Goal: Task Accomplishment & Management: Manage account settings

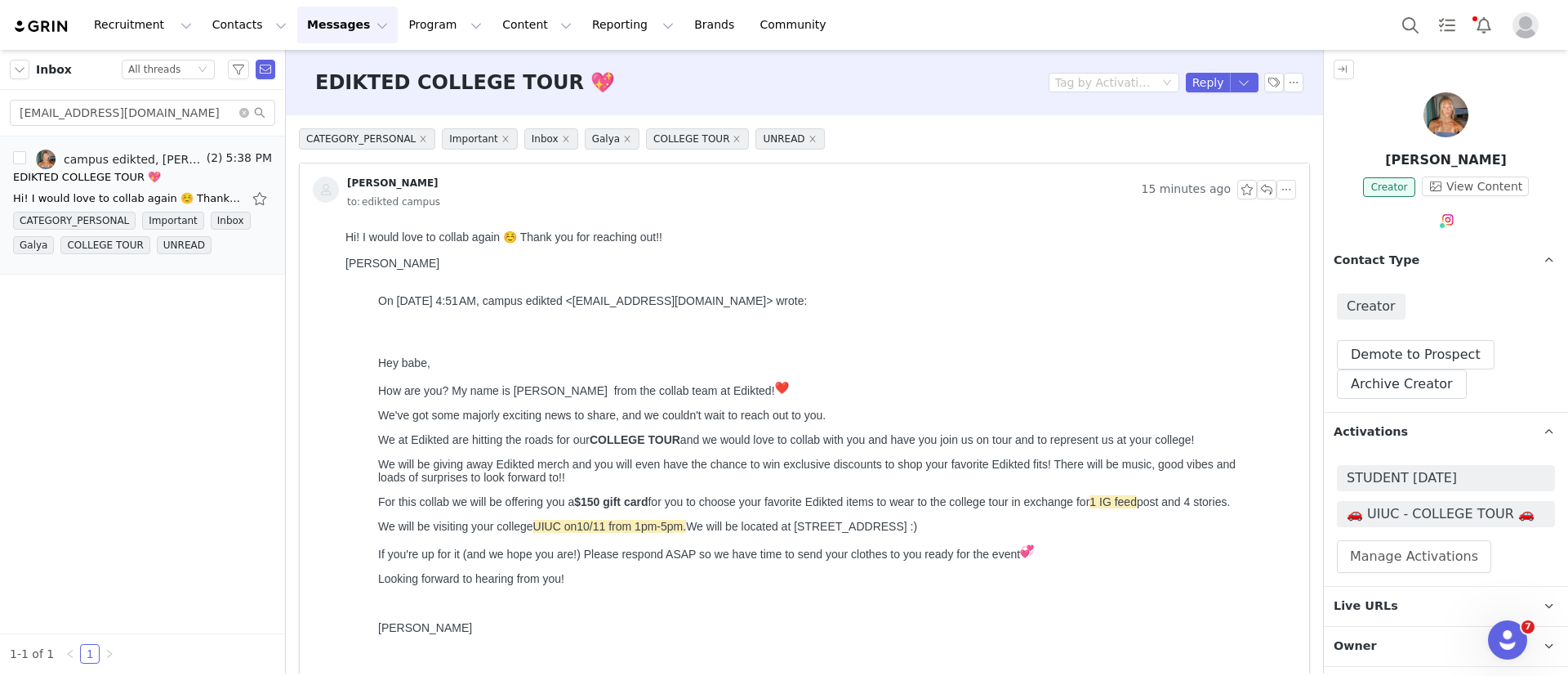
scroll to position [219, 0]
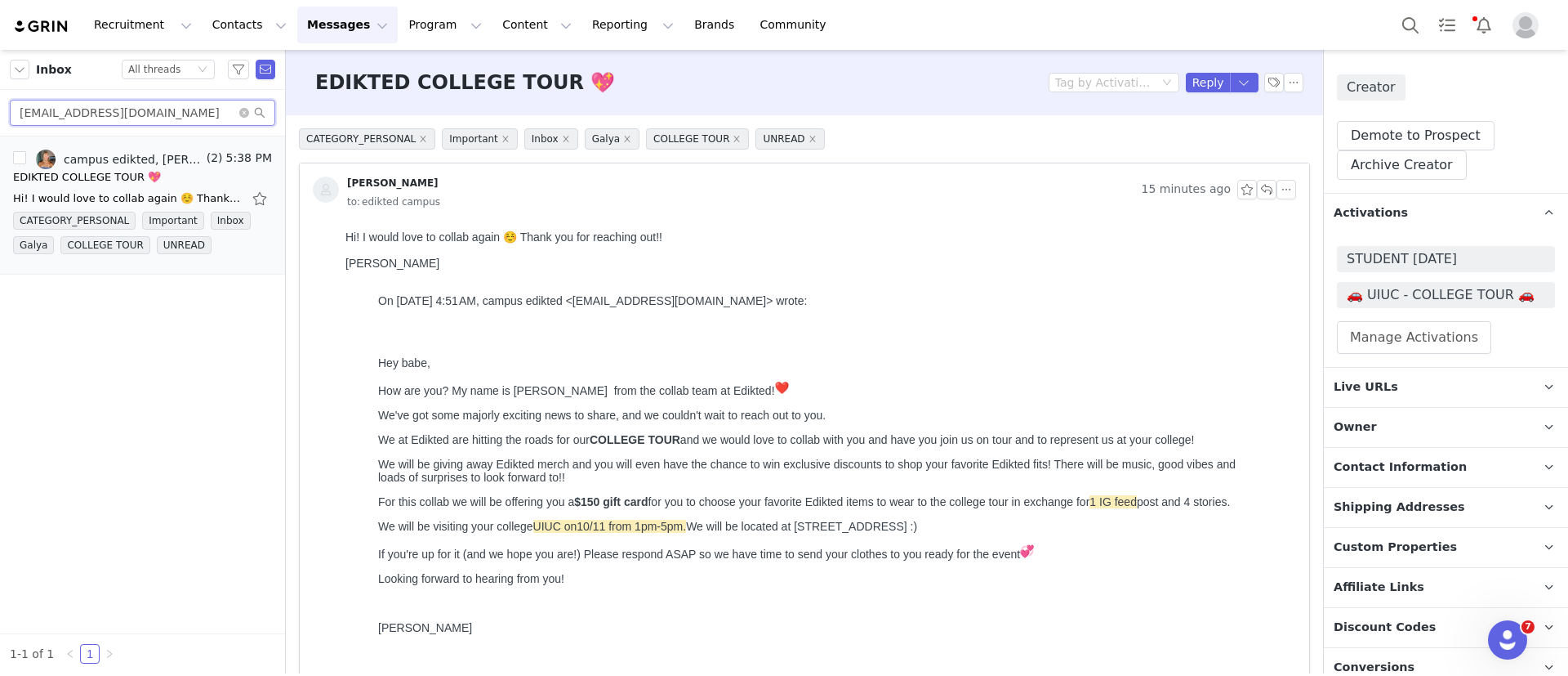
click at [190, 106] on input "mikayla.nelsonnn22@gmail.com" at bounding box center [142, 112] width 266 height 26
paste input "adysondduvall"
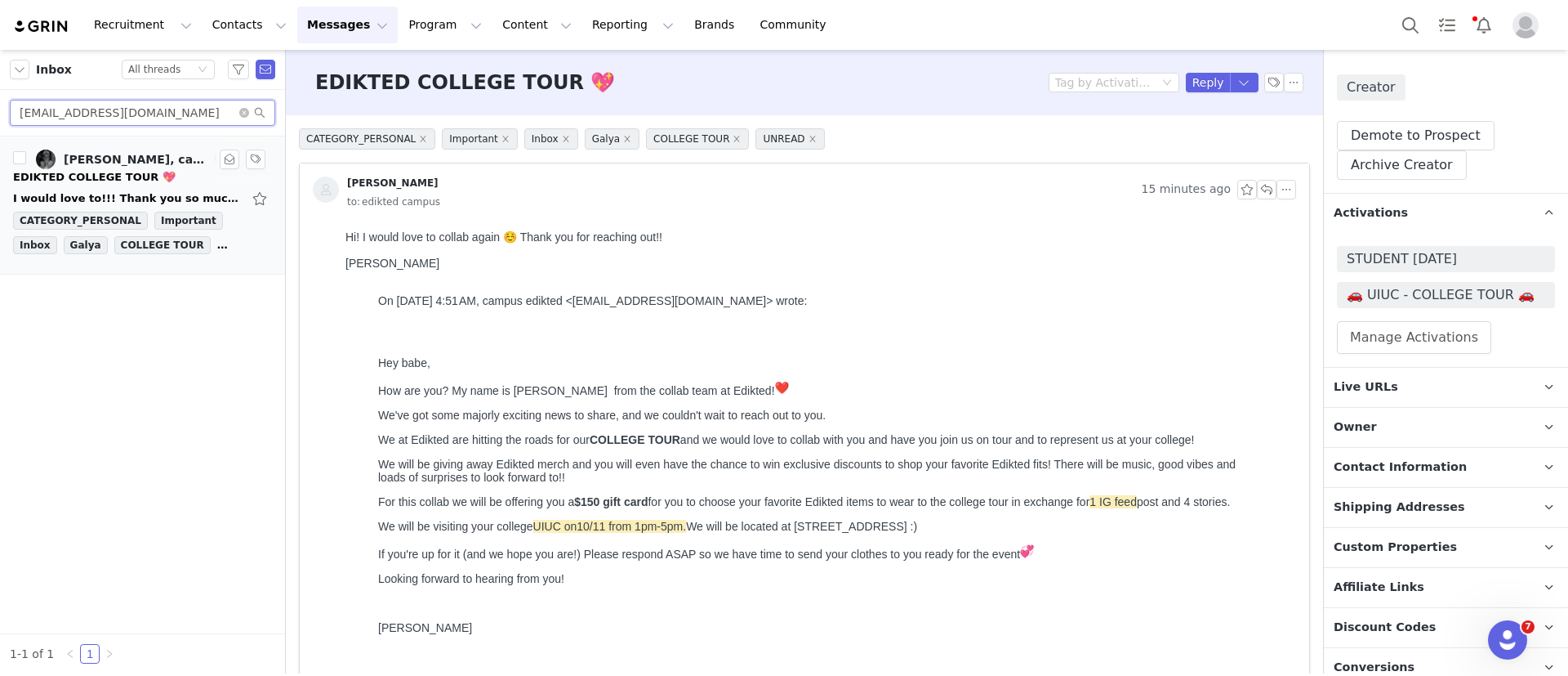
type input "adysondduvall@gmail.com"
click at [160, 180] on div "EDIKTED COLLEGE TOUR 💖" at bounding box center [142, 178] width 259 height 17
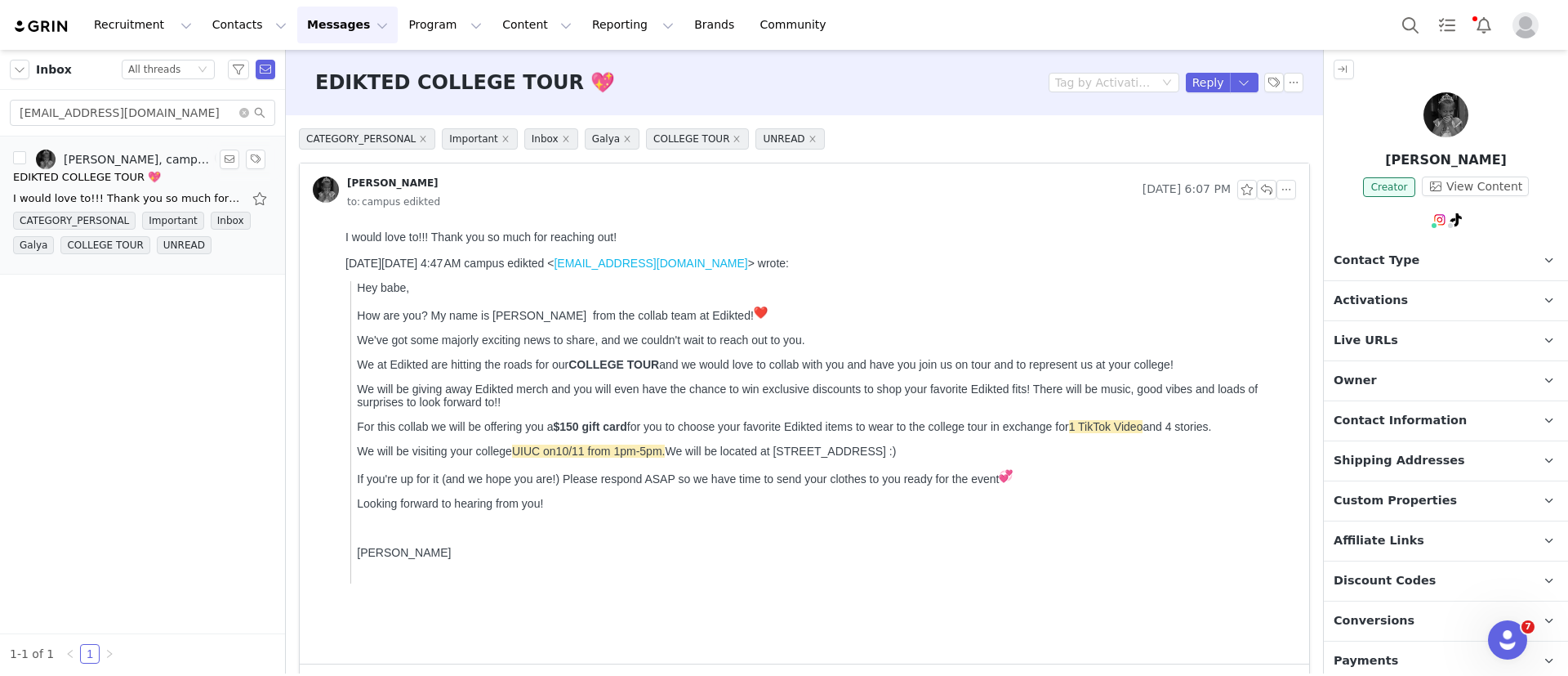
scroll to position [0, 0]
click at [1193, 84] on button "Reply" at bounding box center [1208, 82] width 45 height 19
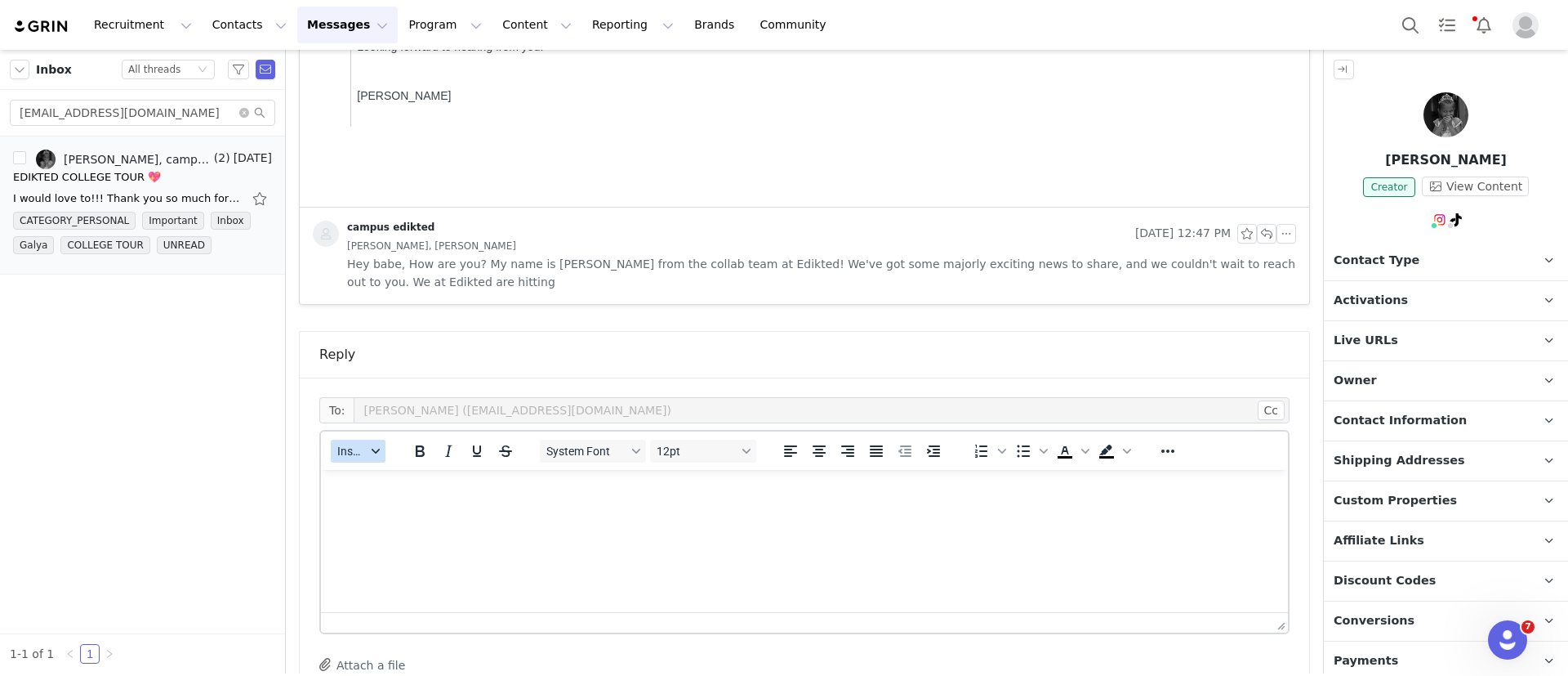
click at [363, 440] on button "Insert" at bounding box center [358, 451] width 55 height 23
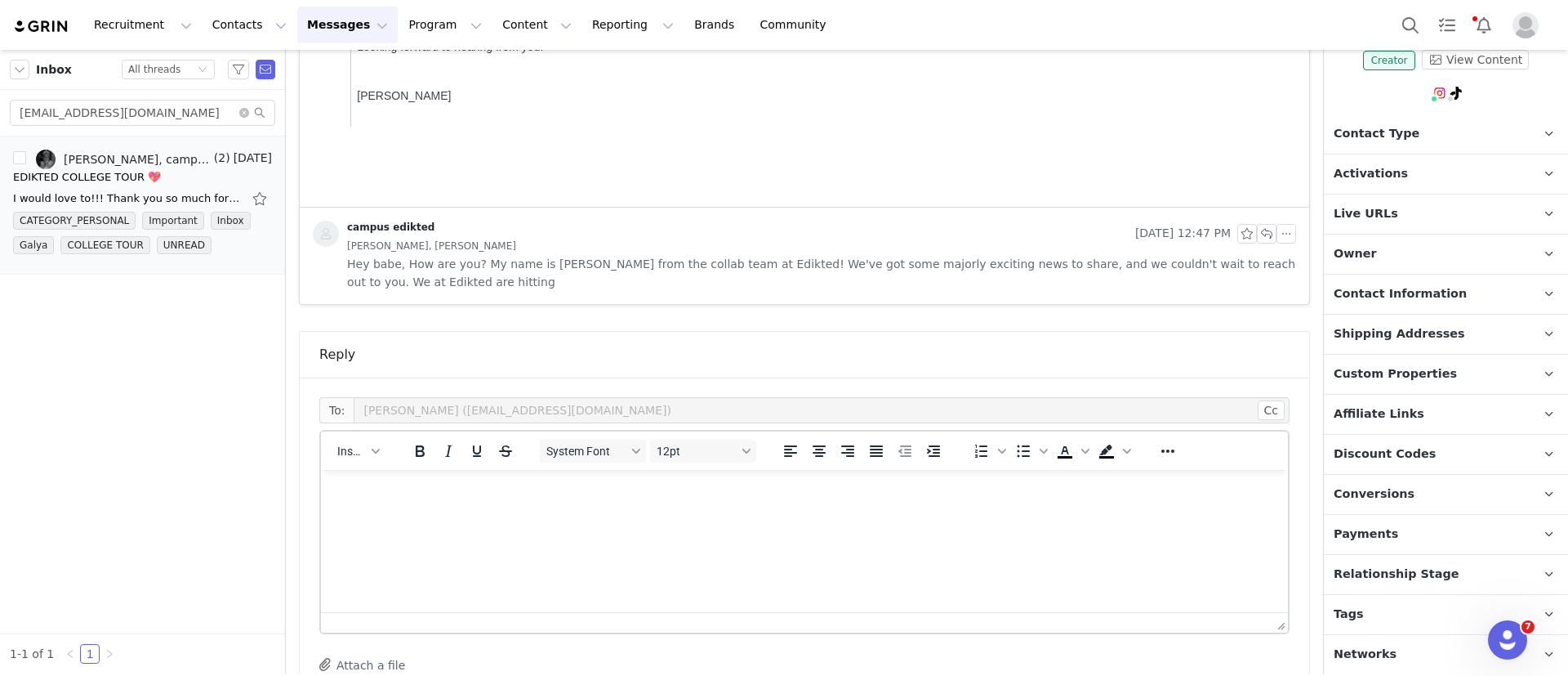
click at [1376, 616] on p "Tags Keep track of your contacts by assigning them tags. You can then filter yo…" at bounding box center [1426, 614] width 205 height 40
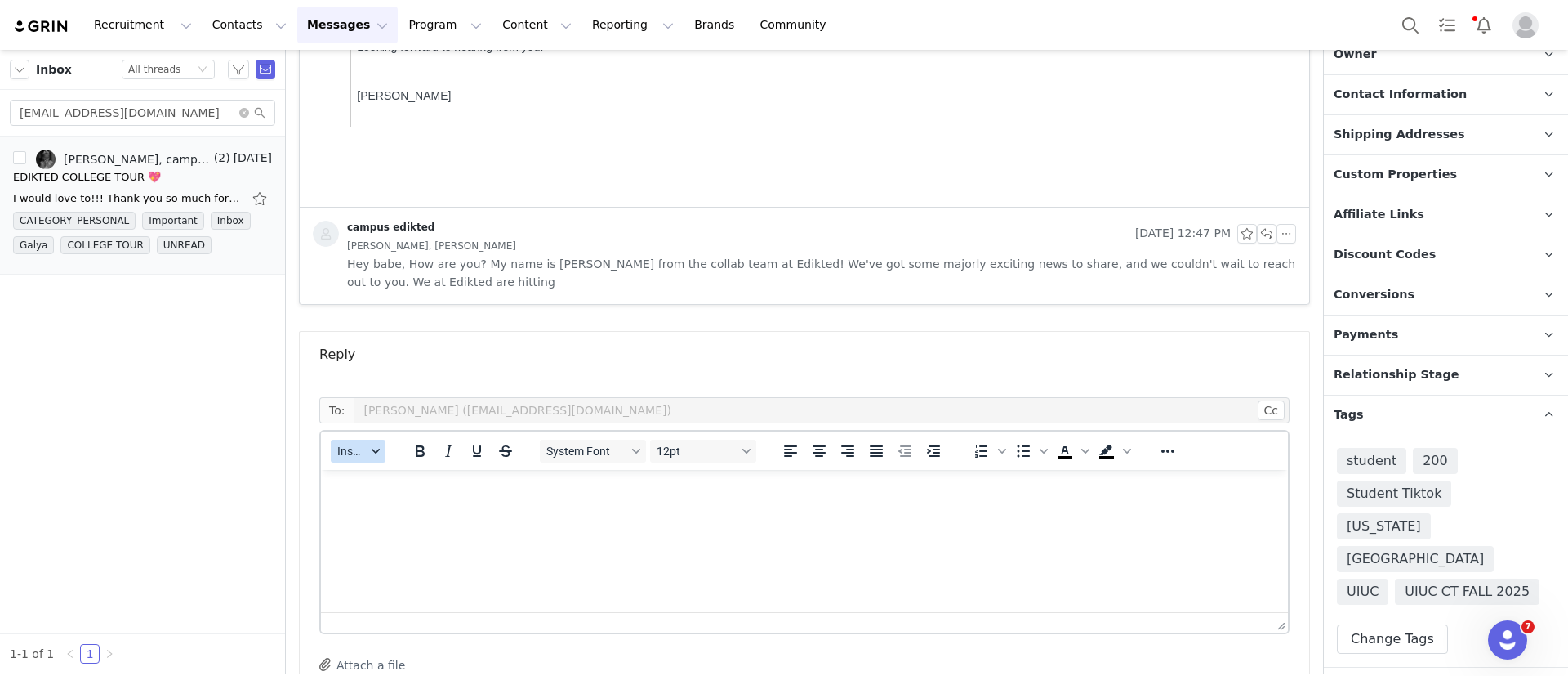
click at [346, 453] on span "Insert" at bounding box center [351, 451] width 28 height 13
click at [359, 475] on div "Insert Template" at bounding box center [418, 479] width 147 height 19
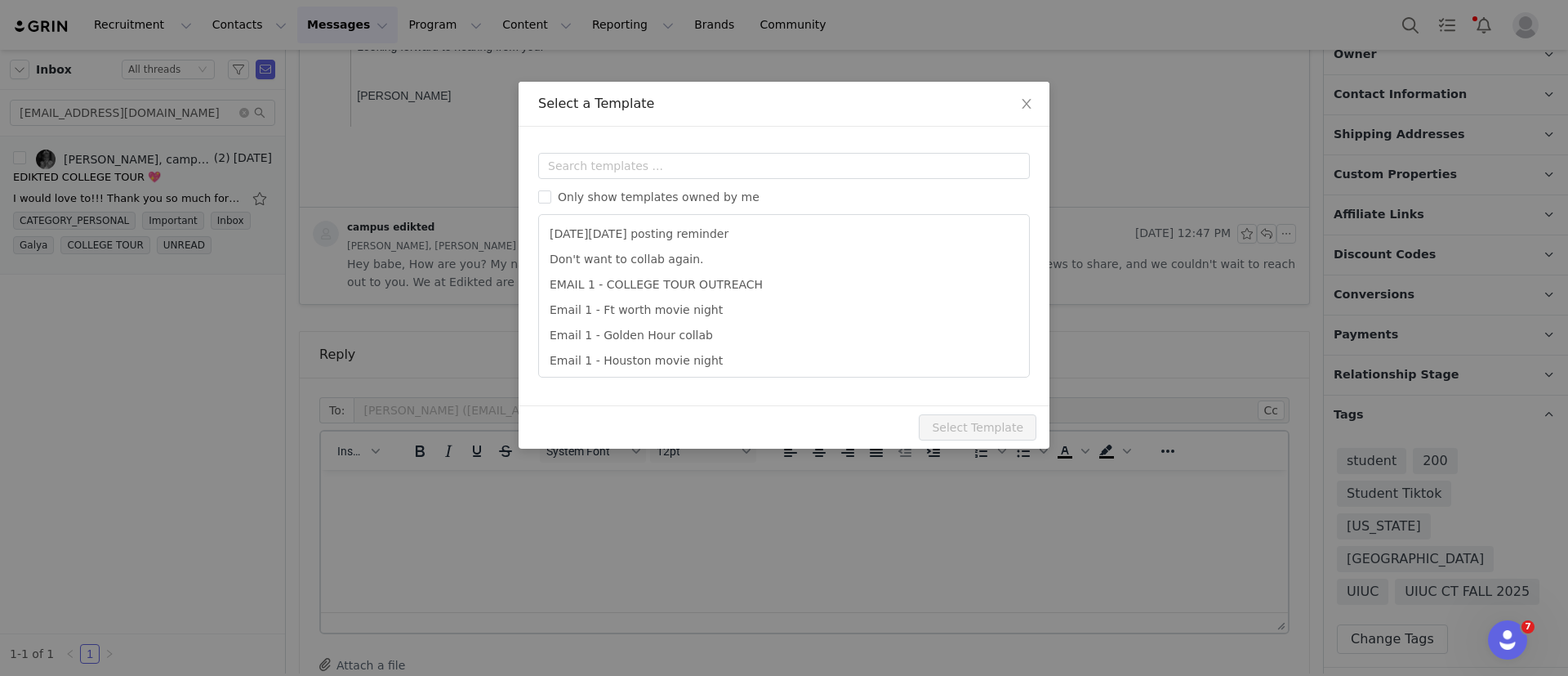
scroll to position [0, 0]
click at [624, 175] on input "text" at bounding box center [784, 166] width 492 height 26
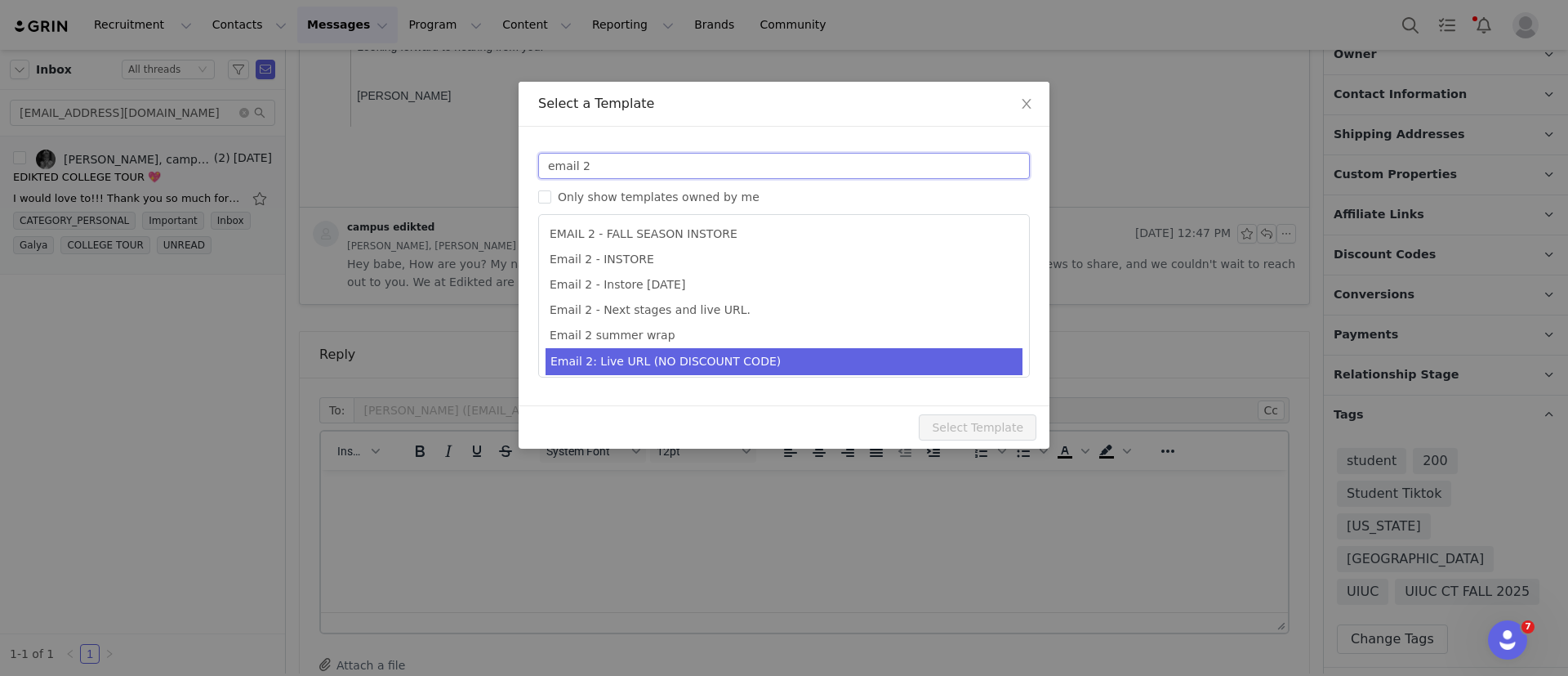
type input "email 2"
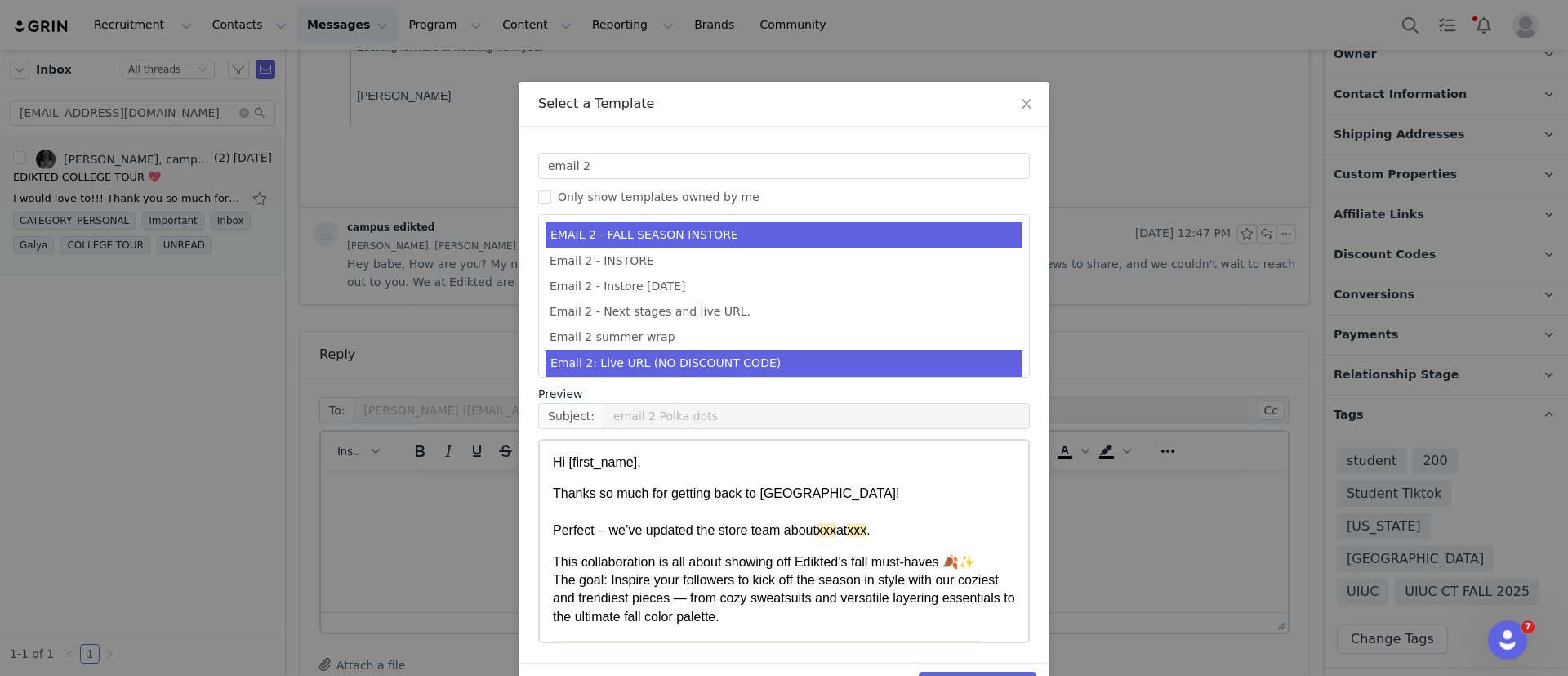
click at [679, 350] on li "Email 2: Live URL (NO DISCOUNT CODE)" at bounding box center [784, 362] width 477 height 27
type input "Collab with Edikted"
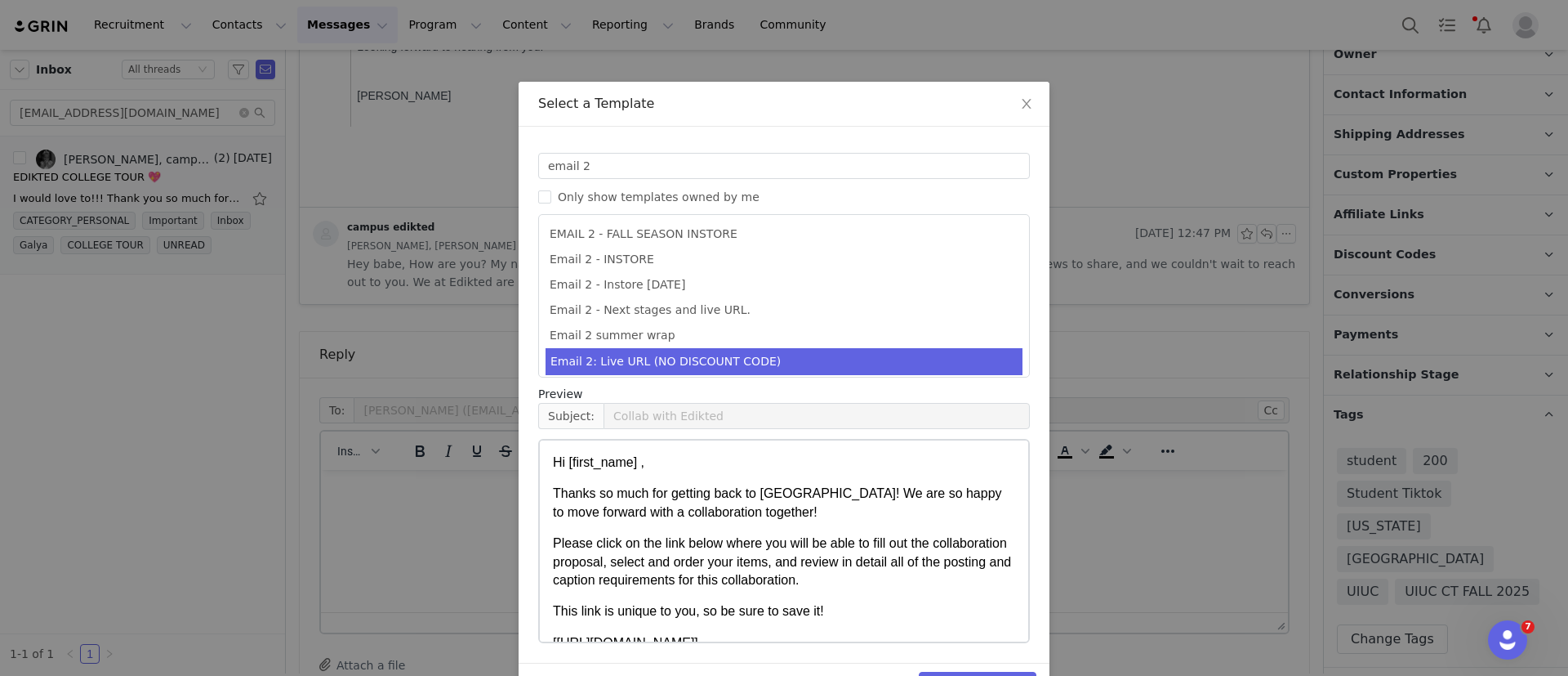
scroll to position [50, 0]
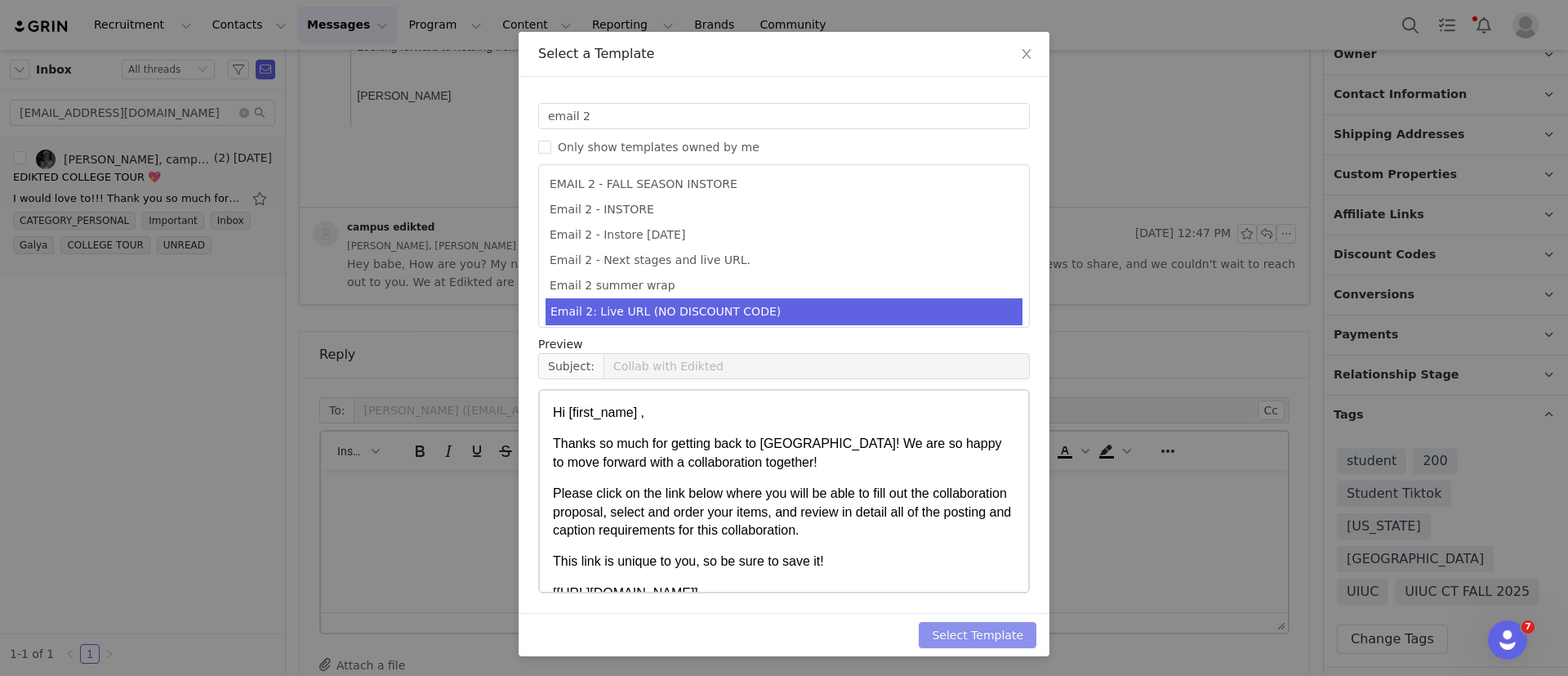
click at [993, 630] on button "Select Template" at bounding box center [978, 635] width 118 height 26
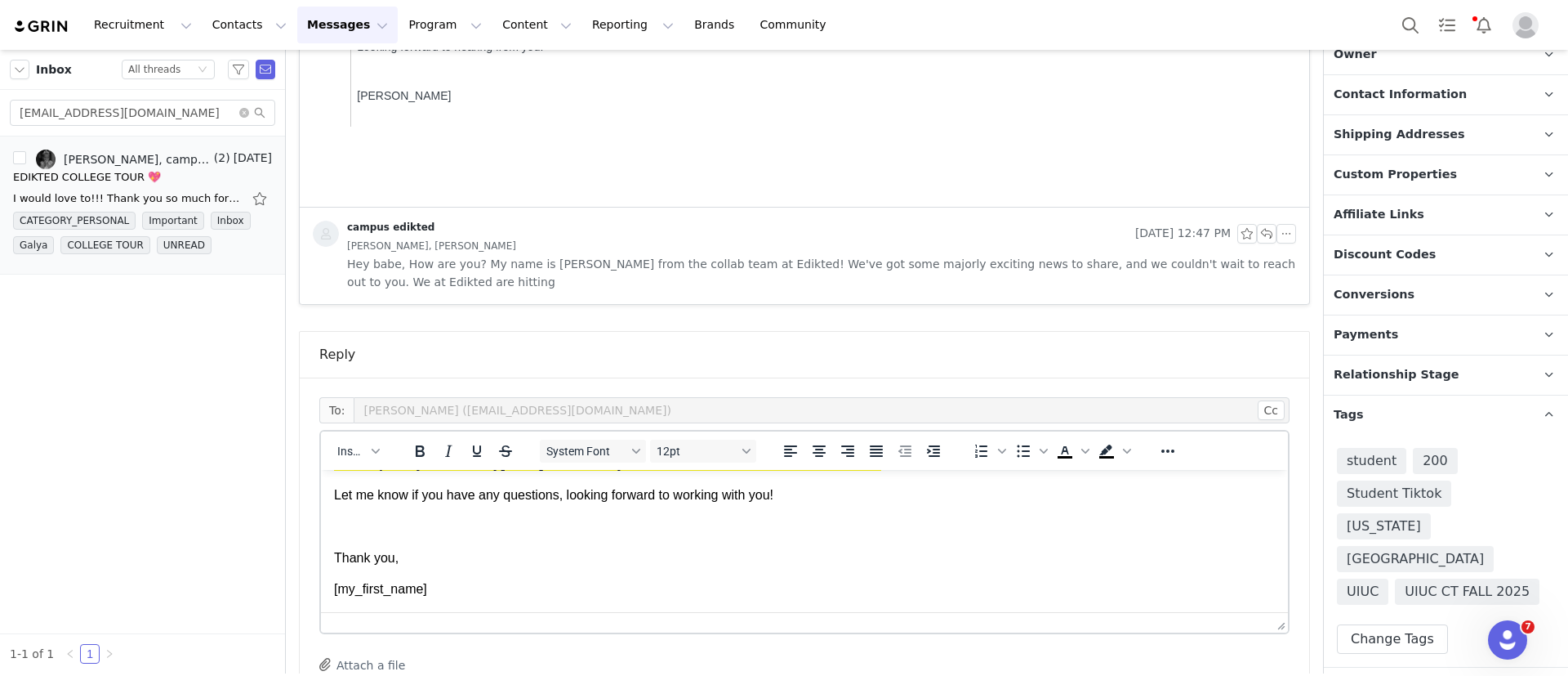
scroll to position [623, 0]
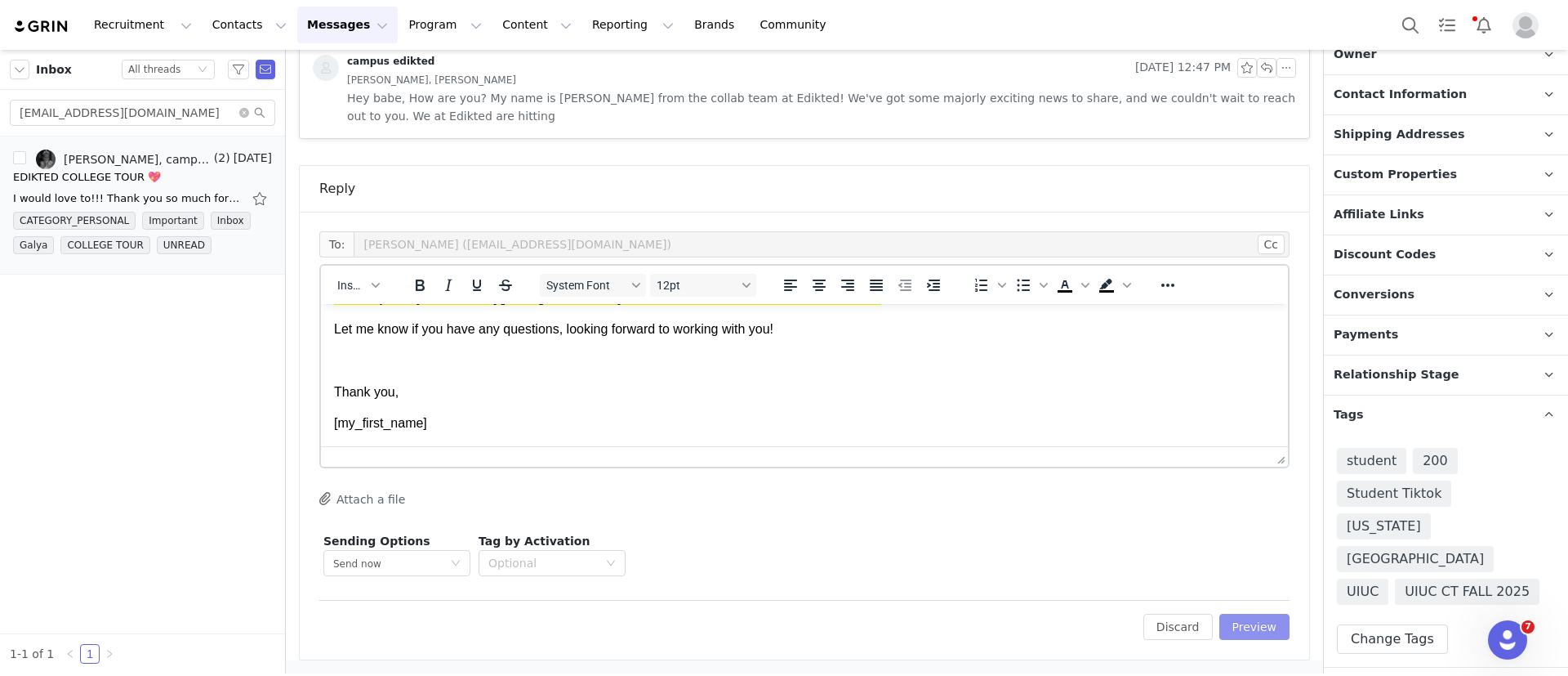
click at [1244, 628] on button "Preview" at bounding box center [1255, 626] width 71 height 26
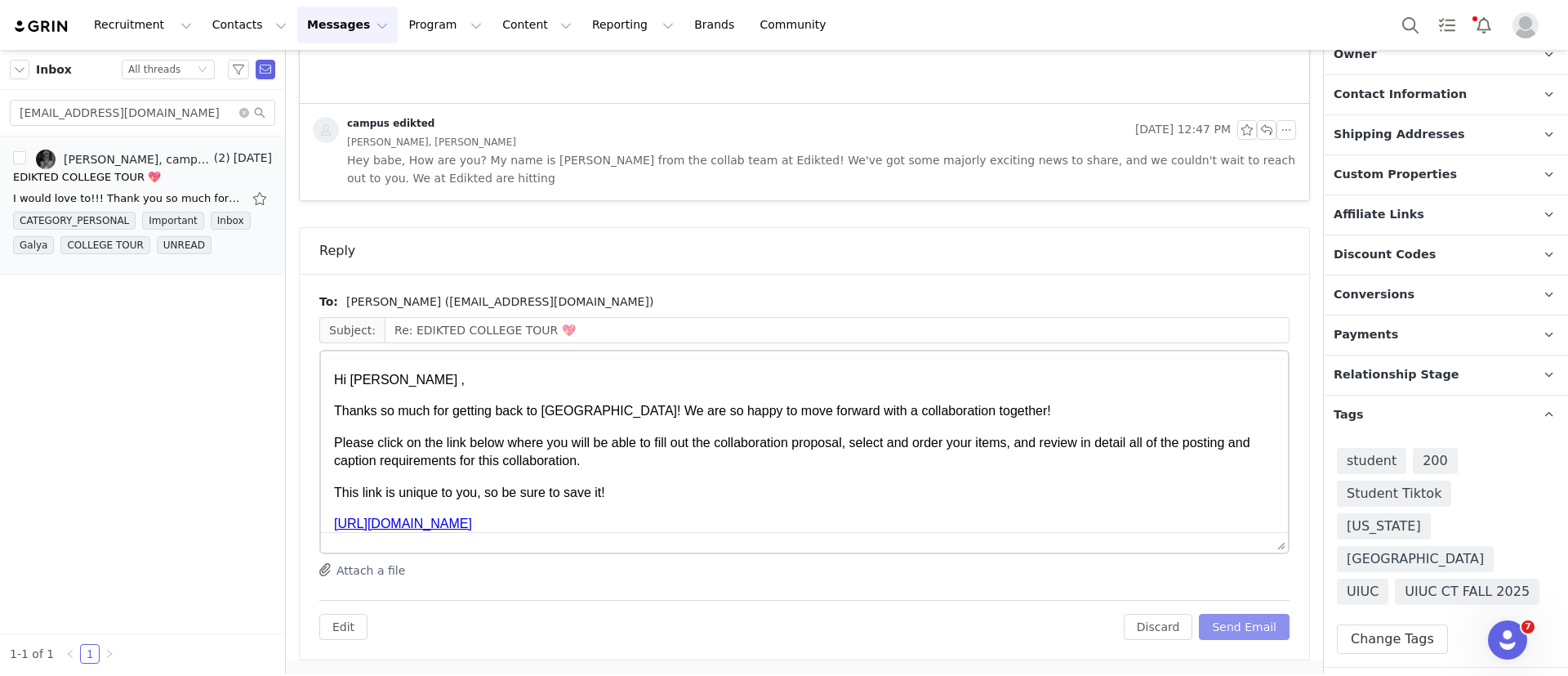
scroll to position [0, 0]
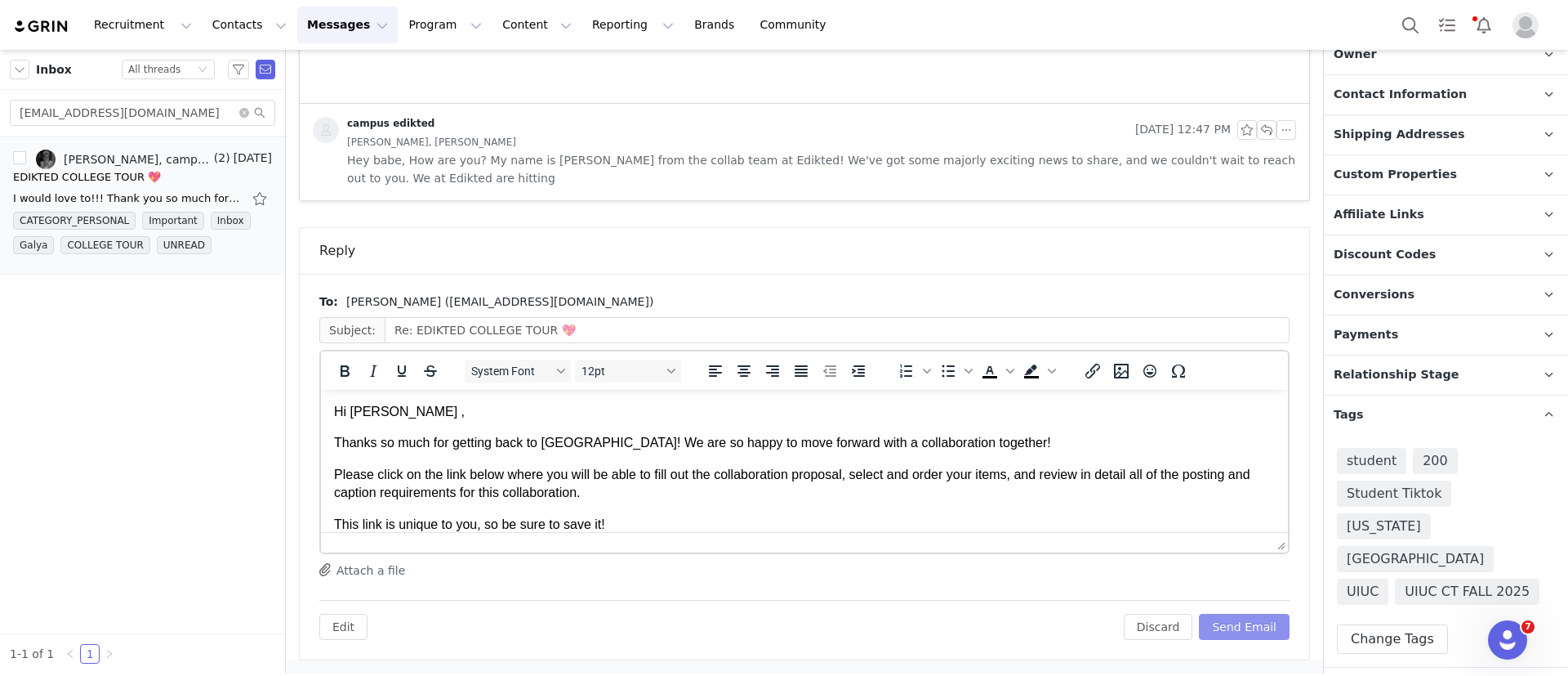
click at [1244, 628] on button "Send Email" at bounding box center [1244, 626] width 91 height 26
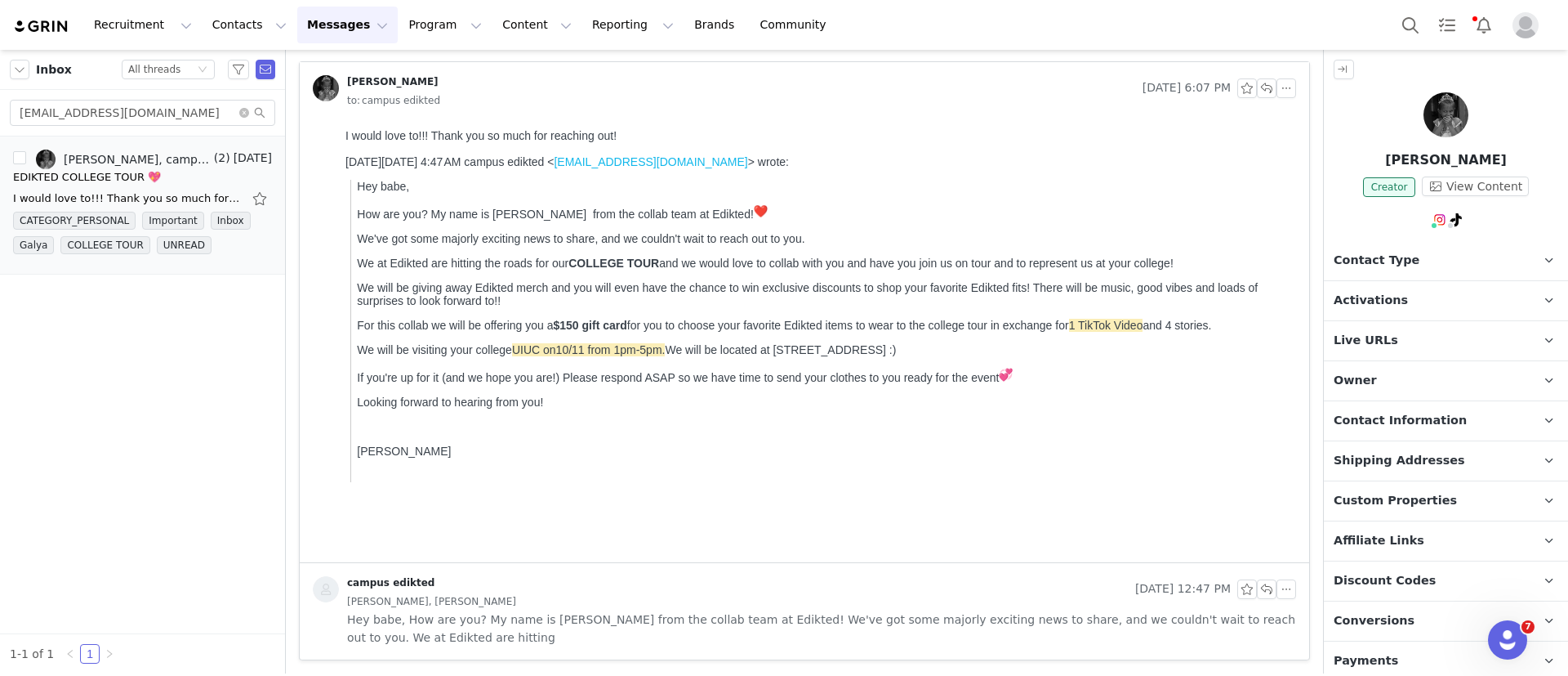
click at [1391, 260] on span "Contact Type" at bounding box center [1376, 261] width 85 height 18
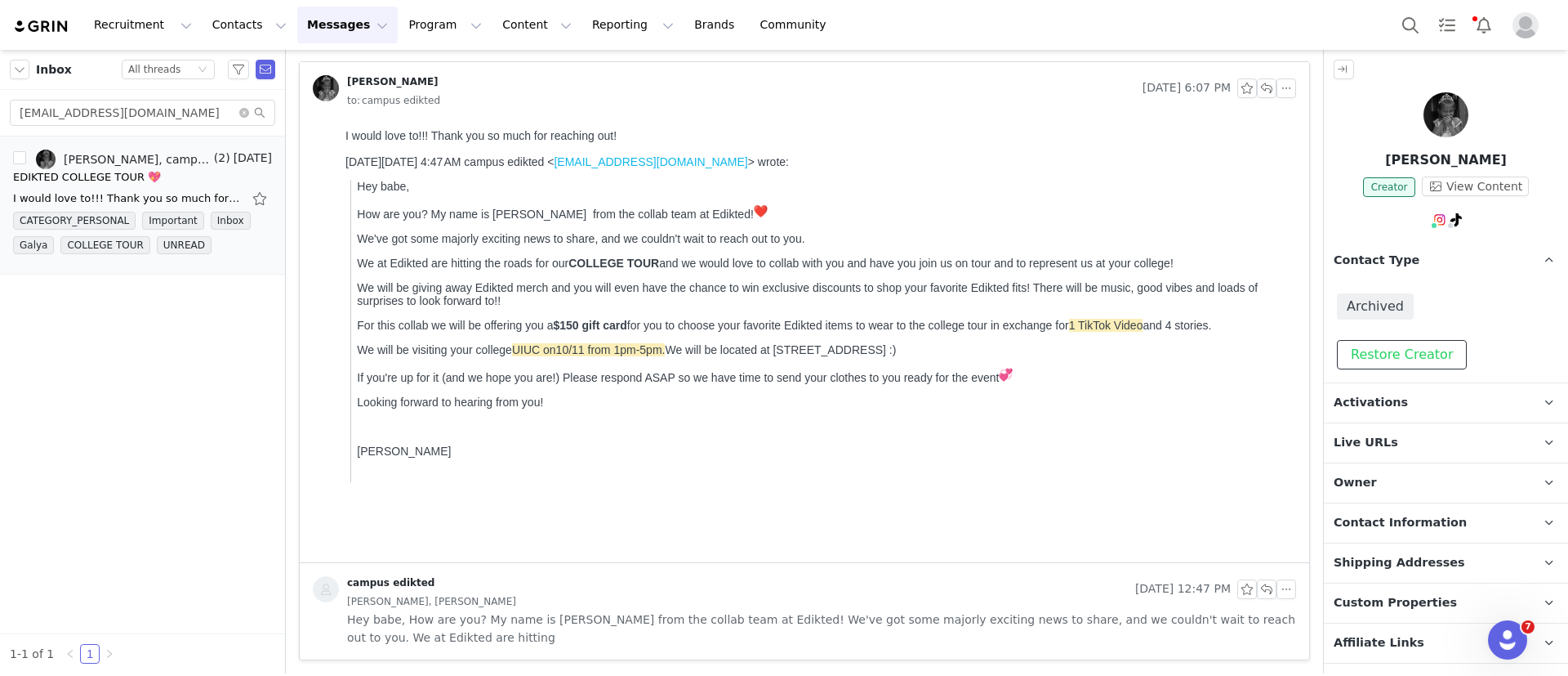
click at [1381, 359] on button "Restore Creator" at bounding box center [1402, 355] width 130 height 29
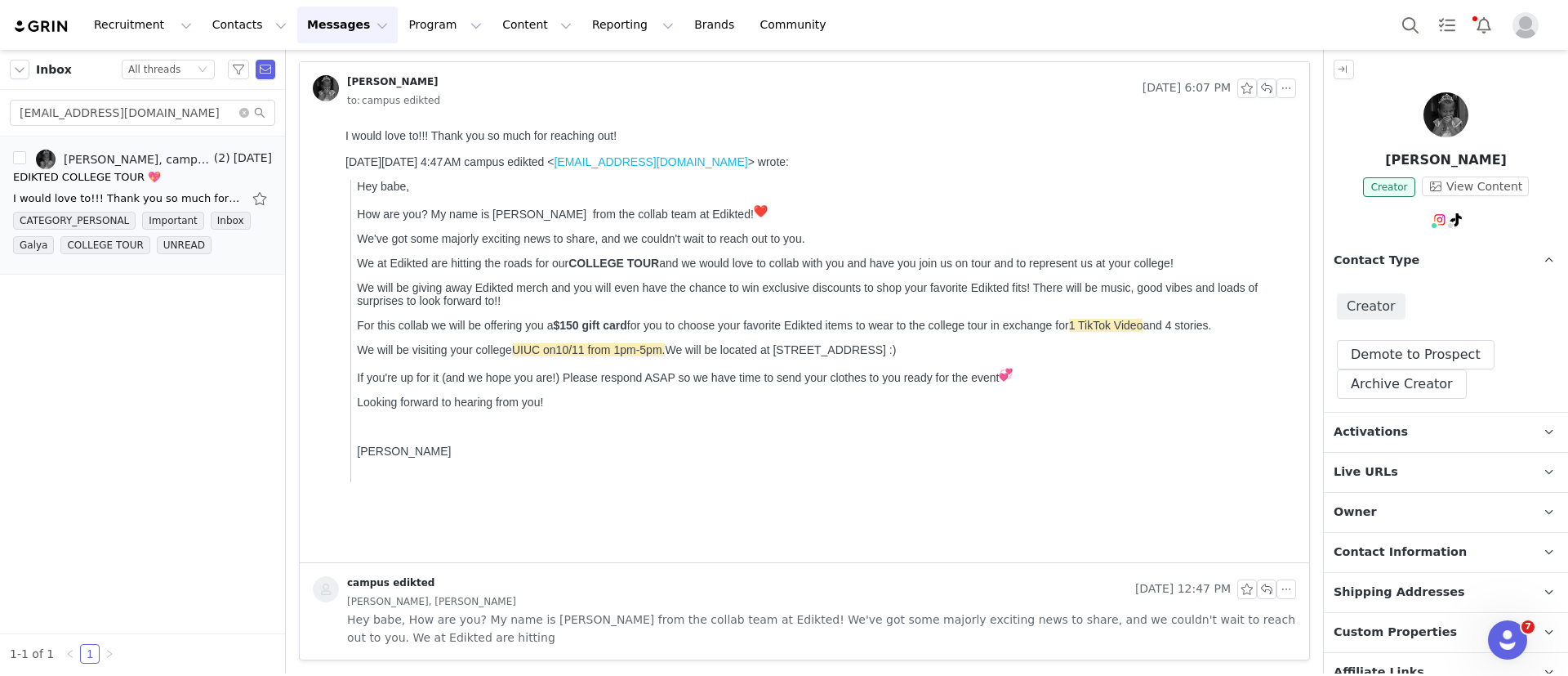
scroll to position [458, 0]
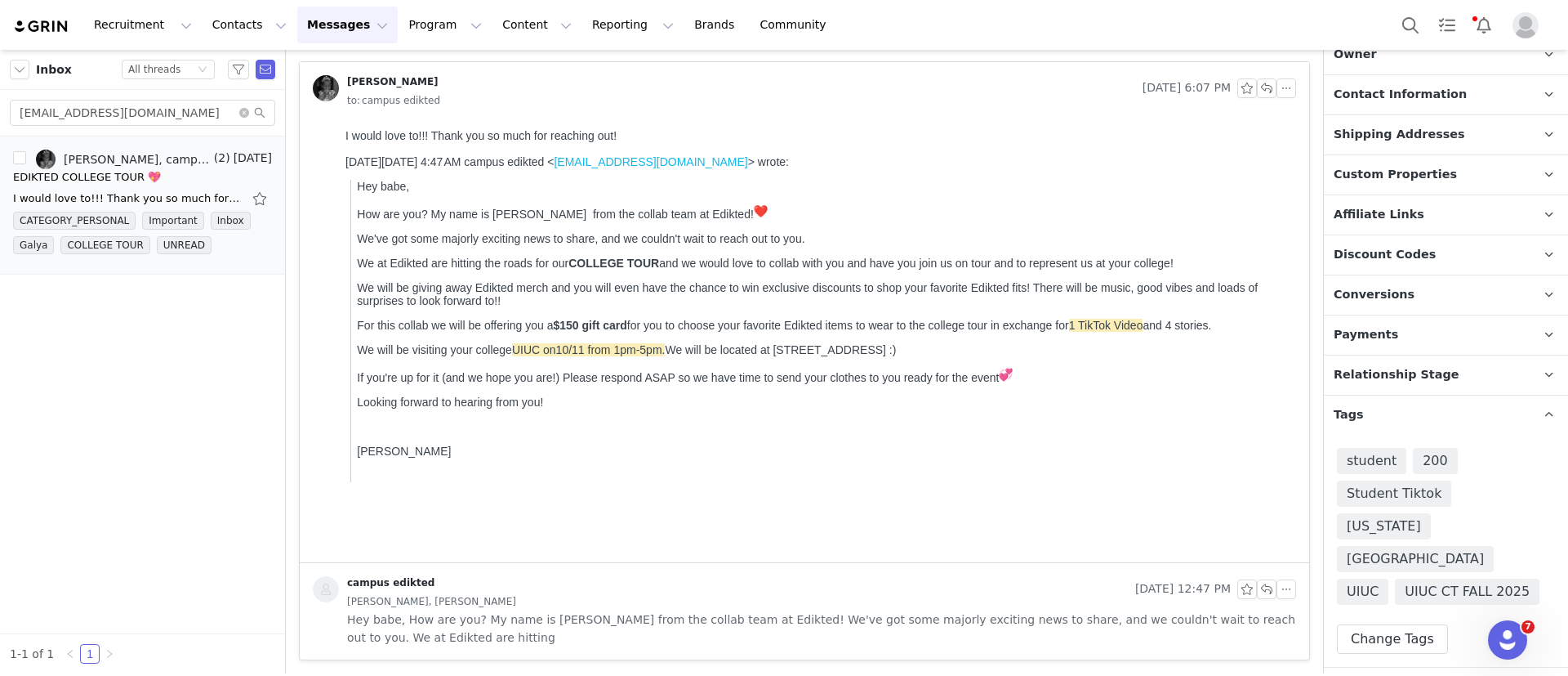
click at [1383, 350] on p "Payments" at bounding box center [1426, 335] width 205 height 40
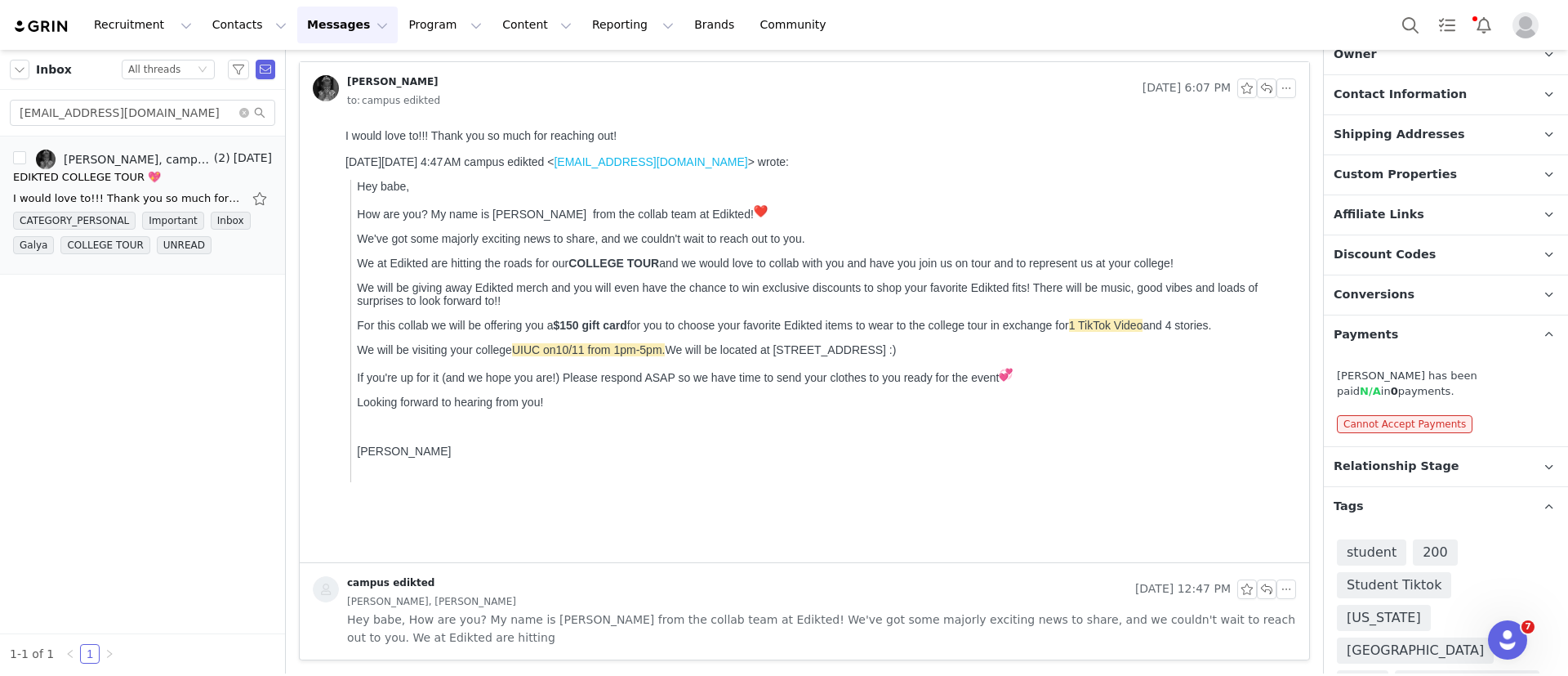
click at [1361, 327] on span "Payments" at bounding box center [1366, 336] width 64 height 18
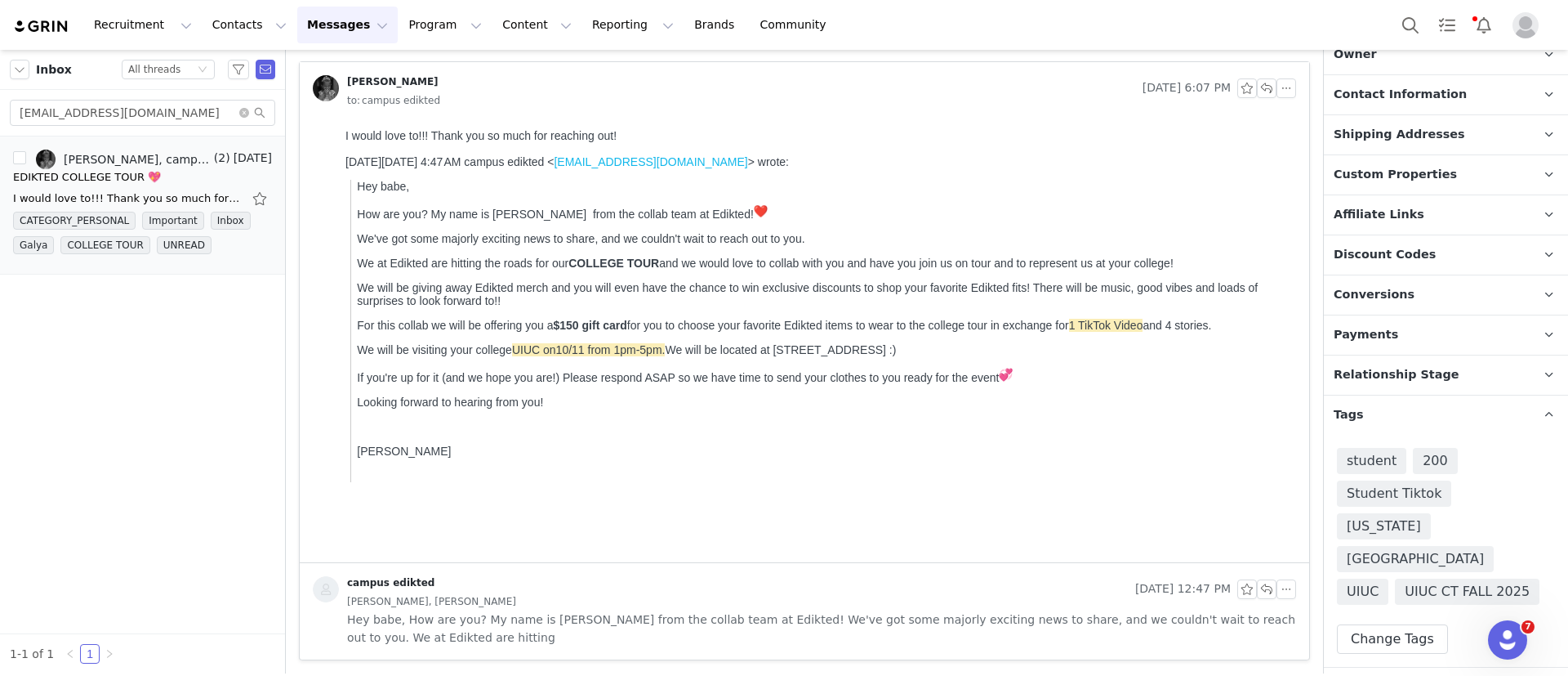
click at [1367, 356] on p "Relationship Stage Use relationship stages to move contacts through a logical s…" at bounding box center [1426, 375] width 205 height 40
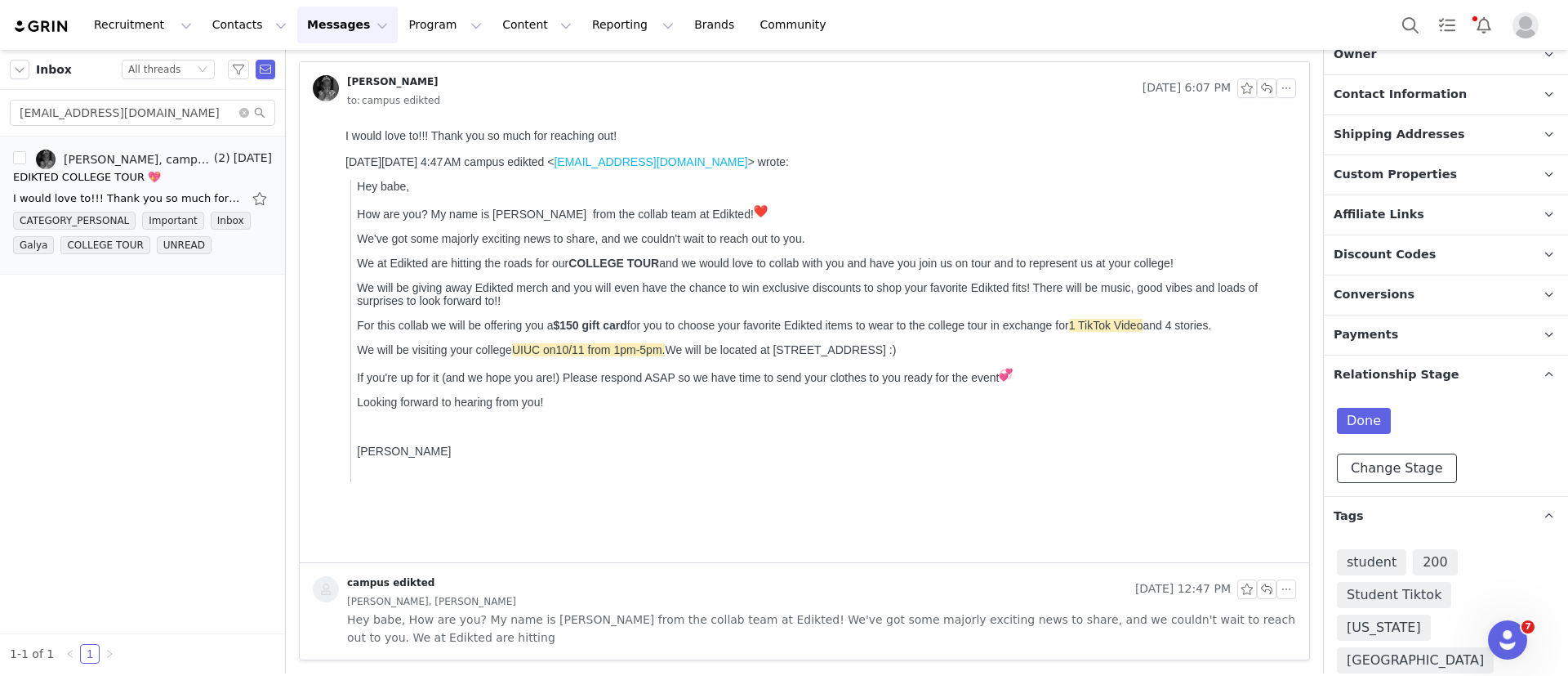
click at [1354, 479] on button "Change Stage" at bounding box center [1397, 468] width 120 height 29
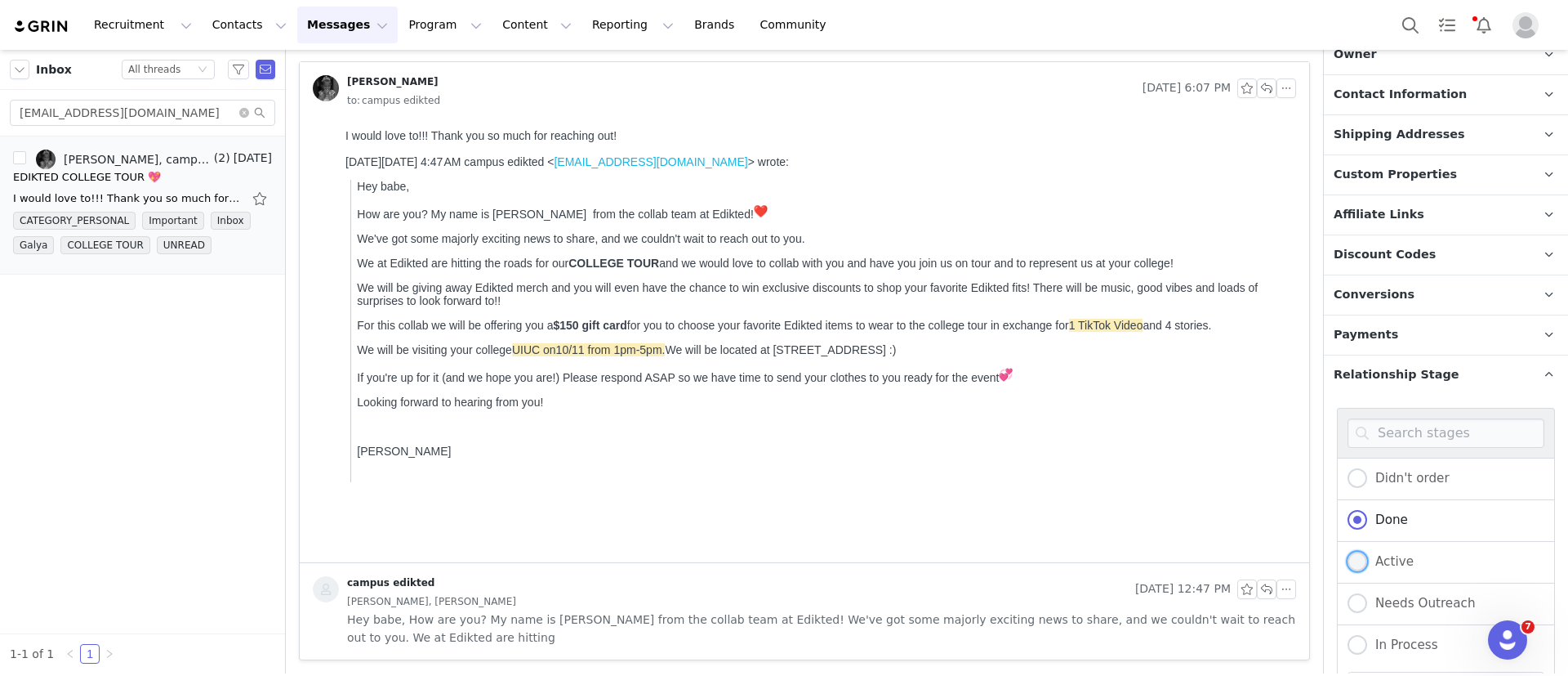
click at [1361, 557] on span at bounding box center [1357, 561] width 19 height 19
click at [1361, 557] on input "Active" at bounding box center [1357, 562] width 19 height 21
radio input "true"
radio input "false"
radio input "true"
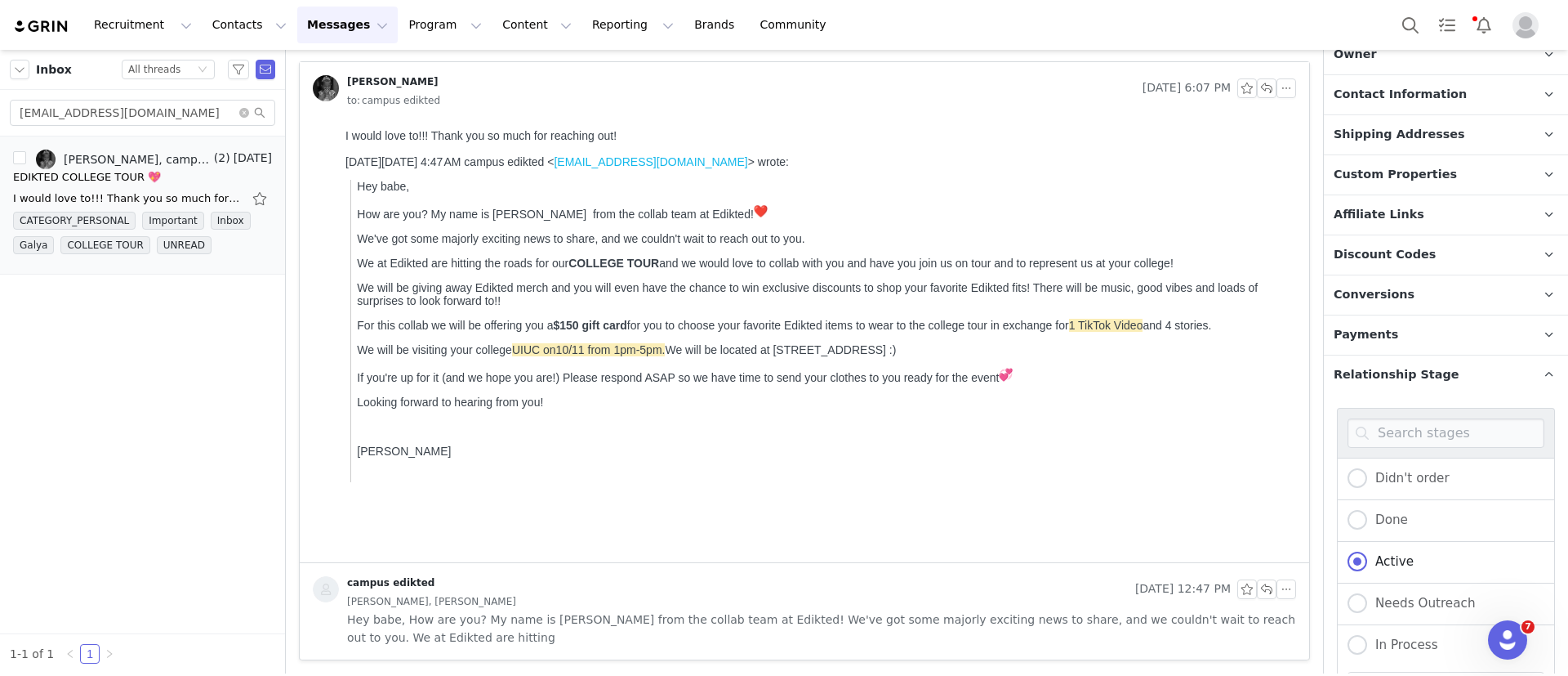
scroll to position [837, 0]
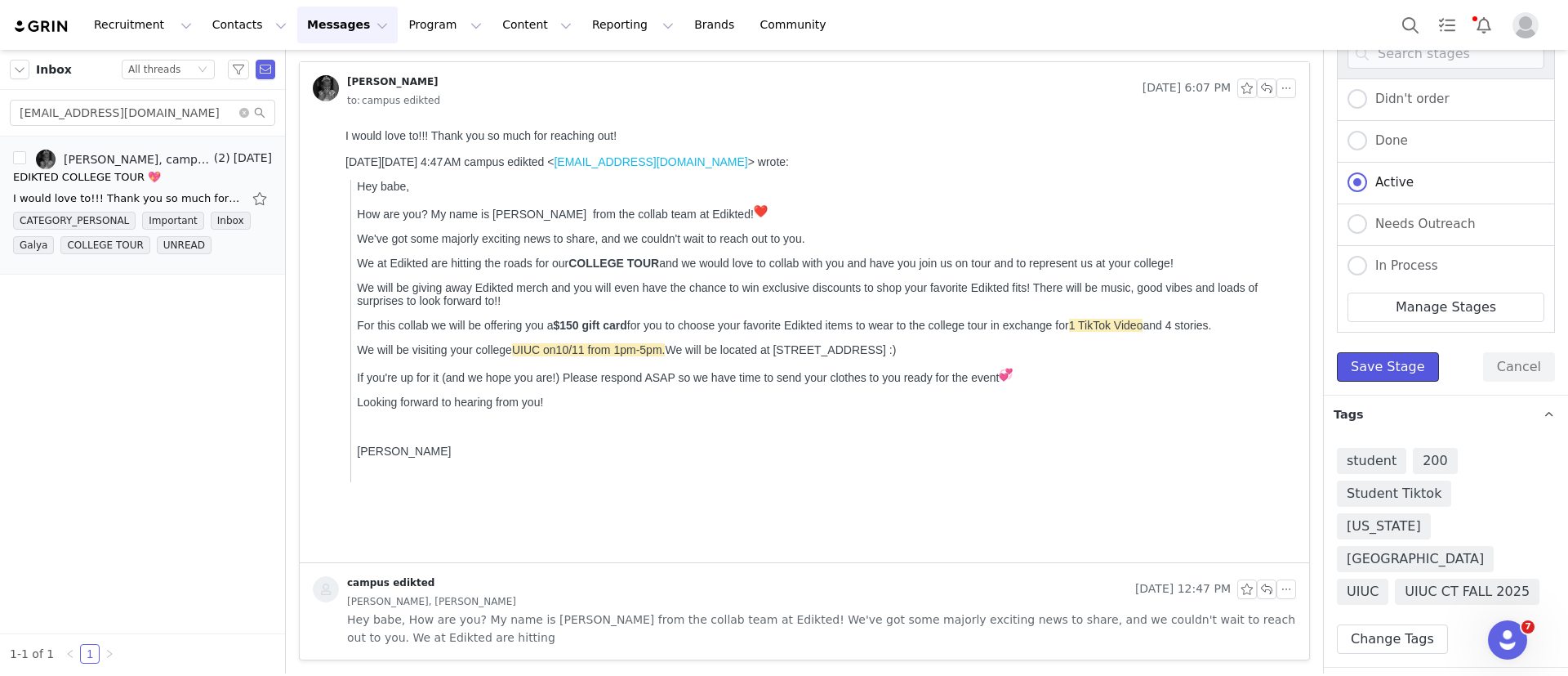
click at [1380, 374] on button "Save Stage" at bounding box center [1388, 367] width 102 height 29
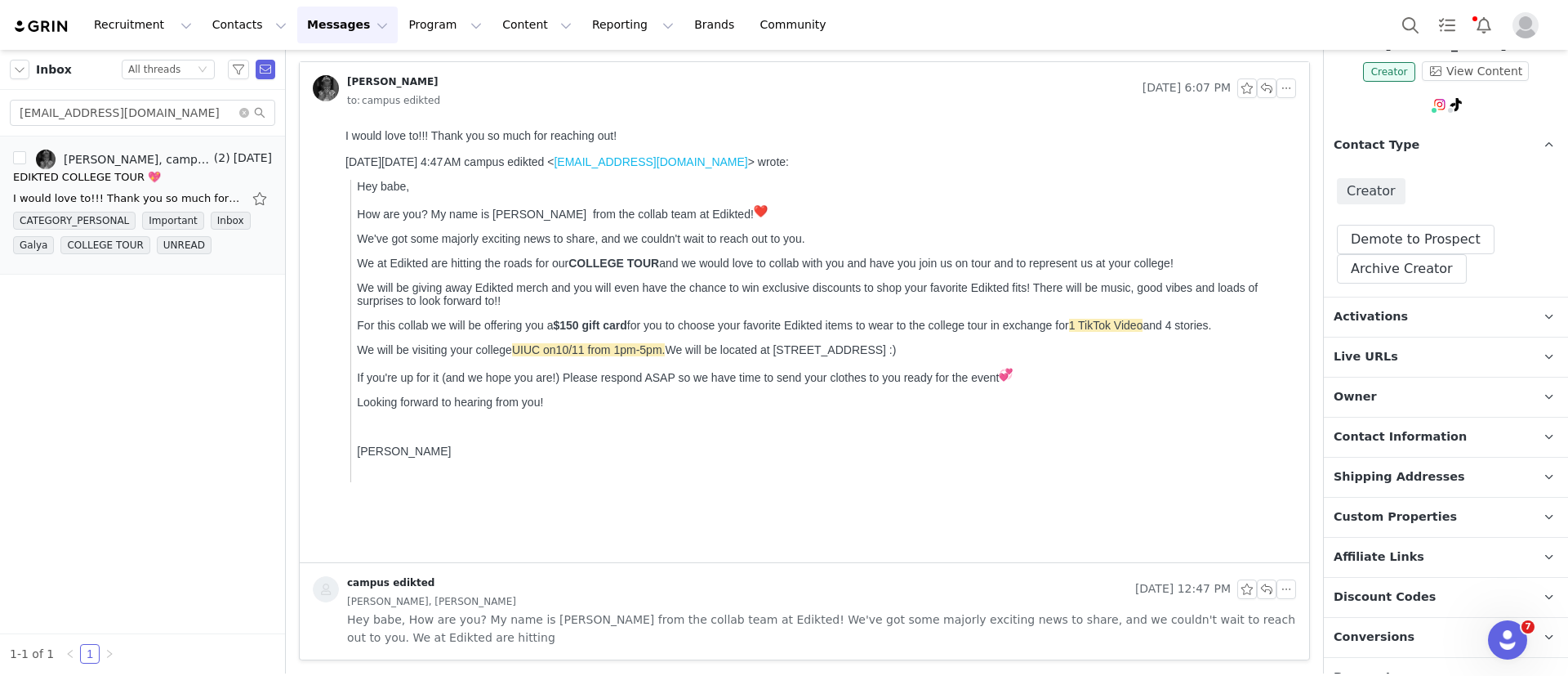
scroll to position [113, 0]
click at [1400, 322] on p "Activations" at bounding box center [1426, 319] width 205 height 40
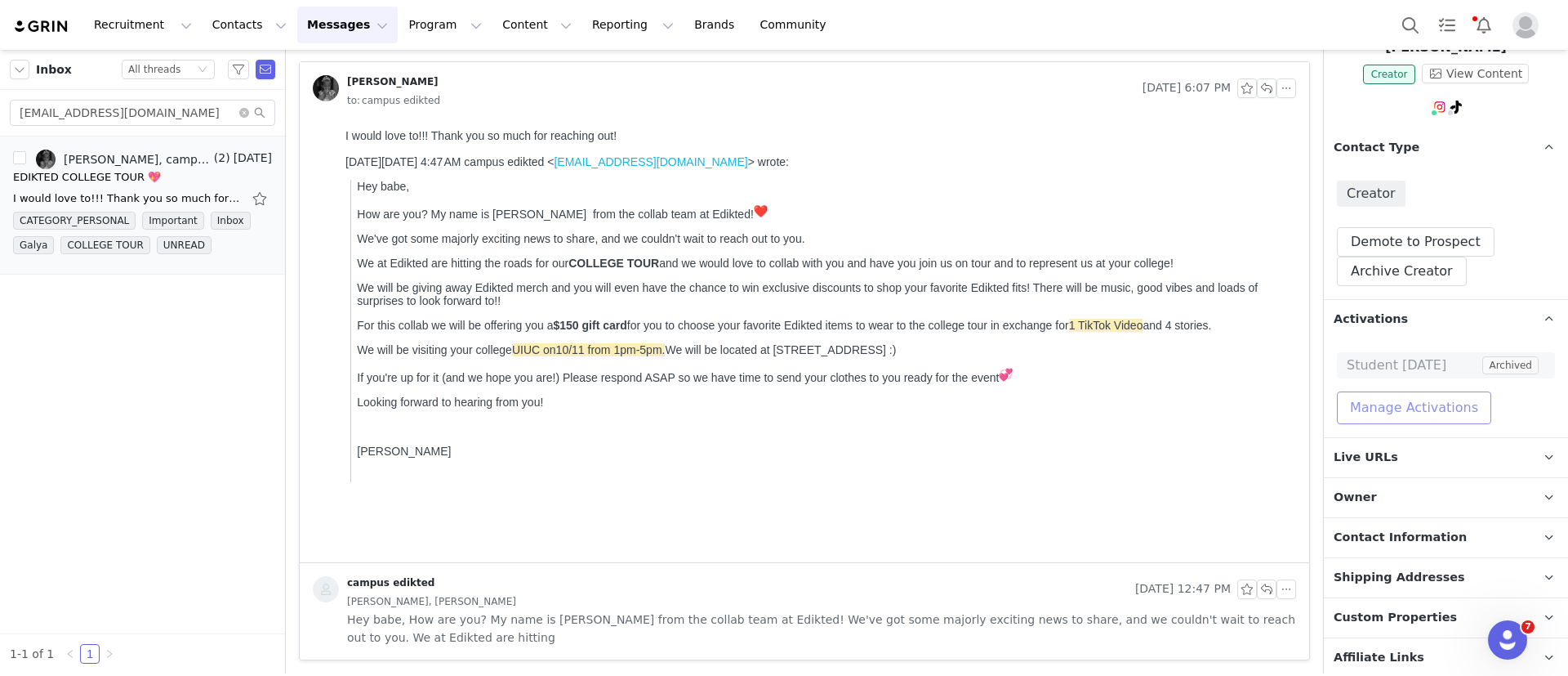
click at [1420, 402] on button "Manage Activations" at bounding box center [1415, 408] width 154 height 33
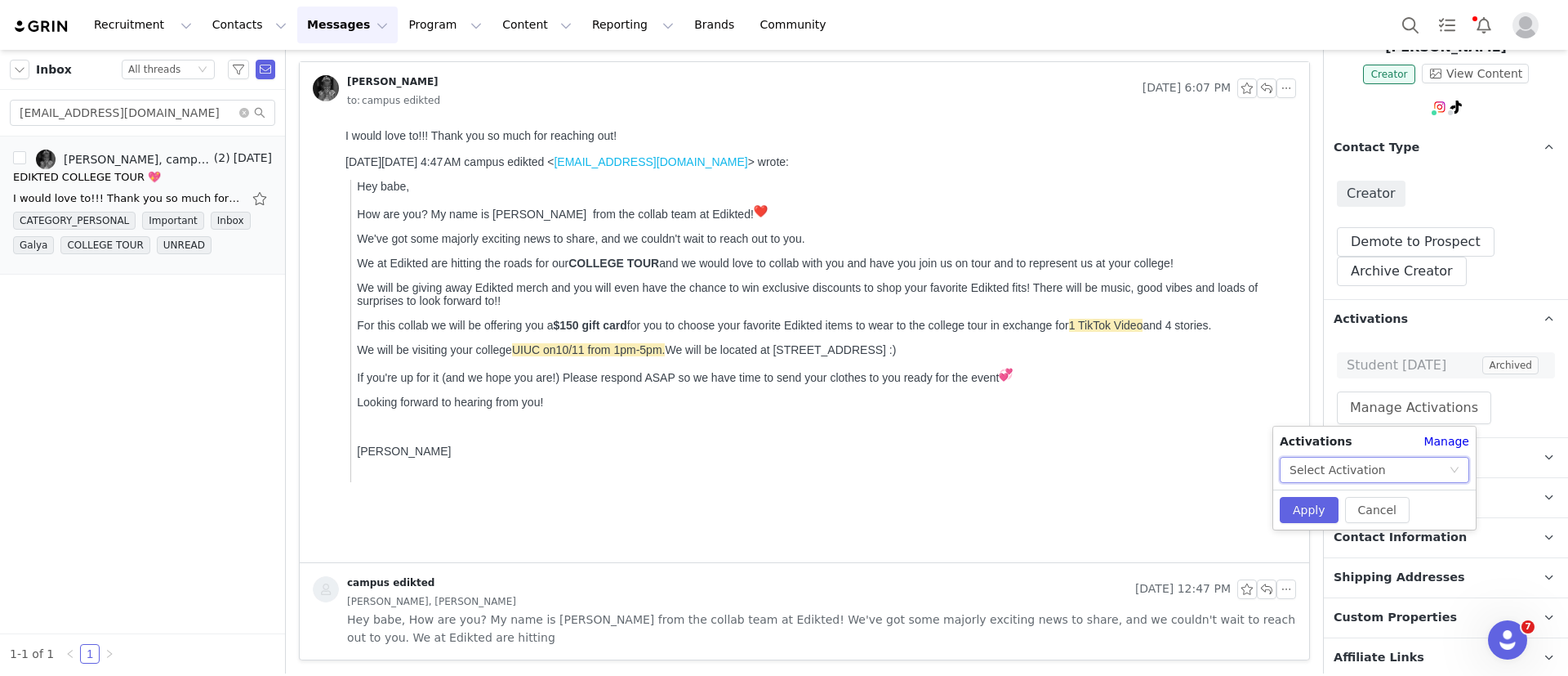
click at [1391, 474] on div "Select Activation" at bounding box center [1369, 470] width 159 height 25
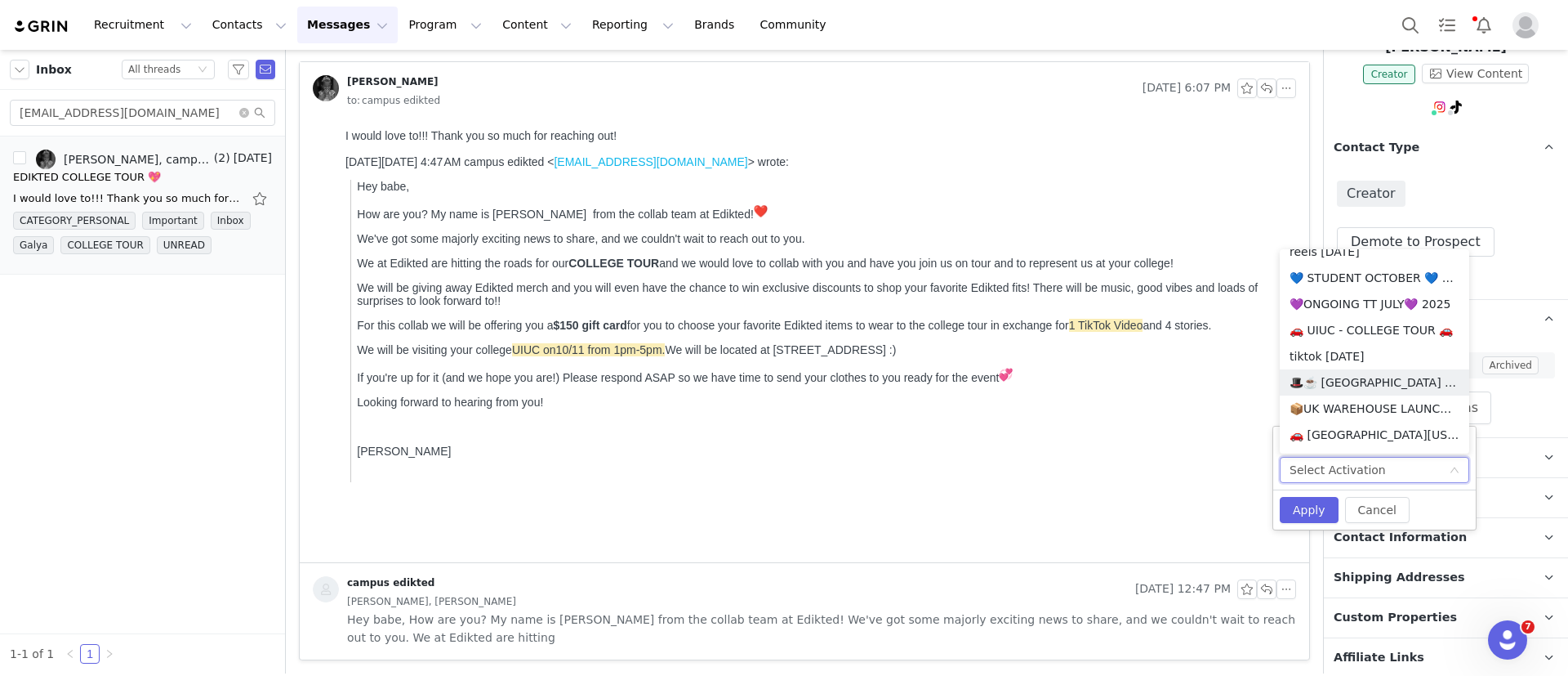
scroll to position [1061, 0]
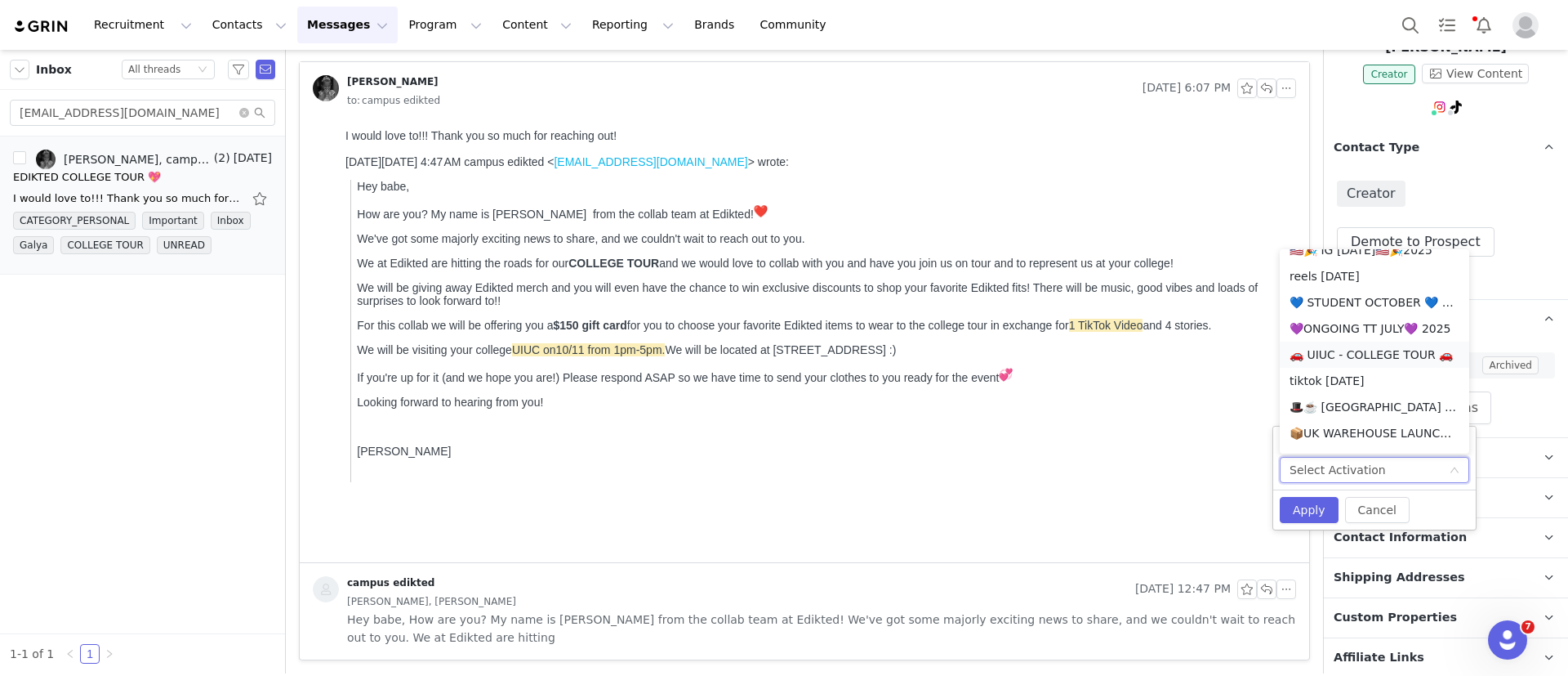
click at [1394, 356] on li "🚗 UIUC - COLLEGE TOUR 🚗" at bounding box center [1375, 354] width 189 height 26
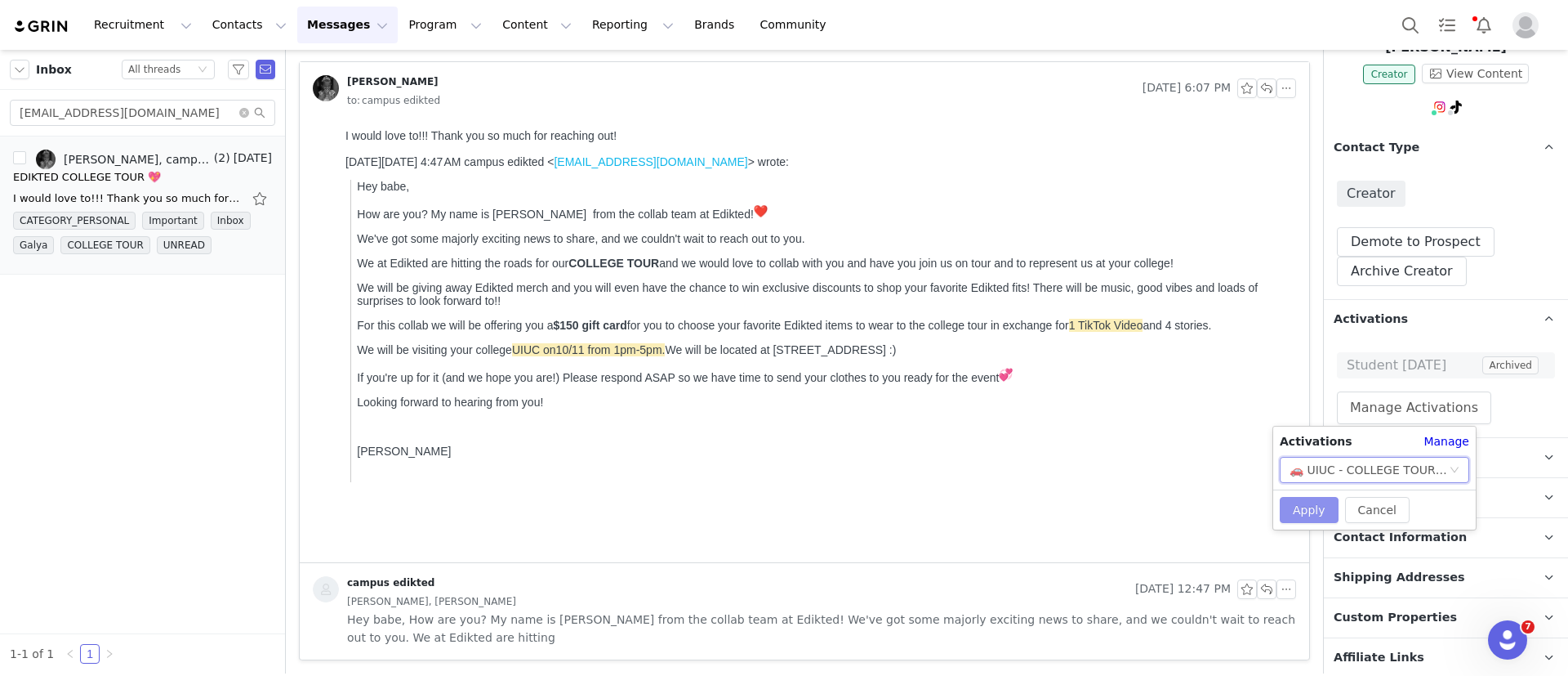
click at [1302, 516] on button "Apply" at bounding box center [1310, 510] width 59 height 26
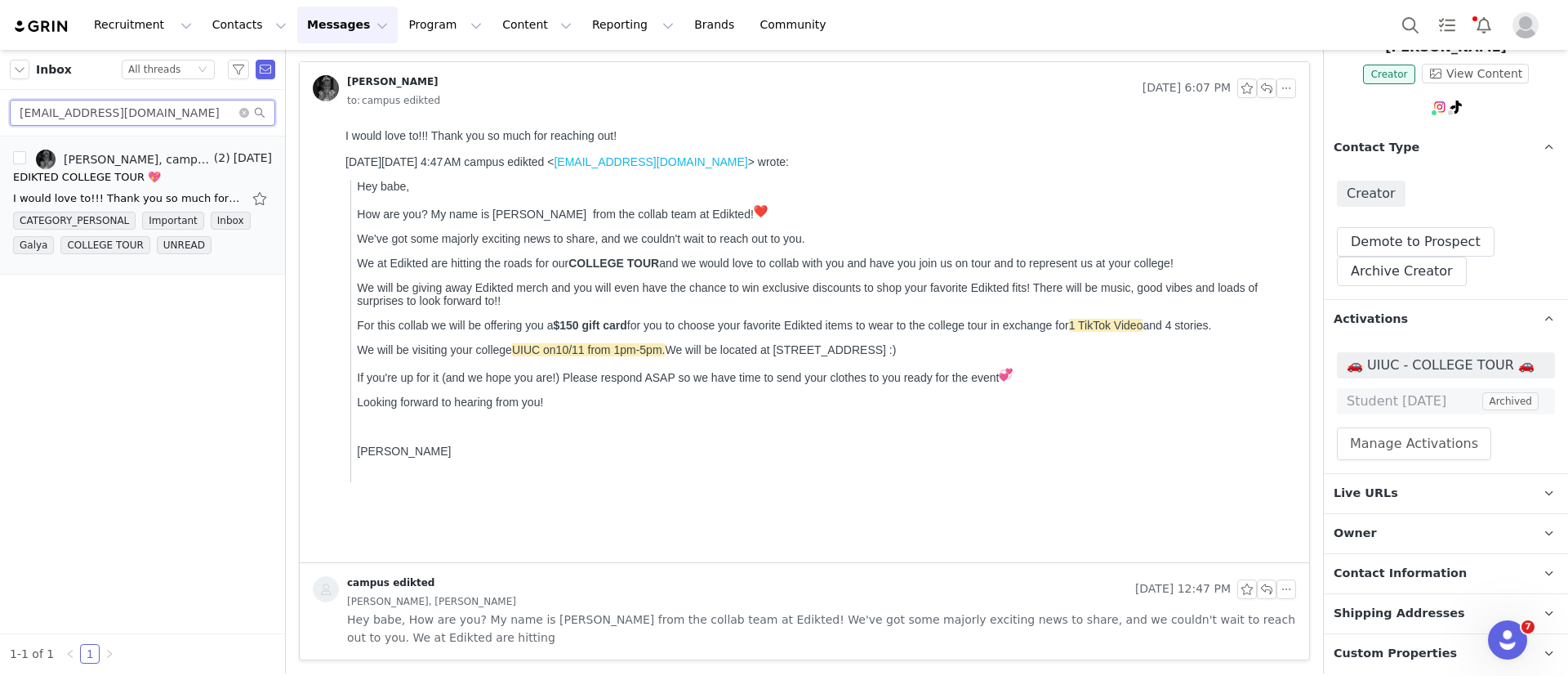
click at [148, 117] on input "adysondduvall@gmail.com" at bounding box center [142, 112] width 266 height 26
paste input "brooklynneden@icloud"
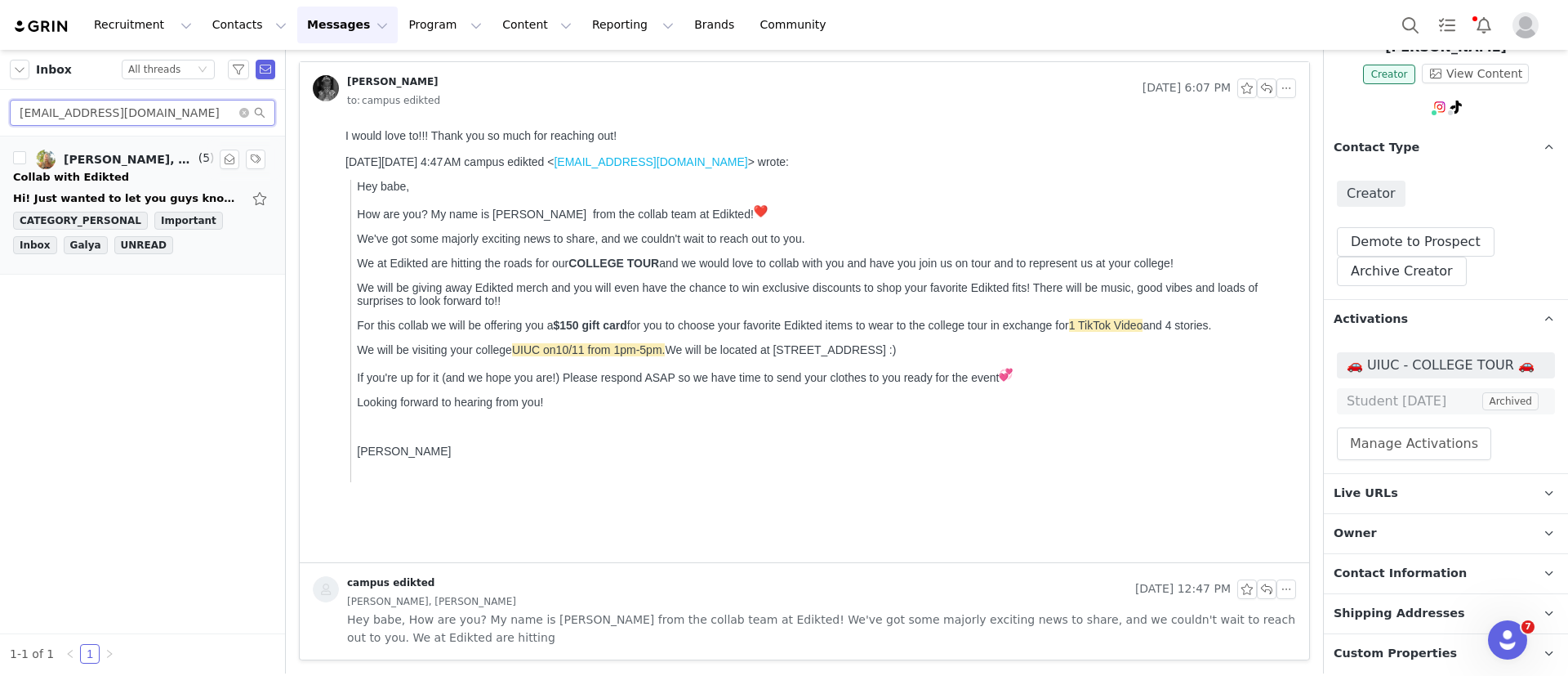
type input "brooklynneden@icloud.com"
click at [153, 164] on div "Brooklynn Eden, campus edikted" at bounding box center [129, 159] width 131 height 13
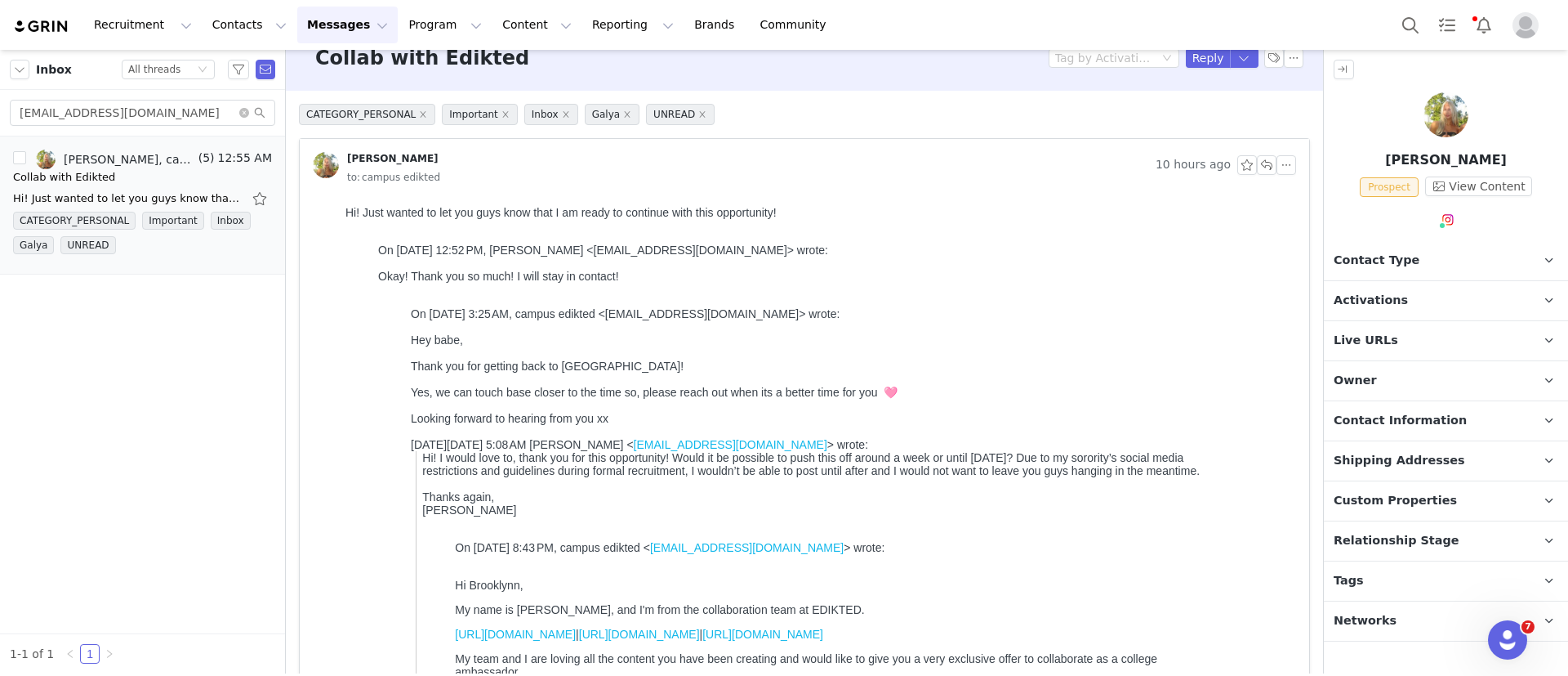
scroll to position [22, 0]
click at [1394, 387] on p "Owner The account user who owns the contact" at bounding box center [1426, 381] width 205 height 40
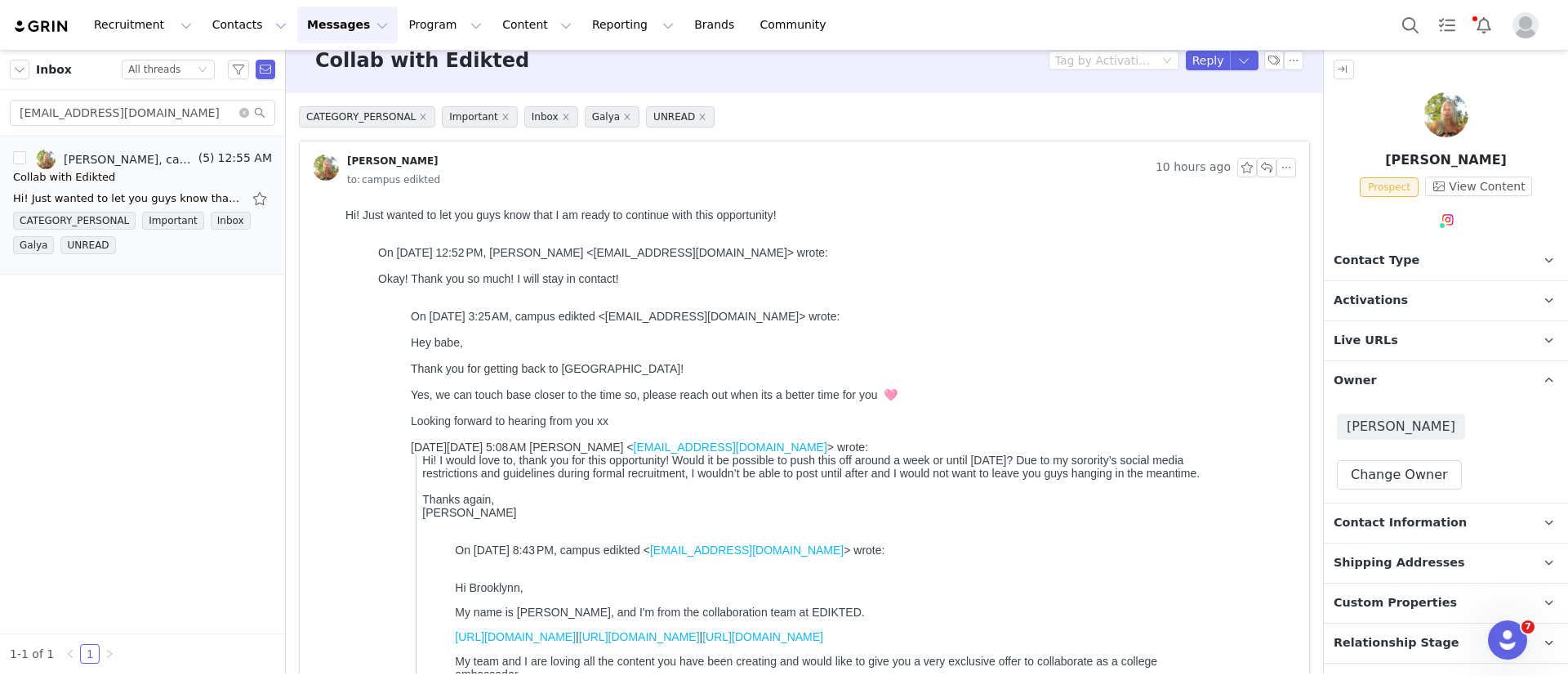
scroll to position [69, 0]
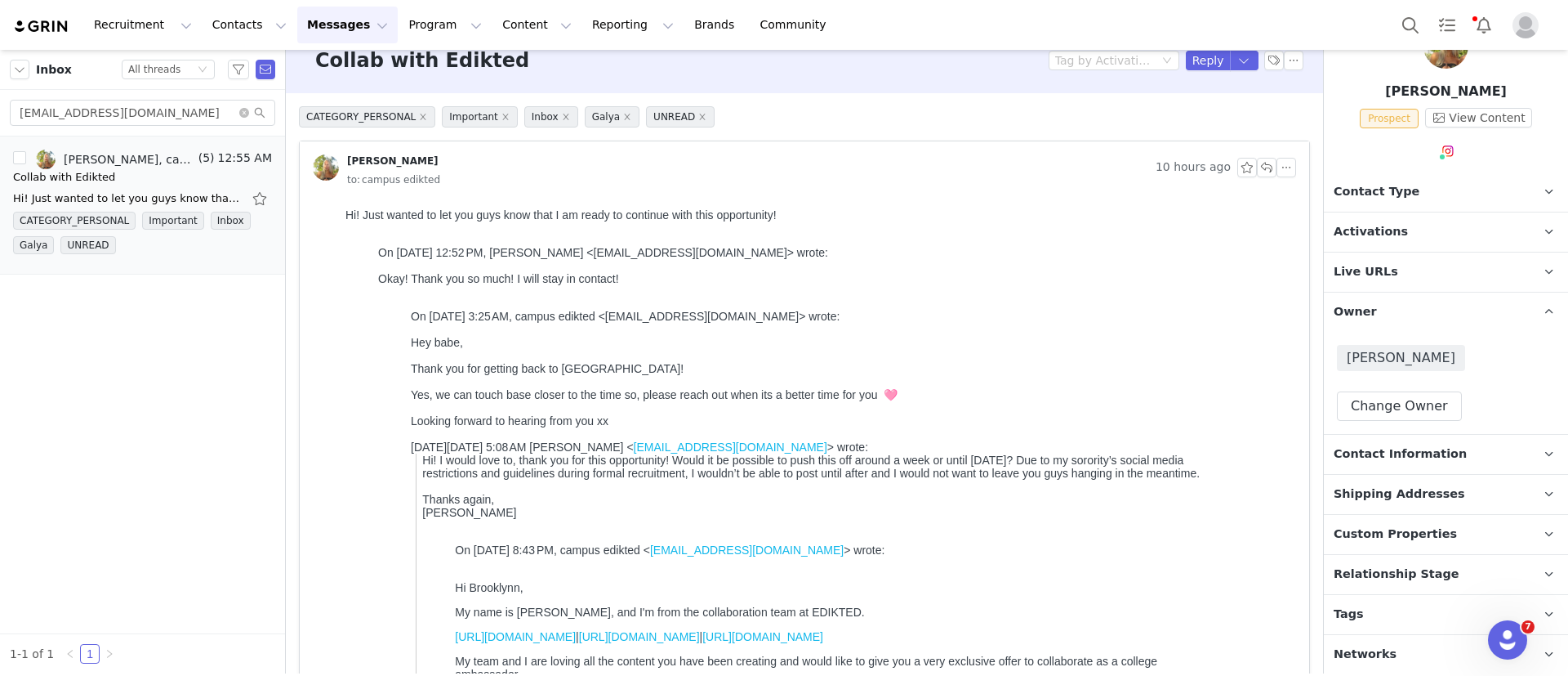
click at [1409, 624] on p "Tags Keep track of your contacts by assigning them tags. You can then filter yo…" at bounding box center [1426, 614] width 205 height 40
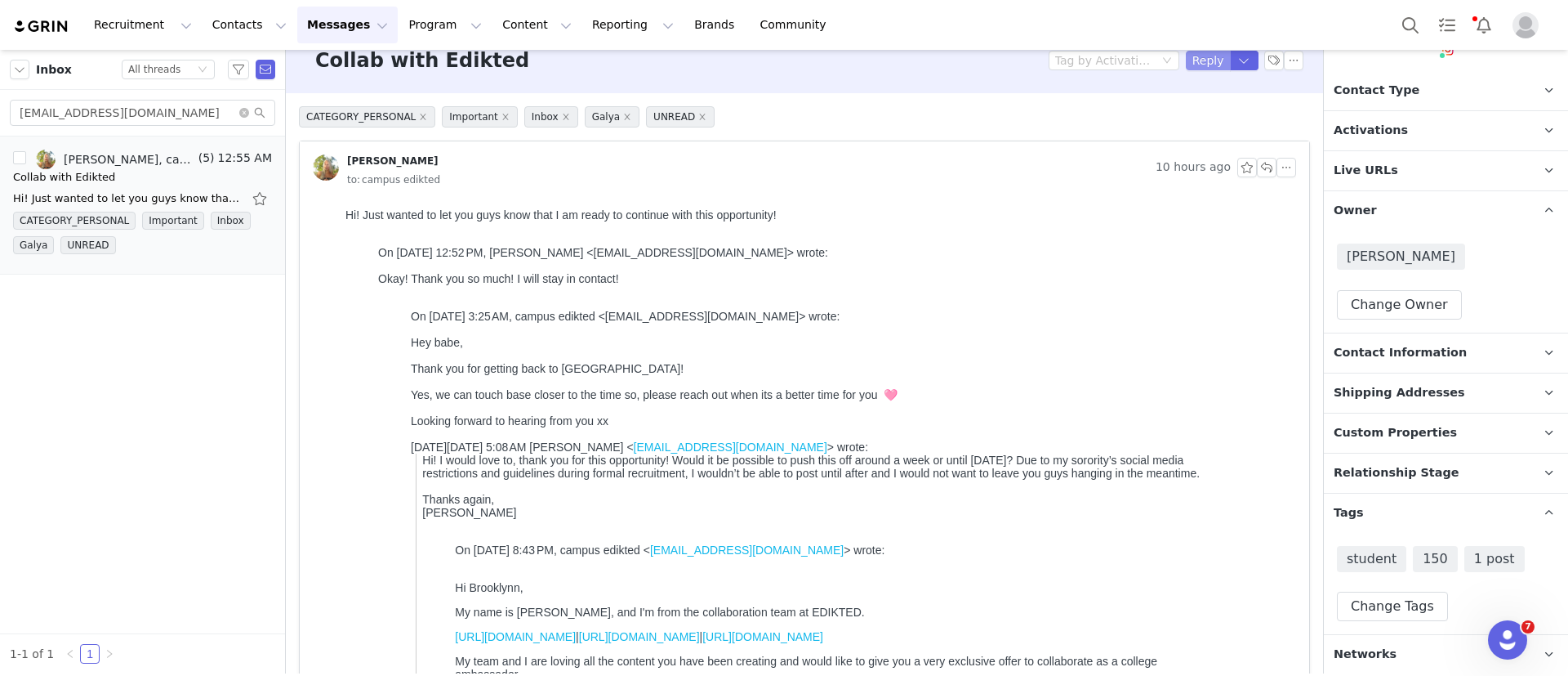
click at [1208, 57] on button "Reply" at bounding box center [1208, 60] width 45 height 19
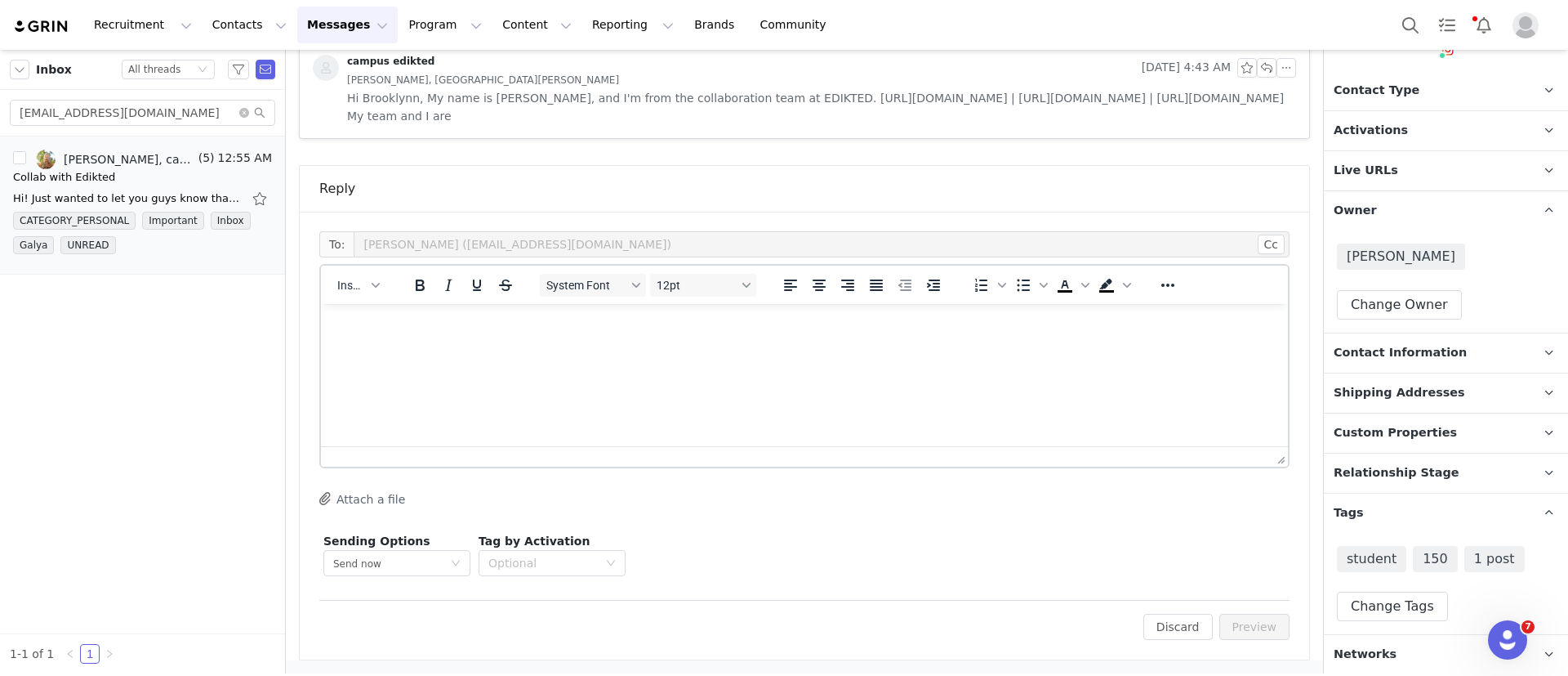
scroll to position [0, 0]
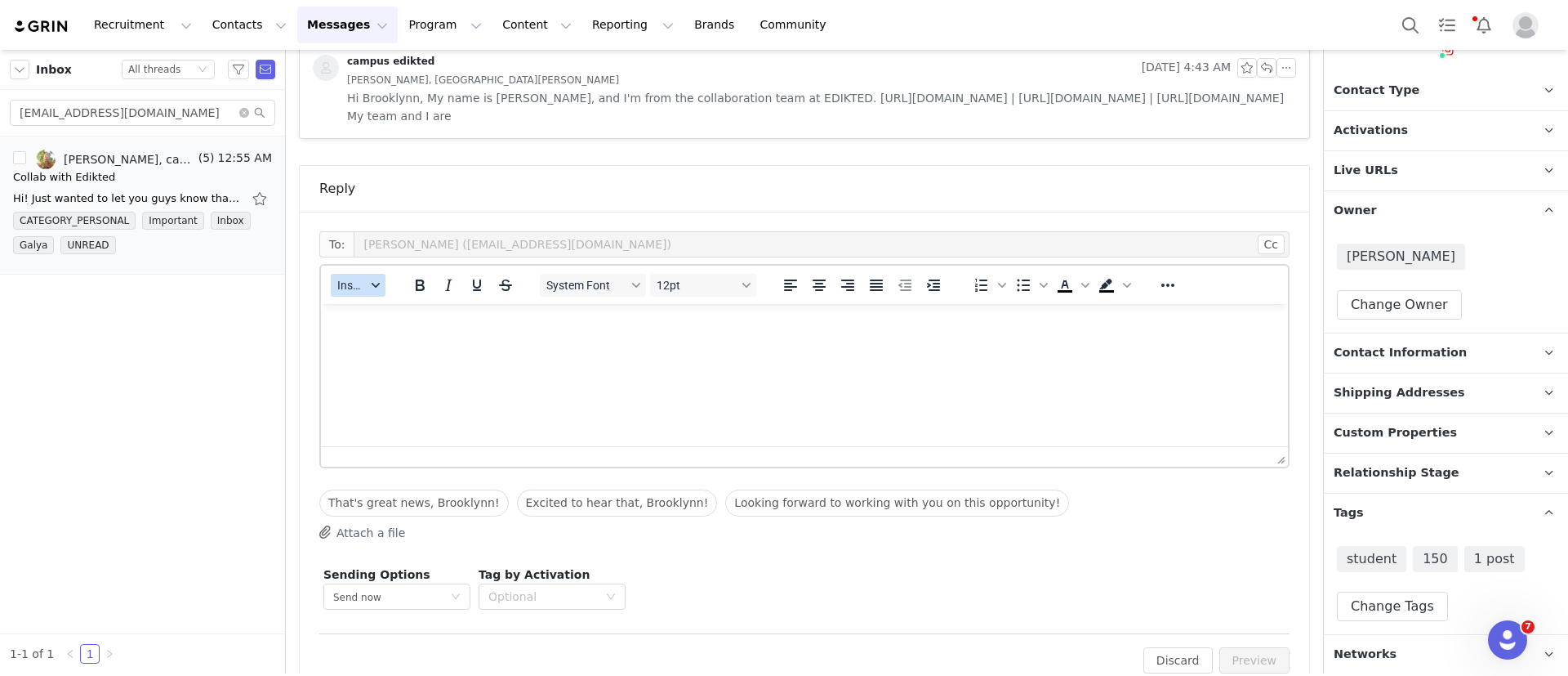
click at [347, 287] on span "Insert" at bounding box center [351, 285] width 28 height 13
click at [363, 307] on div "Insert Template" at bounding box center [418, 314] width 147 height 19
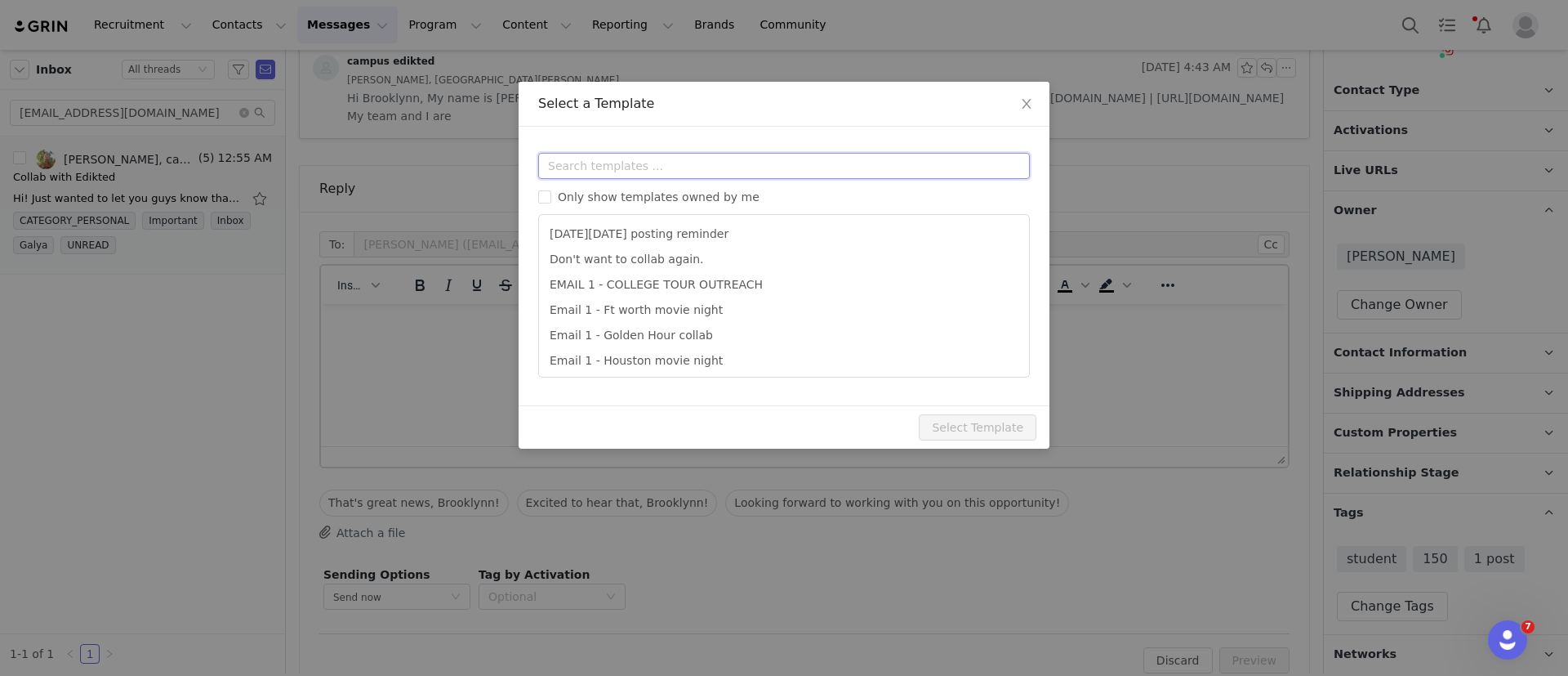
click at [569, 178] on input "text" at bounding box center [784, 166] width 492 height 26
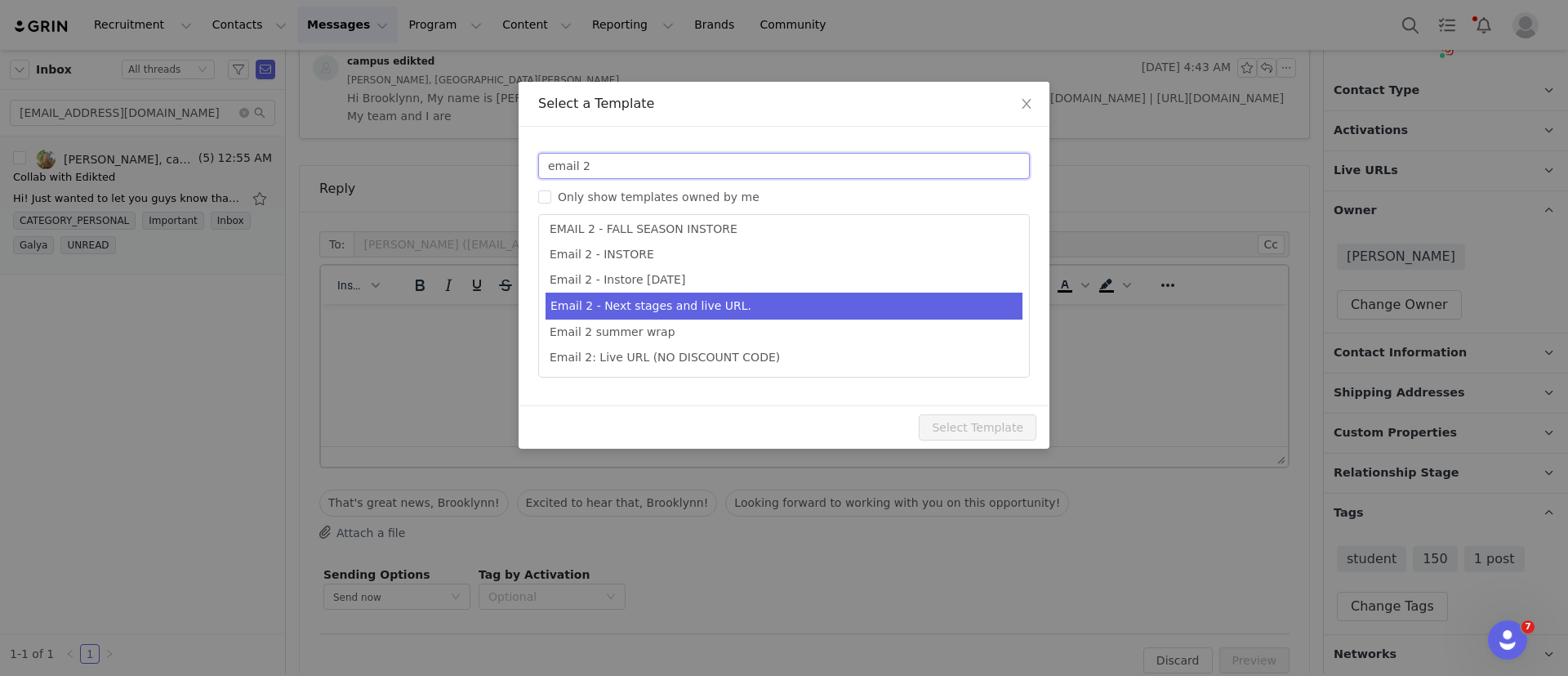
type input "email 2"
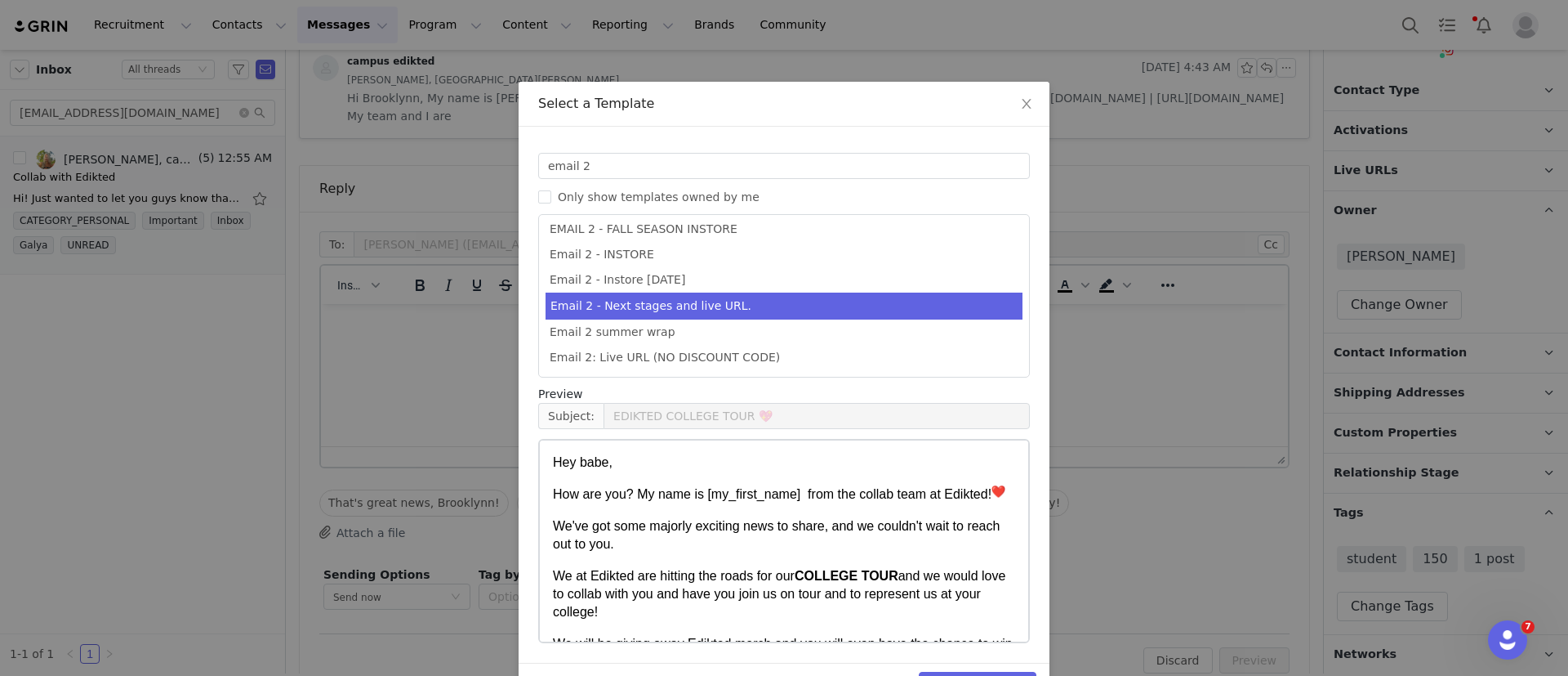
click at [712, 304] on li "Email 2 - Next stages and live URL." at bounding box center [784, 305] width 477 height 27
type input "Collab with Edikted"
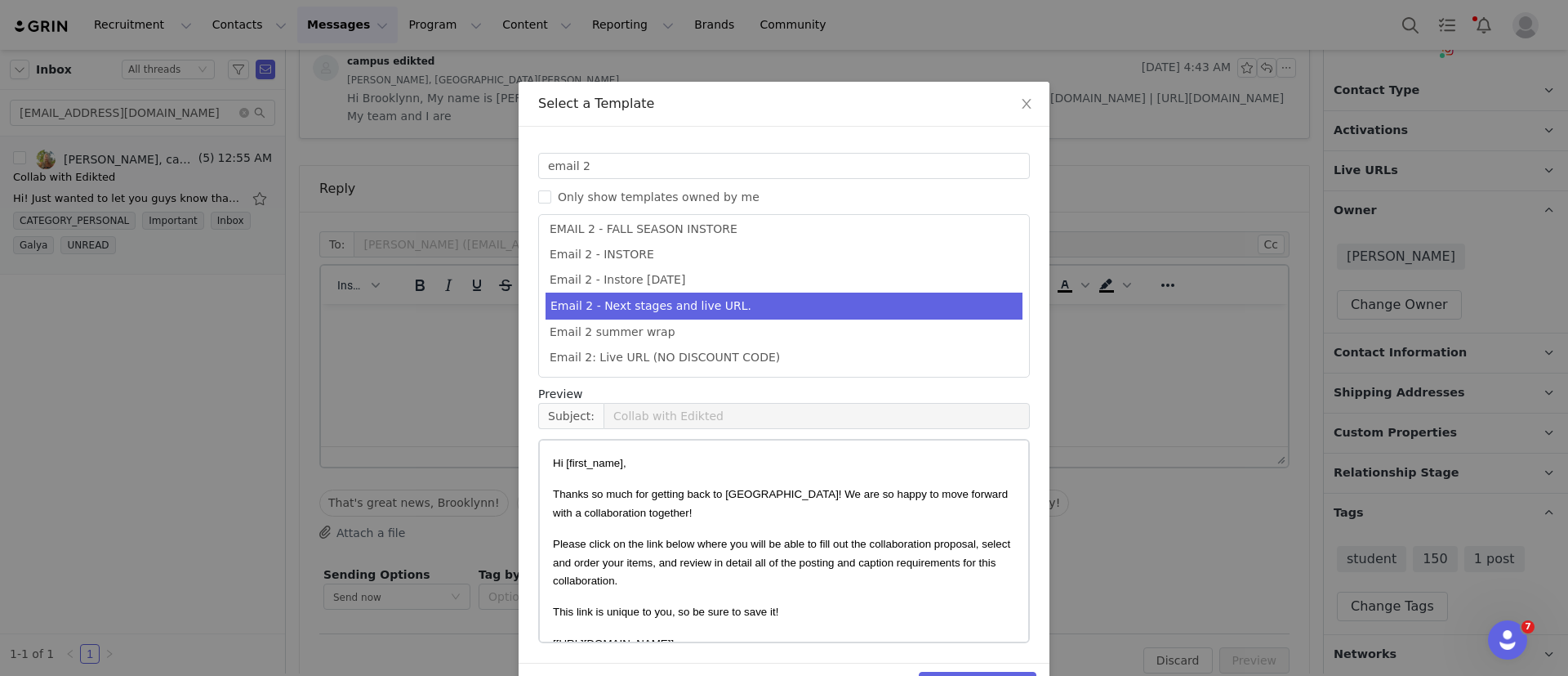
scroll to position [50, 0]
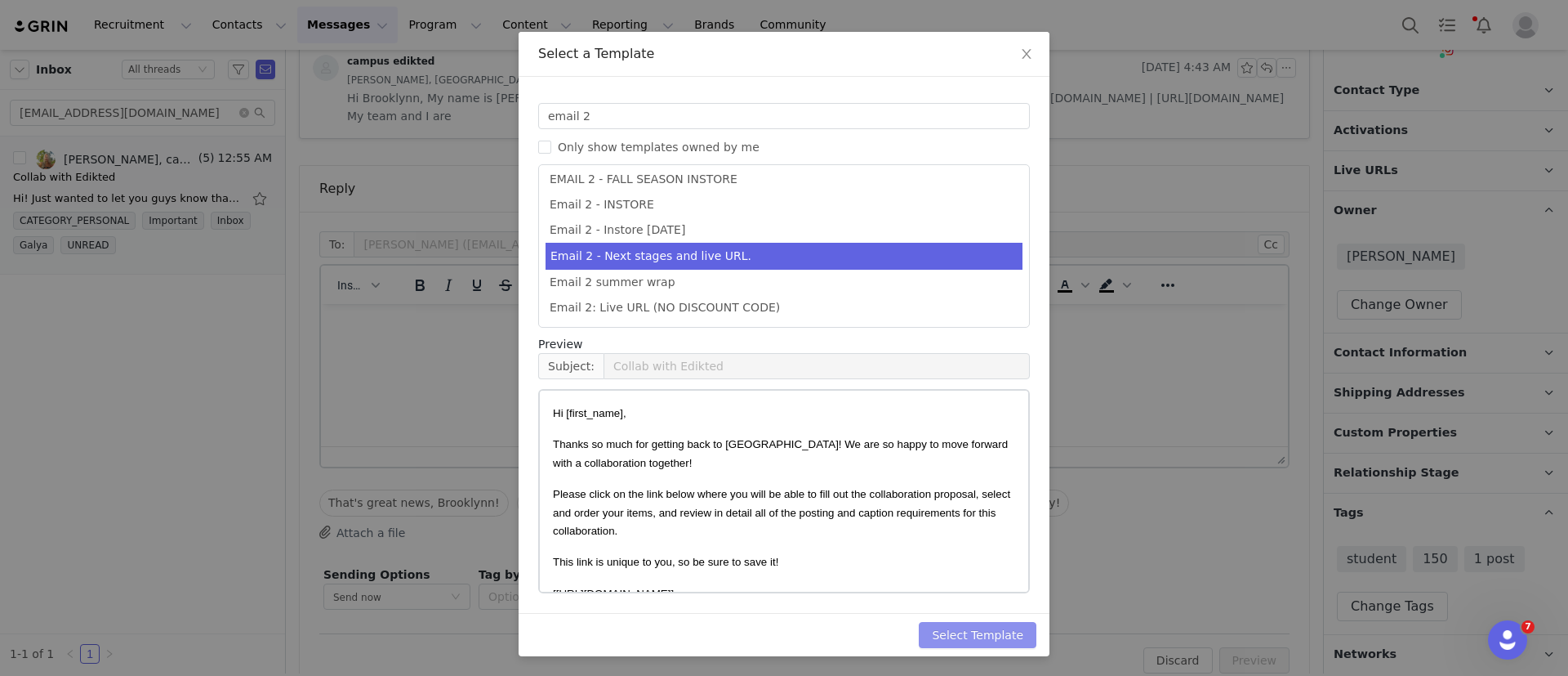
click at [953, 631] on button "Select Template" at bounding box center [978, 635] width 118 height 26
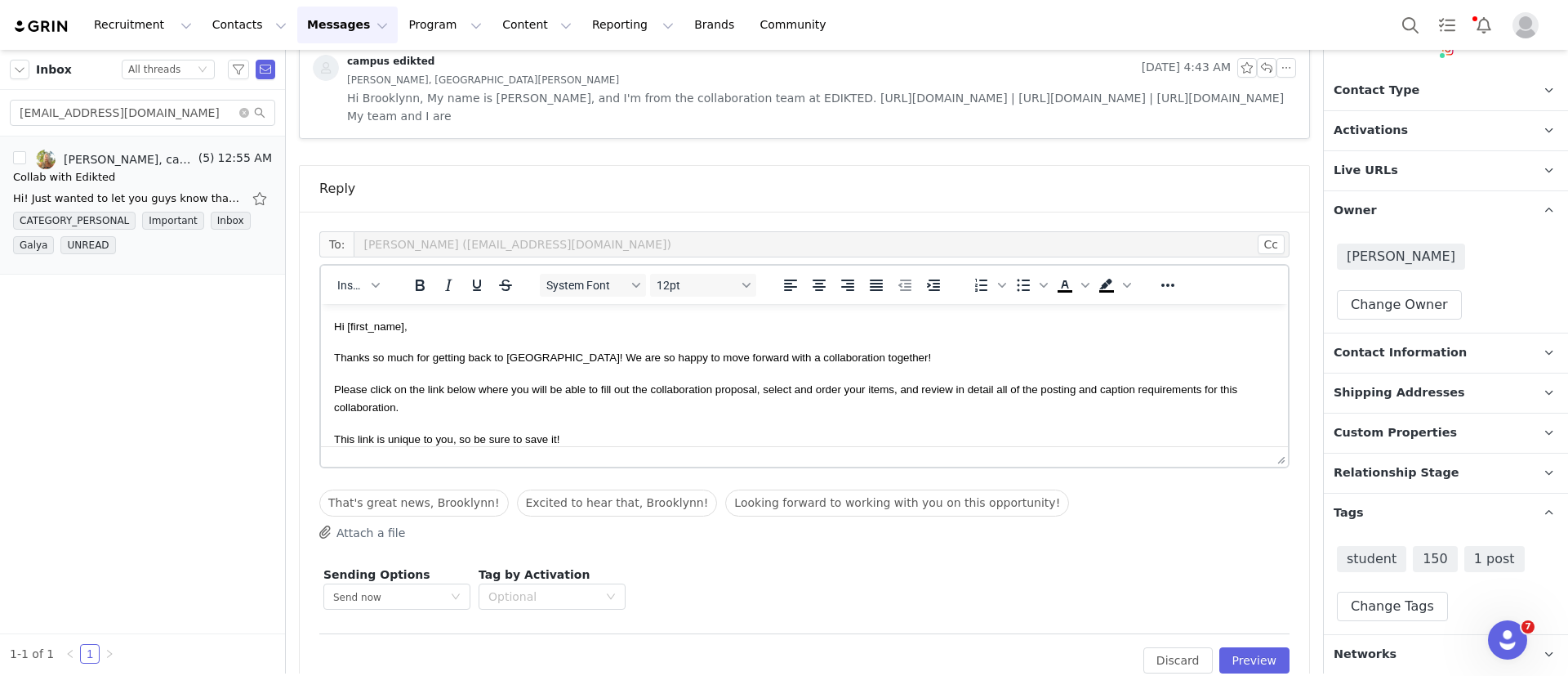
scroll to position [1359, 0]
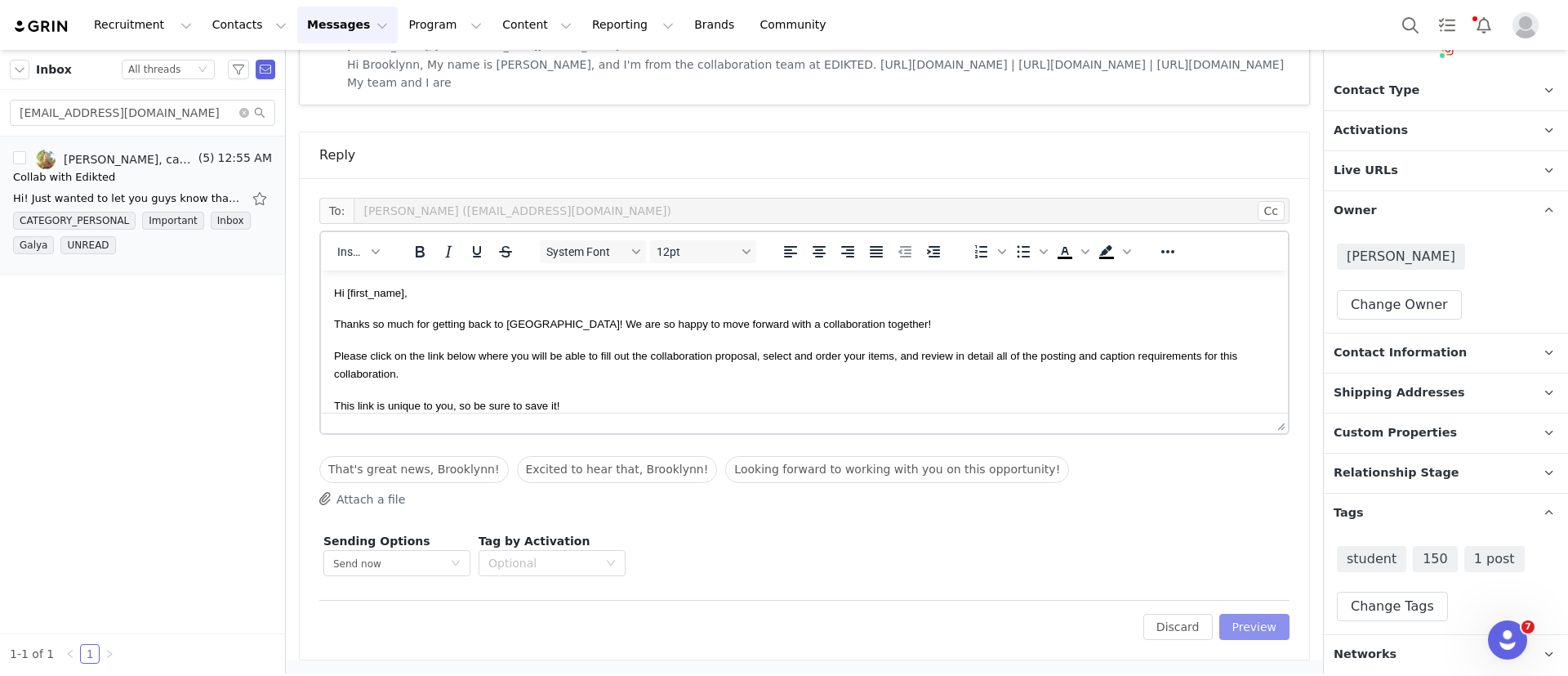
click at [1234, 637] on button "Preview" at bounding box center [1255, 626] width 71 height 26
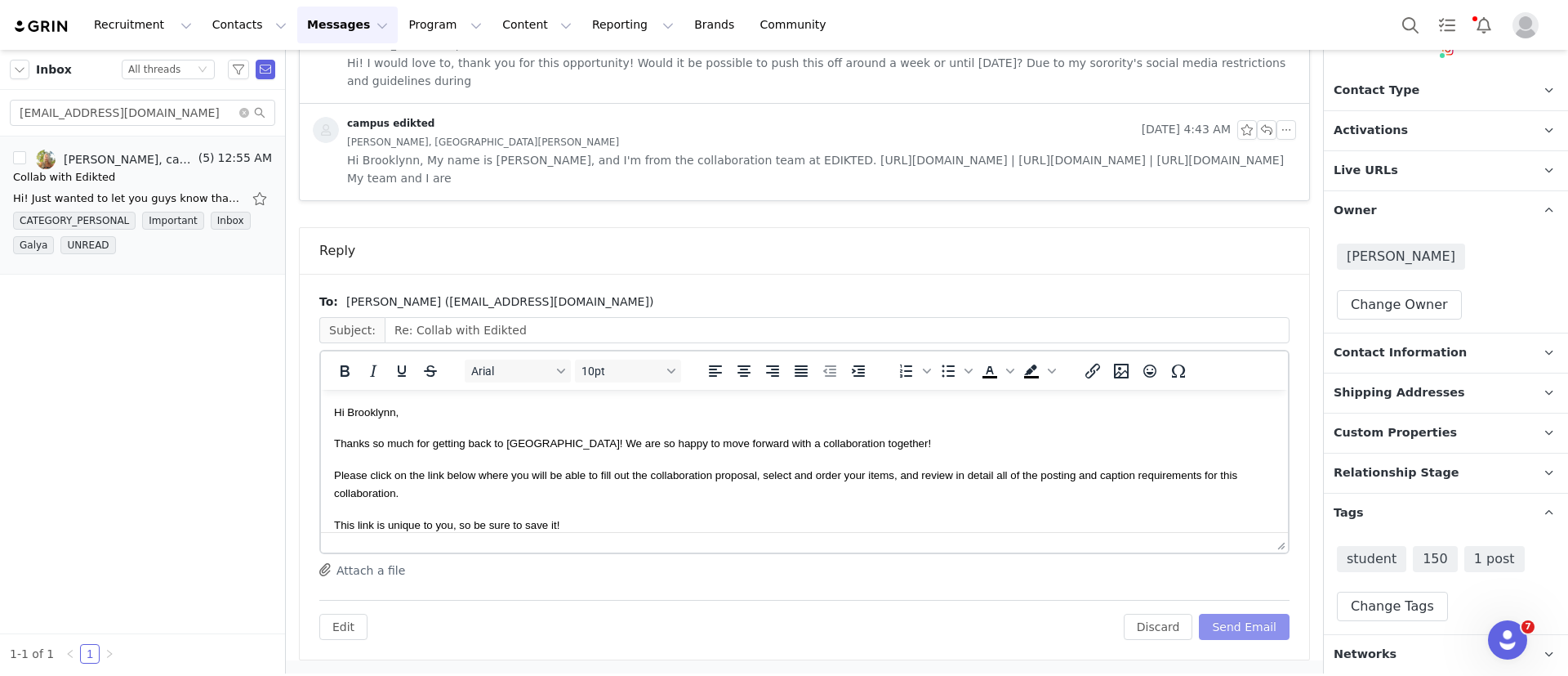
scroll to position [0, 0]
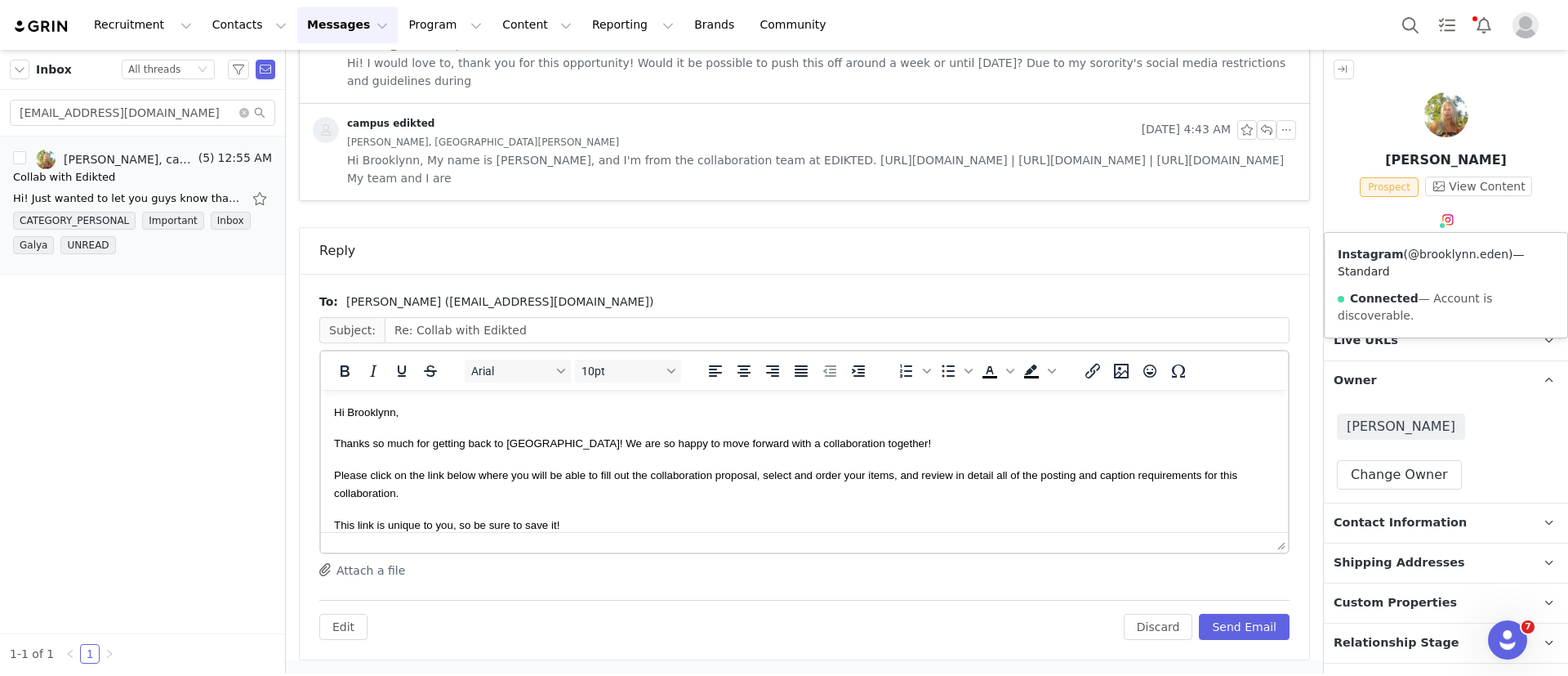
click at [1435, 253] on link "@brooklynn.eden" at bounding box center [1458, 254] width 100 height 13
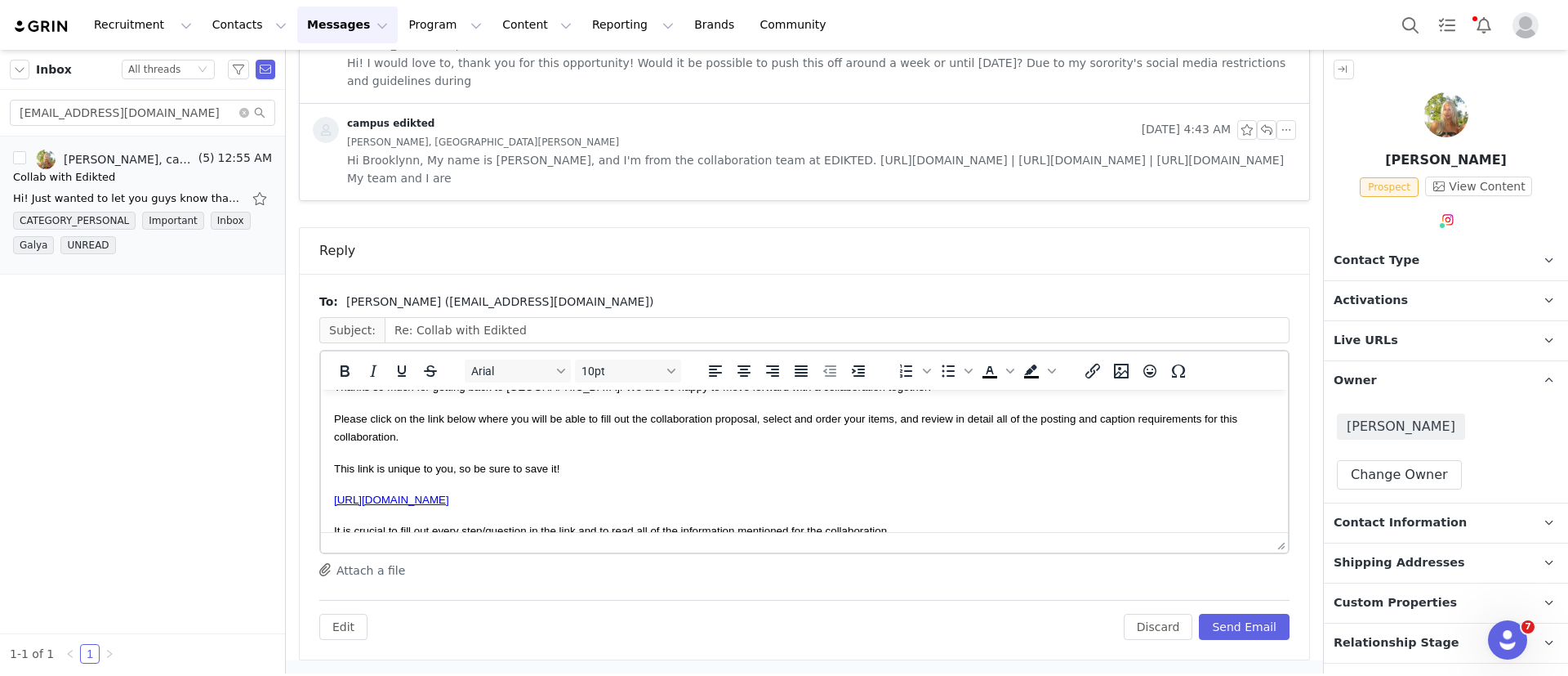
scroll to position [369, 0]
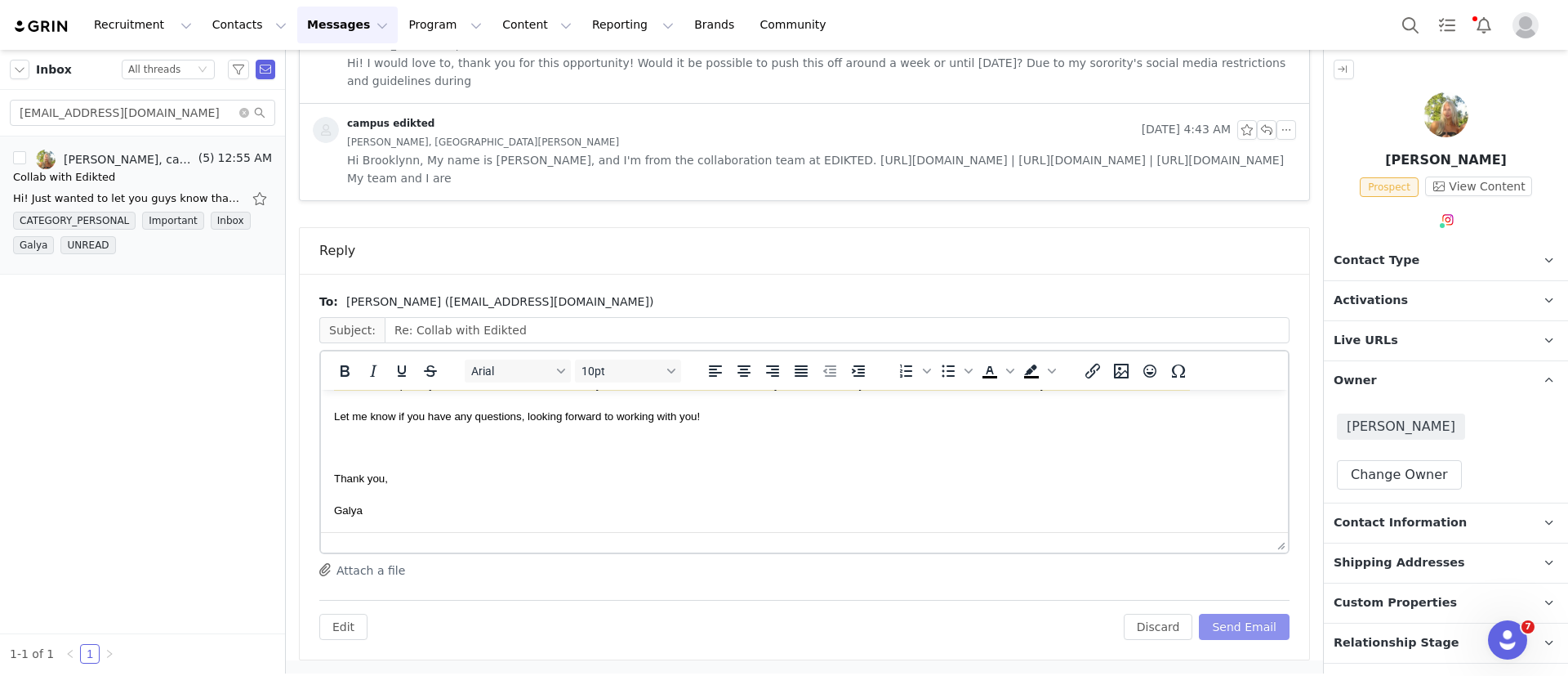
click at [1227, 630] on button "Send Email" at bounding box center [1244, 626] width 91 height 26
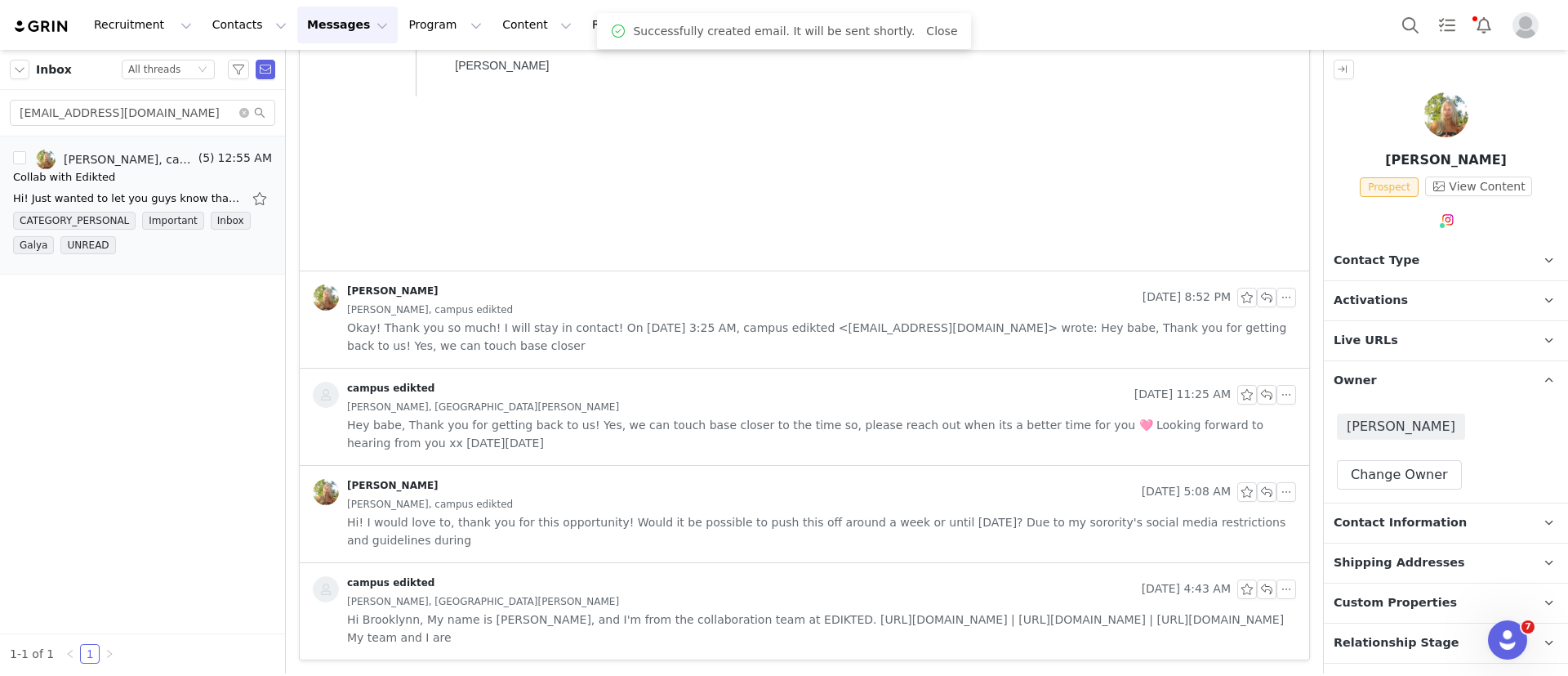
click at [1384, 268] on p "Contact Type Contact type can be Creator, Prospect, Application, or Manager." at bounding box center [1426, 260] width 205 height 40
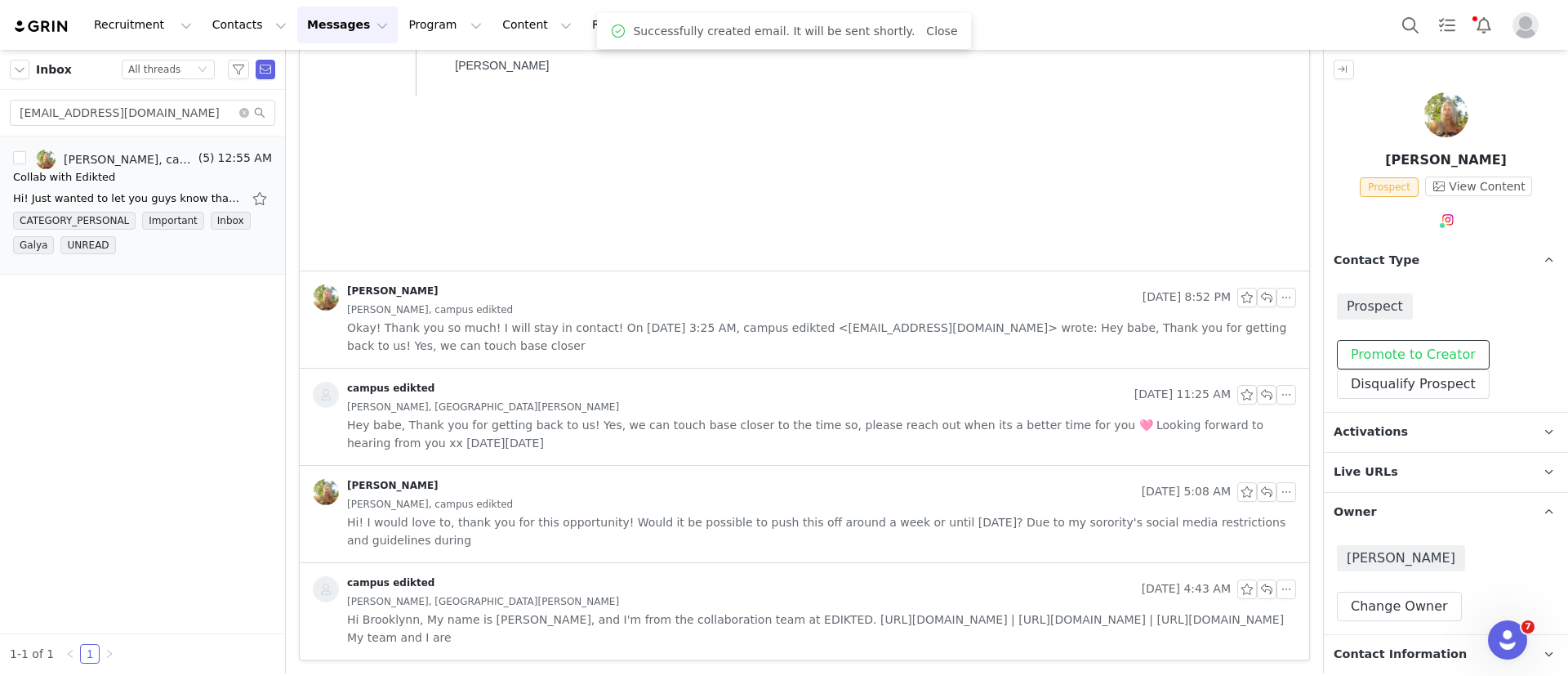
click at [1394, 354] on button "Promote to Creator" at bounding box center [1414, 355] width 153 height 29
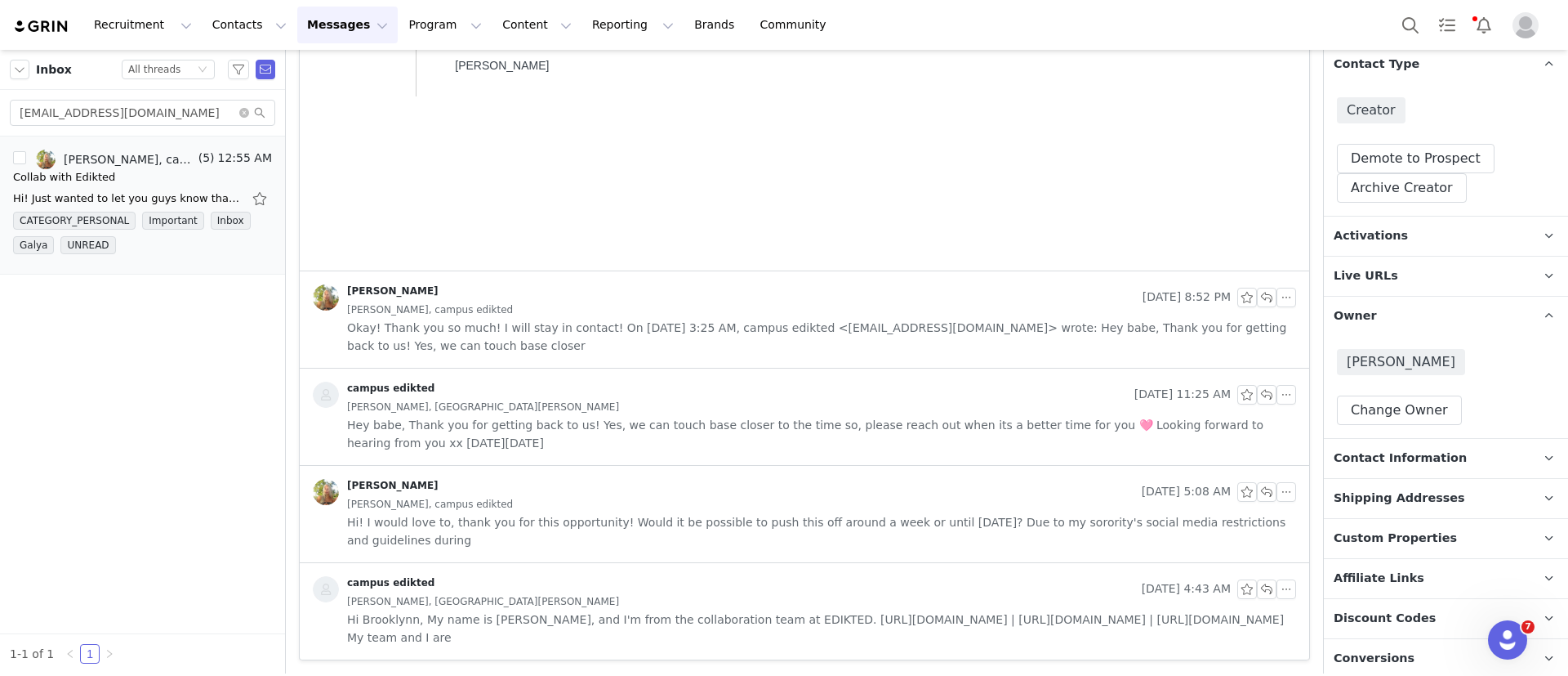
click at [1400, 245] on p "Activations" at bounding box center [1426, 236] width 205 height 40
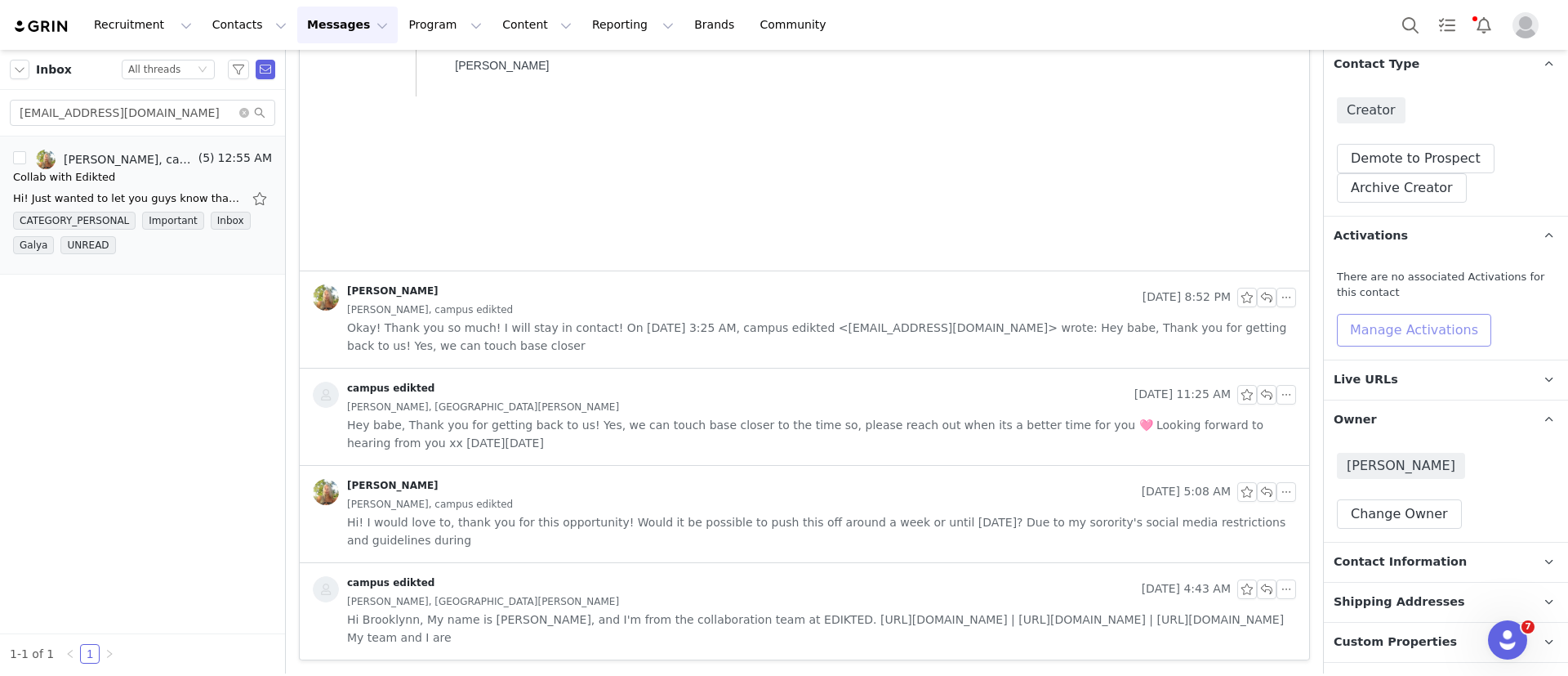
click at [1388, 339] on button "Manage Activations" at bounding box center [1415, 330] width 154 height 33
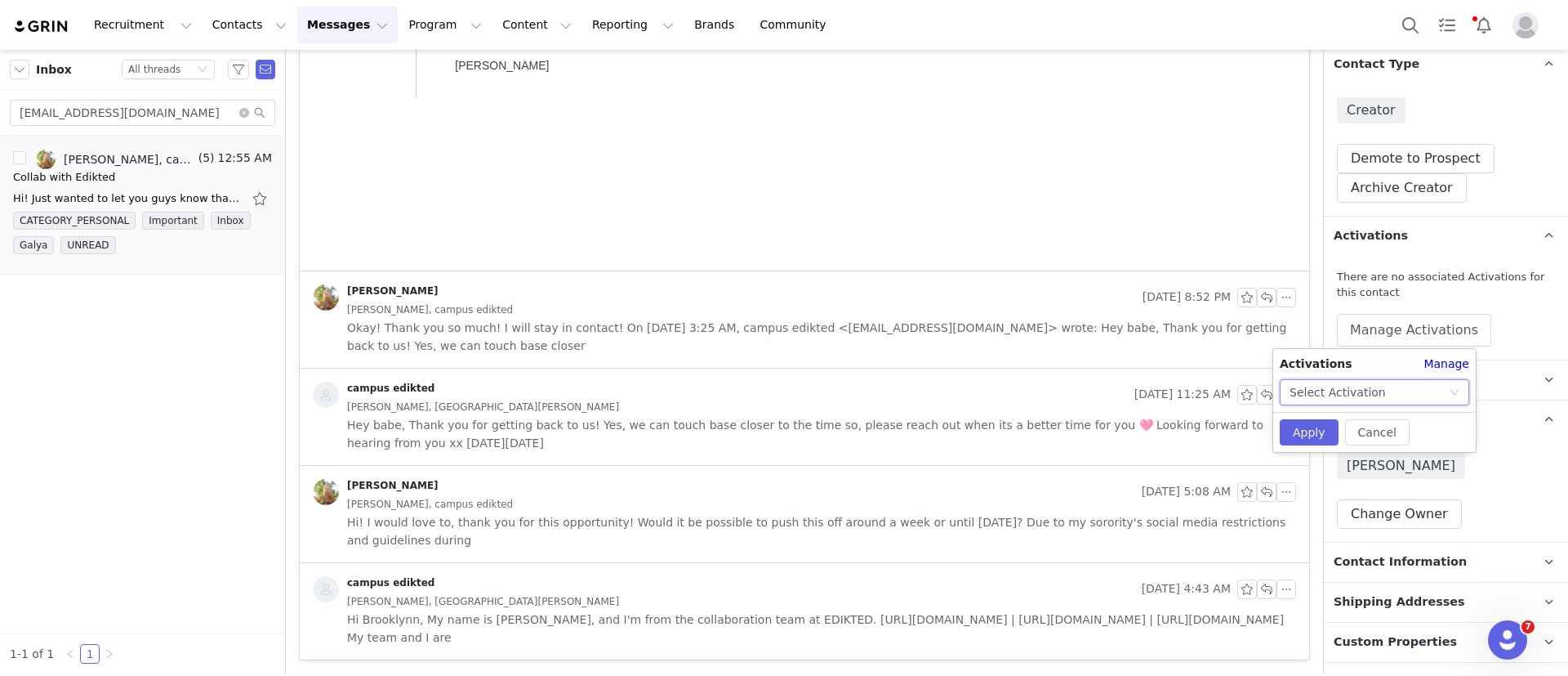
click at [1384, 397] on div "Select Activation" at bounding box center [1369, 392] width 159 height 25
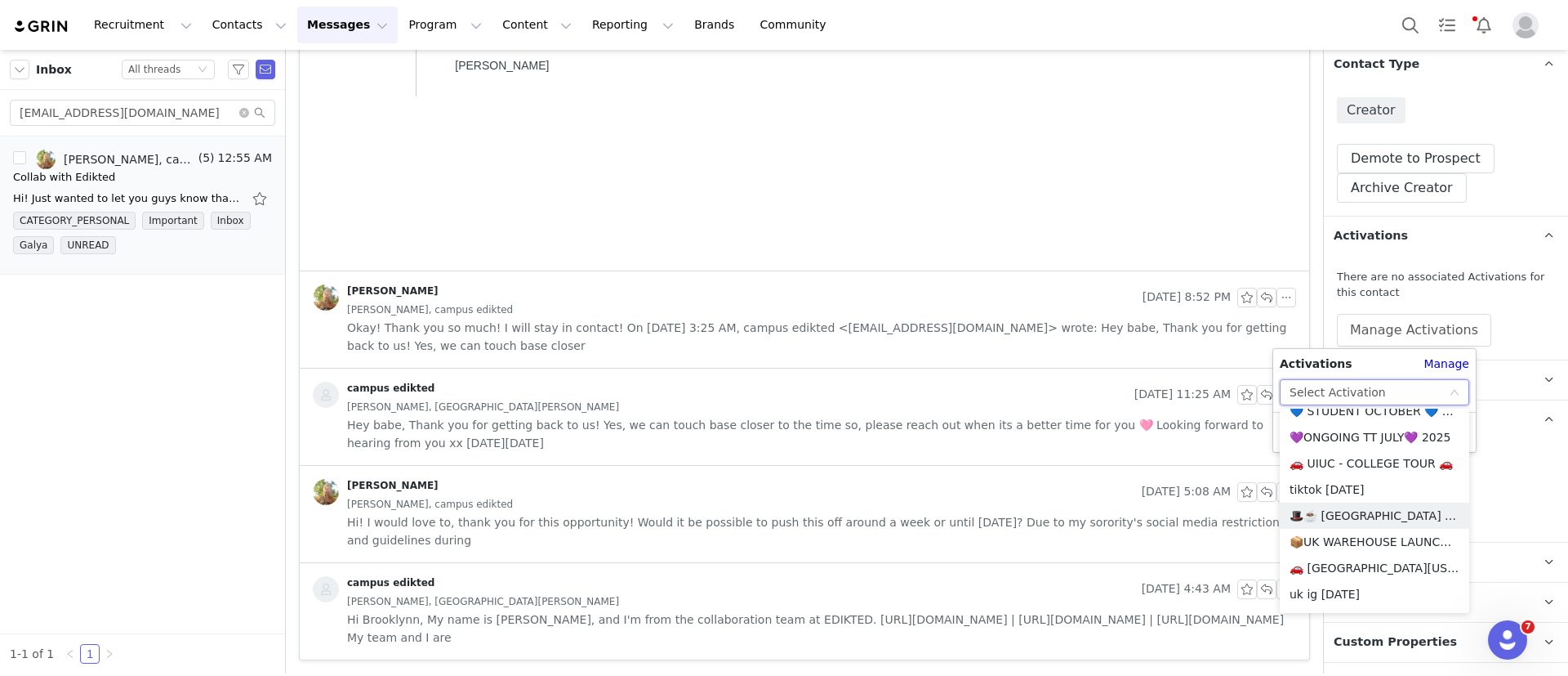
scroll to position [1091, 0]
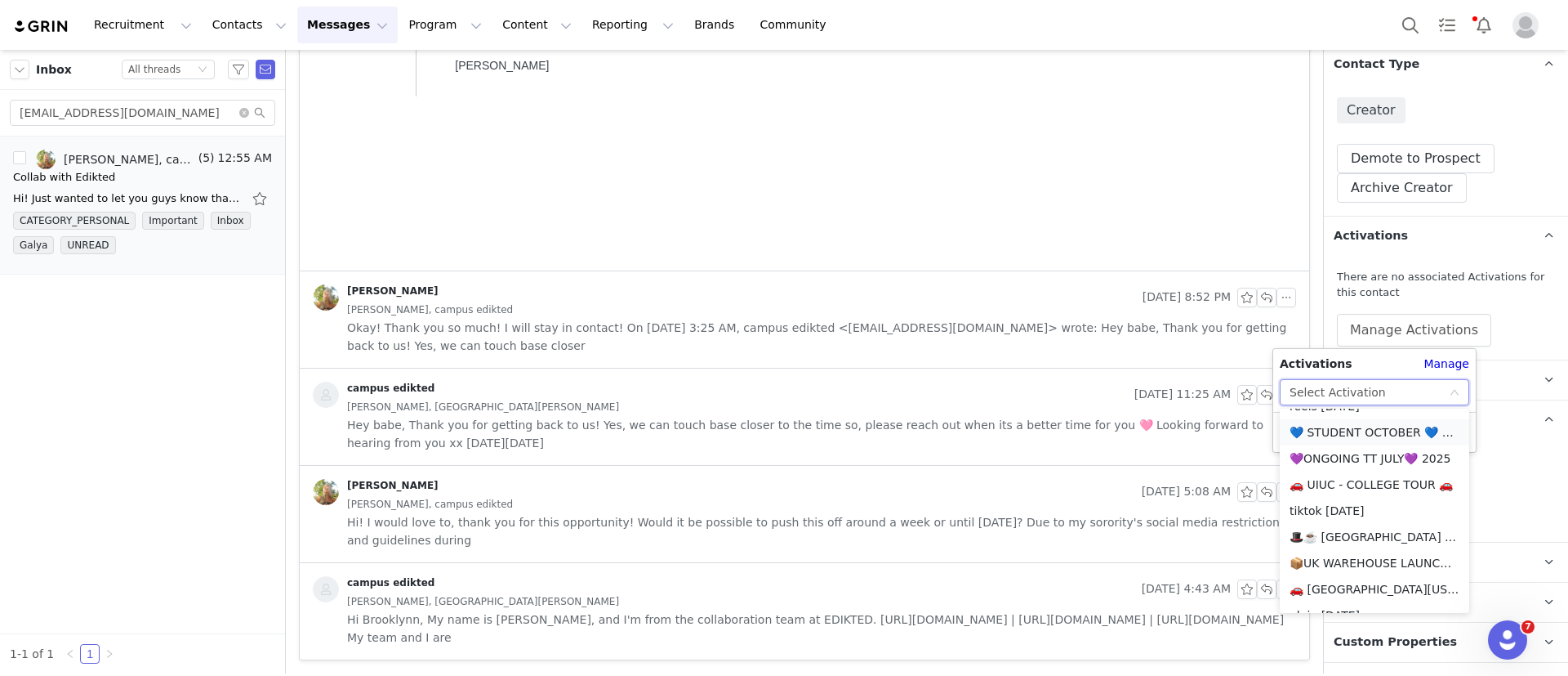
click at [1363, 430] on li "💙 STUDENT OCTOBER 💙 2025" at bounding box center [1375, 432] width 189 height 26
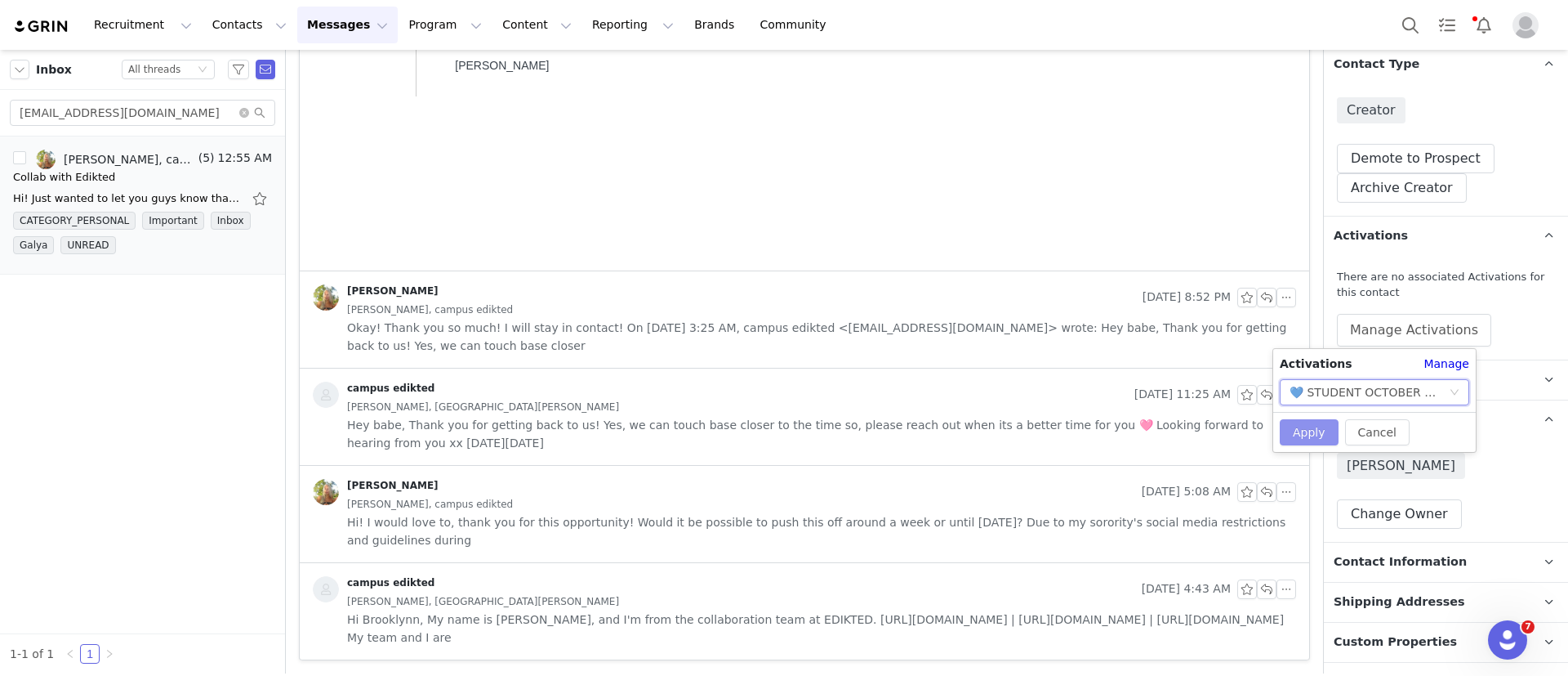
click at [1318, 429] on button "Apply" at bounding box center [1310, 432] width 59 height 26
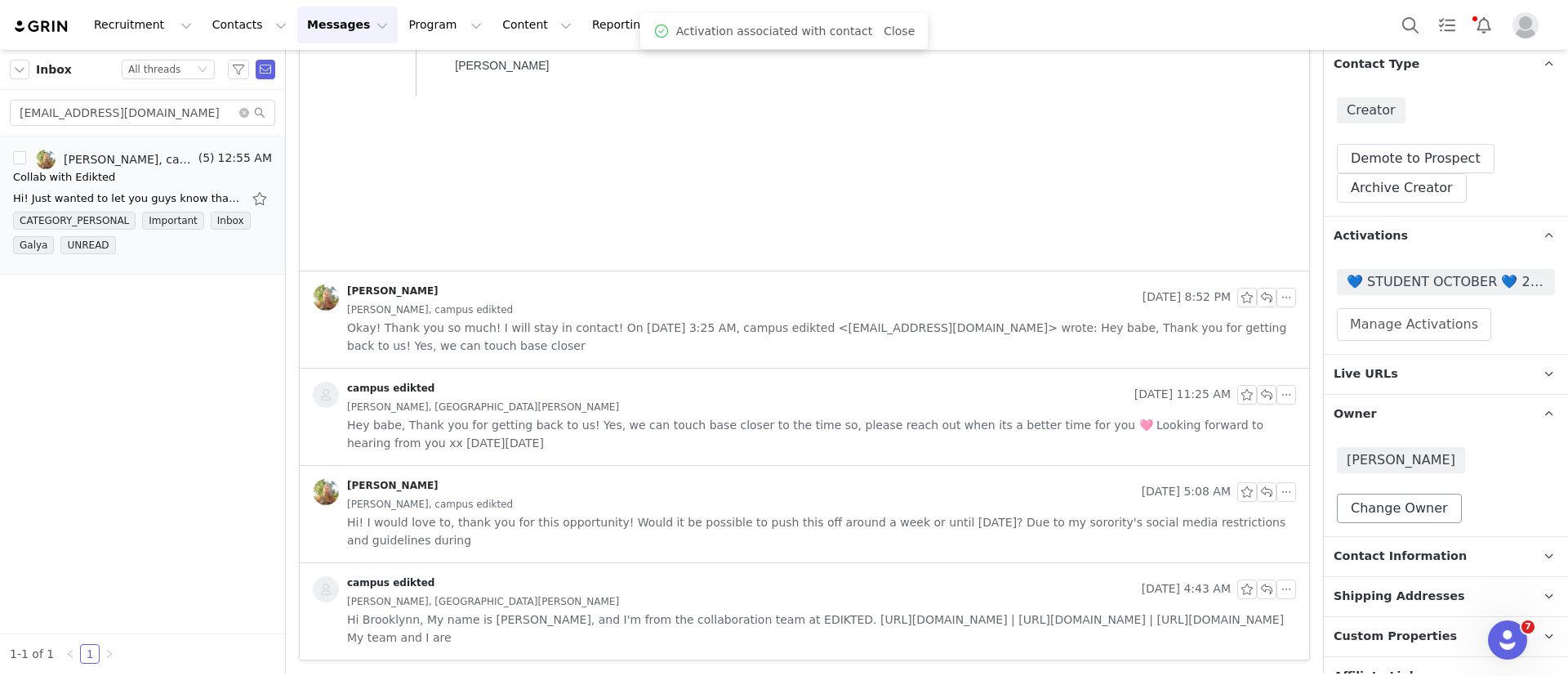
scroll to position [560, 0]
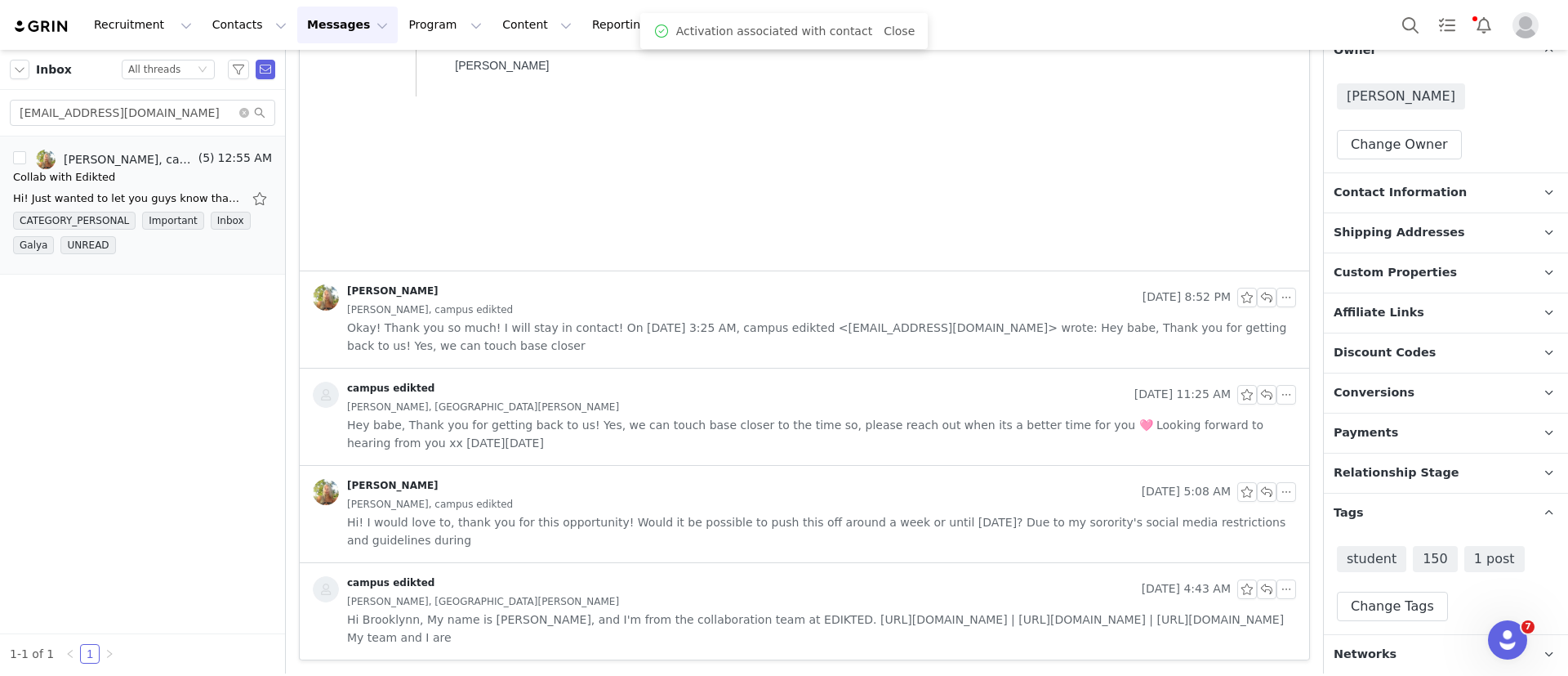
click at [1372, 479] on span "Relationship Stage" at bounding box center [1396, 474] width 126 height 18
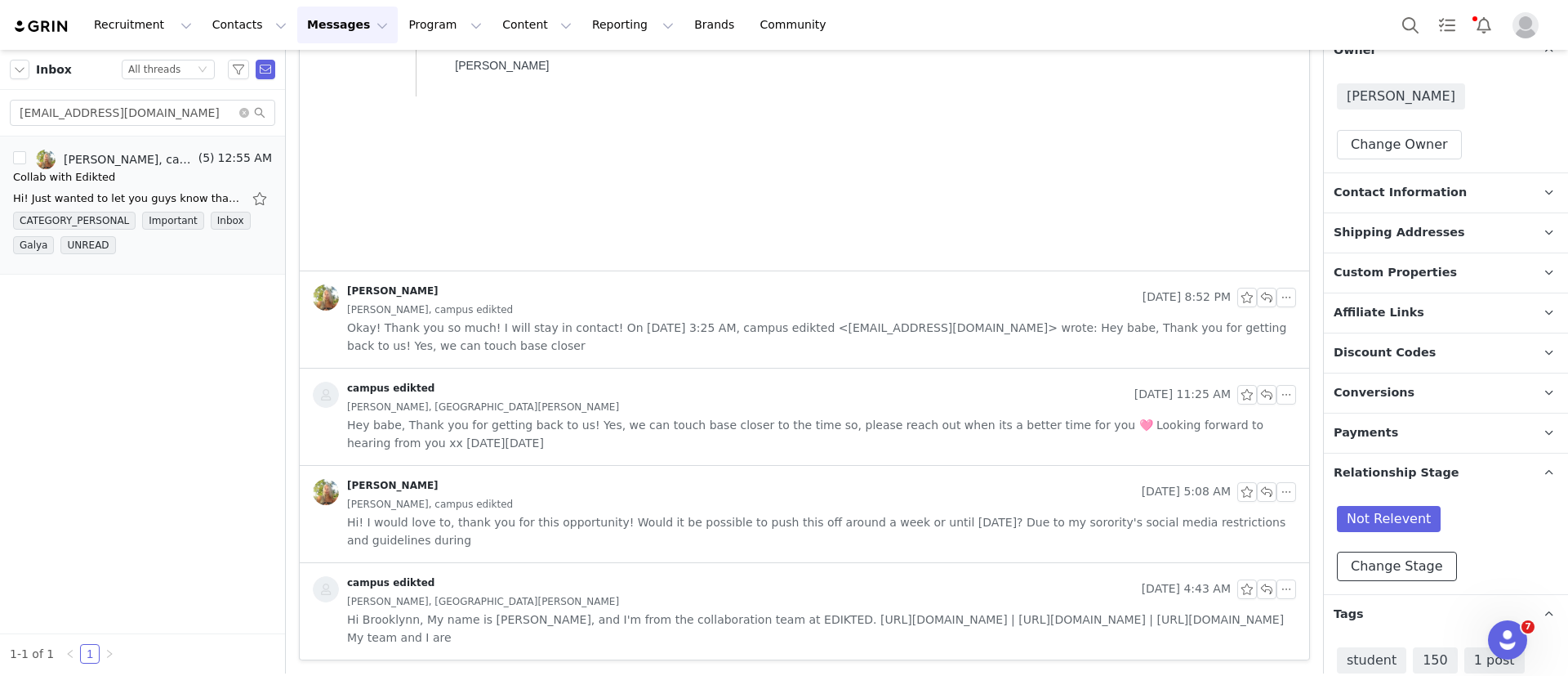
click at [1358, 554] on button "Change Stage" at bounding box center [1397, 567] width 120 height 29
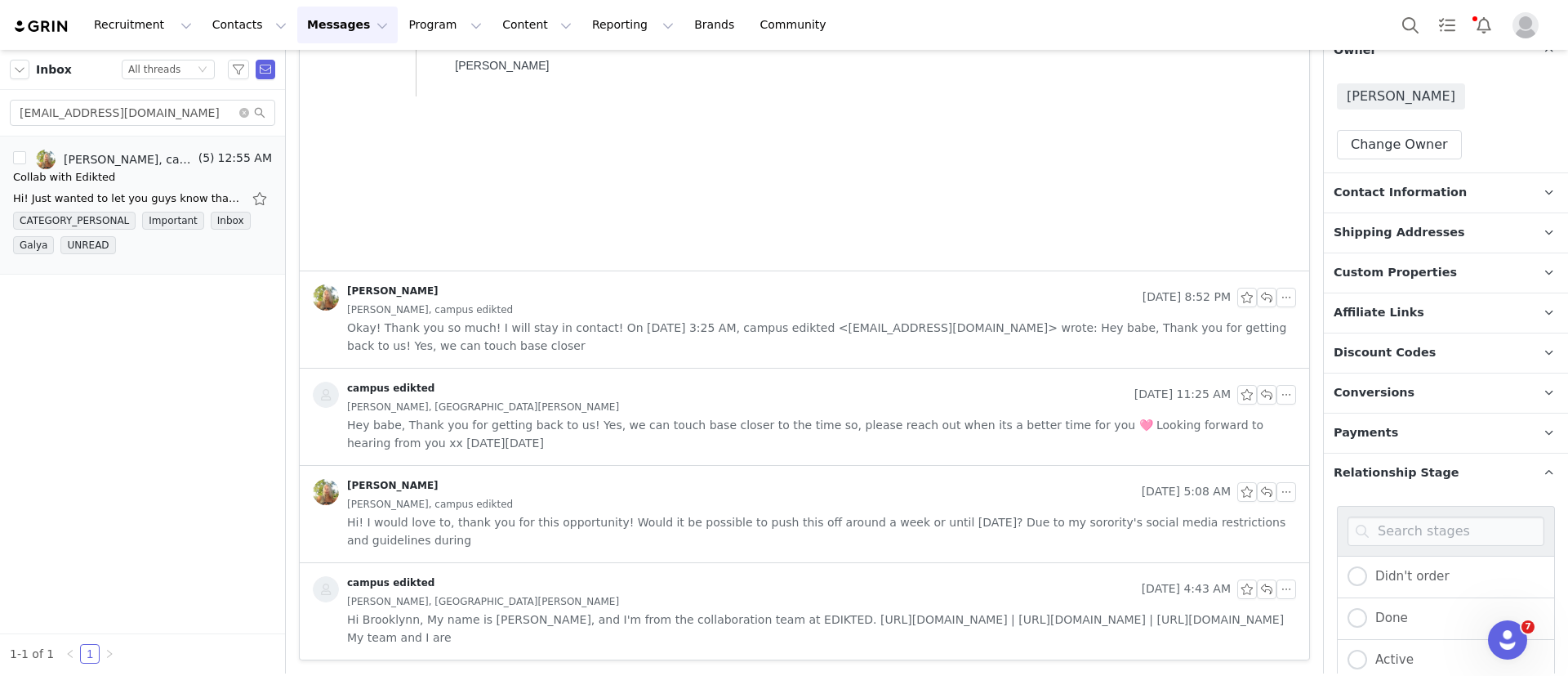
scroll to position [849, 0]
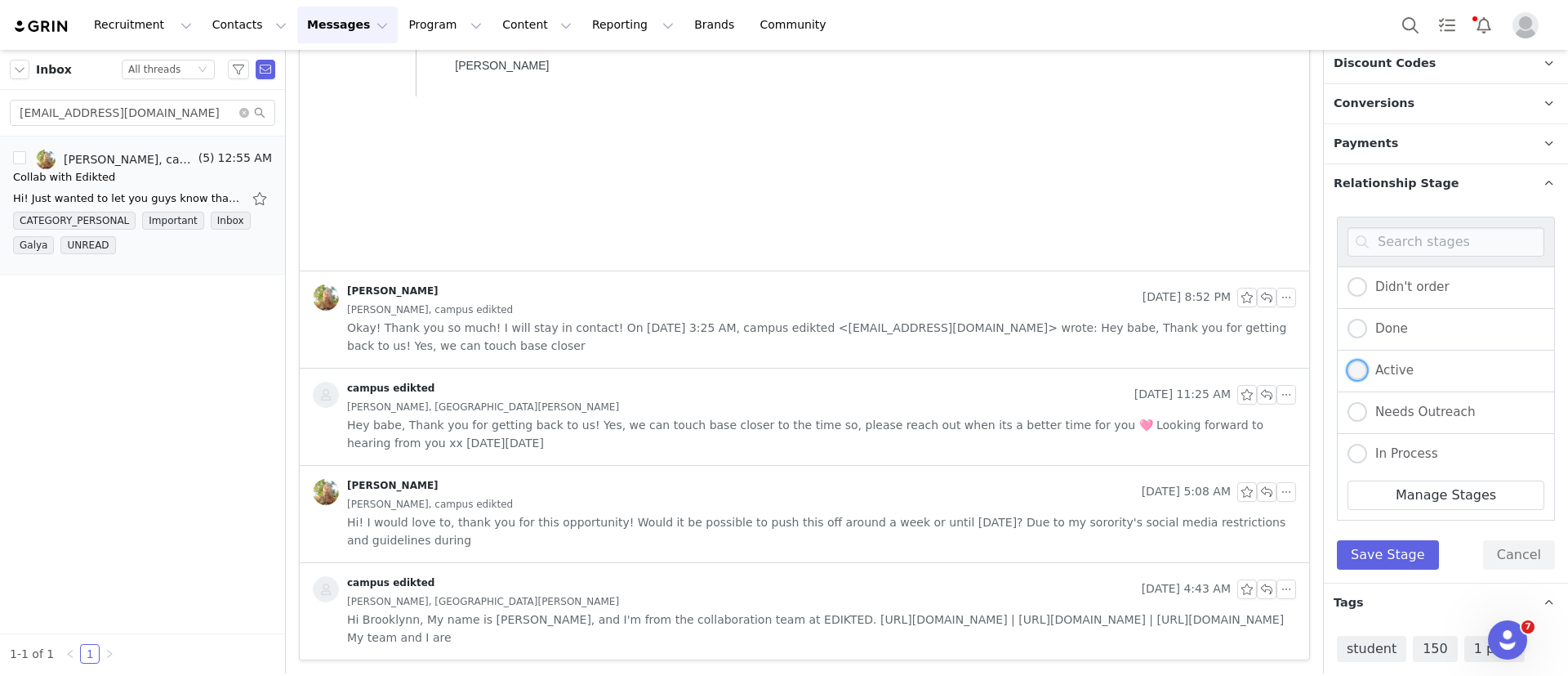
click at [1365, 369] on span at bounding box center [1357, 370] width 19 height 19
click at [1365, 369] on input "Active" at bounding box center [1357, 371] width 19 height 21
radio input "true"
radio input "false"
click at [1385, 556] on button "Save Stage" at bounding box center [1388, 555] width 102 height 29
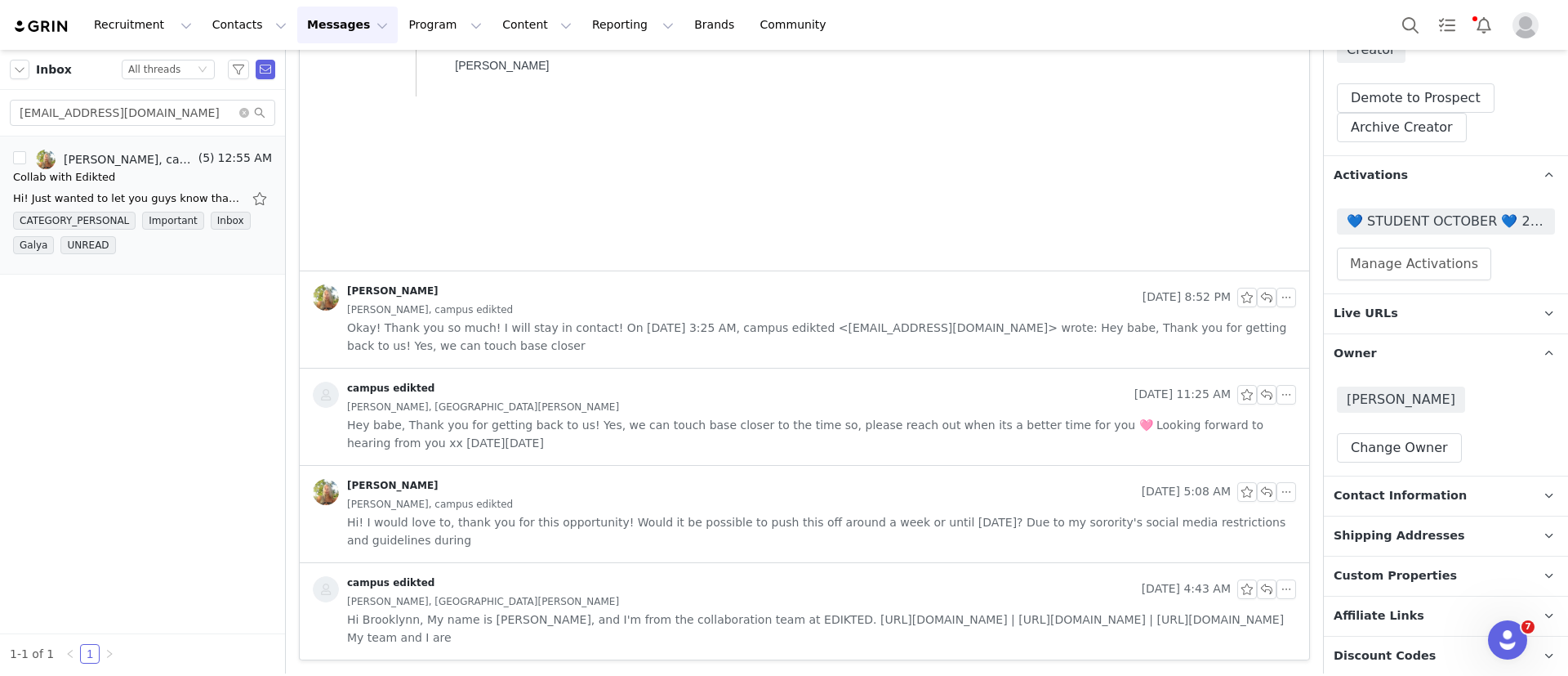
scroll to position [123, 0]
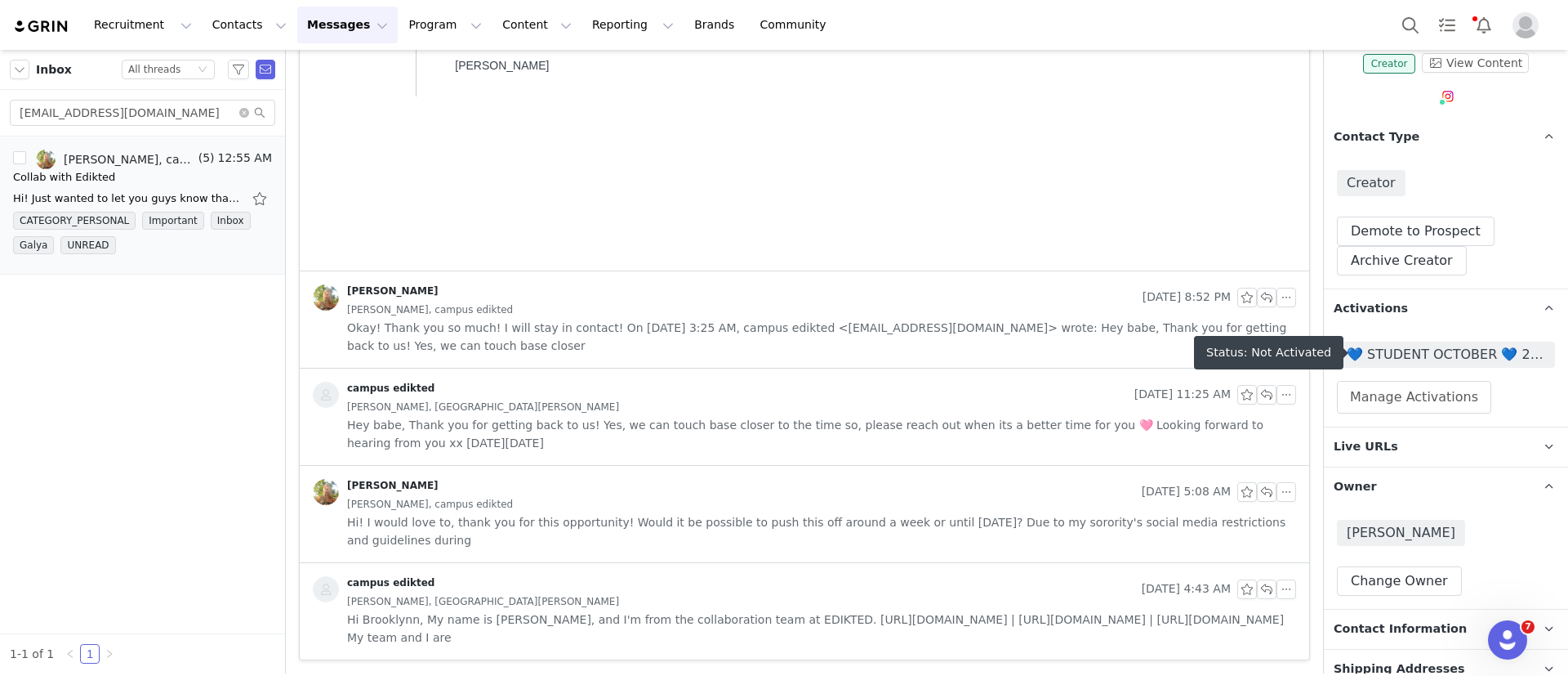
click at [1435, 358] on span "💙 STUDENT OCTOBER 💙 2025" at bounding box center [1446, 354] width 199 height 19
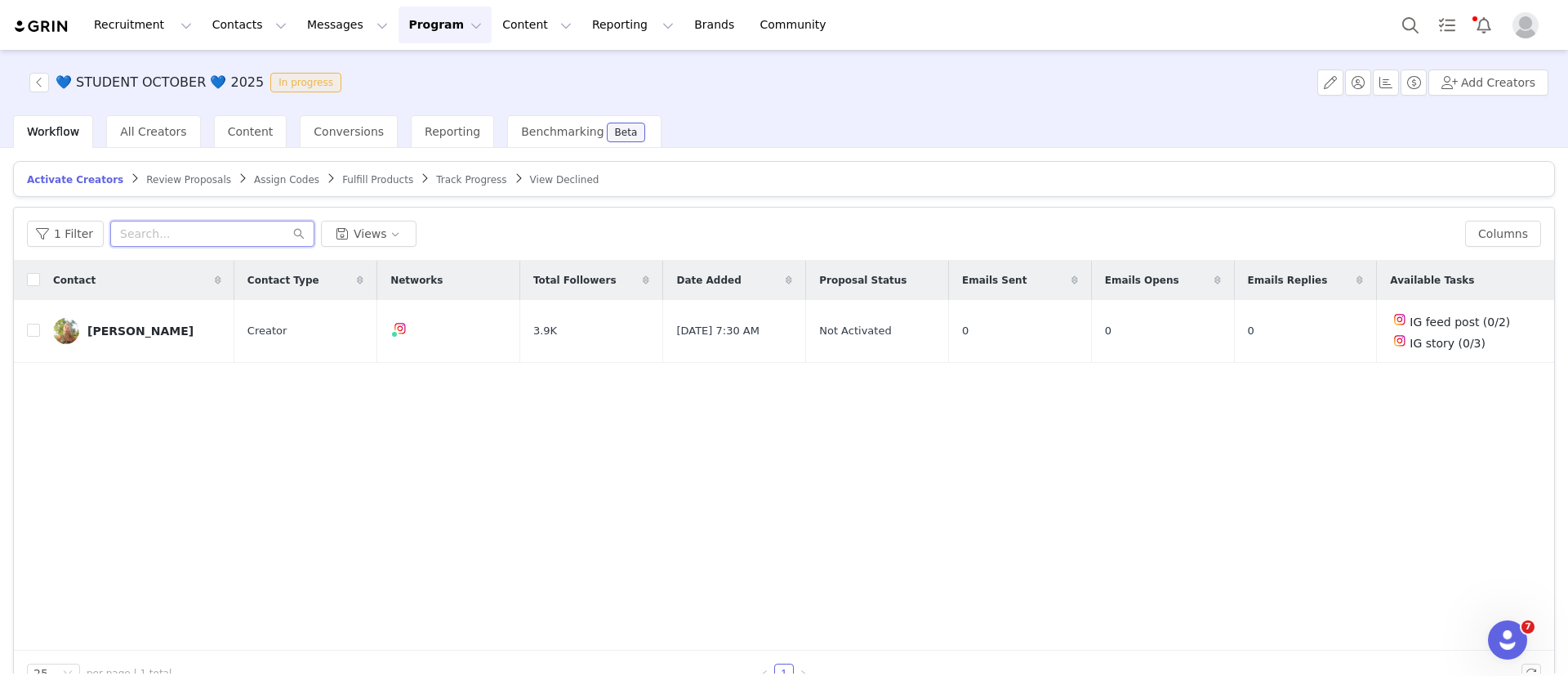
click at [166, 236] on input "text" at bounding box center [212, 234] width 204 height 26
paste input "brooklynneden@icloud.com"
type input "brooklynneden@icloud.com"
click at [32, 327] on input "checkbox" at bounding box center [33, 330] width 13 height 13
checkbox input "true"
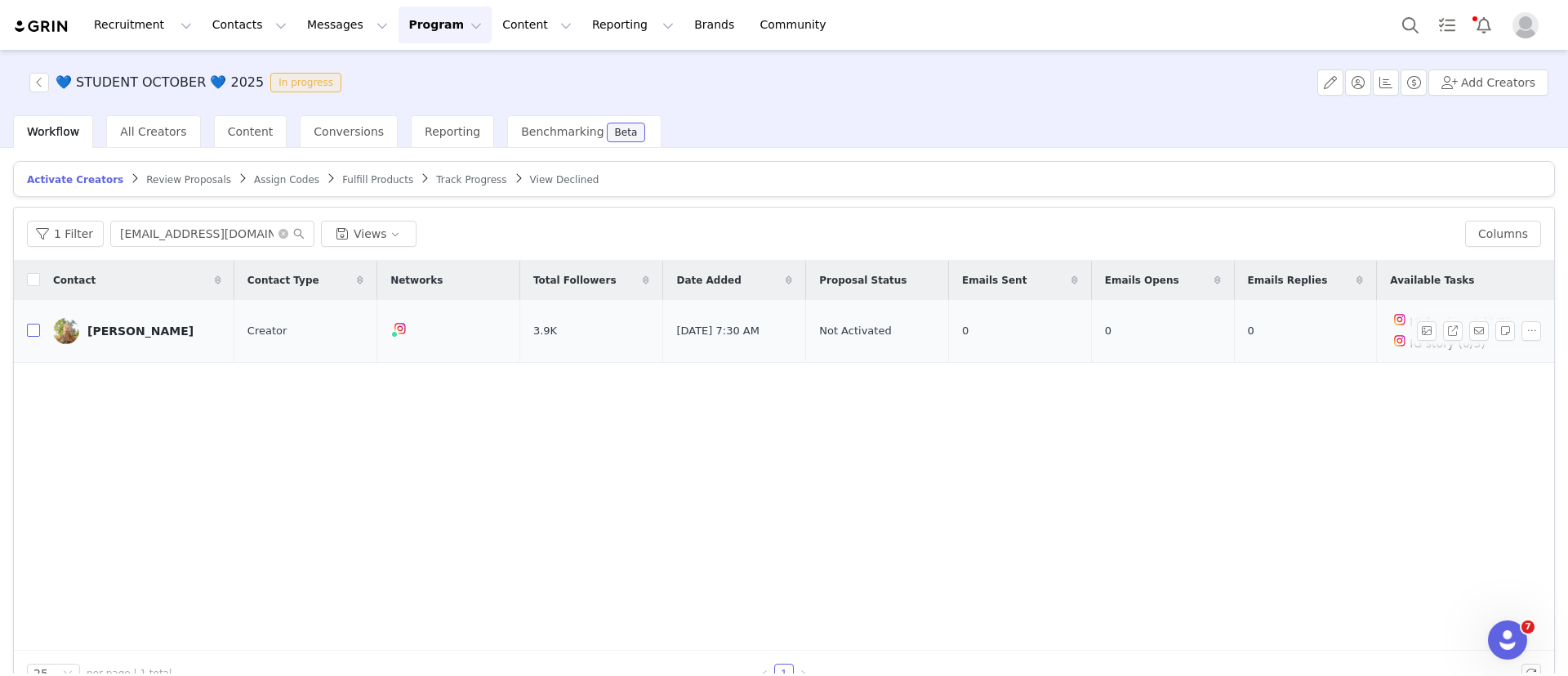
checkbox input "true"
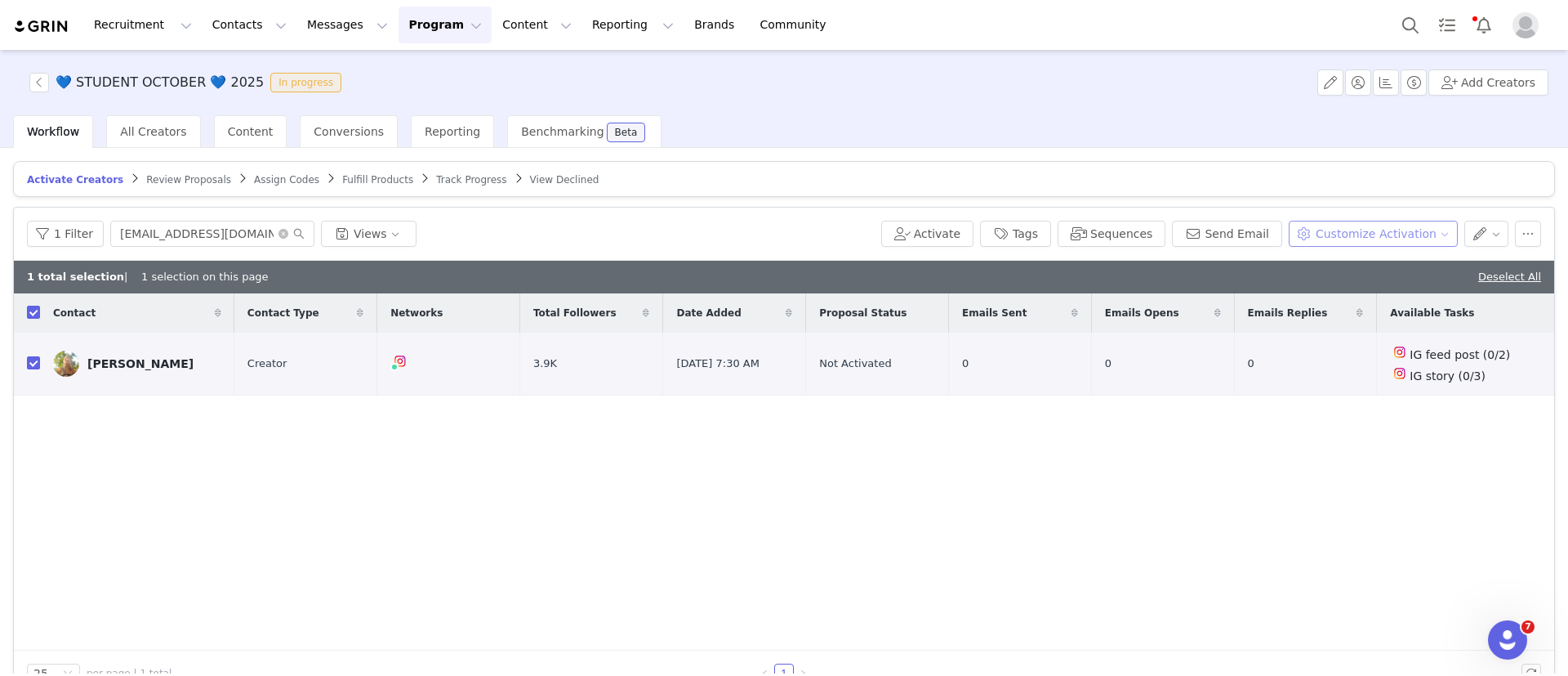
click at [1361, 232] on button "Customize Activation" at bounding box center [1373, 234] width 169 height 26
click at [1357, 266] on span "Edit Product Selection" at bounding box center [1377, 266] width 126 height 18
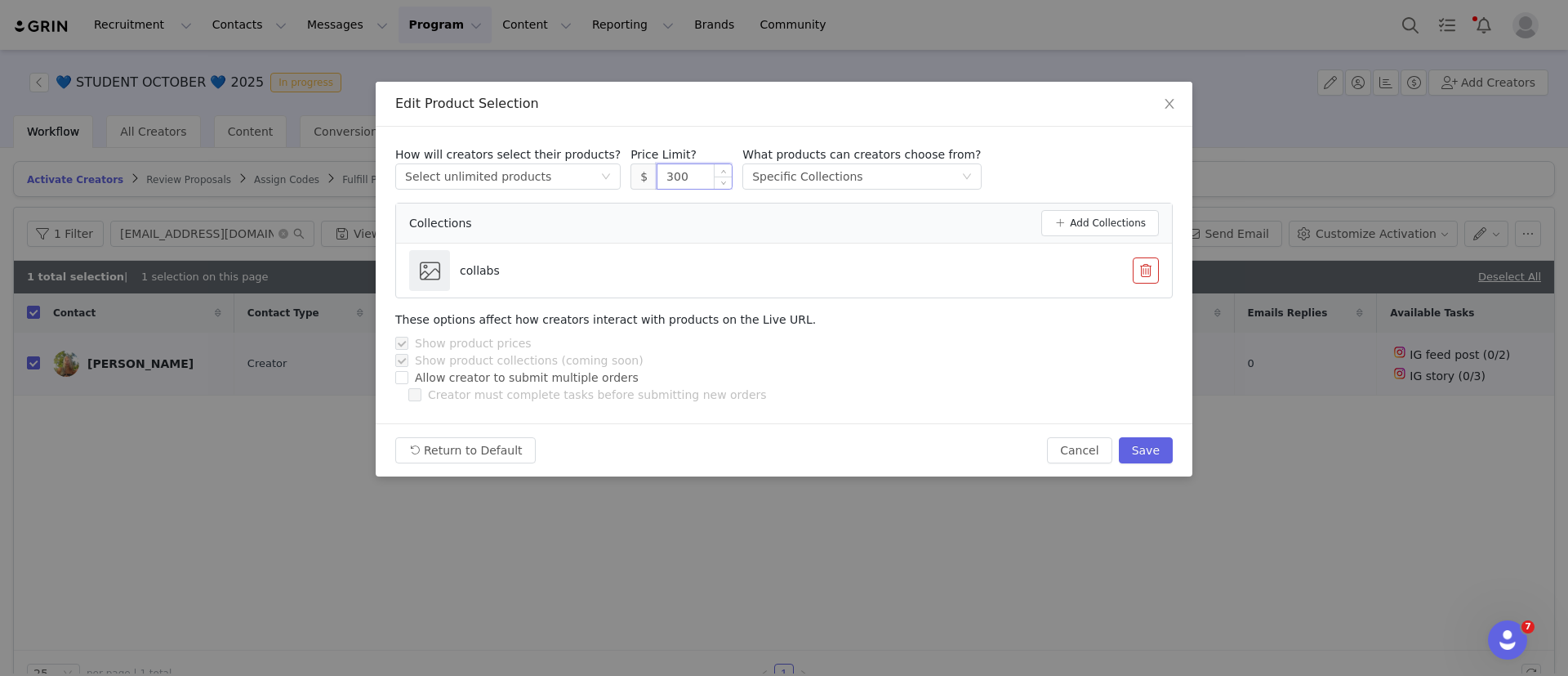
click at [658, 165] on input "300" at bounding box center [694, 177] width 74 height 25
click at [1164, 452] on button "Save" at bounding box center [1146, 450] width 54 height 26
type input "300"
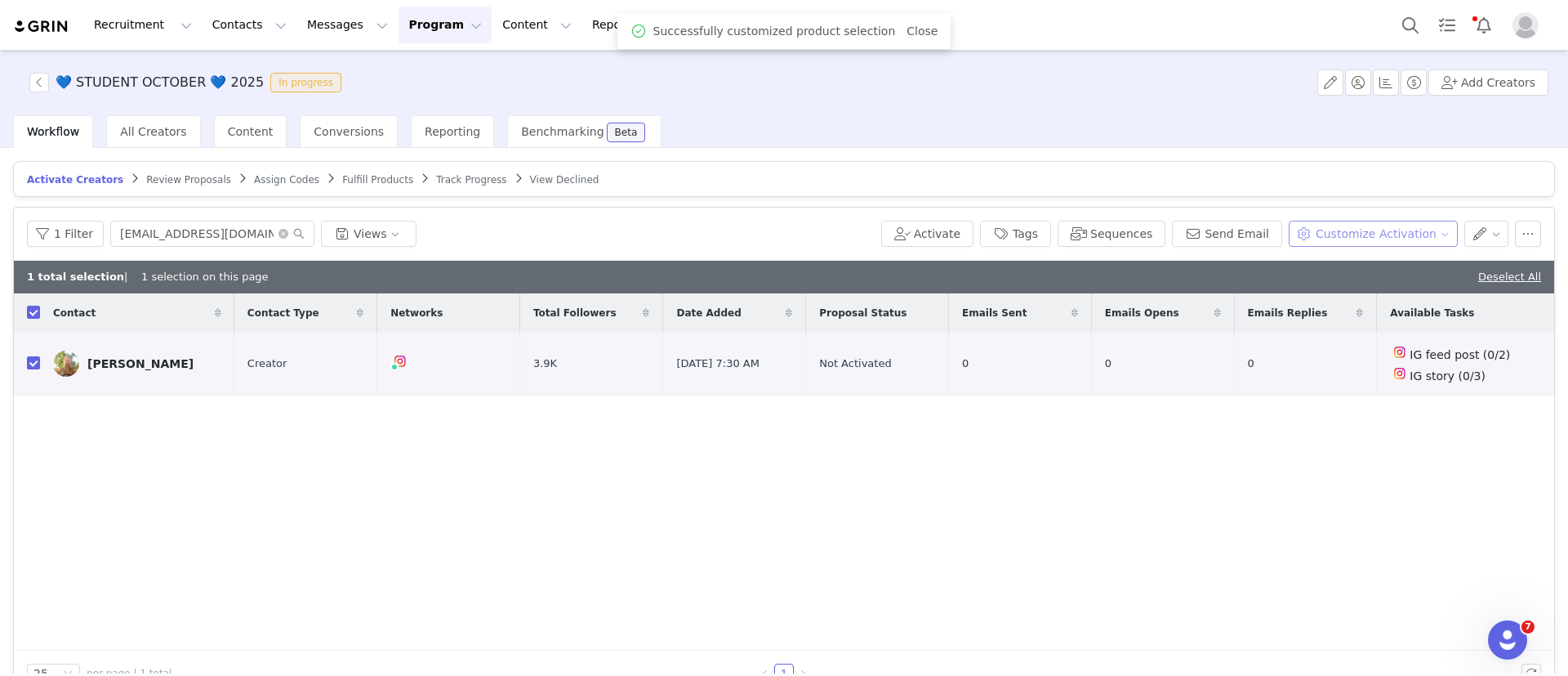
click at [1360, 221] on button "Customize Activation" at bounding box center [1373, 234] width 169 height 26
click at [1365, 283] on span "Edit Available Tasks" at bounding box center [1370, 292] width 112 height 18
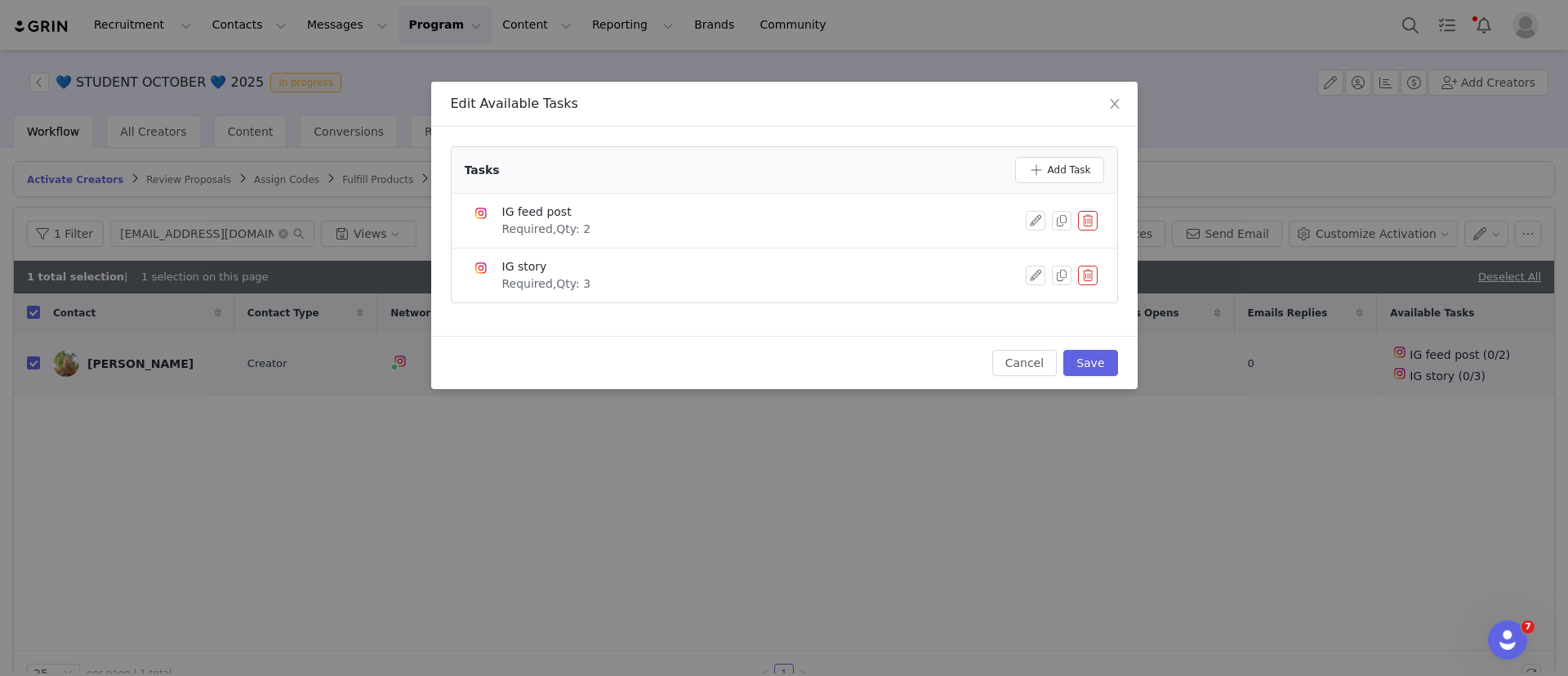
click at [1038, 210] on div "IG feed post Required, Qty: 2" at bounding box center [785, 220] width 627 height 34
click at [1035, 221] on button "button" at bounding box center [1035, 220] width 19 height 19
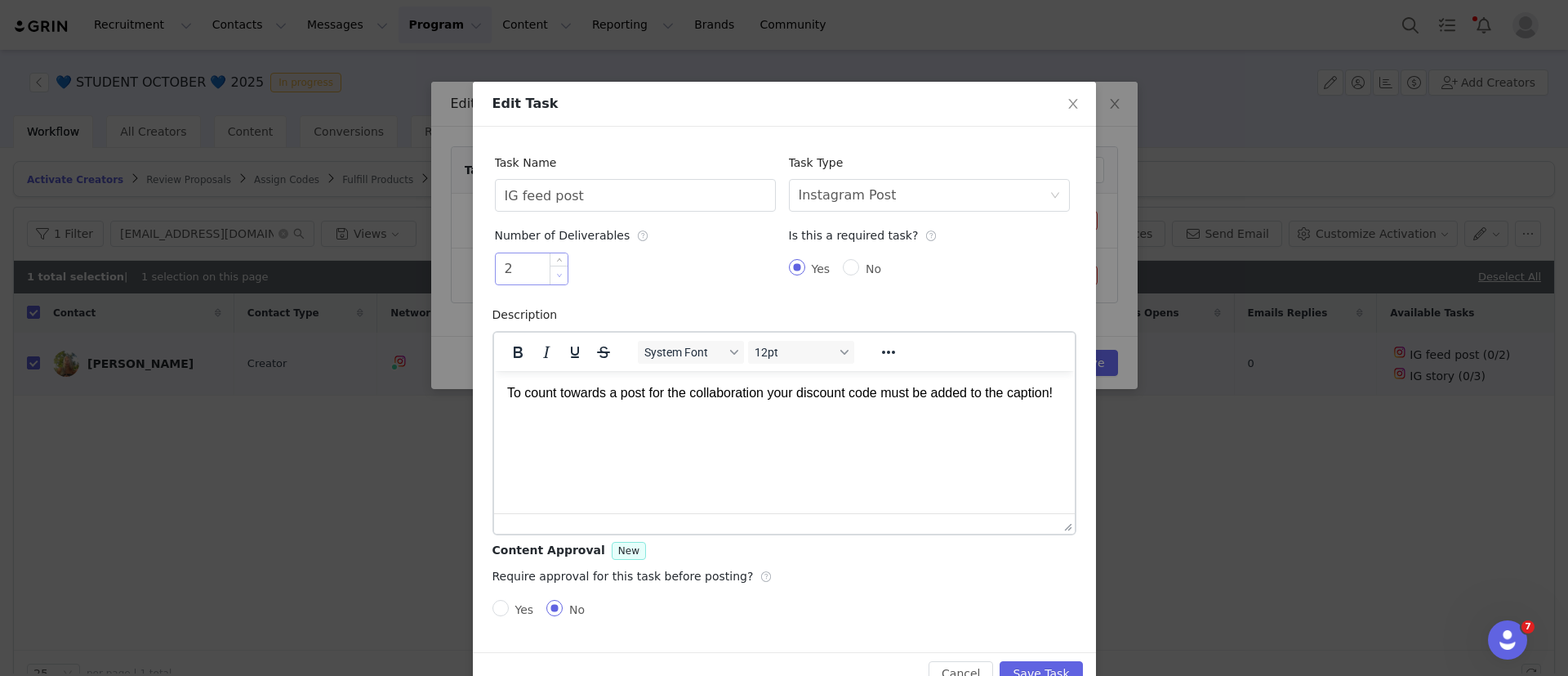
type input "1"
click at [556, 274] on icon "icon: down" at bounding box center [559, 275] width 6 height 6
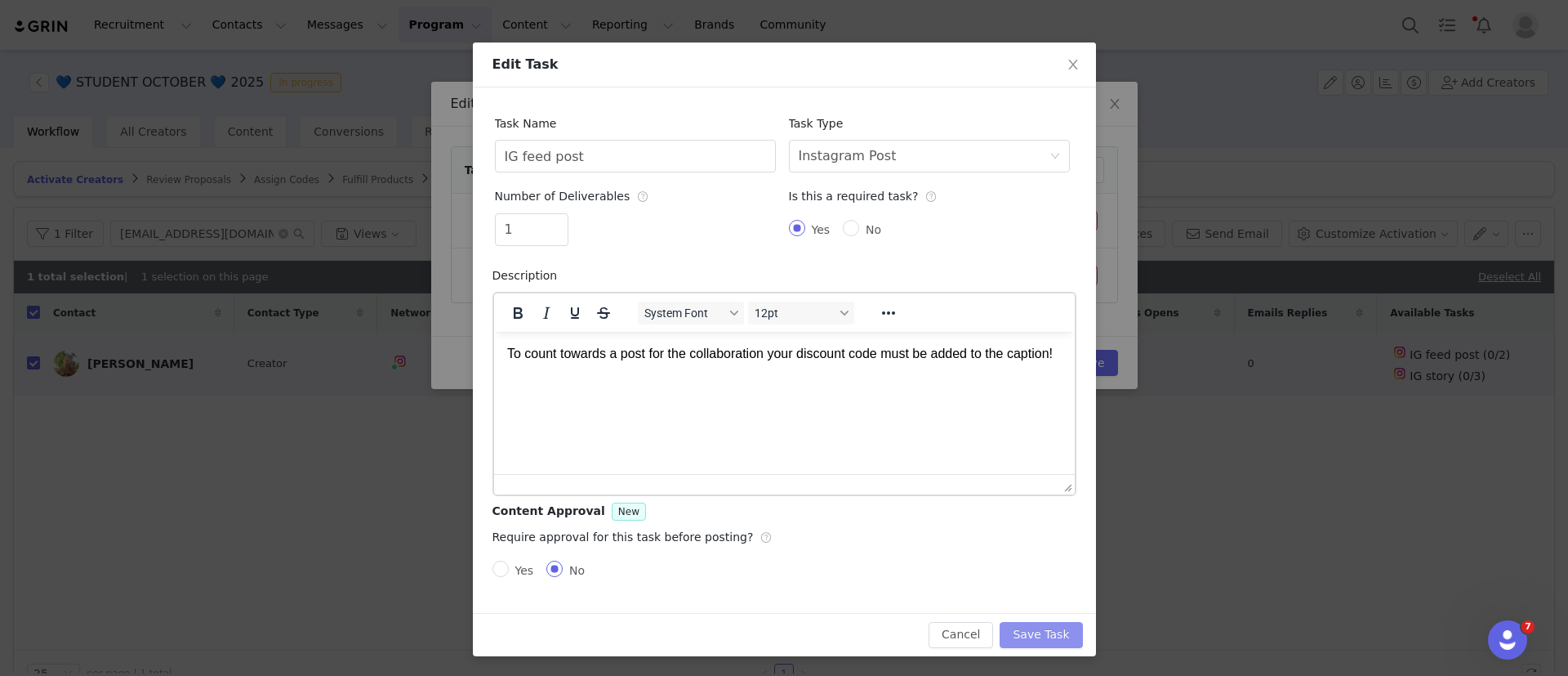
click at [1043, 635] on button "Save Task" at bounding box center [1041, 635] width 83 height 26
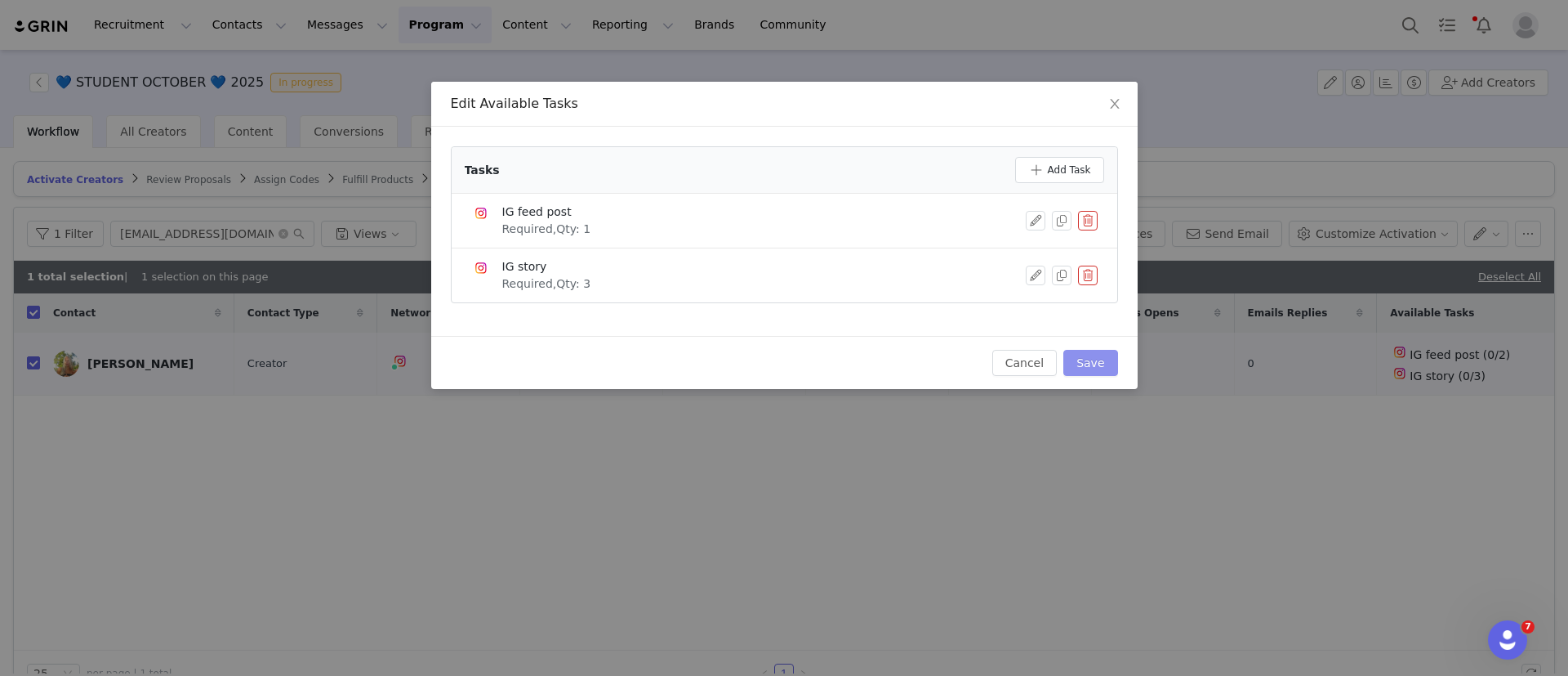
click at [1085, 368] on button "Save" at bounding box center [1090, 362] width 54 height 26
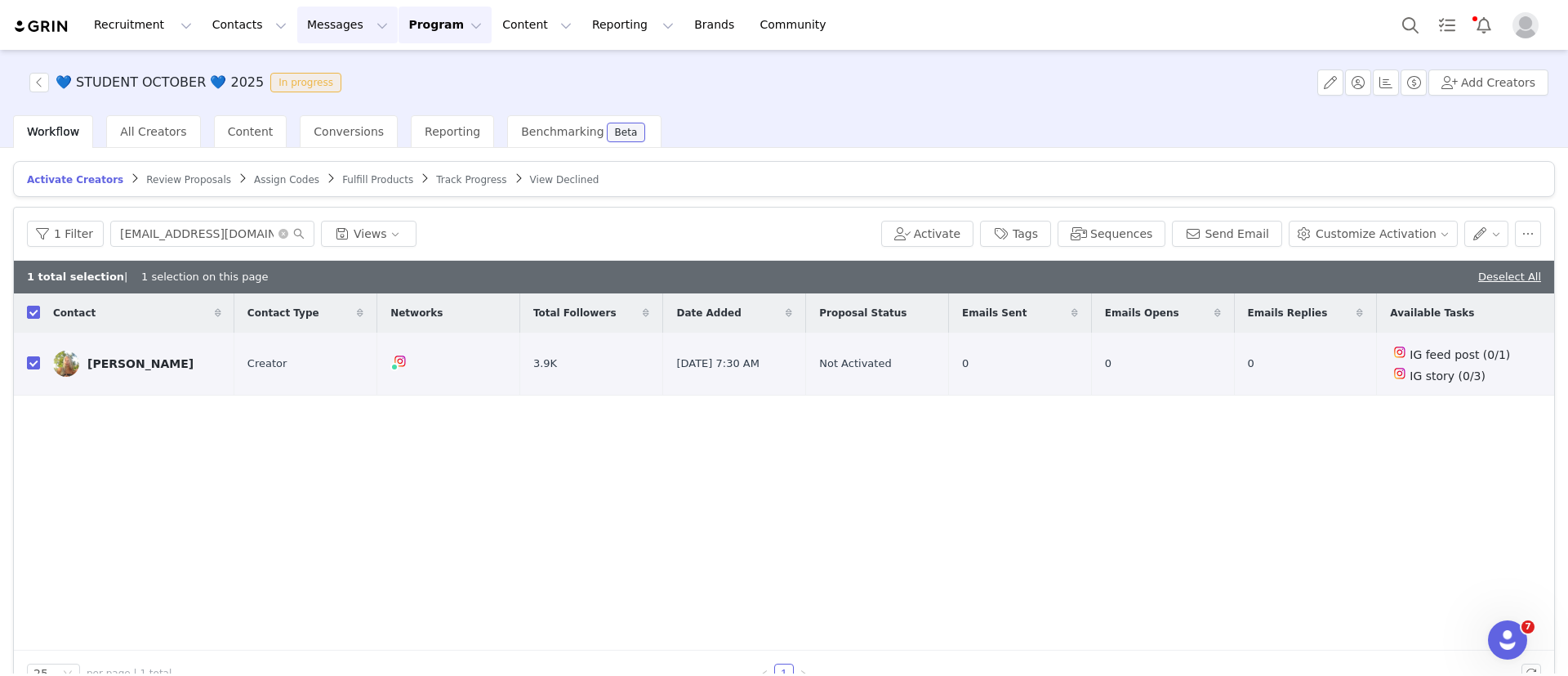
click at [297, 26] on button "Messages Messages" at bounding box center [347, 25] width 100 height 37
click at [310, 88] on link "Inbox" at bounding box center [335, 102] width 129 height 30
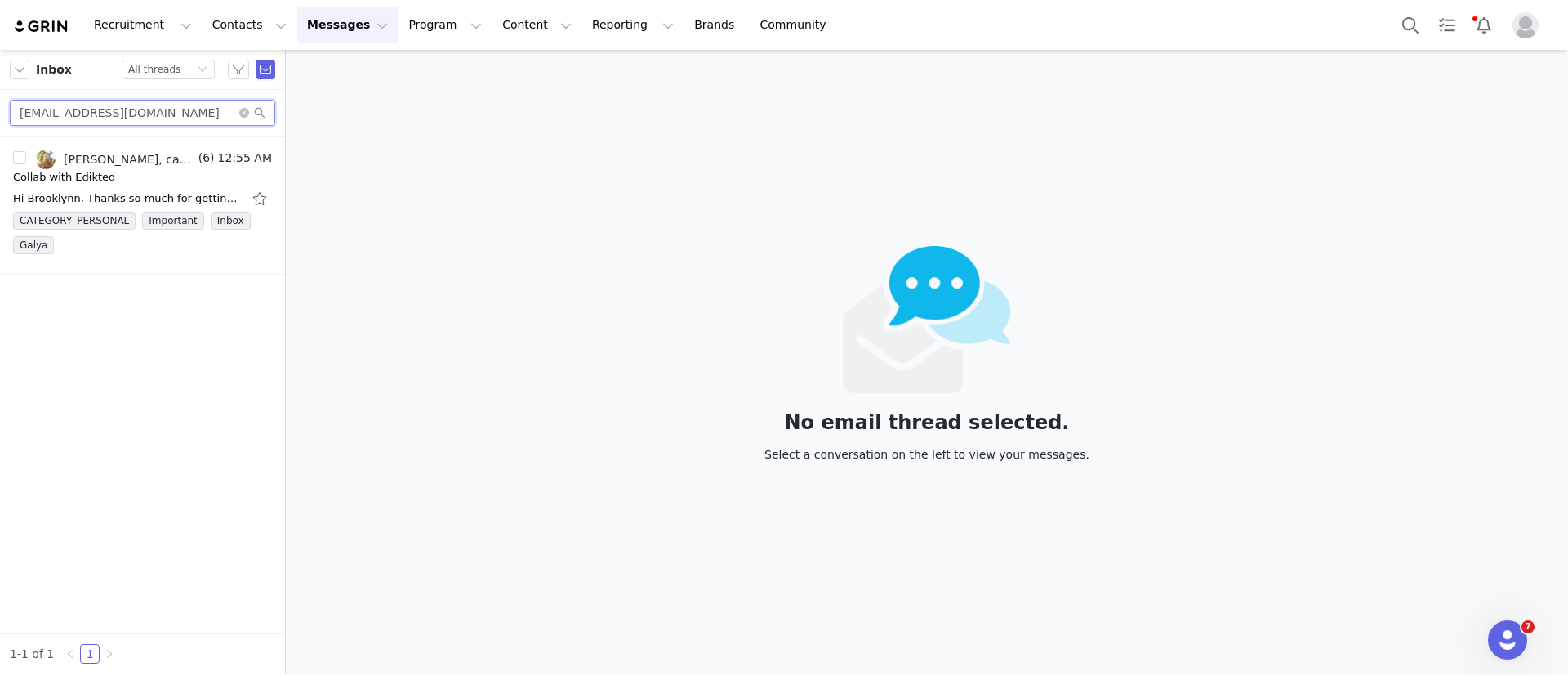
click at [139, 117] on input "brooklynneden@icloud.com" at bounding box center [142, 112] width 266 height 26
paste input "fecarotta12@gmail"
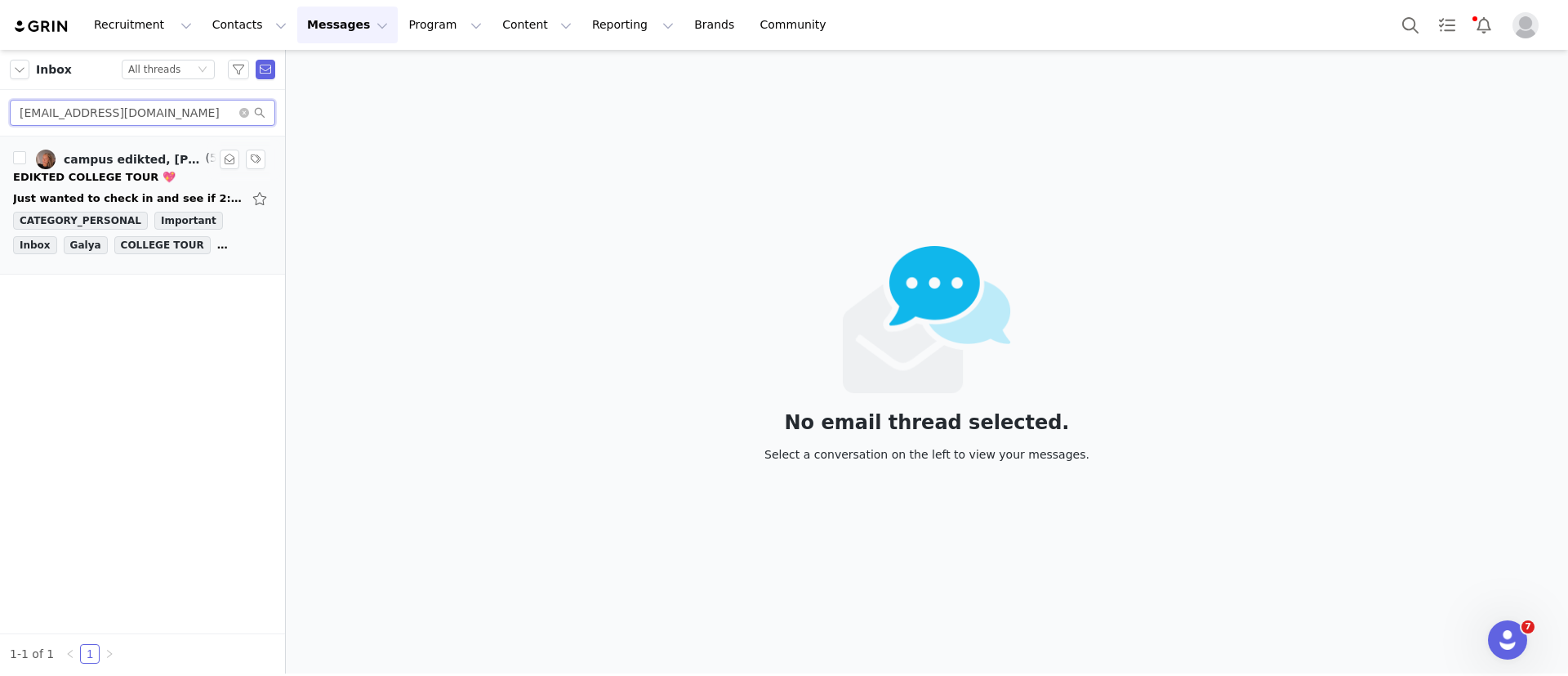
type input "fecarotta12@gmail.com"
click at [134, 189] on div "Just wanted to check in and see if 2:00 arrival time would be okay!! Sent from …" at bounding box center [142, 199] width 259 height 26
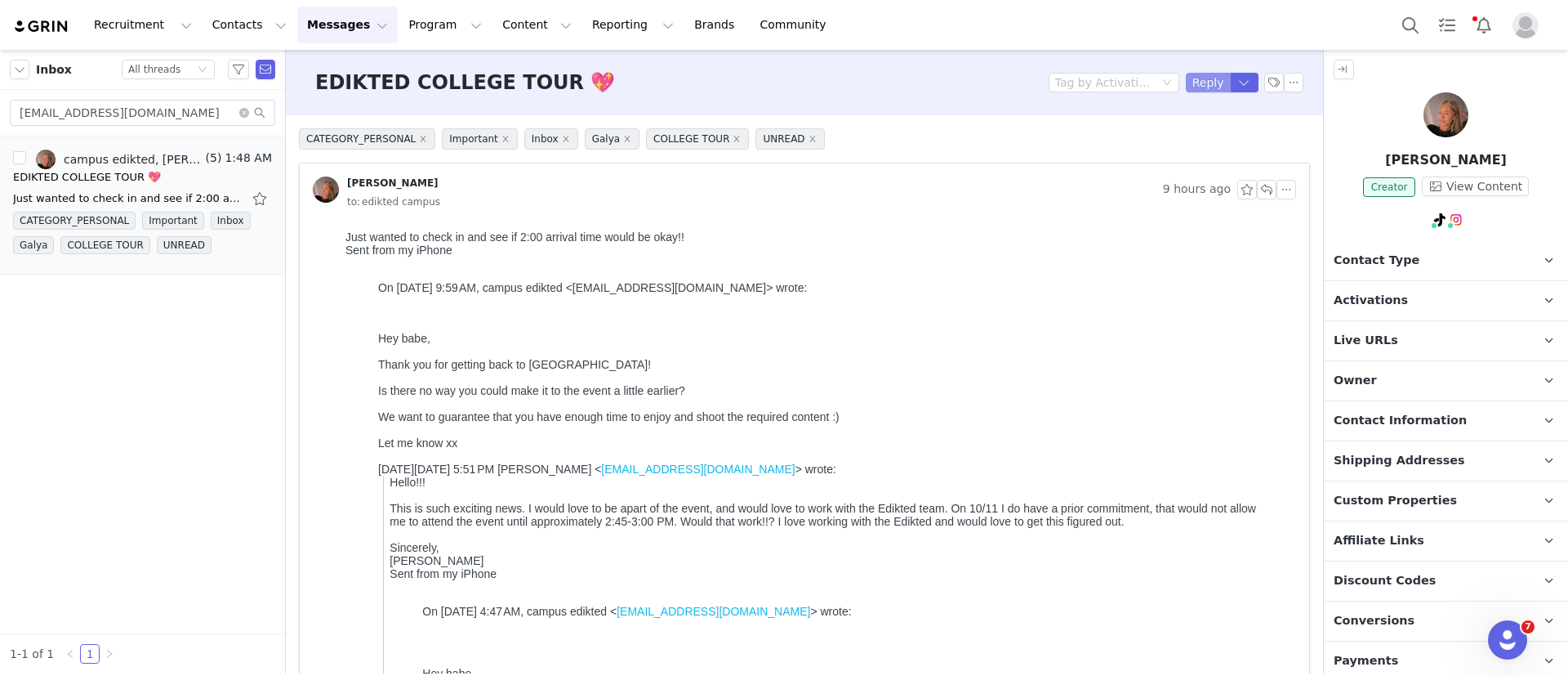
click at [1198, 77] on button "Reply" at bounding box center [1208, 82] width 45 height 19
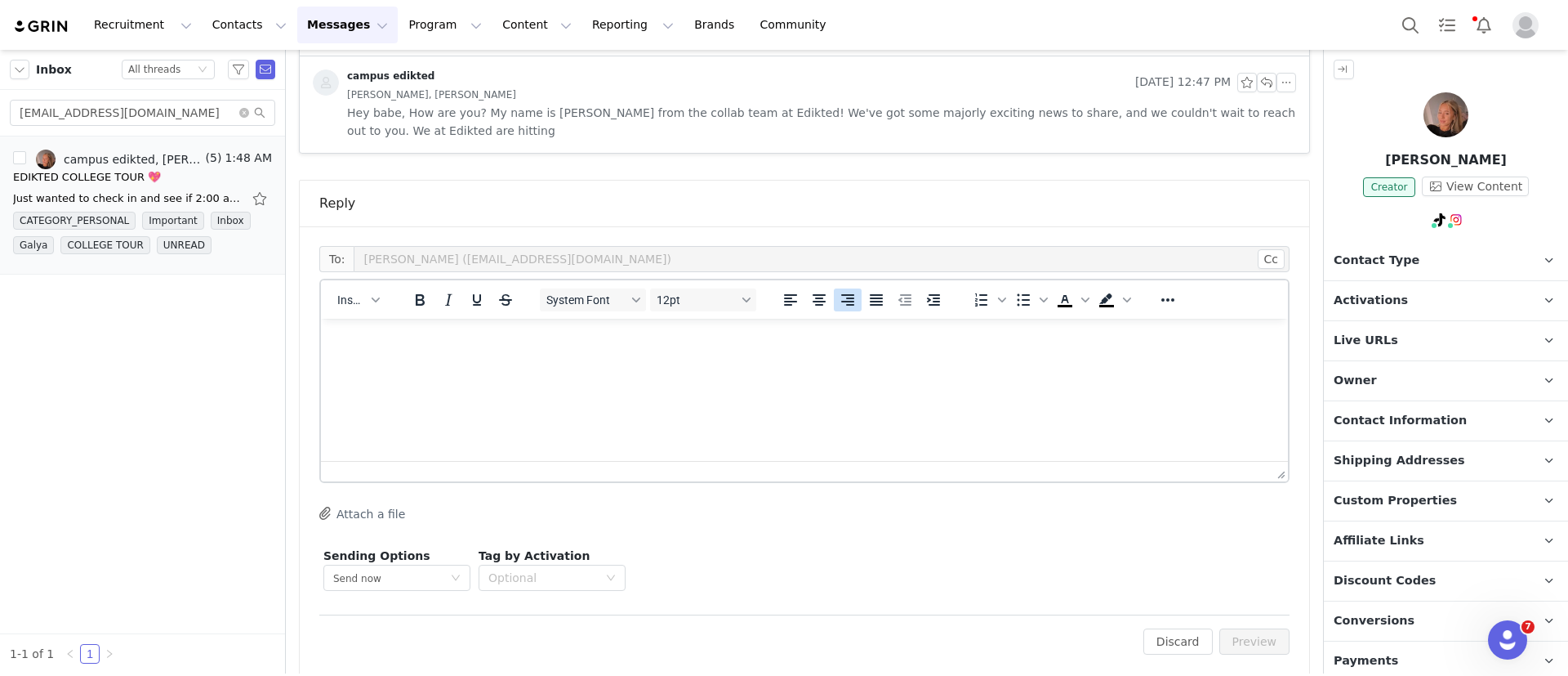
scroll to position [1379, 0]
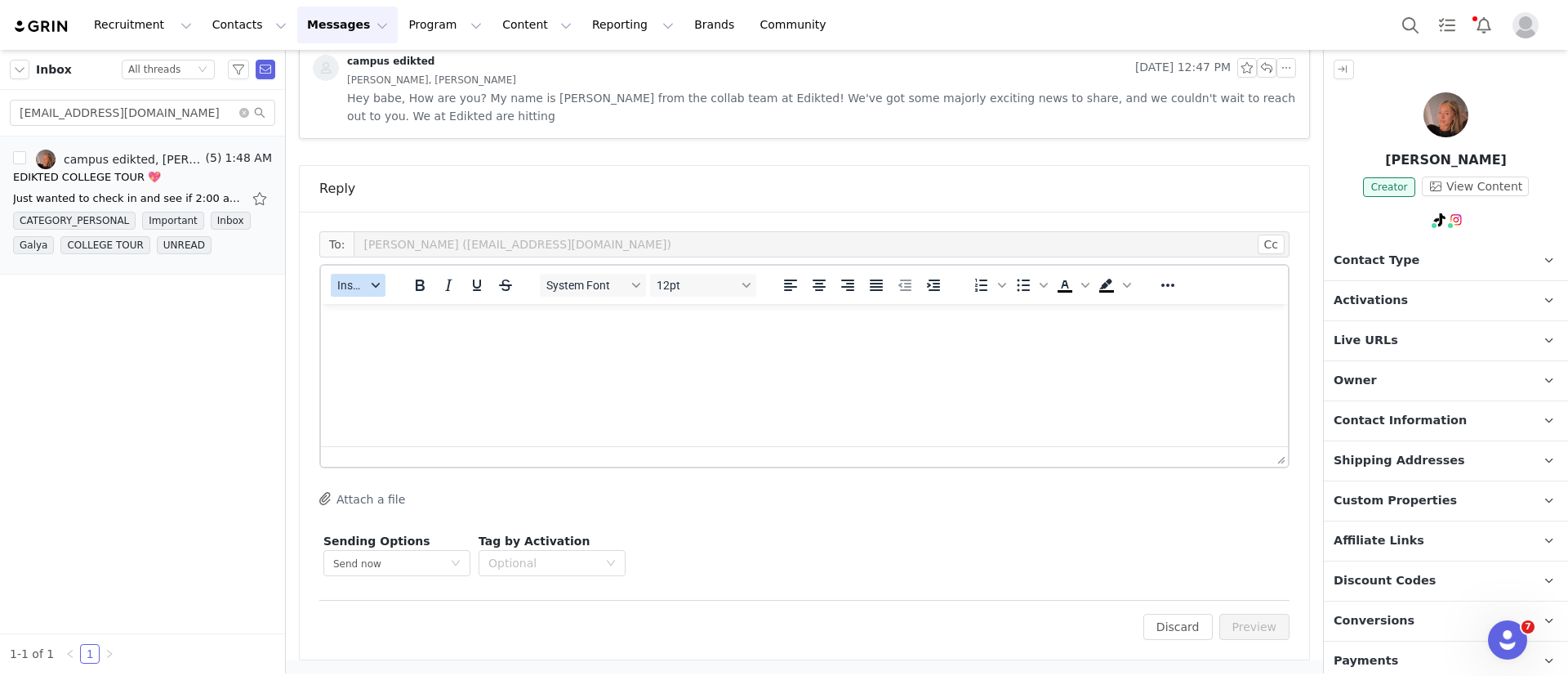
click at [361, 287] on span "Insert" at bounding box center [351, 285] width 28 height 13
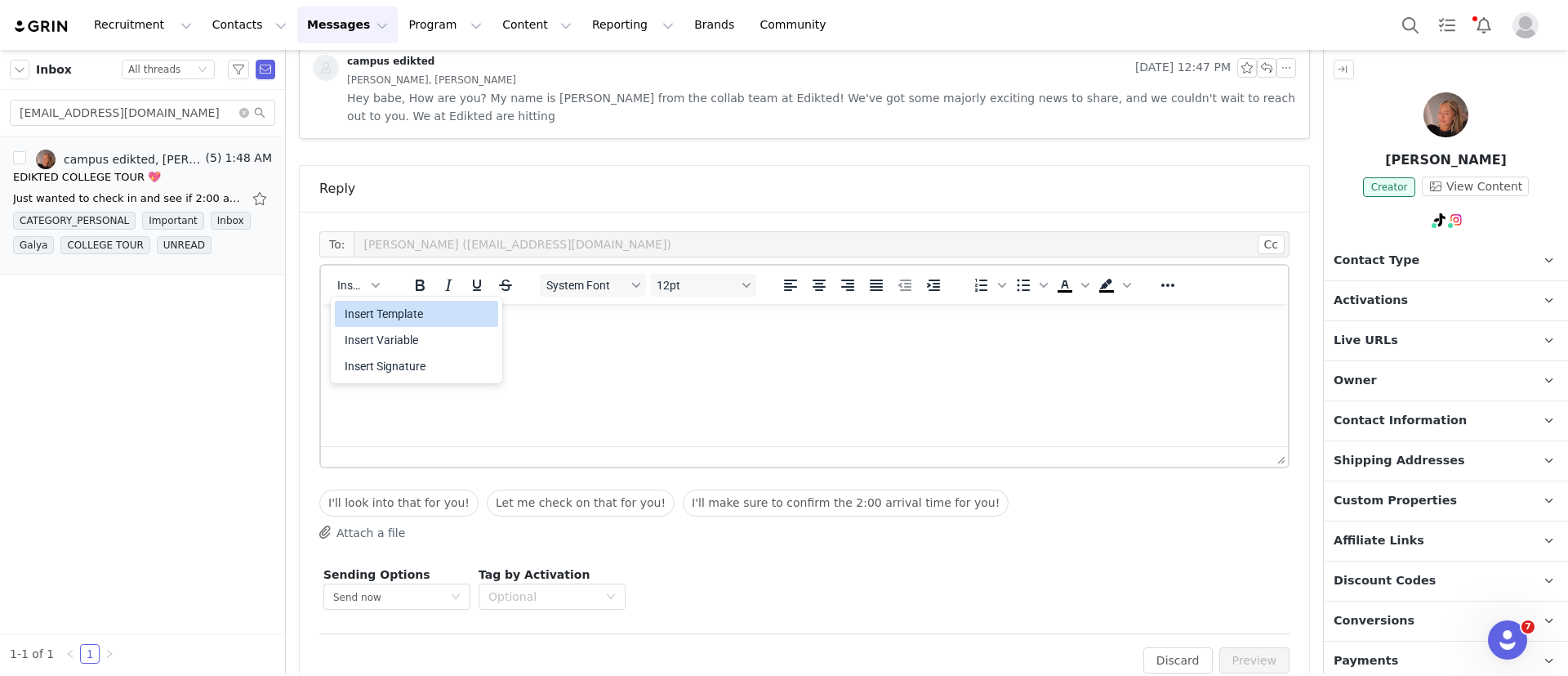
click at [392, 302] on div "Insert Template" at bounding box center [416, 314] width 164 height 26
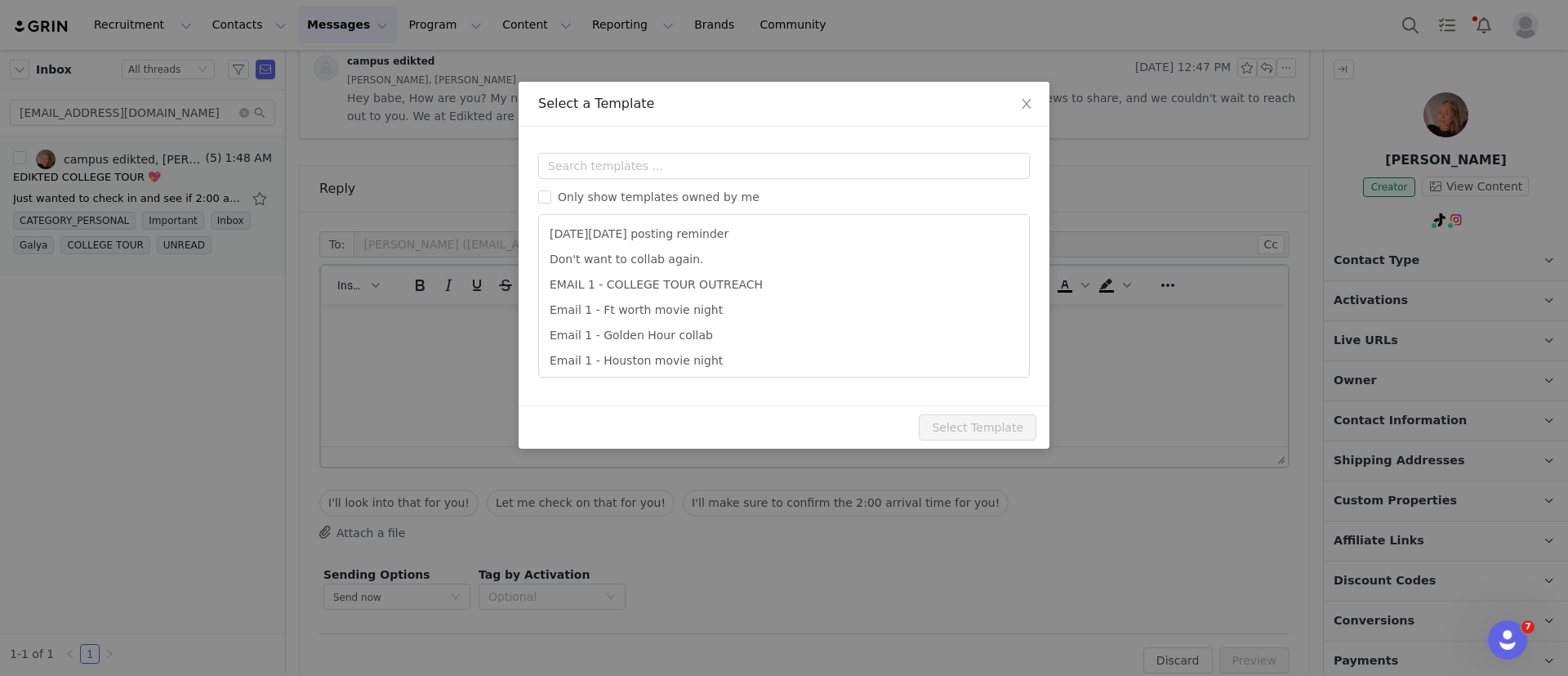
scroll to position [0, 0]
click at [630, 162] on input "text" at bounding box center [784, 166] width 492 height 26
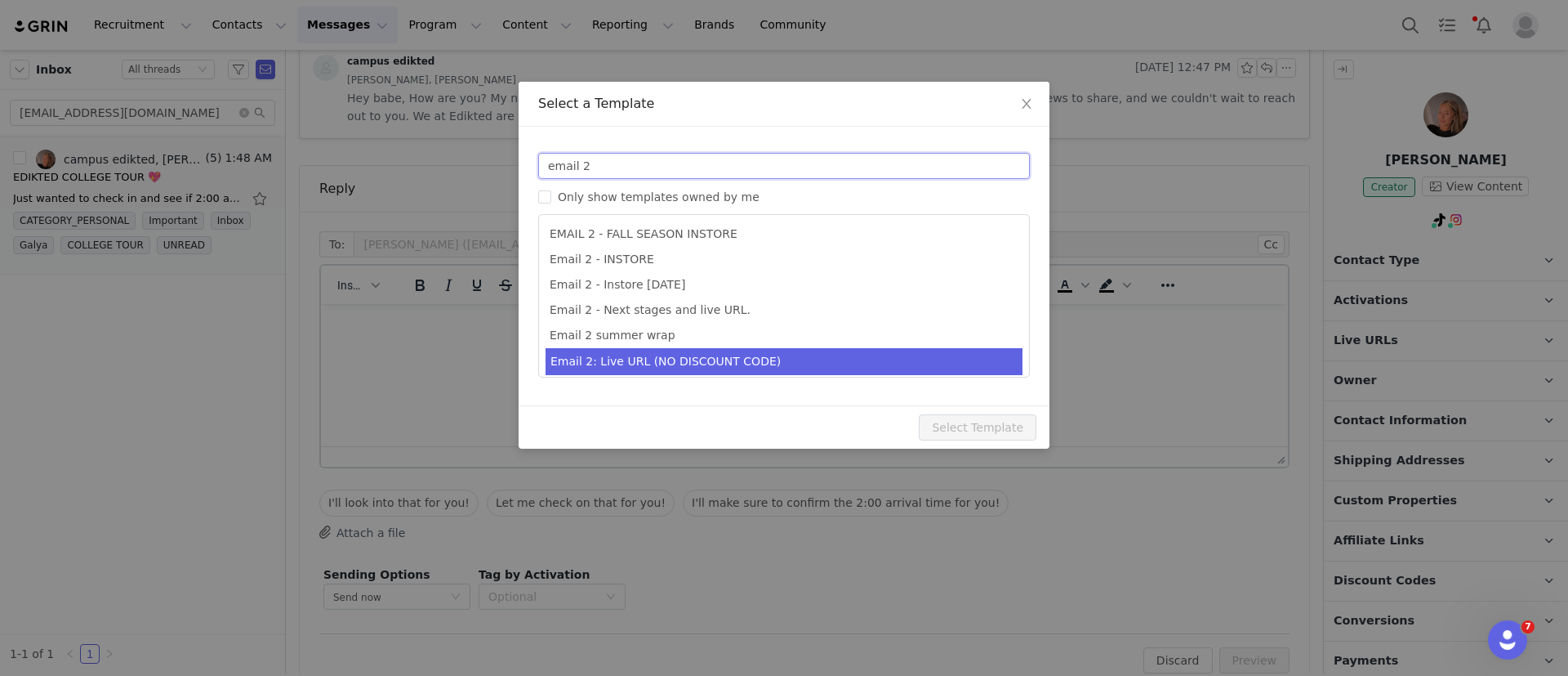
type input "email 2"
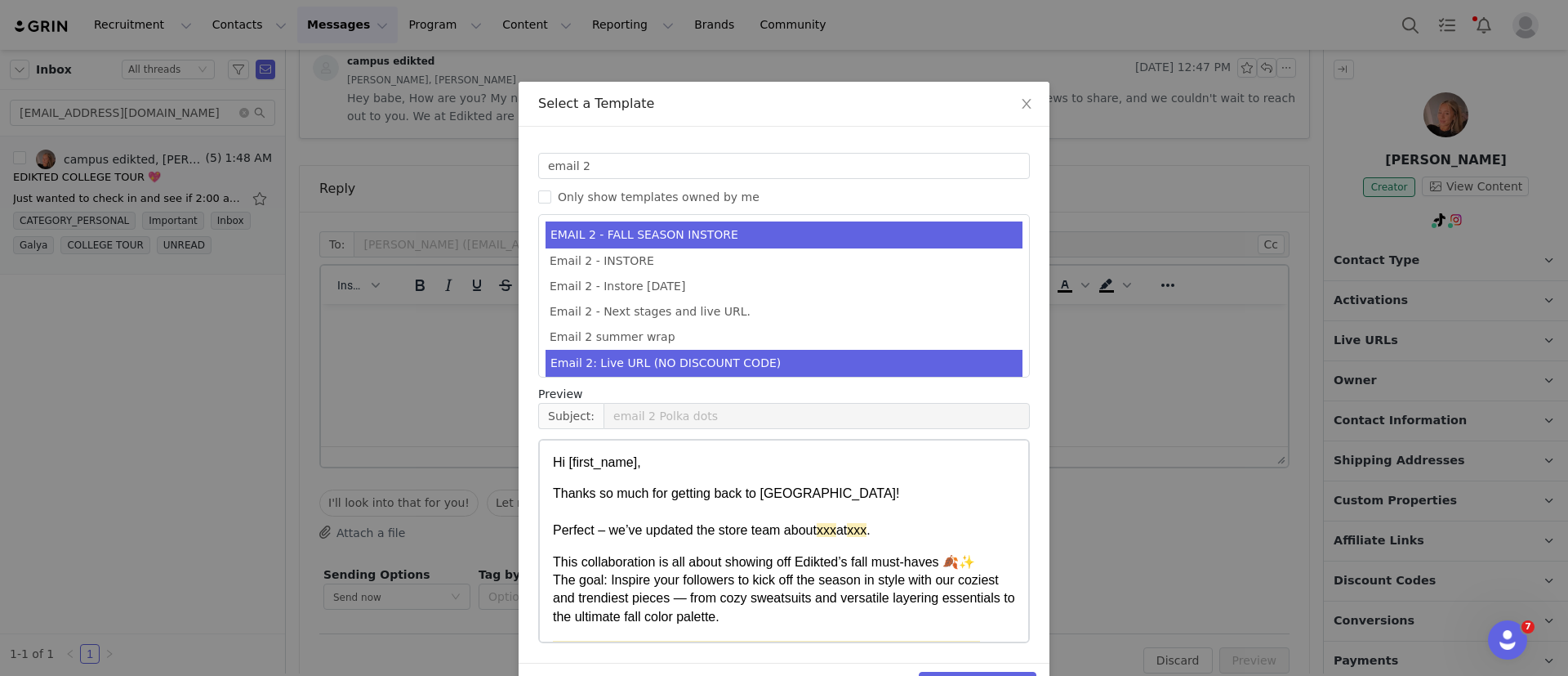
click at [647, 371] on li "Email 2: Live URL (NO DISCOUNT CODE)" at bounding box center [784, 362] width 477 height 27
type input "Collab with Edikted"
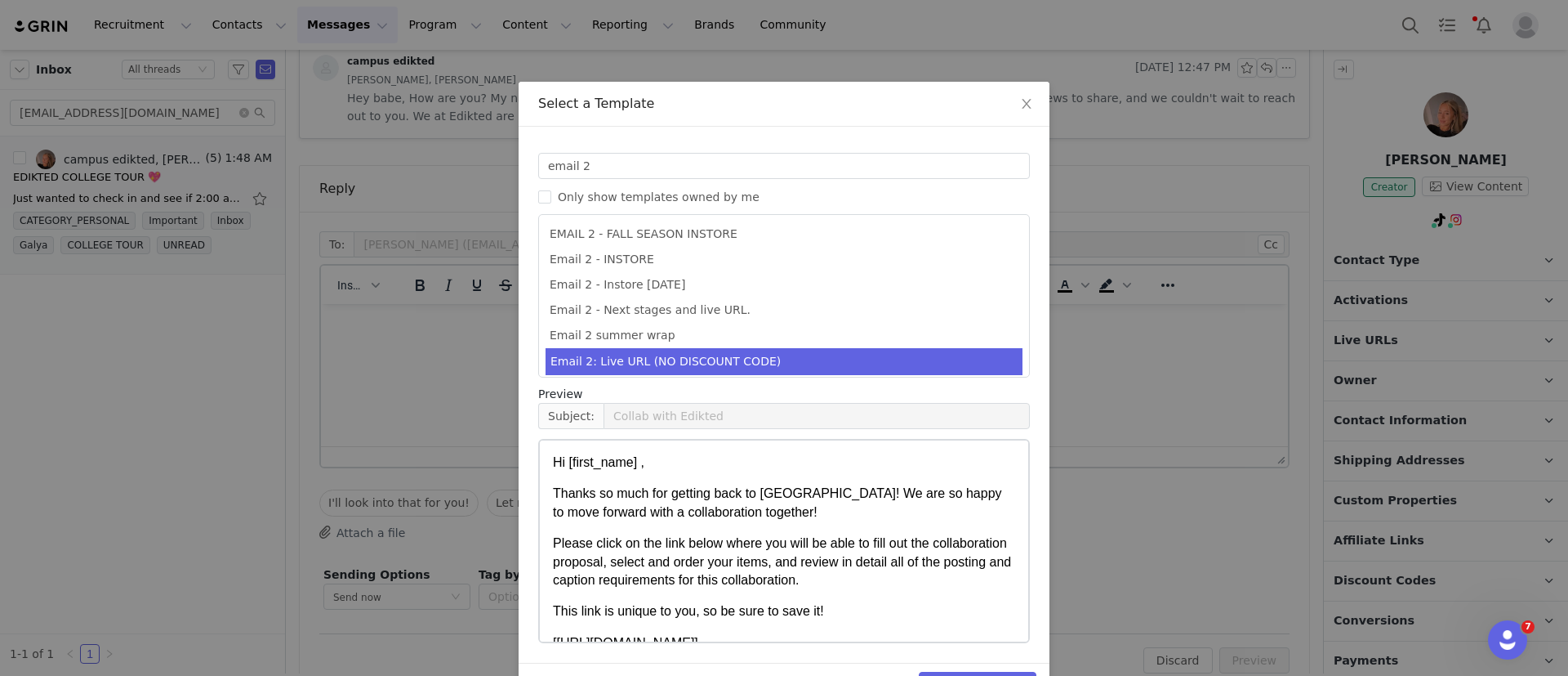
scroll to position [50, 0]
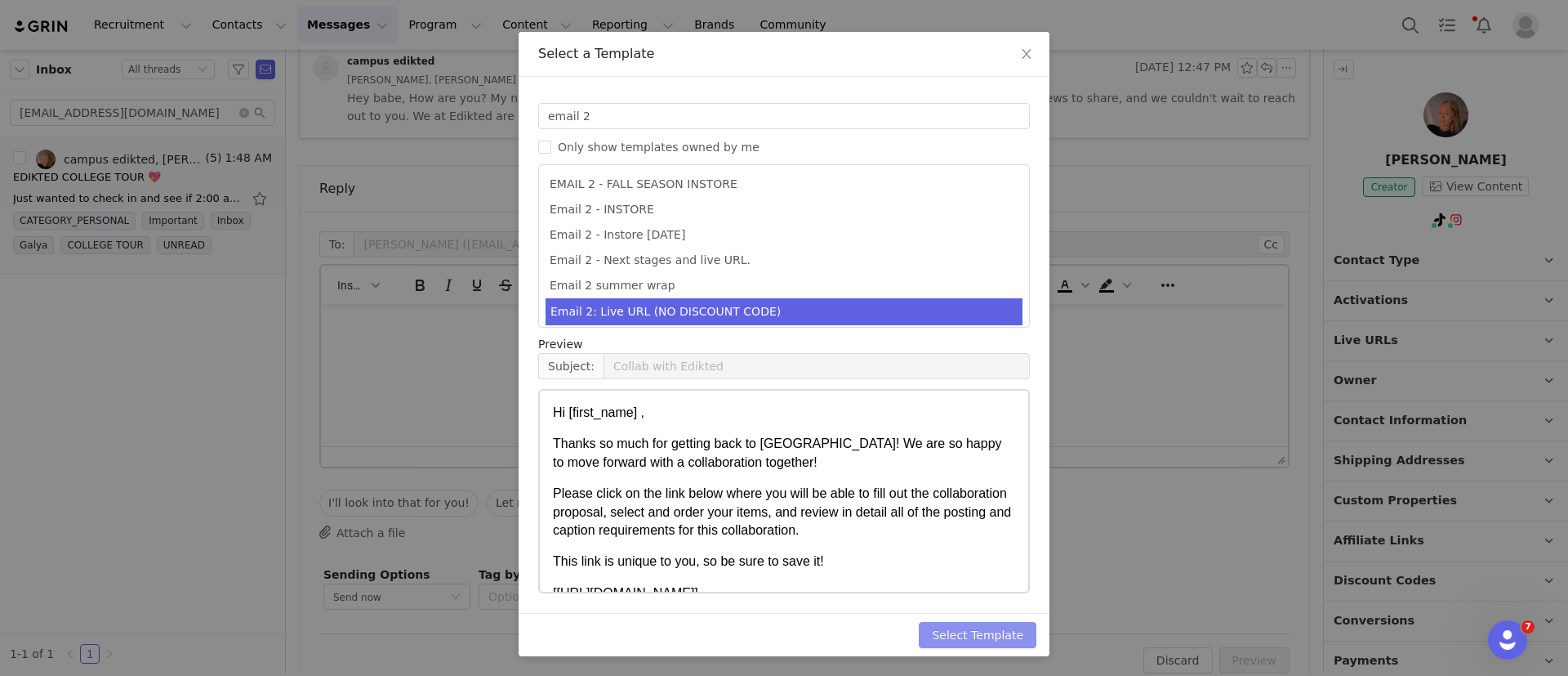
click at [982, 642] on button "Select Template" at bounding box center [978, 635] width 118 height 26
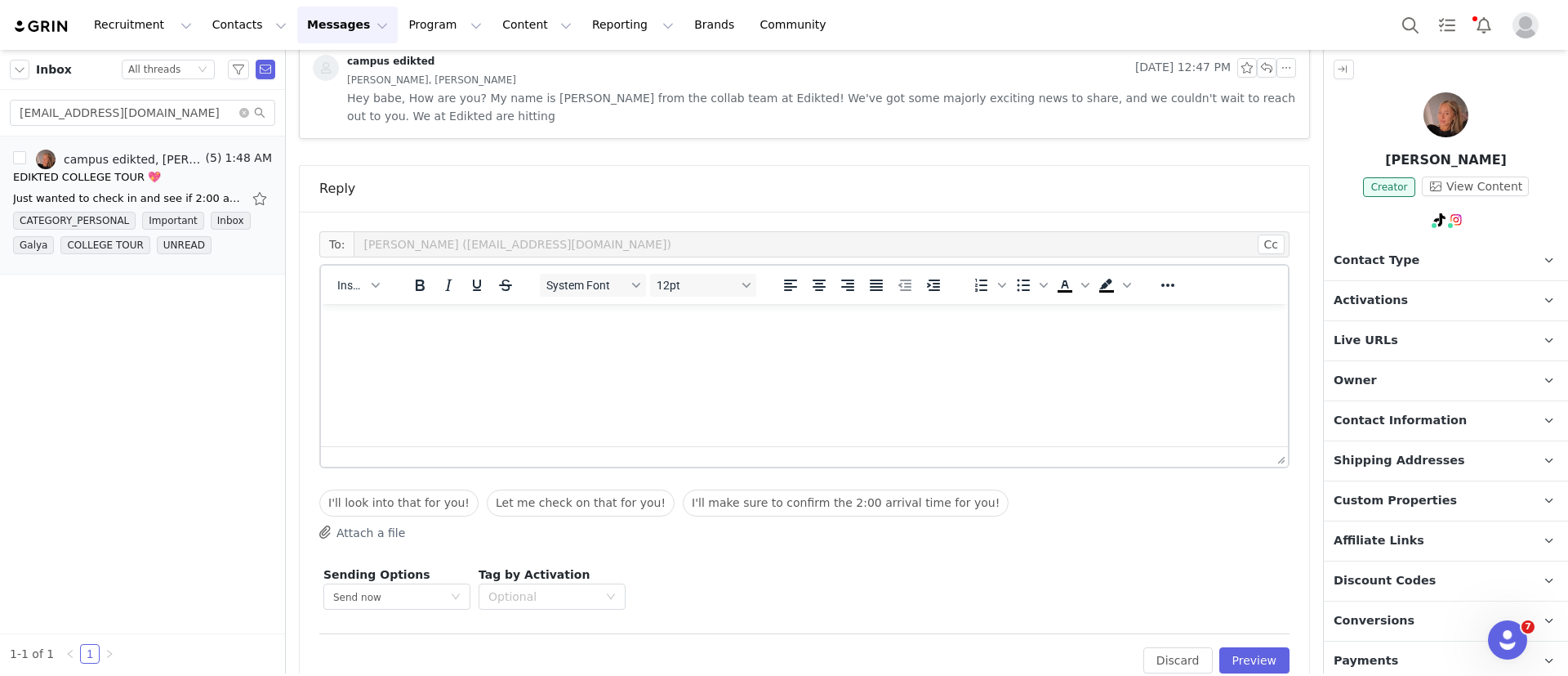
scroll to position [0, 0]
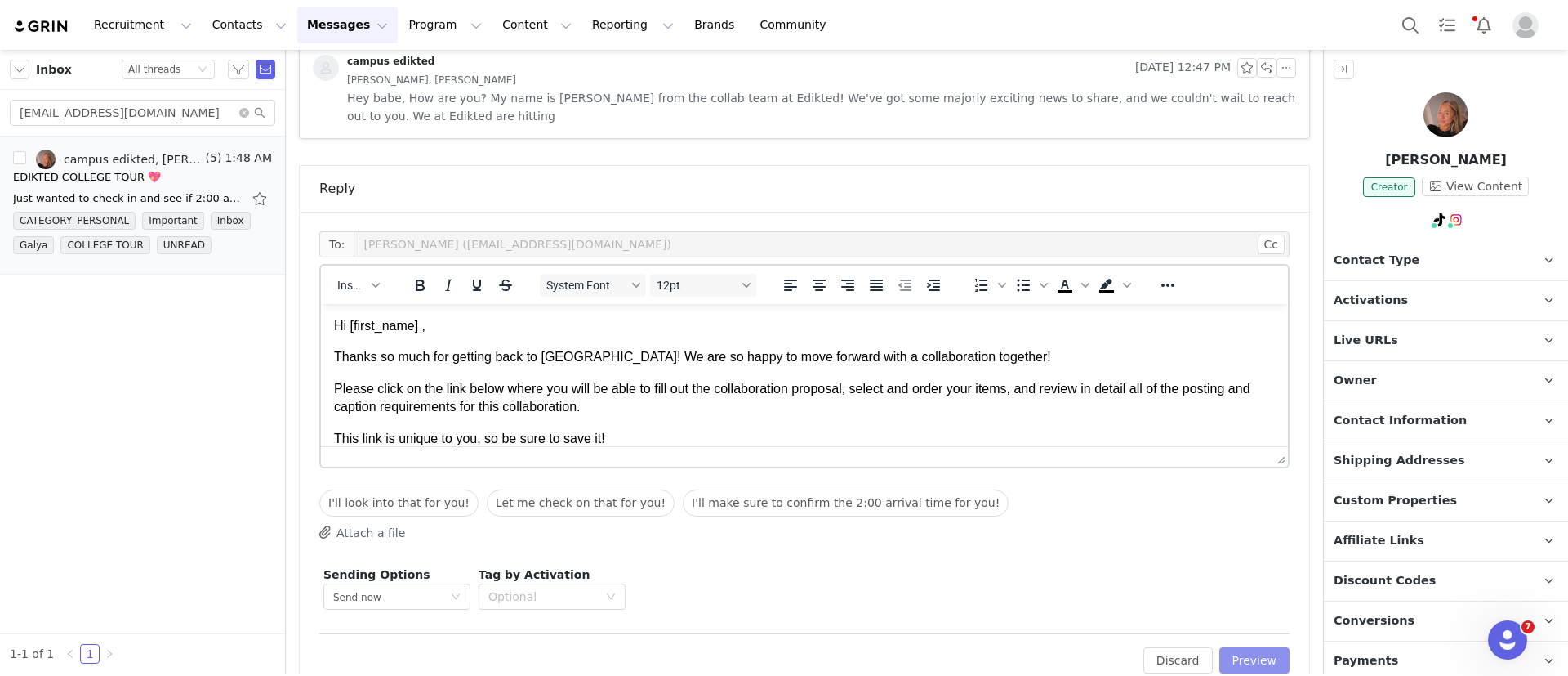
click at [1244, 651] on button "Preview" at bounding box center [1255, 660] width 71 height 26
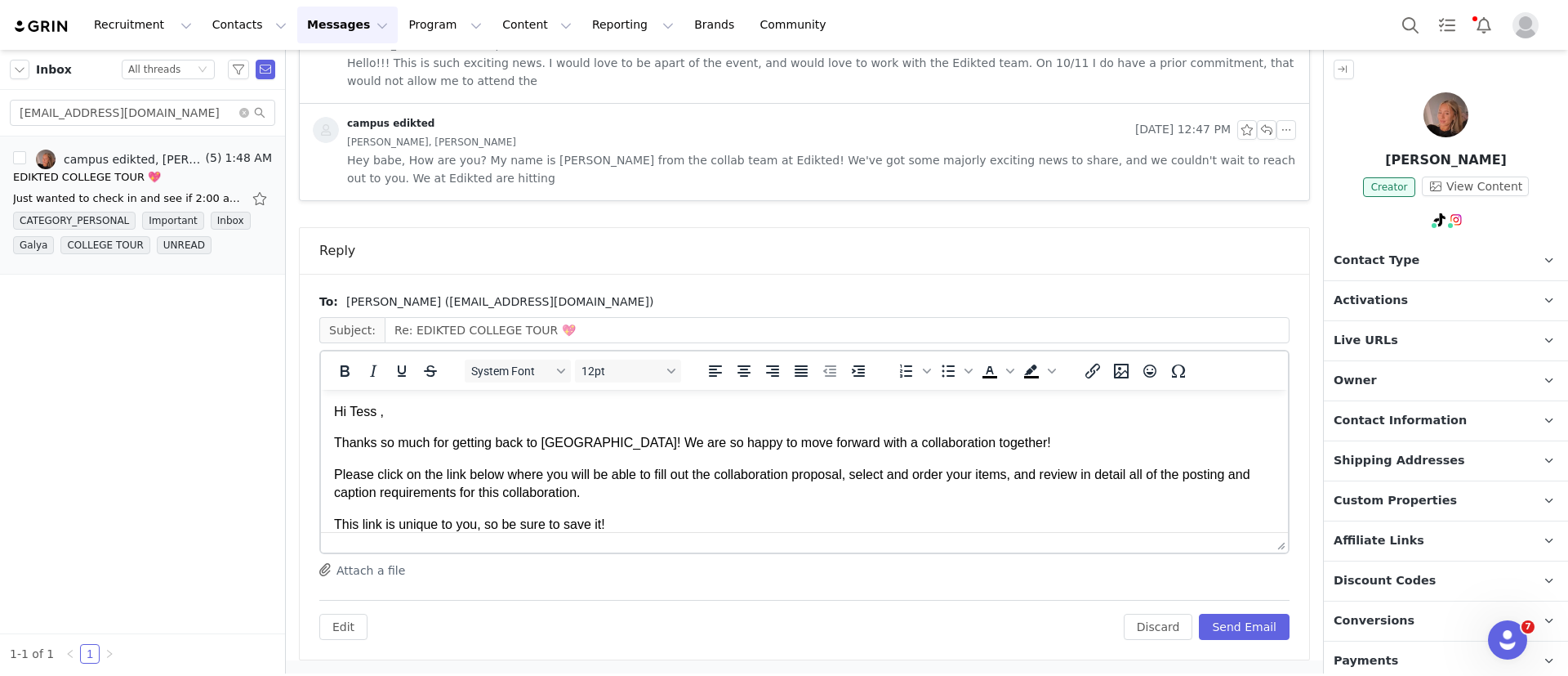
click at [957, 445] on p "Thanks so much for getting back to us! We are so happy to move forward with a c…" at bounding box center [804, 443] width 941 height 18
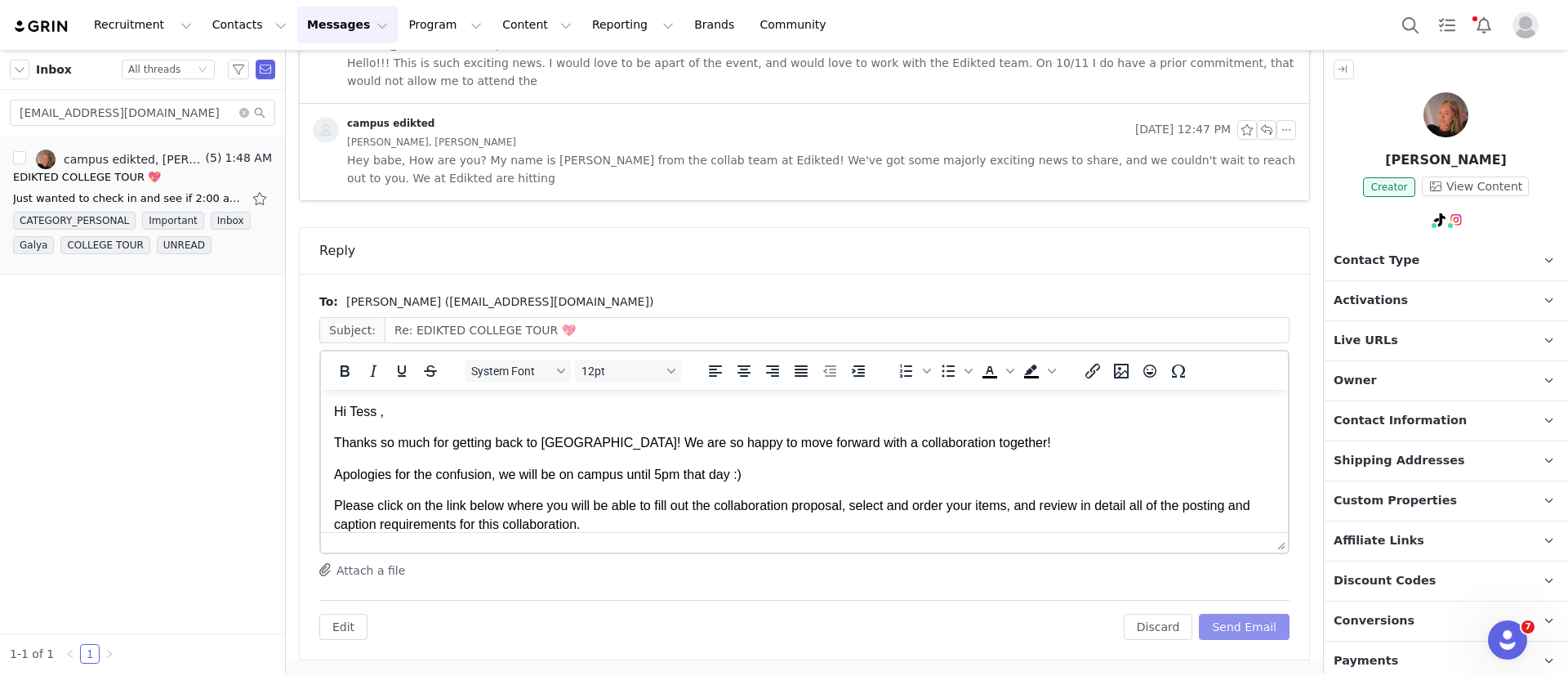
click at [1236, 626] on button "Send Email" at bounding box center [1244, 626] width 91 height 26
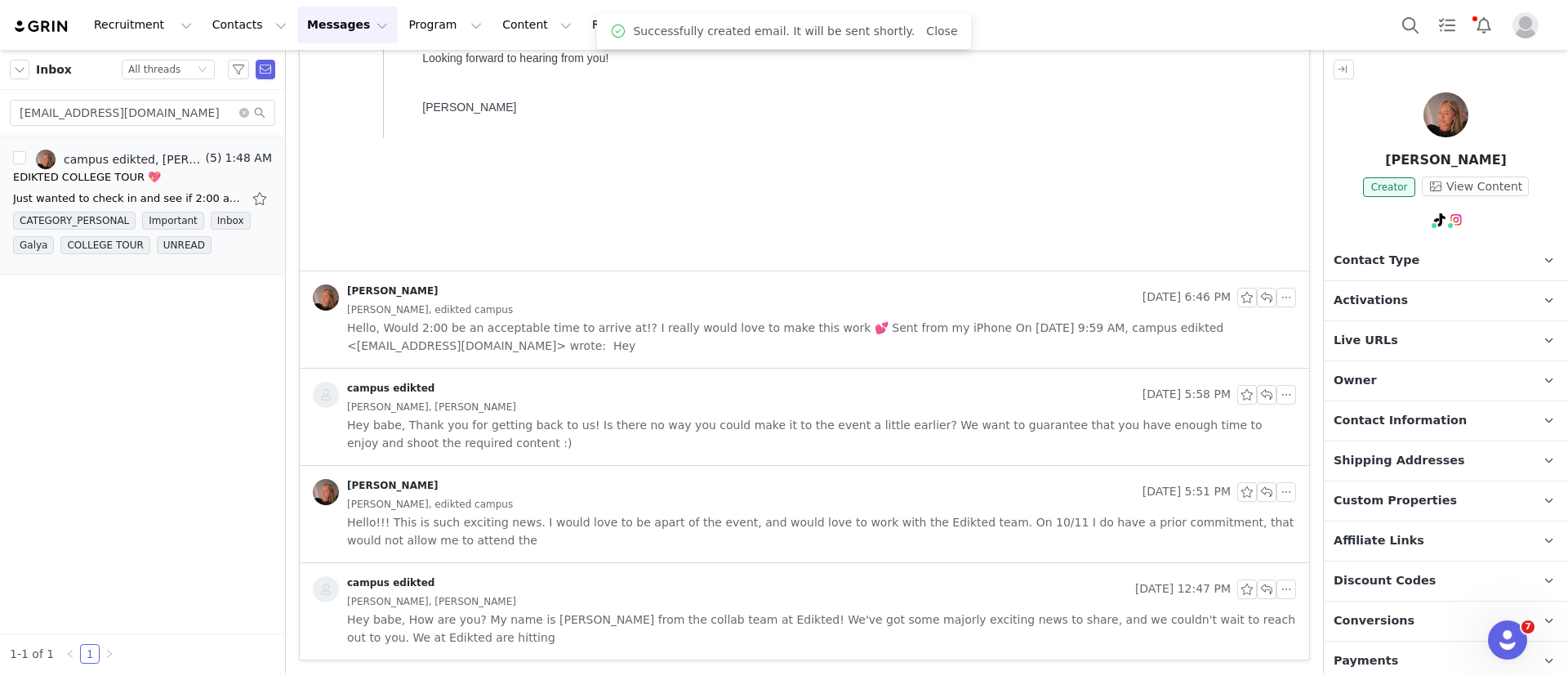
click at [1436, 262] on p "Contact Type Contact type can be Creator, Prospect, Application, or Manager." at bounding box center [1426, 260] width 205 height 40
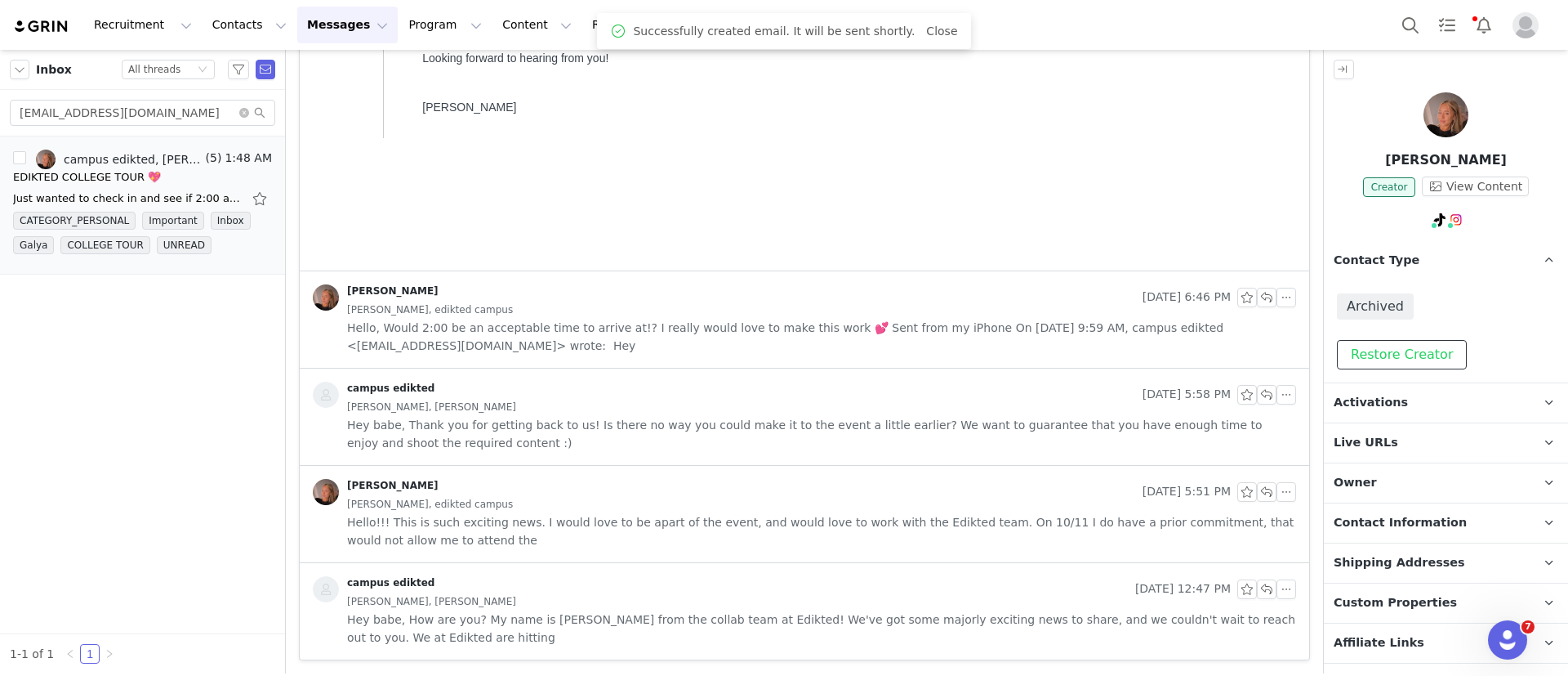
click at [1420, 350] on button "Restore Creator" at bounding box center [1402, 355] width 130 height 29
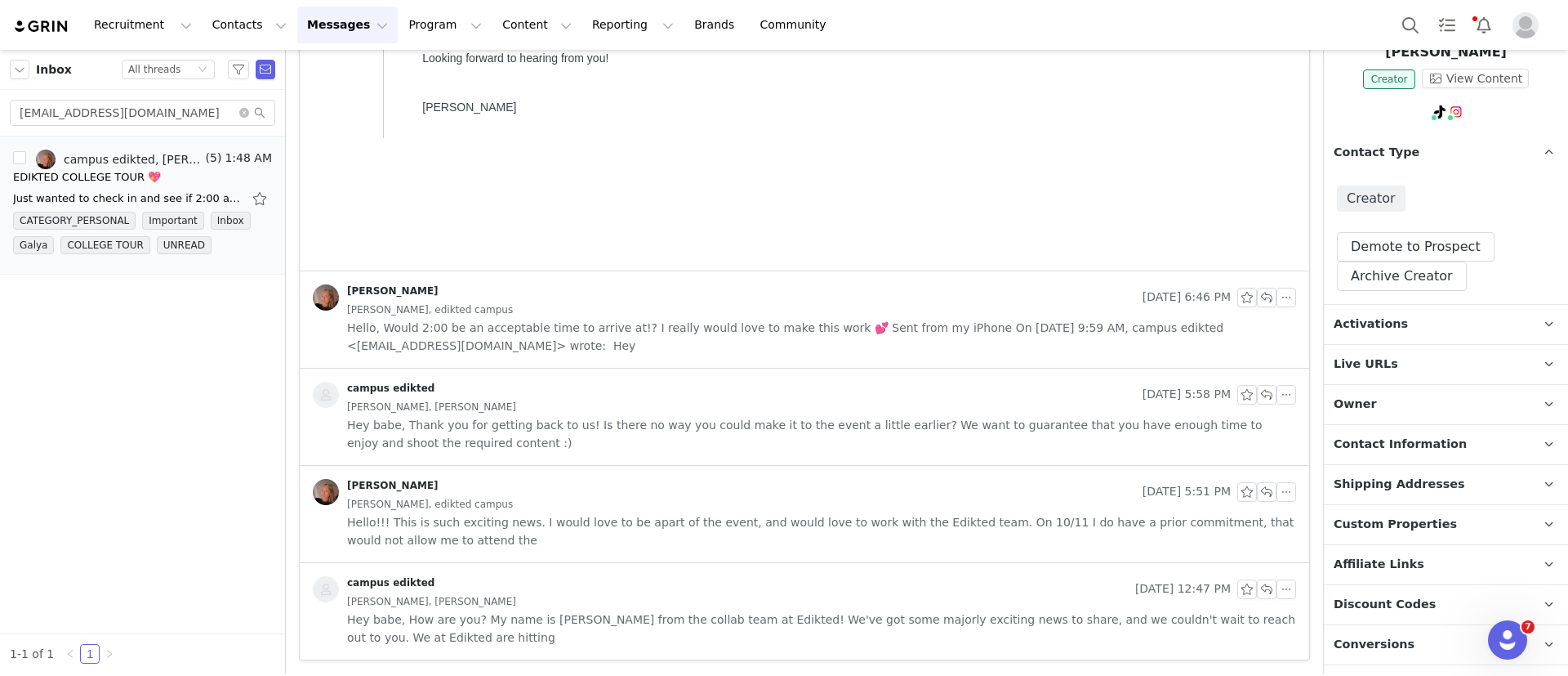
scroll to position [258, 0]
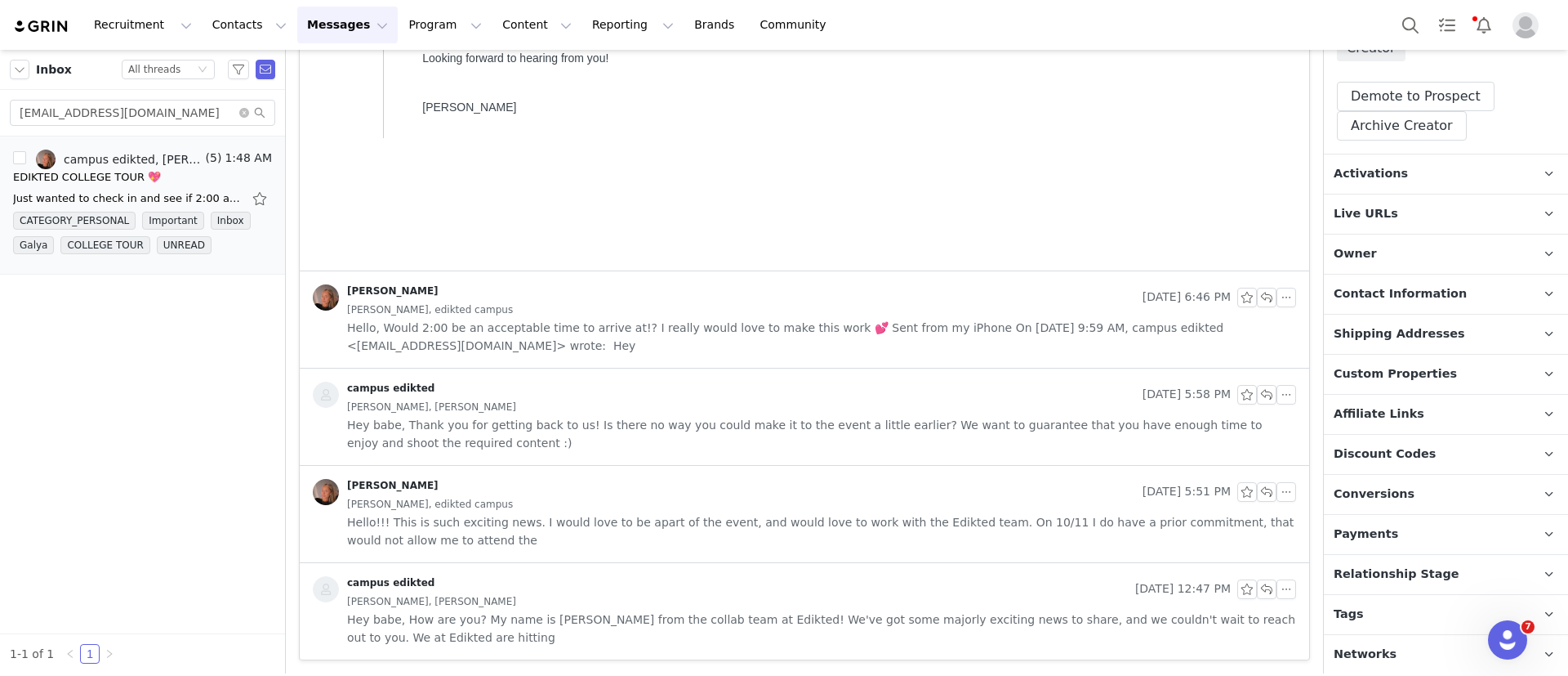
click at [1413, 619] on p "Tags Keep track of your contacts by assigning them tags. You can then filter yo…" at bounding box center [1426, 614] width 205 height 40
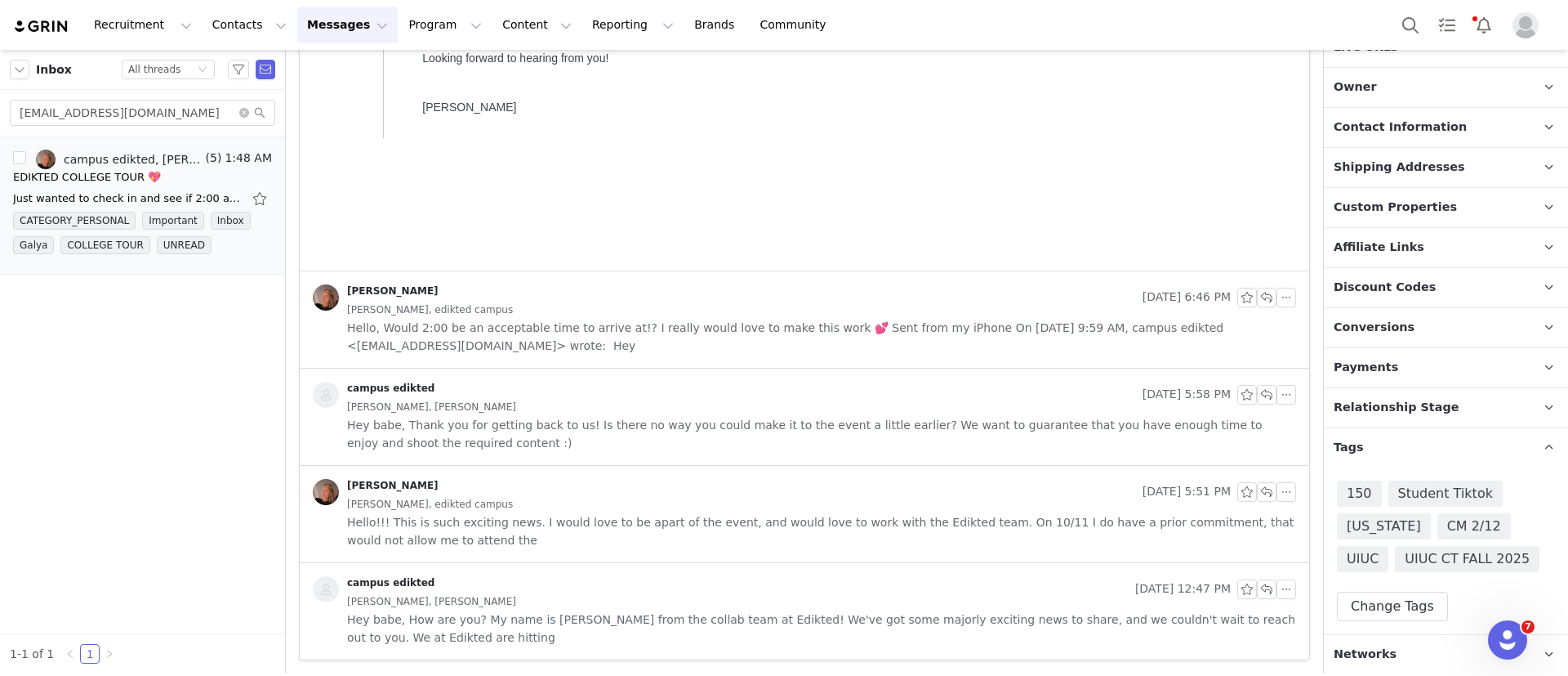
click at [1389, 410] on span "Relationship Stage" at bounding box center [1396, 408] width 126 height 18
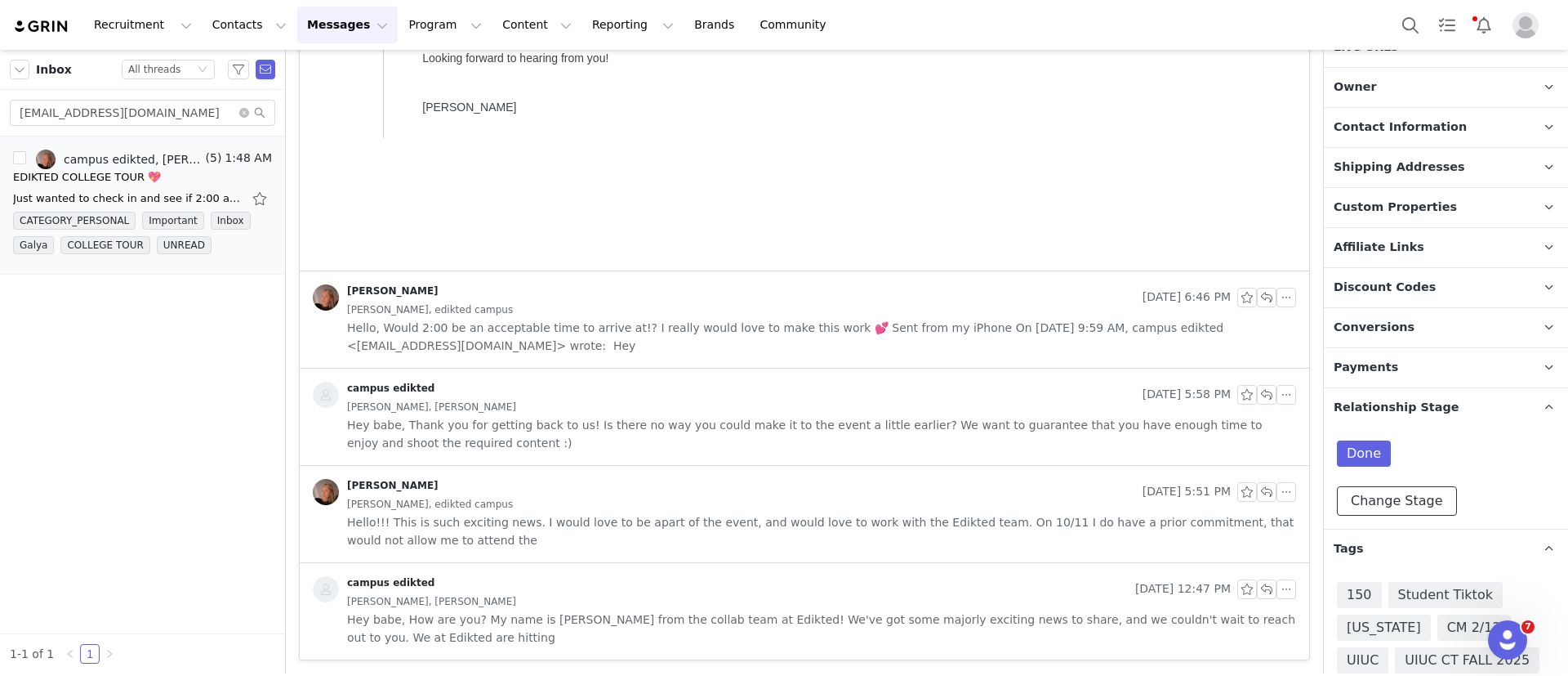
click at [1371, 491] on button "Change Stage" at bounding box center [1397, 501] width 120 height 29
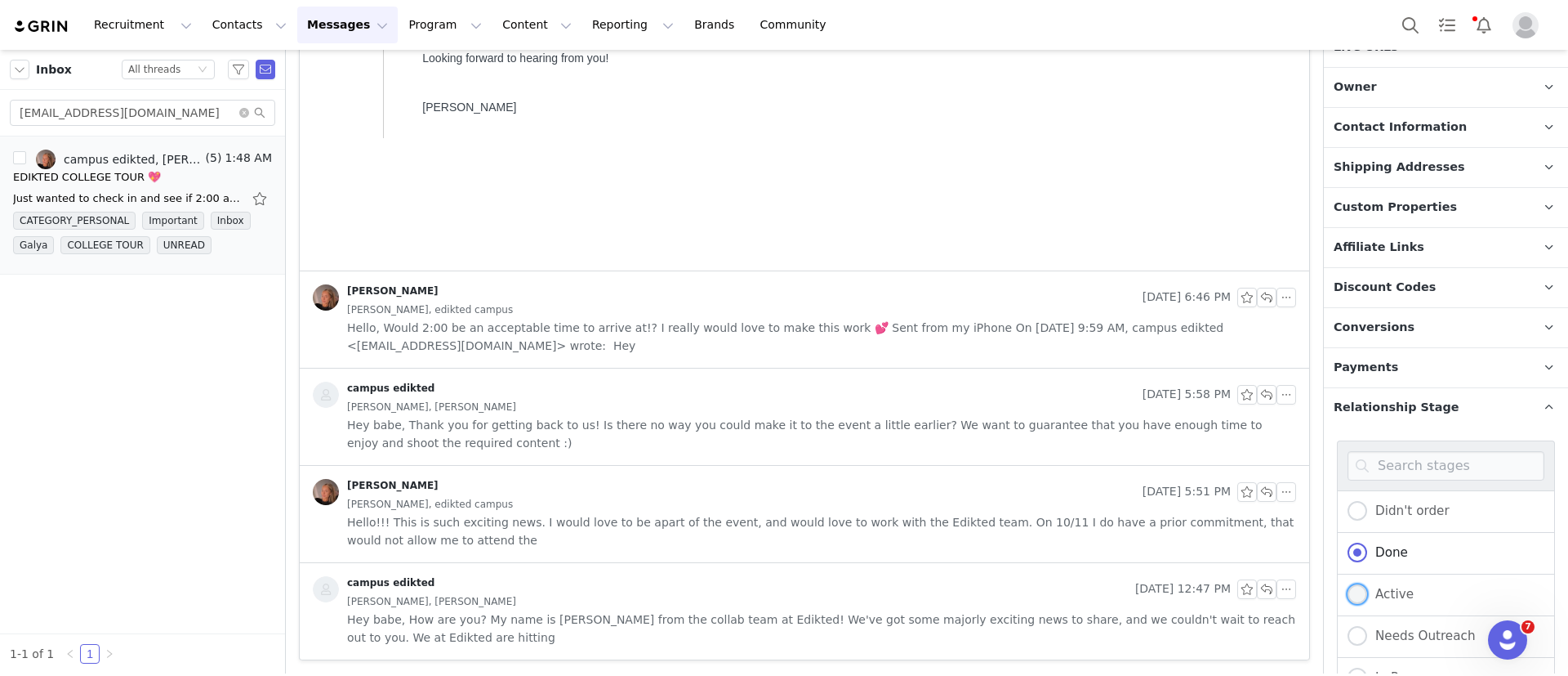
click at [1359, 593] on span at bounding box center [1357, 593] width 19 height 19
click at [1359, 593] on input "Active" at bounding box center [1357, 594] width 19 height 21
radio input "true"
radio input "false"
radio input "true"
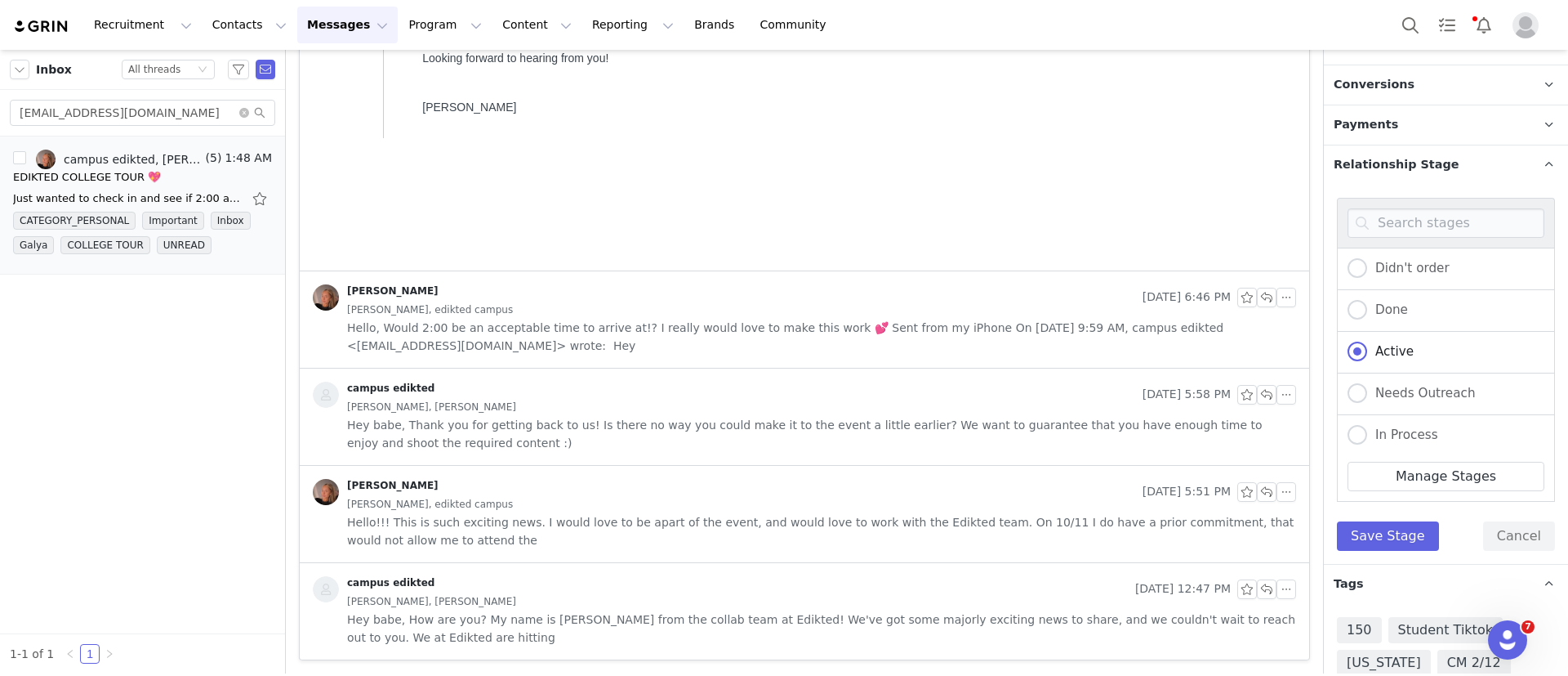
scroll to position [680, 0]
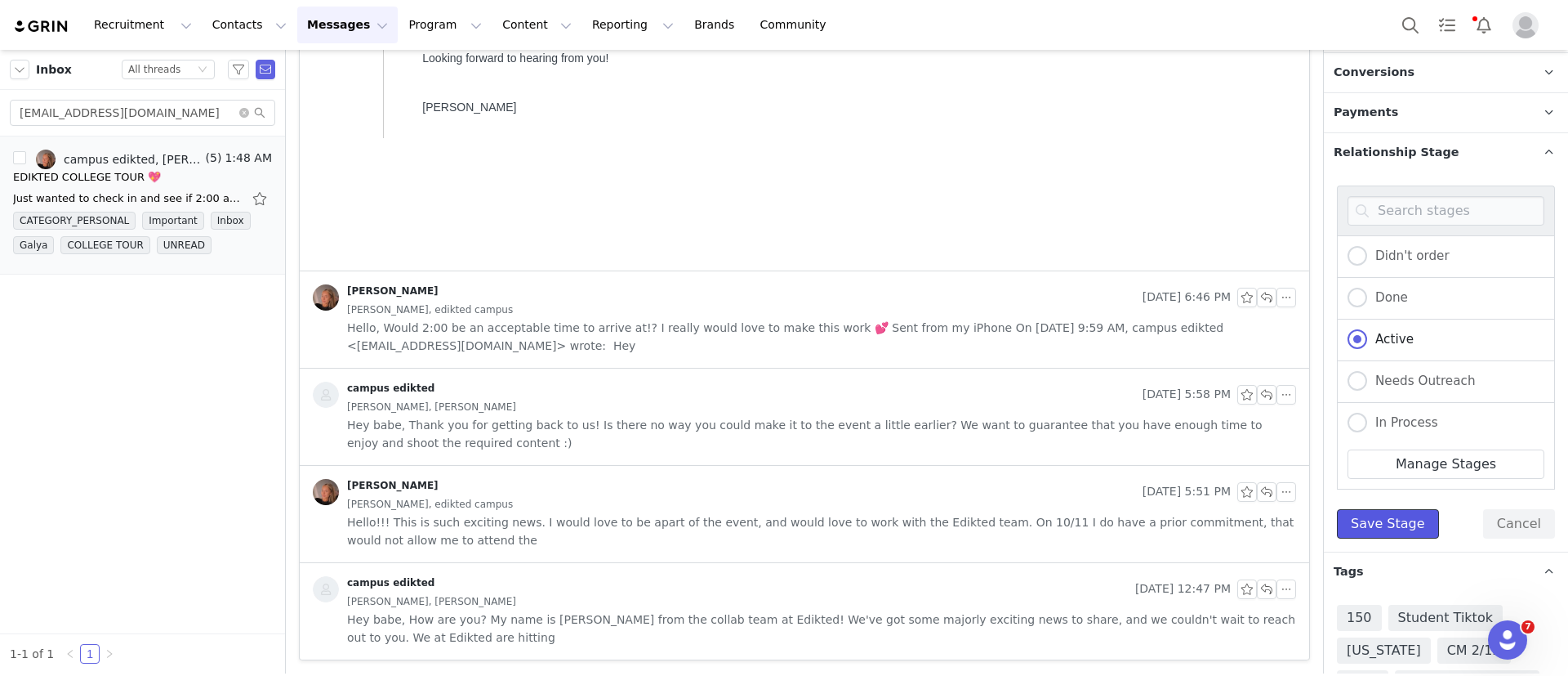
click at [1377, 527] on button "Save Stage" at bounding box center [1388, 524] width 102 height 29
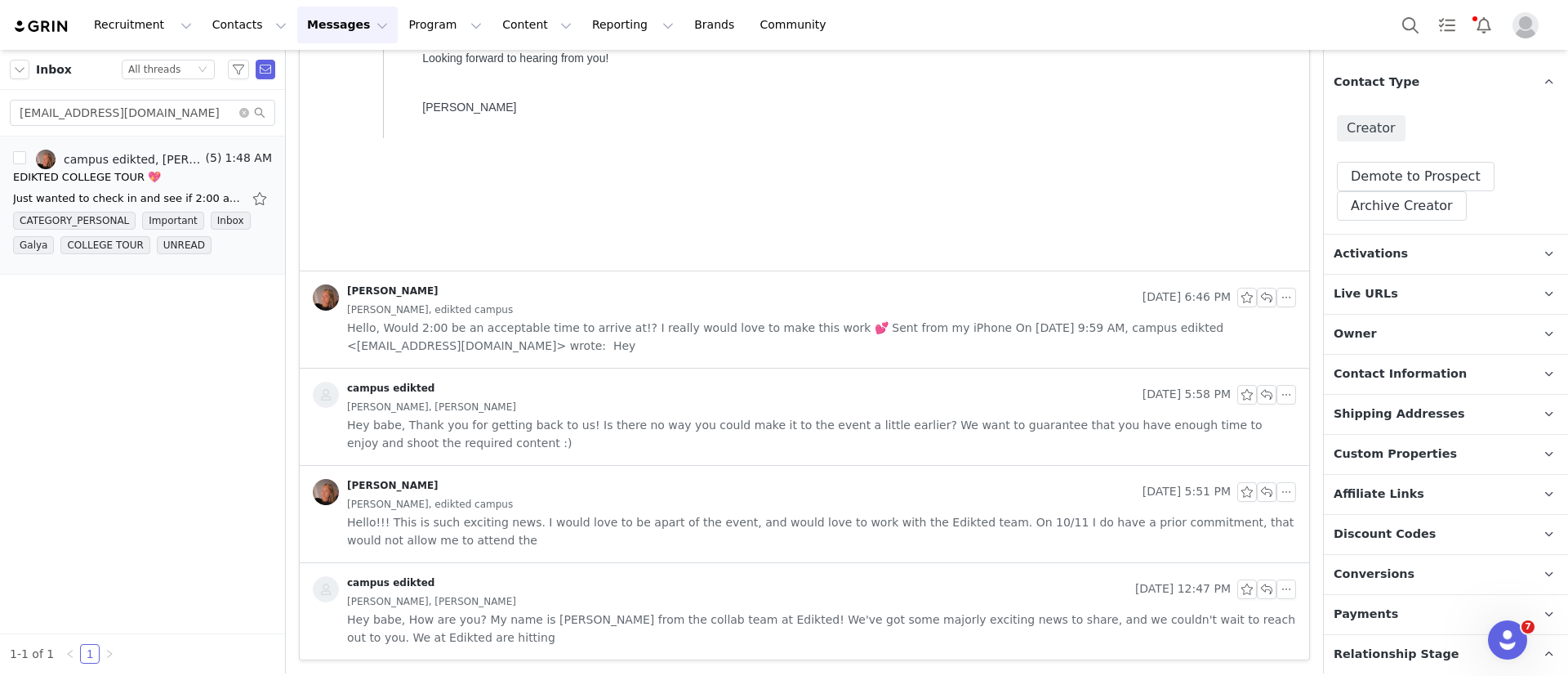
scroll to position [139, 0]
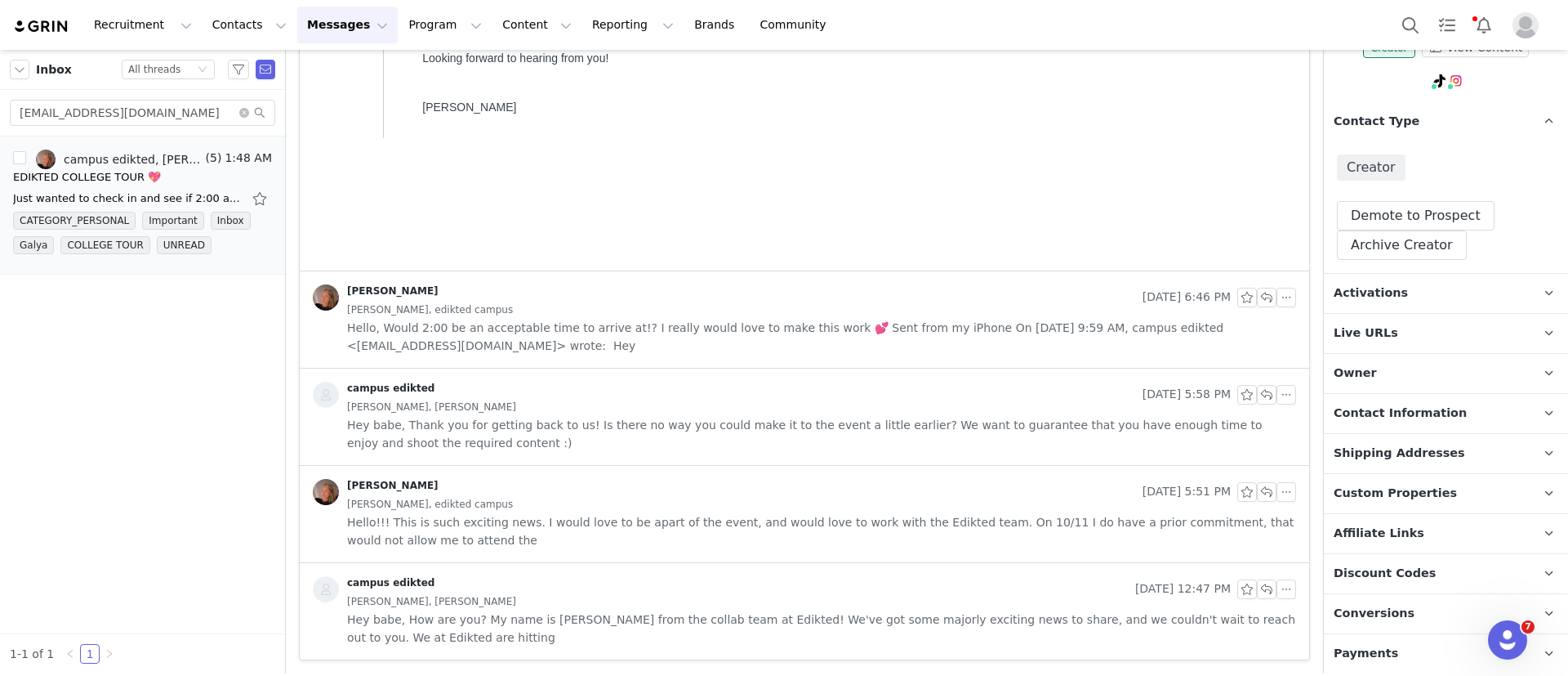
click at [1391, 292] on span "Activations" at bounding box center [1370, 293] width 74 height 18
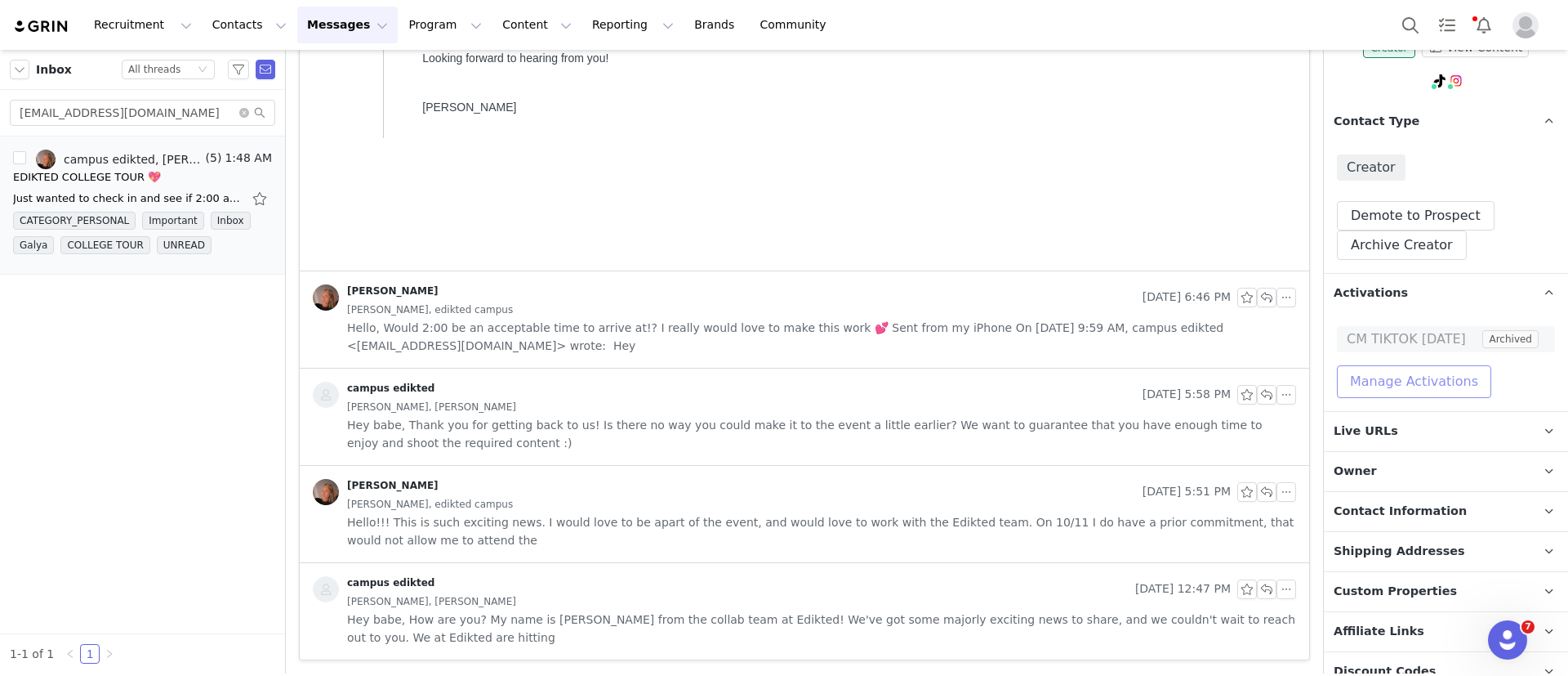
drag, startPoint x: 1397, startPoint y: 365, endPoint x: 1401, endPoint y: 384, distance: 19.4
click at [1401, 384] on button "Manage Activations" at bounding box center [1415, 382] width 154 height 33
drag, startPoint x: 1401, startPoint y: 384, endPoint x: 1405, endPoint y: 441, distance: 57.1
click at [1405, 441] on body "Recruitment Recruitment Creator Search Curated Lists Landing Pages Web Extensio…" at bounding box center [784, 338] width 1568 height 676
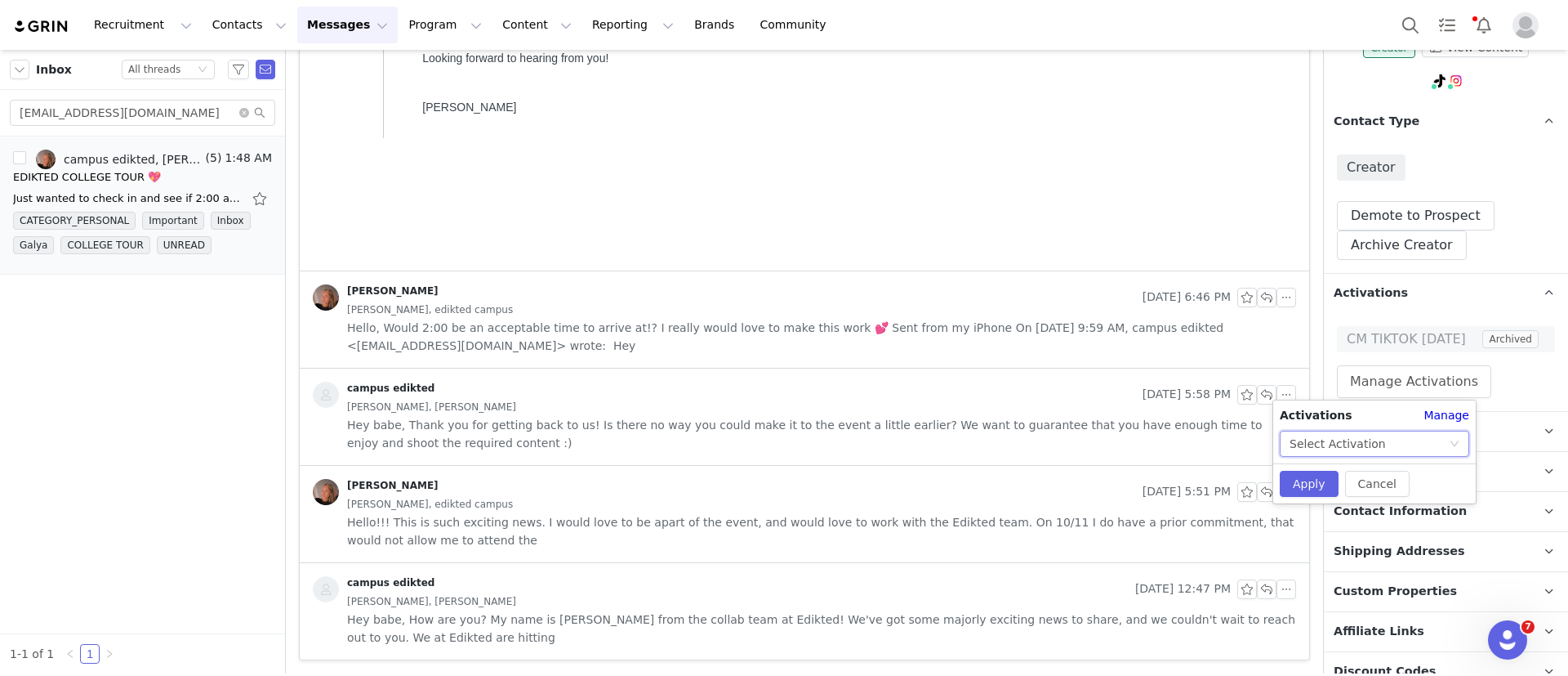
click at [1405, 441] on div "Select Activation" at bounding box center [1369, 443] width 159 height 25
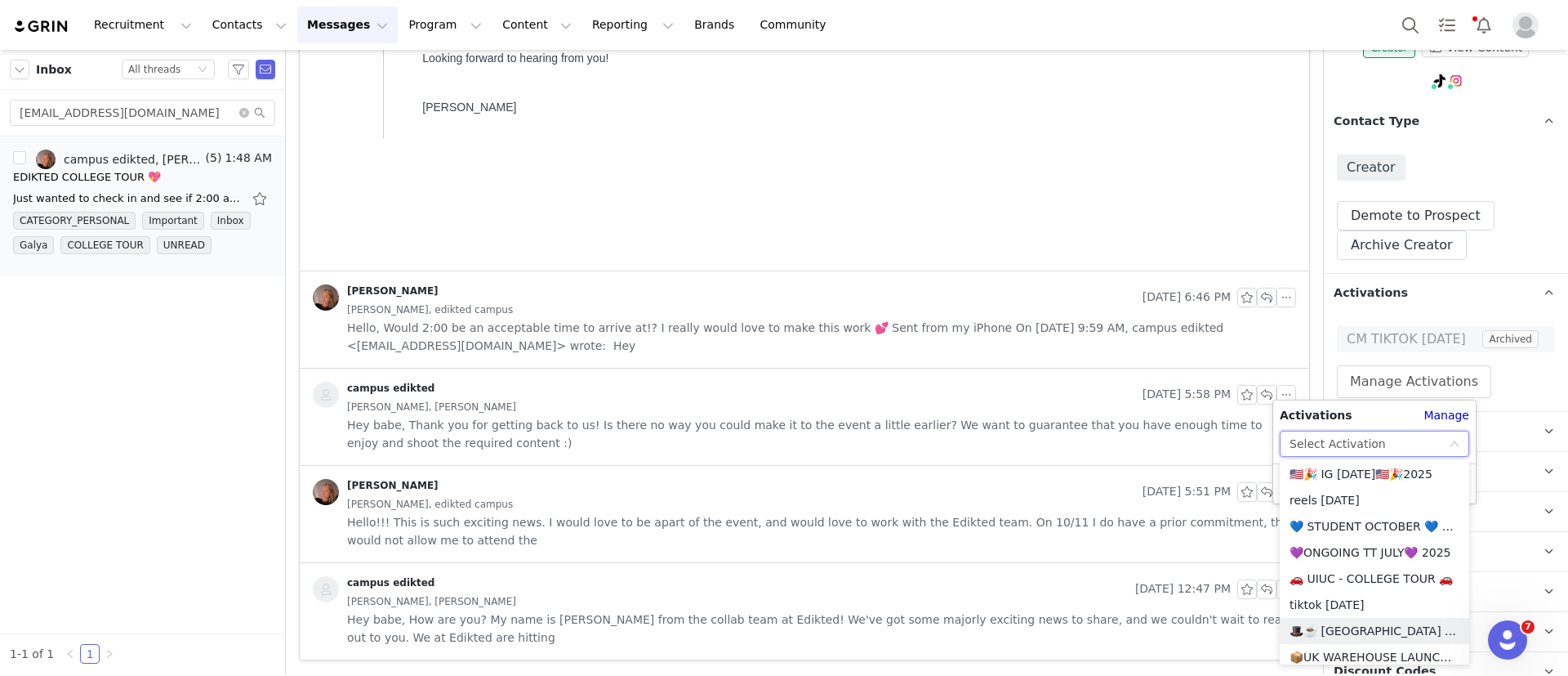
scroll to position [1059, 0]
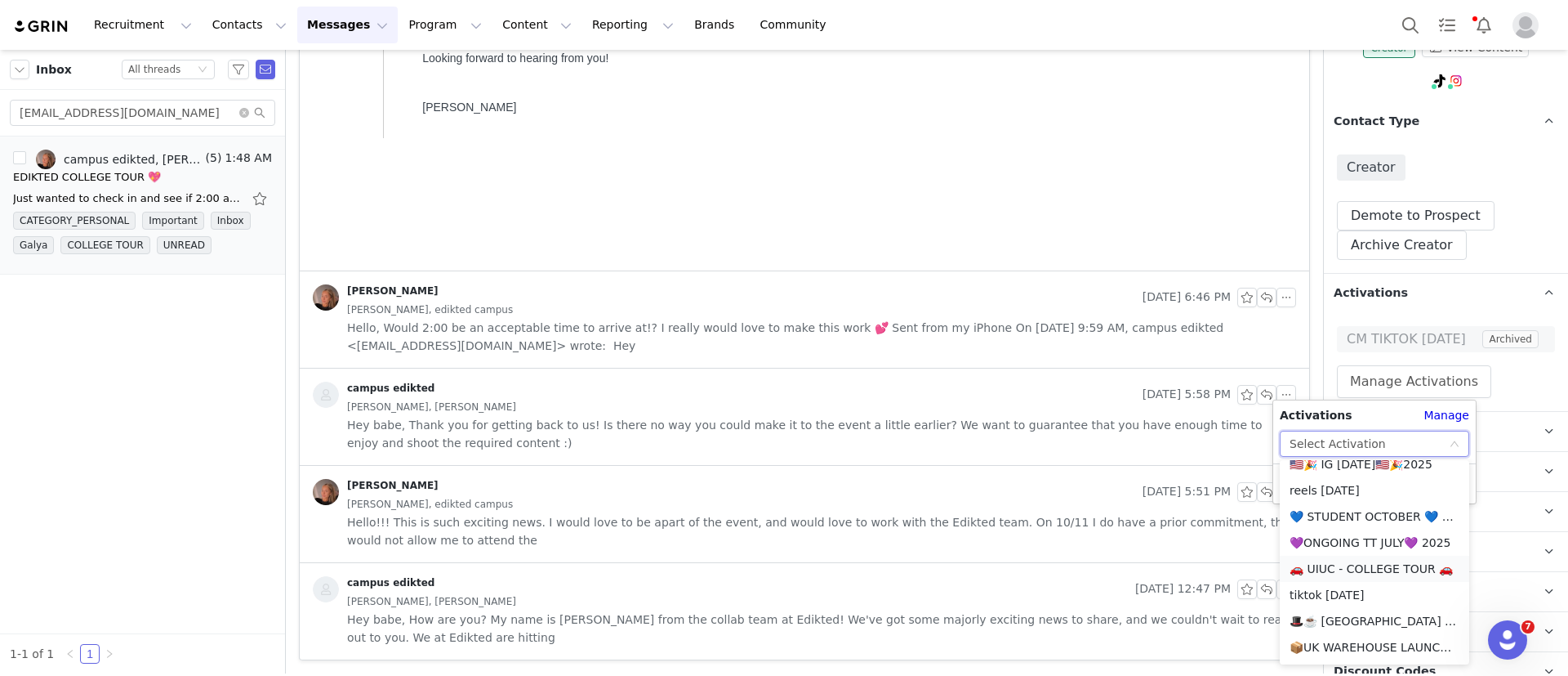
click at [1343, 569] on li "🚗 UIUC - COLLEGE TOUR 🚗" at bounding box center [1375, 568] width 189 height 26
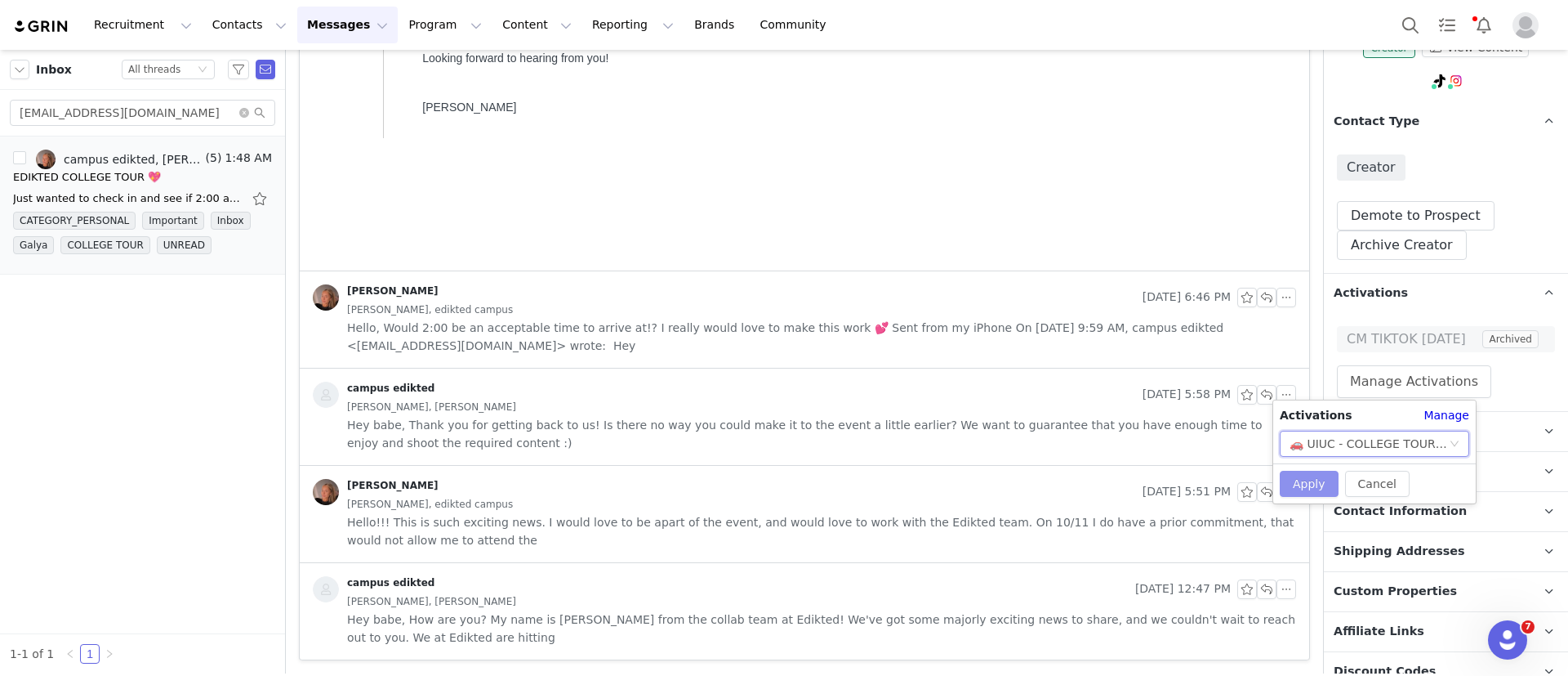
click at [1297, 486] on button "Apply" at bounding box center [1310, 484] width 59 height 26
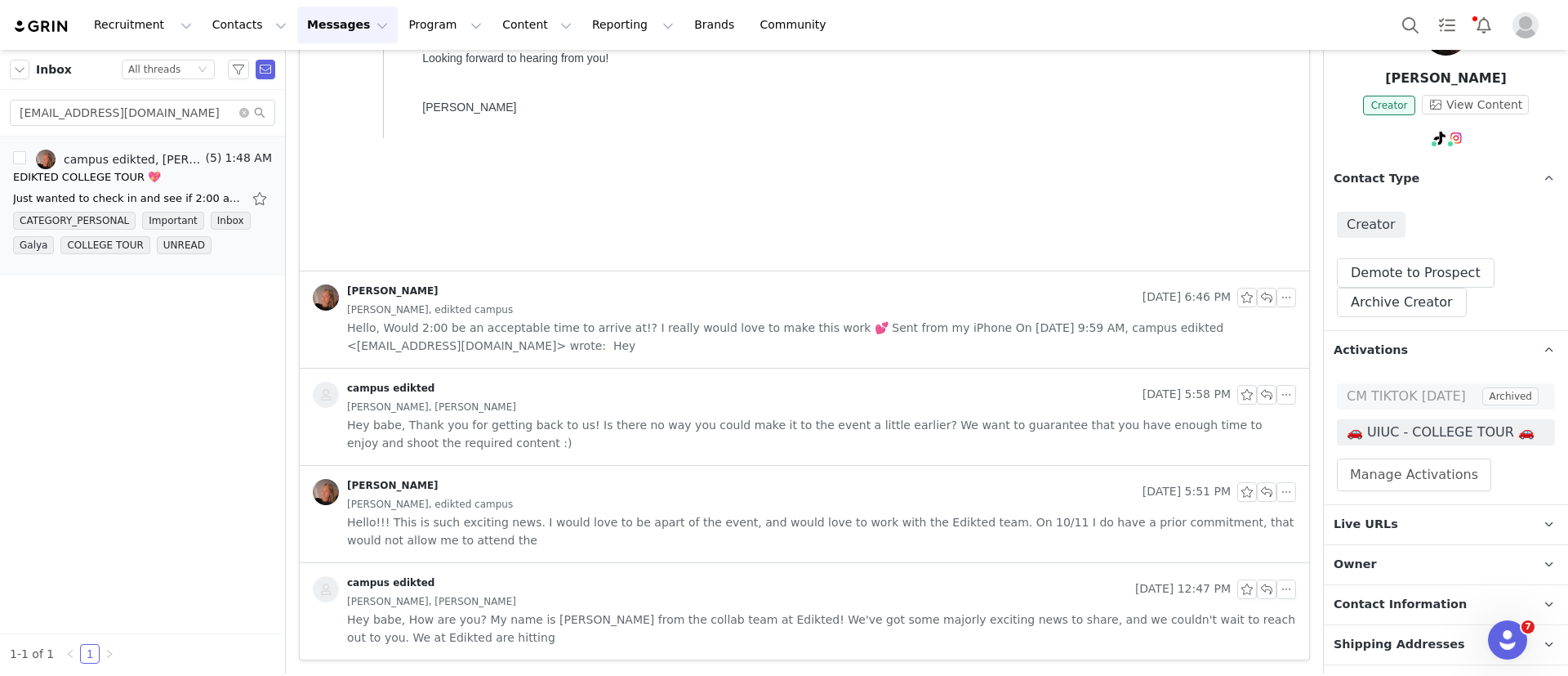
scroll to position [19, 0]
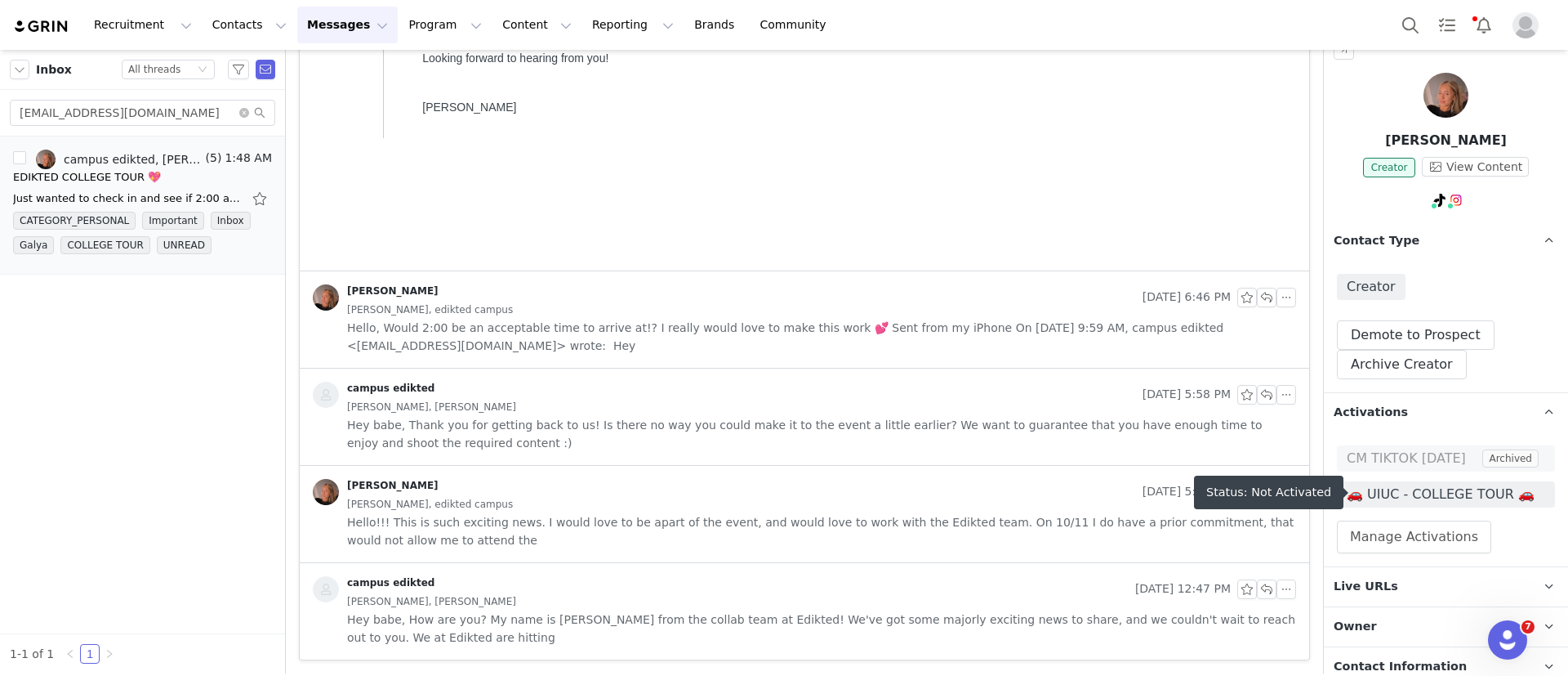
click at [1471, 503] on span "🚗 UIUC - COLLEGE TOUR 🚗" at bounding box center [1446, 494] width 218 height 26
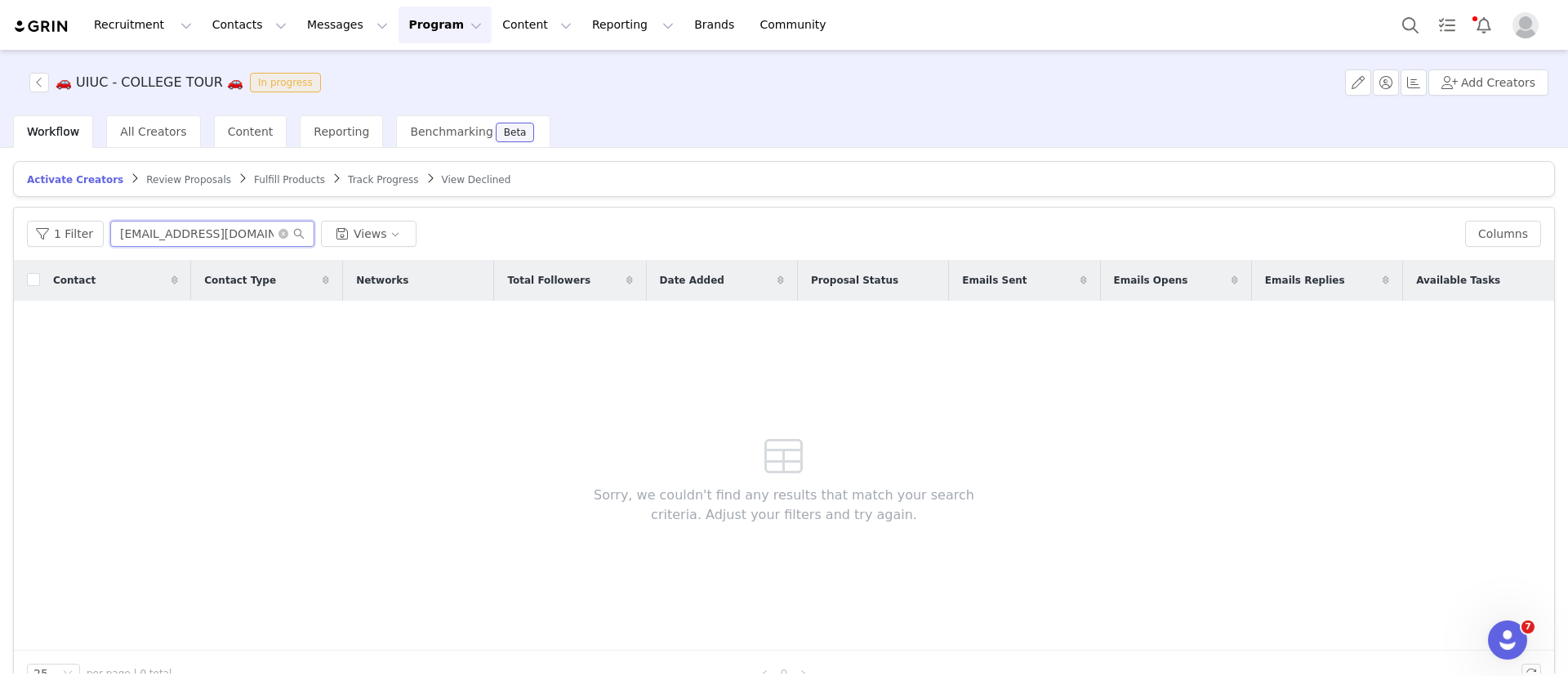
click at [163, 242] on input "simrynsingh20@gmail.com" at bounding box center [212, 234] width 204 height 26
paste input "fecarotta12"
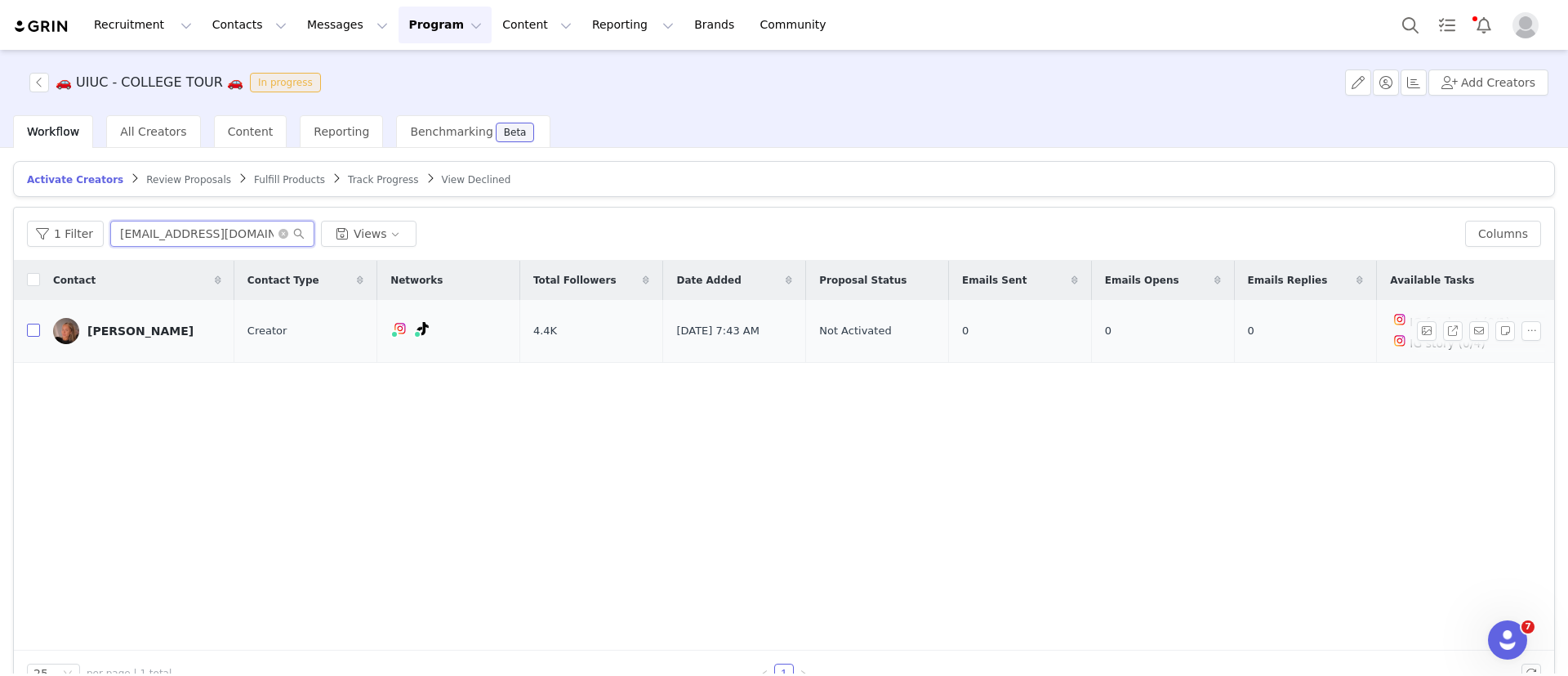
type input "fecarotta12@gmail.com"
click at [33, 332] on input "checkbox" at bounding box center [33, 330] width 13 height 13
checkbox input "true"
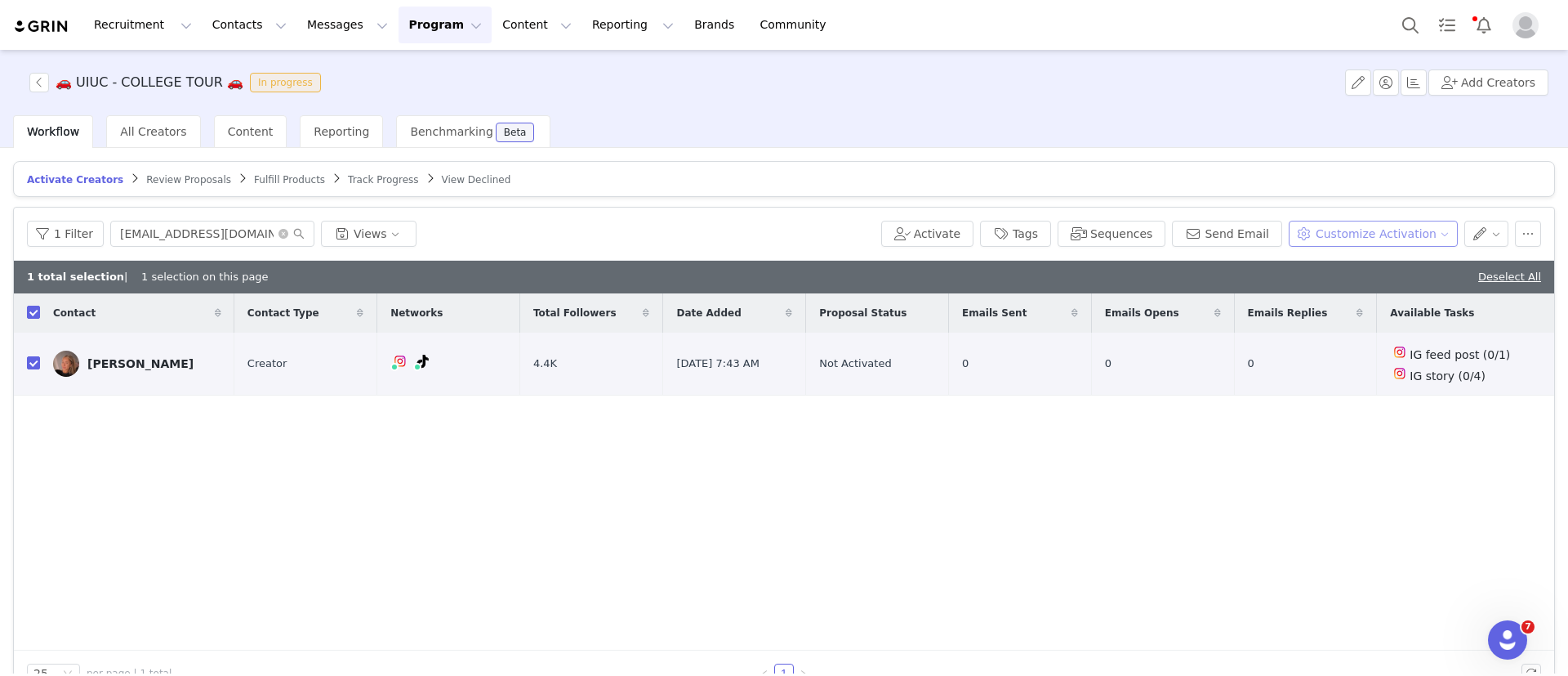
click at [1318, 239] on button "Customize Activation" at bounding box center [1373, 234] width 169 height 26
click at [1314, 292] on span "Edit Available Tasks" at bounding box center [1370, 292] width 112 height 18
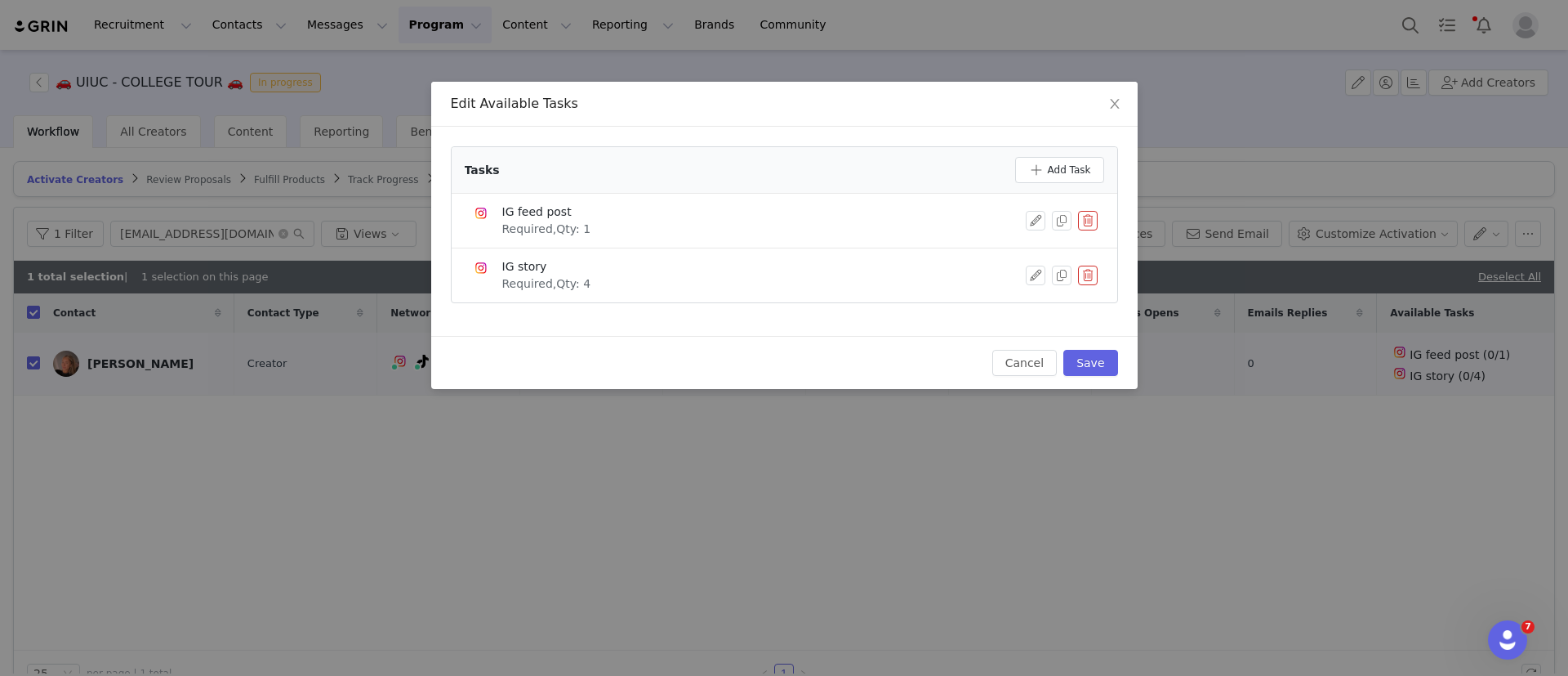
click at [1096, 217] on button "button" at bounding box center [1087, 220] width 19 height 19
click at [1024, 245] on button "Delete" at bounding box center [1028, 248] width 63 height 26
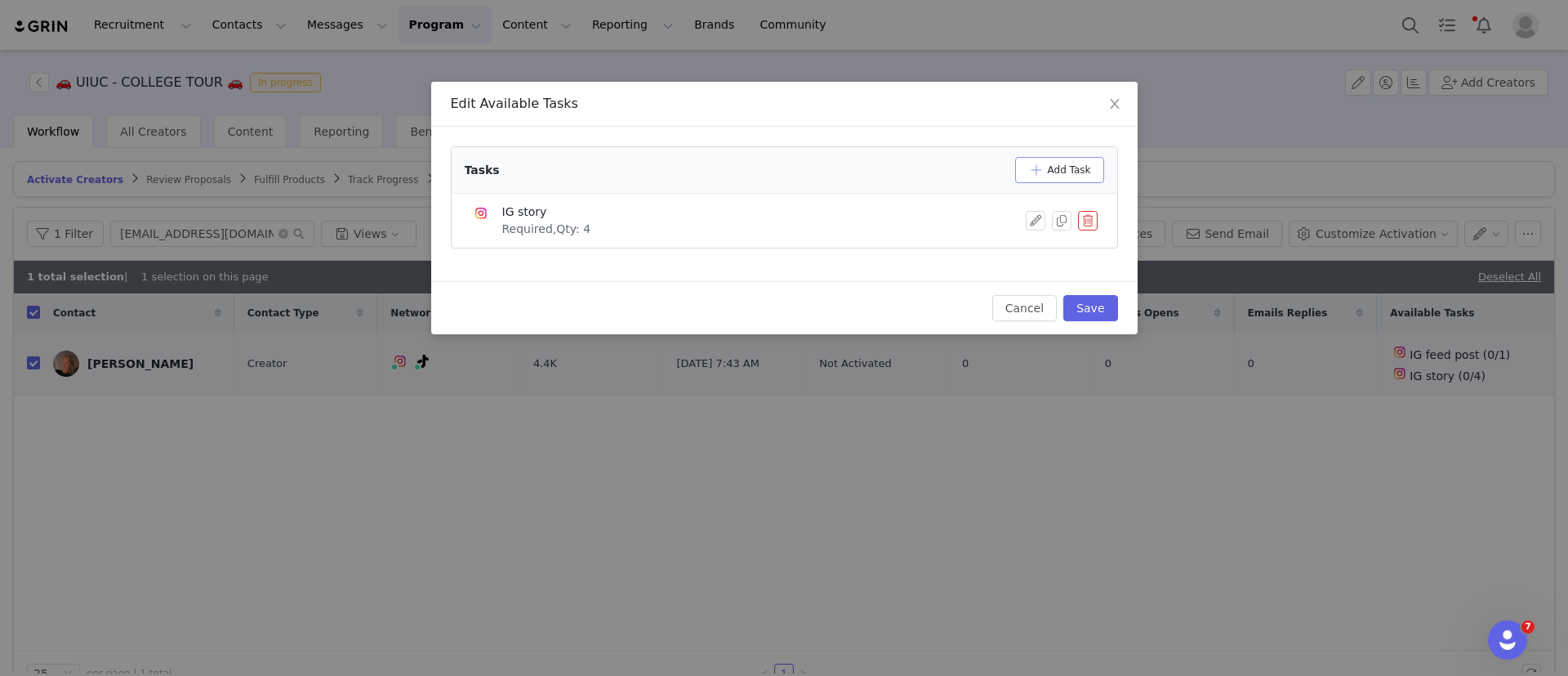
click at [1056, 158] on button "Add Task" at bounding box center [1060, 170] width 89 height 26
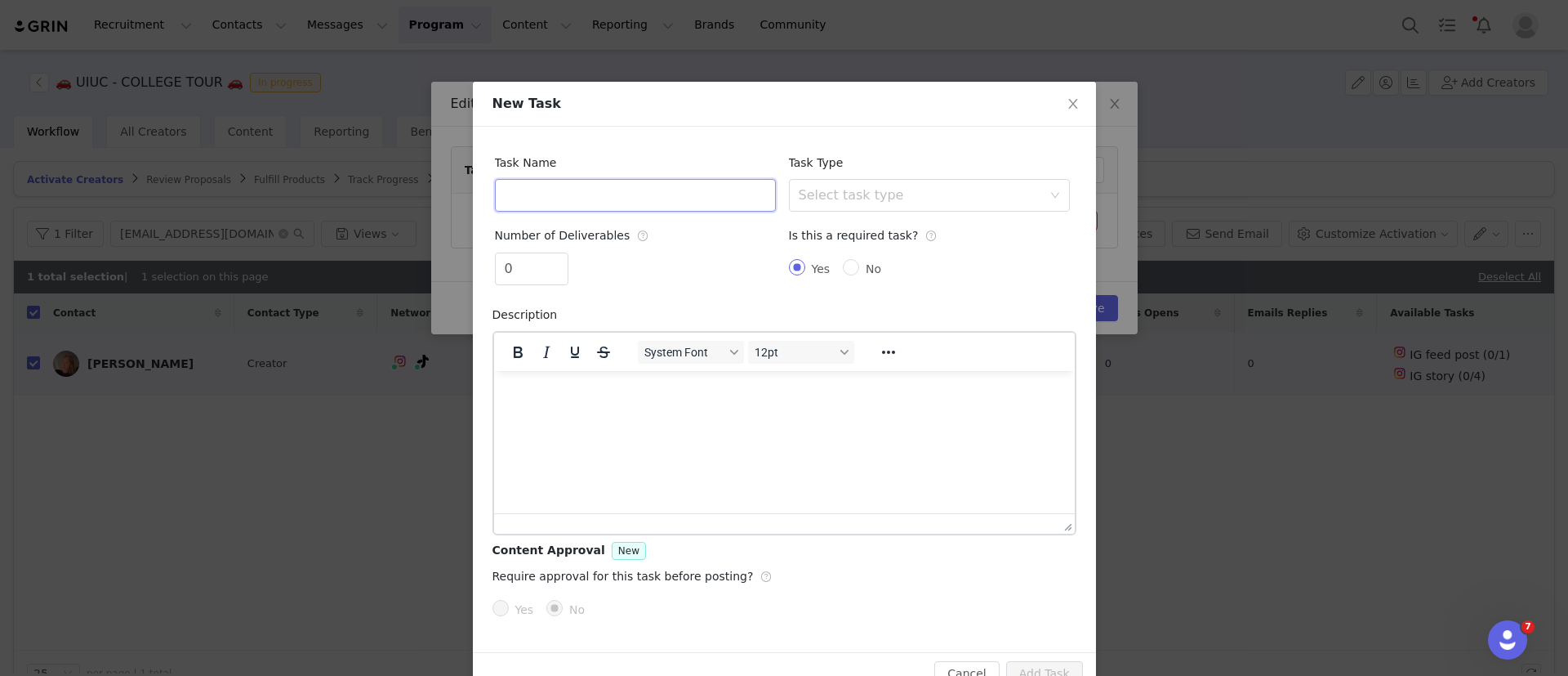
click at [525, 200] on input "text" at bounding box center [636, 196] width 281 height 33
type input "TikTok Video"
click at [824, 185] on div "Select task type" at bounding box center [924, 196] width 251 height 31
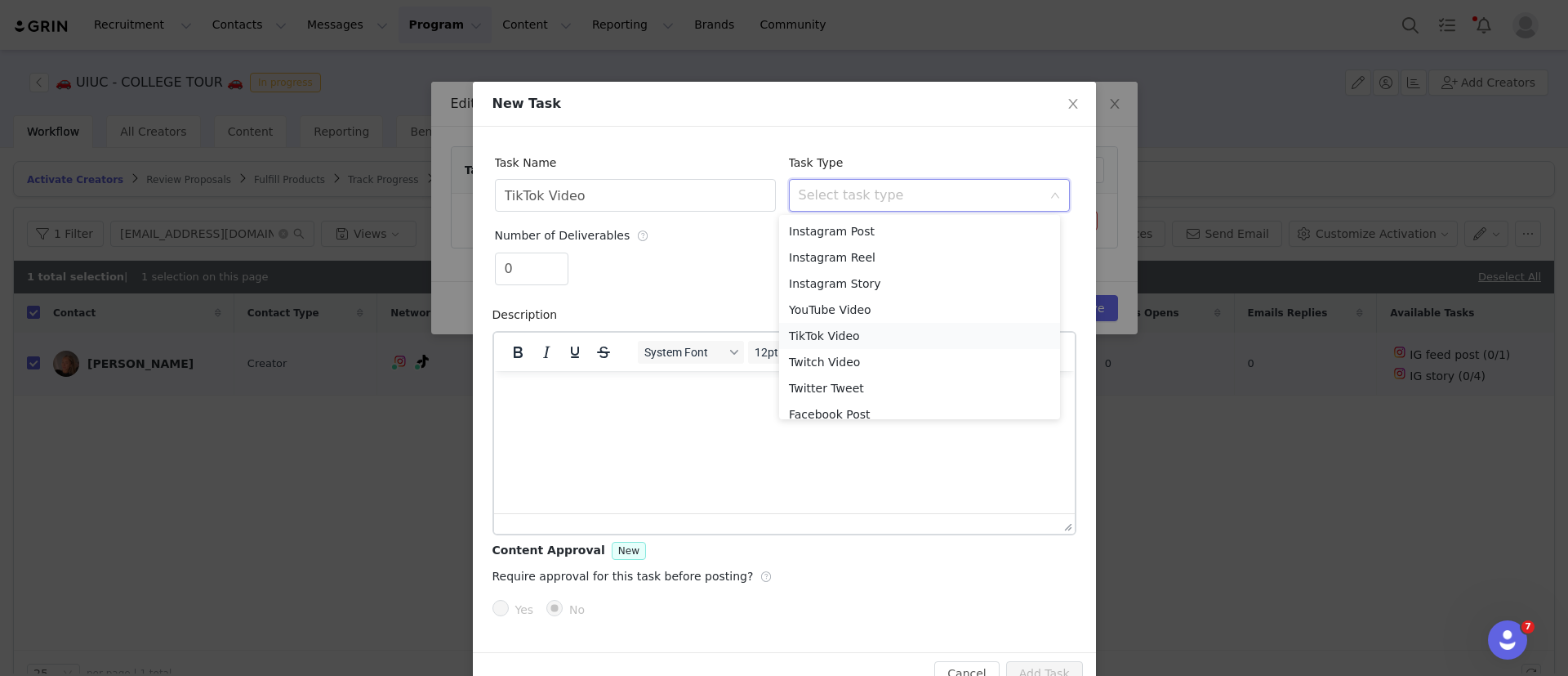
click at [839, 329] on li "TikTok Video" at bounding box center [920, 336] width 281 height 26
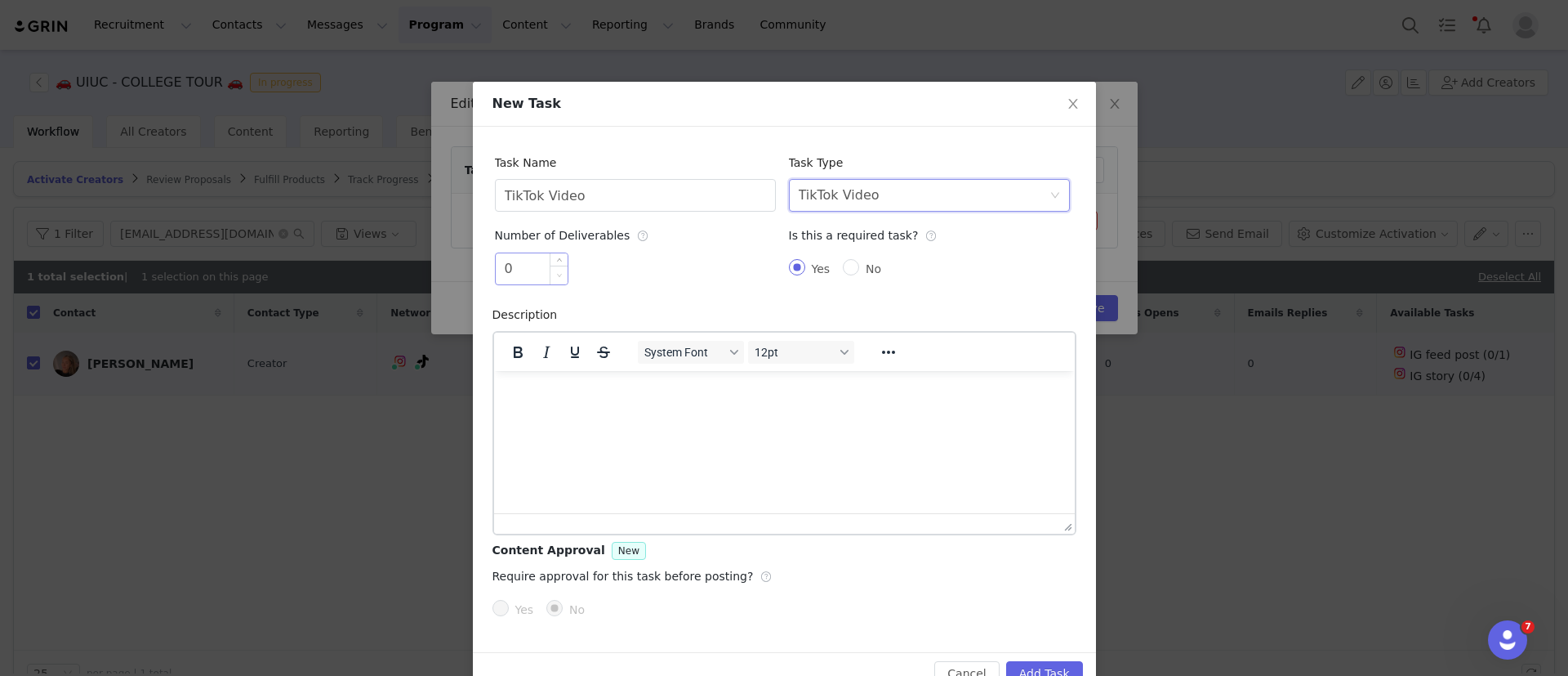
click at [556, 276] on icon "icon: down" at bounding box center [559, 275] width 6 height 6
type input "1"
click at [551, 258] on span "Increase Value" at bounding box center [559, 262] width 17 height 18
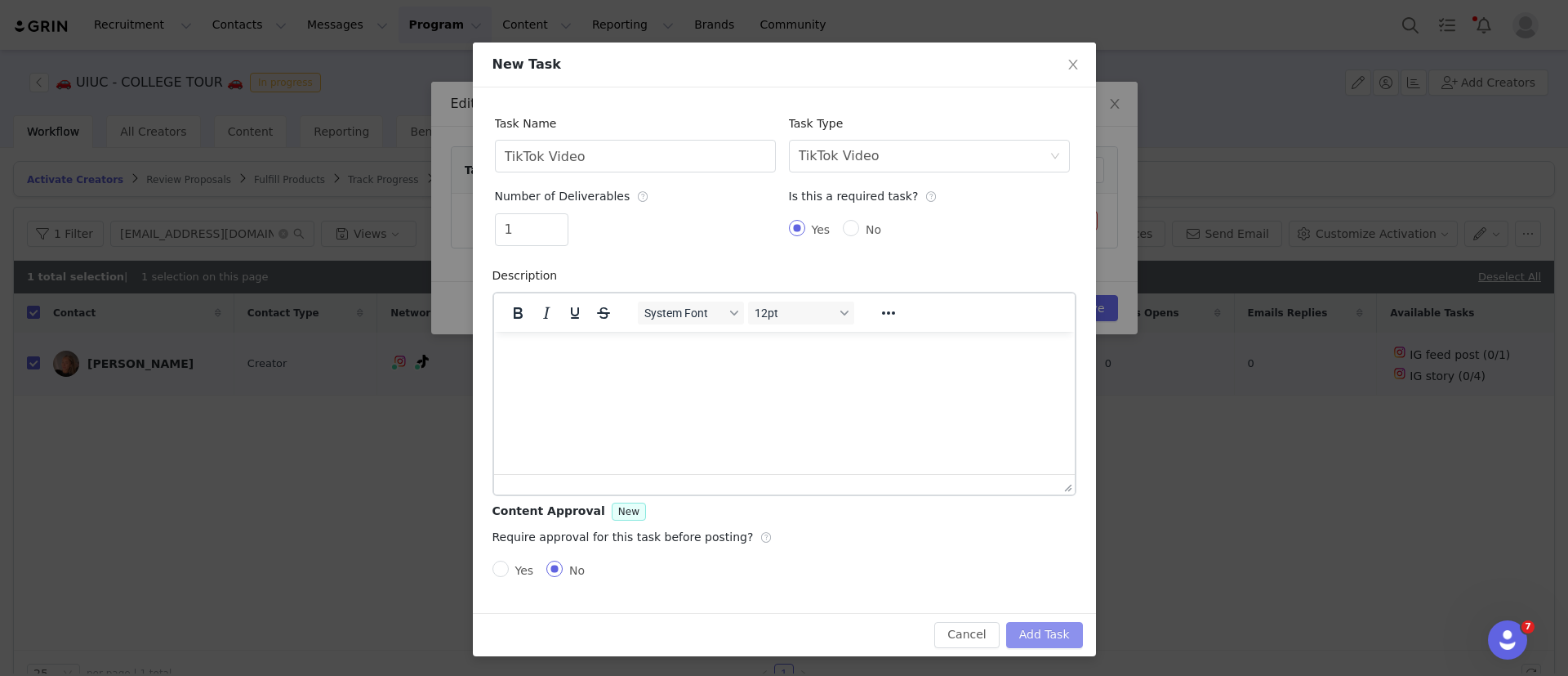
click at [1046, 628] on button "Add Task" at bounding box center [1045, 635] width 77 height 26
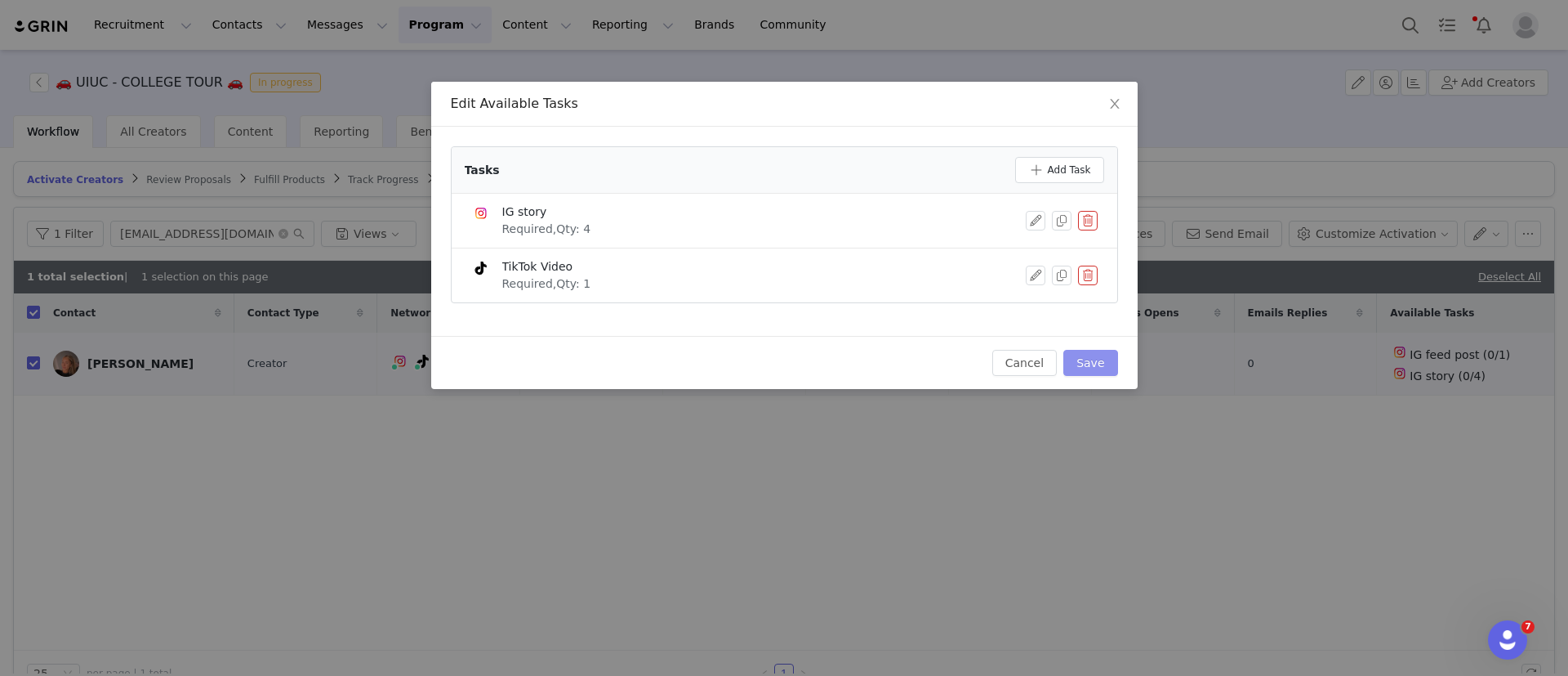
click at [1099, 367] on button "Save" at bounding box center [1090, 362] width 54 height 26
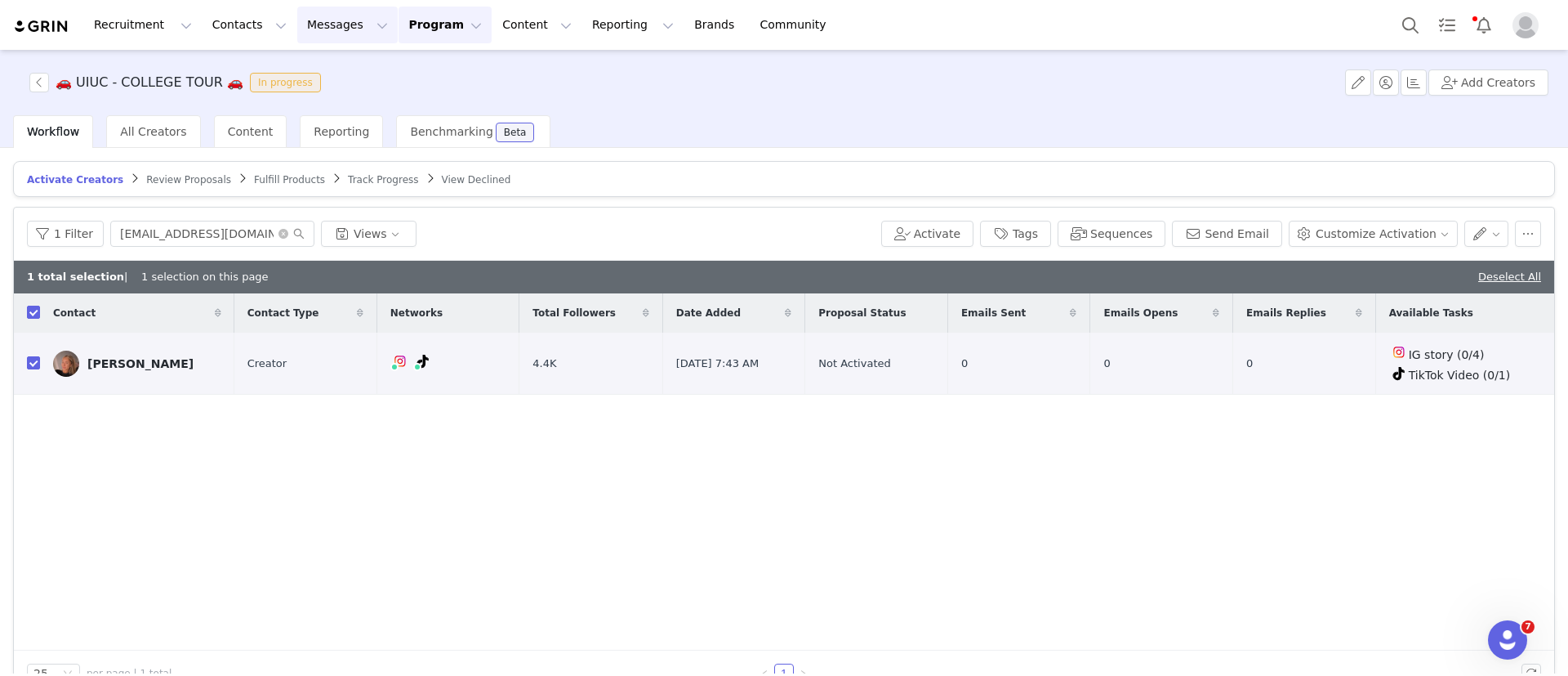
click at [304, 25] on button "Messages Messages" at bounding box center [347, 25] width 100 height 37
click at [291, 101] on p "Inbox" at bounding box center [299, 102] width 31 height 17
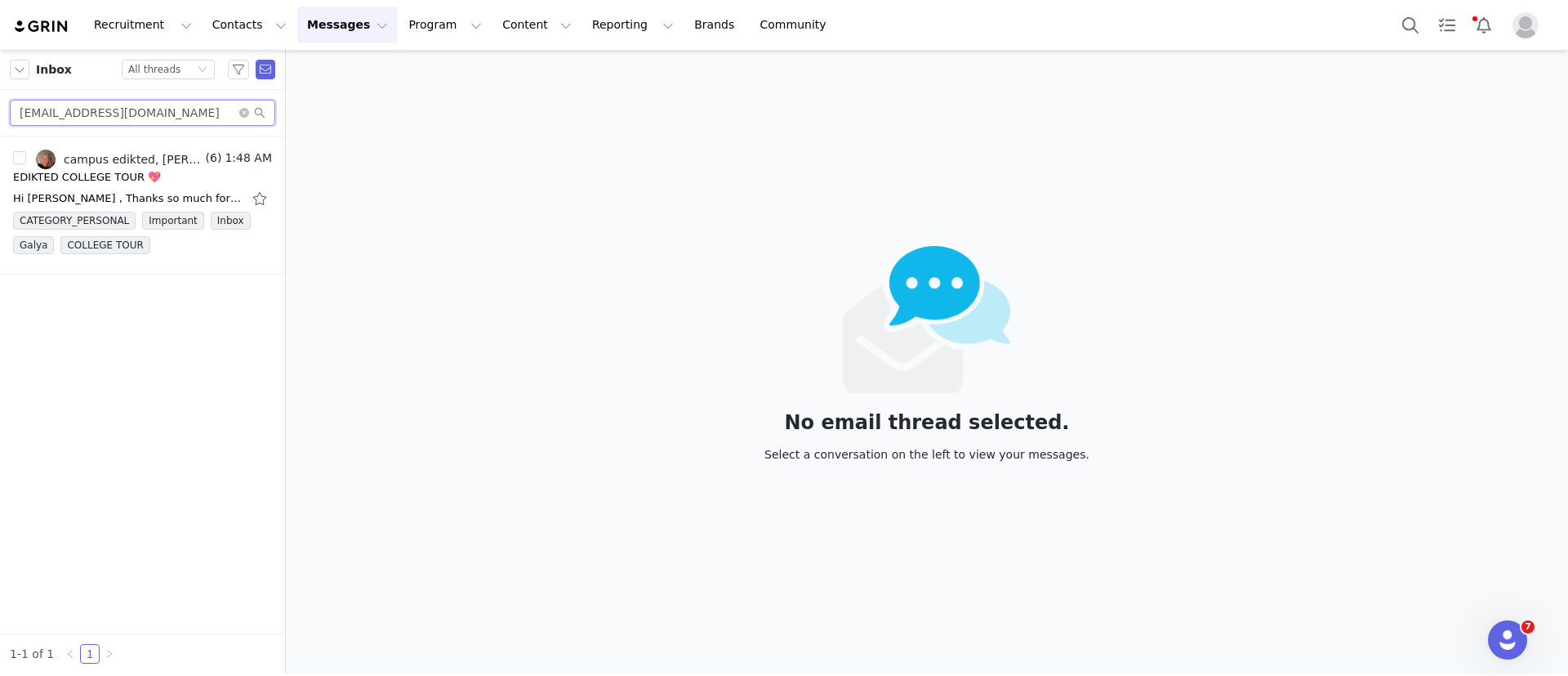
click at [165, 108] on input "fecarotta12@gmail.com" at bounding box center [142, 112] width 266 height 26
paste input "cailorroche@icloud"
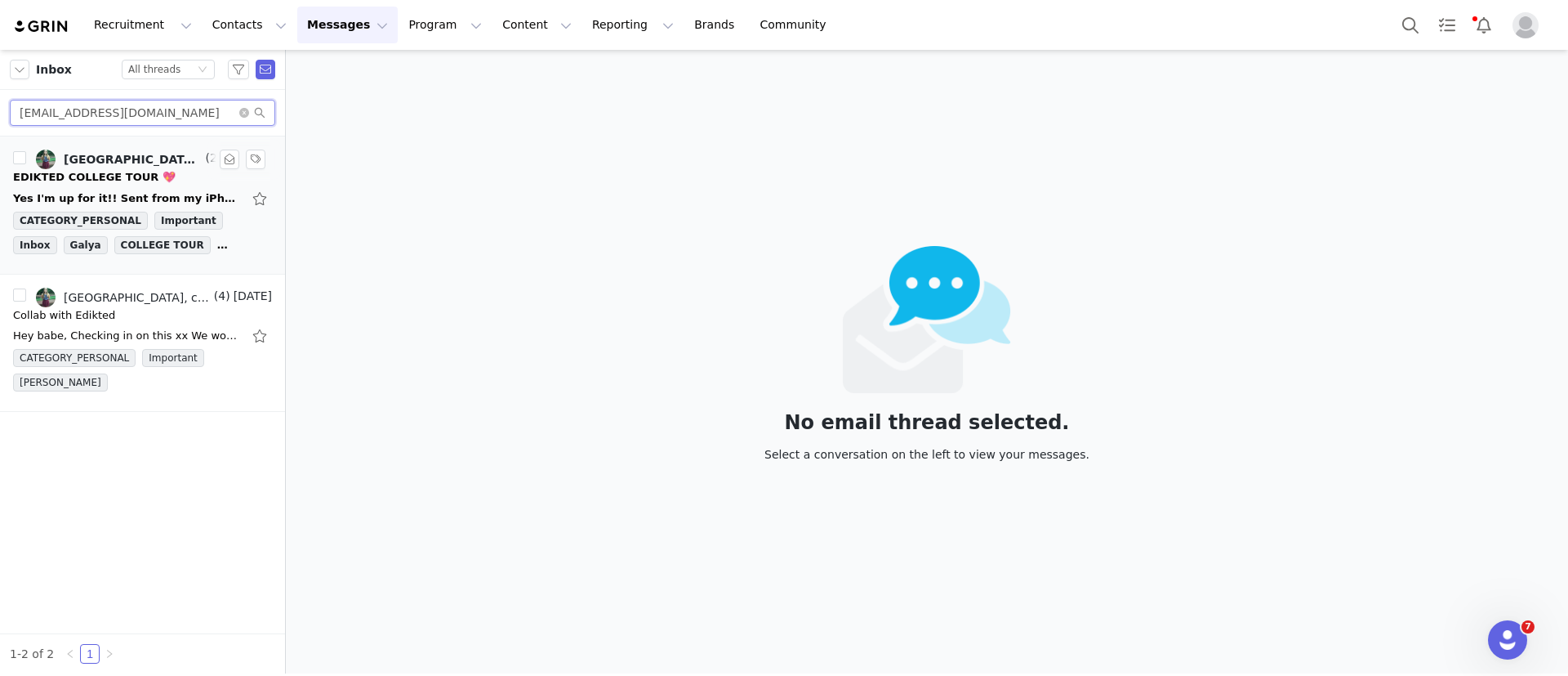
type input "cailorroche@icloud.com"
click at [154, 174] on div "EDIKTED COLLEGE TOUR 💖" at bounding box center [142, 178] width 259 height 17
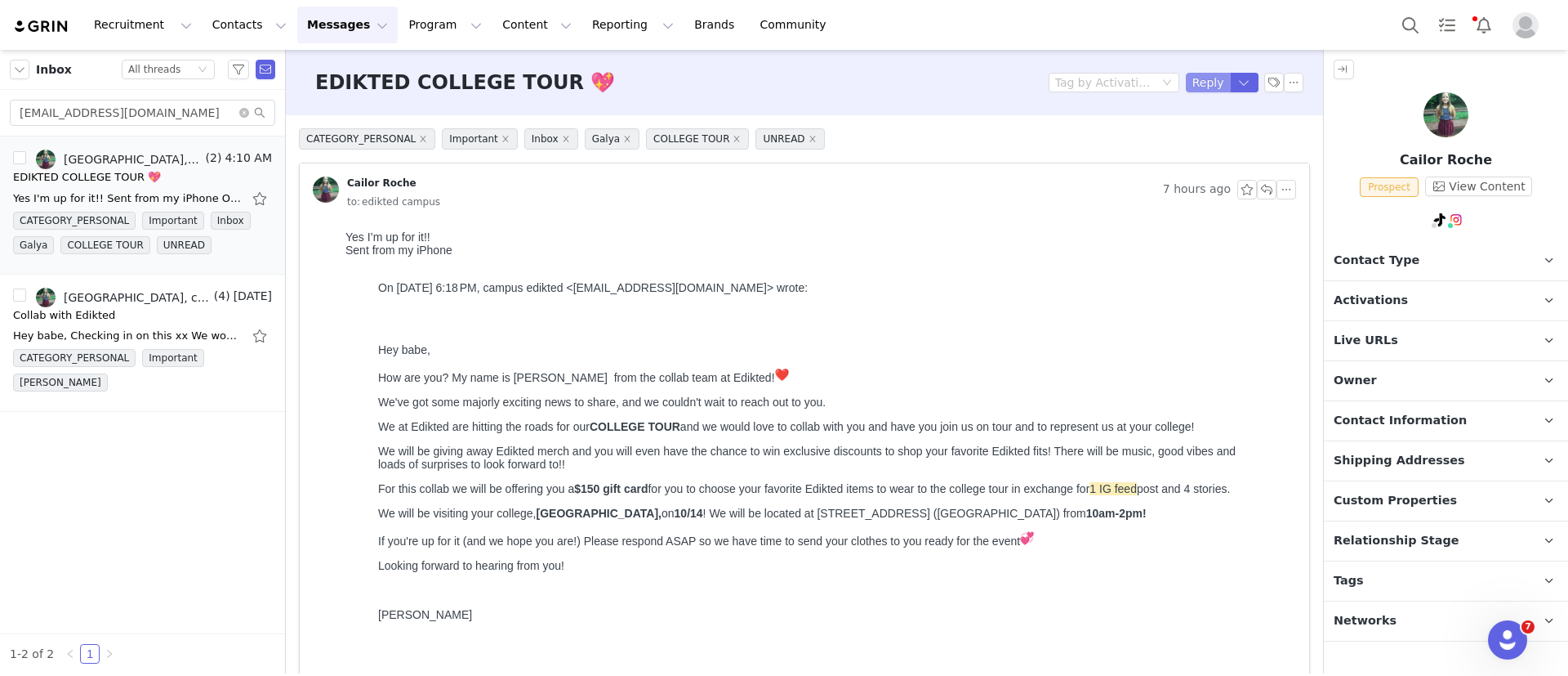
click at [1193, 74] on button "Reply" at bounding box center [1208, 82] width 45 height 19
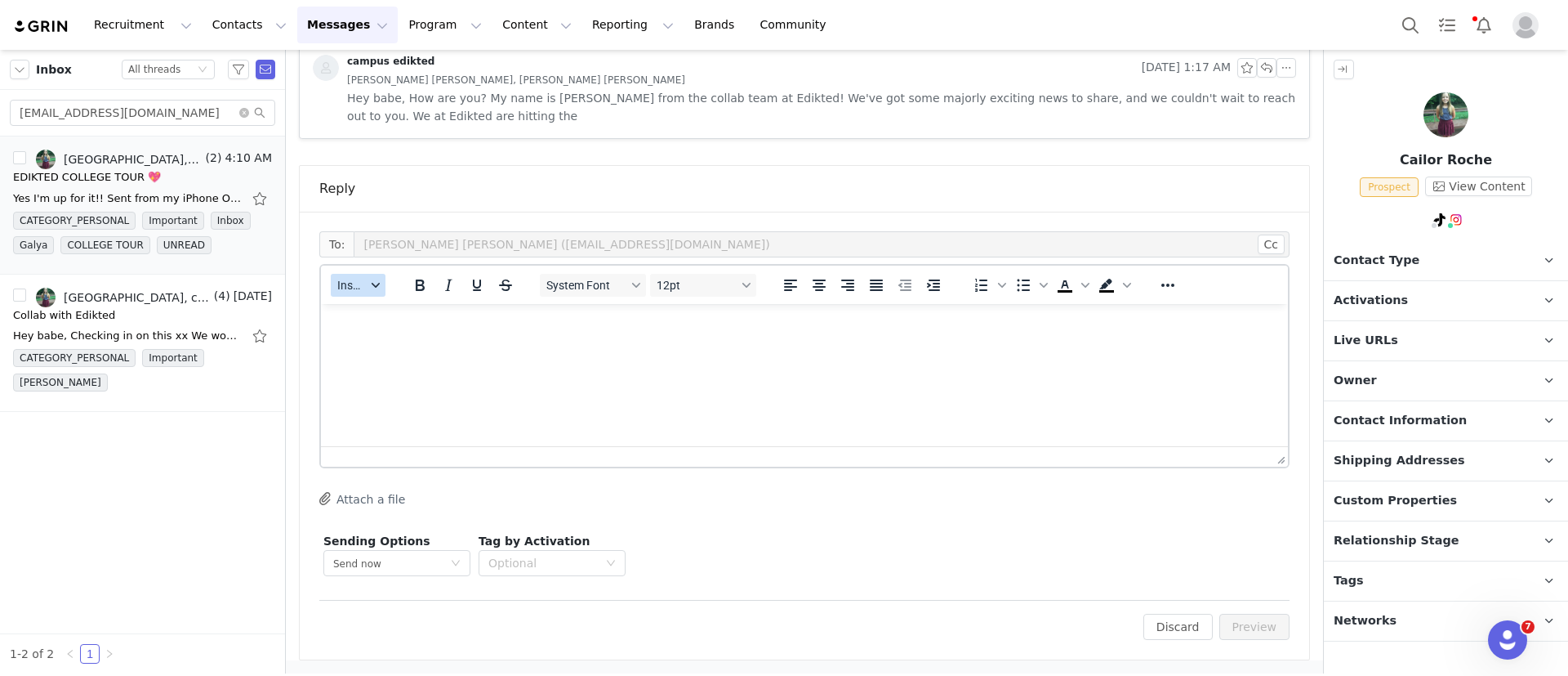
click at [346, 290] on span "Insert" at bounding box center [351, 285] width 28 height 13
click at [367, 314] on div "Insert Template" at bounding box center [418, 314] width 147 height 19
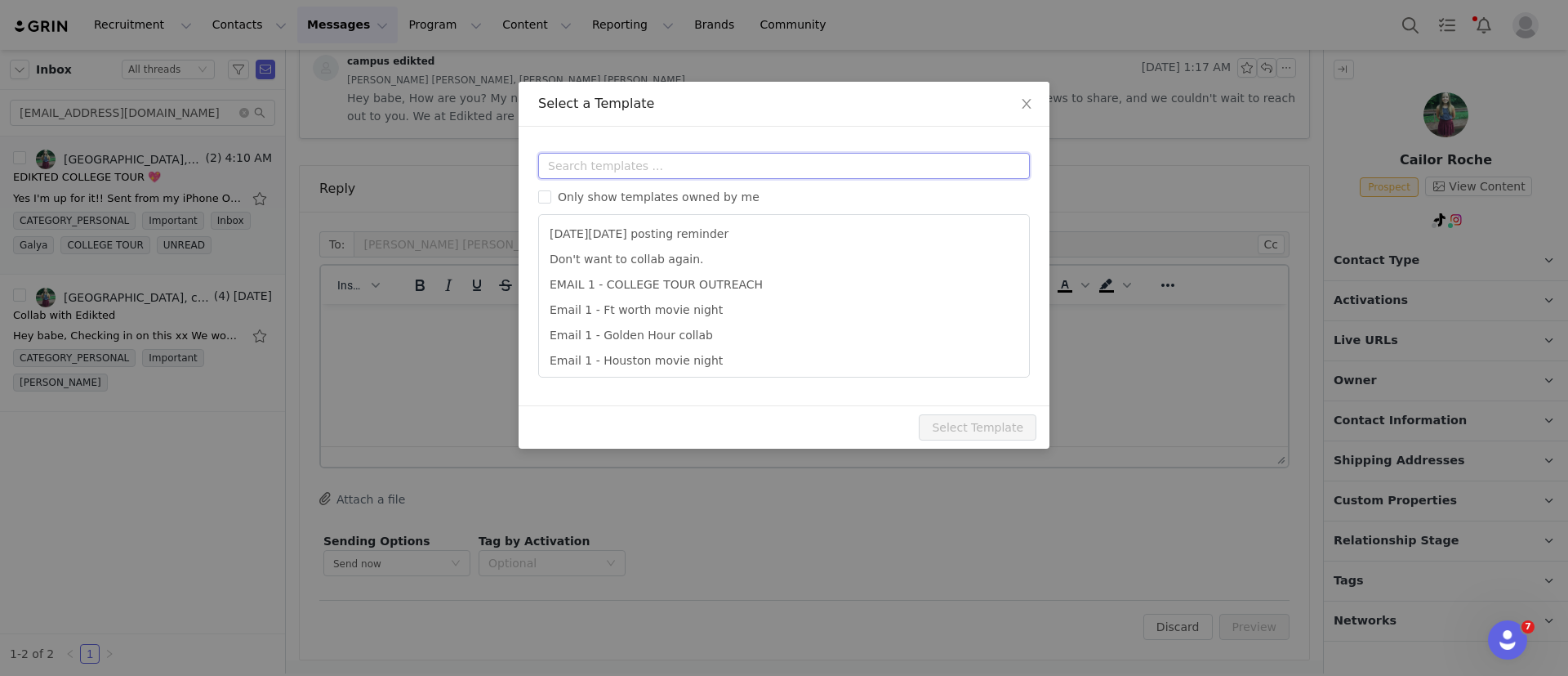
click at [639, 160] on input "text" at bounding box center [784, 166] width 492 height 26
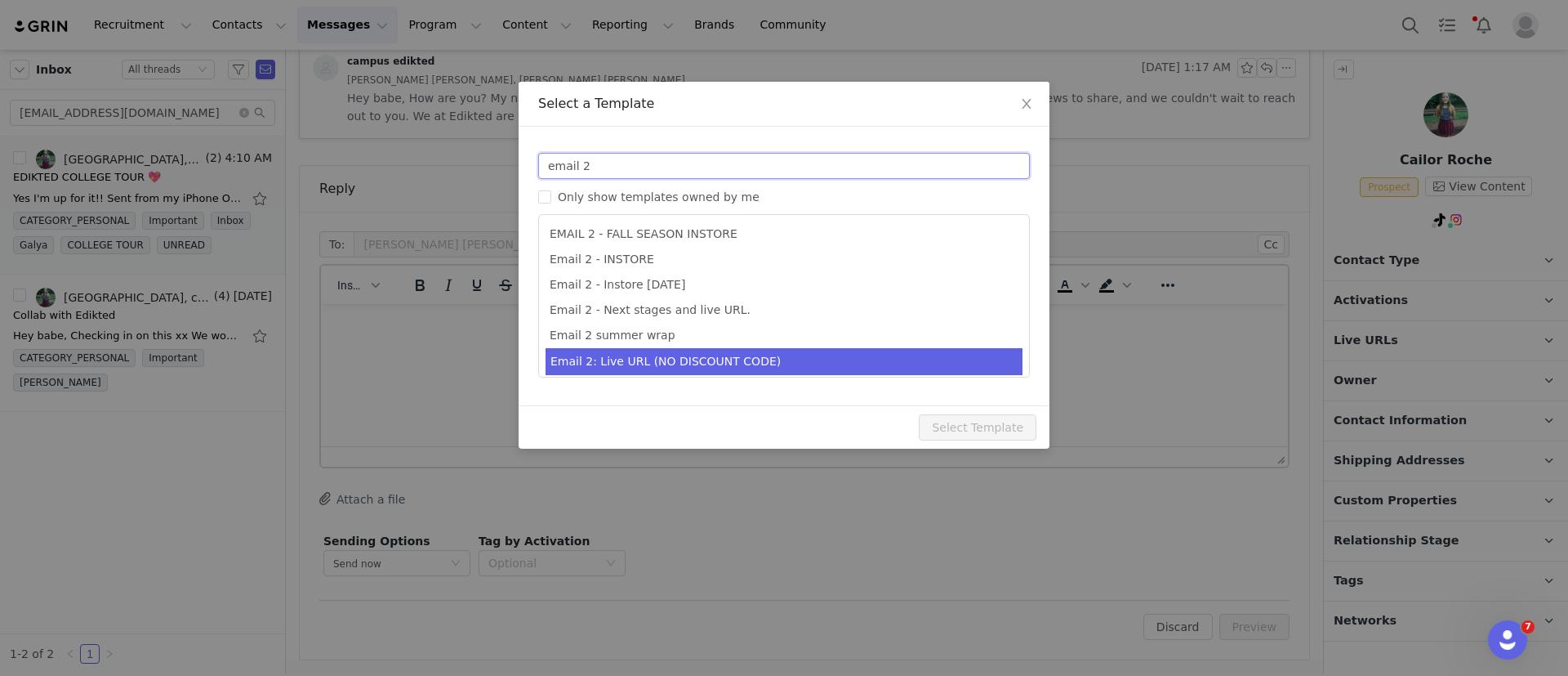
type input "email 2"
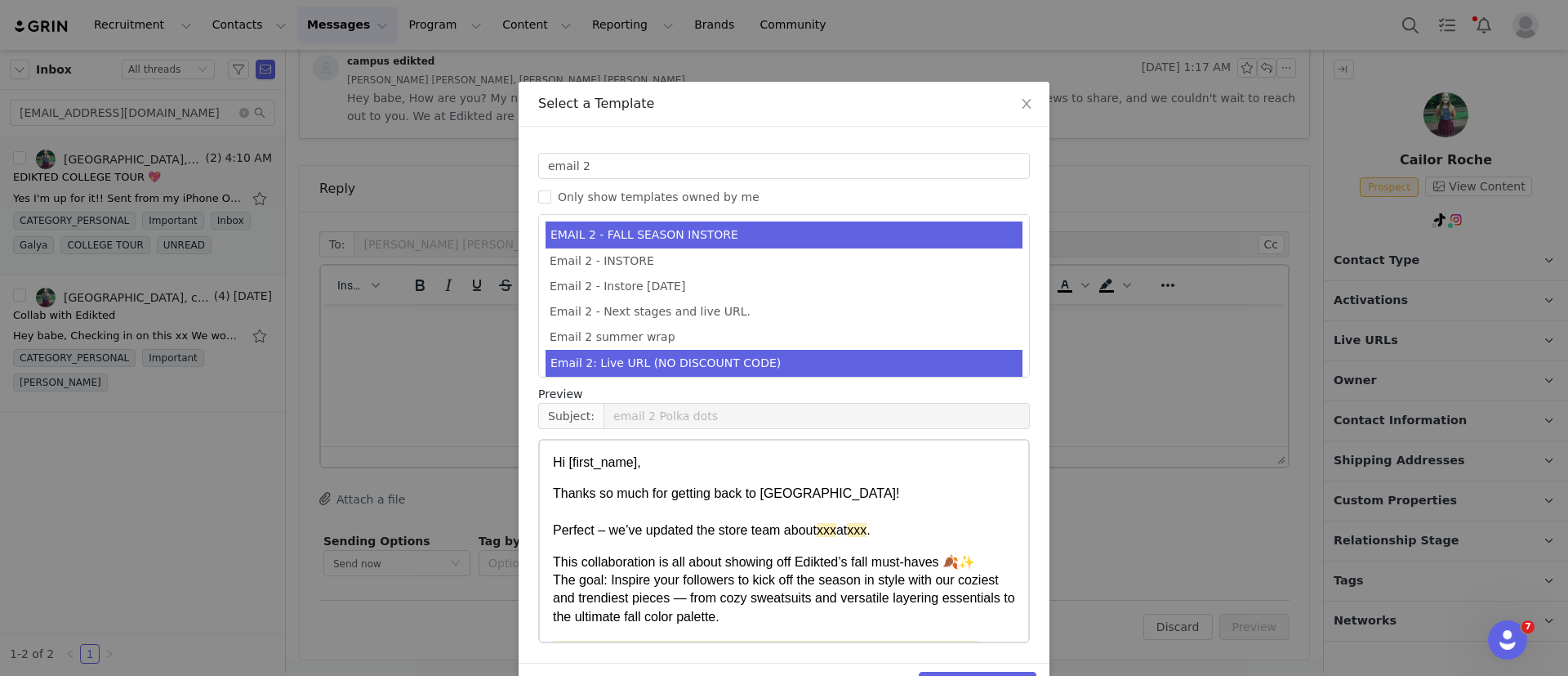
click at [687, 371] on li "Email 2: Live URL (NO DISCOUNT CODE)" at bounding box center [784, 362] width 477 height 27
type input "Collab with Edikted"
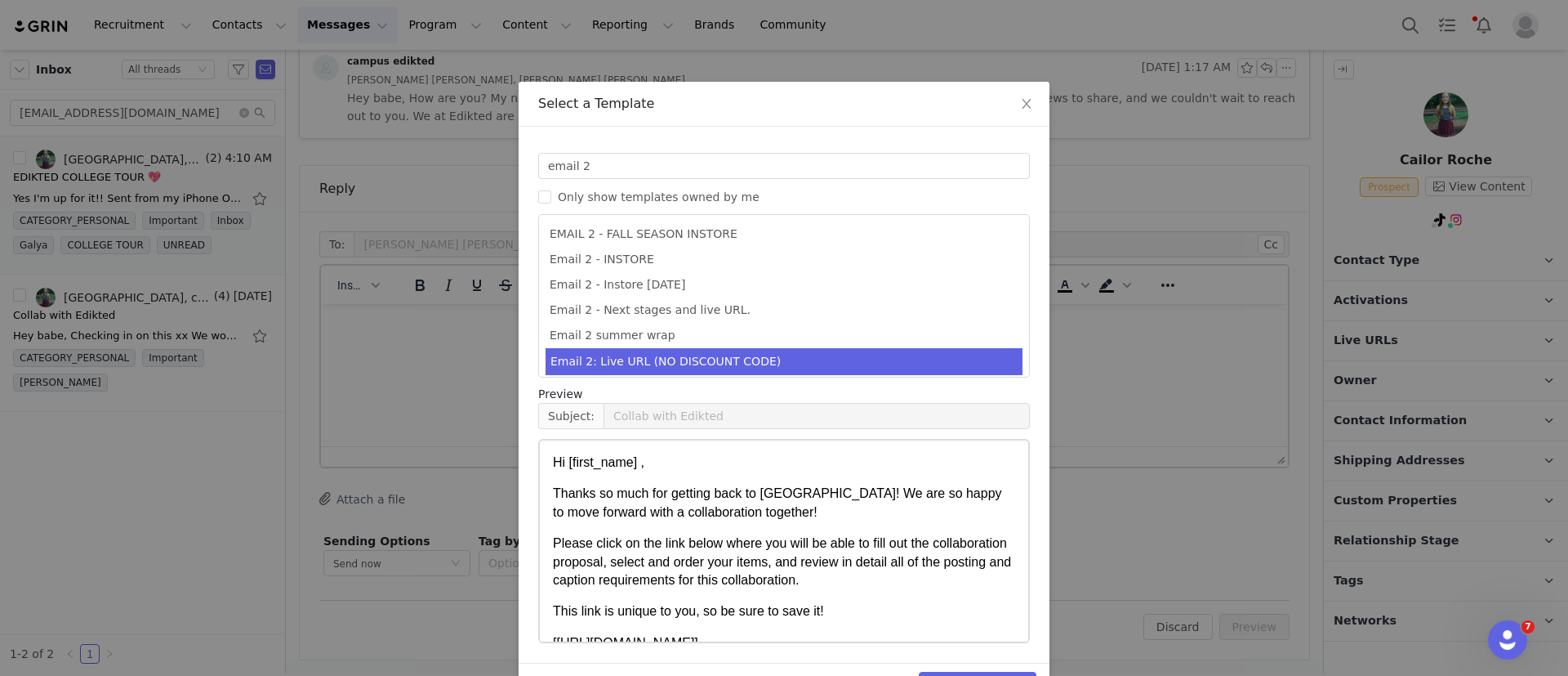
scroll to position [50, 0]
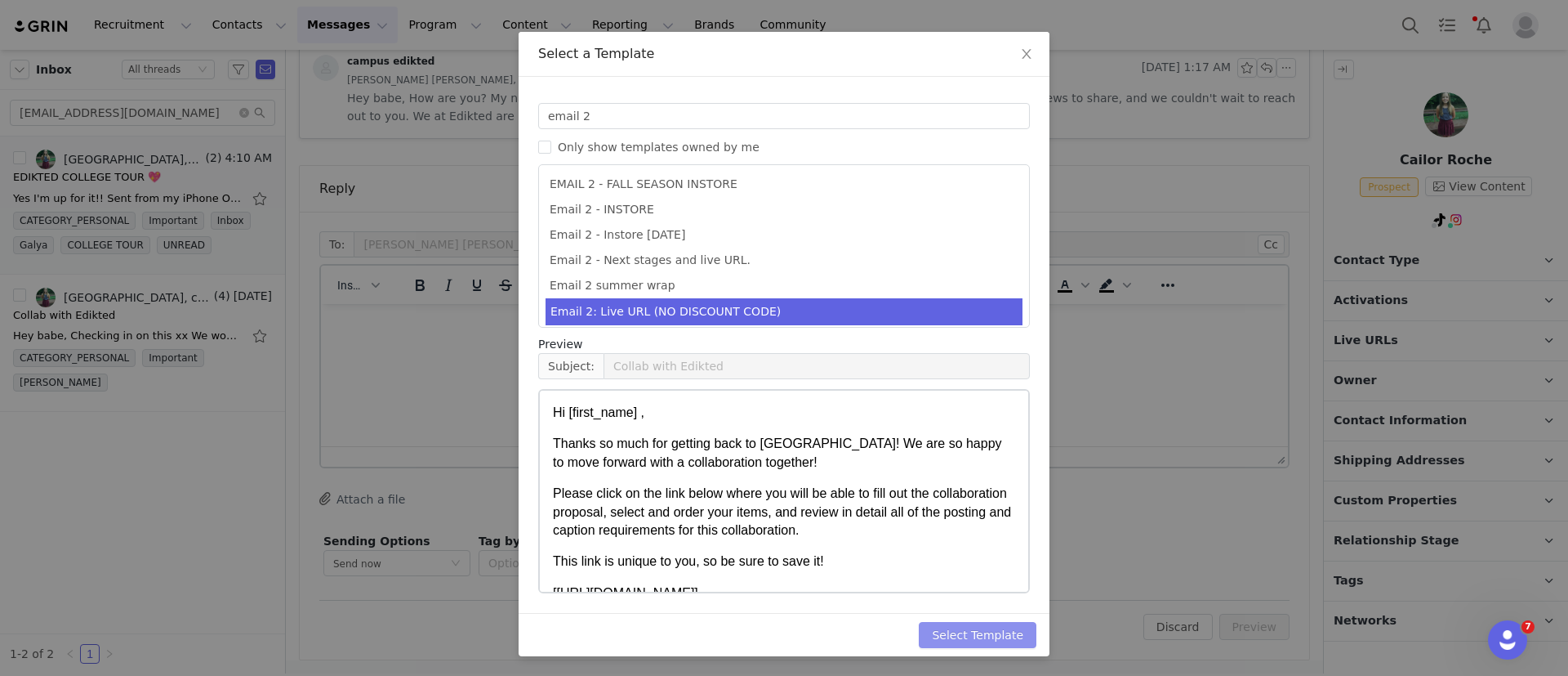
click at [987, 632] on button "Select Template" at bounding box center [978, 635] width 118 height 26
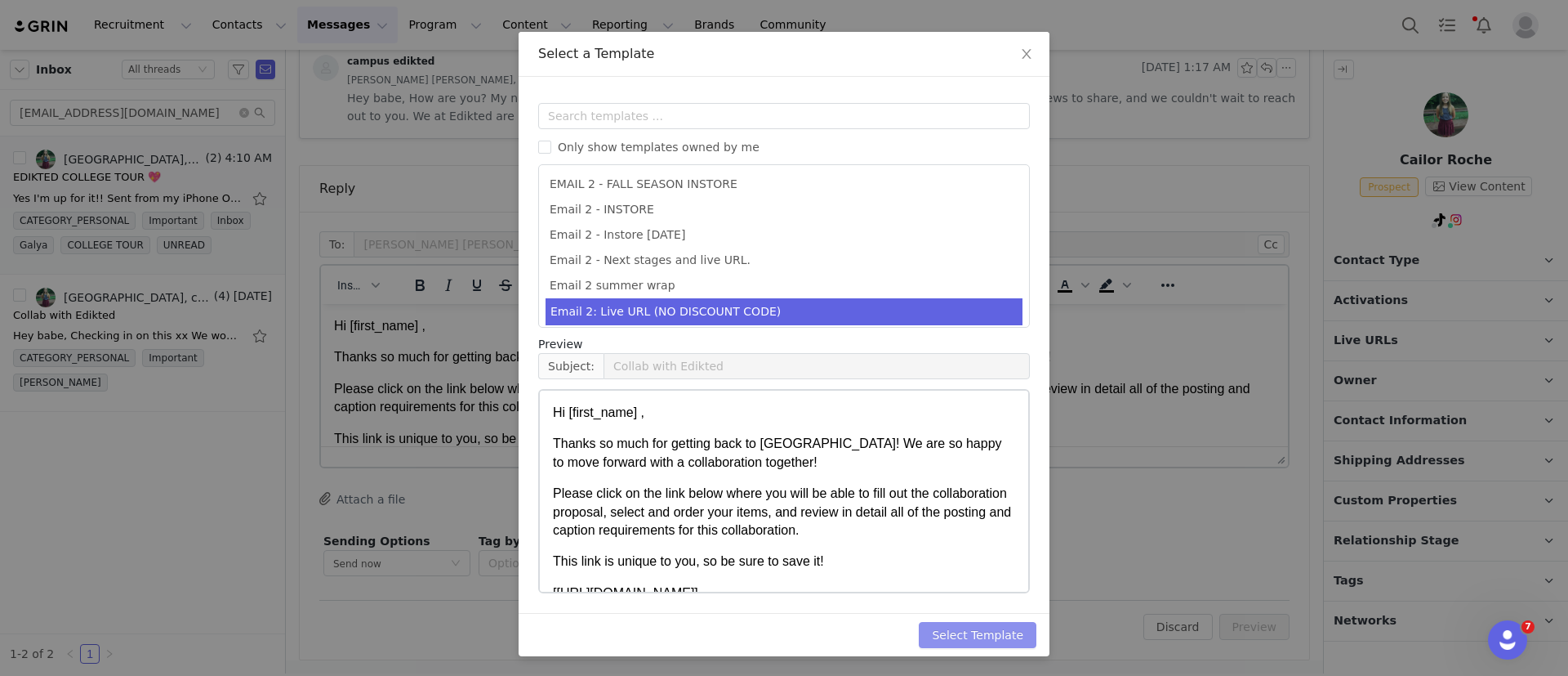
scroll to position [0, 0]
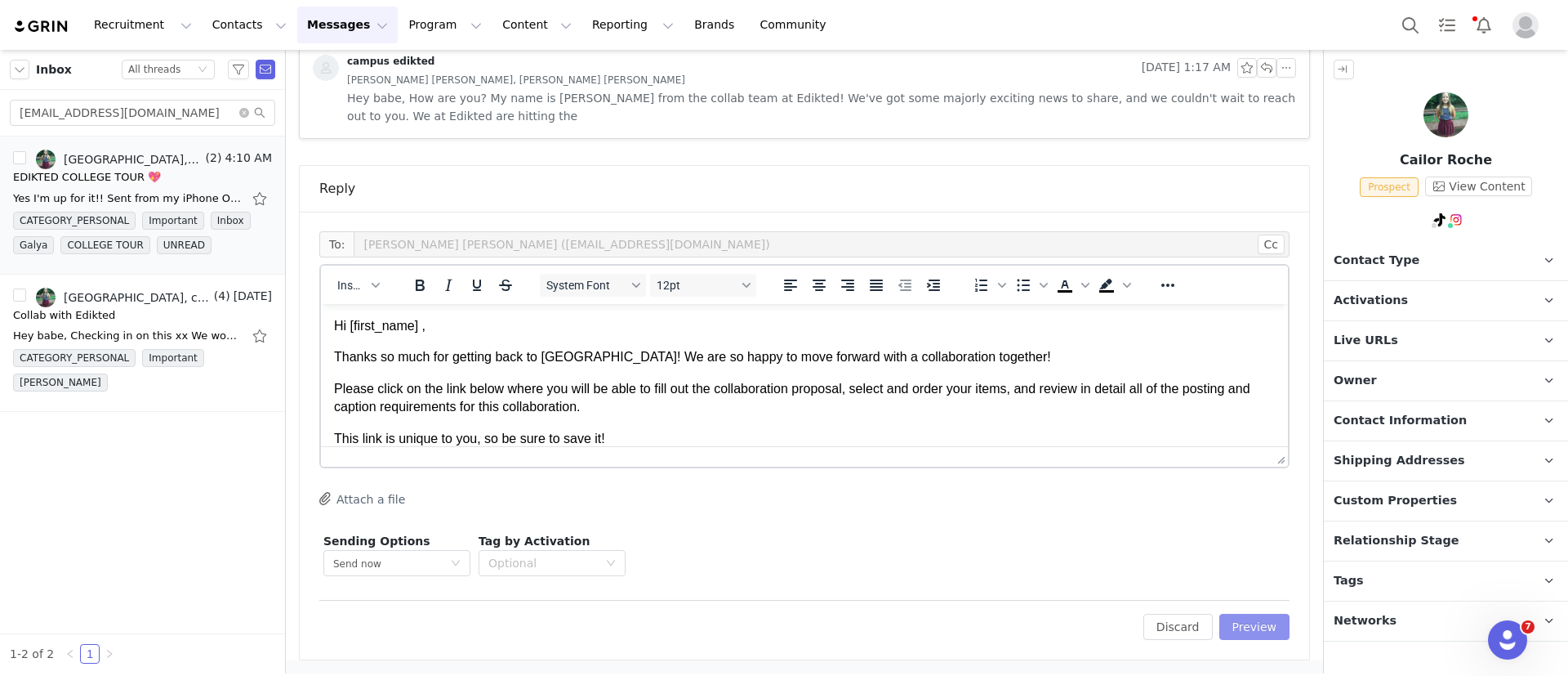
click at [1244, 634] on button "Preview" at bounding box center [1255, 626] width 71 height 26
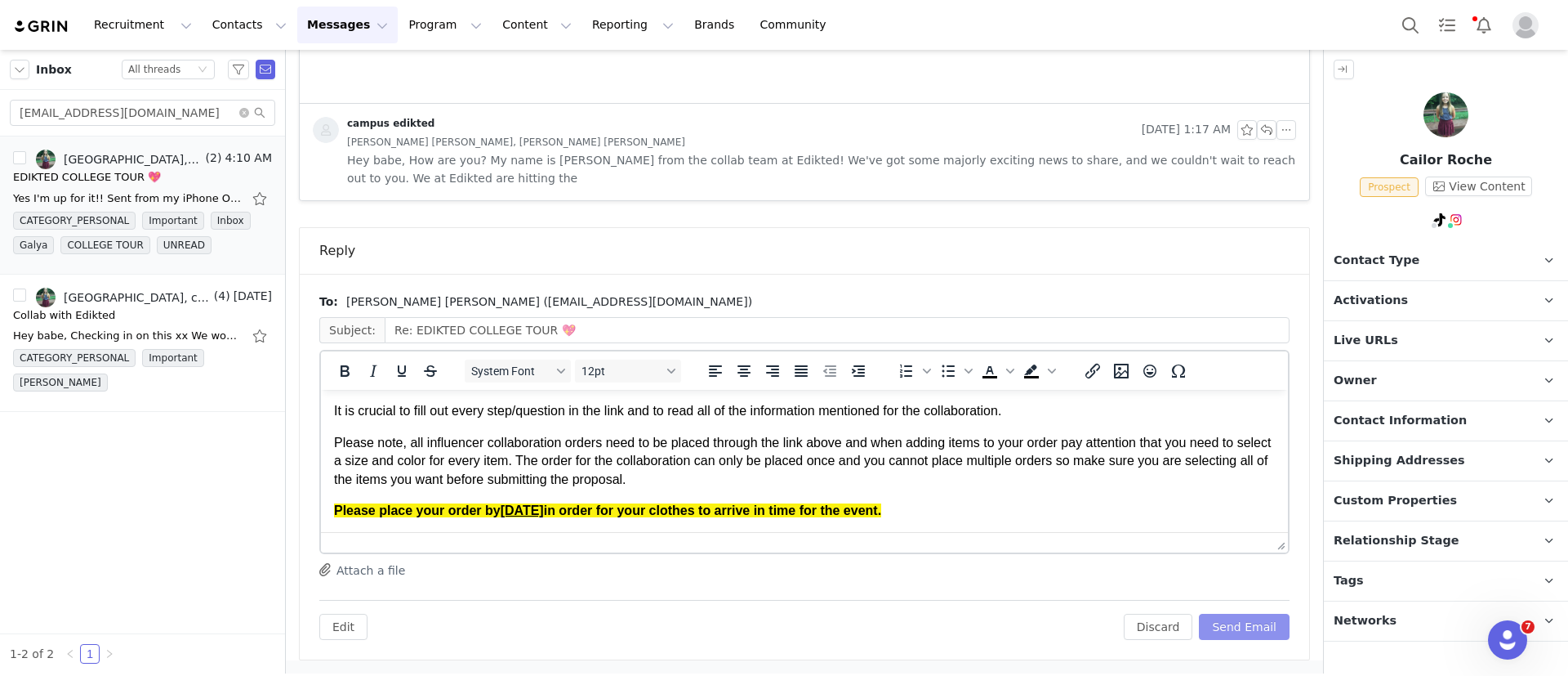
scroll to position [177, 0]
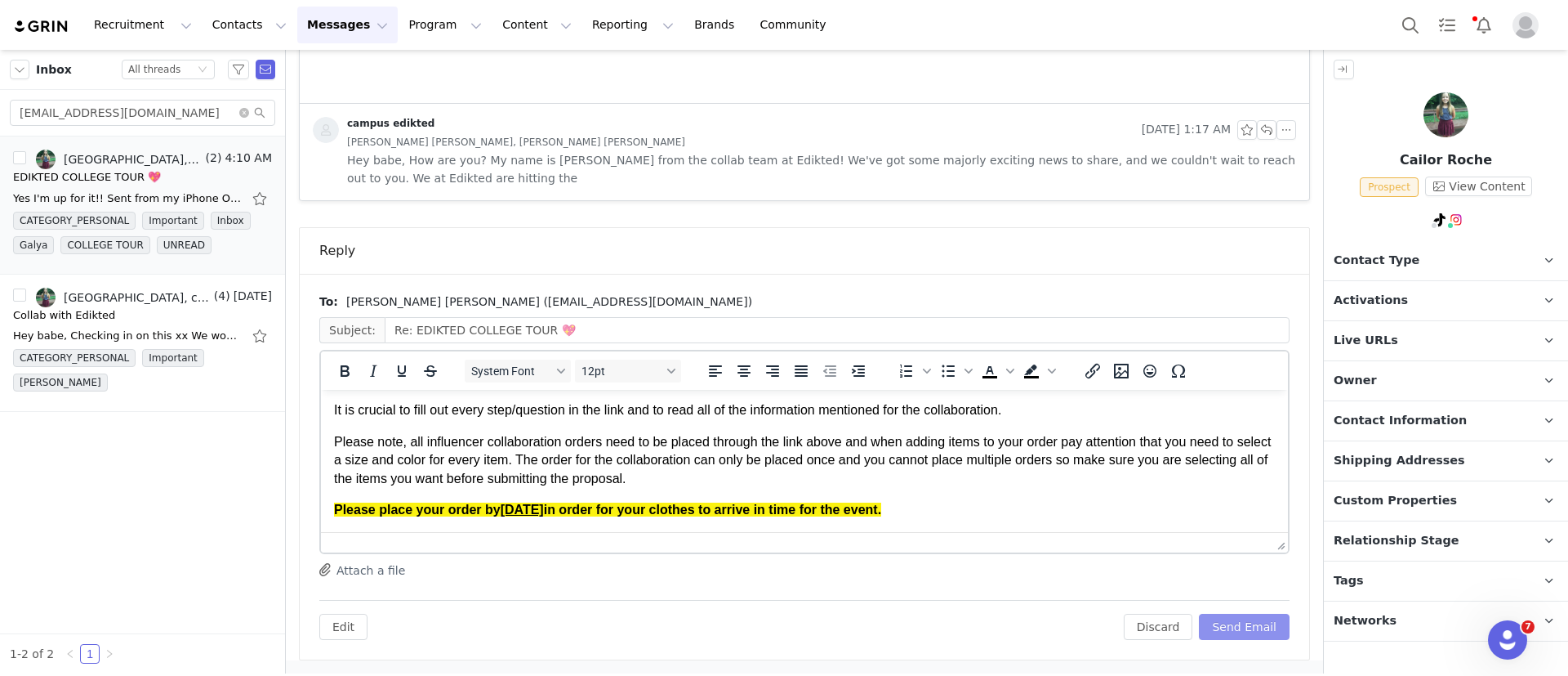
click at [1230, 627] on button "Send Email" at bounding box center [1244, 626] width 91 height 26
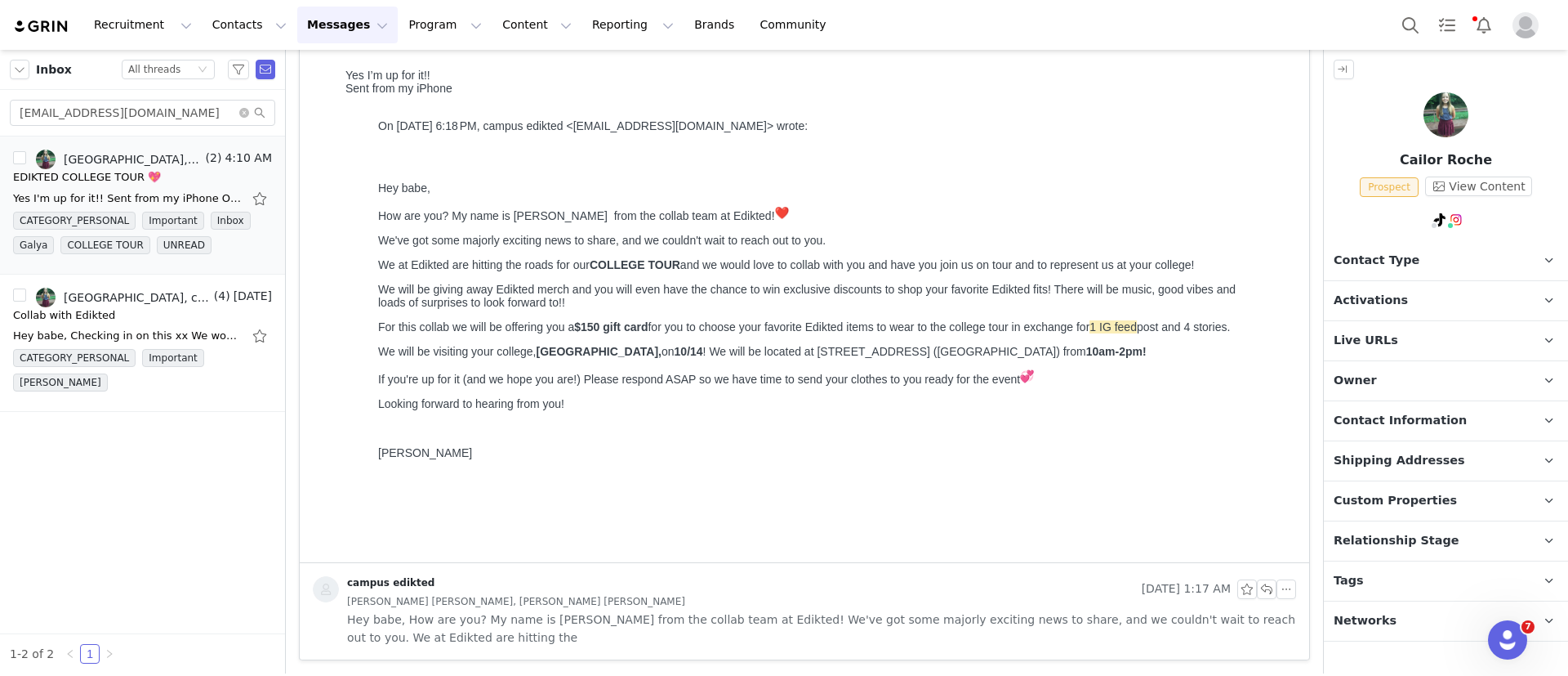
scroll to position [162, 0]
click at [1353, 267] on span "Contact Type" at bounding box center [1376, 261] width 85 height 18
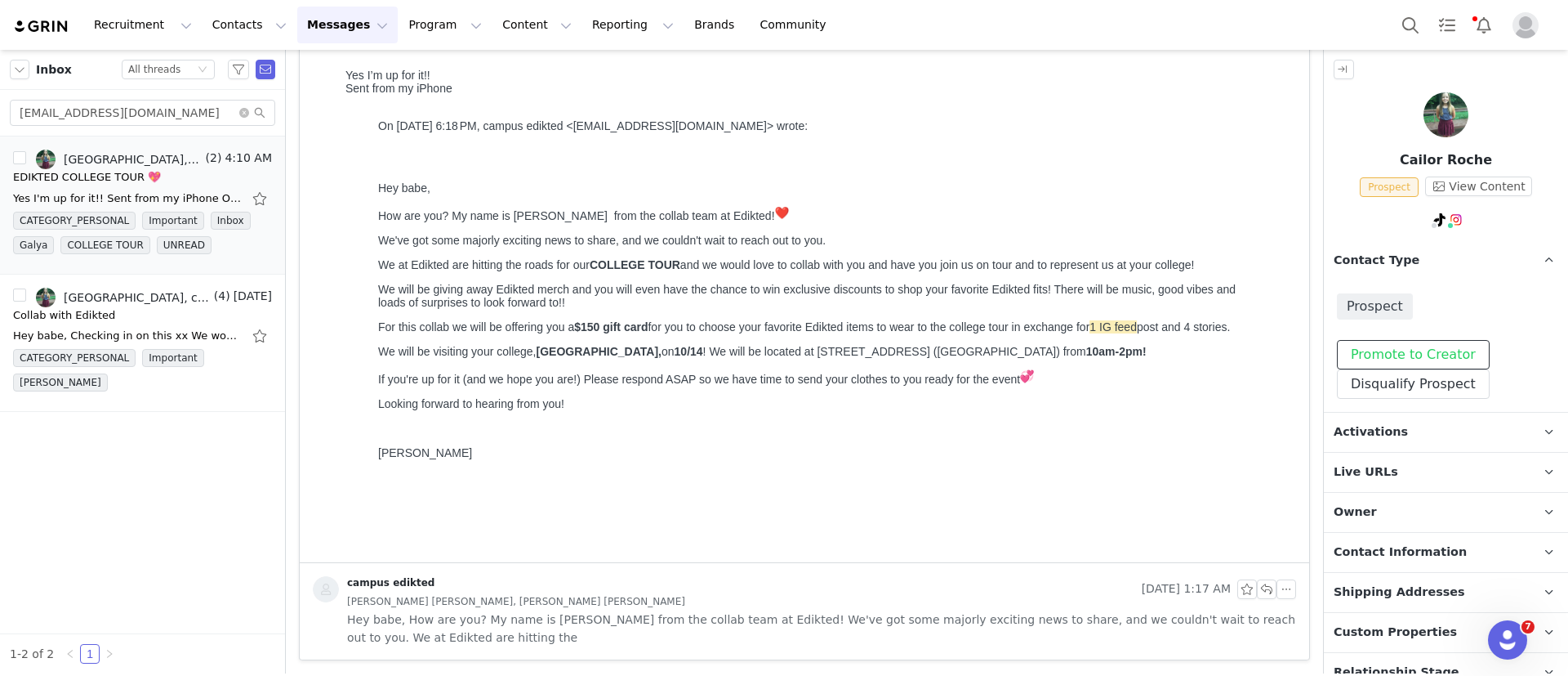
click at [1369, 348] on button "Promote to Creator" at bounding box center [1414, 355] width 153 height 29
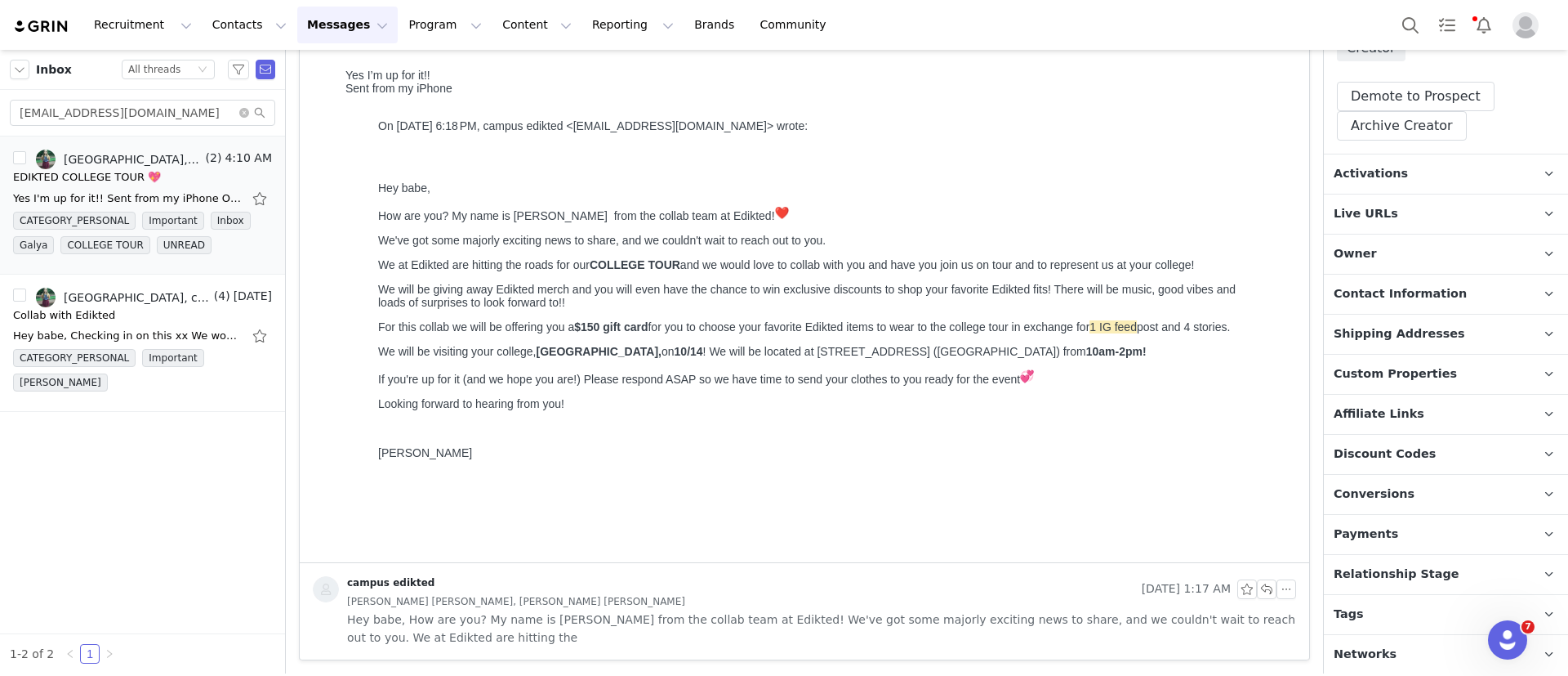
click at [1365, 609] on p "Tags Keep track of your contacts by assigning them tags. You can then filter yo…" at bounding box center [1426, 614] width 205 height 40
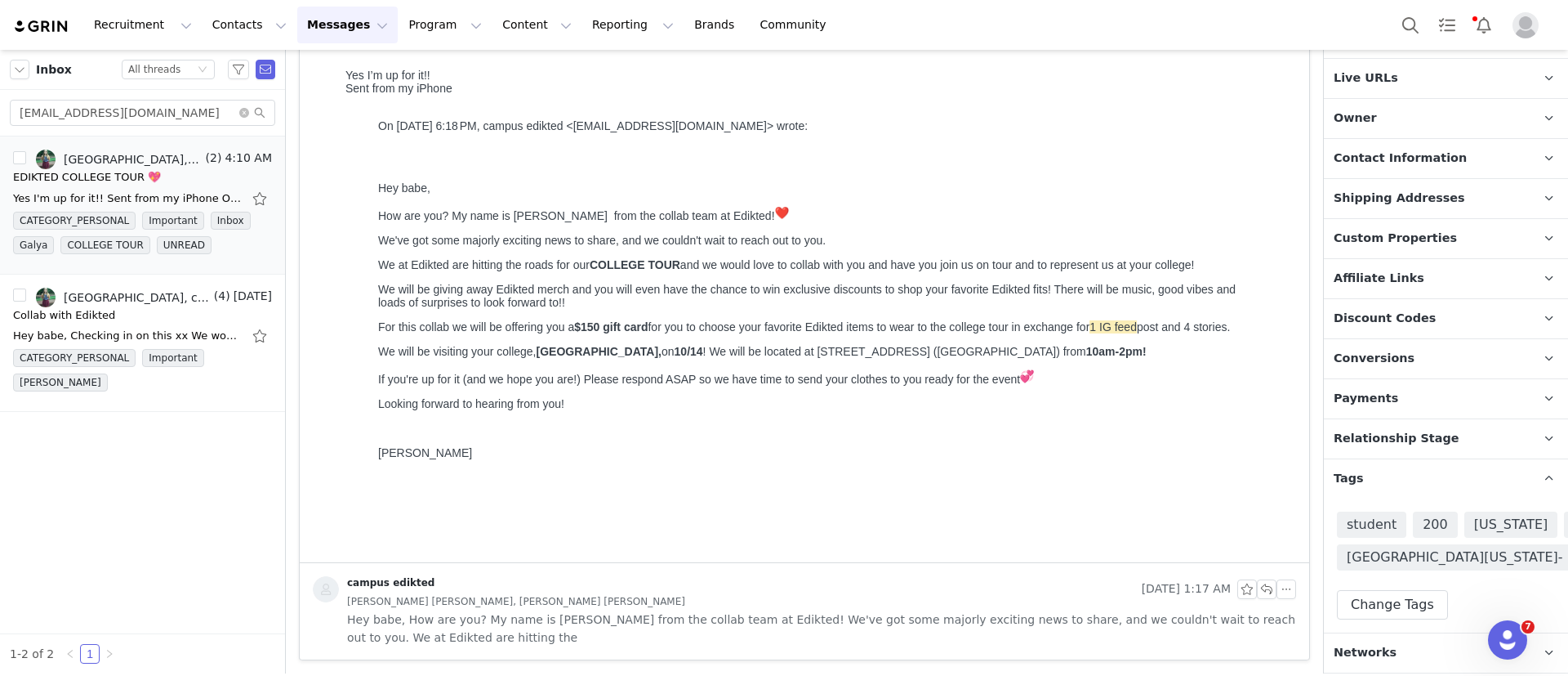
click at [1427, 430] on span "Relationship Stage" at bounding box center [1396, 439] width 126 height 18
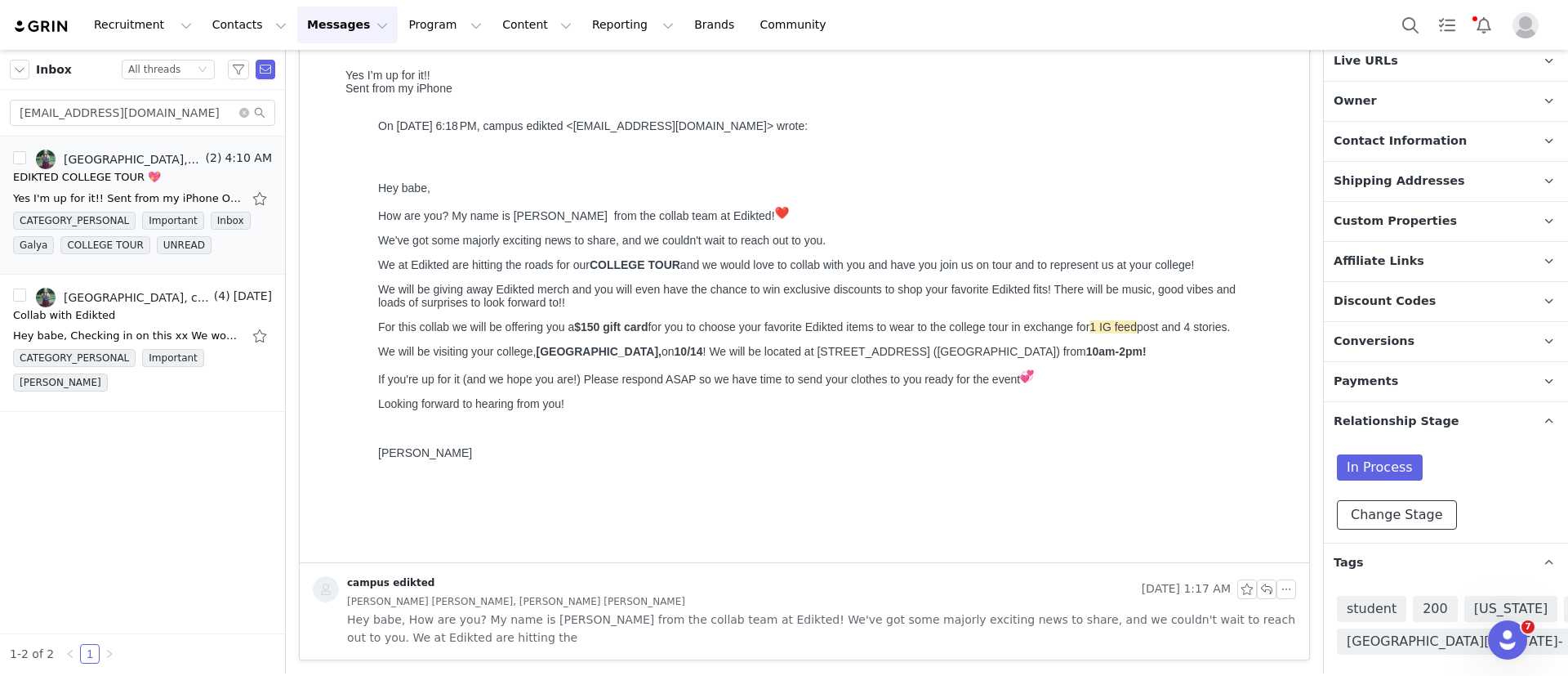
click at [1390, 518] on button "Change Stage" at bounding box center [1397, 515] width 120 height 29
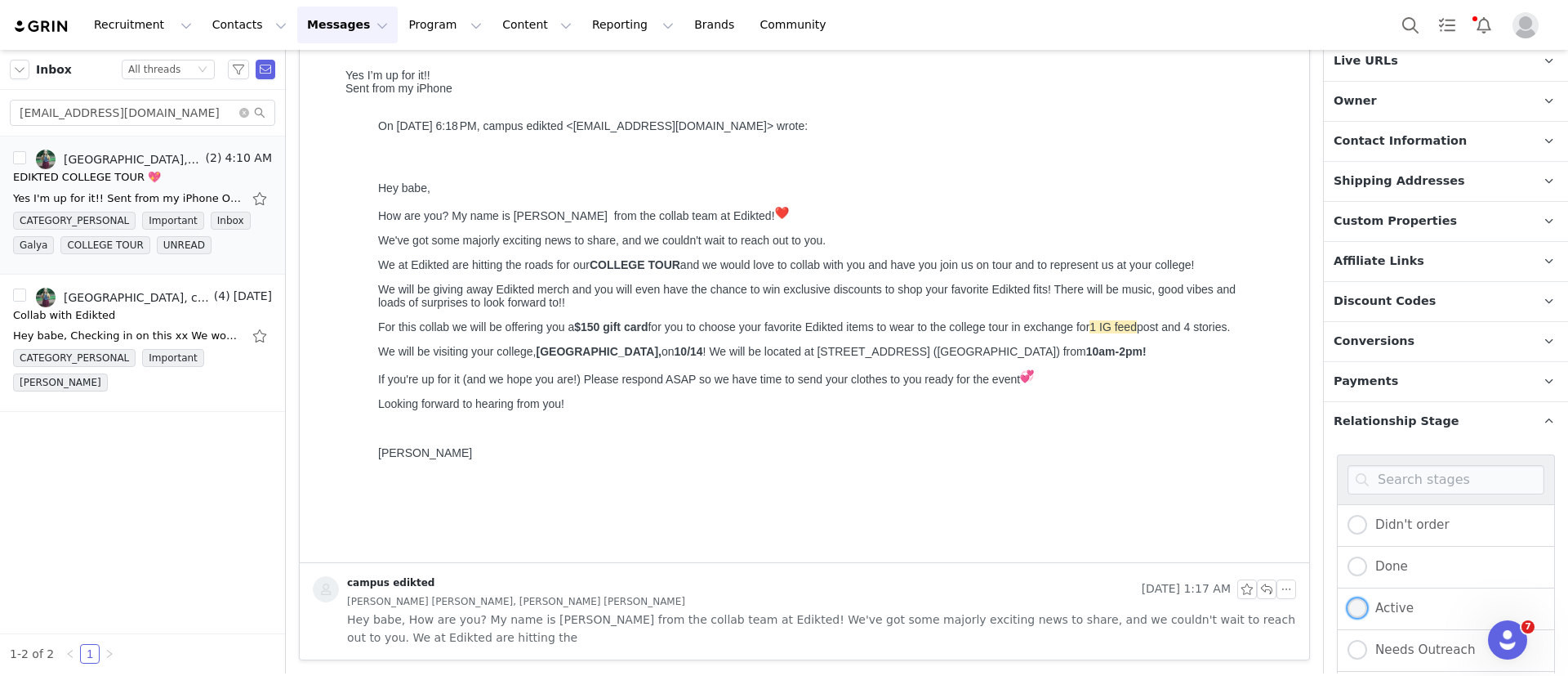
click at [1360, 610] on span at bounding box center [1357, 608] width 19 height 19
click at [1360, 610] on input "Active" at bounding box center [1357, 609] width 19 height 21
radio input "true"
radio input "false"
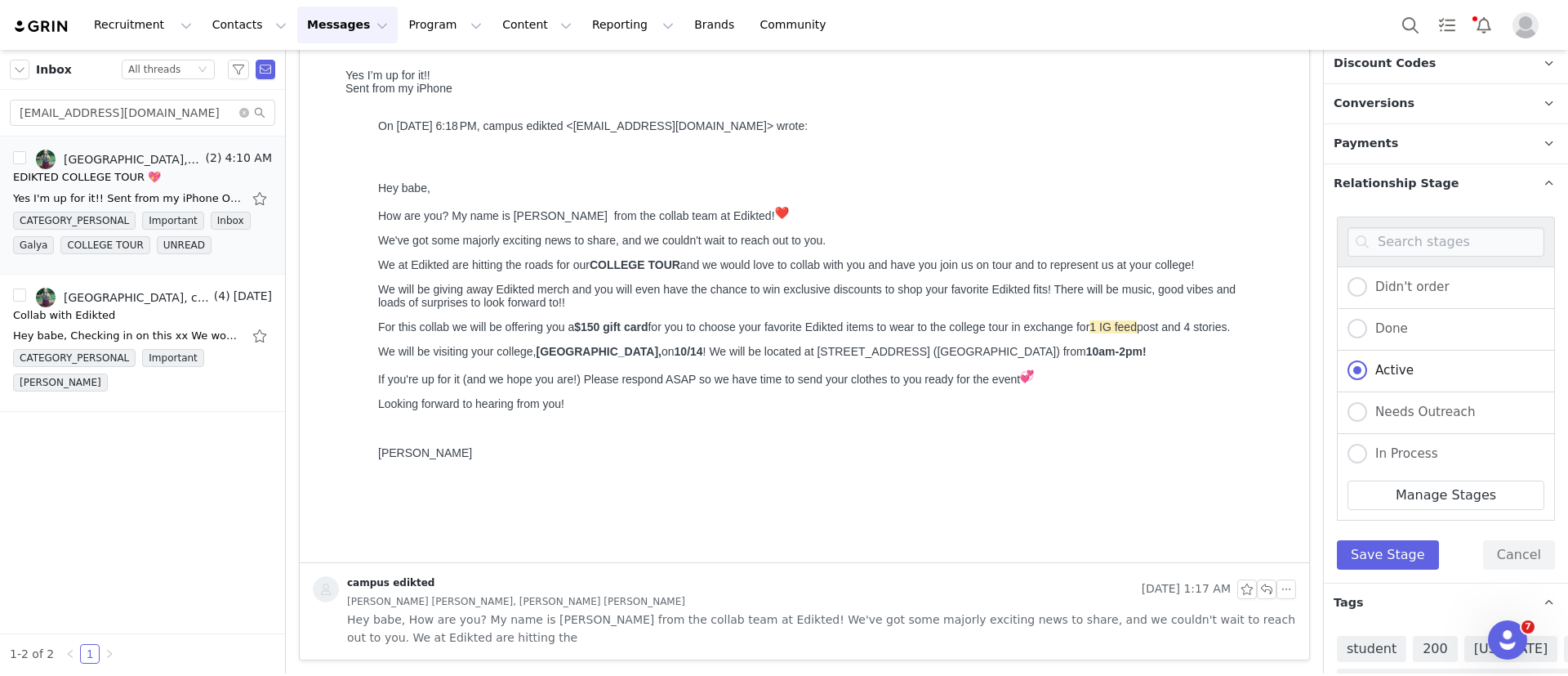
scroll to position [651, 0]
click at [1393, 545] on button "Save Stage" at bounding box center [1388, 553] width 102 height 29
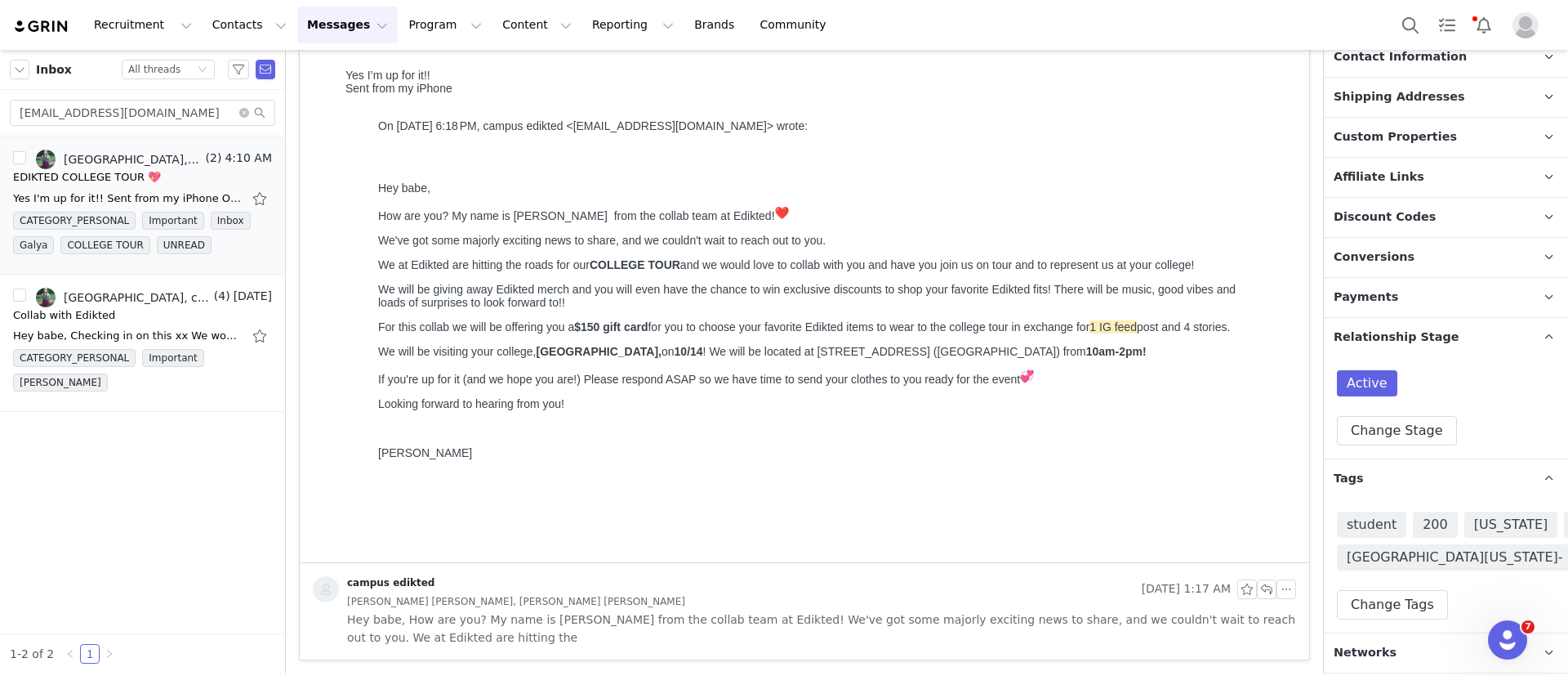
scroll to position [132, 0]
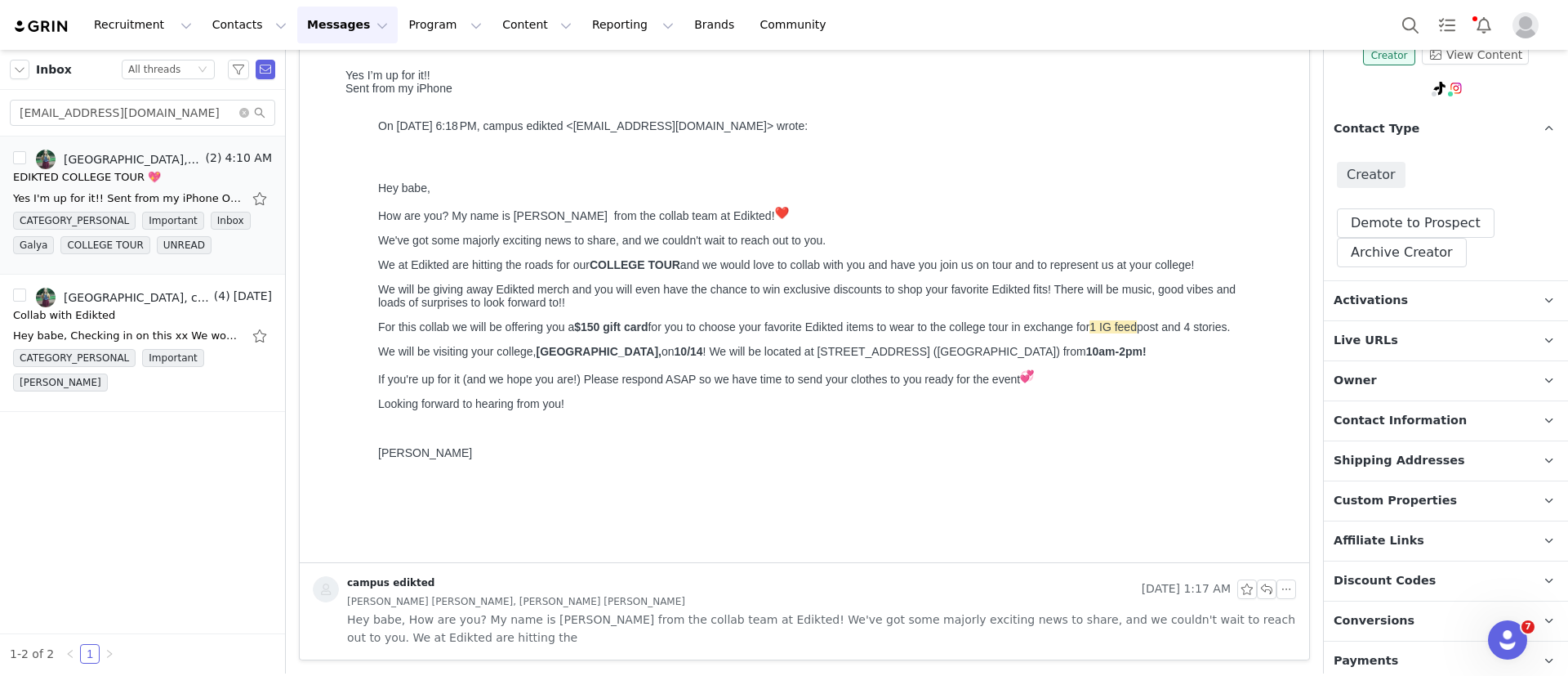
click at [1346, 296] on span "Activations" at bounding box center [1370, 301] width 74 height 18
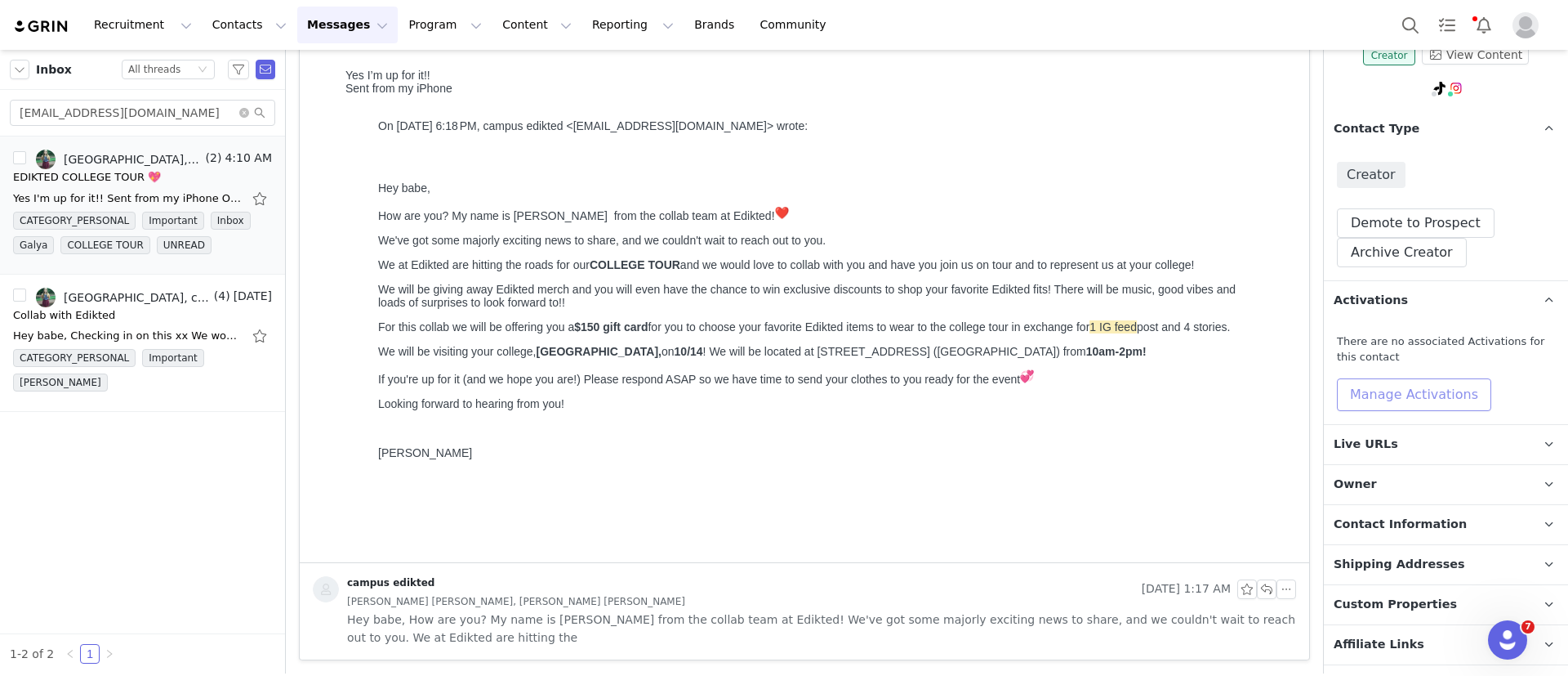
click at [1369, 385] on button "Manage Activations" at bounding box center [1415, 395] width 154 height 33
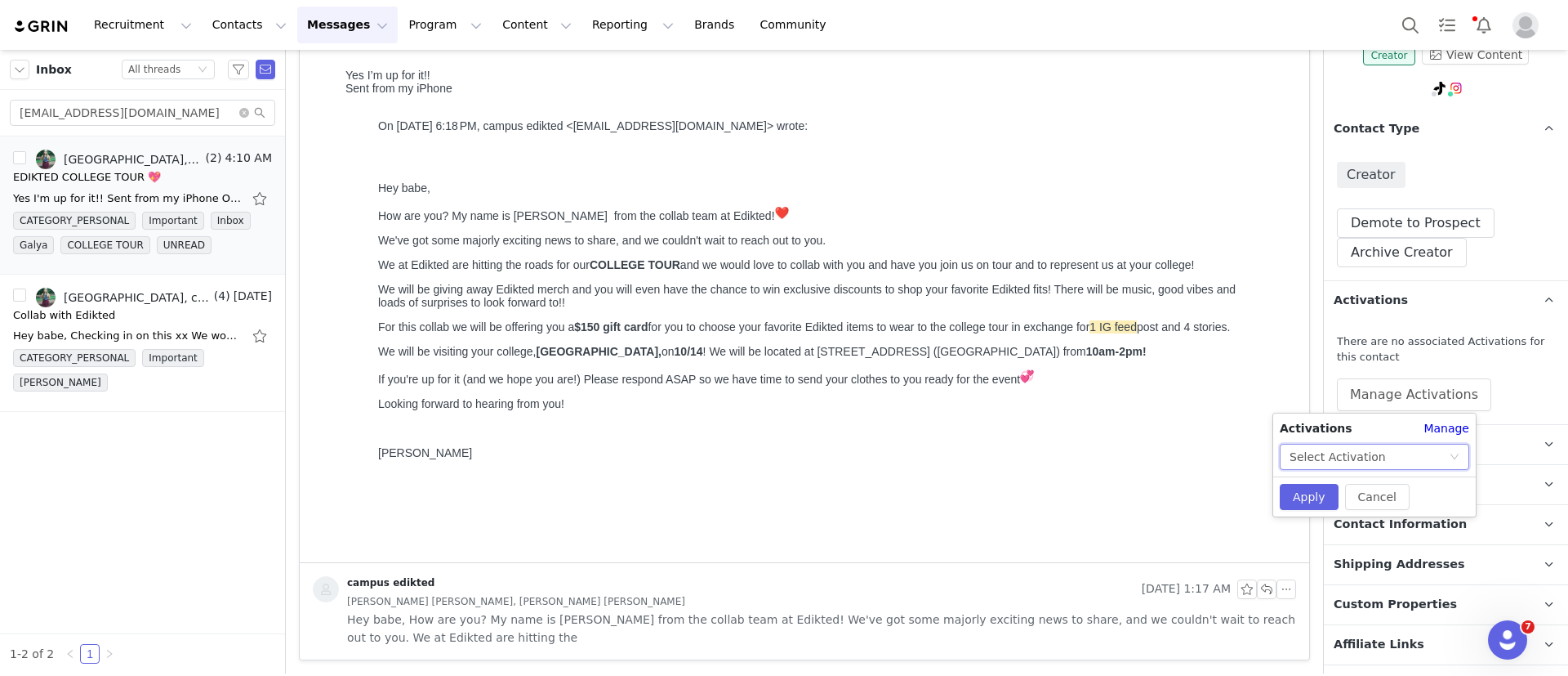
click at [1369, 445] on div "Select Activation" at bounding box center [1337, 456] width 97 height 25
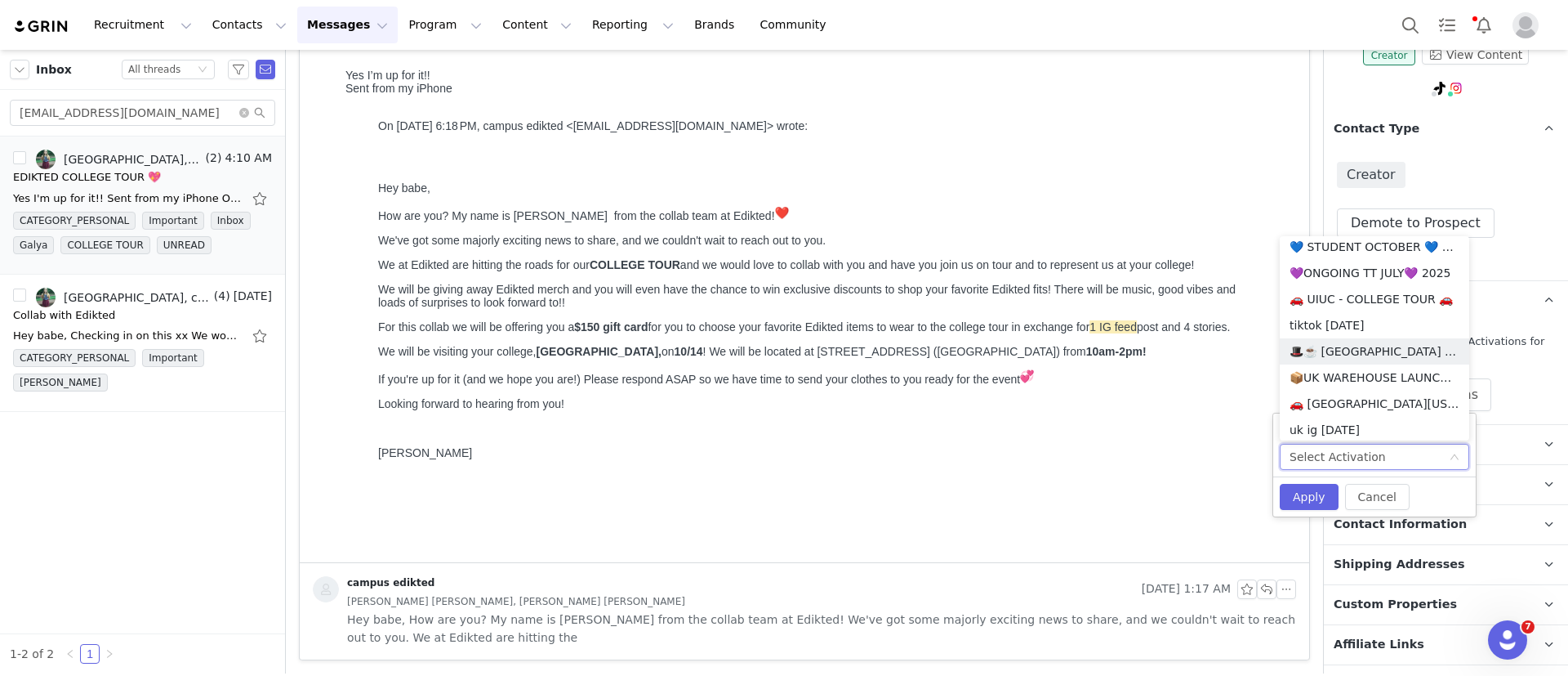
scroll to position [1136, 0]
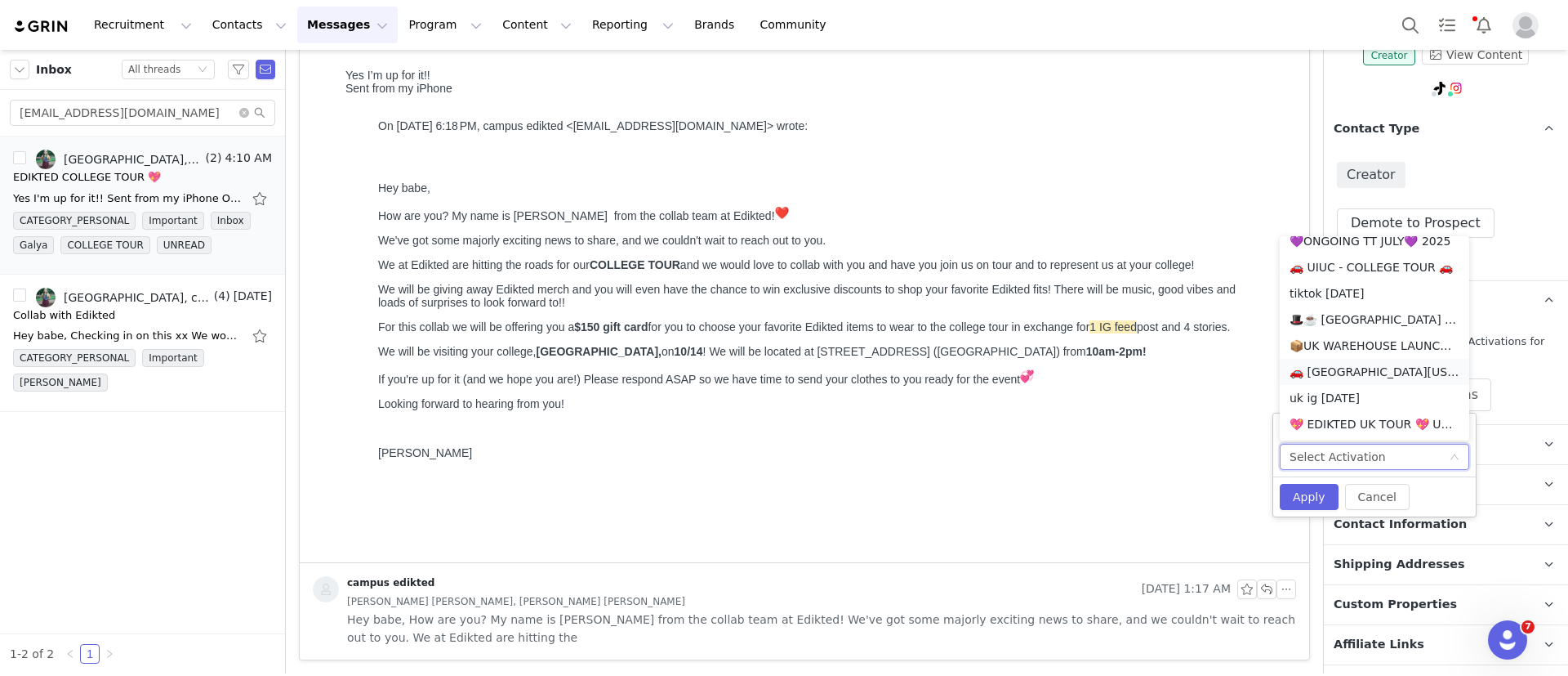
click at [1377, 365] on li "🚗 [GEOGRAPHIC_DATA][US_STATE] - COLLEGE TOUR 🚗" at bounding box center [1375, 372] width 189 height 26
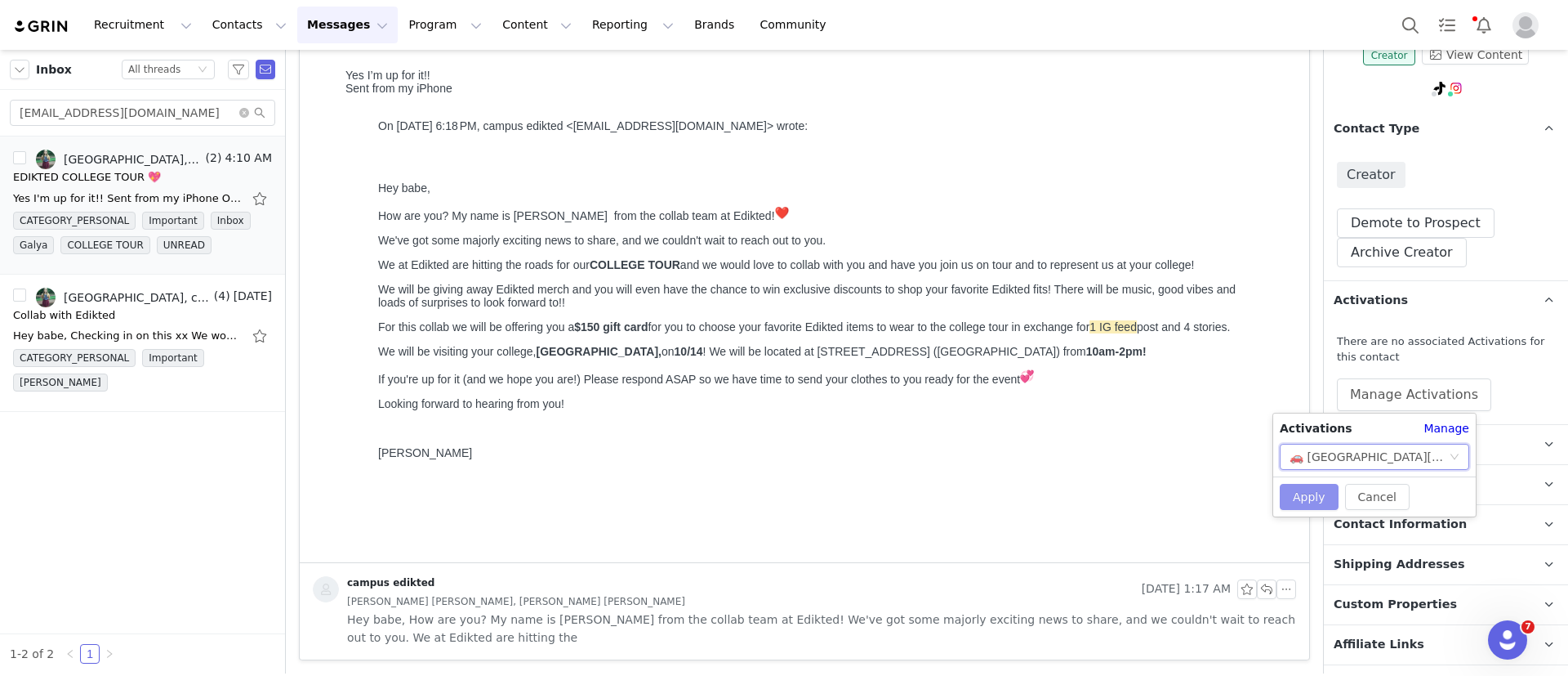
click at [1316, 491] on button "Apply" at bounding box center [1310, 497] width 59 height 26
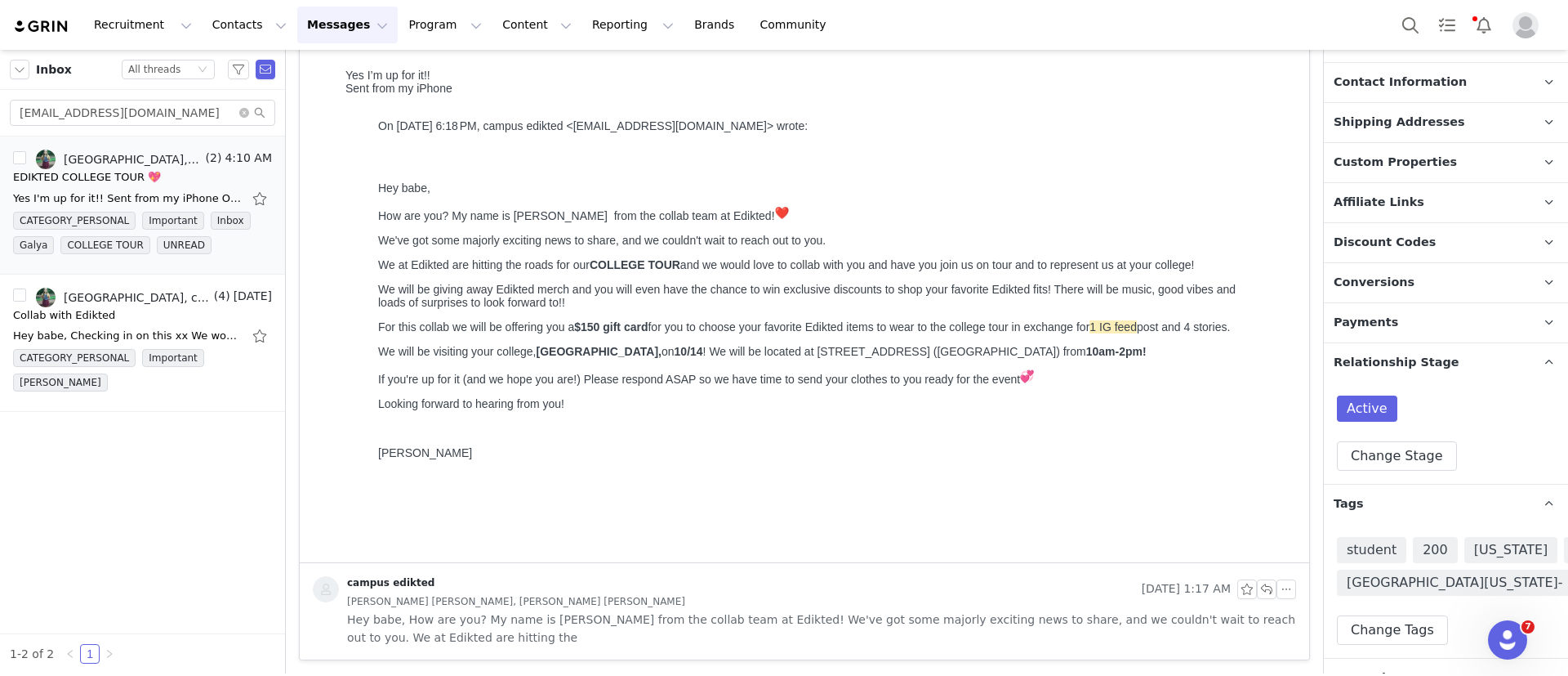
scroll to position [570, 0]
click at [151, 107] on input "cailorroche@icloud.com" at bounding box center [142, 112] width 266 height 26
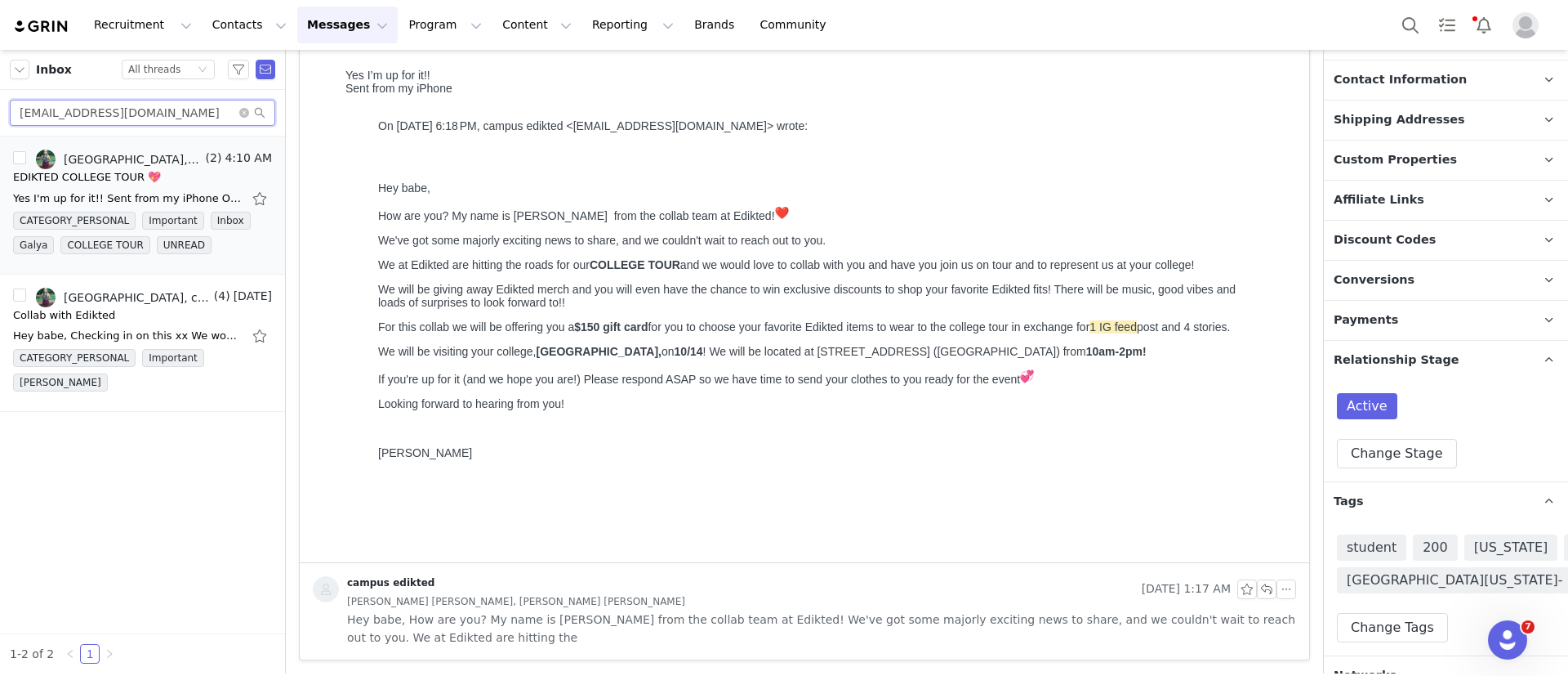
paste input "tenson.hanna"
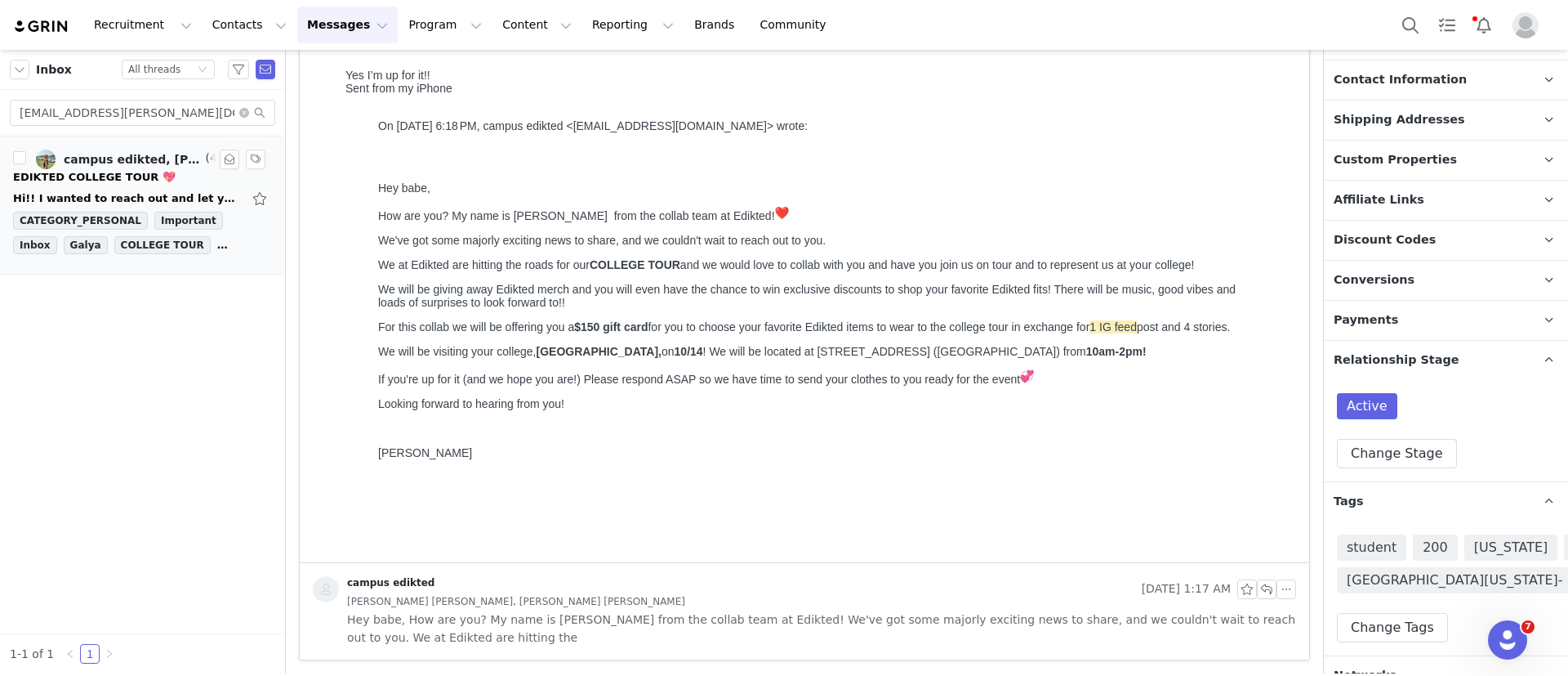
click at [181, 160] on div "campus edikted, Hanna tenson" at bounding box center [132, 159] width 139 height 13
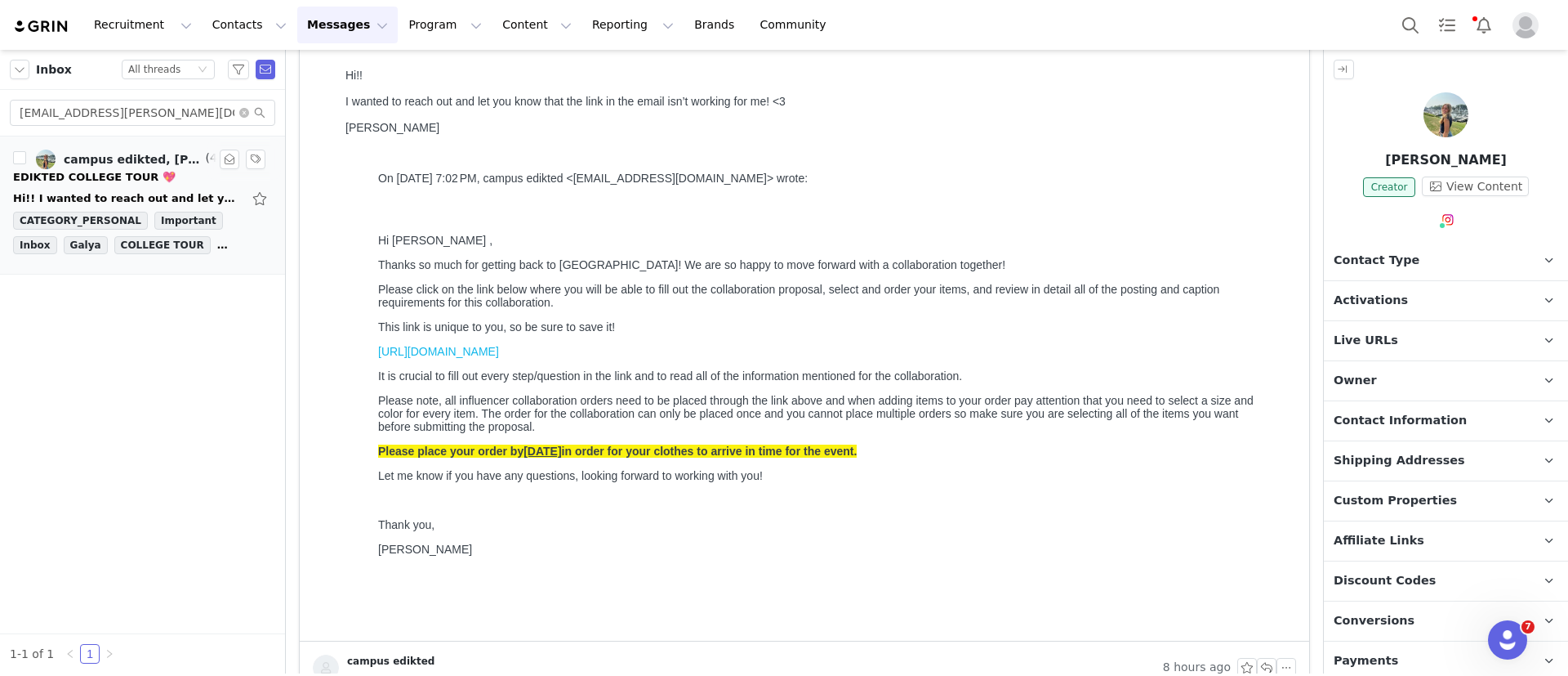
scroll to position [0, 0]
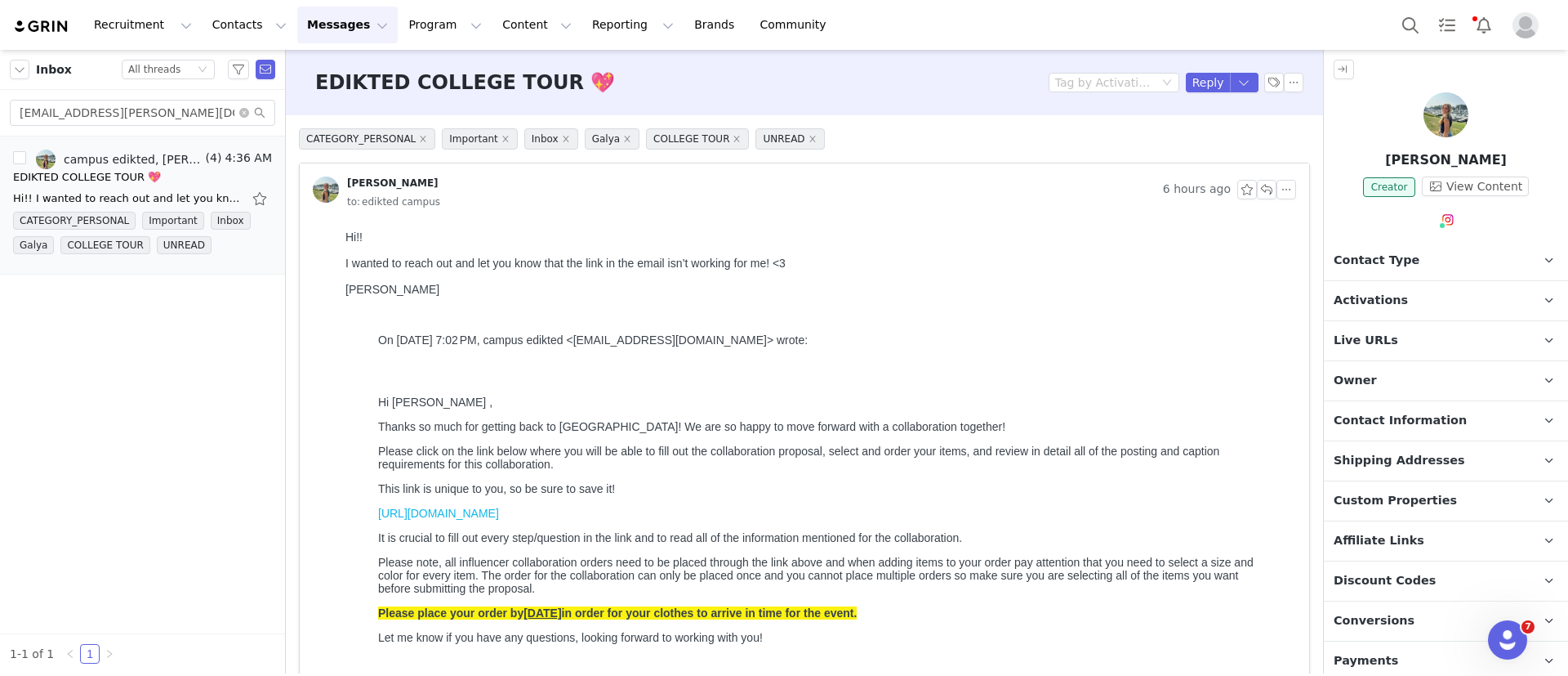
click at [1390, 332] on p "Live URLs" at bounding box center [1426, 340] width 205 height 40
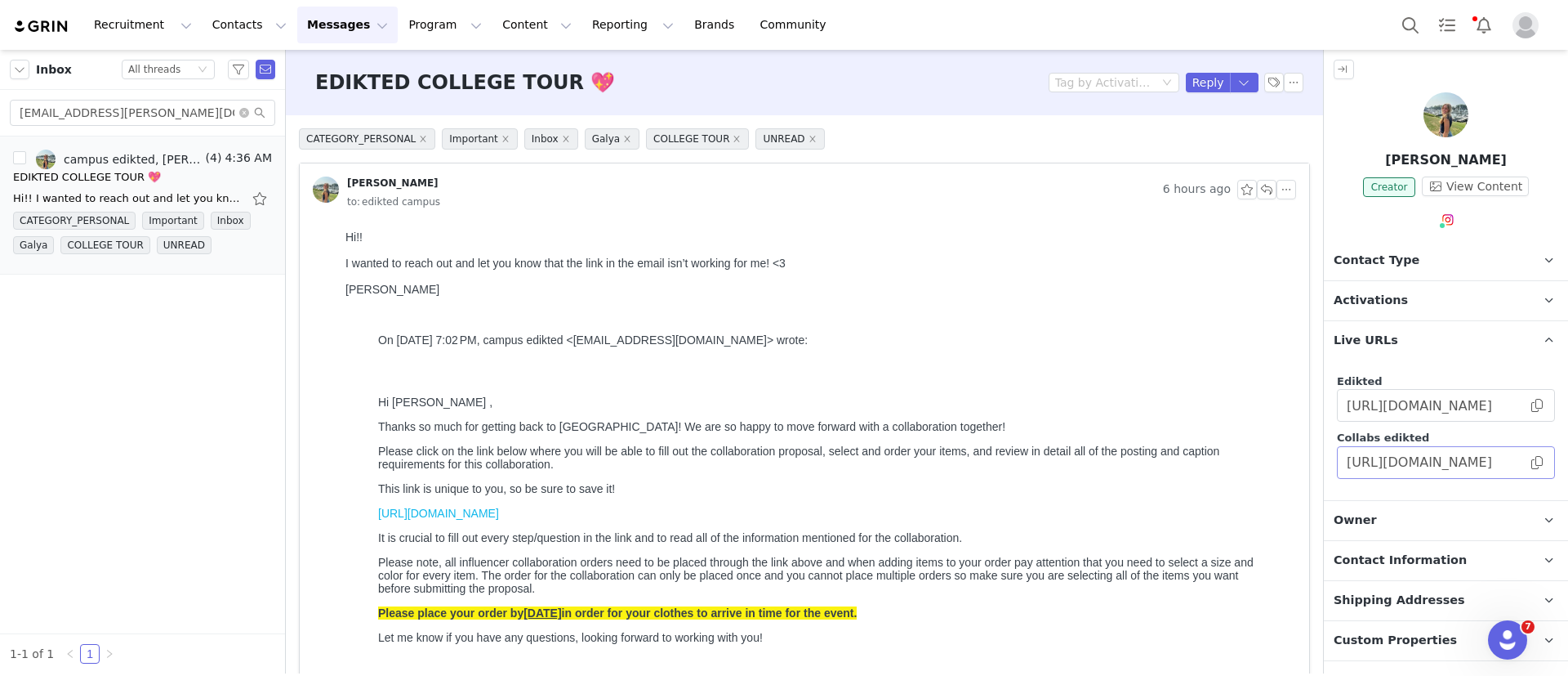
scroll to position [267, 0]
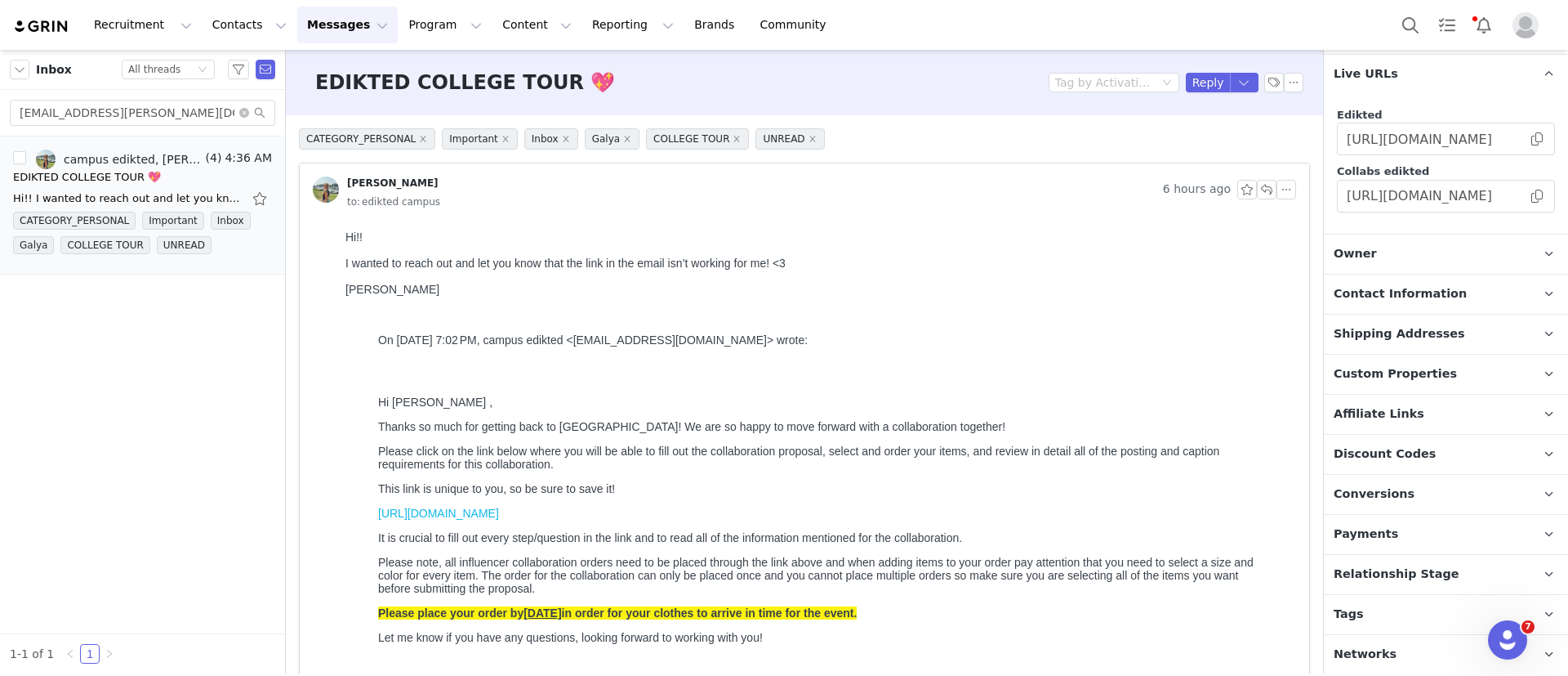
click at [1409, 577] on span "Relationship Stage" at bounding box center [1396, 575] width 126 height 18
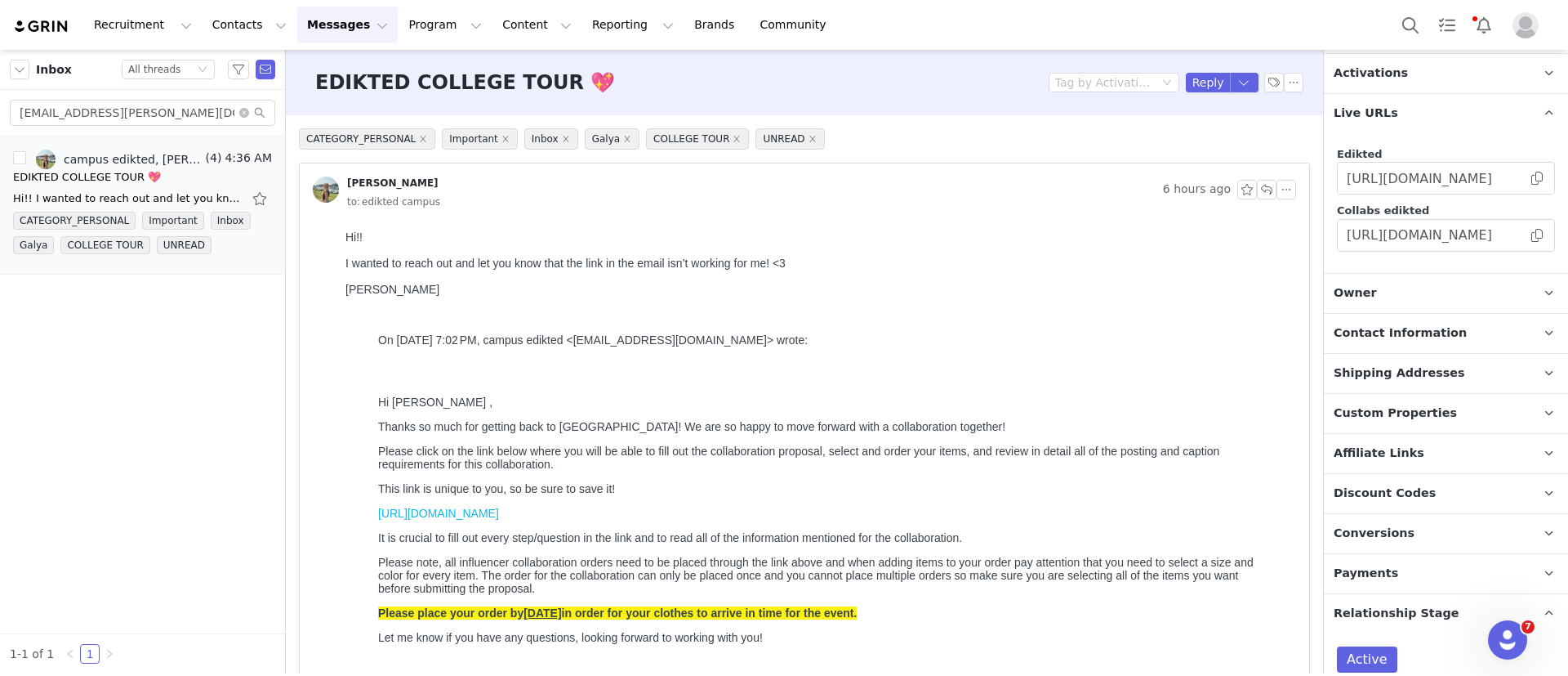
scroll to position [225, 0]
click at [1393, 86] on p "Activations" at bounding box center [1426, 74] width 205 height 40
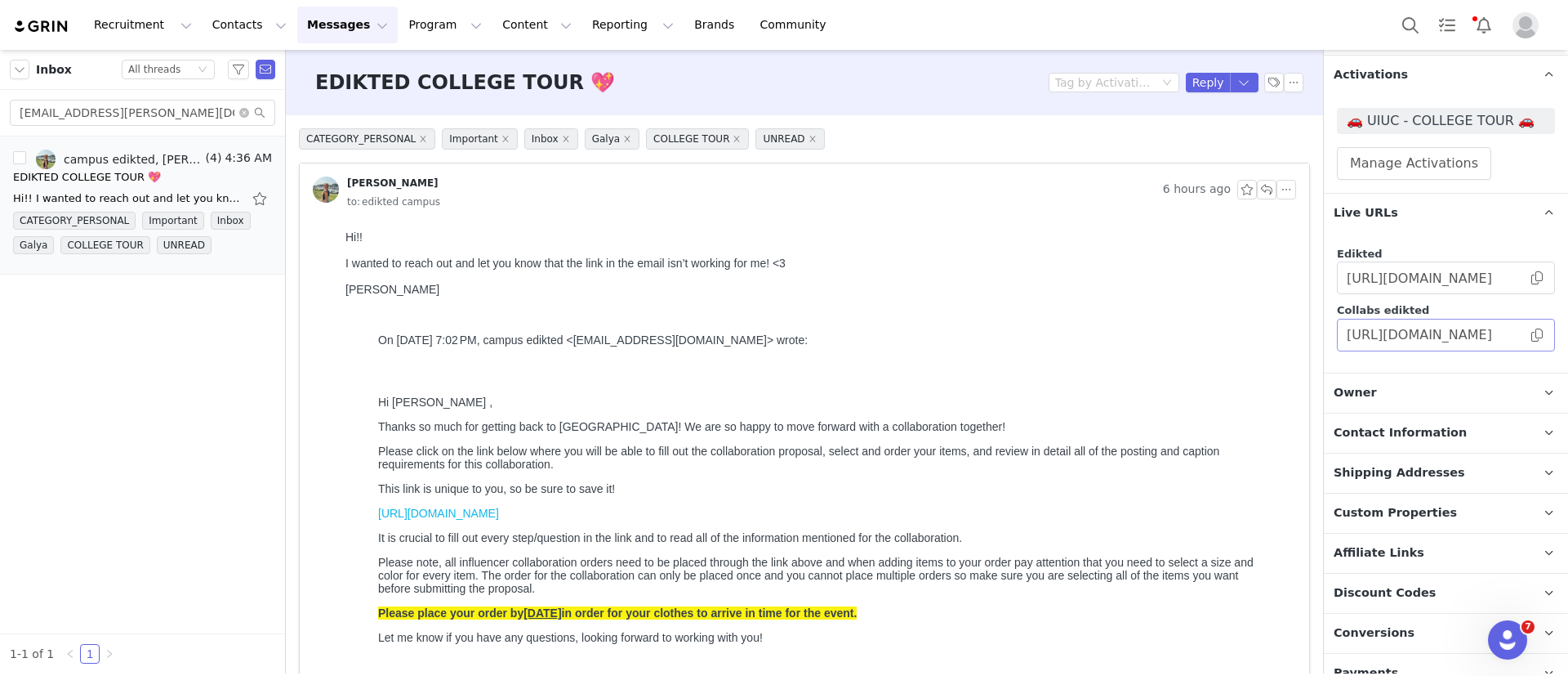
click at [1529, 335] on span at bounding box center [1538, 335] width 17 height 0
click at [115, 116] on input "tenson.hanna@icloud.com" at bounding box center [142, 112] width 266 height 26
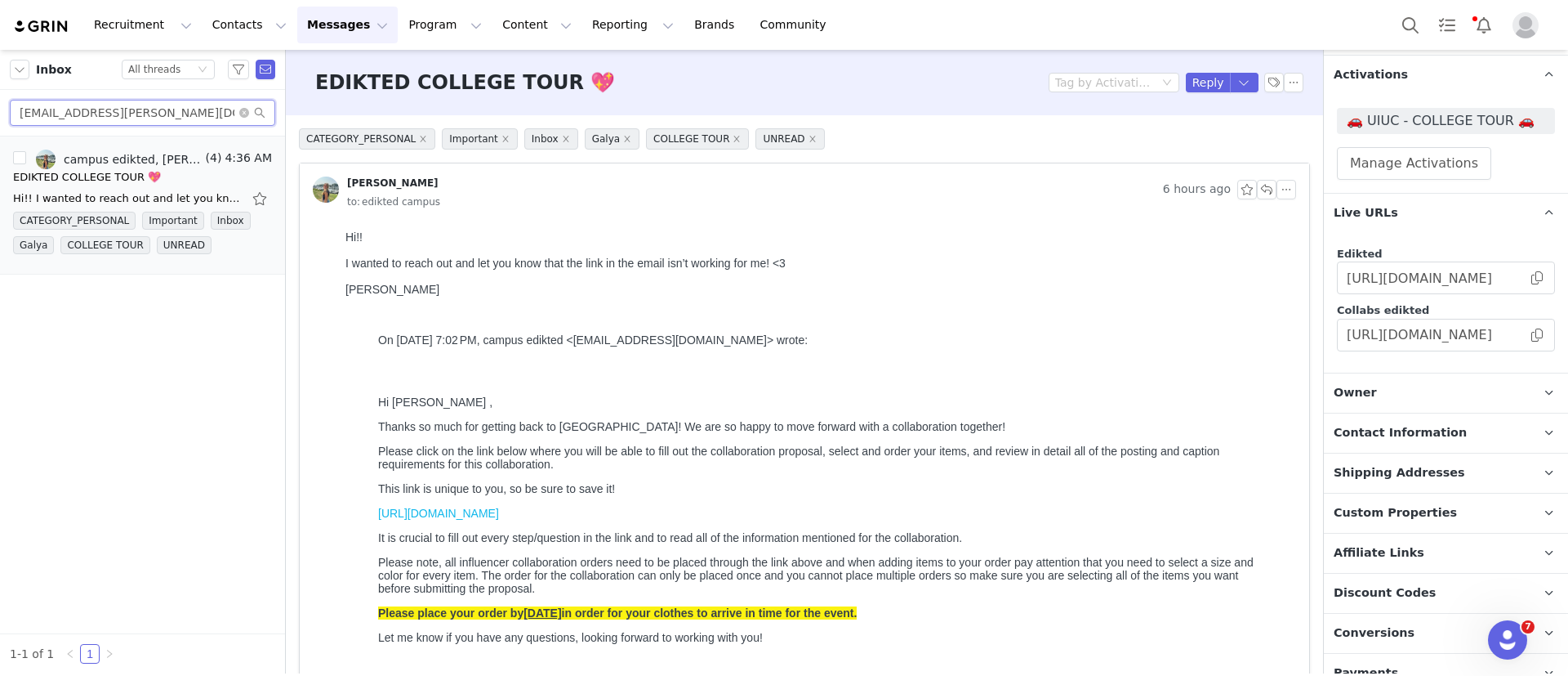
paste input "katieisaac04@gmail"
type input "katieisaac04@gmail.com"
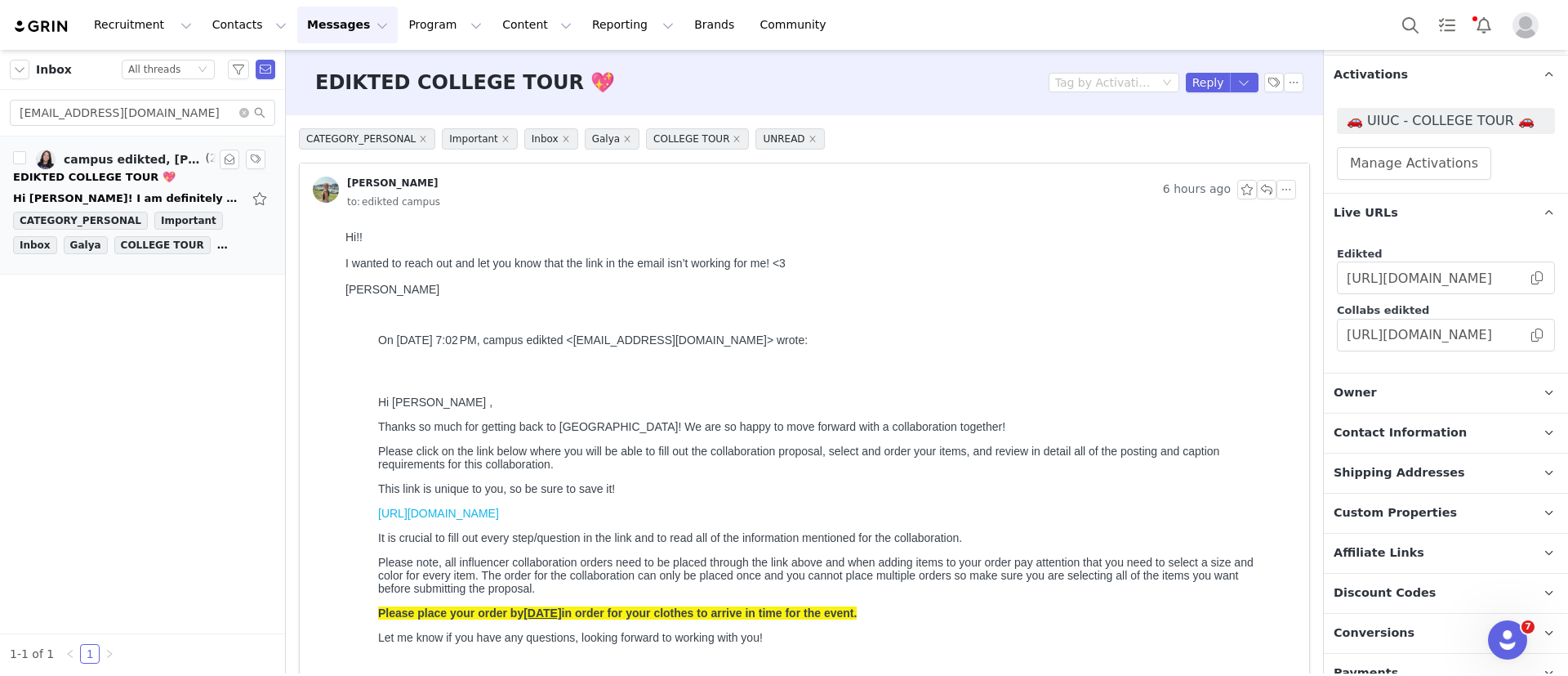
click at [171, 162] on div "campus edikted, Katie Isaac" at bounding box center [132, 159] width 139 height 13
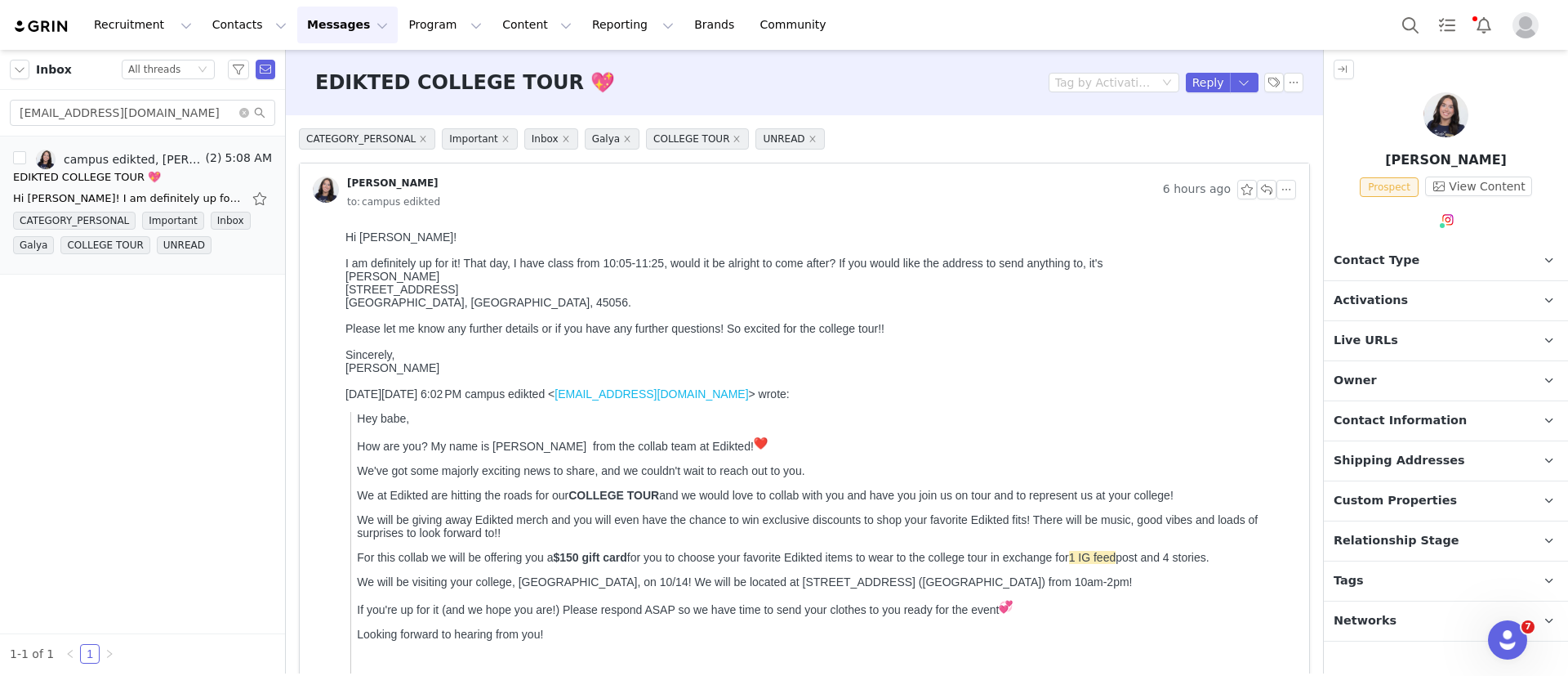
scroll to position [0, 0]
click at [1186, 79] on button "Reply" at bounding box center [1208, 82] width 45 height 19
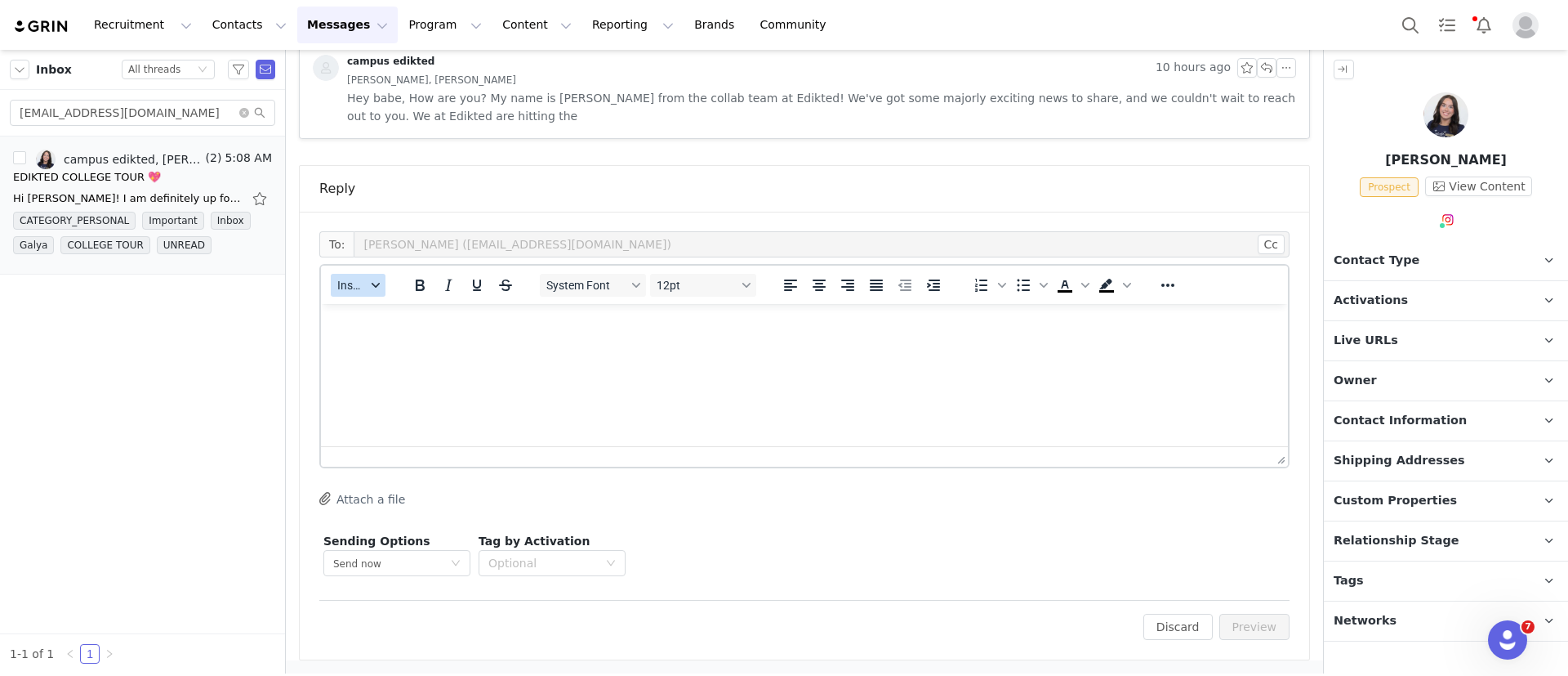
click at [351, 292] on span "Insert" at bounding box center [351, 285] width 28 height 13
click at [362, 309] on div "Insert Template" at bounding box center [418, 314] width 147 height 19
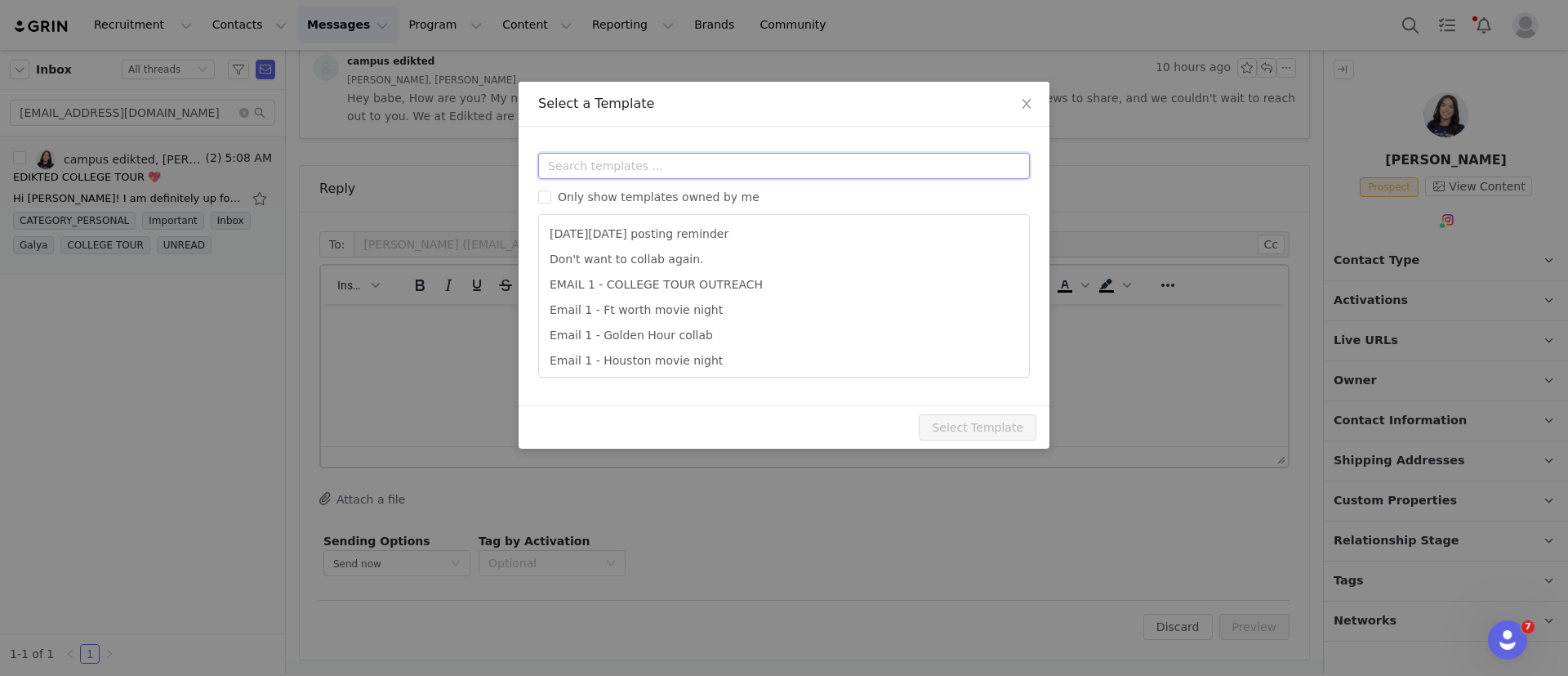
click at [638, 156] on input "text" at bounding box center [784, 166] width 492 height 26
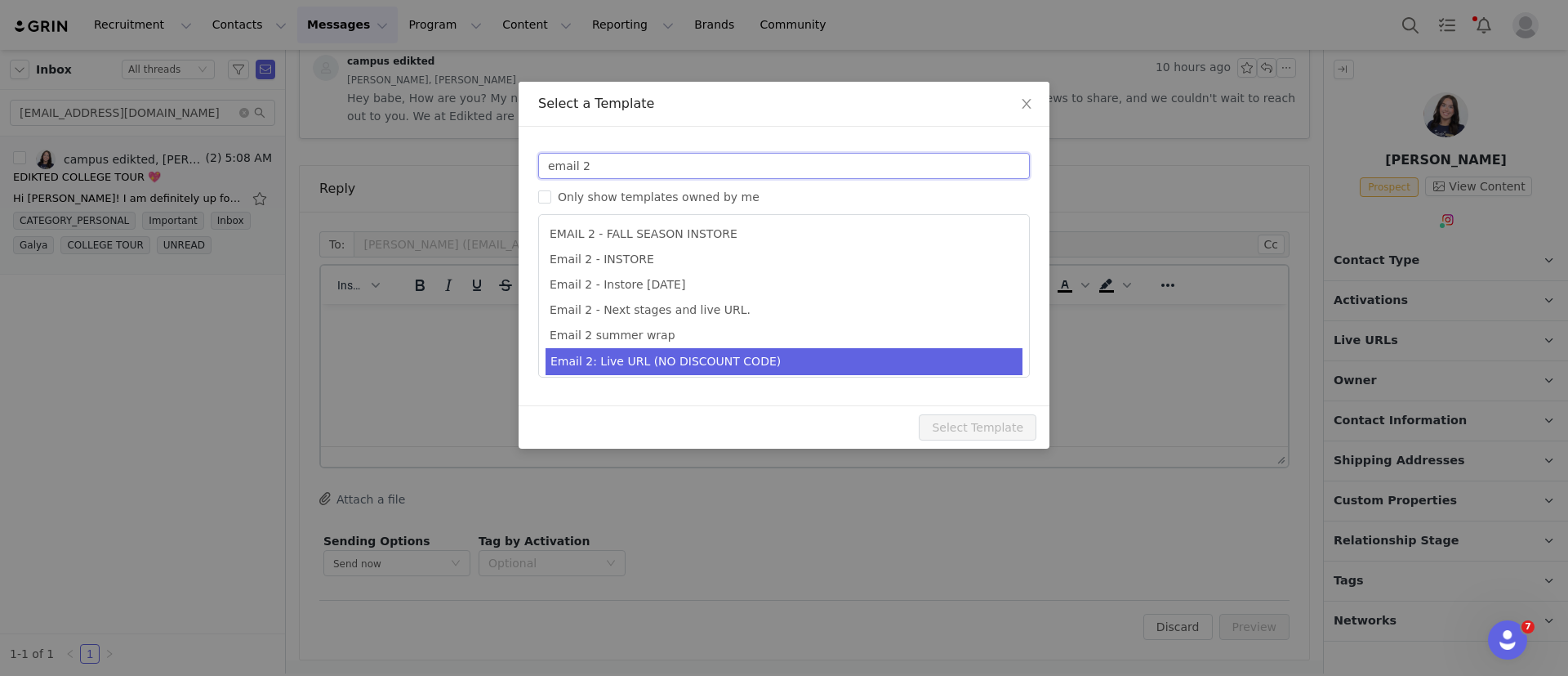
type input "email 2"
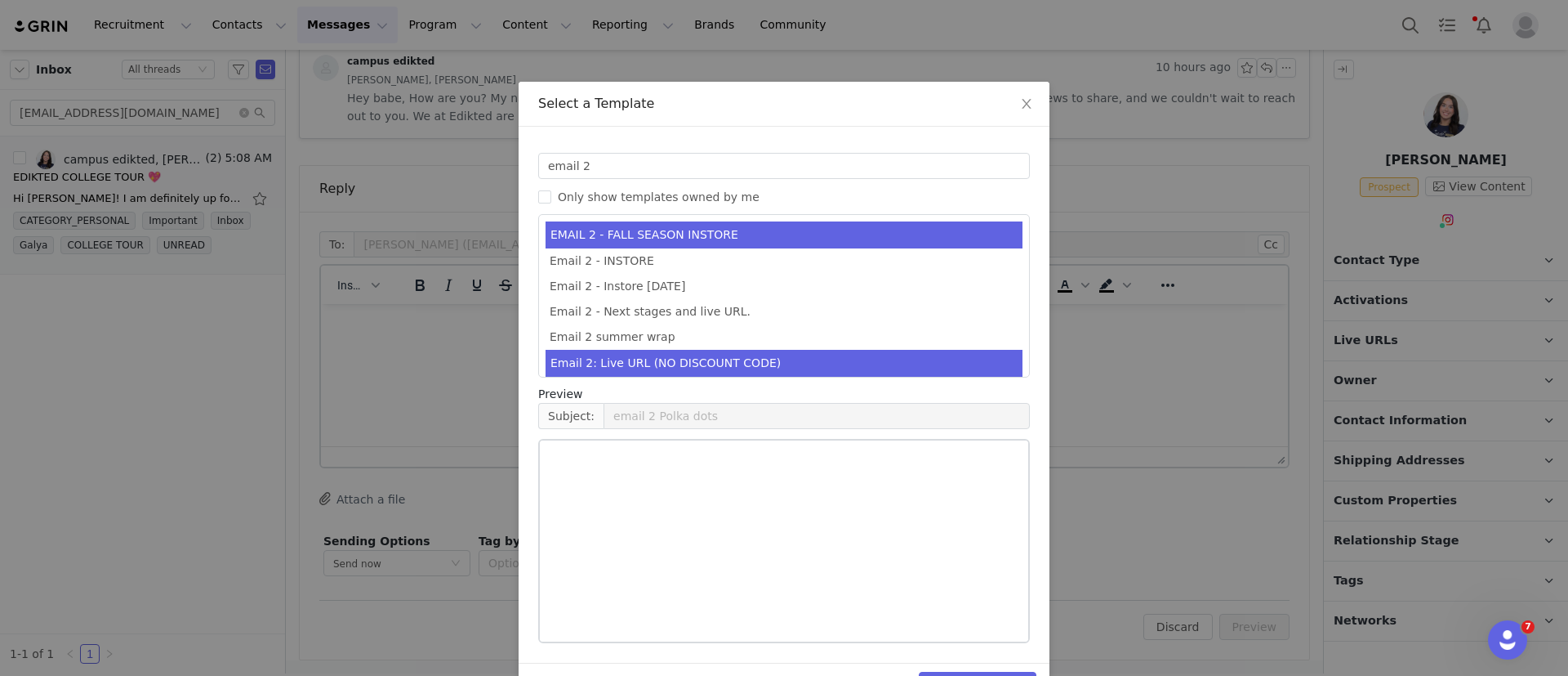
click at [688, 366] on li "Email 2: Live URL (NO DISCOUNT CODE)" at bounding box center [784, 362] width 477 height 27
type input "Collab with Edikted"
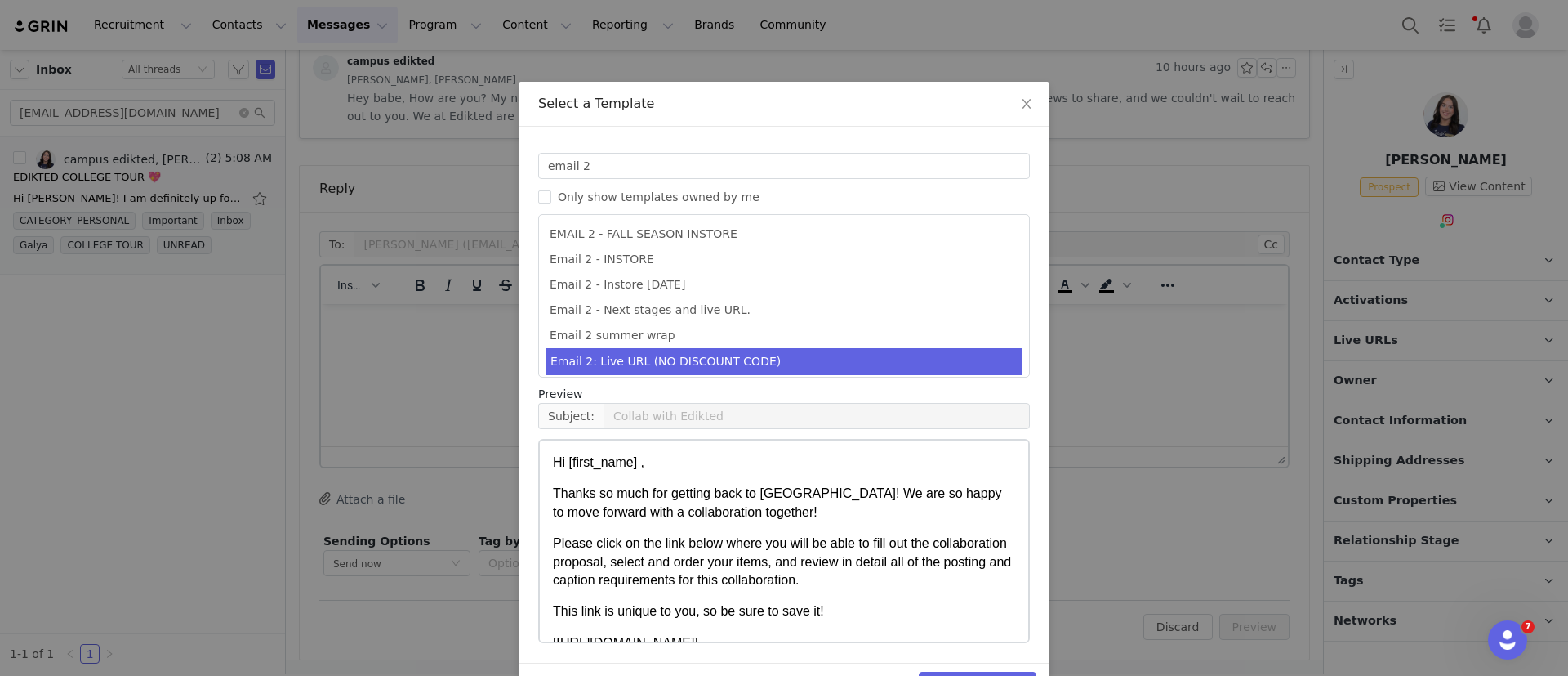
scroll to position [50, 0]
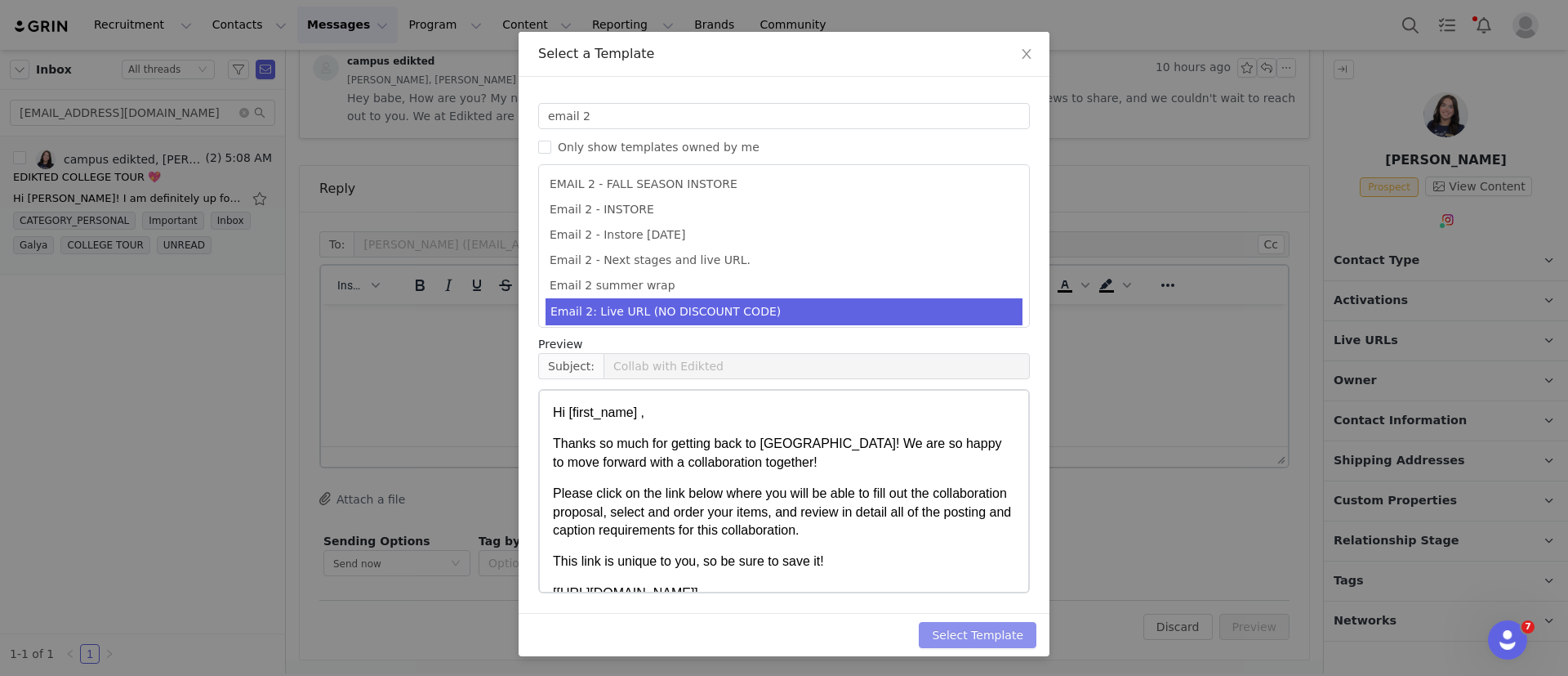
click at [986, 638] on button "Select Template" at bounding box center [978, 635] width 118 height 26
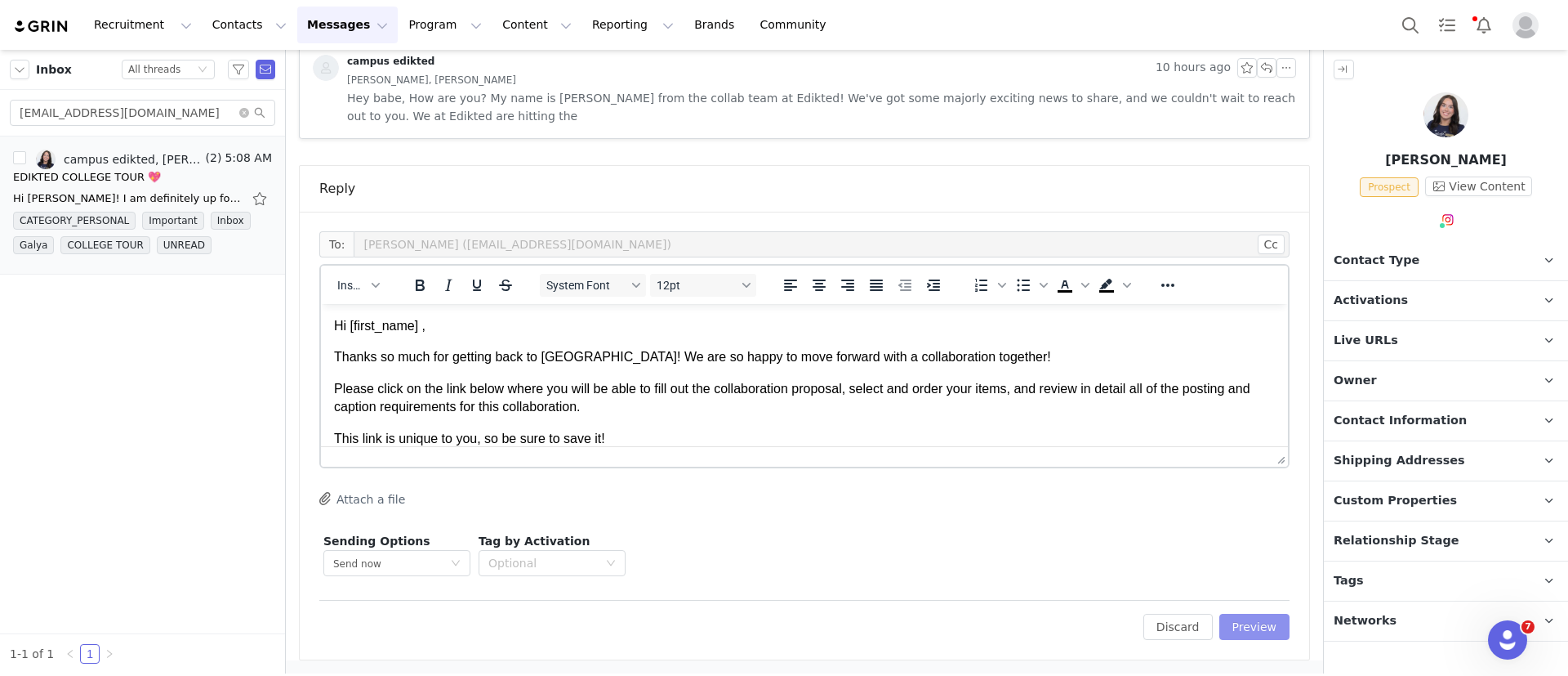
click at [1249, 621] on button "Preview" at bounding box center [1255, 626] width 71 height 26
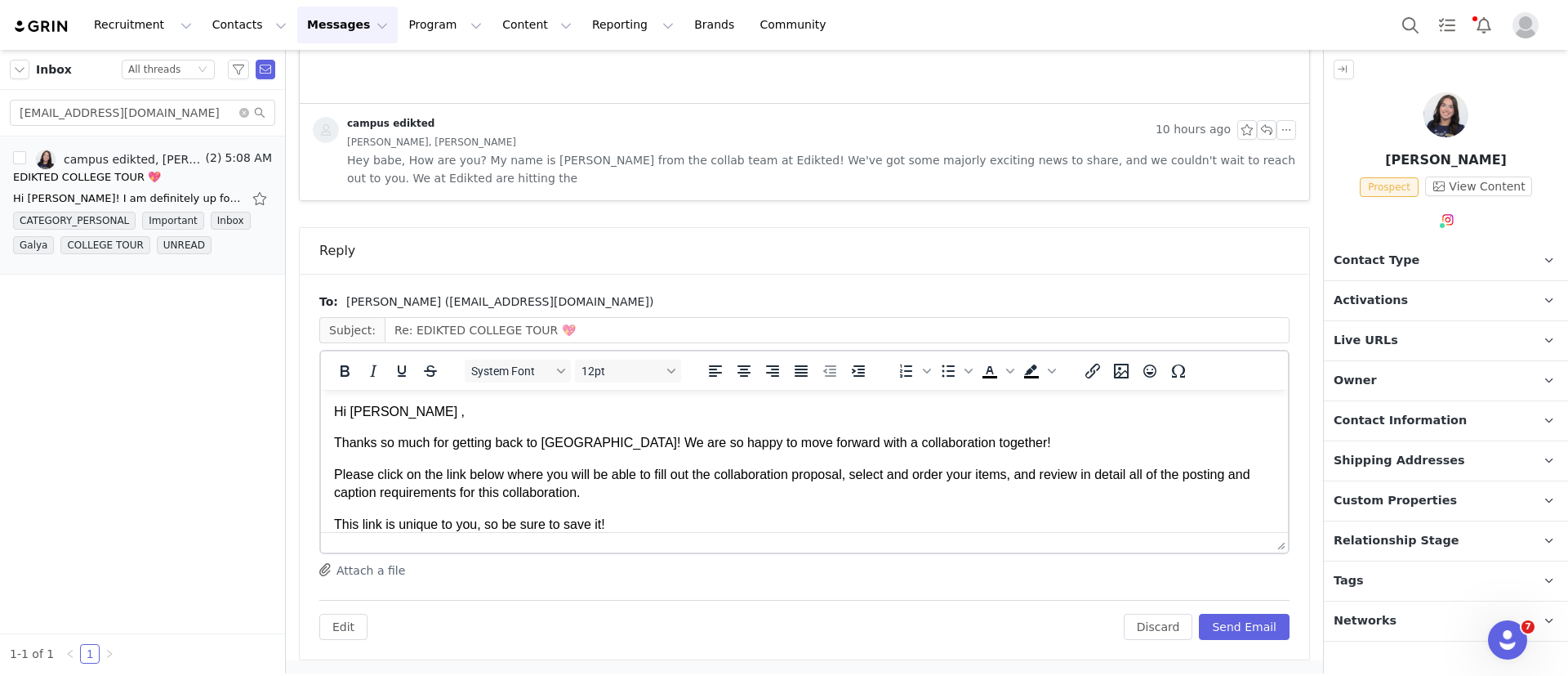
click at [993, 444] on p "Thanks so much for getting back to us! We are so happy to move forward with a c…" at bounding box center [804, 443] width 941 height 18
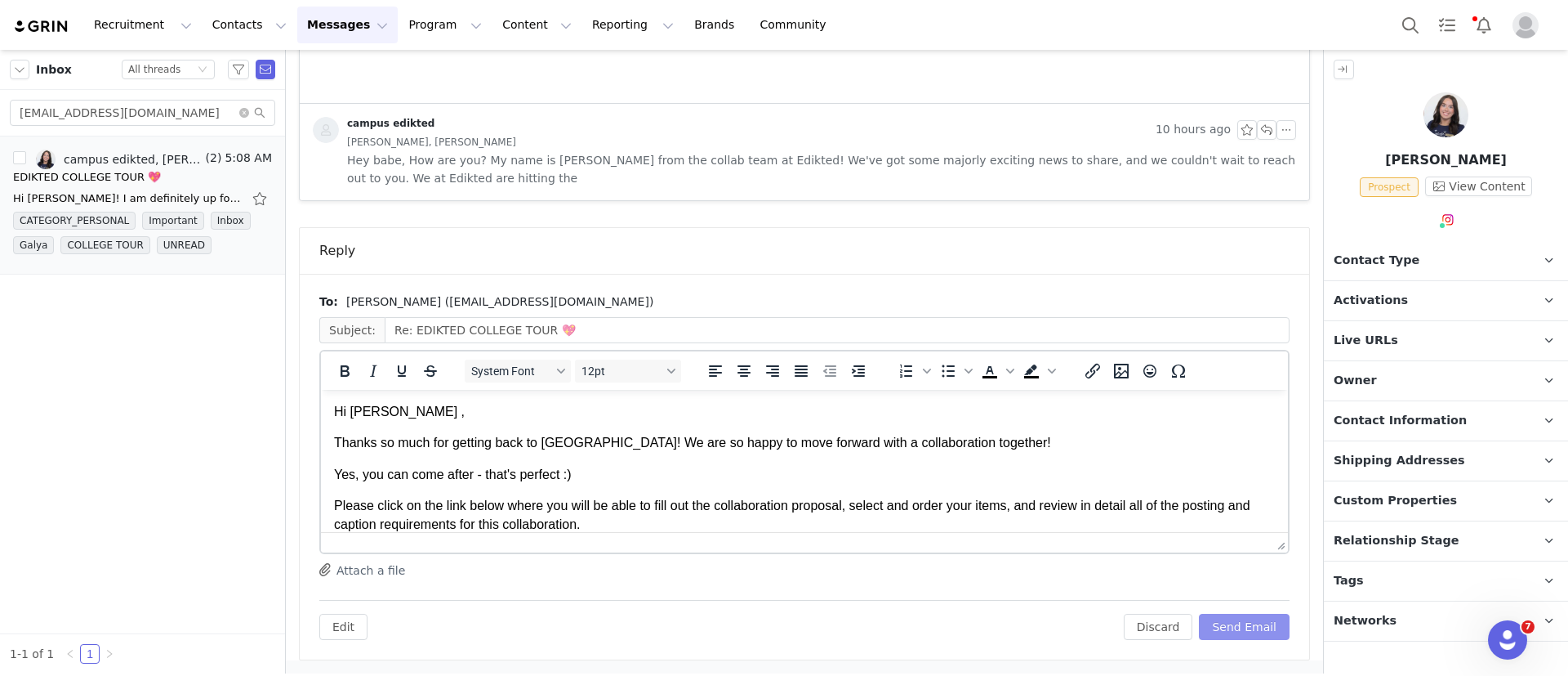
click at [1232, 628] on button "Send Email" at bounding box center [1244, 626] width 91 height 26
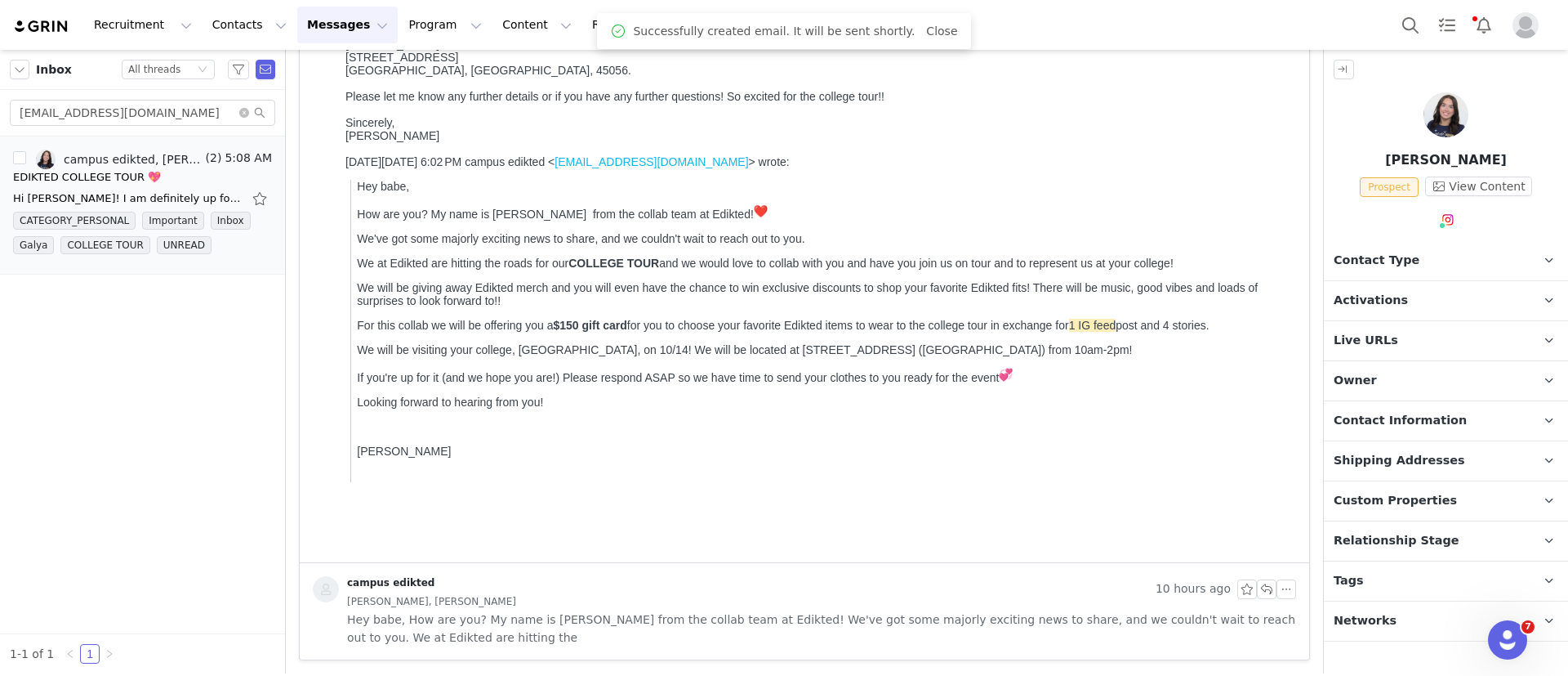
scroll to position [232, 0]
click at [1412, 254] on p "Contact Type Contact type can be Creator, Prospect, Application, or Manager." at bounding box center [1426, 260] width 205 height 40
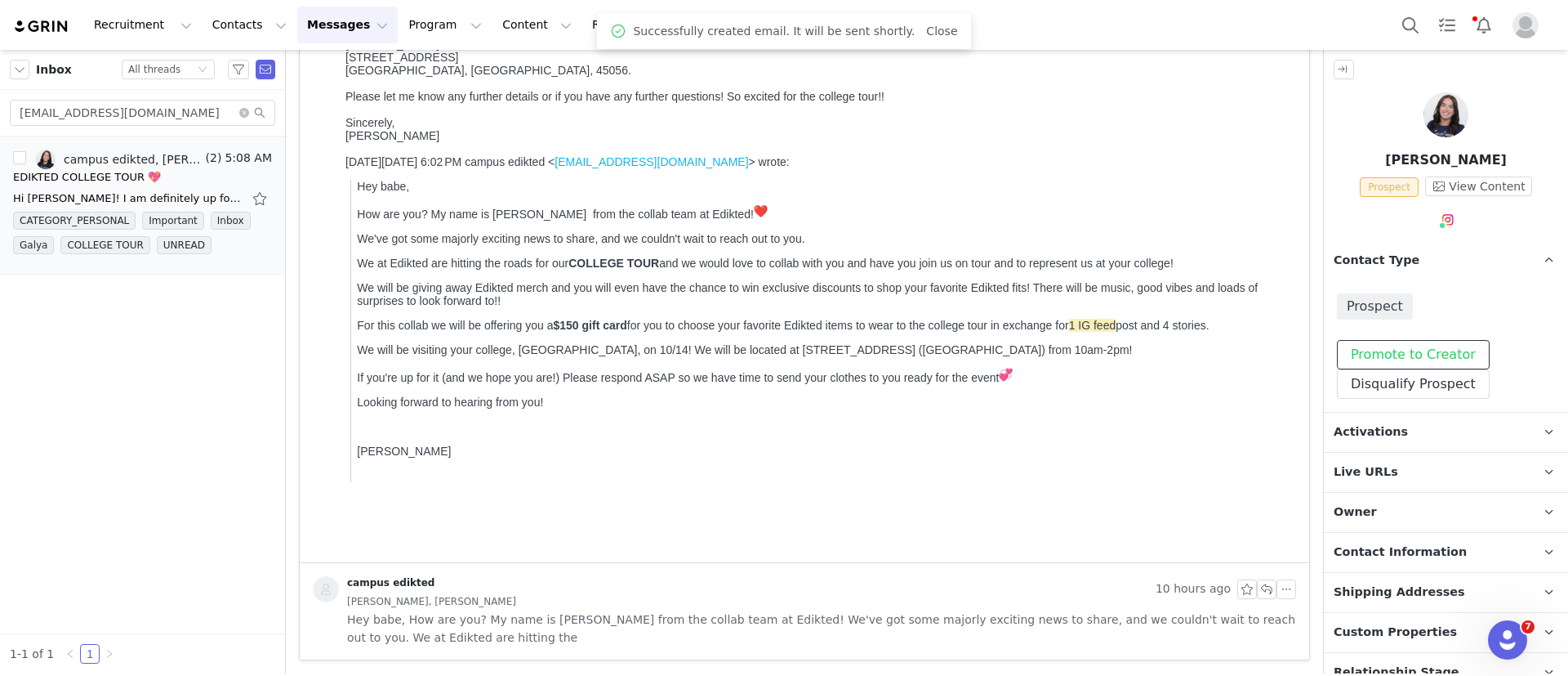
click at [1395, 351] on button "Promote to Creator" at bounding box center [1414, 355] width 153 height 29
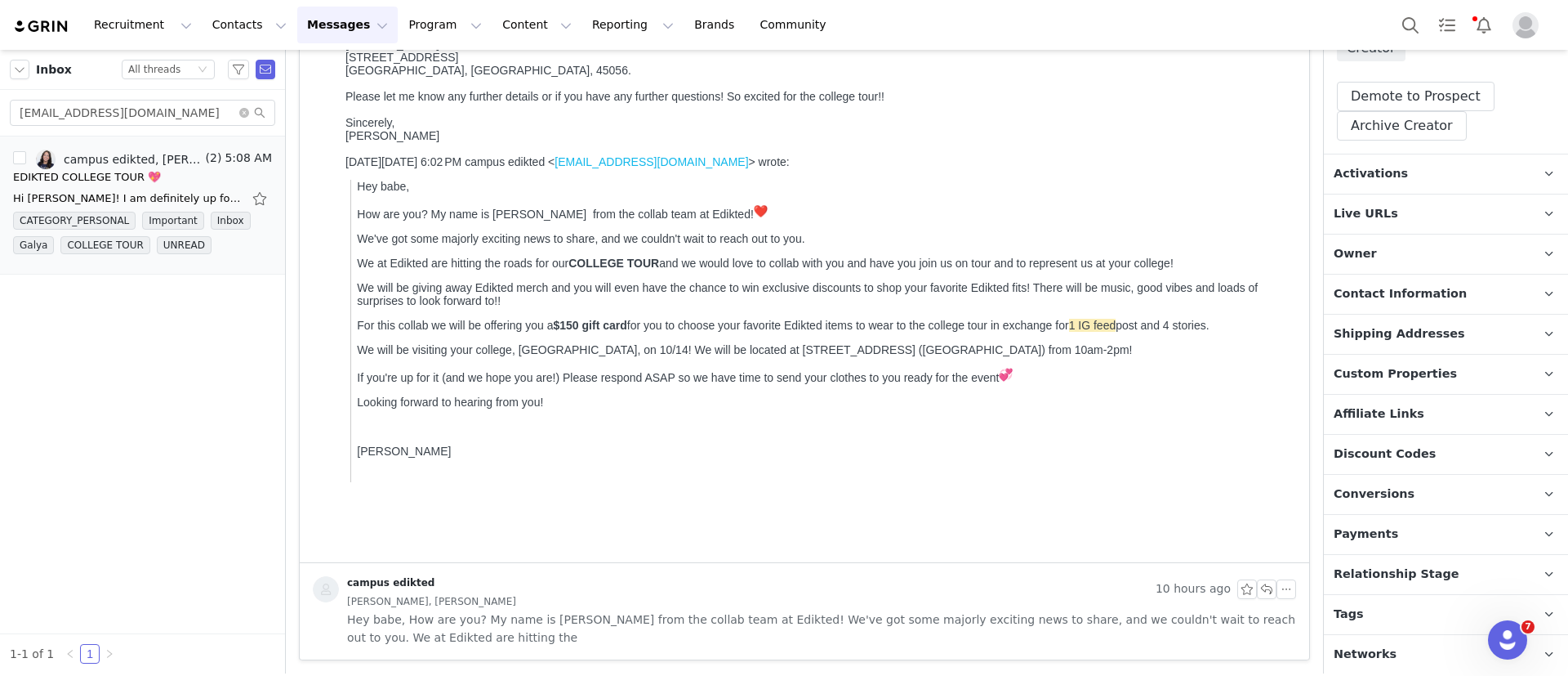
click at [1416, 566] on span "Relationship Stage" at bounding box center [1396, 575] width 126 height 18
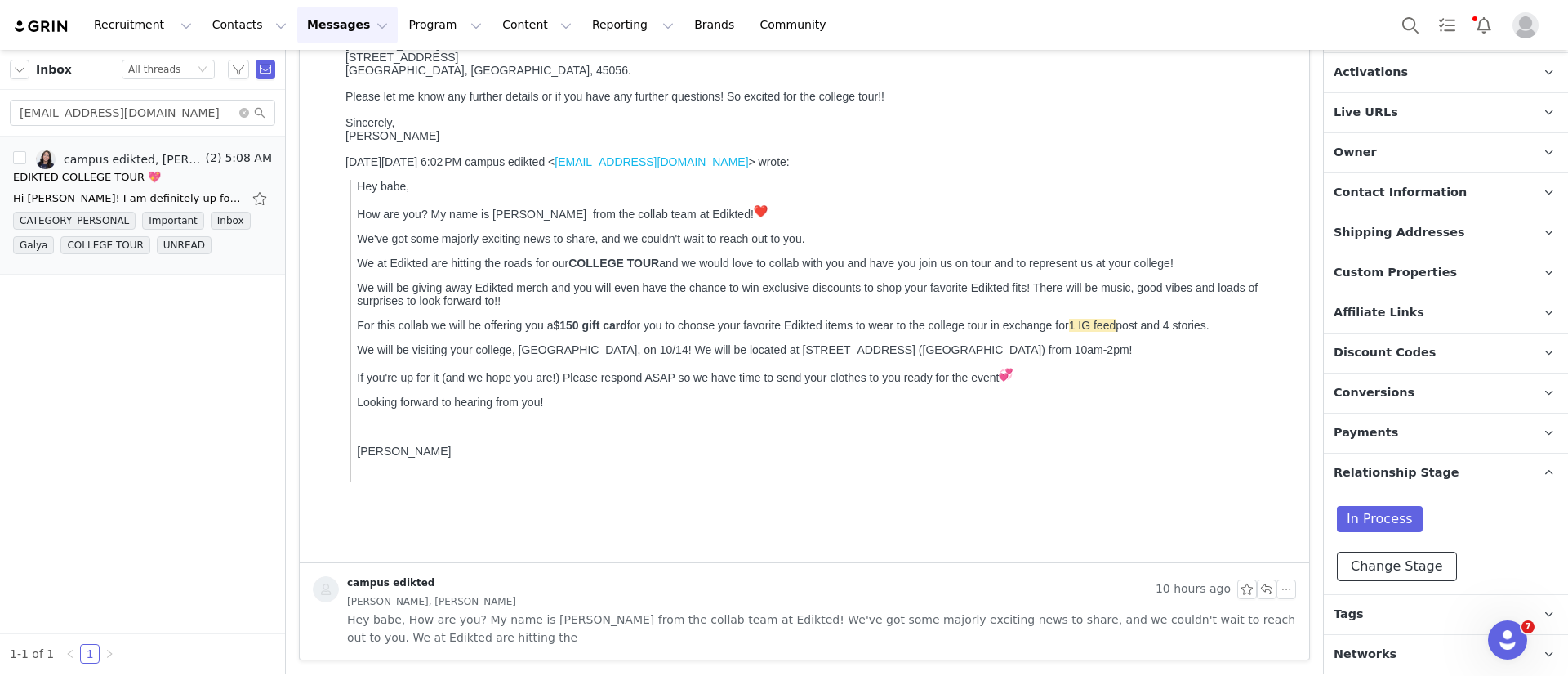
click at [1416, 563] on button "Change Stage" at bounding box center [1397, 567] width 120 height 29
click at [1358, 658] on span at bounding box center [1357, 659] width 19 height 19
click at [1358, 658] on input "Active" at bounding box center [1357, 660] width 19 height 21
radio input "true"
radio input "false"
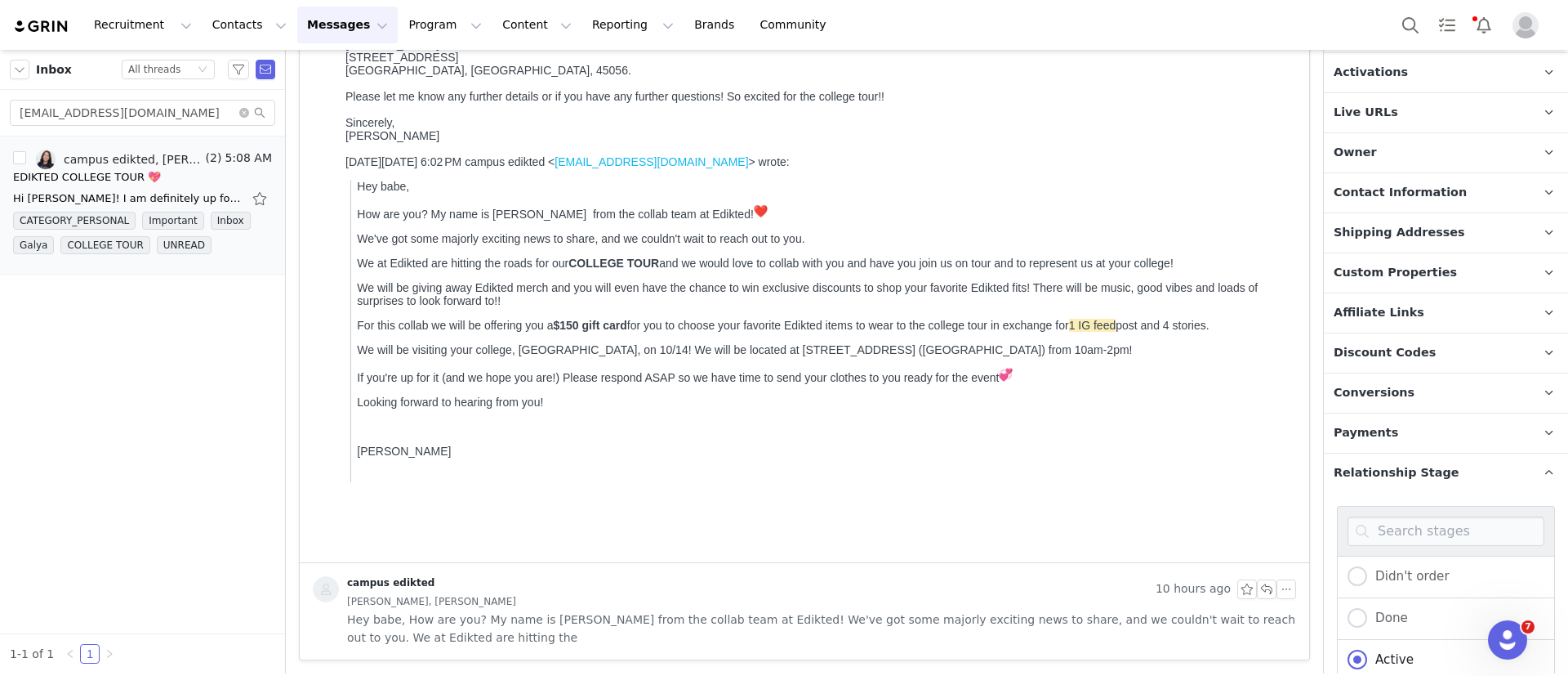
scroll to position [637, 0]
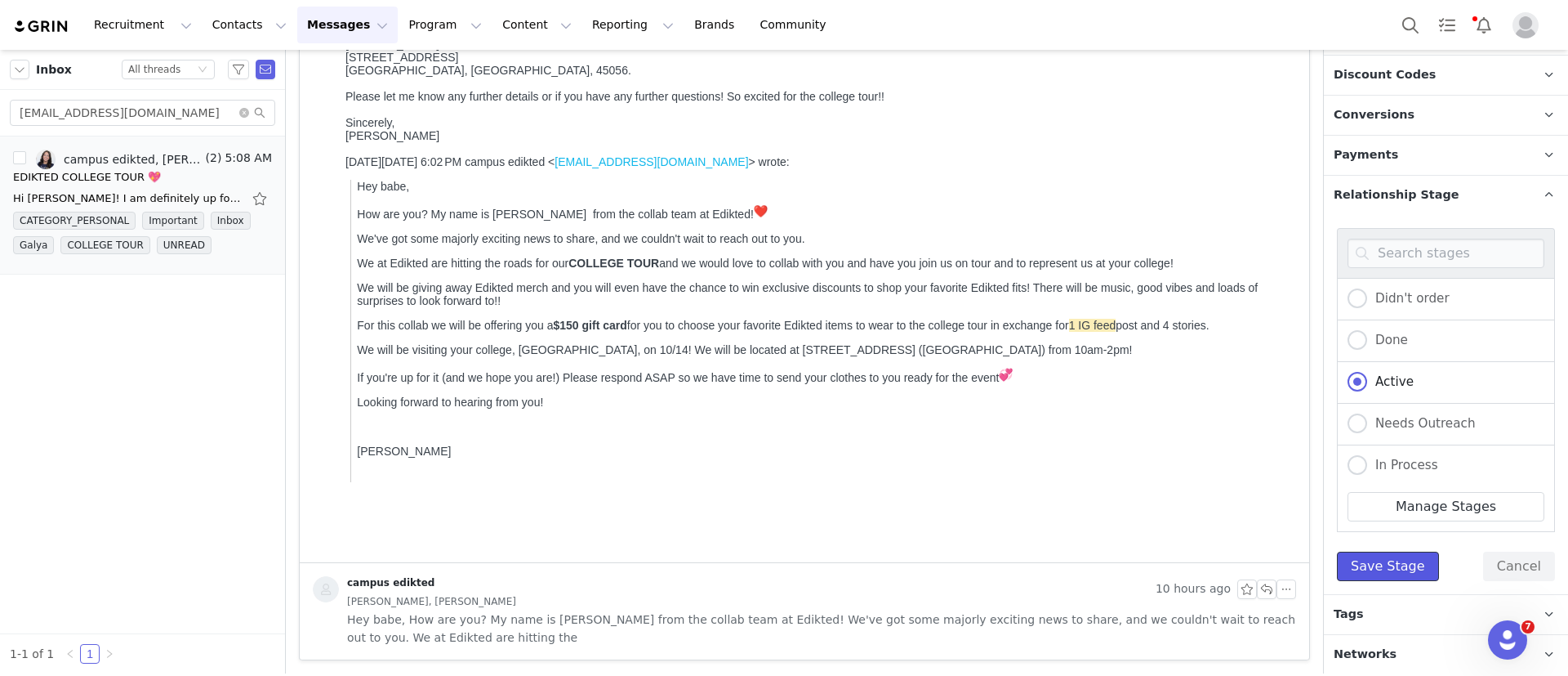
click at [1389, 571] on button "Save Stage" at bounding box center [1388, 567] width 102 height 29
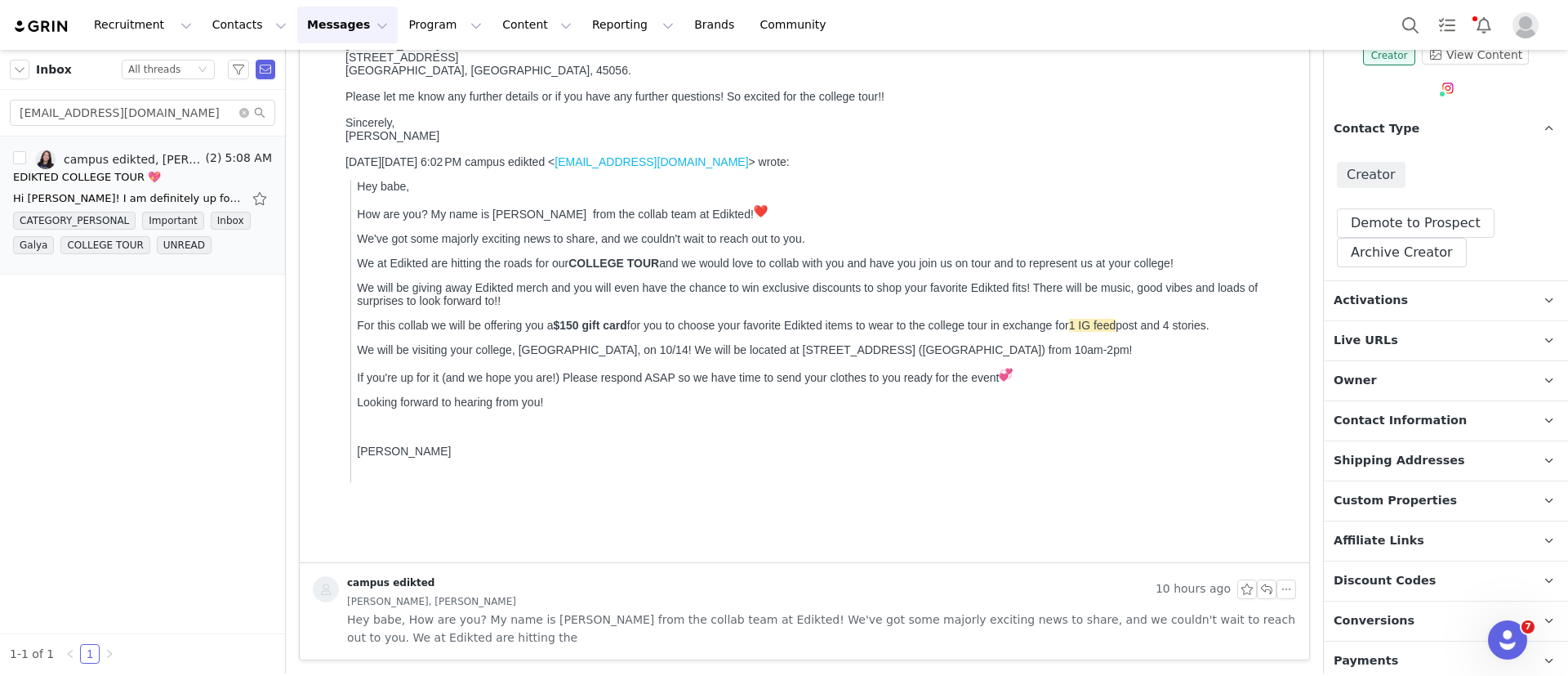
scroll to position [129, 0]
click at [1392, 316] on p "Activations" at bounding box center [1426, 303] width 205 height 40
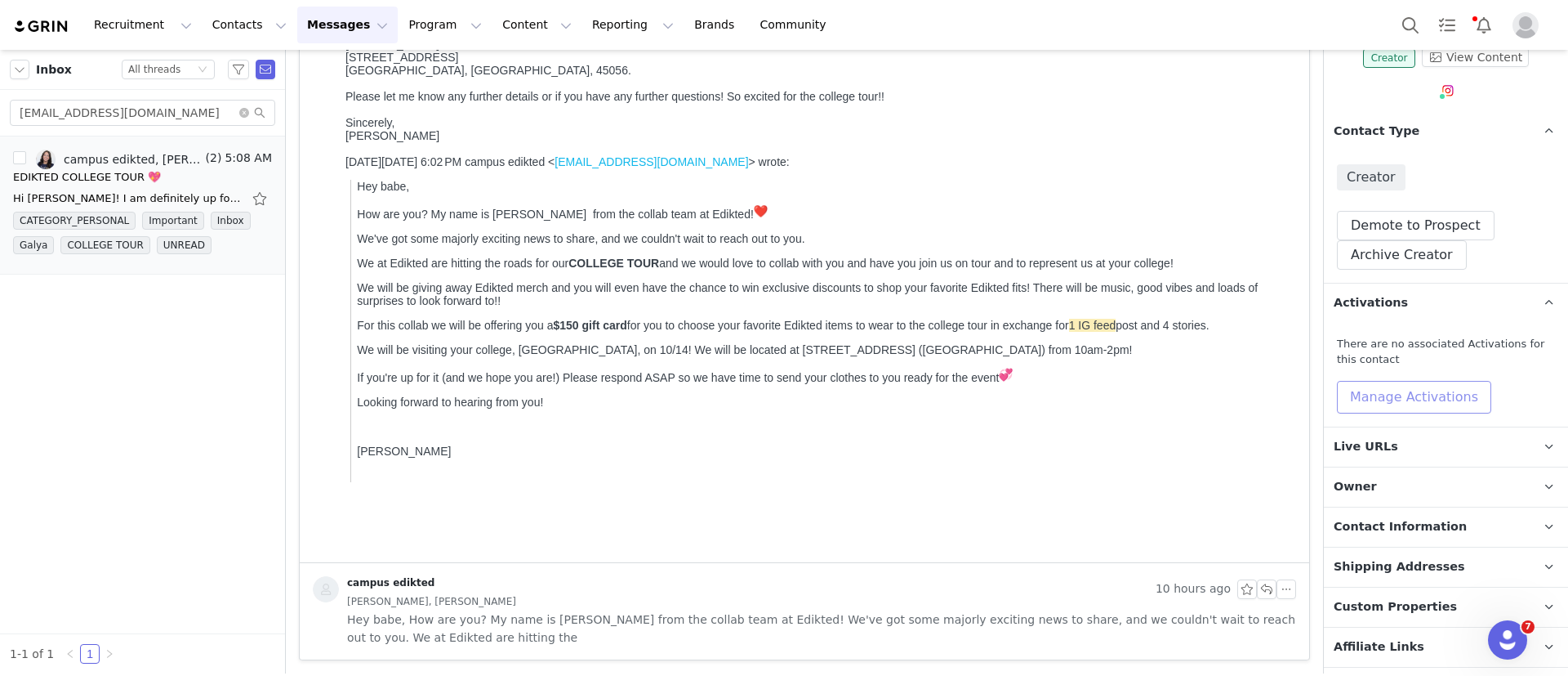
click at [1390, 385] on button "Manage Activations" at bounding box center [1415, 397] width 154 height 33
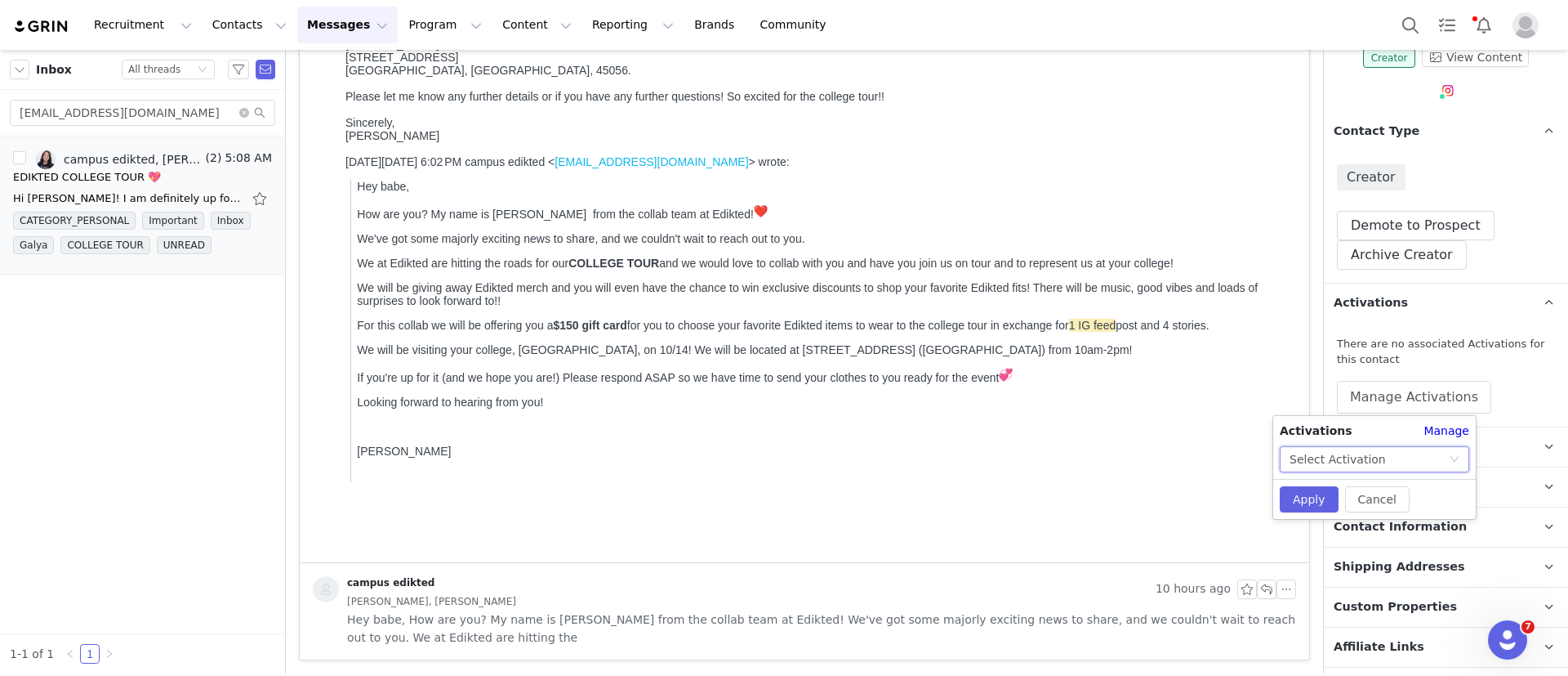
click at [1384, 459] on div "Select Activation" at bounding box center [1369, 459] width 159 height 25
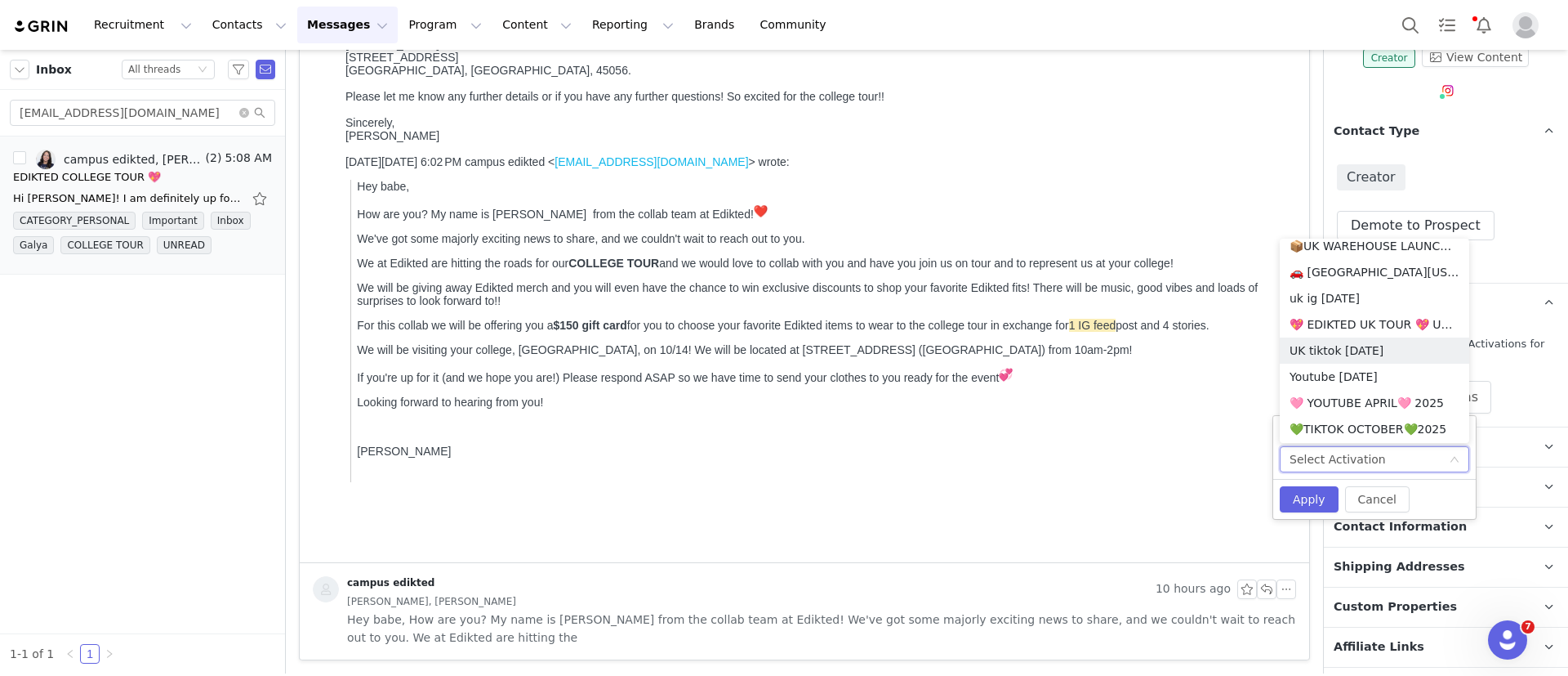
scroll to position [1239, 0]
click at [1339, 275] on li "🚗 [GEOGRAPHIC_DATA][US_STATE] - COLLEGE TOUR 🚗" at bounding box center [1375, 271] width 189 height 26
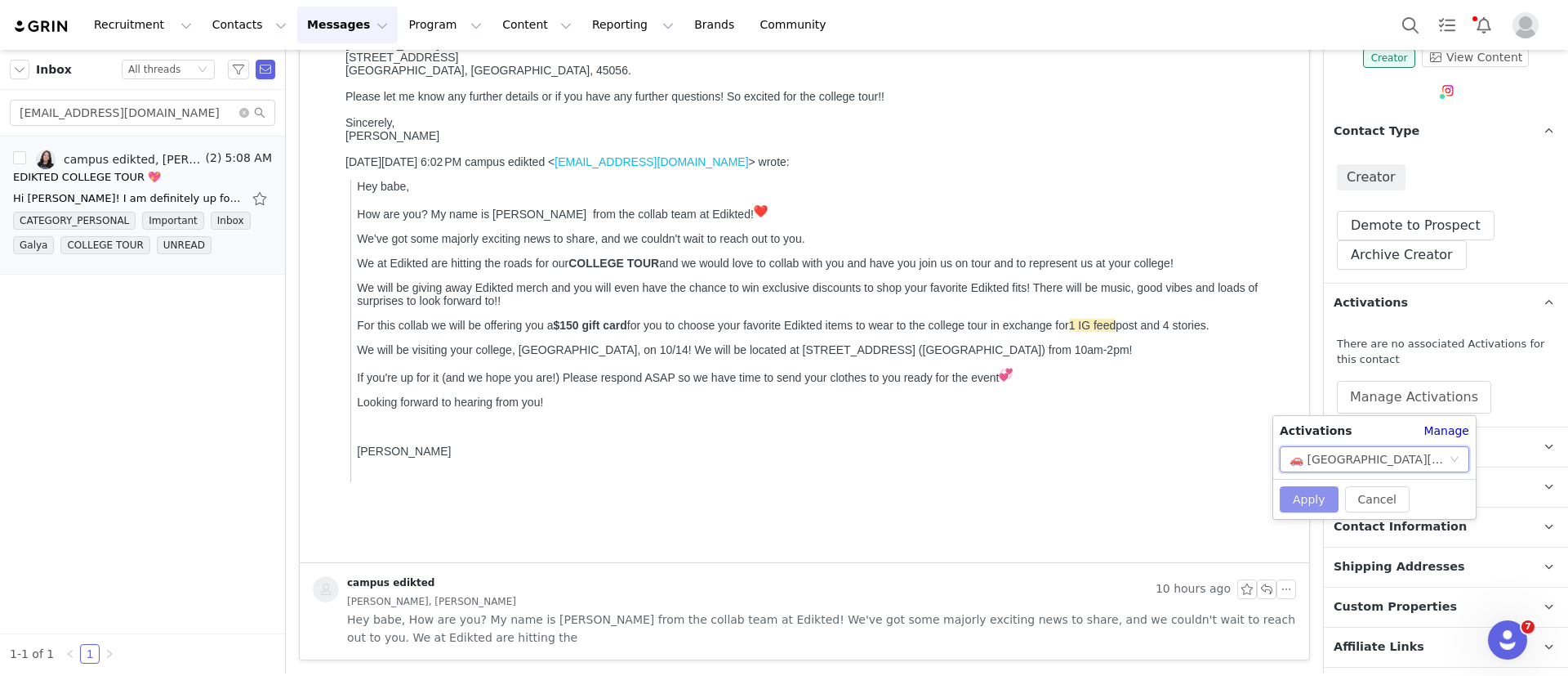
click at [1313, 496] on button "Apply" at bounding box center [1310, 499] width 59 height 26
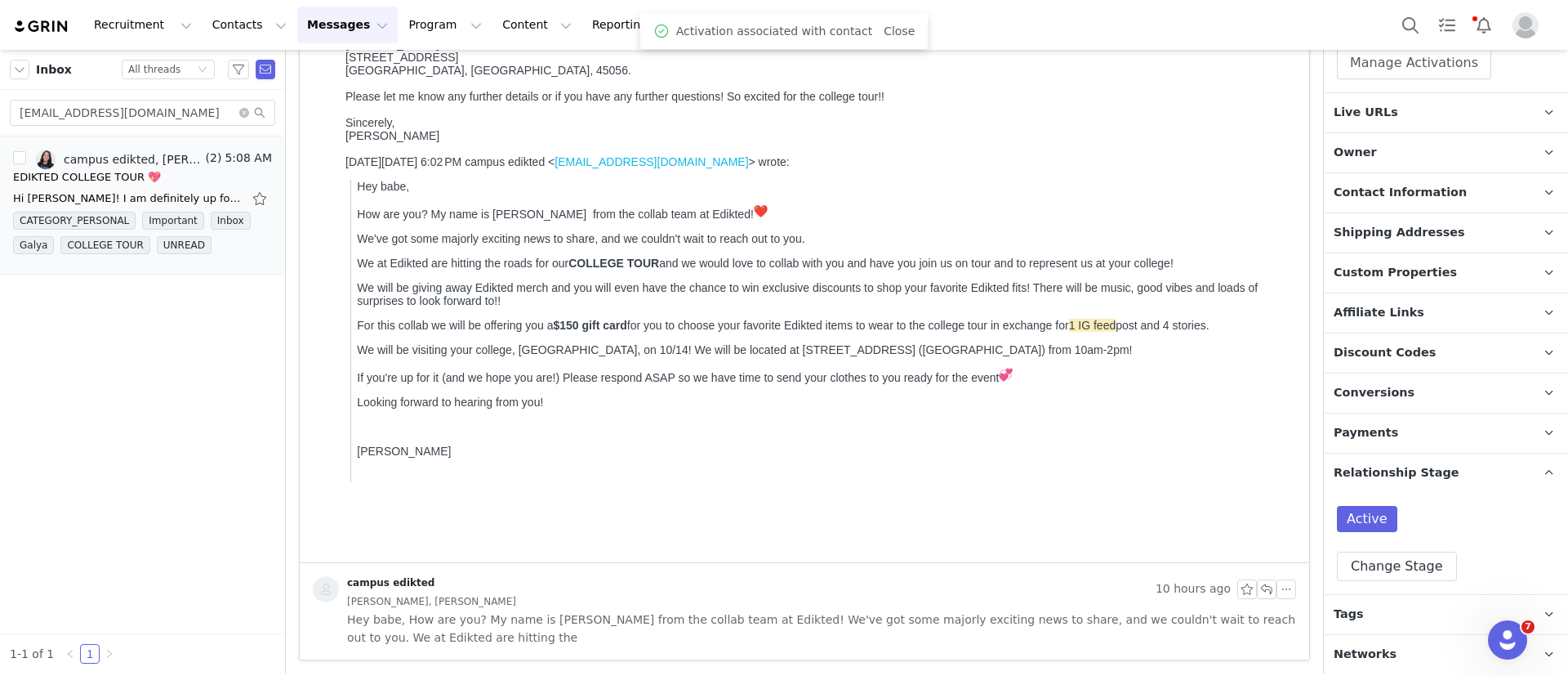
click at [1439, 628] on p "Tags Keep track of your contacts by assigning them tags. You can then filter yo…" at bounding box center [1426, 614] width 205 height 40
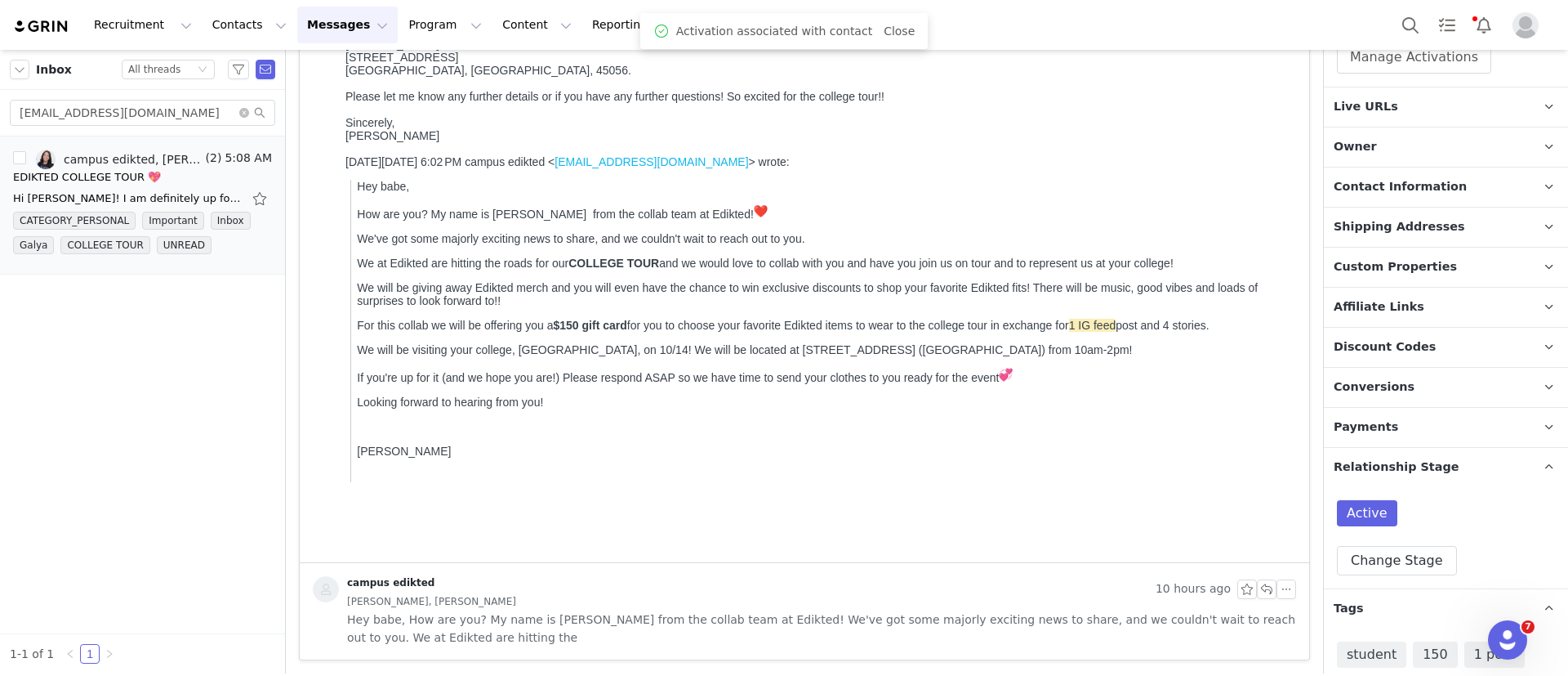
scroll to position [611, 0]
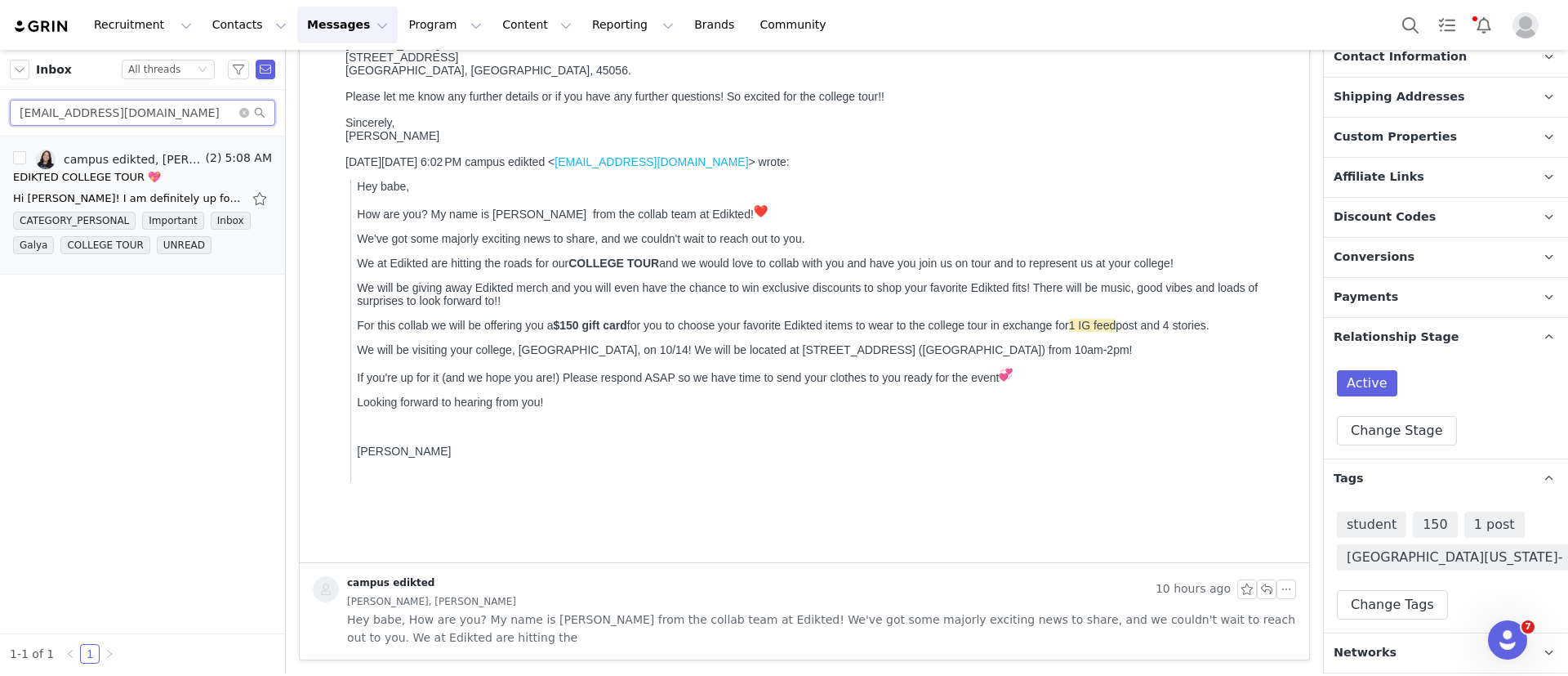
click at [171, 105] on input "katieisaac04@gmail.com" at bounding box center [142, 112] width 266 height 26
paste input "gettygrace17"
type input "gettygrace17@gmail.com"
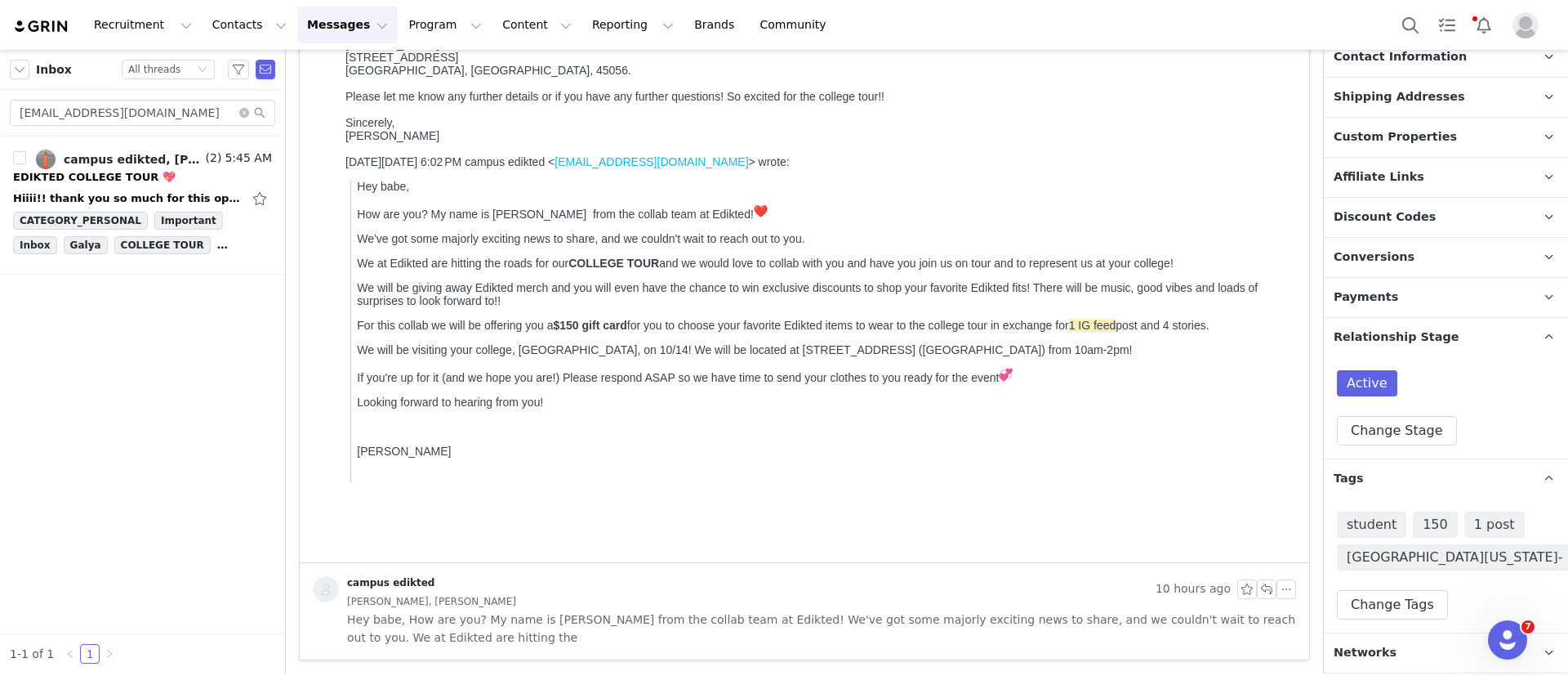
click at [173, 178] on div "EDIKTED COLLEGE TOUR 💖" at bounding box center [142, 178] width 259 height 17
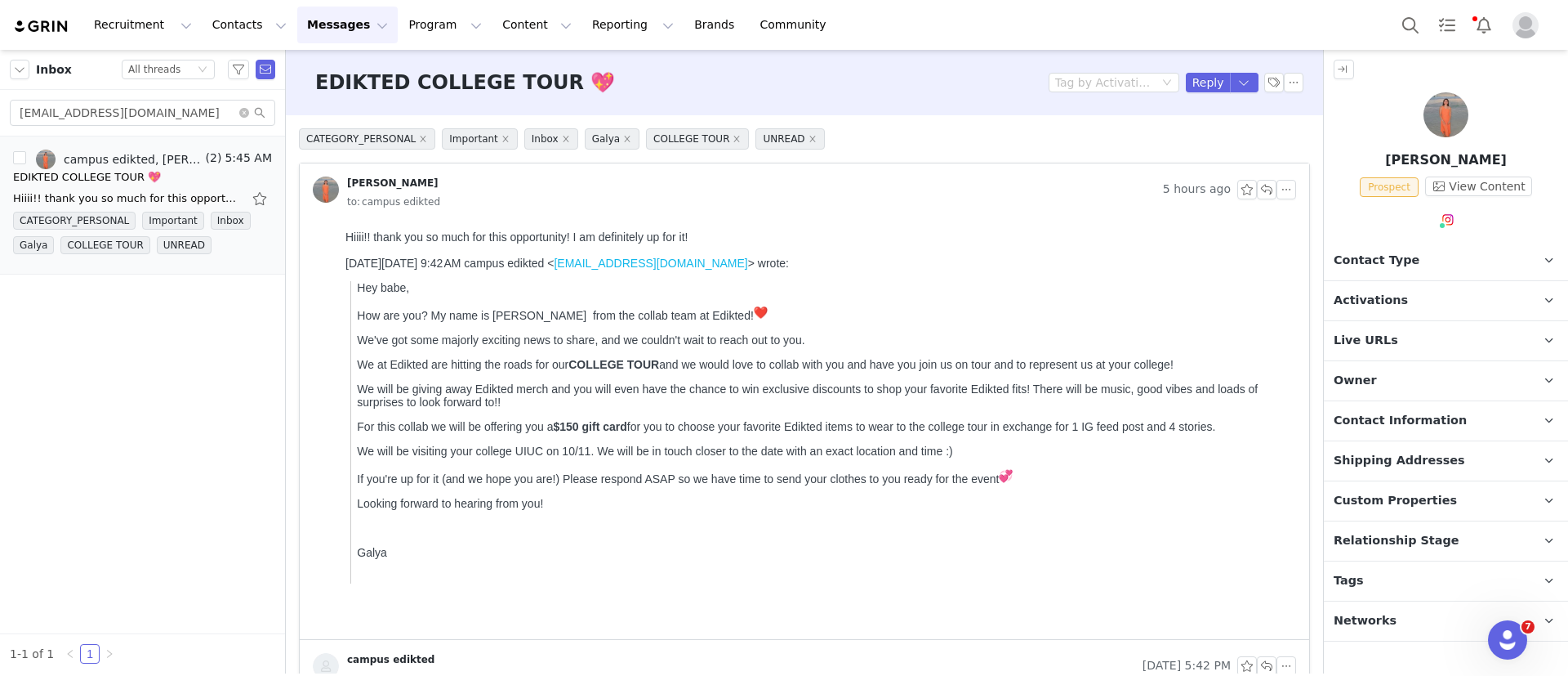
scroll to position [0, 0]
drag, startPoint x: 1189, startPoint y: 95, endPoint x: 1184, endPoint y: 83, distance: 13.0
click at [1184, 83] on div "EDIKTED COLLEGE TOUR 💖 Tag by Activation Reply" at bounding box center [804, 82] width 1038 height 65
click at [1186, 83] on button "Reply" at bounding box center [1208, 82] width 45 height 19
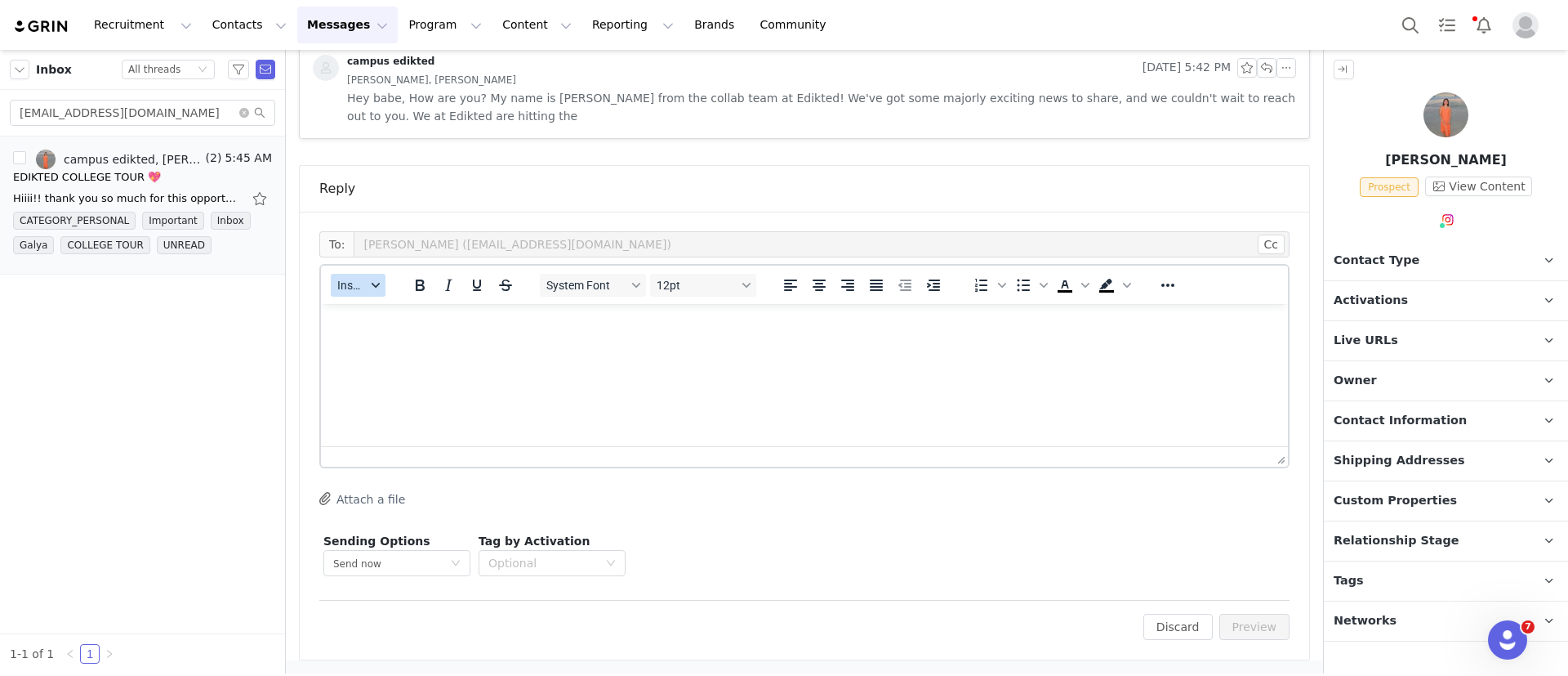
click at [355, 282] on span "Insert" at bounding box center [351, 285] width 28 height 13
click at [379, 305] on div "Insert Template" at bounding box center [418, 314] width 147 height 19
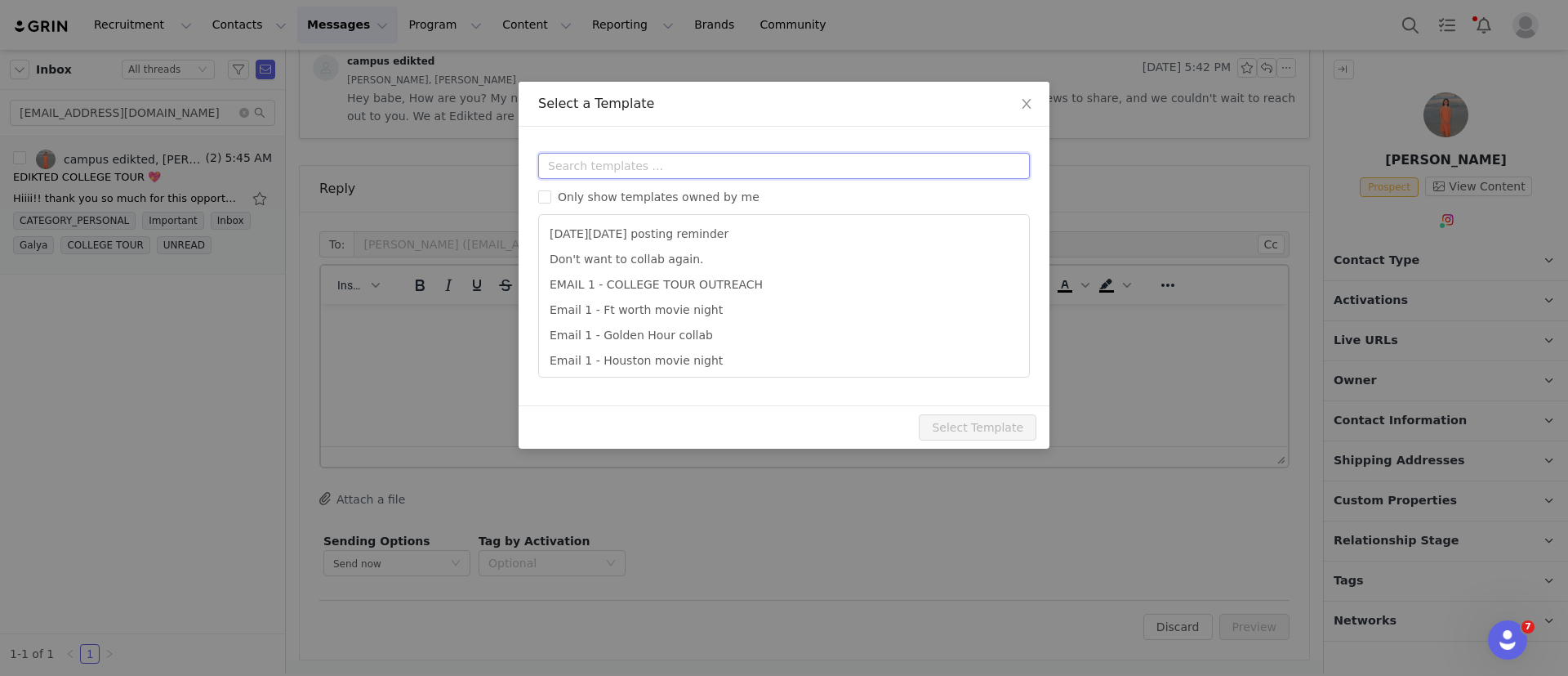
click at [671, 168] on input "text" at bounding box center [784, 166] width 492 height 26
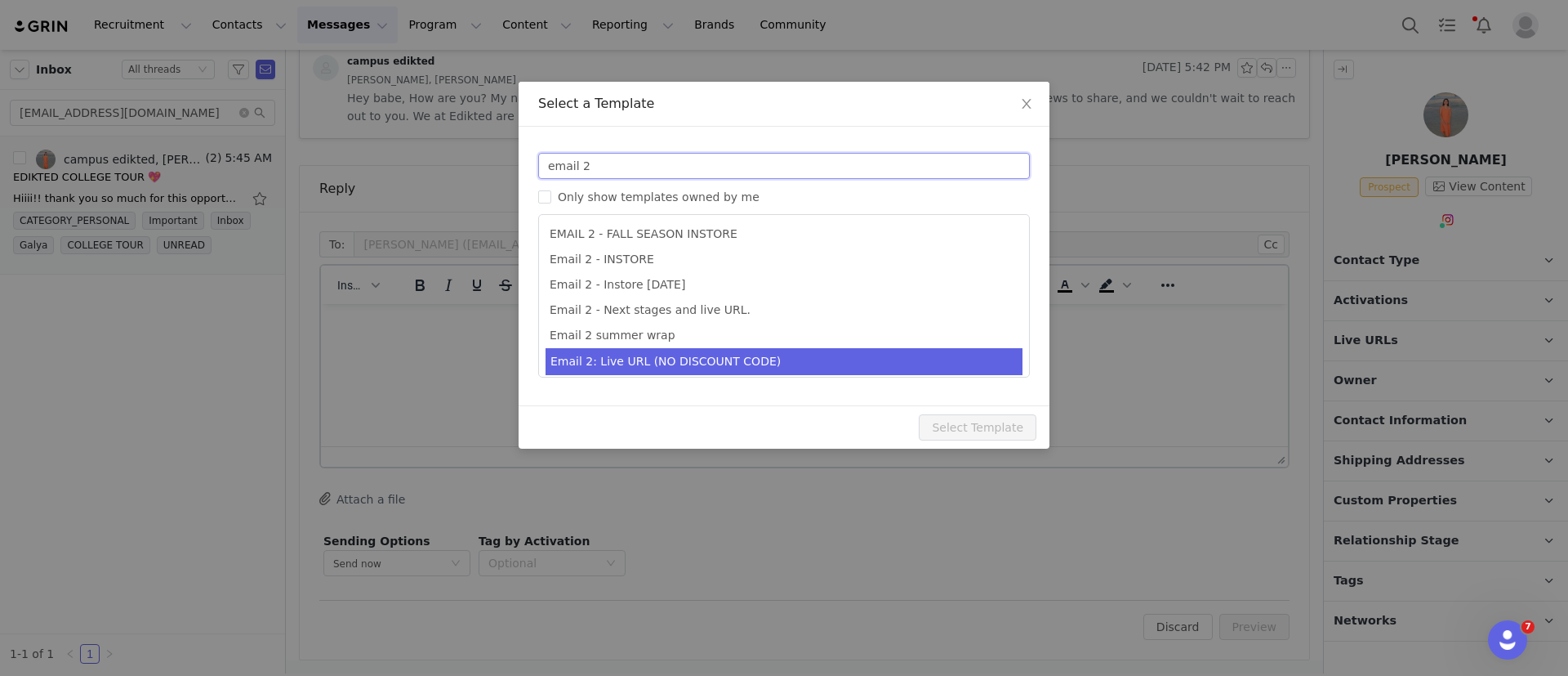
type input "email 2"
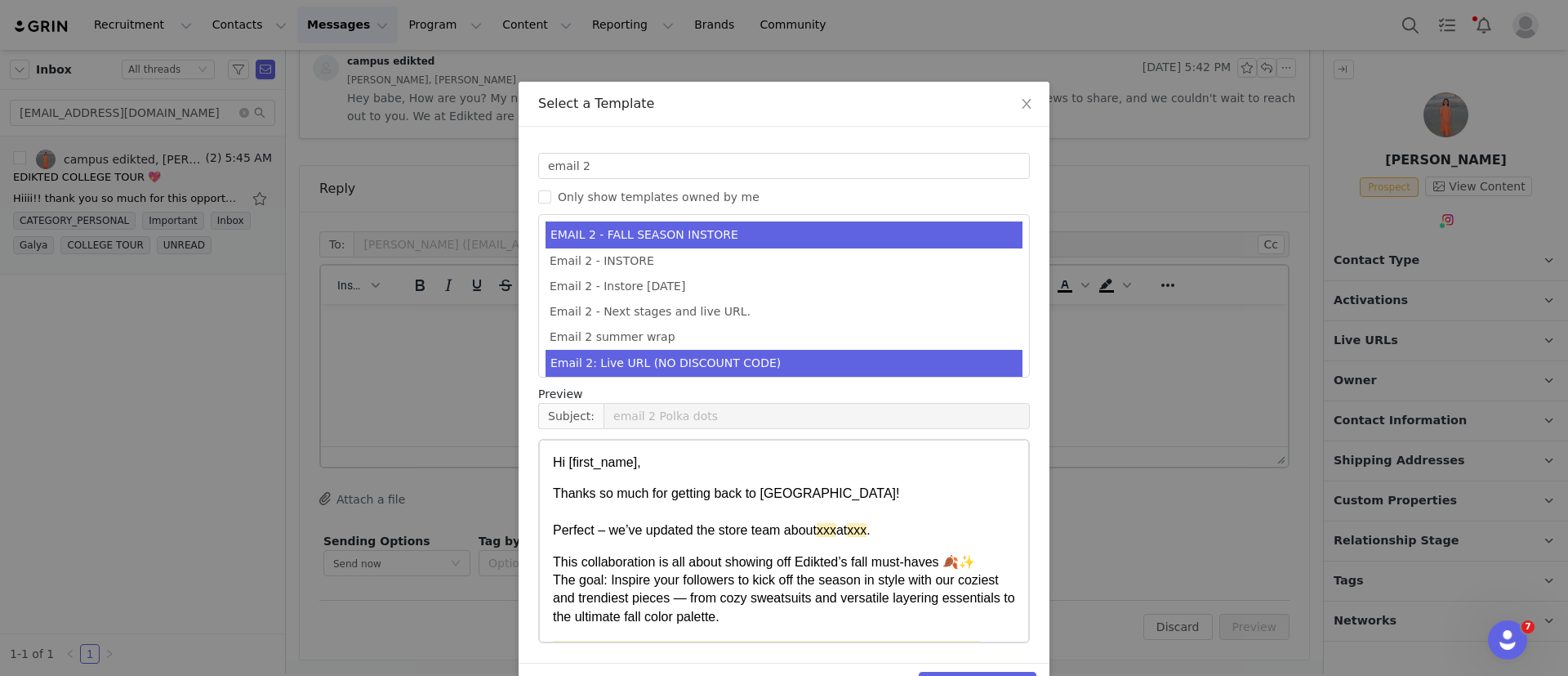
click at [710, 358] on li "Email 2: Live URL (NO DISCOUNT CODE)" at bounding box center [784, 362] width 477 height 27
type input "Collab with Edikted"
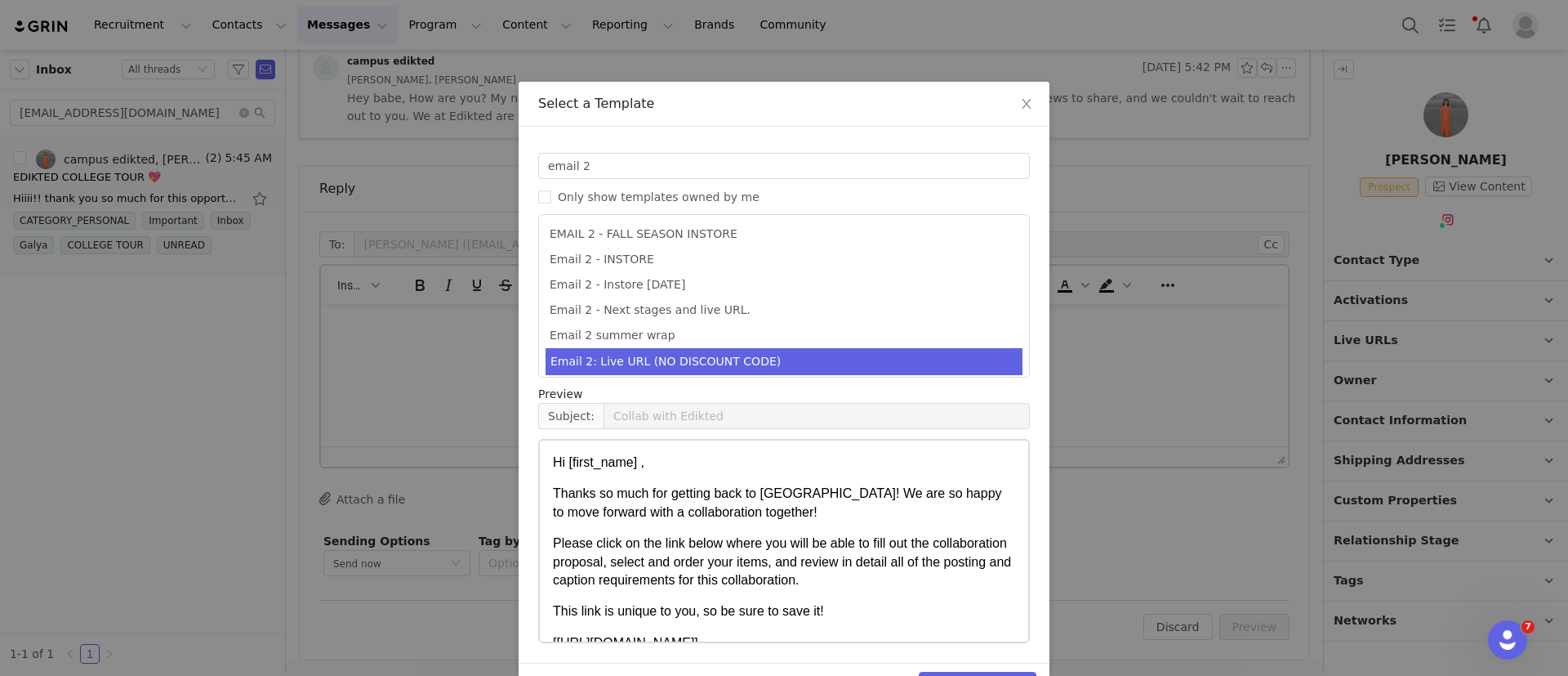
scroll to position [50, 0]
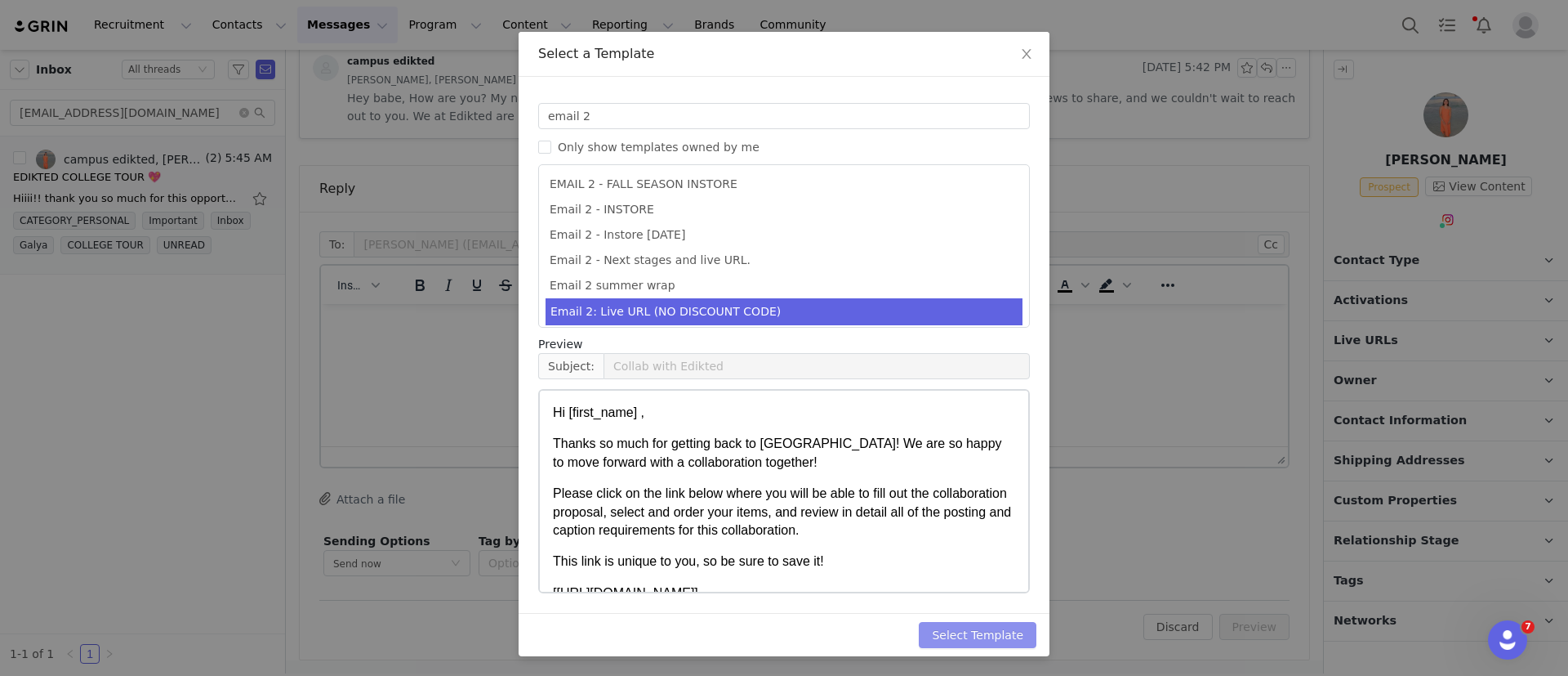
click at [994, 629] on button "Select Template" at bounding box center [978, 635] width 118 height 26
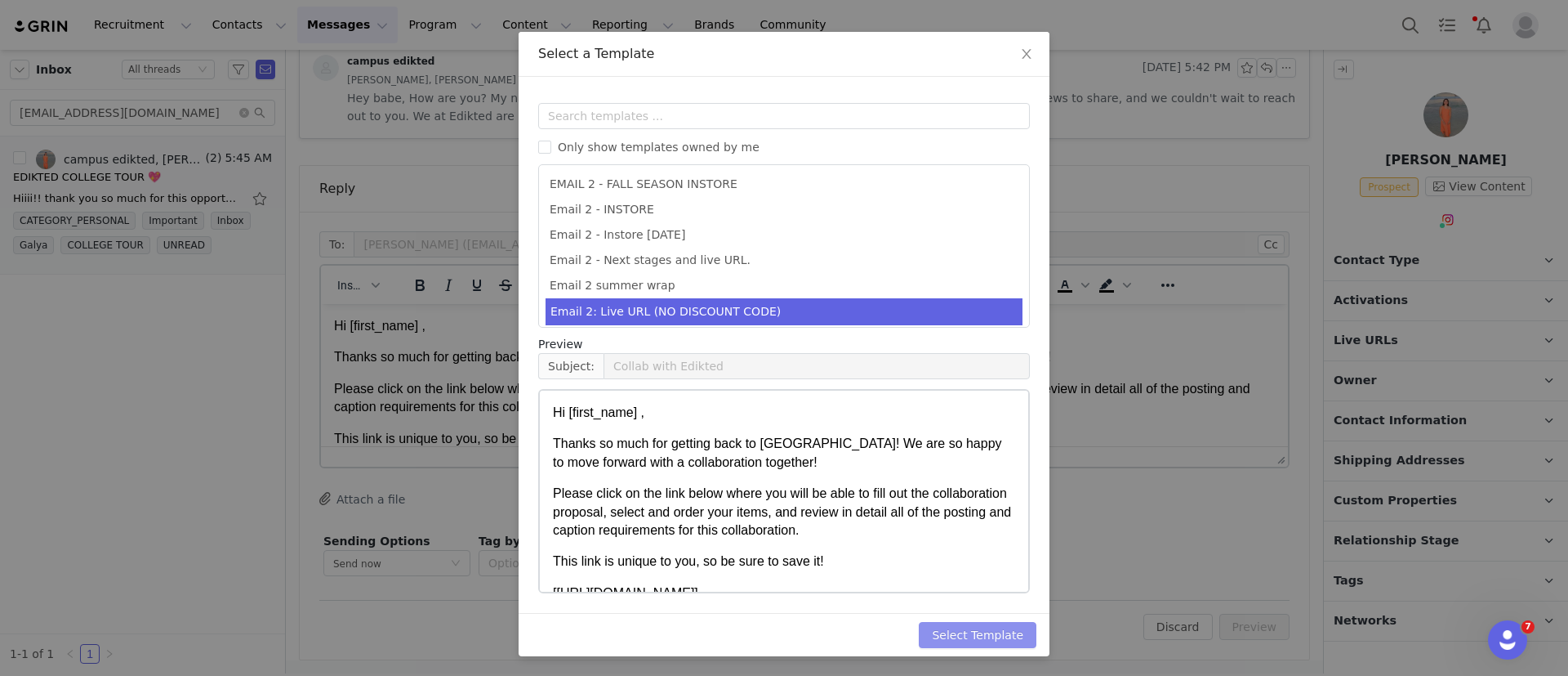
scroll to position [0, 0]
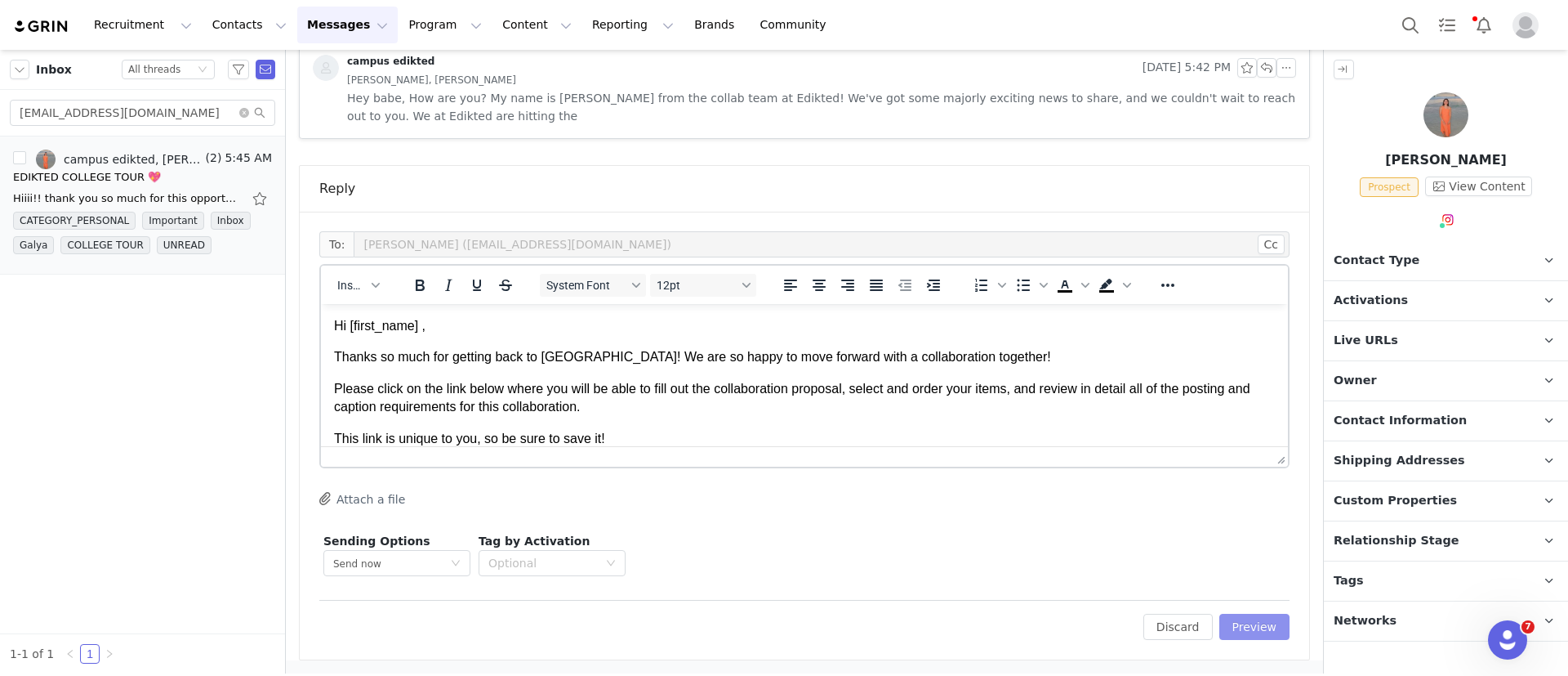
click at [1253, 627] on button "Preview" at bounding box center [1255, 626] width 71 height 26
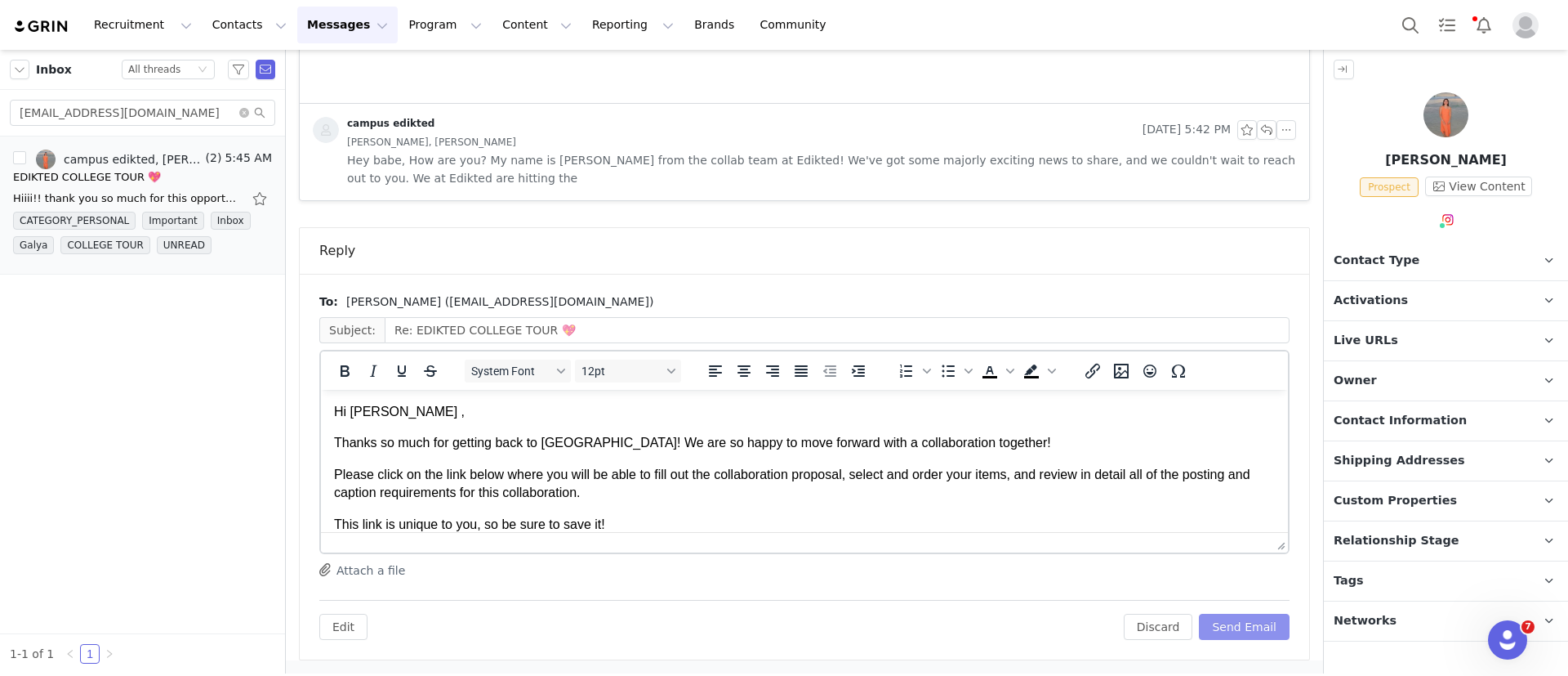
click at [1253, 627] on button "Send Email" at bounding box center [1244, 626] width 91 height 26
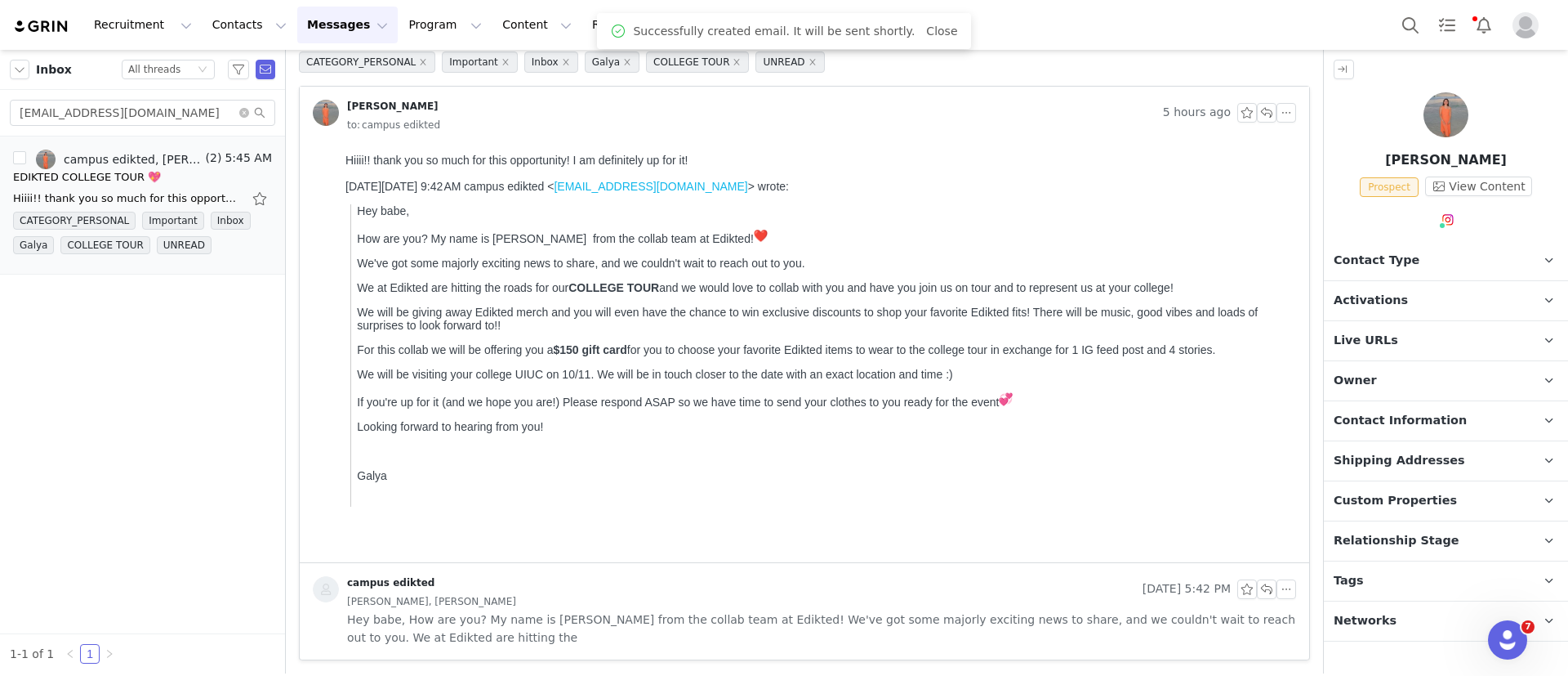
scroll to position [77, 0]
click at [1451, 250] on p "Contact Type Contact type can be Creator, Prospect, Application, or Manager." at bounding box center [1426, 260] width 205 height 40
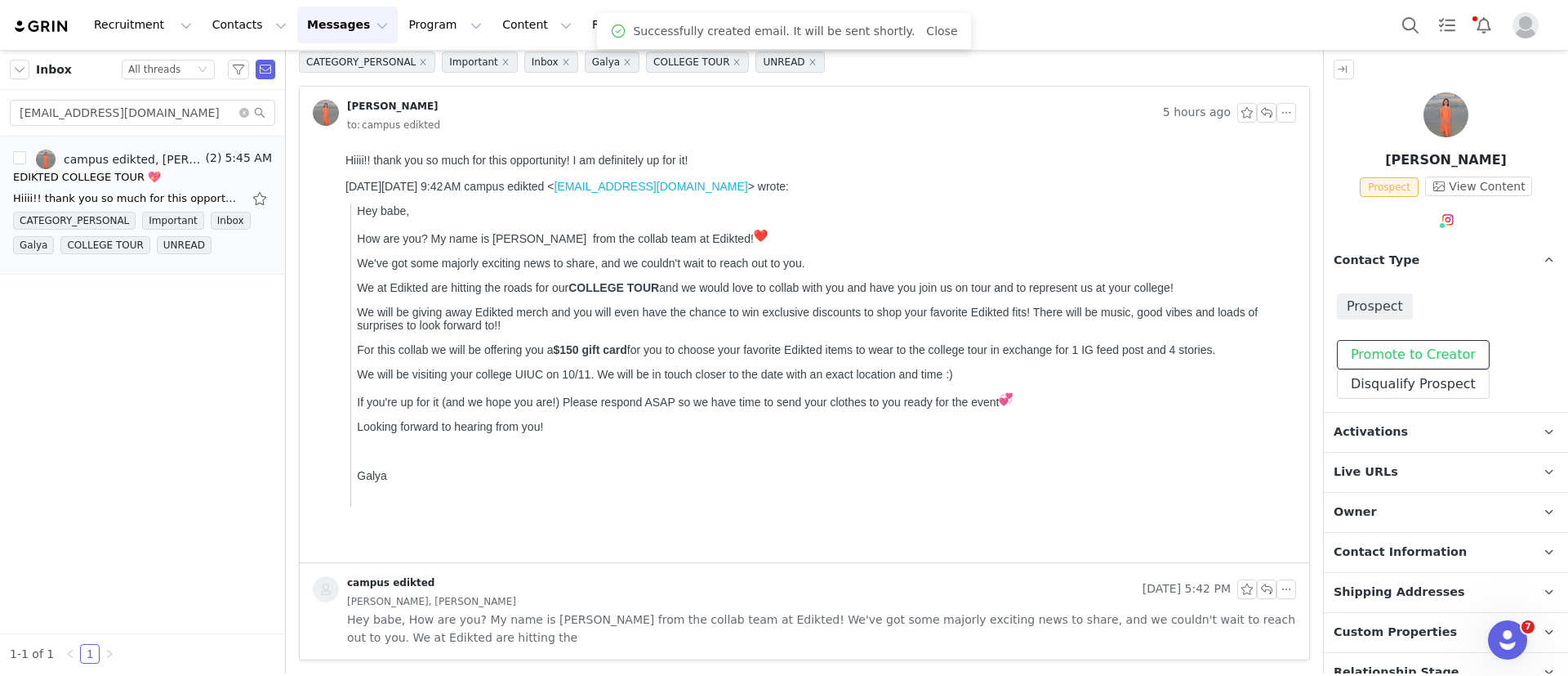
click at [1422, 352] on button "Promote to Creator" at bounding box center [1414, 355] width 153 height 29
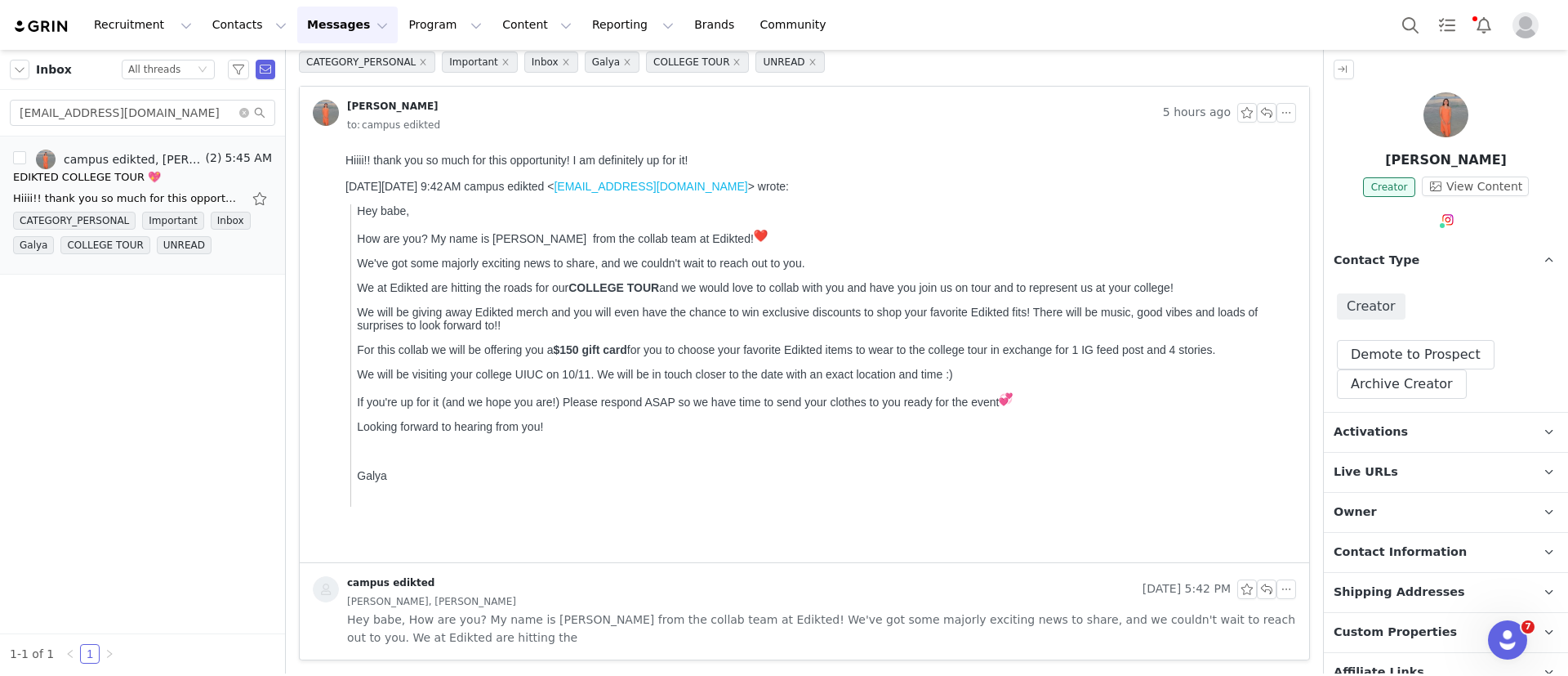
scroll to position [258, 0]
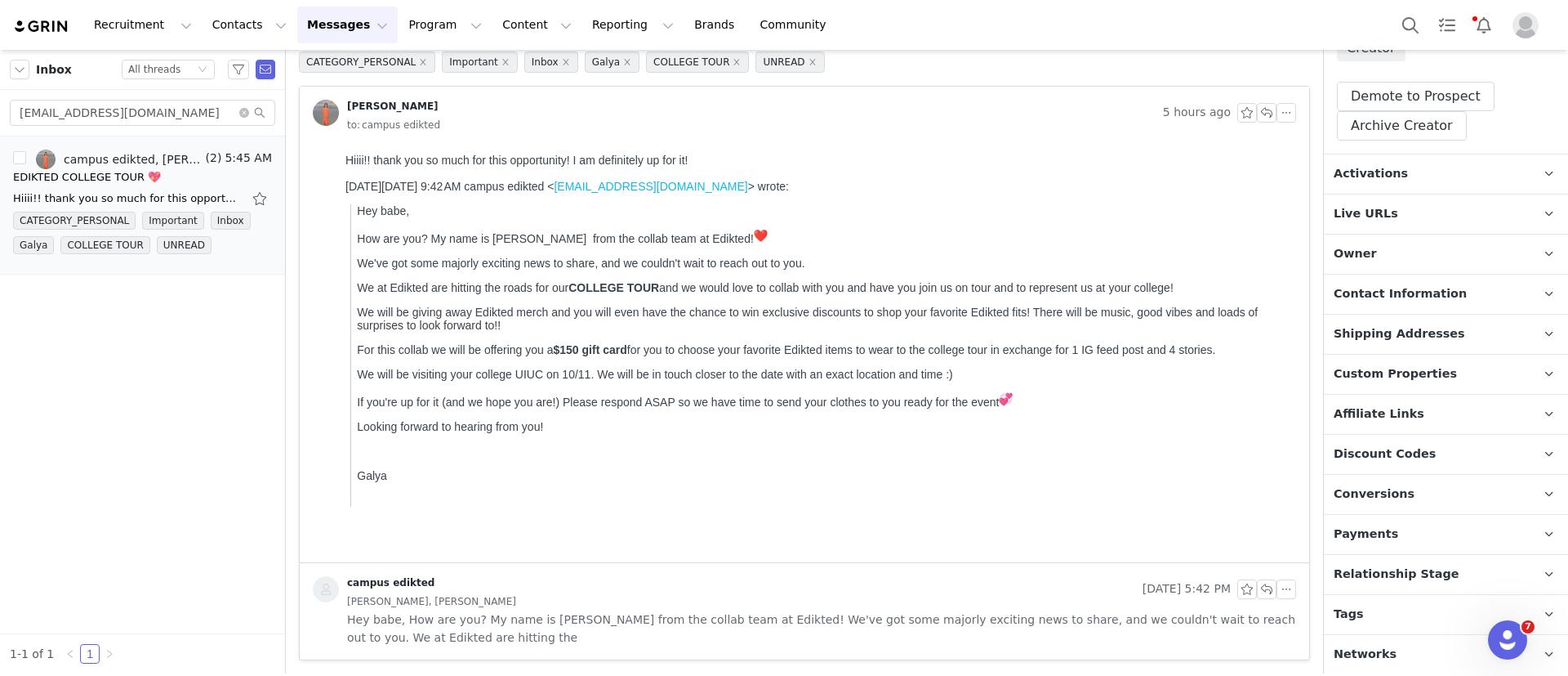
click at [1417, 615] on p "Tags Keep track of your contacts by assigning them tags. You can then filter yo…" at bounding box center [1426, 614] width 205 height 40
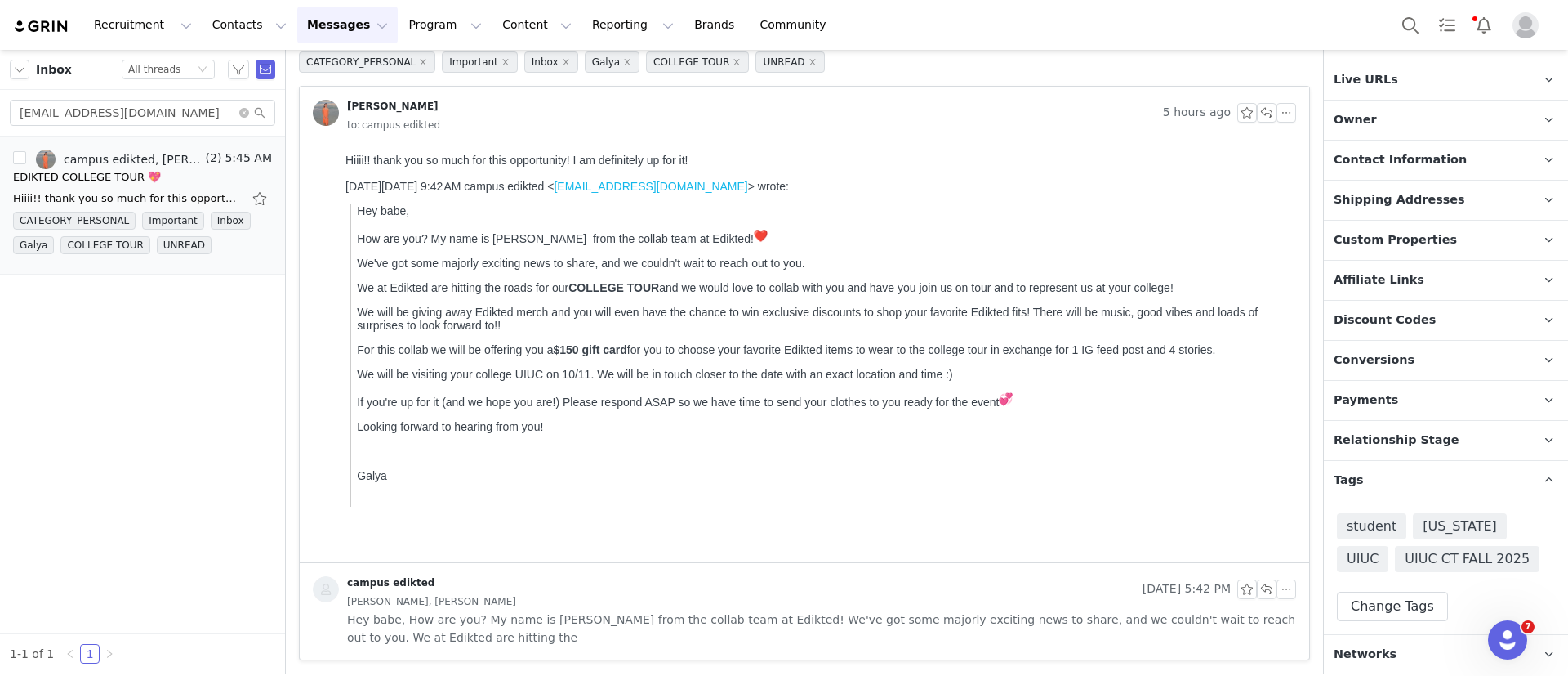
click at [1414, 431] on span "Relationship Stage" at bounding box center [1396, 441] width 126 height 18
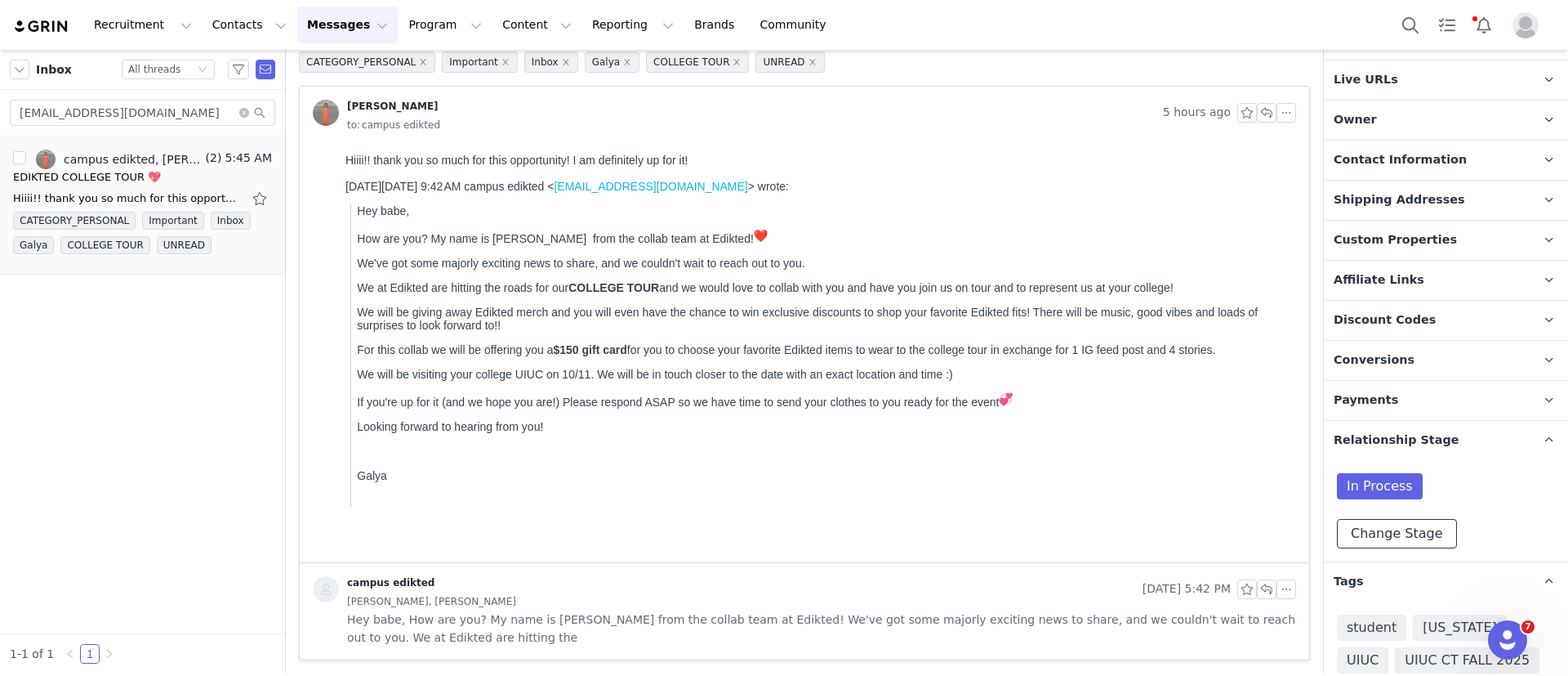
click at [1401, 529] on button "Change Stage" at bounding box center [1397, 533] width 120 height 29
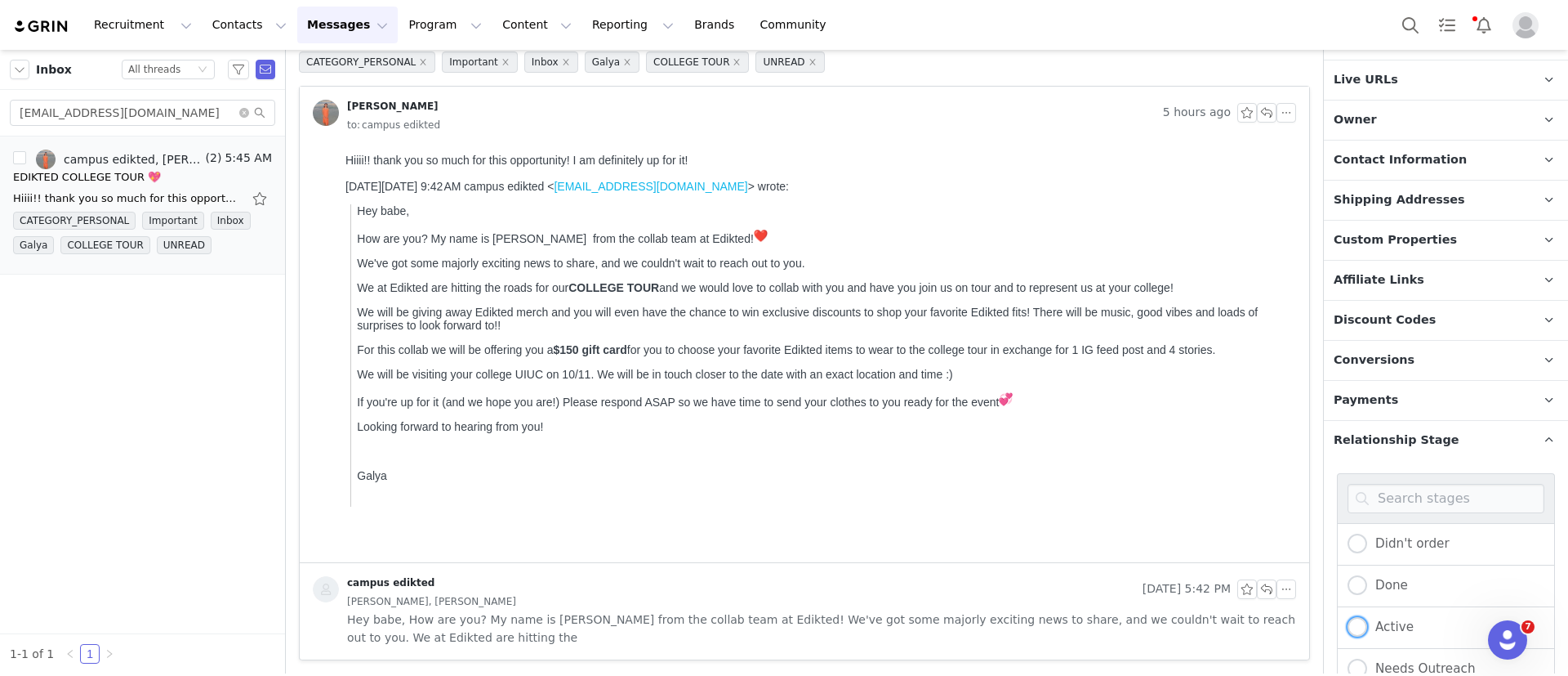
click at [1350, 617] on span at bounding box center [1357, 627] width 19 height 21
click at [1350, 617] on input "Active" at bounding box center [1357, 627] width 19 height 21
radio input "true"
radio input "false"
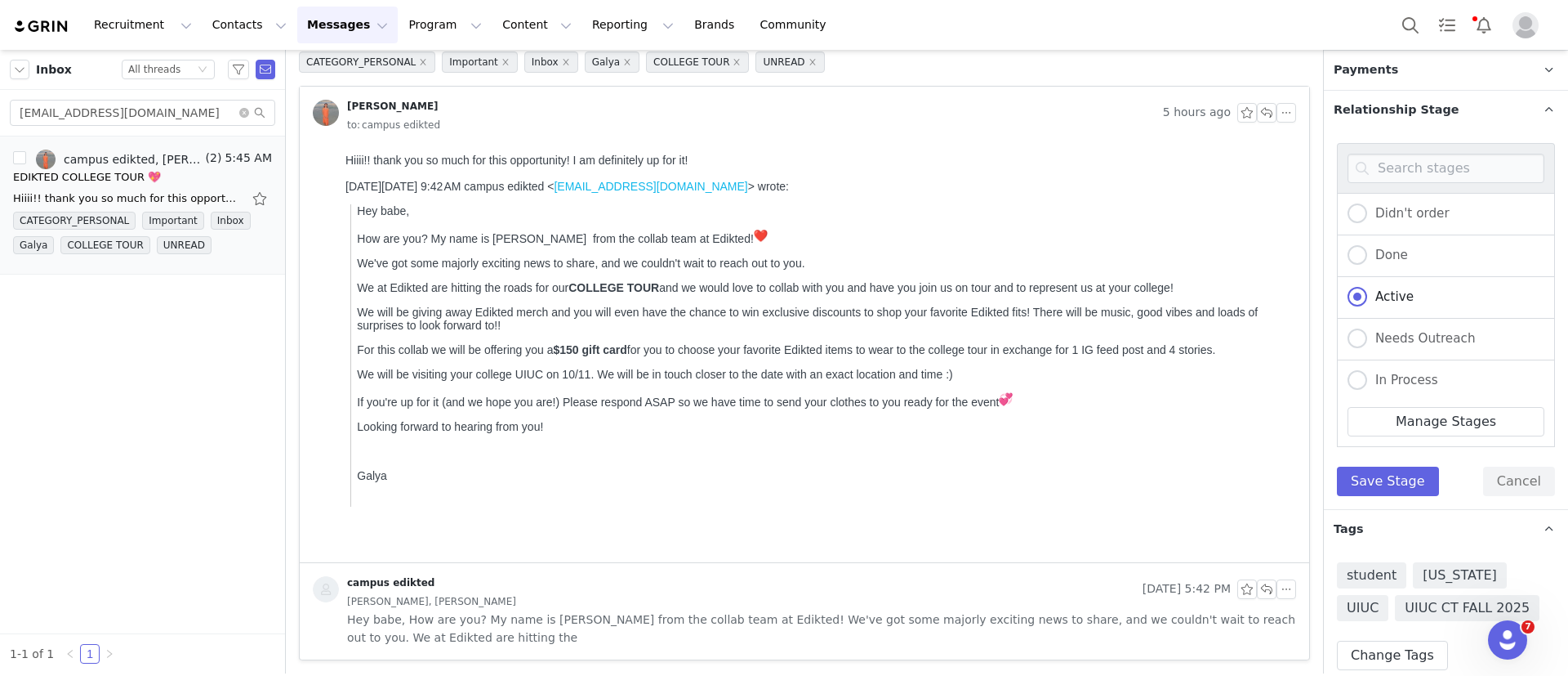
scroll to position [772, 0]
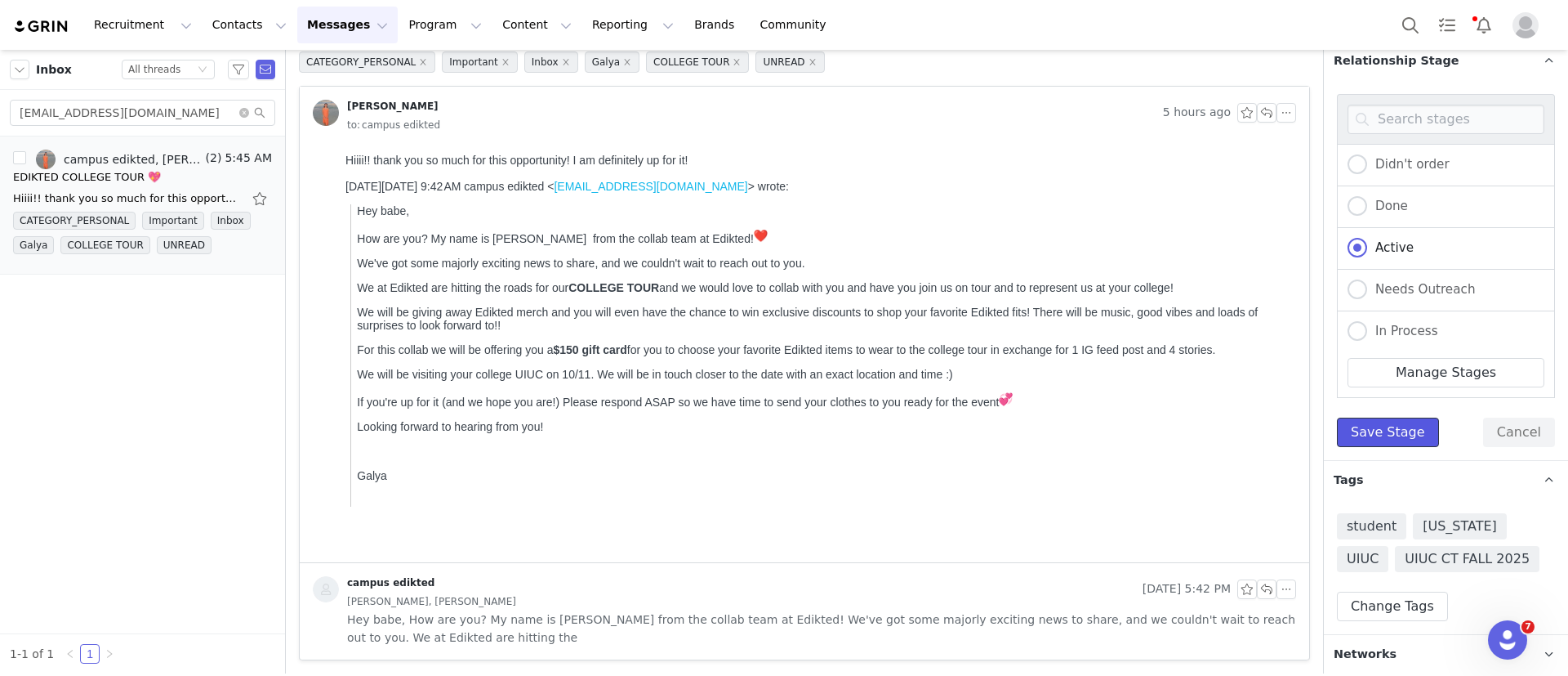
click at [1384, 429] on button "Save Stage" at bounding box center [1388, 432] width 102 height 29
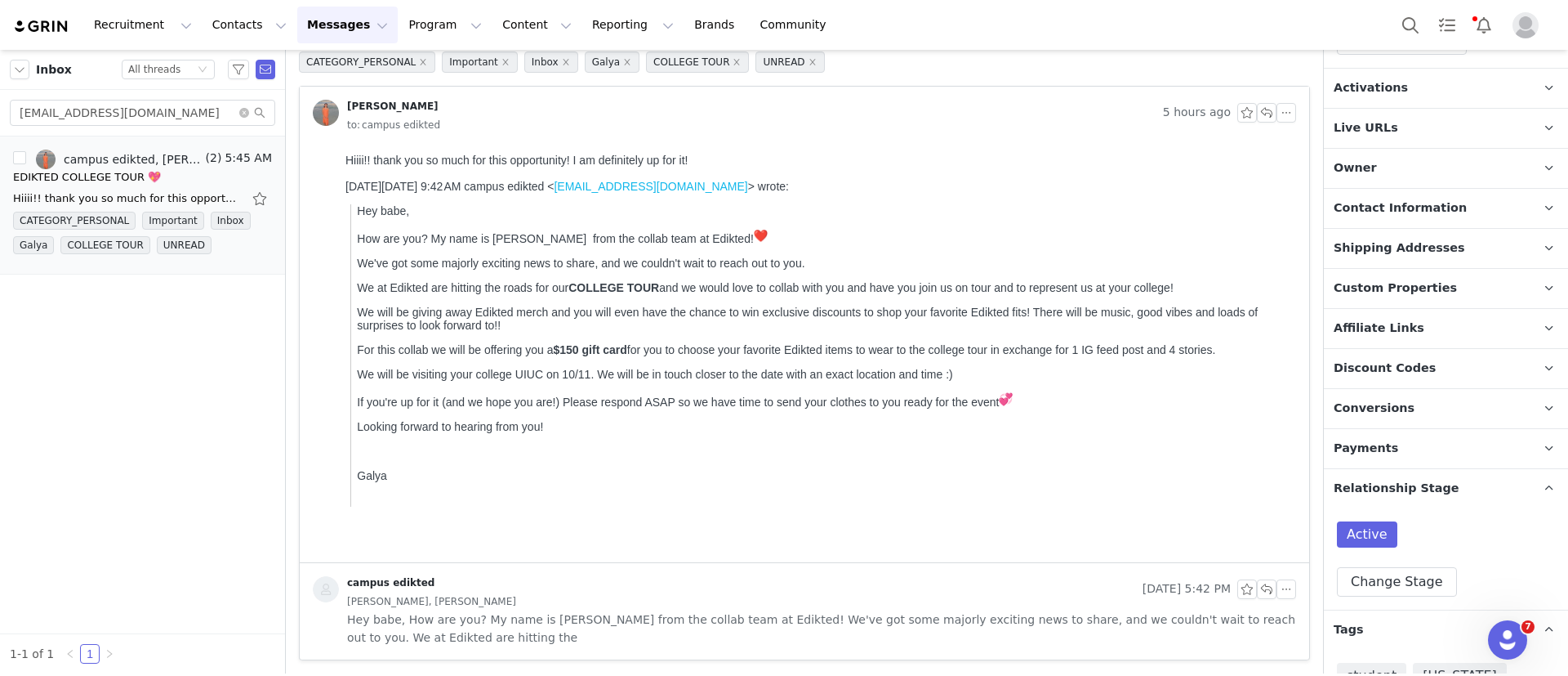
scroll to position [304, 0]
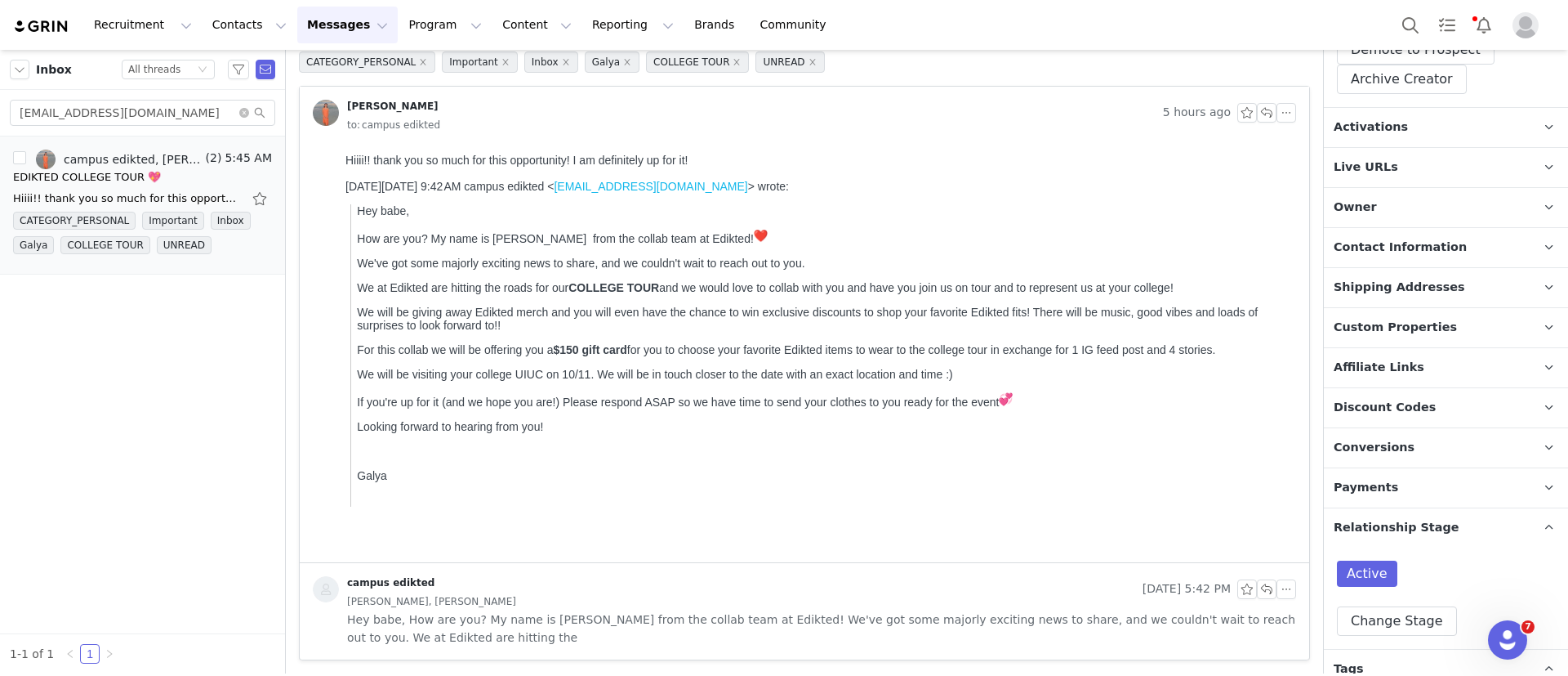
click at [1362, 134] on p "Activations" at bounding box center [1426, 127] width 205 height 40
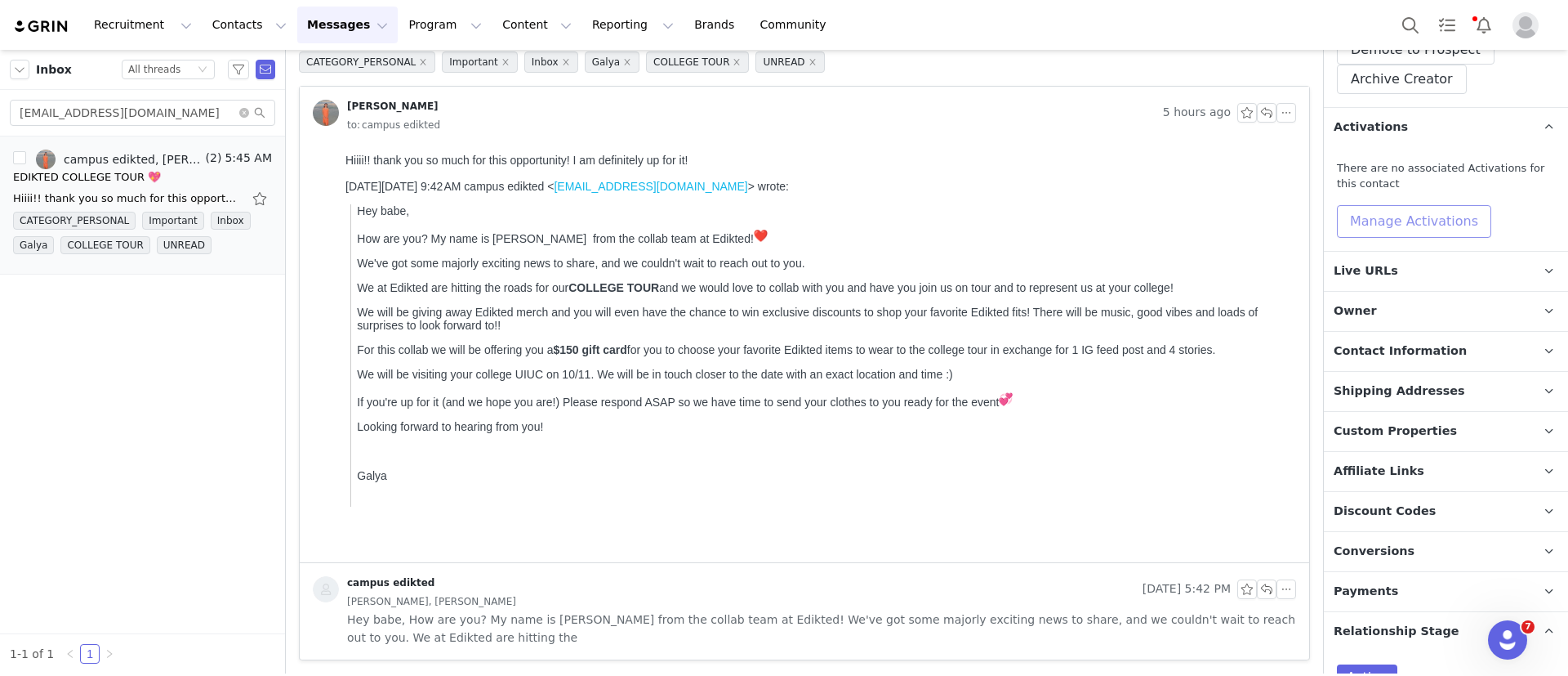
click at [1376, 213] on button "Manage Activations" at bounding box center [1415, 222] width 154 height 33
click at [1367, 275] on div "Select Activation" at bounding box center [1337, 283] width 97 height 25
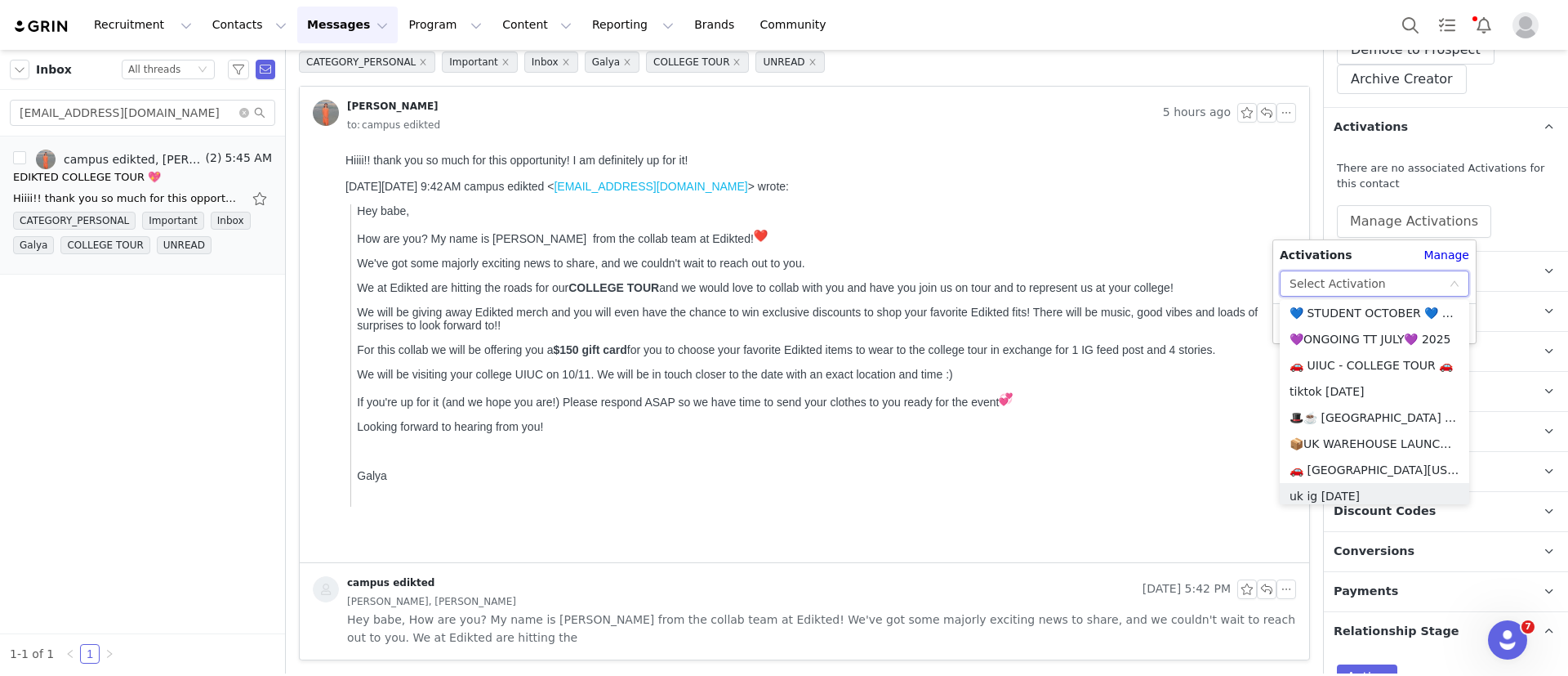
scroll to position [1098, 0]
drag, startPoint x: 1370, startPoint y: 376, endPoint x: 1392, endPoint y: 373, distance: 22.2
click at [1392, 373] on li "🚗 UIUC - COLLEGE TOUR 🚗" at bounding box center [1375, 369] width 189 height 26
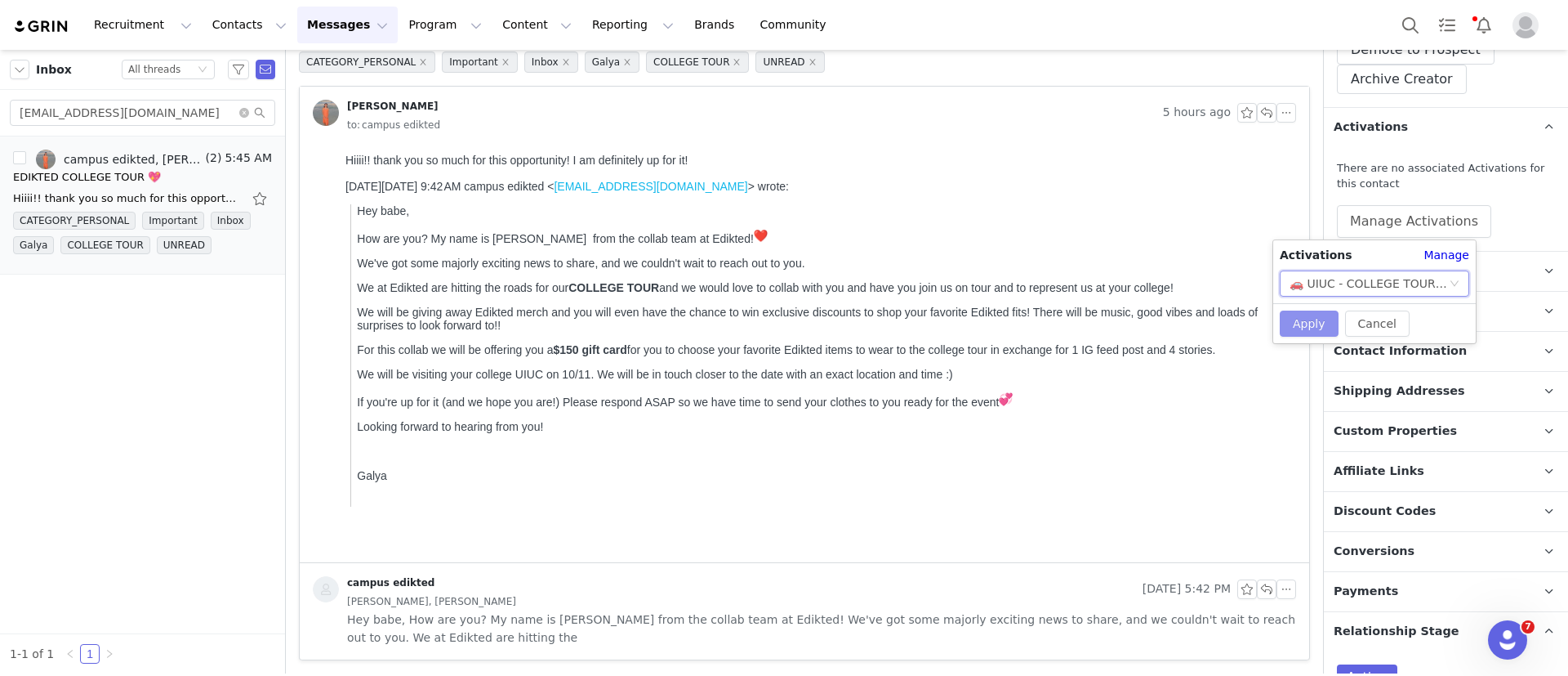
click at [1319, 314] on button "Apply" at bounding box center [1310, 324] width 59 height 26
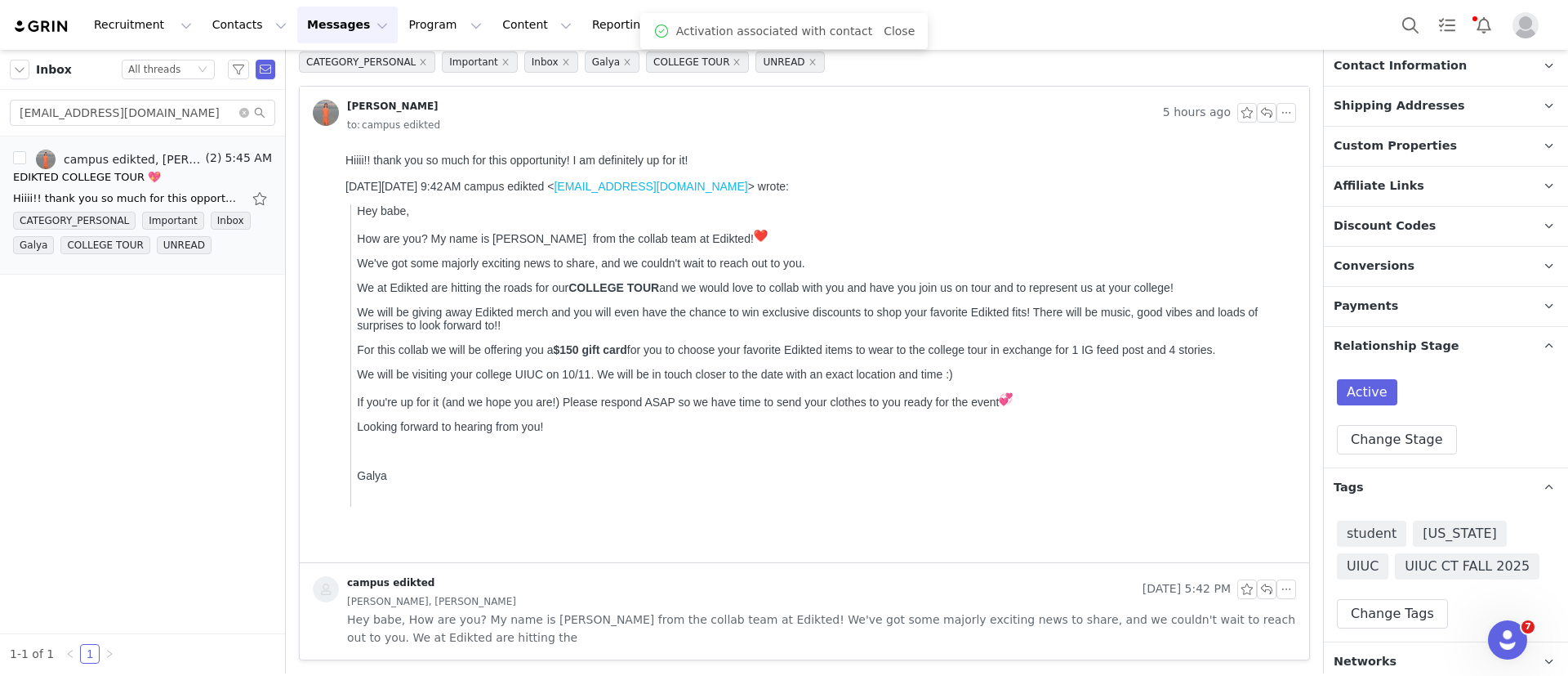
scroll to position [591, 0]
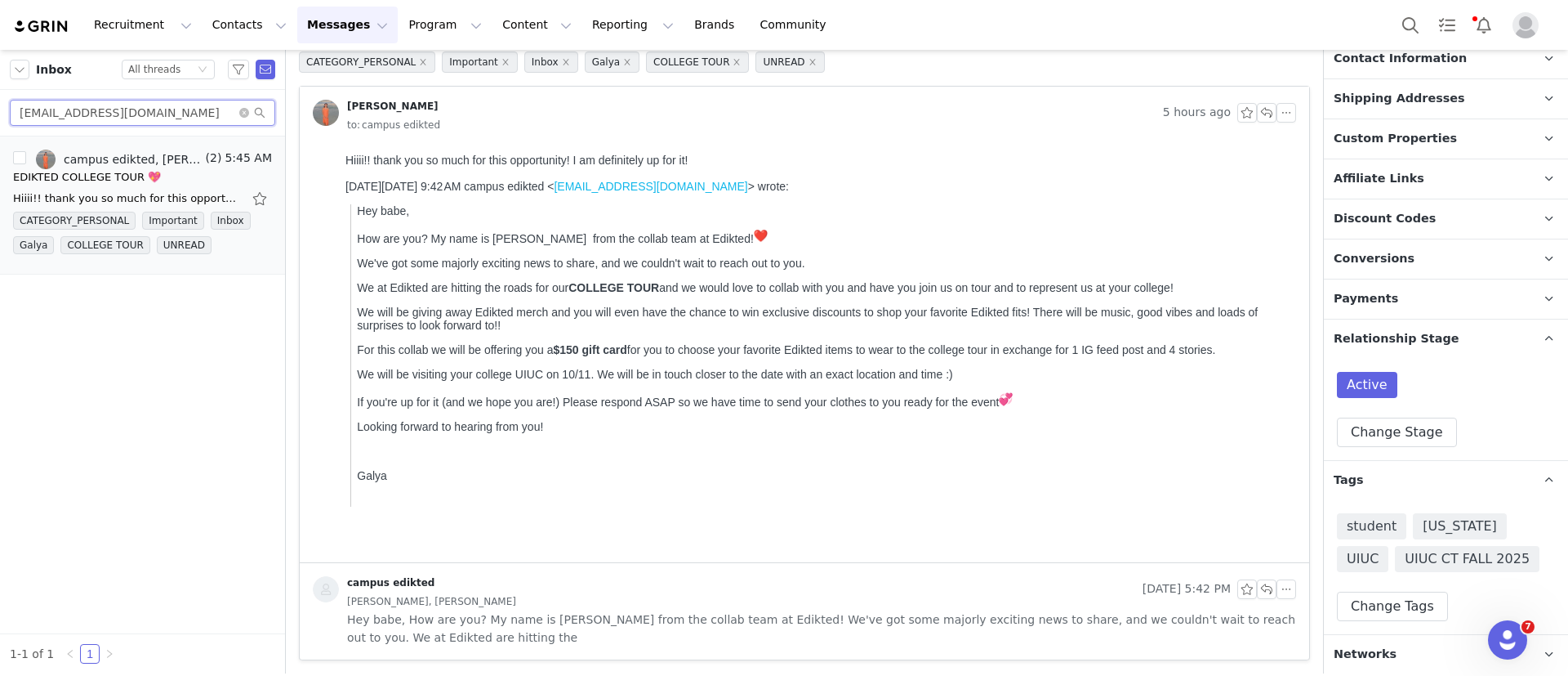
click at [62, 122] on input "gettygrace17@gmail.com" at bounding box center [142, 112] width 266 height 26
paste input "maddietruban"
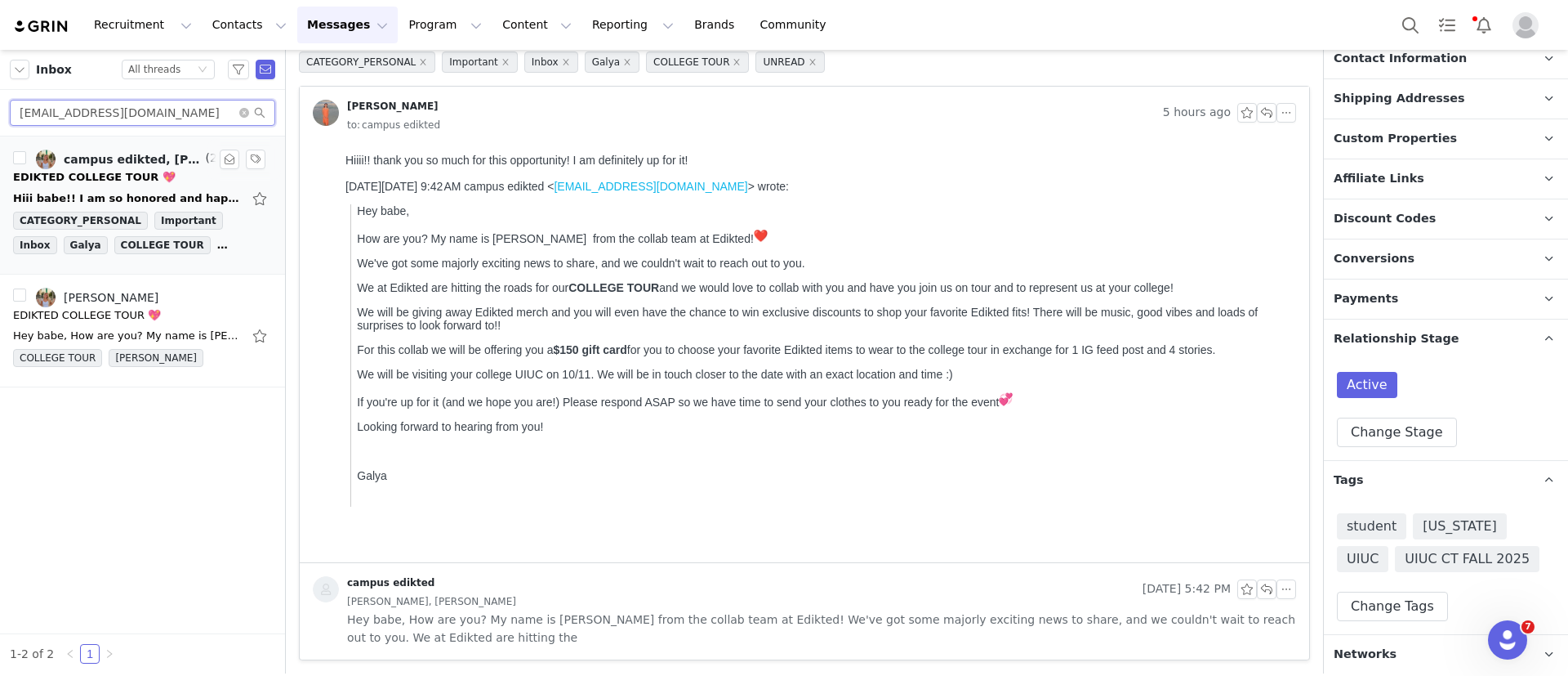
type input "maddietruban@gmail.com"
click at [129, 202] on div "Hiii babe!! I am so honored and happy to have this opportunity! I'd love to par…" at bounding box center [127, 199] width 229 height 17
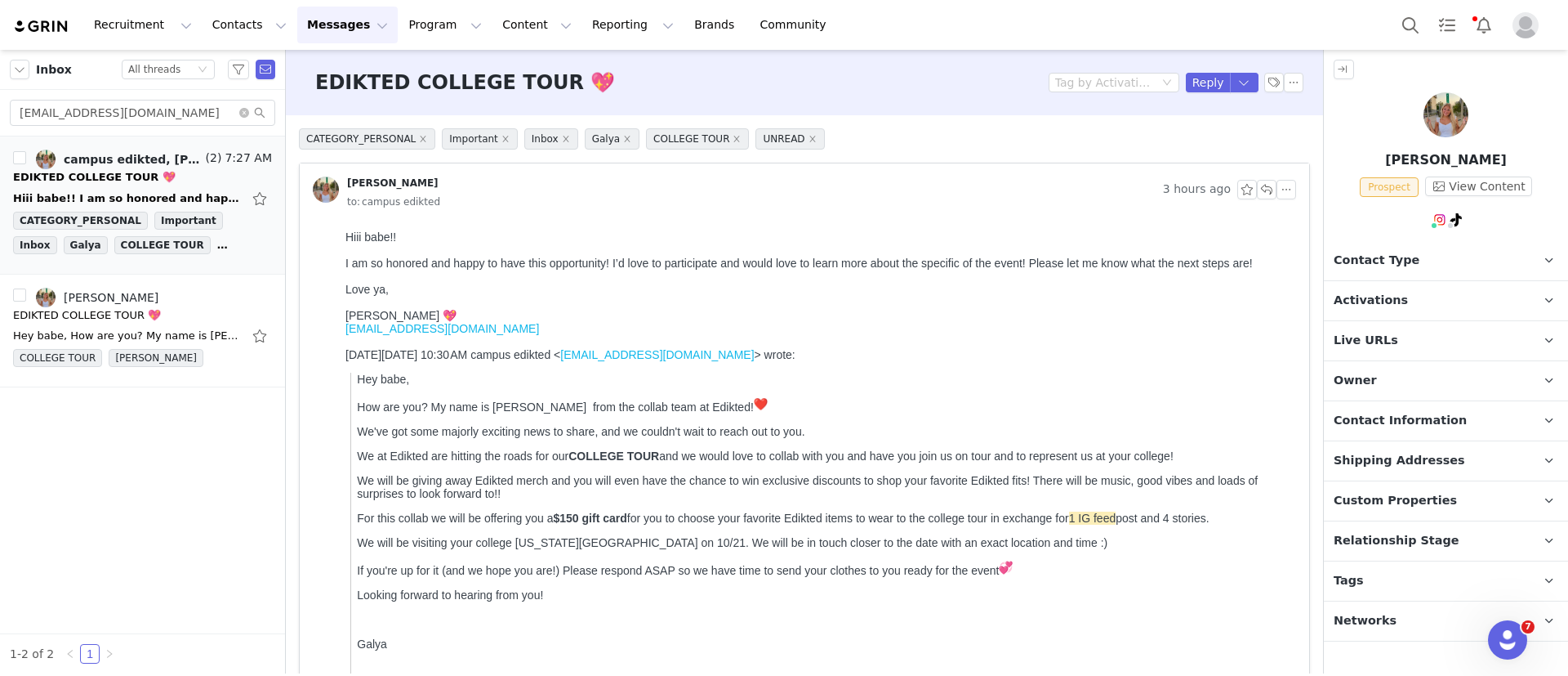
scroll to position [0, 0]
click at [1191, 93] on div "EDIKTED COLLEGE TOUR 💖 Tag by Activation Reply" at bounding box center [804, 82] width 1038 height 65
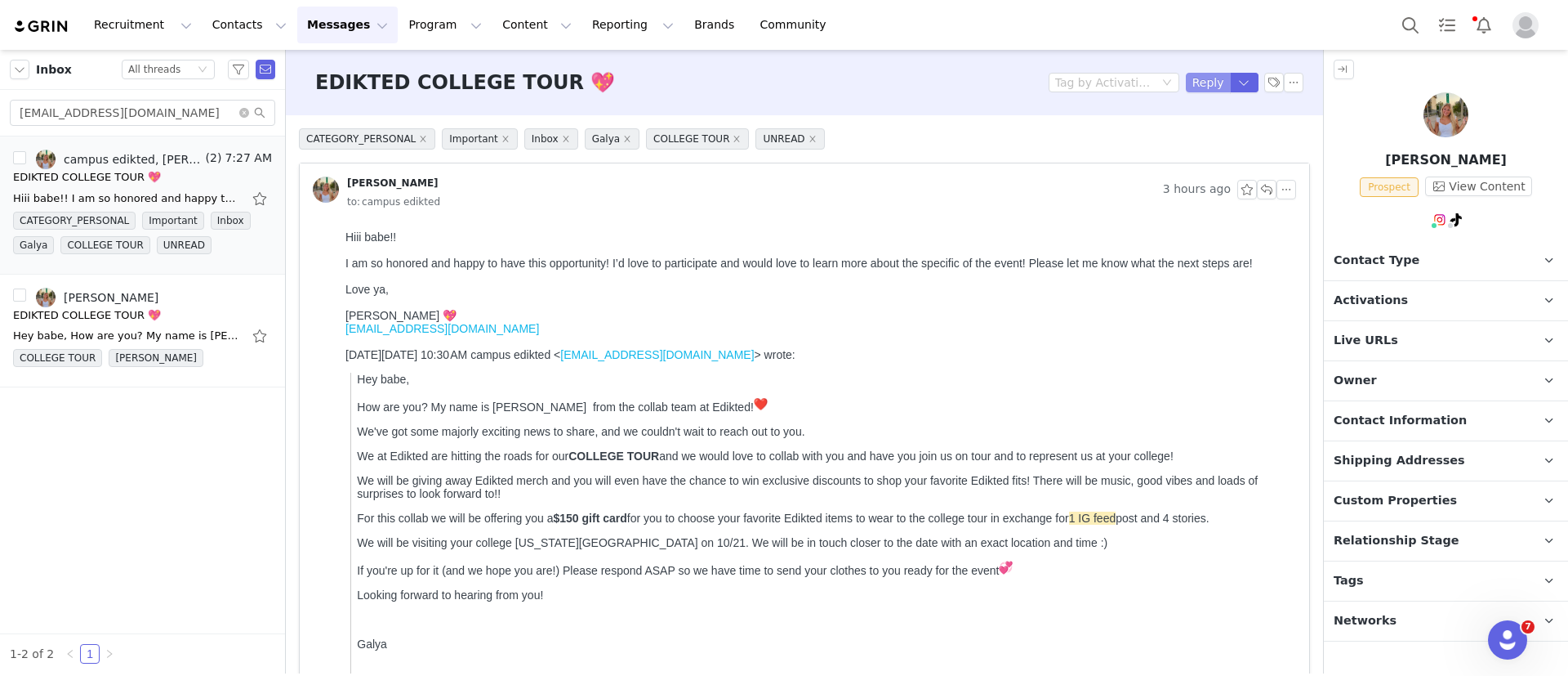
click at [1189, 82] on button "Reply" at bounding box center [1208, 82] width 45 height 19
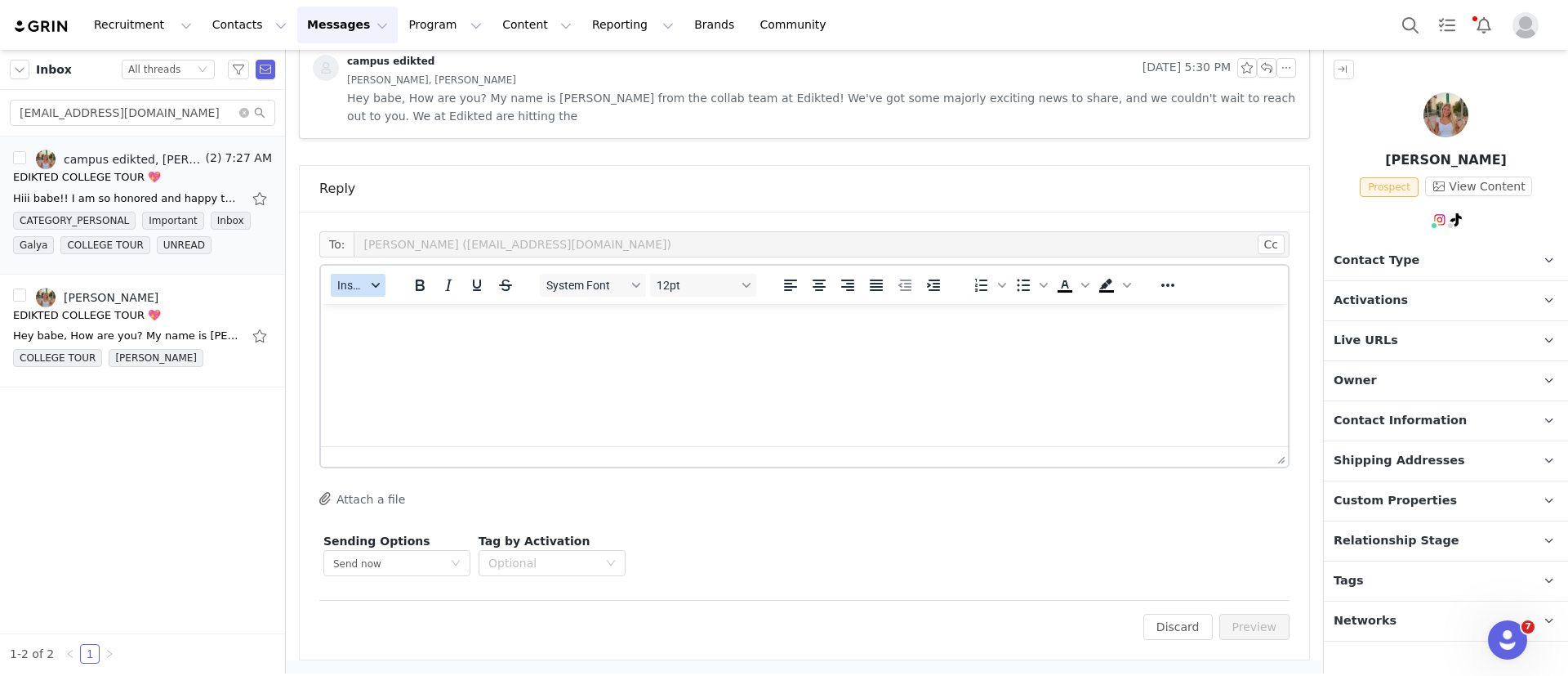
click at [352, 288] on span "Insert" at bounding box center [351, 285] width 28 height 13
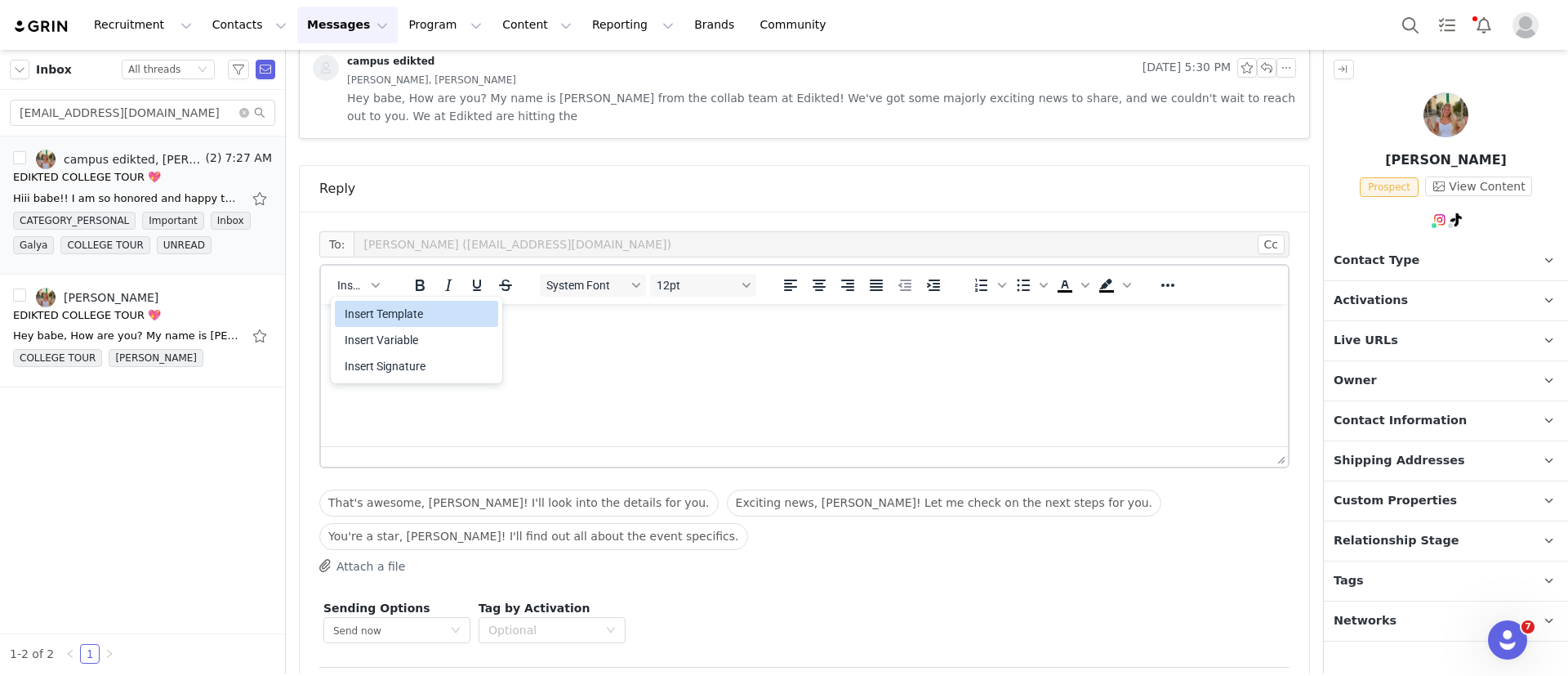
click at [369, 302] on div "Insert Template" at bounding box center [416, 314] width 164 height 26
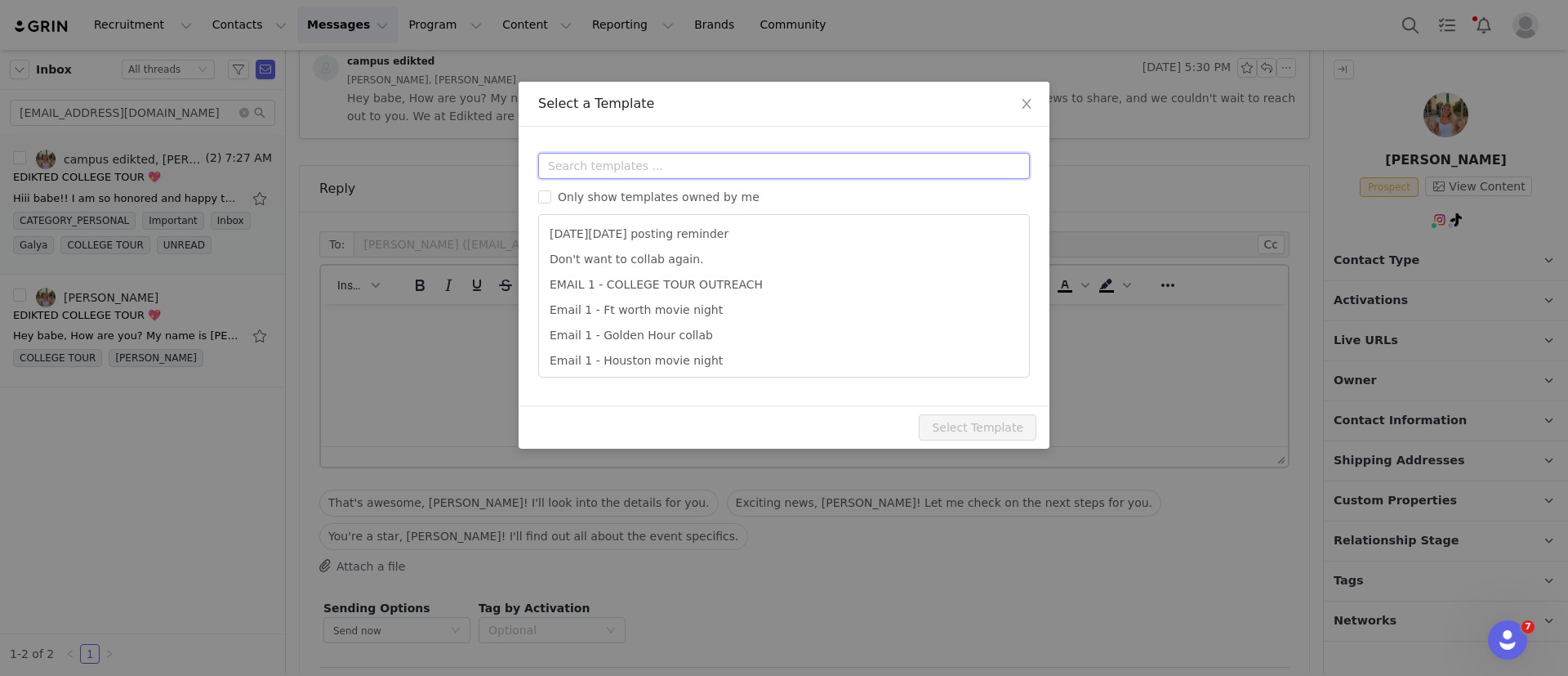
click at [591, 166] on input "text" at bounding box center [784, 166] width 492 height 26
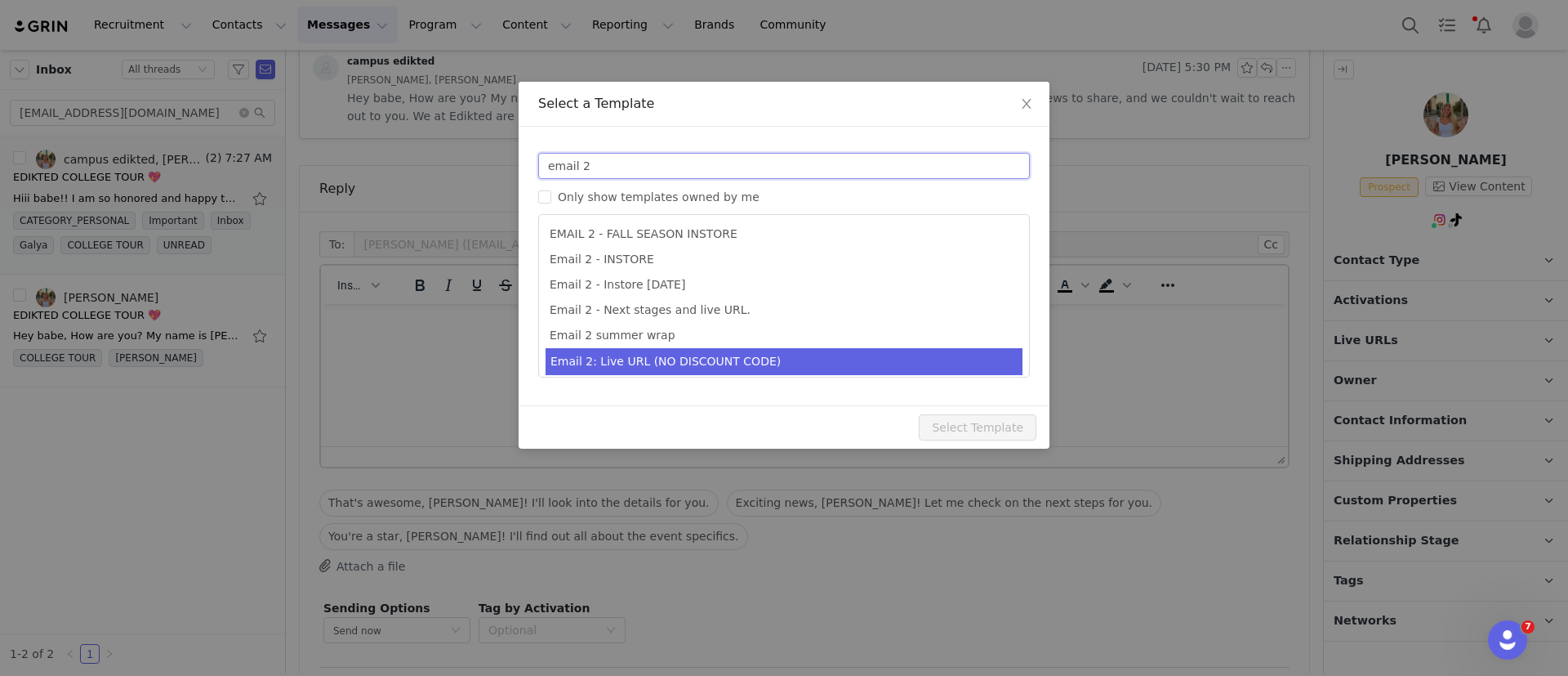
type input "email 2"
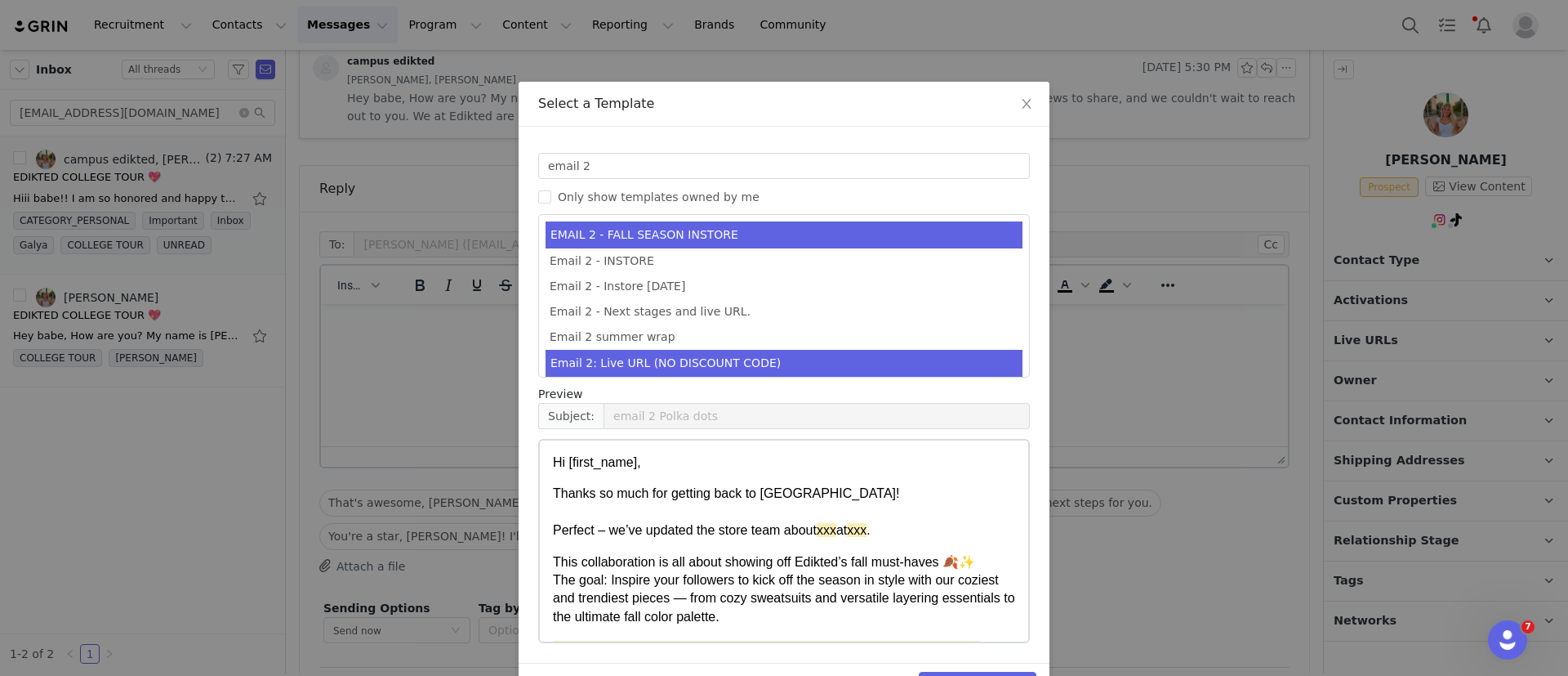
click at [723, 365] on li "Email 2: Live URL (NO DISCOUNT CODE)" at bounding box center [784, 362] width 477 height 27
type input "Collab with Edikted"
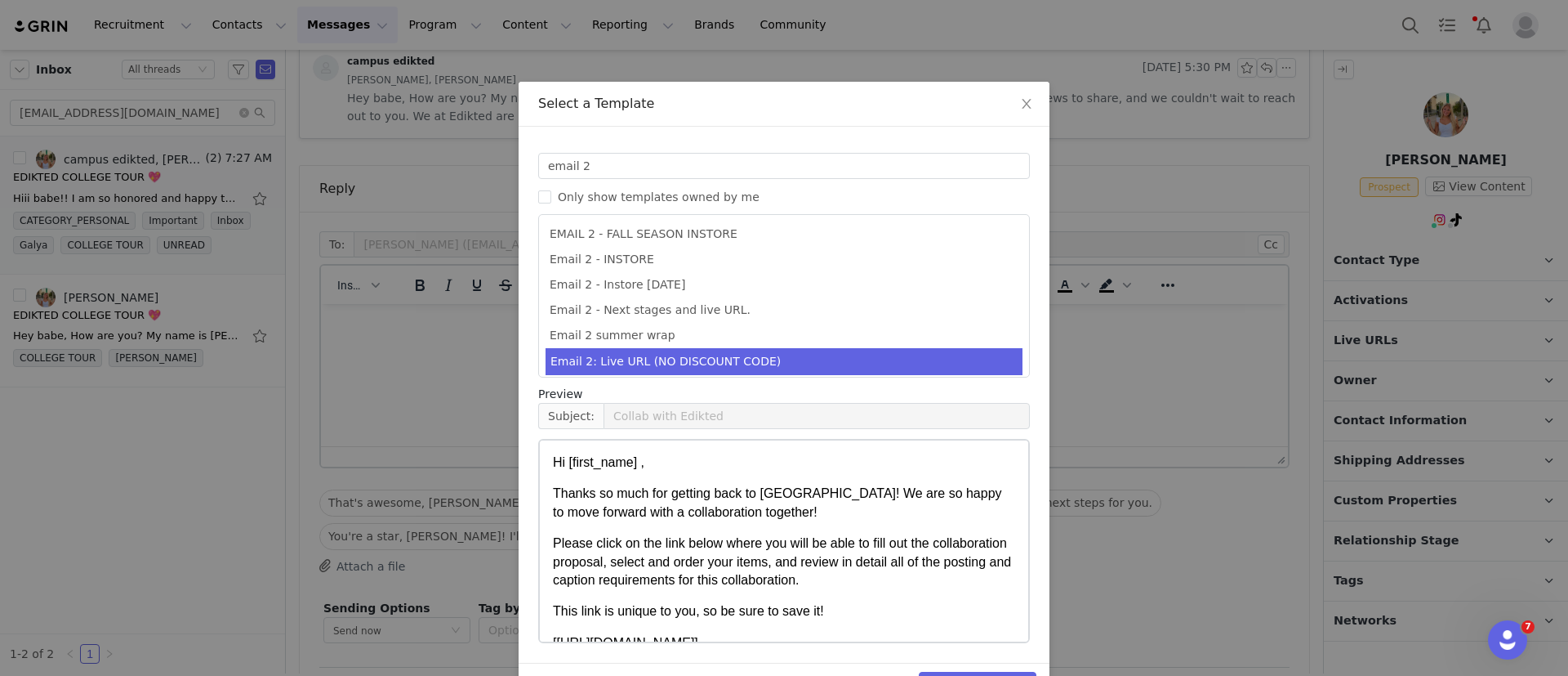
scroll to position [50, 0]
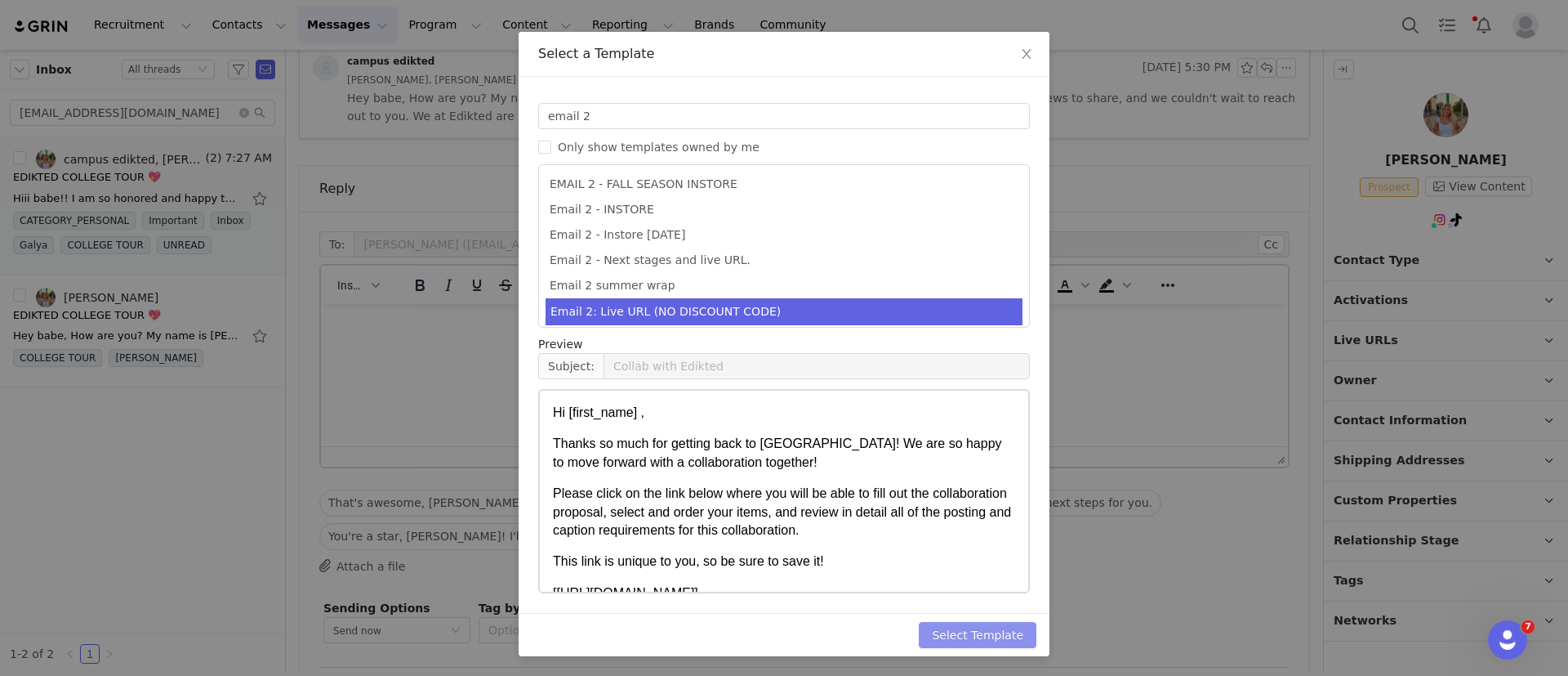
click at [995, 630] on button "Select Template" at bounding box center [978, 635] width 118 height 26
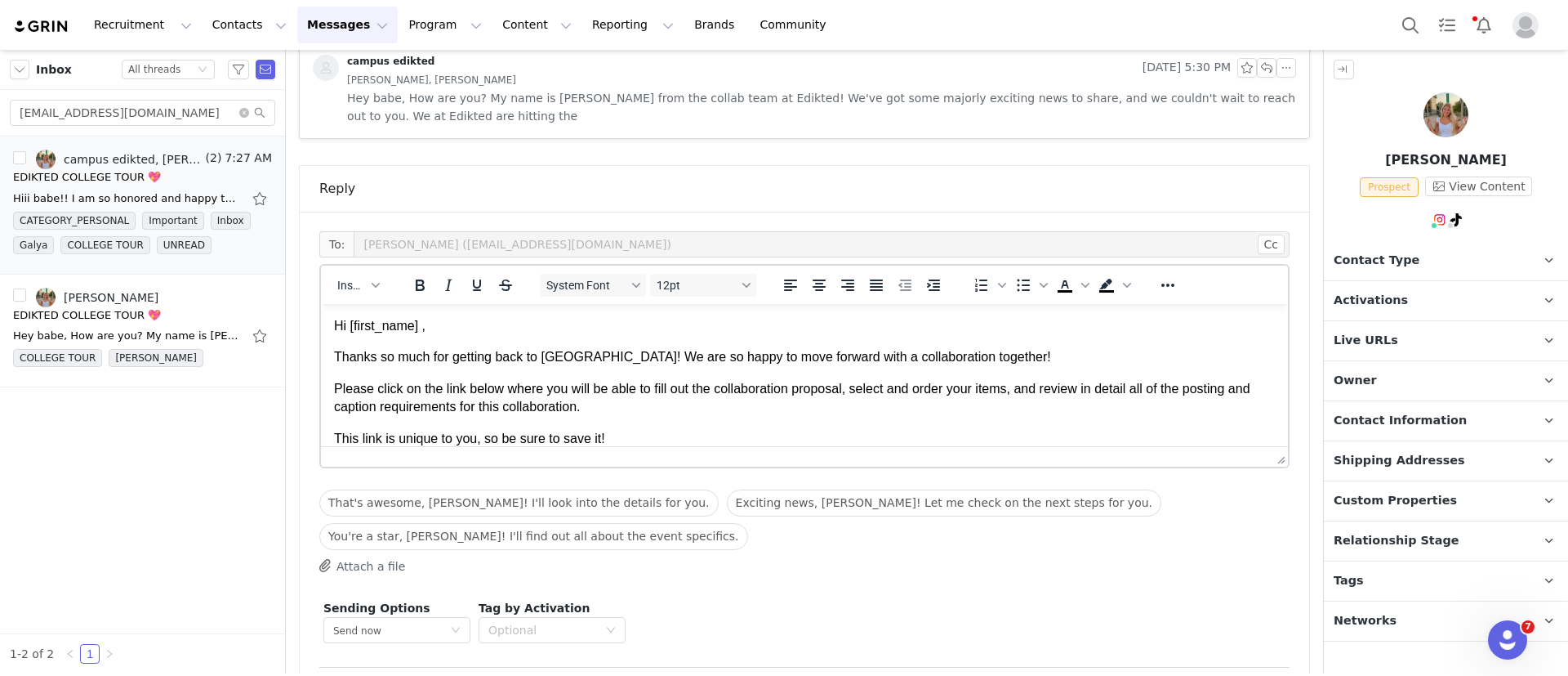
scroll to position [785, 0]
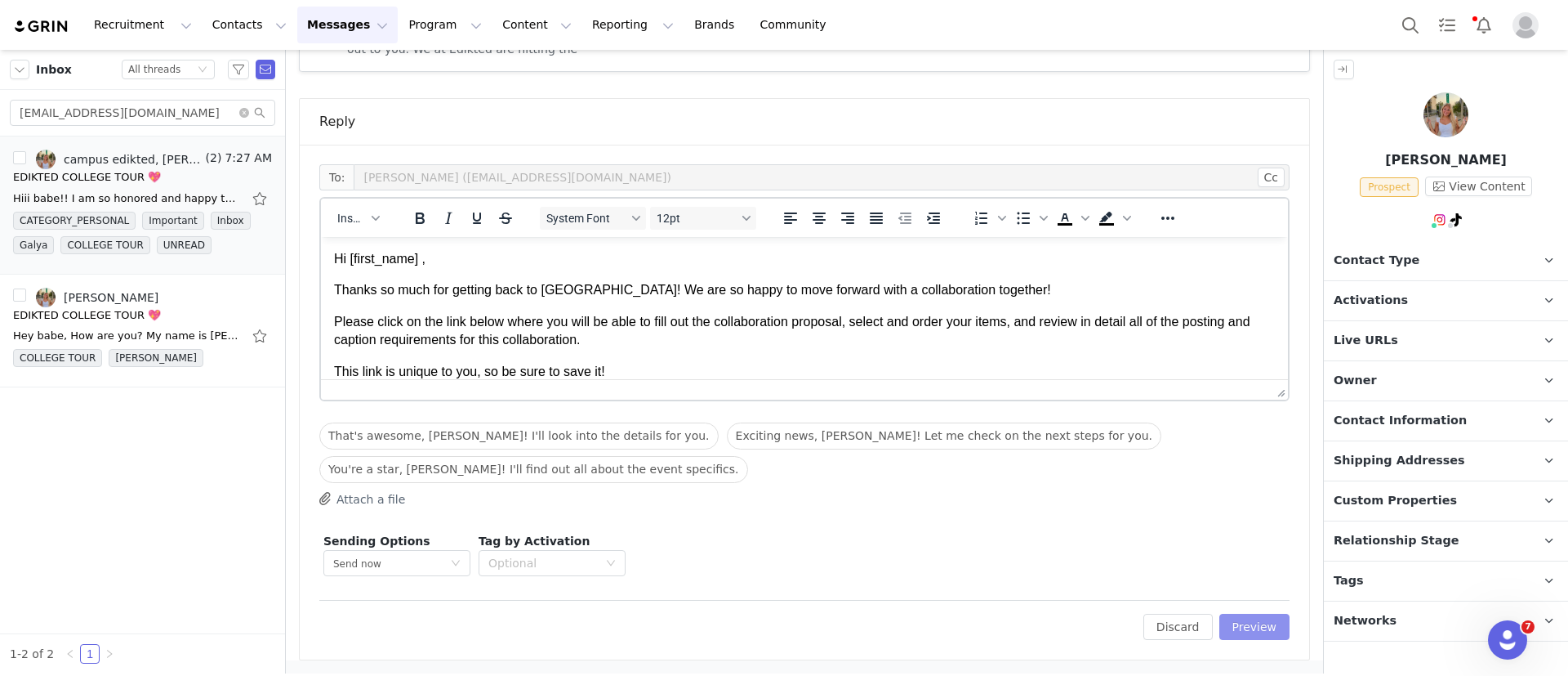
click at [1235, 623] on button "Preview" at bounding box center [1255, 626] width 71 height 26
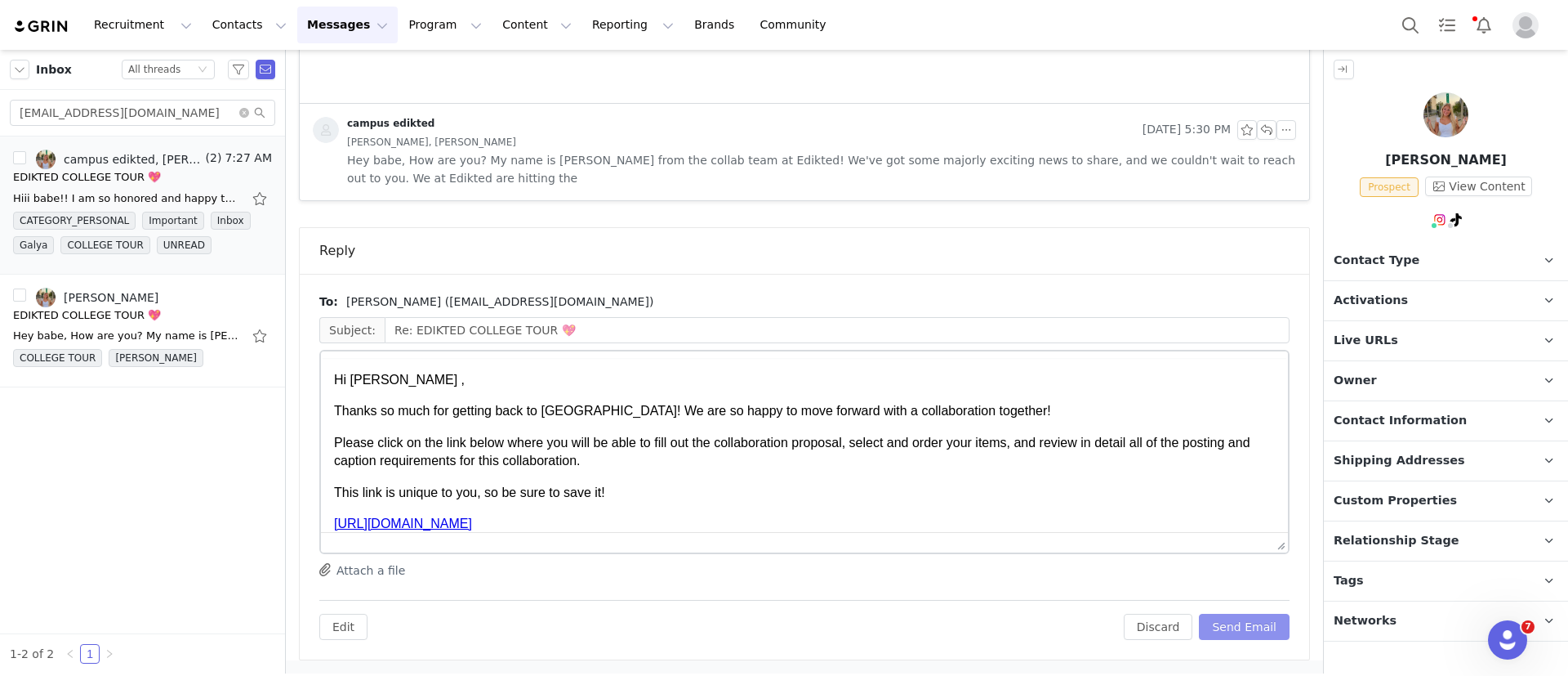
scroll to position [0, 0]
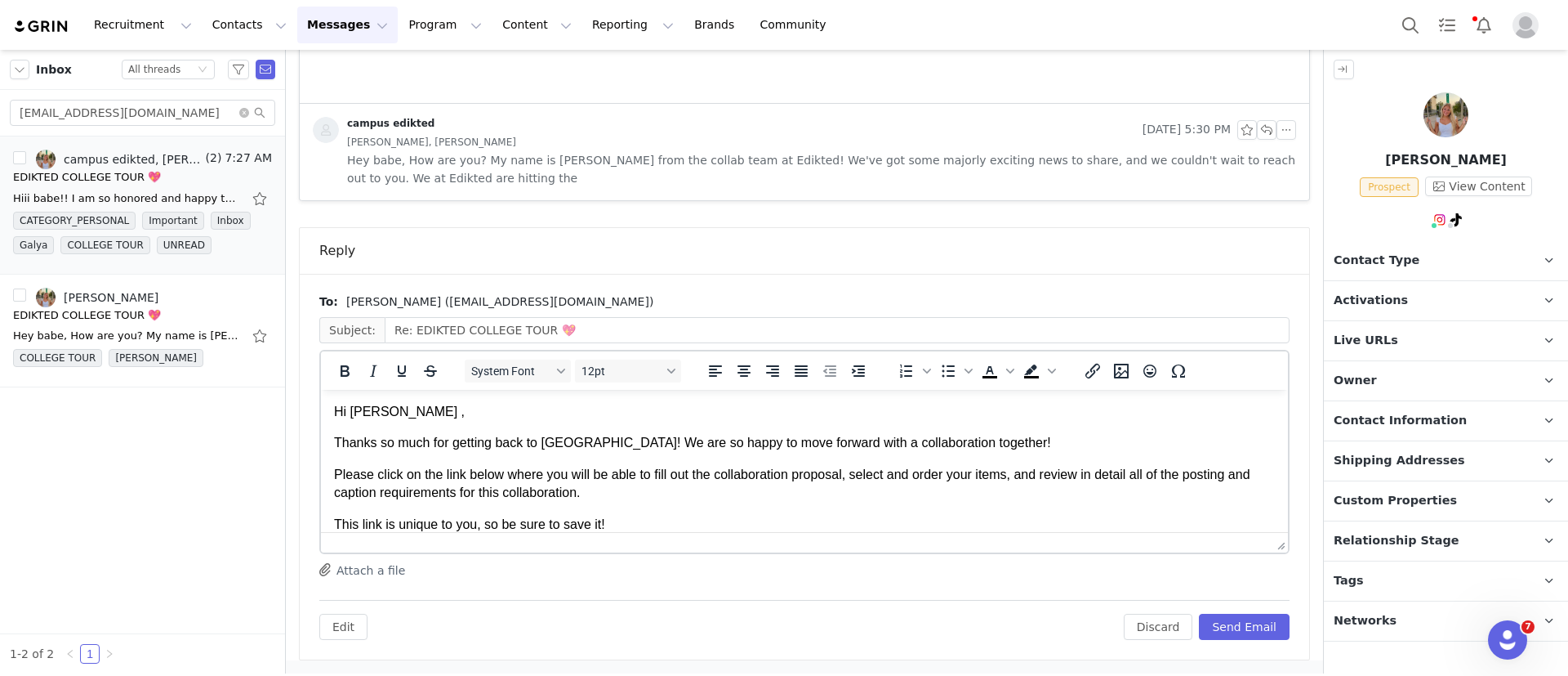
click at [1419, 264] on p "Contact Type Contact type can be Creator, Prospect, Application, or Manager." at bounding box center [1426, 260] width 205 height 40
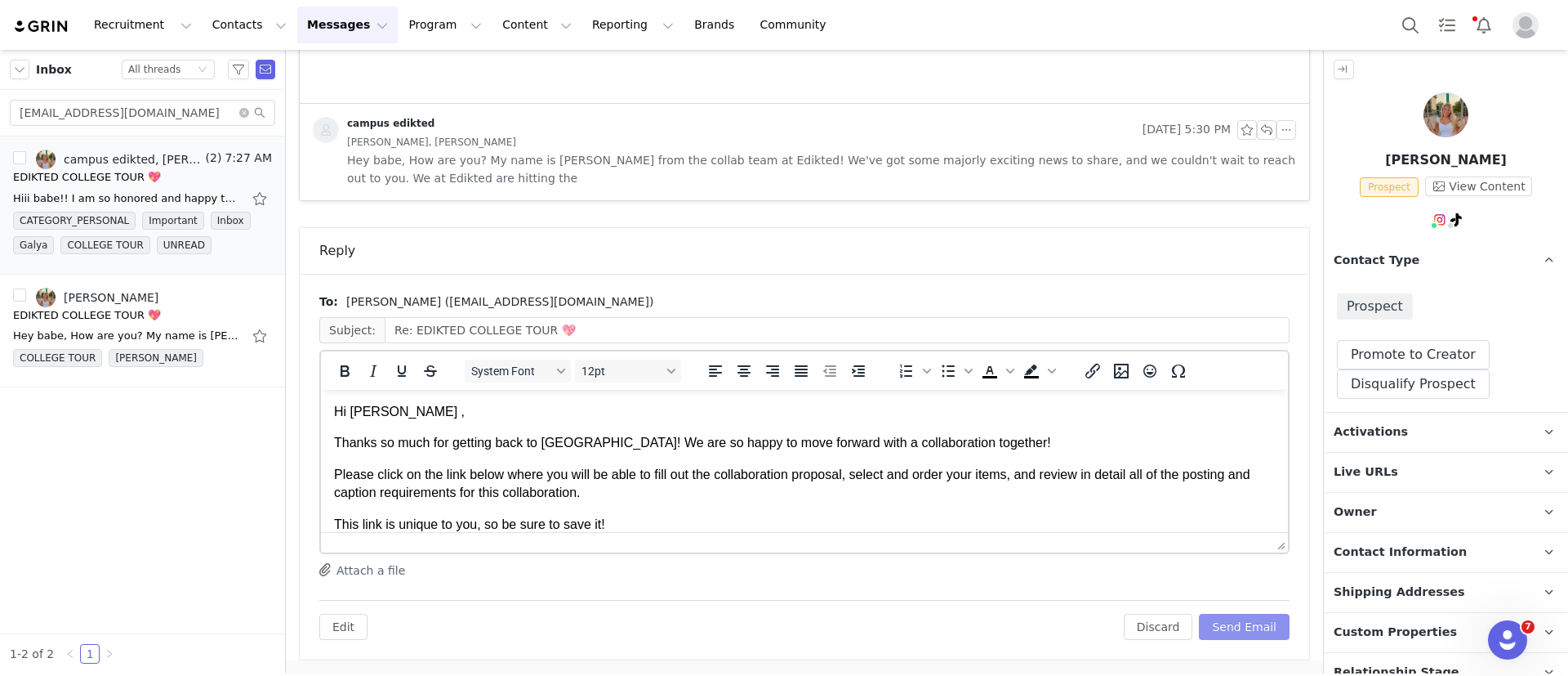
click at [1220, 636] on button "Send Email" at bounding box center [1244, 626] width 91 height 26
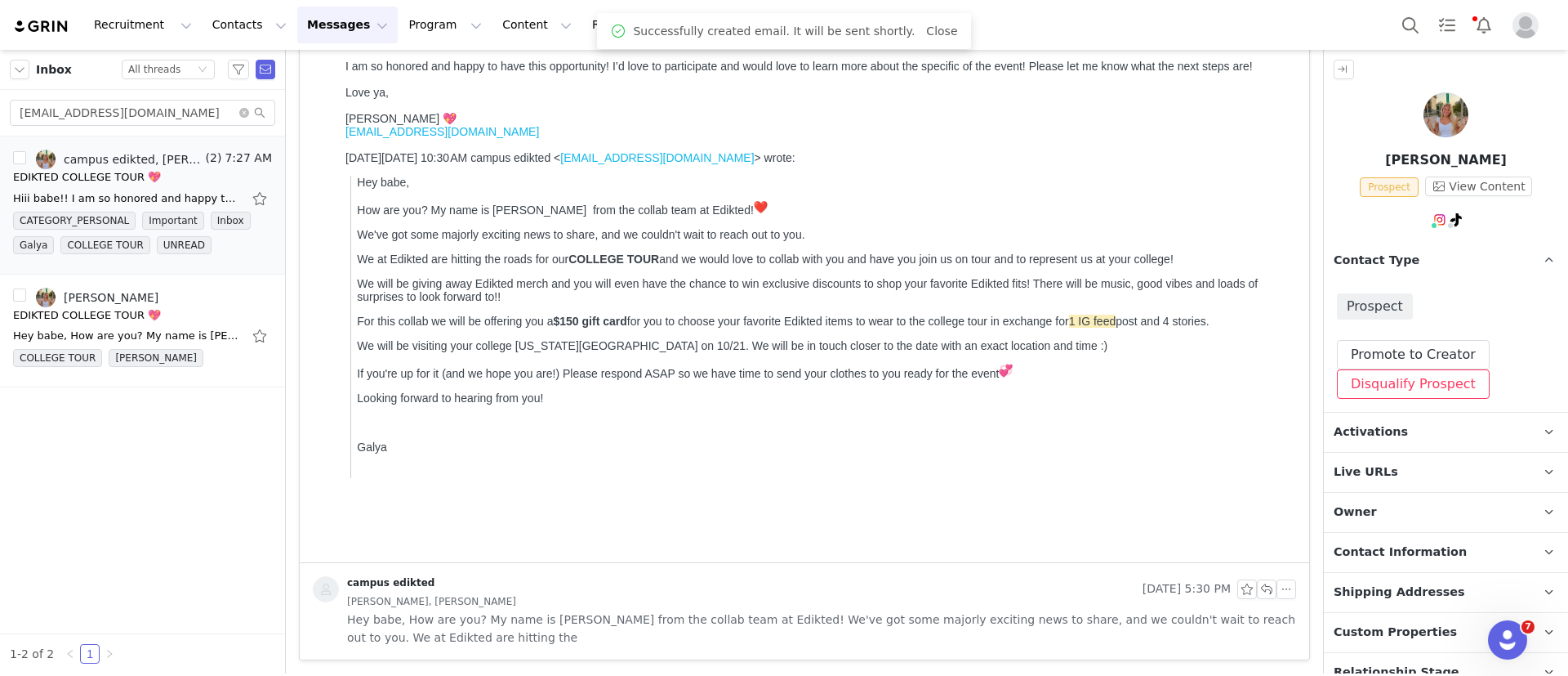
scroll to position [197, 0]
click at [1406, 356] on button "Promote to Creator" at bounding box center [1414, 355] width 153 height 29
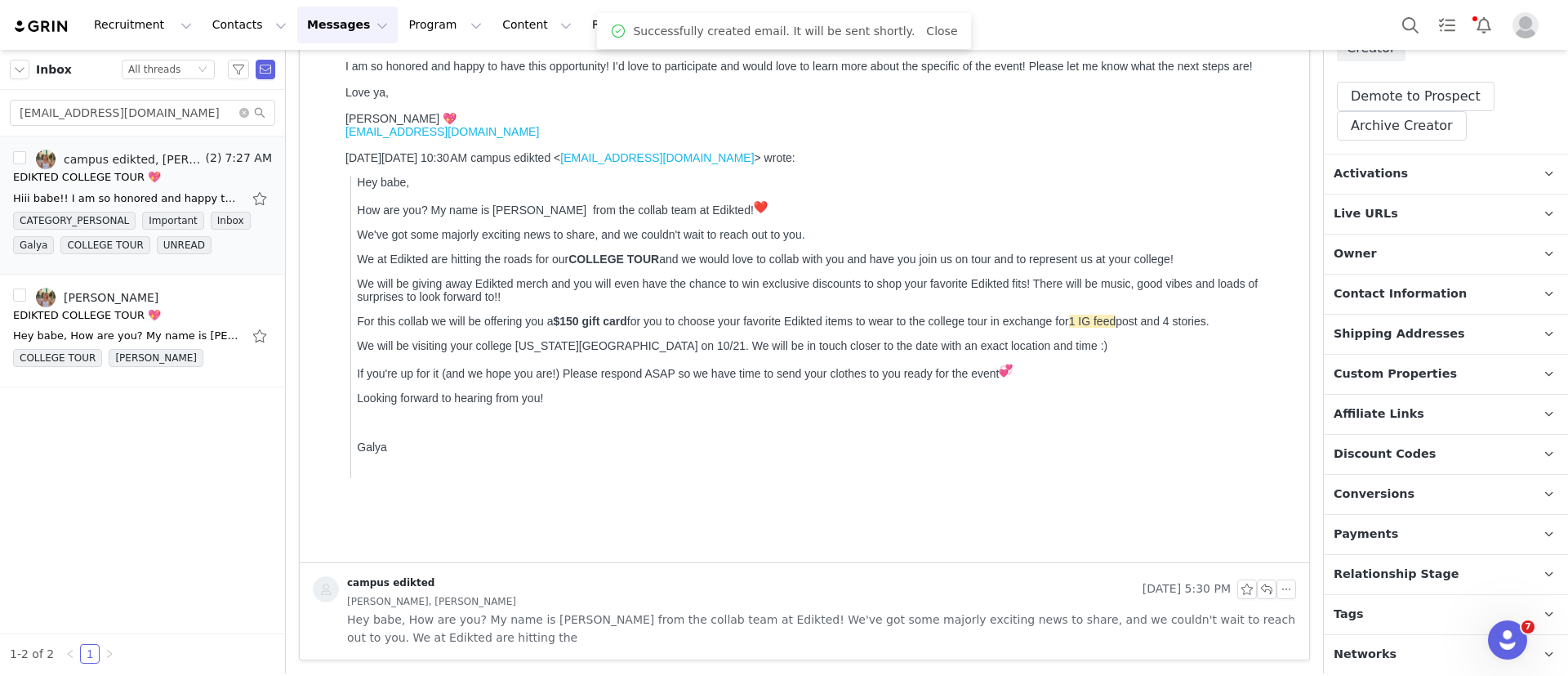
click at [1397, 587] on p "Relationship Stage Use relationship stages to move contacts through a logical s…" at bounding box center [1426, 574] width 205 height 40
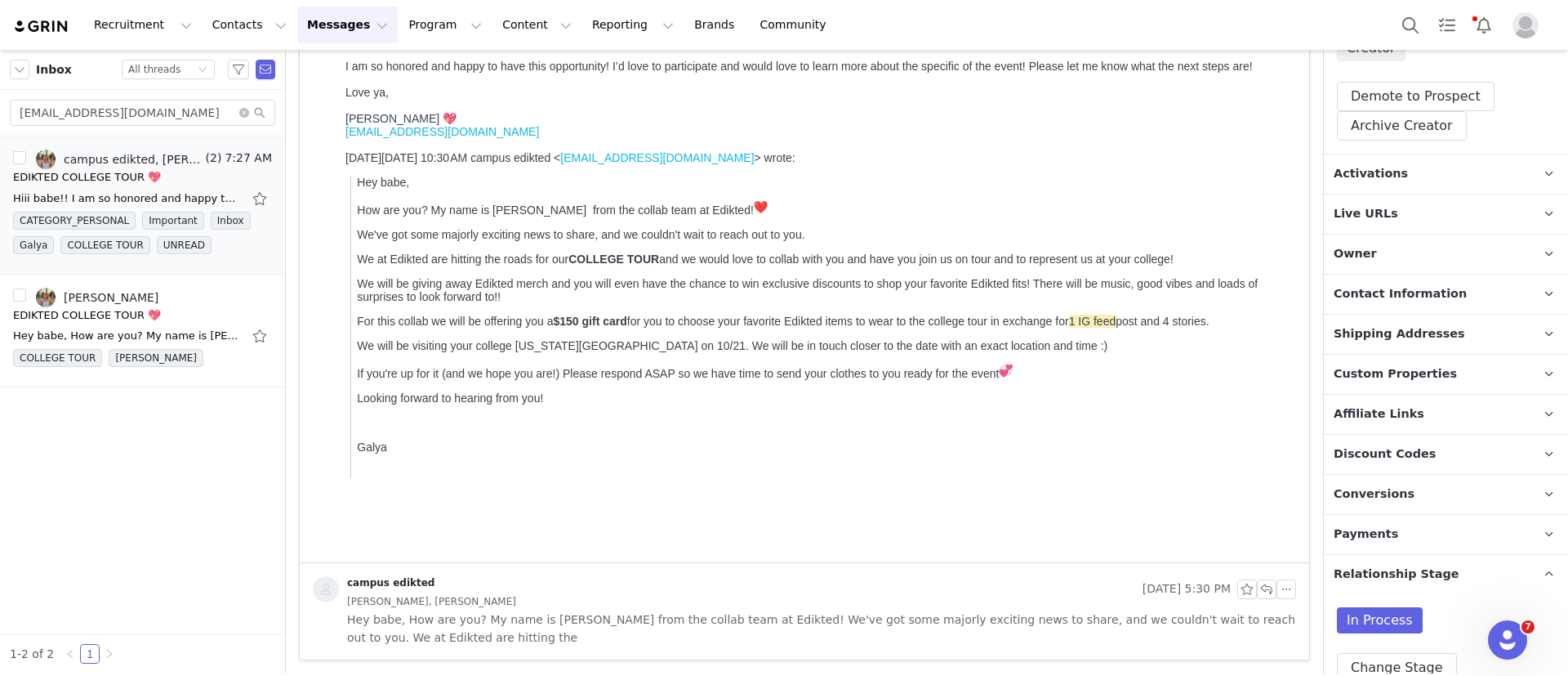
scroll to position [360, 0]
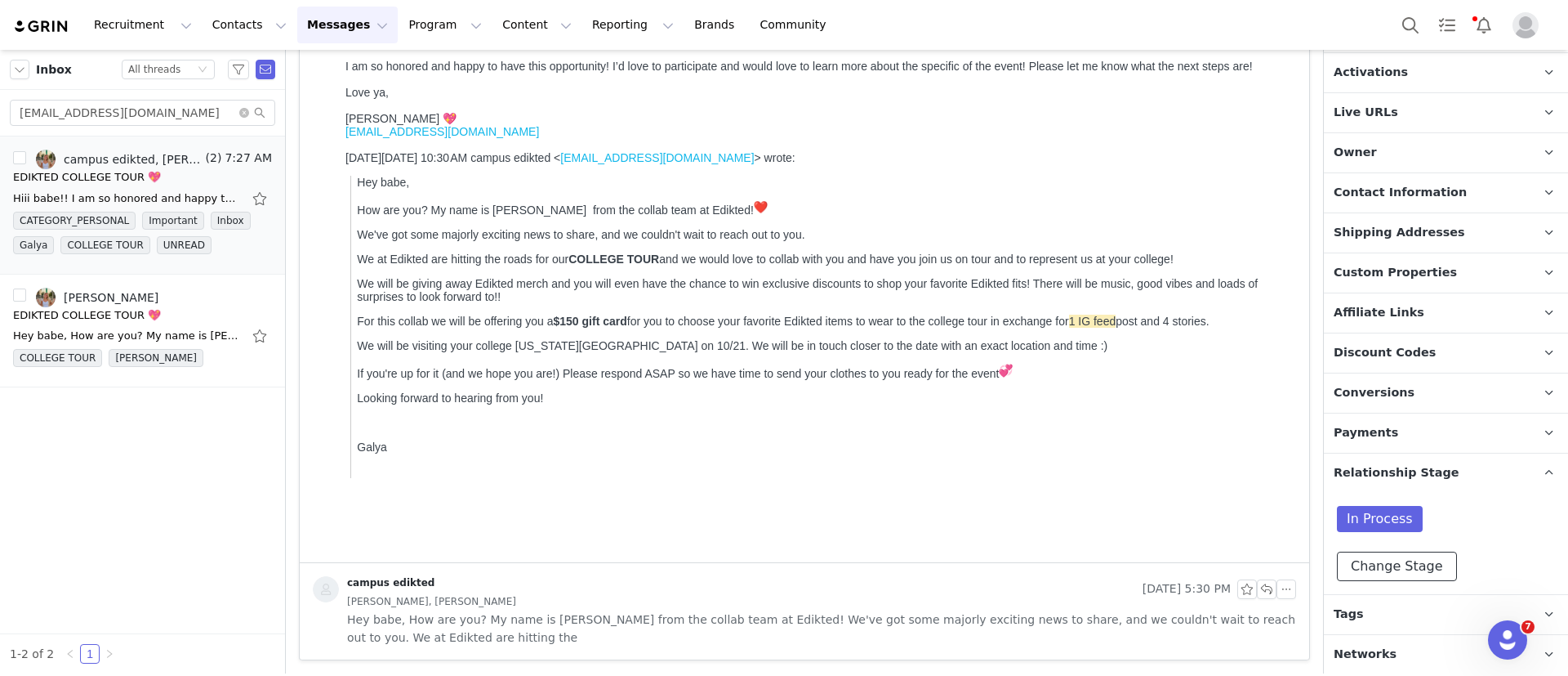
click at [1403, 559] on button "Change Stage" at bounding box center [1397, 567] width 120 height 29
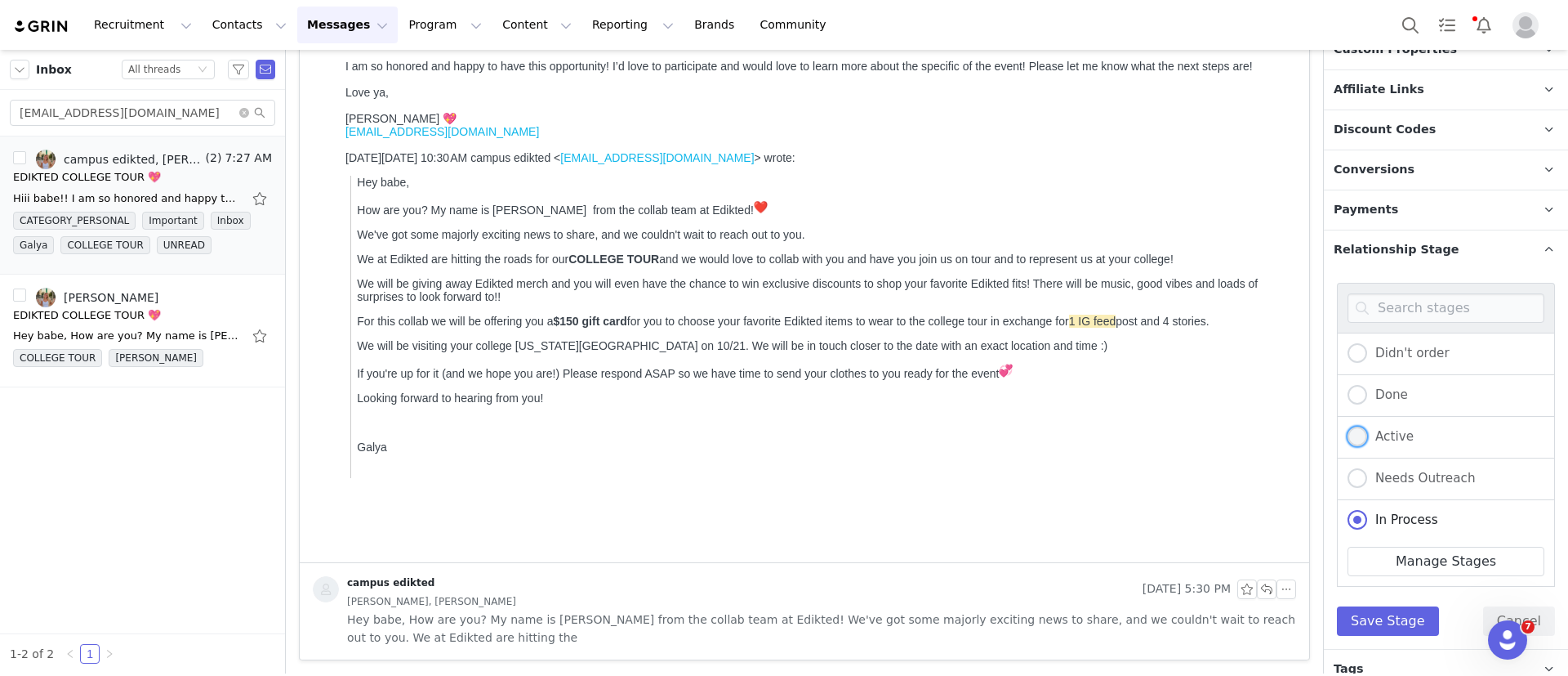
click at [1355, 430] on span at bounding box center [1357, 436] width 19 height 19
click at [1355, 430] on input "Active" at bounding box center [1357, 437] width 19 height 21
radio input "true"
radio input "false"
click at [1371, 623] on button "Save Stage" at bounding box center [1388, 621] width 102 height 29
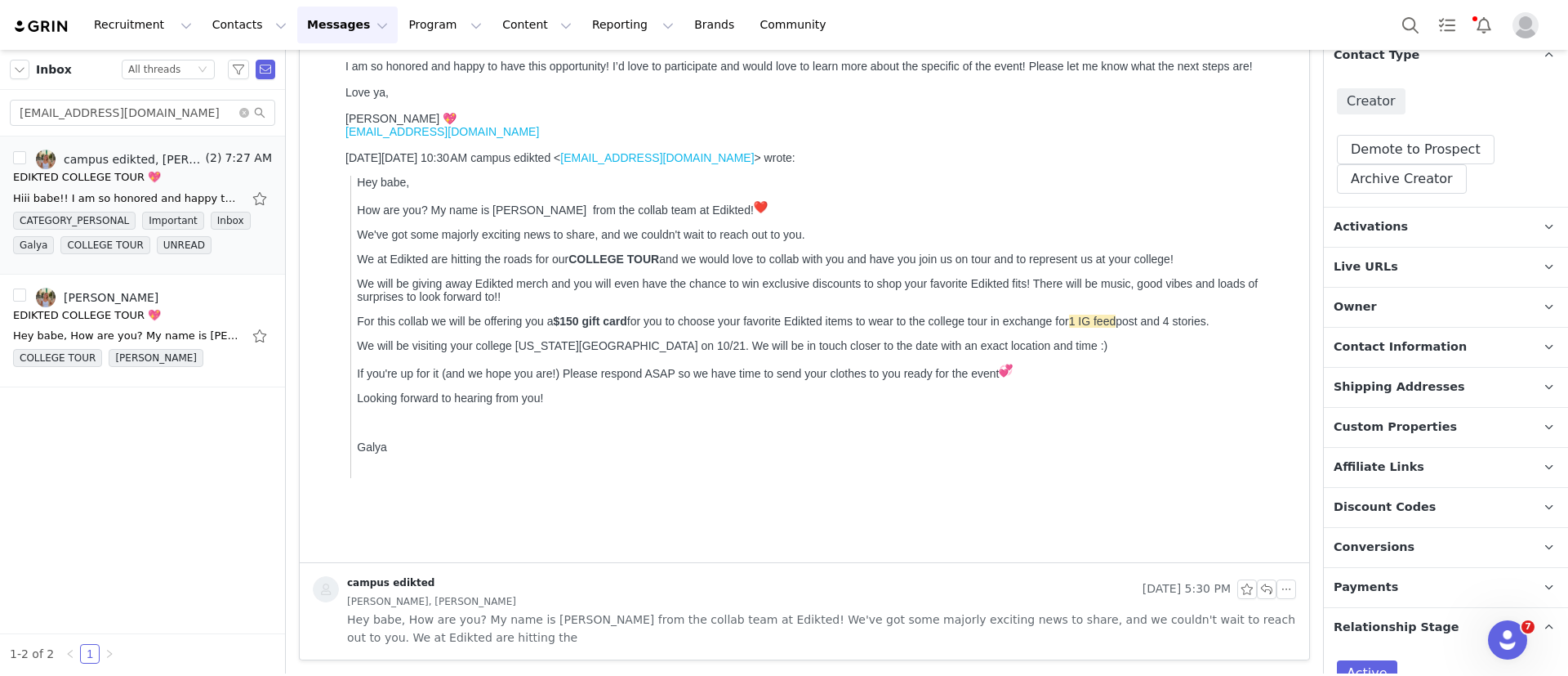
scroll to position [202, 0]
click at [1362, 222] on span "Activations" at bounding box center [1370, 230] width 74 height 18
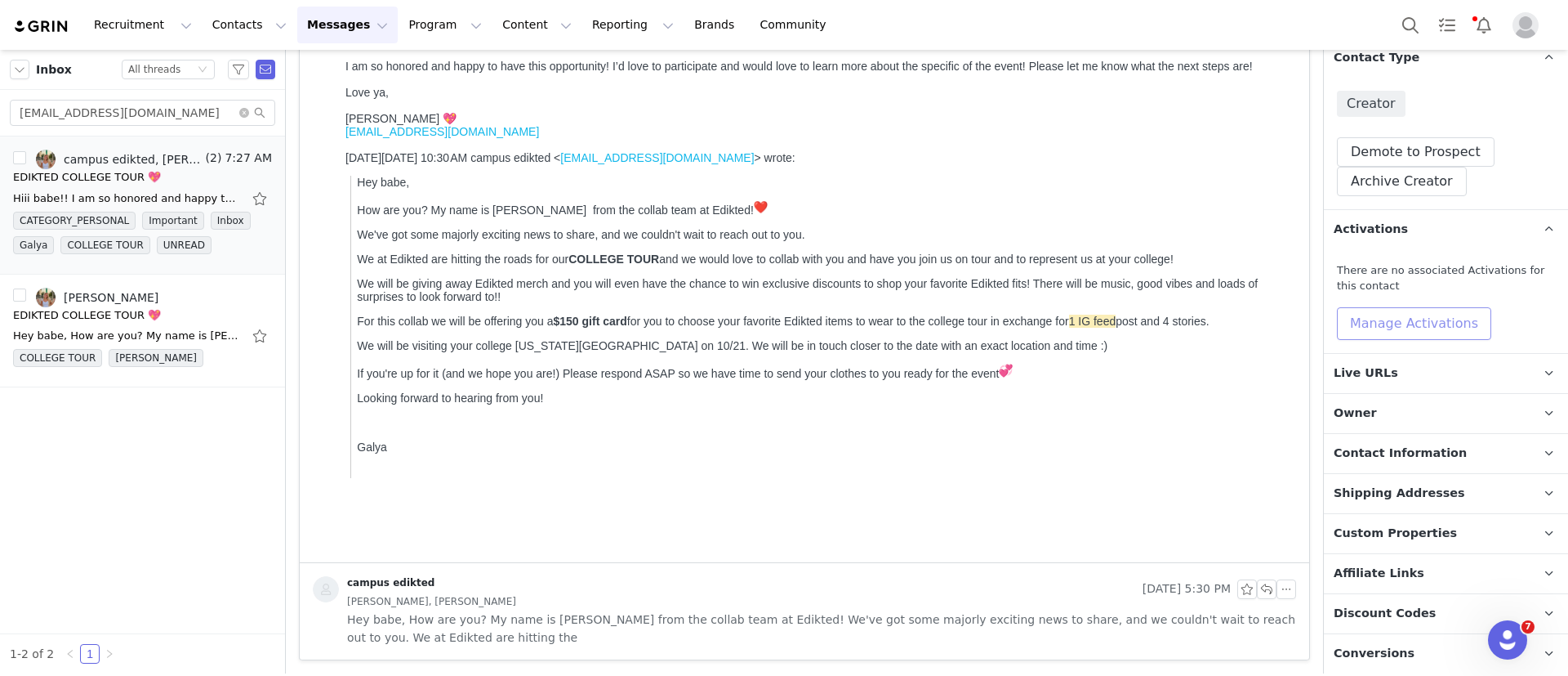
click at [1371, 322] on button "Manage Activations" at bounding box center [1415, 324] width 154 height 33
click at [1380, 381] on div "Select Activation" at bounding box center [1369, 385] width 159 height 25
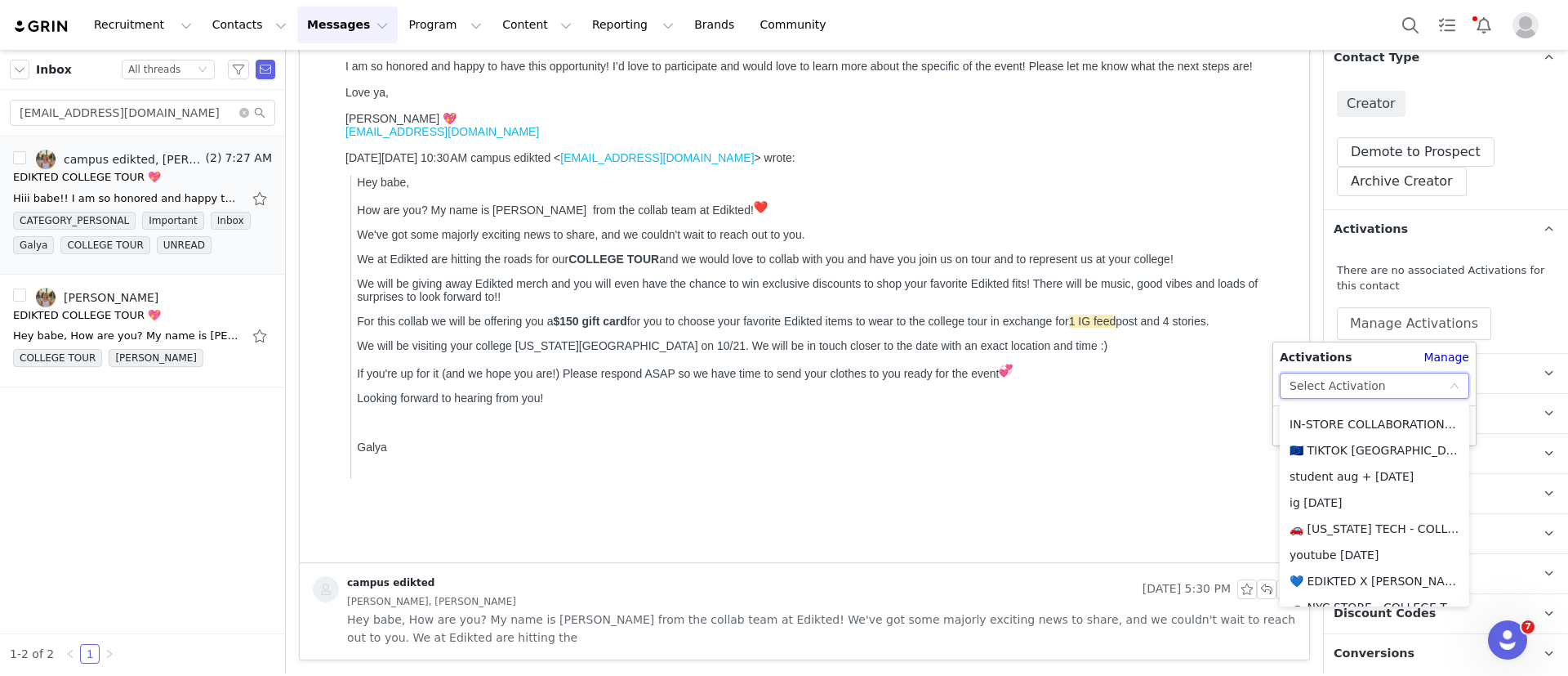
scroll to position [600, 0]
click at [1369, 518] on li "🚗 [US_STATE] TECH - COLLEGE TOUR 🚗" at bounding box center [1375, 524] width 189 height 26
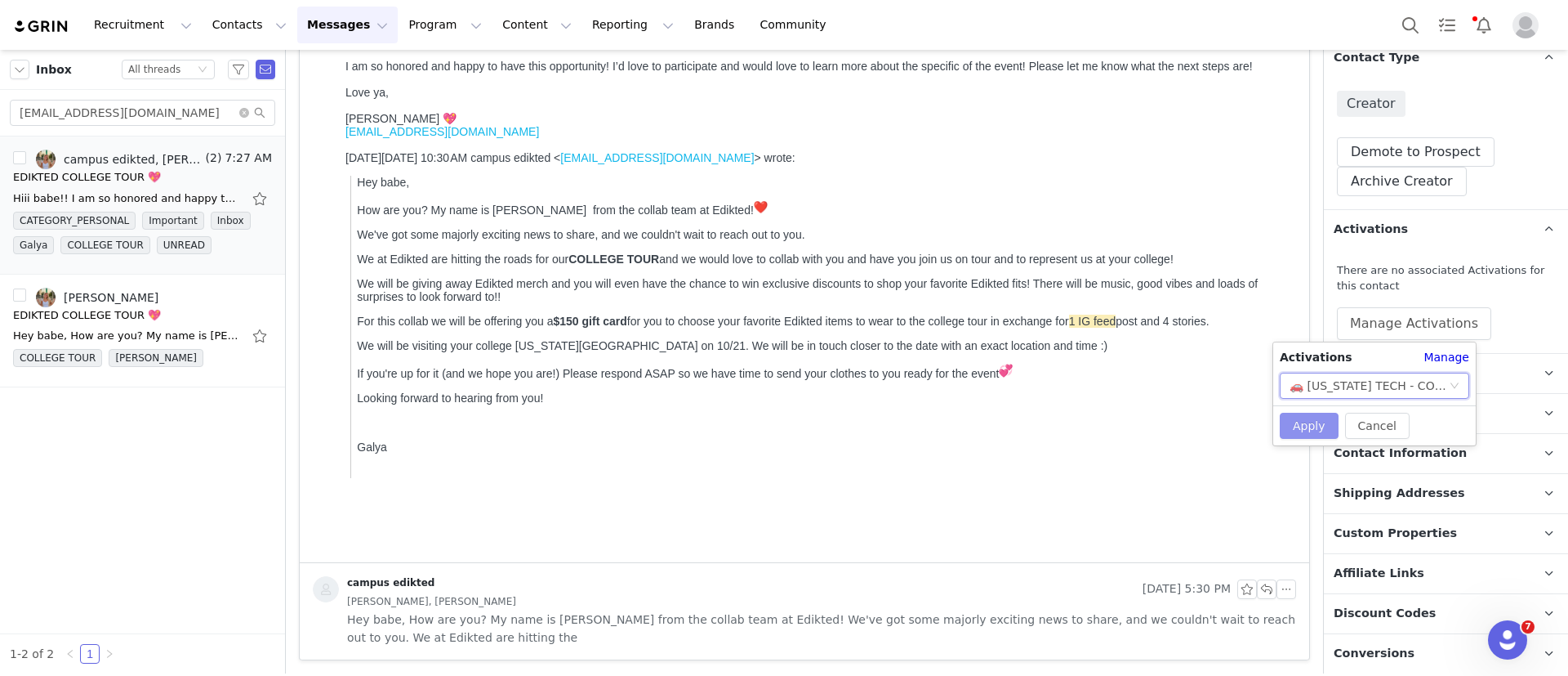
click at [1297, 414] on button "Apply" at bounding box center [1310, 426] width 59 height 26
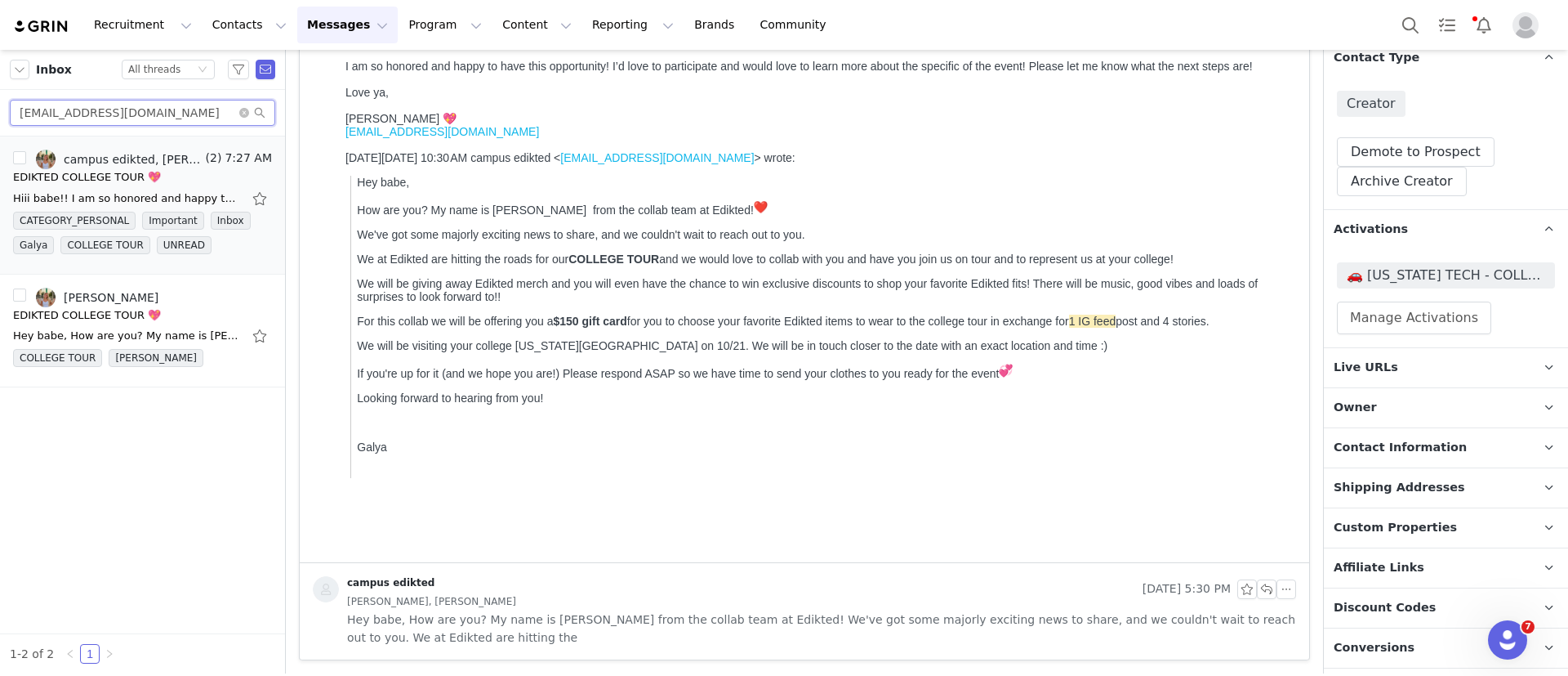
click at [134, 115] on input "maddietruban@gmail.com" at bounding box center [142, 112] width 266 height 26
paste input "hannahgibeley@icloud"
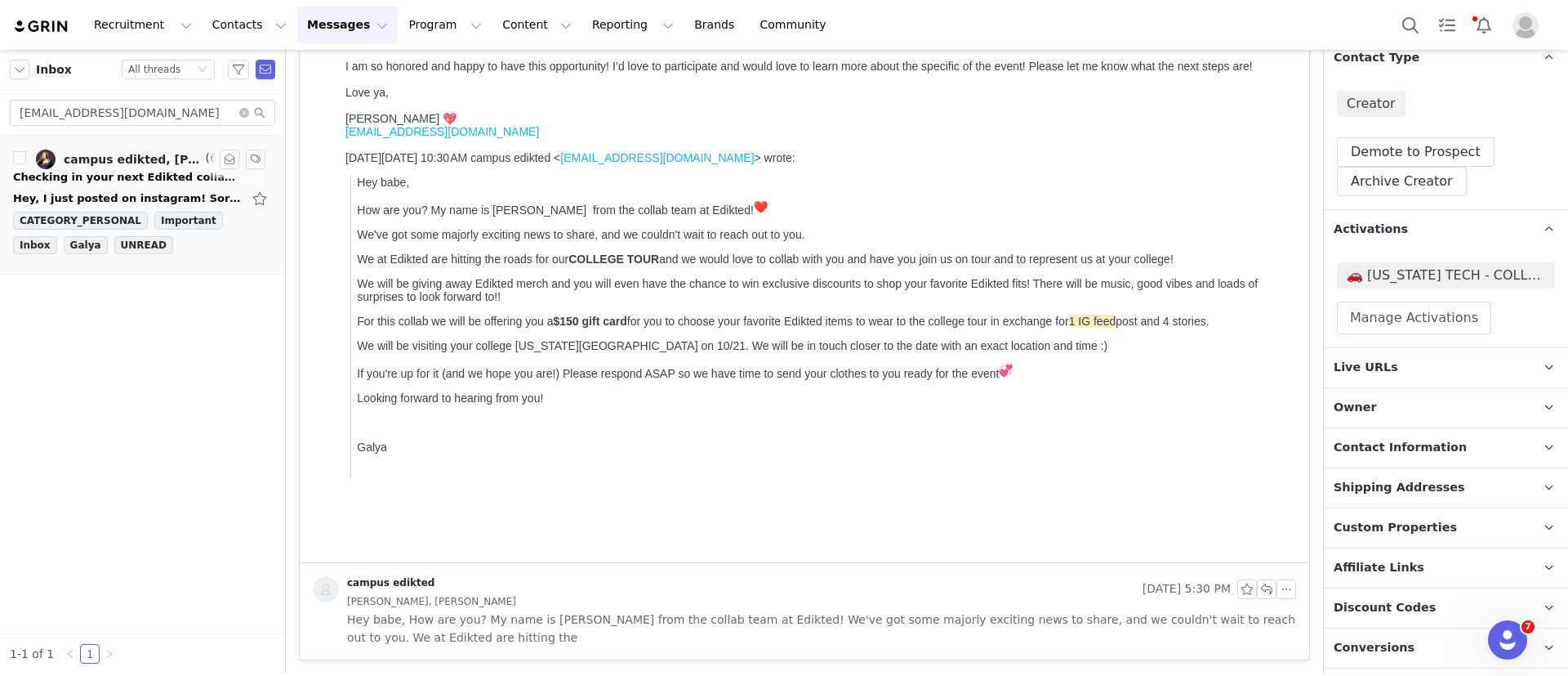
click at [137, 153] on div "campus edikted, Hannah Gibeley" at bounding box center [132, 159] width 139 height 13
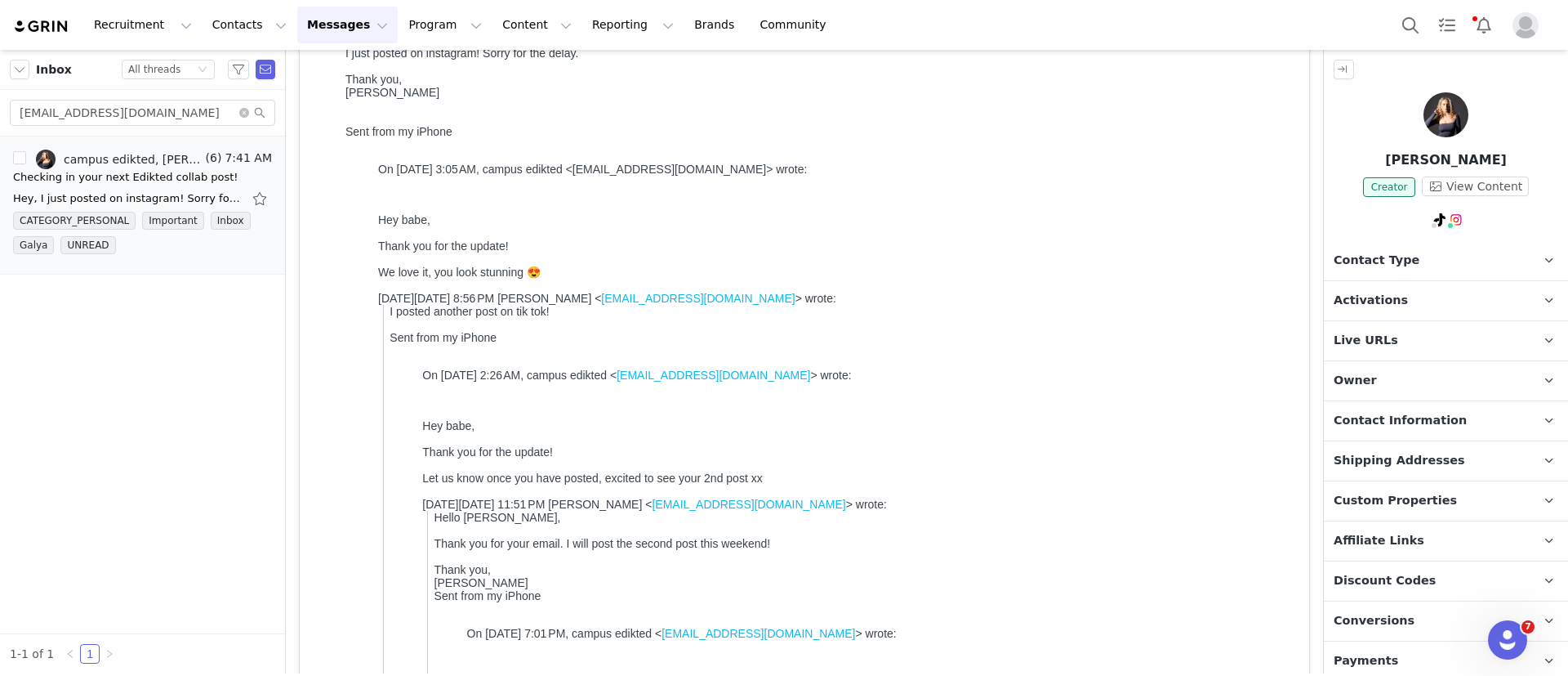
scroll to position [0, 0]
click at [1443, 250] on link "@hannahgibeley" at bounding box center [1456, 254] width 97 height 13
click at [177, 109] on input "hannahgibeley@icloud.com" at bounding box center [142, 112] width 266 height 26
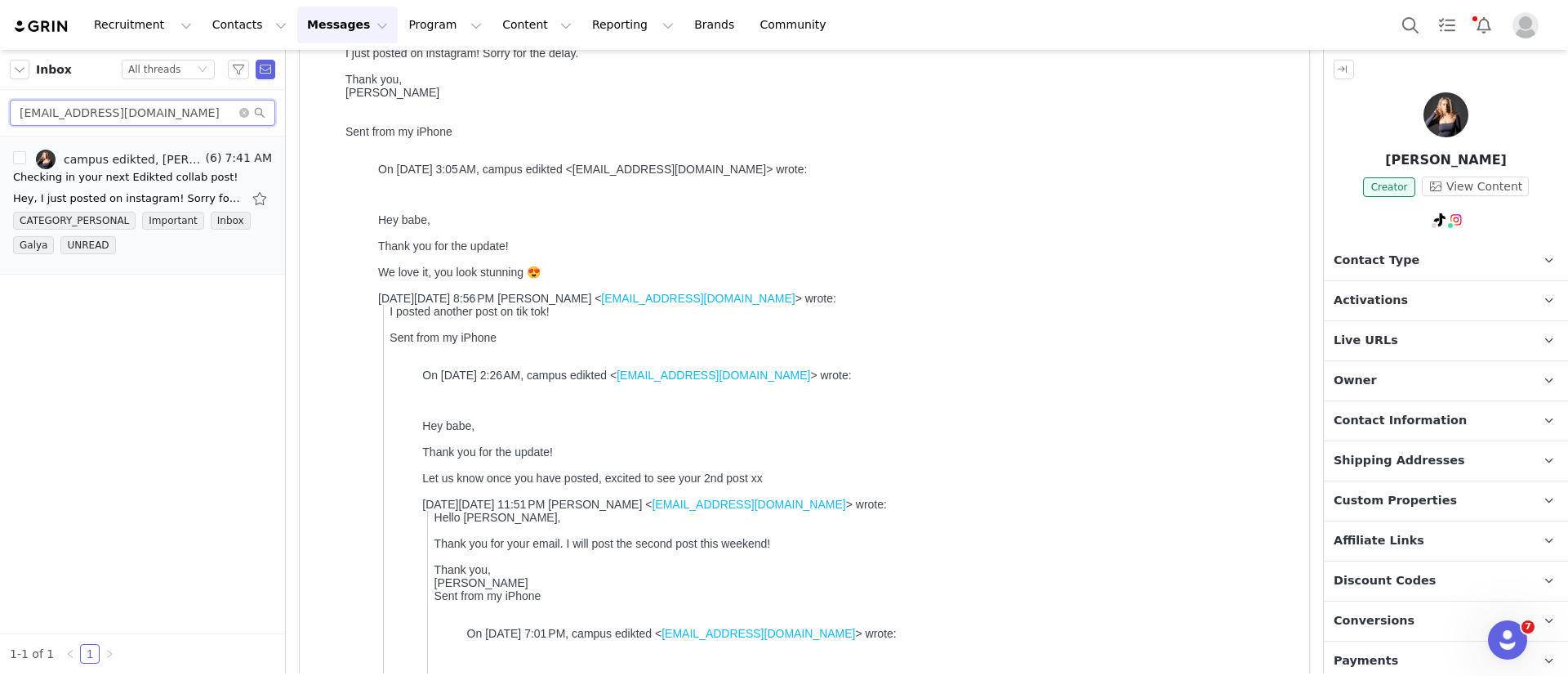
click at [177, 109] on input "hannahgibeley@icloud.com" at bounding box center [142, 112] width 266 height 26
paste input "izzysilva2005@gmail"
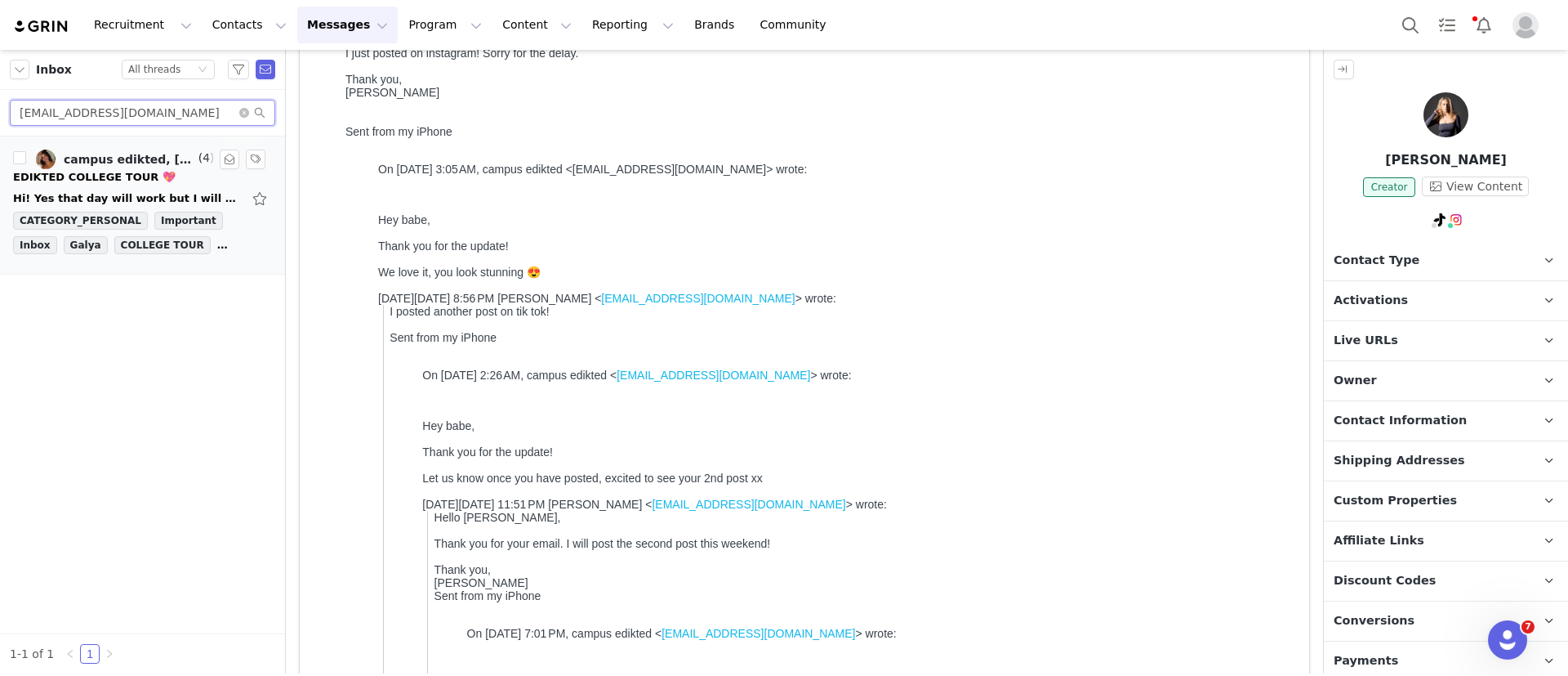
type input "izzysilva2005@gmail.com"
click at [159, 166] on link "campus edikted, Isabelle Silva" at bounding box center [115, 159] width 159 height 19
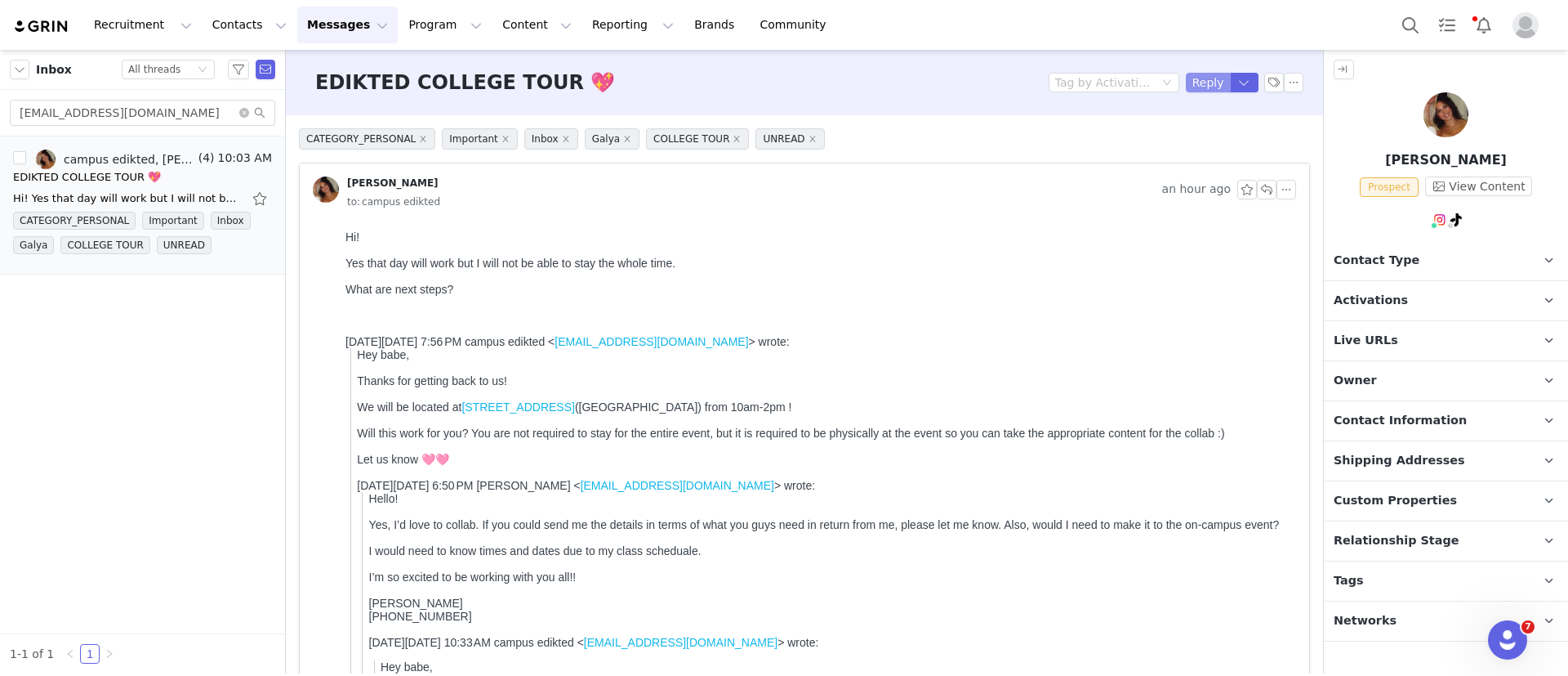
click at [1186, 84] on button "Reply" at bounding box center [1208, 82] width 45 height 19
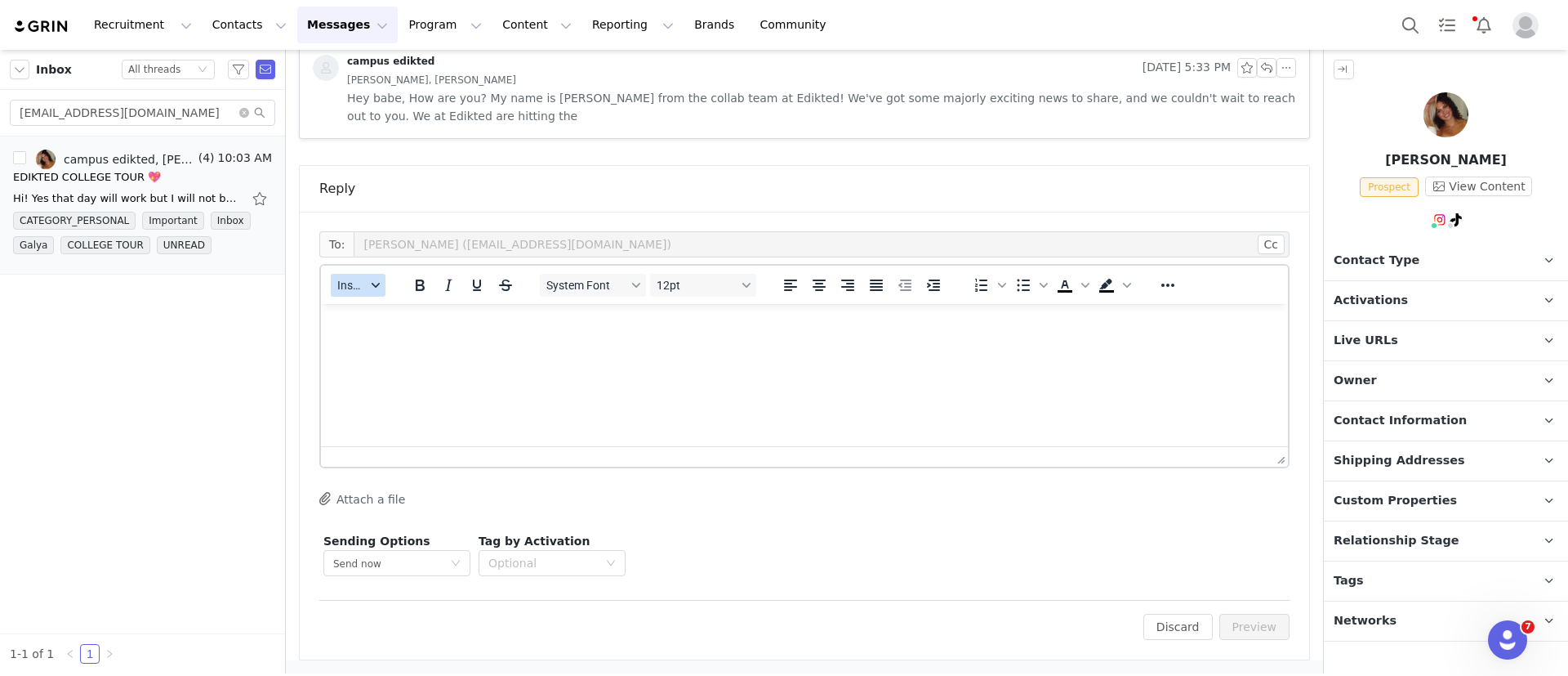
click at [370, 282] on div "button" at bounding box center [376, 285] width 13 height 8
click at [391, 317] on div "Insert Template" at bounding box center [418, 314] width 147 height 19
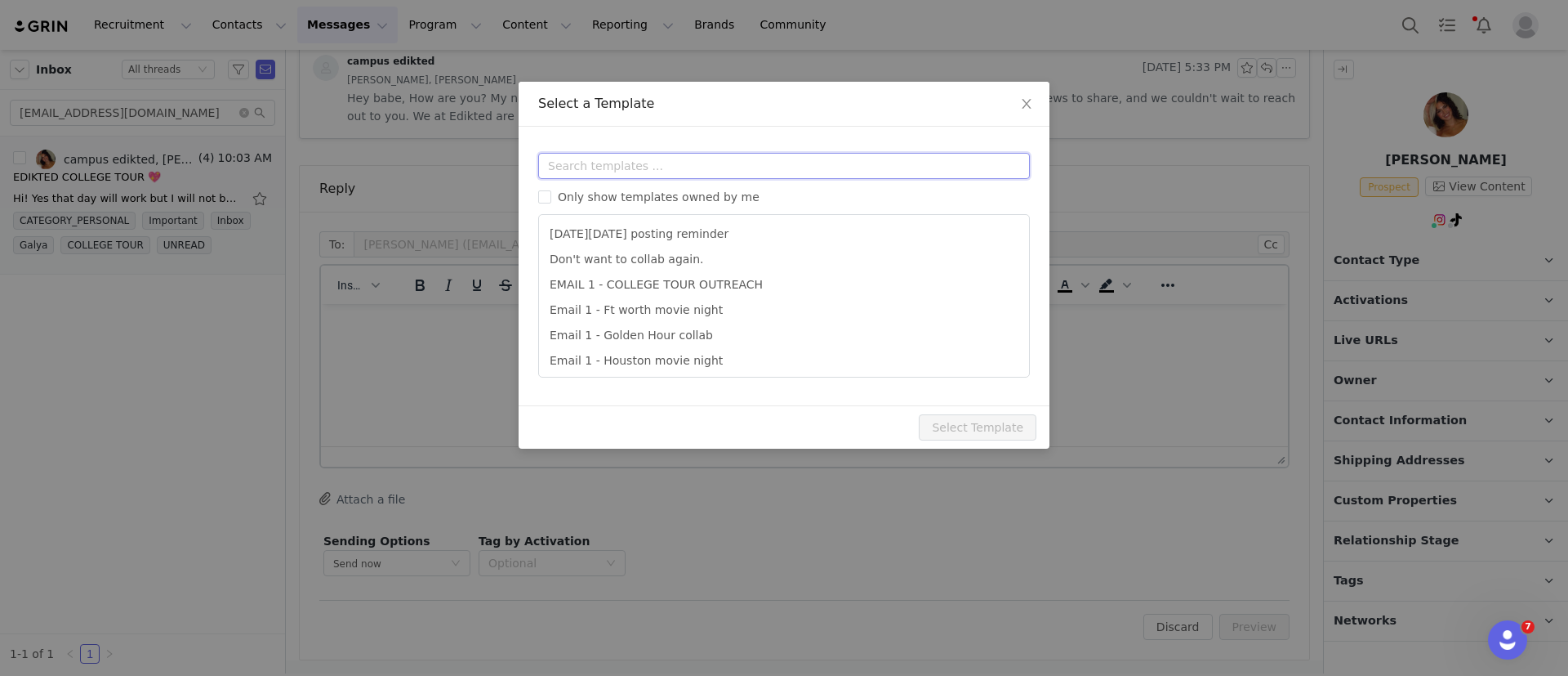
click at [606, 156] on input "text" at bounding box center [784, 166] width 492 height 26
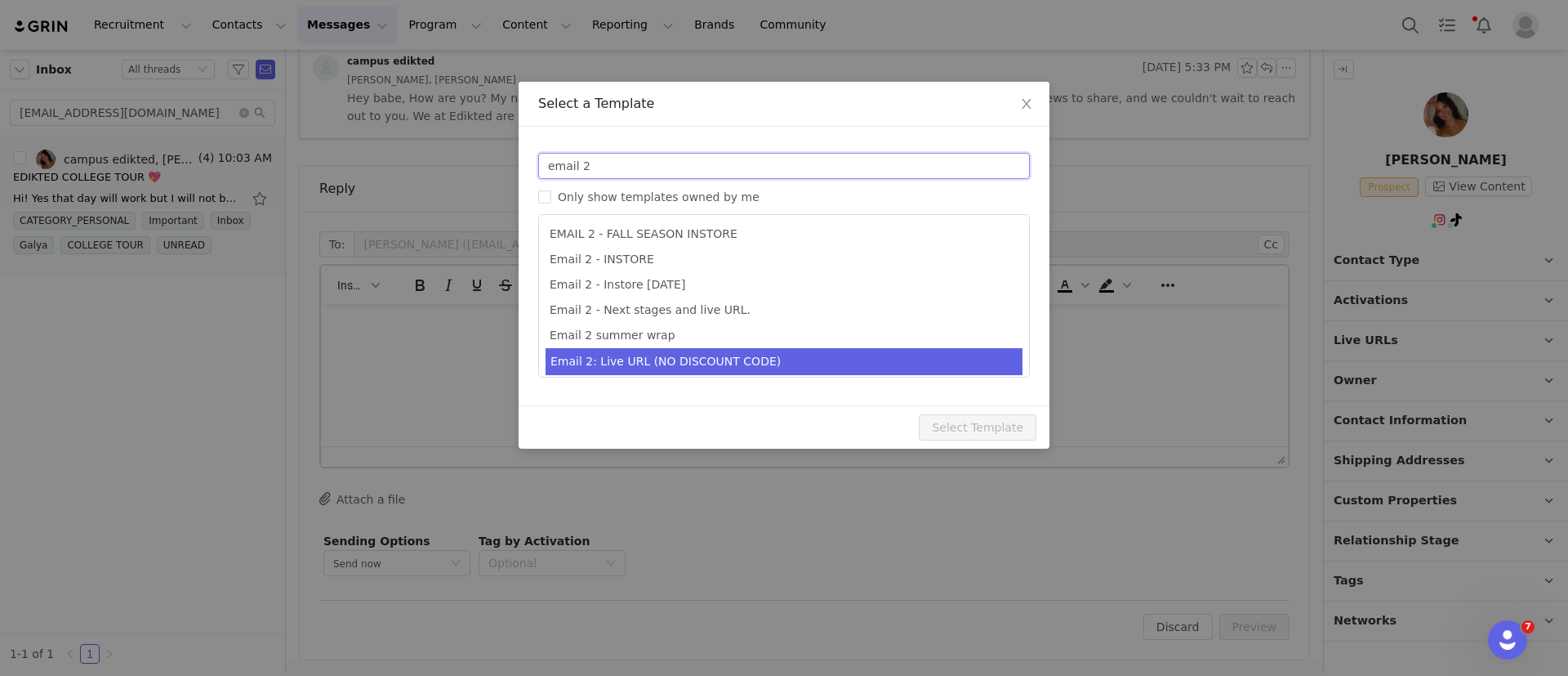
type input "email 2"
click at [638, 357] on li "Email 2: Live URL (NO DISCOUNT CODE)" at bounding box center [784, 361] width 477 height 27
type input "Collab with Edikted"
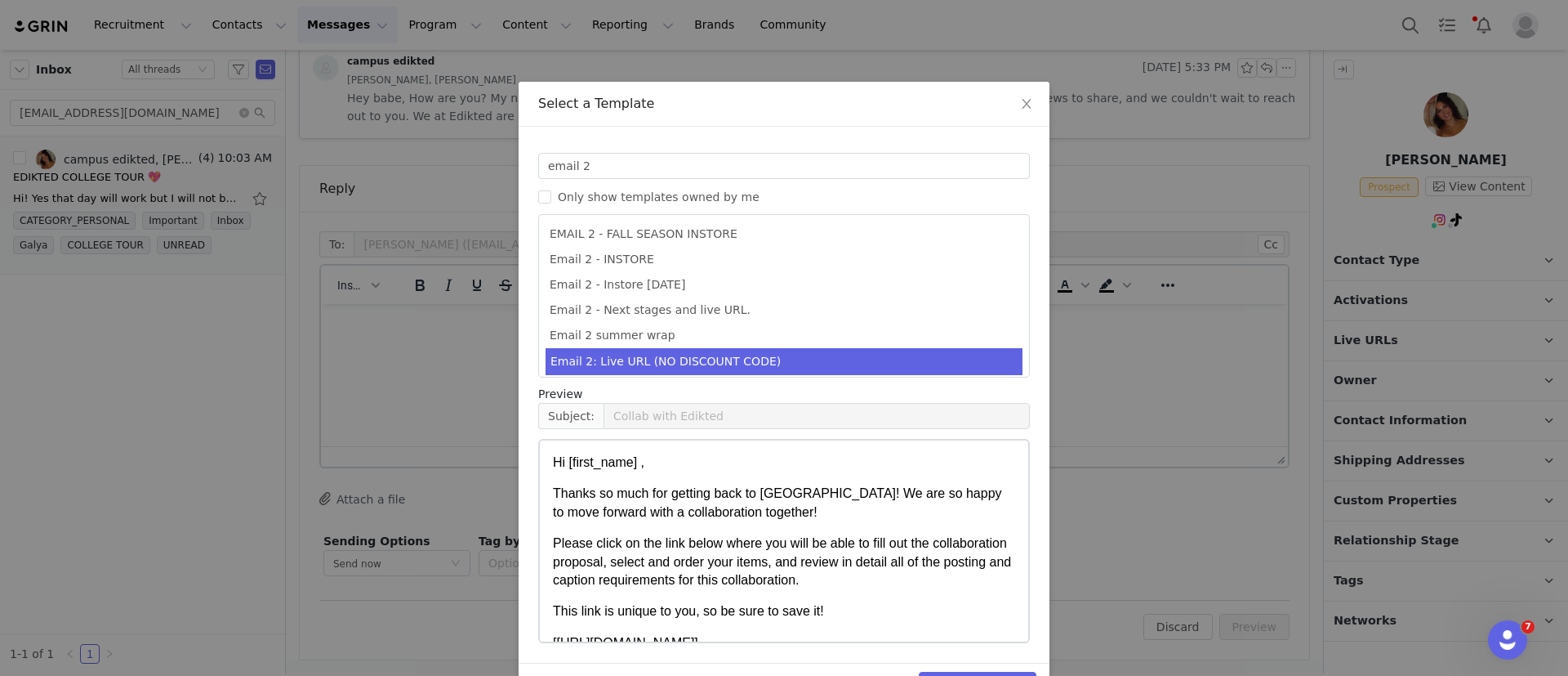
scroll to position [50, 0]
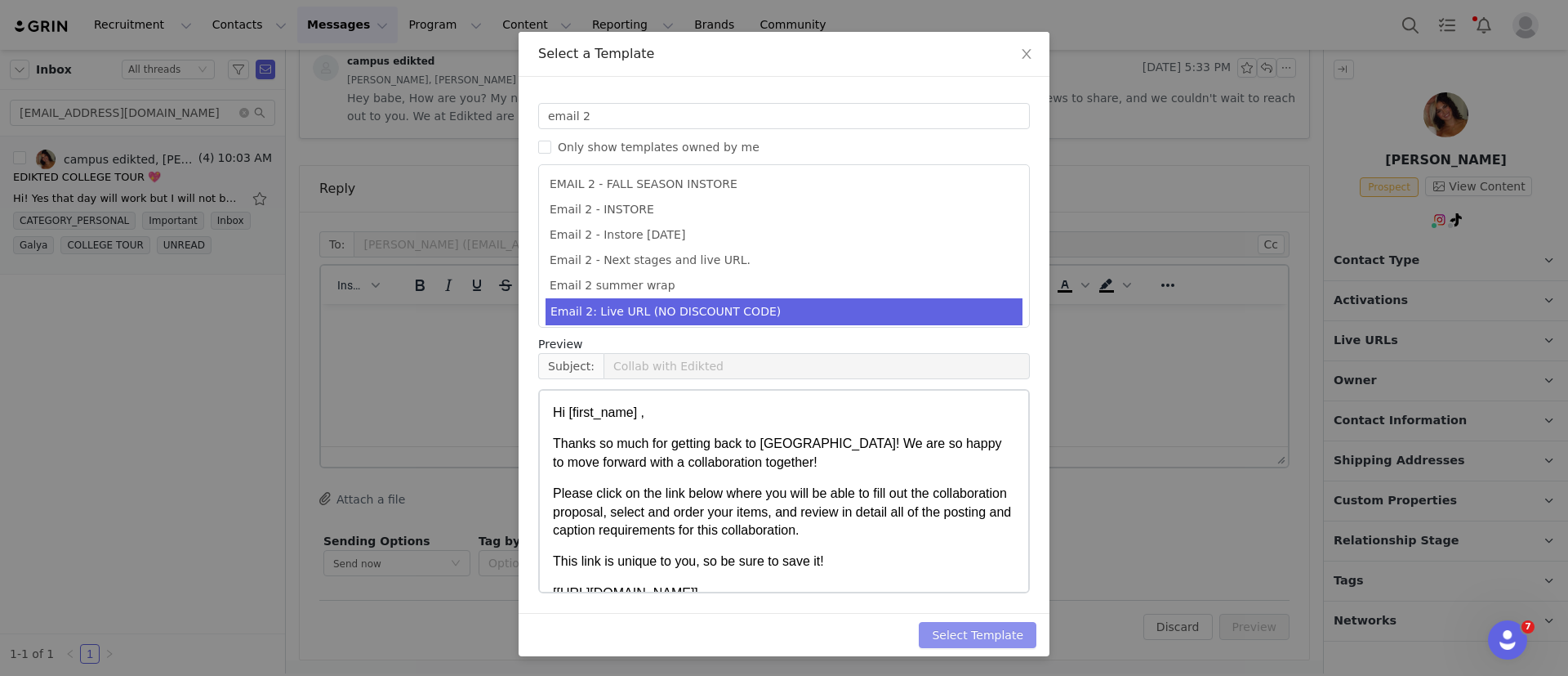
drag, startPoint x: 994, startPoint y: 621, endPoint x: 994, endPoint y: 635, distance: 14.0
click at [994, 635] on div "Select Template" at bounding box center [784, 635] width 531 height 43
click at [994, 635] on button "Select Template" at bounding box center [978, 635] width 118 height 26
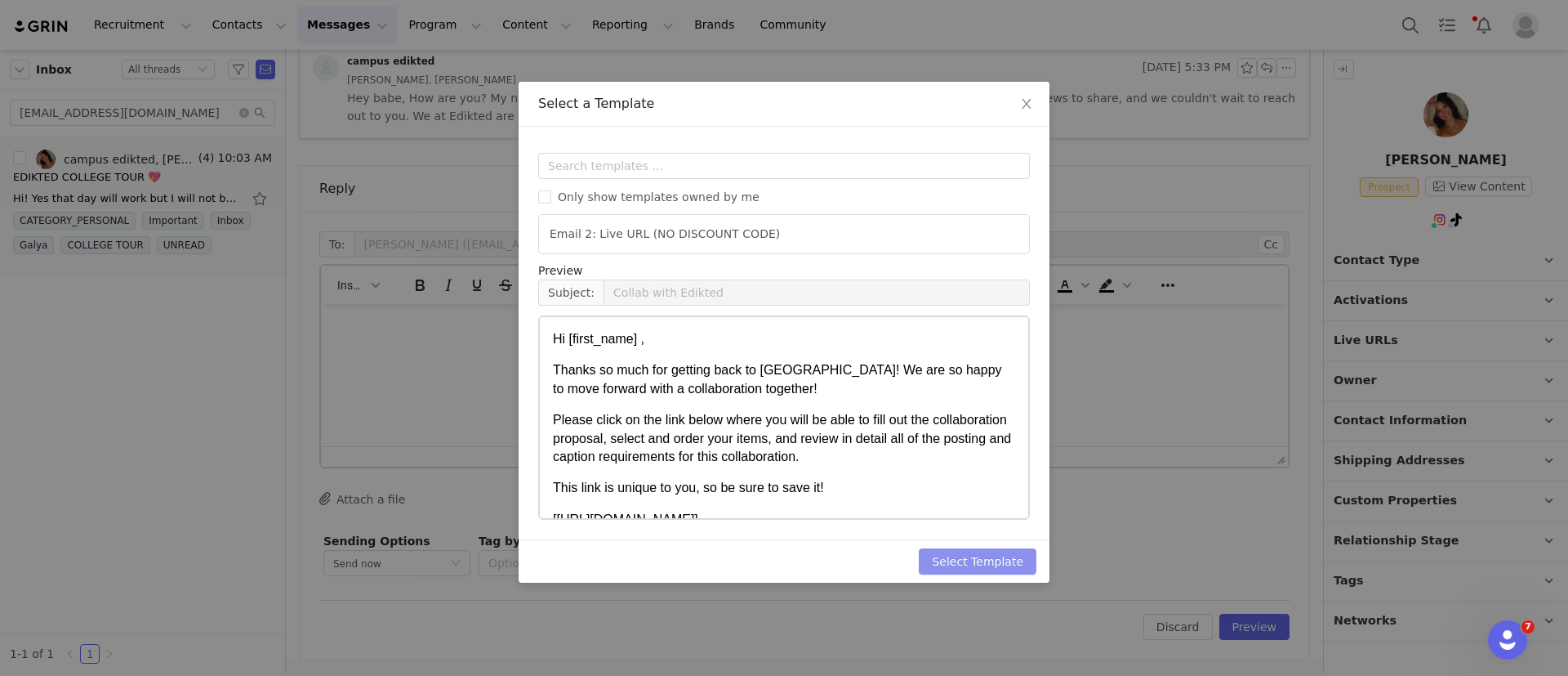
scroll to position [0, 0]
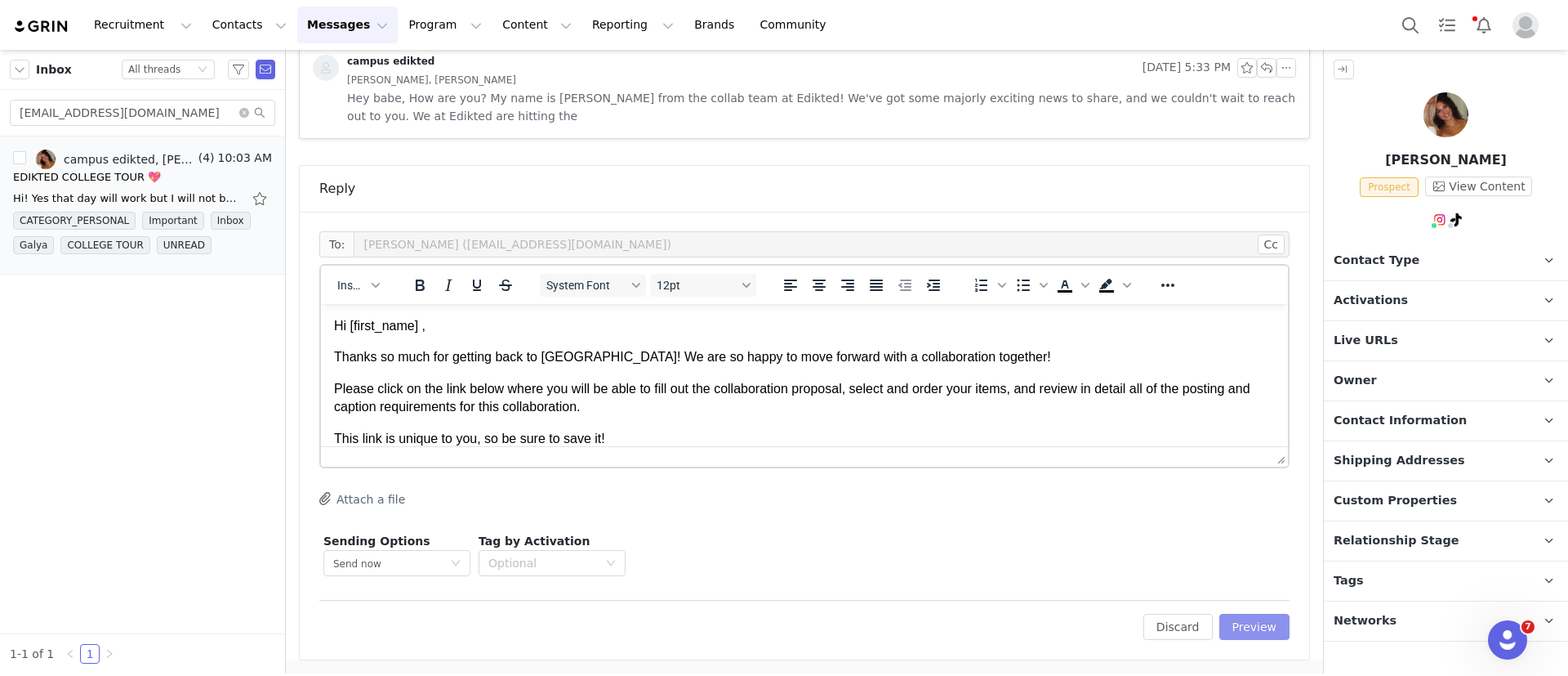
click at [1237, 631] on button "Preview" at bounding box center [1255, 626] width 71 height 26
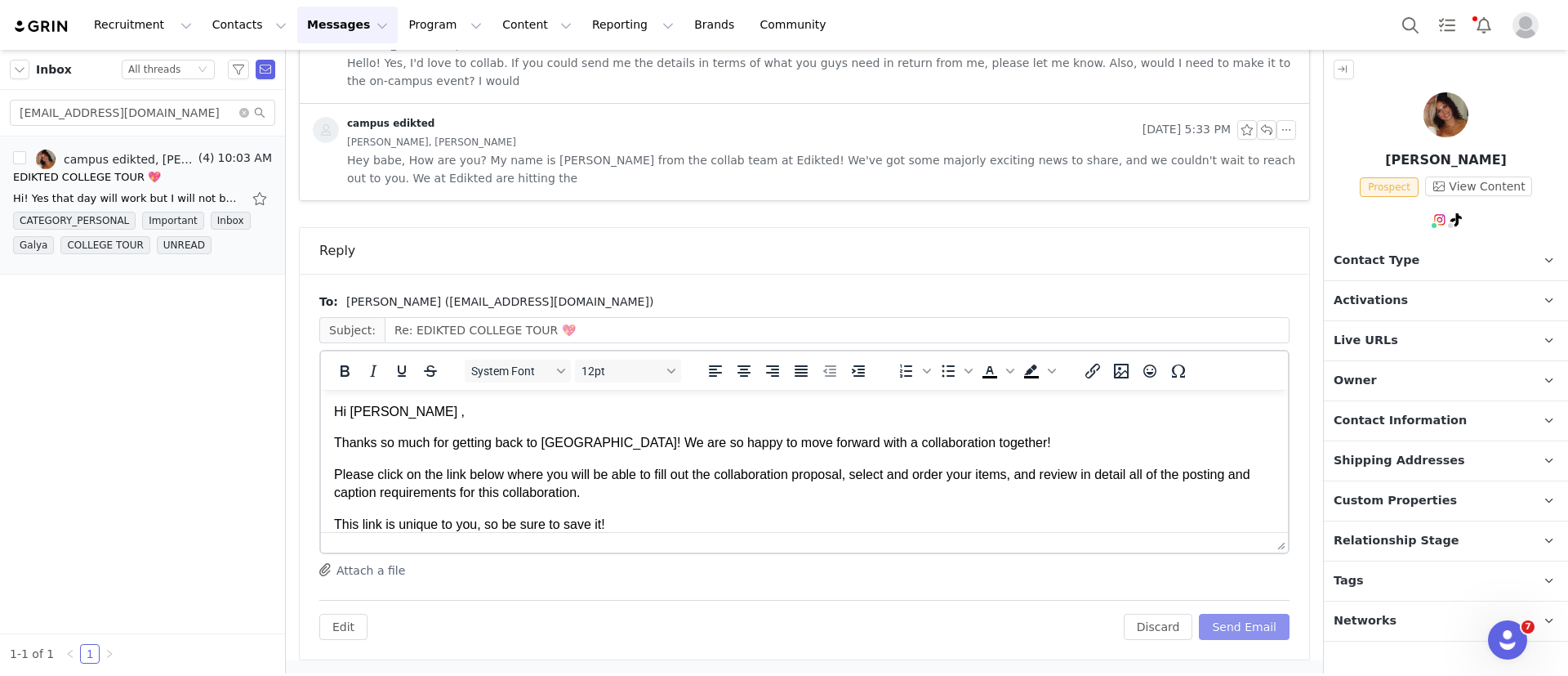
click at [1237, 627] on button "Send Email" at bounding box center [1244, 626] width 91 height 26
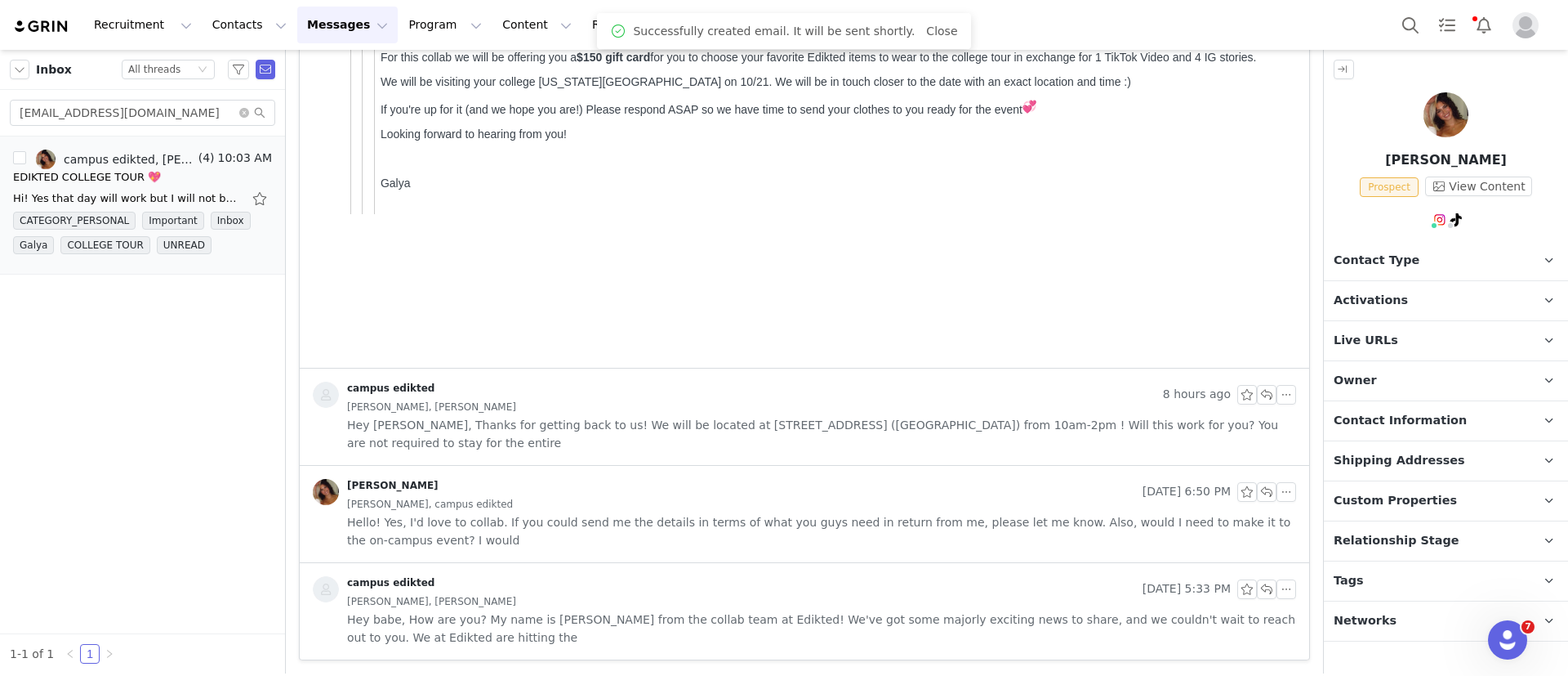
click at [1398, 253] on span "Contact Type" at bounding box center [1376, 261] width 85 height 18
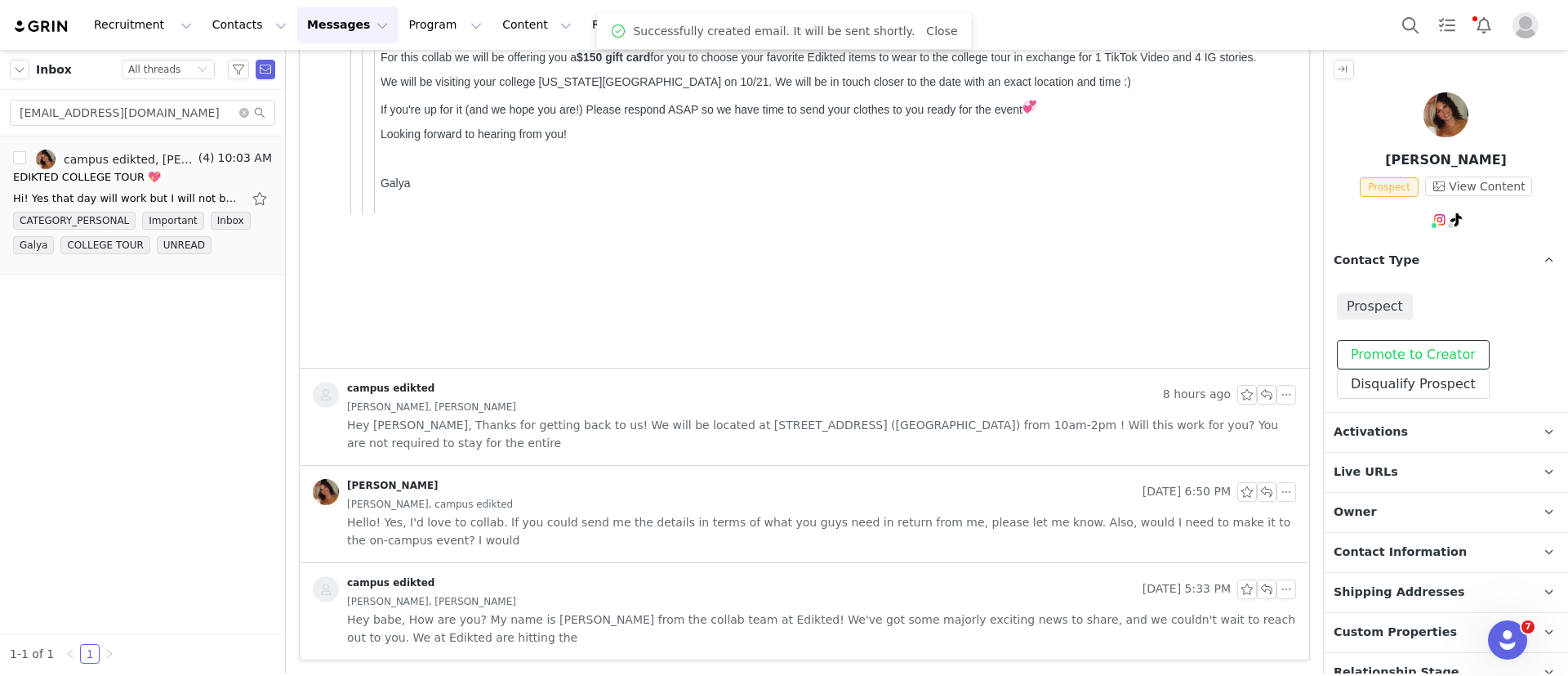
click at [1413, 353] on button "Promote to Creator" at bounding box center [1414, 355] width 153 height 29
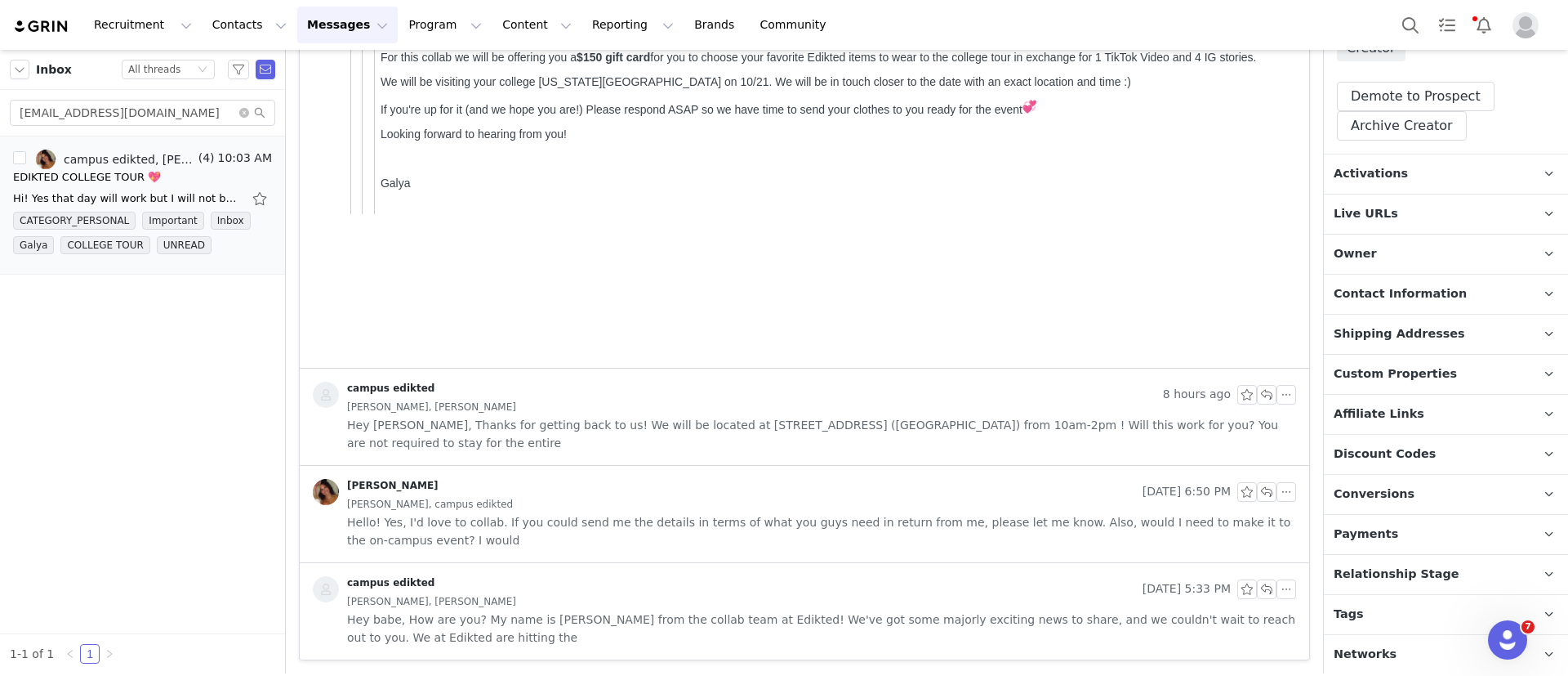
click at [1392, 605] on p "Tags Keep track of your contacts by assigning them tags. You can then filter yo…" at bounding box center [1426, 614] width 205 height 40
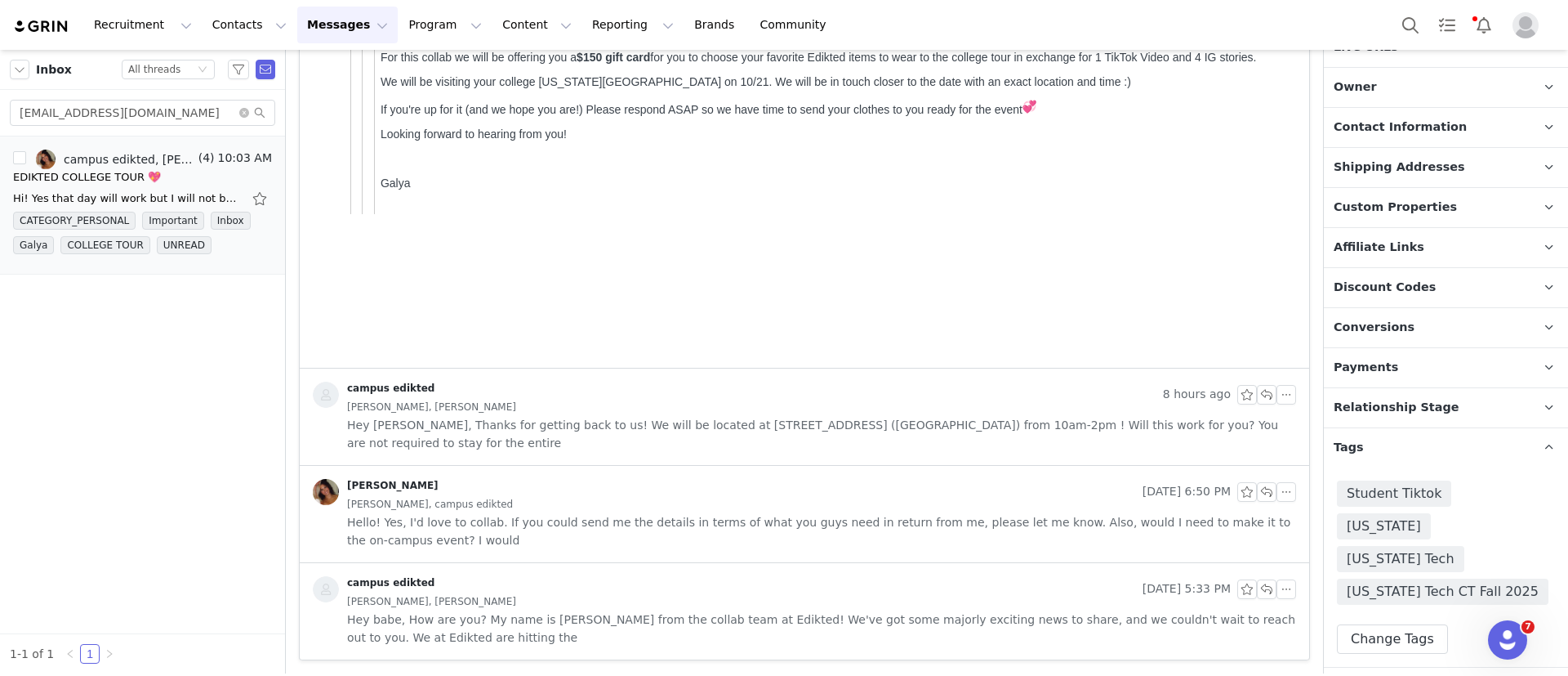
click at [1430, 395] on p "Relationship Stage Use relationship stages to move contacts through a logical s…" at bounding box center [1426, 407] width 205 height 40
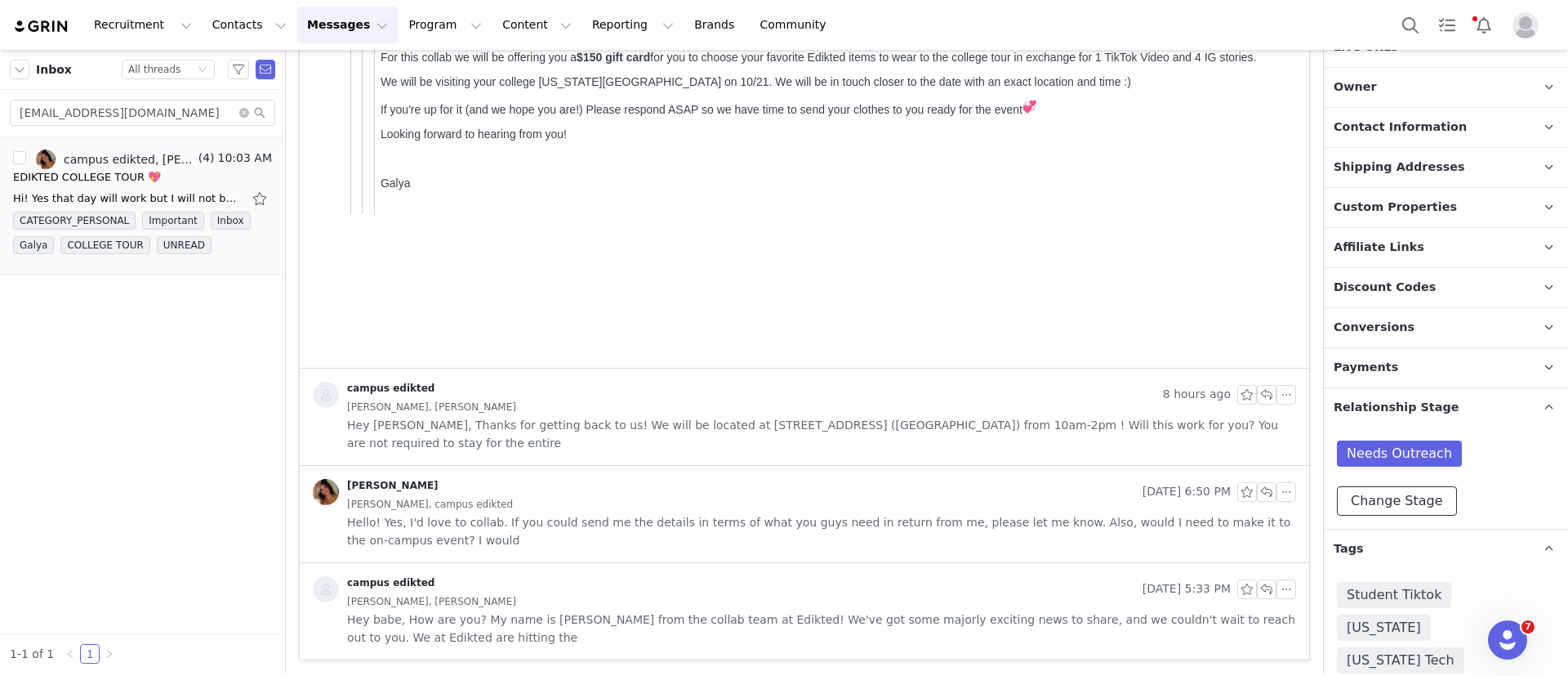
click at [1405, 489] on button "Change Stage" at bounding box center [1397, 501] width 120 height 29
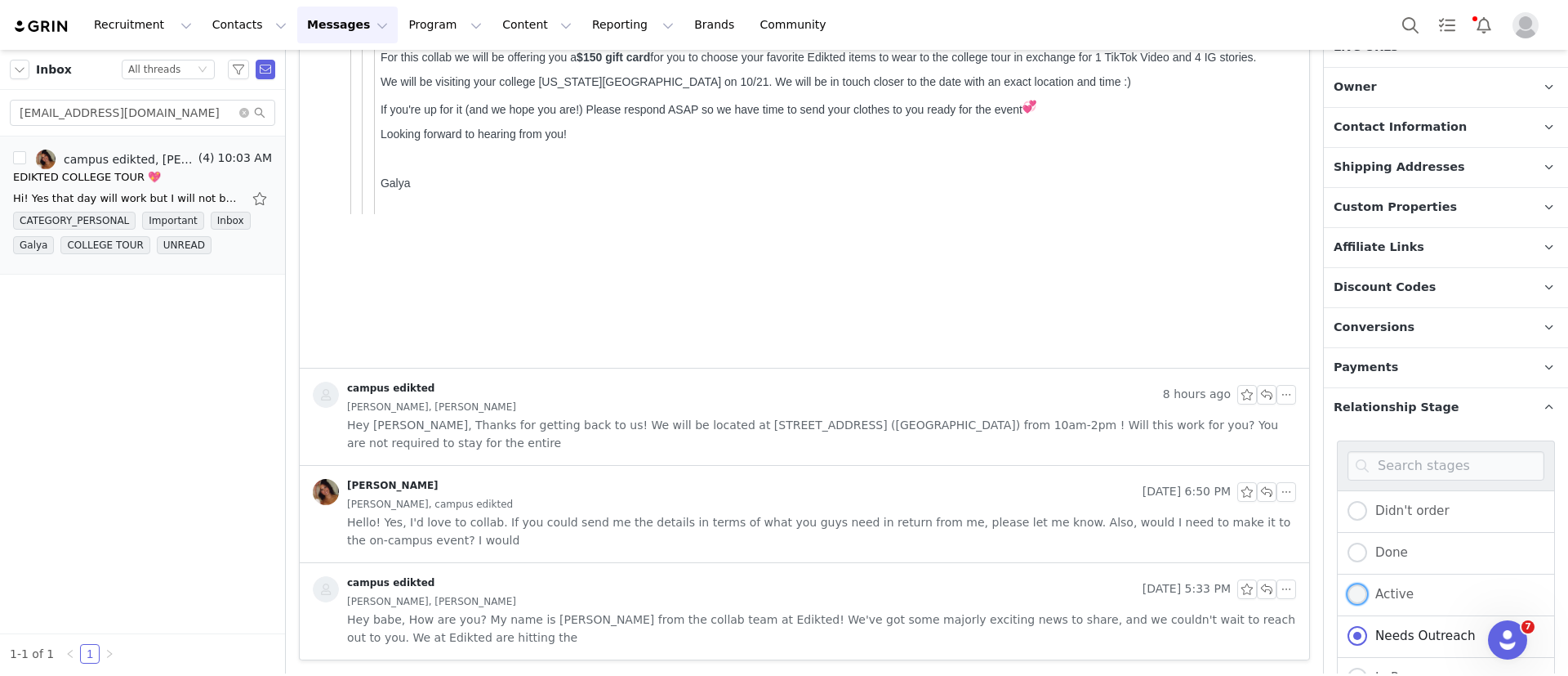
click at [1356, 592] on span at bounding box center [1357, 593] width 19 height 19
click at [1356, 592] on input "Active" at bounding box center [1357, 594] width 19 height 21
radio input "true"
radio input "false"
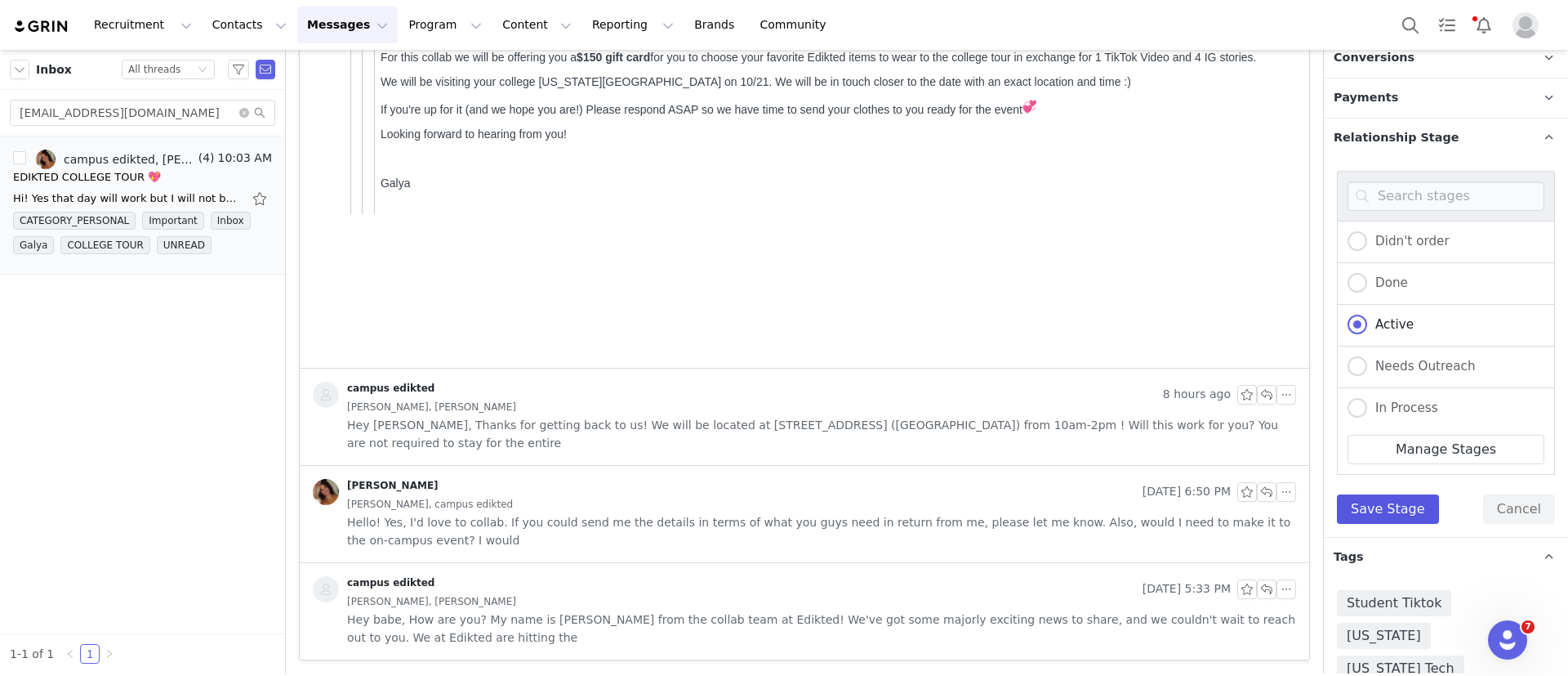
scroll to position [696, 0]
click at [1363, 506] on button "Save Stage" at bounding box center [1388, 508] width 102 height 29
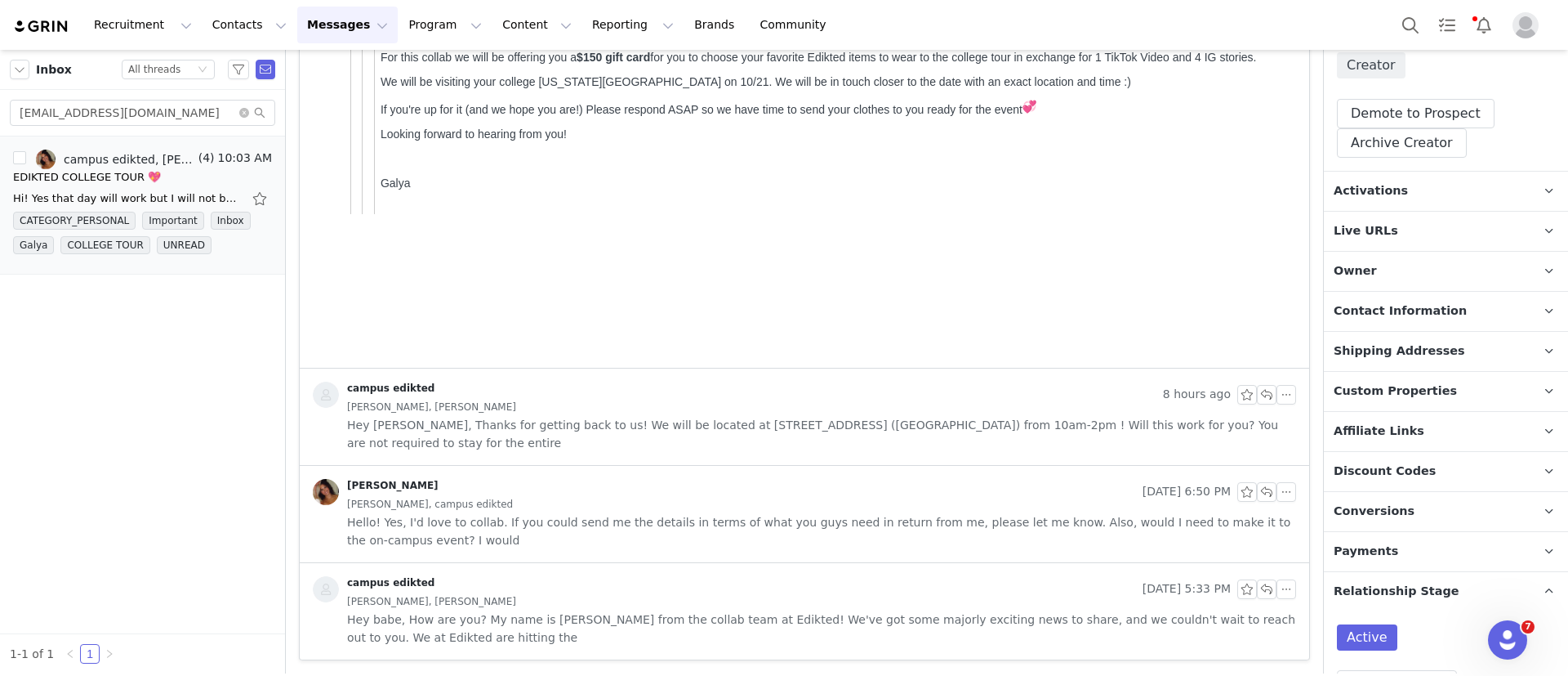
scroll to position [240, 0]
click at [1362, 195] on span "Activations" at bounding box center [1370, 192] width 74 height 18
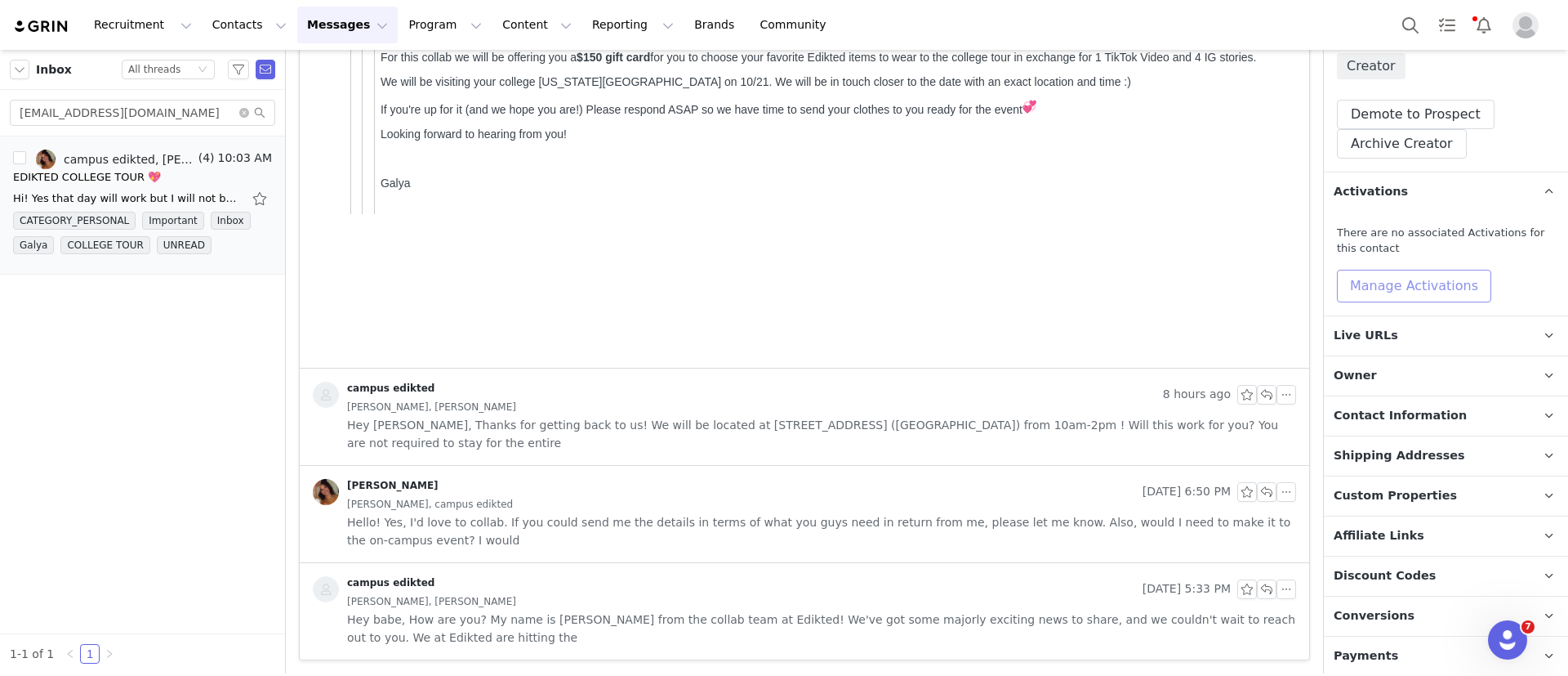
click at [1369, 280] on button "Manage Activations" at bounding box center [1415, 286] width 154 height 33
click at [1369, 348] on div "Select Activation" at bounding box center [1337, 348] width 97 height 25
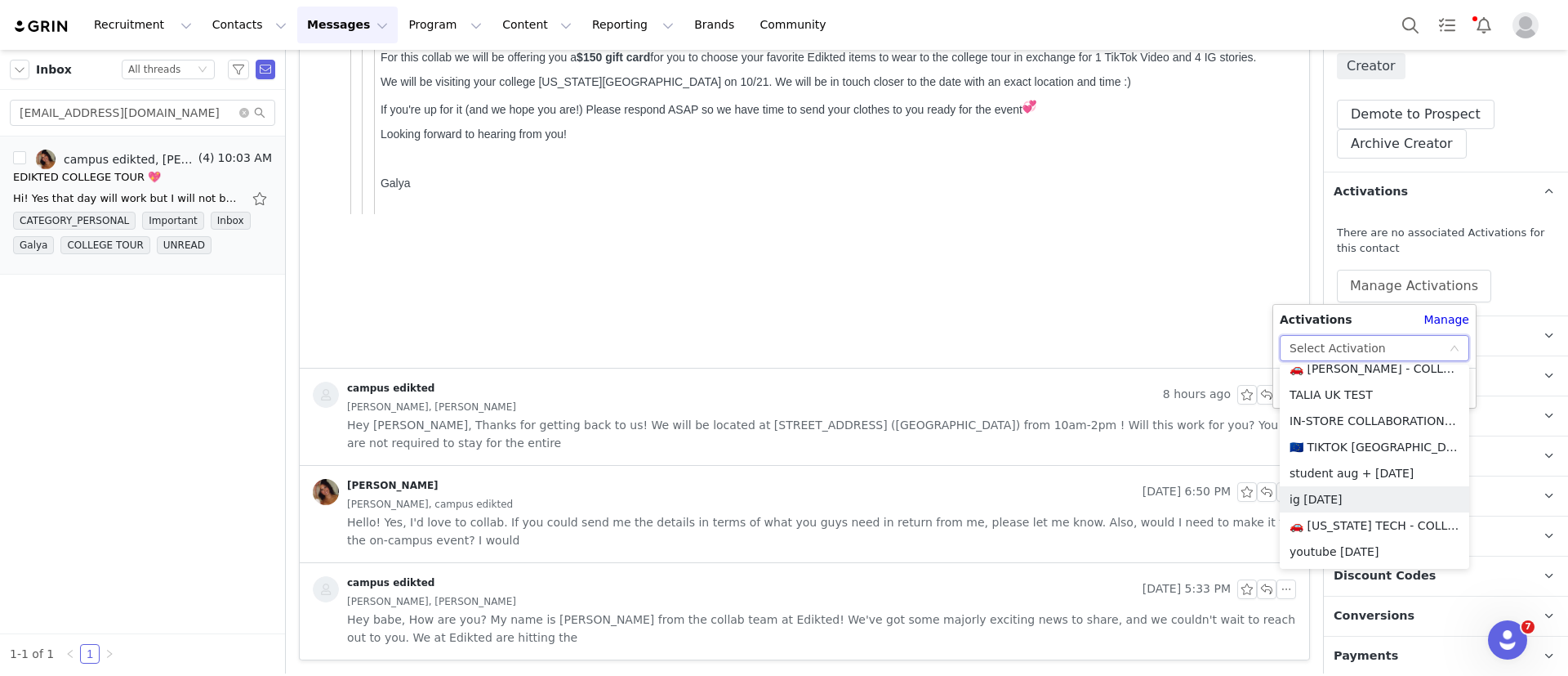
scroll to position [636, 0]
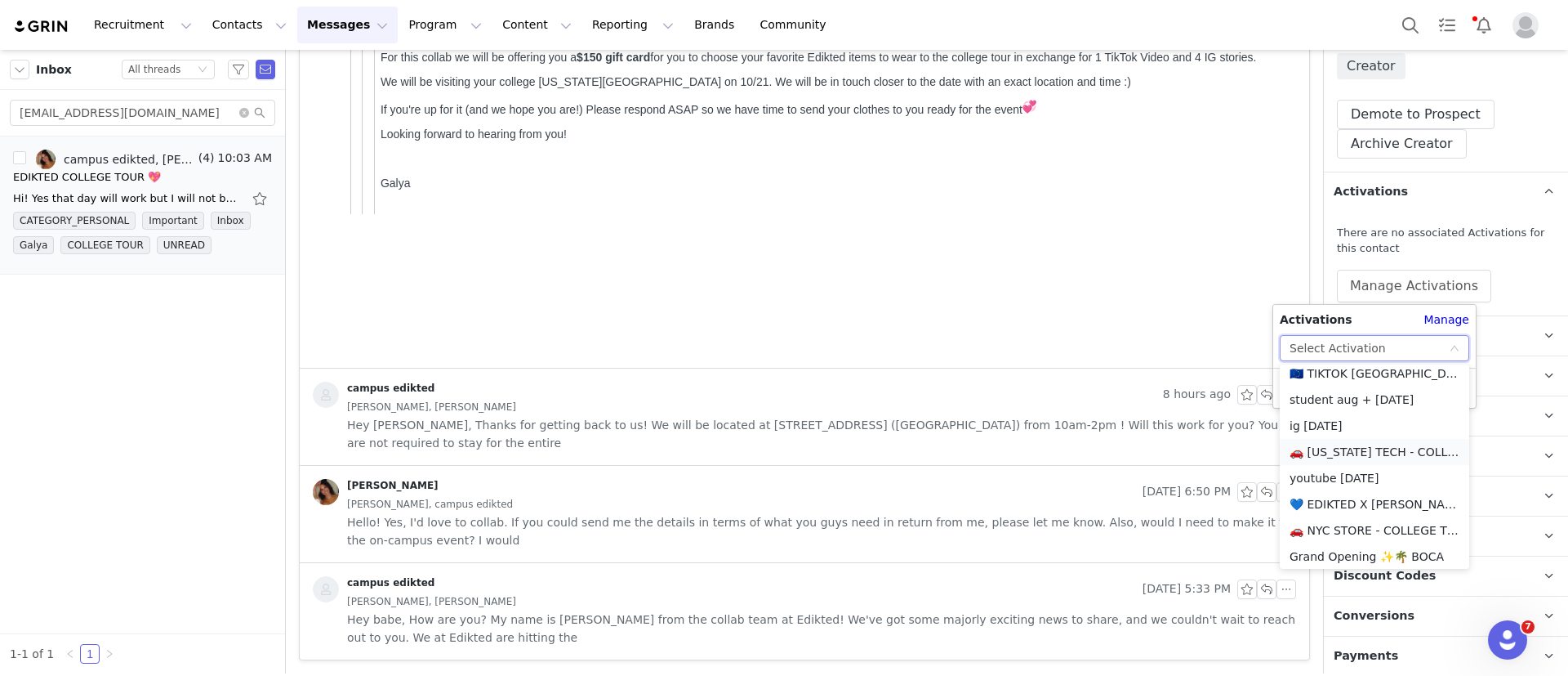
click at [1337, 448] on li "🚗 [US_STATE] TECH - COLLEGE TOUR 🚗" at bounding box center [1375, 452] width 189 height 26
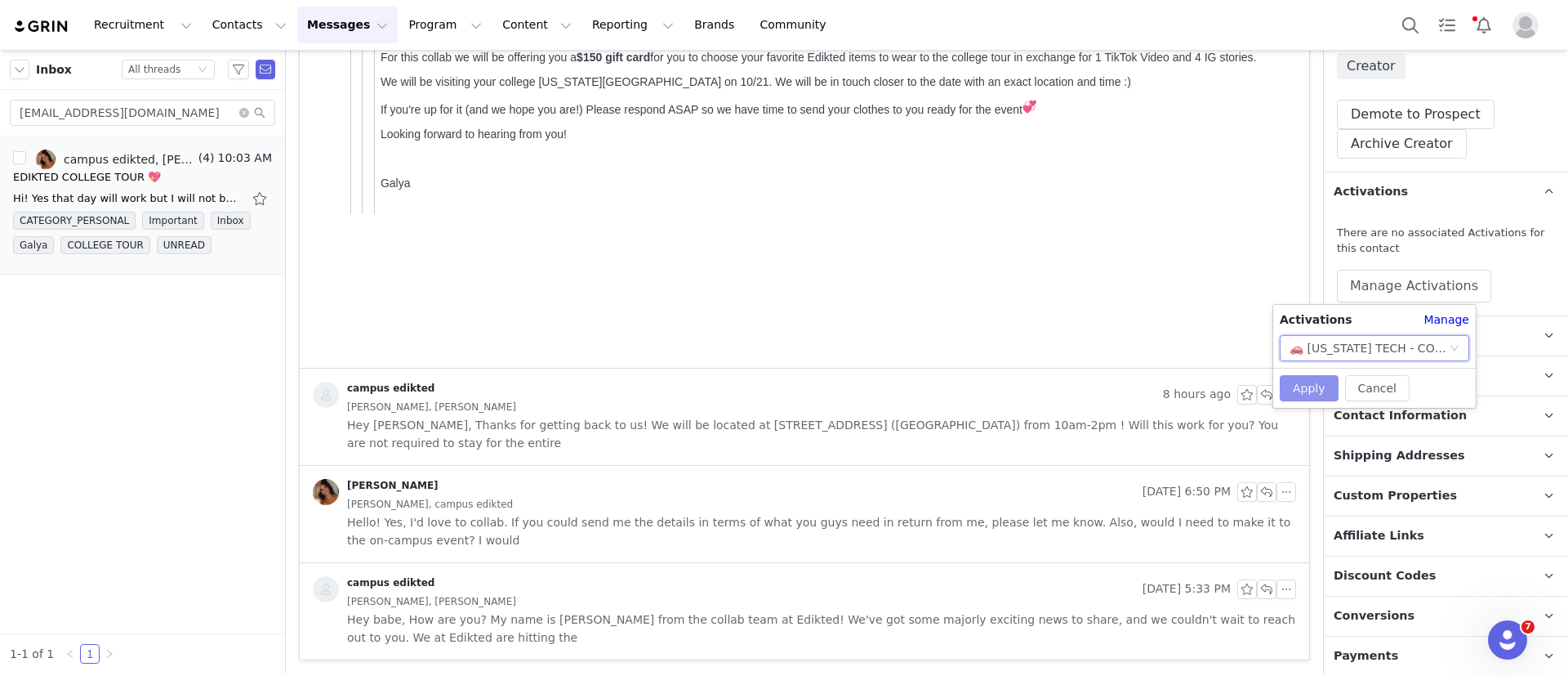
click at [1306, 384] on button "Apply" at bounding box center [1310, 388] width 59 height 26
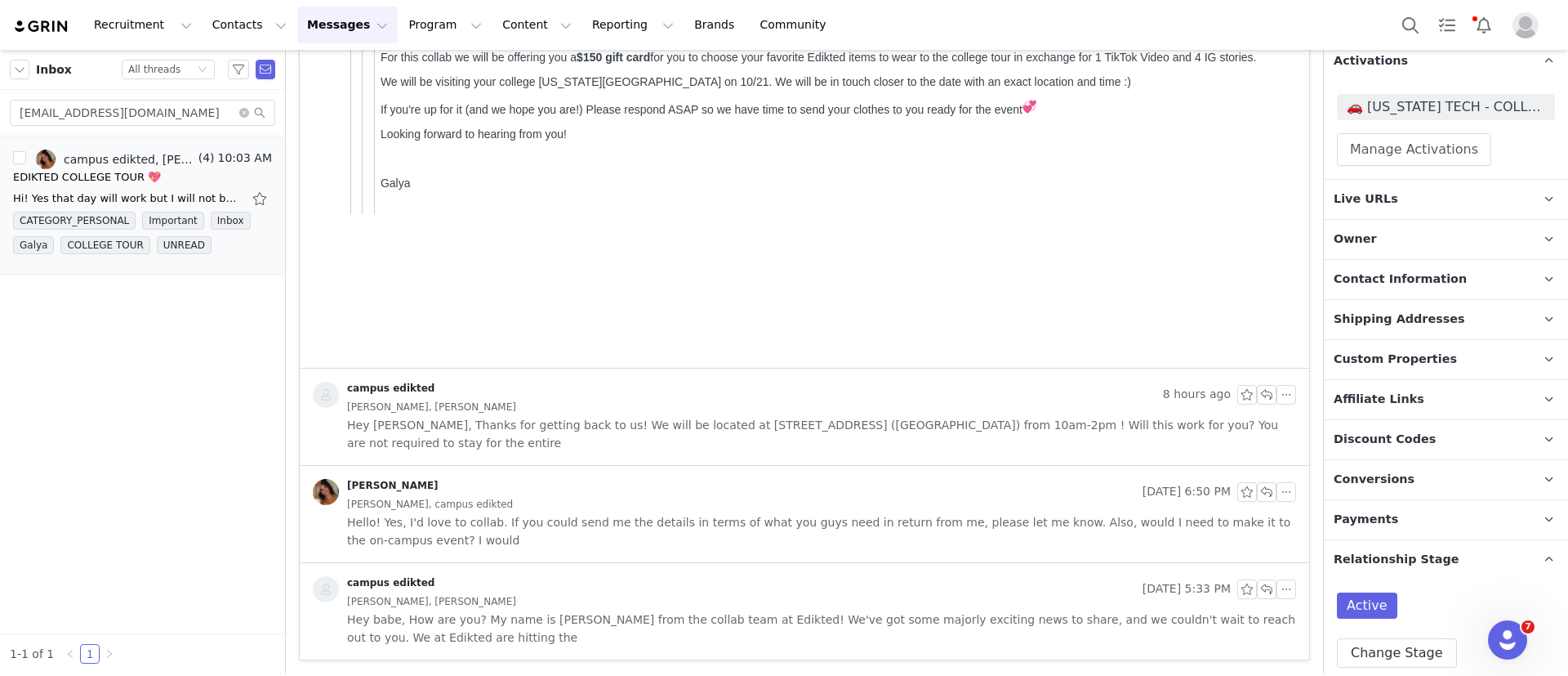
scroll to position [370, 0]
click at [1488, 107] on span "🚗 [US_STATE] TECH - COLLEGE TOUR 🚗" at bounding box center [1446, 109] width 199 height 19
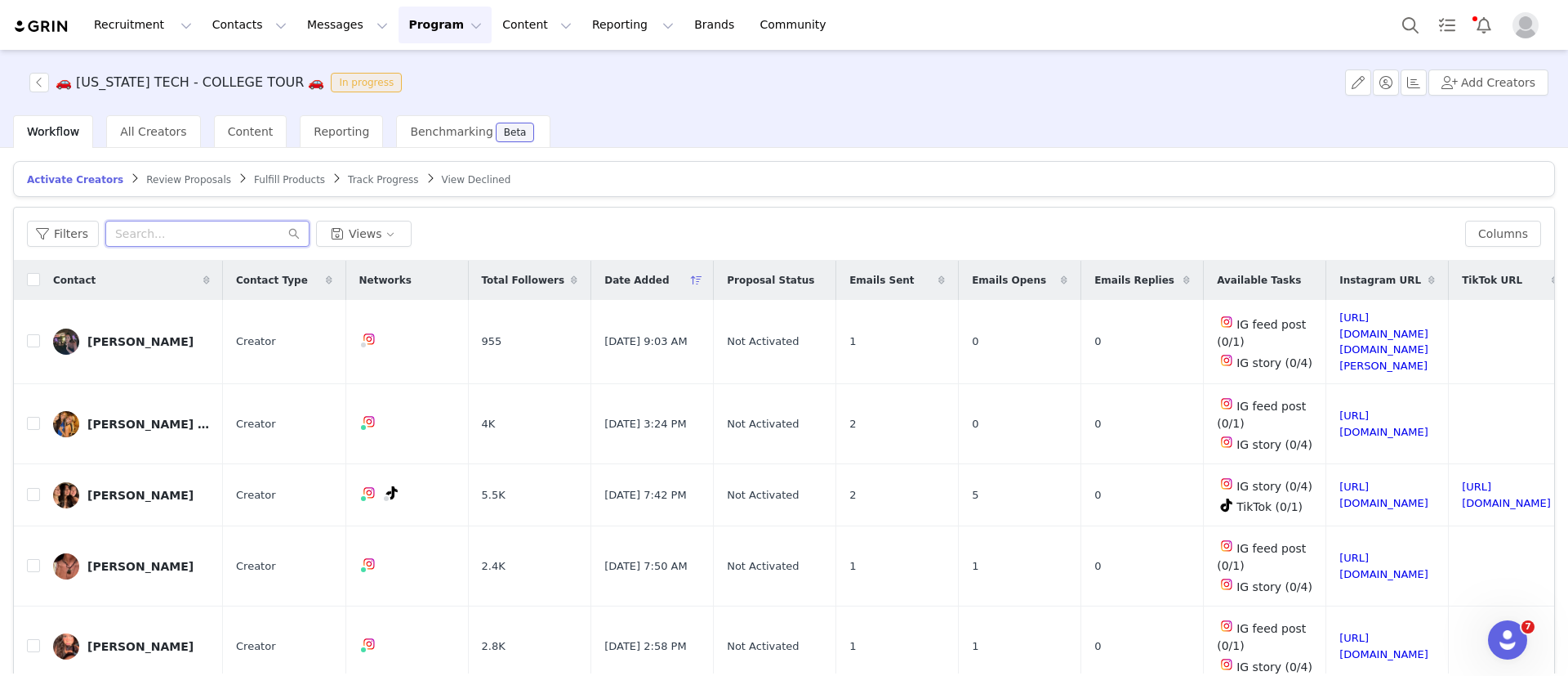
click at [208, 229] on input "text" at bounding box center [208, 234] width 204 height 26
paste input "izzysilva2005@gmail.com"
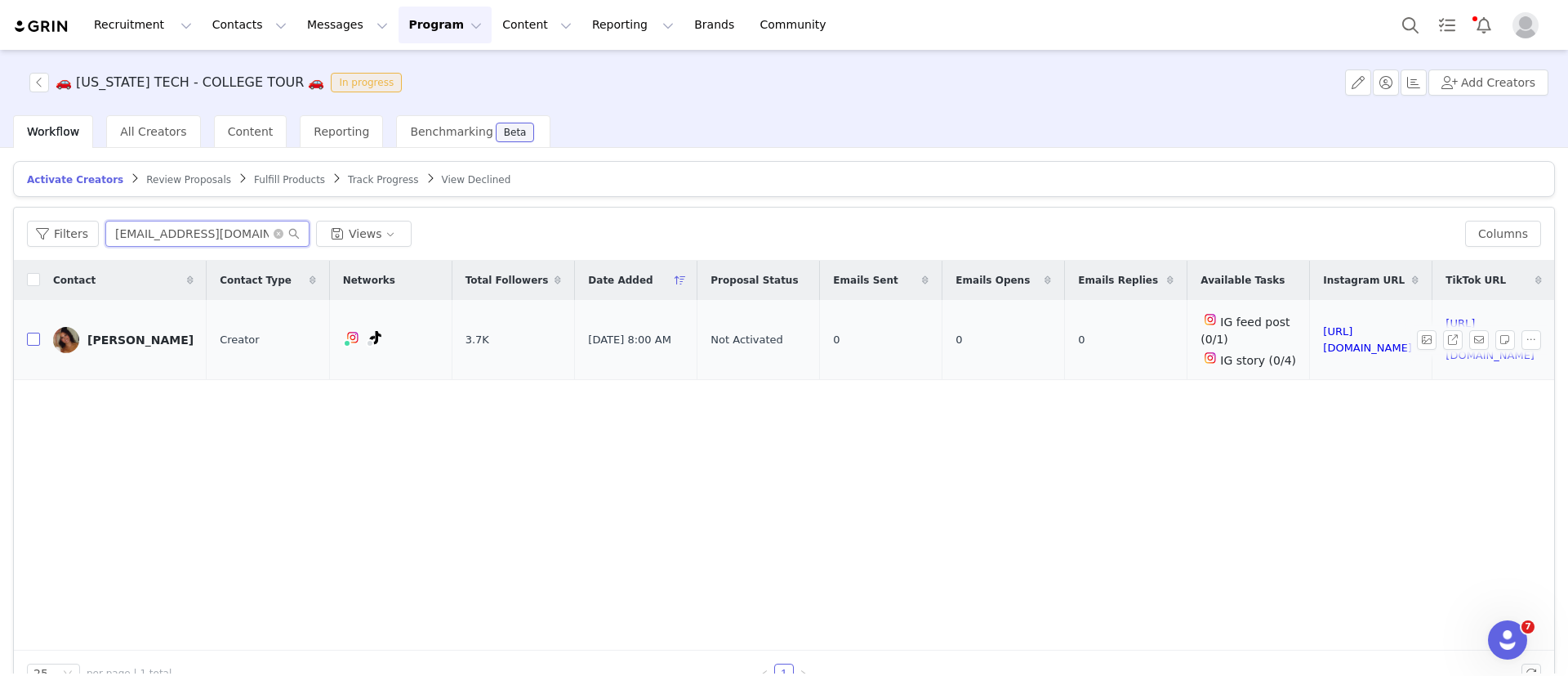
type input "izzysilva2005@gmail.com"
click at [31, 337] on input "checkbox" at bounding box center [33, 339] width 13 height 13
checkbox input "true"
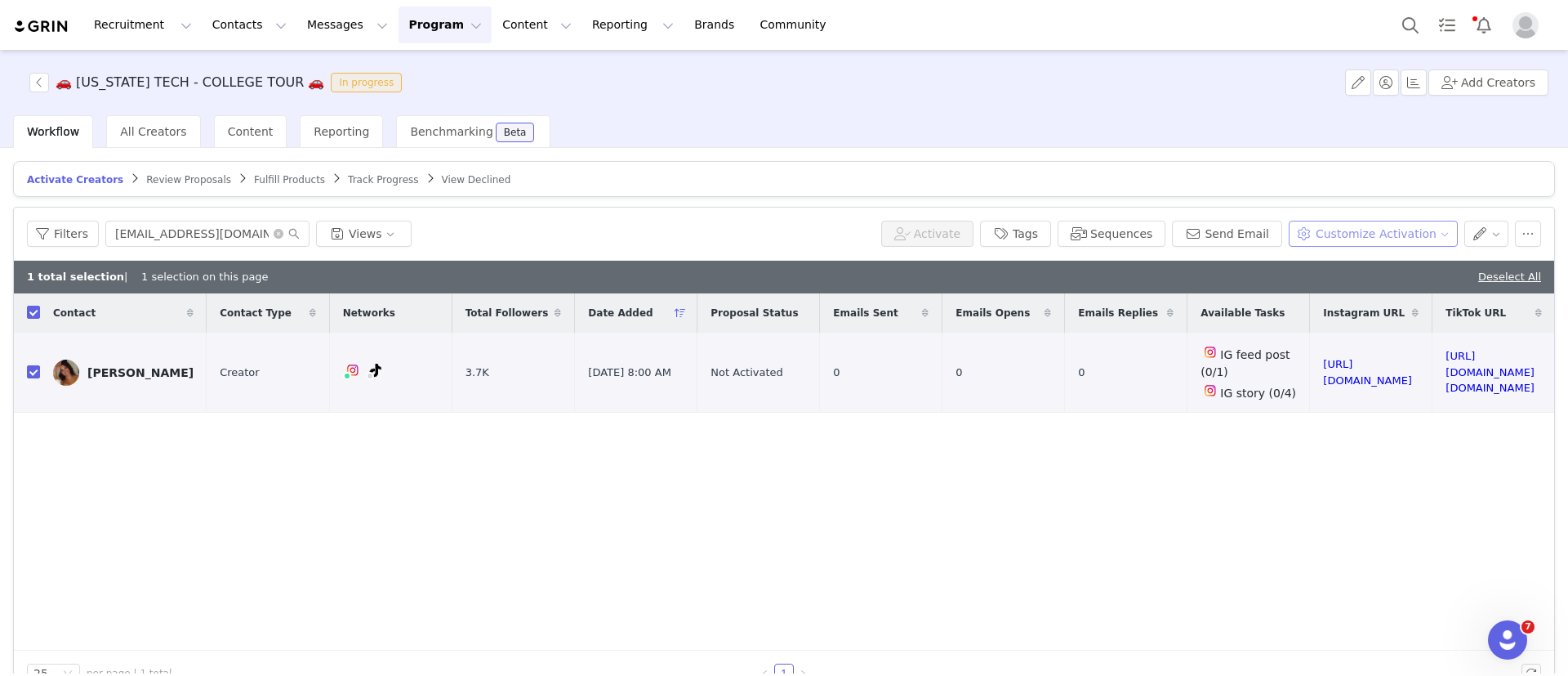
click at [1326, 240] on button "Customize Activation" at bounding box center [1373, 234] width 169 height 26
click at [1346, 294] on span "Edit Available Tasks" at bounding box center [1370, 292] width 112 height 18
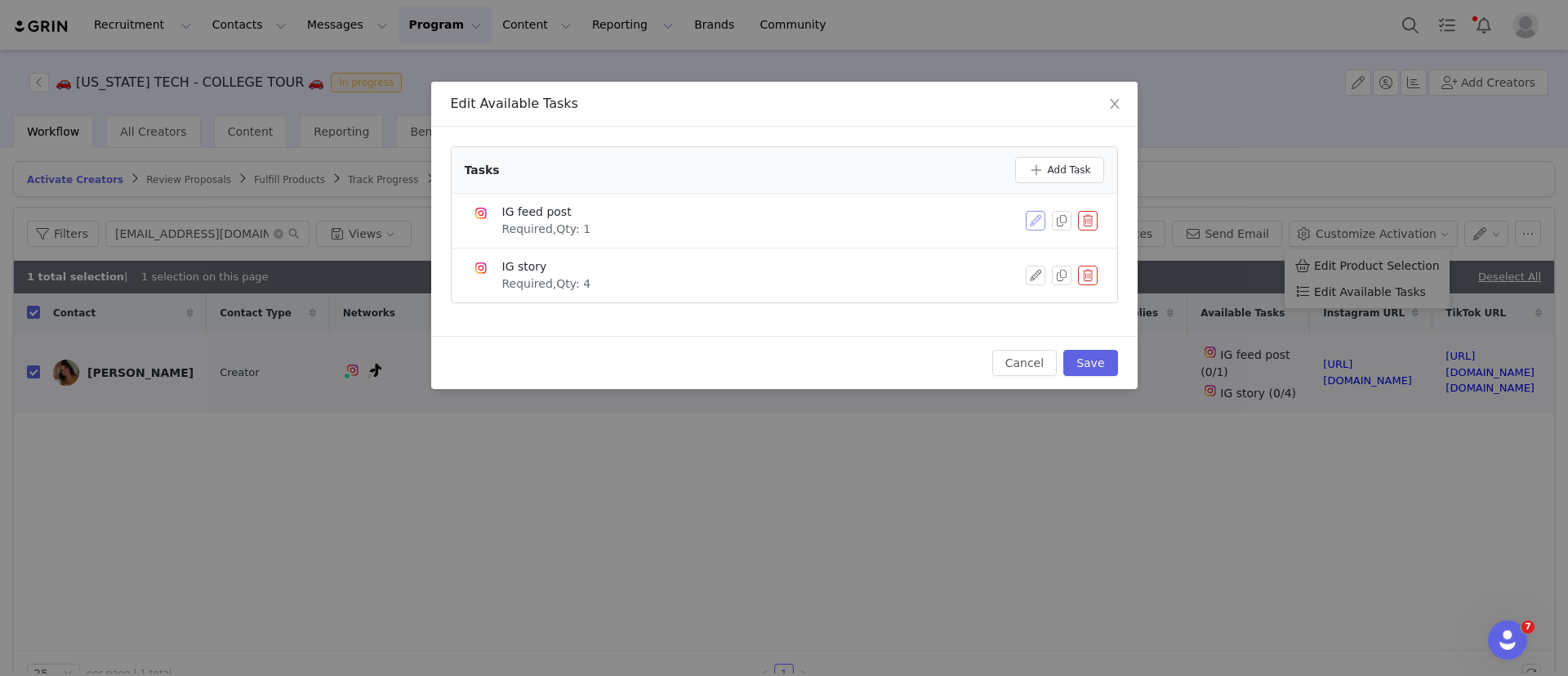
click at [1033, 211] on button "button" at bounding box center [1035, 220] width 19 height 19
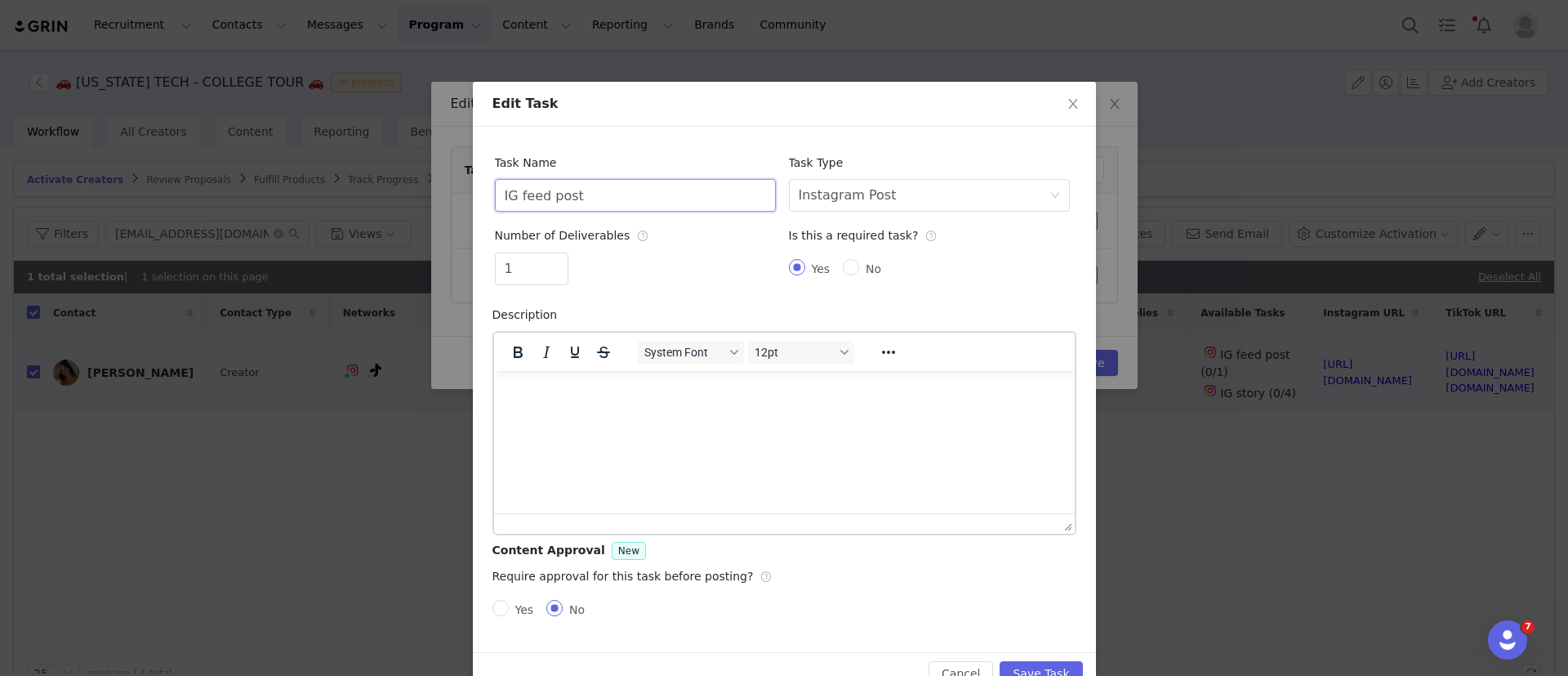
click at [631, 186] on input "IG feed post" at bounding box center [636, 196] width 281 height 33
type input "TikTok Video"
click at [907, 201] on div "Select task type Instagram Post" at bounding box center [924, 196] width 251 height 31
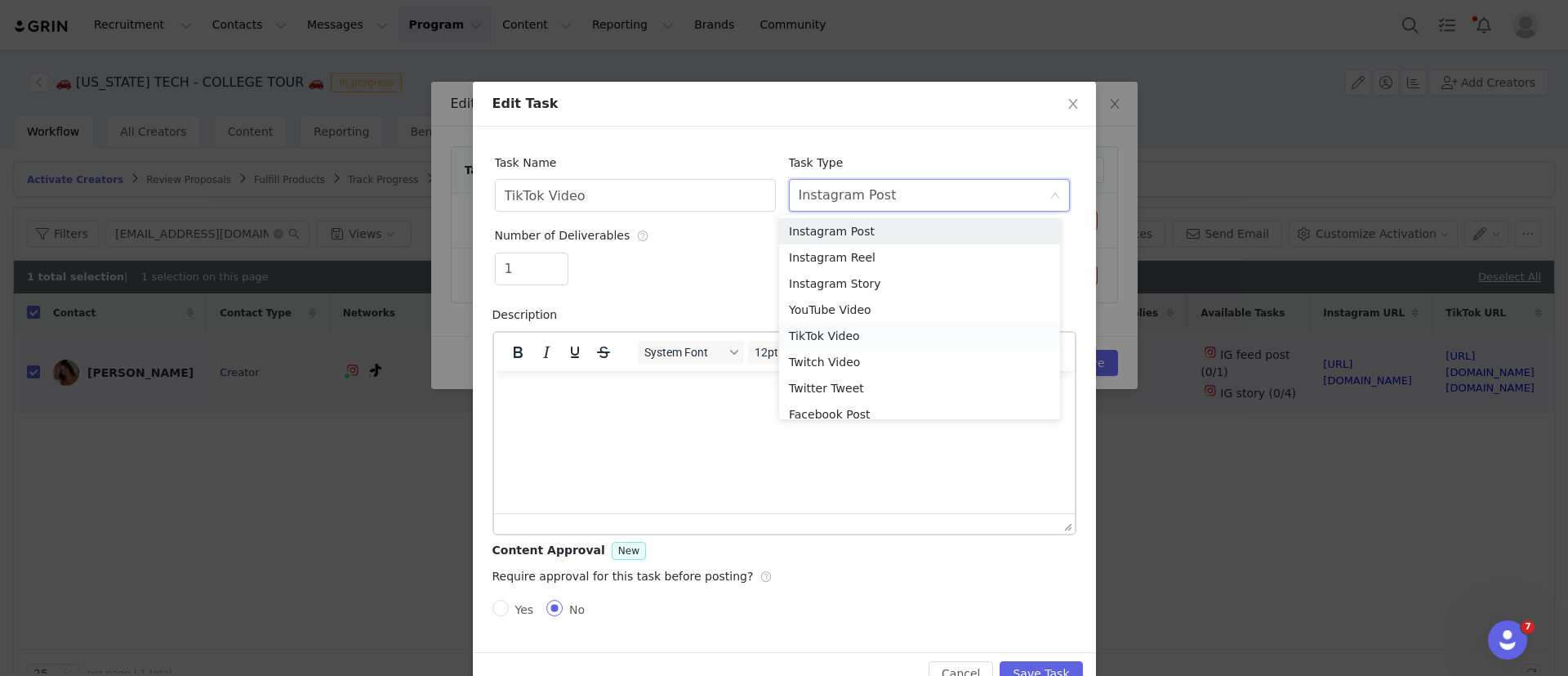
click at [860, 327] on li "TikTok Video" at bounding box center [920, 336] width 281 height 26
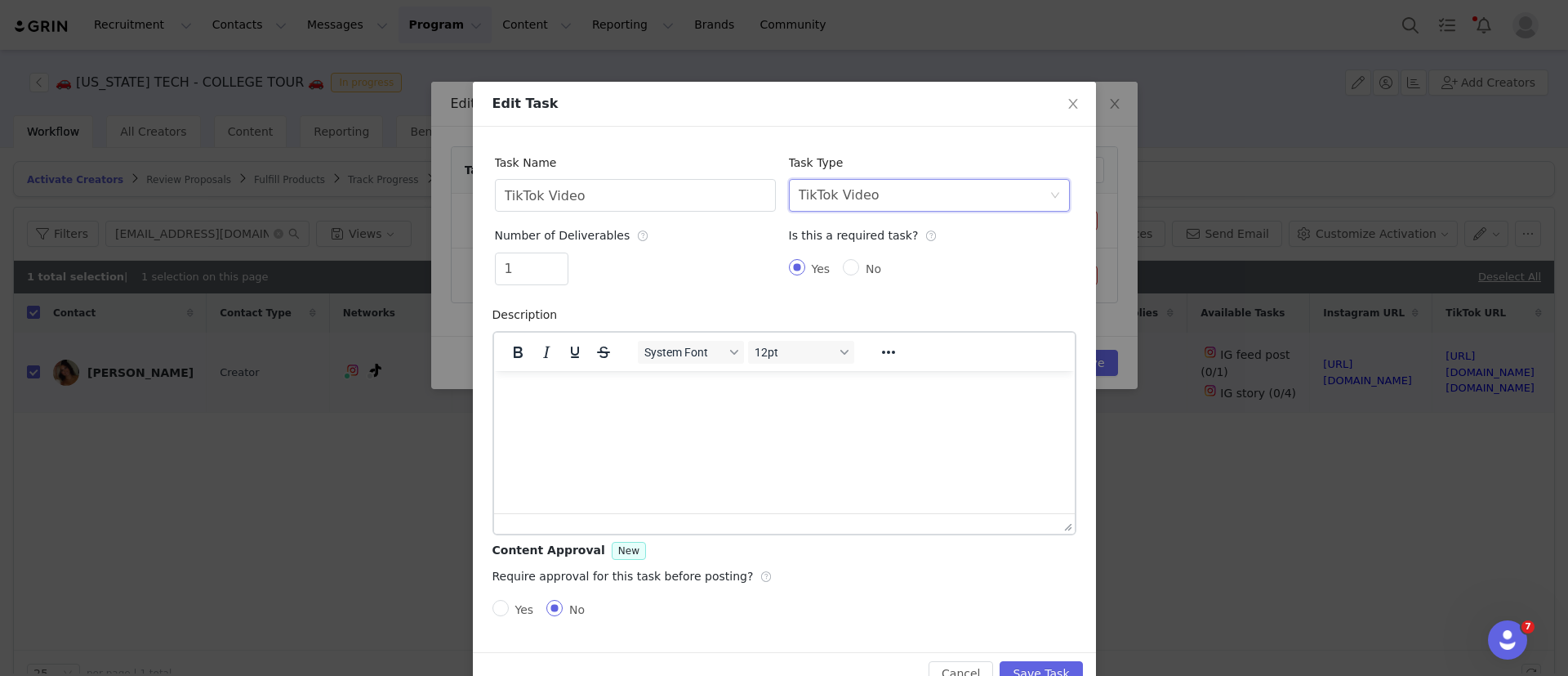
scroll to position [40, 0]
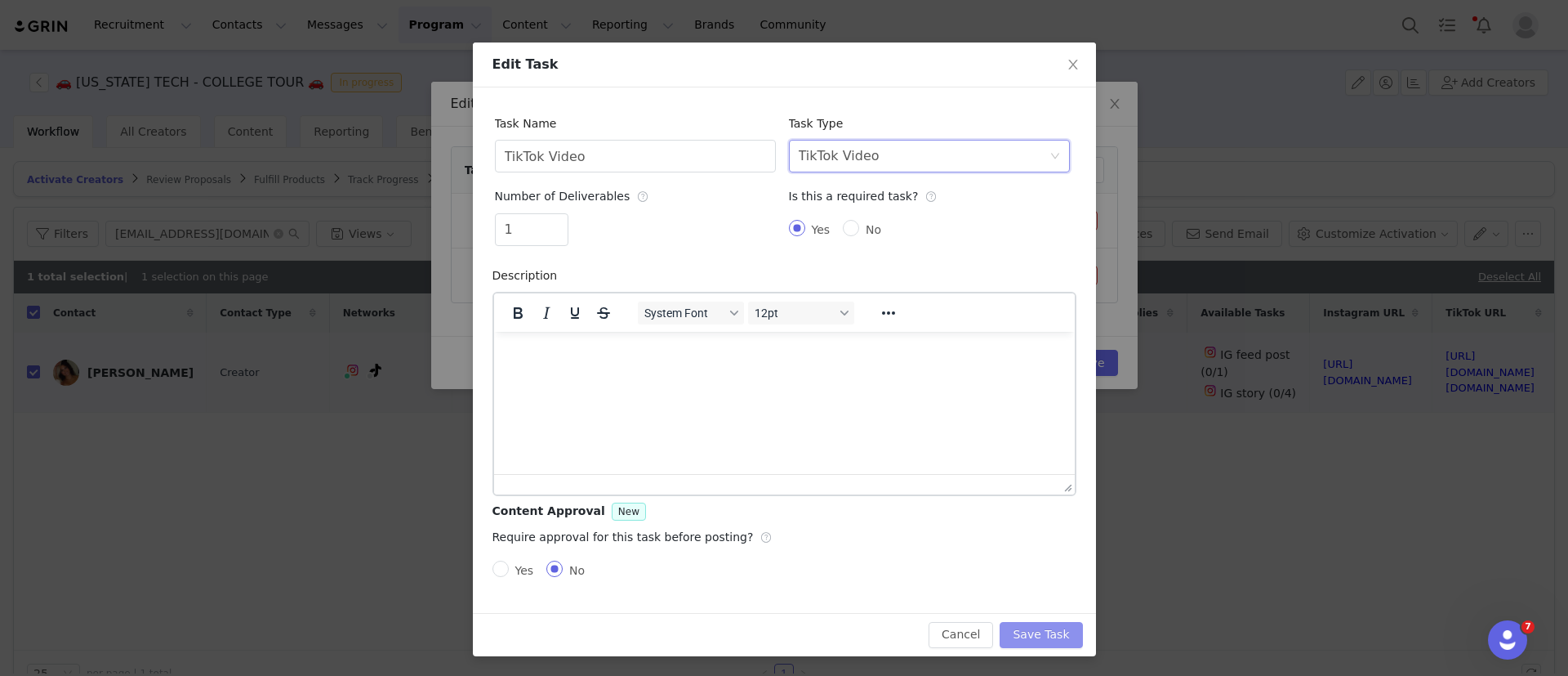
click at [1033, 636] on button "Save Task" at bounding box center [1041, 635] width 83 height 26
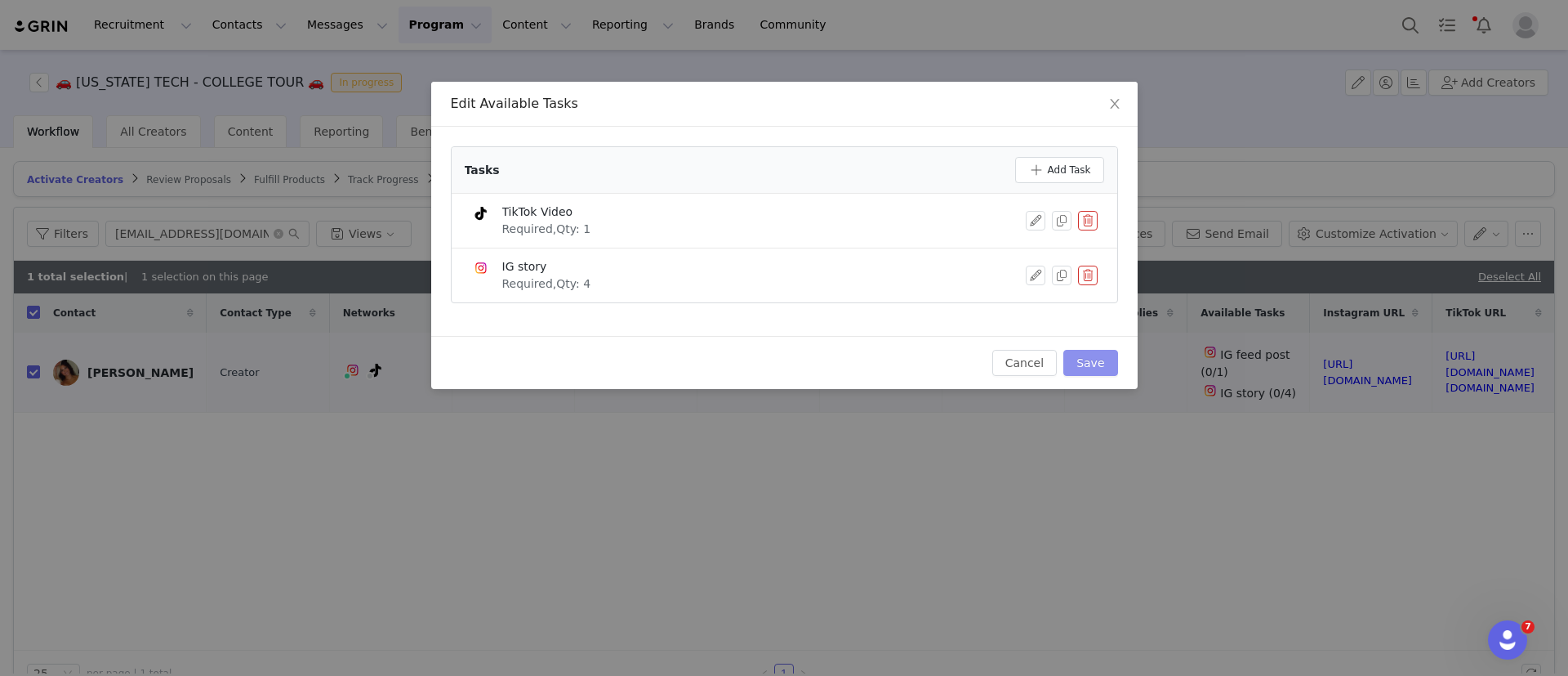
click at [1101, 360] on button "Save" at bounding box center [1090, 362] width 54 height 26
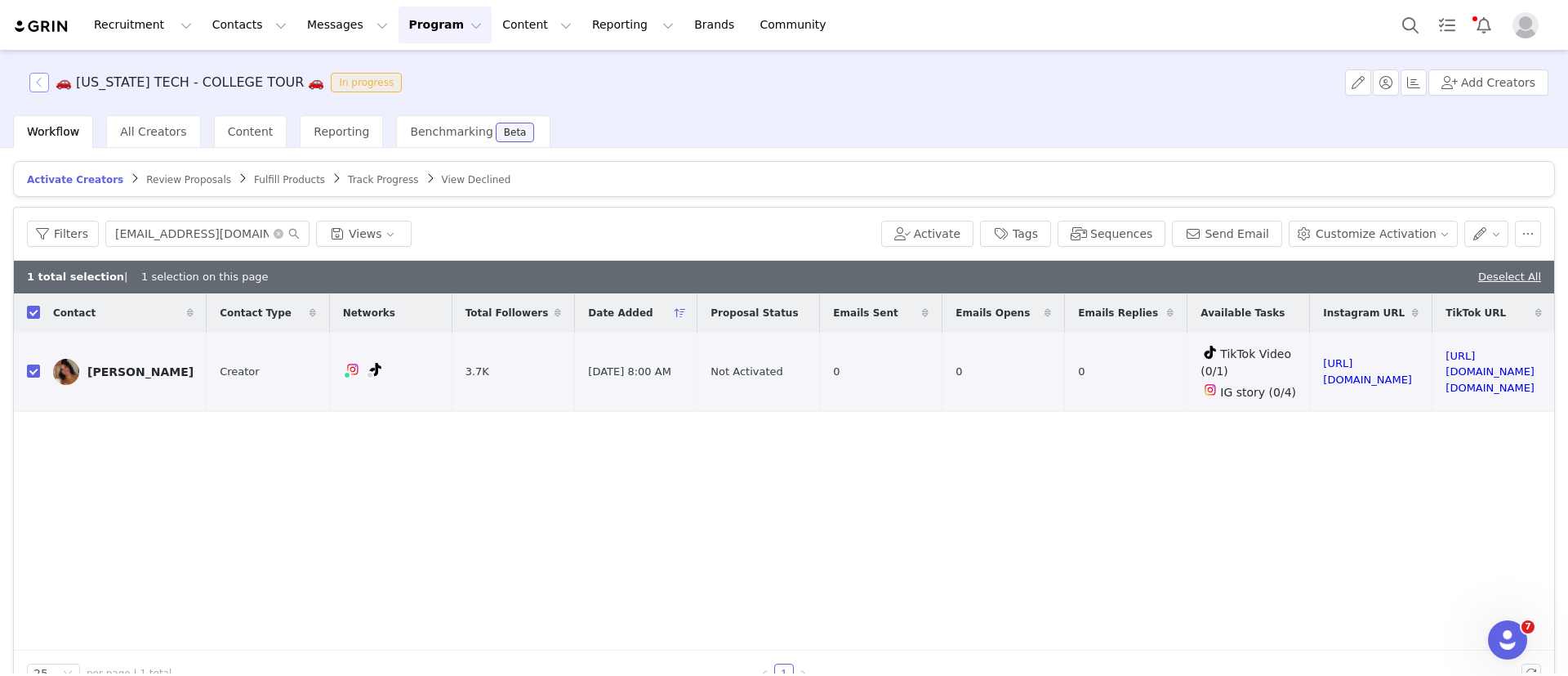
click at [36, 76] on button "button" at bounding box center [39, 82] width 19 height 19
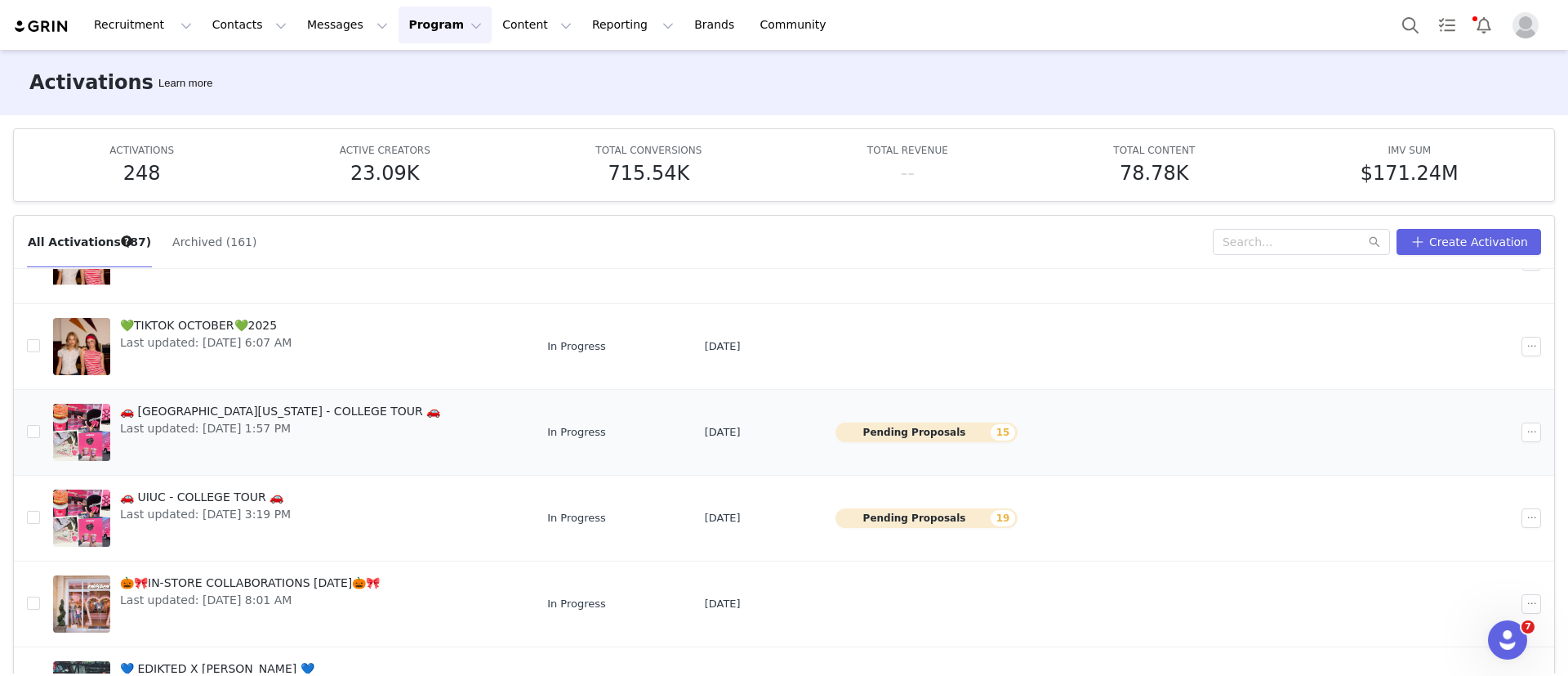
scroll to position [348, 0]
click at [357, 400] on div "🚗 MIAMI UNIVERSITY OF OHIO - COLLEGE TOUR 🚗 Last updated: Sep 30, 2025 1:57 PM" at bounding box center [280, 432] width 340 height 65
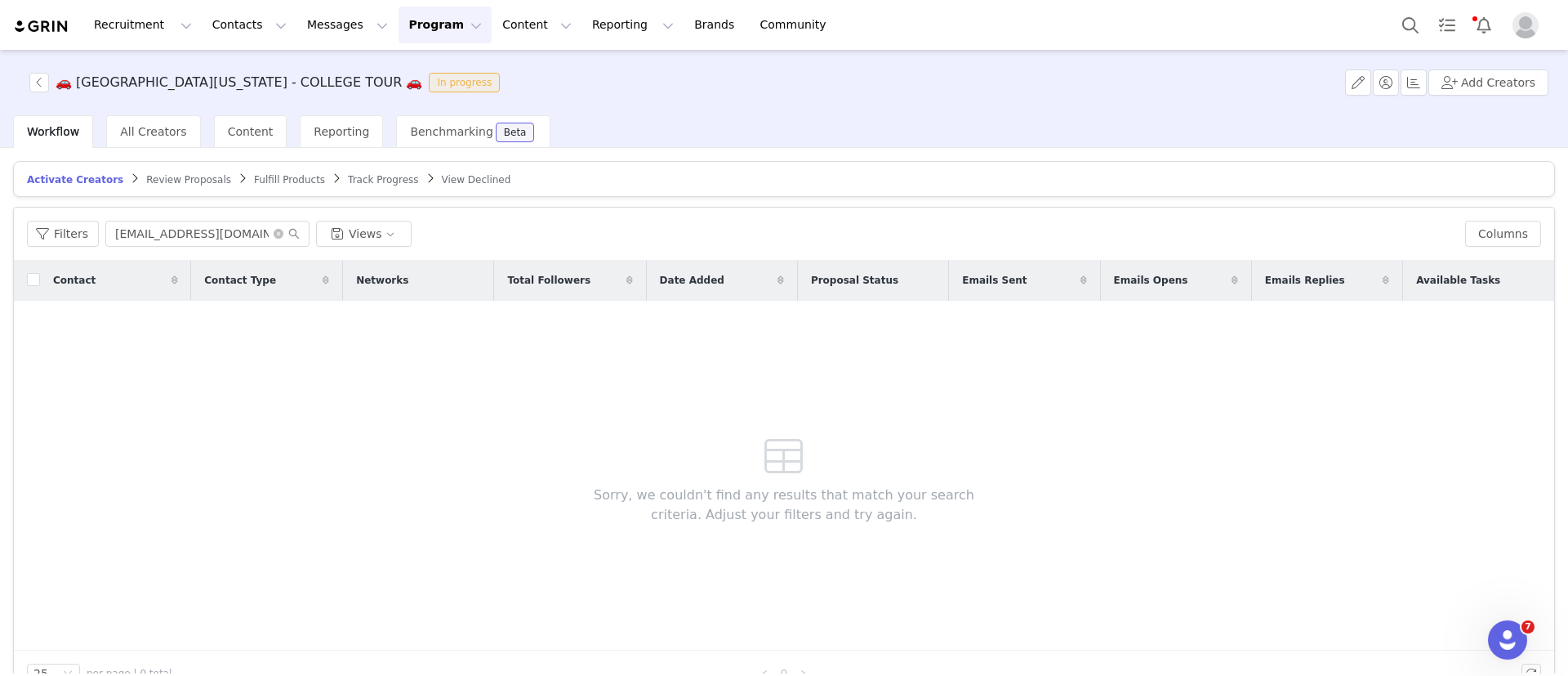
click at [146, 189] on article "Activate Creators Review Proposals Fulfill Products Track Progress View Declined" at bounding box center [784, 178] width 1542 height 36
click at [276, 235] on icon "icon: close-circle" at bounding box center [278, 234] width 10 height 10
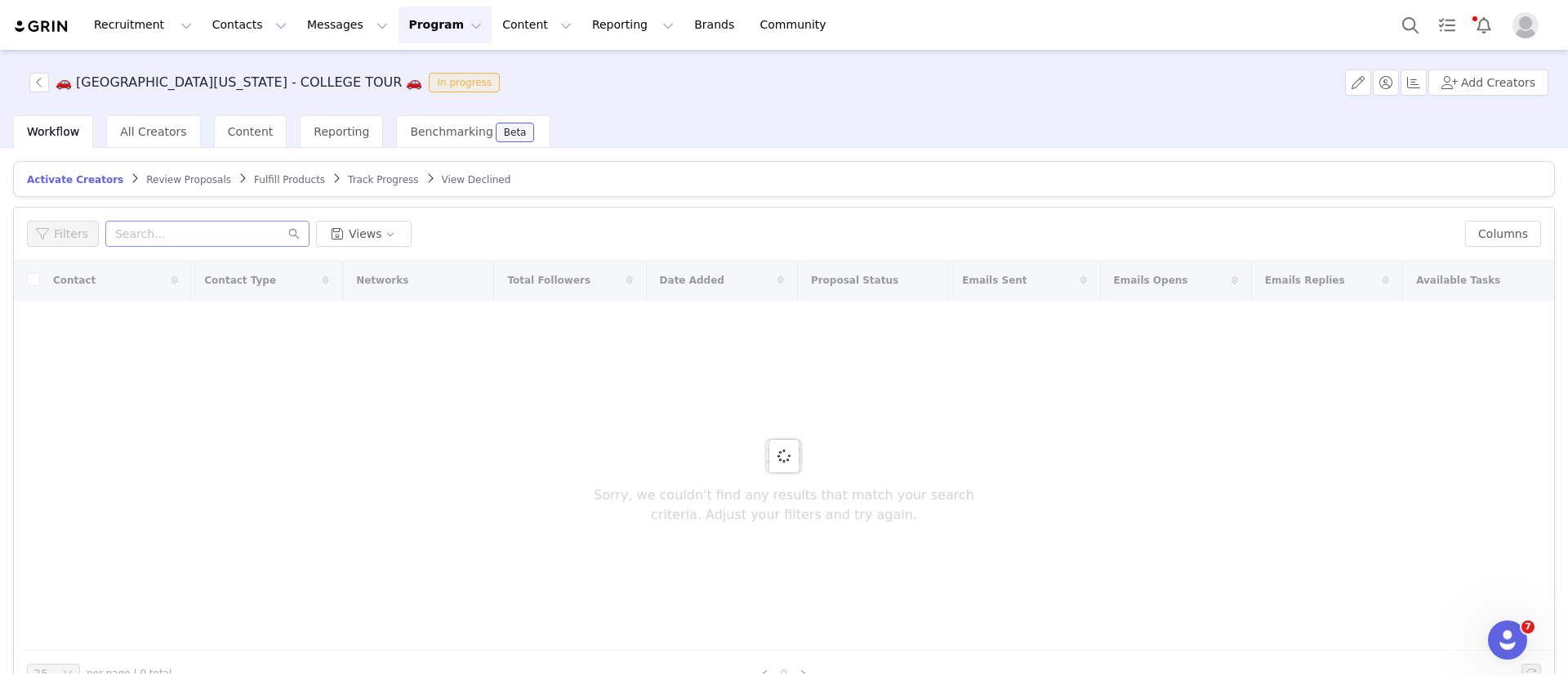
click at [178, 182] on span "Review Proposals" at bounding box center [188, 179] width 85 height 11
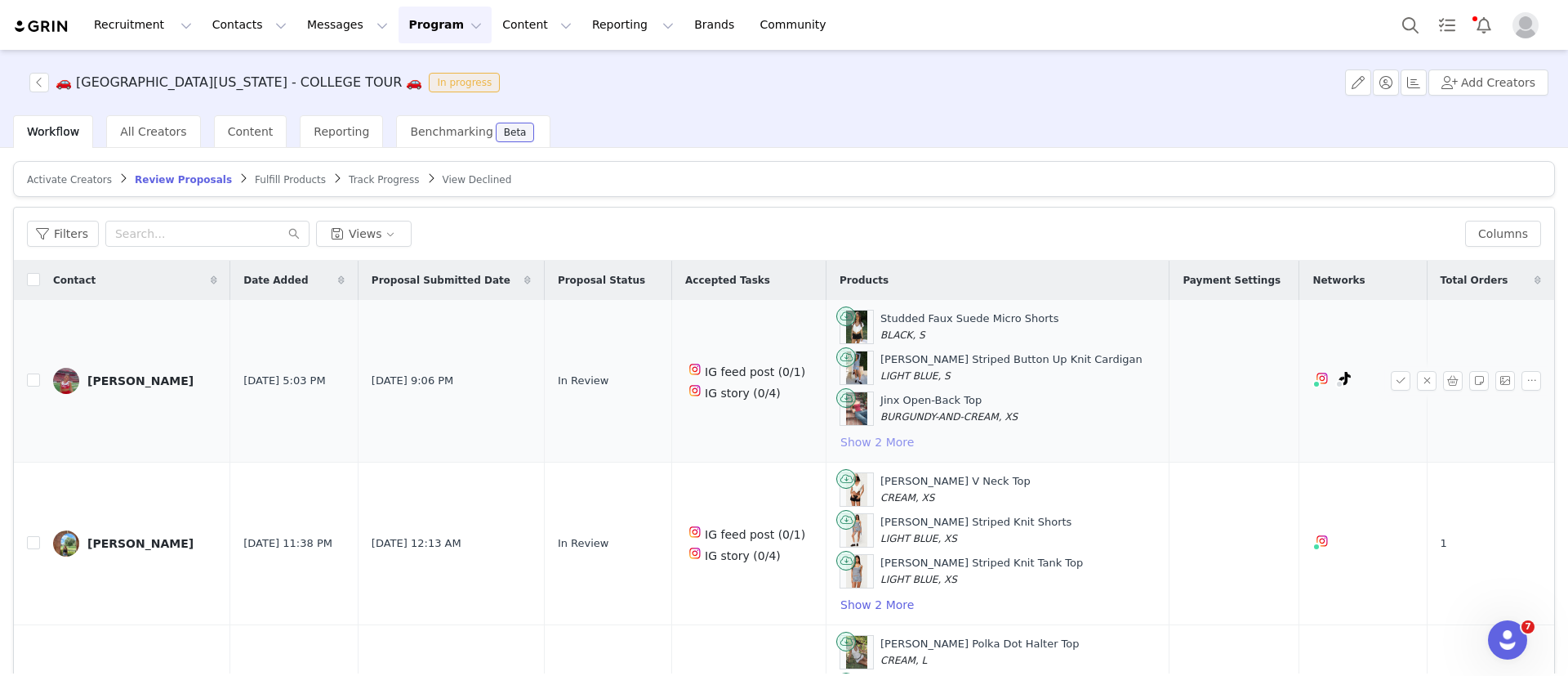
click at [851, 440] on button "Show 2 More" at bounding box center [878, 441] width 75 height 19
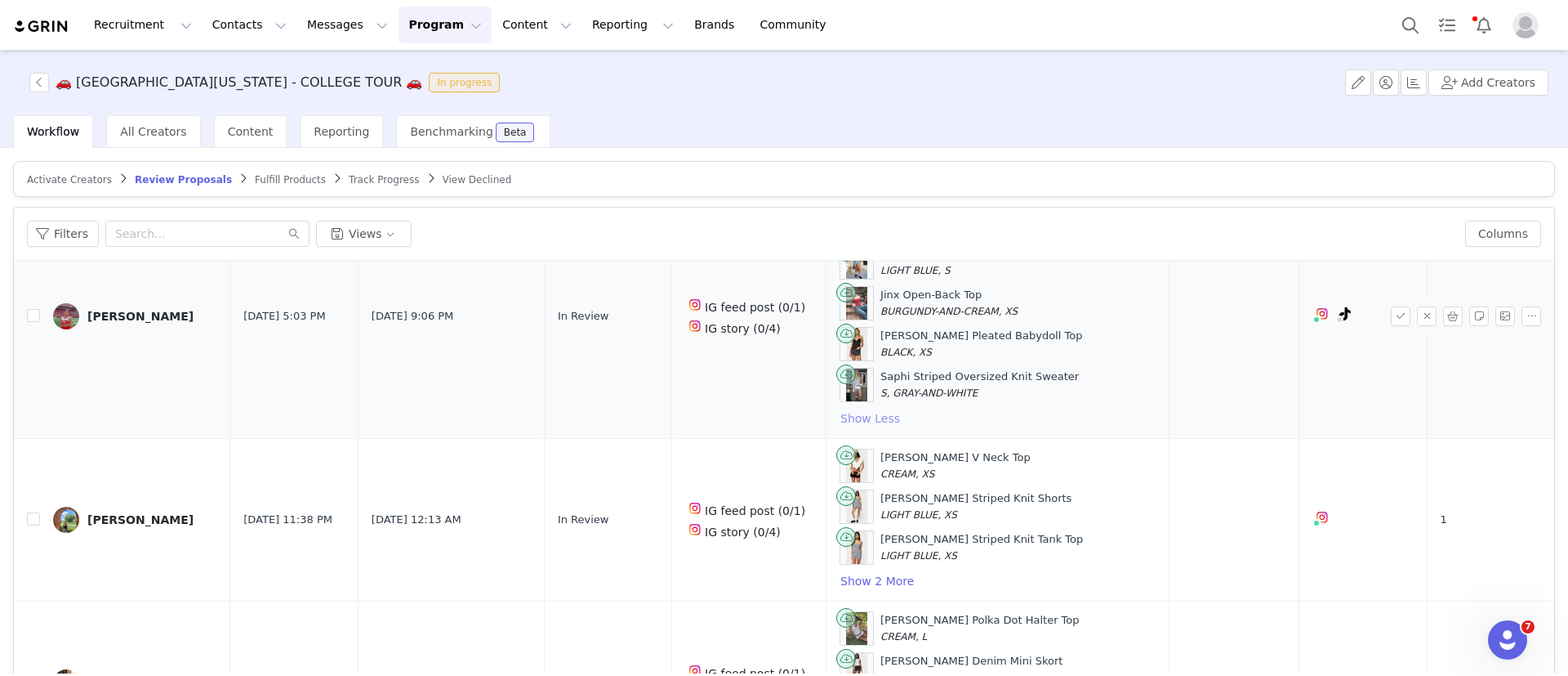
scroll to position [162, 0]
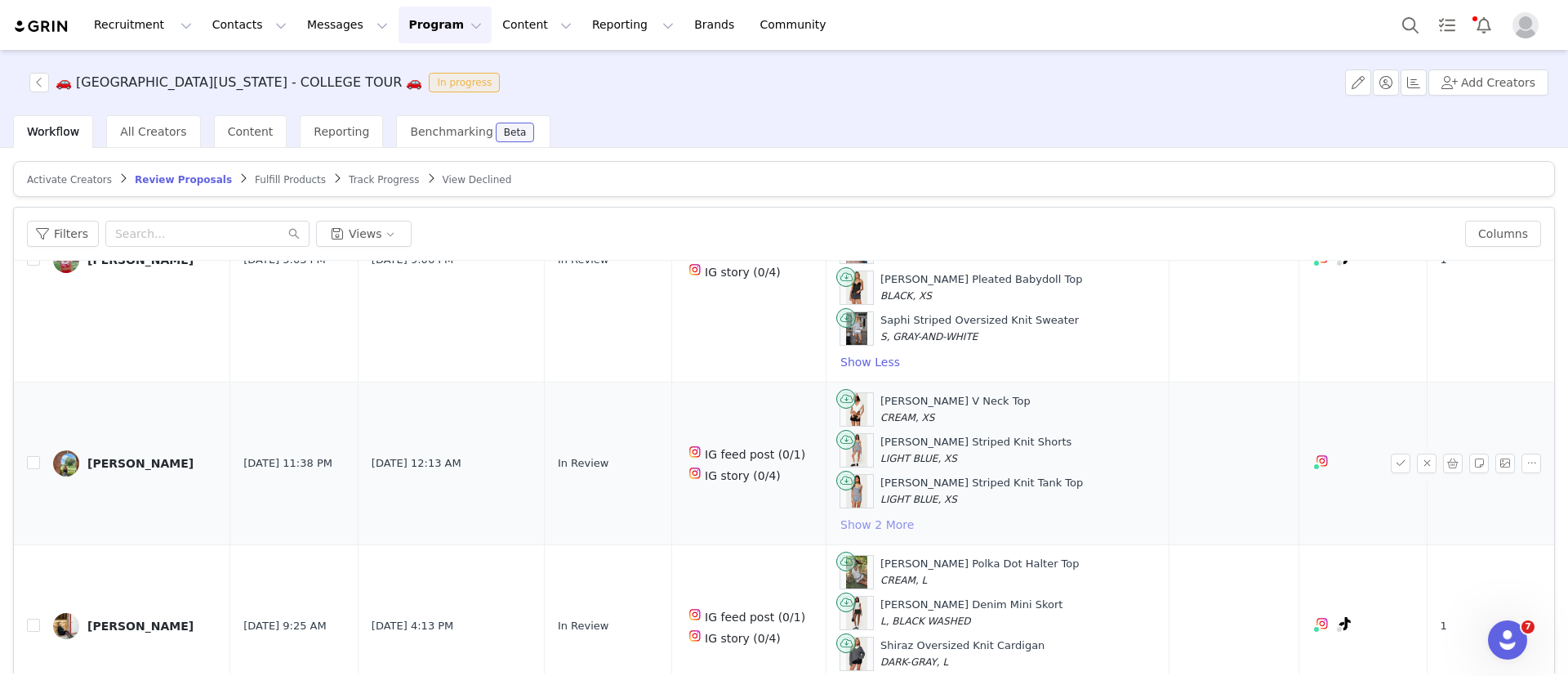
click at [858, 521] on button "Show 2 More" at bounding box center [878, 524] width 75 height 19
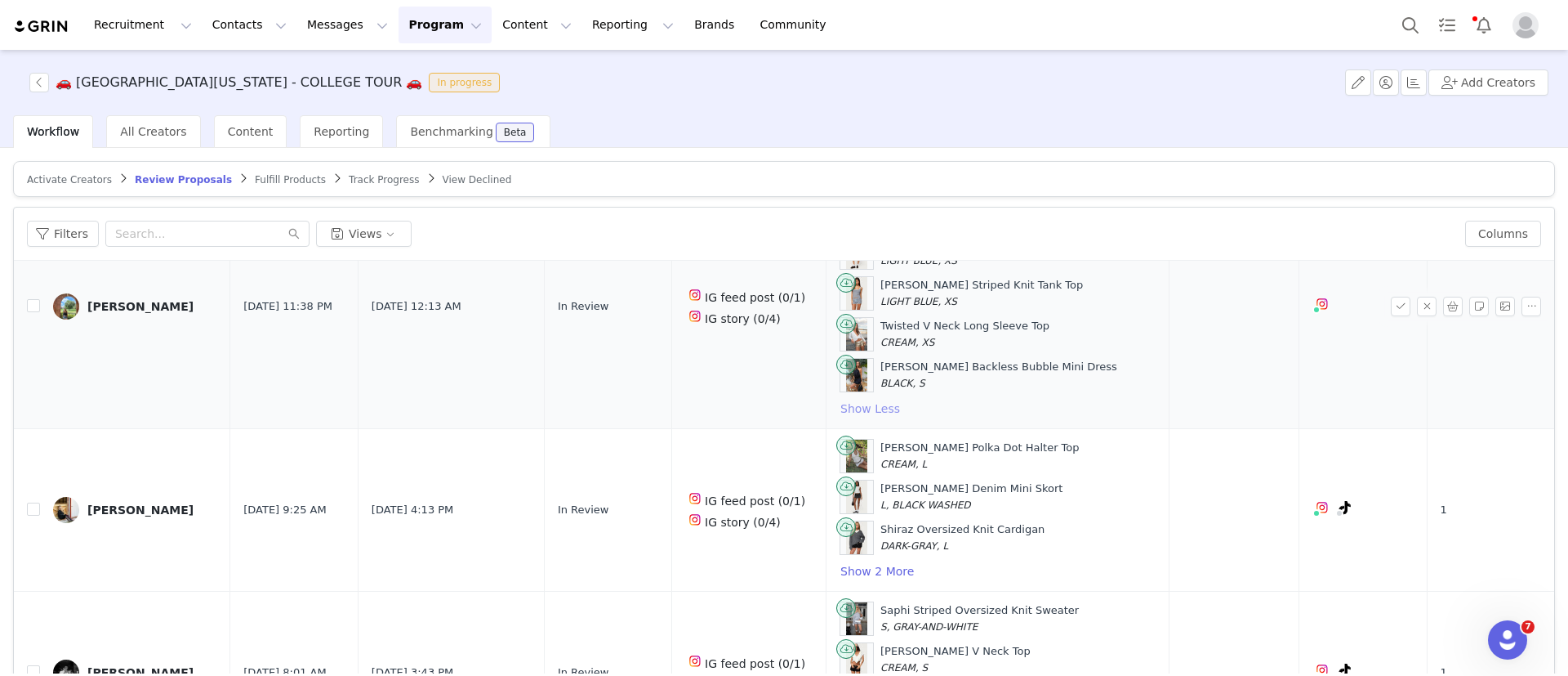
scroll to position [377, 0]
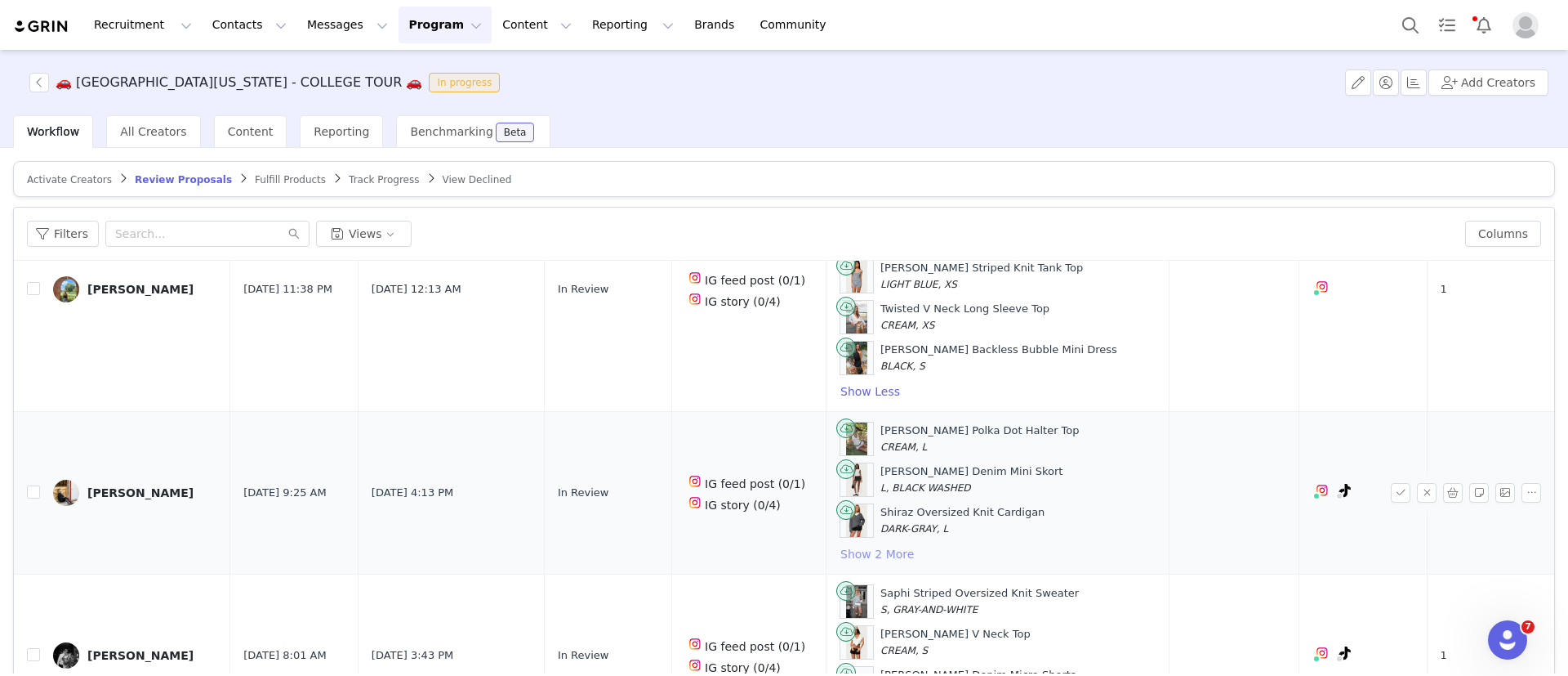
click at [866, 553] on button "Show 2 More" at bounding box center [878, 554] width 75 height 19
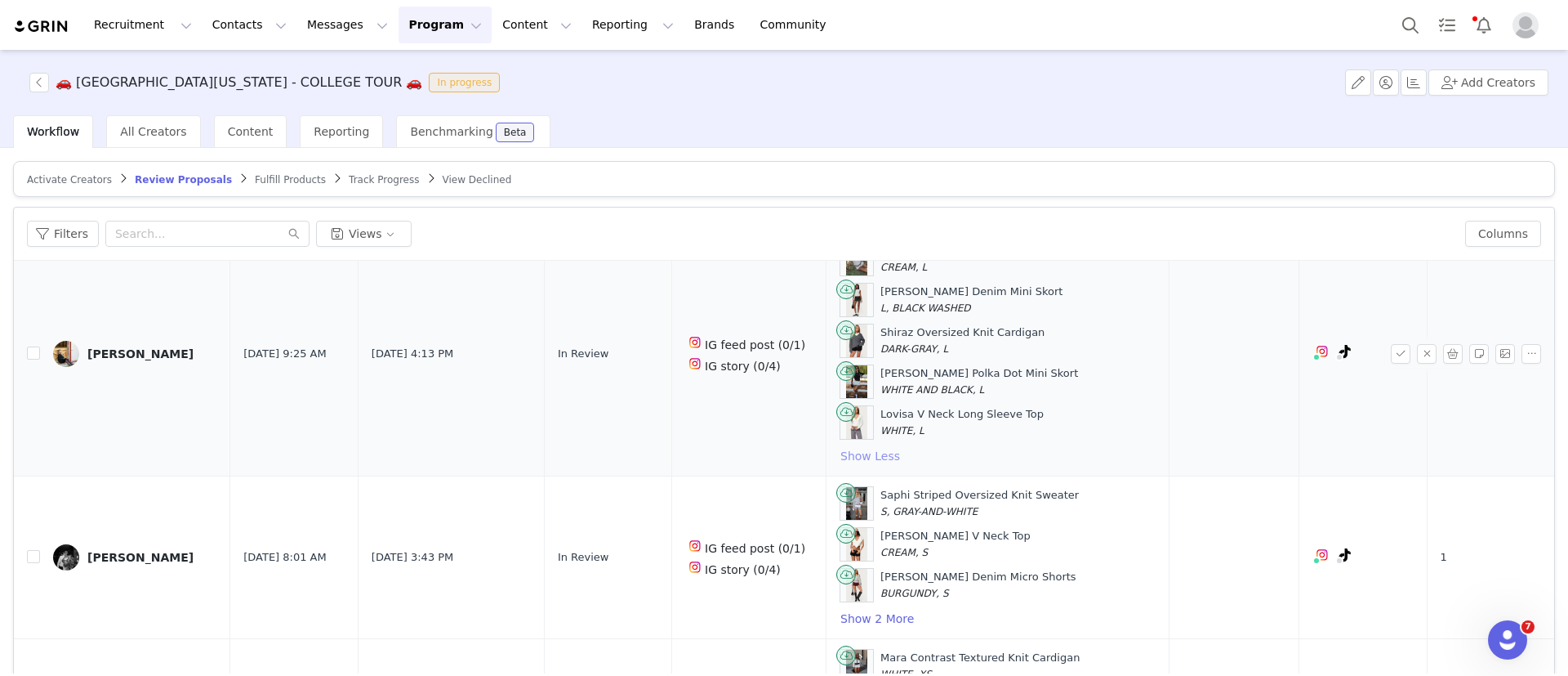
scroll to position [561, 0]
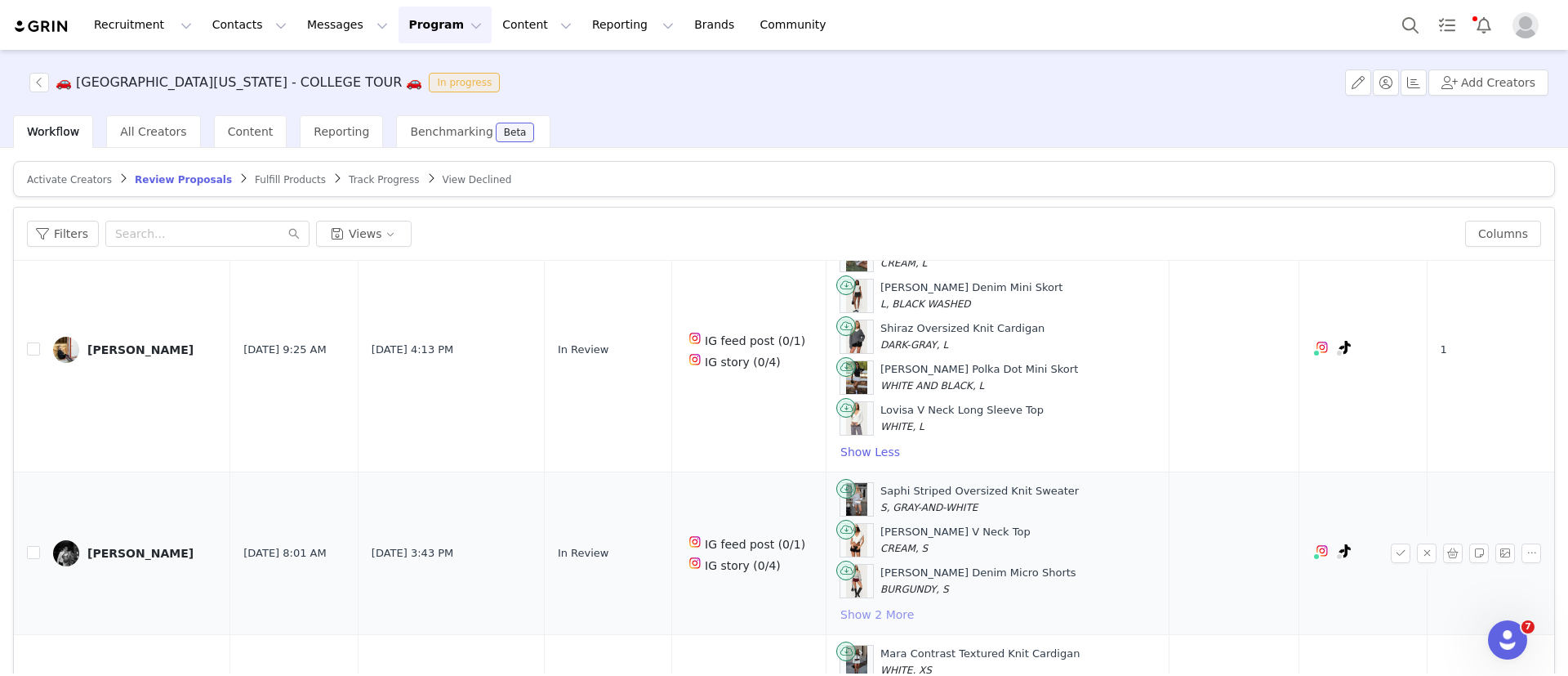
click at [877, 609] on button "Show 2 More" at bounding box center [878, 614] width 75 height 19
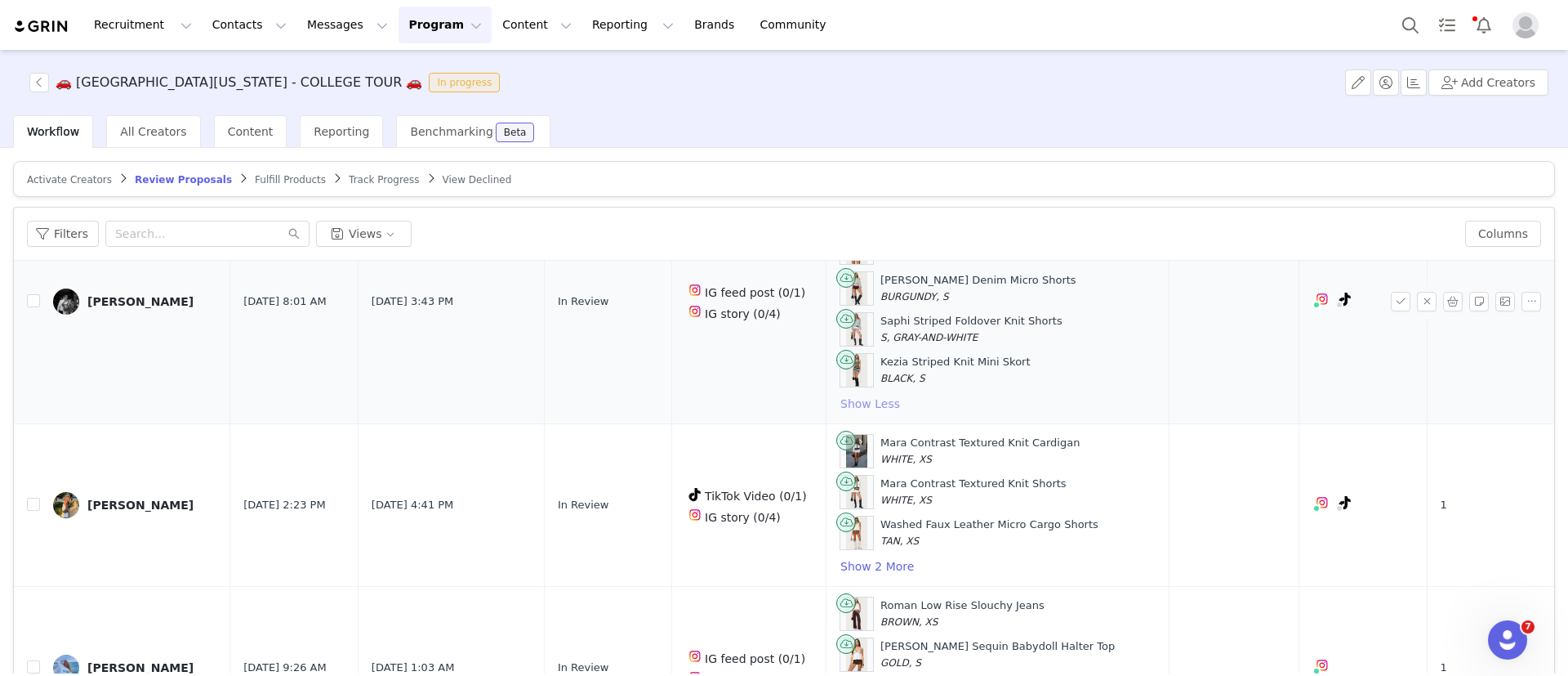
scroll to position [855, 0]
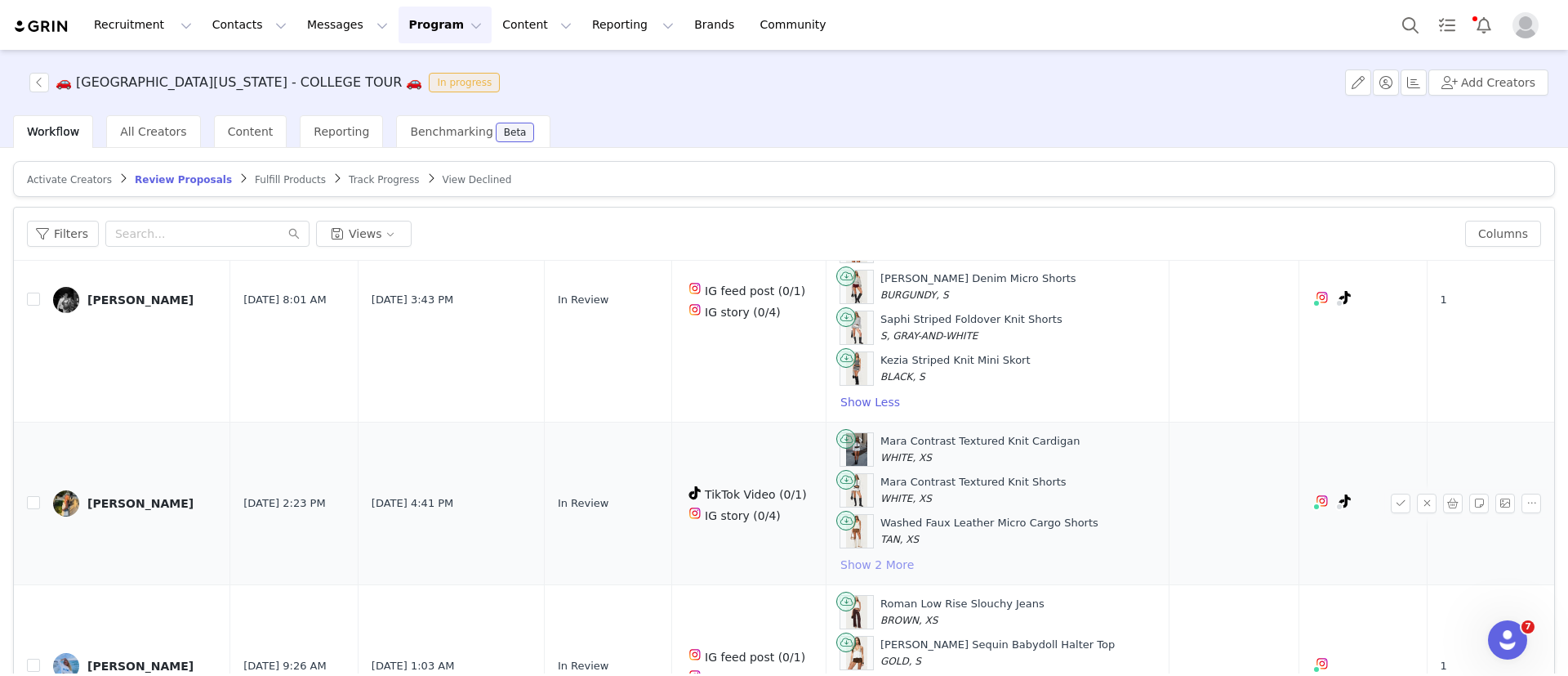
click at [858, 570] on button "Show 2 More" at bounding box center [878, 564] width 75 height 19
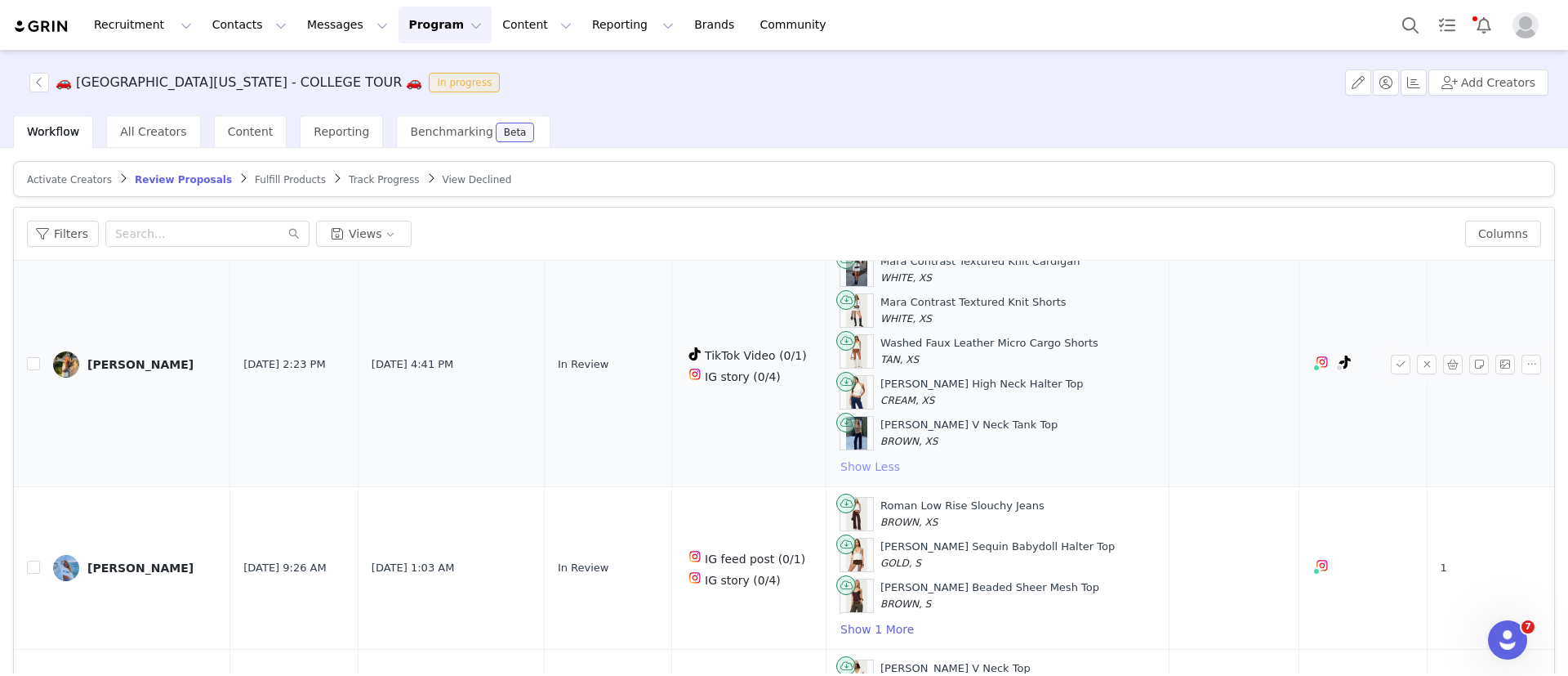
scroll to position [1039, 0]
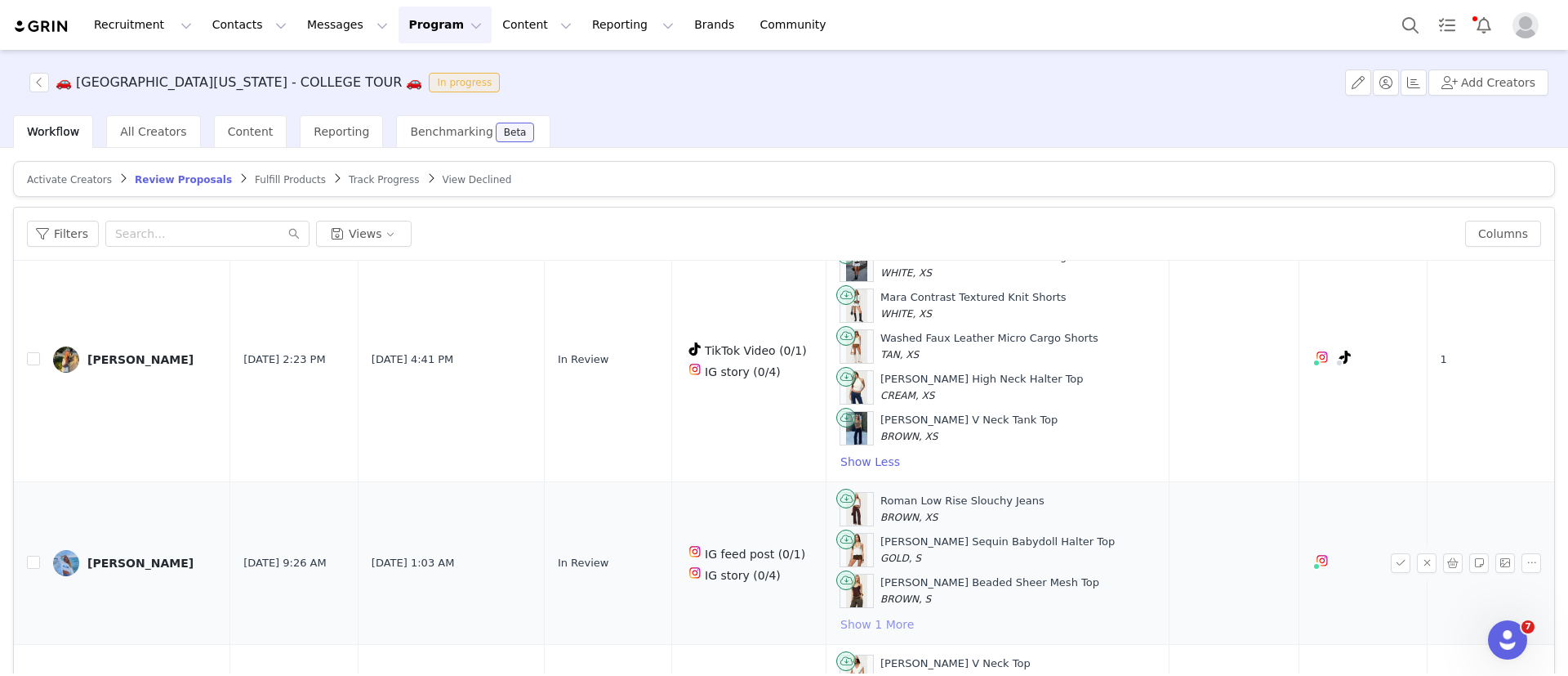
click at [845, 624] on button "Show 1 More" at bounding box center [878, 624] width 75 height 19
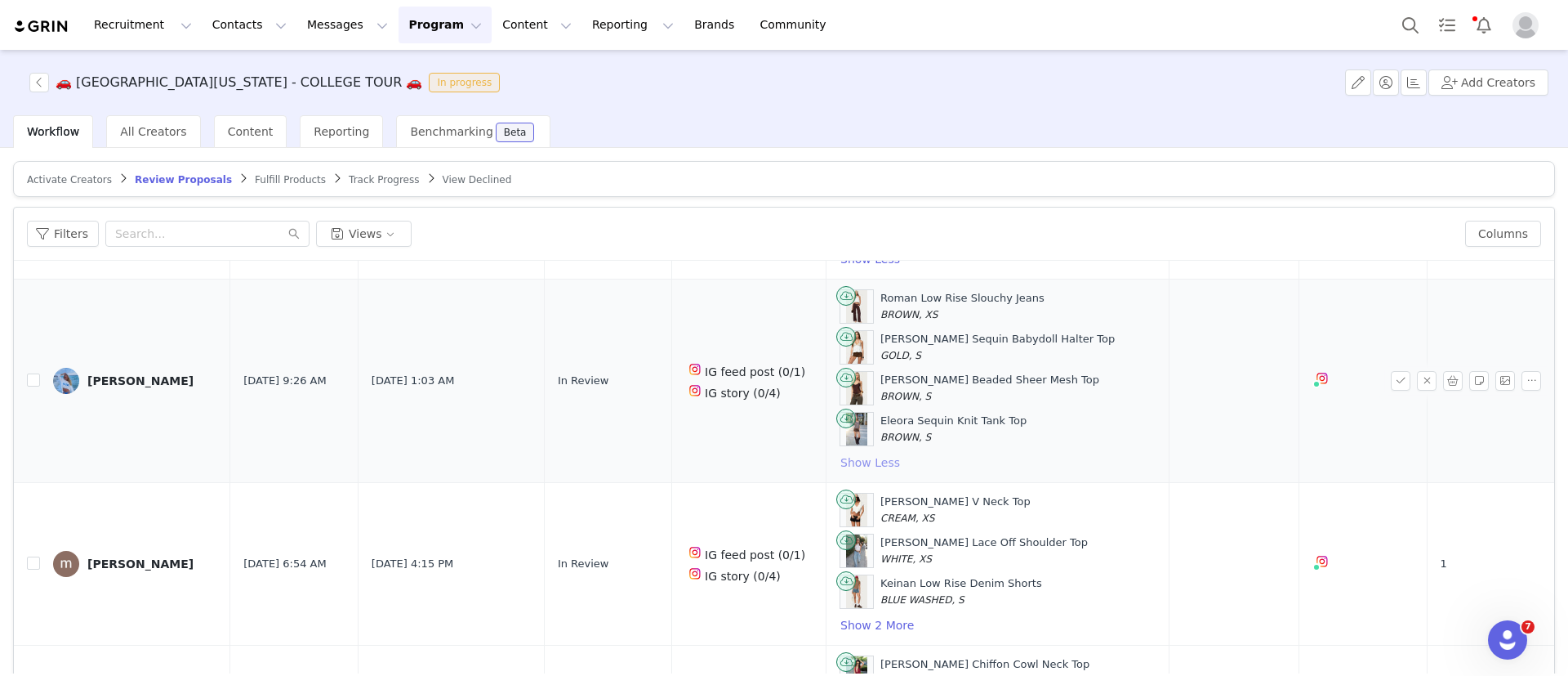
scroll to position [1275, 0]
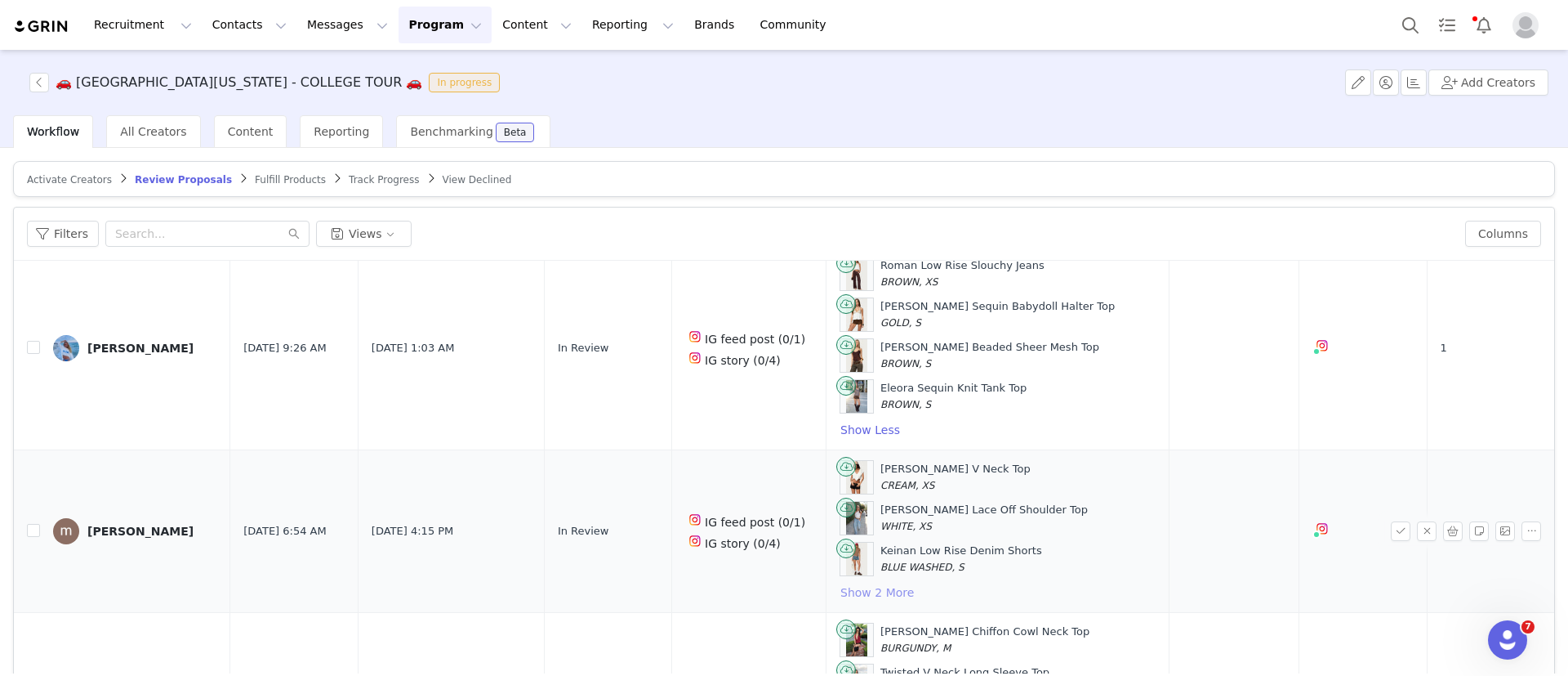
click at [869, 591] on button "Show 2 More" at bounding box center [878, 592] width 75 height 19
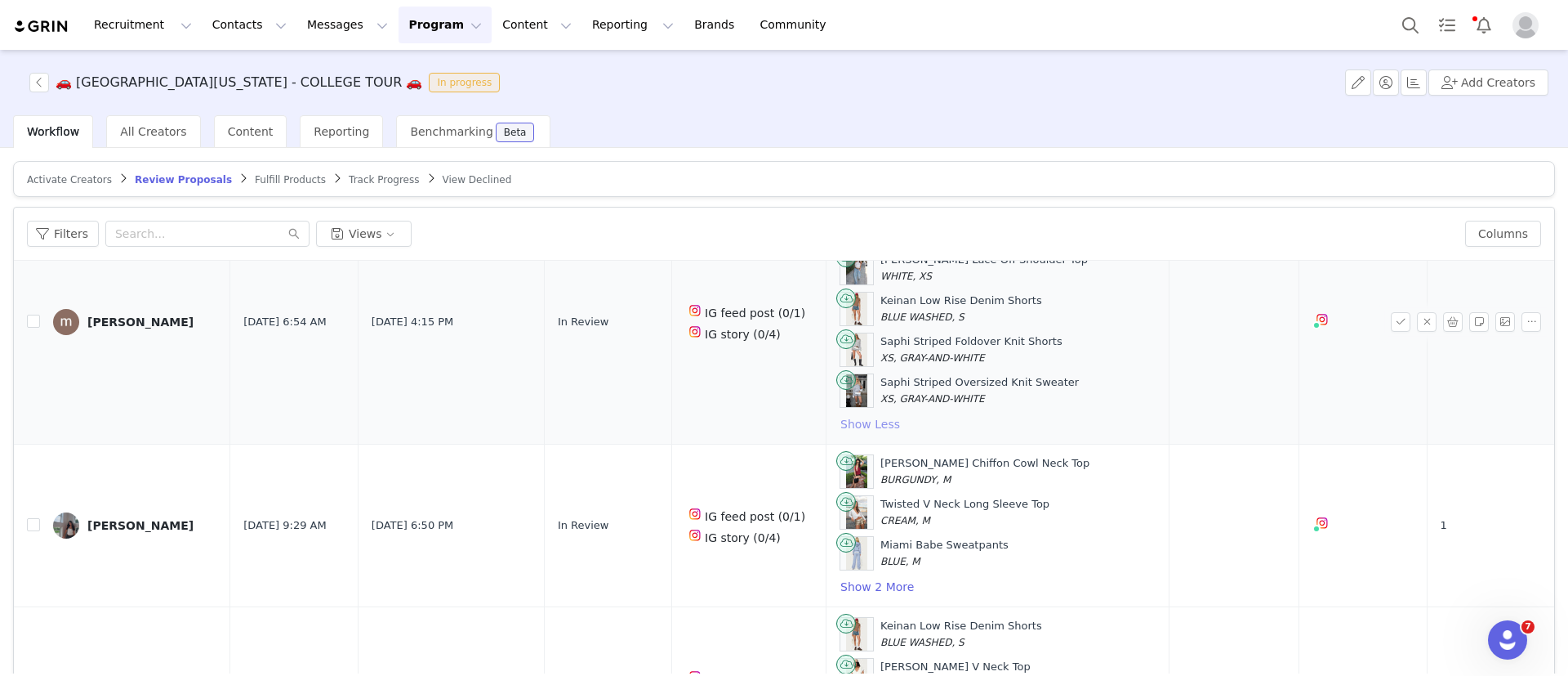
scroll to position [1538, 0]
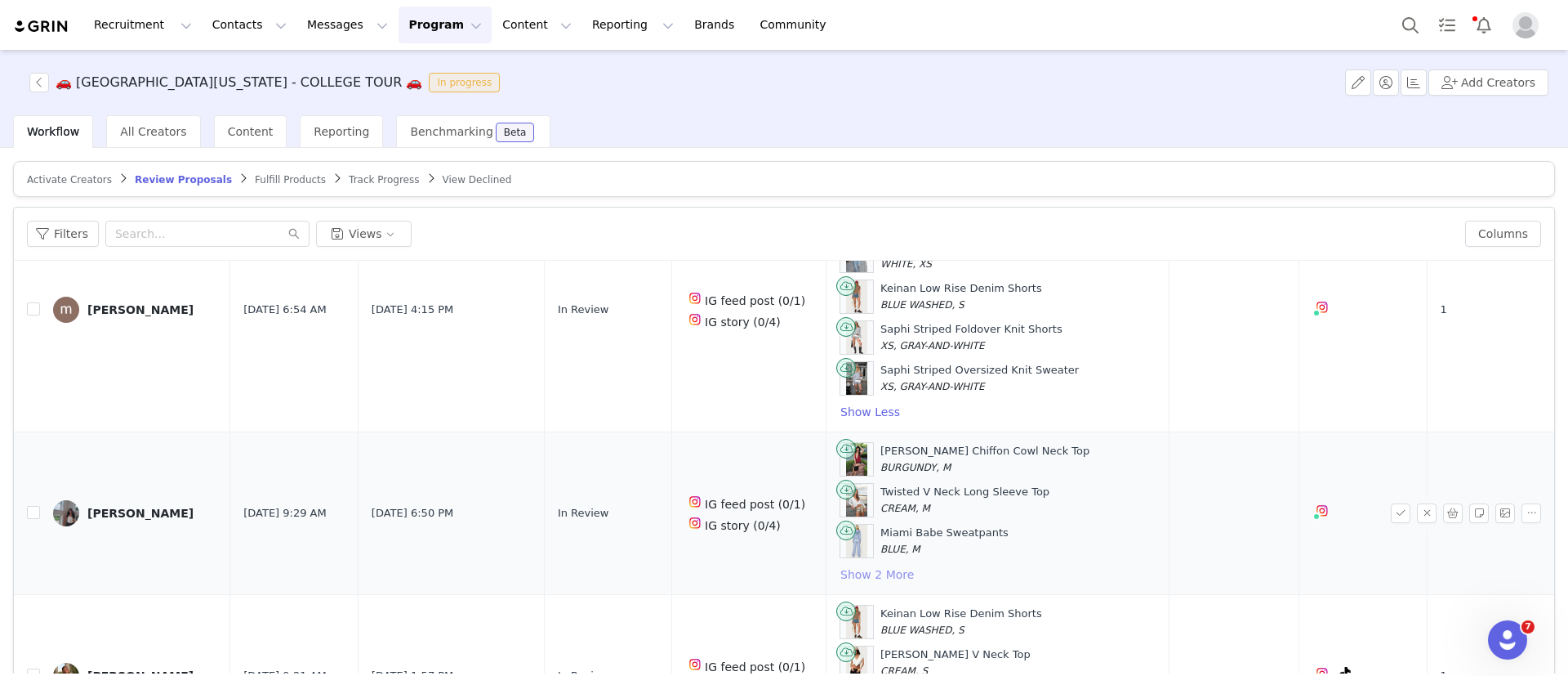
click at [872, 571] on button "Show 2 More" at bounding box center [878, 574] width 75 height 19
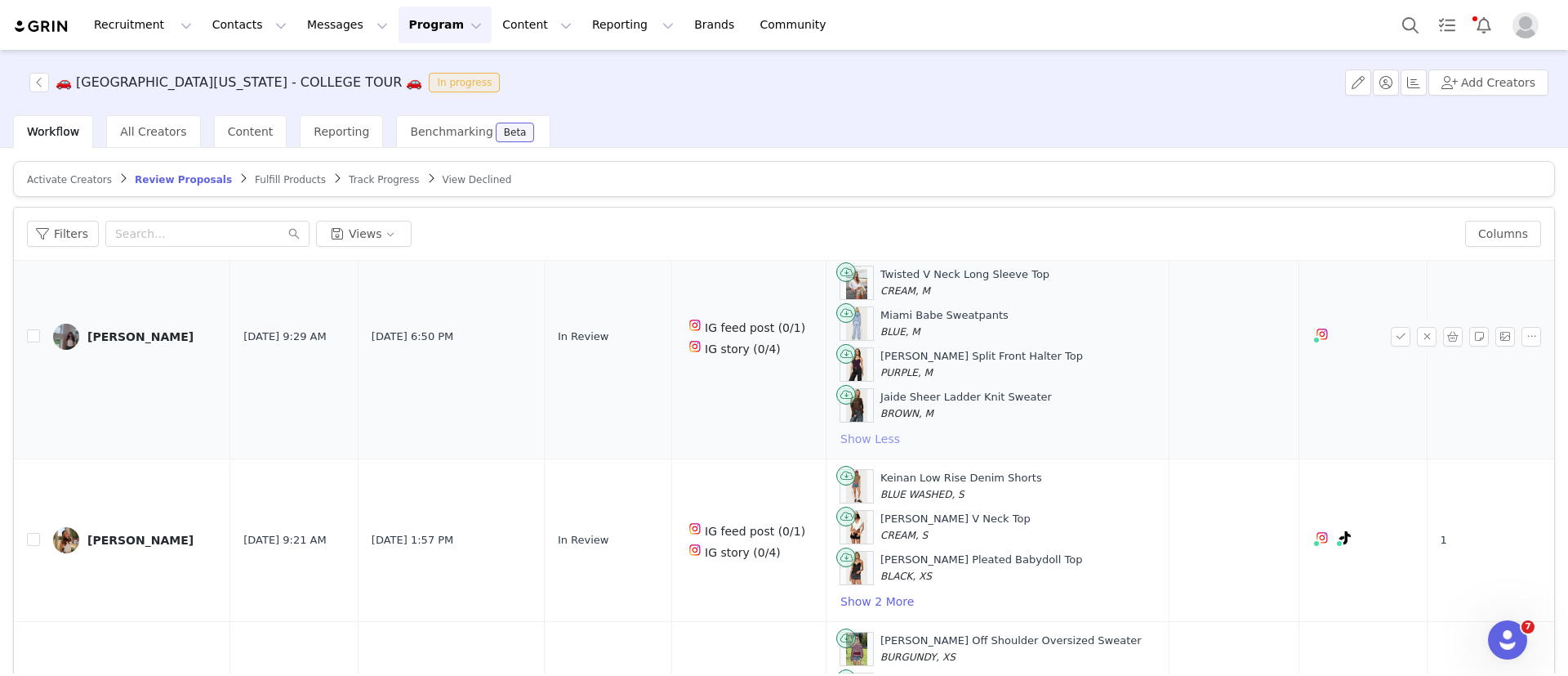
scroll to position [1759, 0]
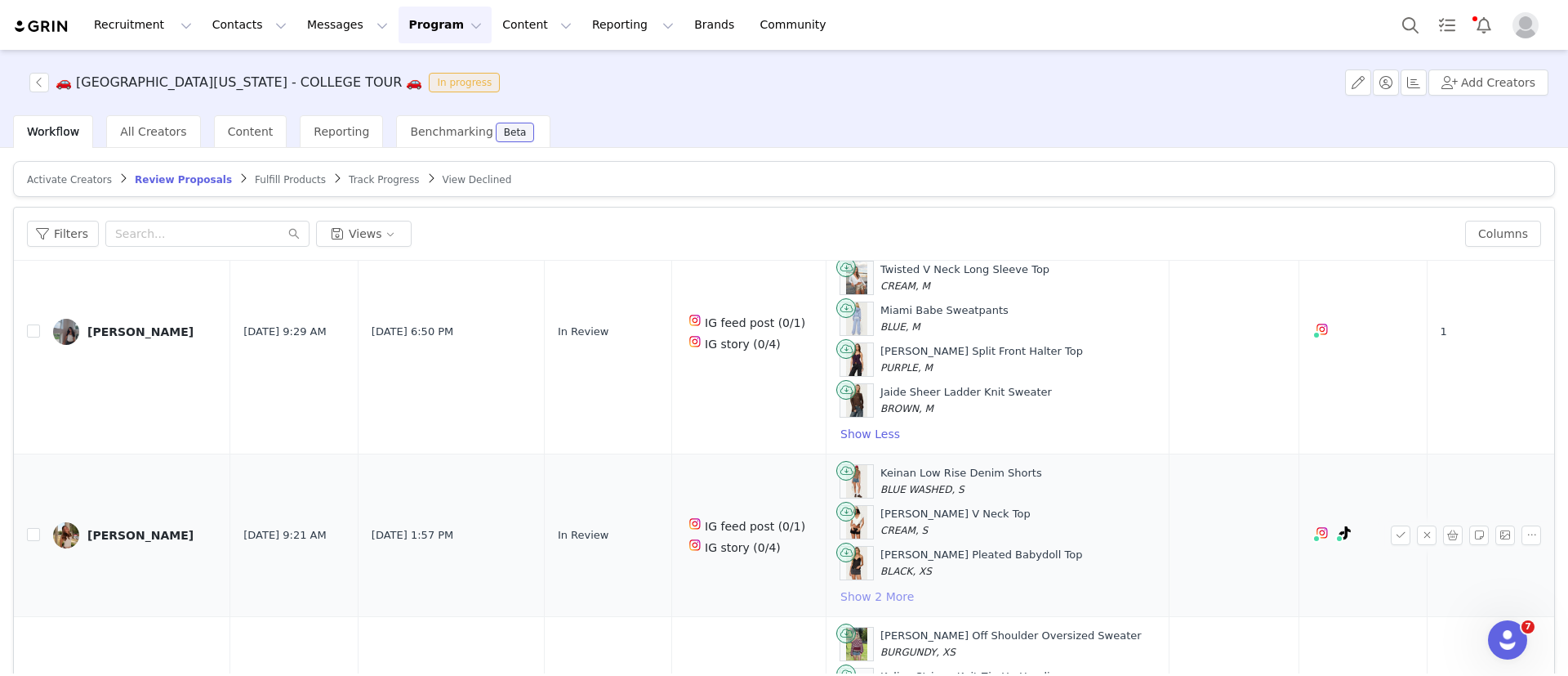
click at [868, 602] on button "Show 2 More" at bounding box center [878, 596] width 75 height 19
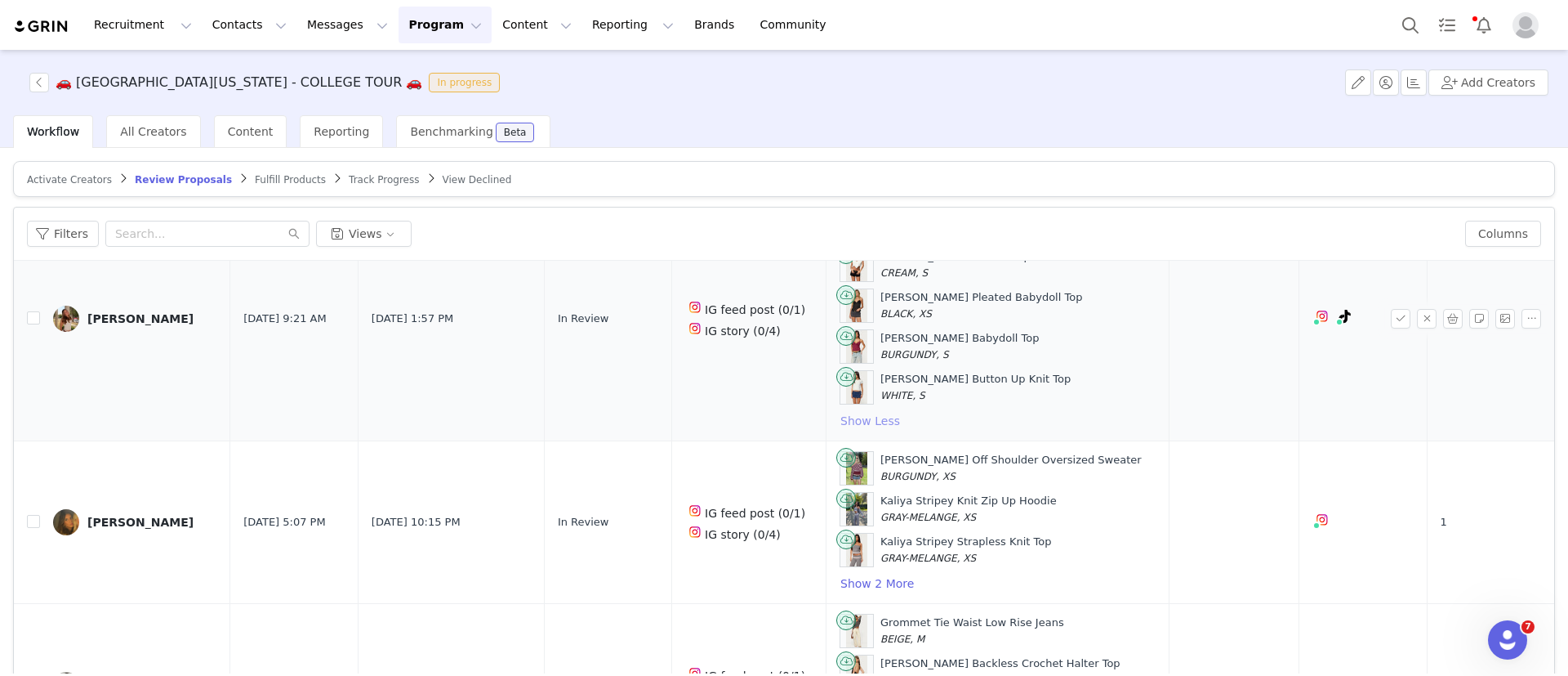
scroll to position [2024, 0]
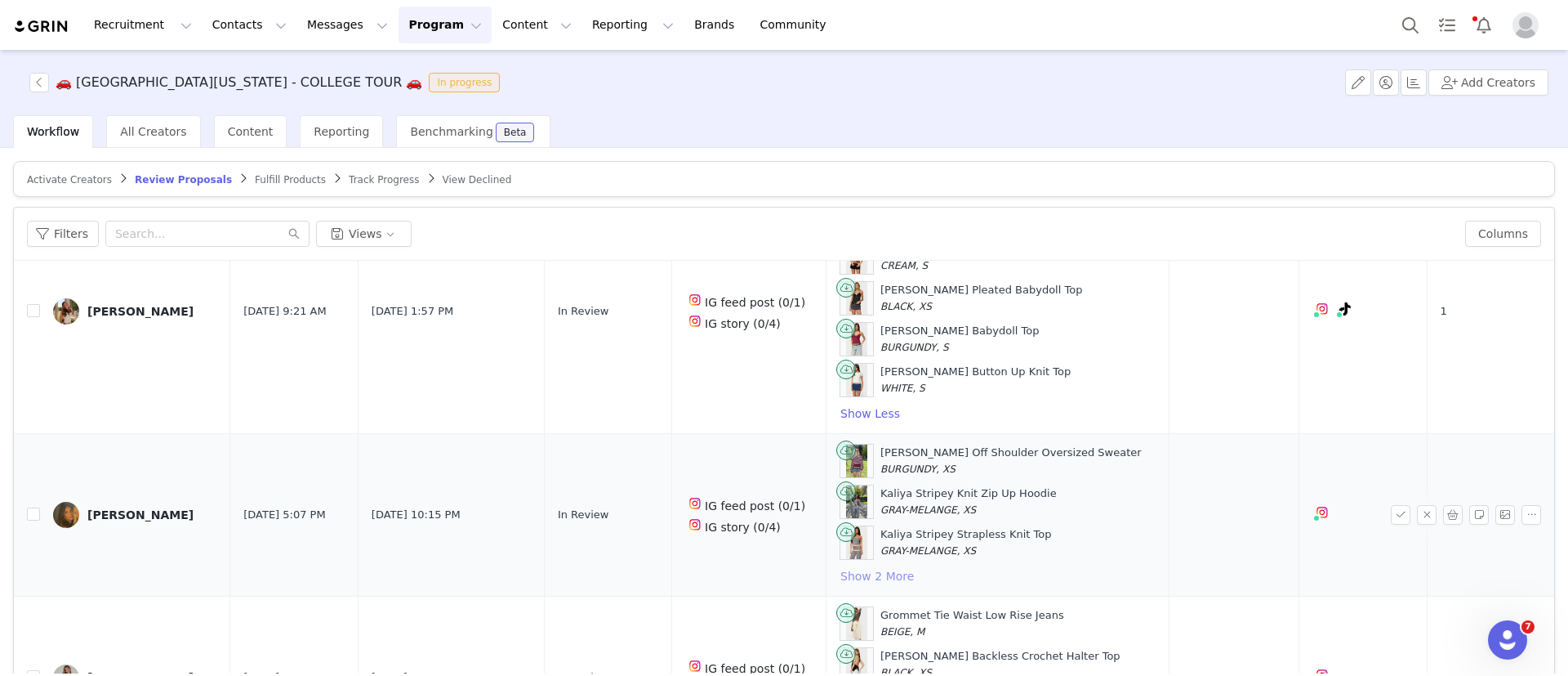
click at [840, 580] on button "Show 2 More" at bounding box center [878, 576] width 75 height 19
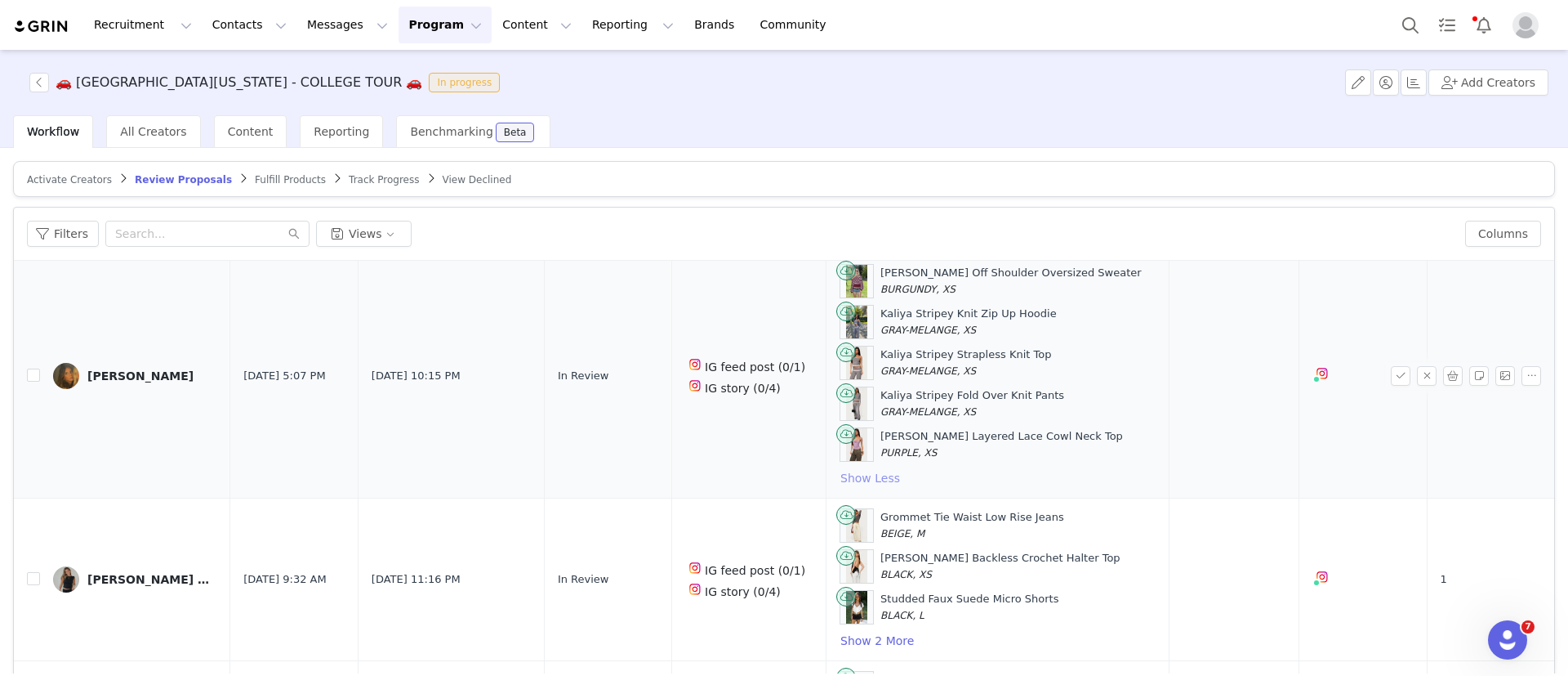
scroll to position [2261, 0]
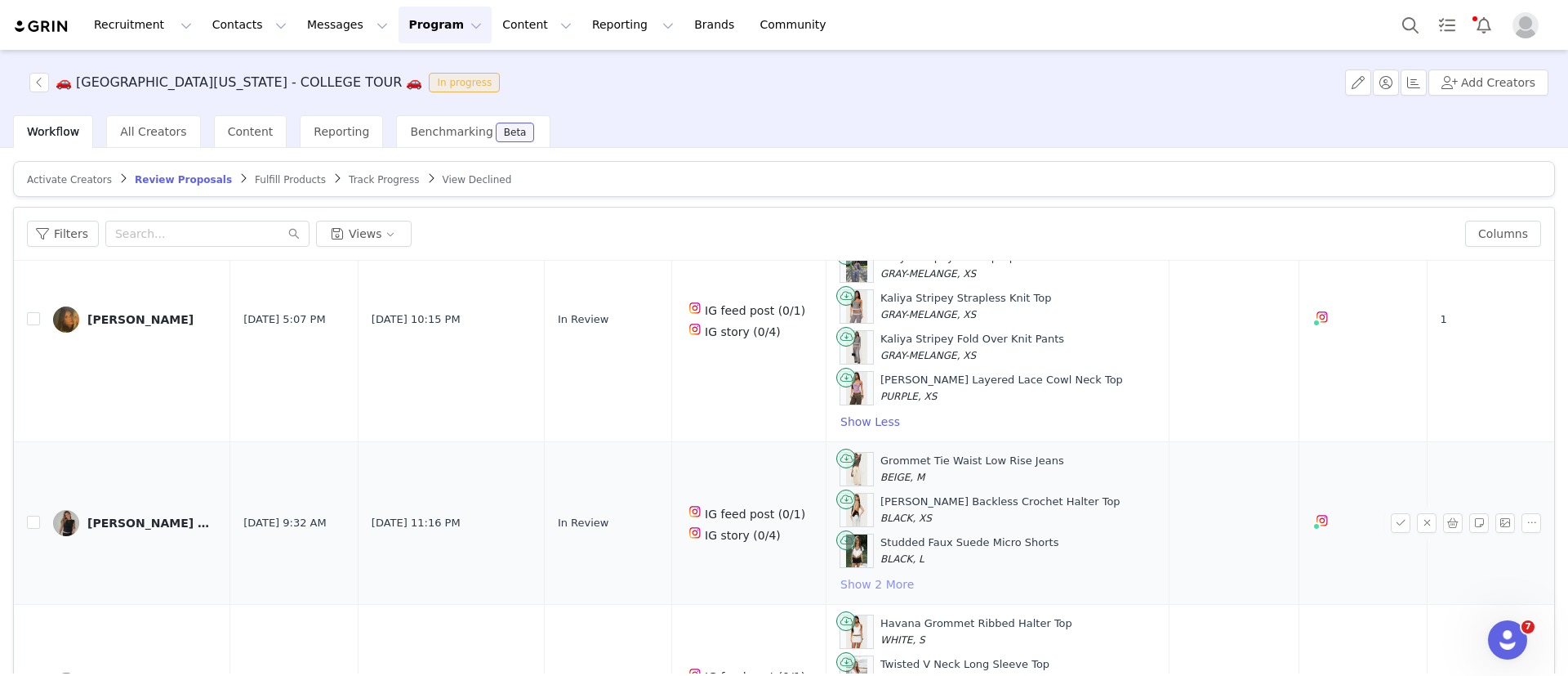
click at [847, 592] on button "Show 2 More" at bounding box center [878, 584] width 75 height 19
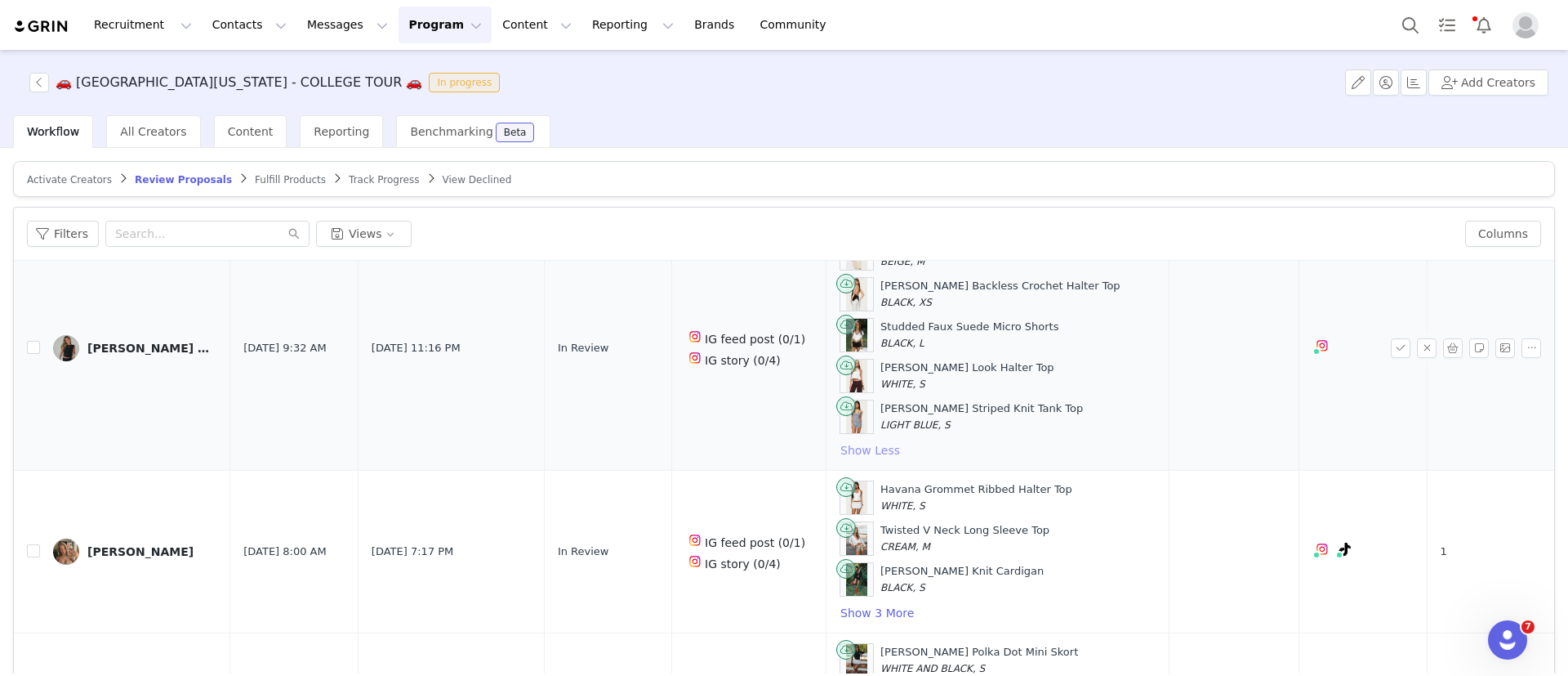
scroll to position [2486, 0]
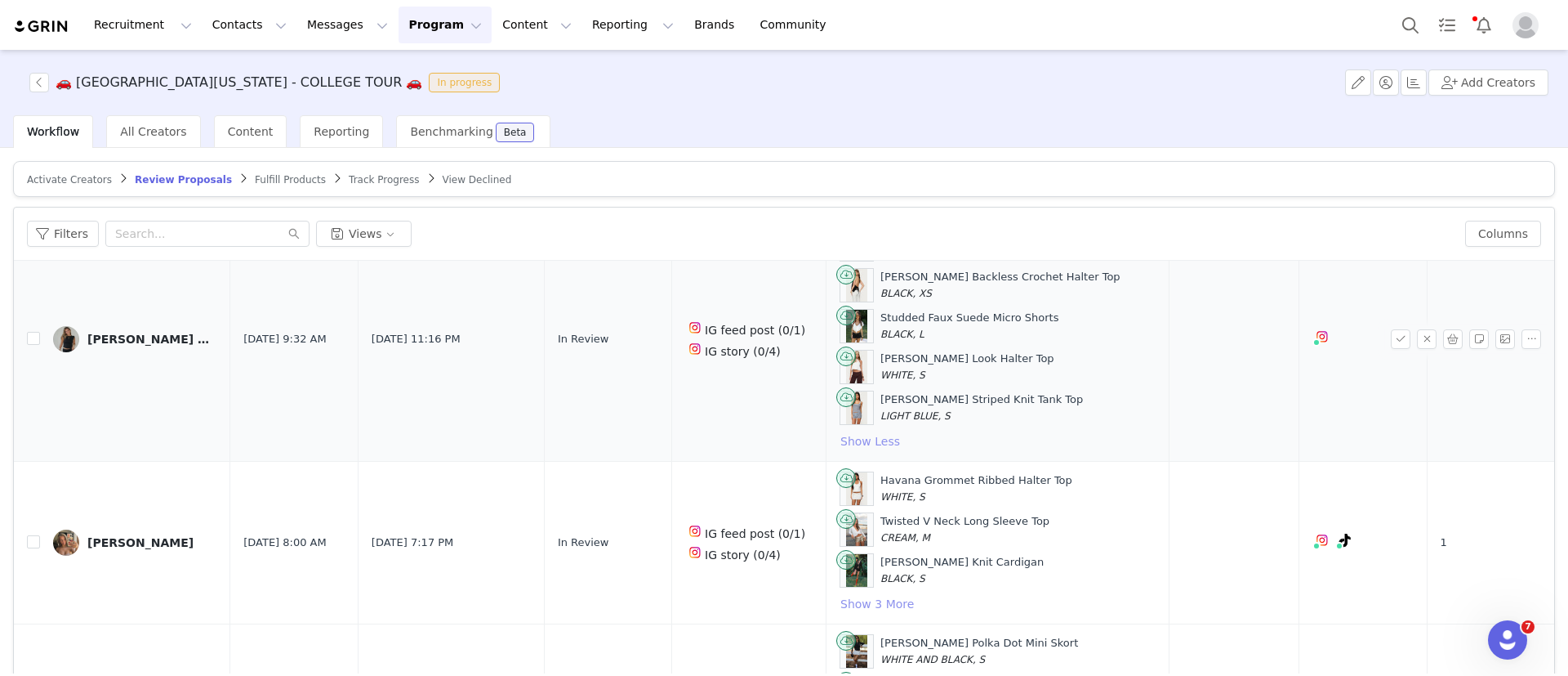
click at [847, 594] on button "Show 3 More" at bounding box center [878, 603] width 75 height 19
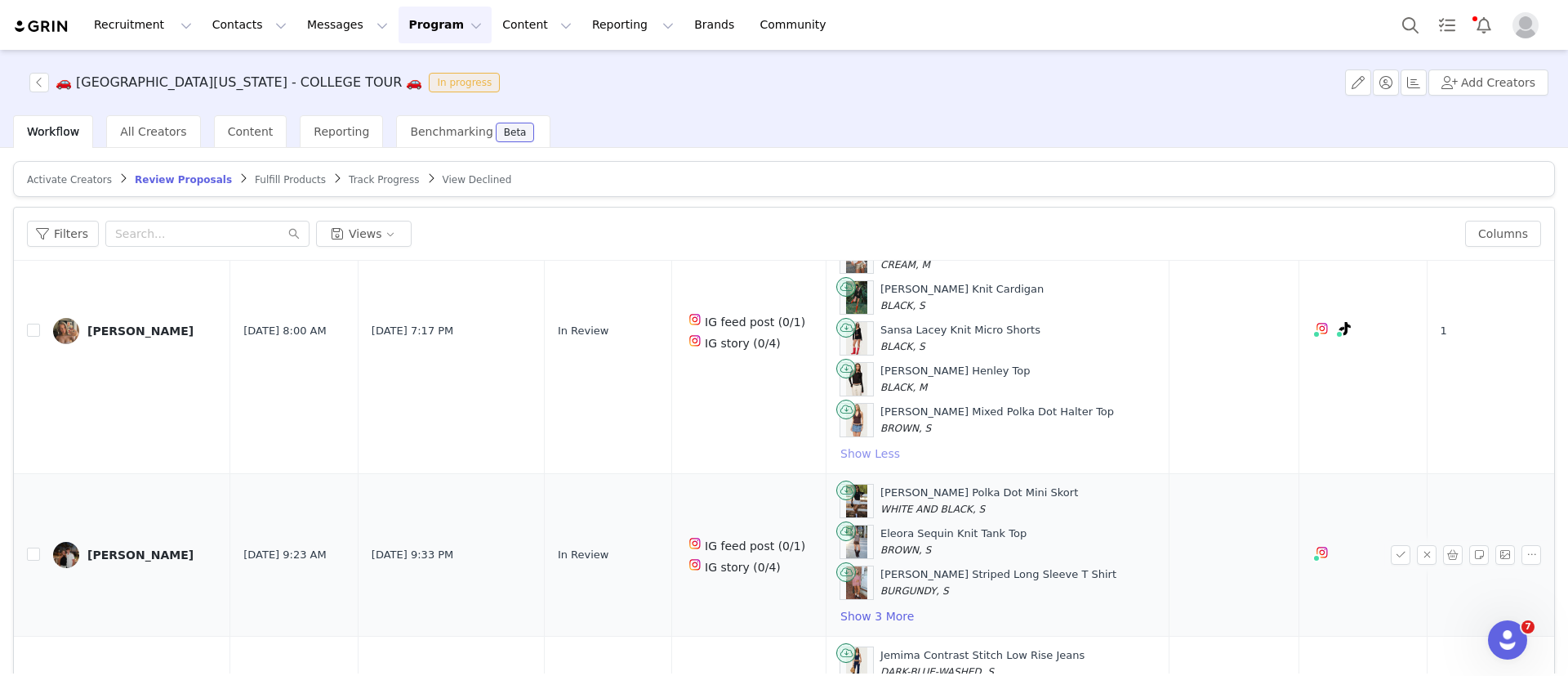
scroll to position [2761, 0]
click at [867, 614] on button "Show 3 More" at bounding box center [878, 613] width 75 height 19
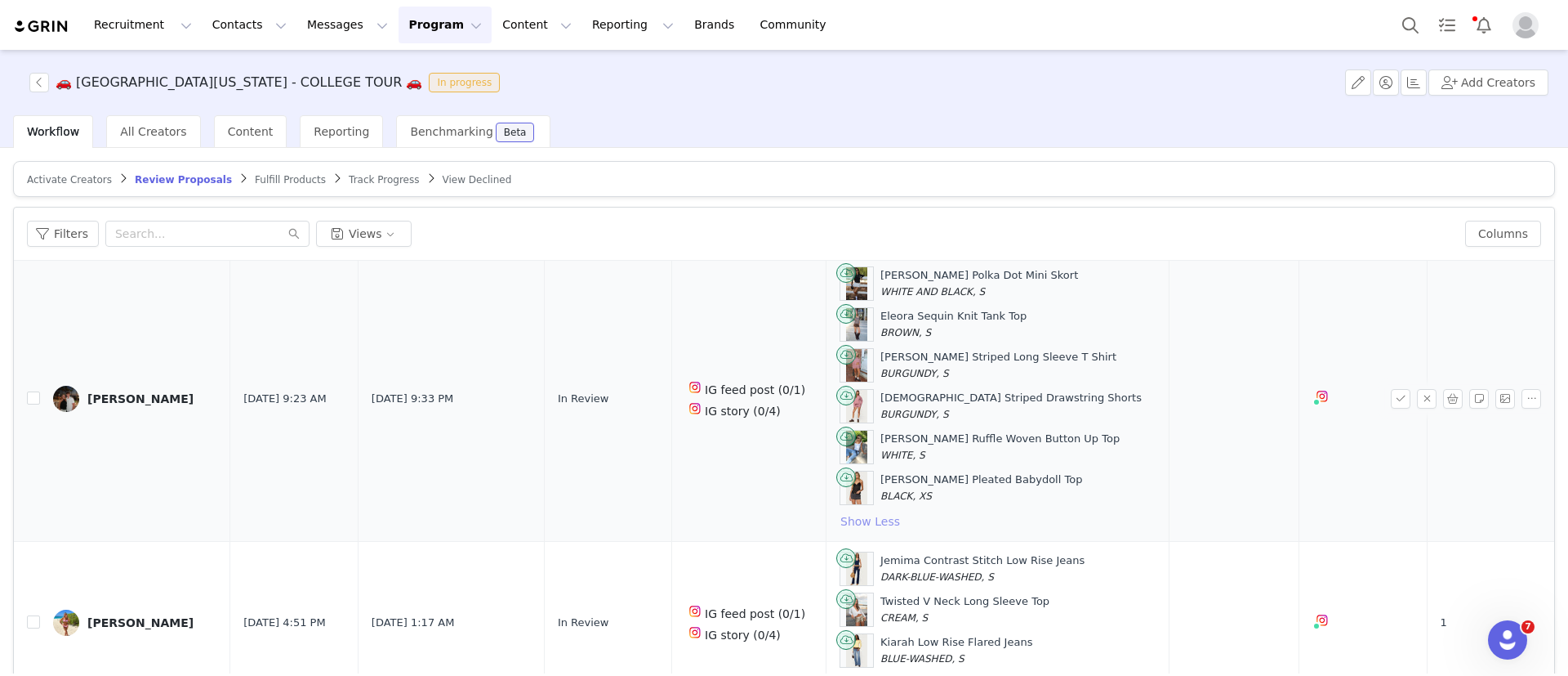
scroll to position [3008, 0]
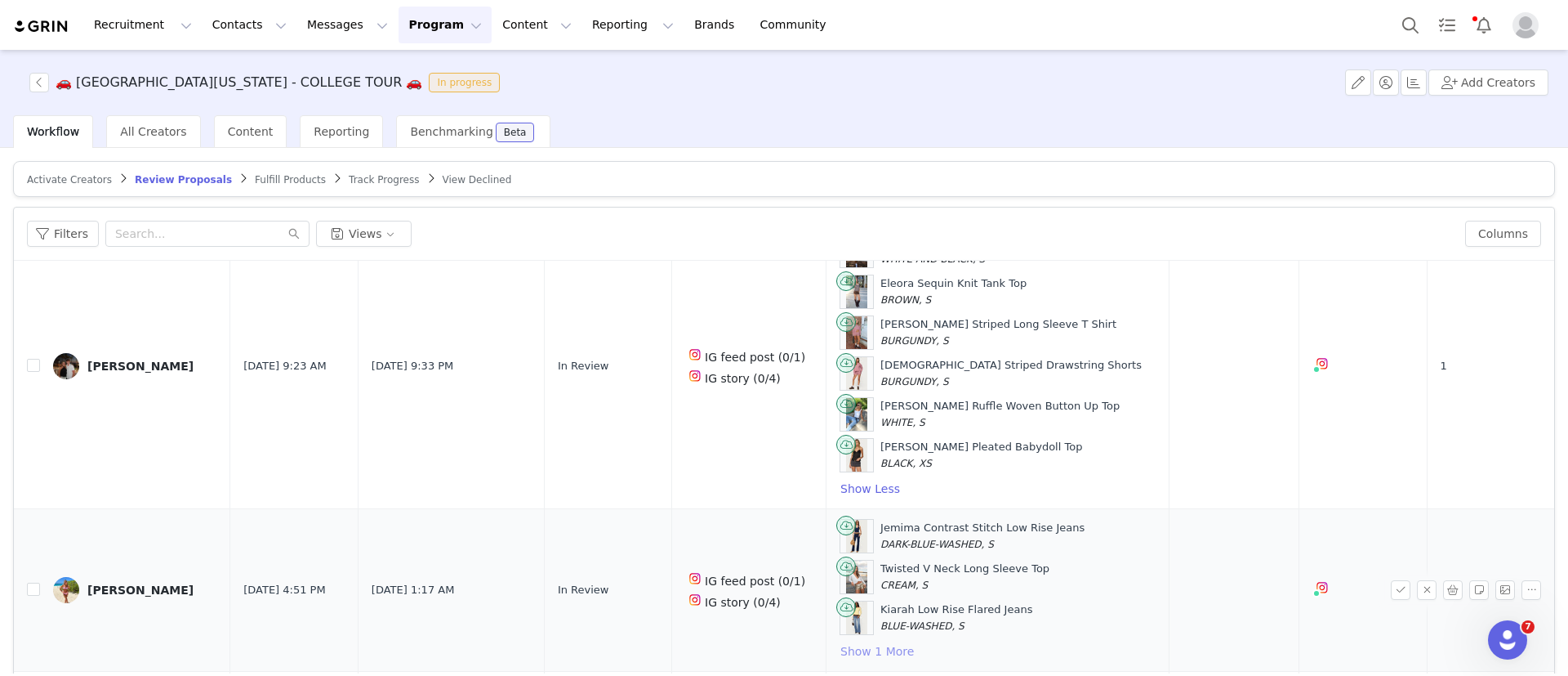
click at [864, 644] on button "Show 1 More" at bounding box center [878, 651] width 75 height 19
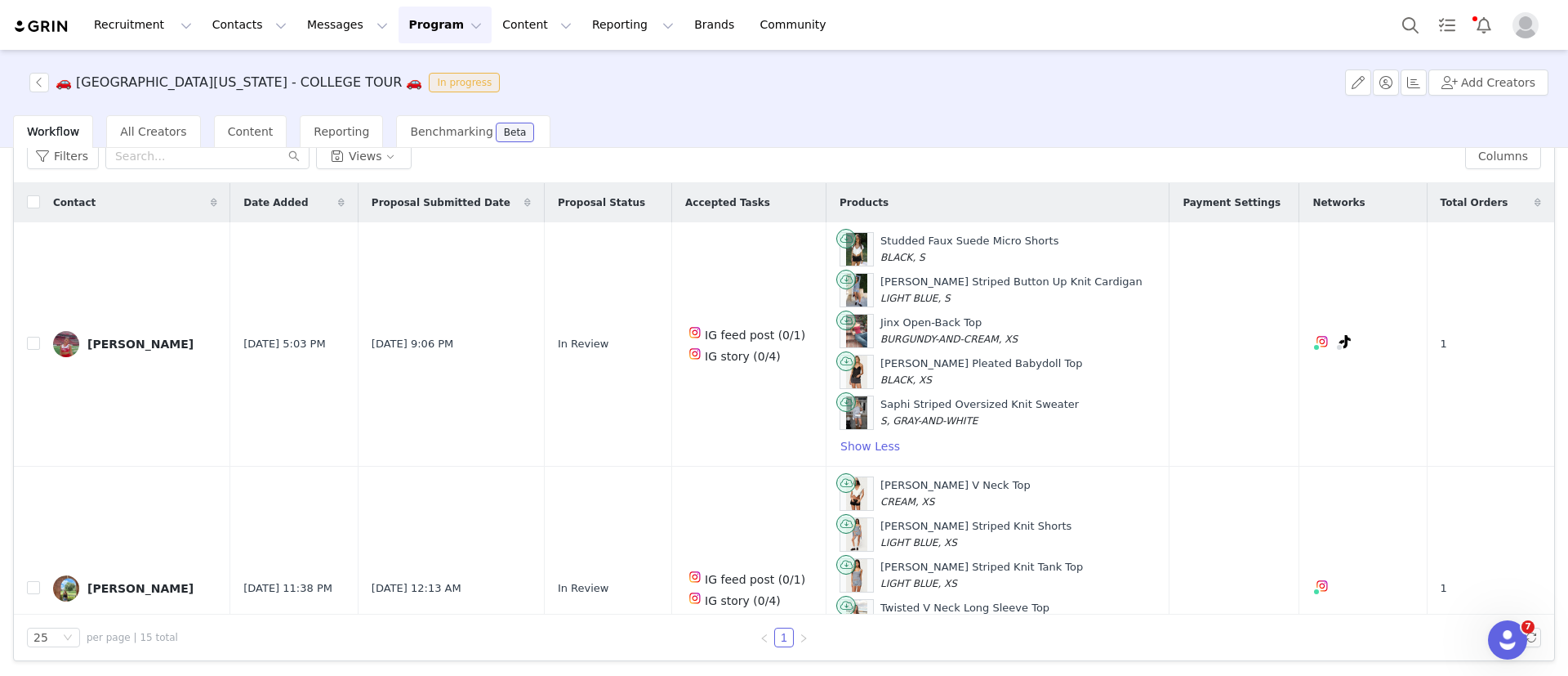
scroll to position [0, 0]
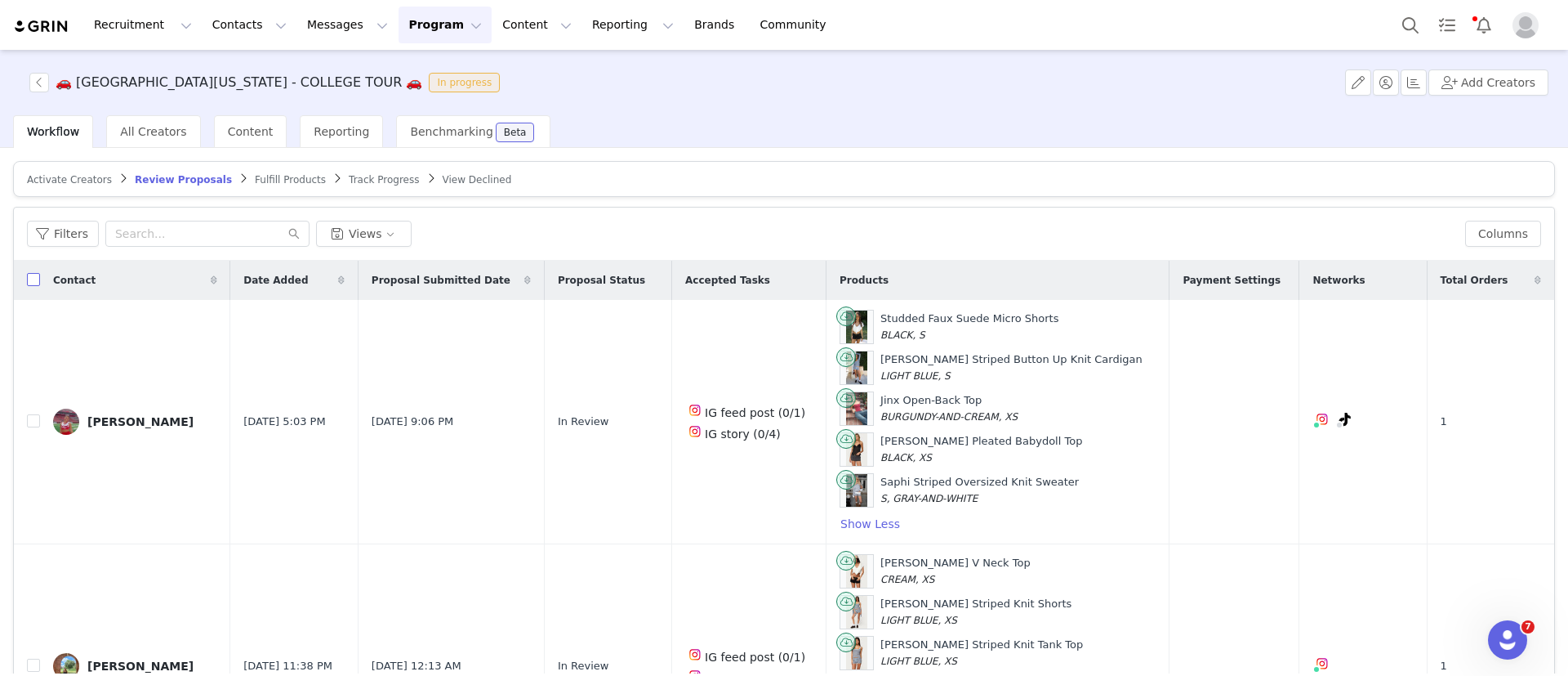
click at [29, 281] on input "checkbox" at bounding box center [33, 280] width 13 height 13
checkbox input "true"
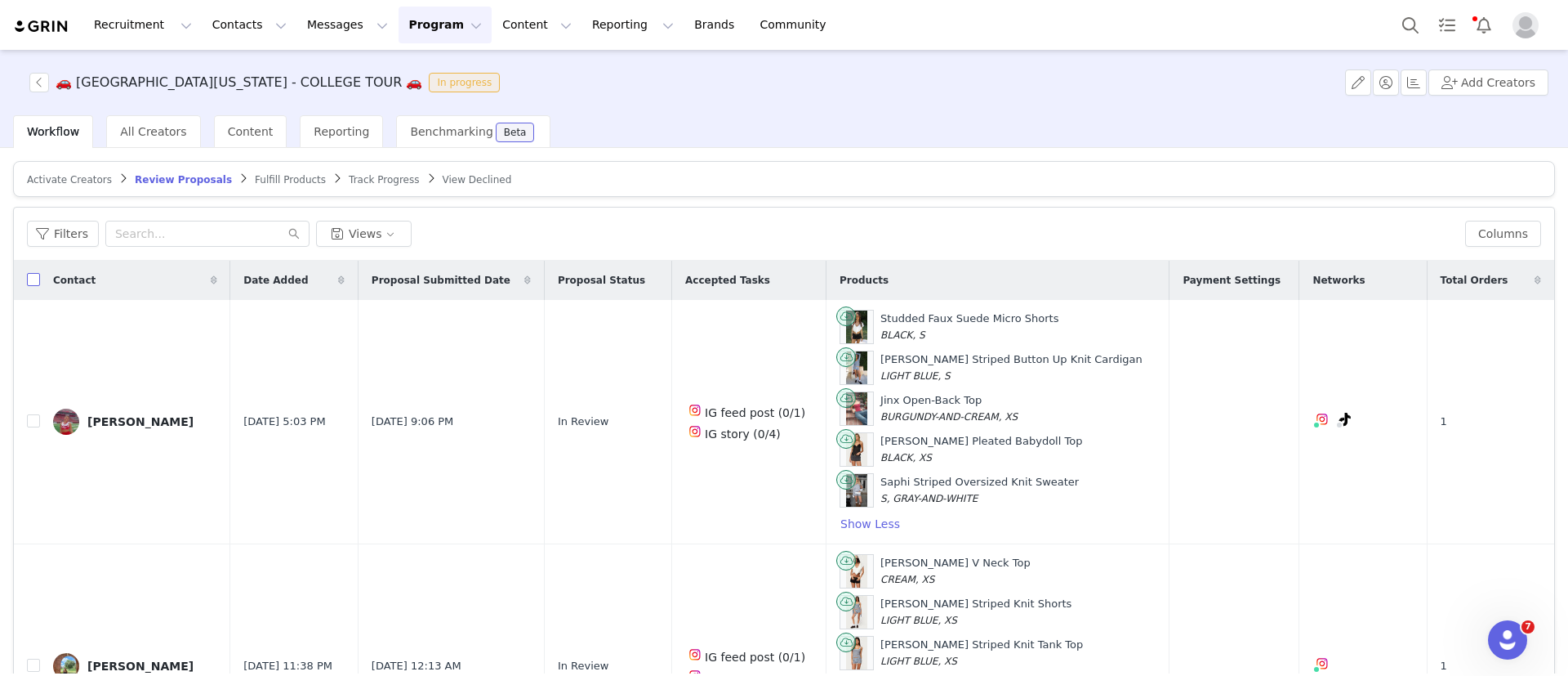
checkbox input "true"
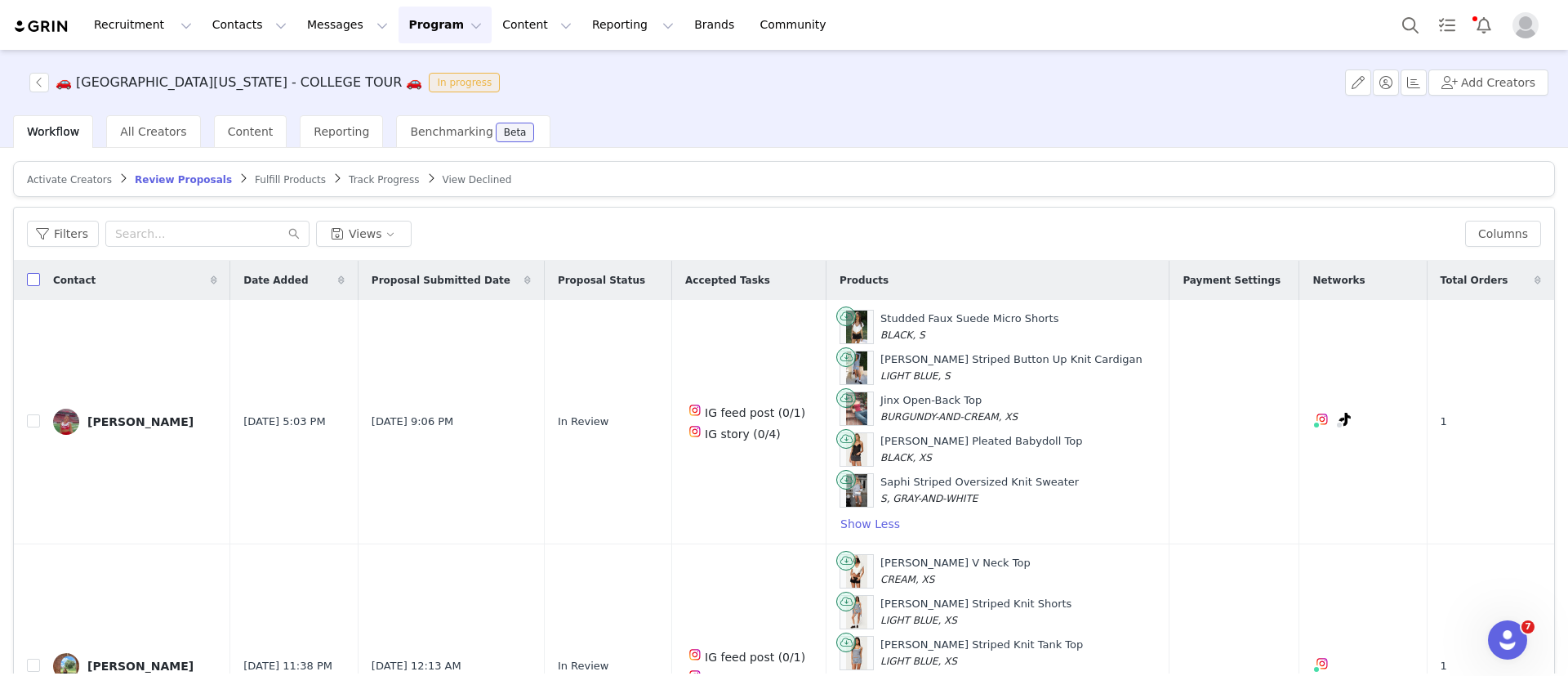
checkbox input "true"
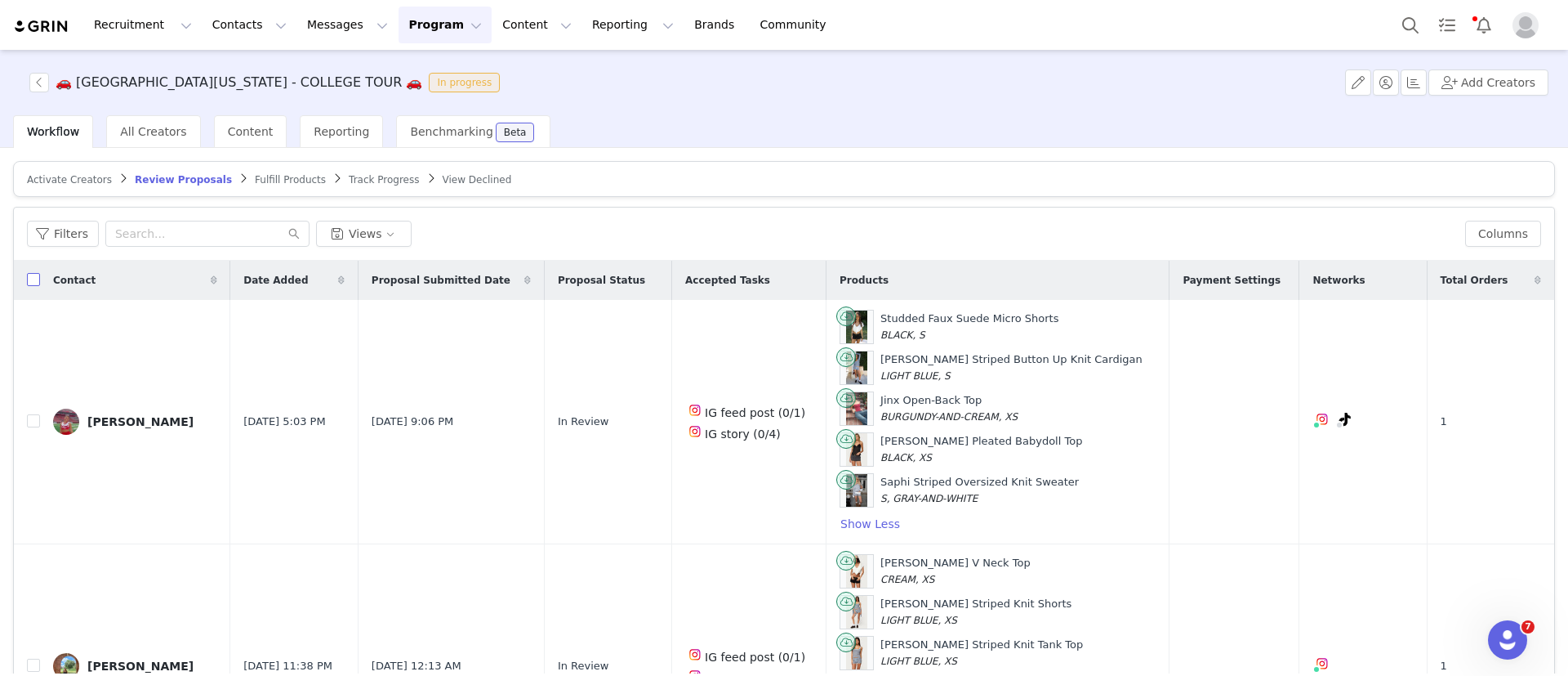
checkbox input "true"
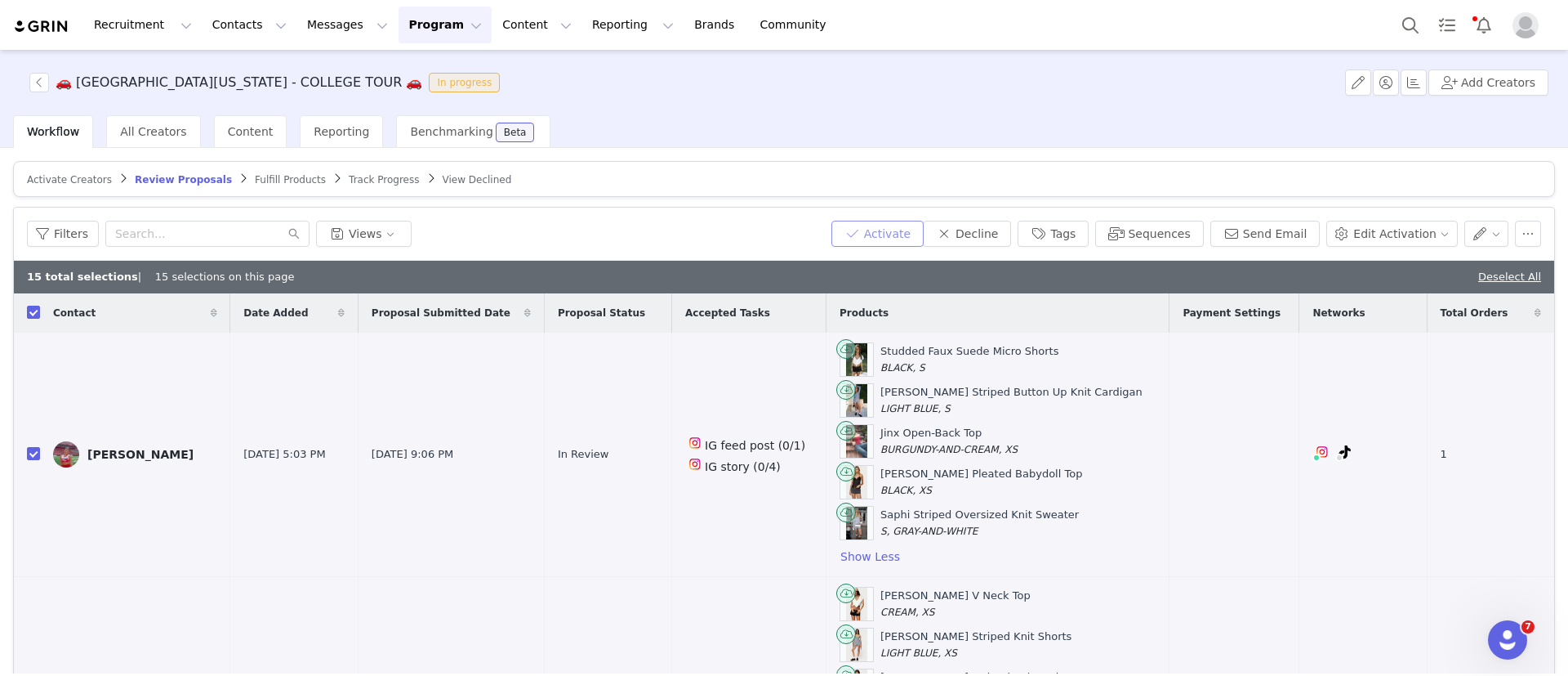
click at [889, 237] on button "Activate" at bounding box center [878, 234] width 92 height 26
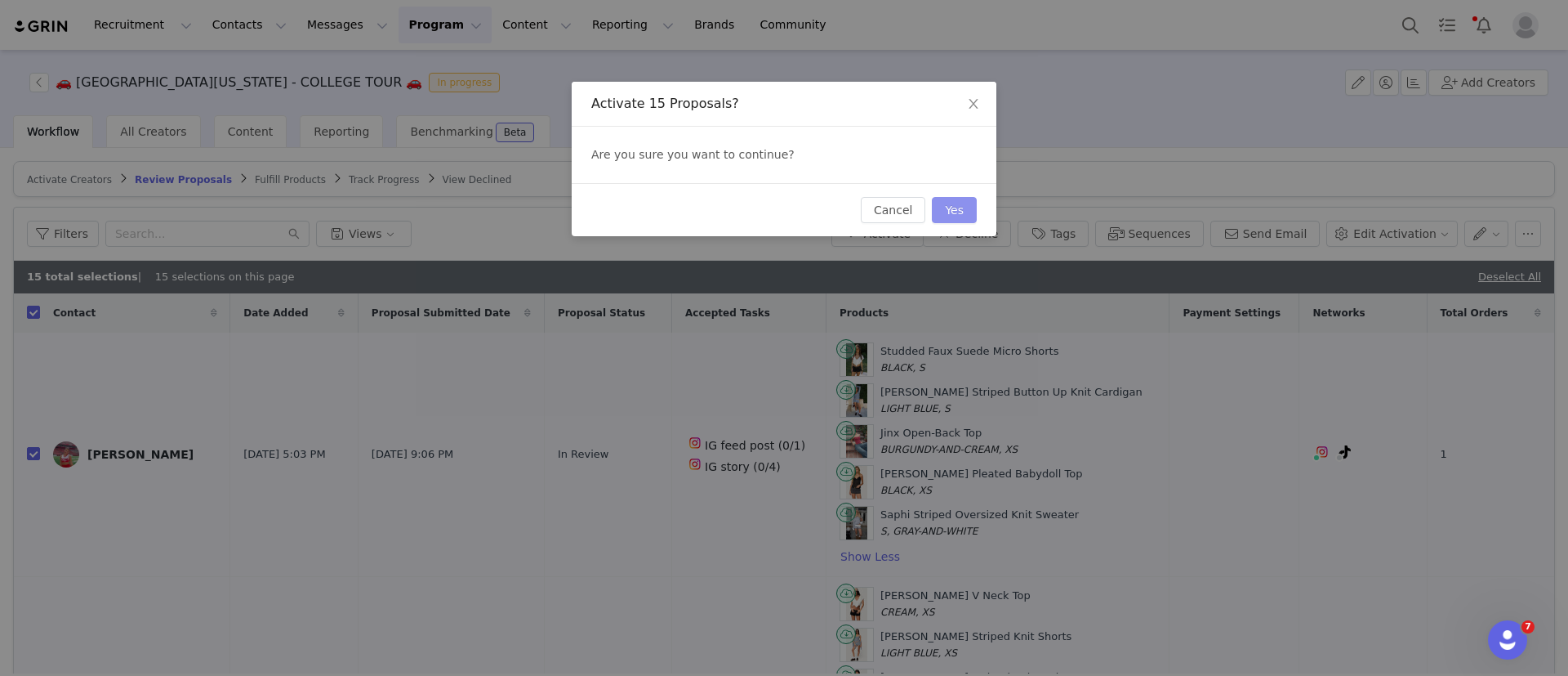
click at [952, 213] on button "Yes" at bounding box center [954, 210] width 45 height 26
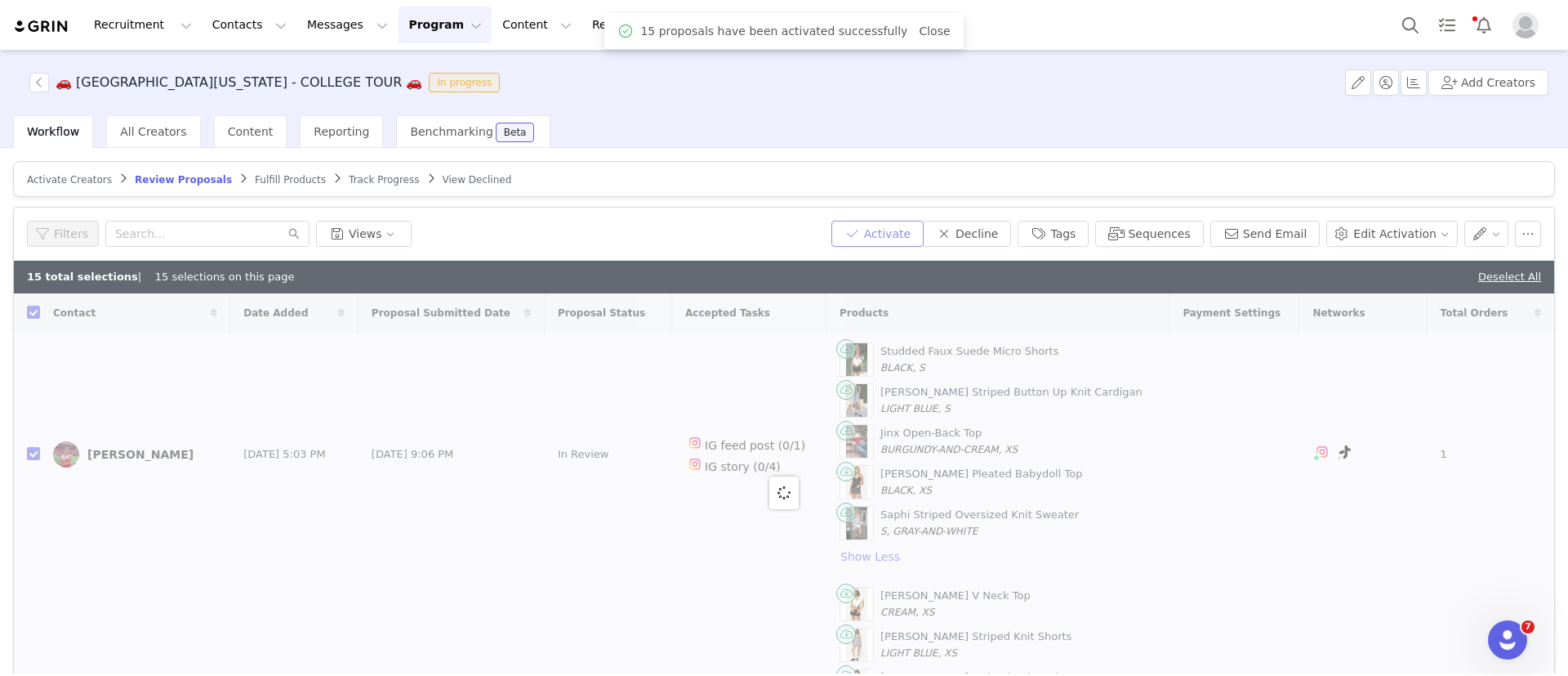
checkbox input "false"
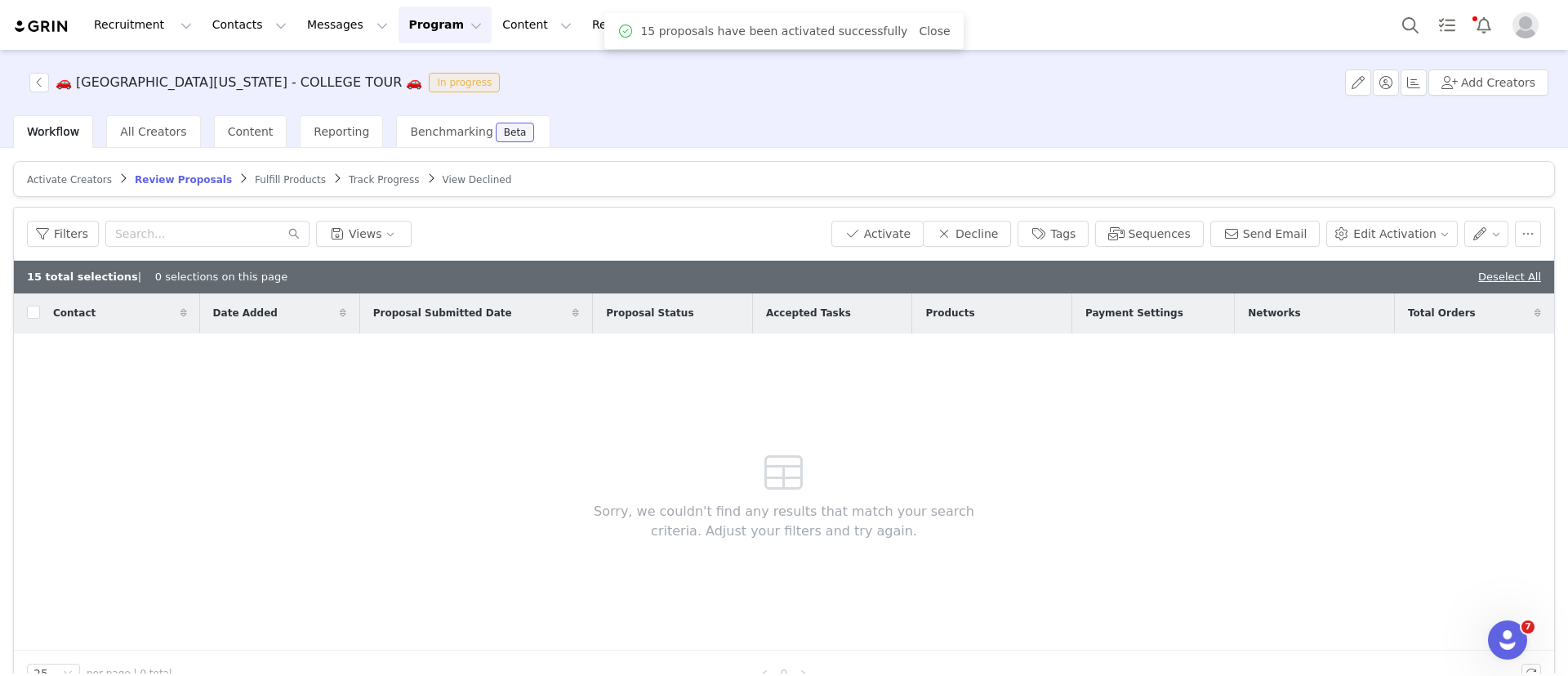
click at [240, 187] on article "Activate Creators Review Proposals Fulfill Products Track Progress View Declined" at bounding box center [784, 178] width 1542 height 36
click at [255, 182] on span "Fulfill Products" at bounding box center [290, 179] width 71 height 11
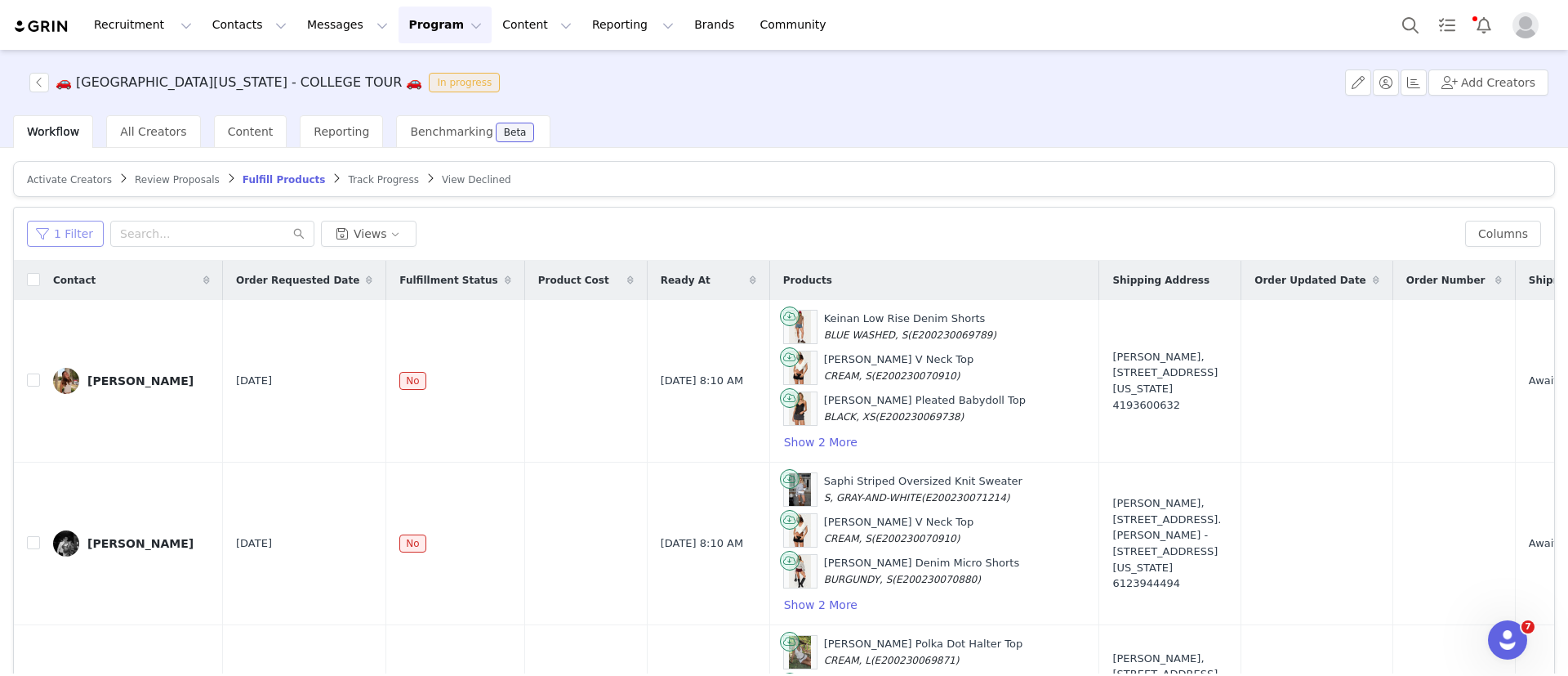
click at [87, 234] on button "1 Filter" at bounding box center [65, 234] width 77 height 26
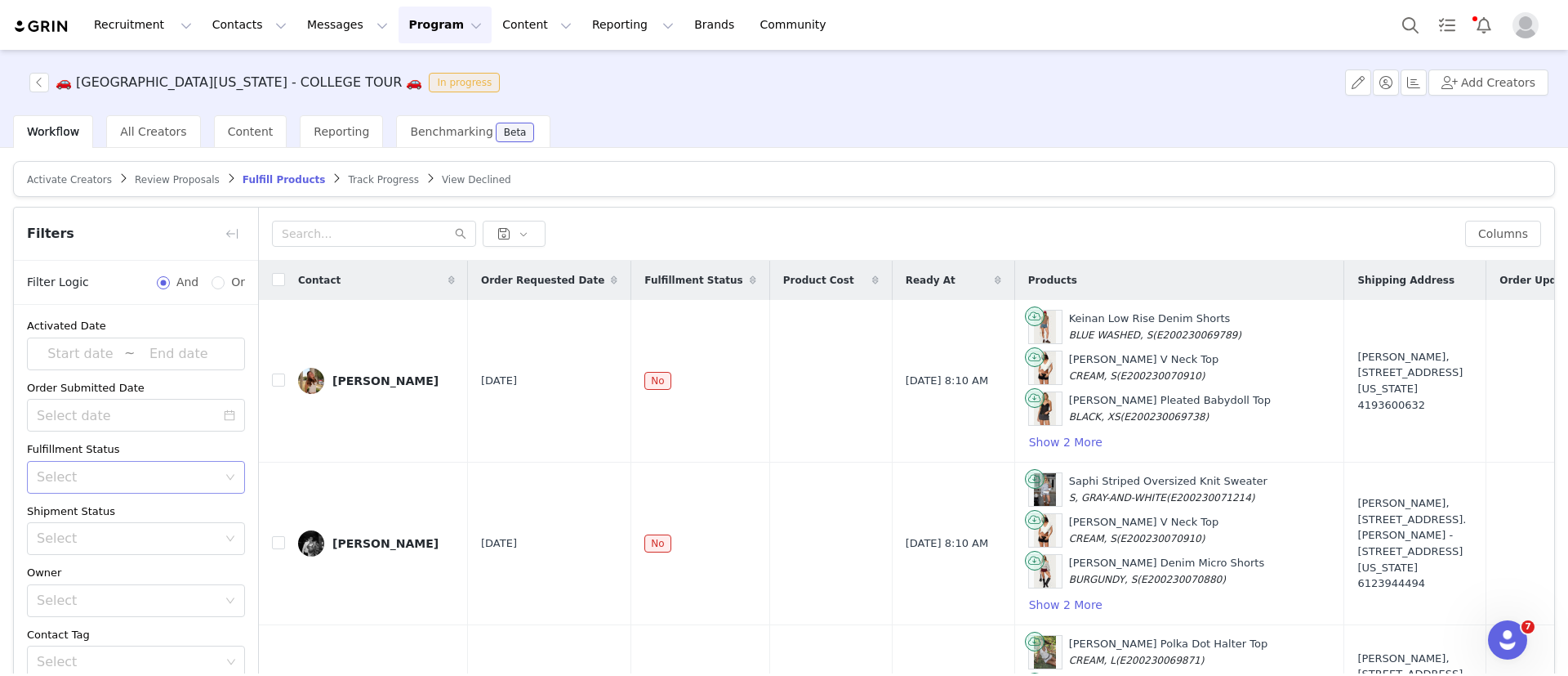
click at [116, 484] on div "Select" at bounding box center [127, 477] width 180 height 17
click at [120, 531] on div "Select" at bounding box center [127, 539] width 180 height 17
click at [129, 569] on li "Has No Order" at bounding box center [126, 574] width 199 height 26
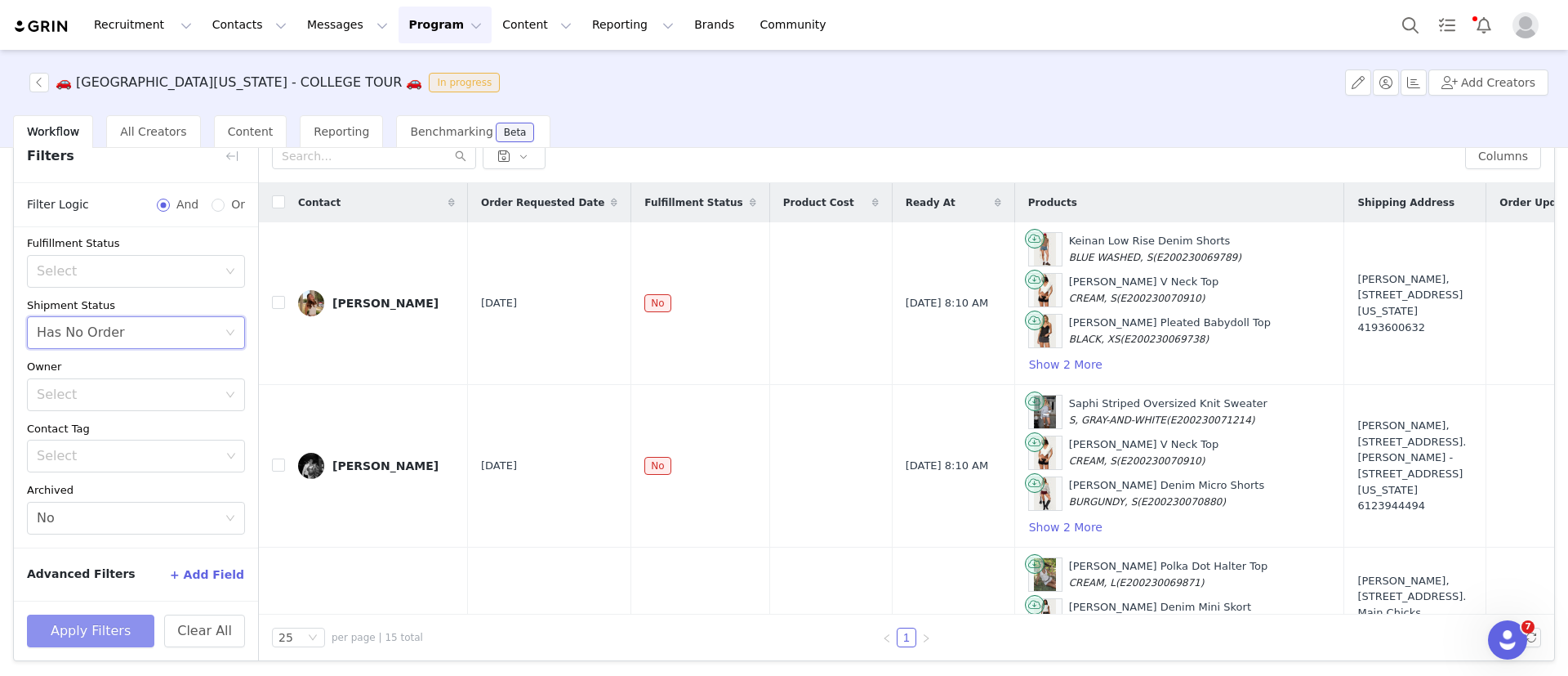
click at [110, 623] on button "Apply Filters" at bounding box center [90, 631] width 128 height 33
click at [234, 143] on div "Content" at bounding box center [251, 132] width 74 height 33
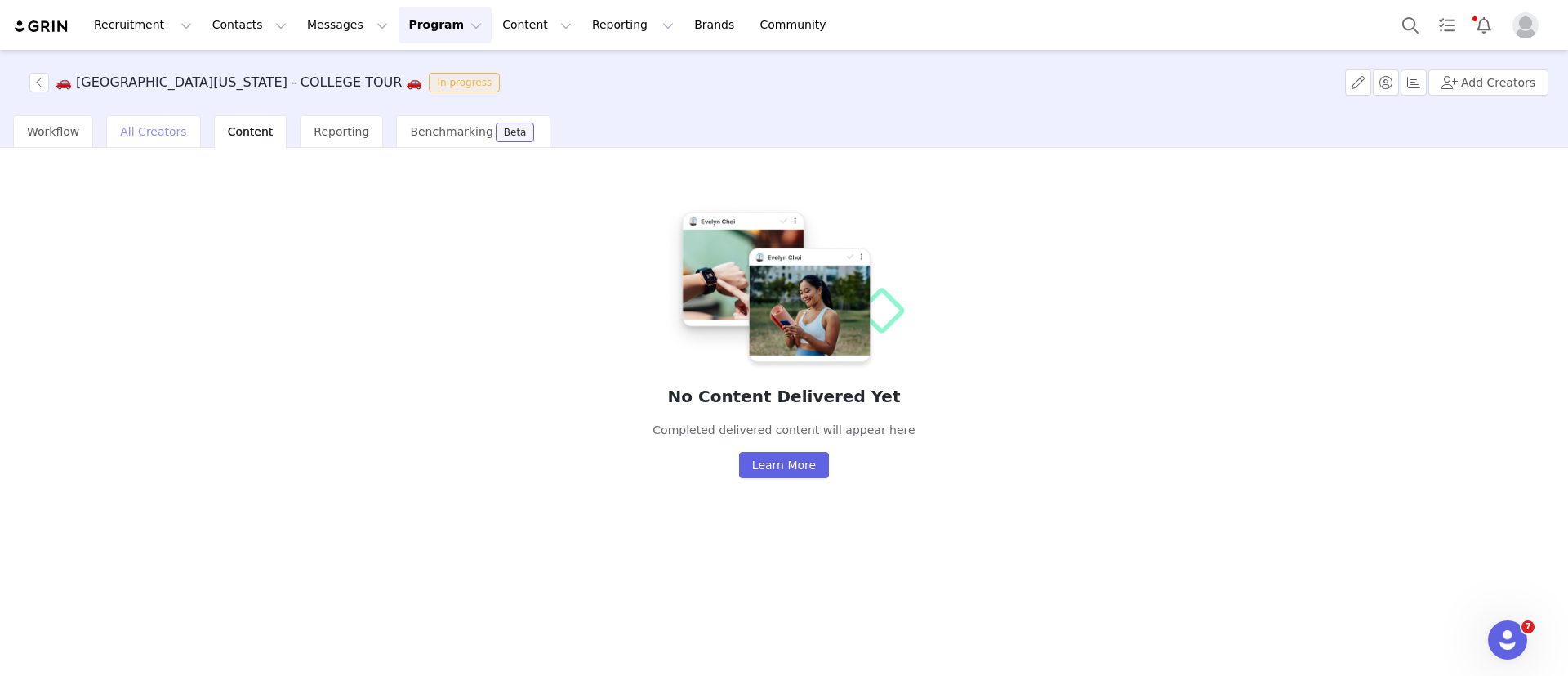
click at [156, 125] on span "All Creators" at bounding box center [153, 132] width 66 height 13
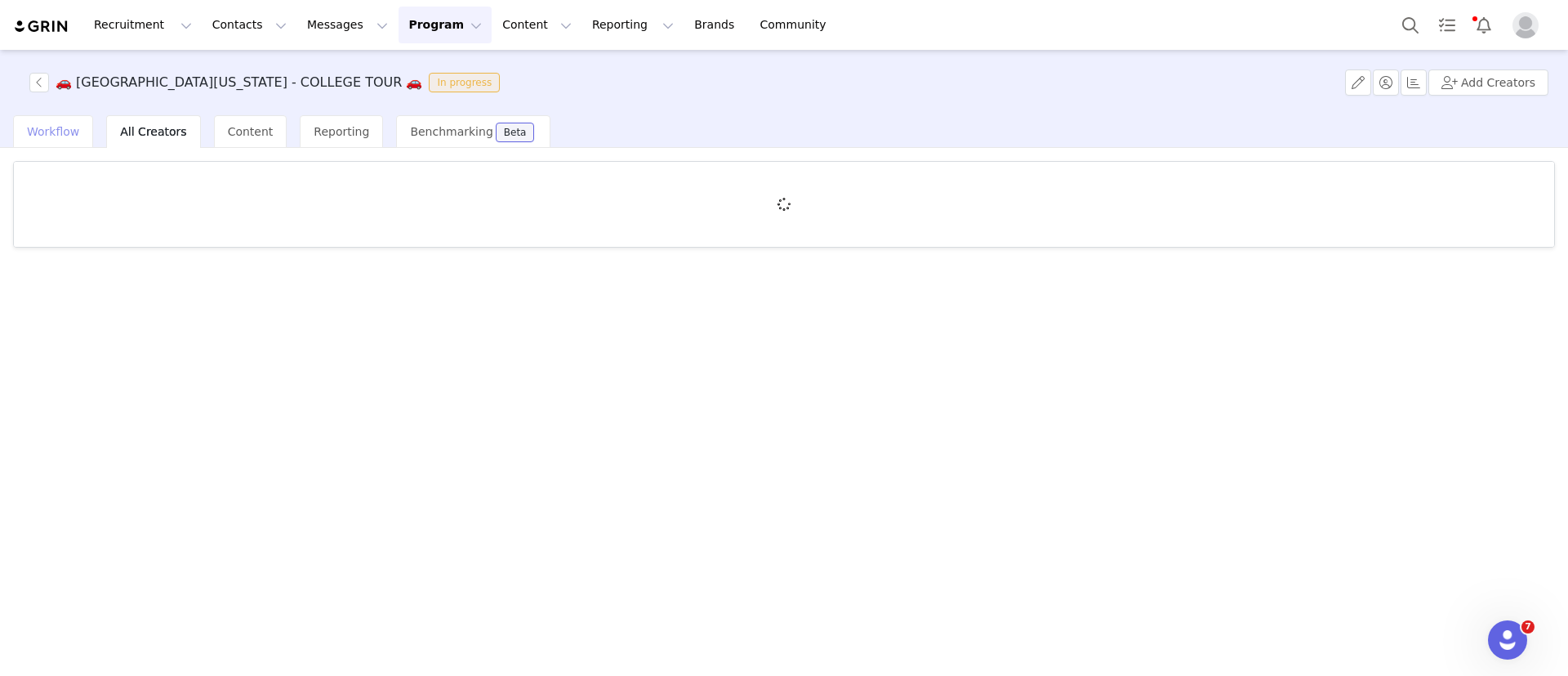
click at [71, 136] on span "Workflow" at bounding box center [52, 132] width 52 height 13
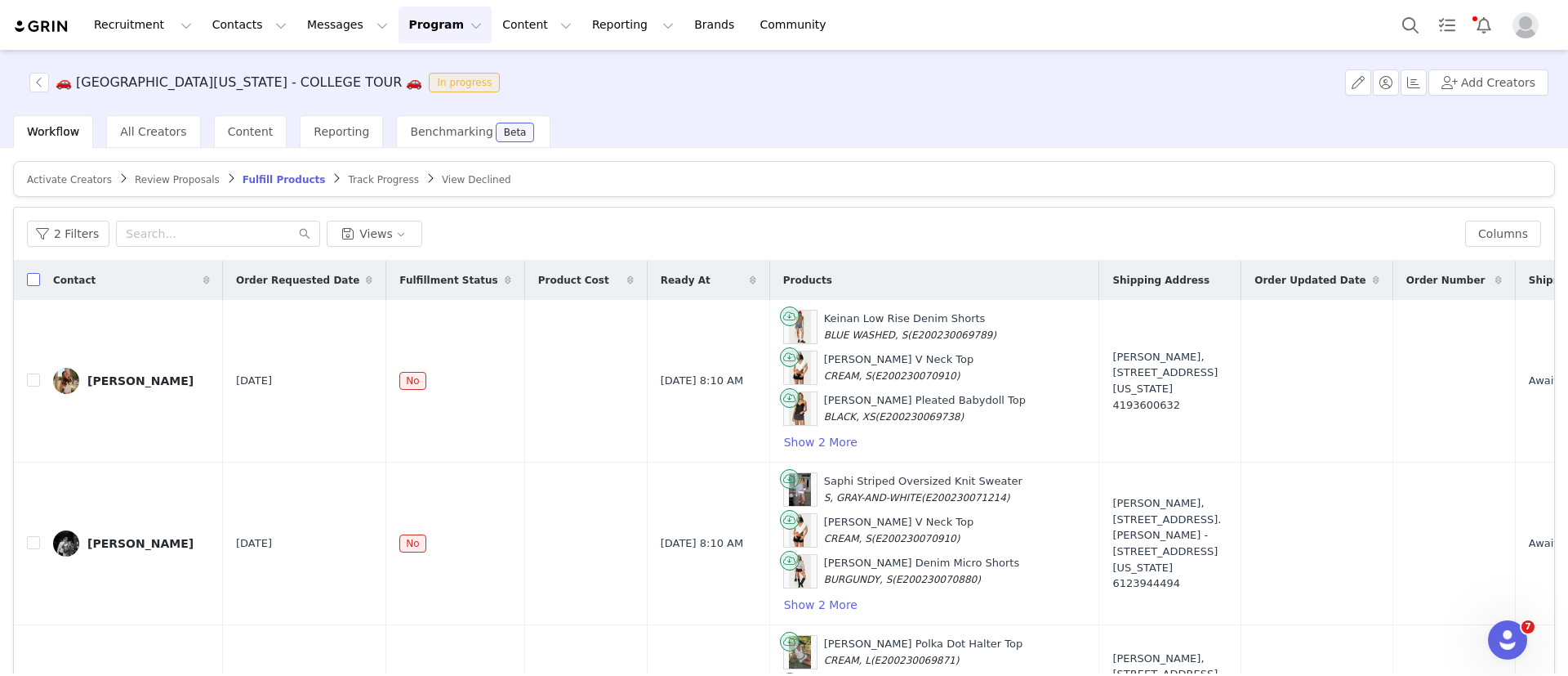
click at [33, 279] on input "checkbox" at bounding box center [33, 280] width 13 height 13
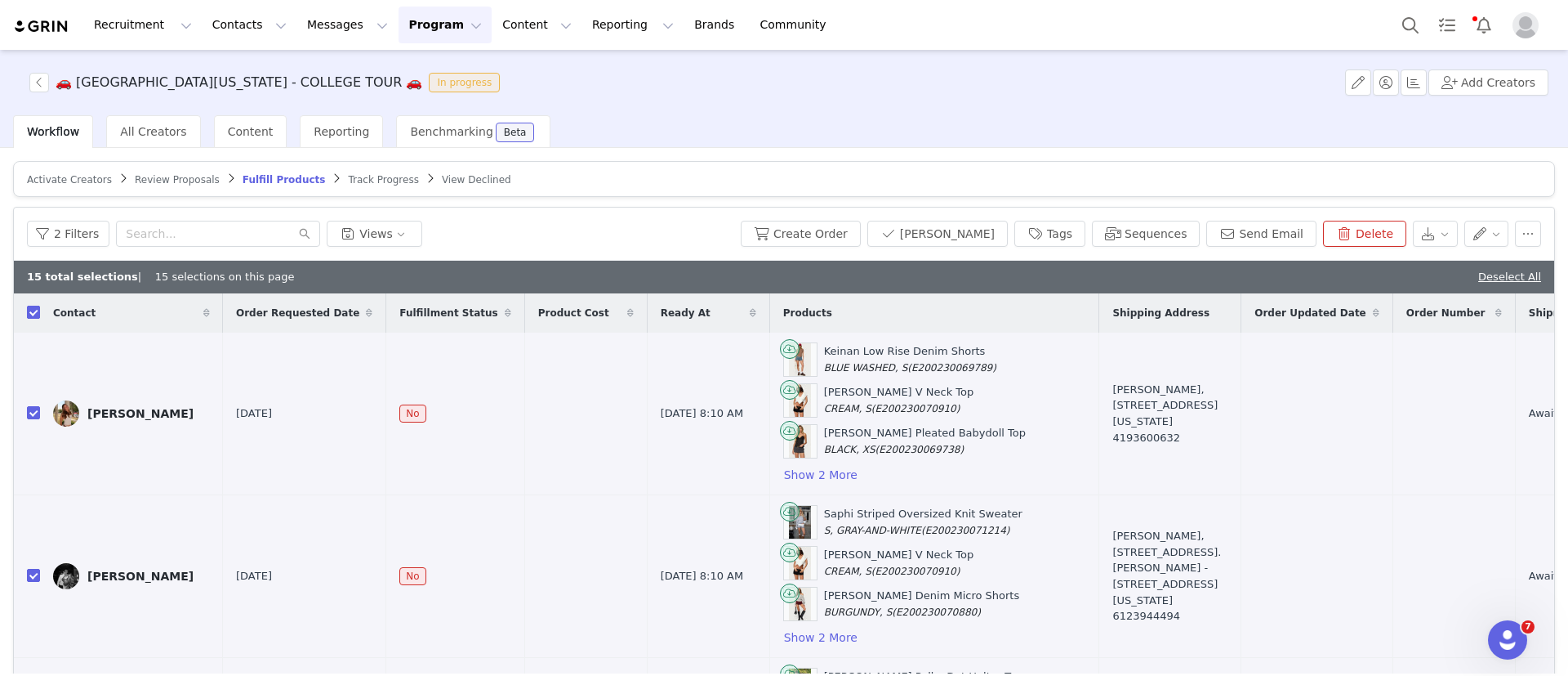
checkbox input "true"
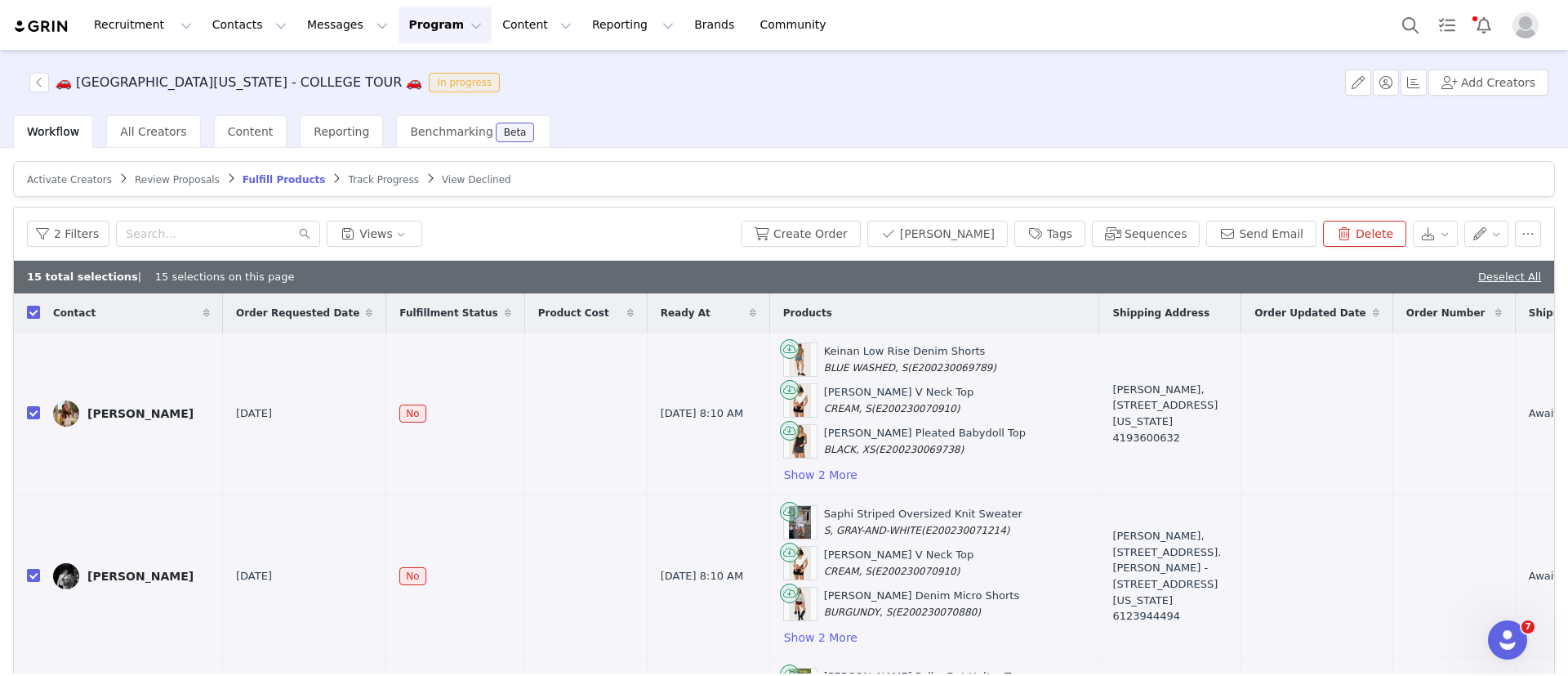
checkbox input "true"
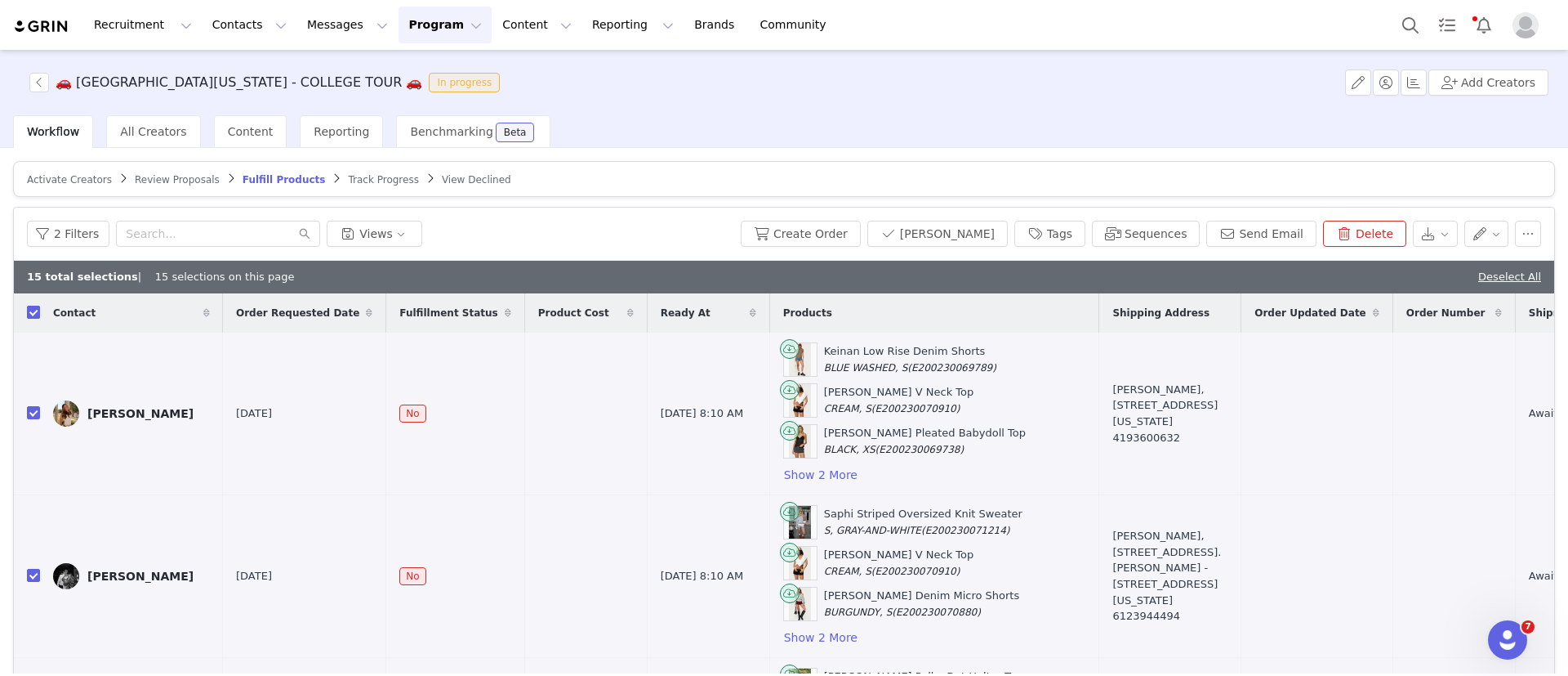
checkbox input "true"
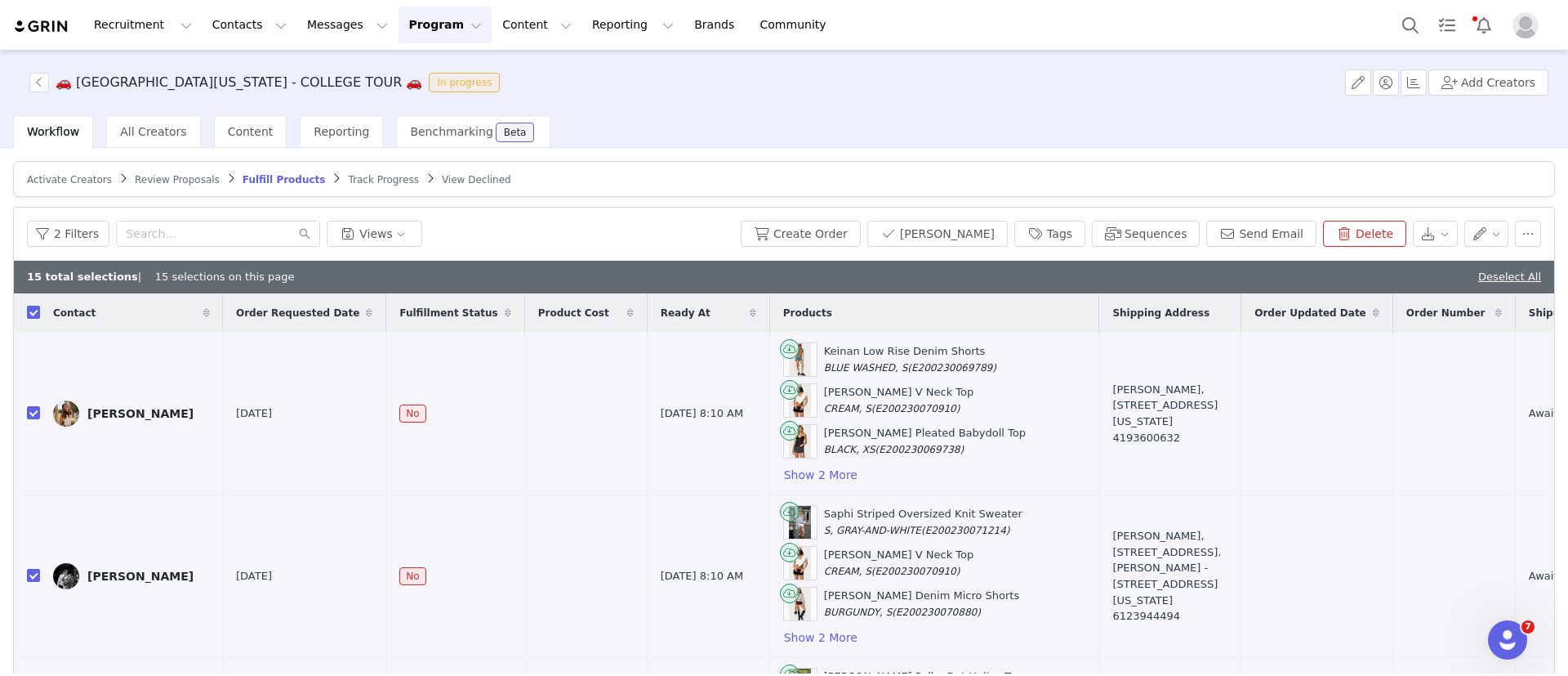
checkbox input "true"
click at [802, 221] on button "Create Order" at bounding box center [801, 234] width 120 height 26
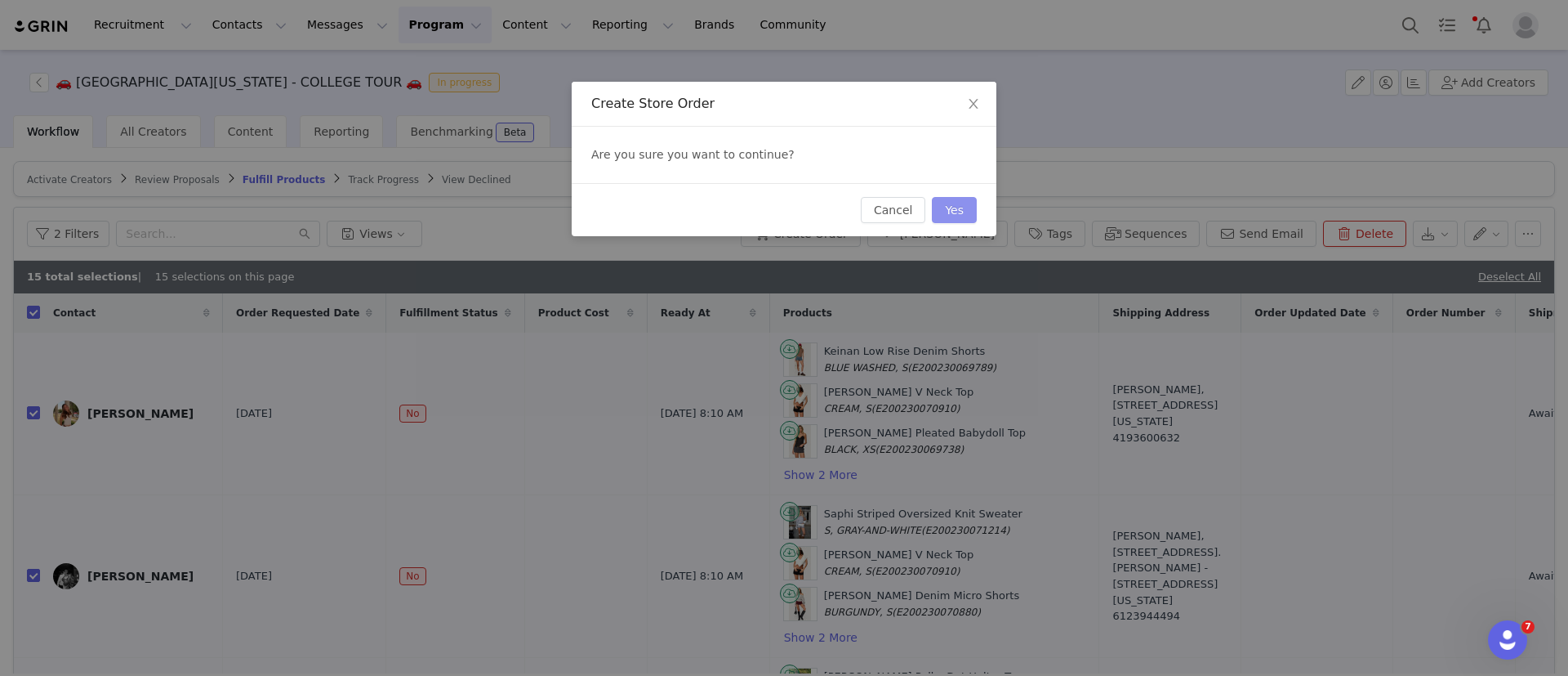
click at [958, 205] on button "Yes" at bounding box center [954, 210] width 45 height 26
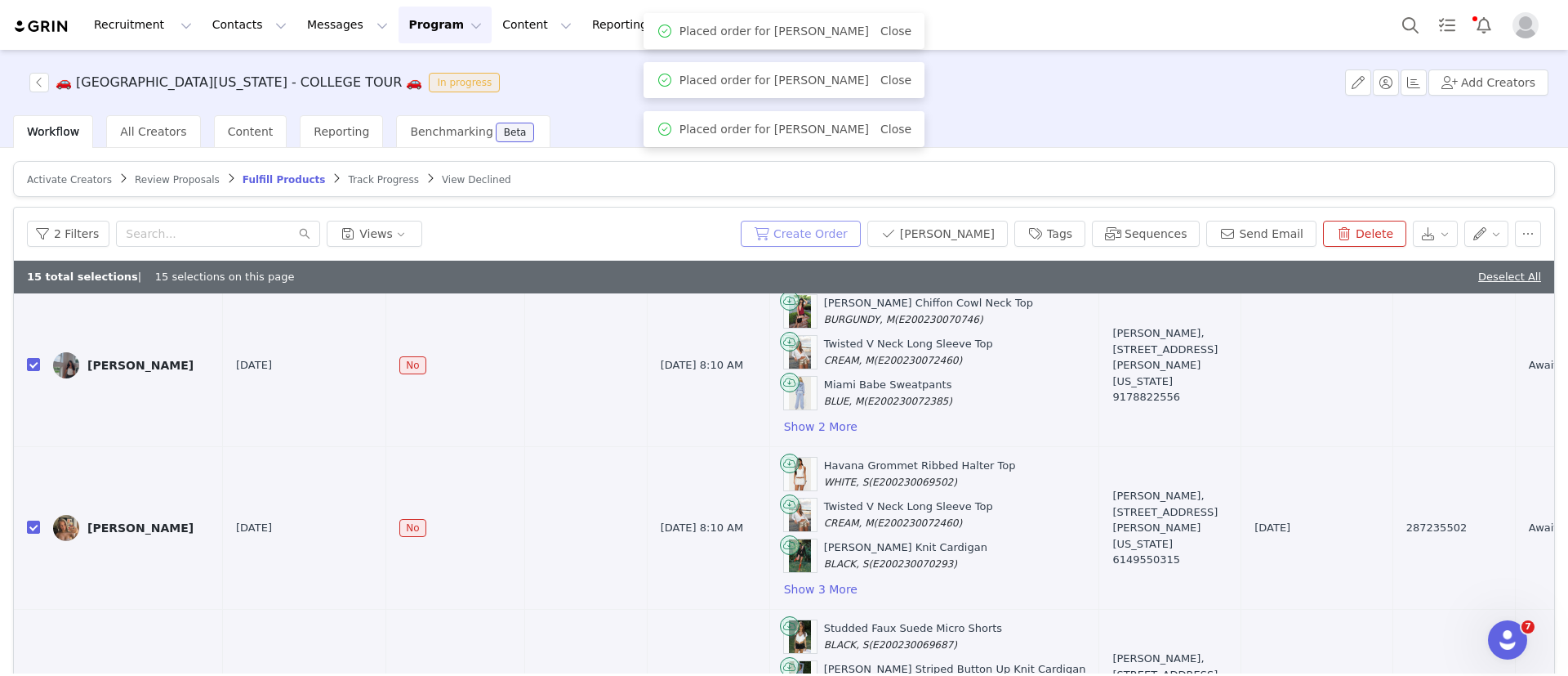
scroll to position [1017, 0]
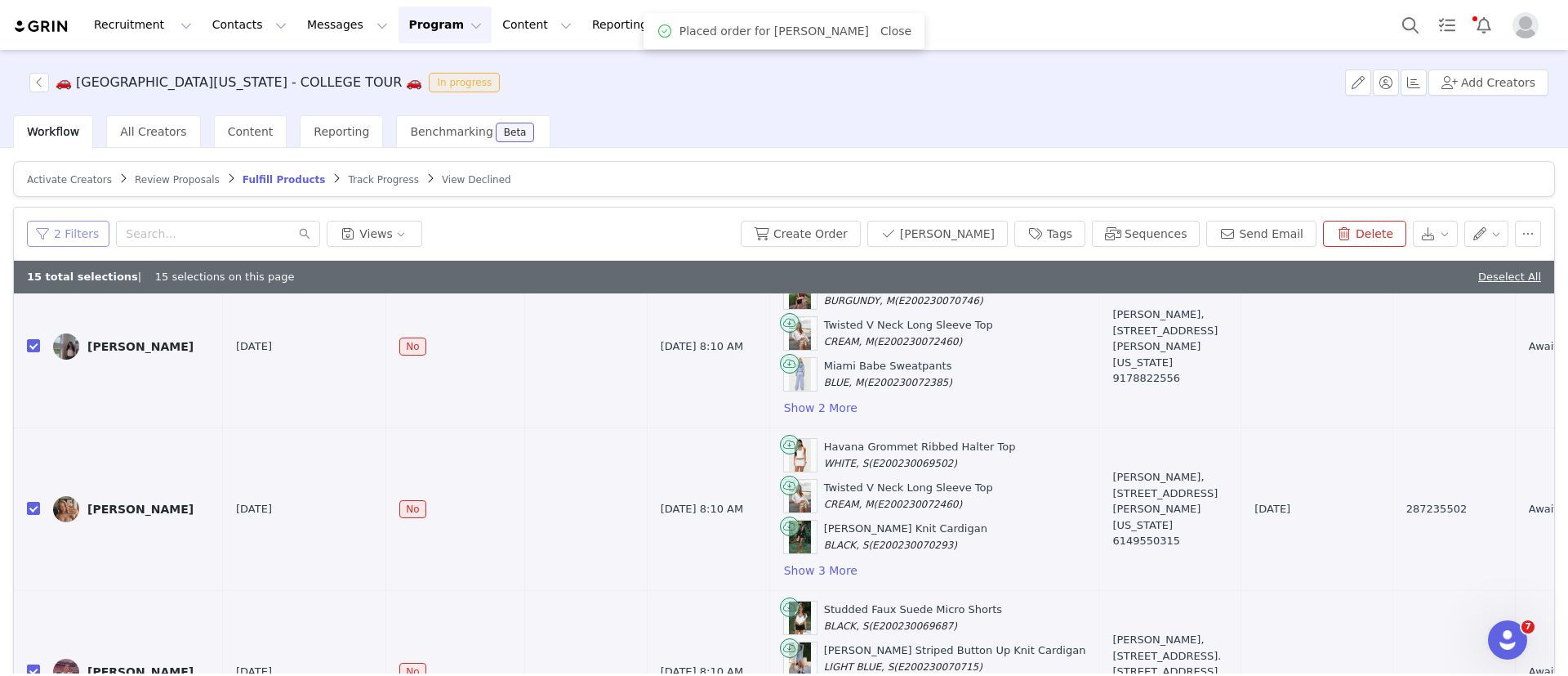
click at [55, 238] on button "2 Filters" at bounding box center [68, 234] width 83 height 26
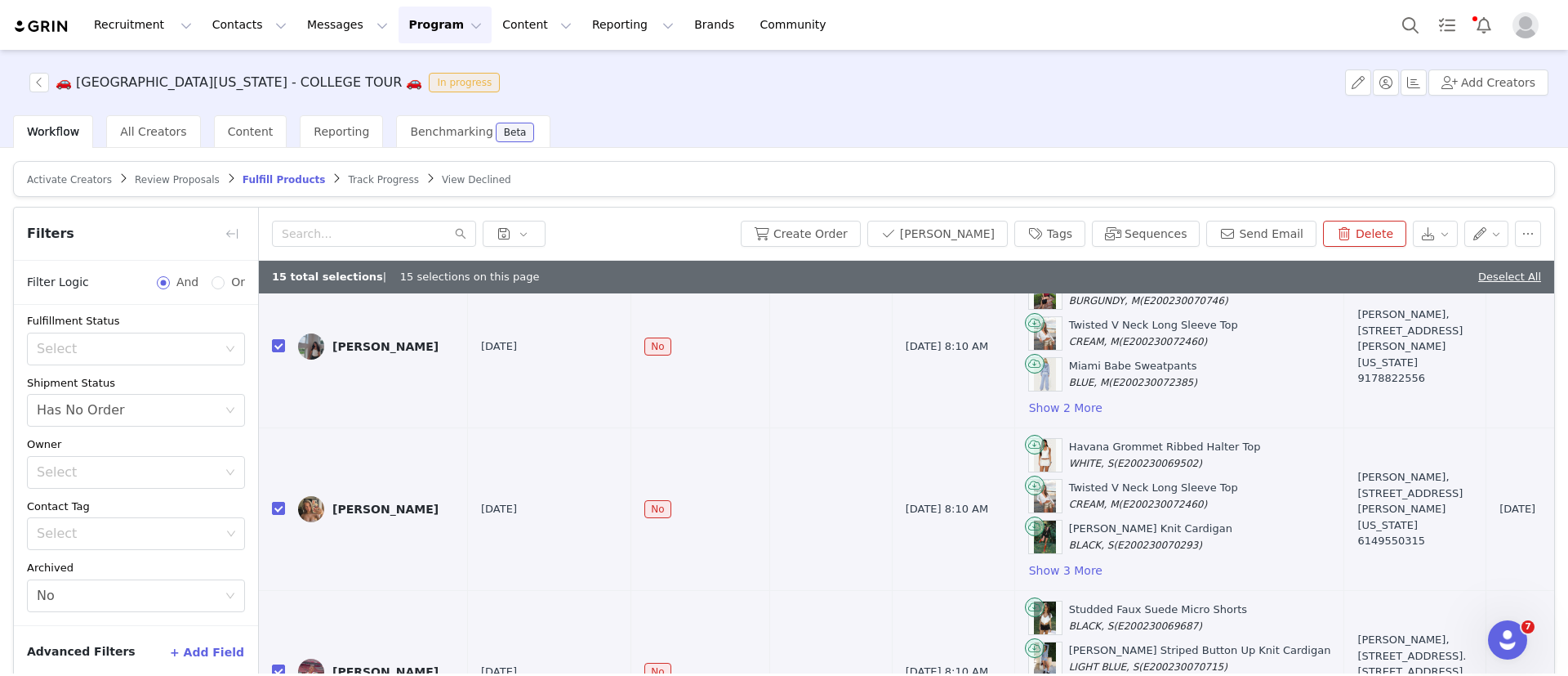
scroll to position [77, 0]
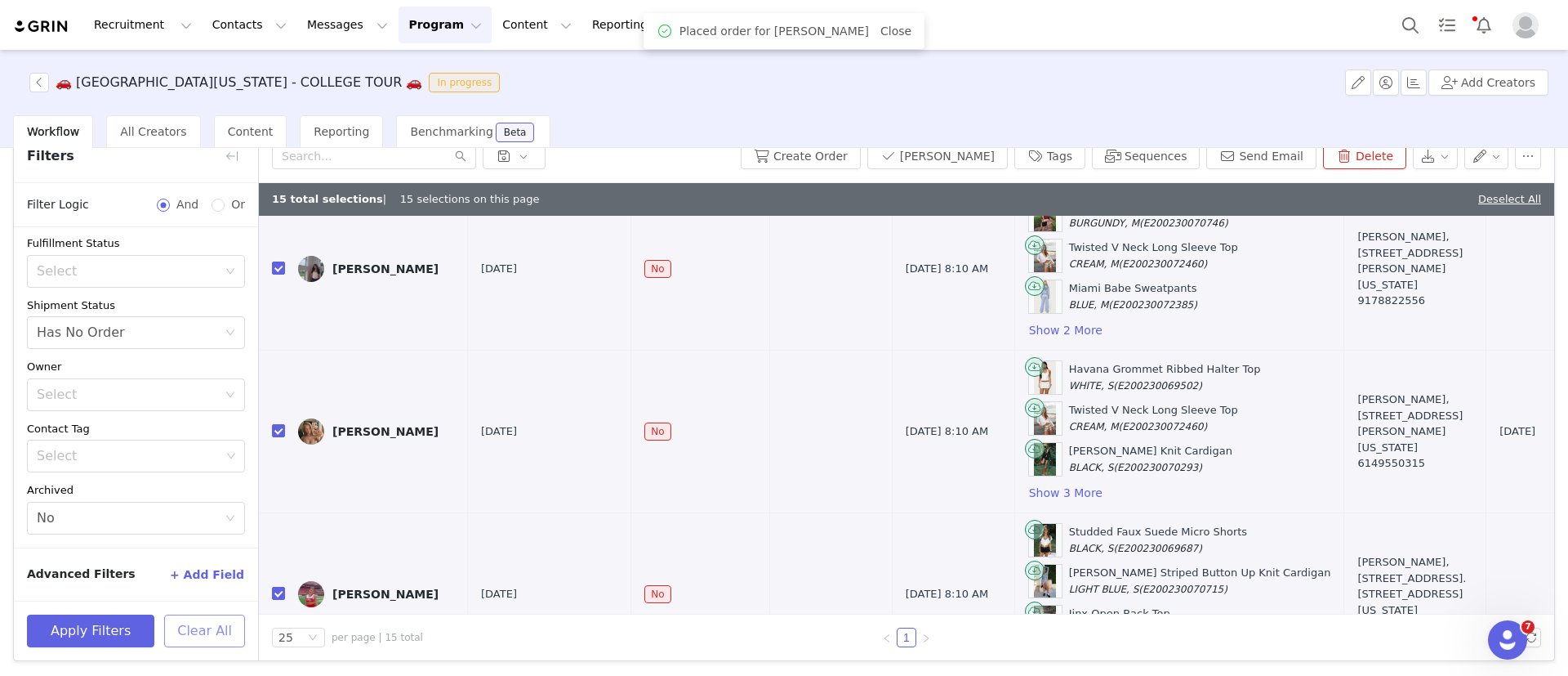
click at [209, 636] on button "Clear All" at bounding box center [205, 631] width 81 height 33
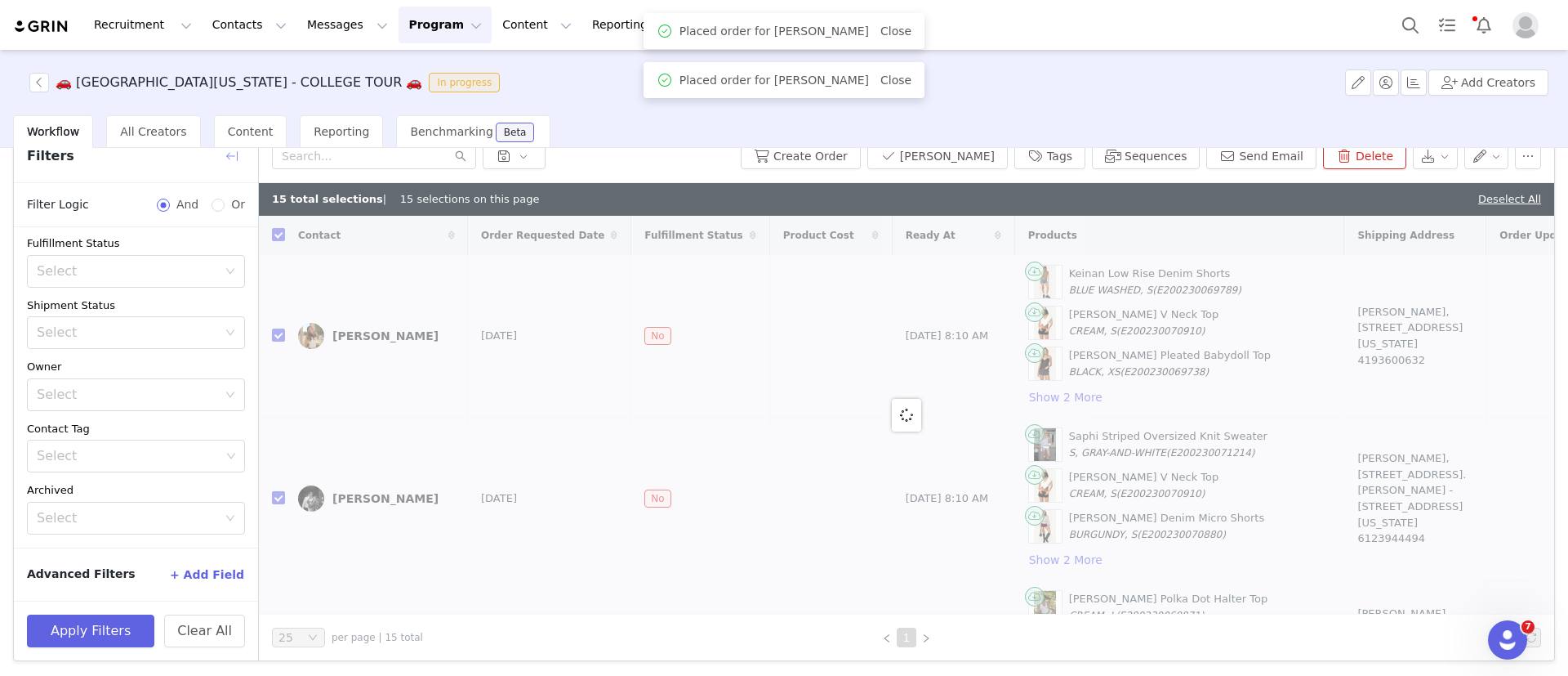
click at [229, 161] on button "button" at bounding box center [232, 156] width 26 height 26
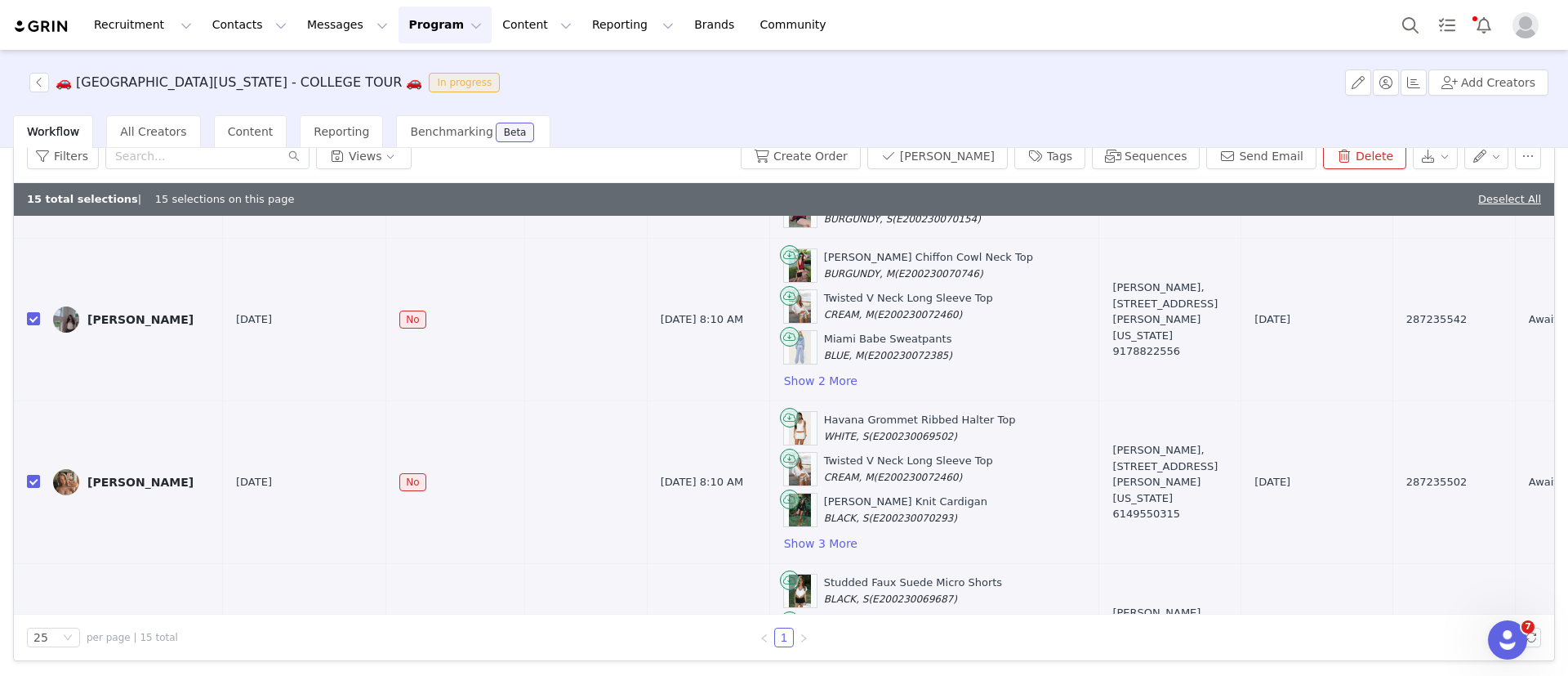
scroll to position [2073, 0]
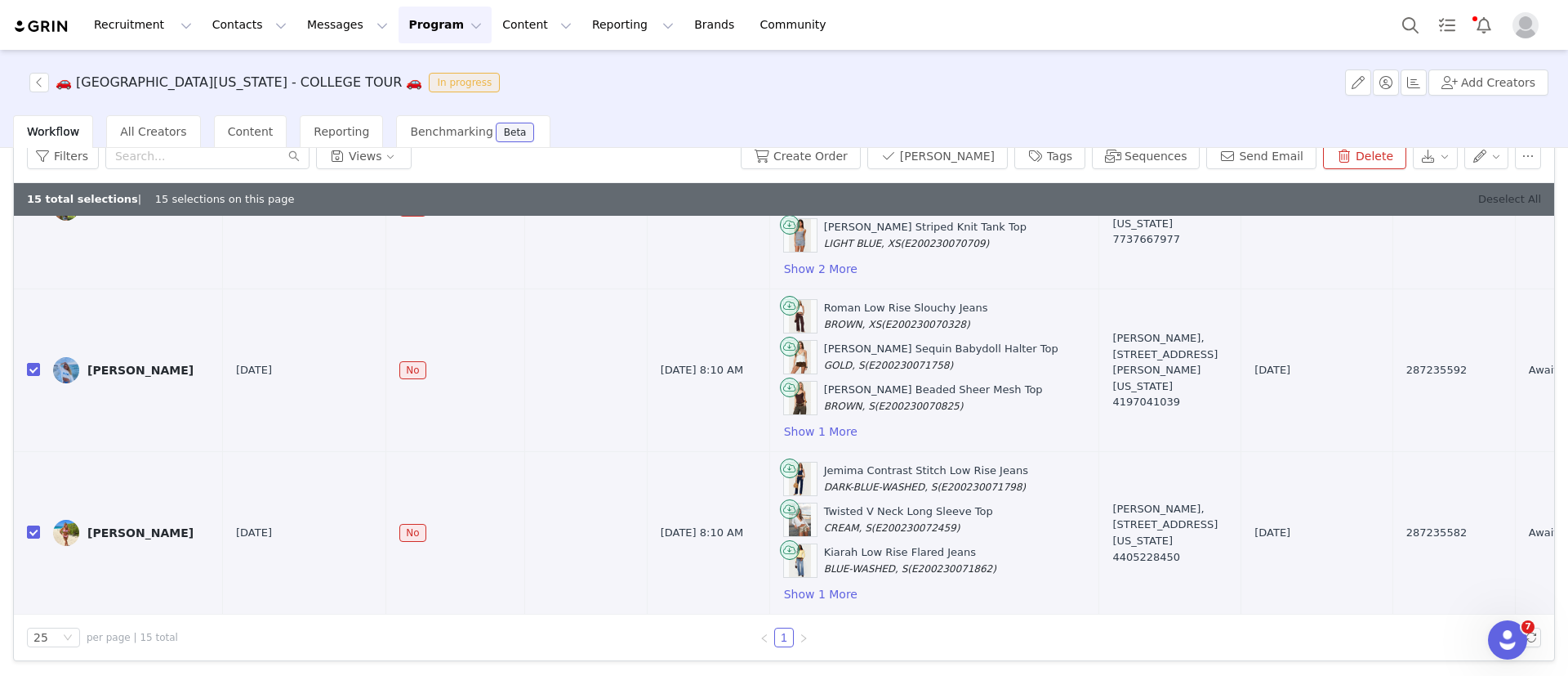
click at [1492, 202] on link "Deselect All" at bounding box center [1510, 199] width 62 height 12
checkbox input "false"
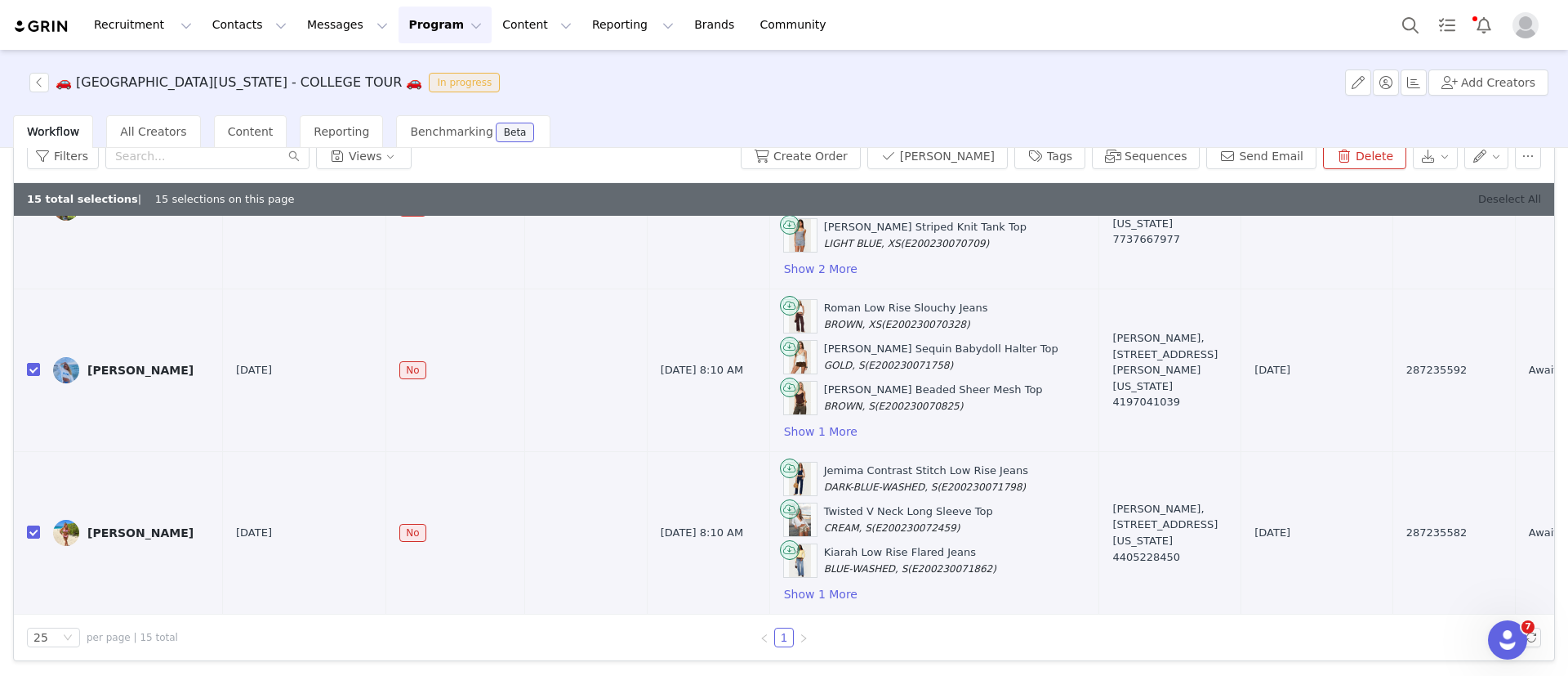
checkbox input "false"
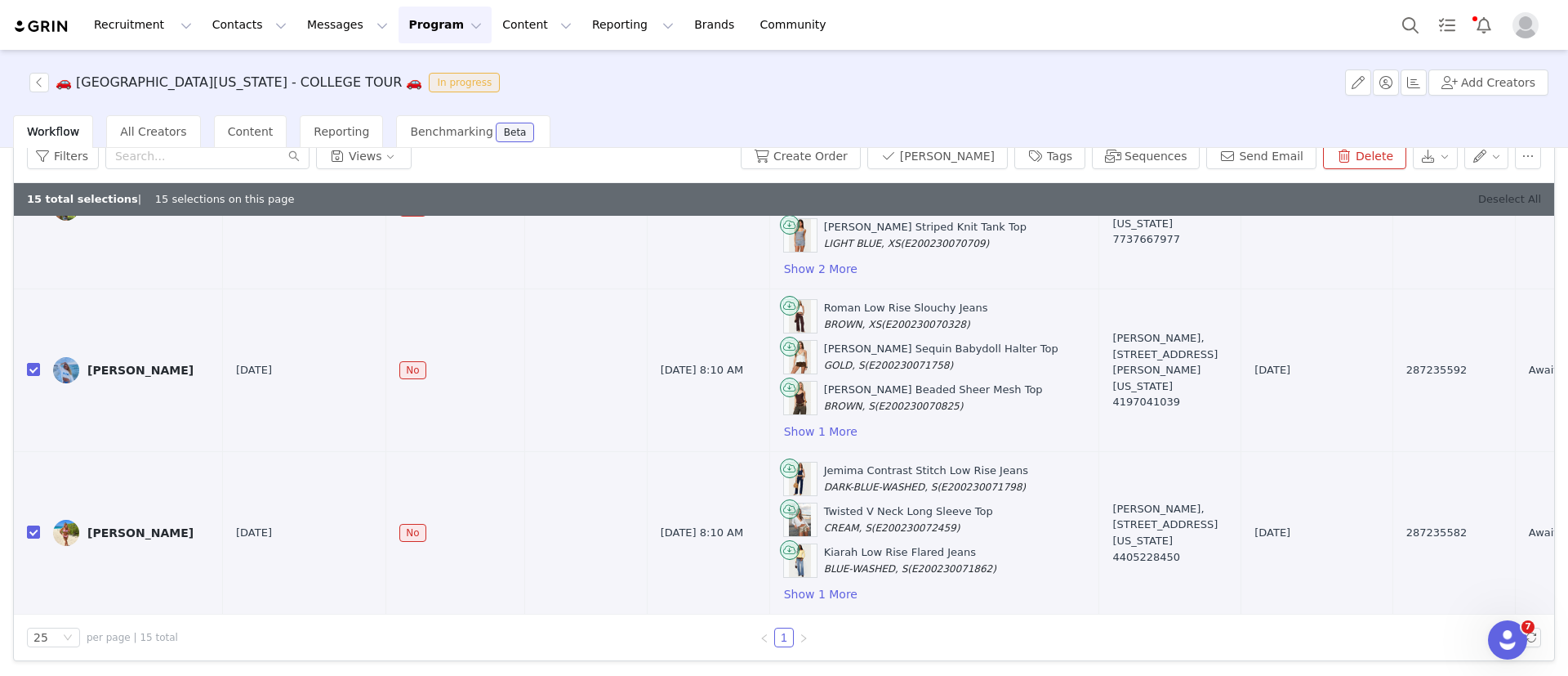
checkbox input "false"
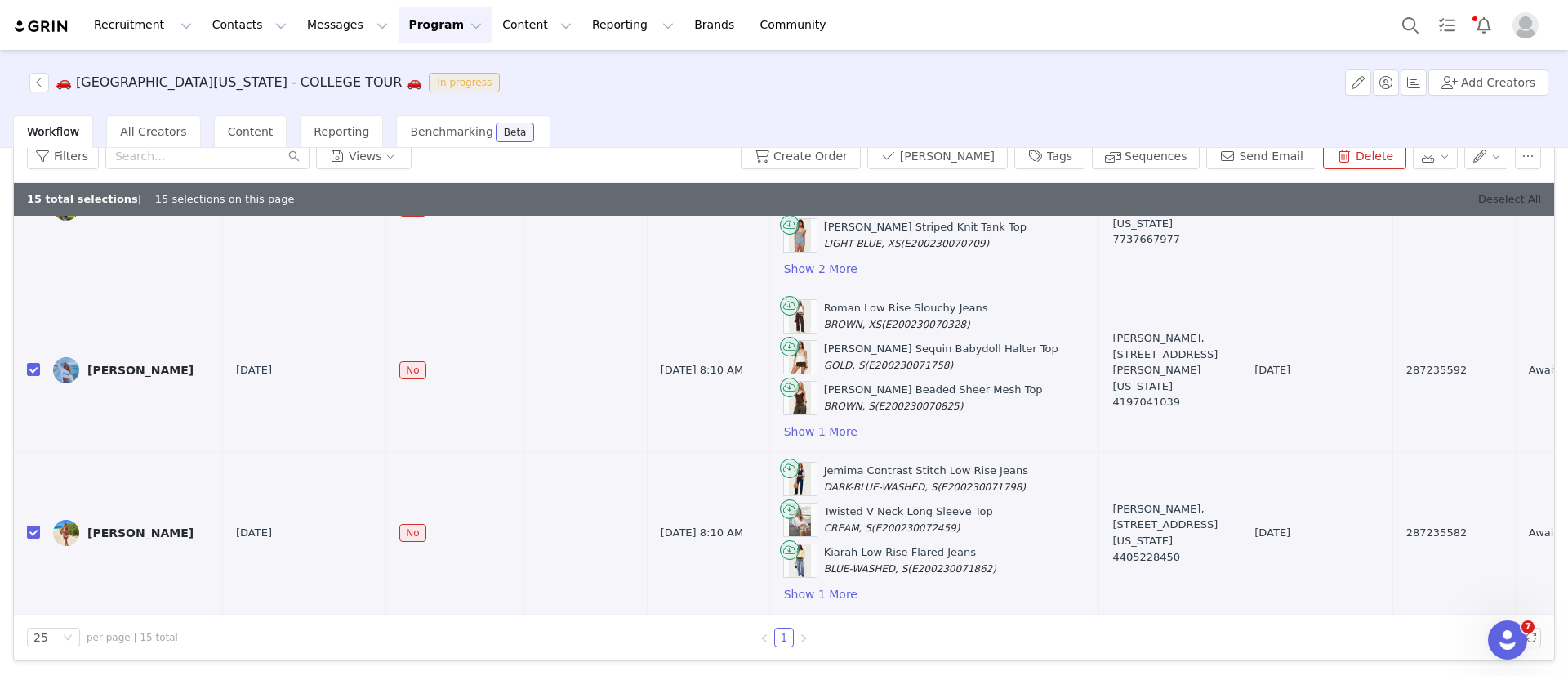
checkbox input "false"
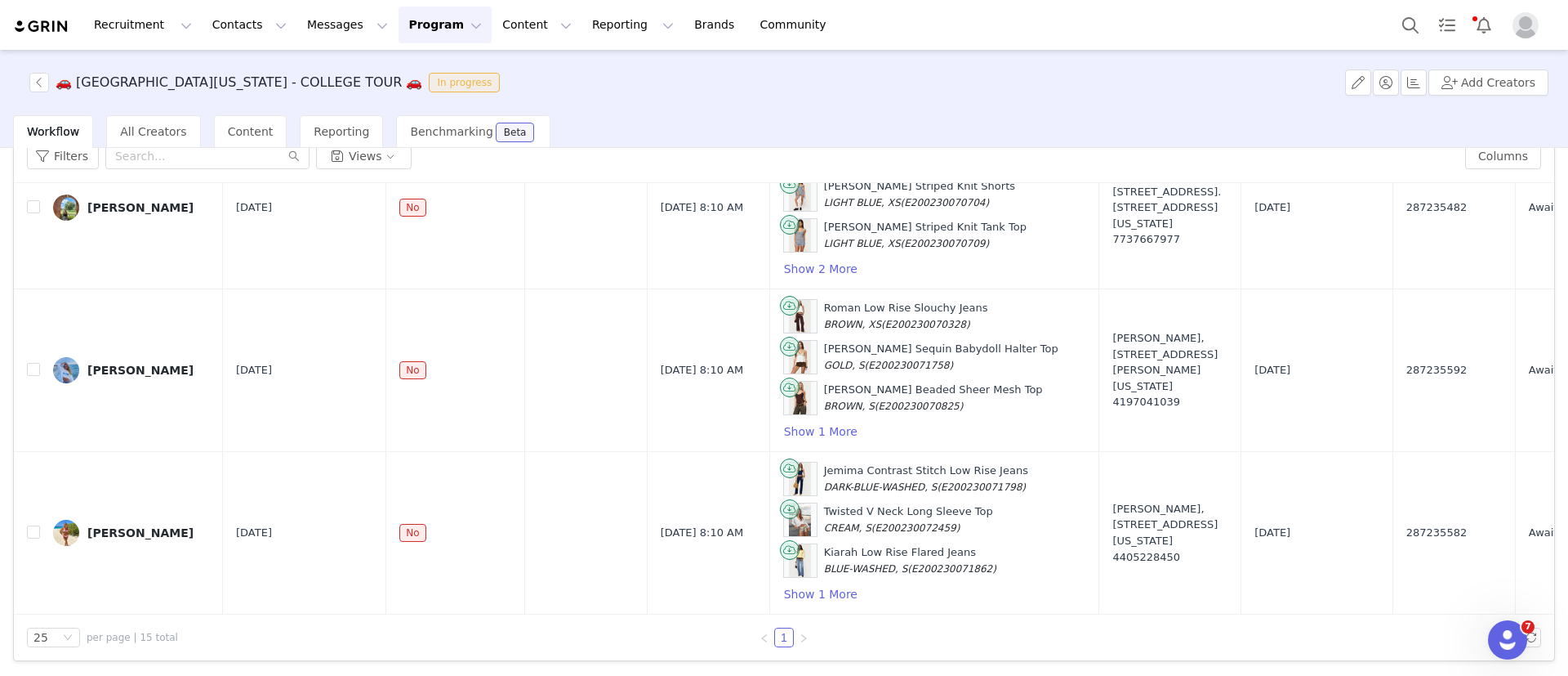
scroll to position [2040, 0]
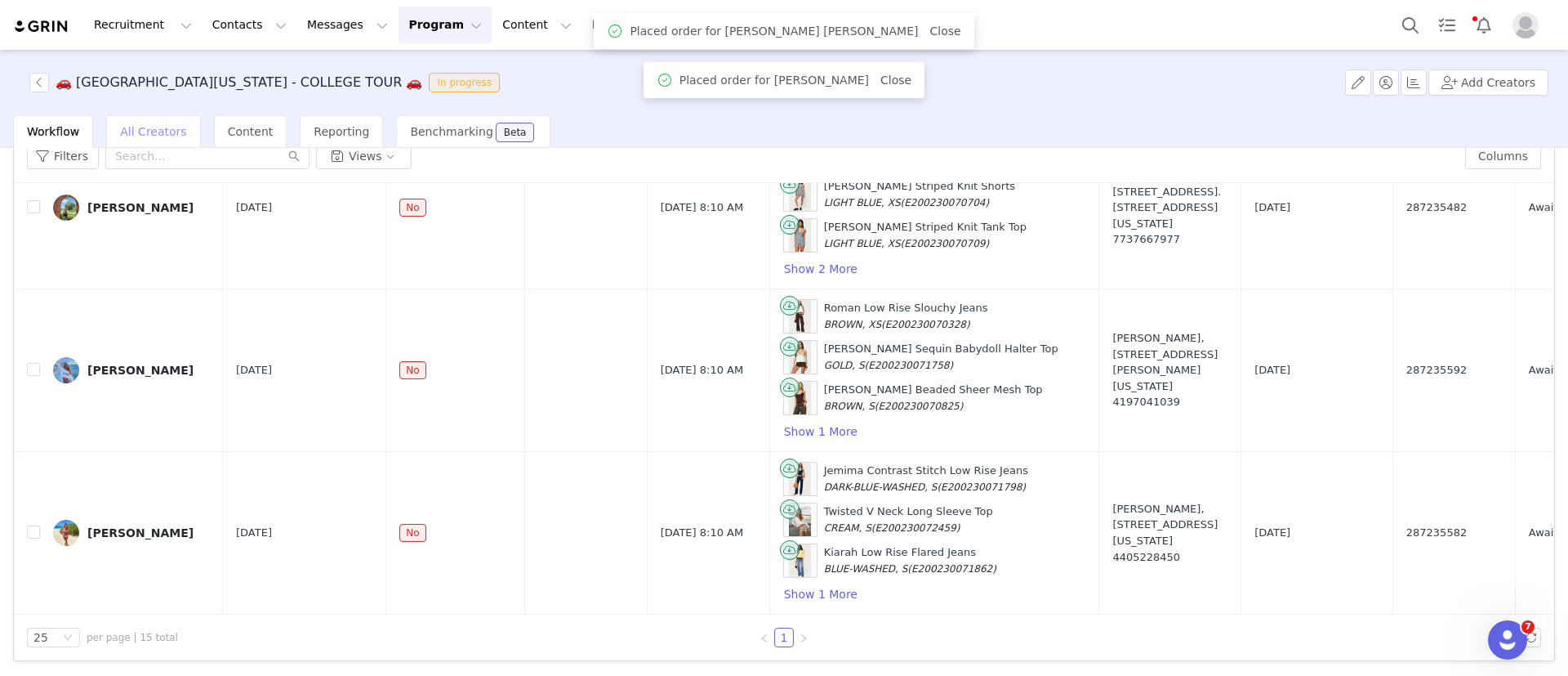
click at [166, 129] on span "All Creators" at bounding box center [153, 132] width 66 height 13
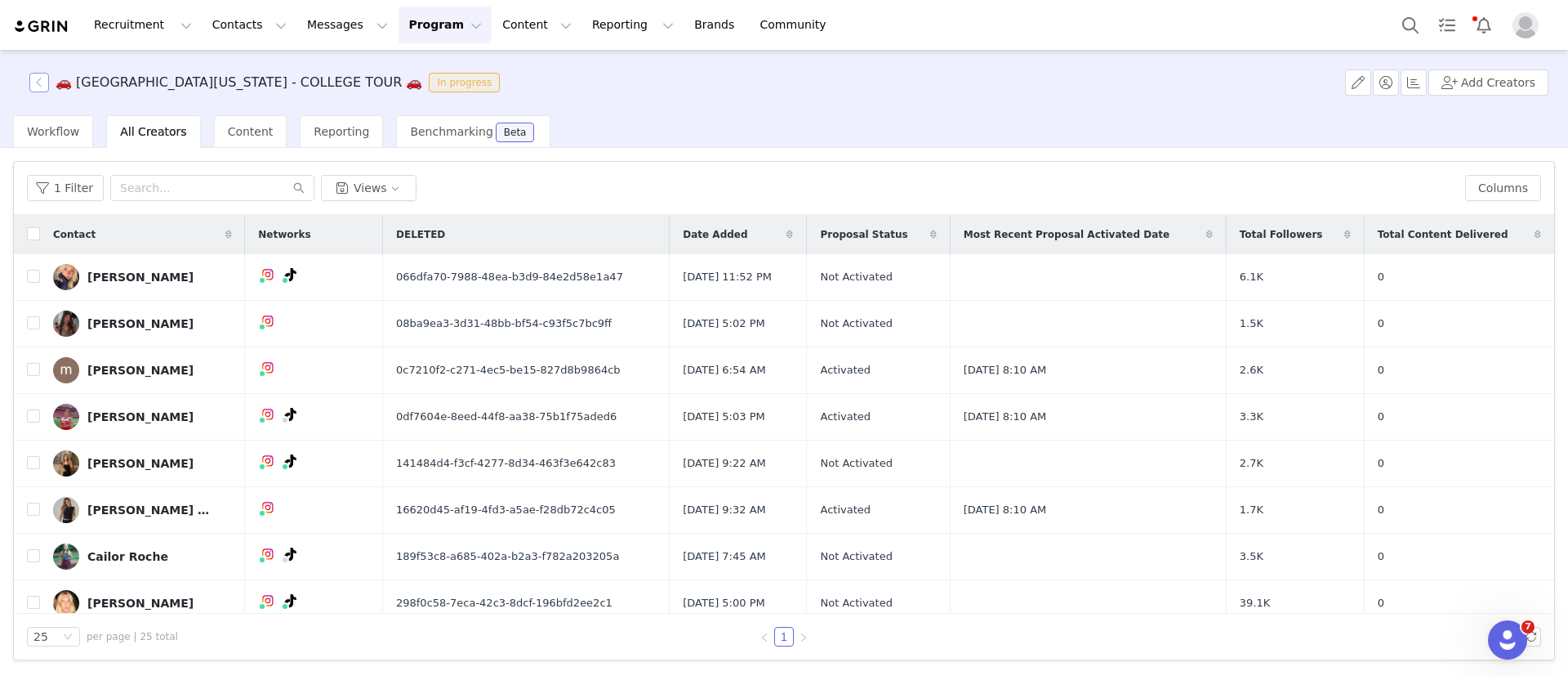
click at [43, 92] on button "button" at bounding box center [39, 82] width 19 height 19
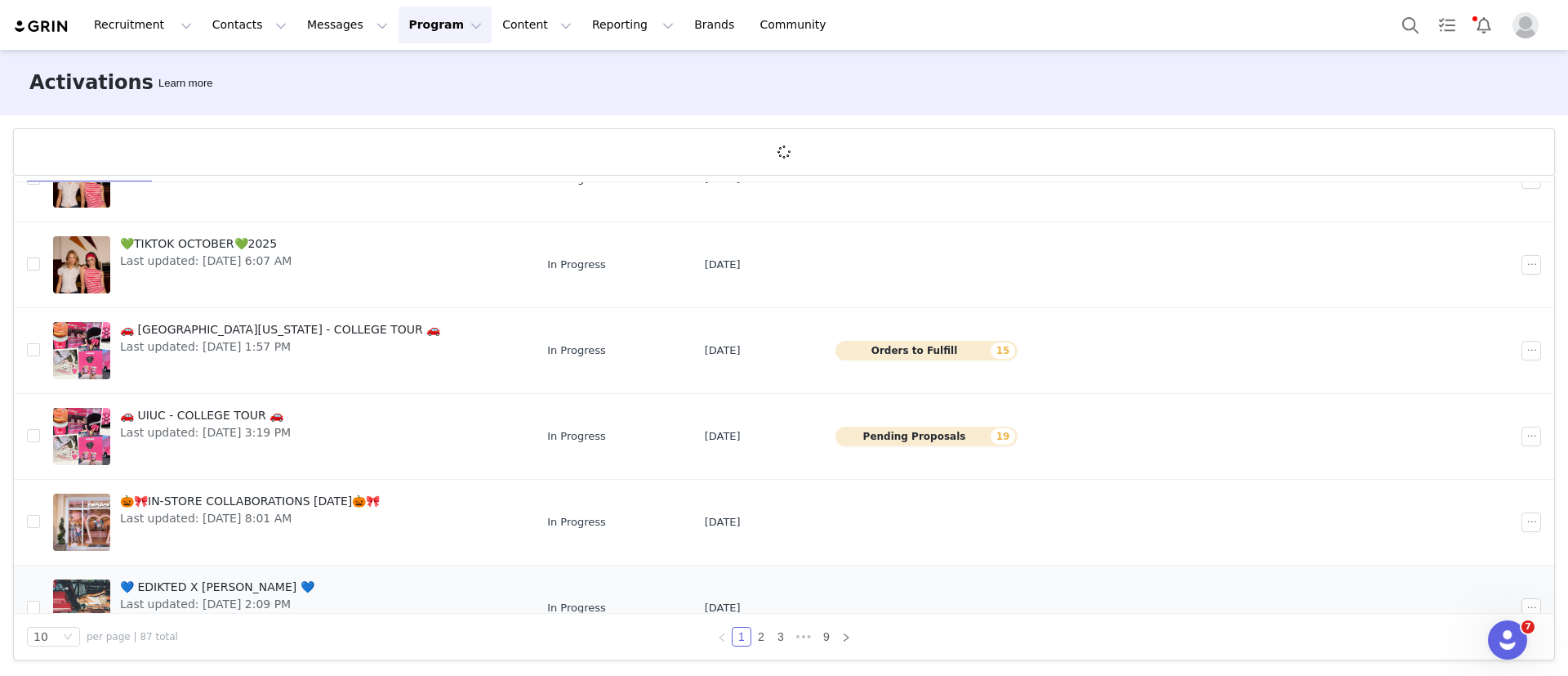
scroll to position [292, 0]
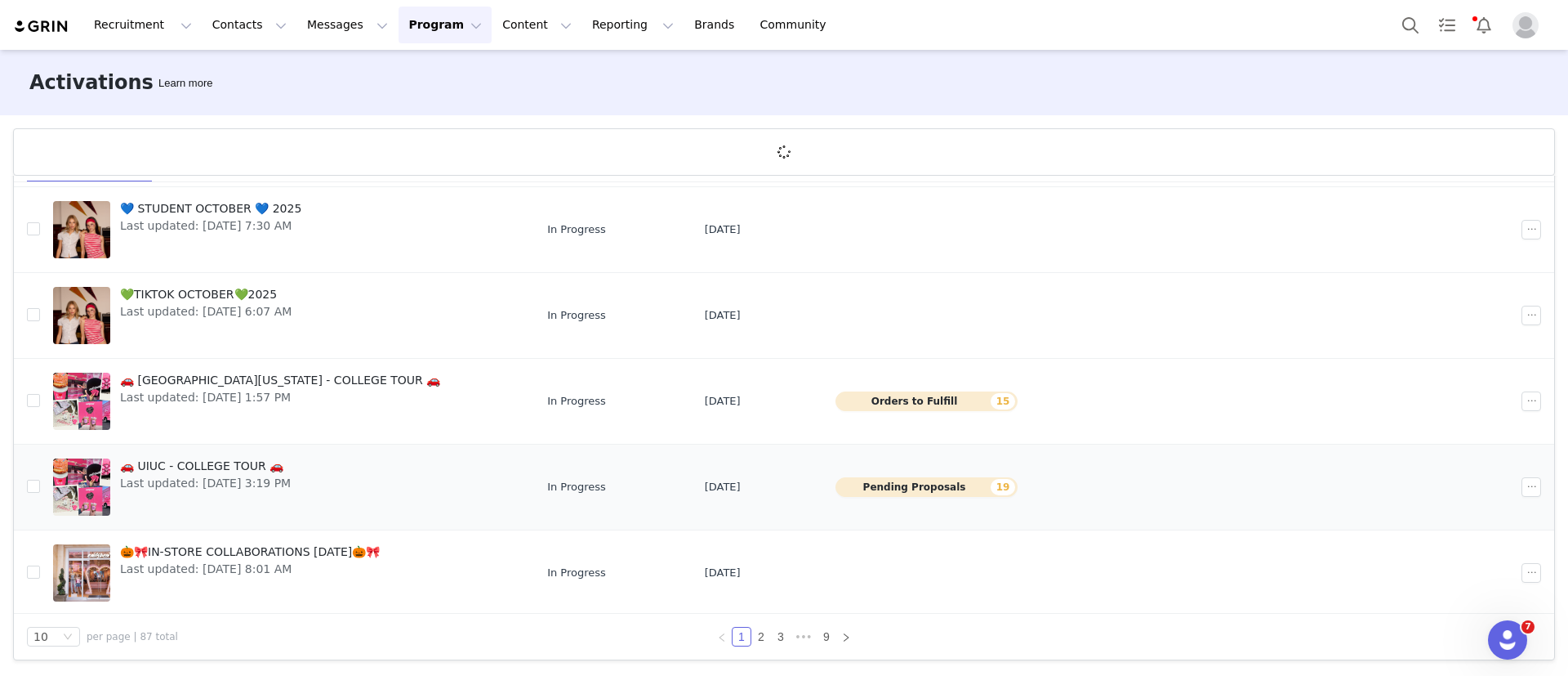
click at [301, 486] on div "🚗 UIUC - COLLEGE TOUR 🚗 Last updated: Sep 30, 2025 3:19 PM" at bounding box center [205, 487] width 190 height 65
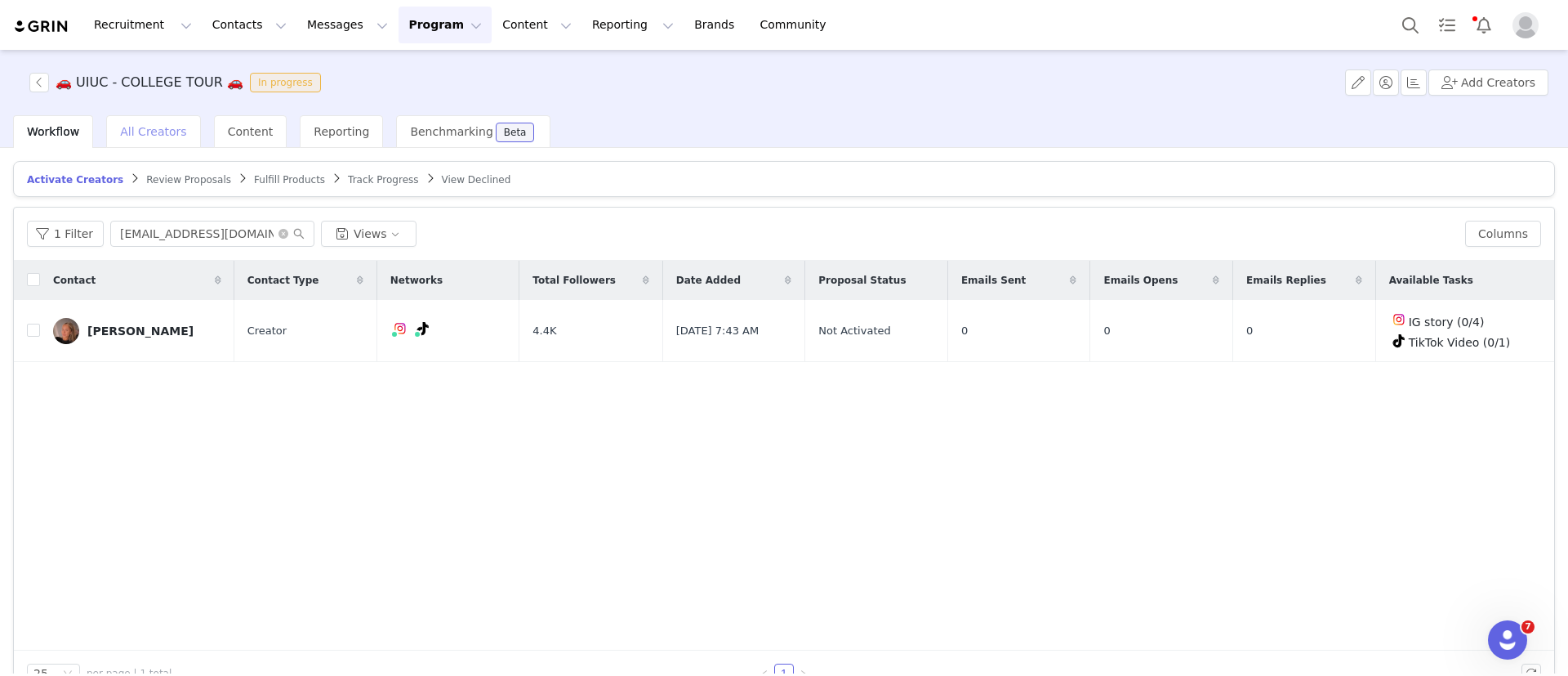
click at [134, 137] on span "All Creators" at bounding box center [153, 132] width 66 height 13
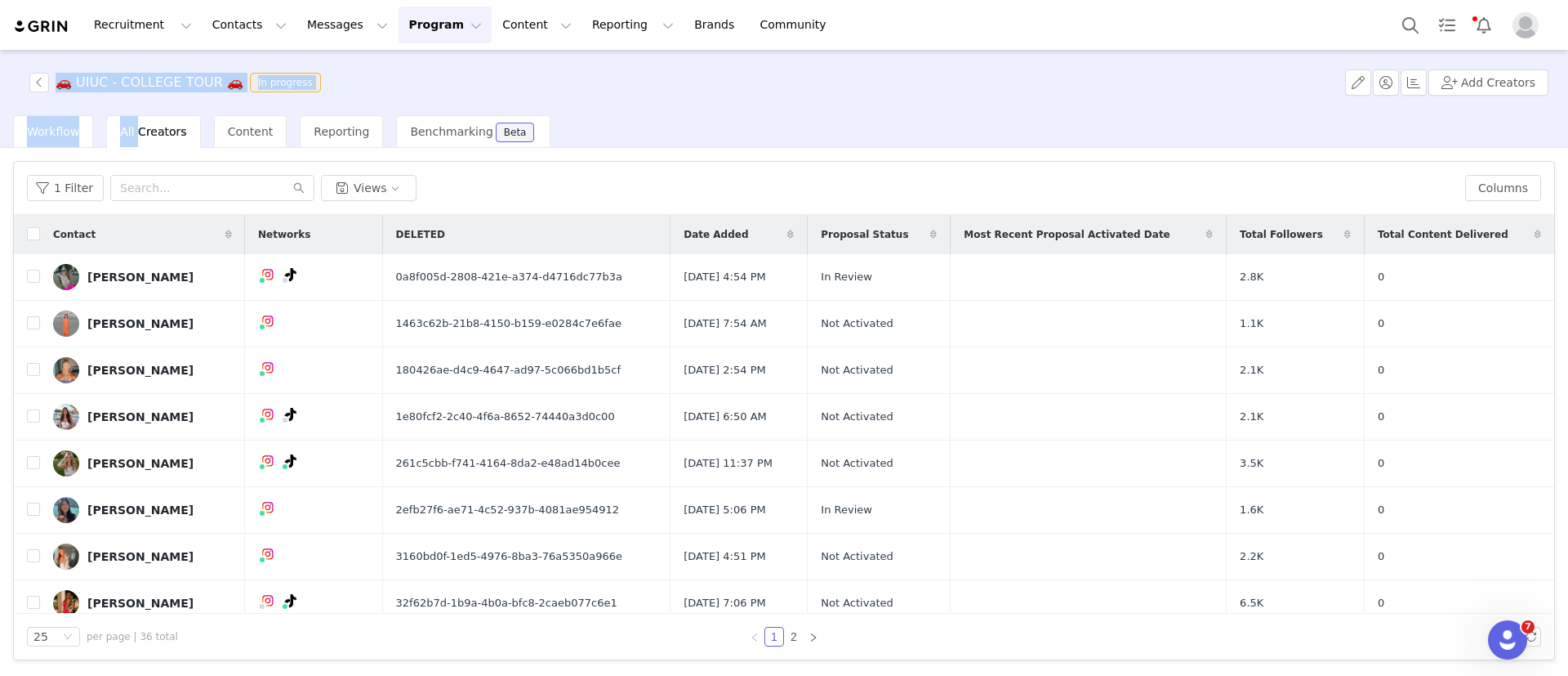
drag, startPoint x: 134, startPoint y: 137, endPoint x: 1038, endPoint y: -142, distance: 946.1
click at [1038, 0] on html "Recruitment Recruitment Creator Search Curated Lists Landing Pages Web Extensio…" at bounding box center [784, 338] width 1568 height 676
click at [36, 81] on button "button" at bounding box center [39, 82] width 19 height 19
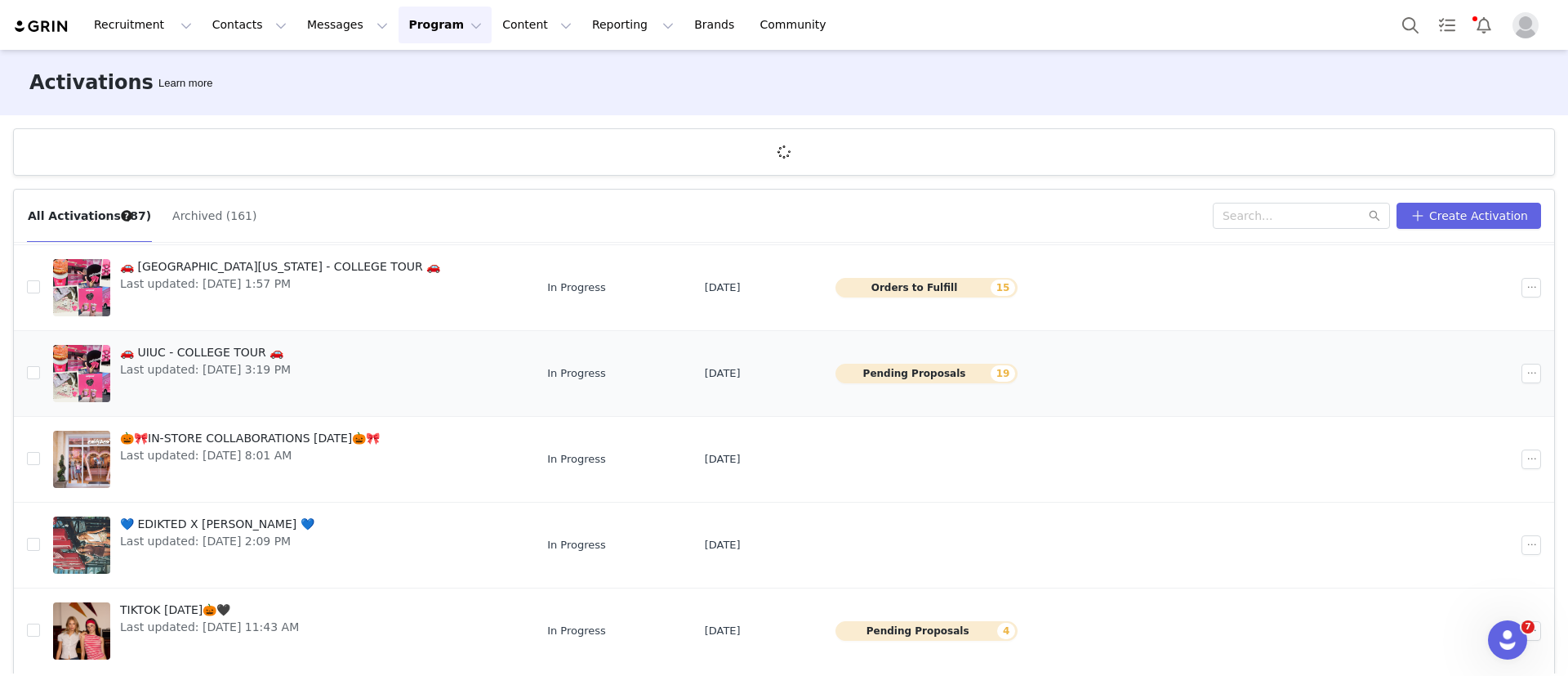
scroll to position [61, 0]
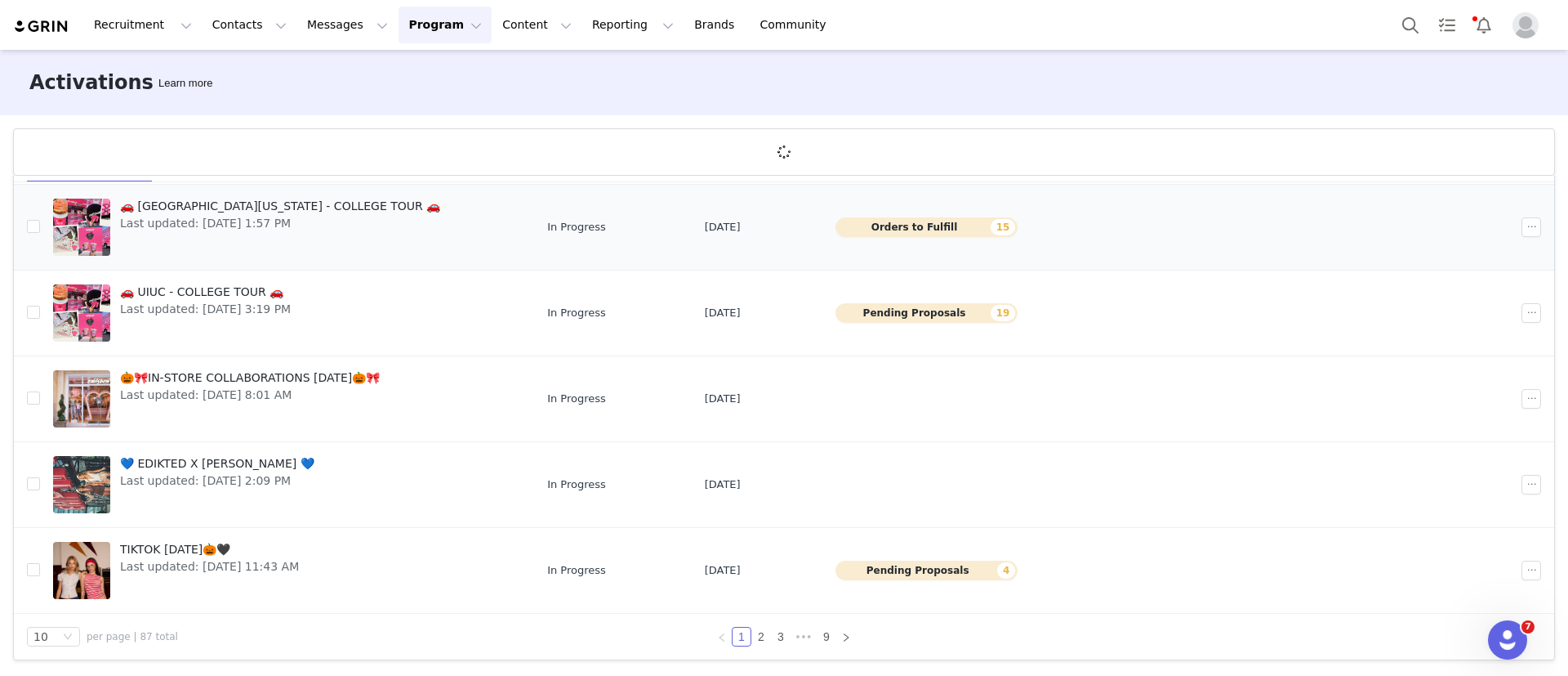
click at [230, 208] on span "🚗 [GEOGRAPHIC_DATA][US_STATE] - COLLEGE TOUR 🚗" at bounding box center [280, 206] width 320 height 17
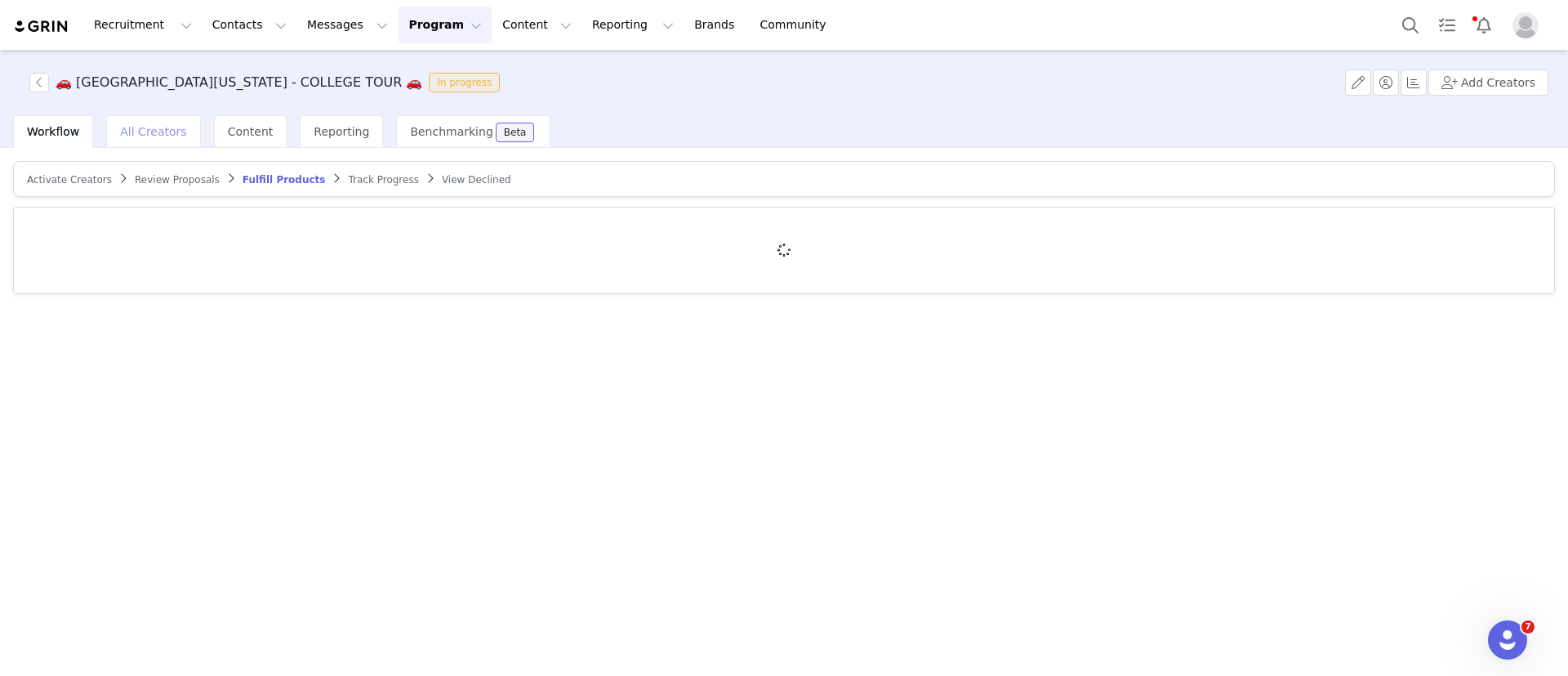
click at [122, 127] on span "All Creators" at bounding box center [153, 132] width 66 height 13
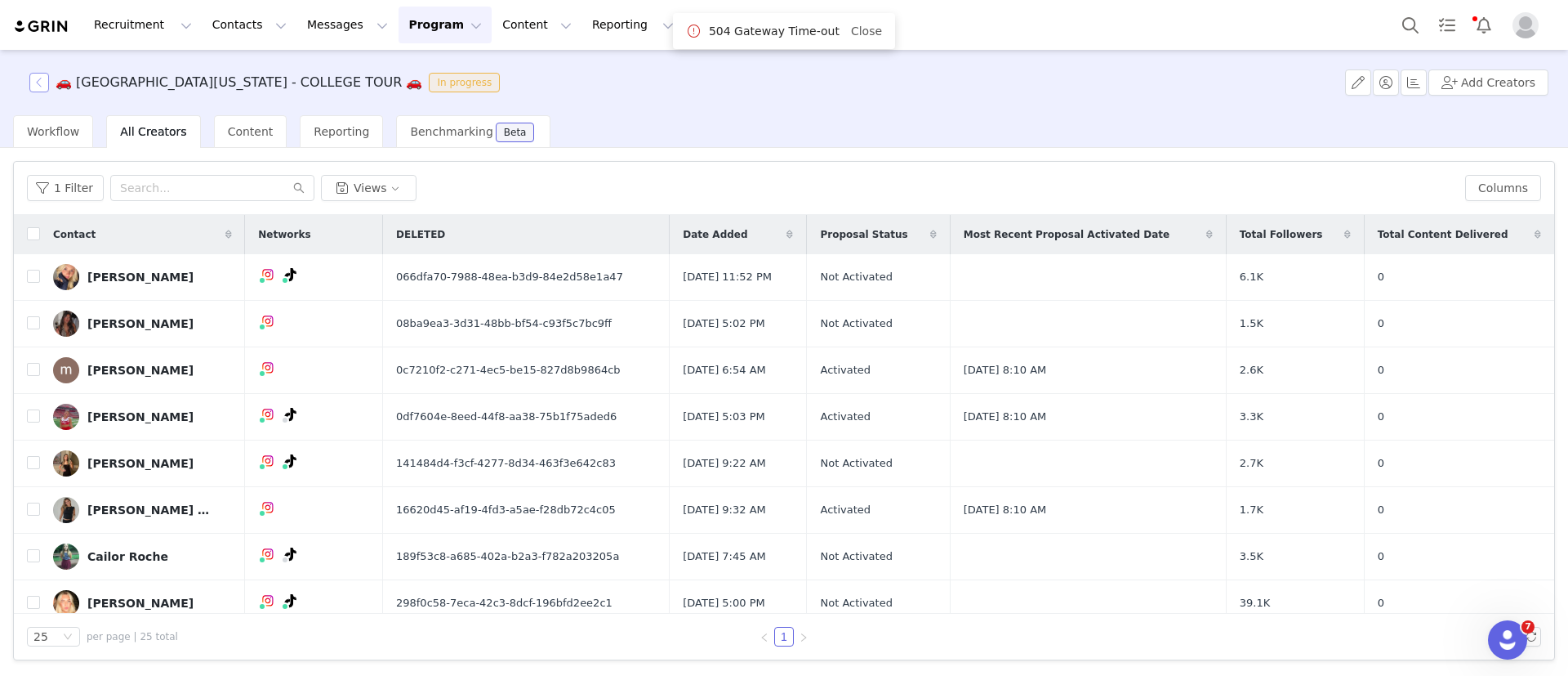
click at [32, 85] on button "button" at bounding box center [39, 82] width 19 height 19
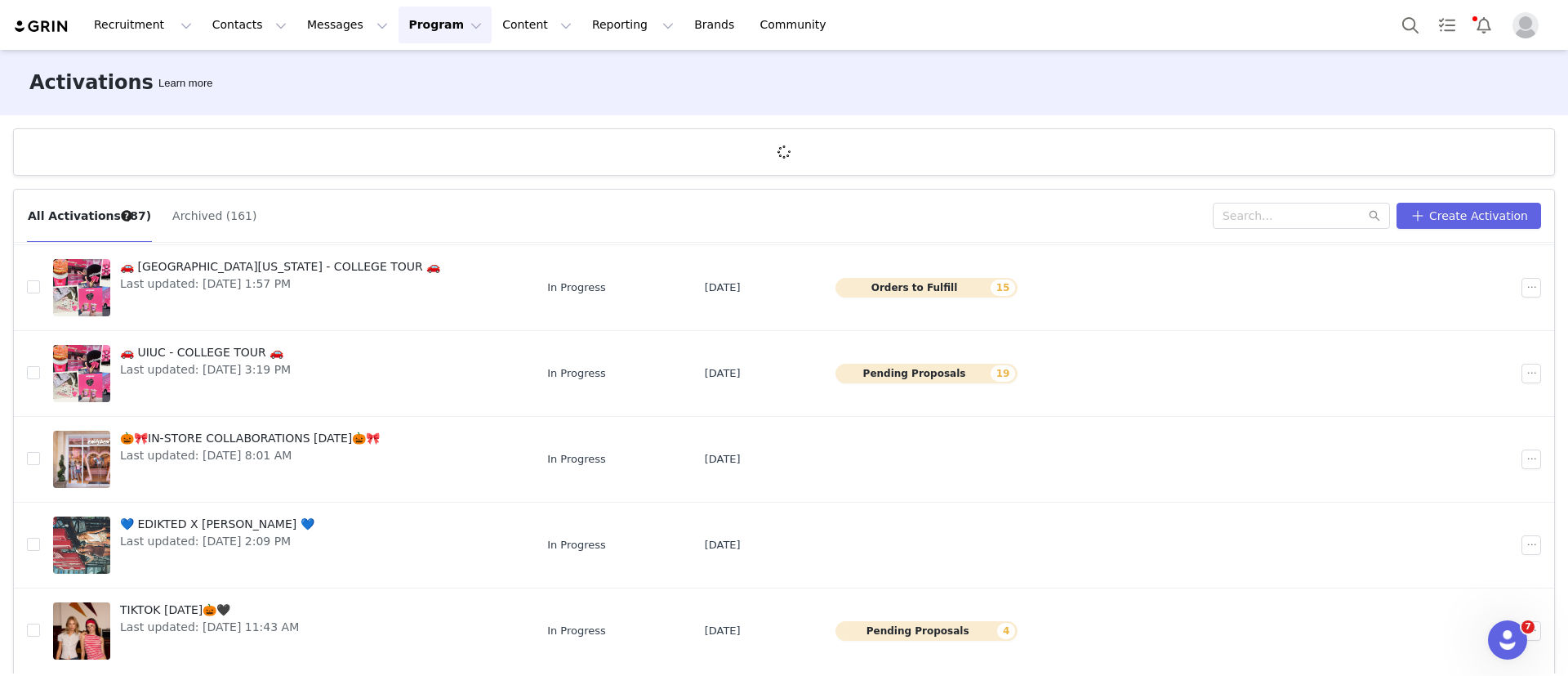
scroll to position [61, 0]
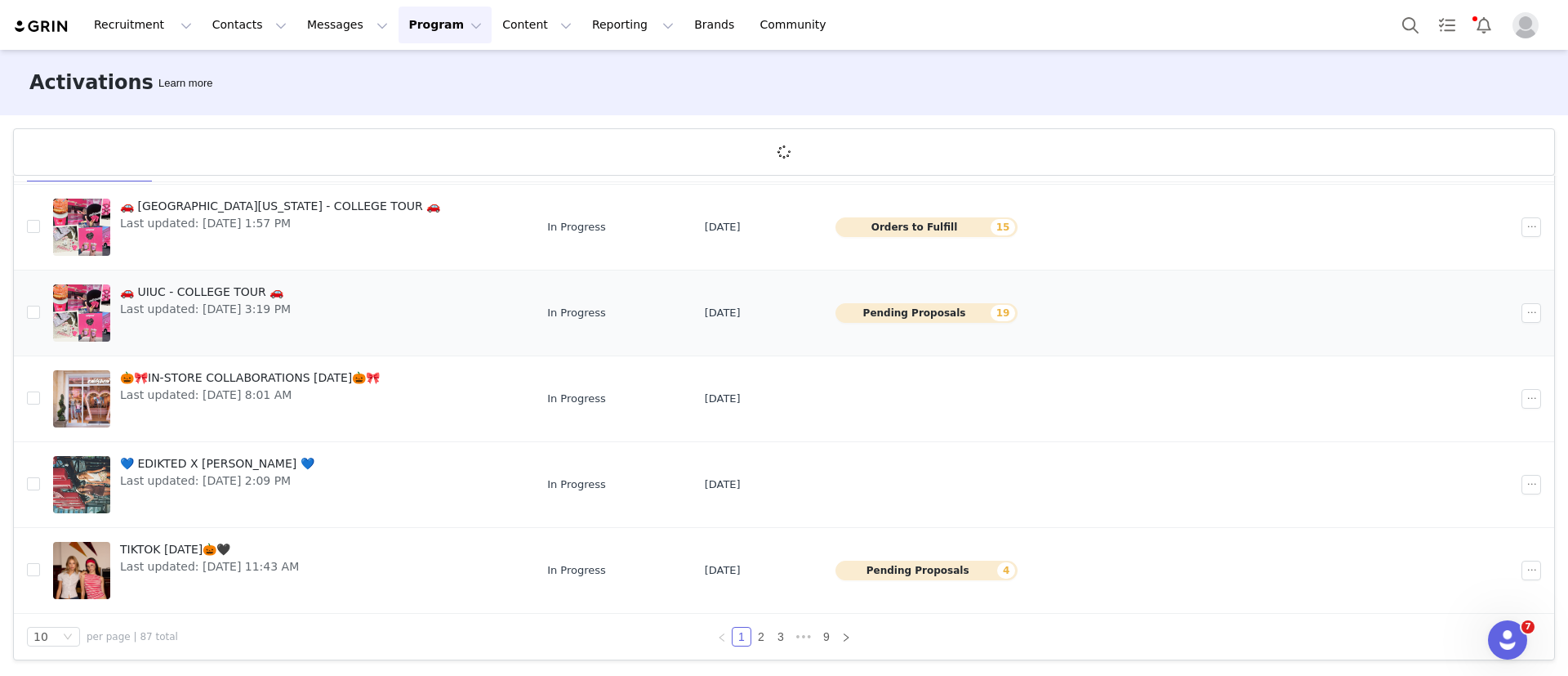
click at [359, 340] on link "🚗 UIUC - COLLEGE TOUR 🚗 Last updated: Sep 30, 2025 3:19 PM" at bounding box center [287, 313] width 468 height 65
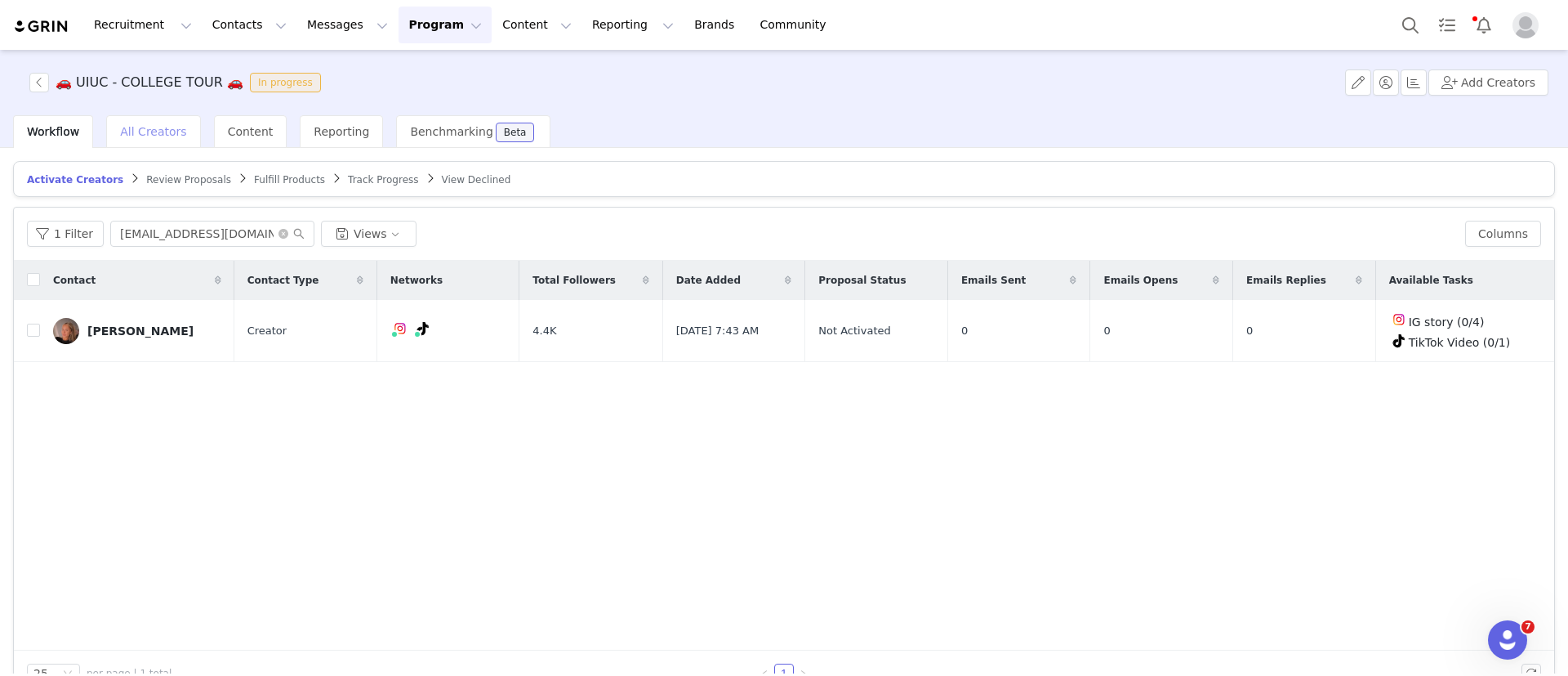
click at [153, 125] on span "All Creators" at bounding box center [153, 132] width 66 height 13
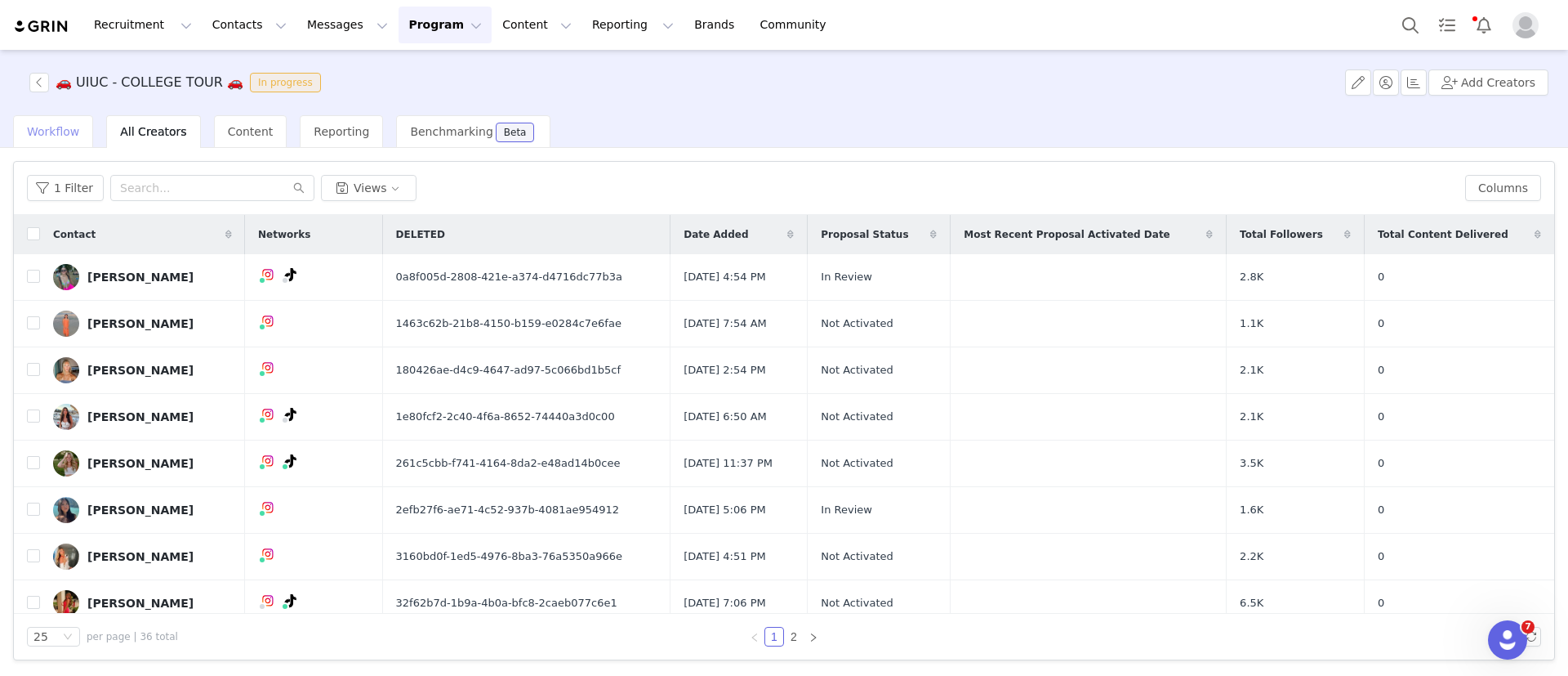
click at [58, 133] on span "Workflow" at bounding box center [52, 132] width 52 height 13
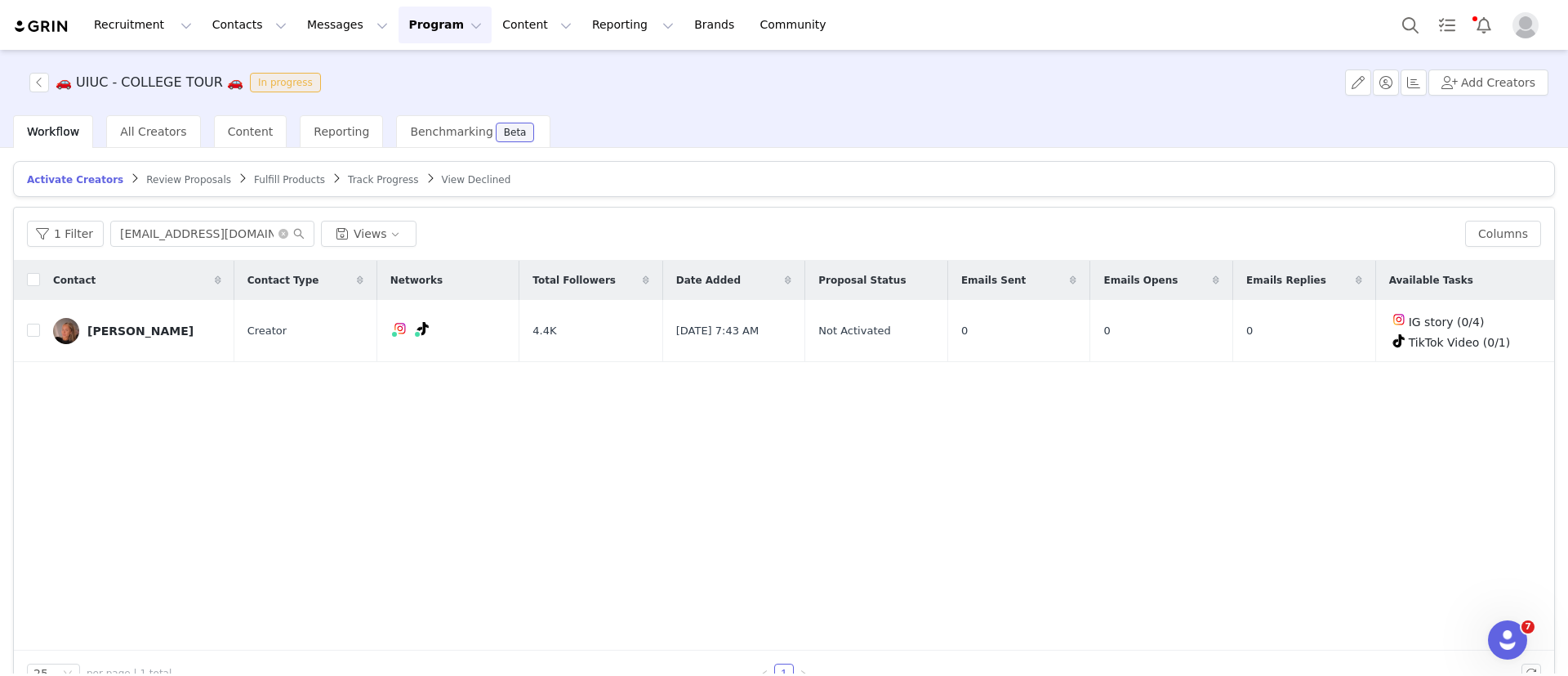
click at [146, 174] on span "Review Proposals" at bounding box center [188, 179] width 85 height 11
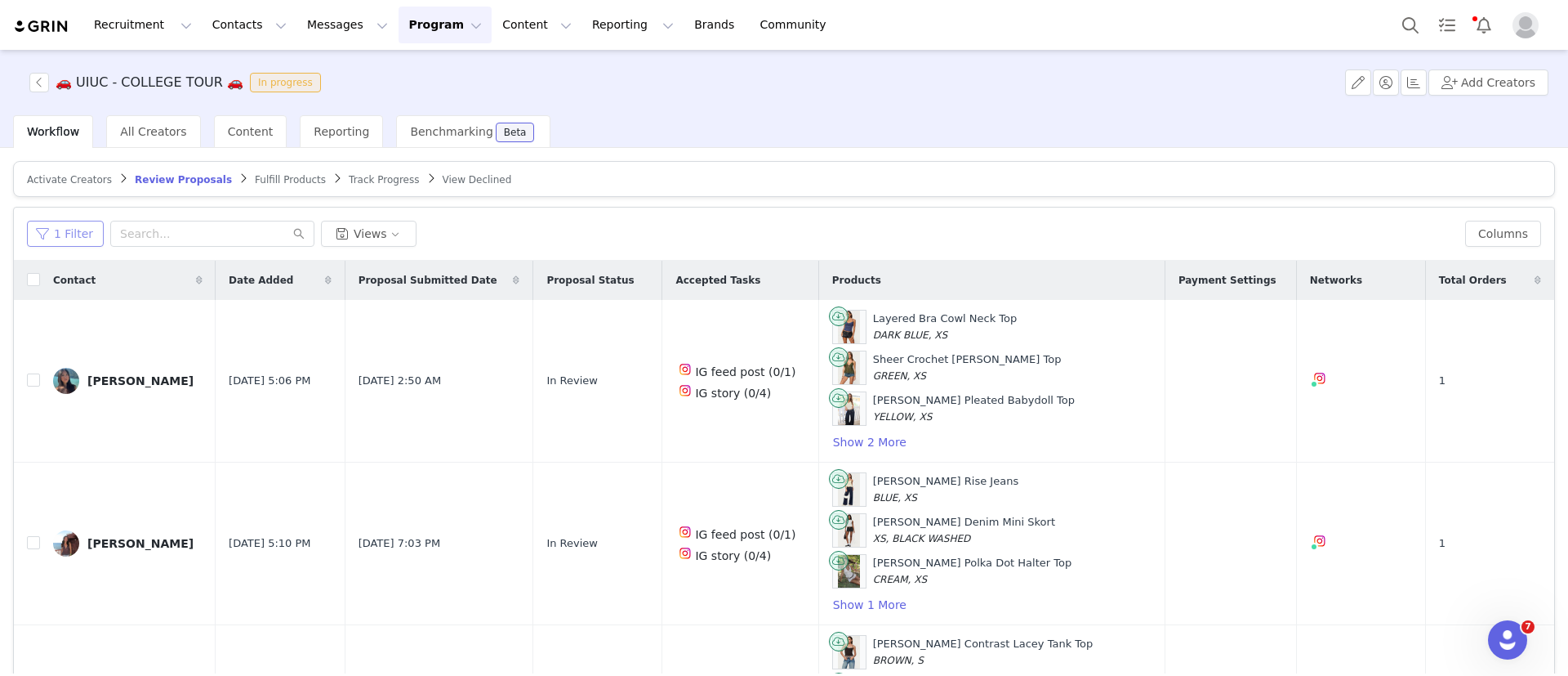
click at [74, 244] on button "1 Filter" at bounding box center [65, 234] width 77 height 26
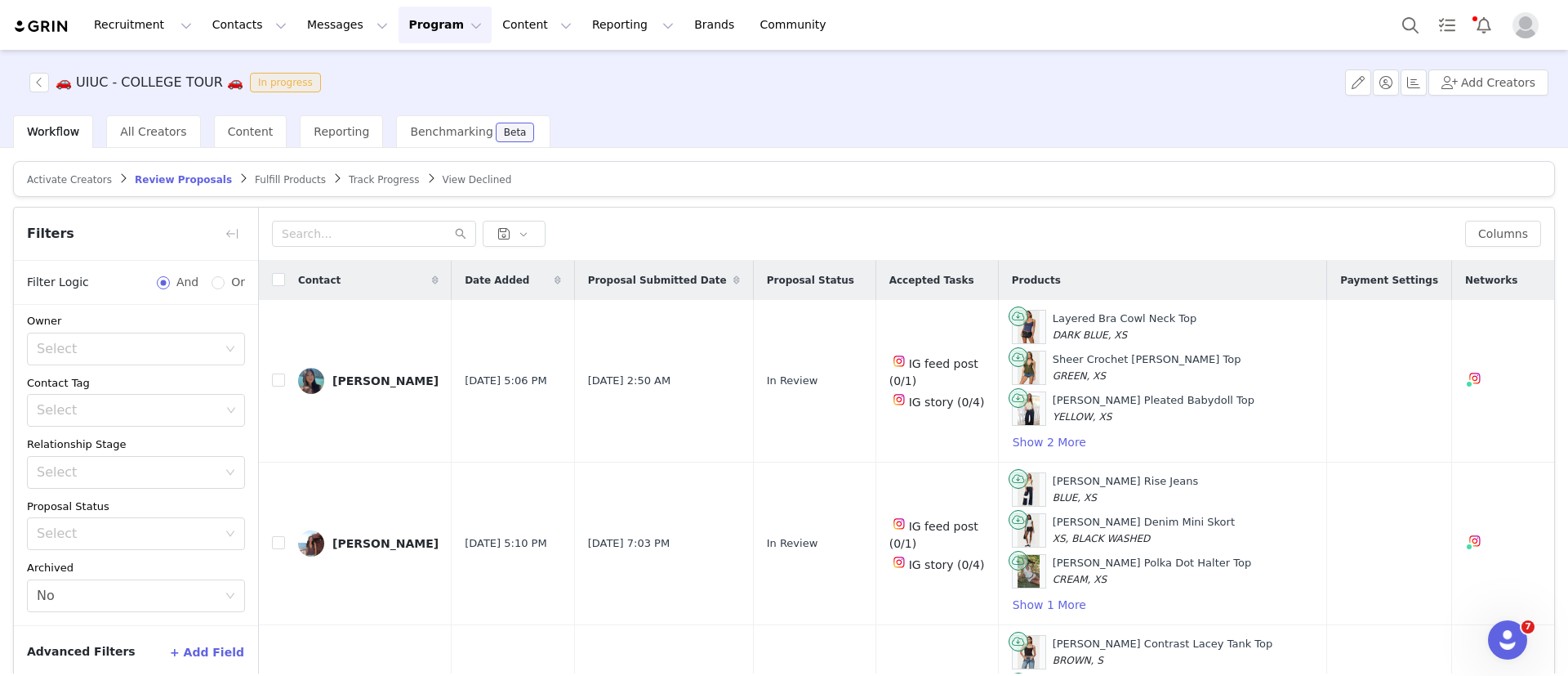
scroll to position [77, 0]
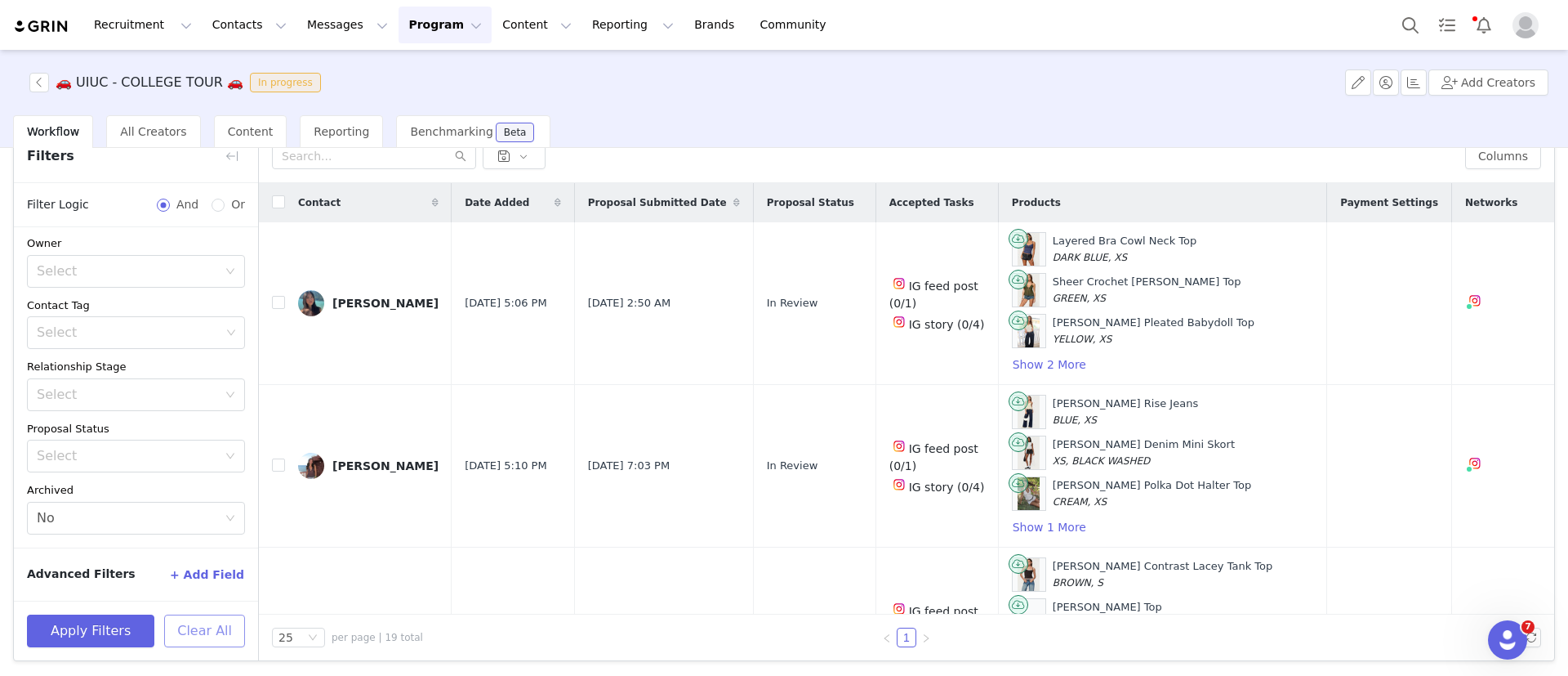
click at [202, 633] on button "Clear All" at bounding box center [205, 631] width 81 height 33
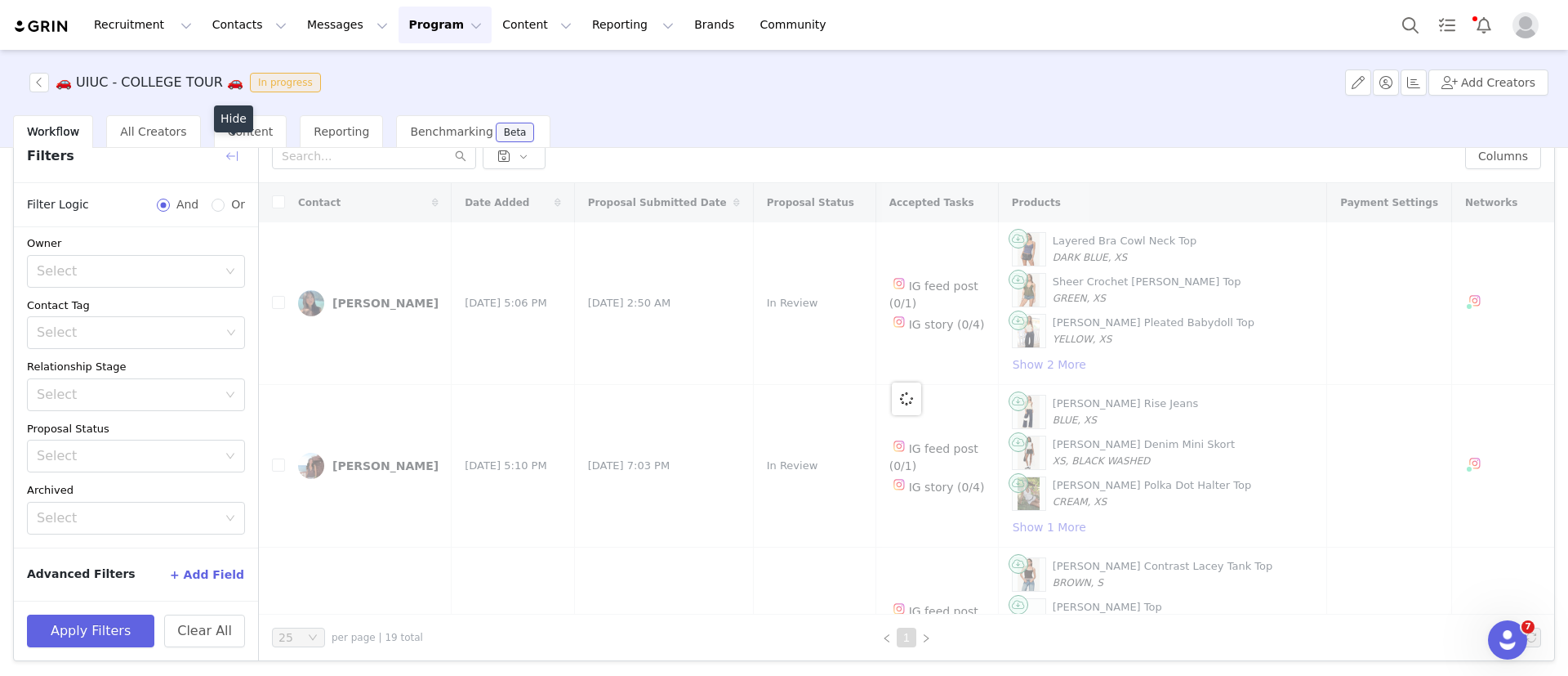
click at [229, 159] on button "button" at bounding box center [232, 156] width 26 height 26
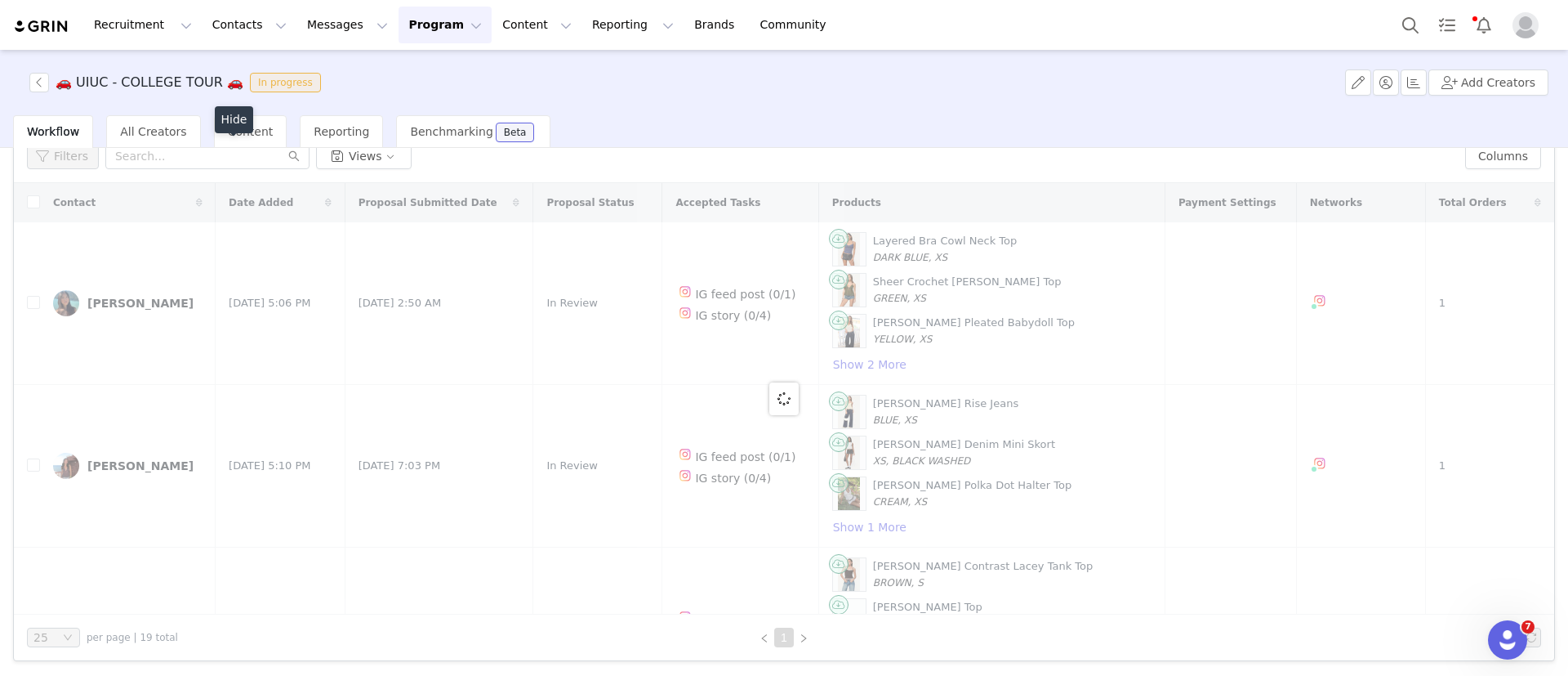
scroll to position [164, 0]
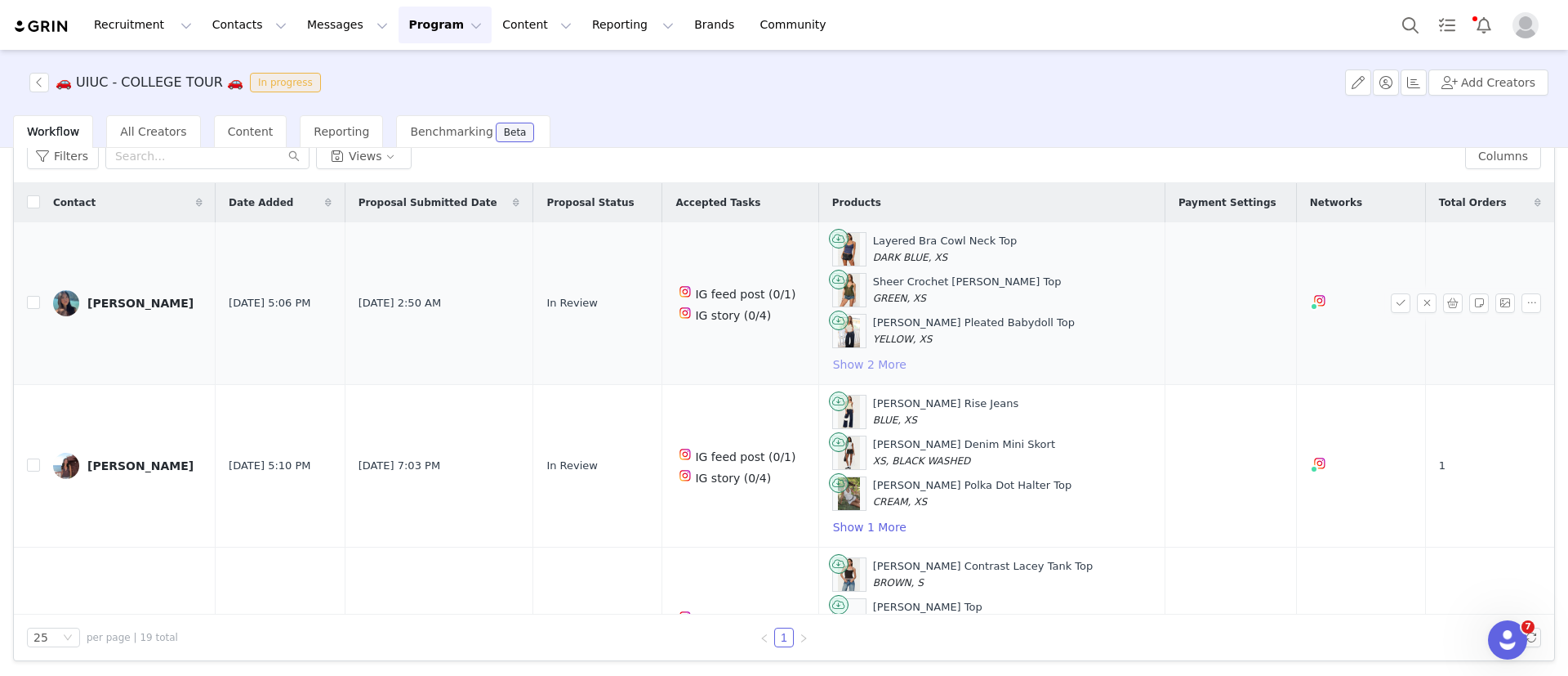
click at [849, 359] on button "Show 2 More" at bounding box center [870, 364] width 75 height 19
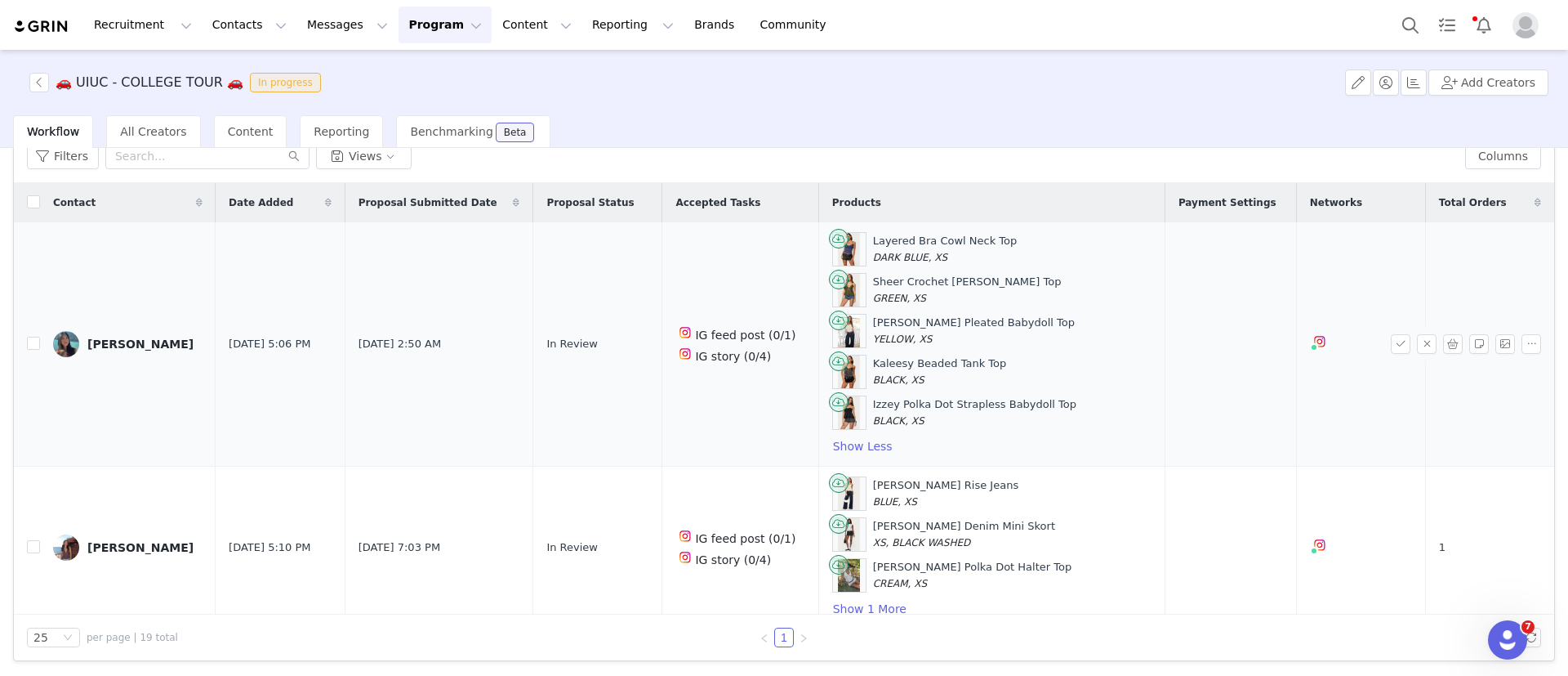
click at [97, 344] on div "Zoe Lau" at bounding box center [141, 344] width 107 height 13
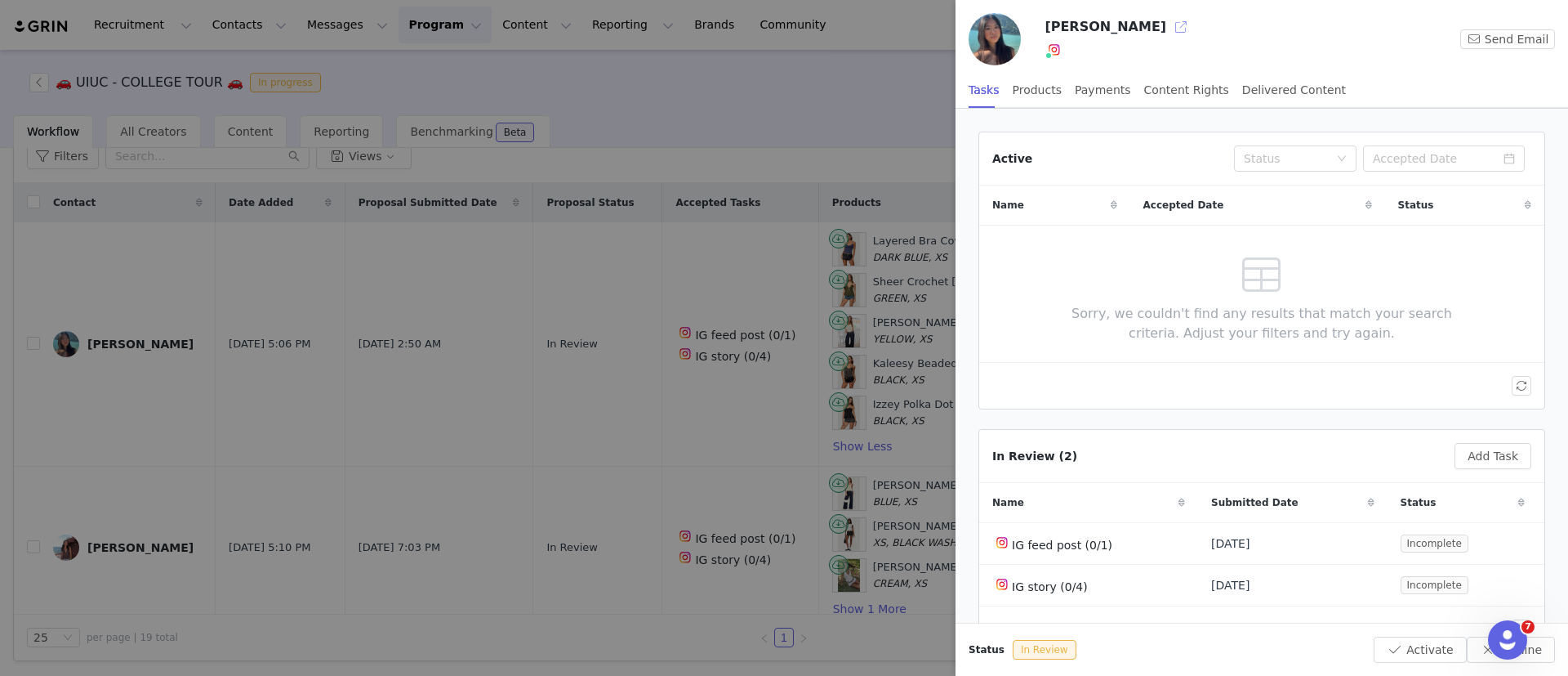
click at [1168, 28] on button "button" at bounding box center [1181, 27] width 26 height 26
click at [171, 369] on div at bounding box center [784, 338] width 1568 height 676
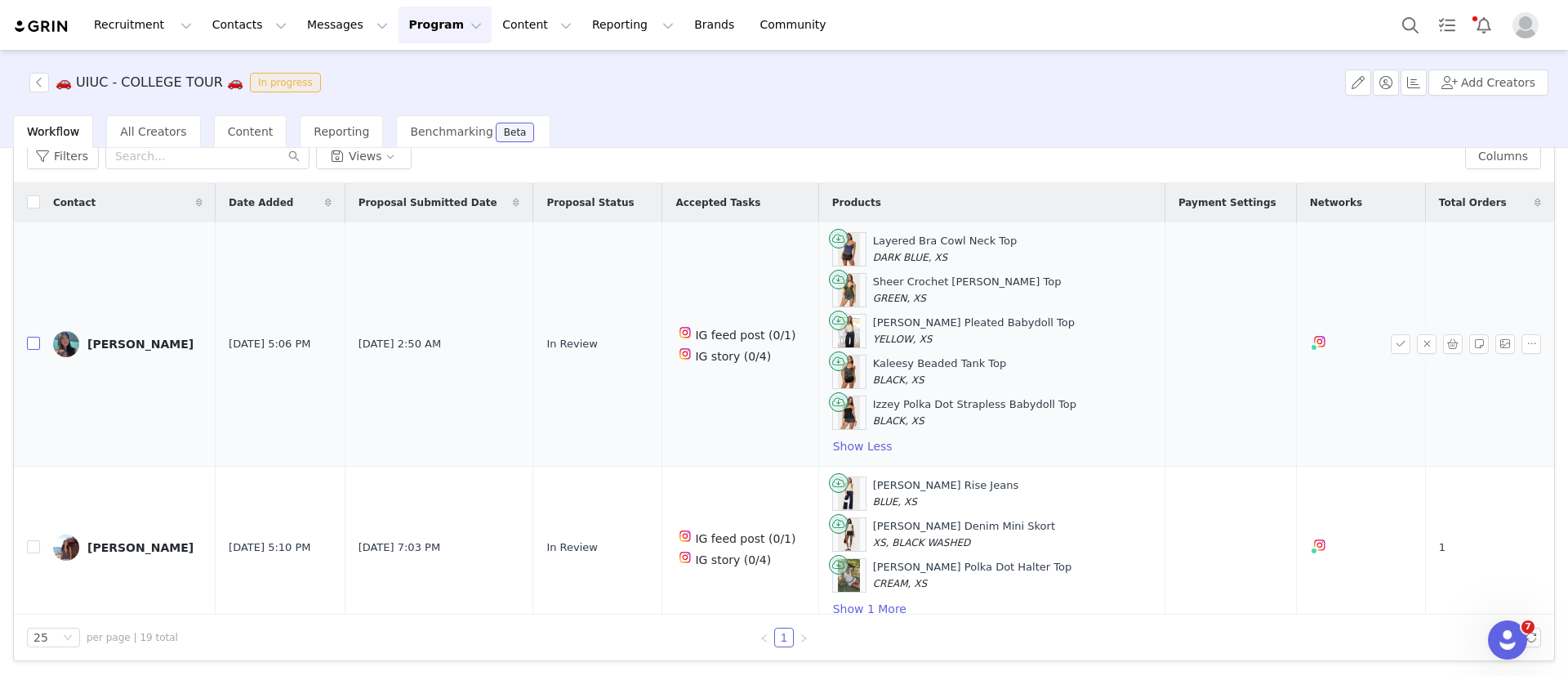
click at [33, 348] on input "checkbox" at bounding box center [33, 343] width 13 height 13
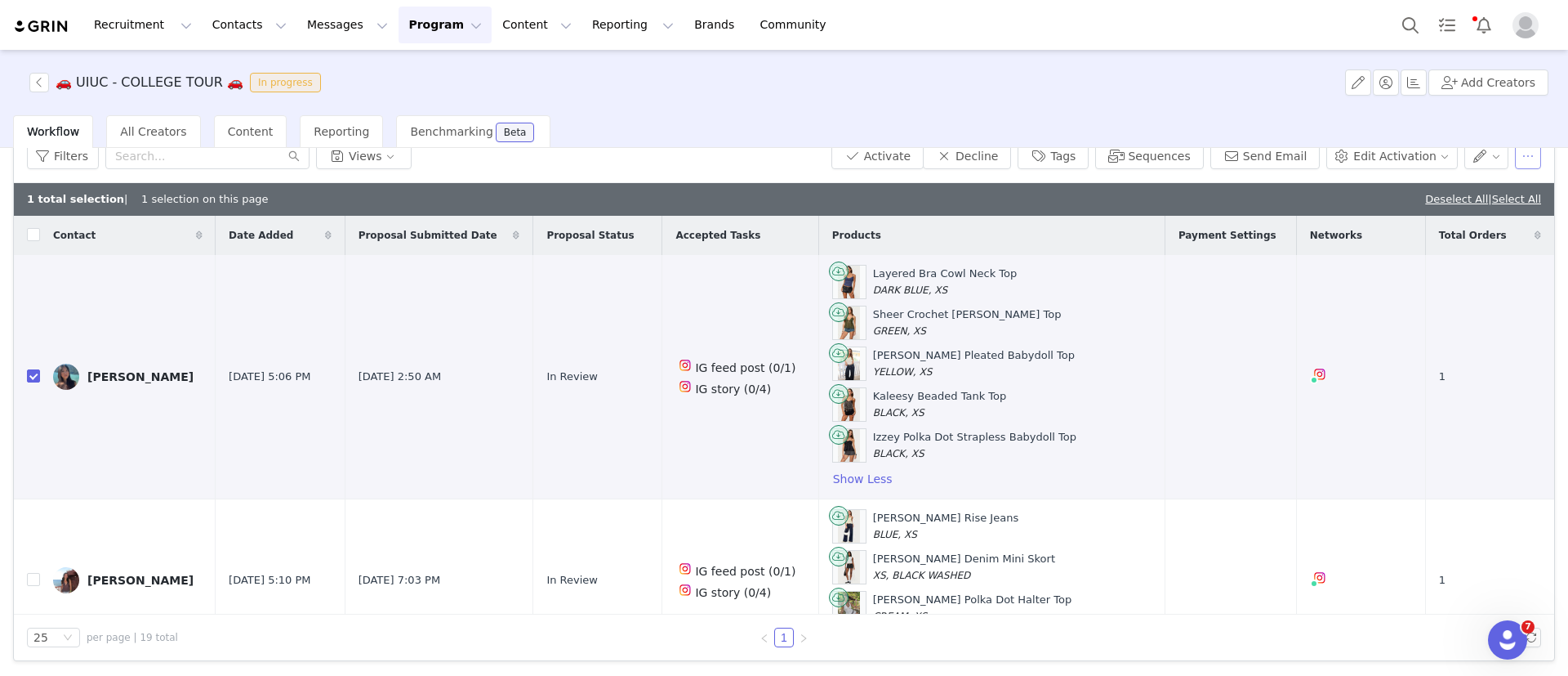
click at [1516, 155] on button "button" at bounding box center [1528, 156] width 26 height 26
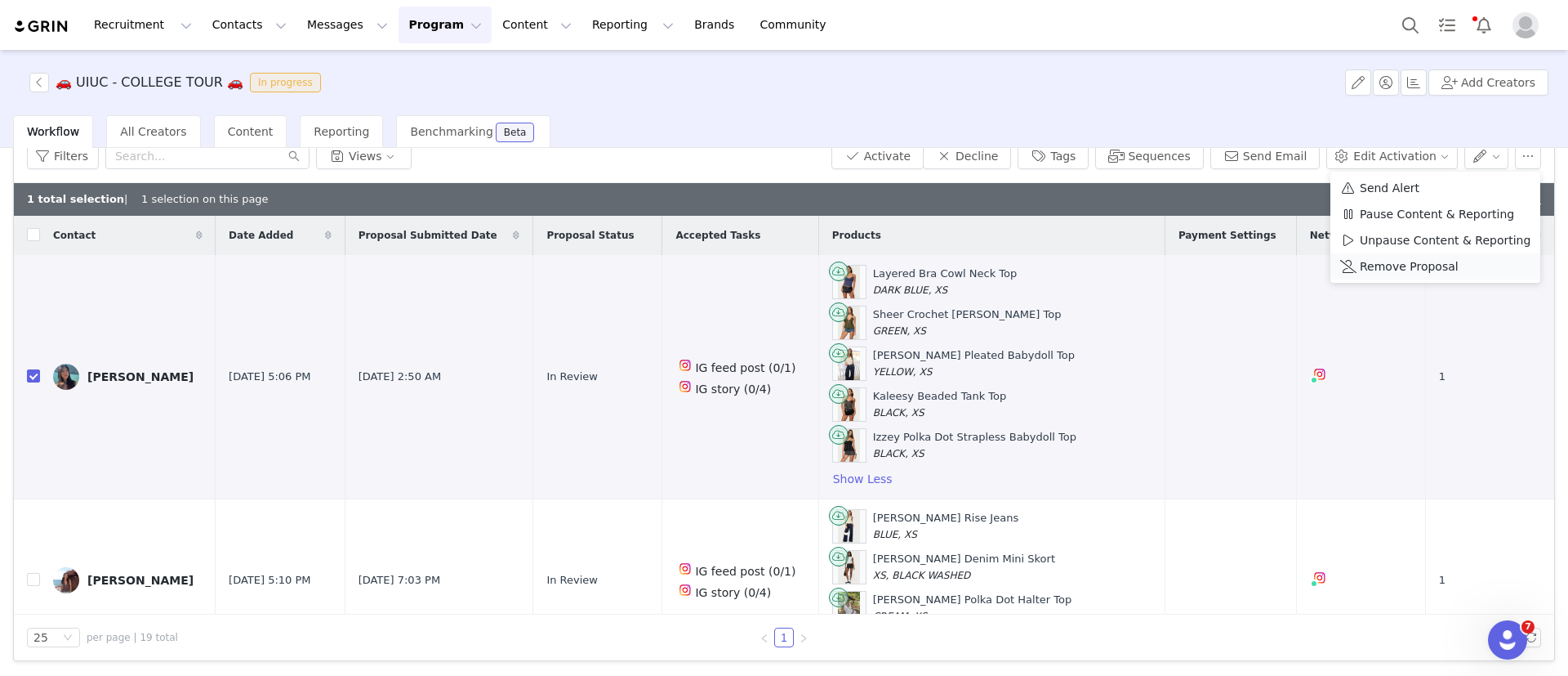
click at [1407, 270] on span "Remove Proposal" at bounding box center [1410, 267] width 99 height 18
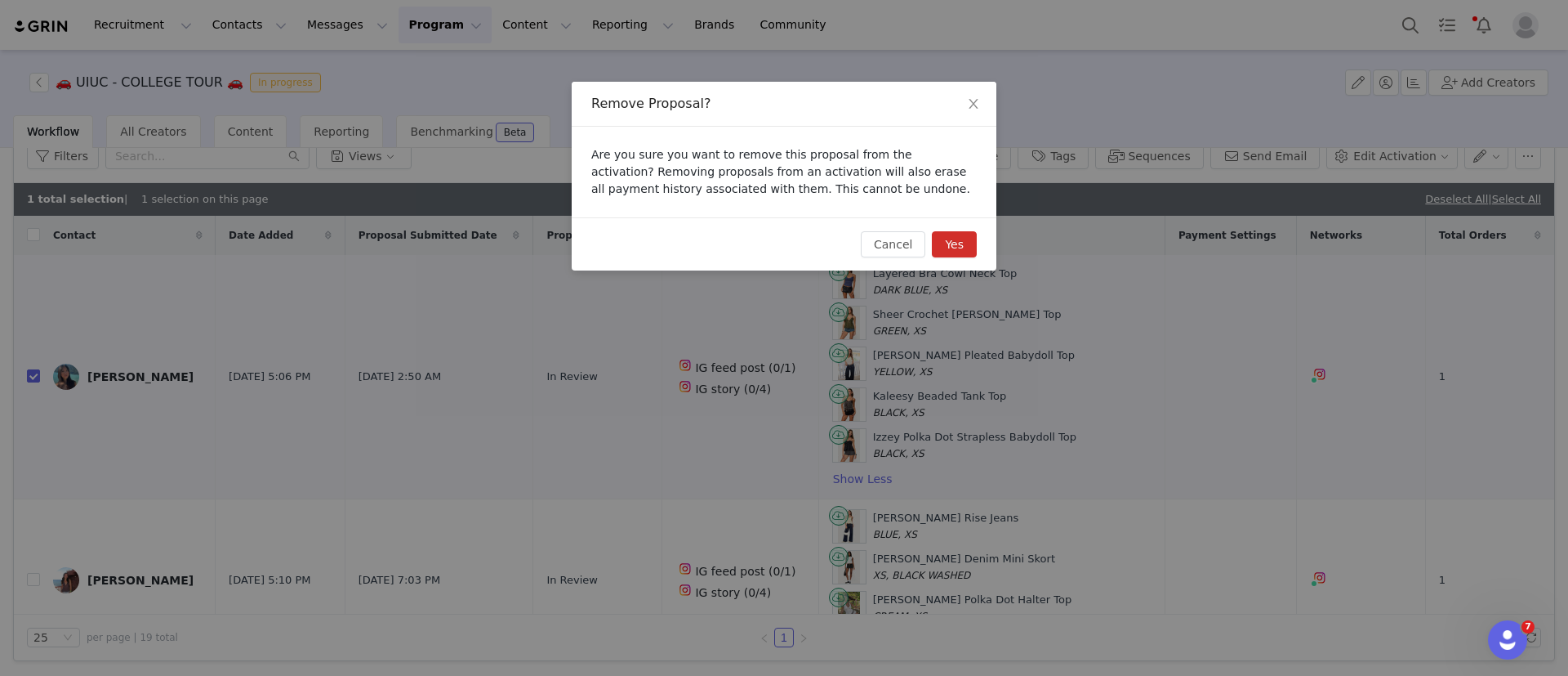
click at [950, 238] on button "Yes" at bounding box center [954, 245] width 45 height 26
checkbox input "false"
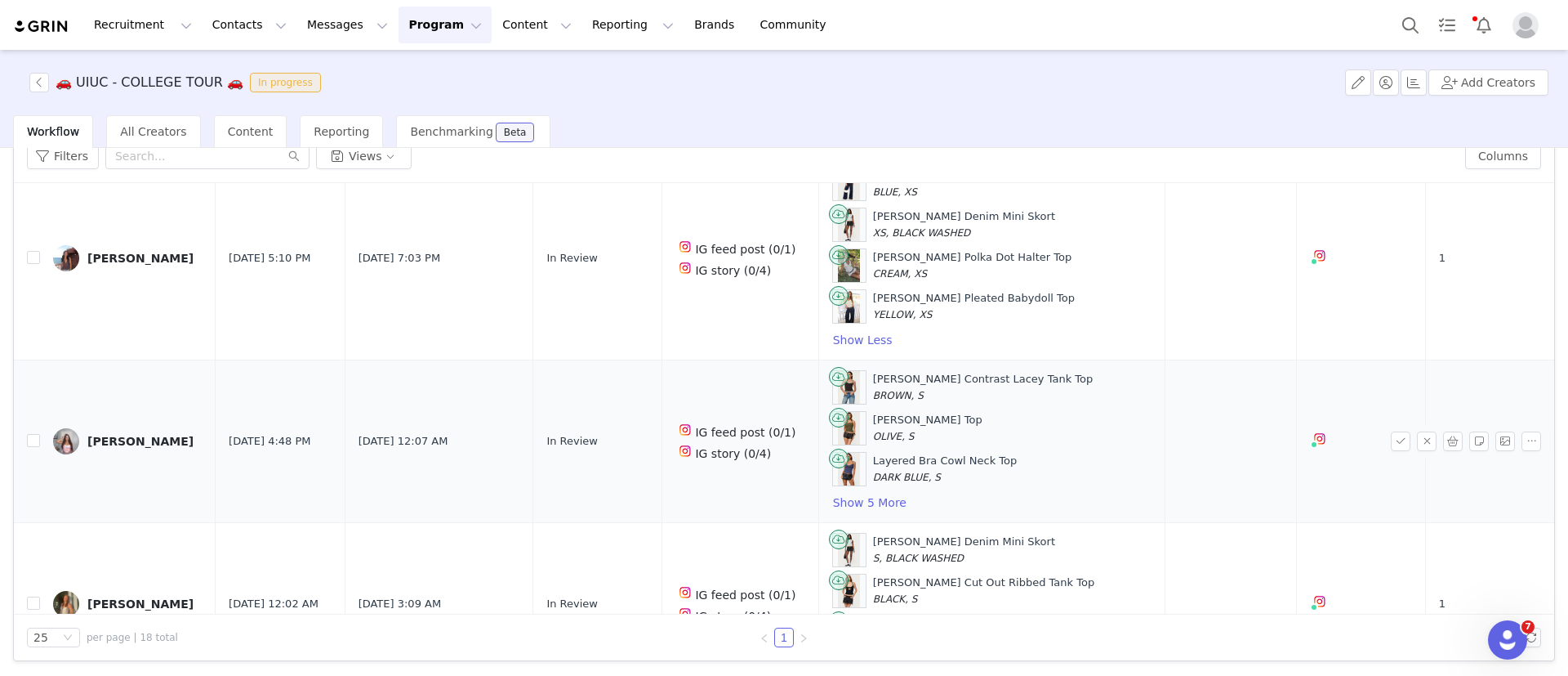
scroll to position [69, 0]
click at [857, 508] on button "Show 5 More" at bounding box center [870, 498] width 75 height 19
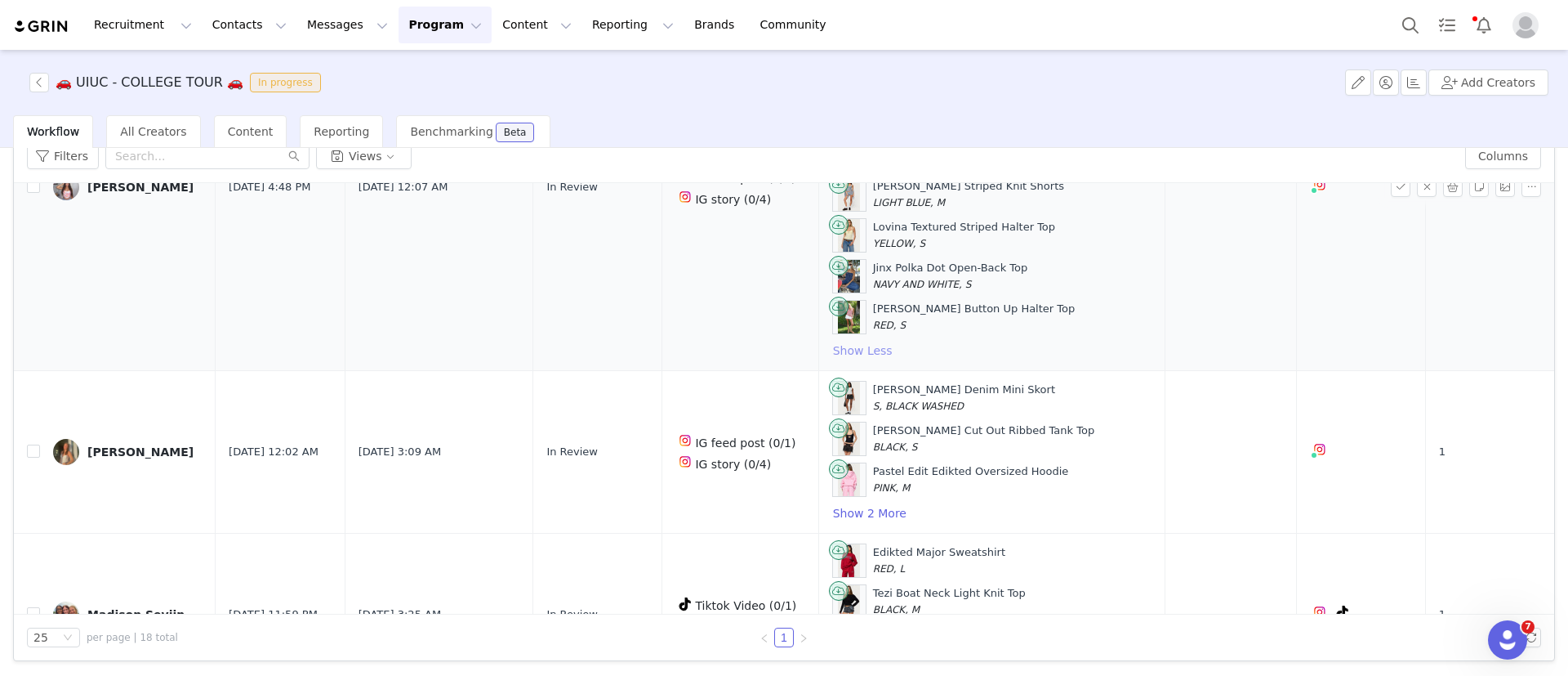
scroll to position [426, 0]
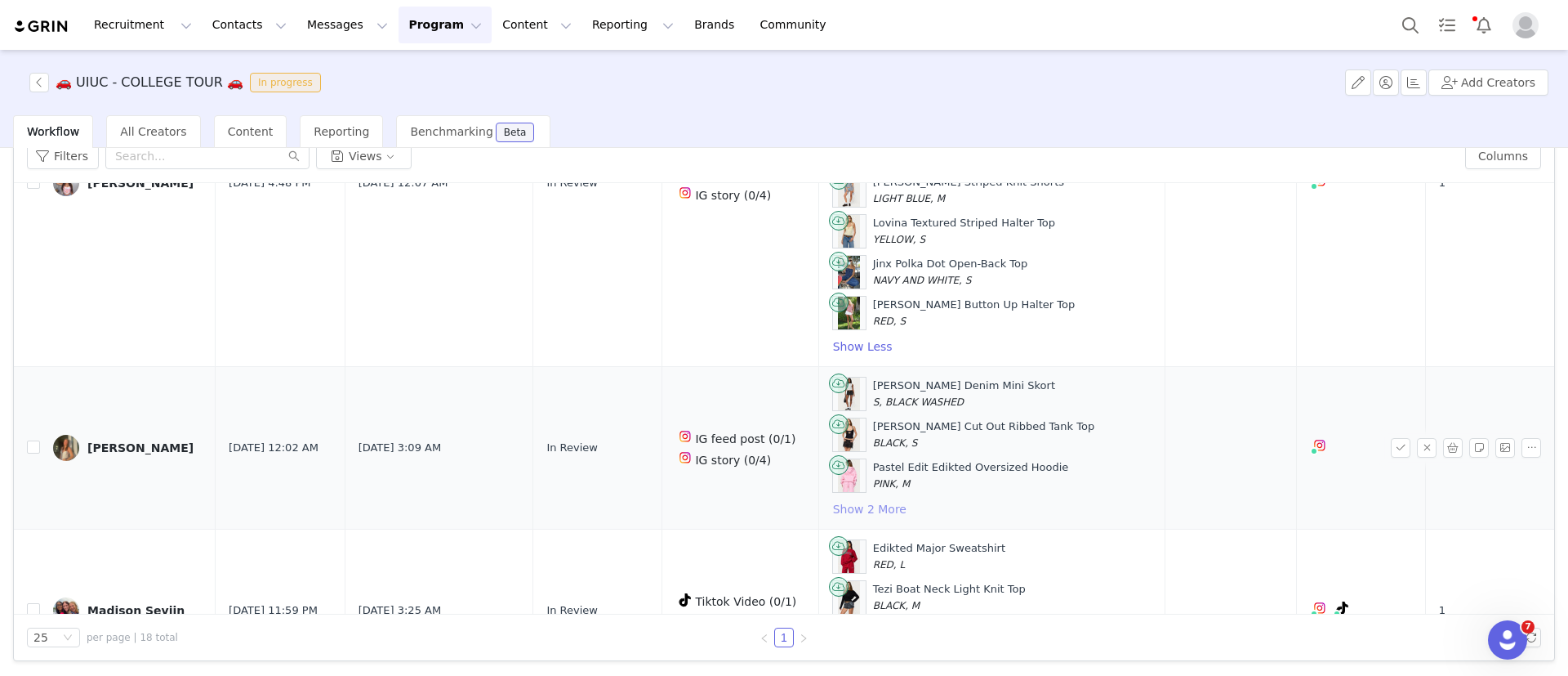
click at [833, 511] on button "Show 2 More" at bounding box center [870, 509] width 75 height 19
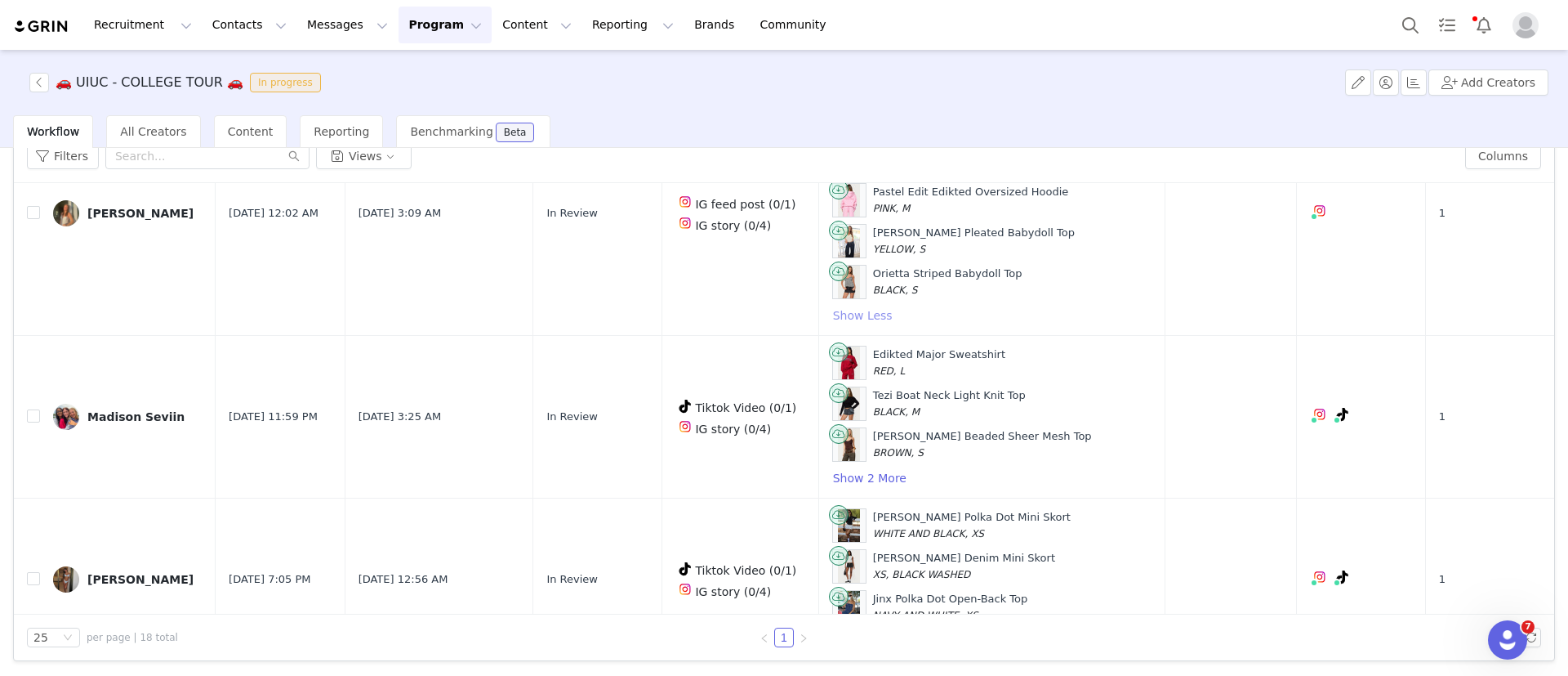
scroll to position [706, 0]
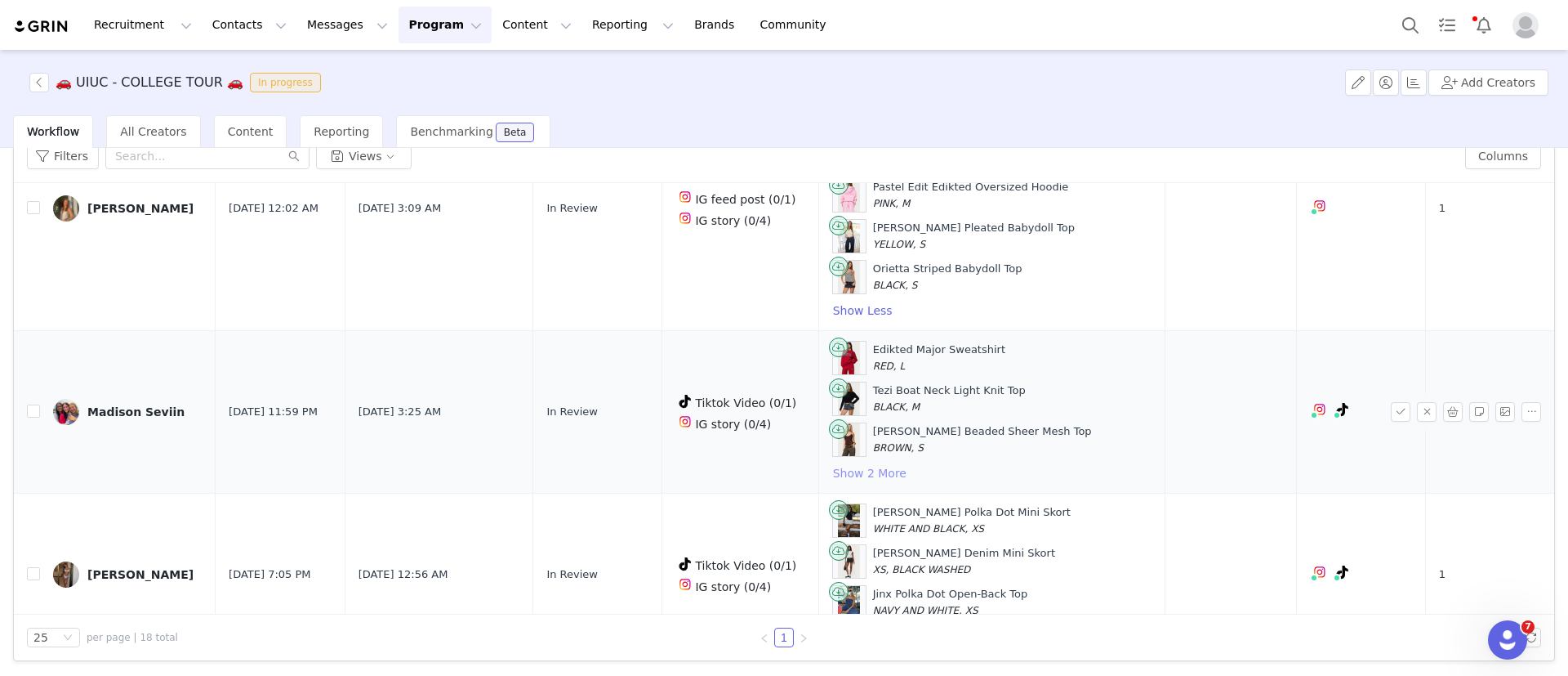
click at [852, 475] on button "Show 2 More" at bounding box center [870, 473] width 75 height 19
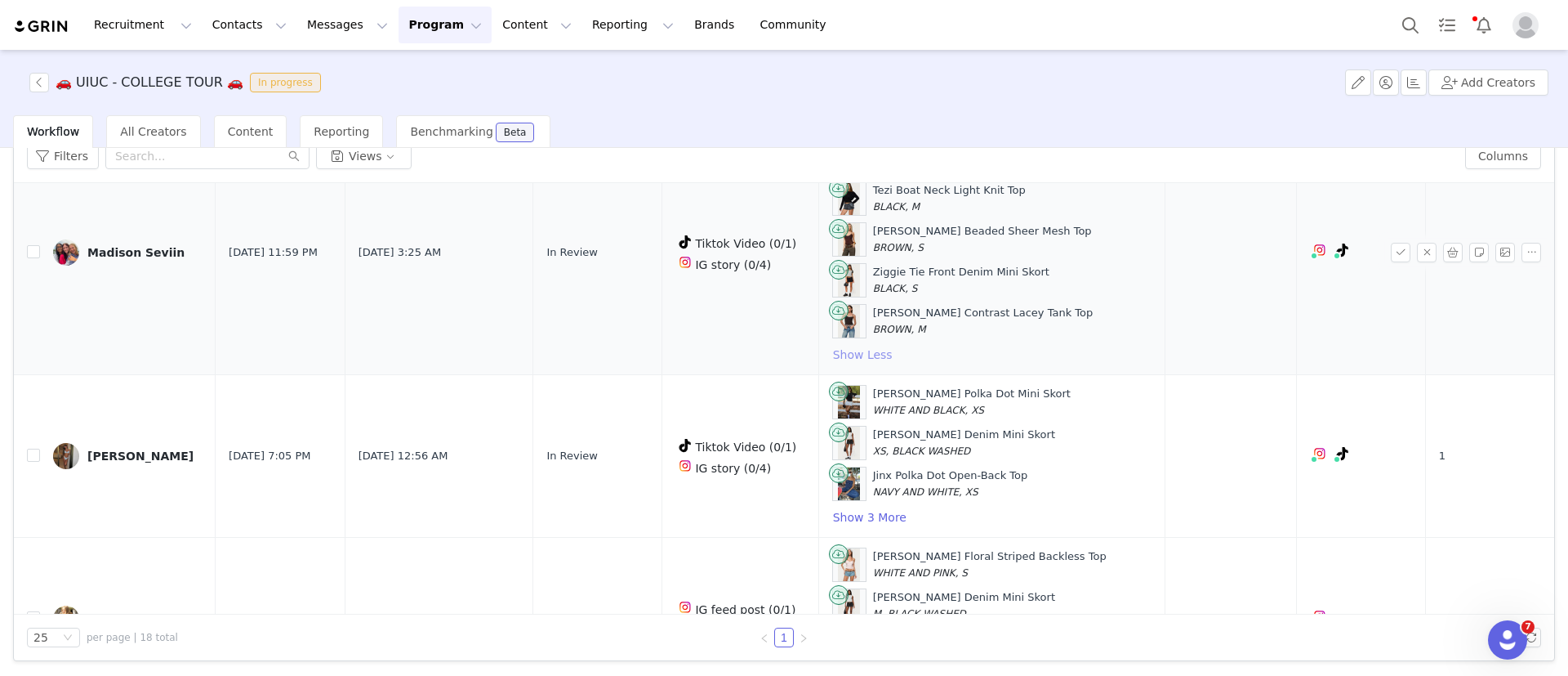
scroll to position [907, 0]
click at [869, 518] on button "Show 3 More" at bounding box center [870, 516] width 75 height 19
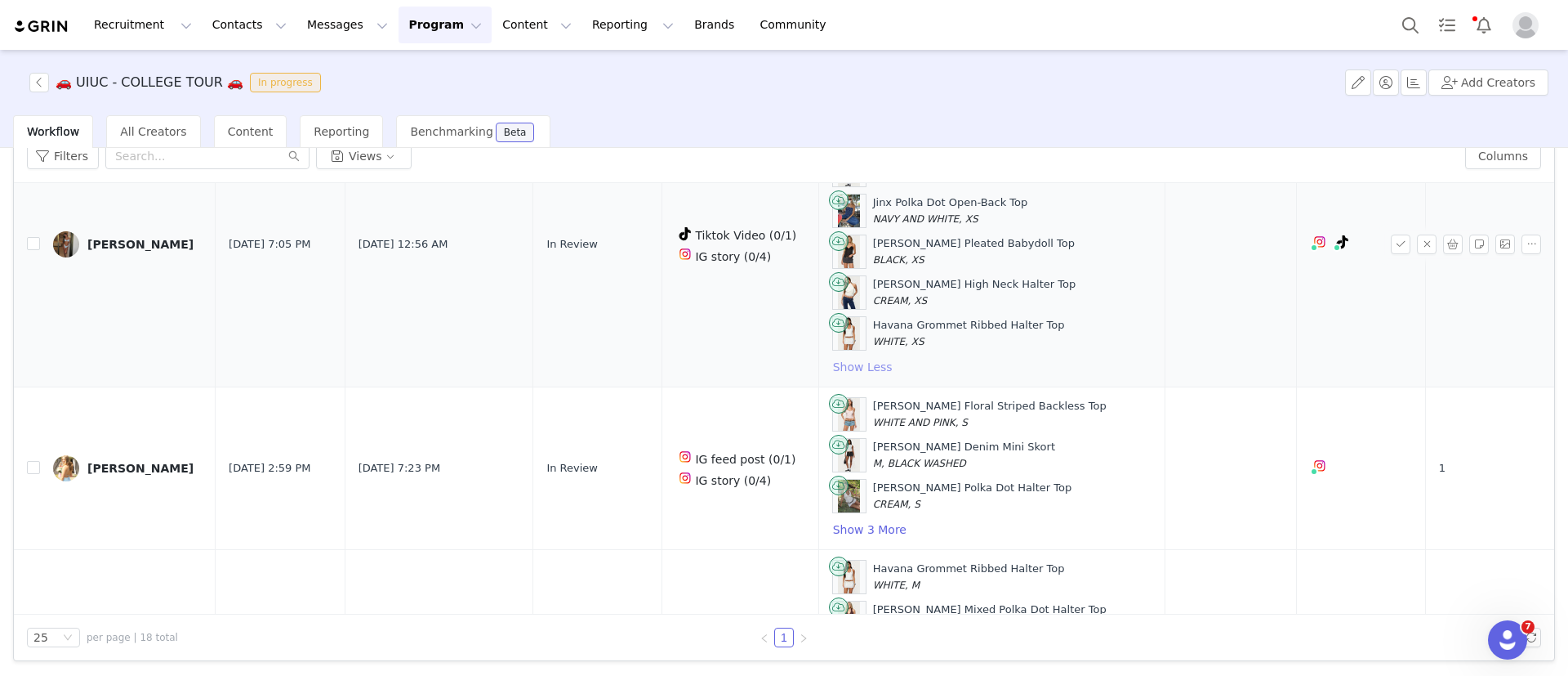
scroll to position [1181, 0]
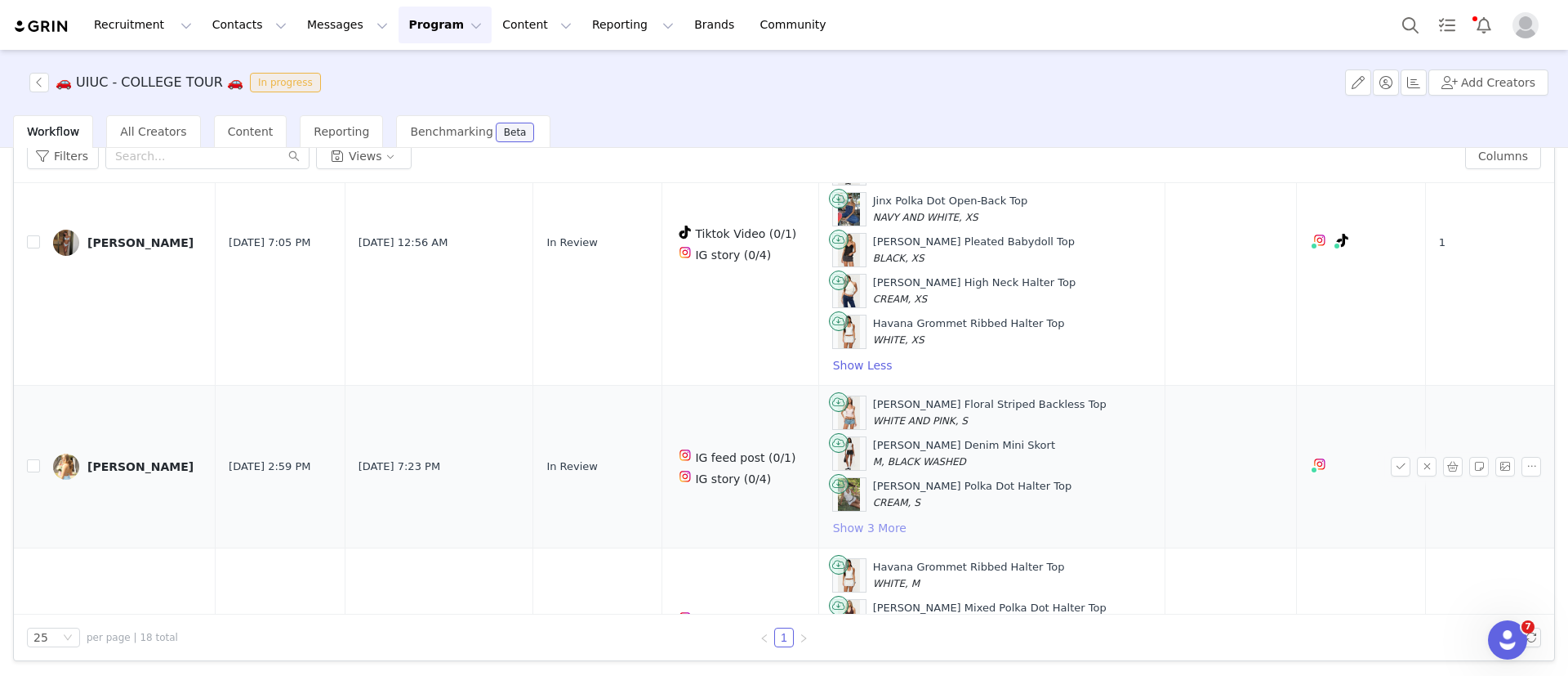
click at [861, 526] on button "Show 3 More" at bounding box center [870, 527] width 75 height 19
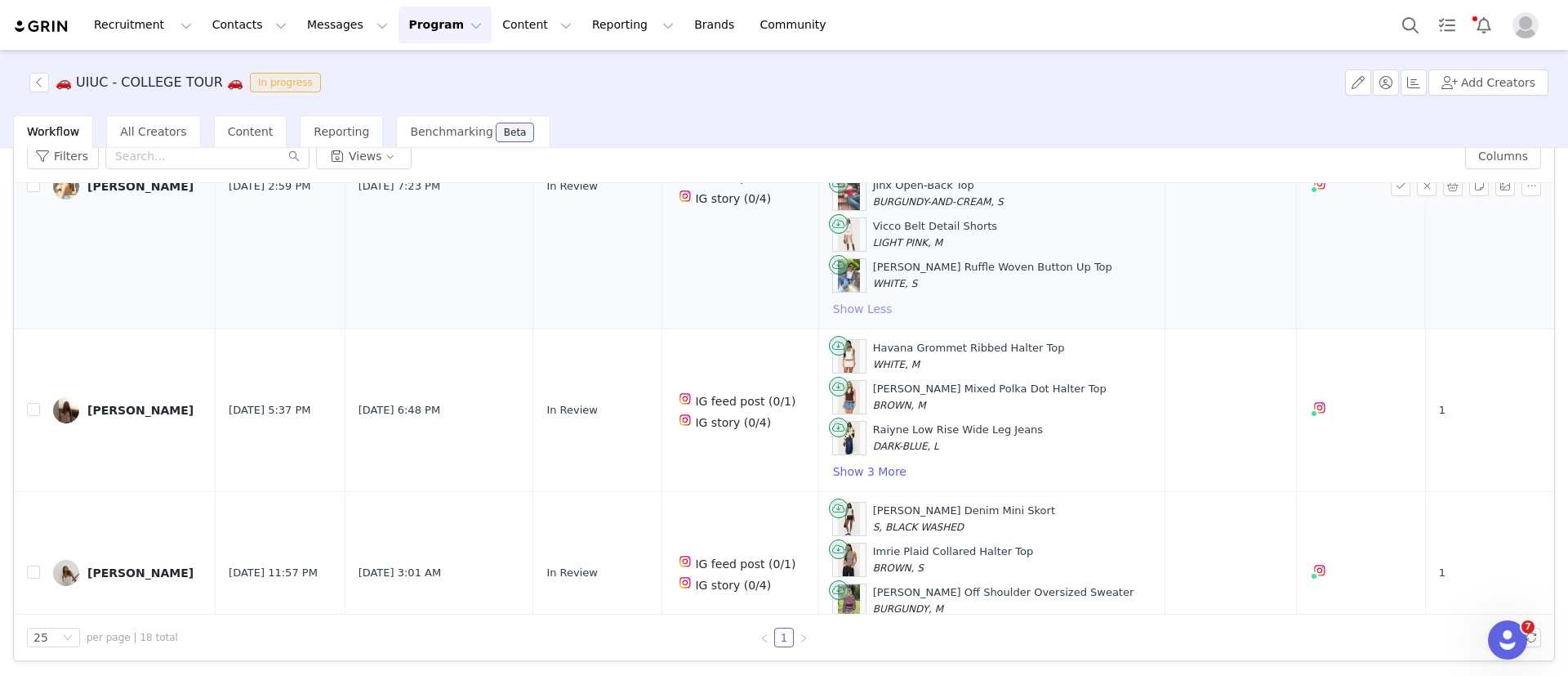
scroll to position [1524, 0]
click at [833, 468] on button "Show 3 More" at bounding box center [870, 469] width 75 height 19
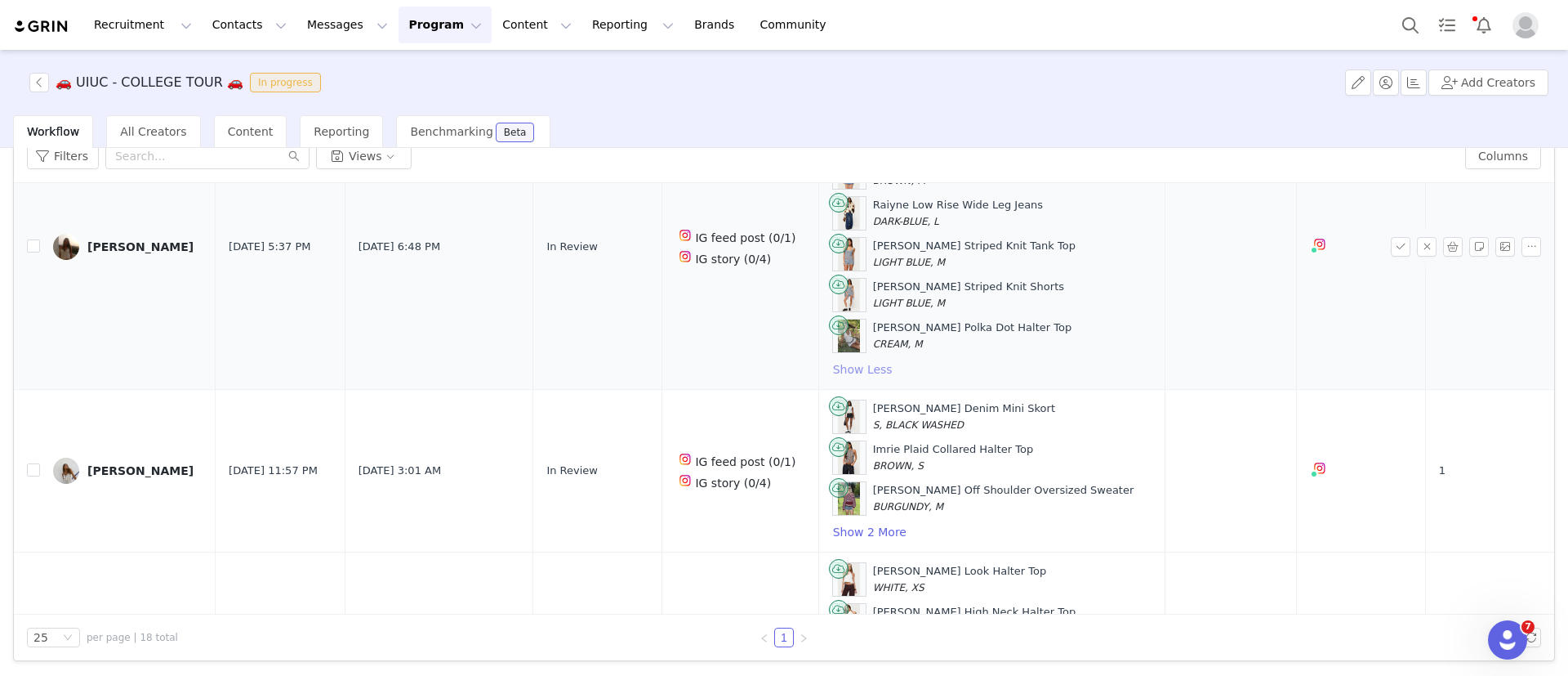
scroll to position [1748, 0]
click at [850, 535] on button "Show 2 More" at bounding box center [870, 531] width 75 height 19
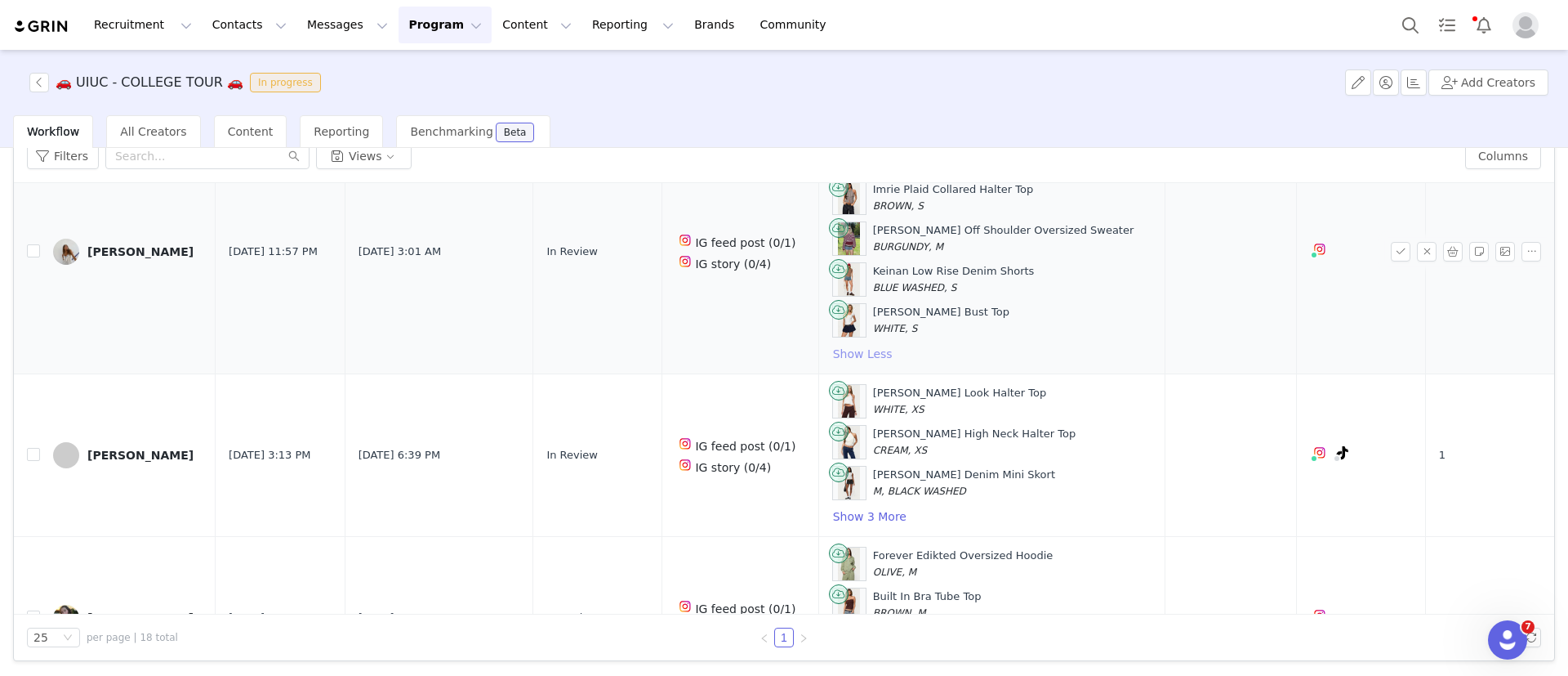
scroll to position [2011, 0]
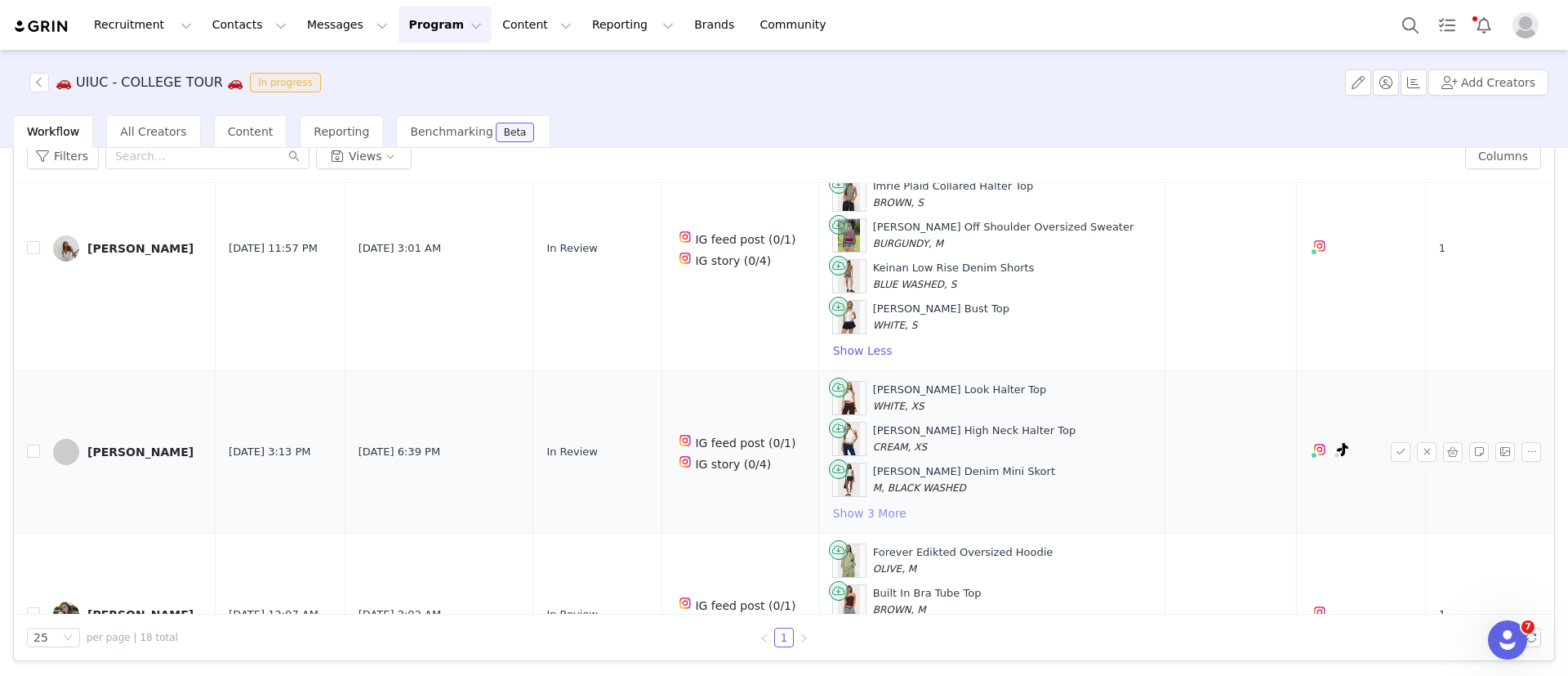
click at [849, 513] on button "Show 3 More" at bounding box center [870, 512] width 75 height 19
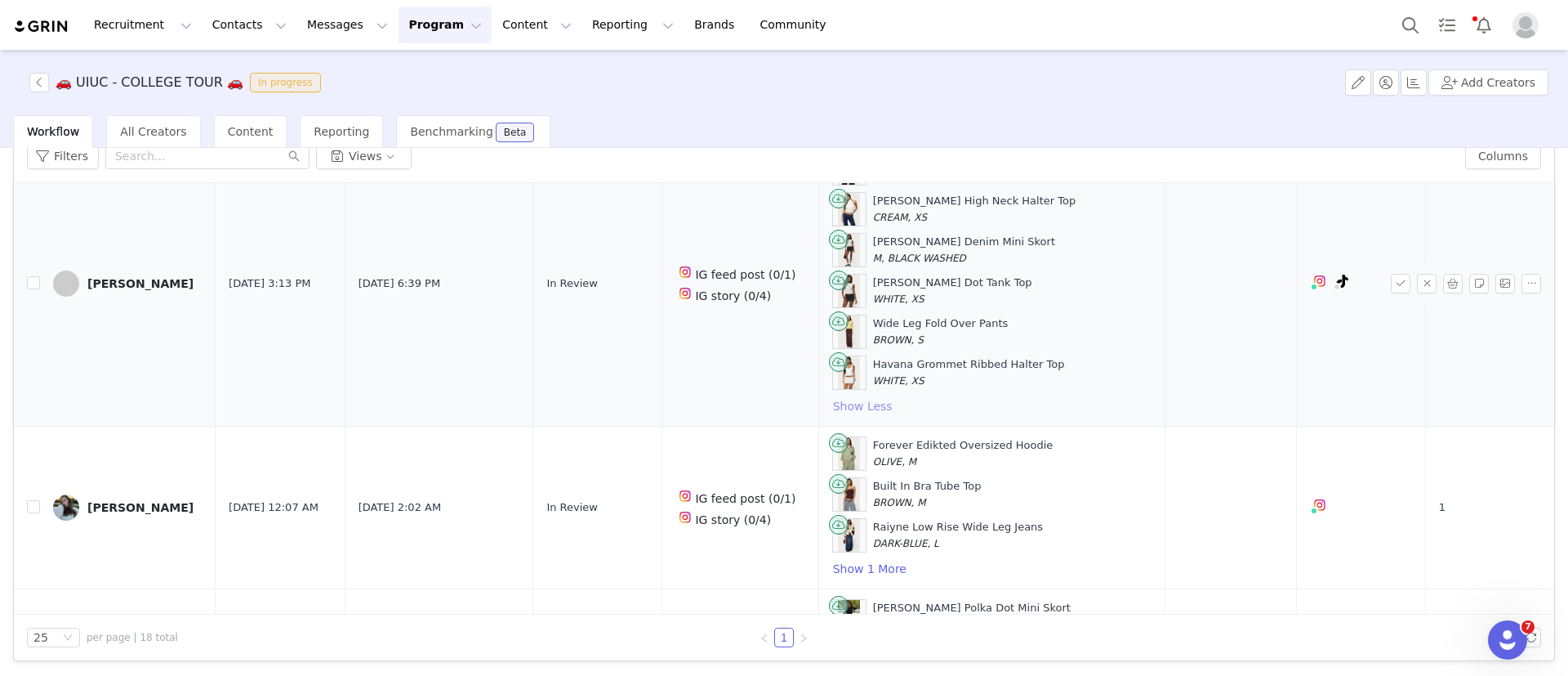
scroll to position [2243, 0]
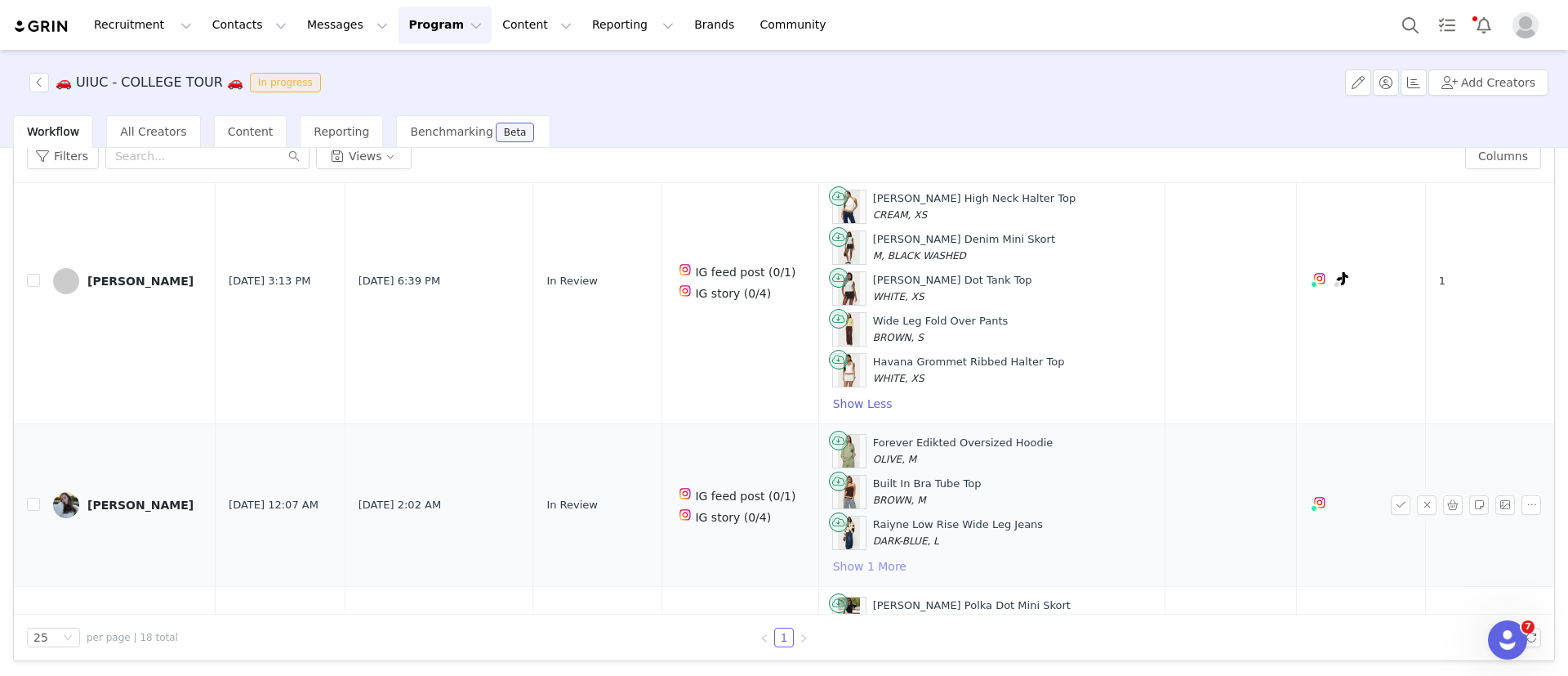
click at [863, 559] on button "Show 1 More" at bounding box center [870, 566] width 75 height 19
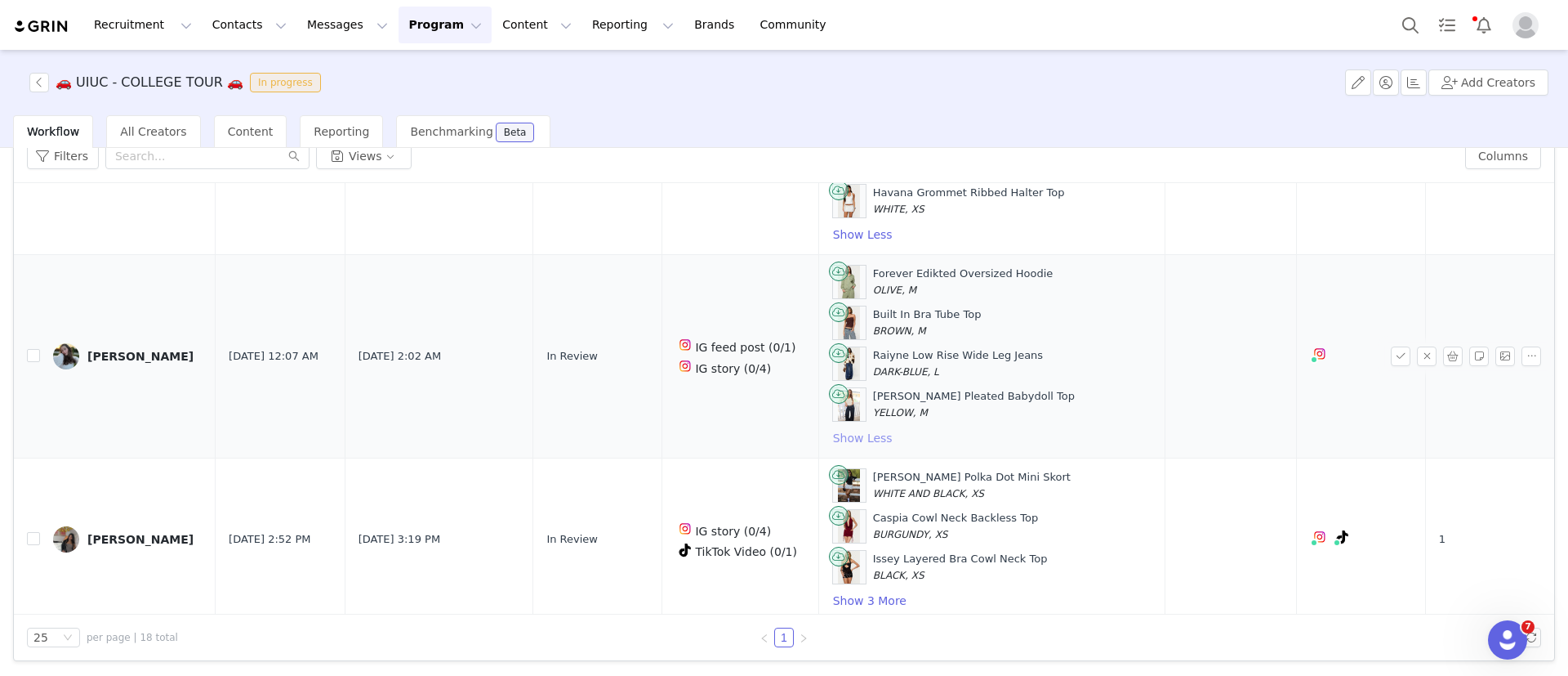
scroll to position [2414, 0]
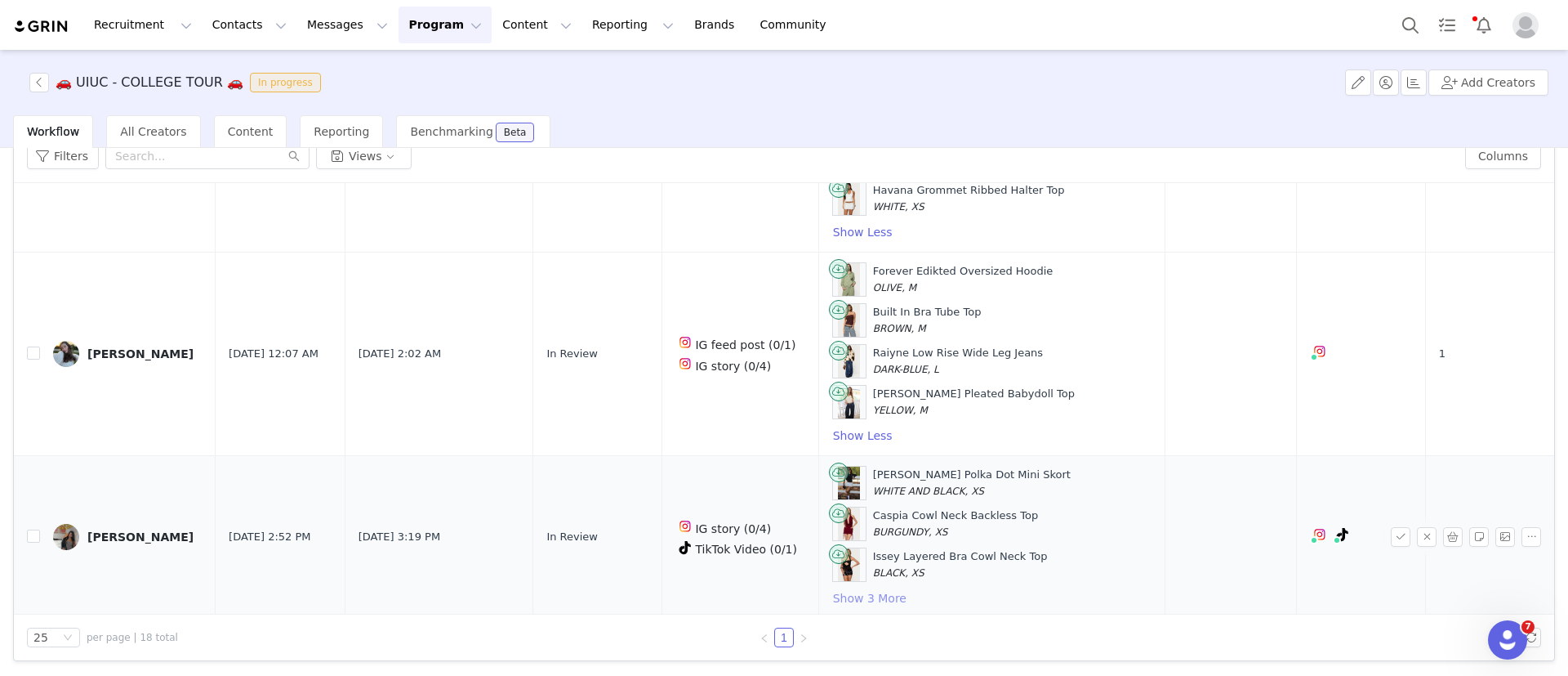
click at [870, 599] on button "Show 3 More" at bounding box center [870, 598] width 75 height 19
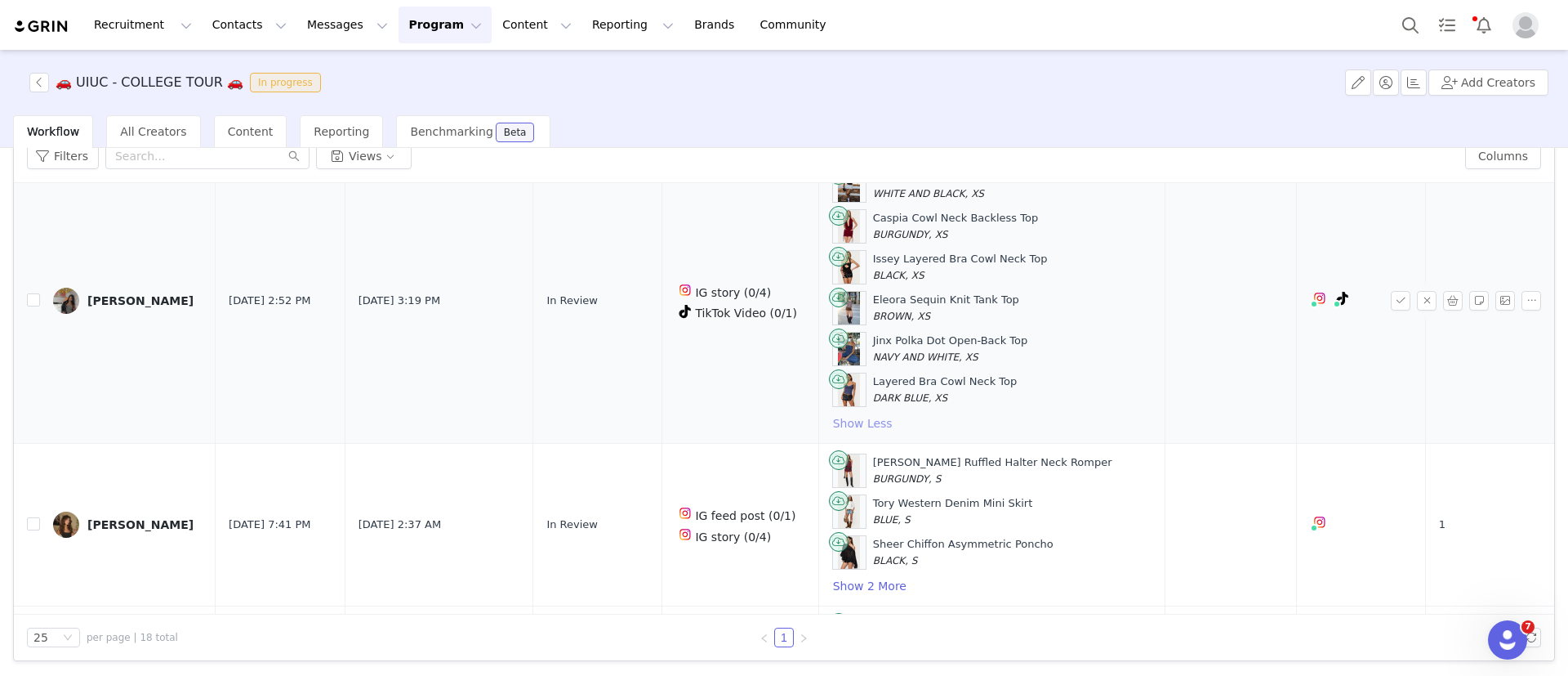
scroll to position [2761, 0]
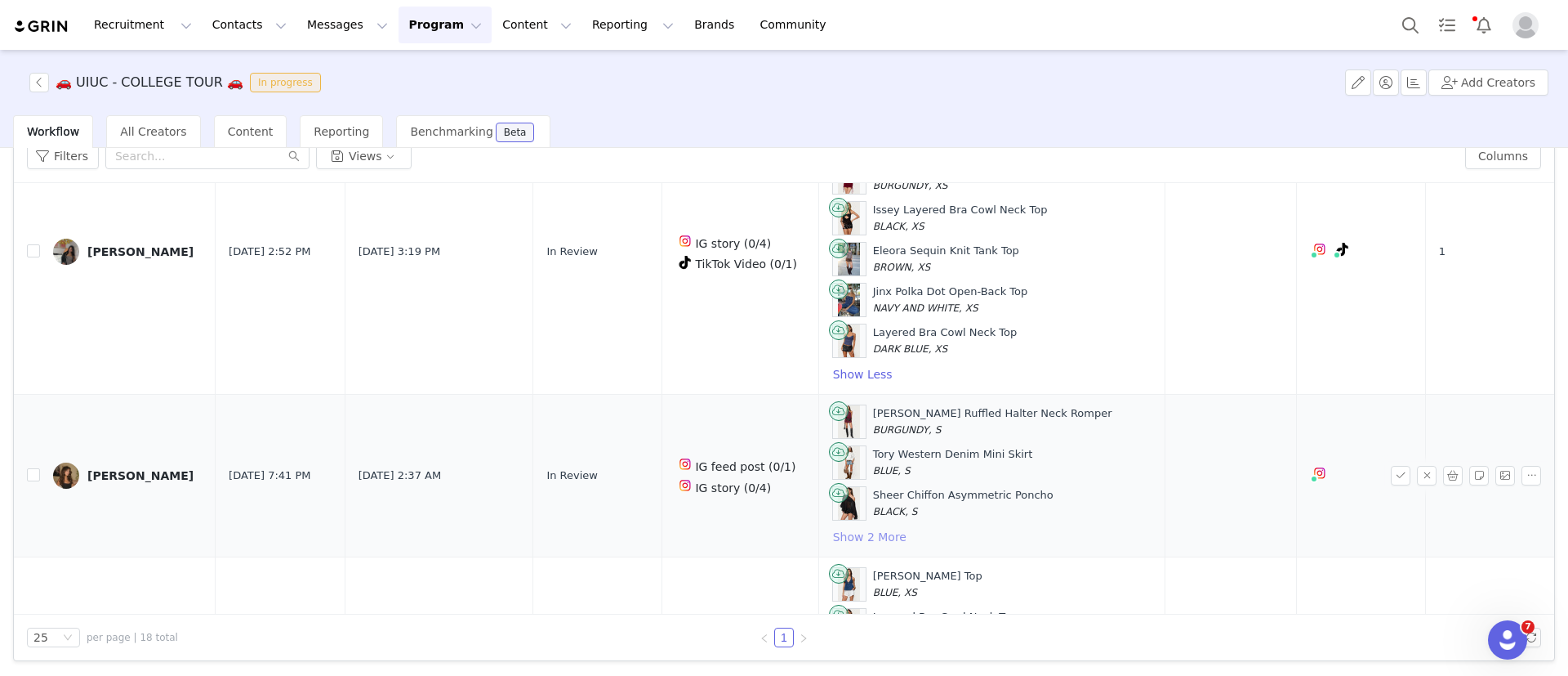
click at [858, 530] on button "Show 2 More" at bounding box center [870, 536] width 75 height 19
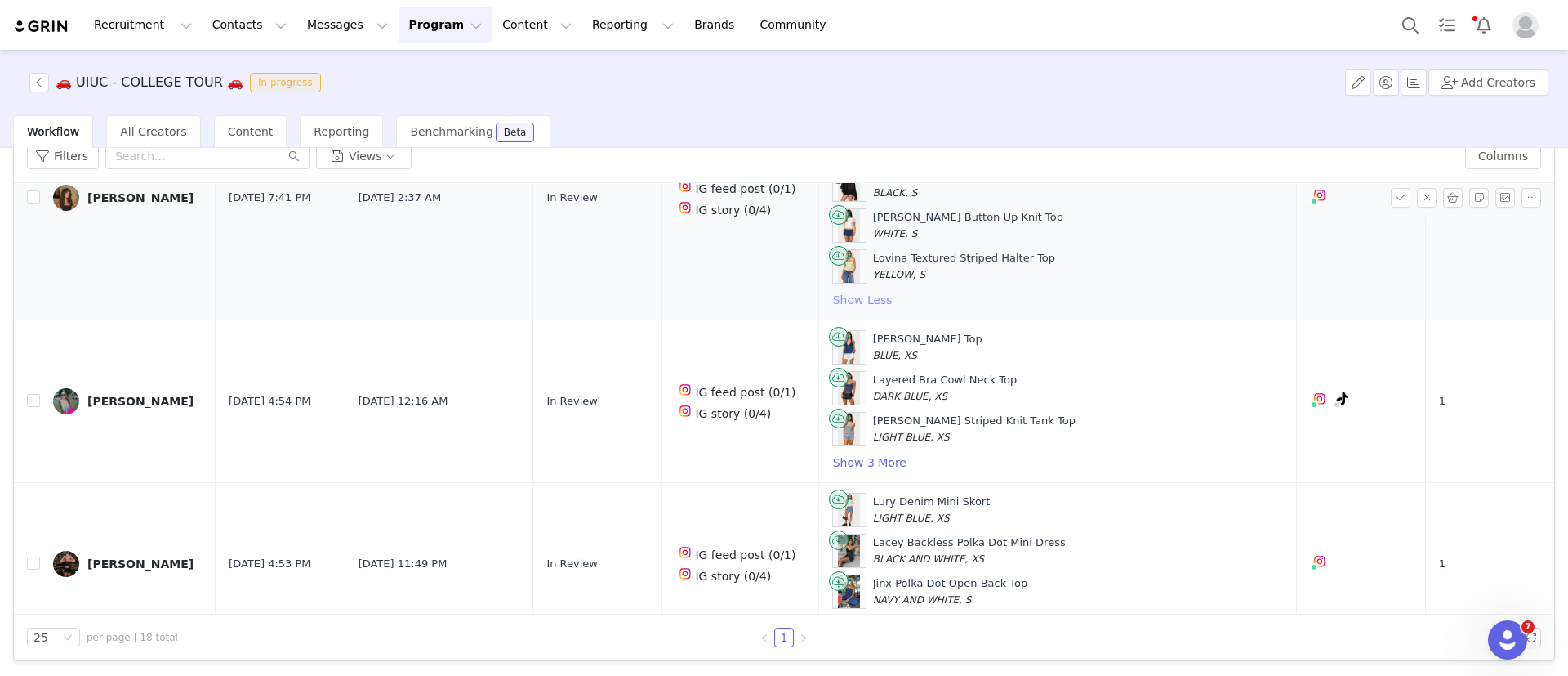
scroll to position [3081, 0]
click at [854, 465] on button "Show 3 More" at bounding box center [870, 461] width 75 height 19
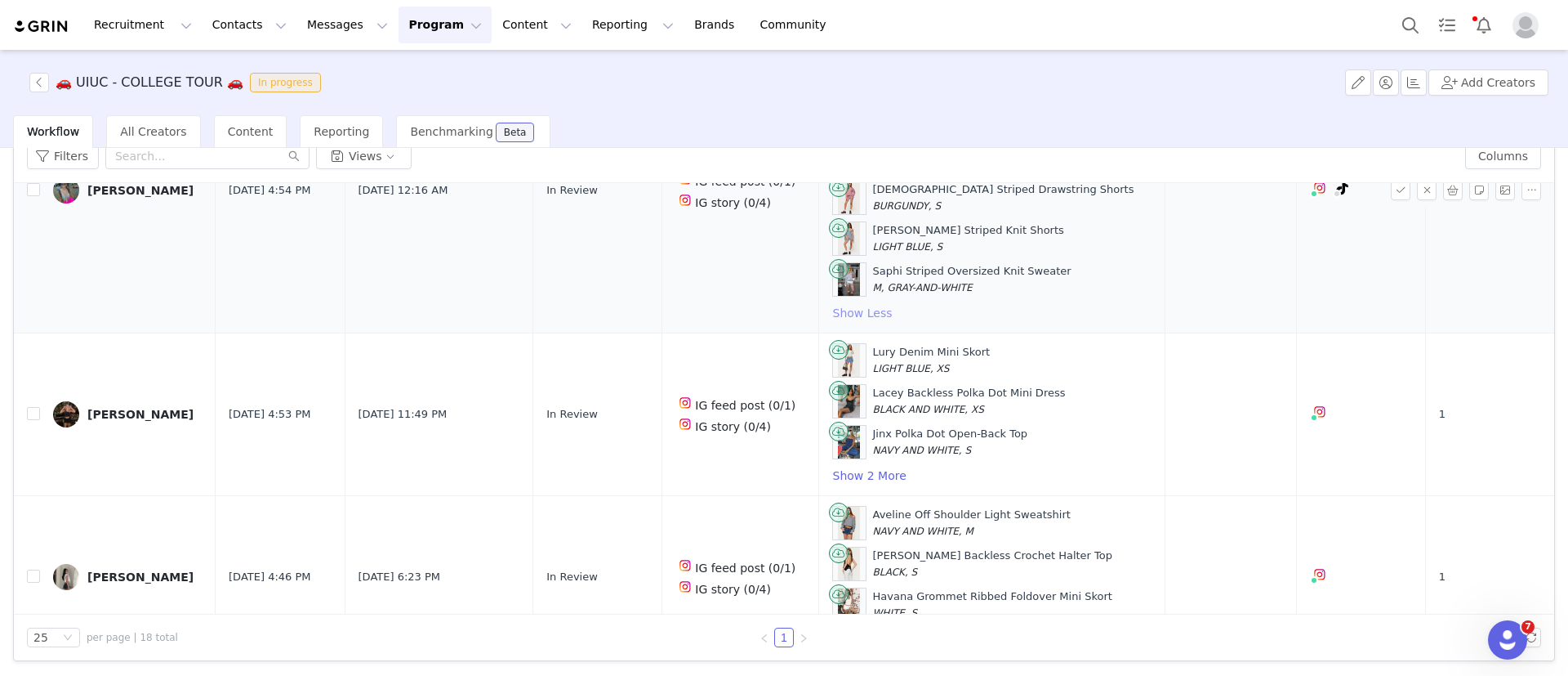
scroll to position [3353, 0]
click at [855, 470] on button "Show 2 More" at bounding box center [870, 474] width 75 height 19
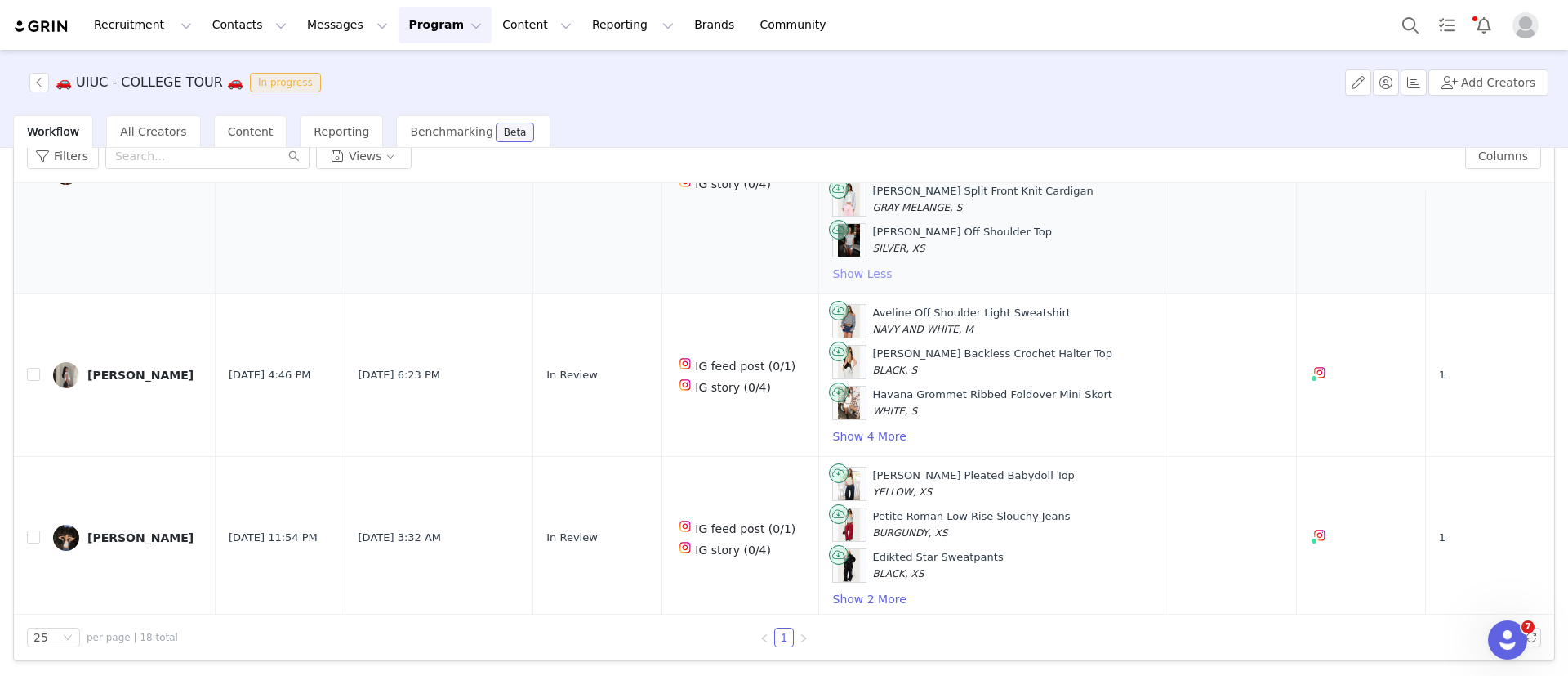
scroll to position [3637, 0]
click at [854, 427] on button "Show 4 More" at bounding box center [870, 435] width 75 height 19
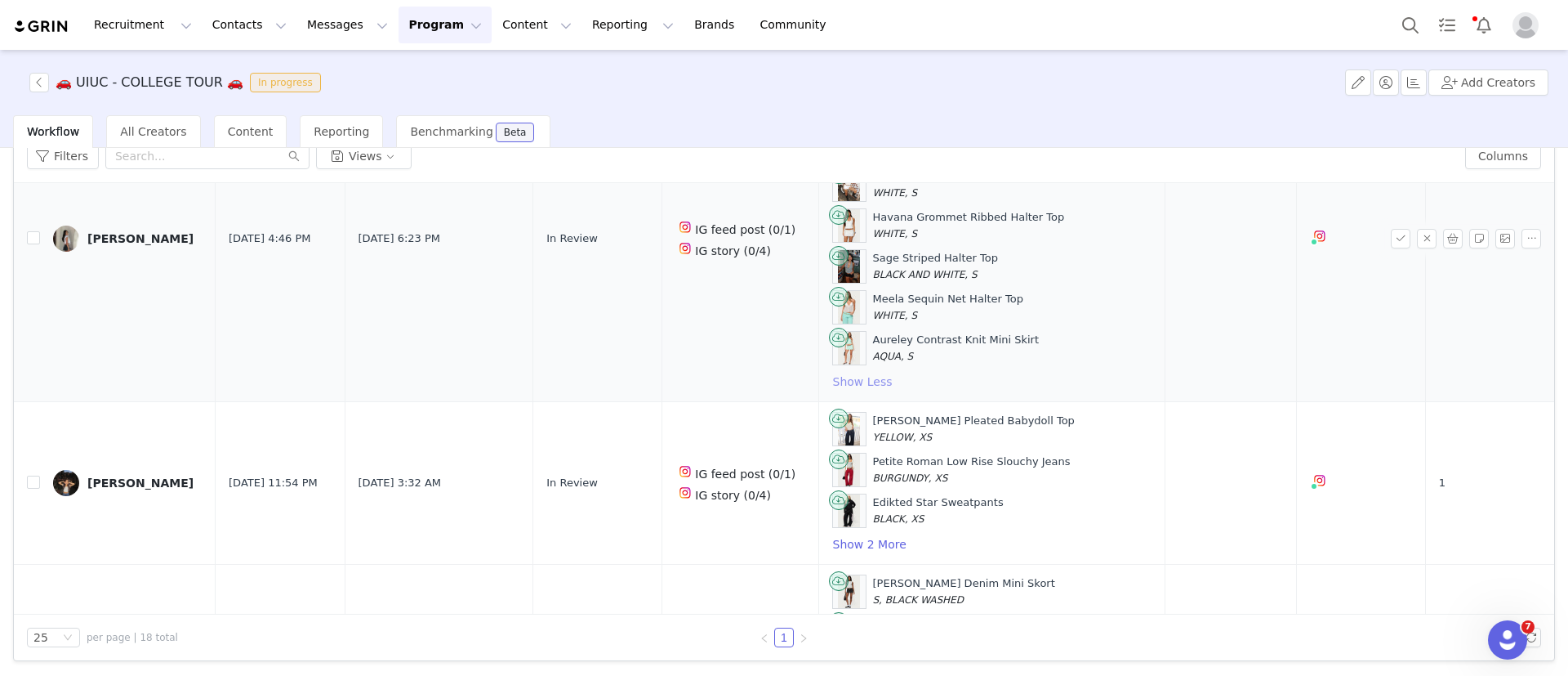
scroll to position [3887, 0]
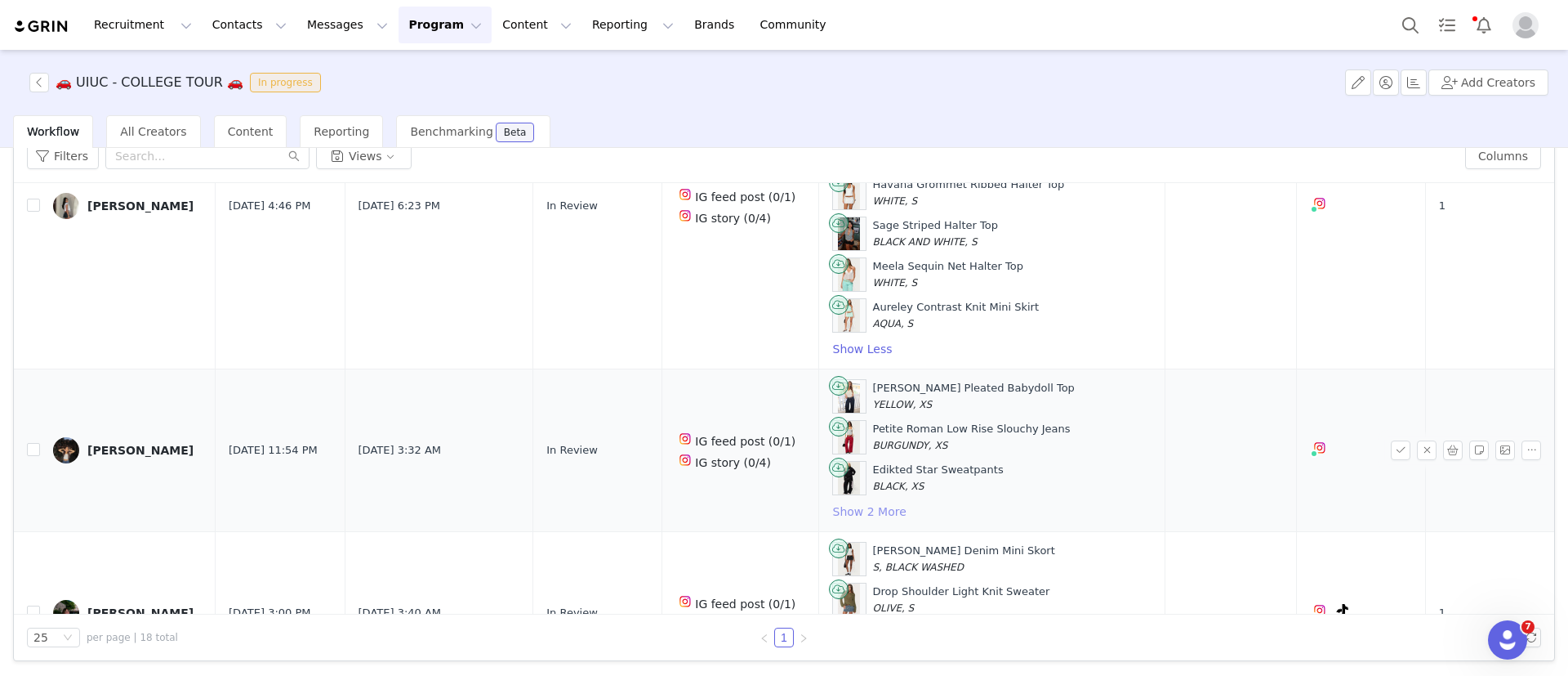
click at [879, 505] on button "Show 2 More" at bounding box center [870, 511] width 75 height 19
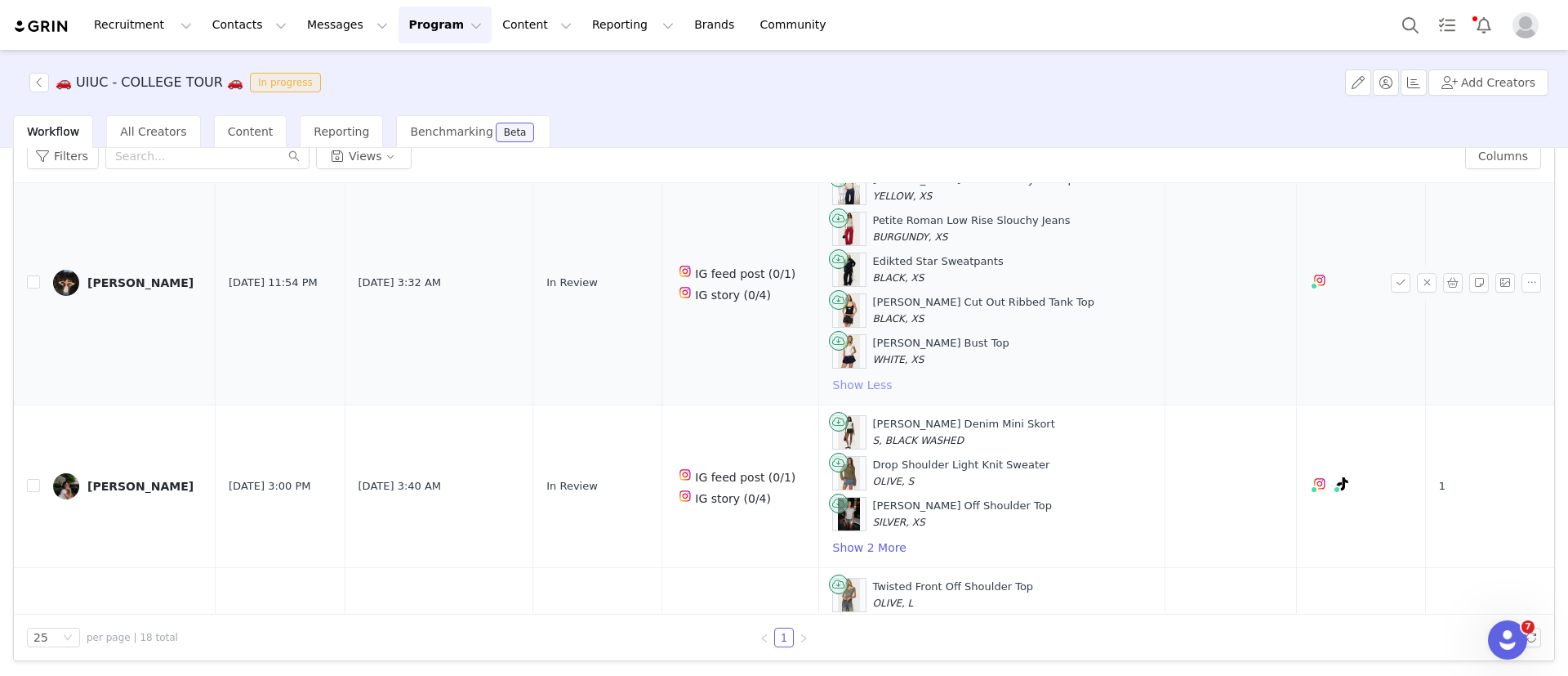
scroll to position [4117, 0]
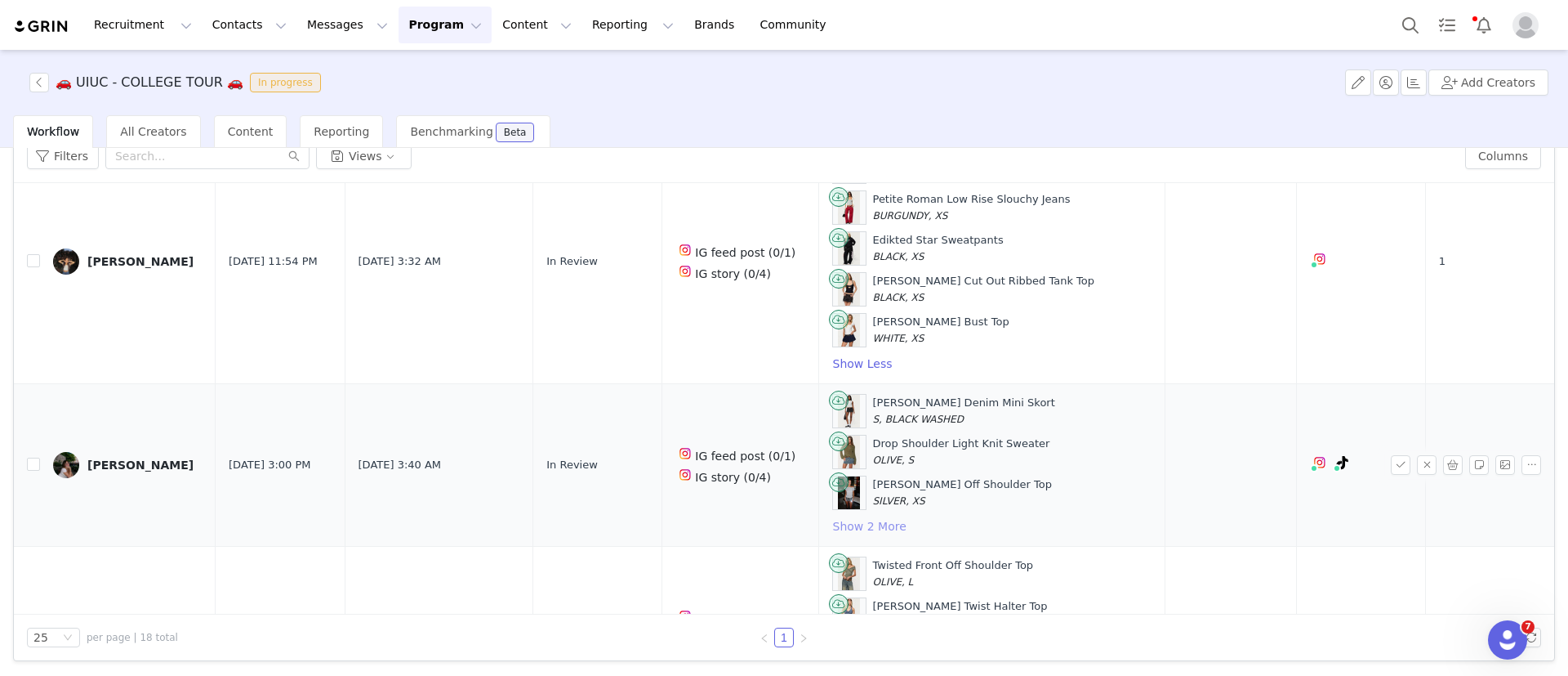
click at [862, 517] on button "Show 2 More" at bounding box center [870, 526] width 75 height 19
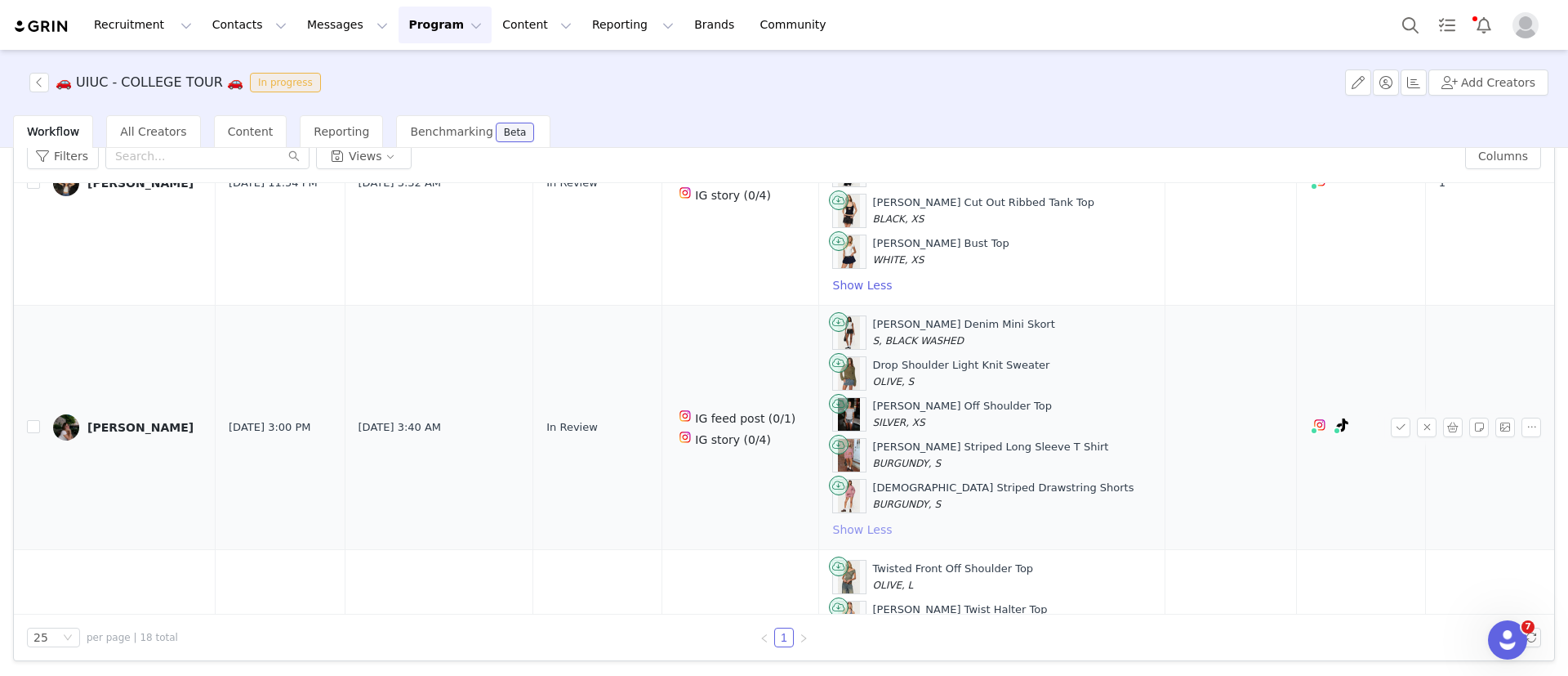
scroll to position [4292, 0]
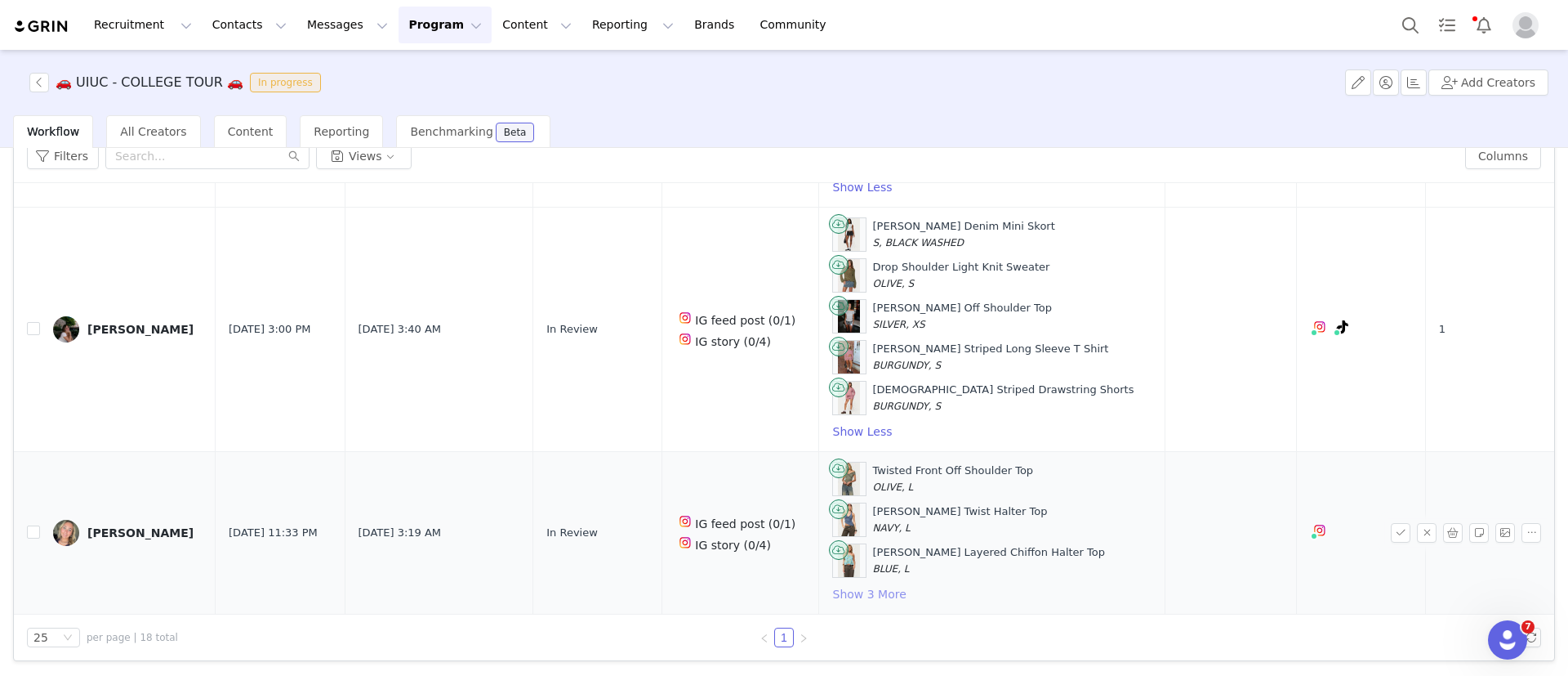
click at [846, 588] on button "Show 3 More" at bounding box center [870, 593] width 75 height 19
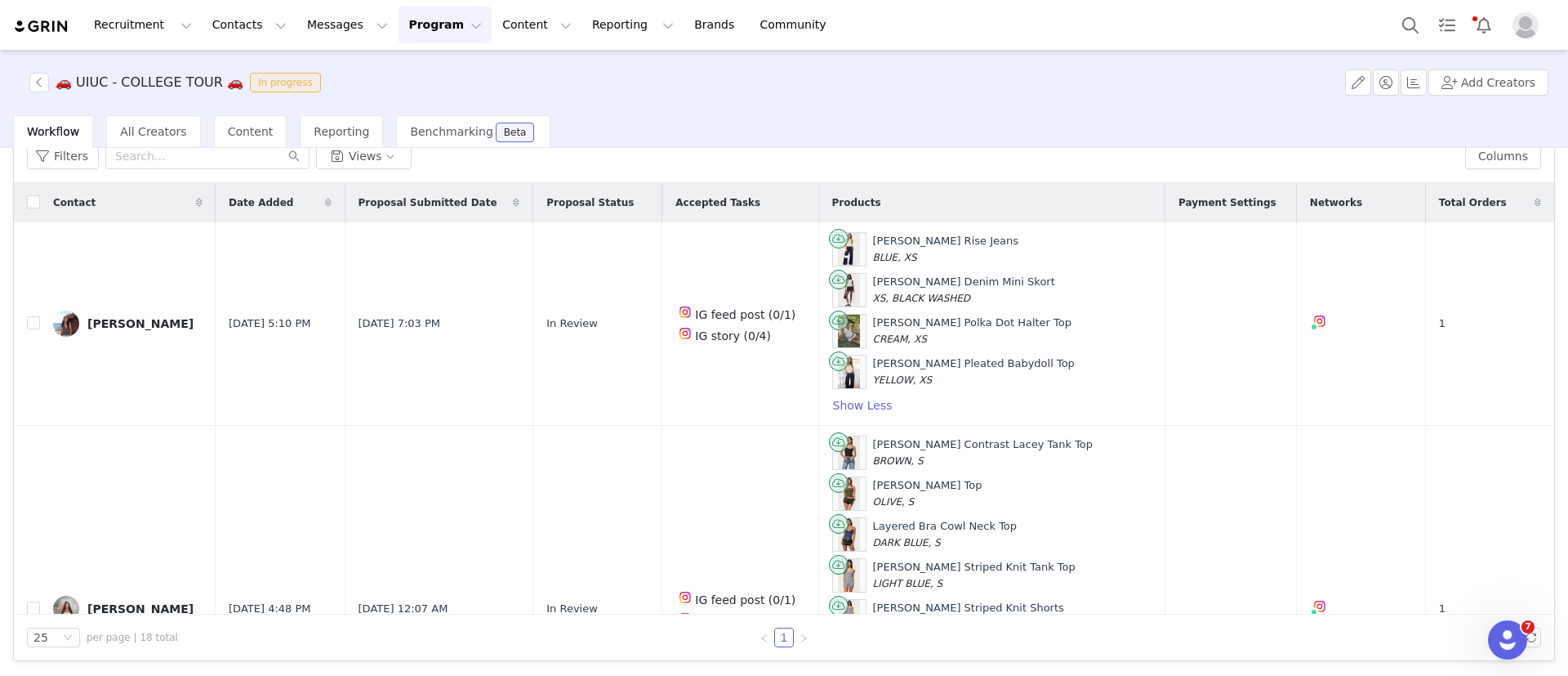
scroll to position [0, 0]
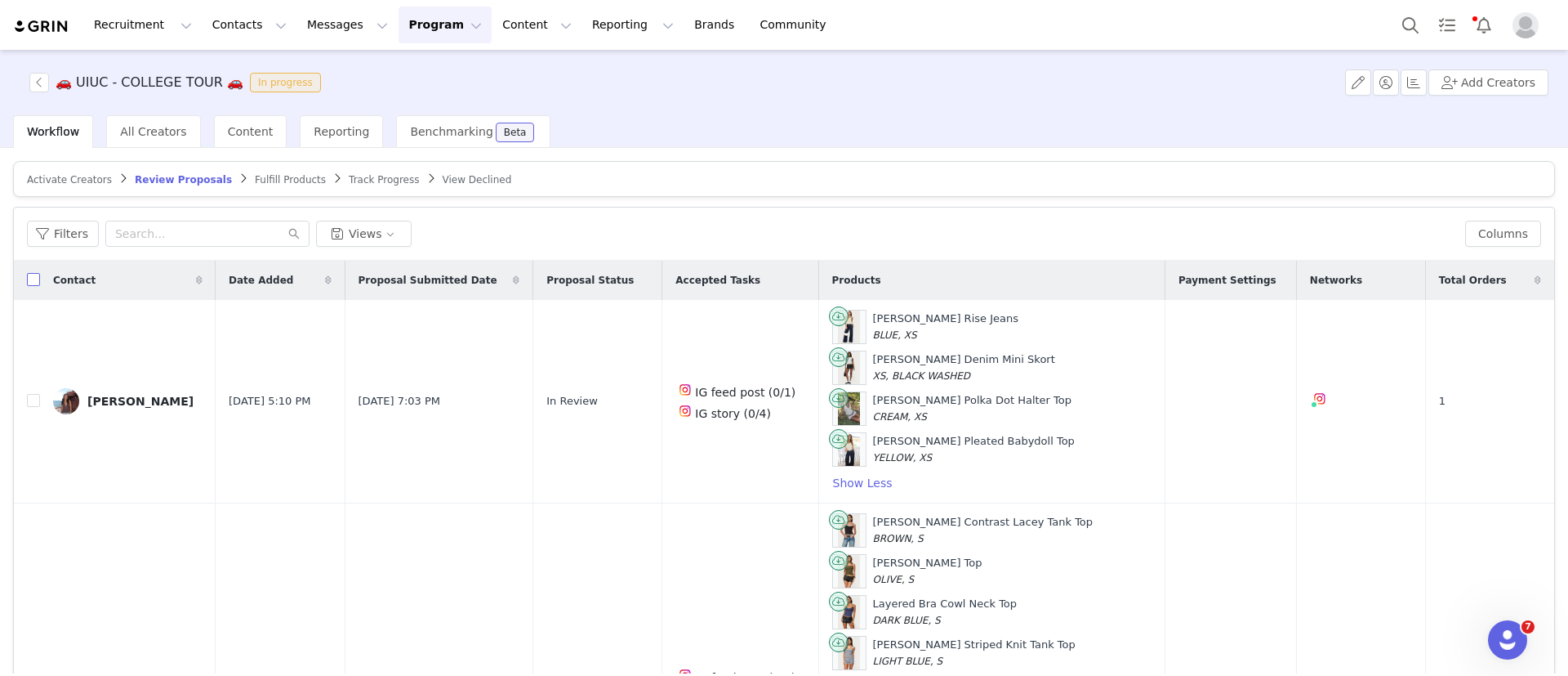
click at [35, 275] on input "checkbox" at bounding box center [33, 280] width 13 height 13
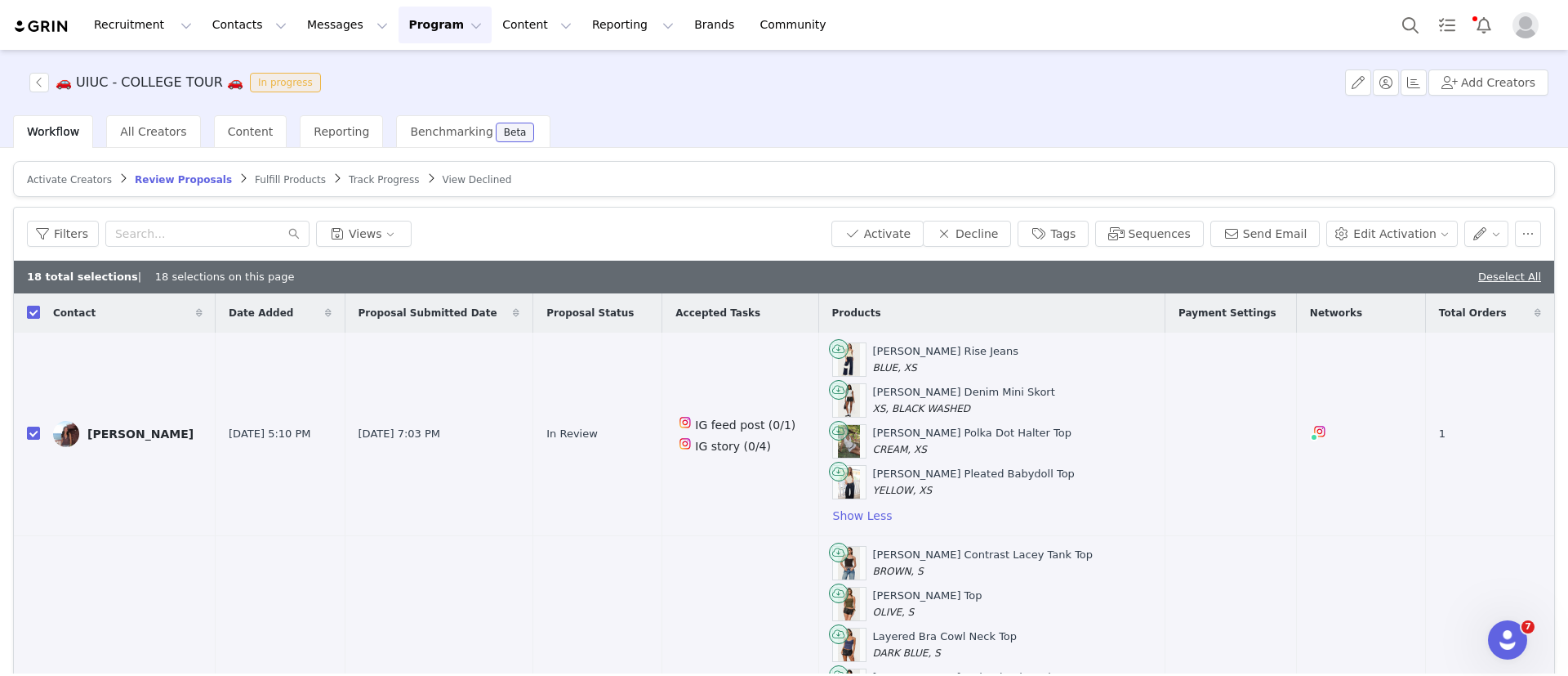
checkbox input "true"
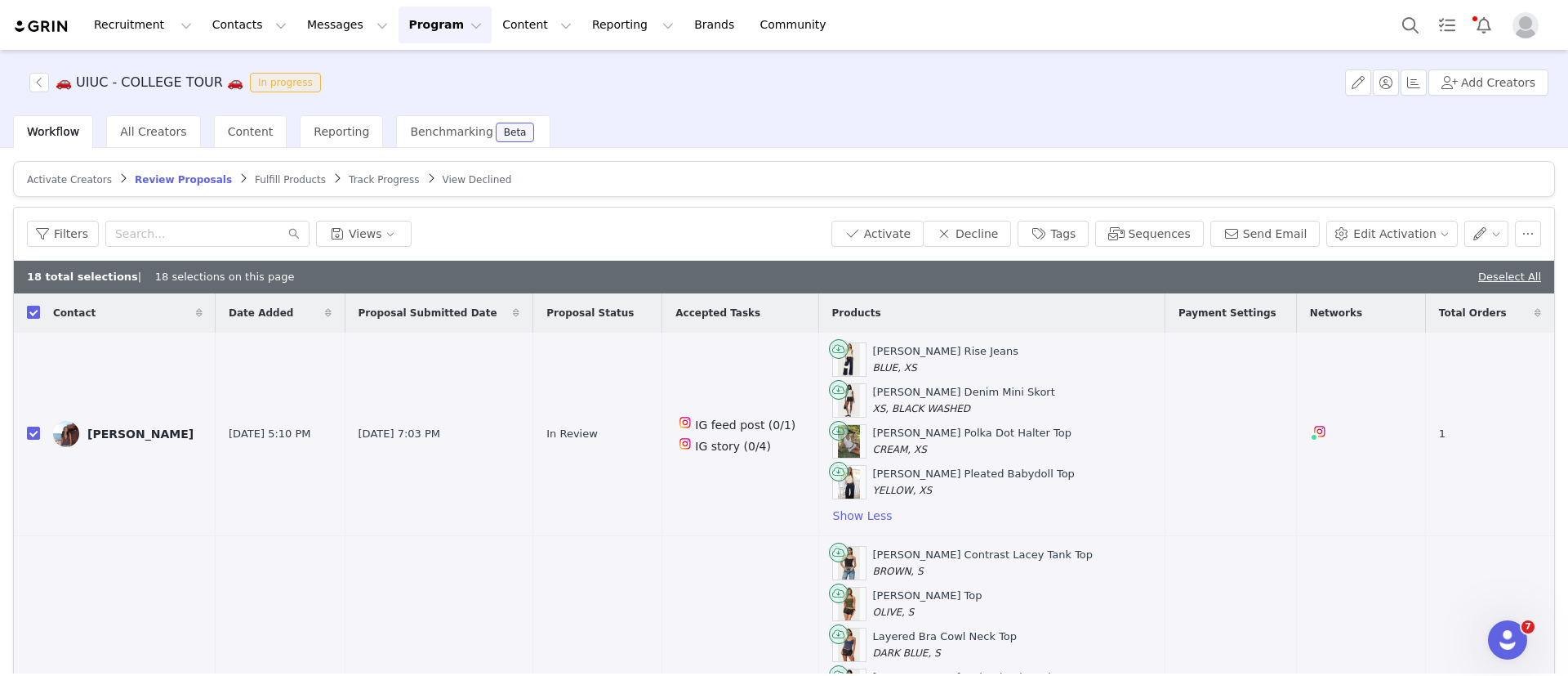
checkbox input "true"
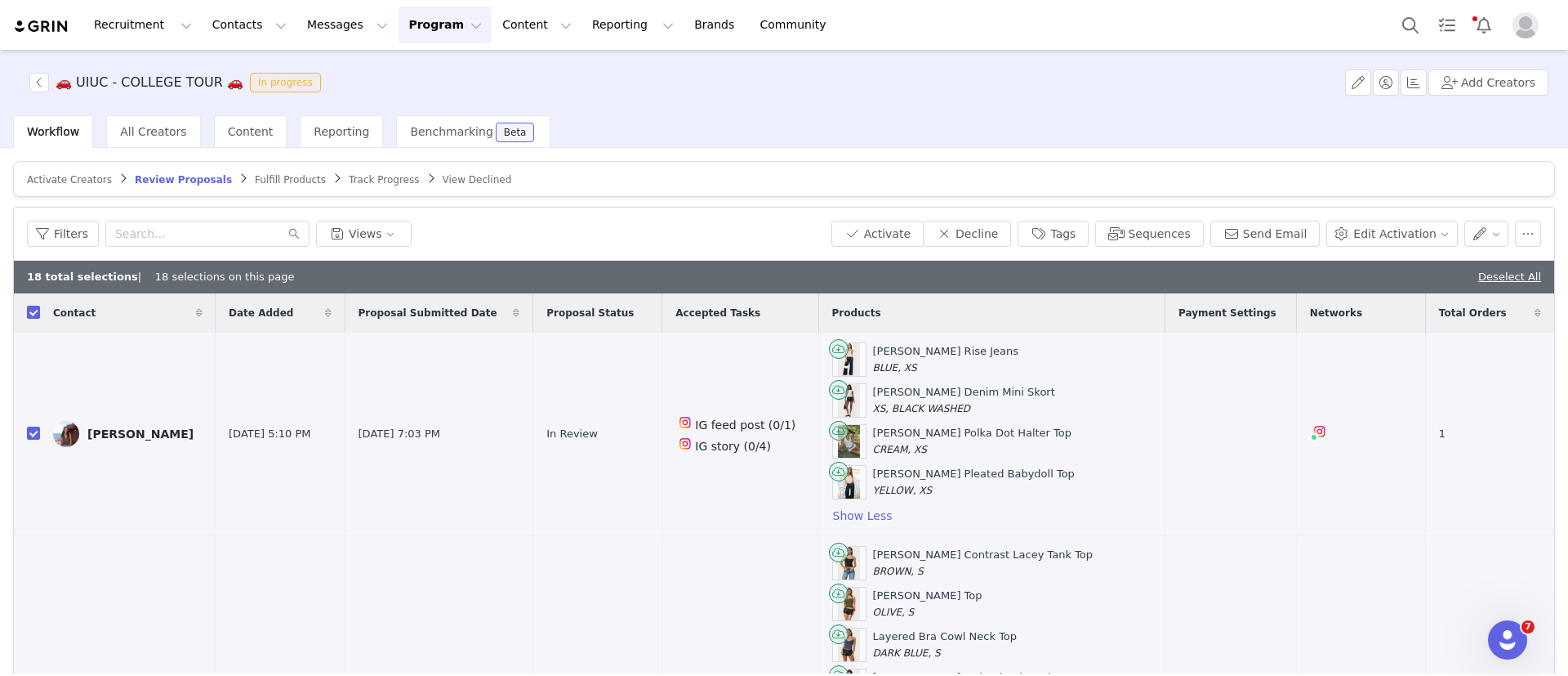
checkbox input "true"
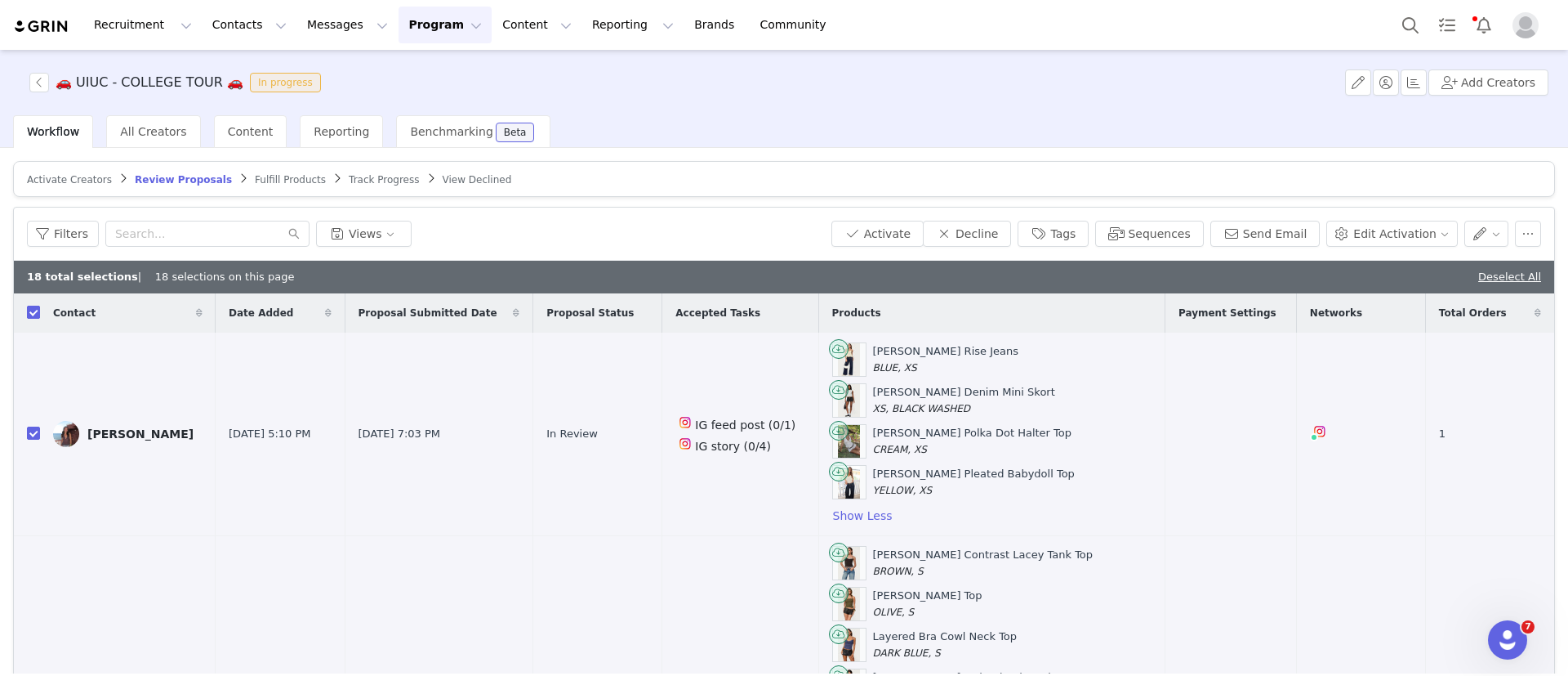
checkbox input "true"
click at [884, 237] on button "Activate" at bounding box center [878, 234] width 92 height 26
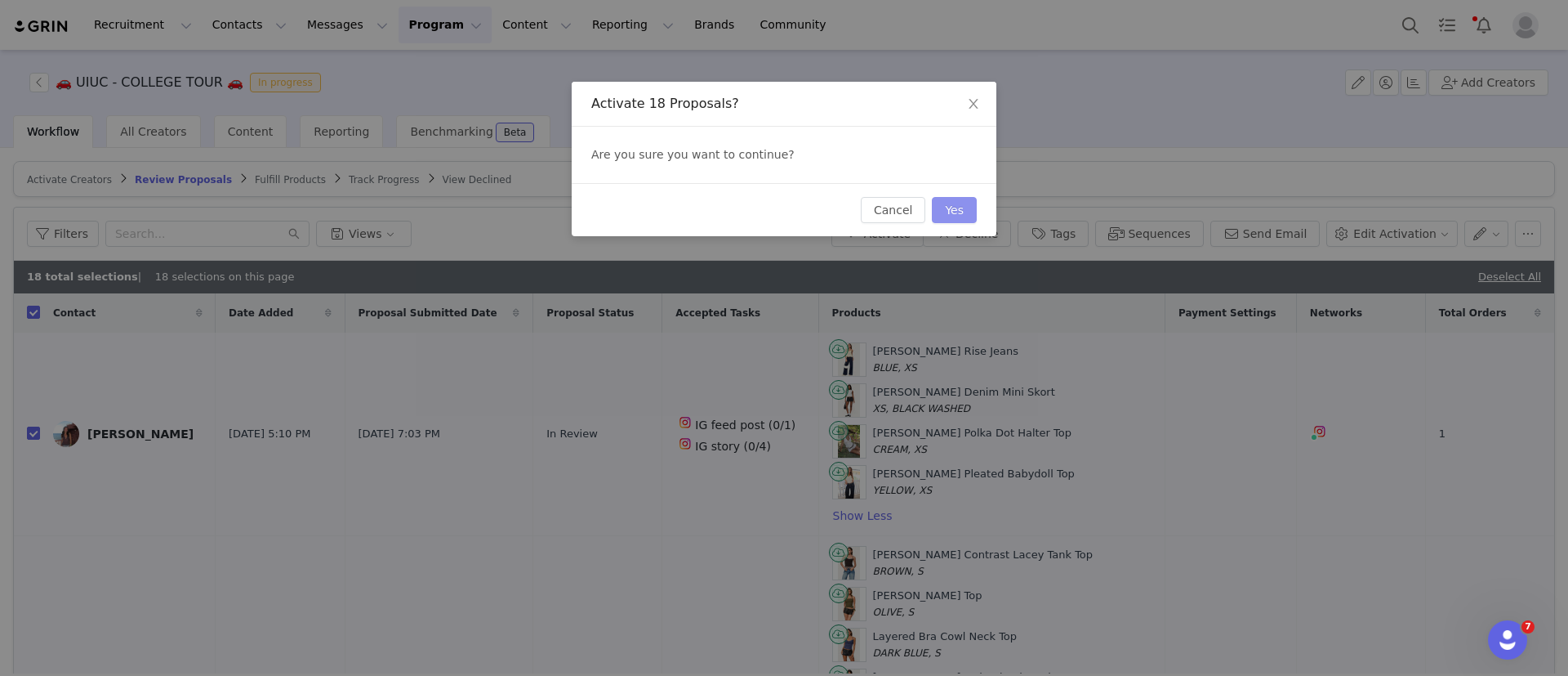
click at [971, 202] on button "Yes" at bounding box center [954, 210] width 45 height 26
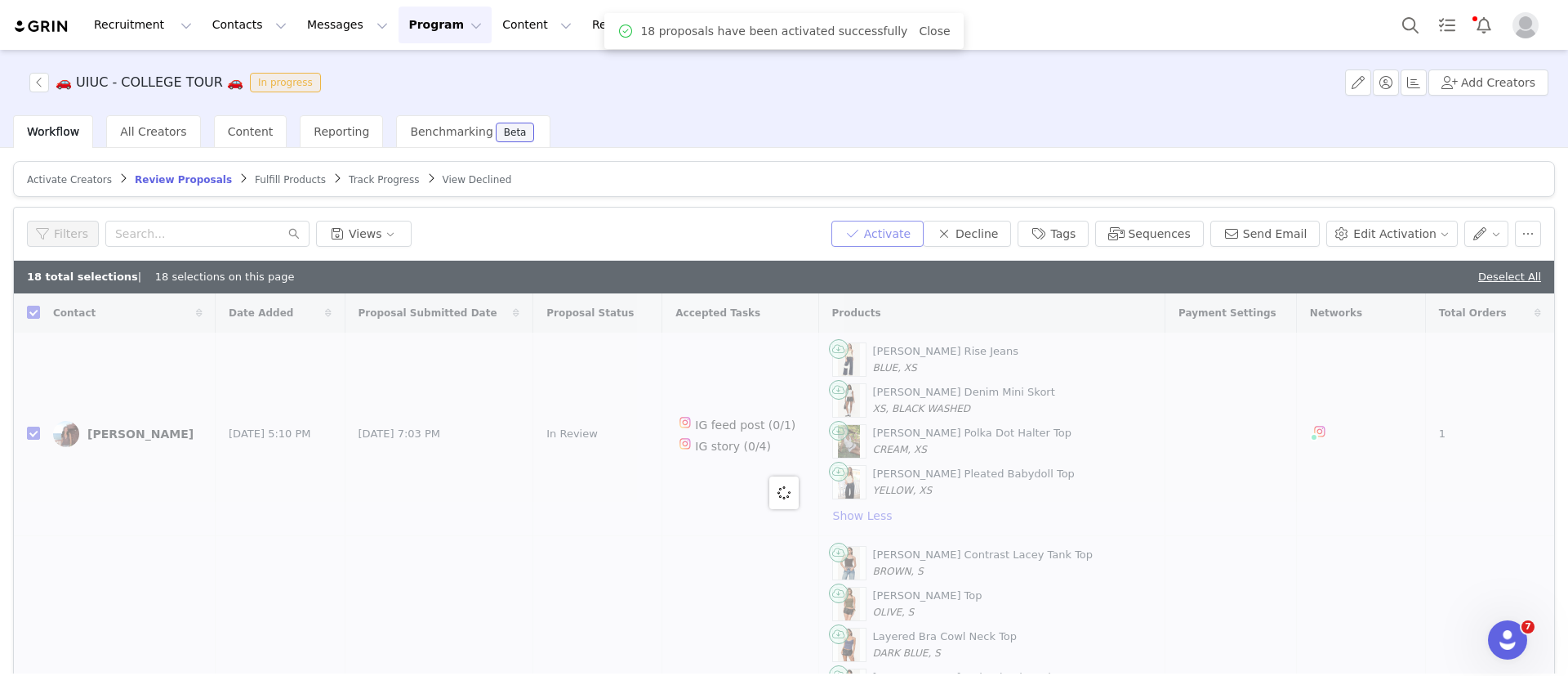
checkbox input "false"
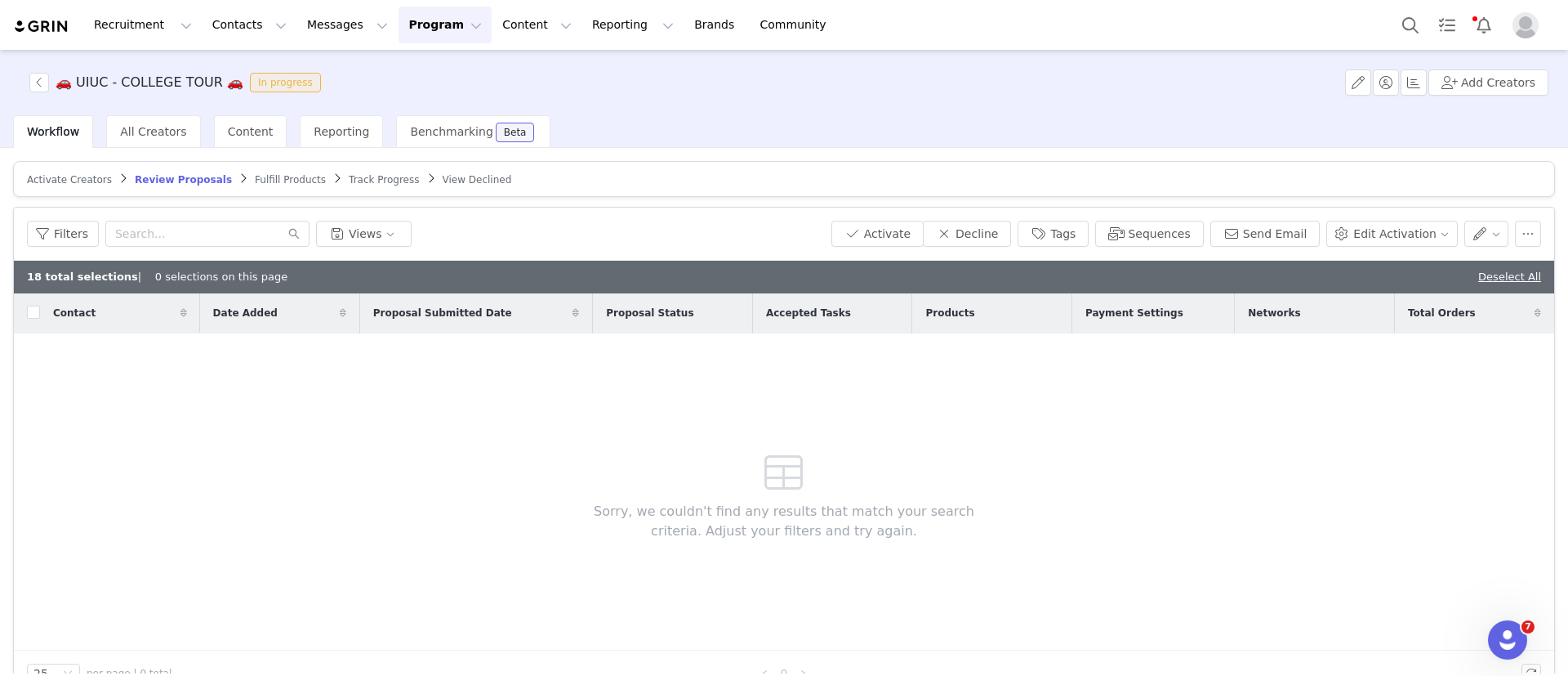
click at [261, 180] on span "Fulfill Products" at bounding box center [290, 179] width 71 height 11
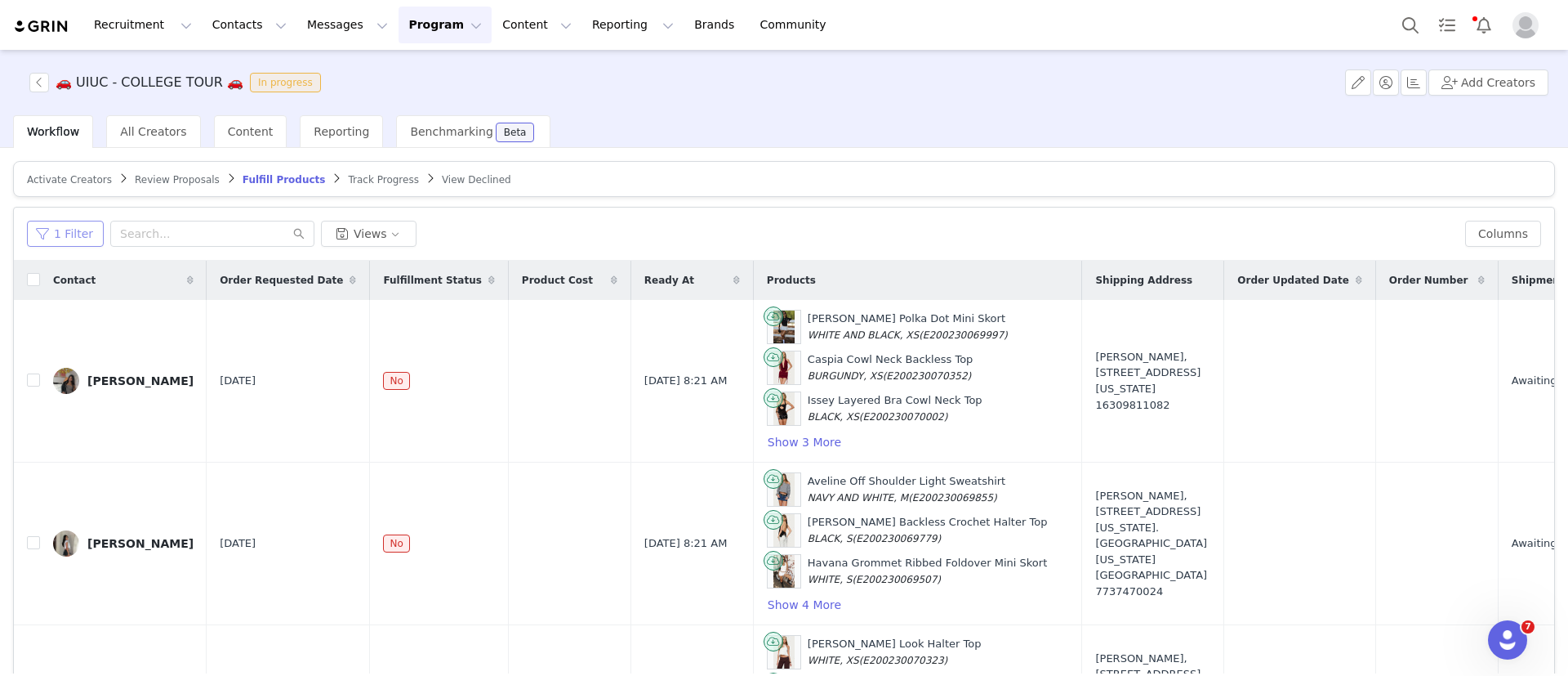
click at [73, 235] on button "1 Filter" at bounding box center [65, 234] width 77 height 26
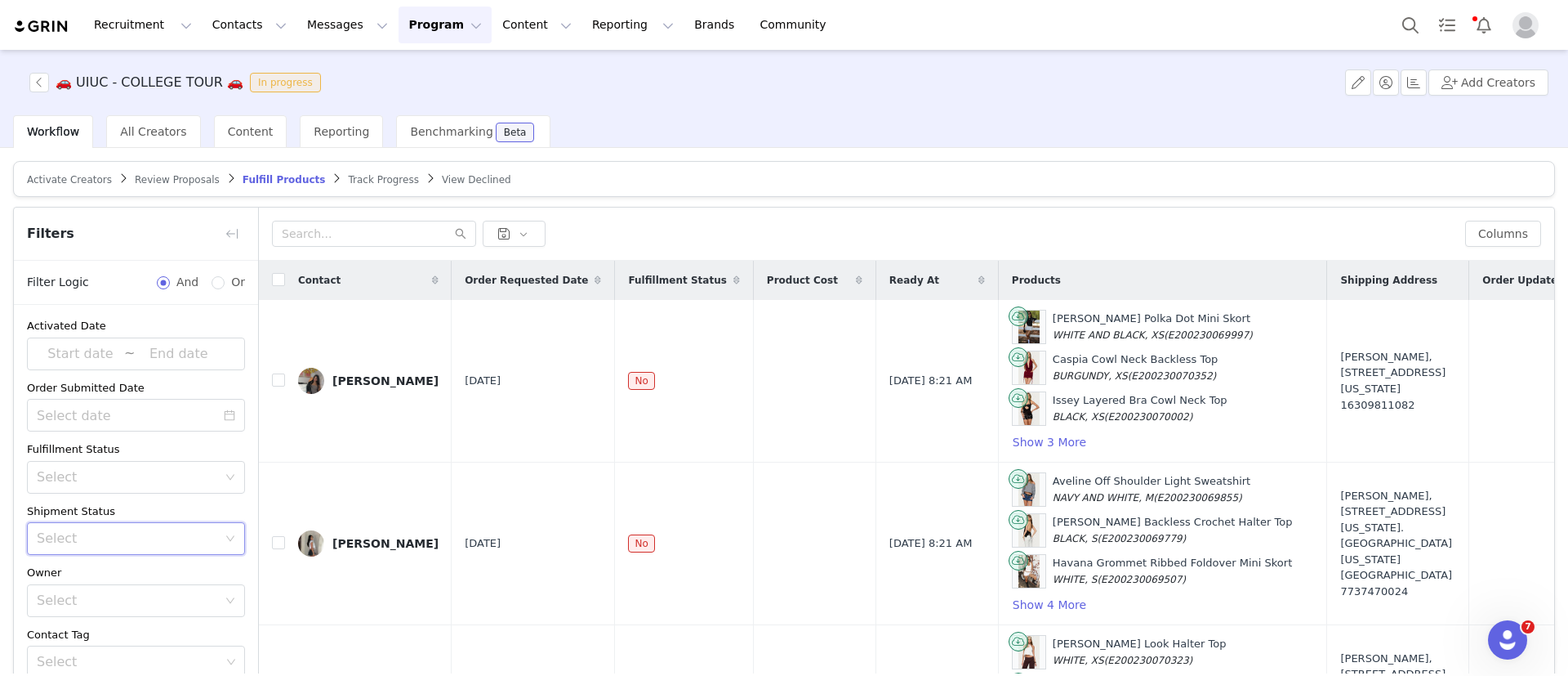
click at [109, 527] on div "Select" at bounding box center [131, 539] width 187 height 31
click at [108, 575] on li "Has No Order" at bounding box center [126, 574] width 199 height 26
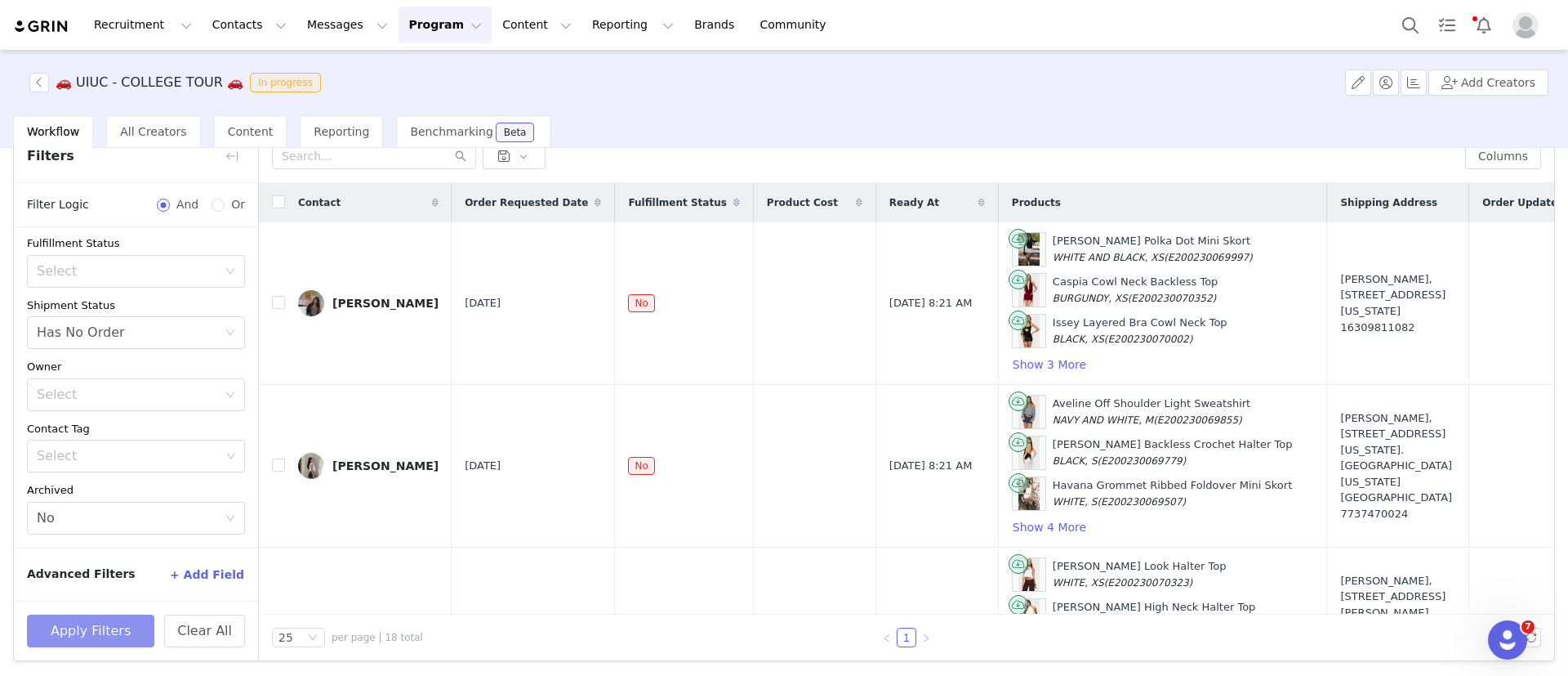
click at [114, 634] on button "Apply Filters" at bounding box center [90, 631] width 128 height 33
click at [279, 207] on input "checkbox" at bounding box center [278, 201] width 13 height 13
checkbox input "true"
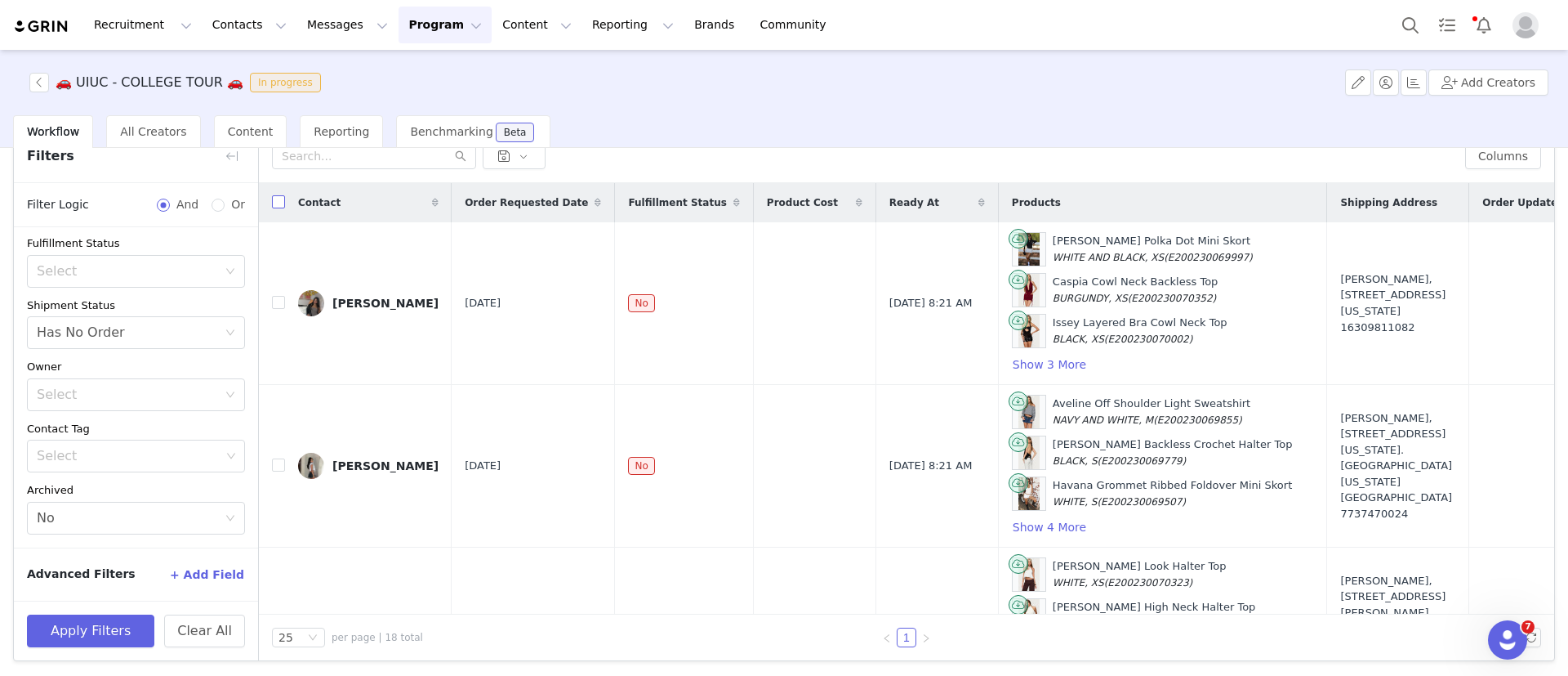
checkbox input "true"
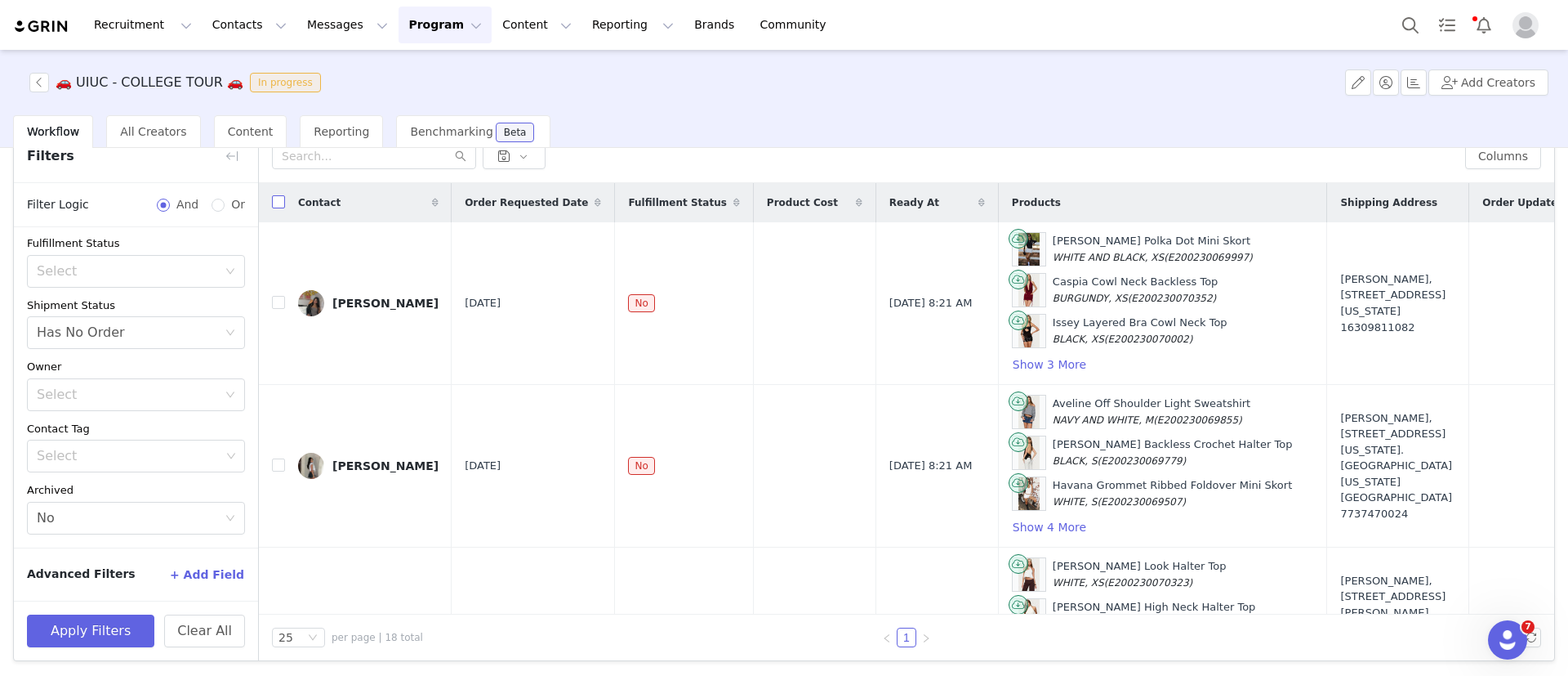
checkbox input "true"
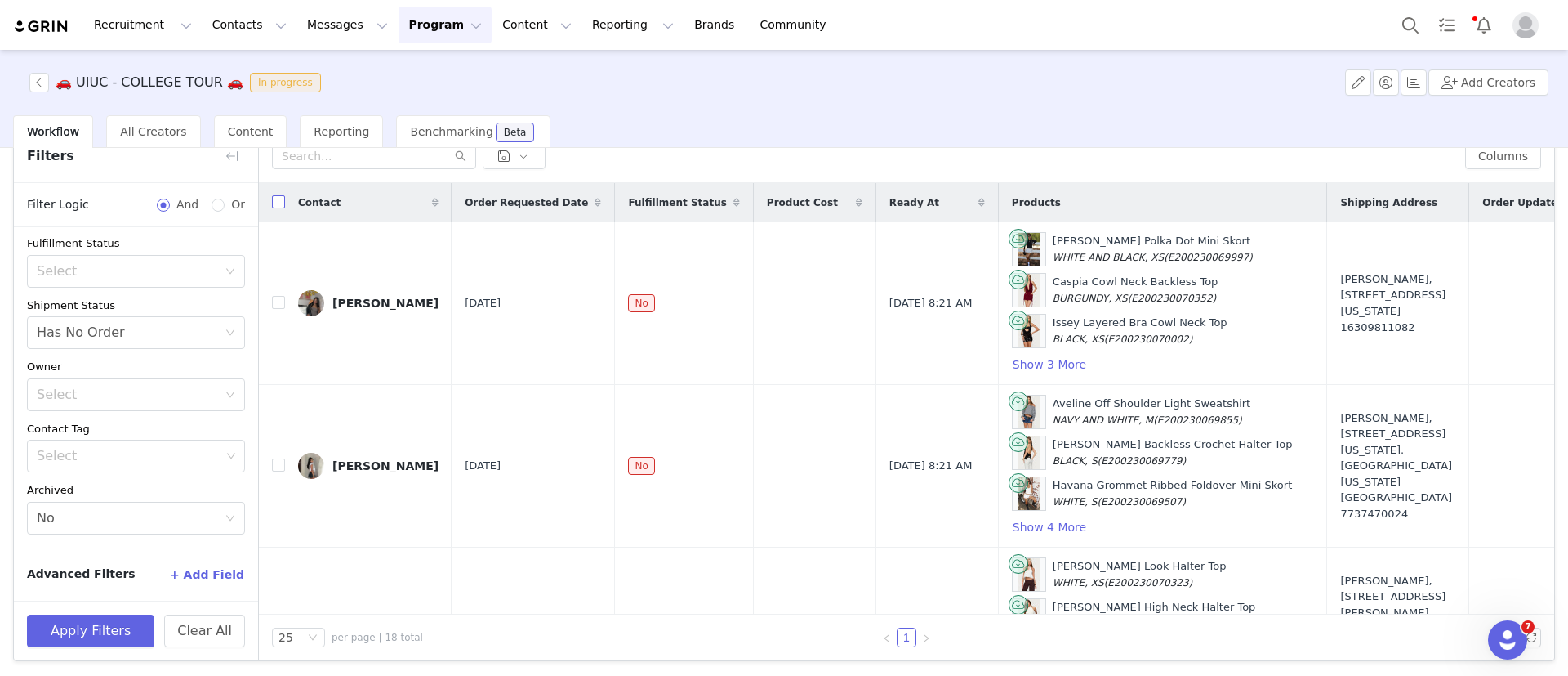
checkbox input "true"
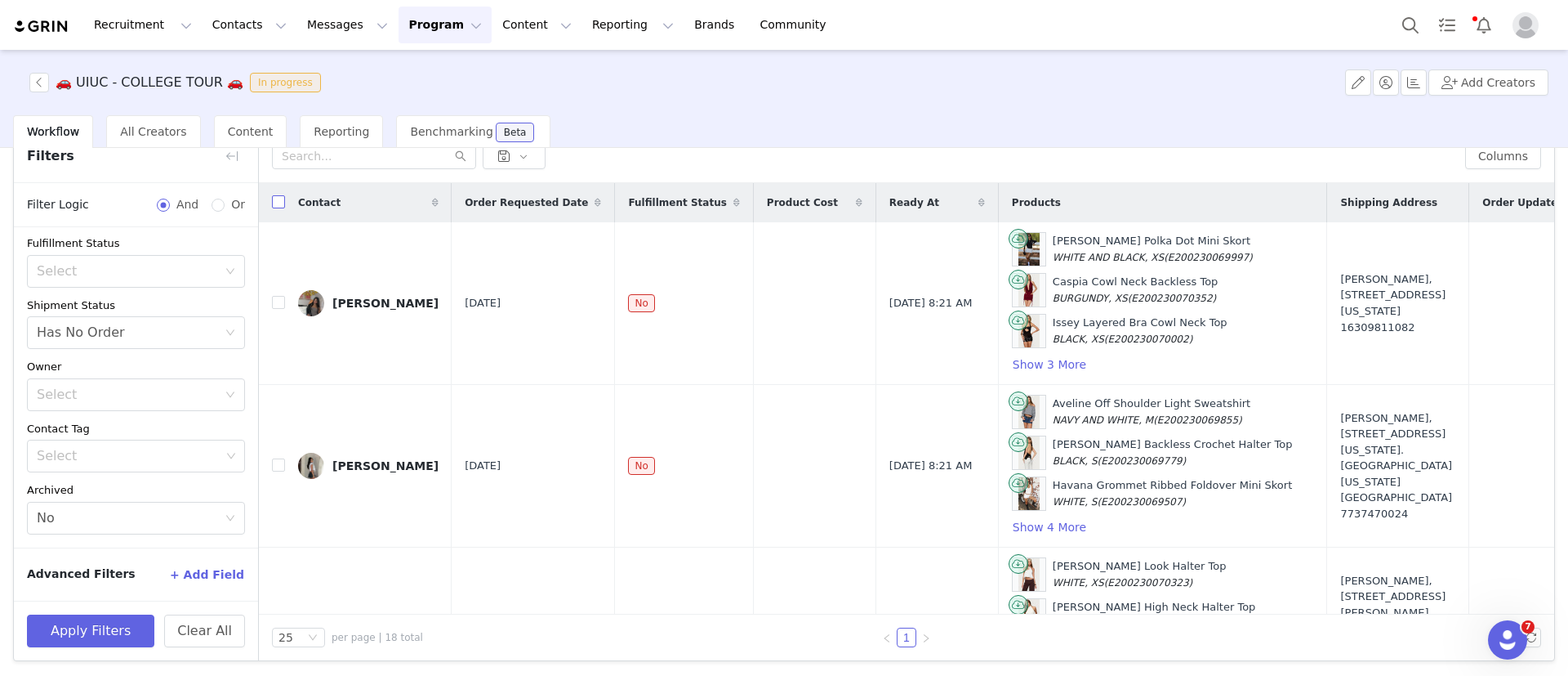
checkbox input "true"
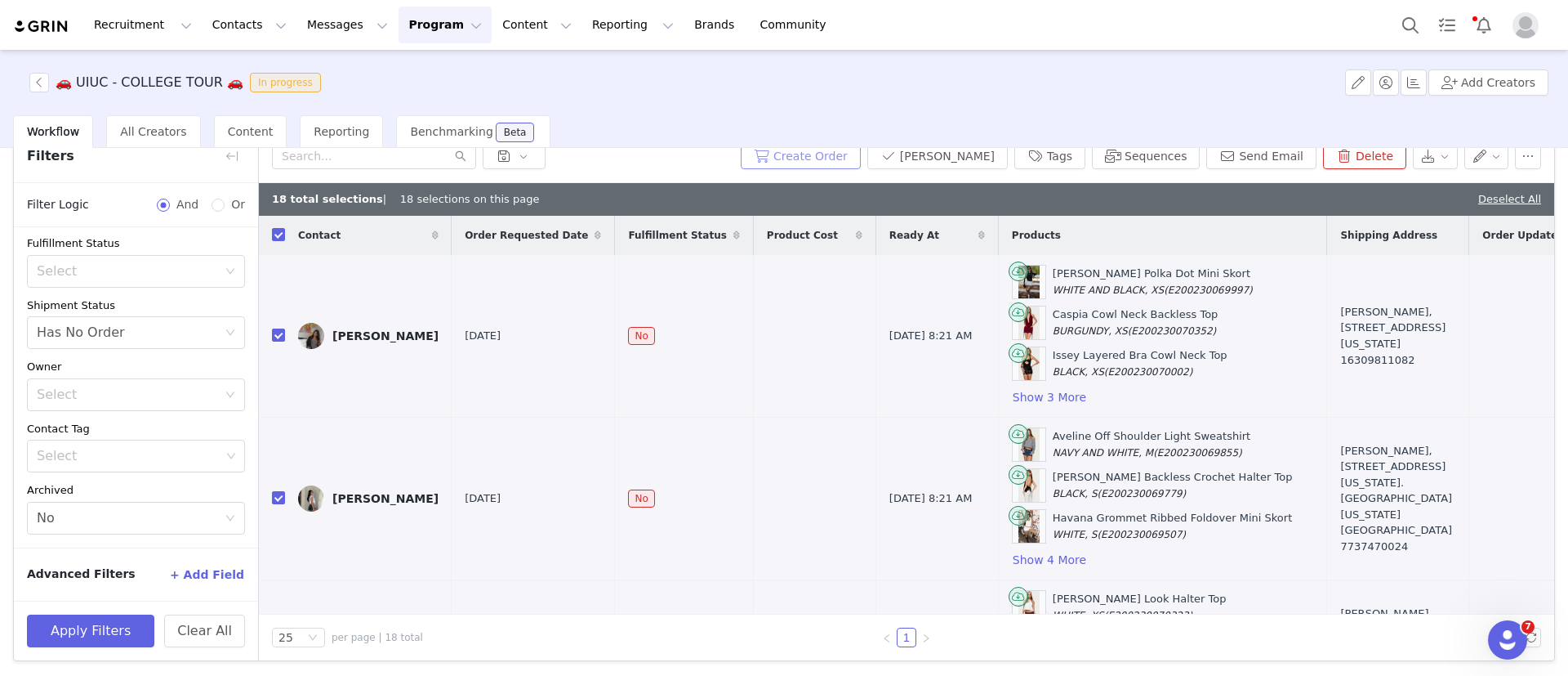
click at [841, 157] on button "Create Order" at bounding box center [801, 156] width 120 height 26
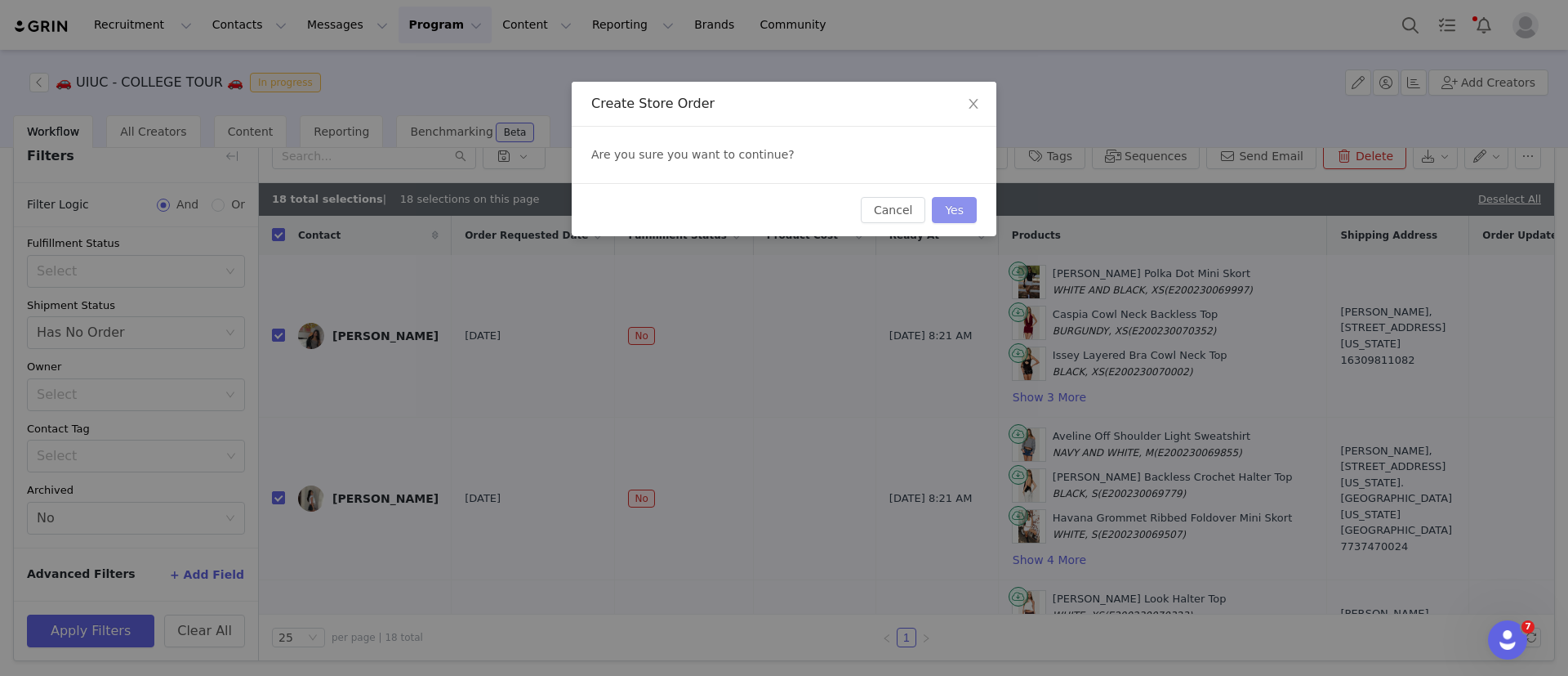
click at [971, 216] on button "Yes" at bounding box center [954, 210] width 45 height 26
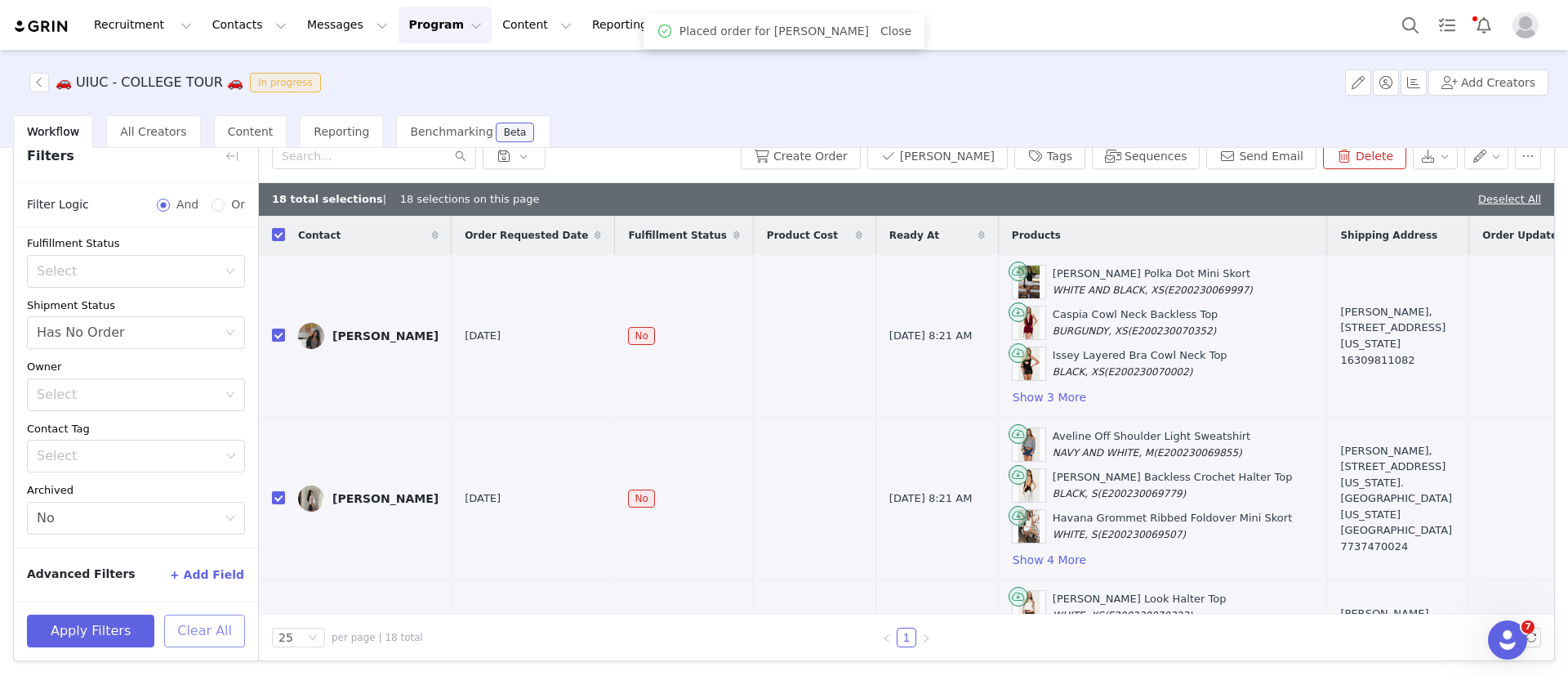
click at [191, 643] on button "Clear All" at bounding box center [205, 631] width 81 height 33
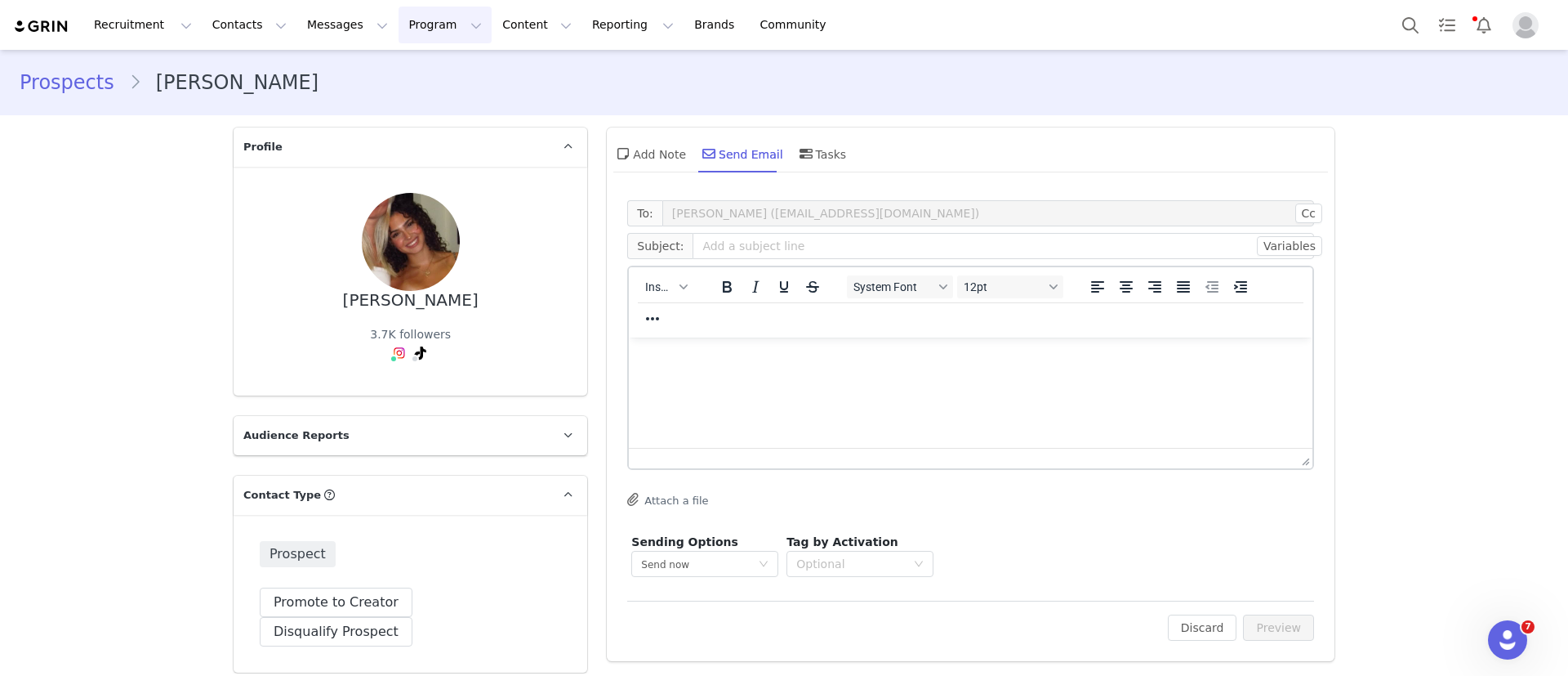
click at [415, 31] on button "Program Program" at bounding box center [445, 25] width 93 height 37
click at [399, 81] on link "Activations" at bounding box center [423, 72] width 129 height 30
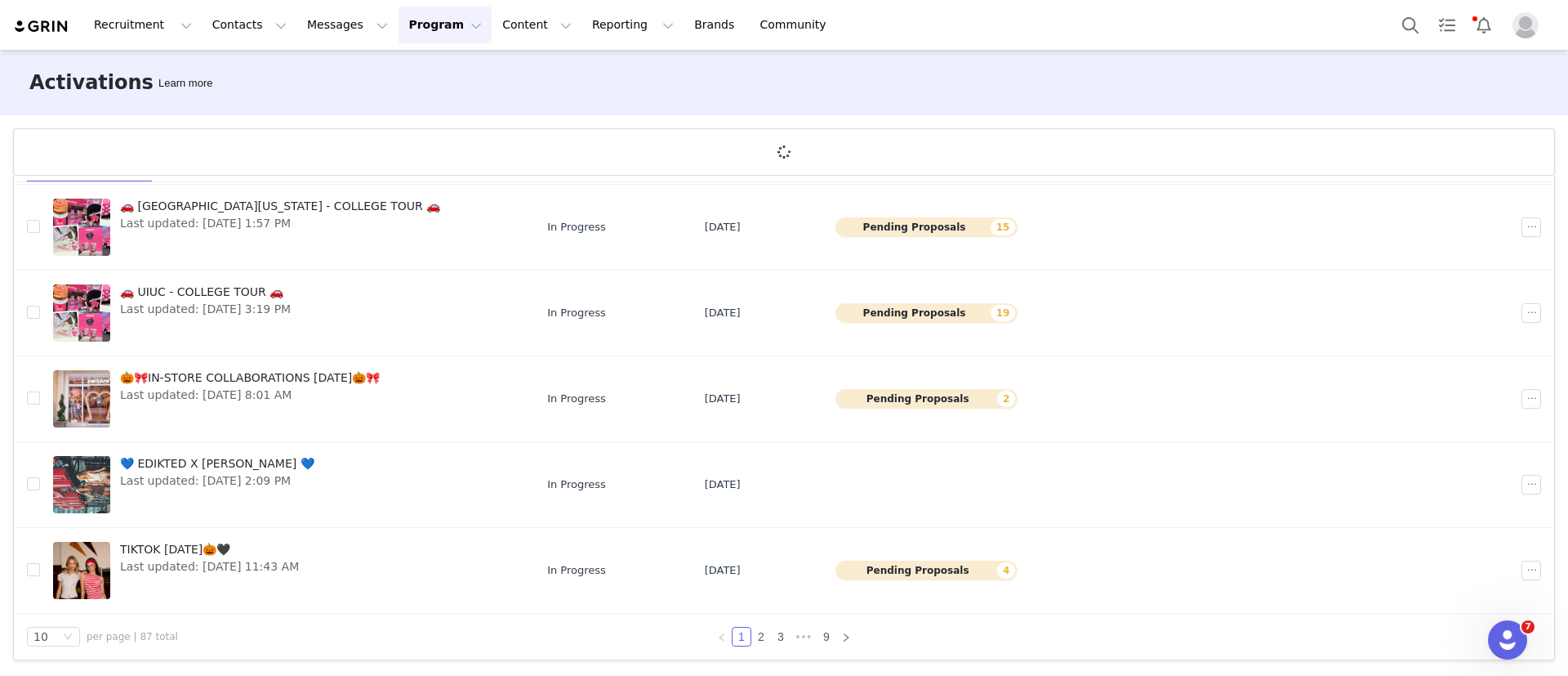
scroll to position [60, 0]
click at [754, 636] on link "2" at bounding box center [761, 637] width 18 height 18
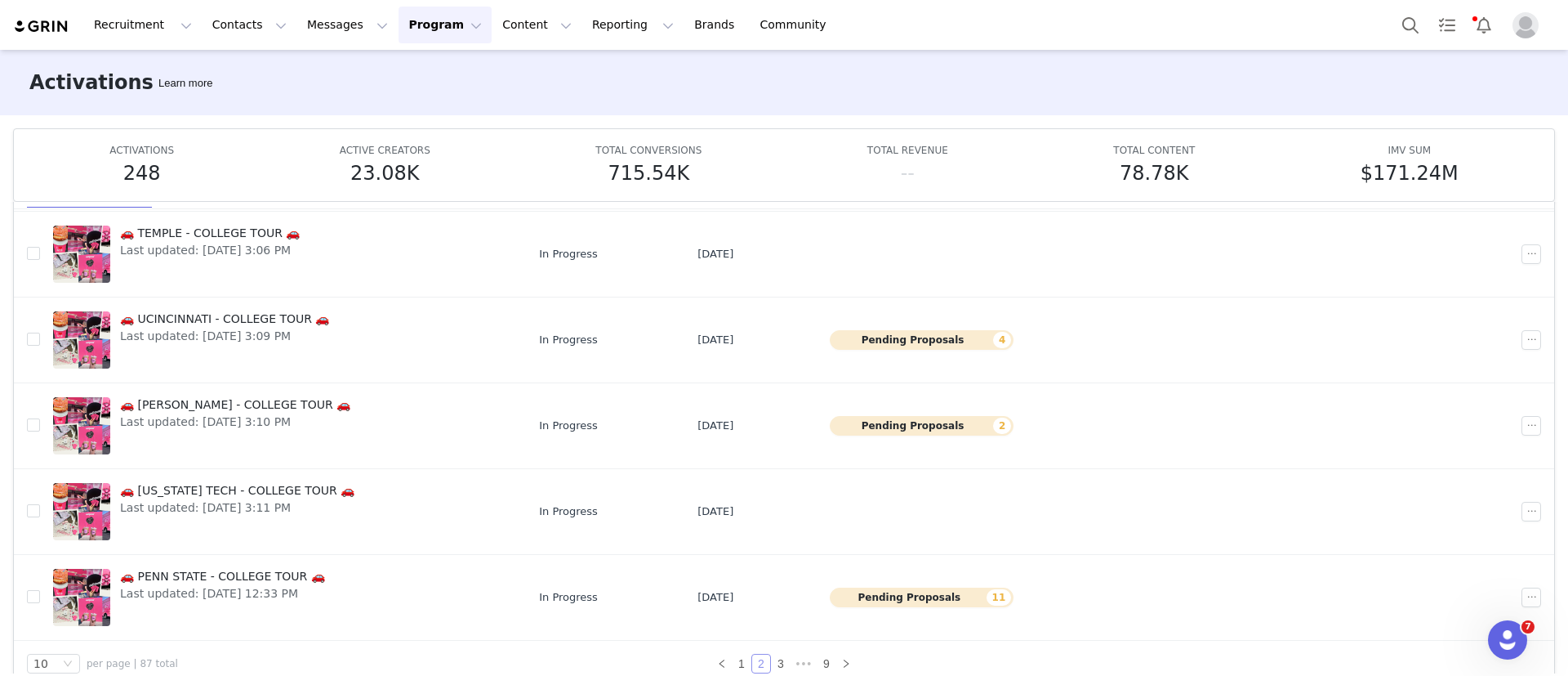
scroll to position [86, 0]
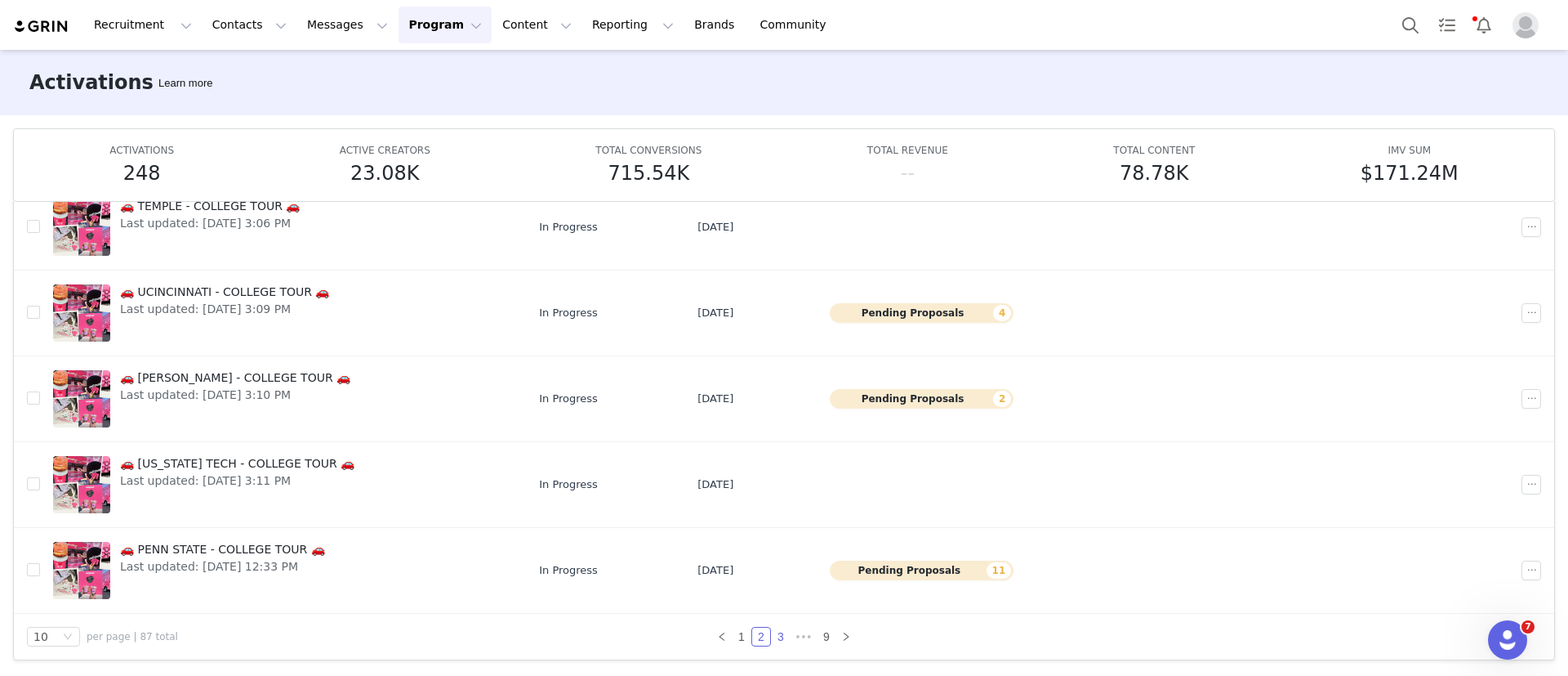
click at [775, 638] on link "3" at bounding box center [781, 637] width 18 height 18
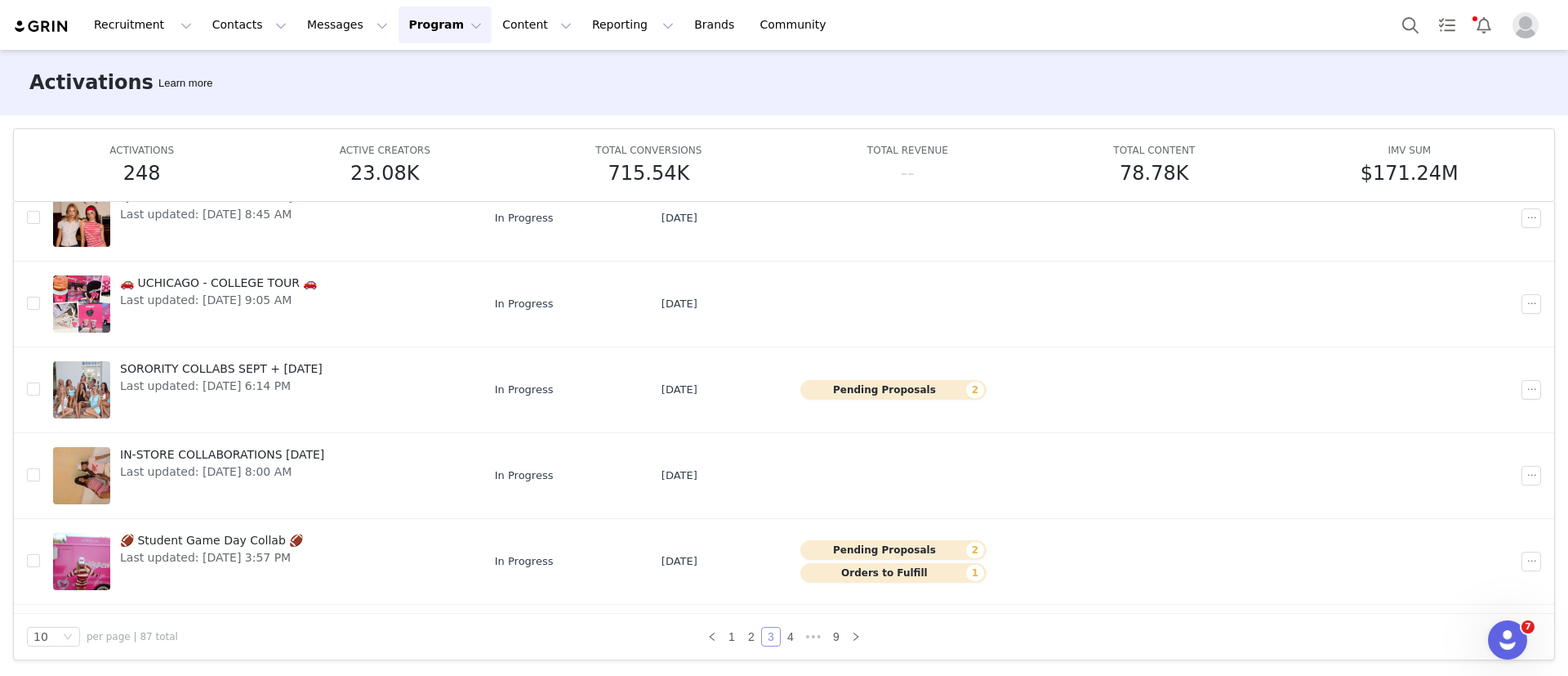
scroll to position [383, 0]
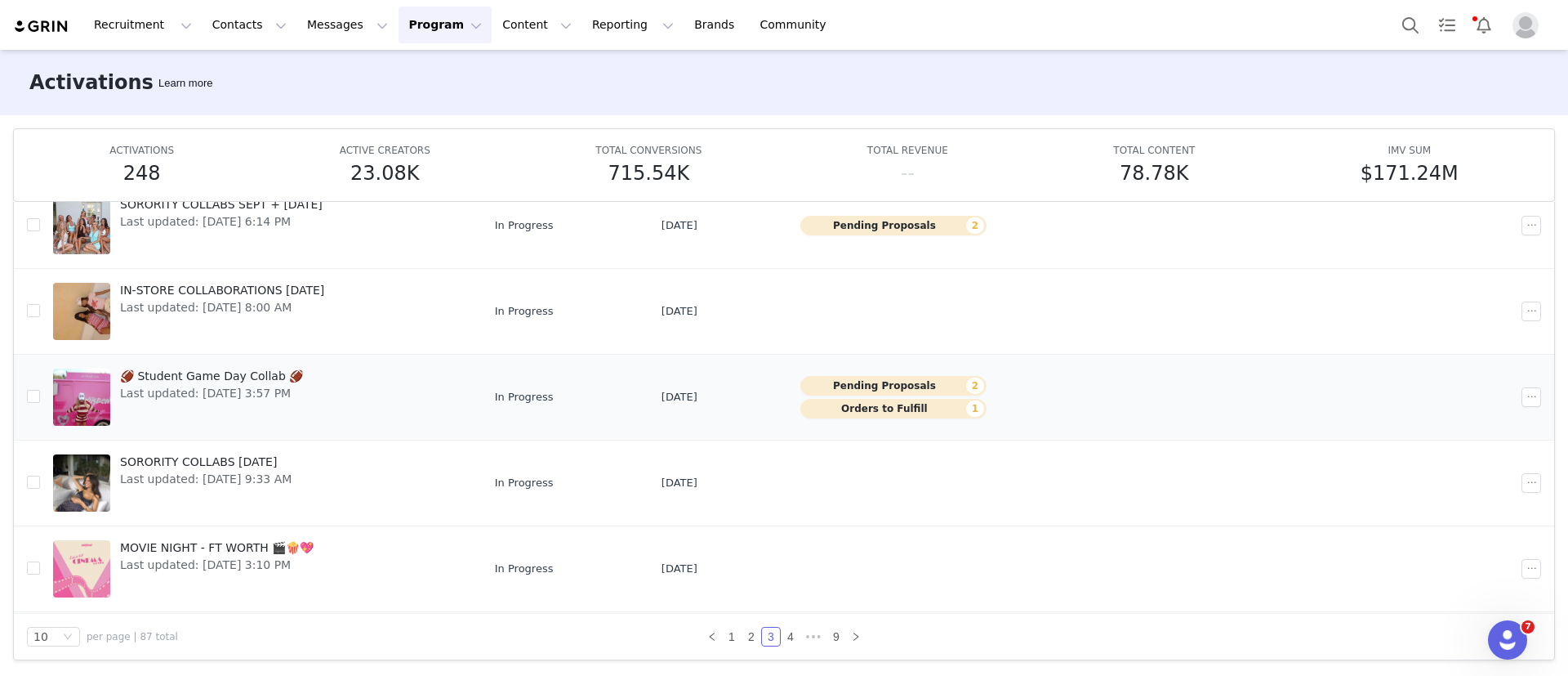
click at [511, 413] on td "In Progress" at bounding box center [564, 396] width 166 height 86
click at [253, 375] on span "🏈 Student Game Day Collab 🏈" at bounding box center [211, 376] width 183 height 17
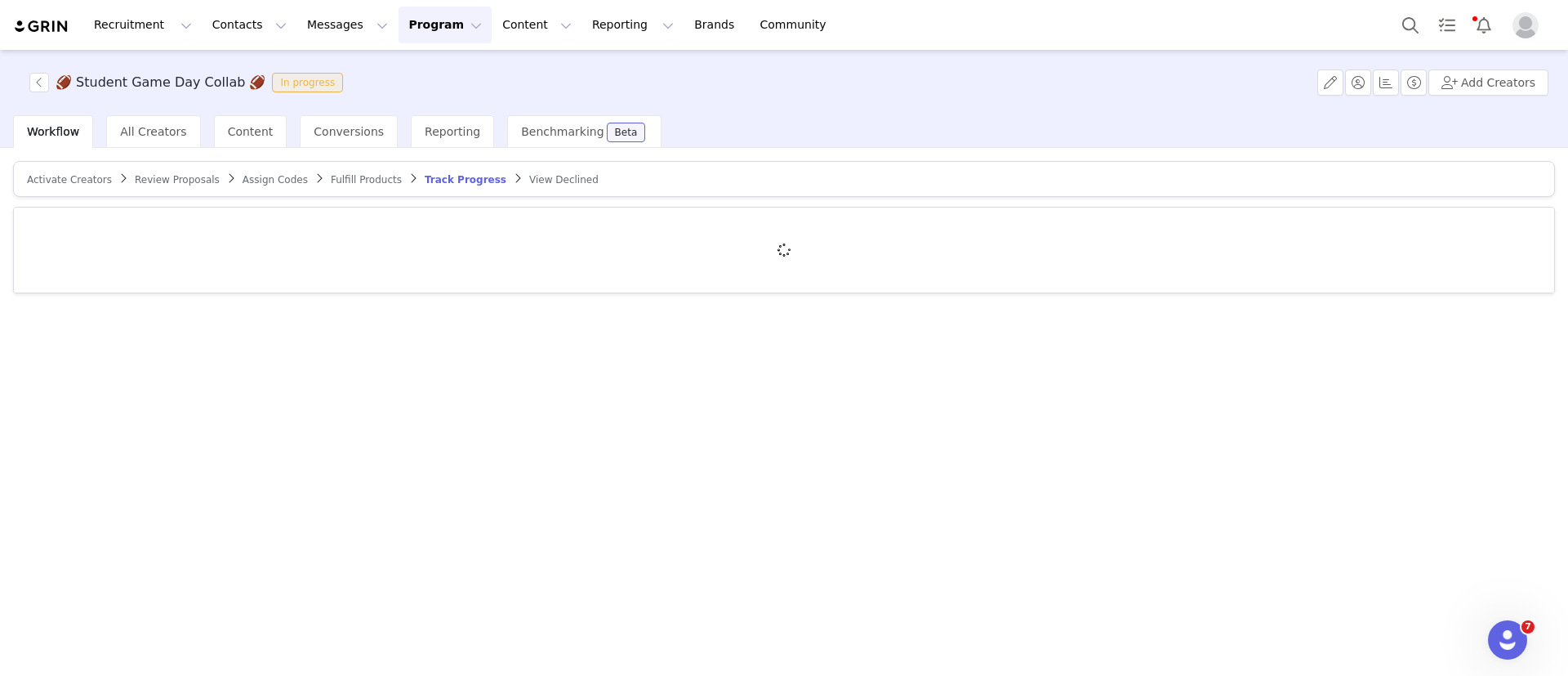
click at [163, 178] on span "Review Proposals" at bounding box center [177, 179] width 85 height 11
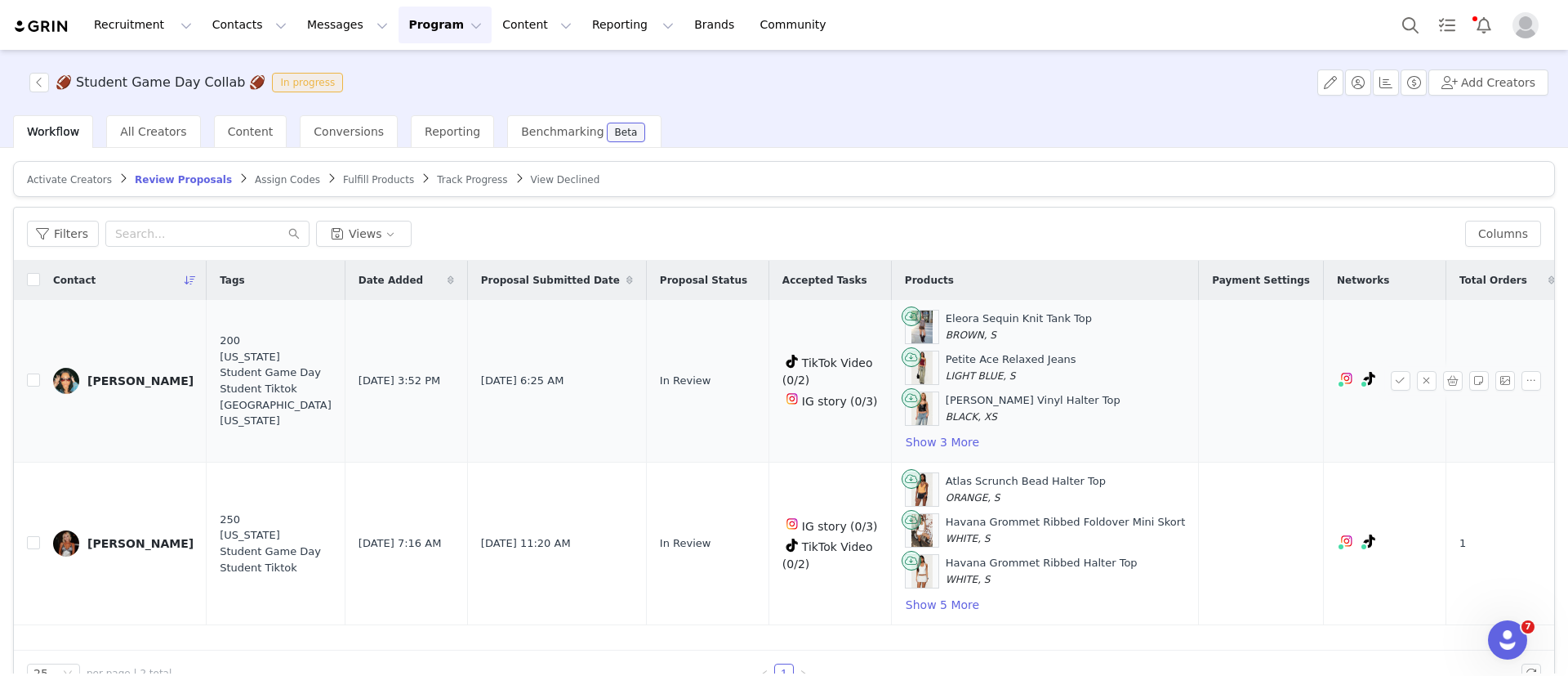
scroll to position [36, 0]
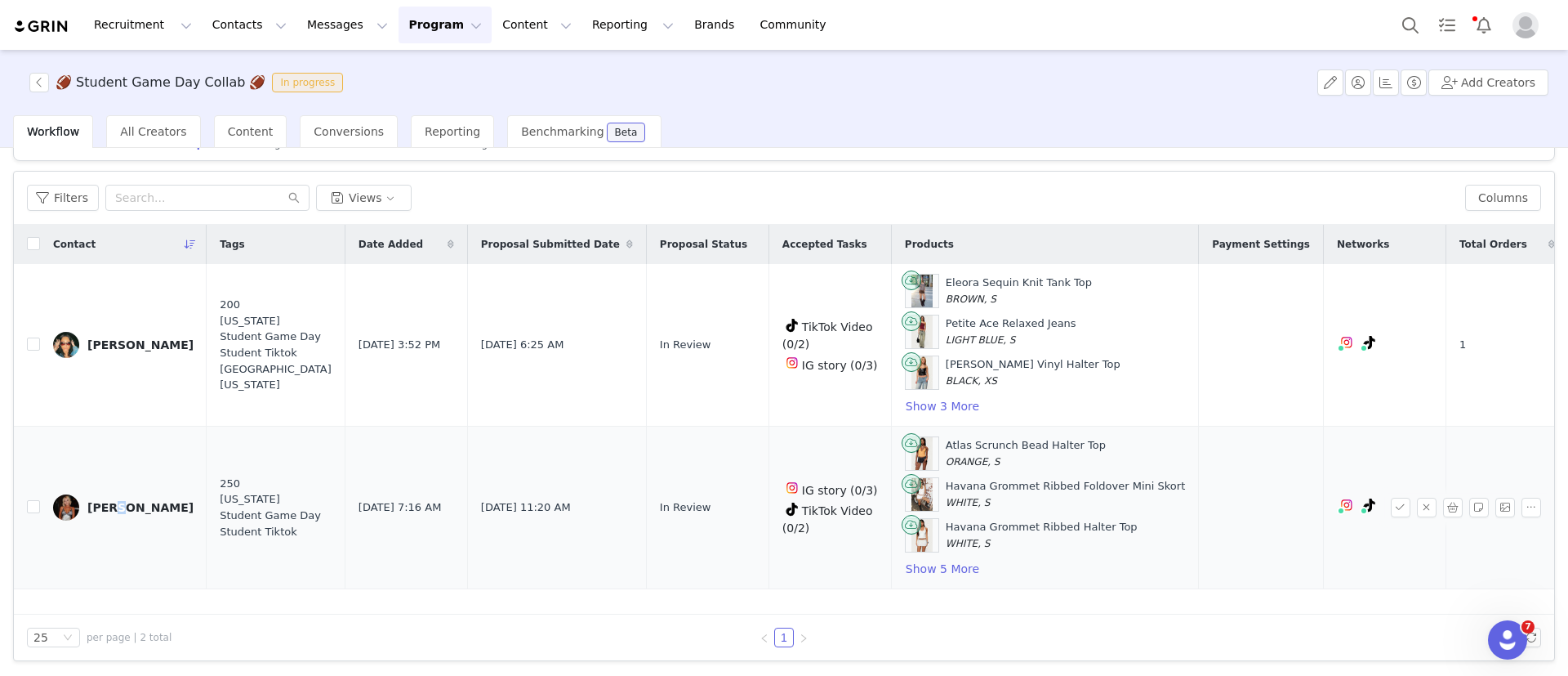
drag, startPoint x: 104, startPoint y: 520, endPoint x: 105, endPoint y: 507, distance: 13.0
click at [105, 507] on td "[PERSON_NAME]" at bounding box center [123, 508] width 166 height 163
click at [105, 507] on div "[PERSON_NAME]" at bounding box center [141, 508] width 107 height 13
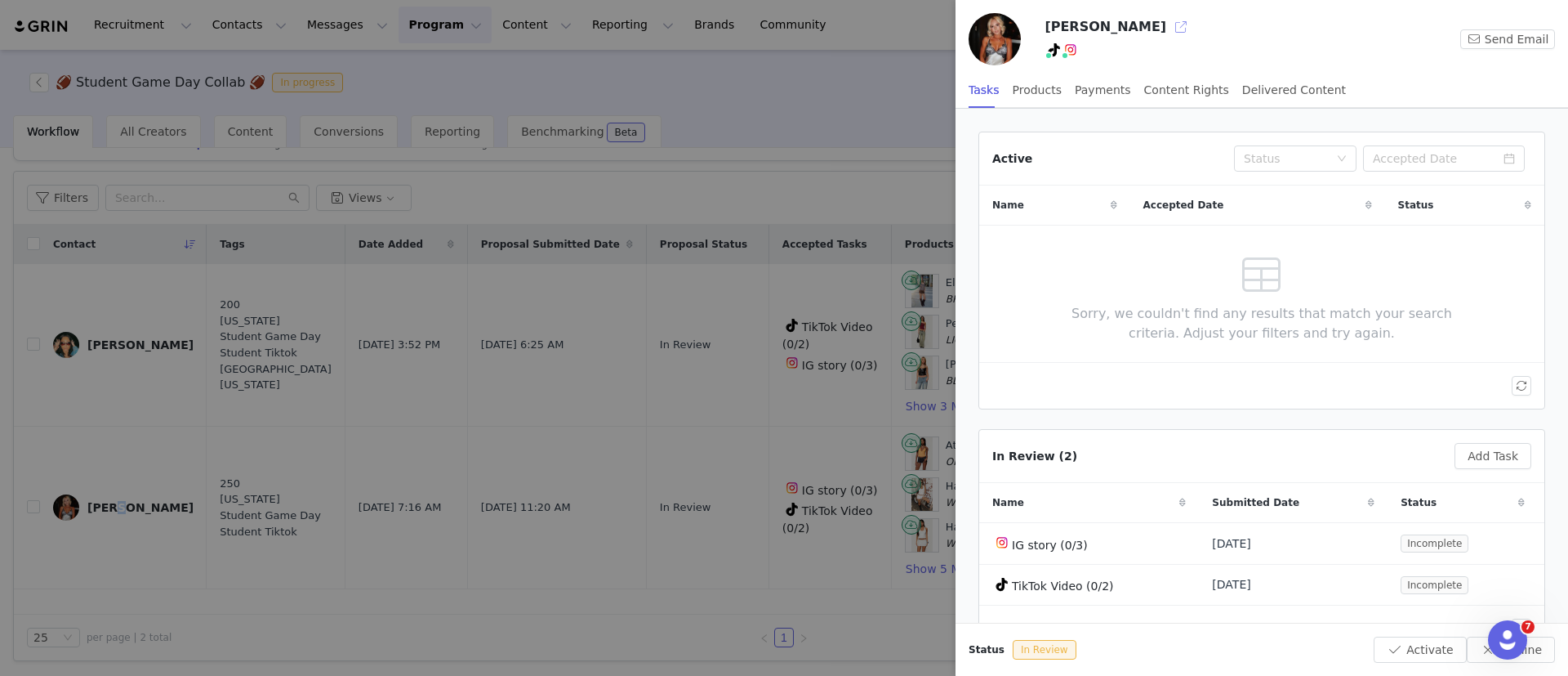
click at [1104, 17] on button "button" at bounding box center [1181, 27] width 26 height 26
click at [143, 468] on div at bounding box center [784, 338] width 1568 height 676
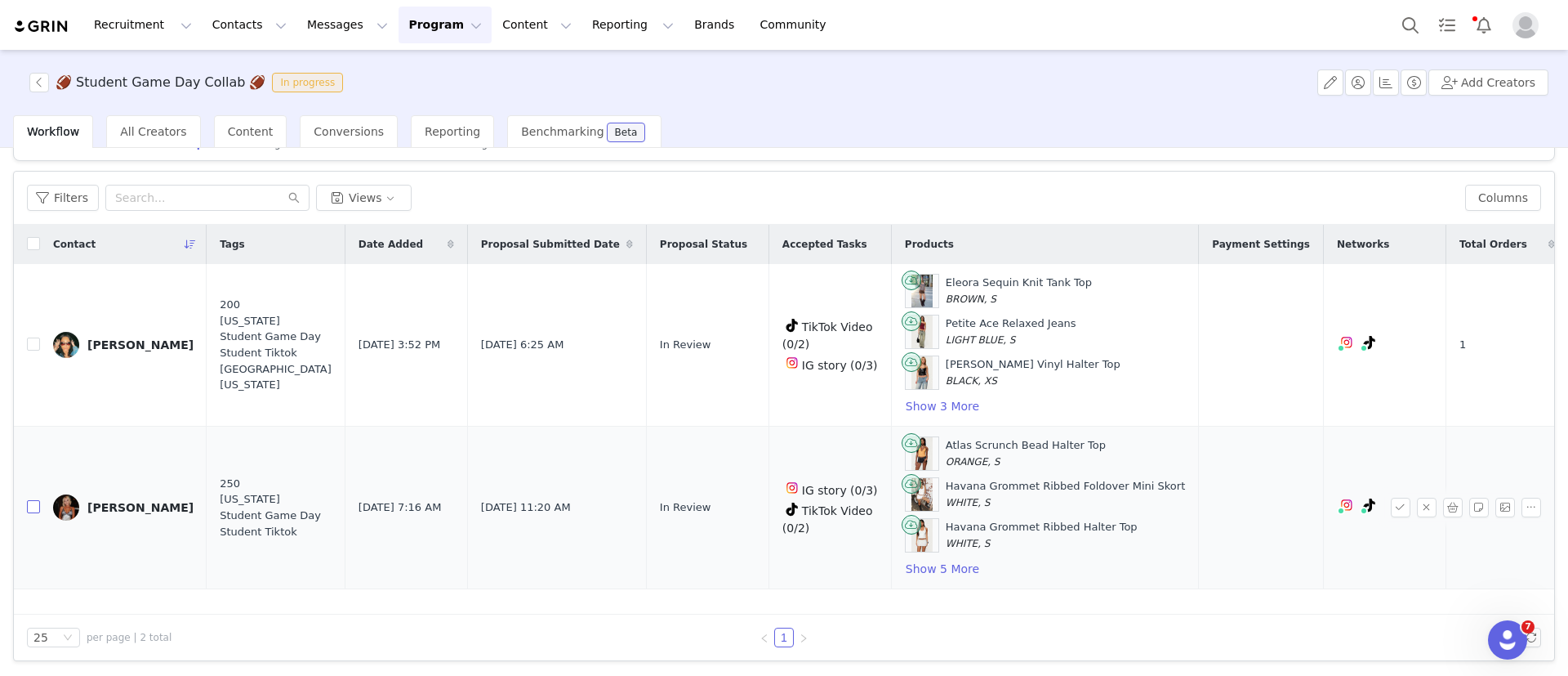
click at [27, 511] on input "checkbox" at bounding box center [33, 507] width 13 height 13
checkbox input "true"
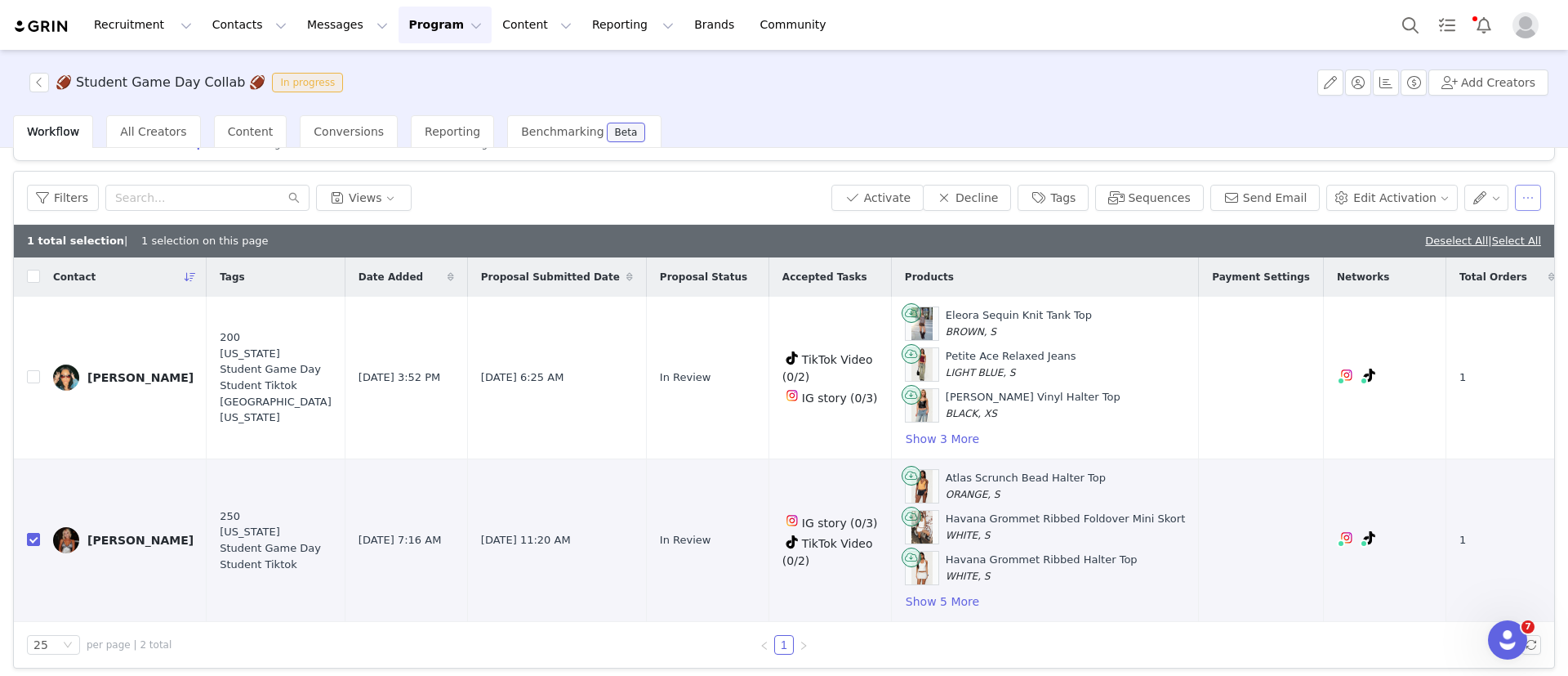
click at [1104, 204] on button "button" at bounding box center [1528, 198] width 26 height 26
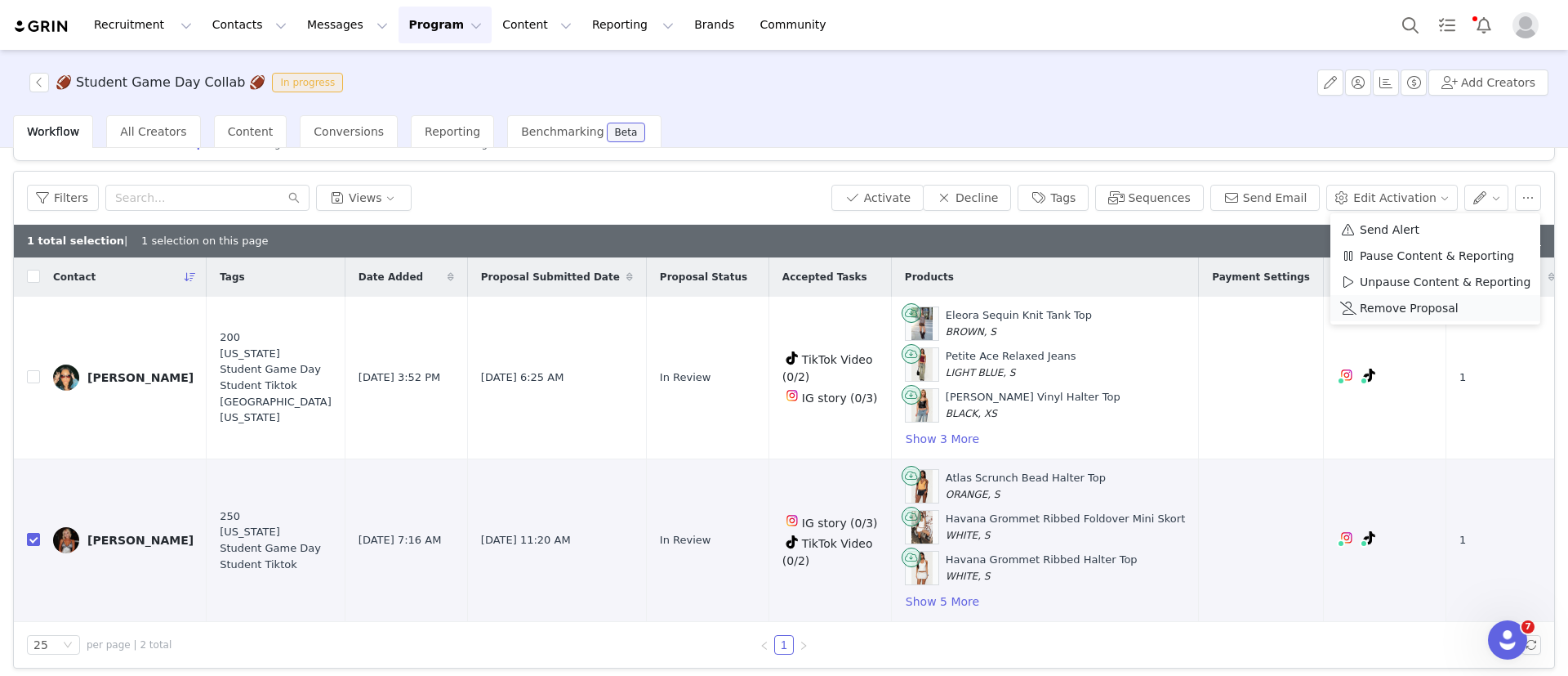
click at [1104, 304] on span "Remove Proposal" at bounding box center [1410, 308] width 99 height 18
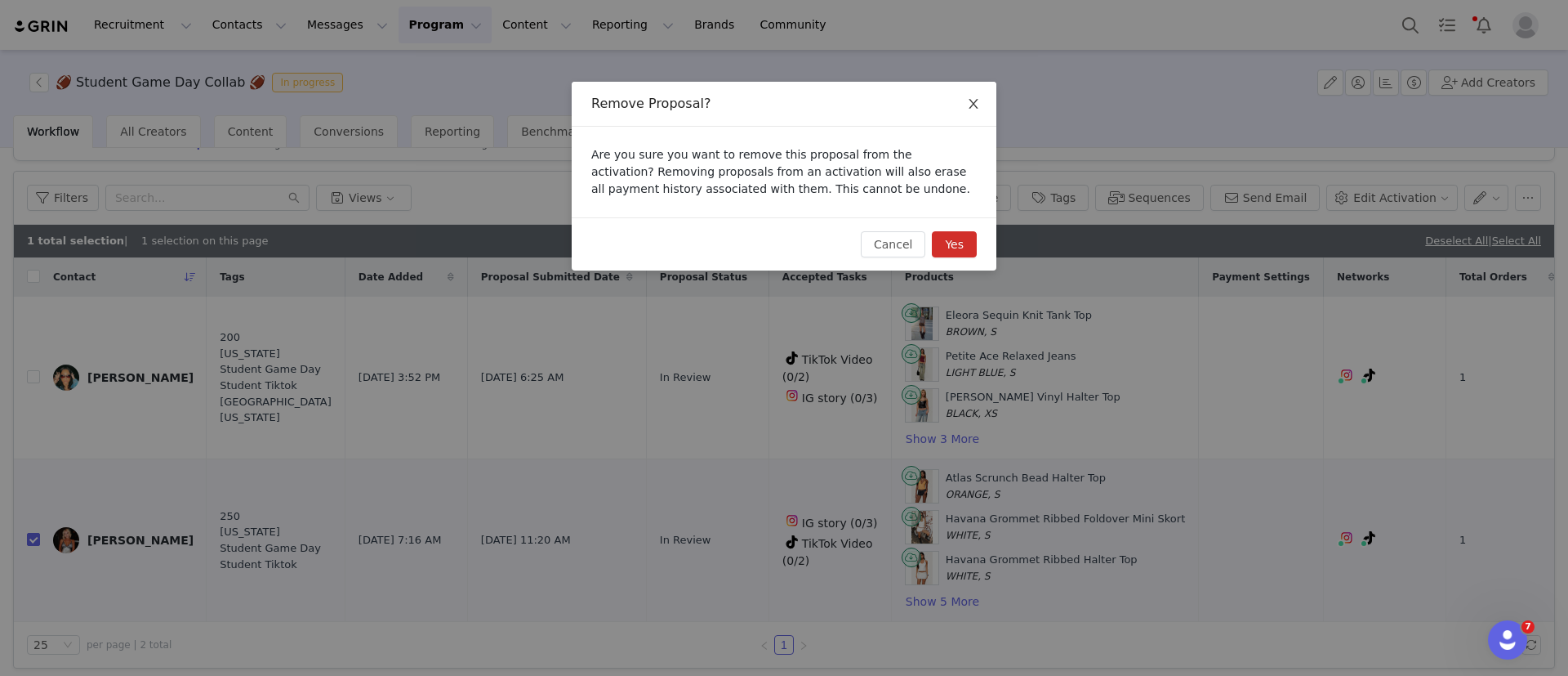
click at [980, 88] on span "Close" at bounding box center [973, 105] width 46 height 46
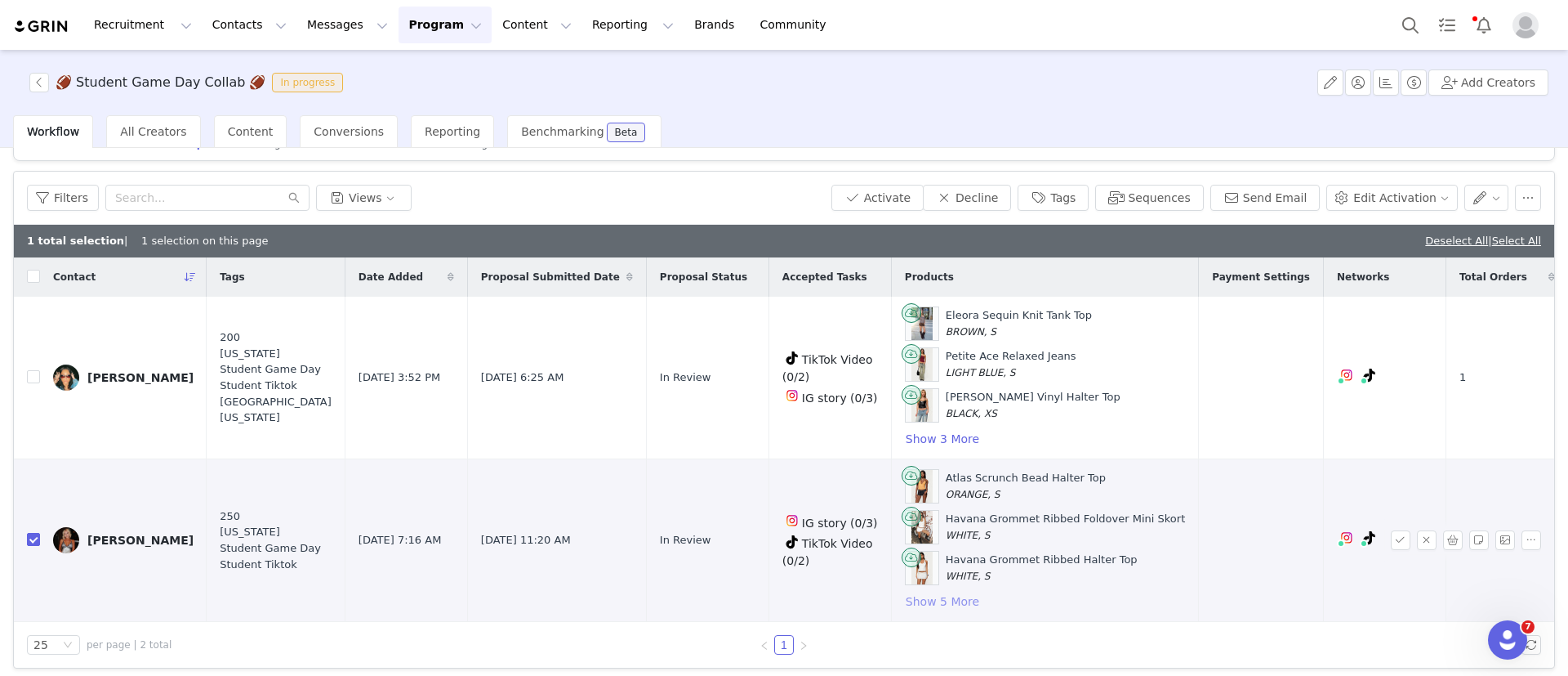
click at [905, 598] on button "Show 5 More" at bounding box center [943, 601] width 75 height 19
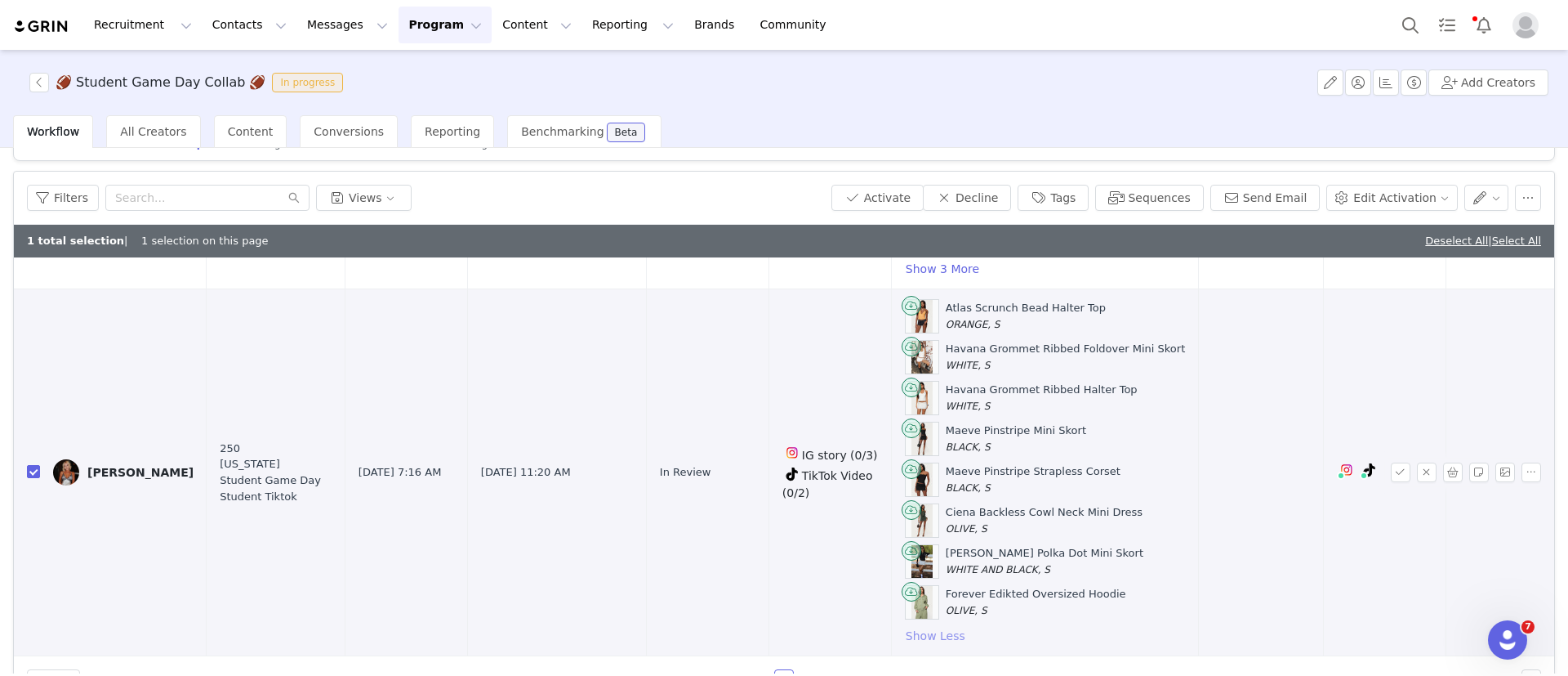
scroll to position [189, 0]
drag, startPoint x: 1530, startPoint y: 192, endPoint x: 1515, endPoint y: 188, distance: 15.5
click at [1104, 188] on div "Filters Views Activate Decline Tags Sequences Send Email Edit Activation" at bounding box center [784, 199] width 1540 height 53
click at [1104, 188] on button "button" at bounding box center [1528, 198] width 26 height 26
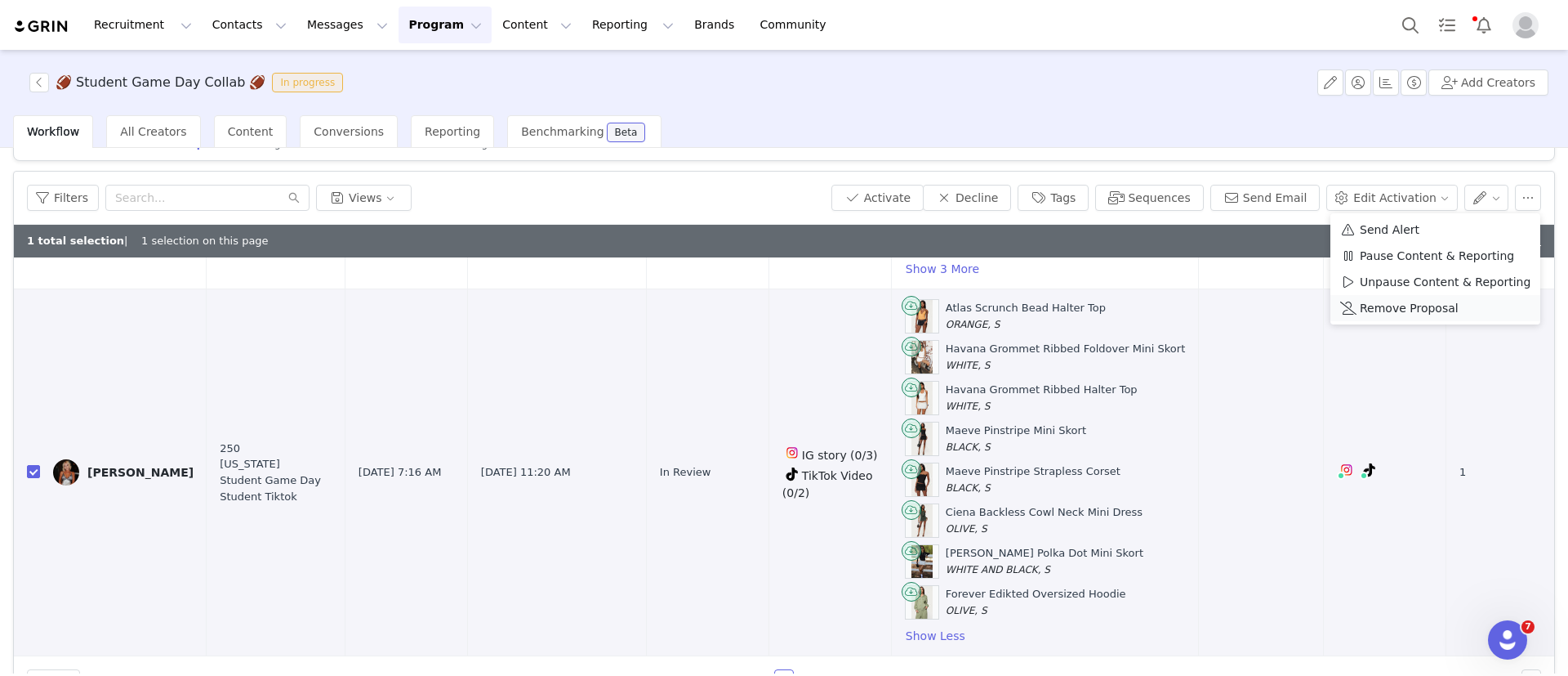
click at [1104, 307] on span "Remove Proposal" at bounding box center [1410, 308] width 99 height 18
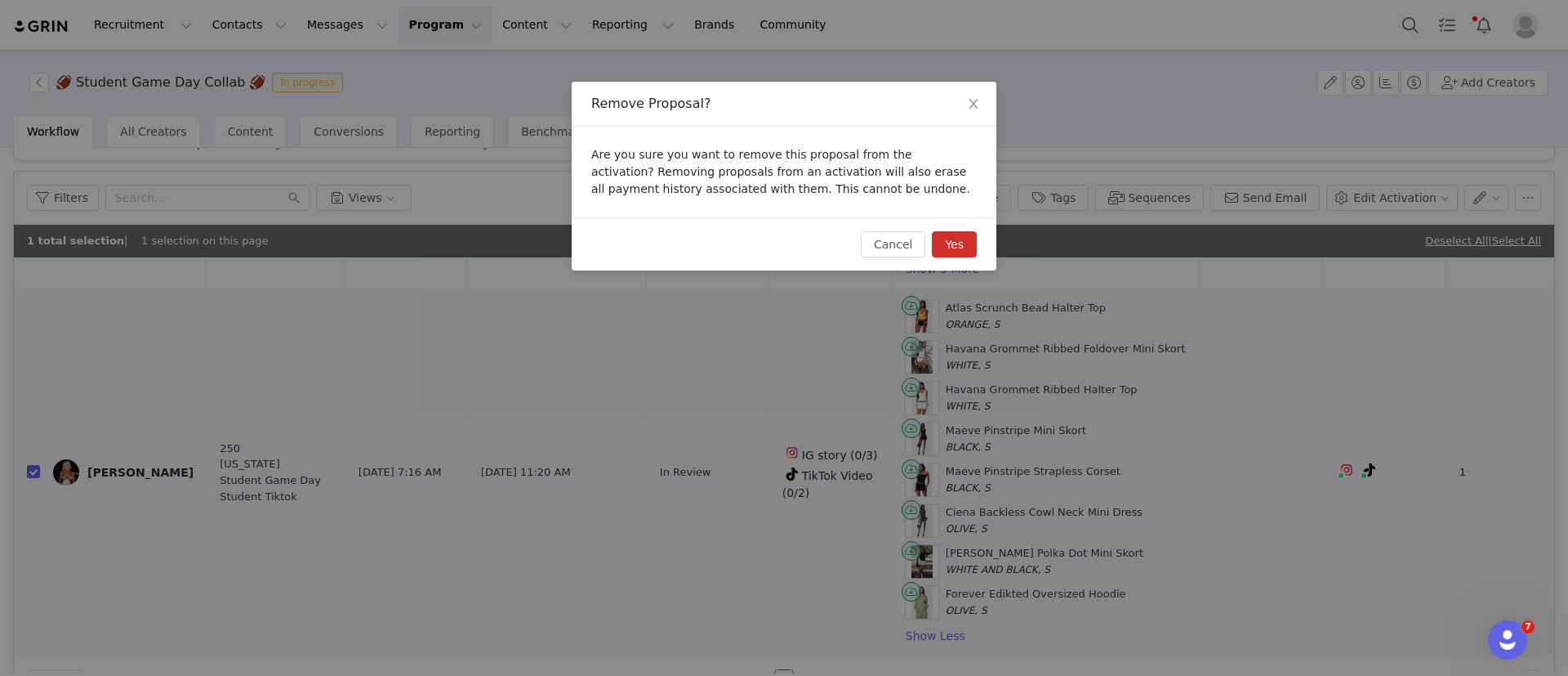
click at [945, 242] on button "Yes" at bounding box center [954, 245] width 45 height 26
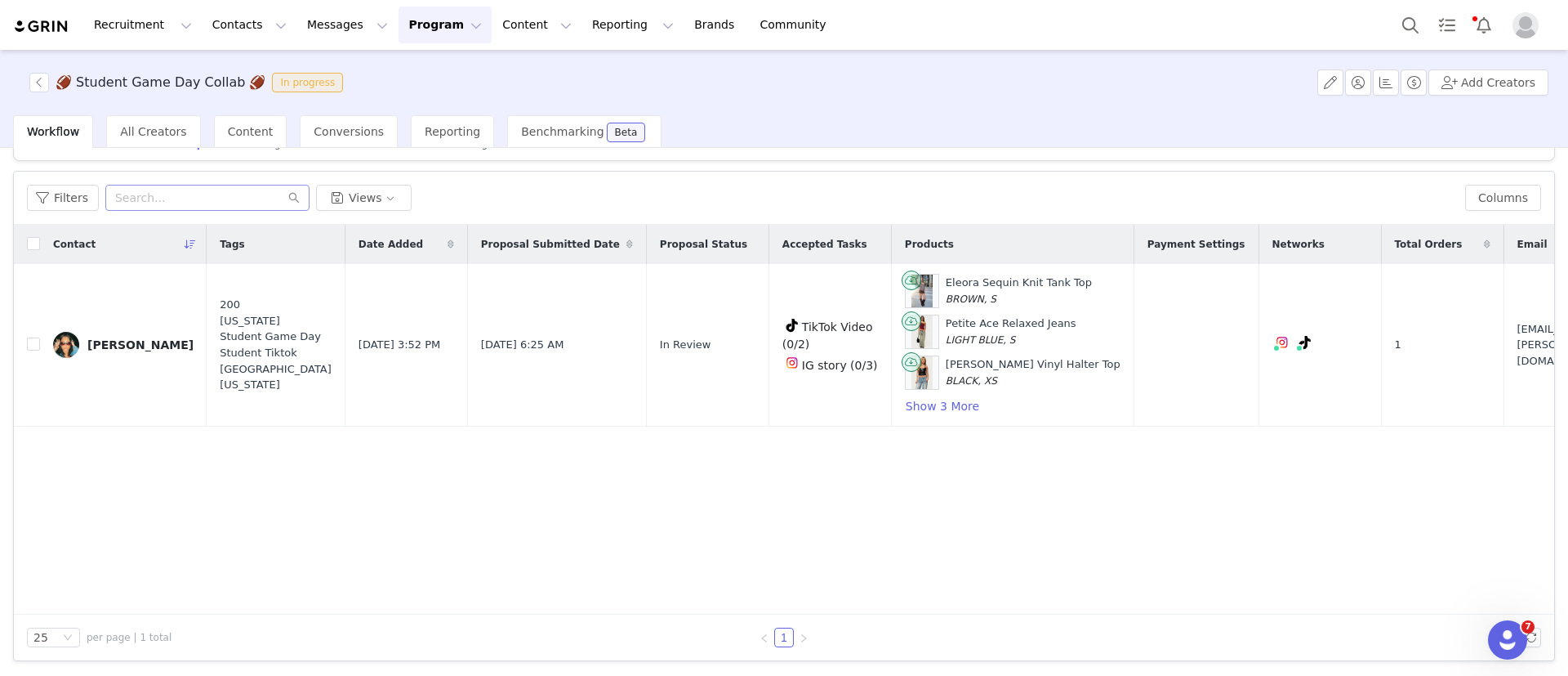
scroll to position [0, 0]
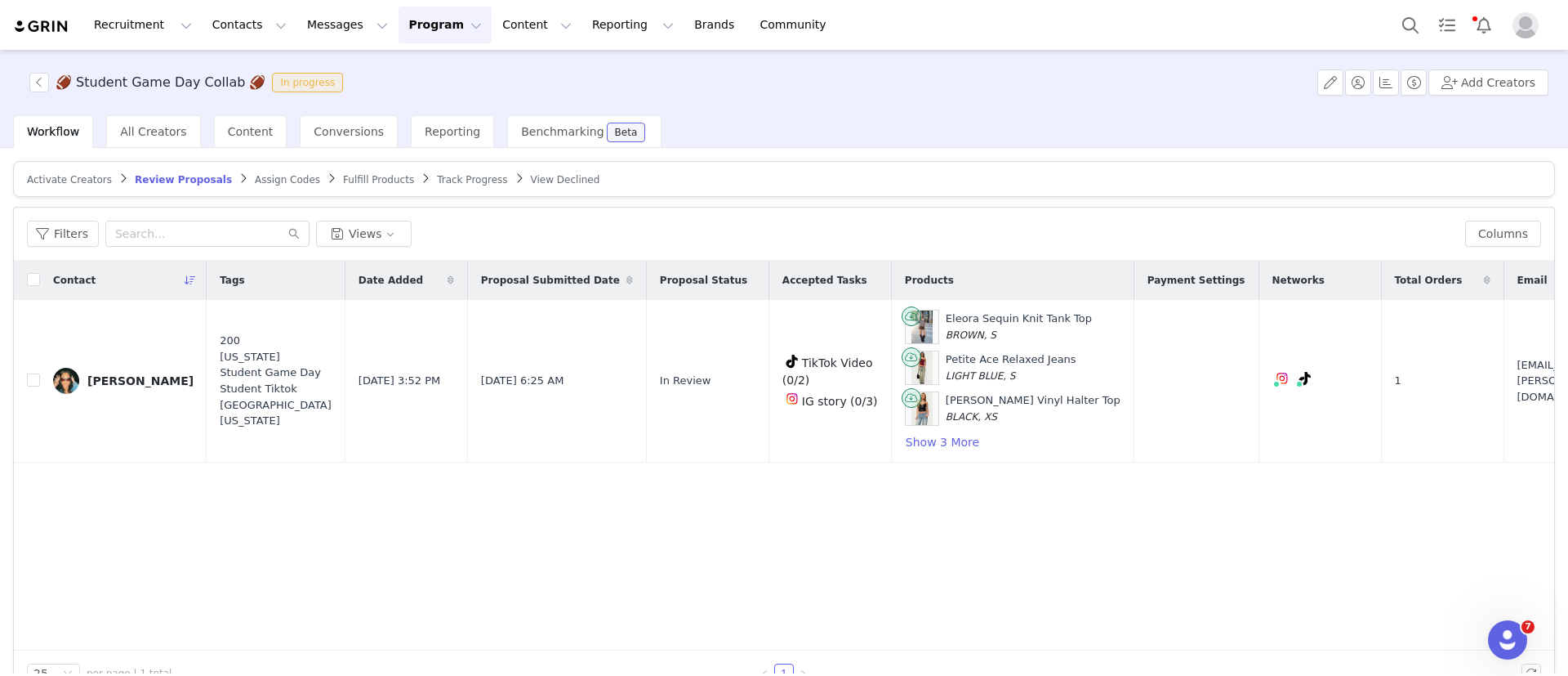
click at [87, 188] on article "Activate Creators Review Proposals Assign Codes Fulfill Products Track Progress…" at bounding box center [784, 178] width 1542 height 36
click at [63, 175] on span "Activate Creators" at bounding box center [69, 179] width 85 height 11
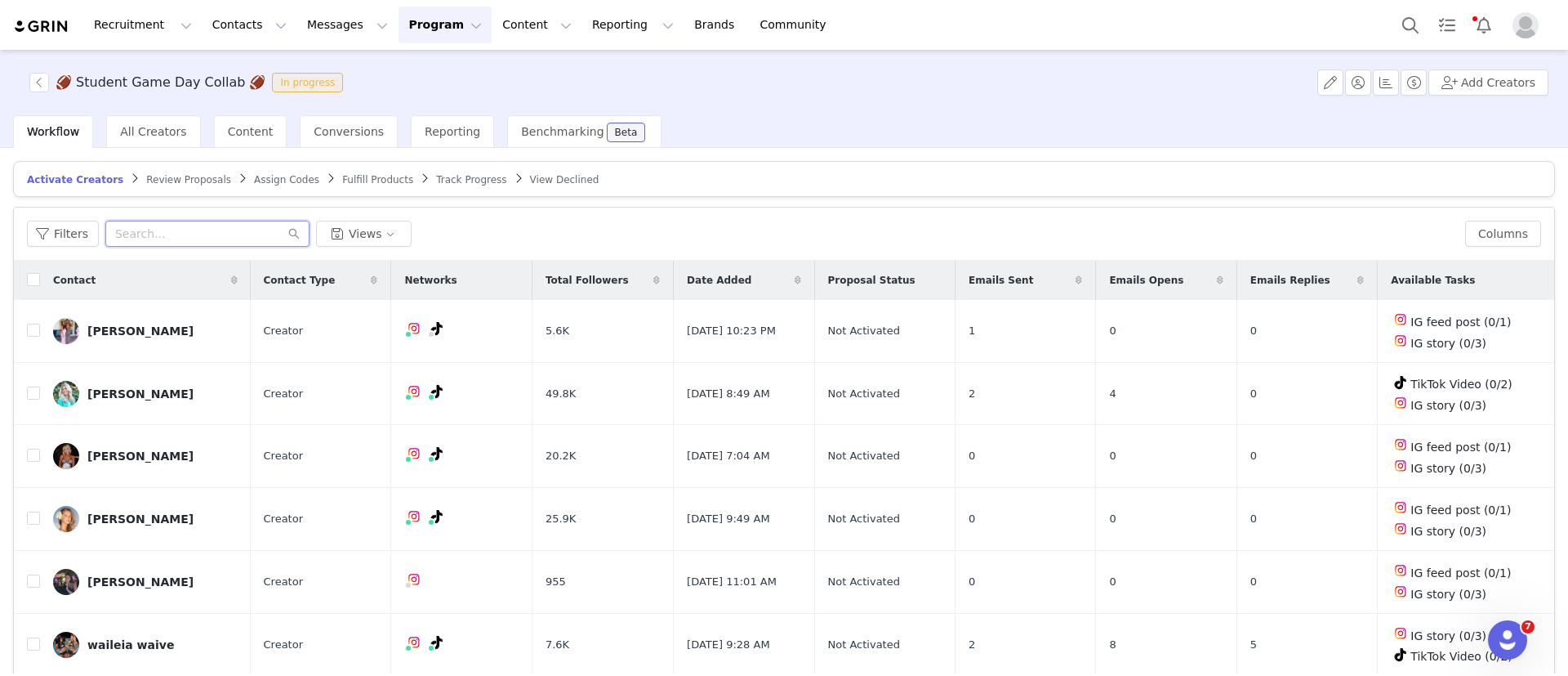
click at [229, 235] on input "text" at bounding box center [208, 234] width 204 height 26
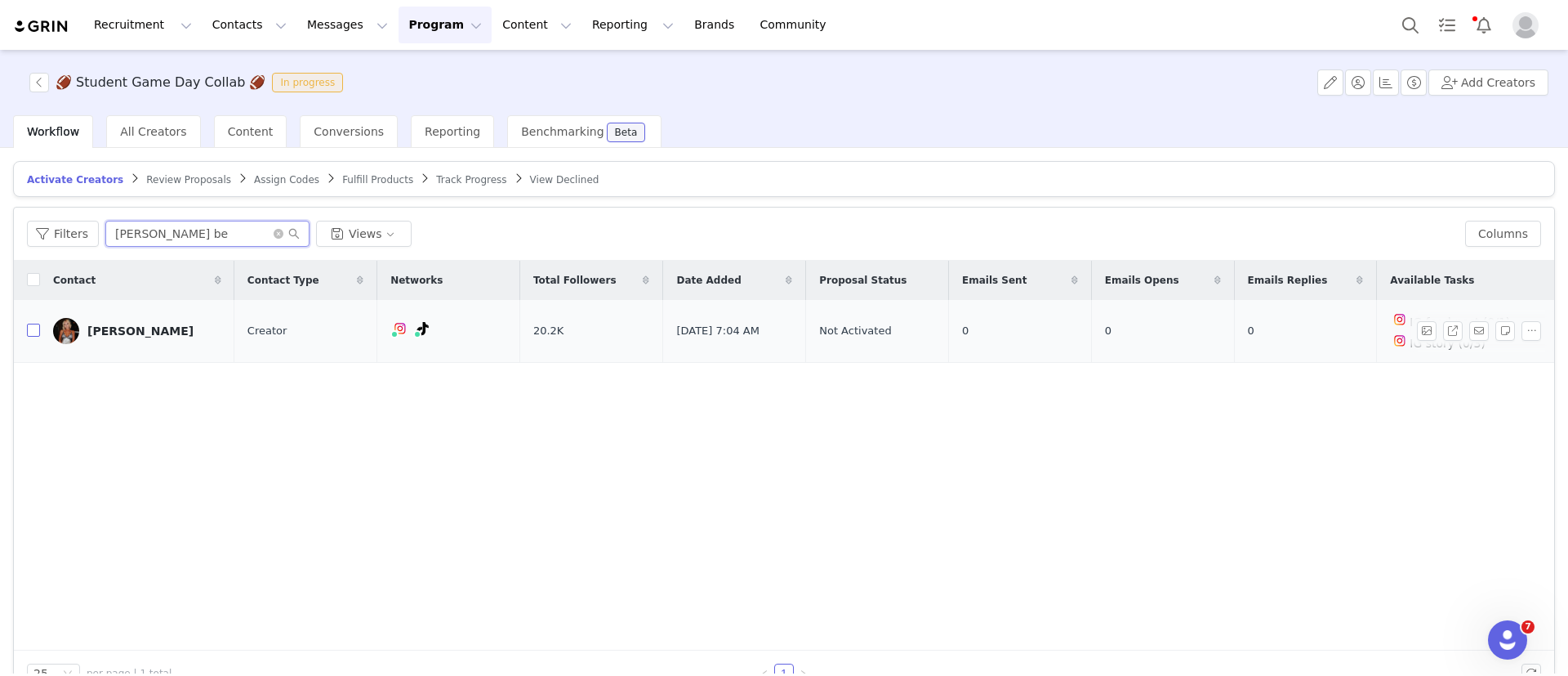
type input "[PERSON_NAME] be"
click at [31, 327] on input "checkbox" at bounding box center [33, 330] width 13 height 13
checkbox input "true"
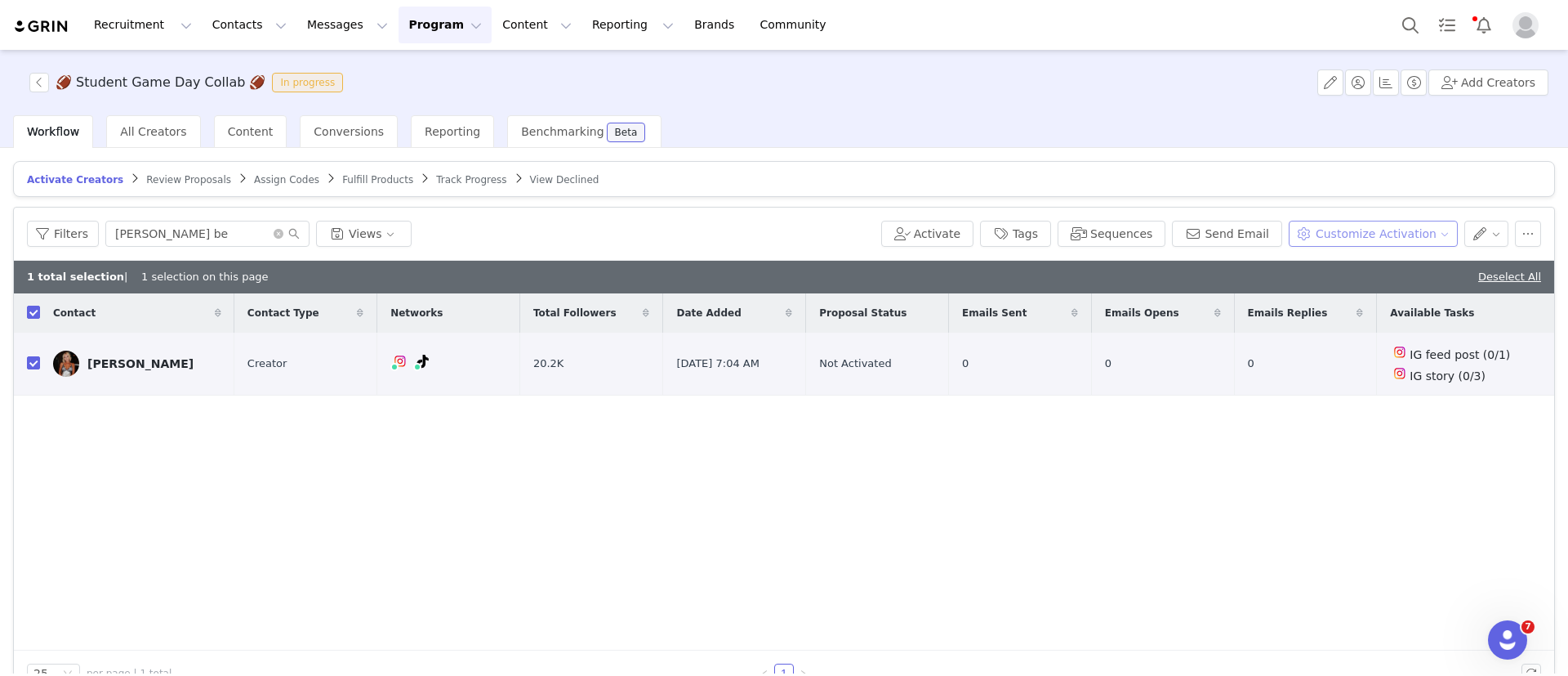
click at [1104, 226] on button "Customize Activation" at bounding box center [1373, 234] width 169 height 26
click at [1104, 268] on span "Edit Product Selection" at bounding box center [1377, 266] width 126 height 18
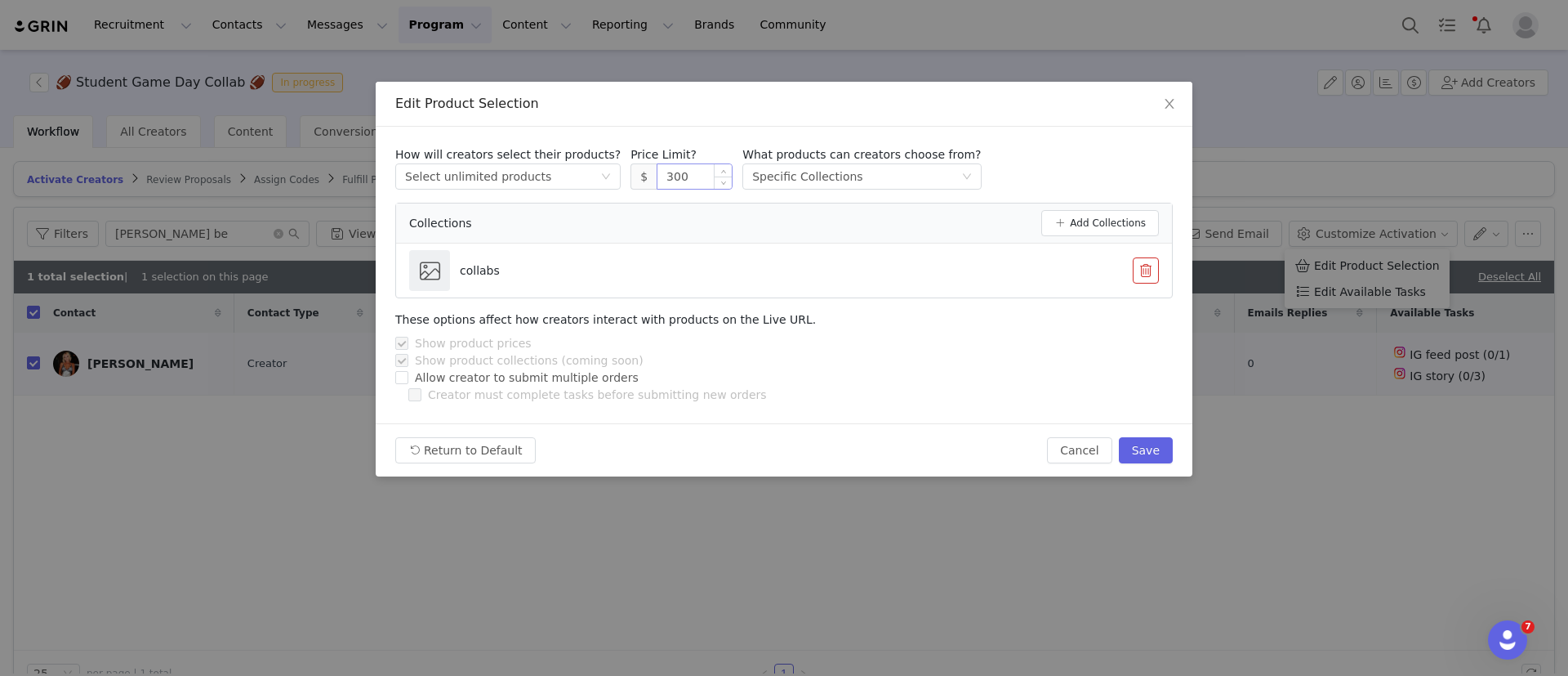
click at [659, 172] on input "300" at bounding box center [694, 177] width 74 height 25
click at [1104, 456] on button "Save" at bounding box center [1146, 450] width 54 height 26
type input "300"
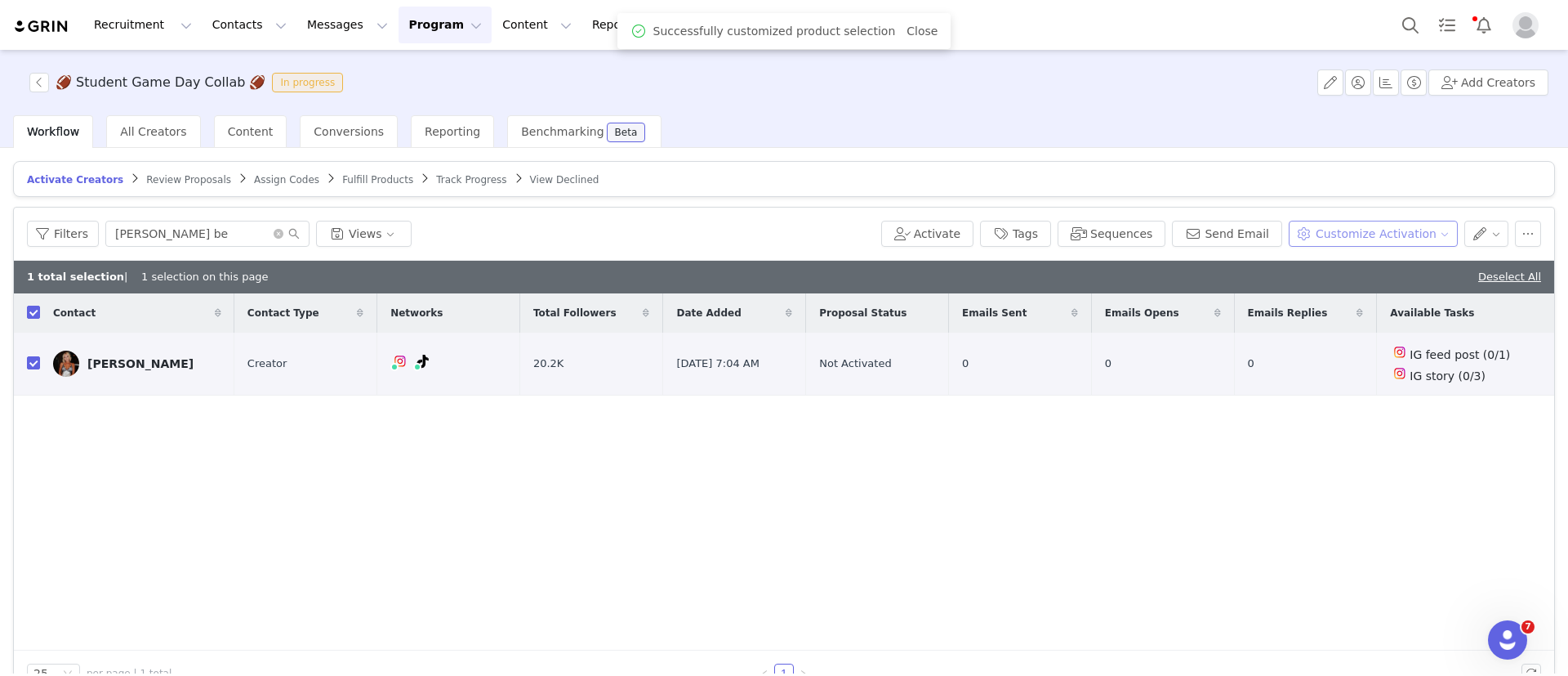
click at [1104, 236] on button "Customize Activation" at bounding box center [1373, 234] width 169 height 26
click at [1104, 286] on span "Edit Available Tasks" at bounding box center [1370, 292] width 112 height 18
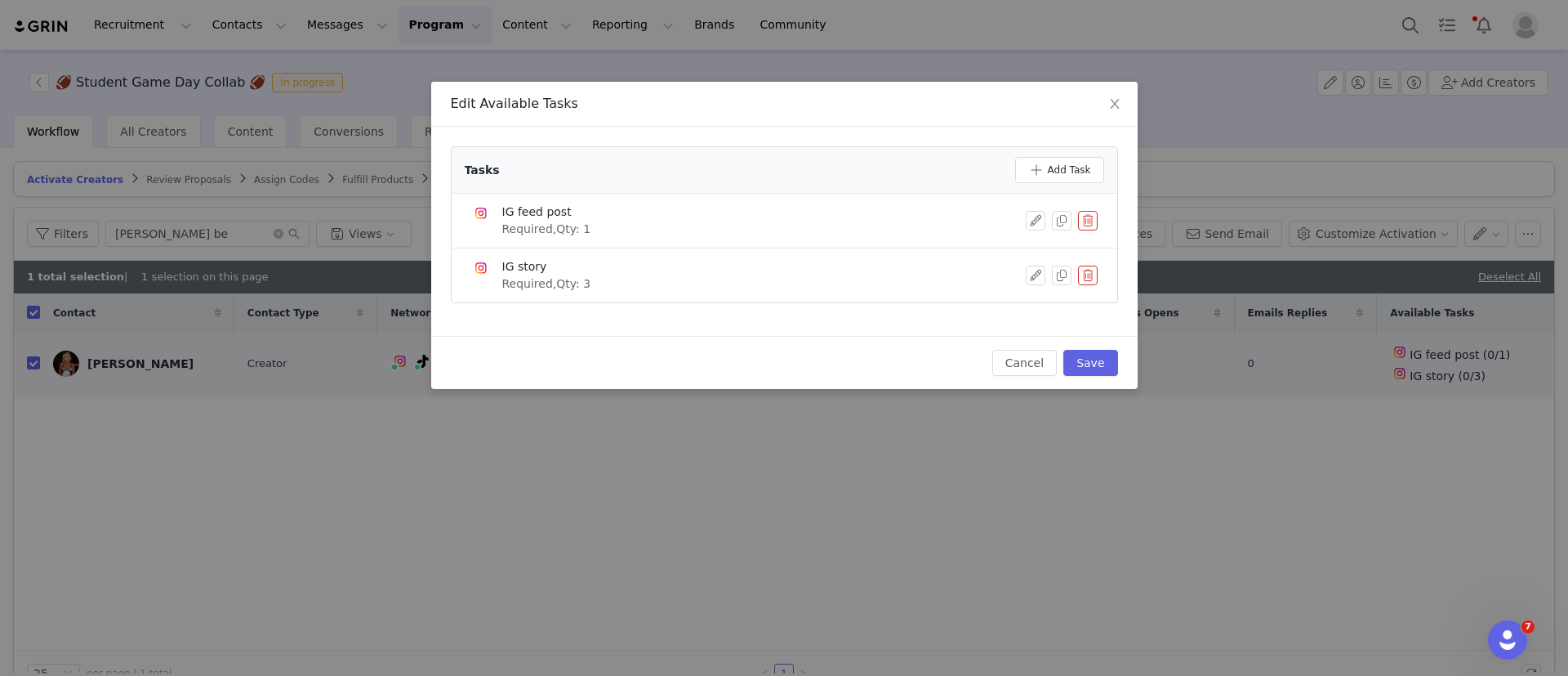
click at [1081, 219] on button "button" at bounding box center [1087, 220] width 19 height 19
click at [1035, 247] on button "Delete" at bounding box center [1028, 248] width 63 height 26
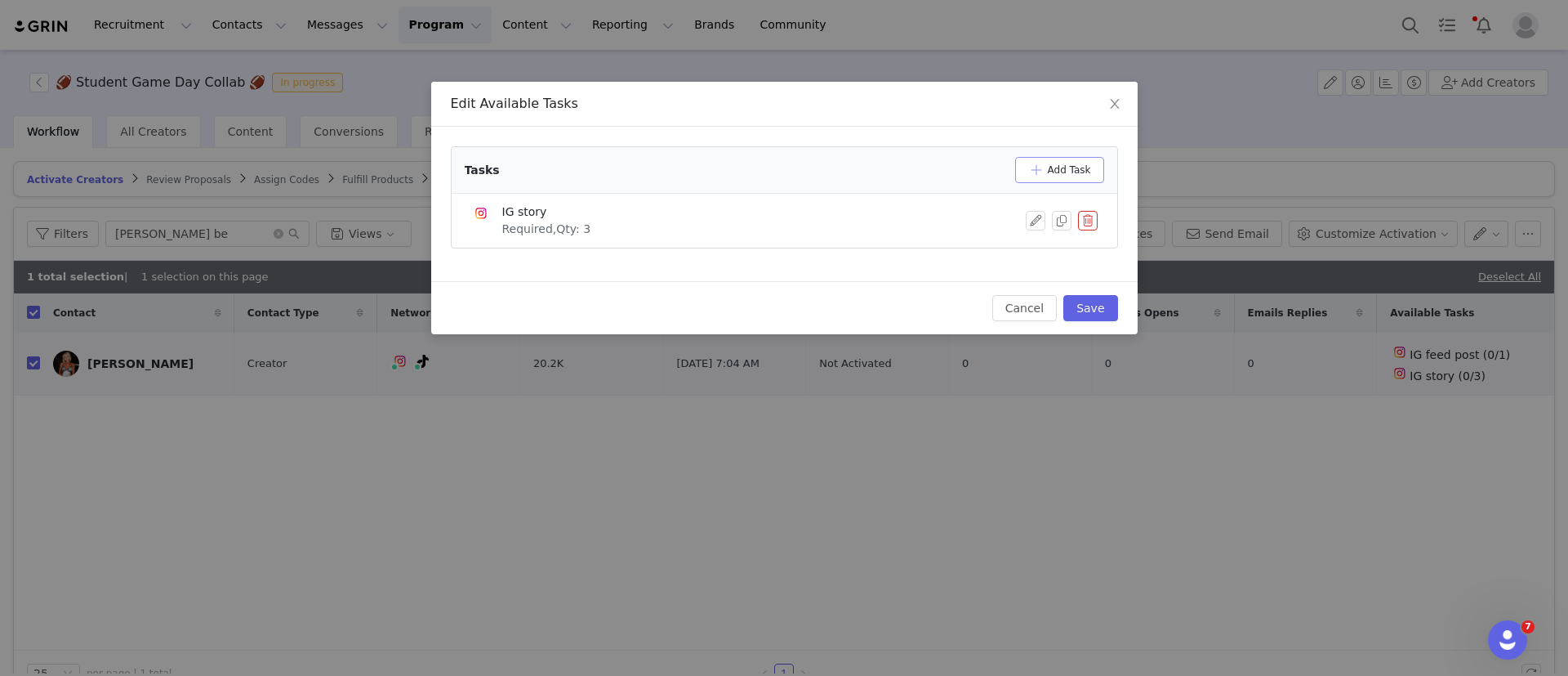
click at [1075, 157] on button "Add Task" at bounding box center [1060, 170] width 89 height 26
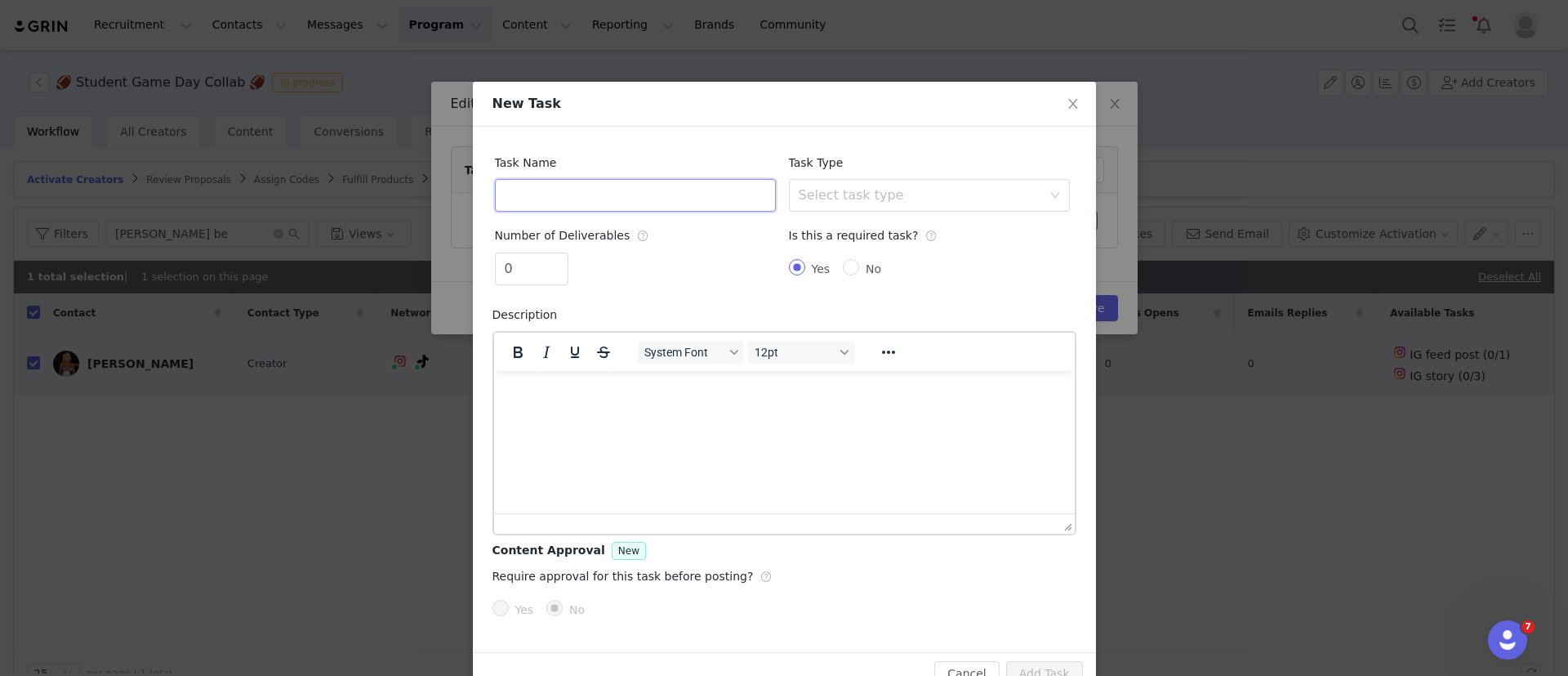
click at [617, 184] on input "text" at bounding box center [636, 196] width 281 height 33
click at [832, 200] on div "Select task type" at bounding box center [920, 196] width 244 height 17
type input "TikTok Video"
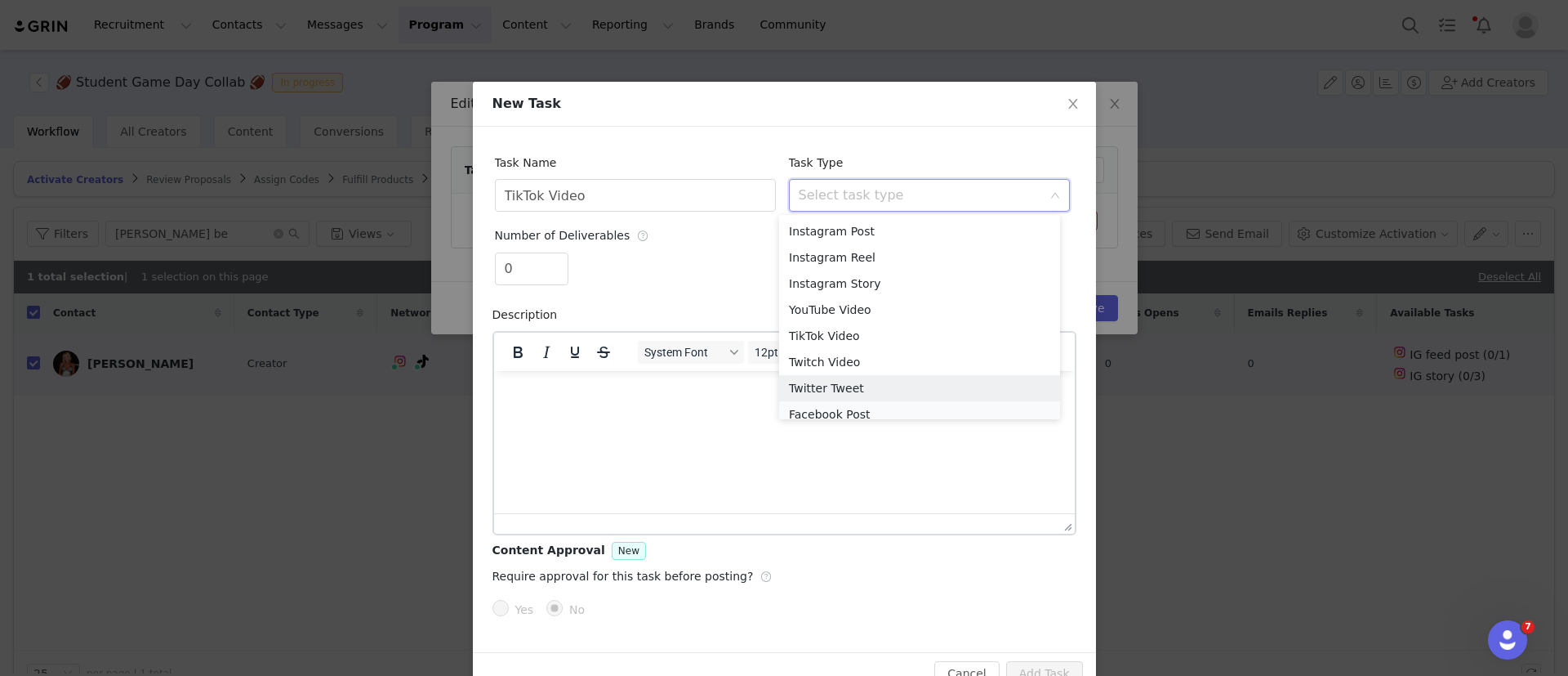
scroll to position [8, 0]
click at [828, 335] on li "TikTok Video" at bounding box center [920, 327] width 281 height 26
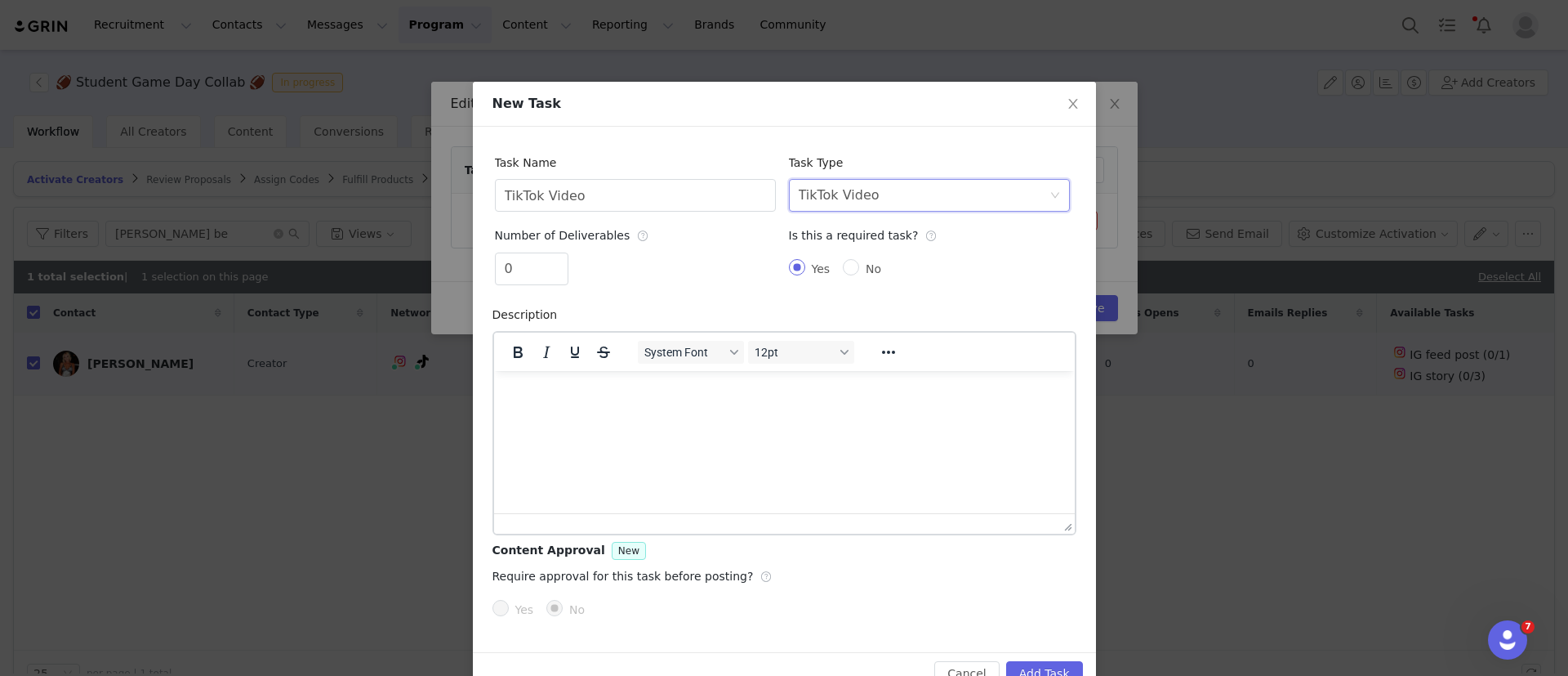
scroll to position [40, 0]
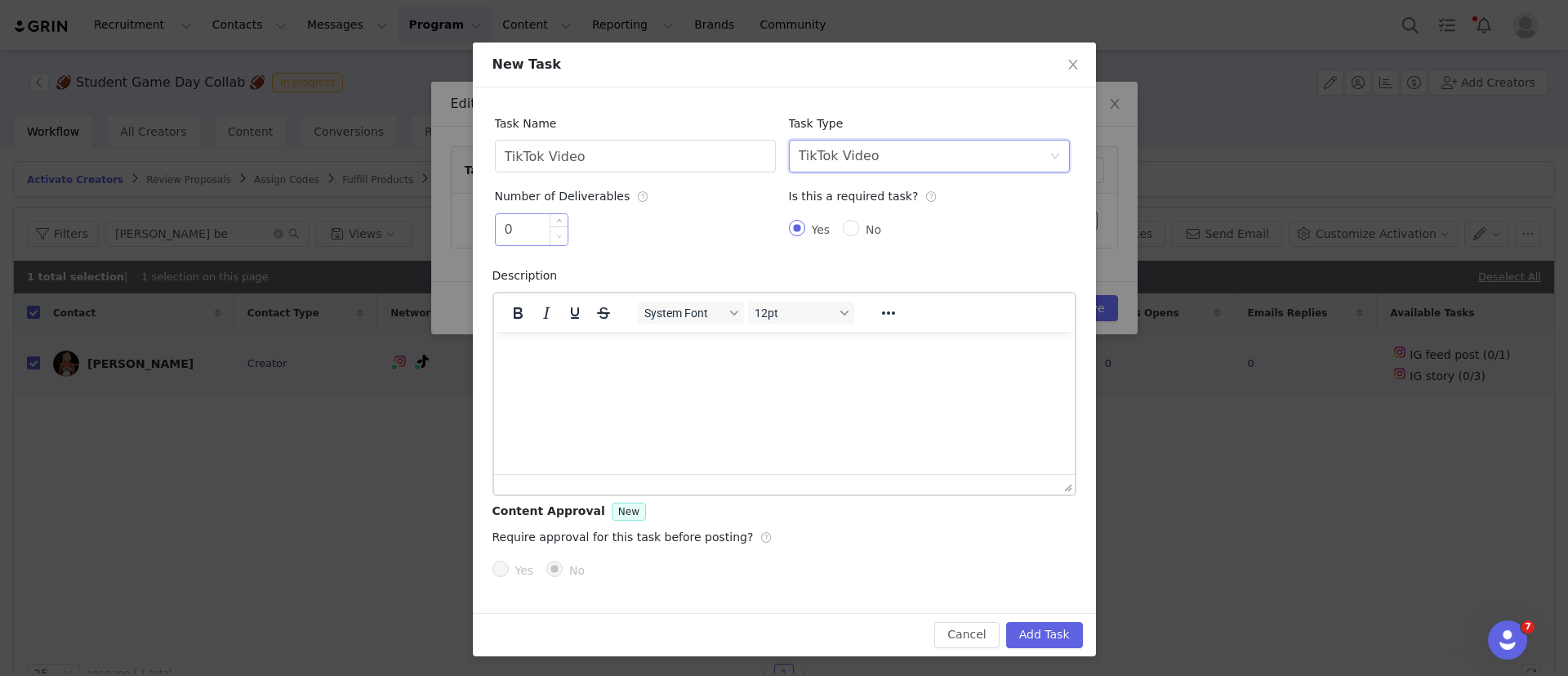
click at [554, 243] on span "Decrease Value" at bounding box center [559, 235] width 17 height 18
drag, startPoint x: 554, startPoint y: 243, endPoint x: 548, endPoint y: 217, distance: 26.7
click at [550, 217] on div at bounding box center [559, 230] width 18 height 31
click at [551, 217] on span "Increase Value" at bounding box center [559, 223] width 17 height 18
type input "2"
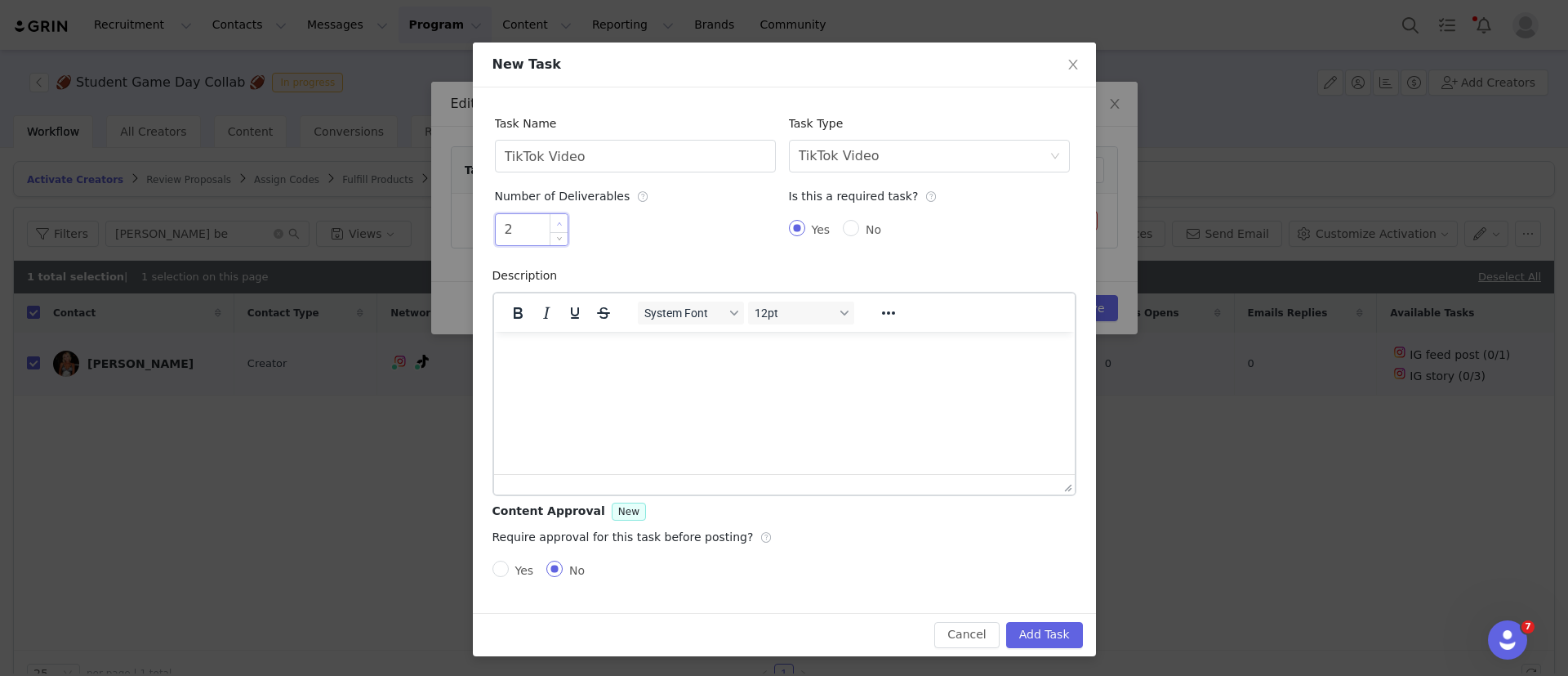
click at [551, 217] on span "Increase Value" at bounding box center [559, 223] width 17 height 18
click at [1043, 623] on button "Add Task" at bounding box center [1045, 635] width 77 height 26
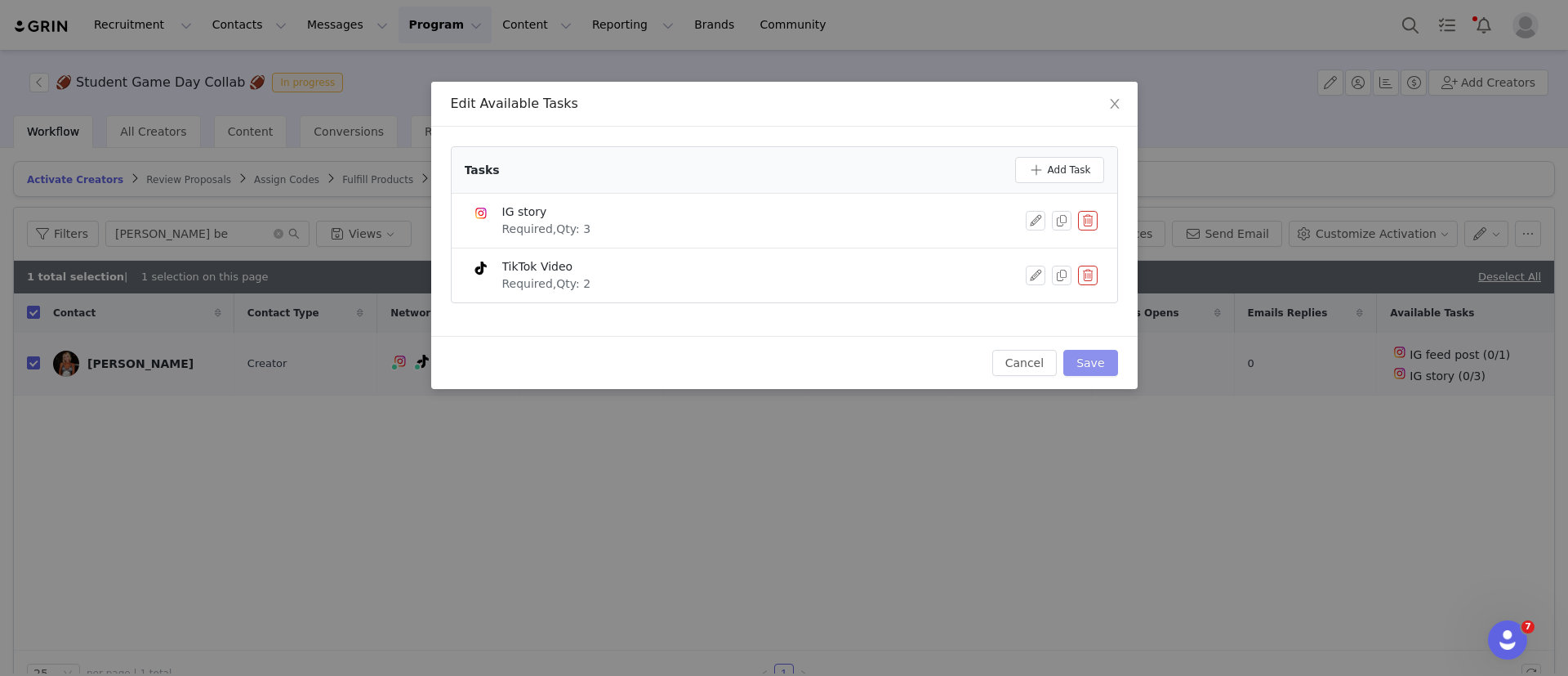
click at [1085, 360] on button "Save" at bounding box center [1090, 362] width 54 height 26
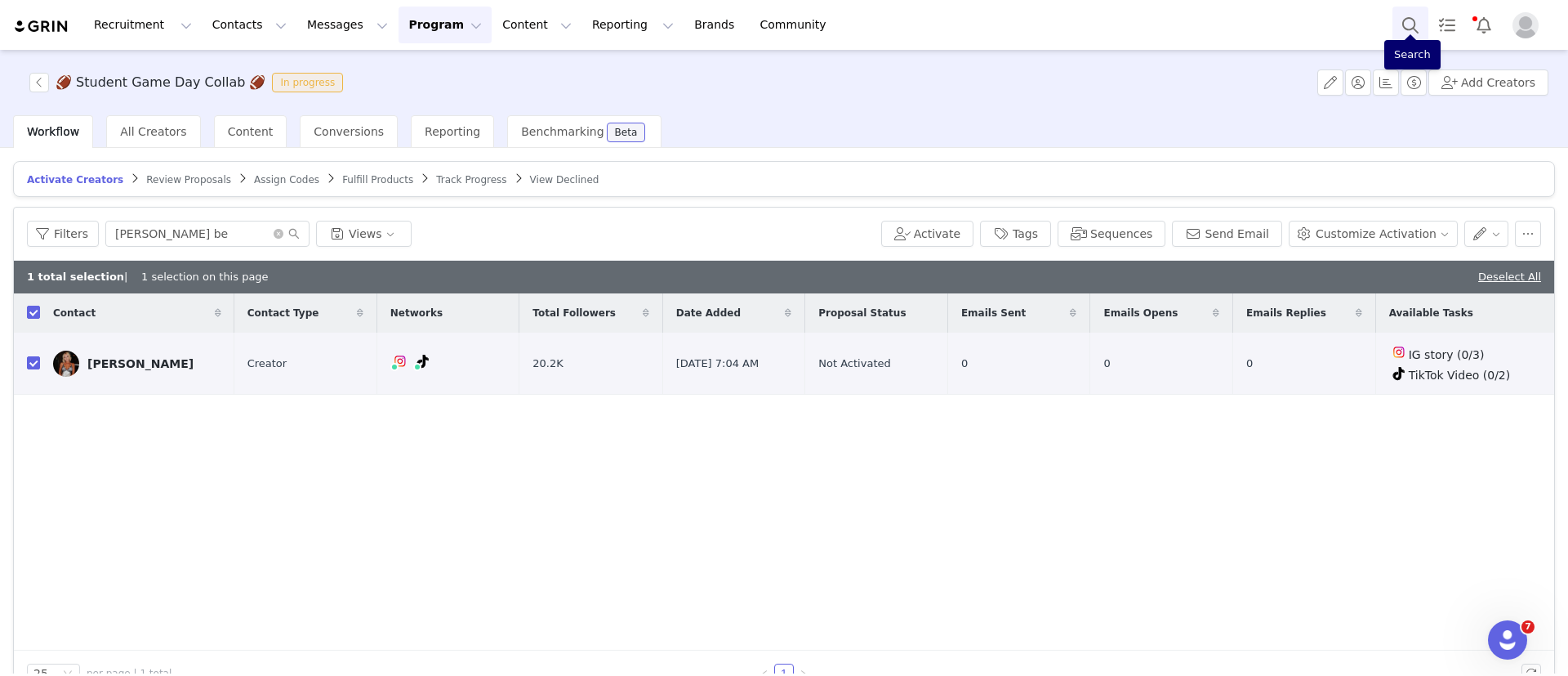
click at [1104, 26] on button "Search" at bounding box center [1410, 25] width 36 height 37
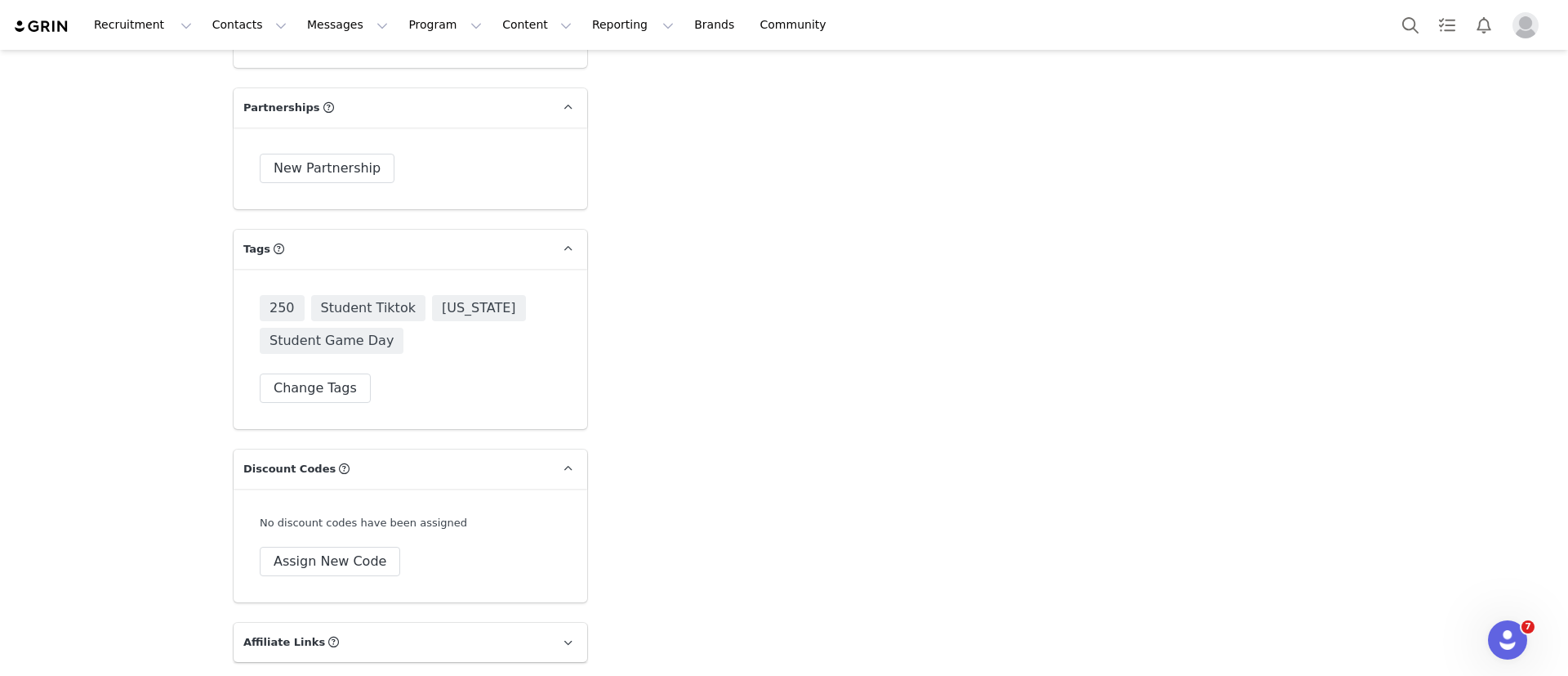
scroll to position [4465, 0]
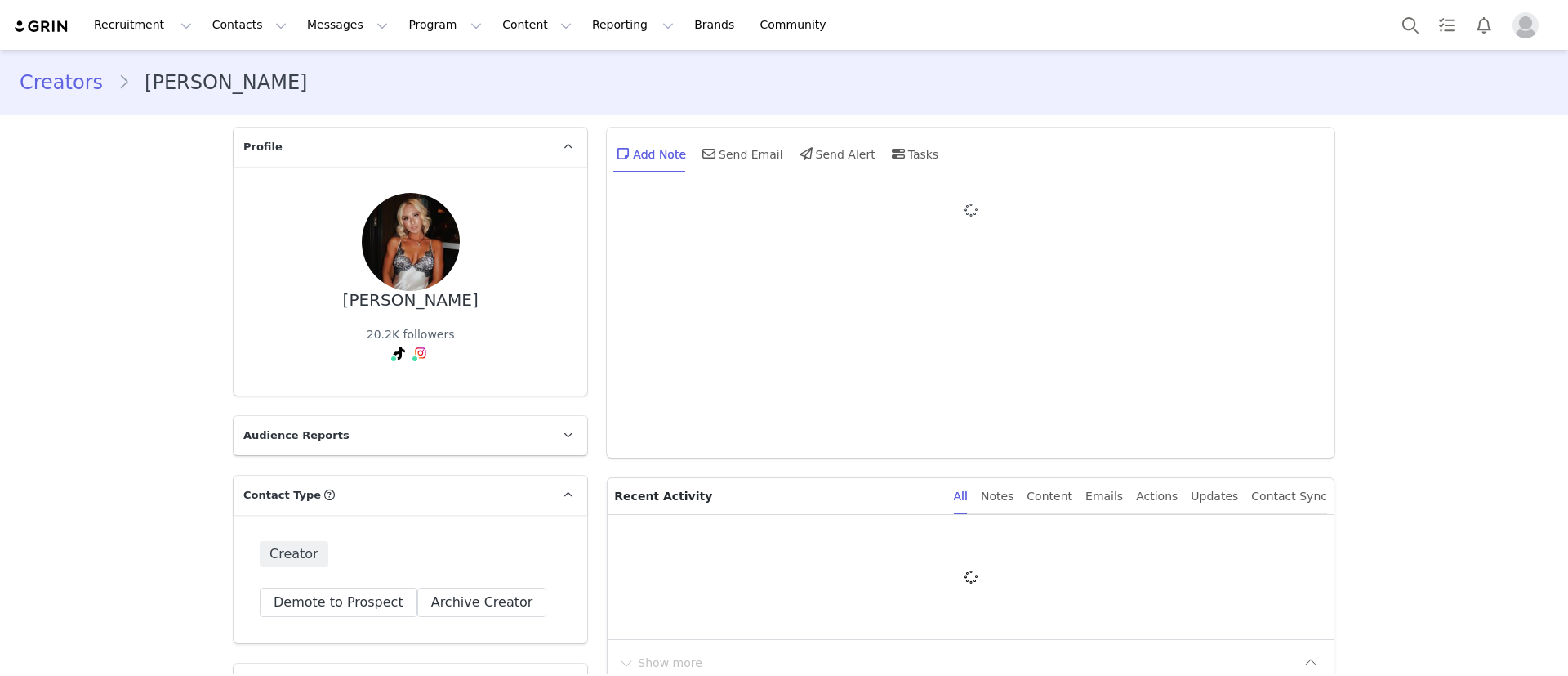
type input "+1 ([GEOGRAPHIC_DATA])"
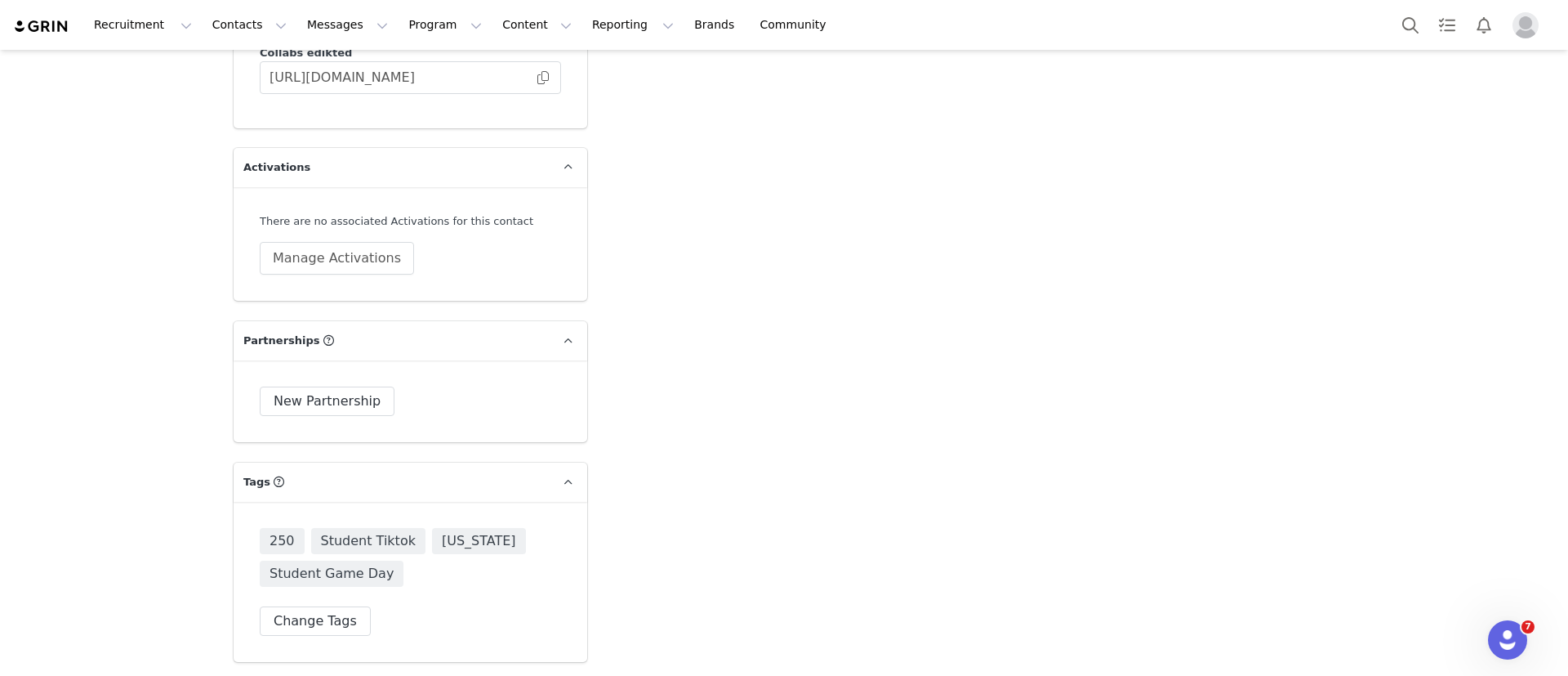
scroll to position [4386, 0]
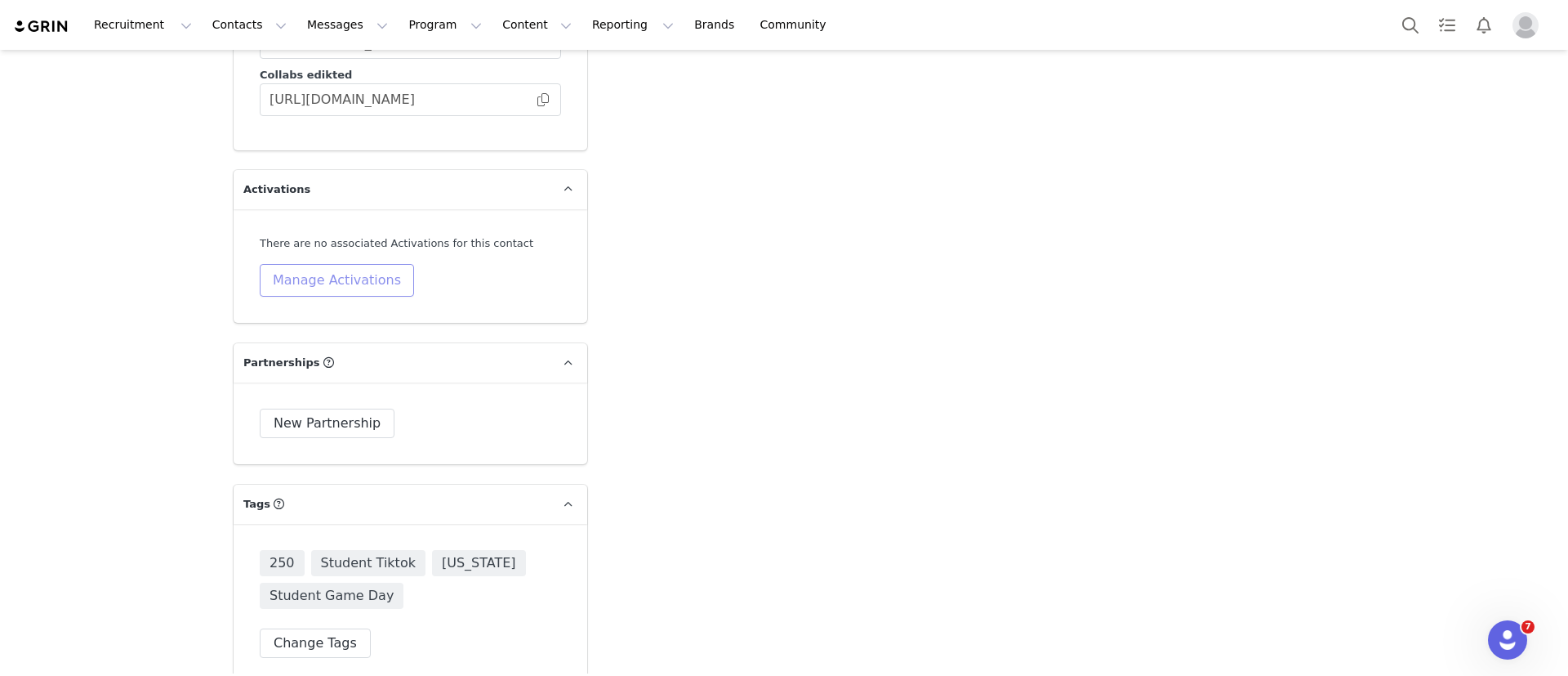
click at [359, 264] on button "Manage Activations" at bounding box center [337, 281] width 154 height 33
click at [337, 282] on div "Select Activation" at bounding box center [282, 279] width 159 height 25
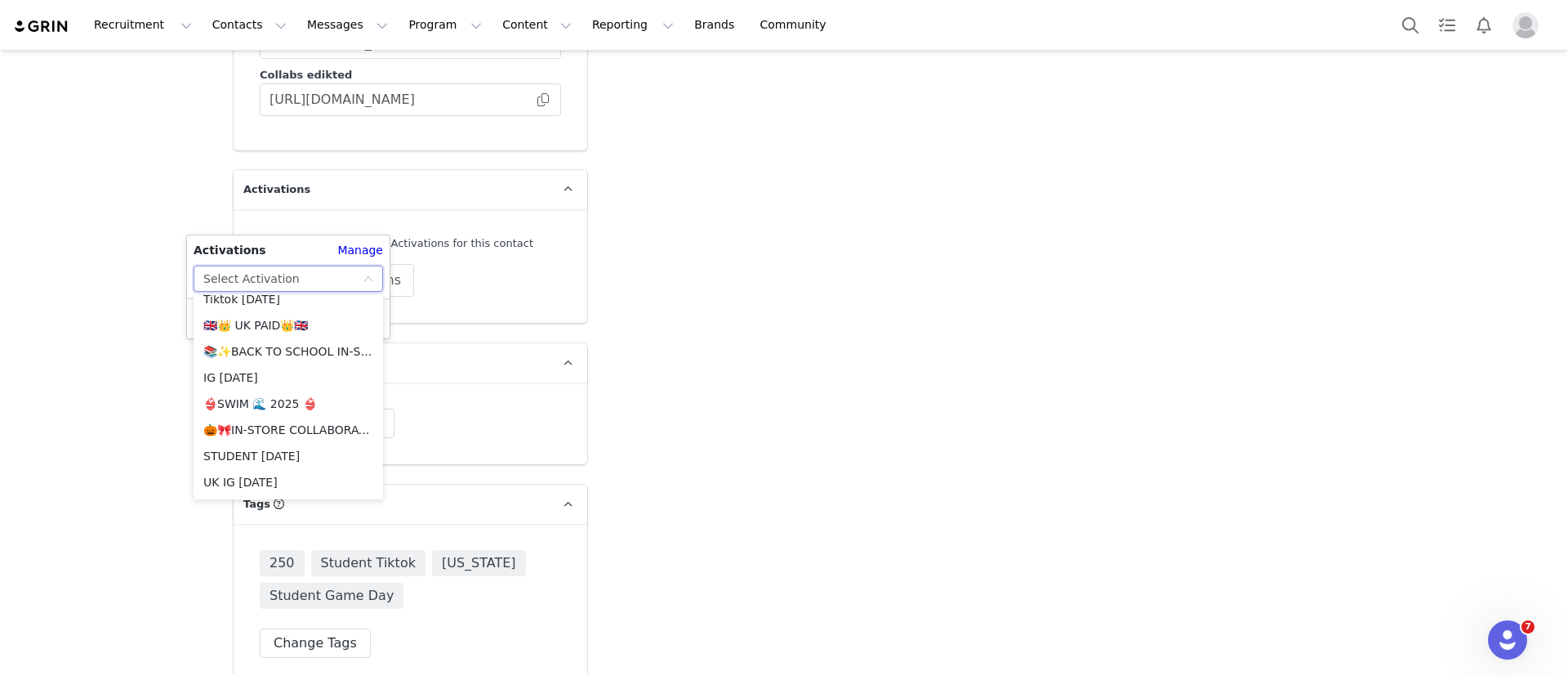
scroll to position [2078, 0]
click at [278, 406] on li "🏈 Student Game Day Collab 🏈" at bounding box center [289, 405] width 189 height 26
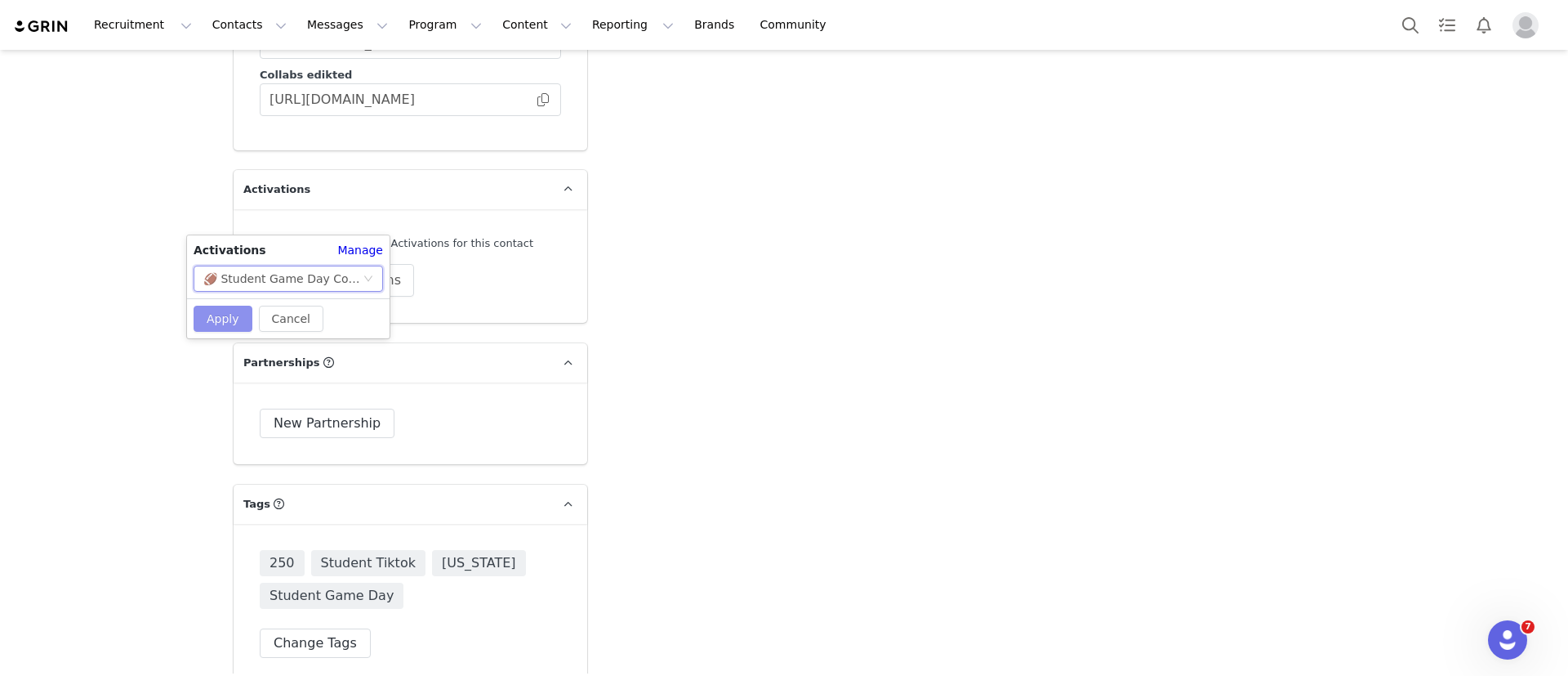
click at [220, 312] on button "Apply" at bounding box center [223, 318] width 59 height 26
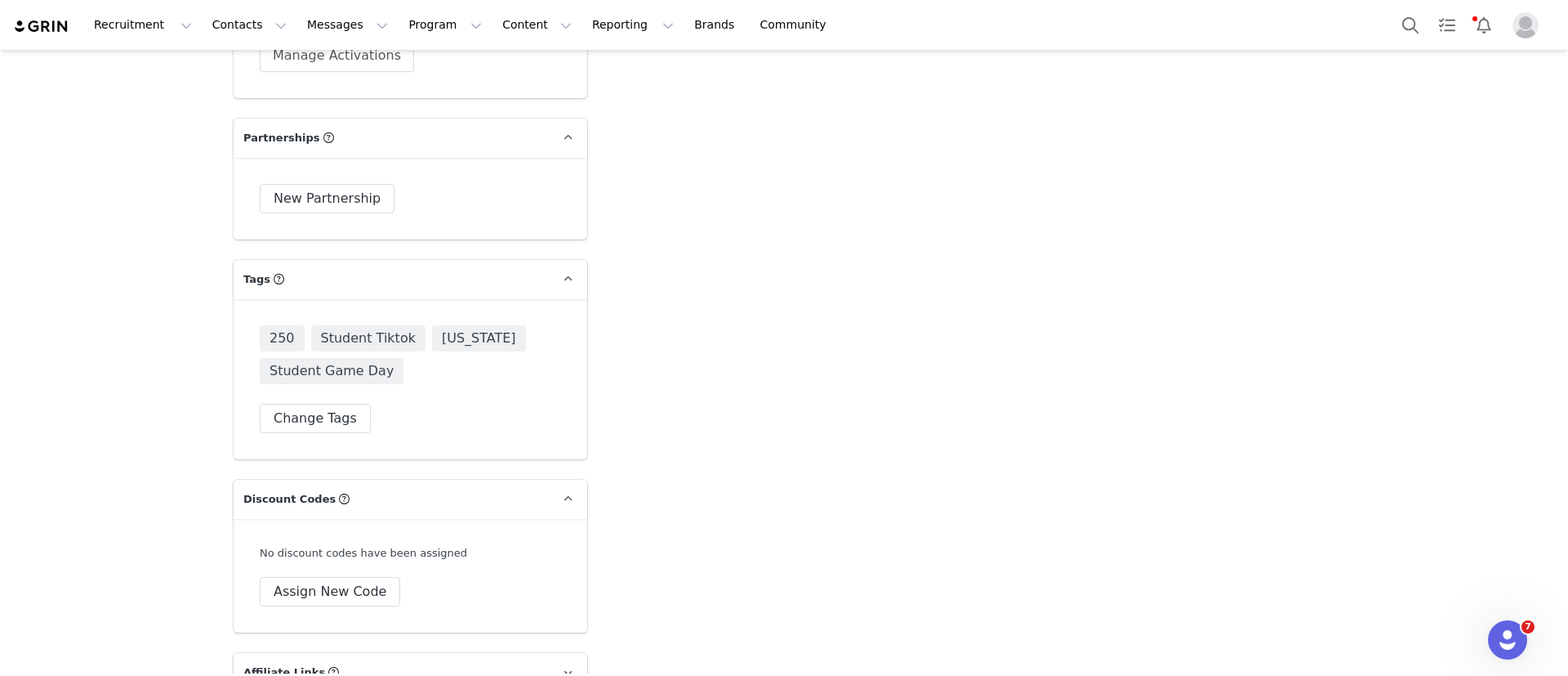
scroll to position [4622, 0]
click at [300, 577] on button "Assign New Code" at bounding box center [330, 591] width 141 height 29
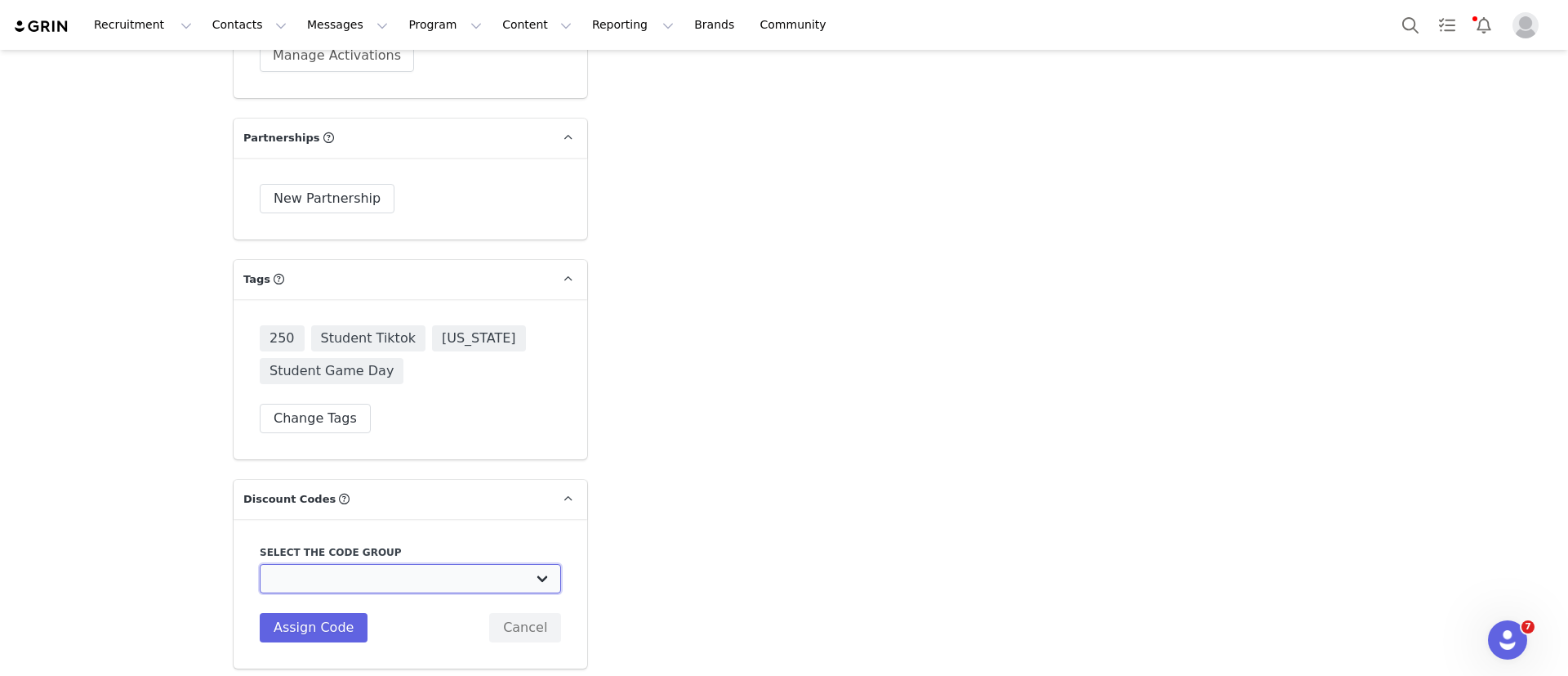
click at [304, 564] on select "Edikted UK: NEW TIKTOK ❤️ Edikted UK: NEW IG ❤️ Edikted: Students + IG Edikted:…" at bounding box center [411, 579] width 301 height 29
select select "10004383"
click at [260, 564] on select "Edikted UK: NEW TIKTOK ❤️ Edikted UK: NEW IG ❤️ Edikted: Students + IG Edikted:…" at bounding box center [411, 579] width 301 height 29
type input "KYLIEBECK_10"
click at [373, 564] on select "Edikted UK: NEW TIKTOK ❤️ Edikted UK: NEW IG ❤️ Edikted: Students + IG Edikted:…" at bounding box center [411, 579] width 301 height 29
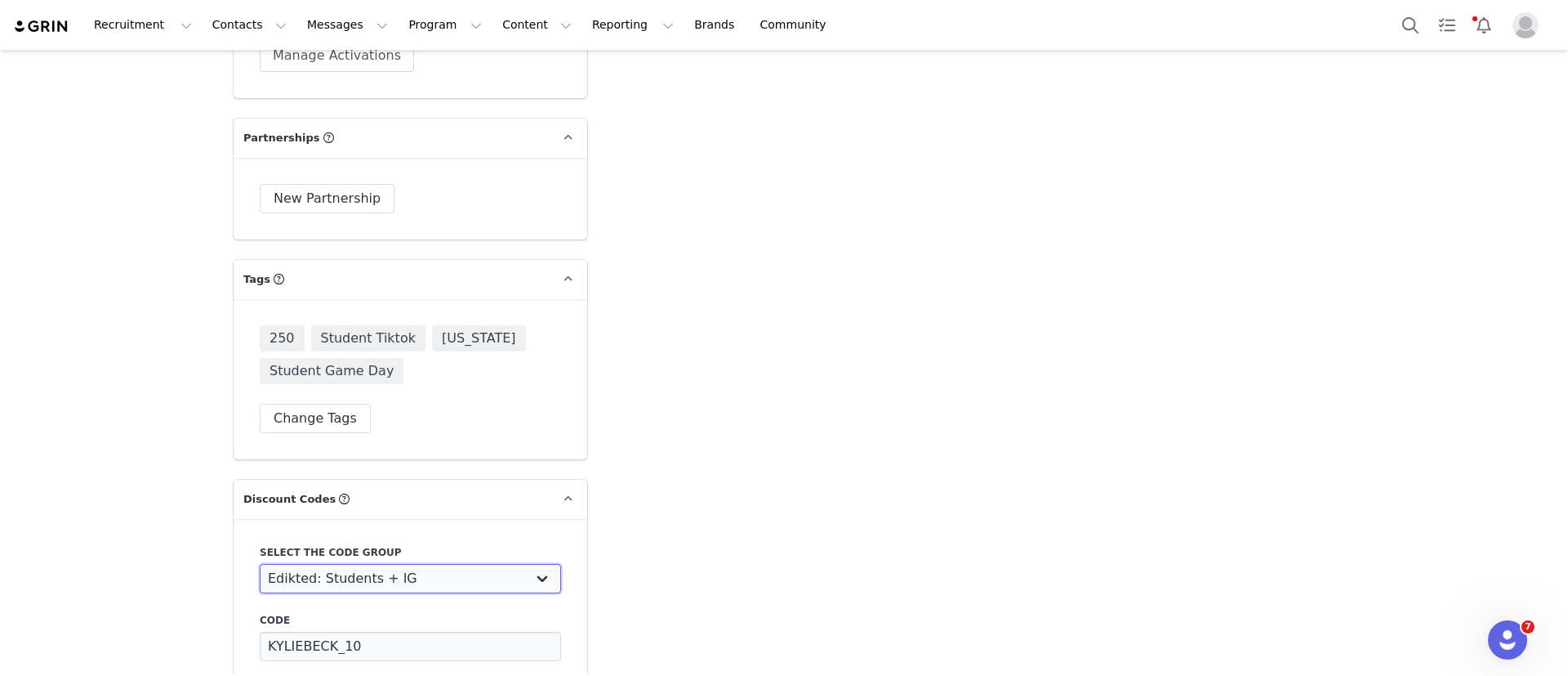
select select "10009866"
click at [260, 564] on select "Edikted UK: NEW TIKTOK ❤️ Edikted UK: NEW IG ❤️ Edikted: Students + IG Edikted:…" at bounding box center [411, 579] width 301 height 29
click at [326, 632] on input "KYLIEBECK_10" at bounding box center [411, 647] width 301 height 29
type input "KYLIEBECK10"
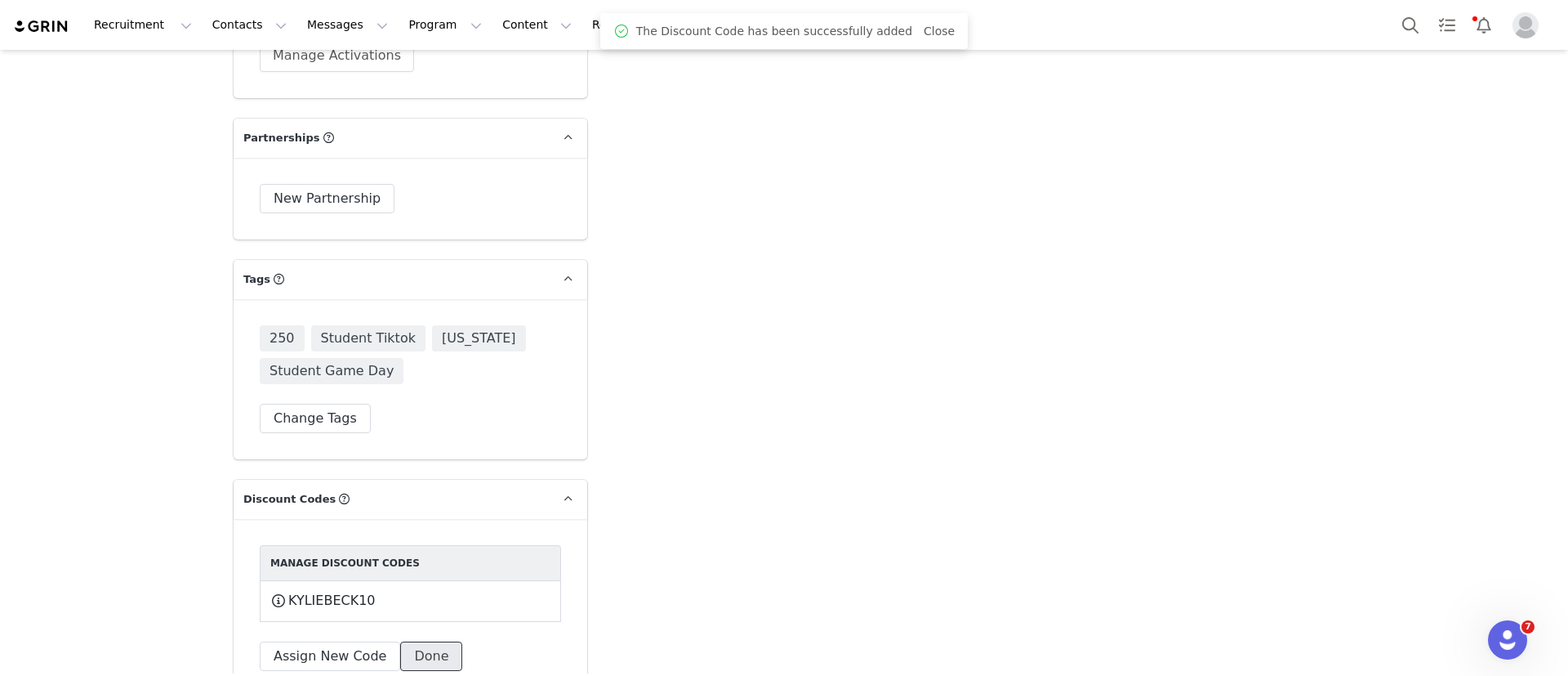
click at [410, 642] on button "Done" at bounding box center [431, 657] width 62 height 29
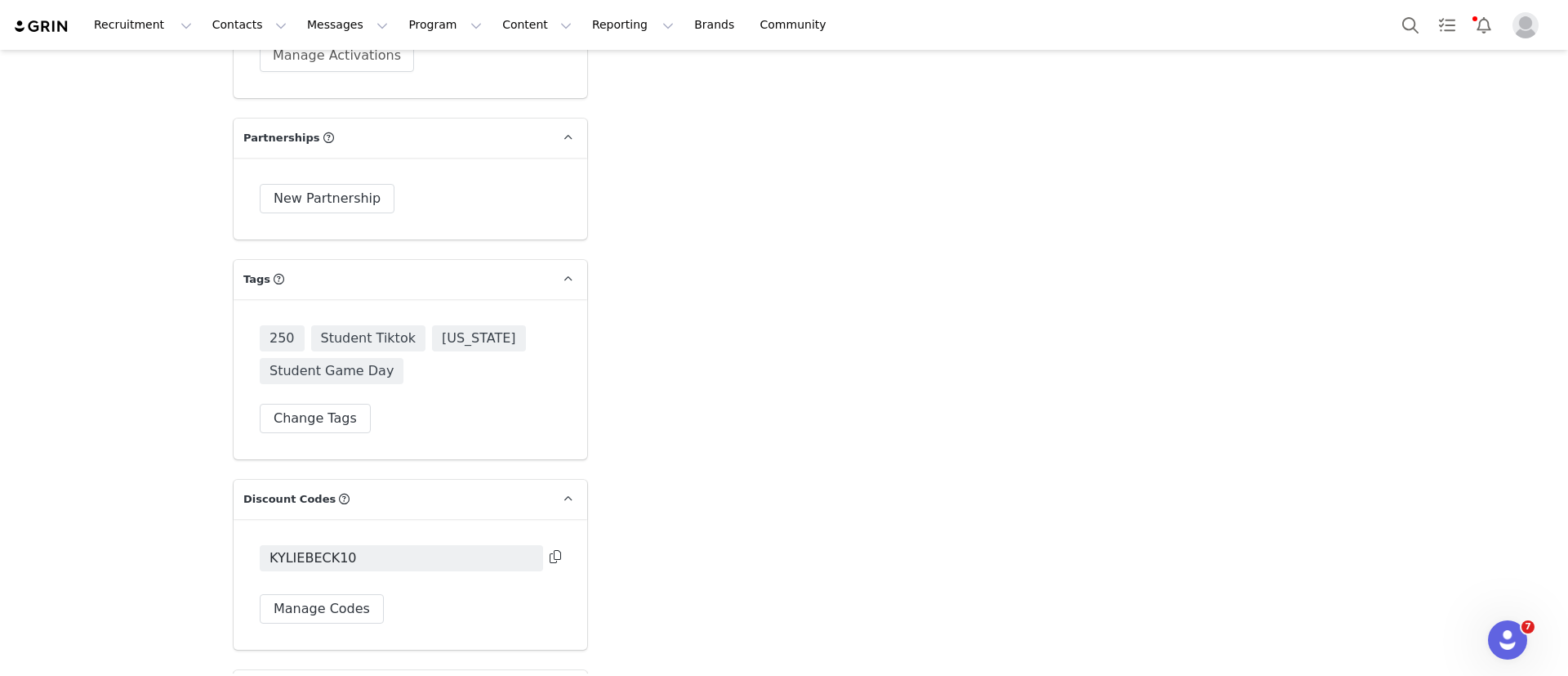
click at [553, 519] on div "KYLIEBECK10 Manage Codes" at bounding box center [410, 584] width 354 height 131
click at [551, 547] on button at bounding box center [555, 556] width 11 height 19
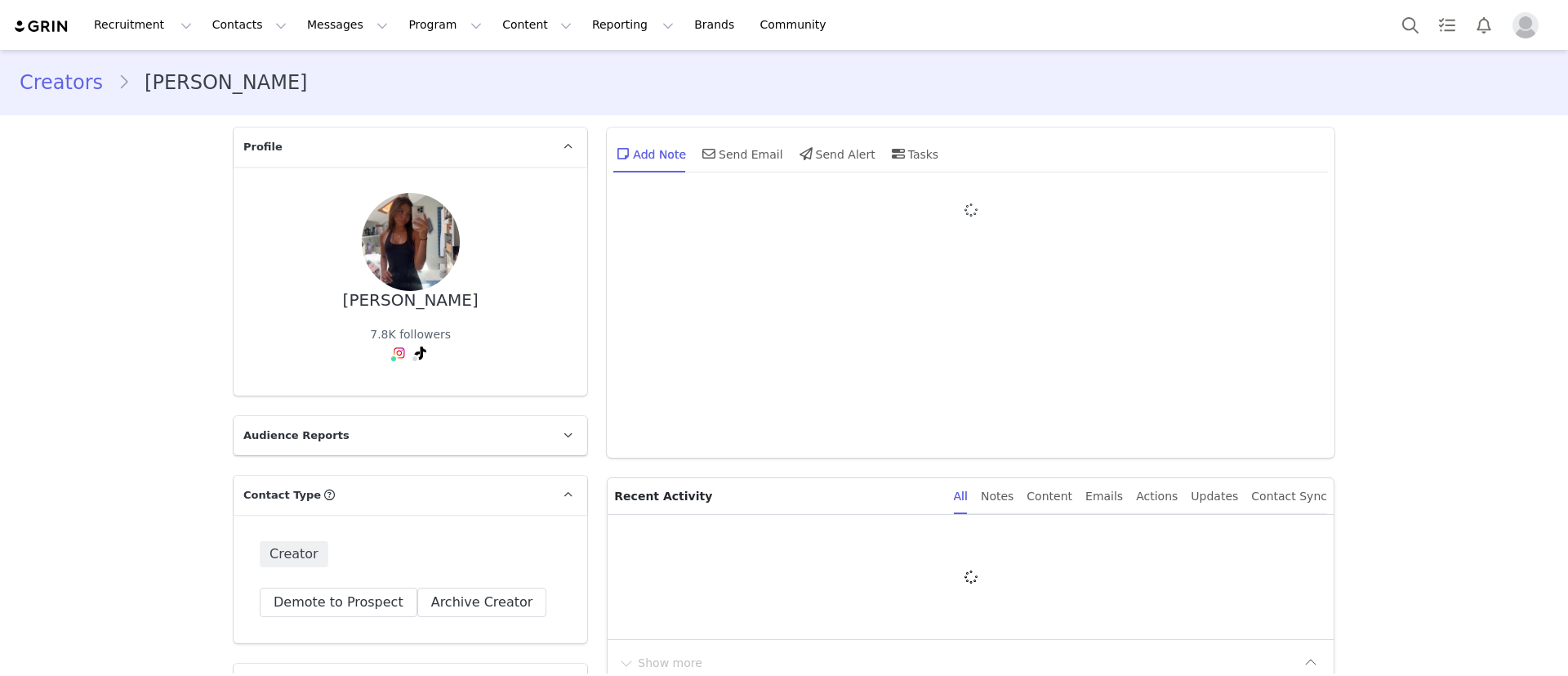
type input "+1 ([GEOGRAPHIC_DATA])"
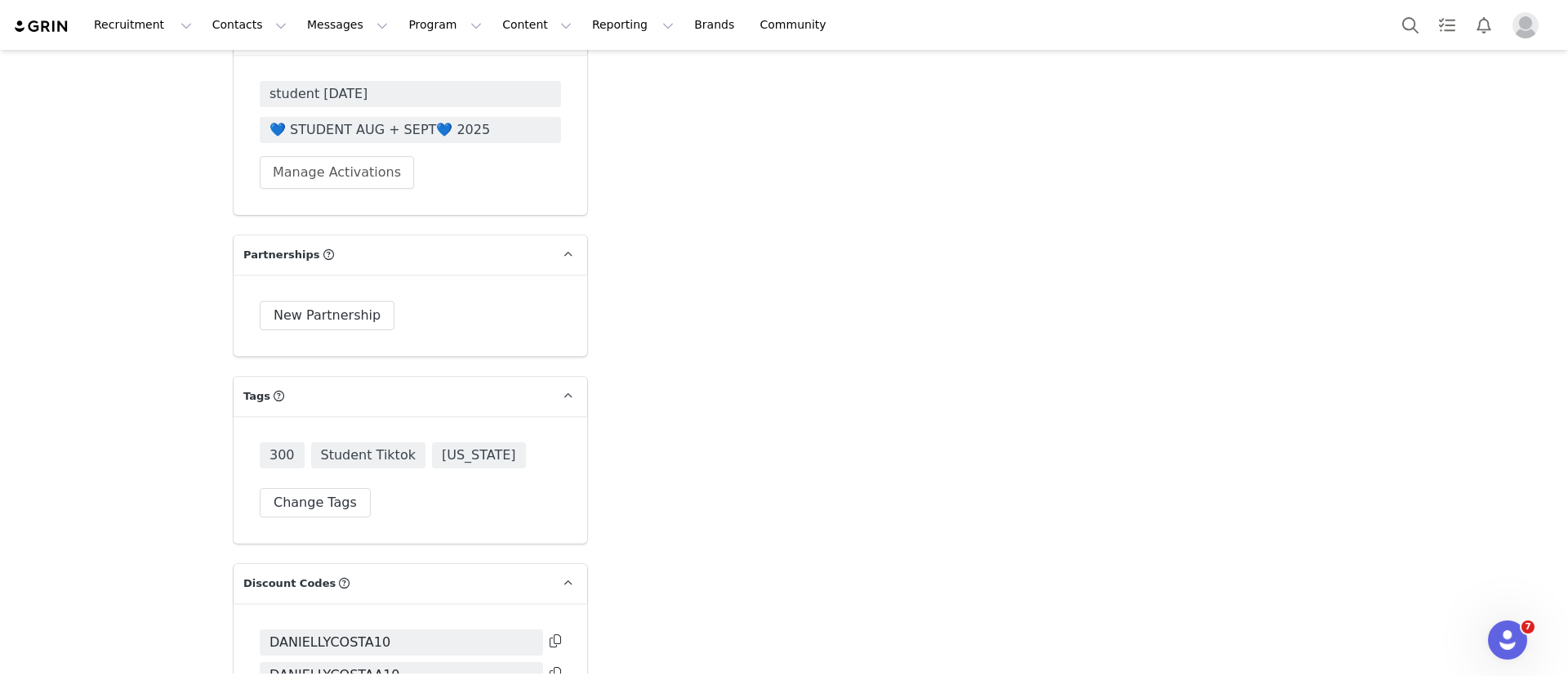
scroll to position [4540, 0]
click at [551, 636] on icon at bounding box center [555, 642] width 11 height 13
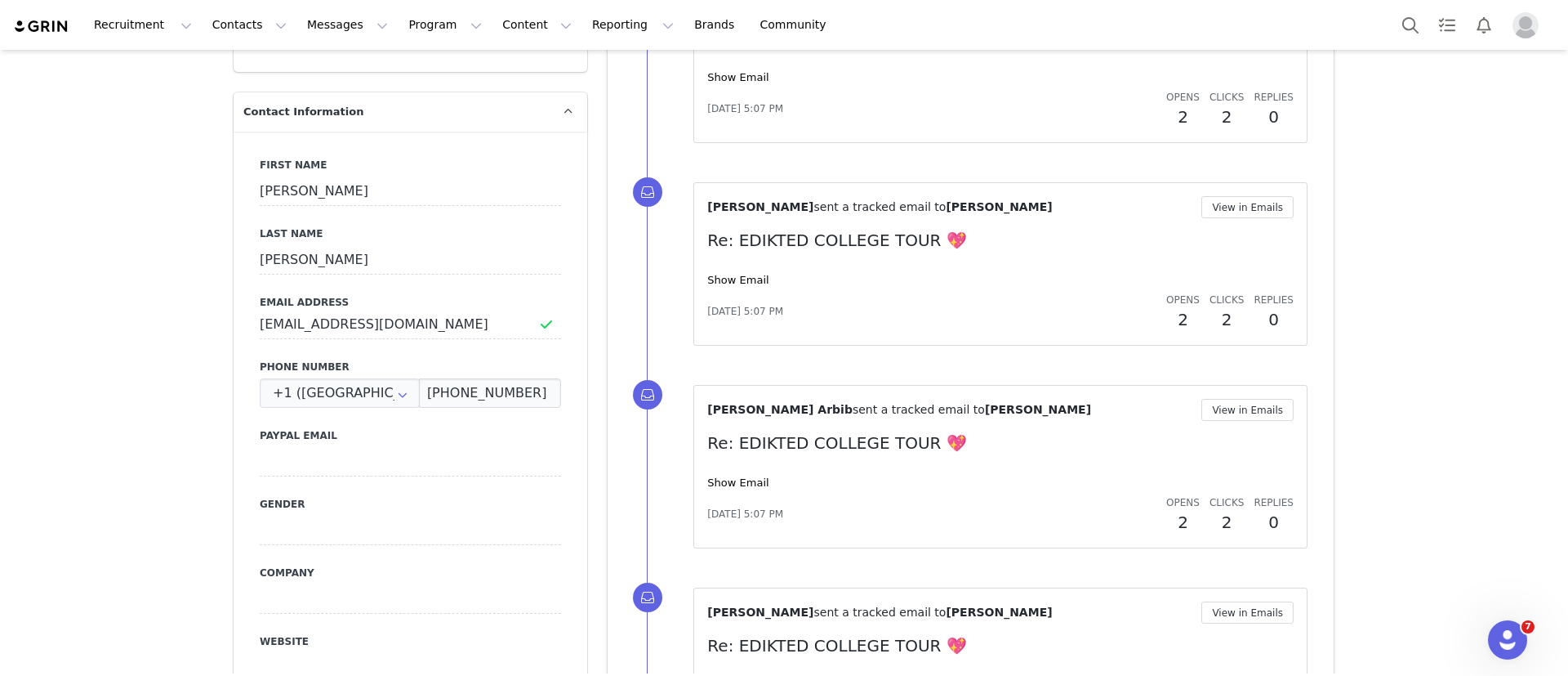
scroll to position [574, 0]
click at [356, 329] on input "[EMAIL_ADDRESS][DOMAIN_NAME]" at bounding box center [411, 322] width 301 height 29
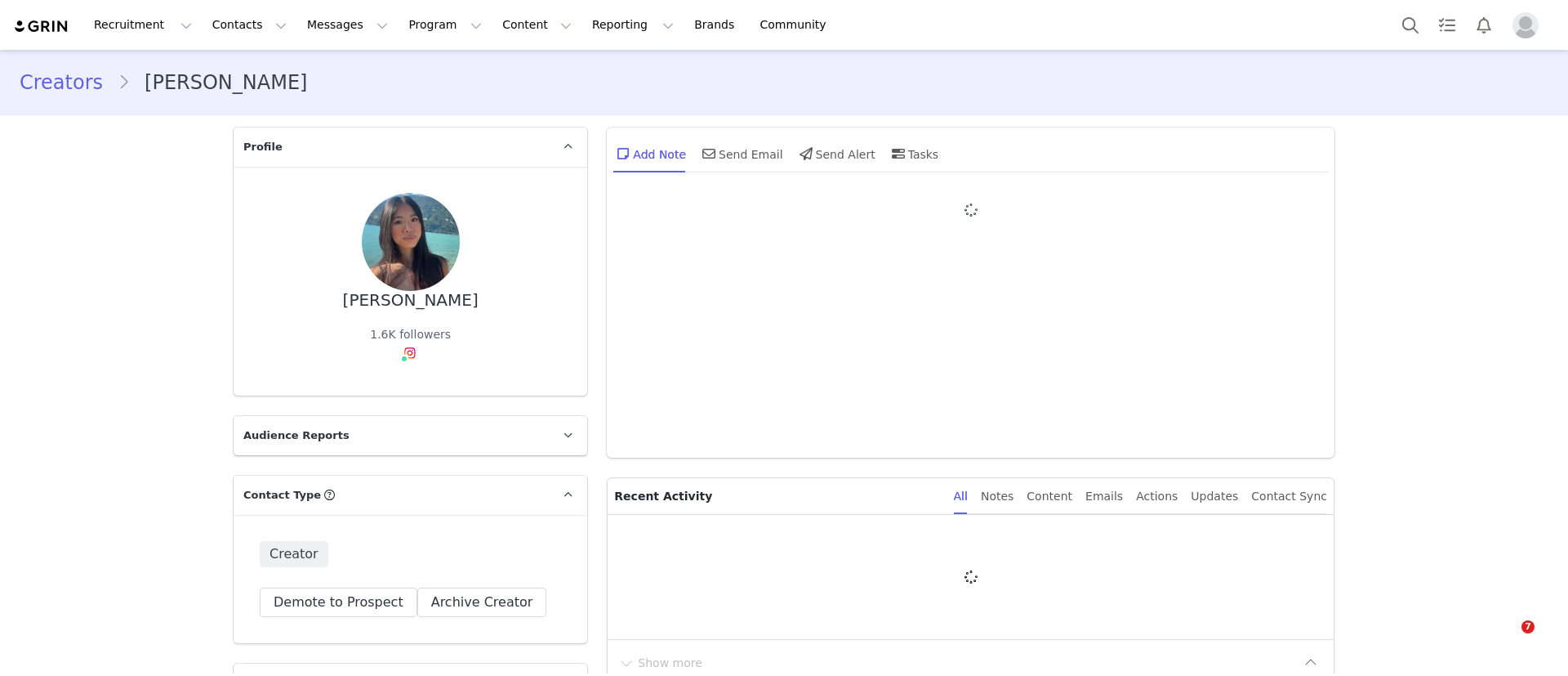
type input "+1 ([GEOGRAPHIC_DATA])"
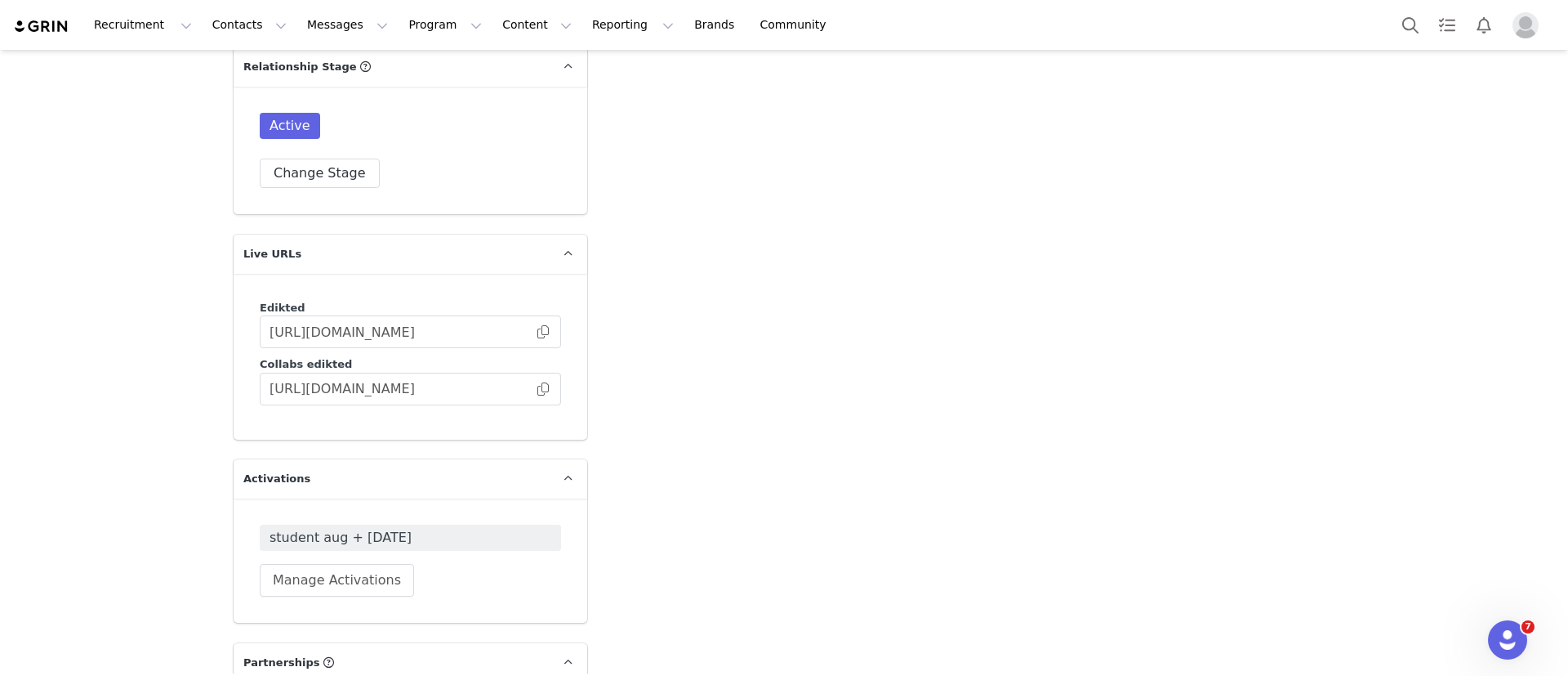
scroll to position [4073, 0]
click at [311, 568] on button "Manage Activations" at bounding box center [337, 585] width 154 height 33
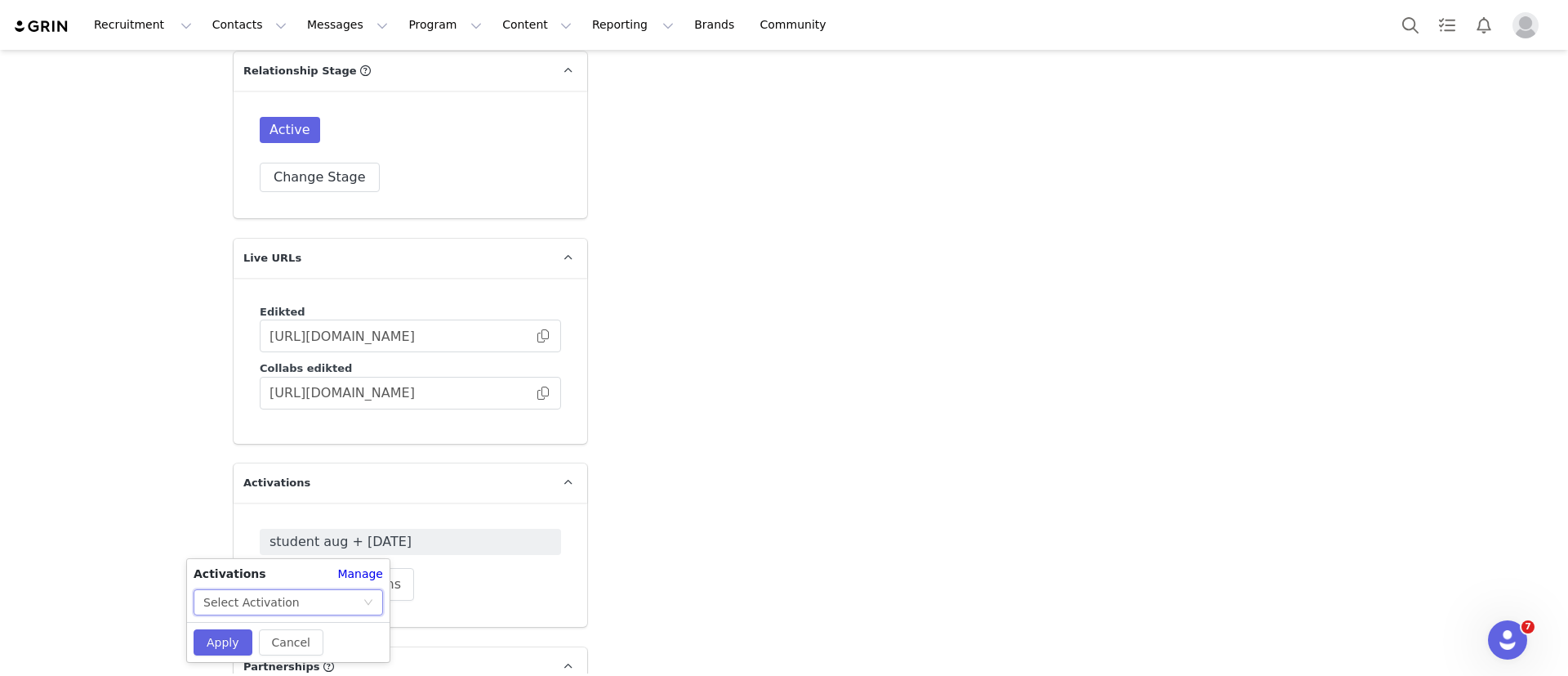
click at [306, 599] on div "Select Activation" at bounding box center [282, 602] width 159 height 25
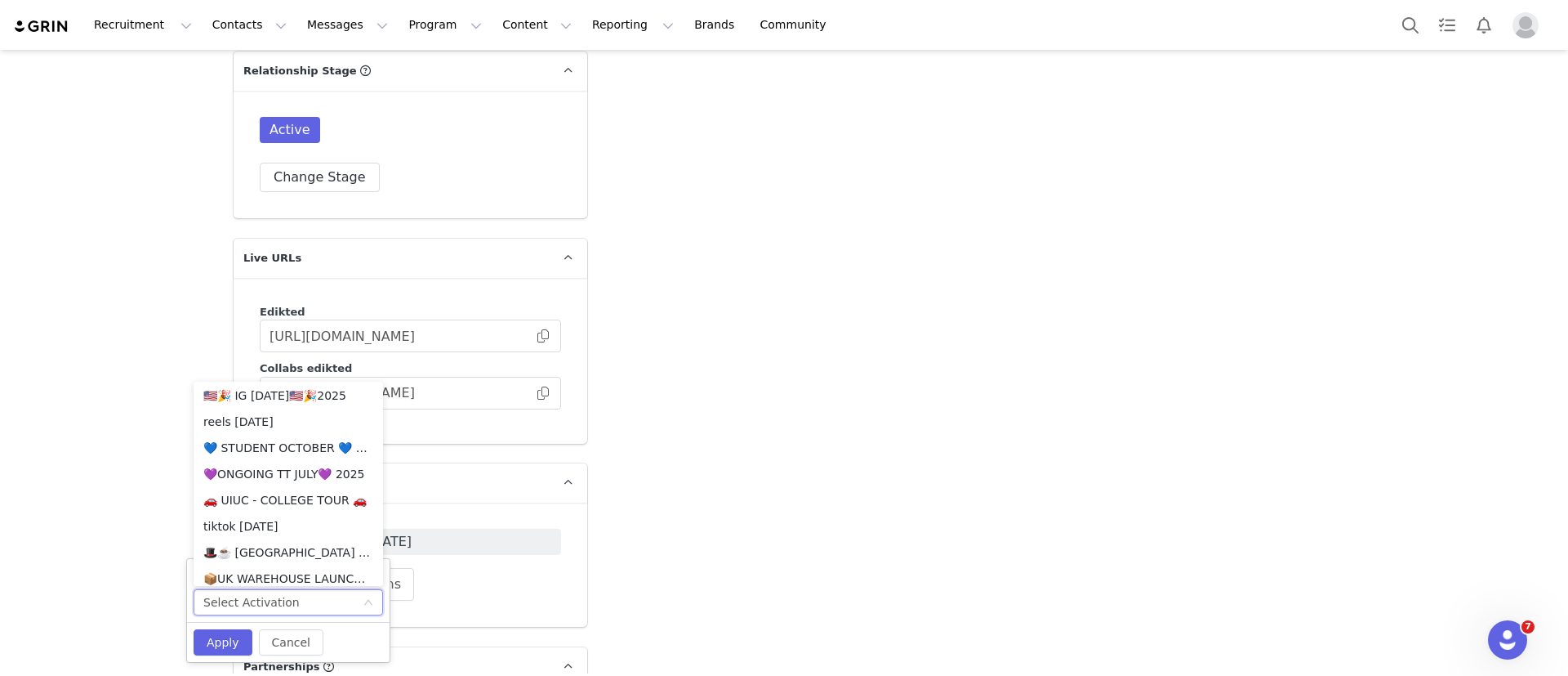
scroll to position [1049, 0]
click at [291, 493] on li "🚗 UIUC - COLLEGE TOUR 🚗" at bounding box center [289, 499] width 189 height 26
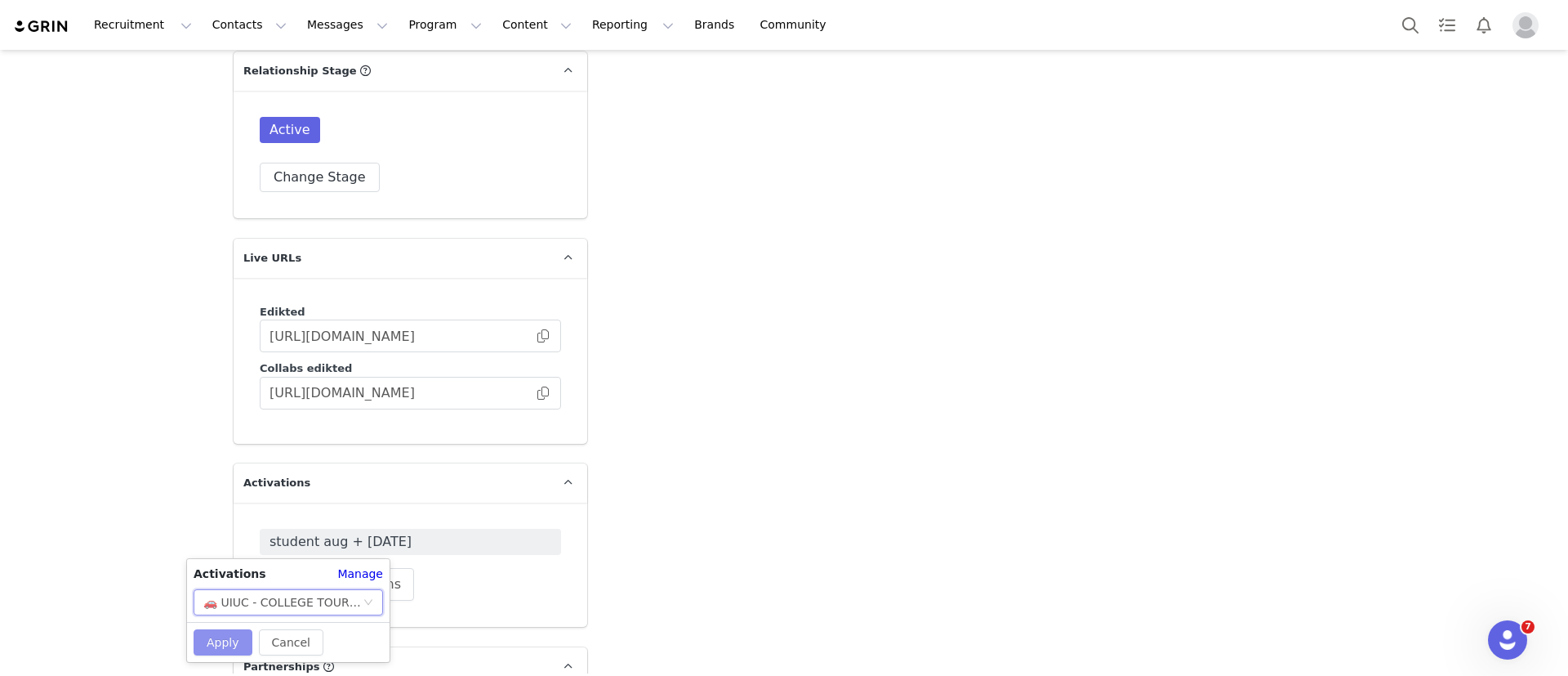
click at [222, 634] on button "Apply" at bounding box center [223, 642] width 59 height 26
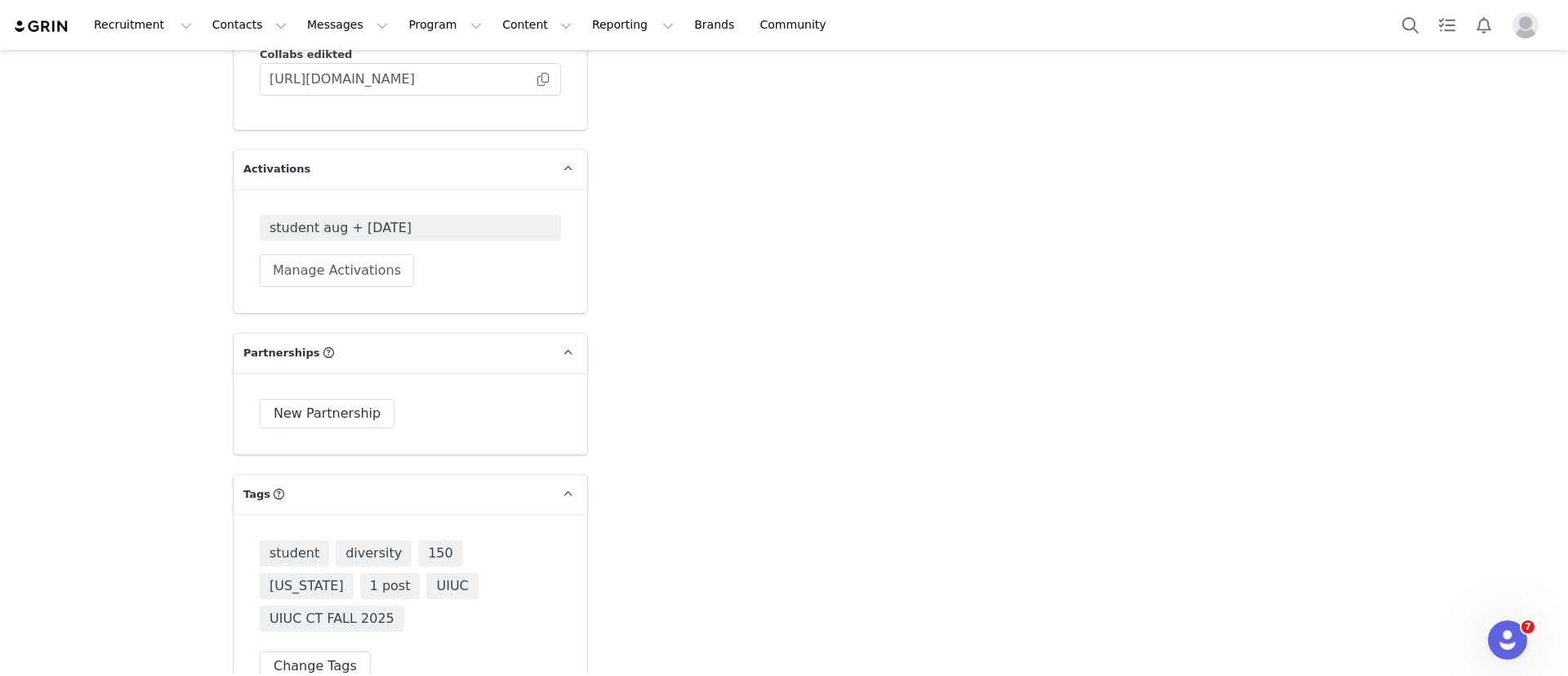
scroll to position [4399, 0]
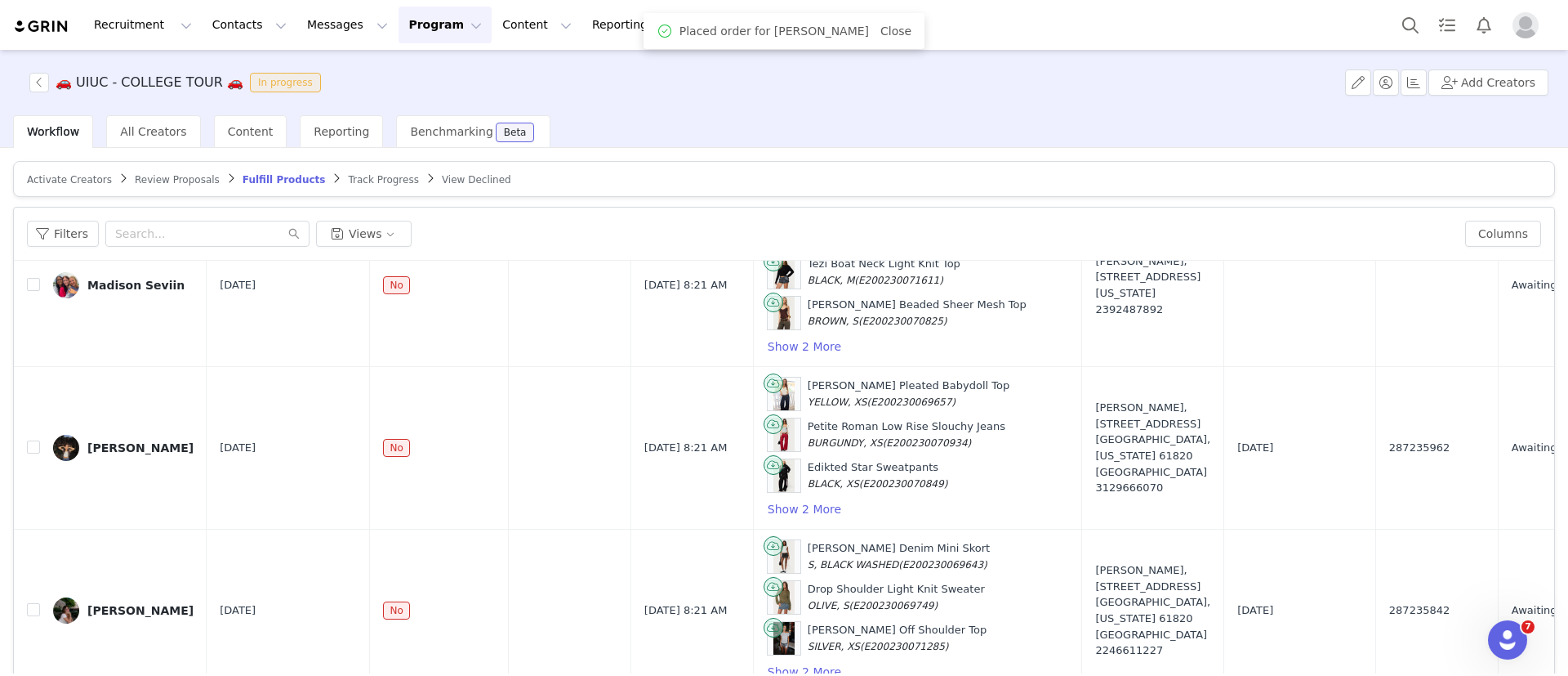
scroll to position [77, 0]
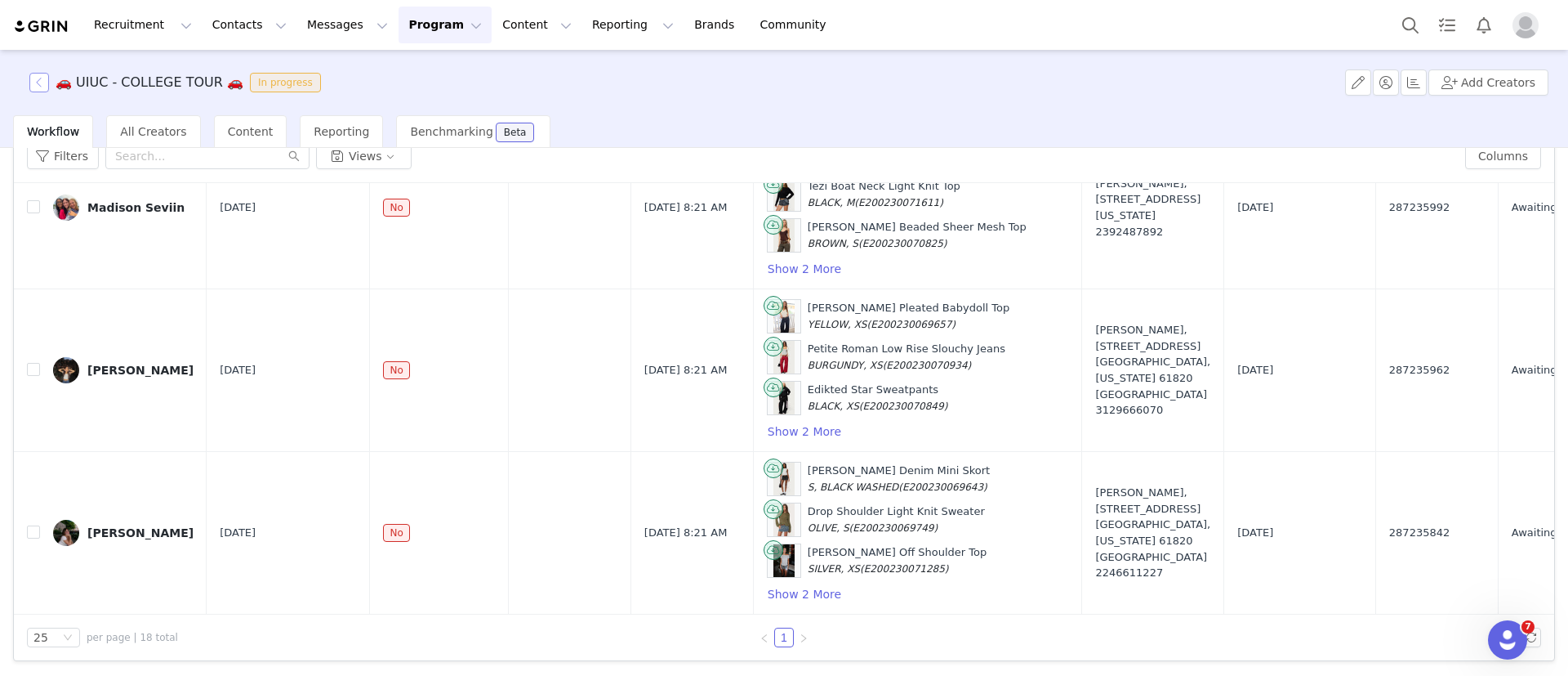
click at [40, 92] on button "button" at bounding box center [39, 82] width 19 height 19
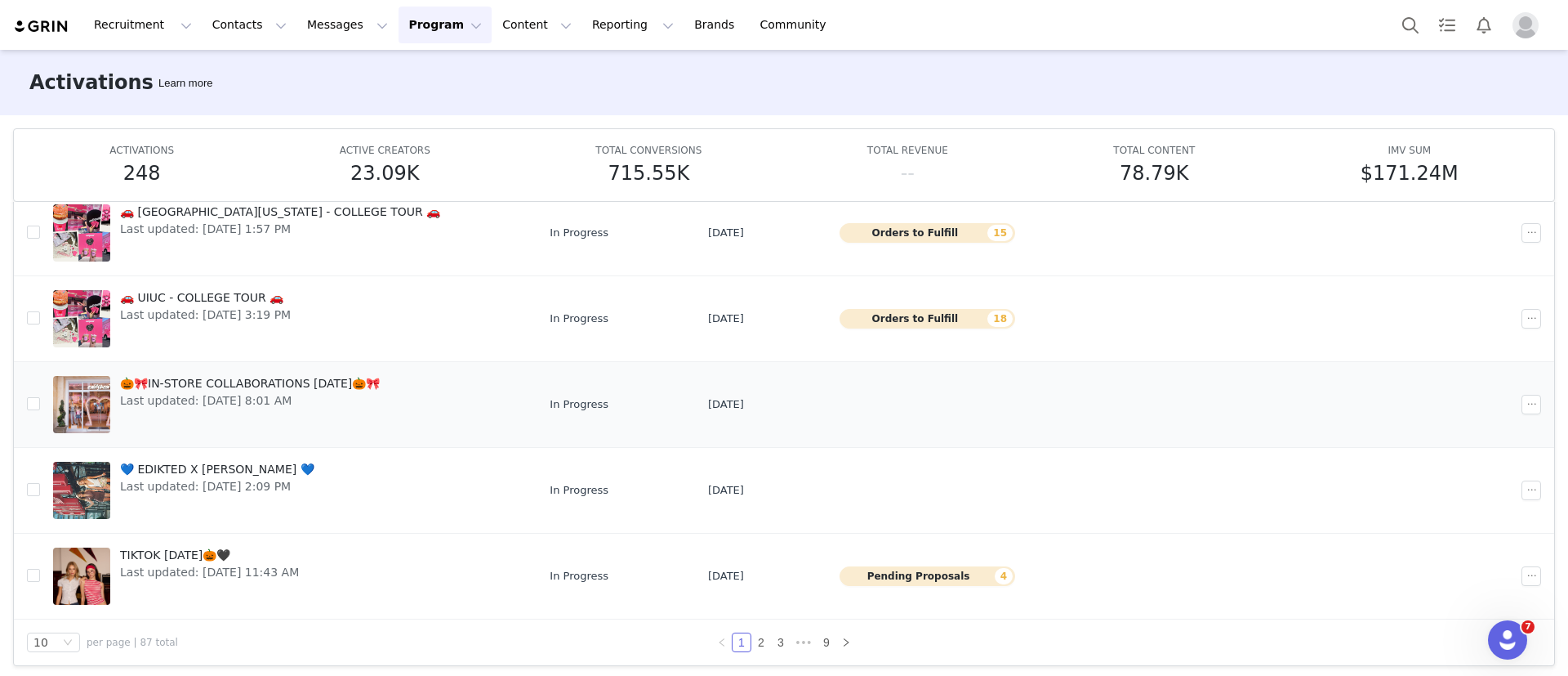
scroll to position [86, 0]
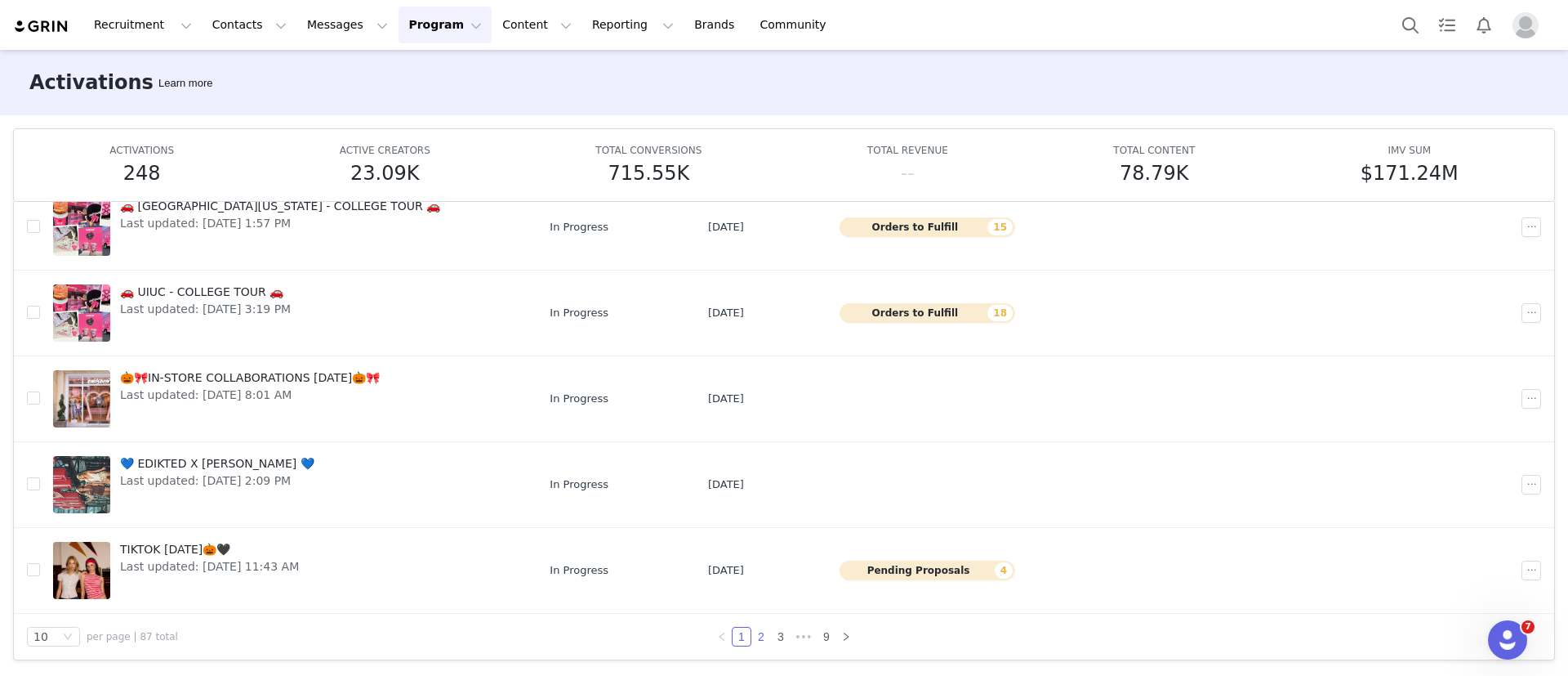
click at [752, 636] on link "2" at bounding box center [761, 637] width 18 height 18
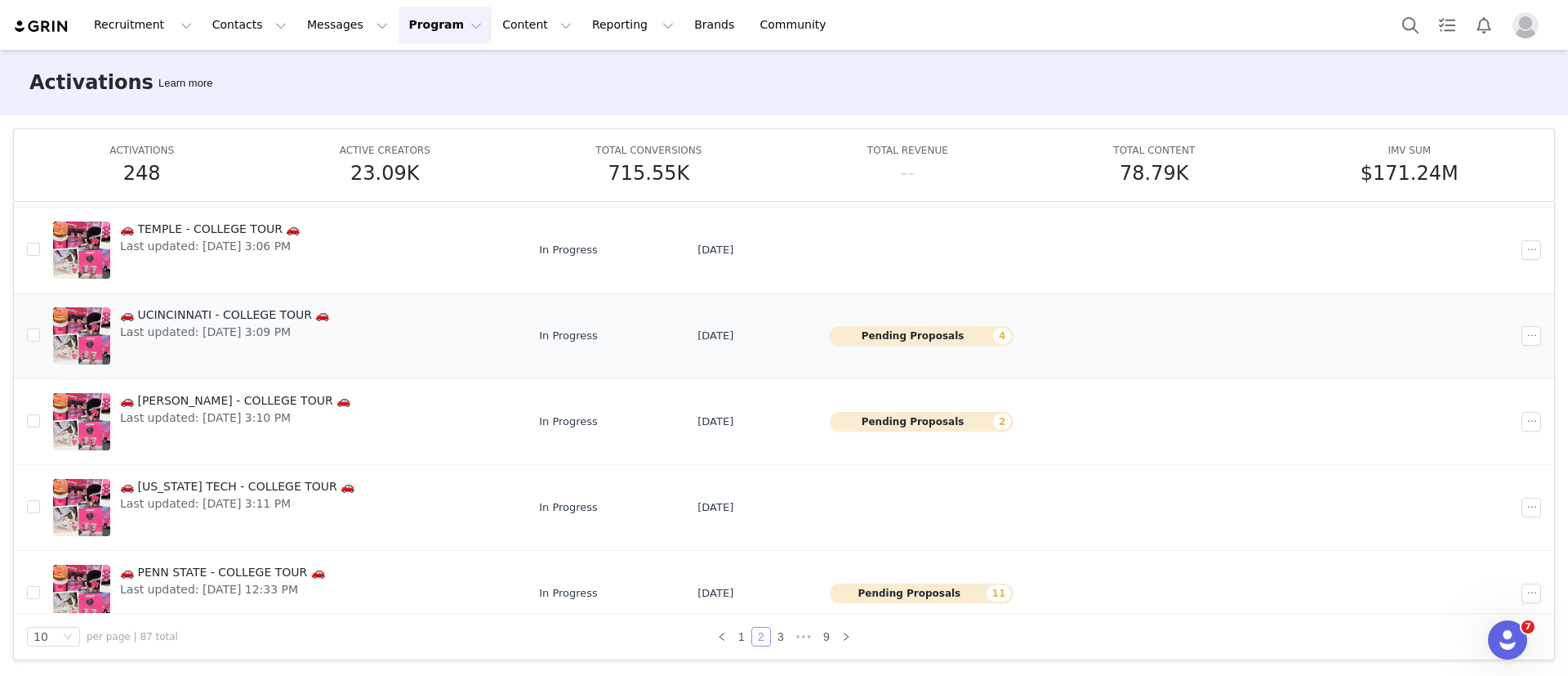
scroll to position [445, 0]
click at [437, 324] on link "🚗 UCINCINNATI - COLLEGE TOUR 🚗 Last updated: Sep 19, 2025 3:09 PM" at bounding box center [283, 334] width 460 height 65
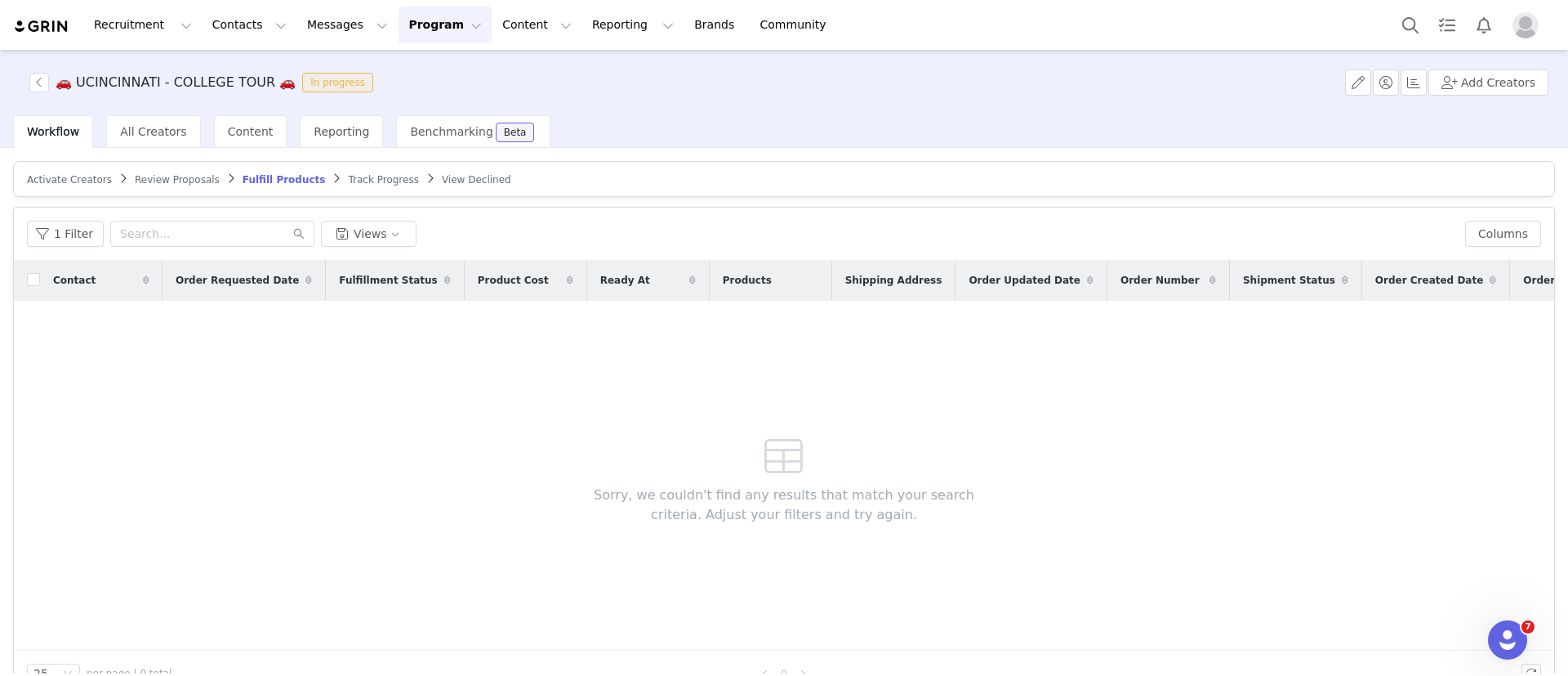
click at [179, 187] on article "Activate Creators Review Proposals Fulfill Products Track Progress View Declined" at bounding box center [784, 178] width 1542 height 36
click at [167, 178] on span "Review Proposals" at bounding box center [177, 179] width 85 height 11
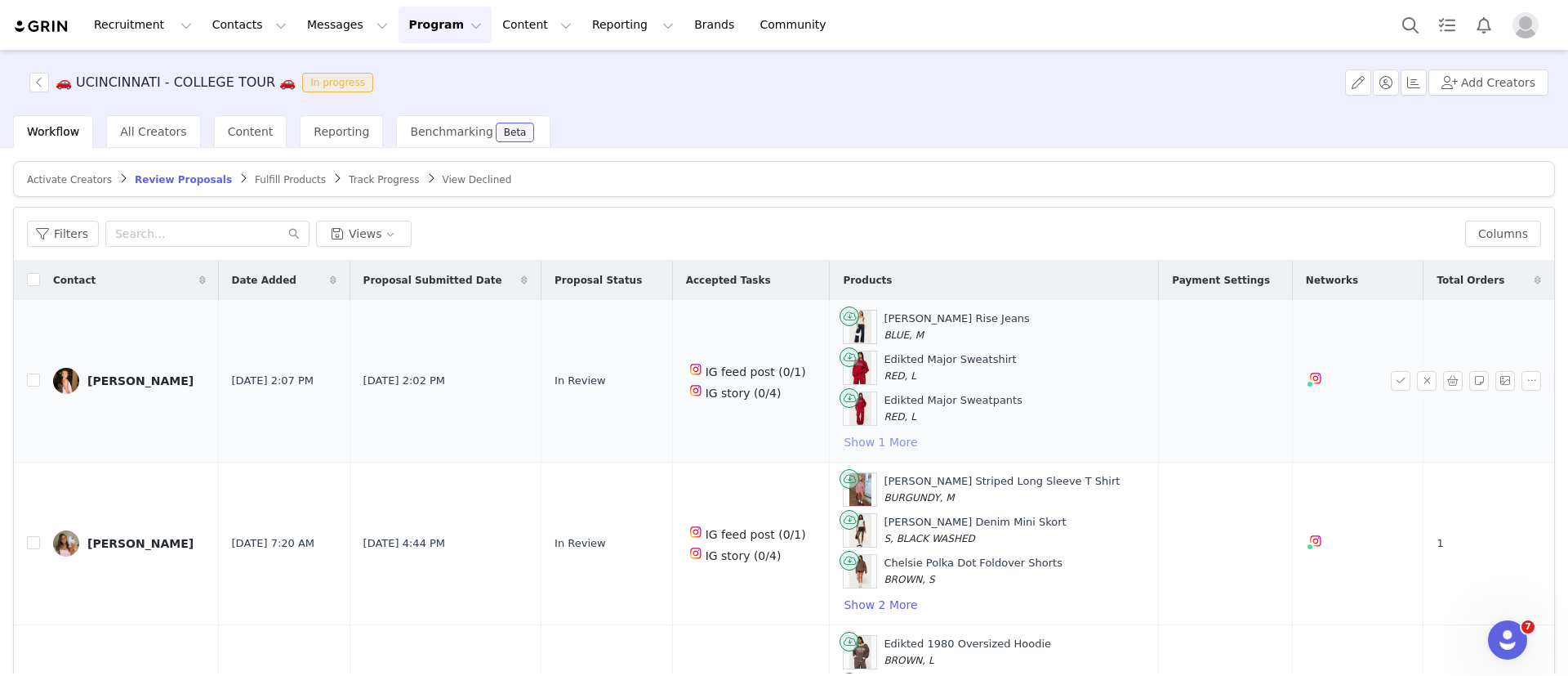
click at [861, 438] on button "Show 1 More" at bounding box center [881, 441] width 75 height 19
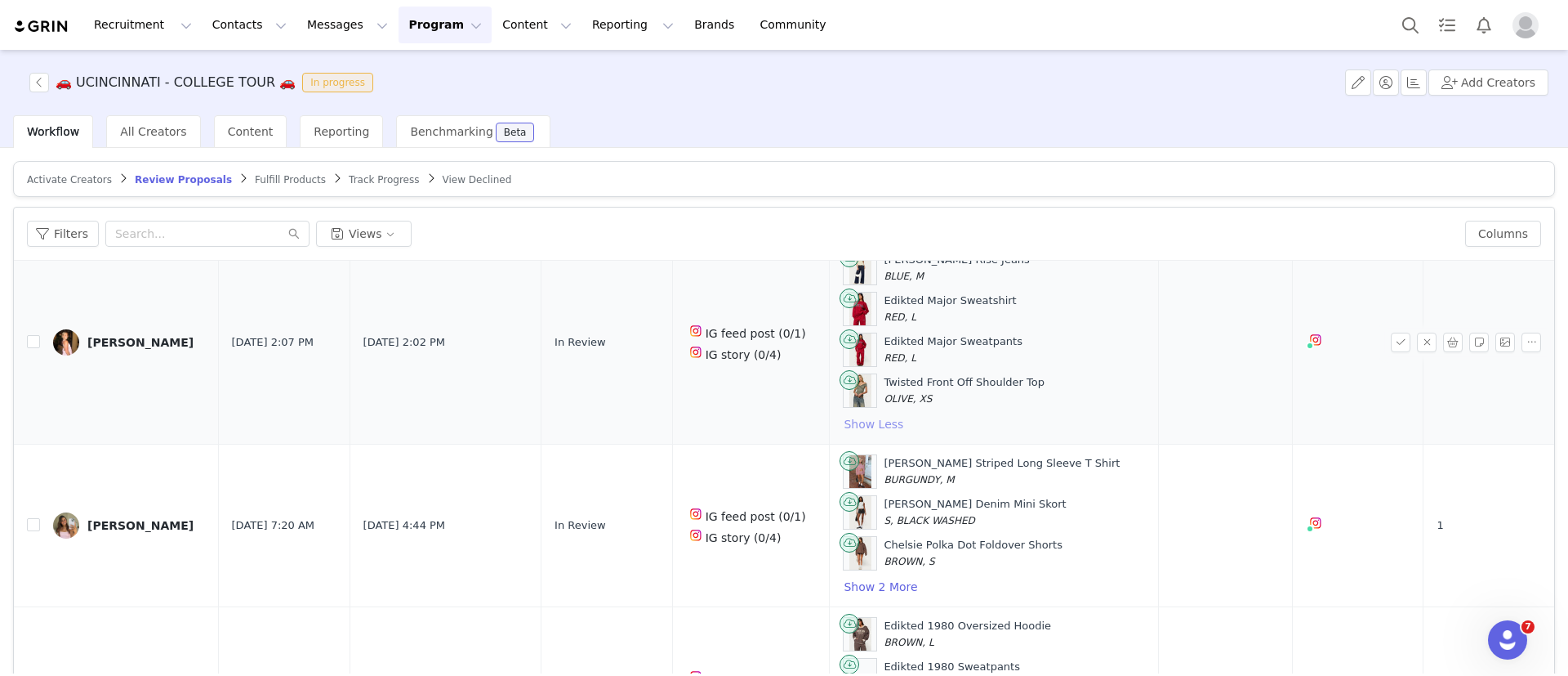
scroll to position [132, 0]
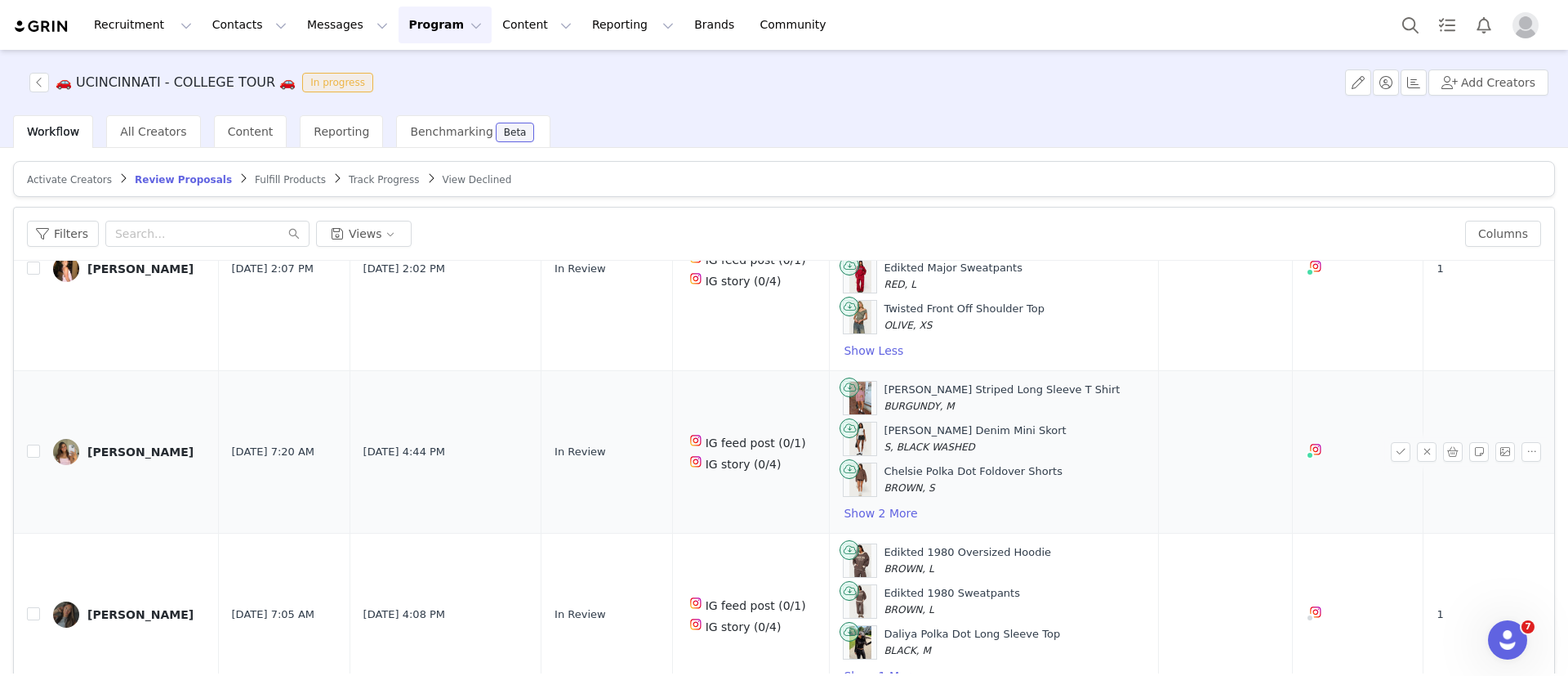
click at [858, 497] on div "Jainee Striped Long Sleeve T Shirt BURGUNDY, M Camelia Denim Mini Skort S, BLAC…" at bounding box center [994, 452] width 302 height 143
click at [865, 510] on button "Show 2 More" at bounding box center [881, 512] width 75 height 19
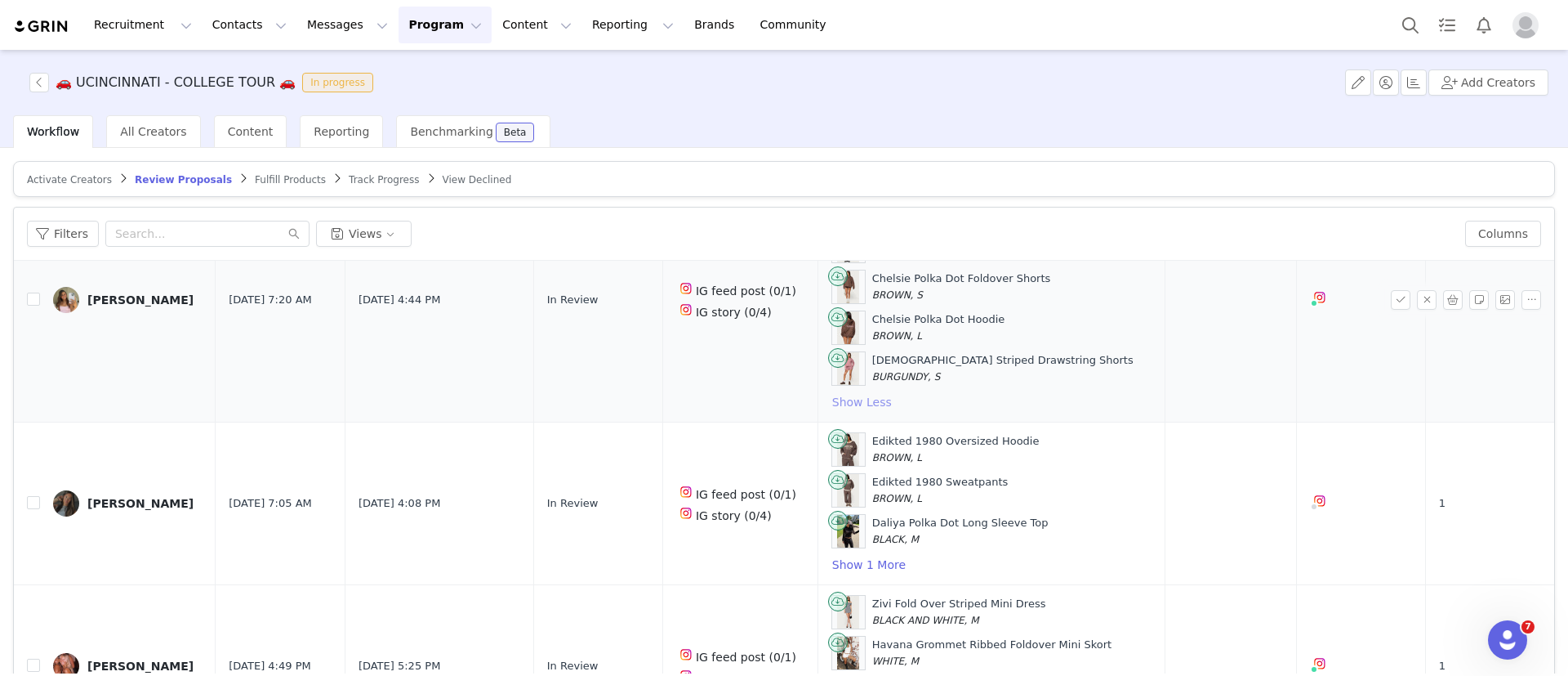
scroll to position [353, 0]
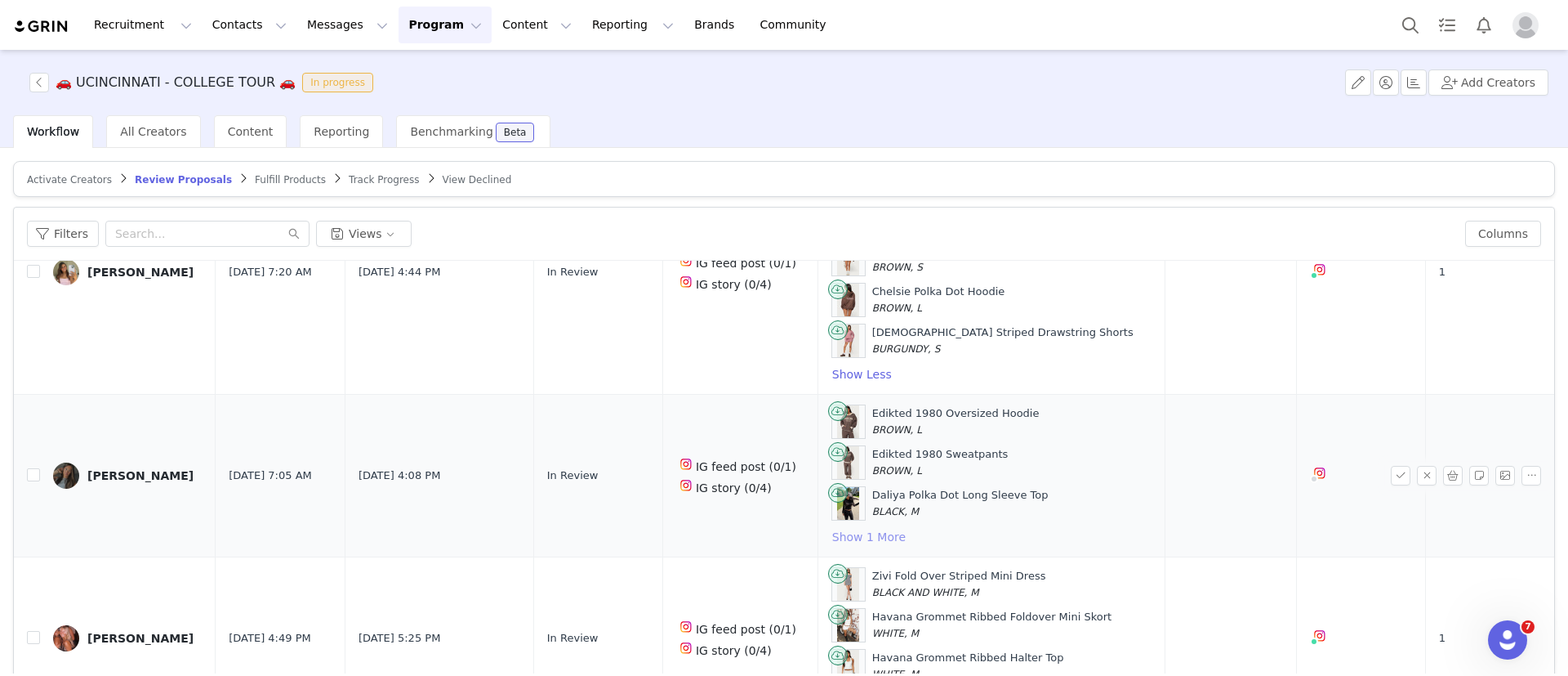
click at [868, 535] on button "Show 1 More" at bounding box center [869, 536] width 75 height 19
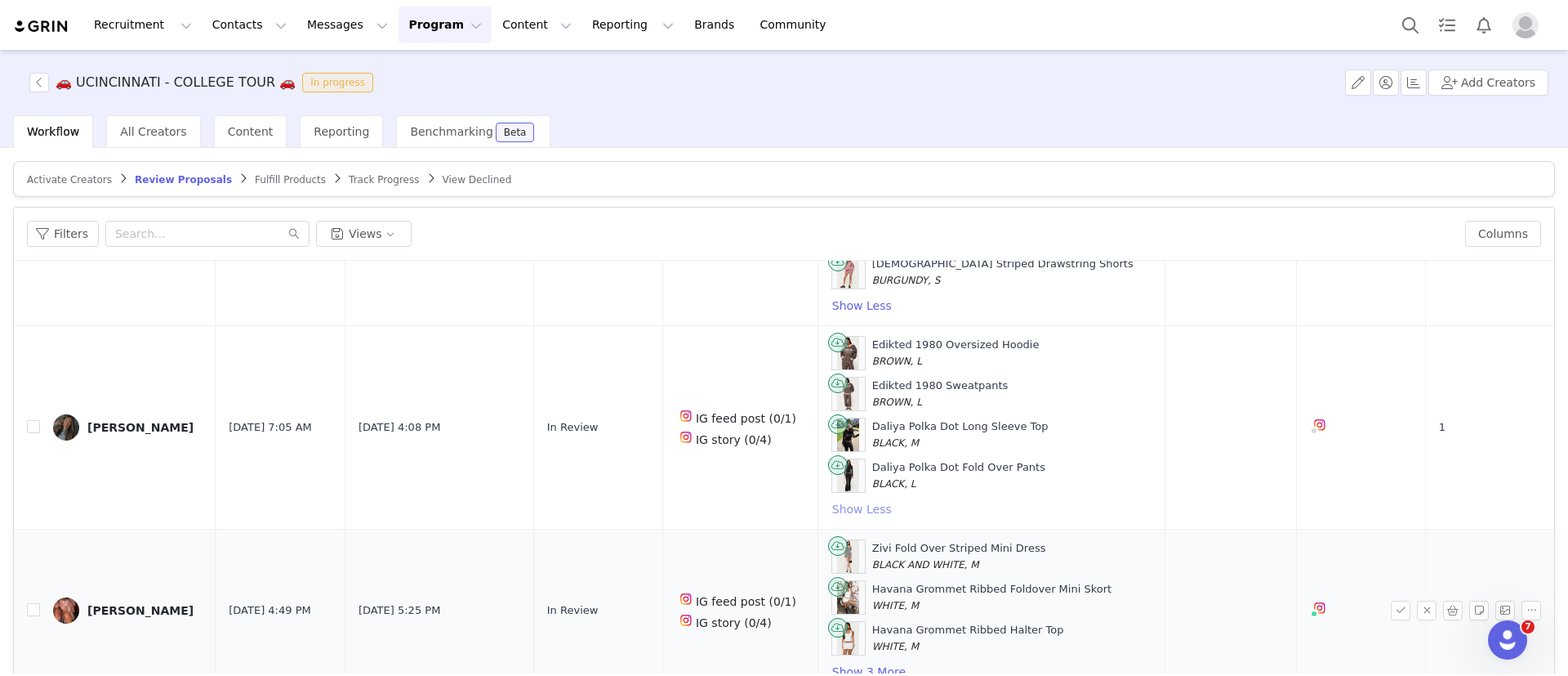
scroll to position [77, 0]
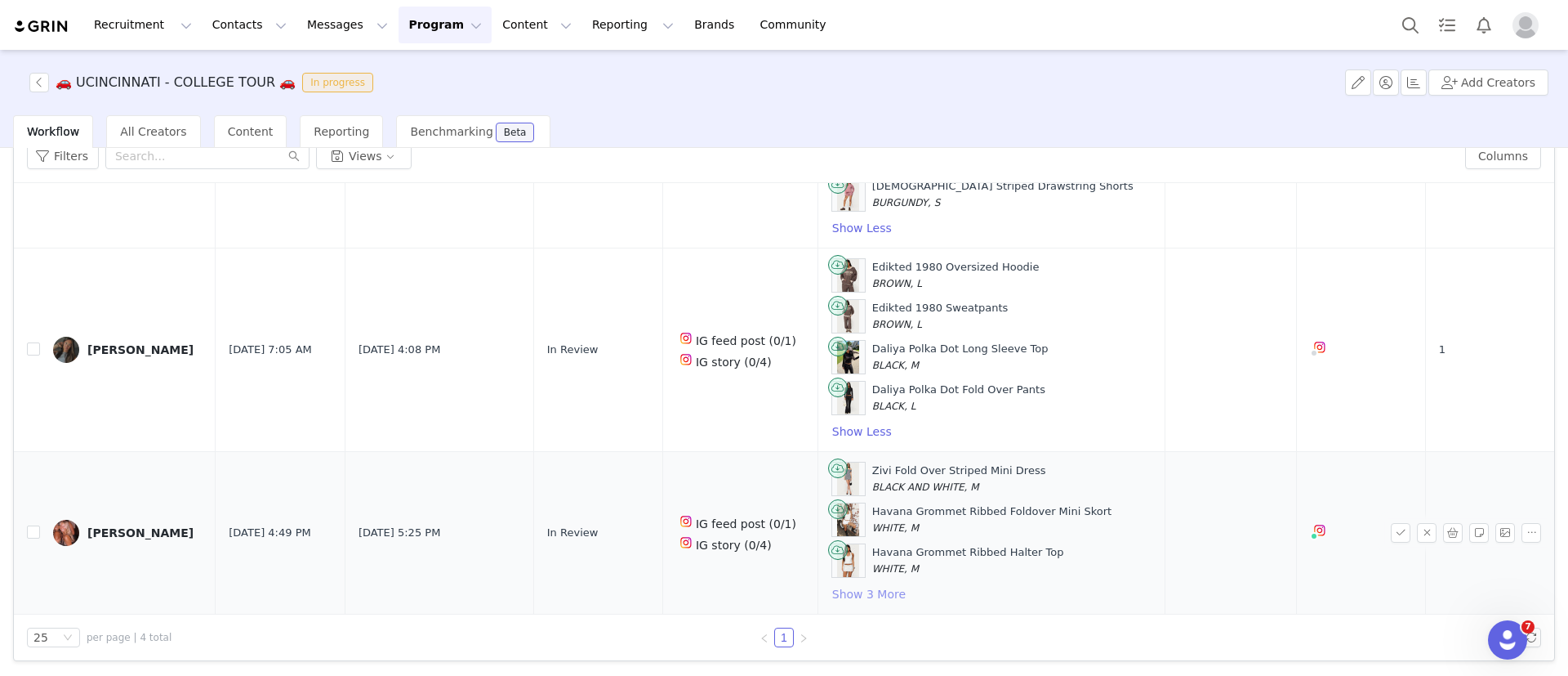
click at [864, 593] on button "Show 3 More" at bounding box center [869, 593] width 75 height 19
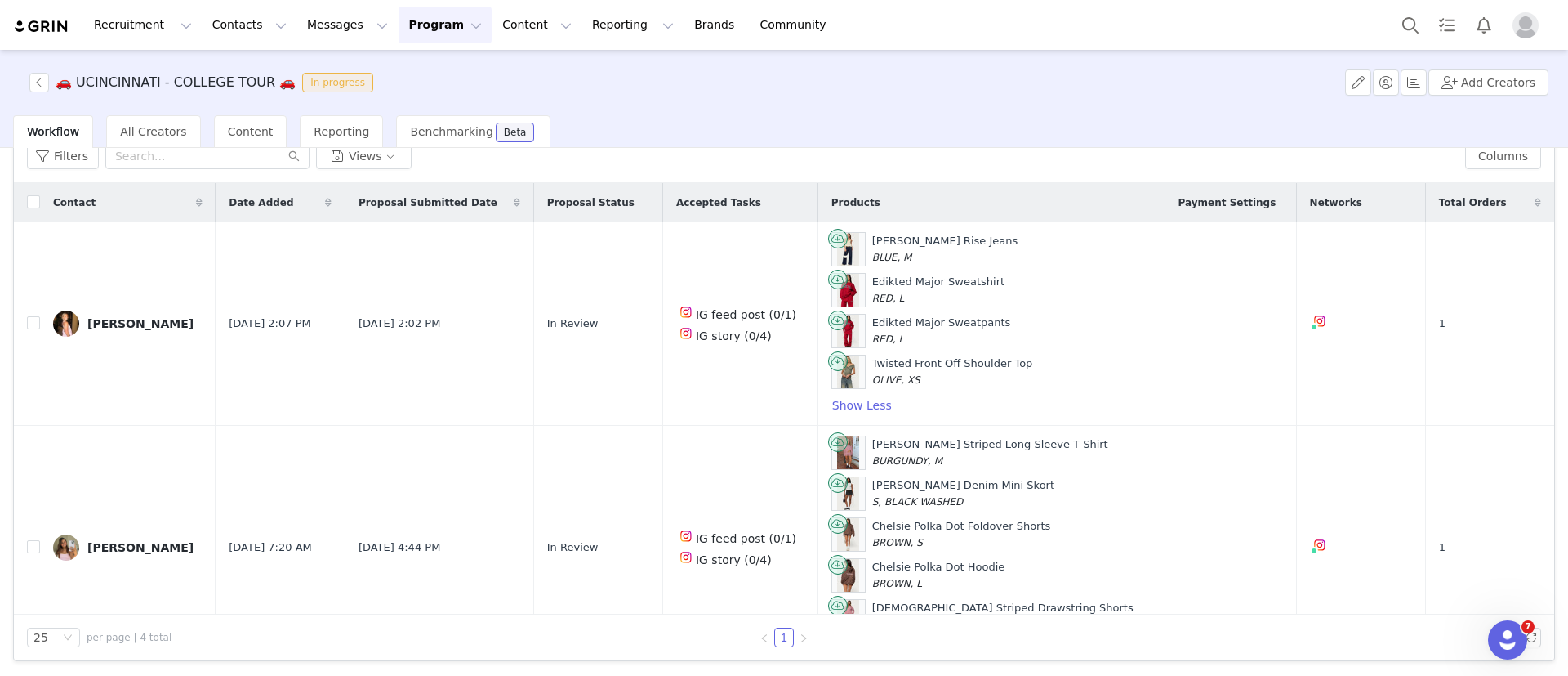
scroll to position [0, 0]
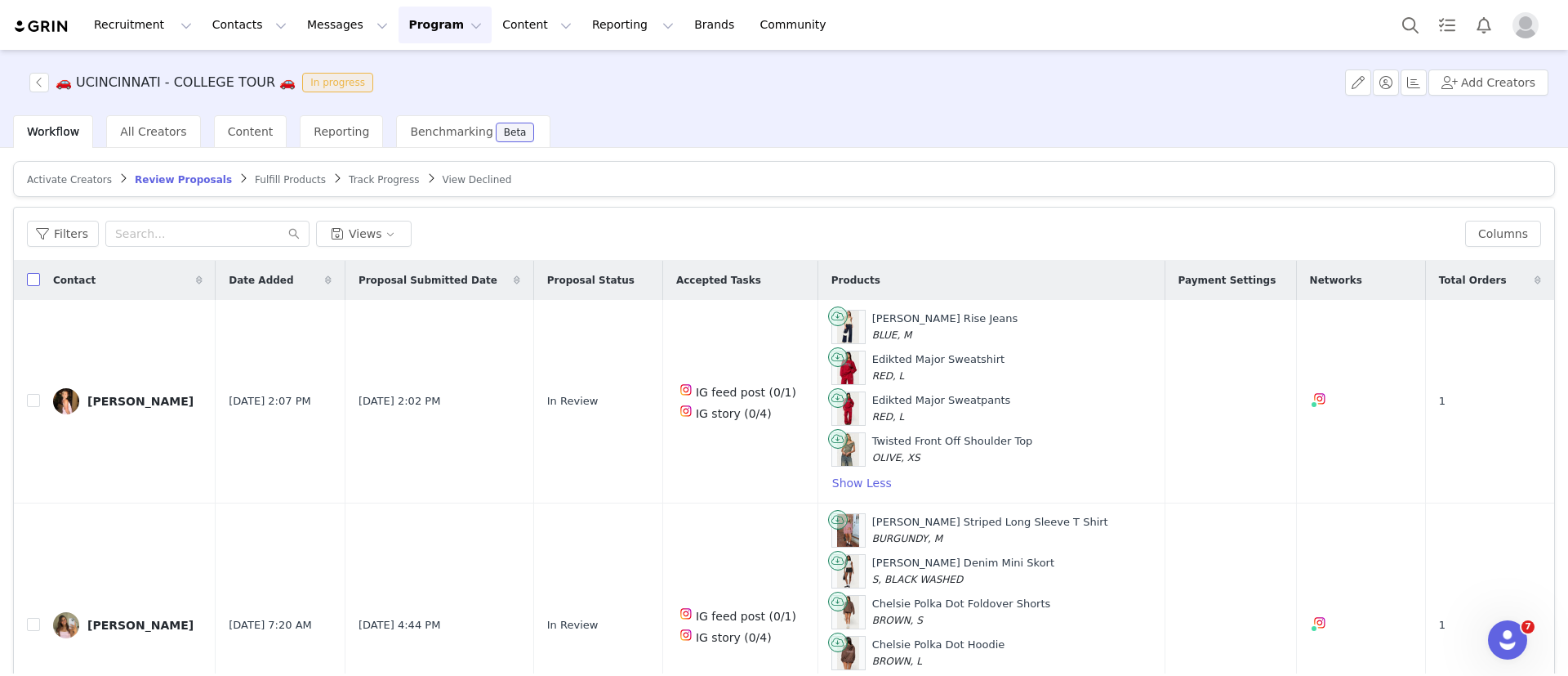
click at [29, 279] on input "checkbox" at bounding box center [33, 280] width 13 height 13
checkbox input "true"
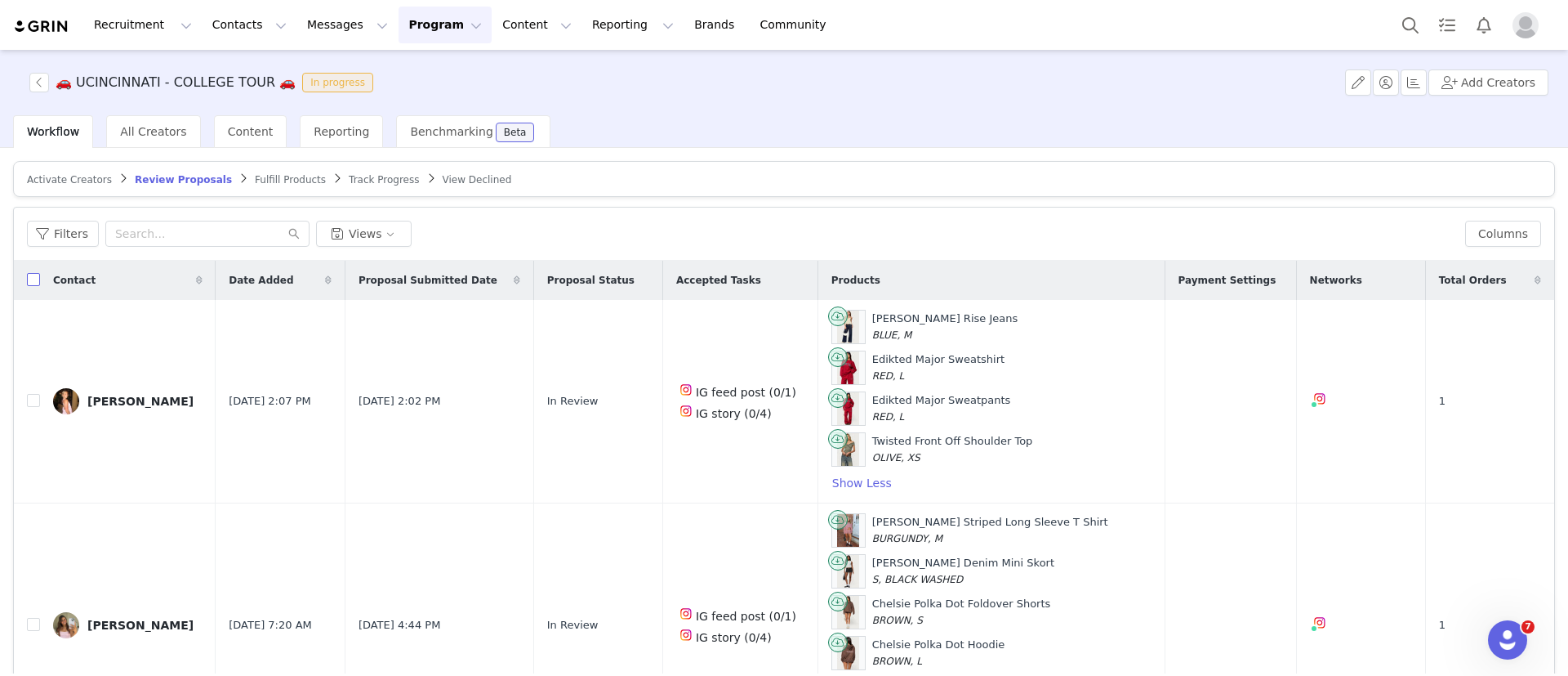
checkbox input "true"
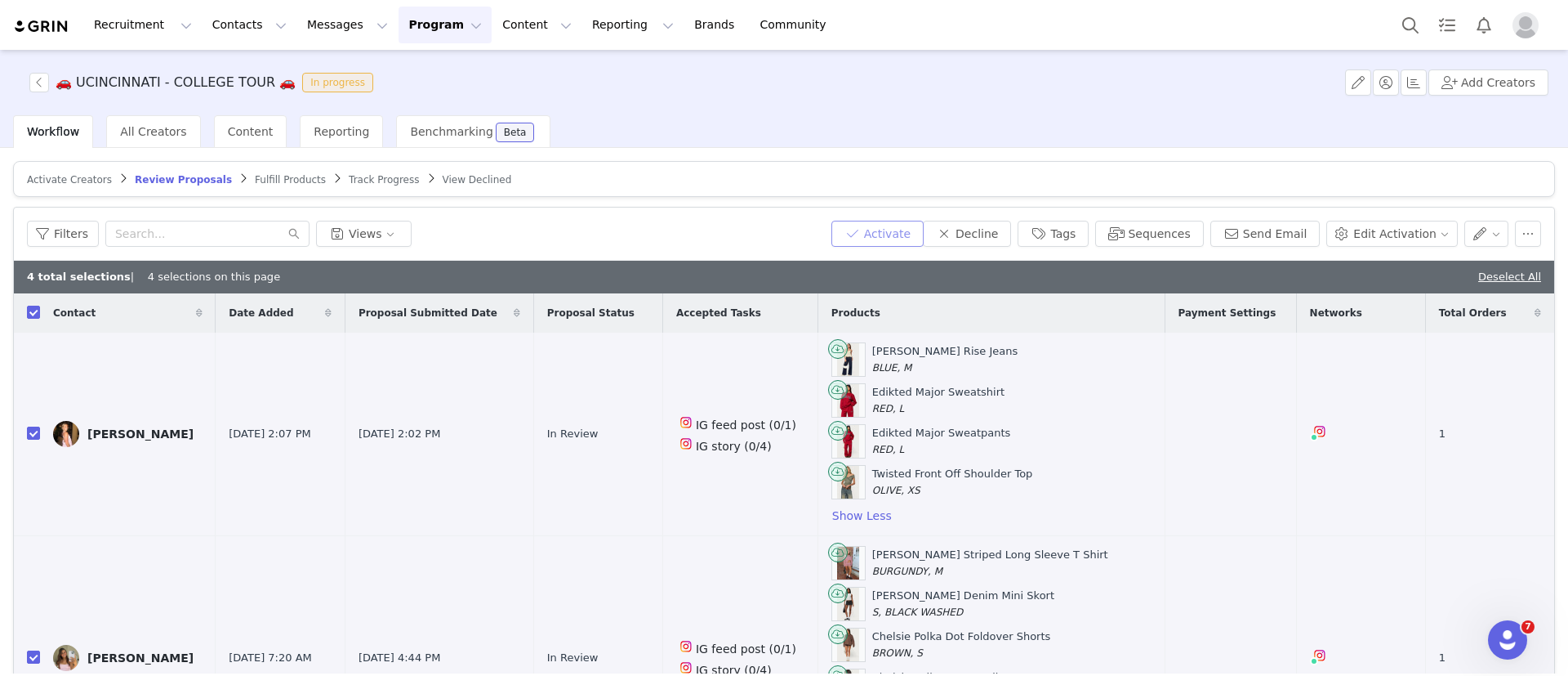
click at [892, 232] on button "Activate" at bounding box center [878, 234] width 92 height 26
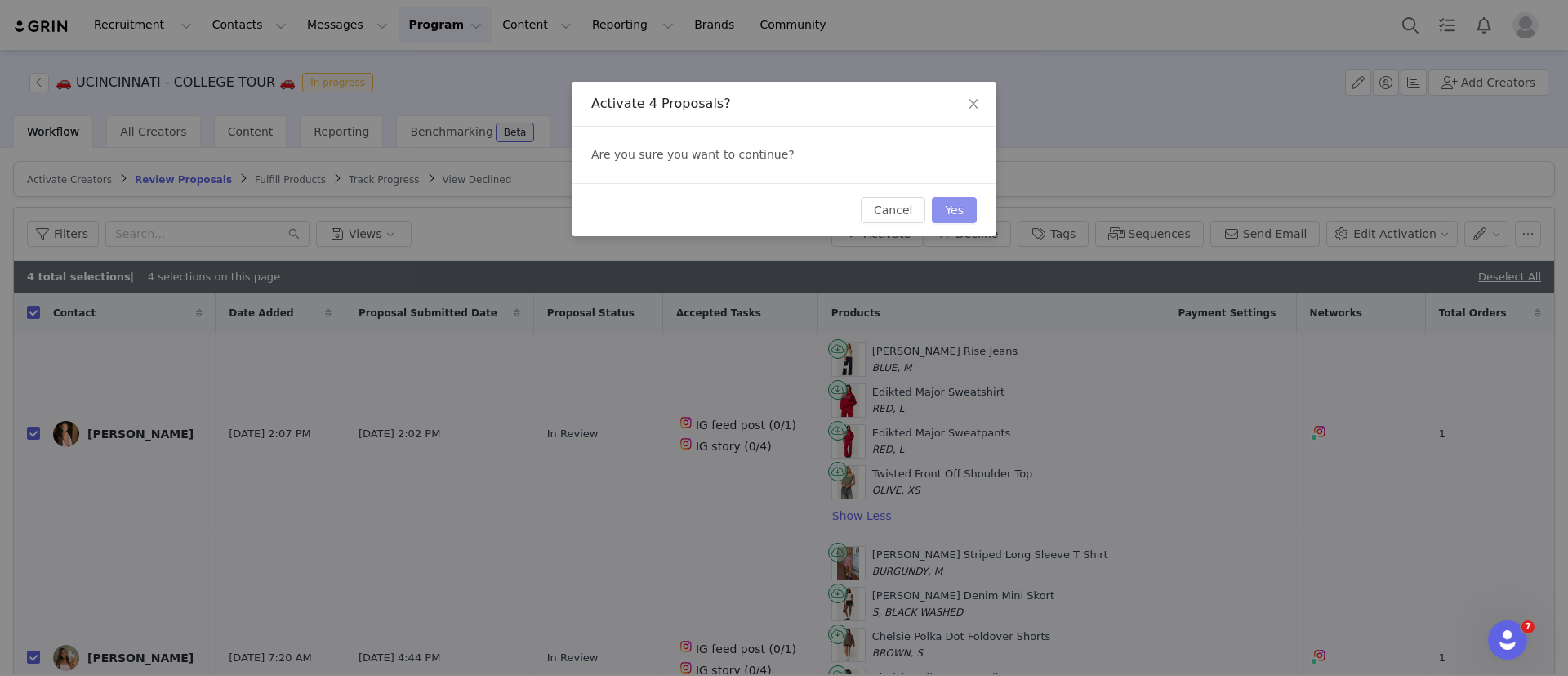
click at [951, 212] on button "Yes" at bounding box center [954, 210] width 45 height 26
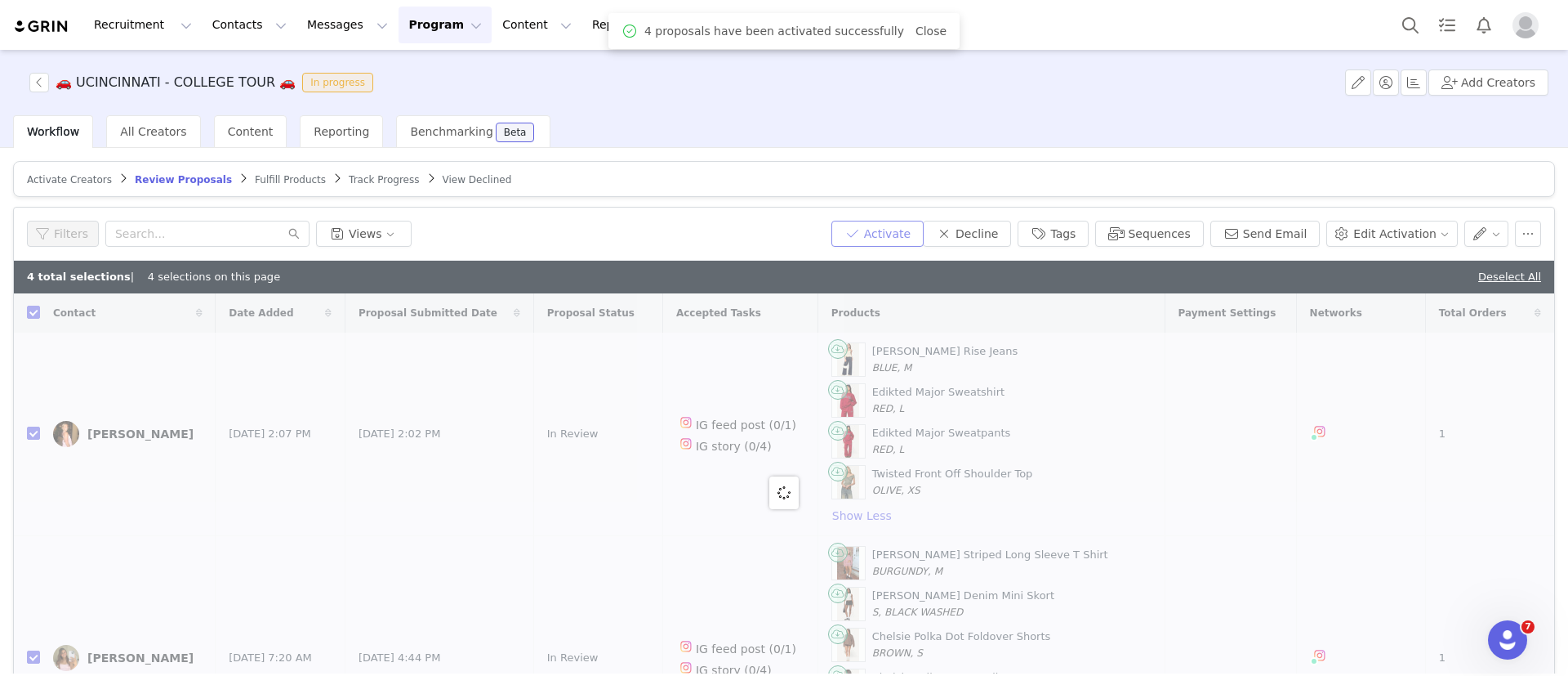
checkbox input "false"
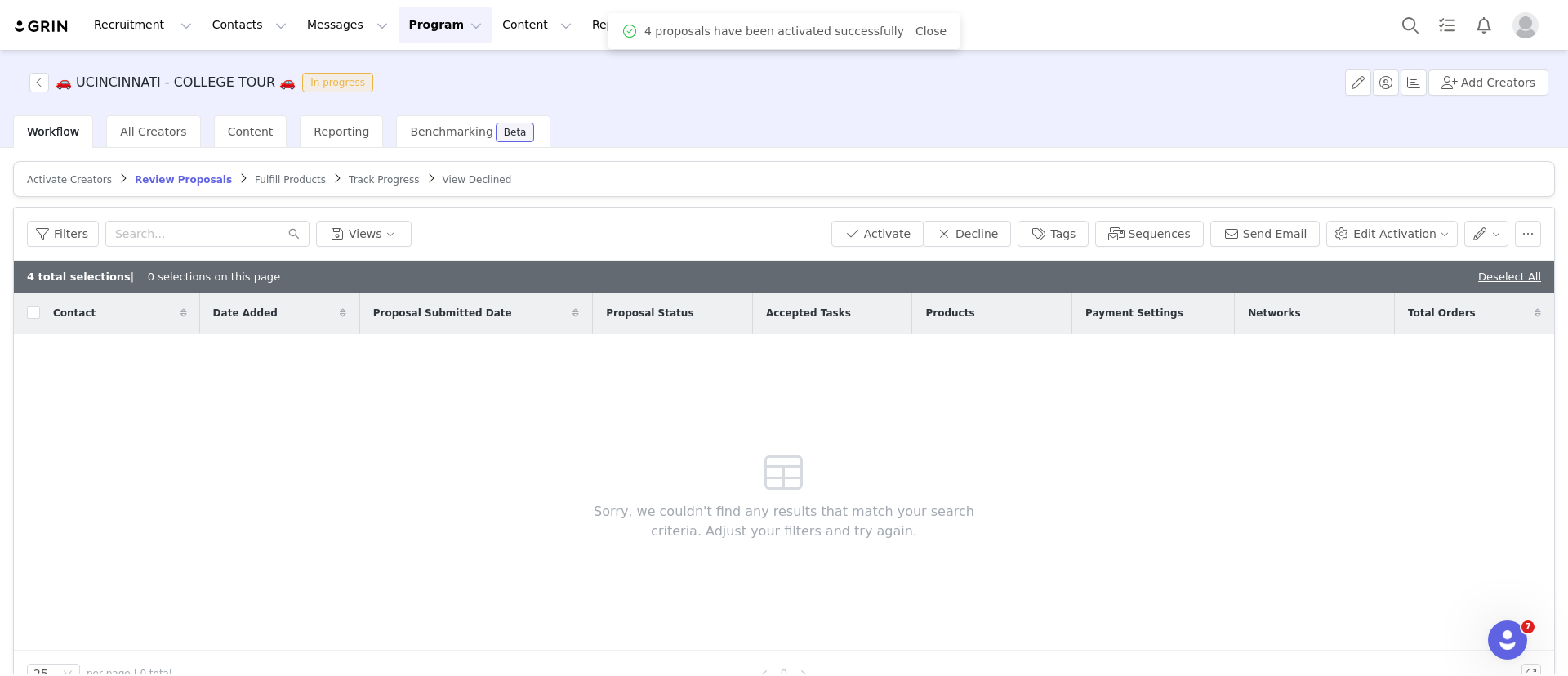
click at [255, 174] on span "Fulfill Products" at bounding box center [290, 179] width 71 height 11
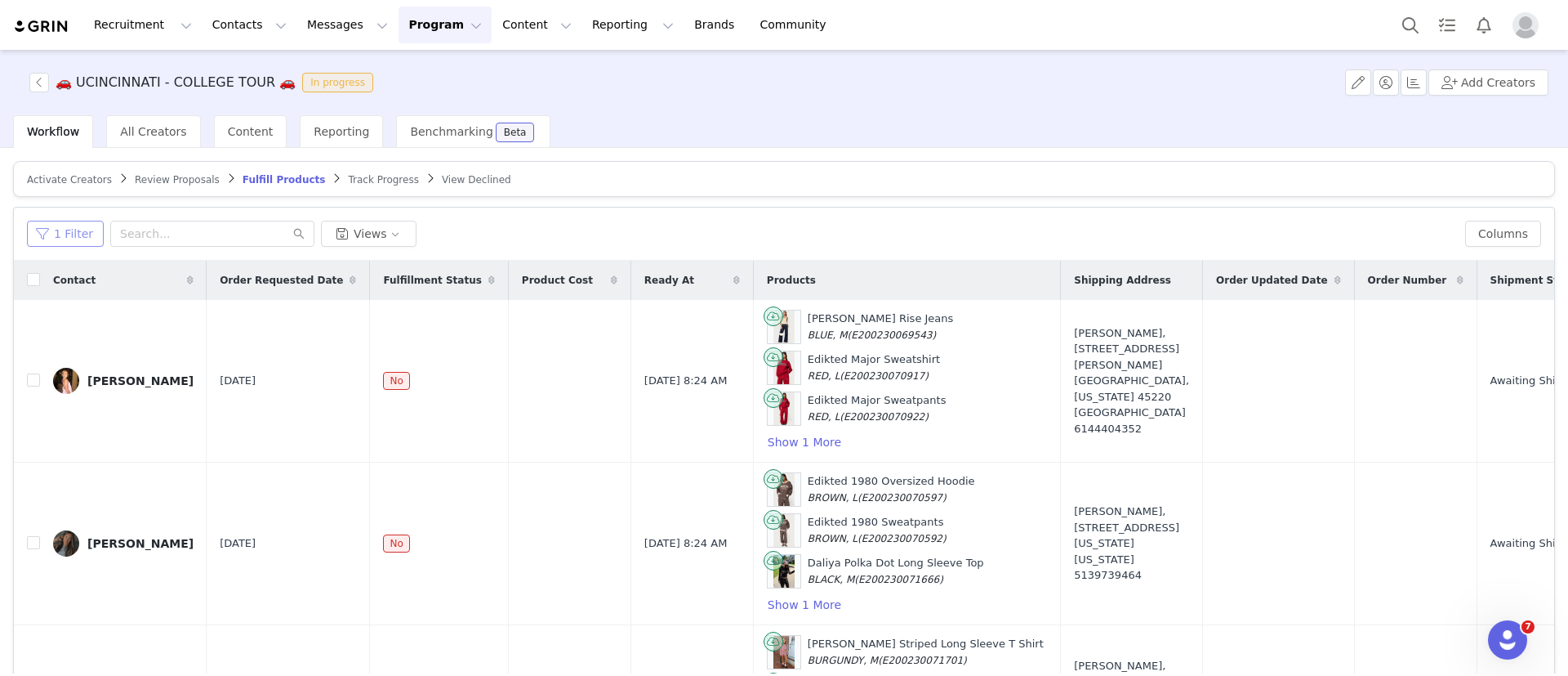
click at [68, 240] on button "1 Filter" at bounding box center [65, 234] width 77 height 26
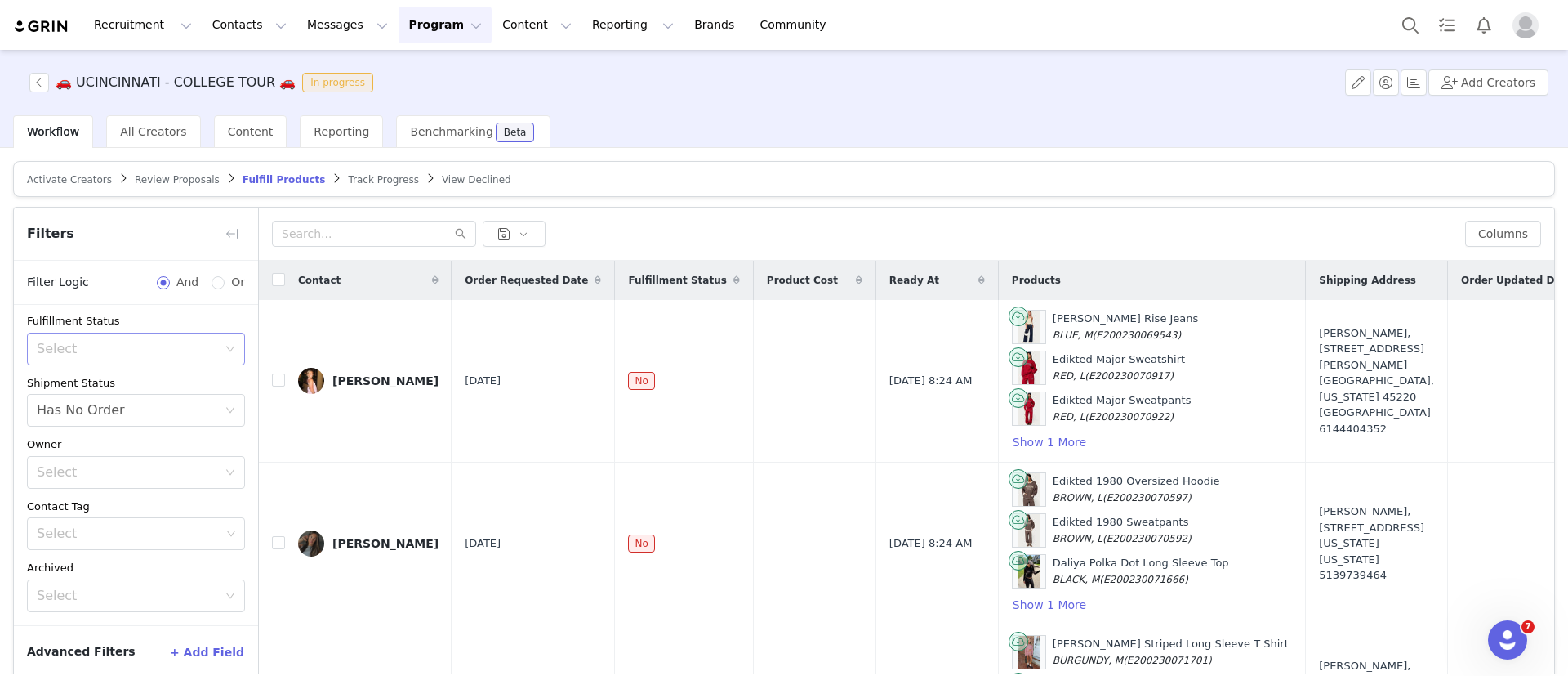
scroll to position [77, 0]
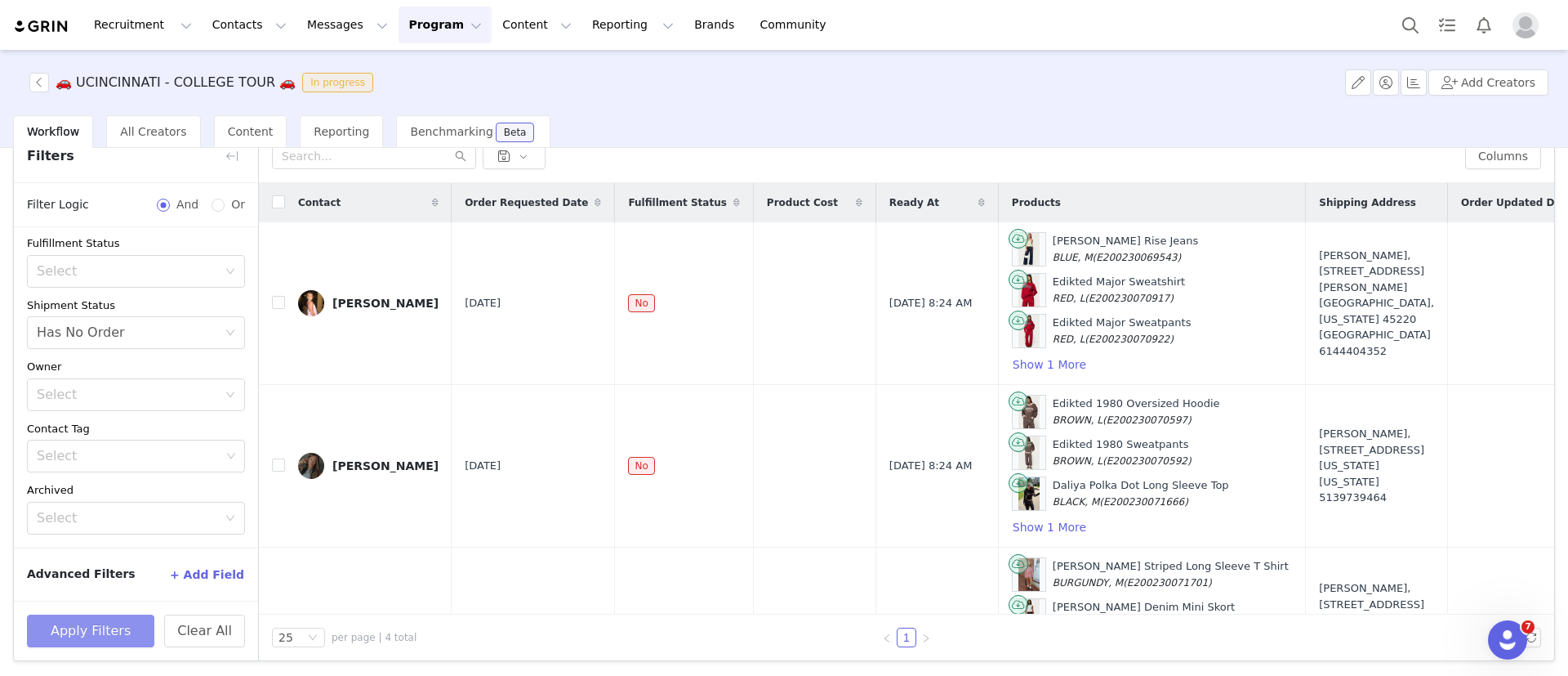
click at [108, 643] on button "Apply Filters" at bounding box center [90, 631] width 128 height 33
click at [280, 201] on input "checkbox" at bounding box center [278, 201] width 13 height 13
checkbox input "true"
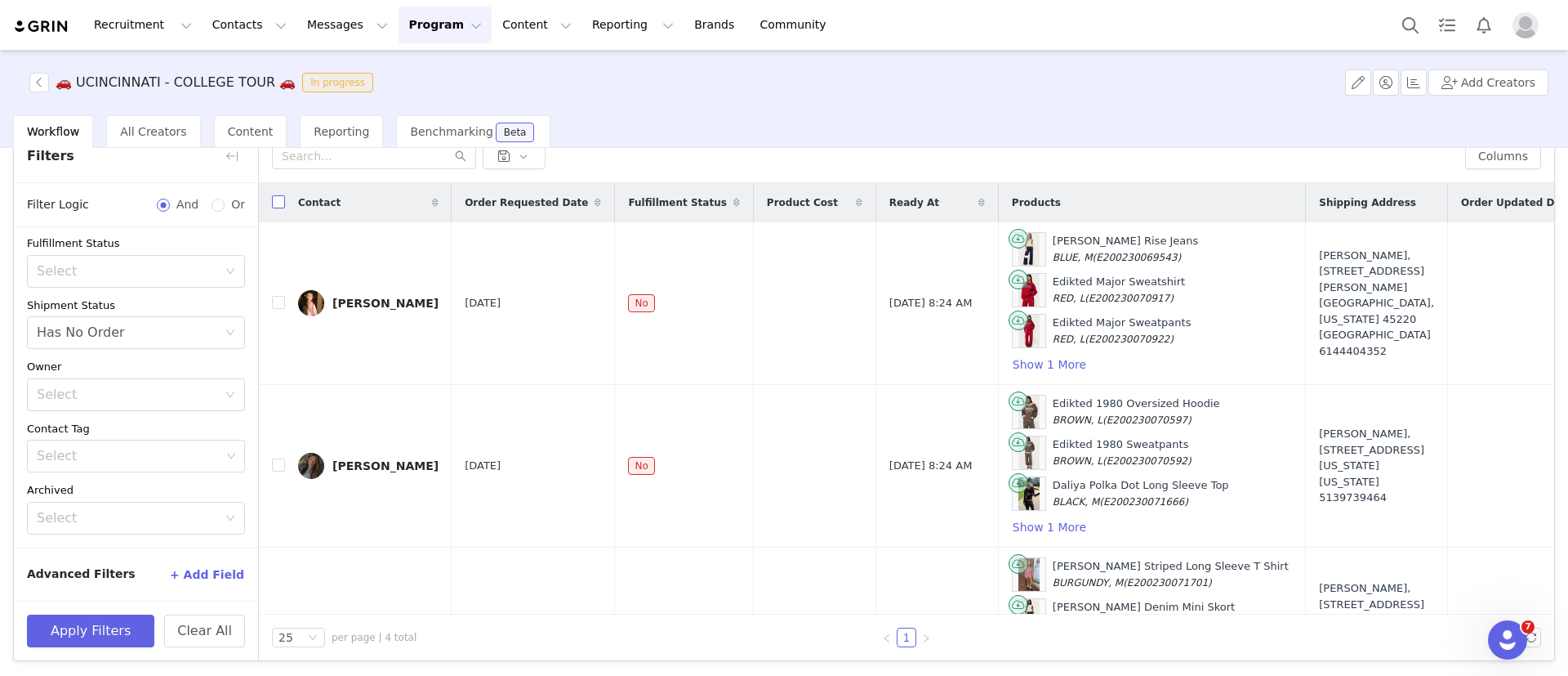
checkbox input "true"
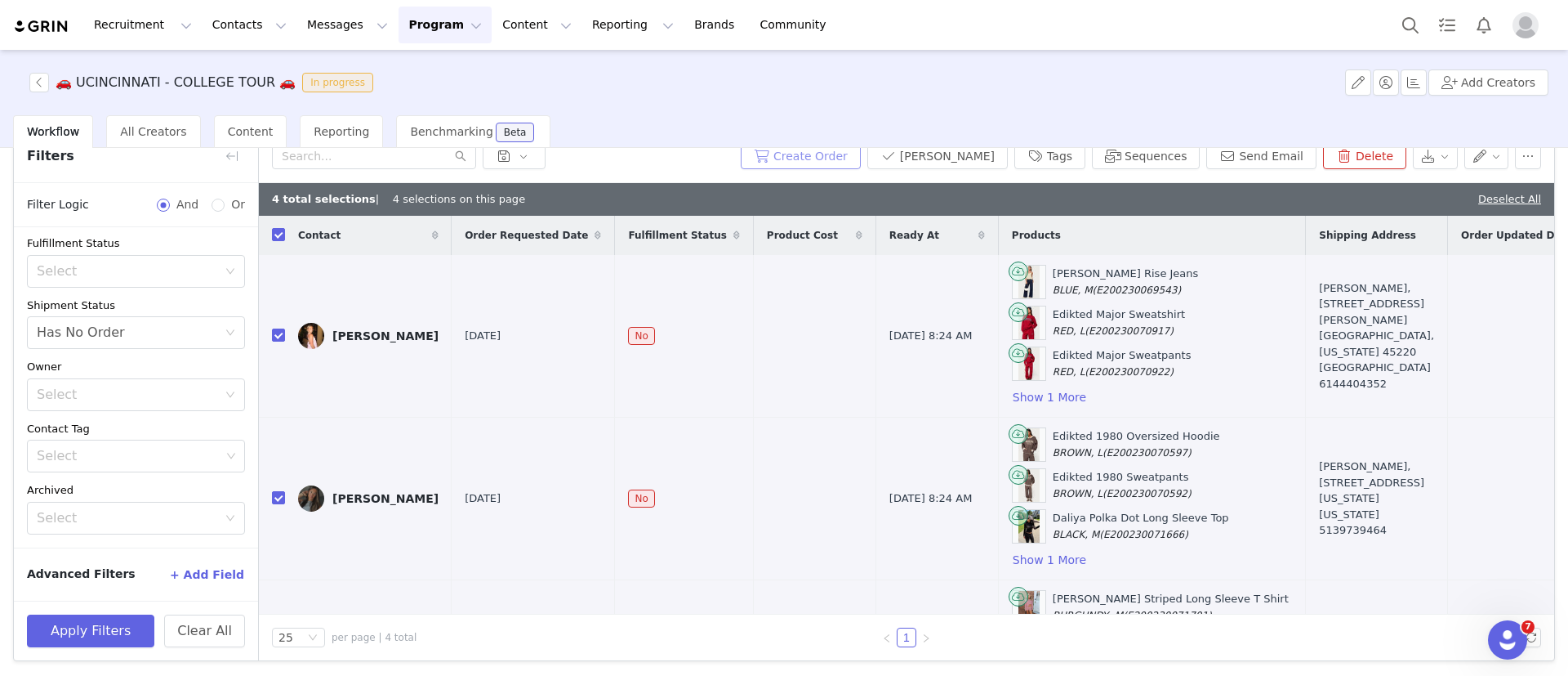
click at [806, 155] on button "Create Order" at bounding box center [801, 156] width 120 height 26
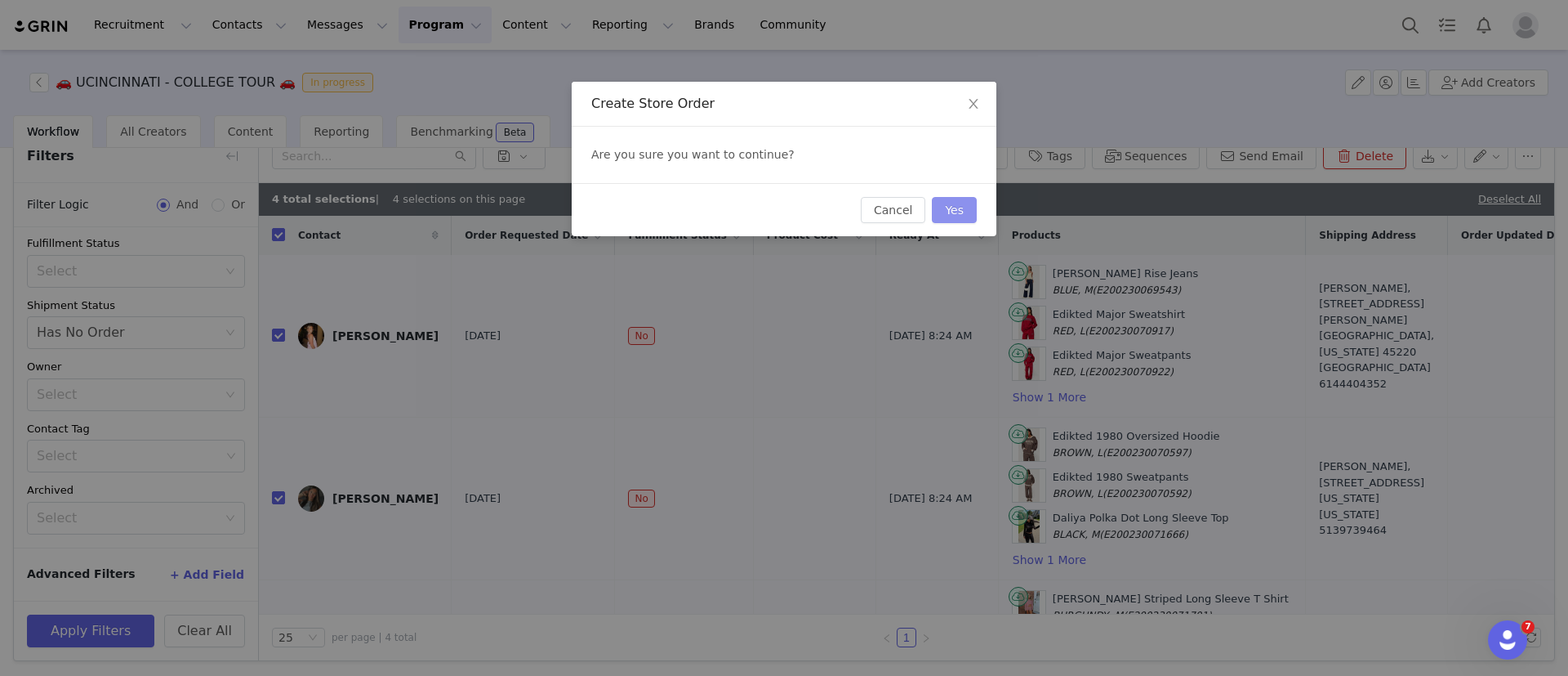
click at [950, 210] on button "Yes" at bounding box center [954, 210] width 45 height 26
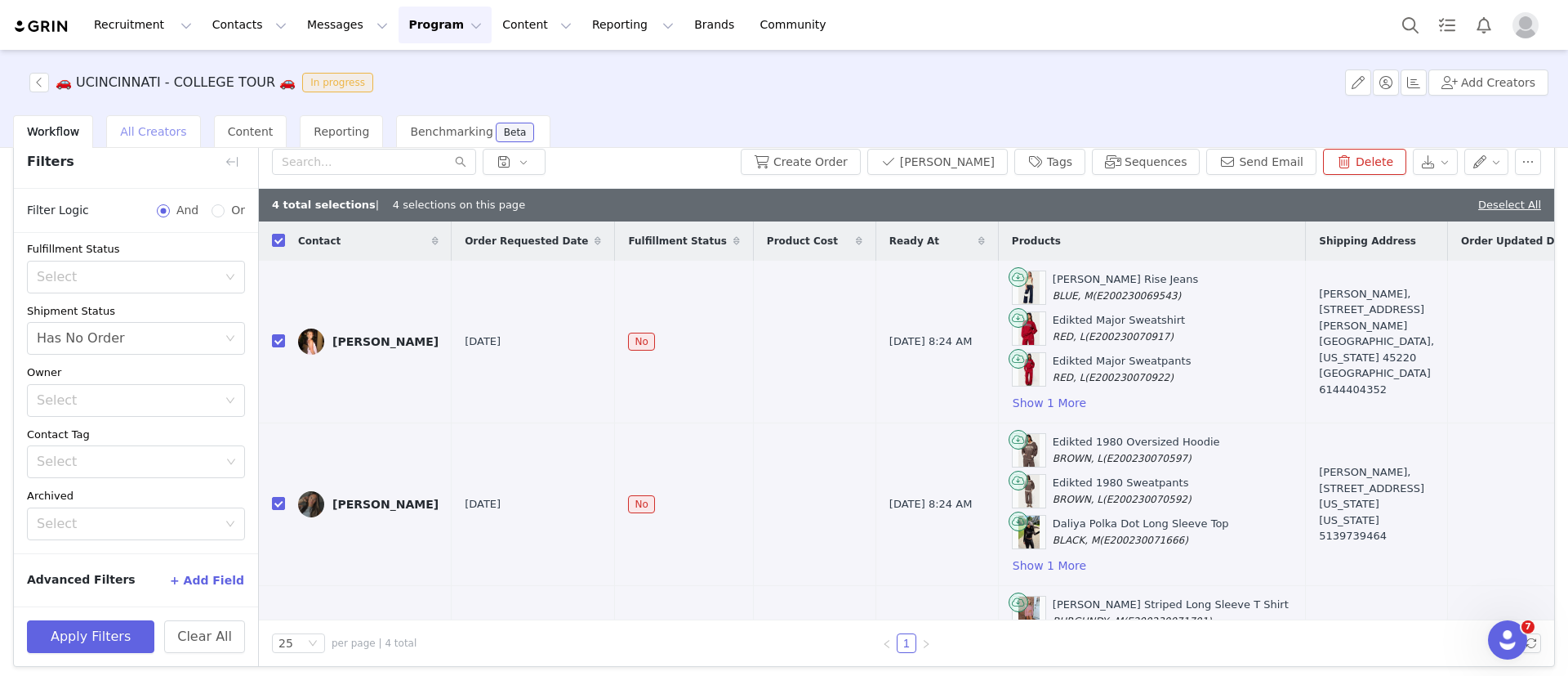
click at [145, 138] on span "All Creators" at bounding box center [153, 132] width 66 height 13
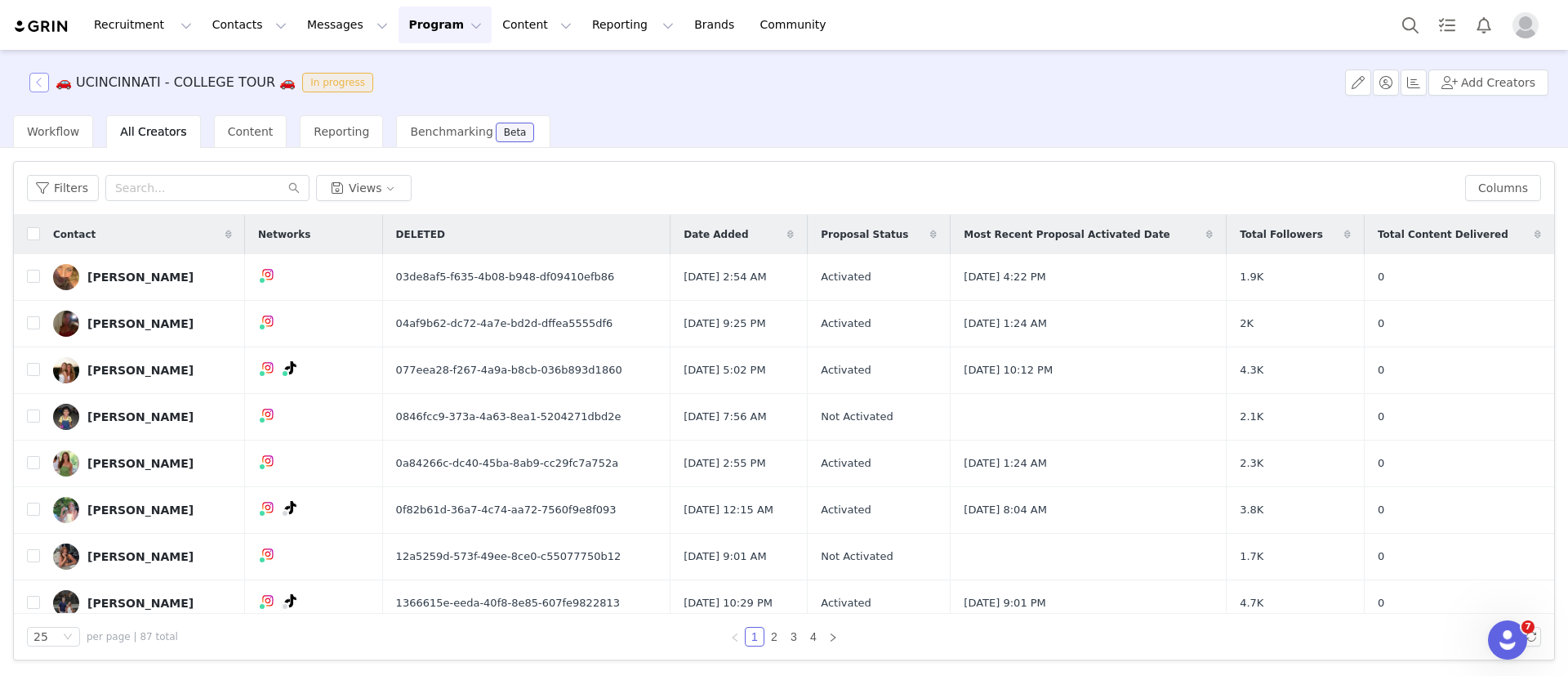
click at [38, 79] on button "button" at bounding box center [39, 82] width 19 height 19
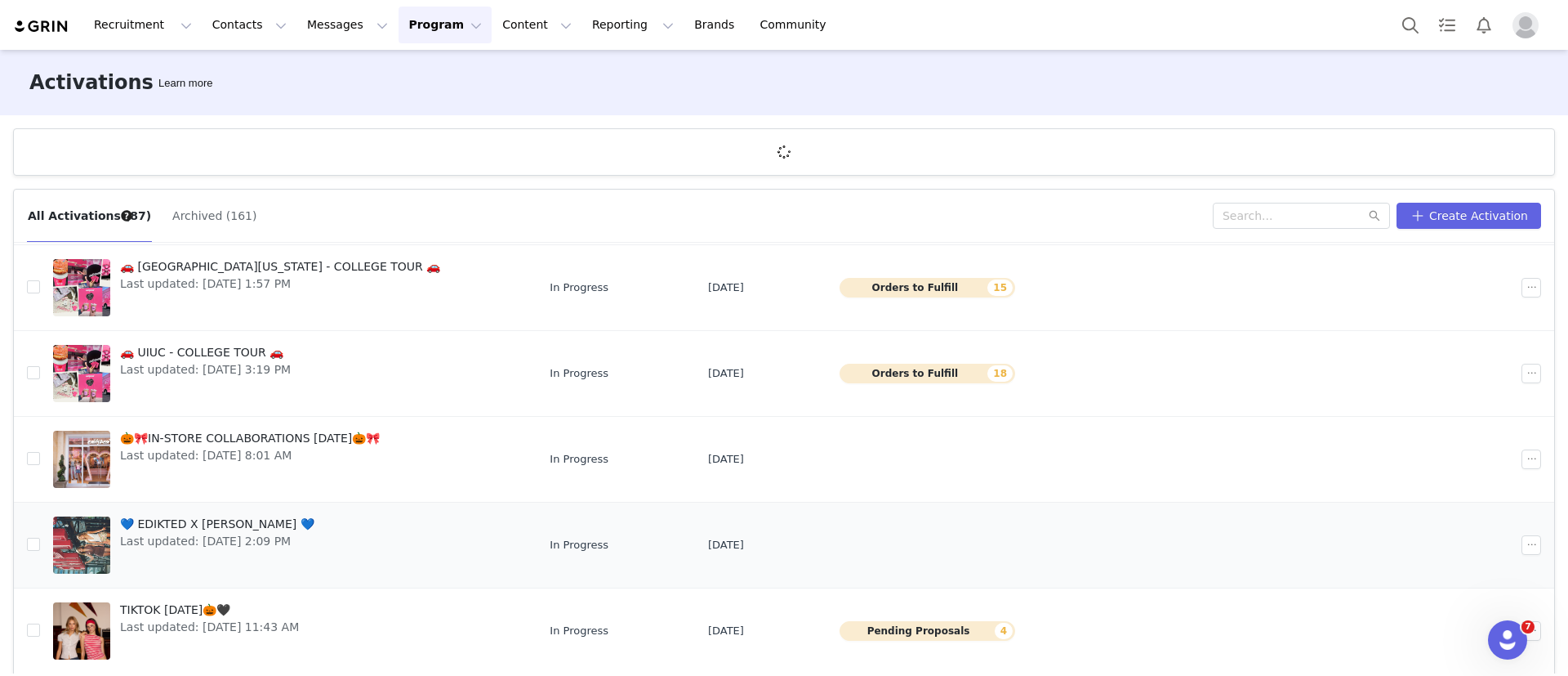
scroll to position [61, 0]
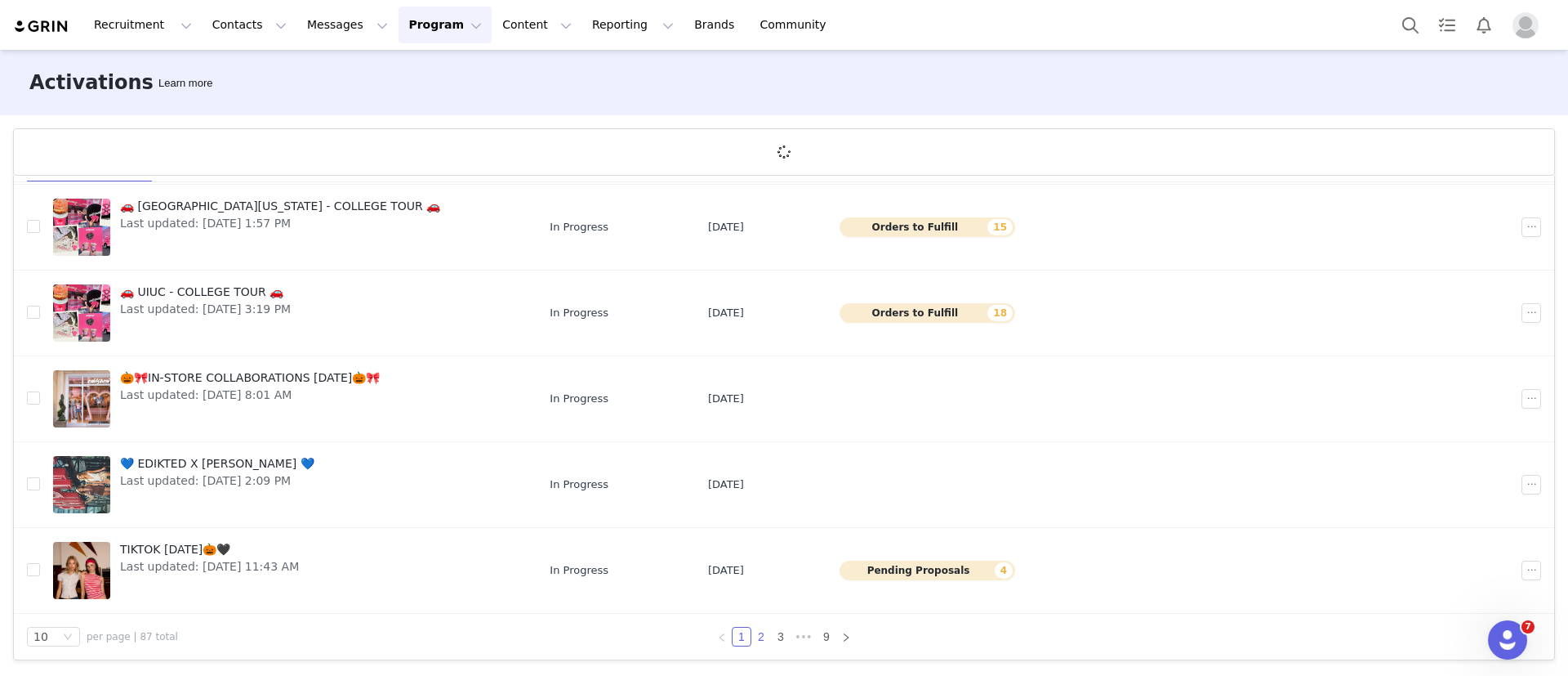
click at [756, 636] on link "2" at bounding box center [761, 637] width 18 height 18
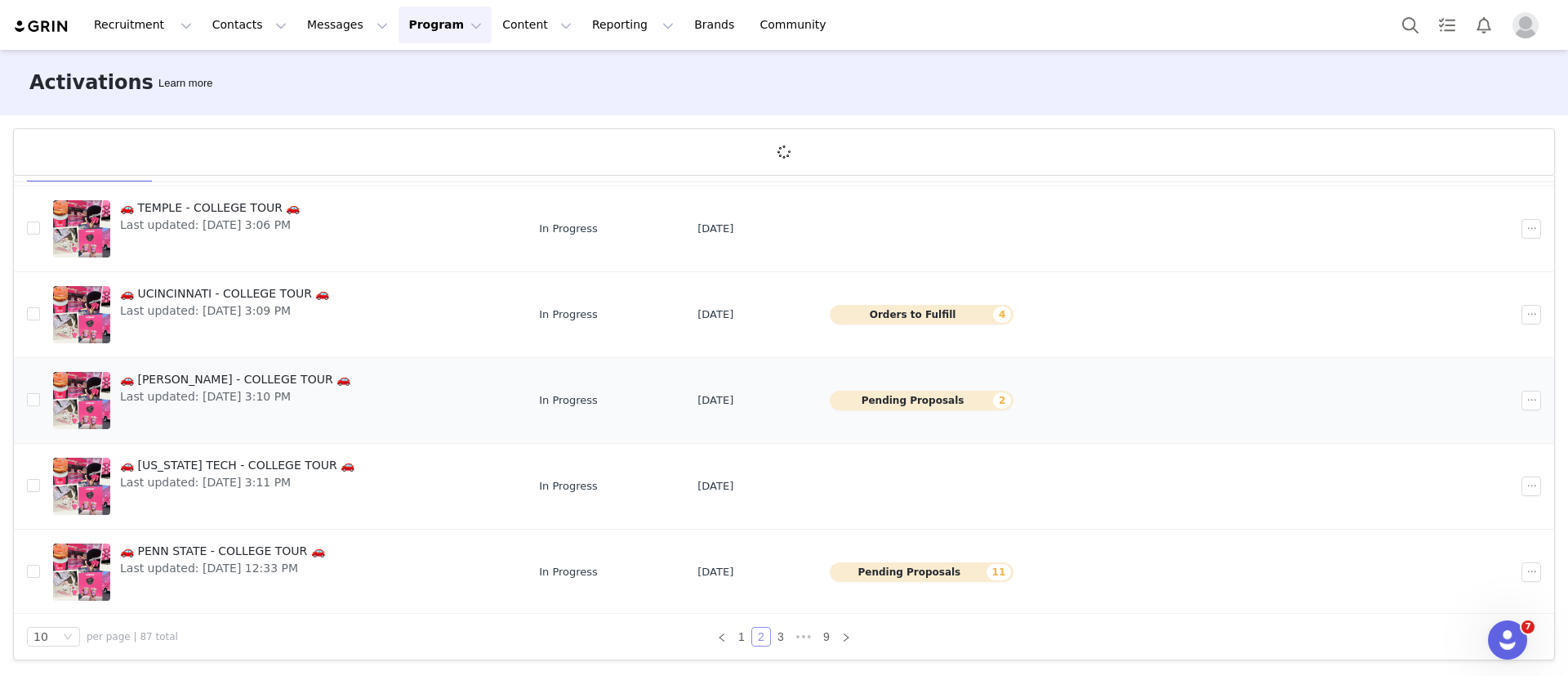
scroll to position [466, 0]
click at [387, 392] on link "🚗 JAMES MADISON - COLLEGE TOUR 🚗 Last updated: Sep 19, 2025 3:10 PM" at bounding box center [283, 398] width 460 height 65
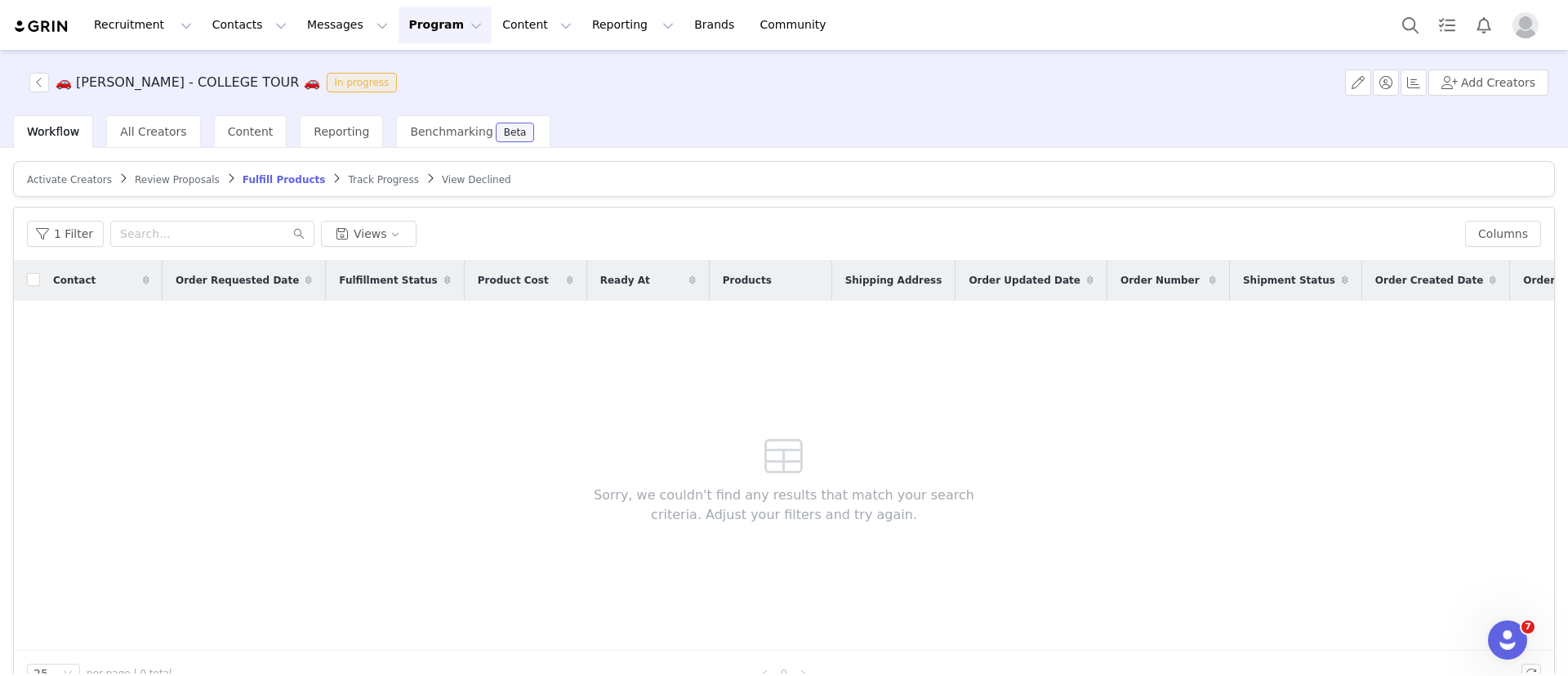
click at [158, 182] on span "Review Proposals" at bounding box center [177, 179] width 85 height 11
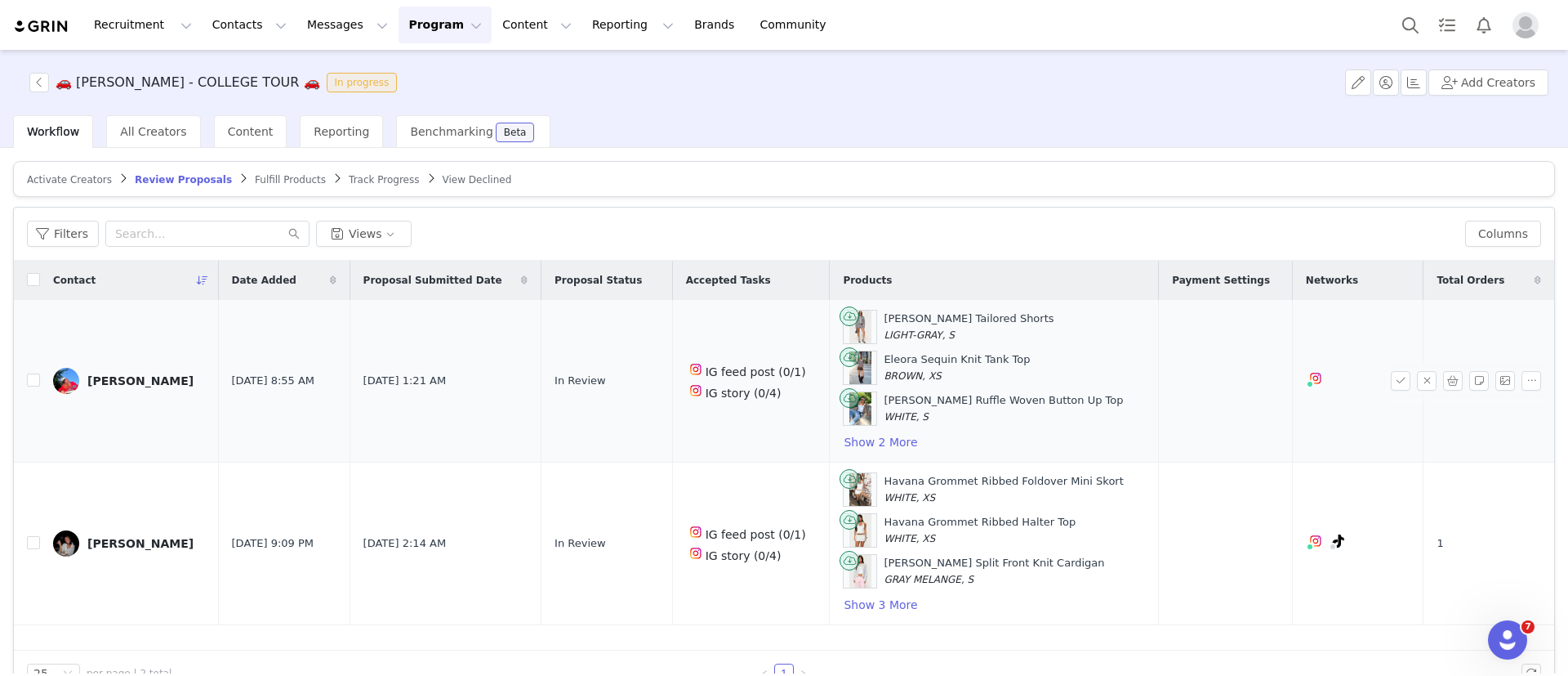
scroll to position [36, 0]
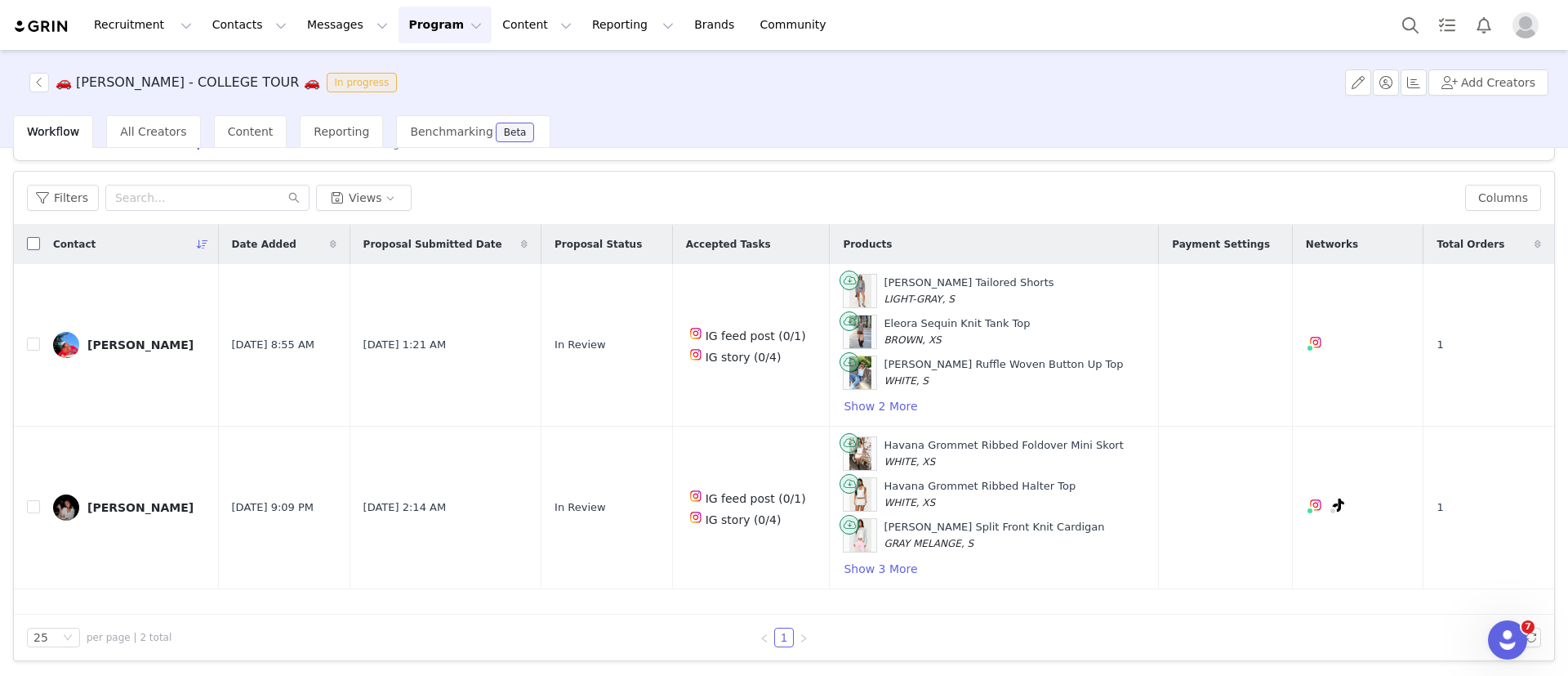
click at [30, 245] on input "checkbox" at bounding box center [33, 244] width 13 height 13
checkbox input "true"
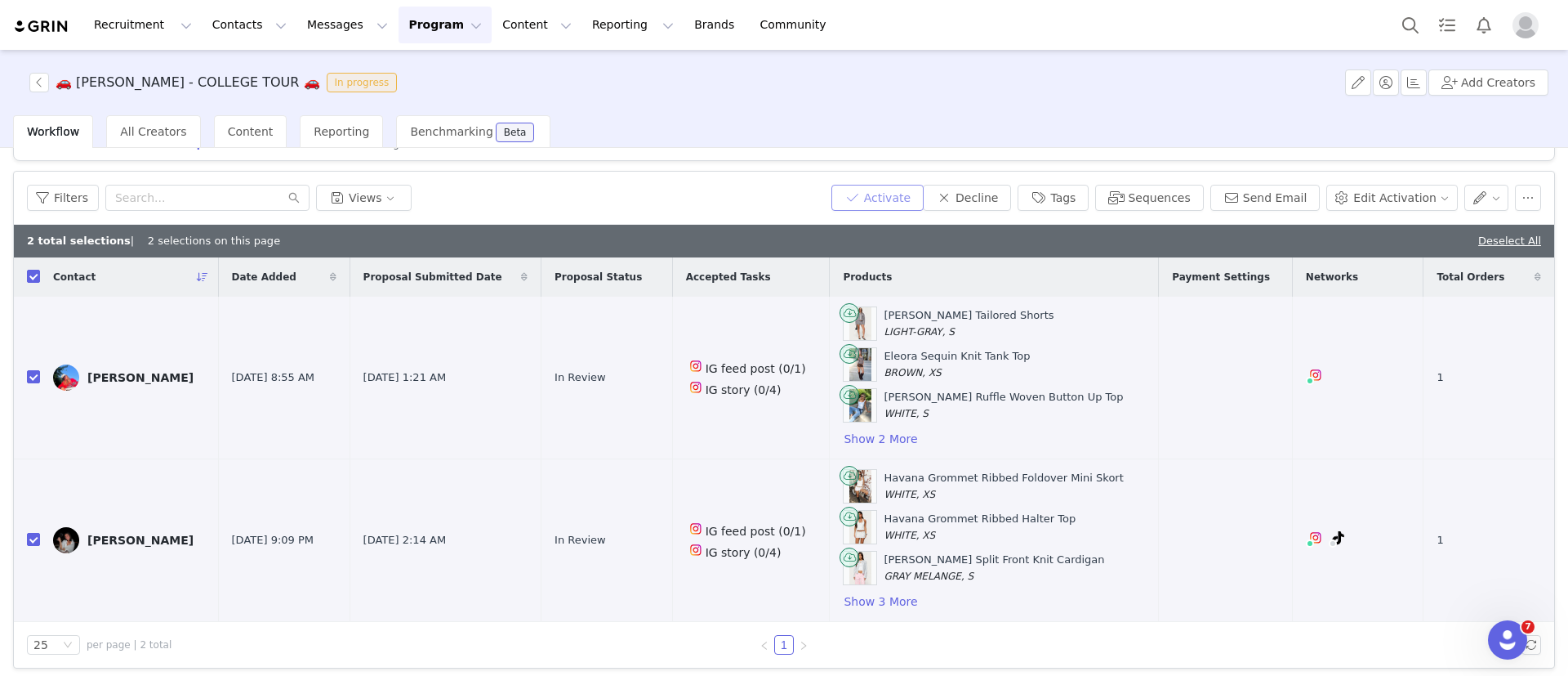
click at [914, 192] on button "Activate" at bounding box center [878, 198] width 92 height 26
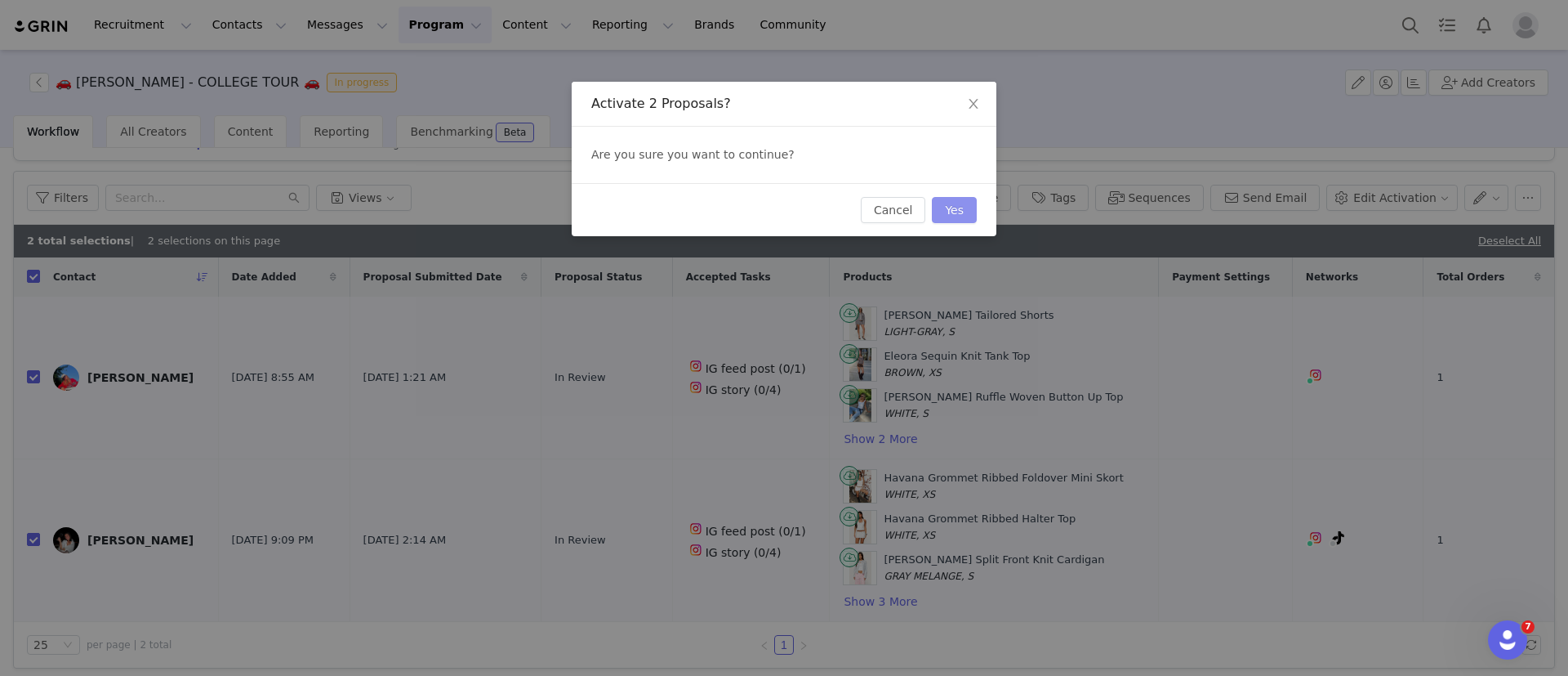
click at [937, 210] on button "Yes" at bounding box center [954, 210] width 45 height 26
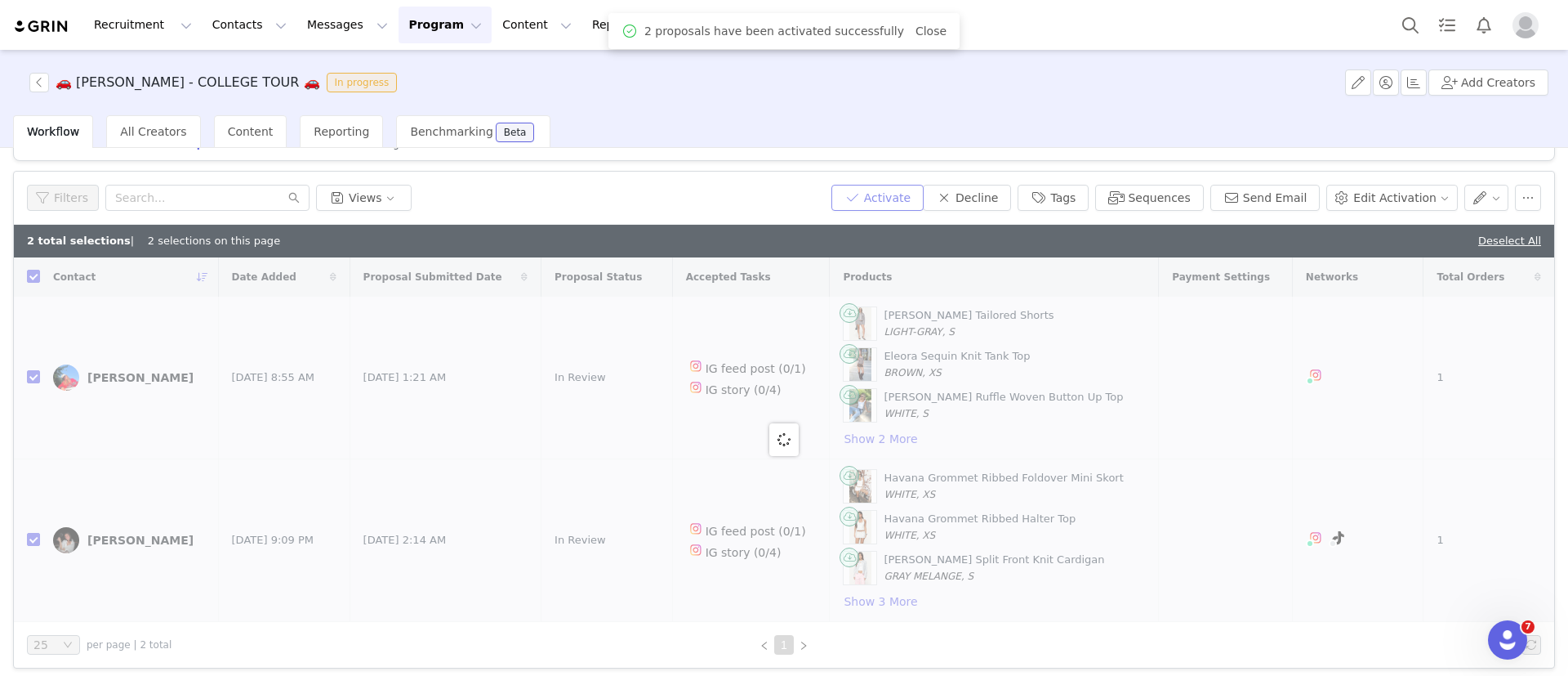
scroll to position [0, 0]
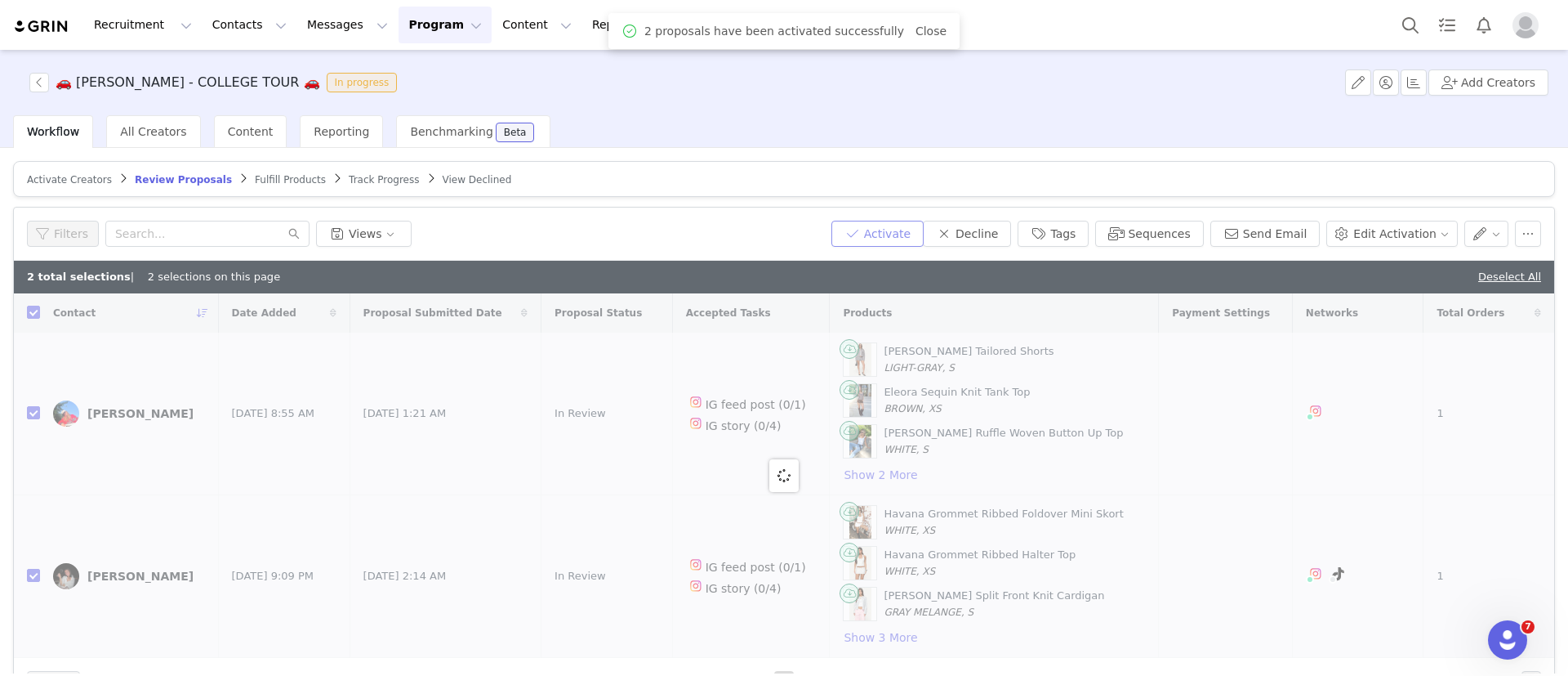
checkbox input "false"
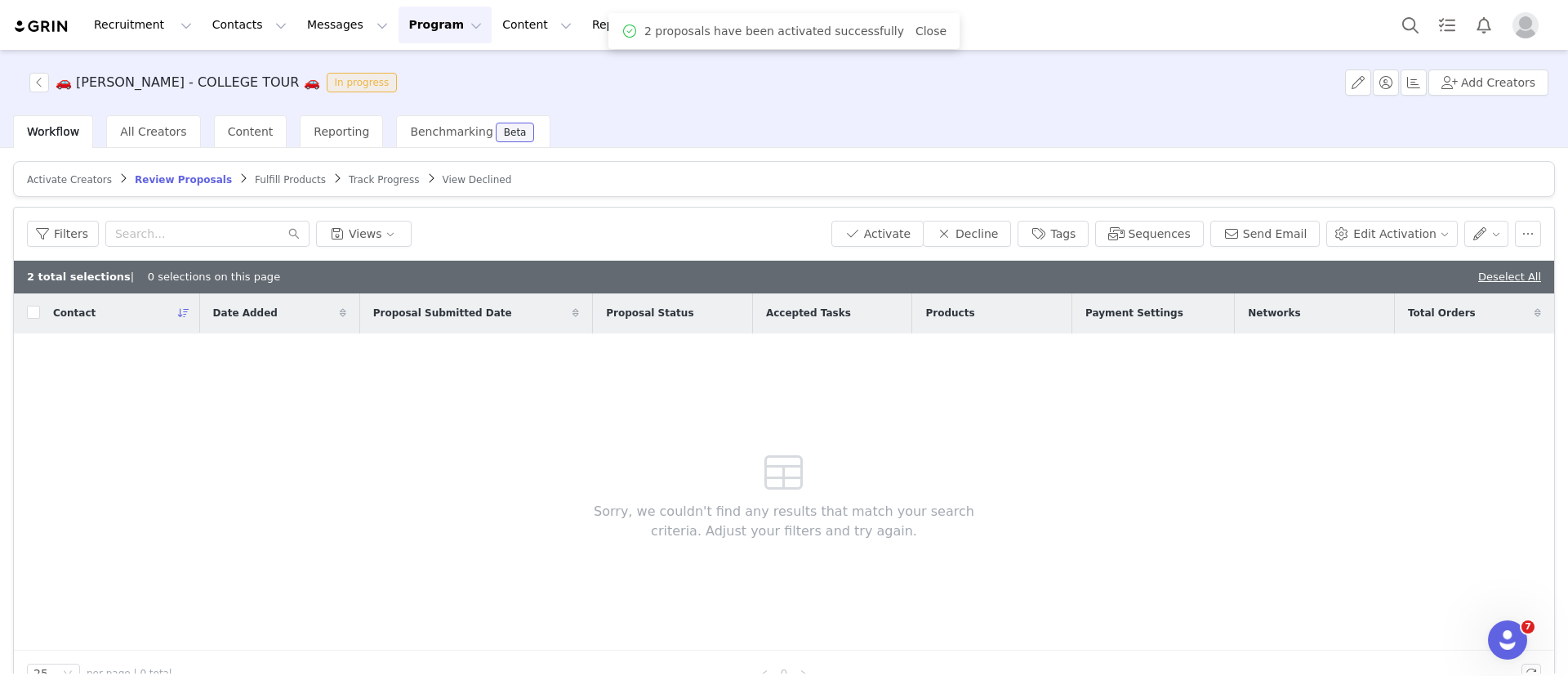
click at [262, 174] on span "Fulfill Products" at bounding box center [290, 179] width 71 height 11
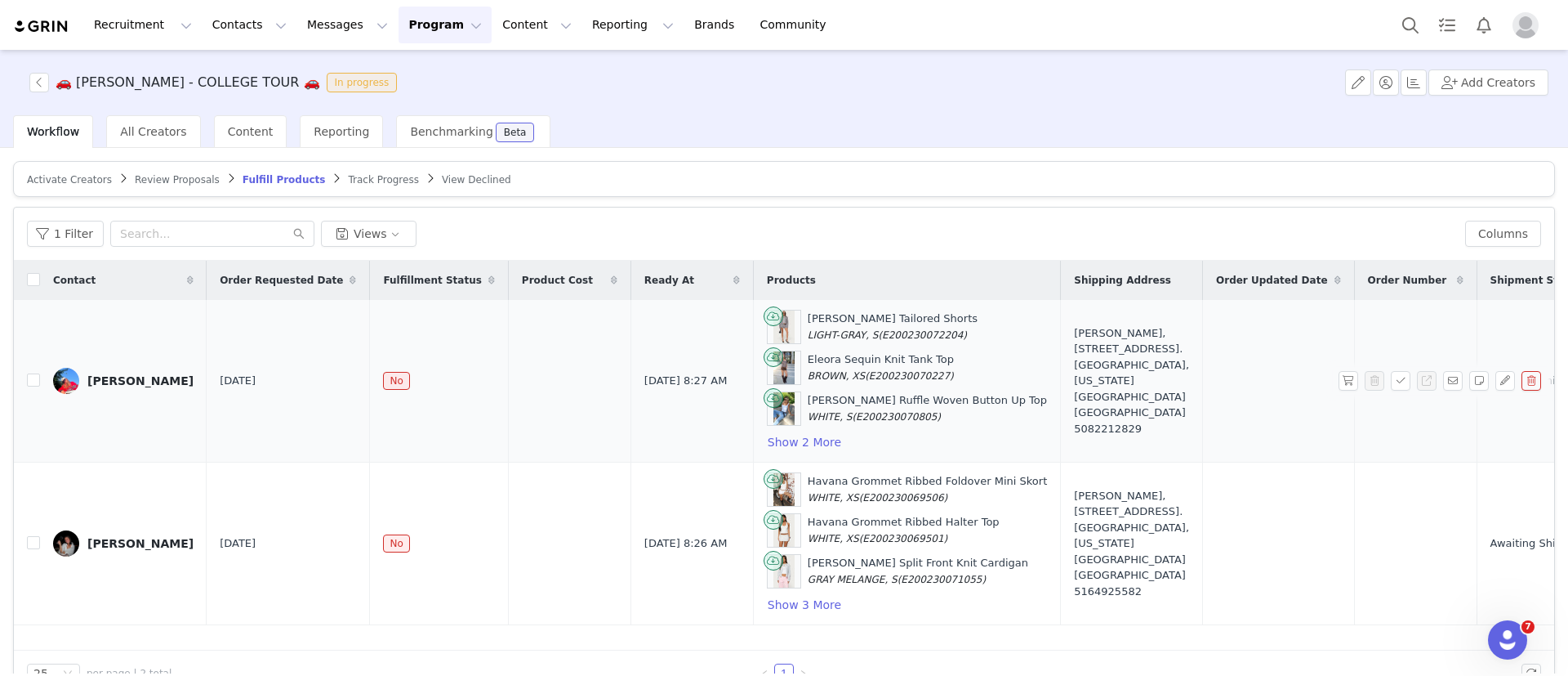
scroll to position [36, 0]
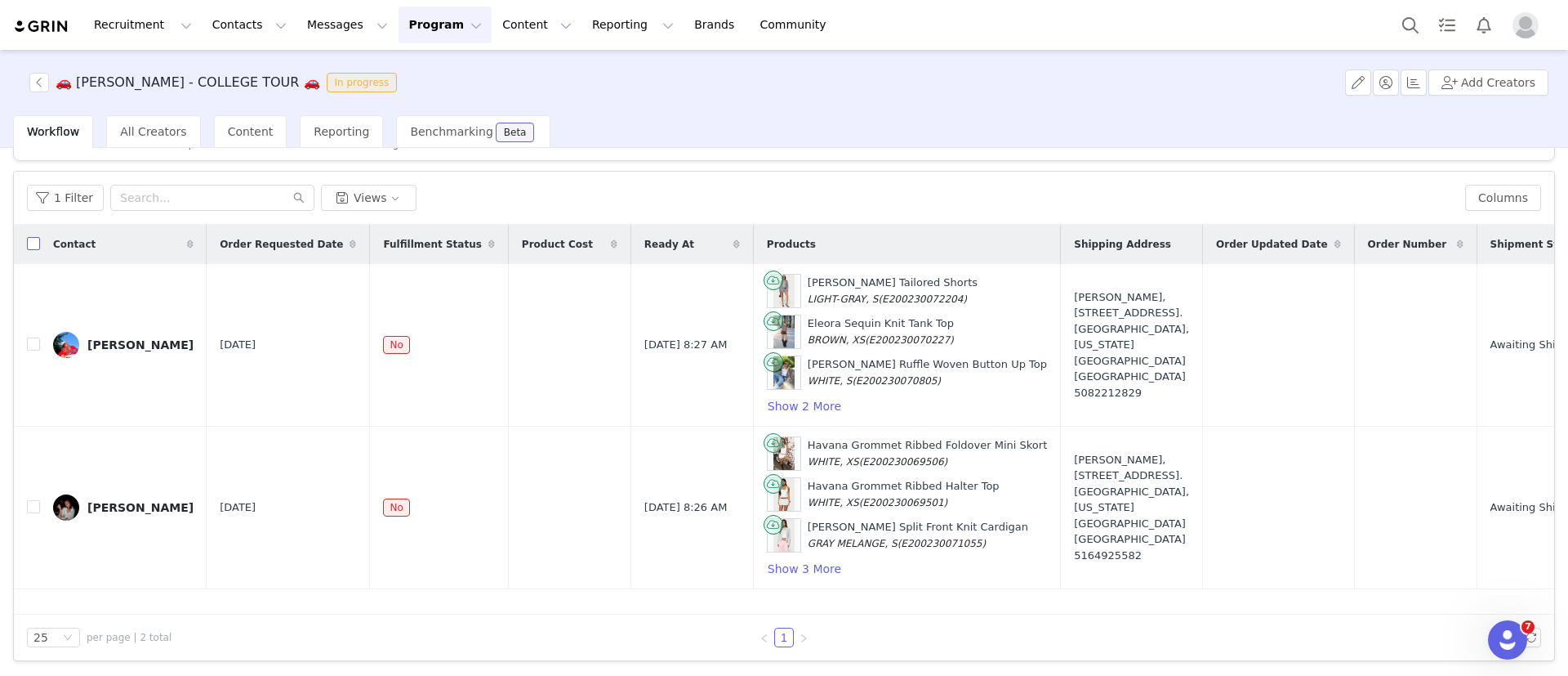
click at [35, 241] on input "checkbox" at bounding box center [33, 244] width 13 height 13
checkbox input "true"
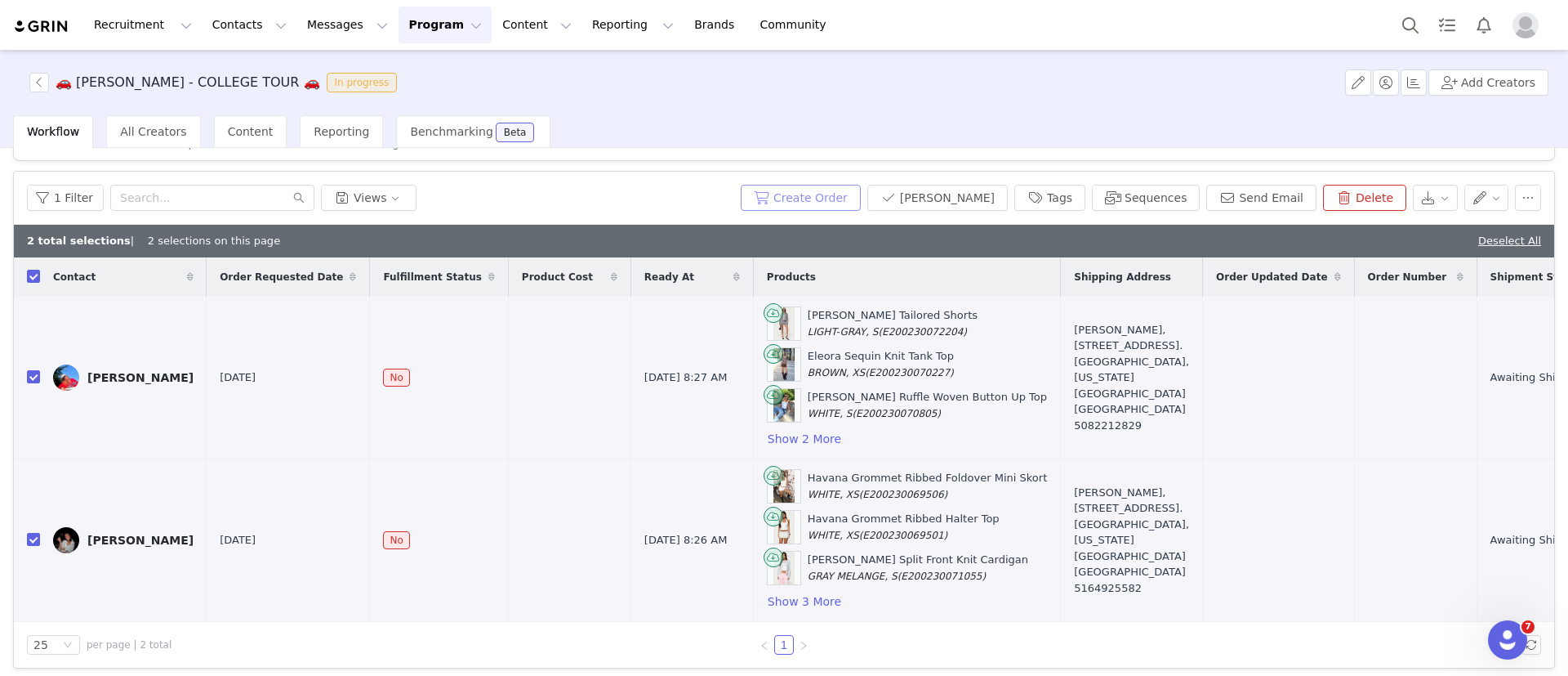
click at [815, 193] on button "Create Order" at bounding box center [801, 198] width 120 height 26
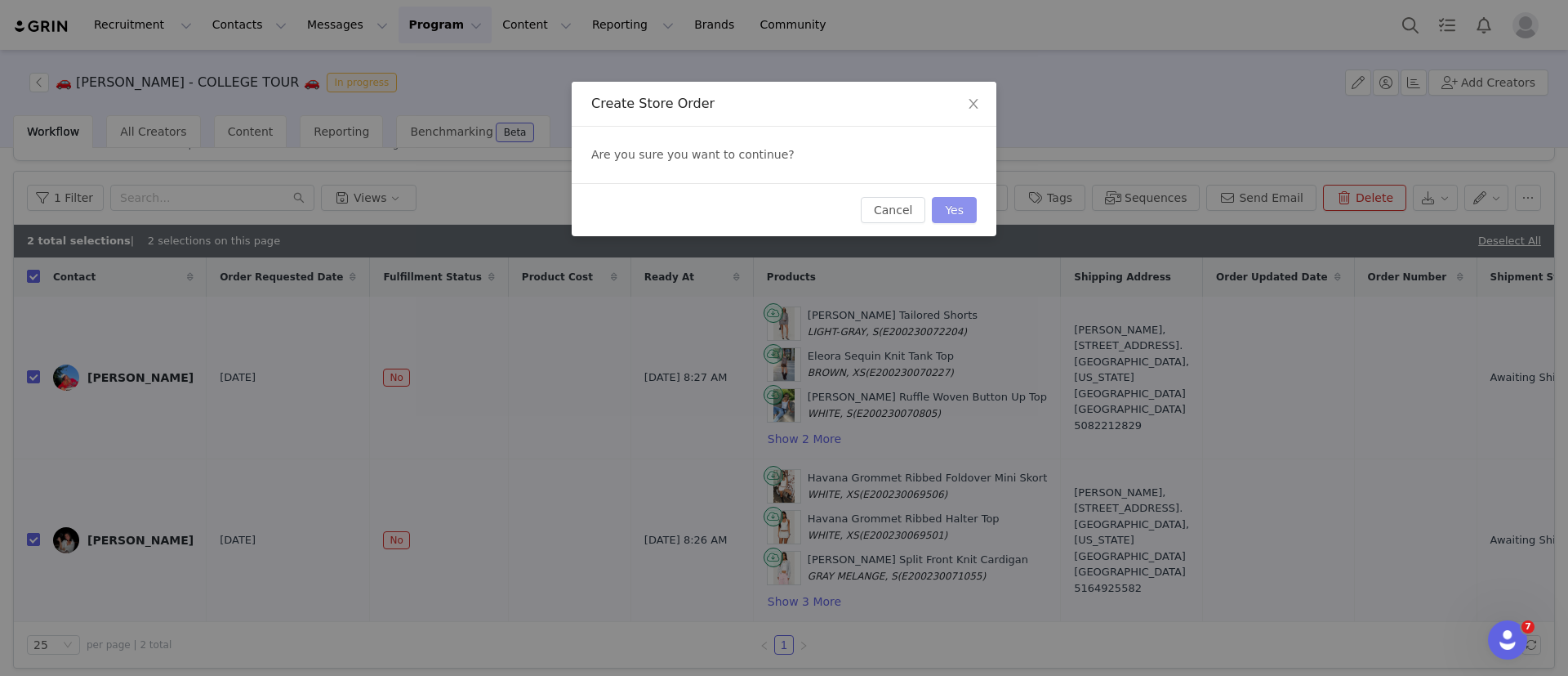
click at [958, 202] on button "Yes" at bounding box center [954, 210] width 45 height 26
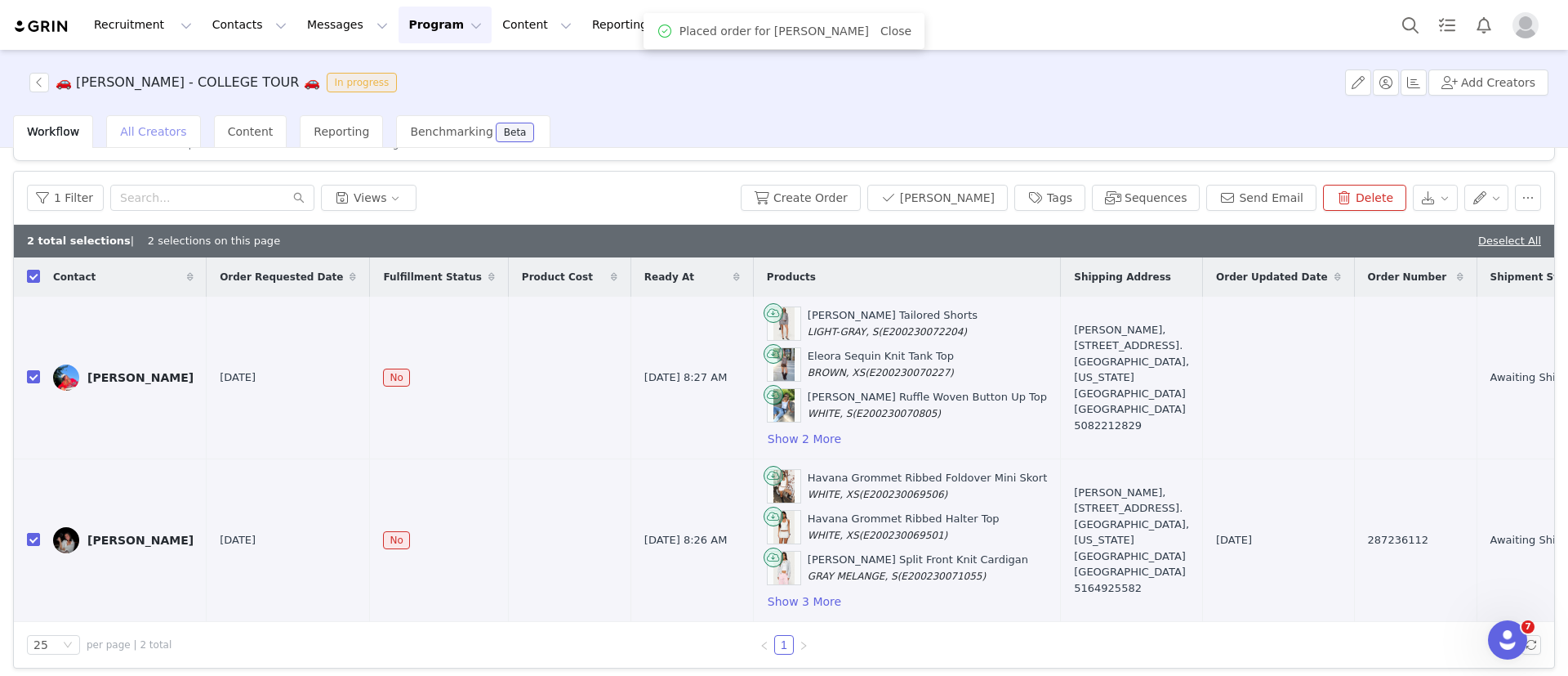
click at [122, 130] on span "All Creators" at bounding box center [153, 132] width 66 height 13
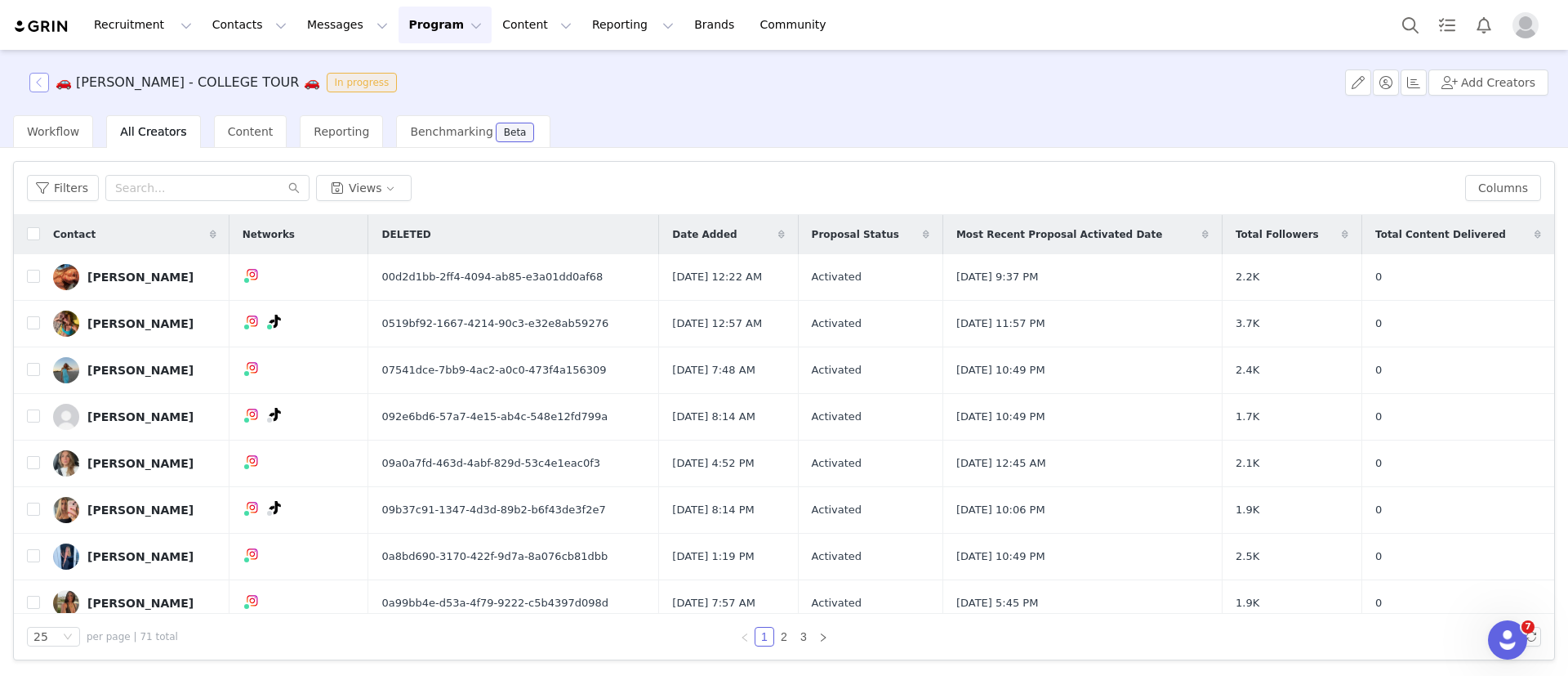
click at [33, 77] on button "button" at bounding box center [39, 82] width 19 height 19
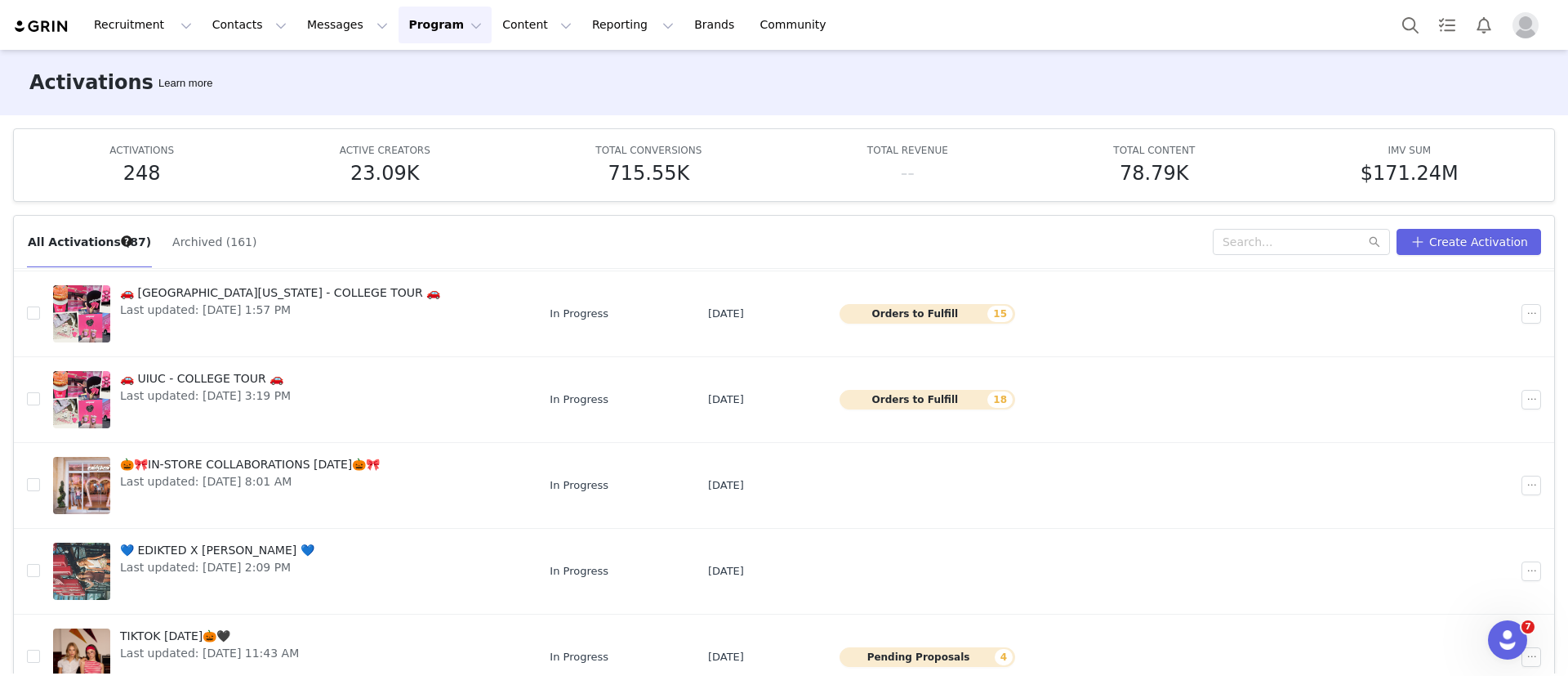
scroll to position [86, 0]
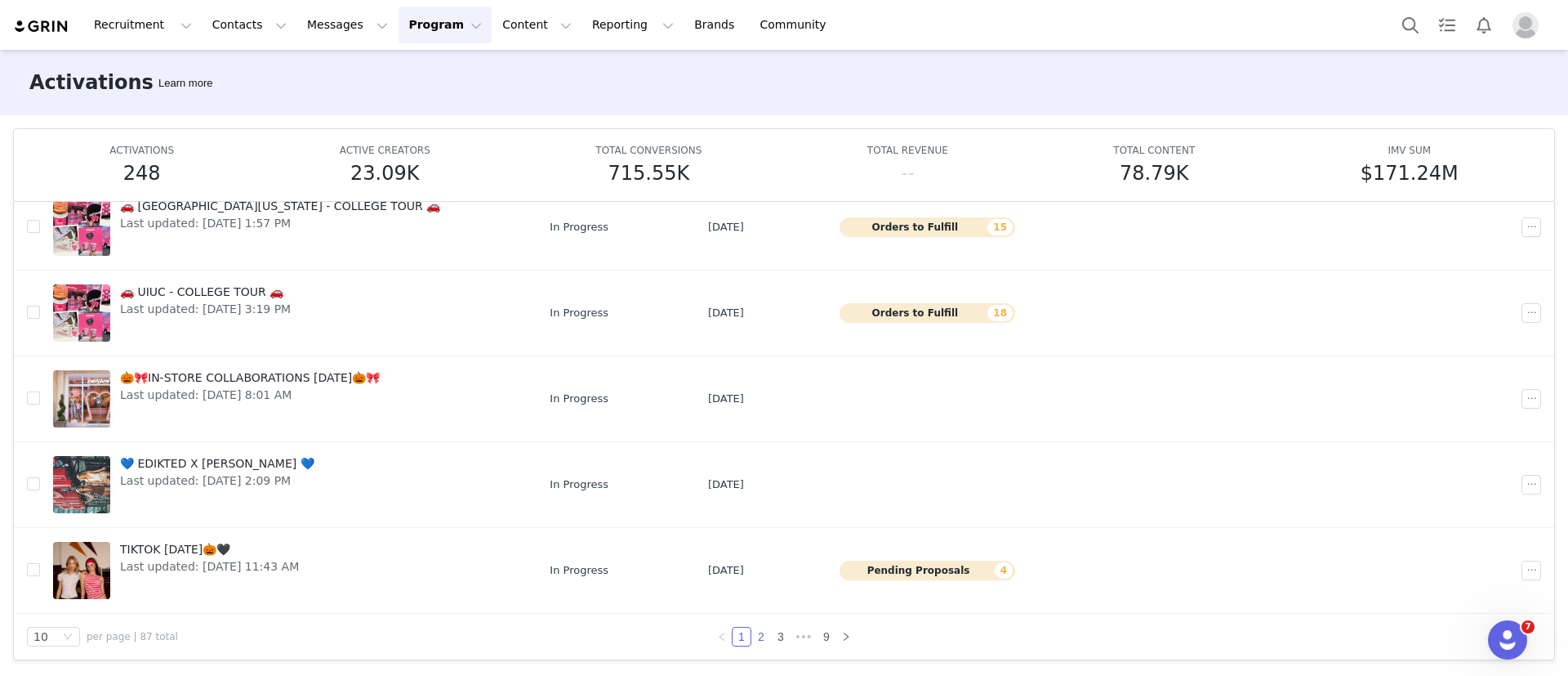
click at [760, 636] on link "2" at bounding box center [761, 637] width 18 height 18
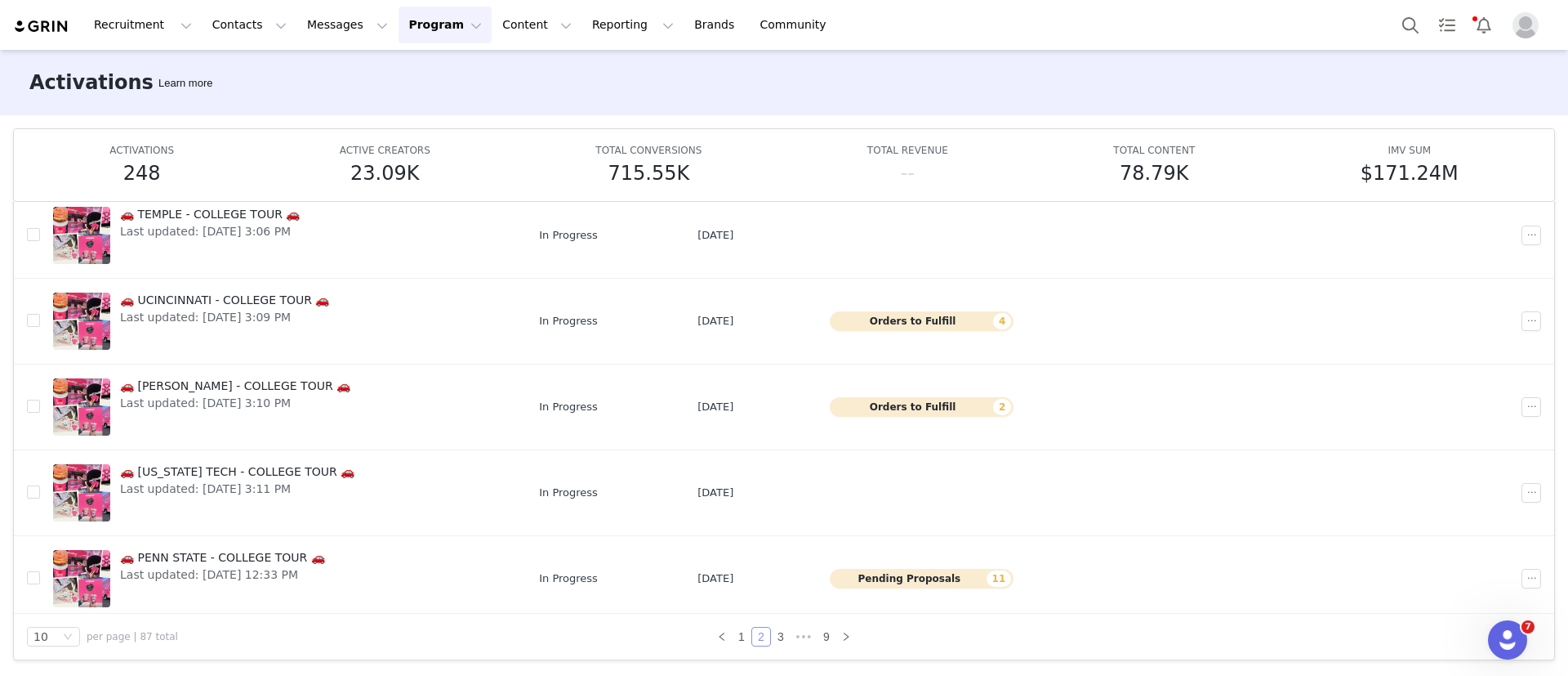
scroll to position [466, 0]
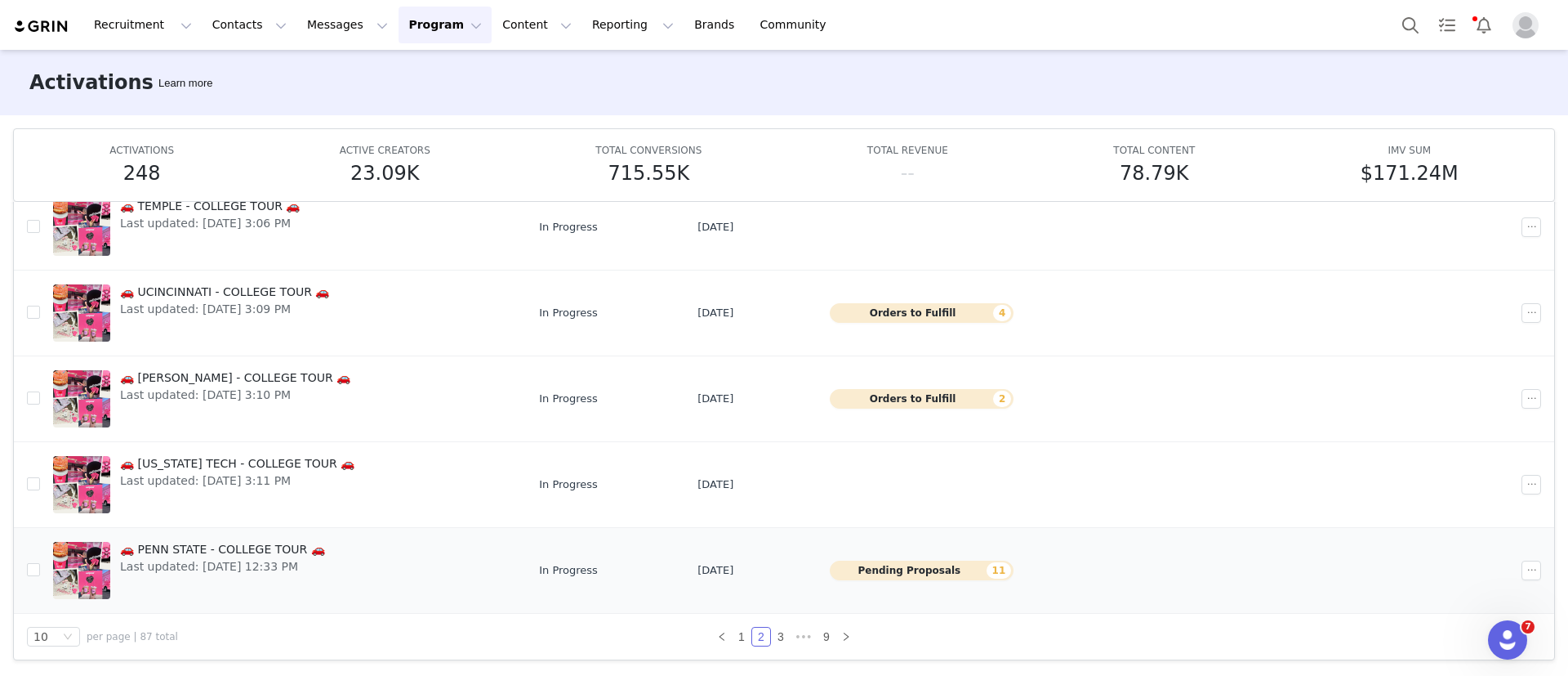
click at [220, 541] on span "🚗 PENN STATE - COLLEGE TOUR 🚗" at bounding box center [222, 549] width 205 height 17
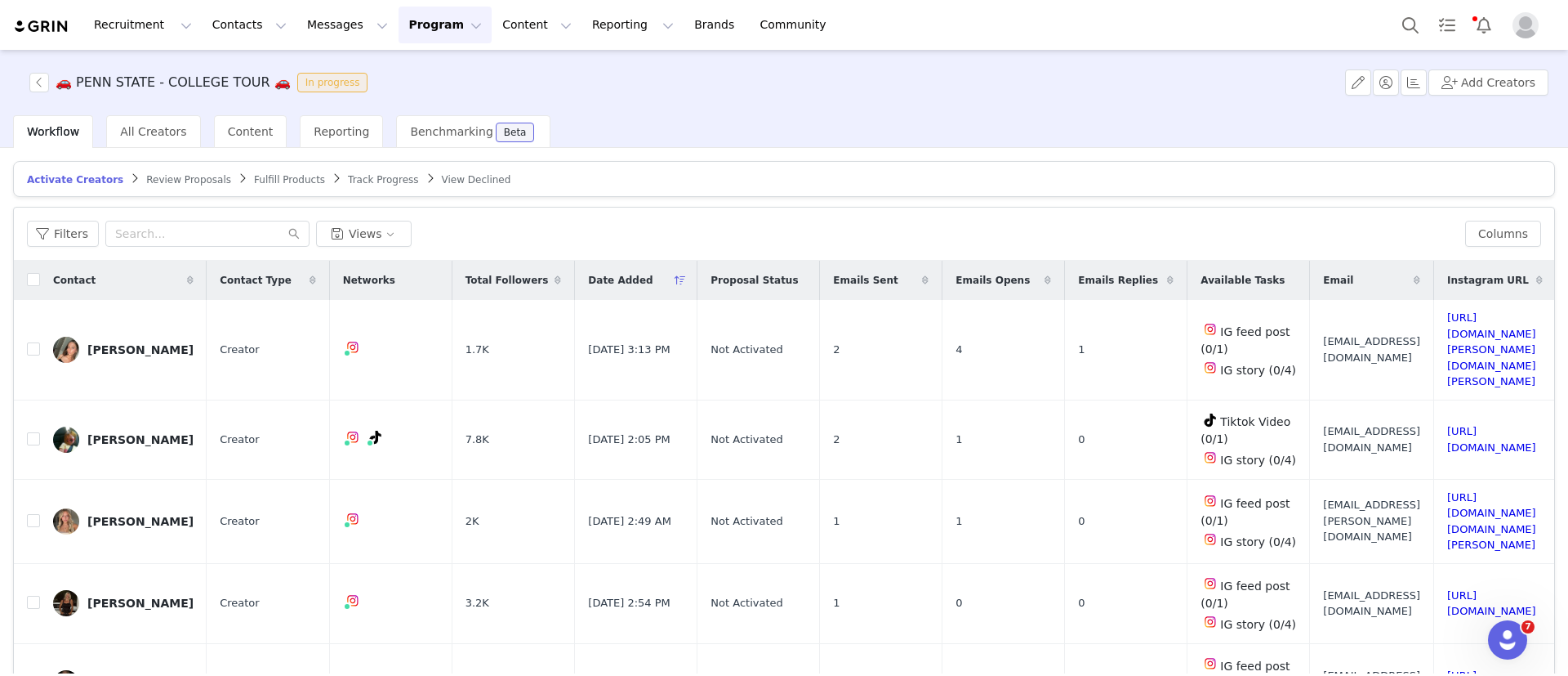
click at [165, 176] on span "Review Proposals" at bounding box center [188, 179] width 85 height 11
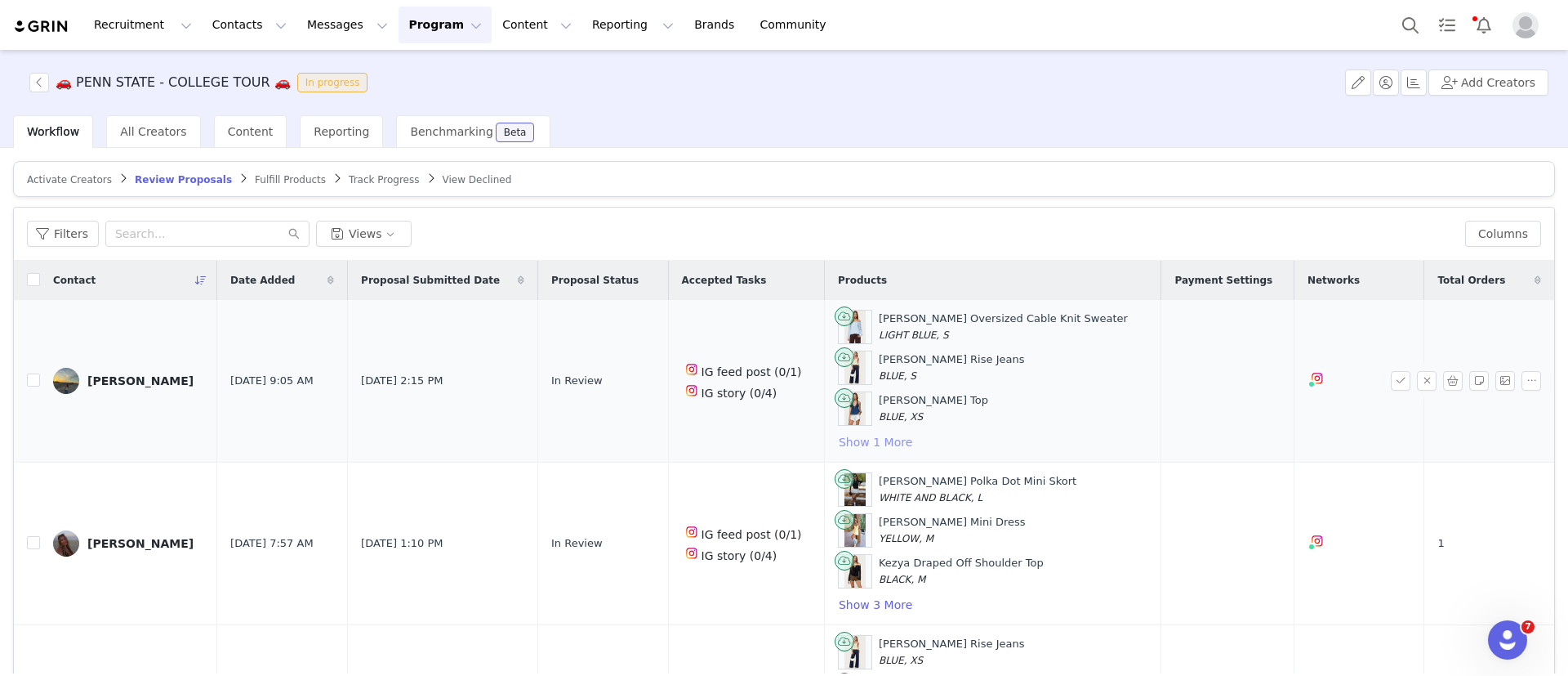
click at [859, 441] on button "Show 1 More" at bounding box center [876, 441] width 75 height 19
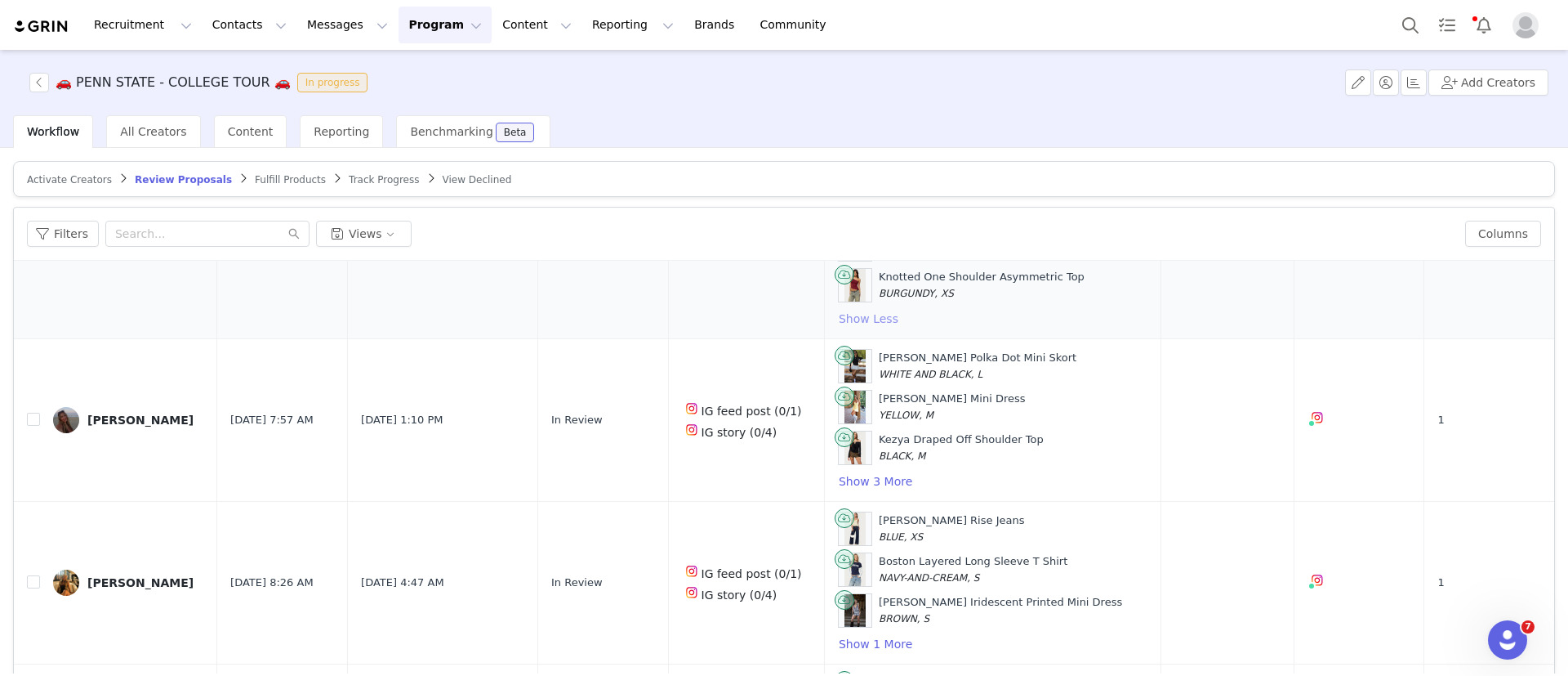
scroll to position [166, 0]
click at [859, 480] on button "Show 3 More" at bounding box center [876, 479] width 75 height 19
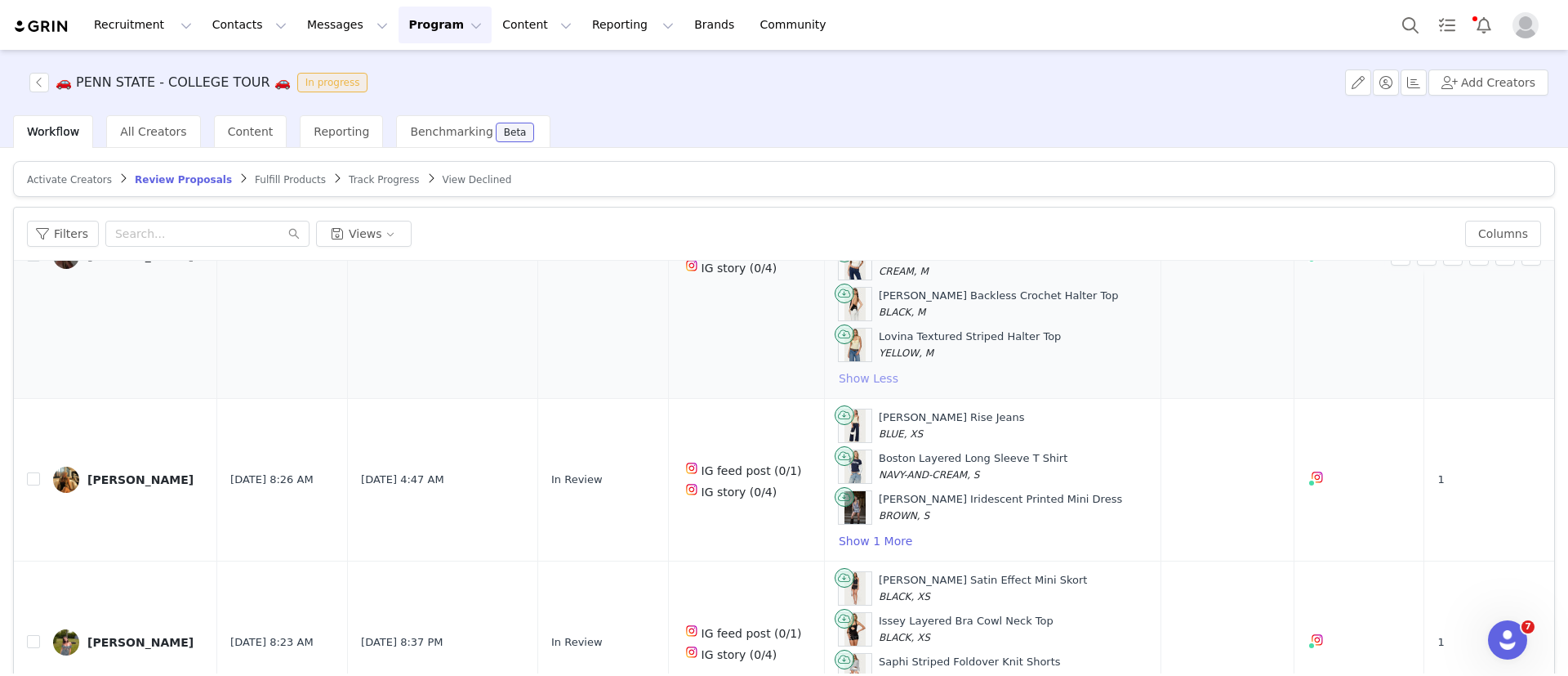
scroll to position [392, 0]
click at [851, 541] on button "Show 1 More" at bounding box center [876, 539] width 75 height 19
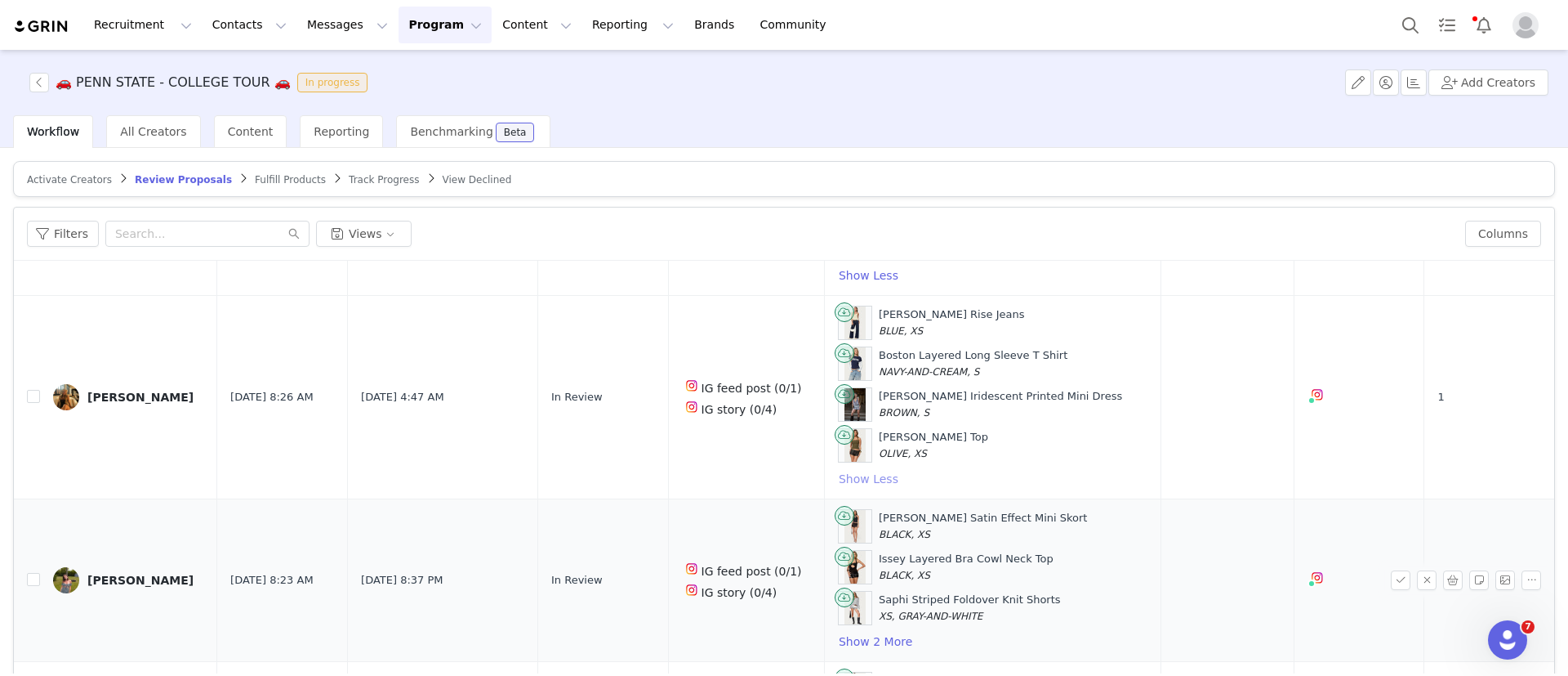
scroll to position [544, 0]
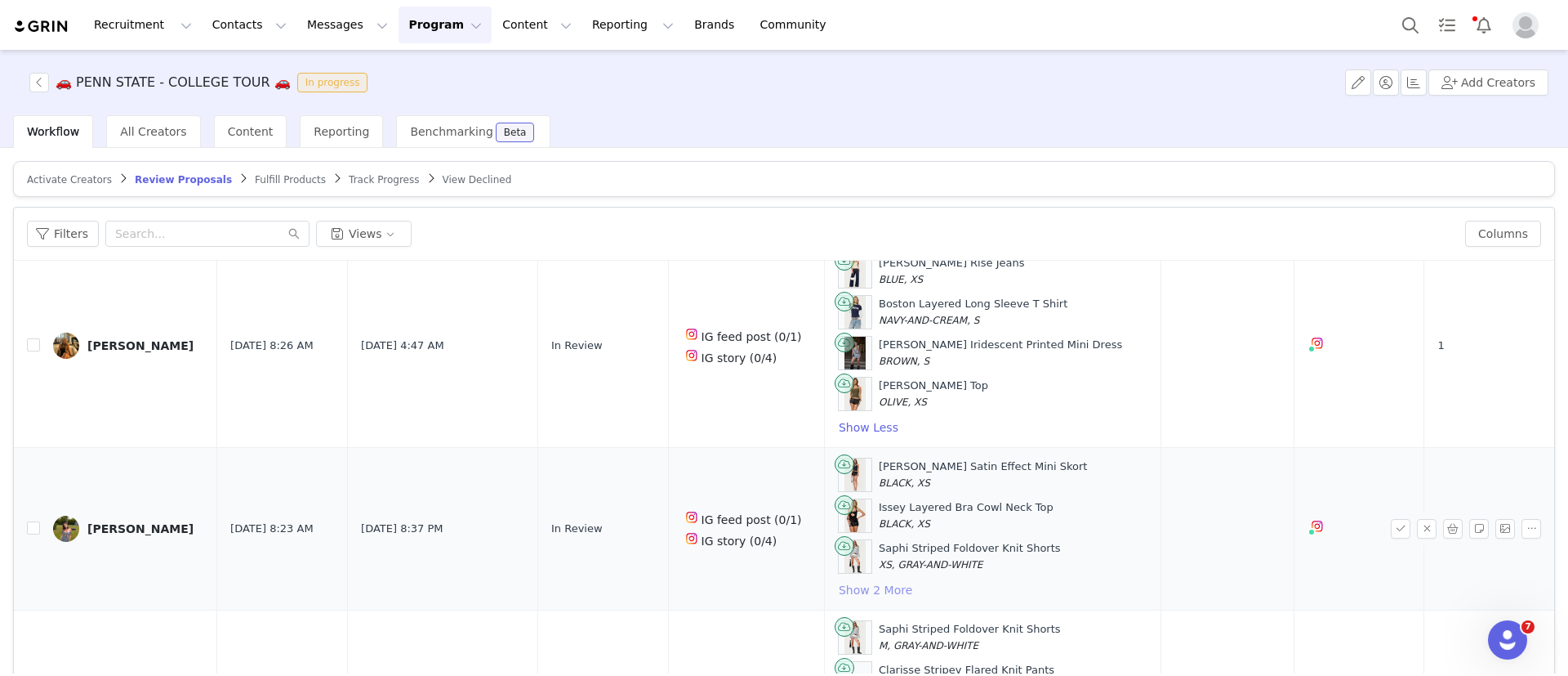
click at [873, 583] on button "Show 2 More" at bounding box center [876, 590] width 75 height 19
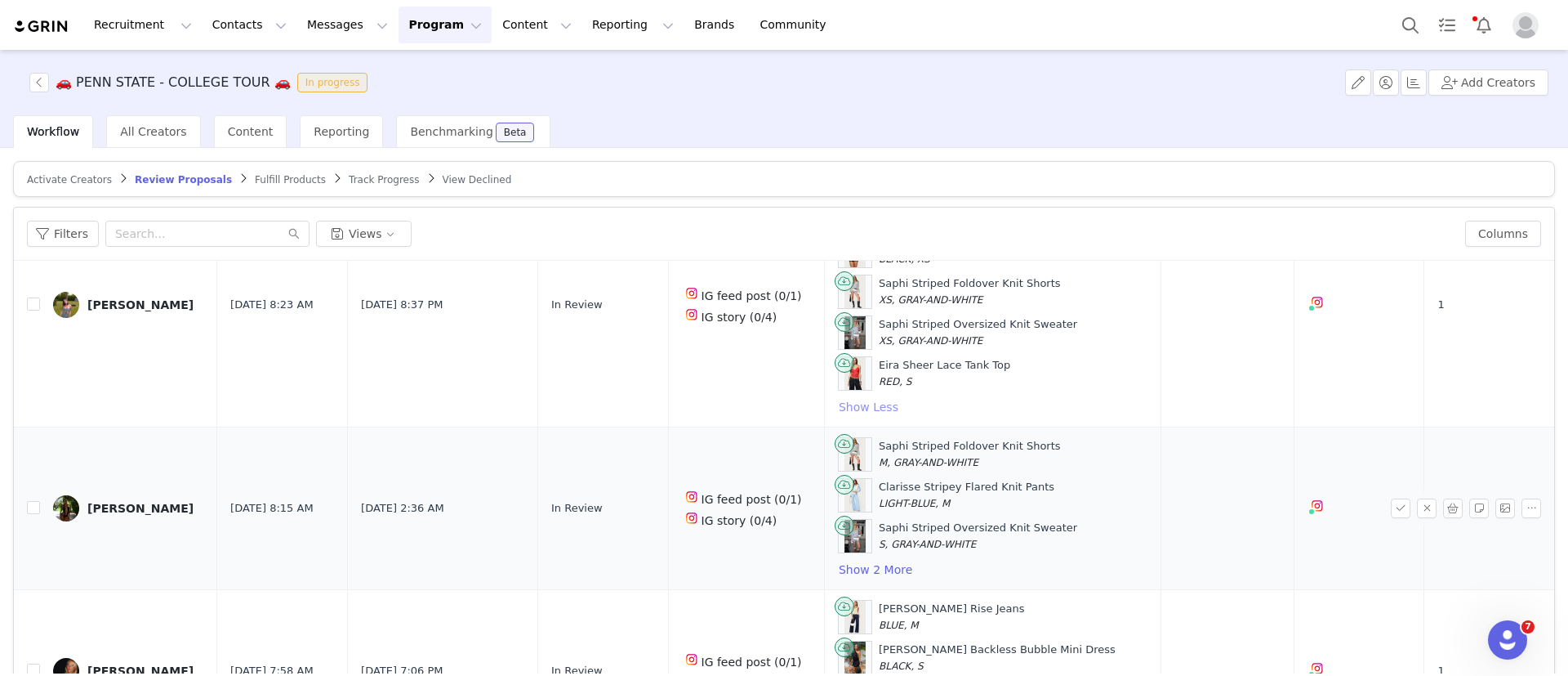
scroll to position [811, 0]
click at [846, 569] on button "Show 2 More" at bounding box center [876, 567] width 75 height 19
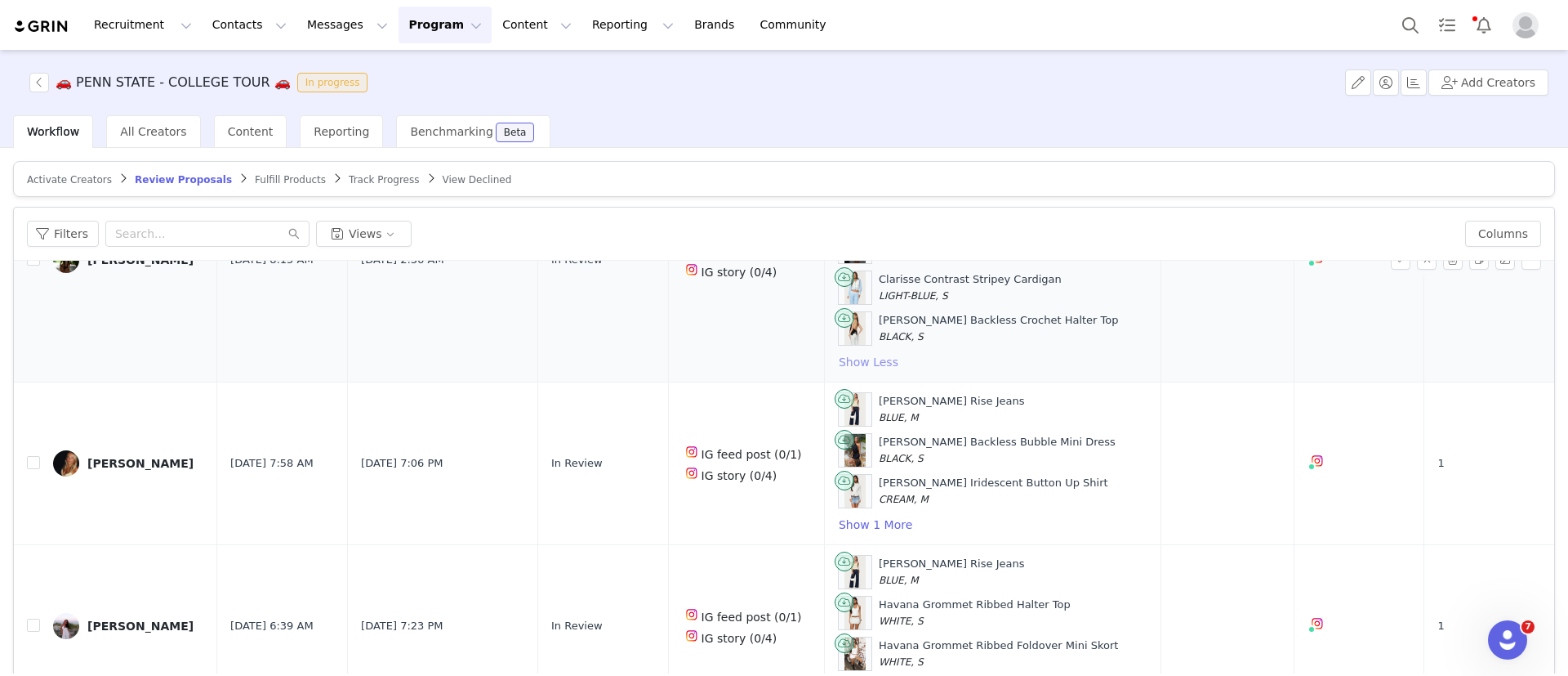
scroll to position [1103, 0]
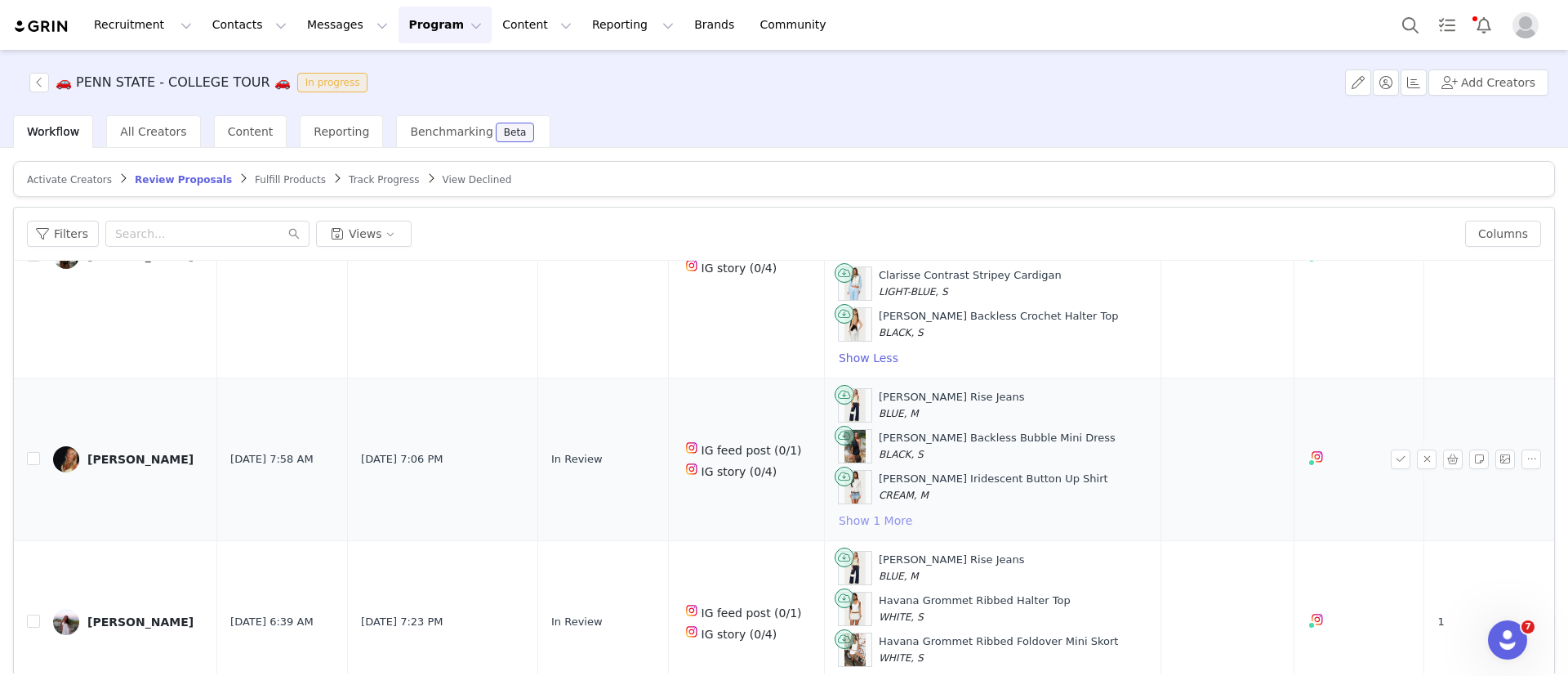
click at [838, 518] on button "Show 1 More" at bounding box center [876, 520] width 75 height 19
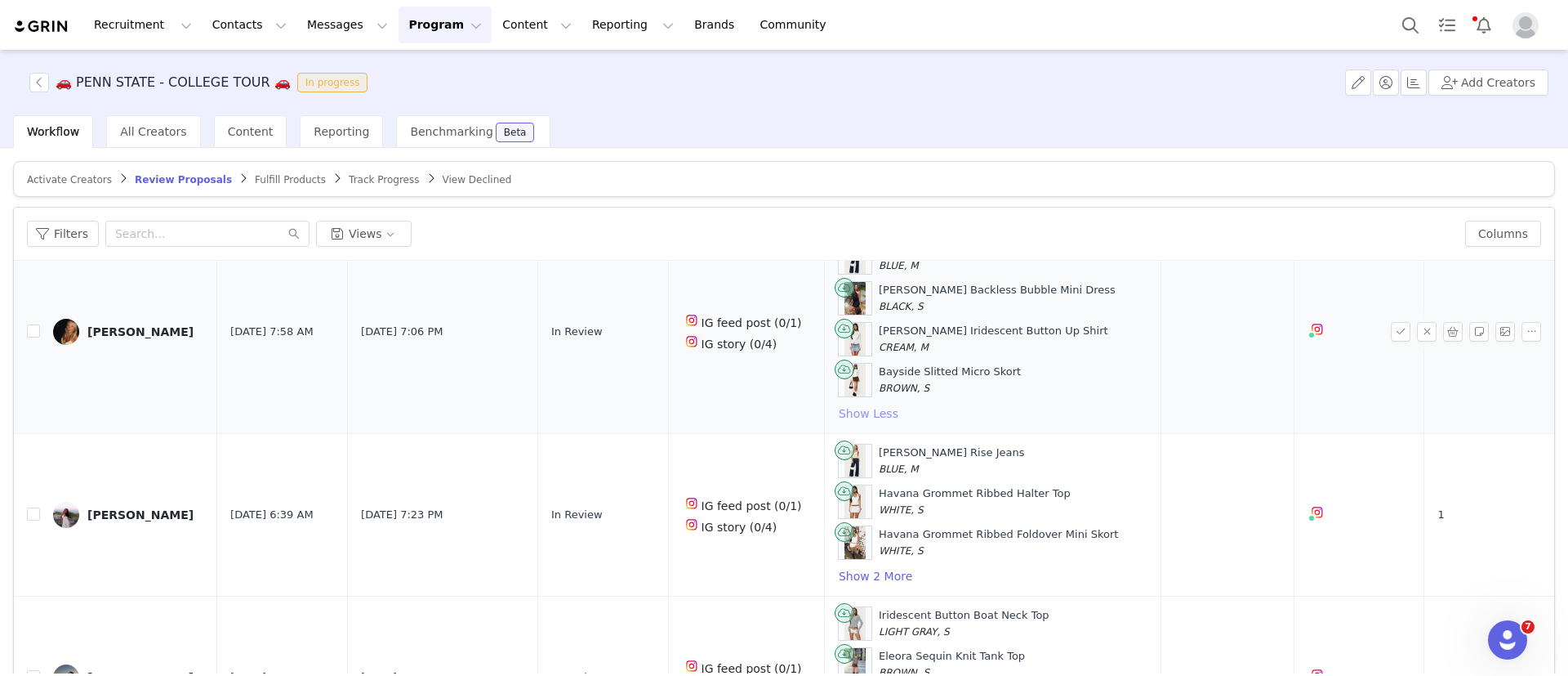
scroll to position [1253, 0]
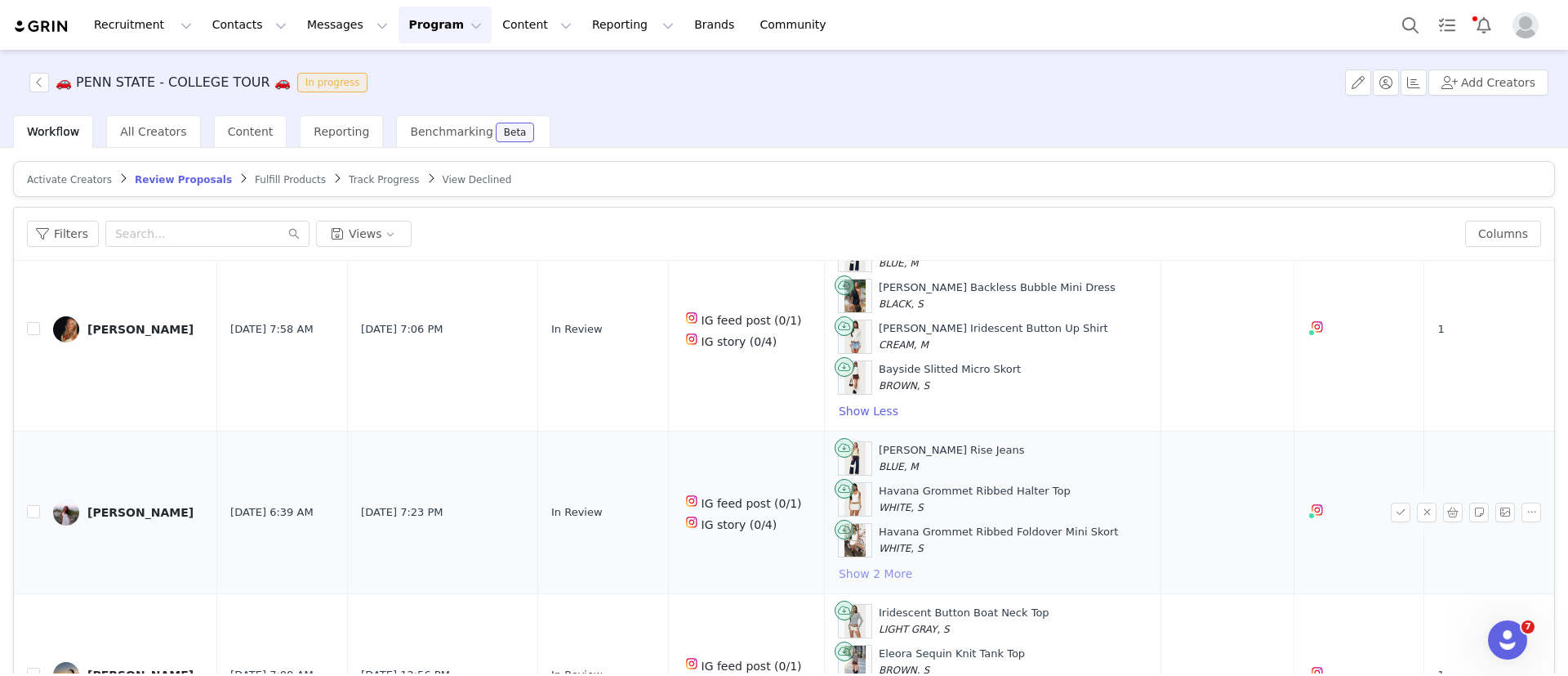
click at [851, 569] on button "Show 2 More" at bounding box center [876, 573] width 75 height 19
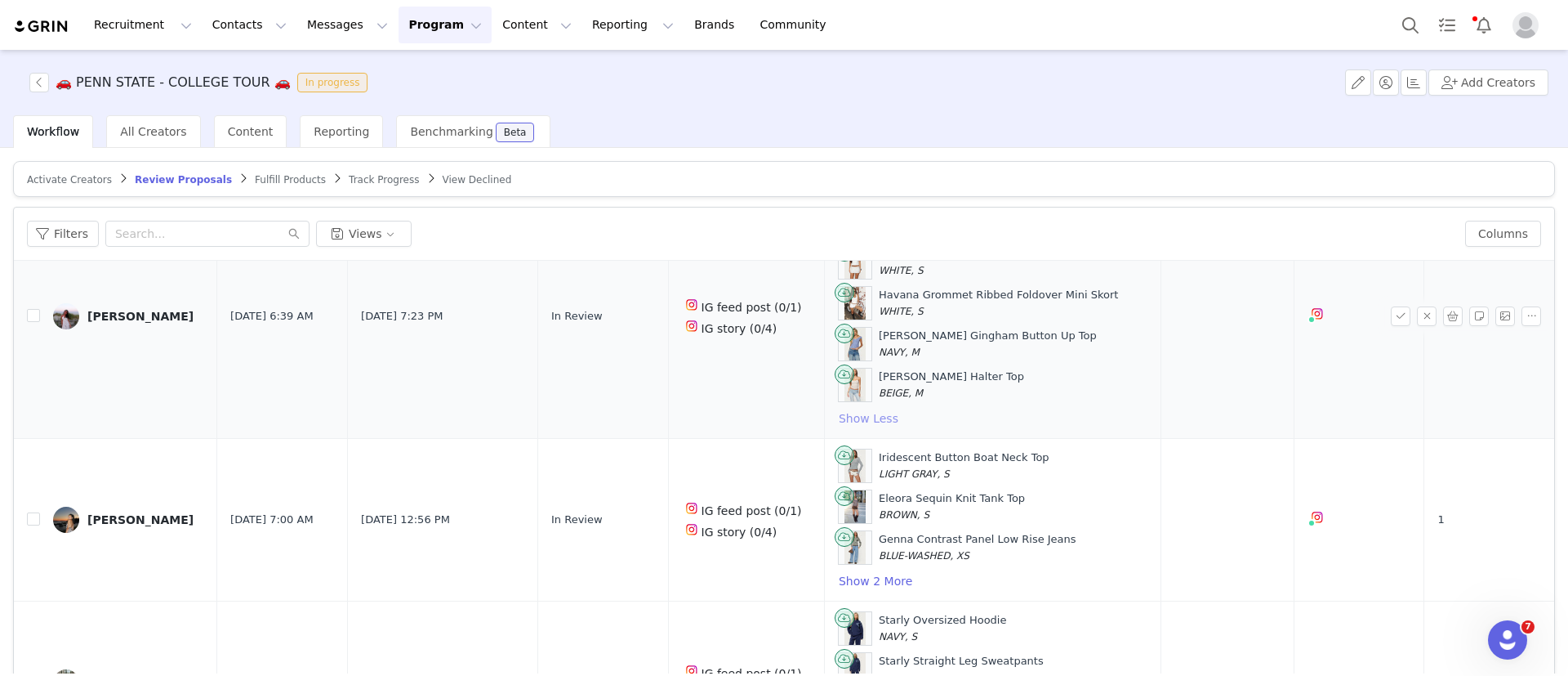
scroll to position [1497, 0]
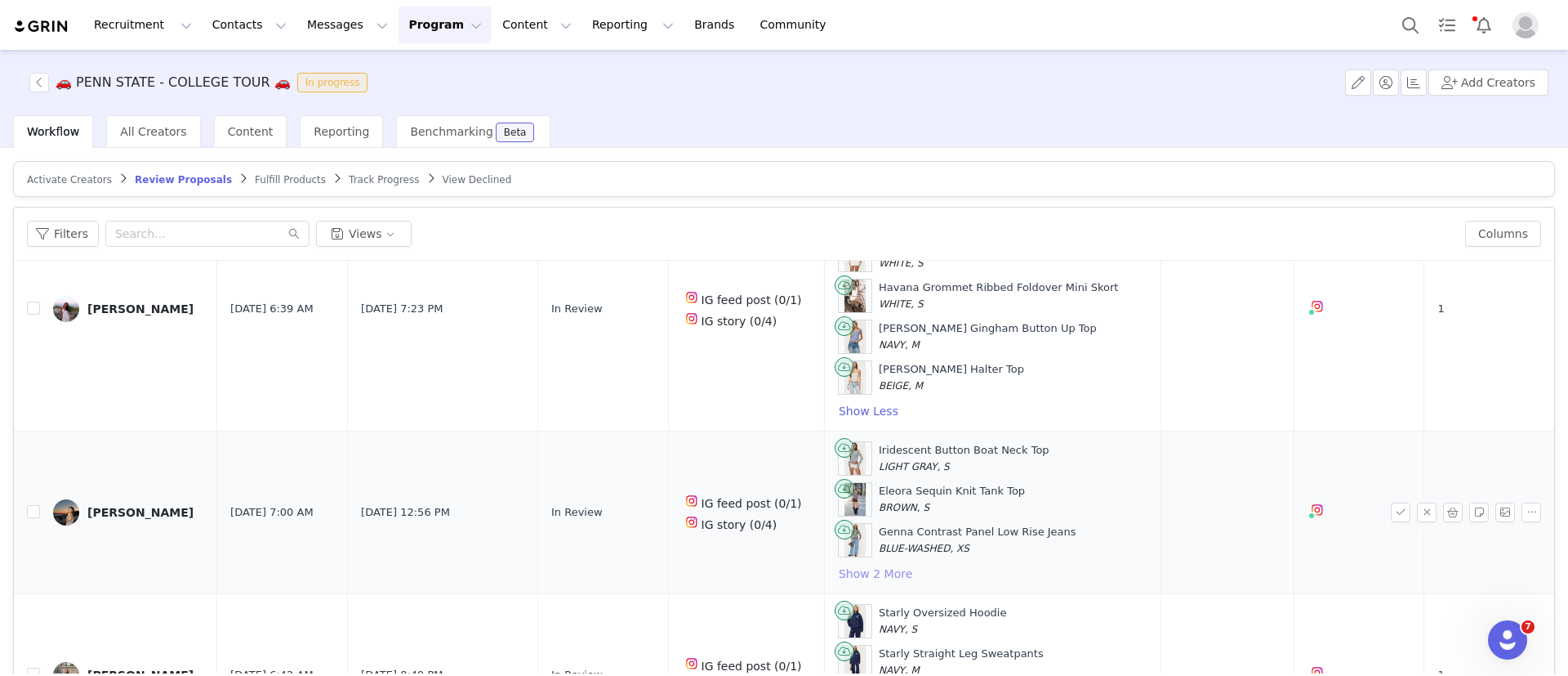
click at [855, 575] on button "Show 2 More" at bounding box center [876, 573] width 75 height 19
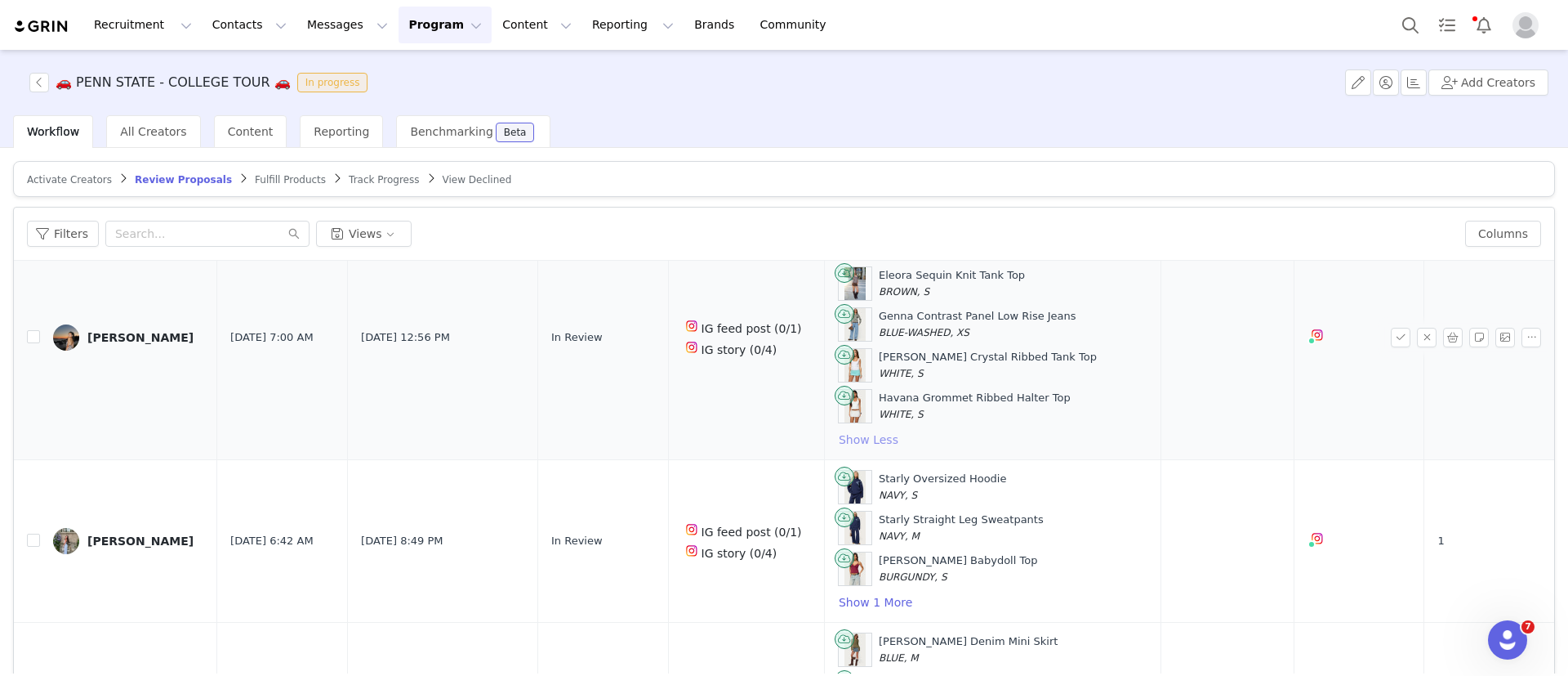
scroll to position [1738, 0]
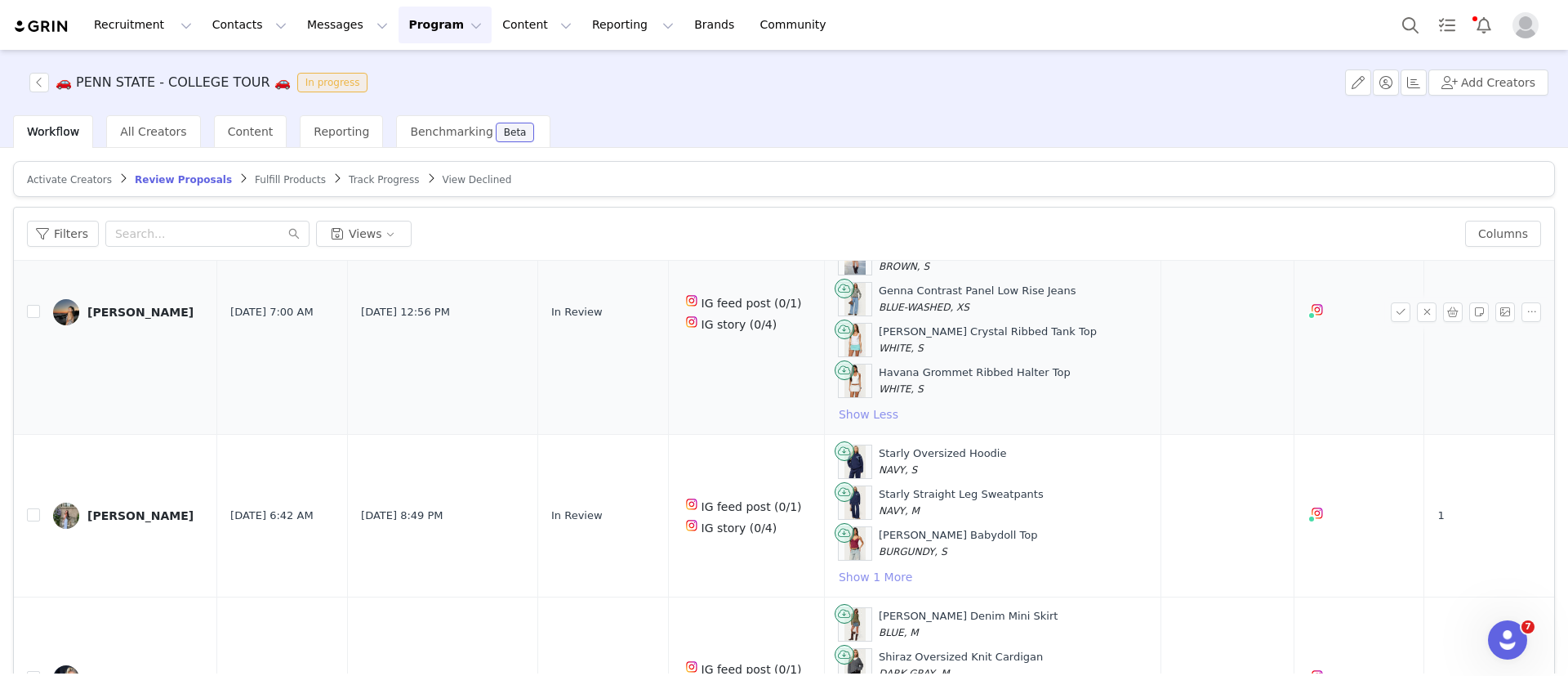
click at [855, 575] on button "Show 1 More" at bounding box center [876, 577] width 75 height 19
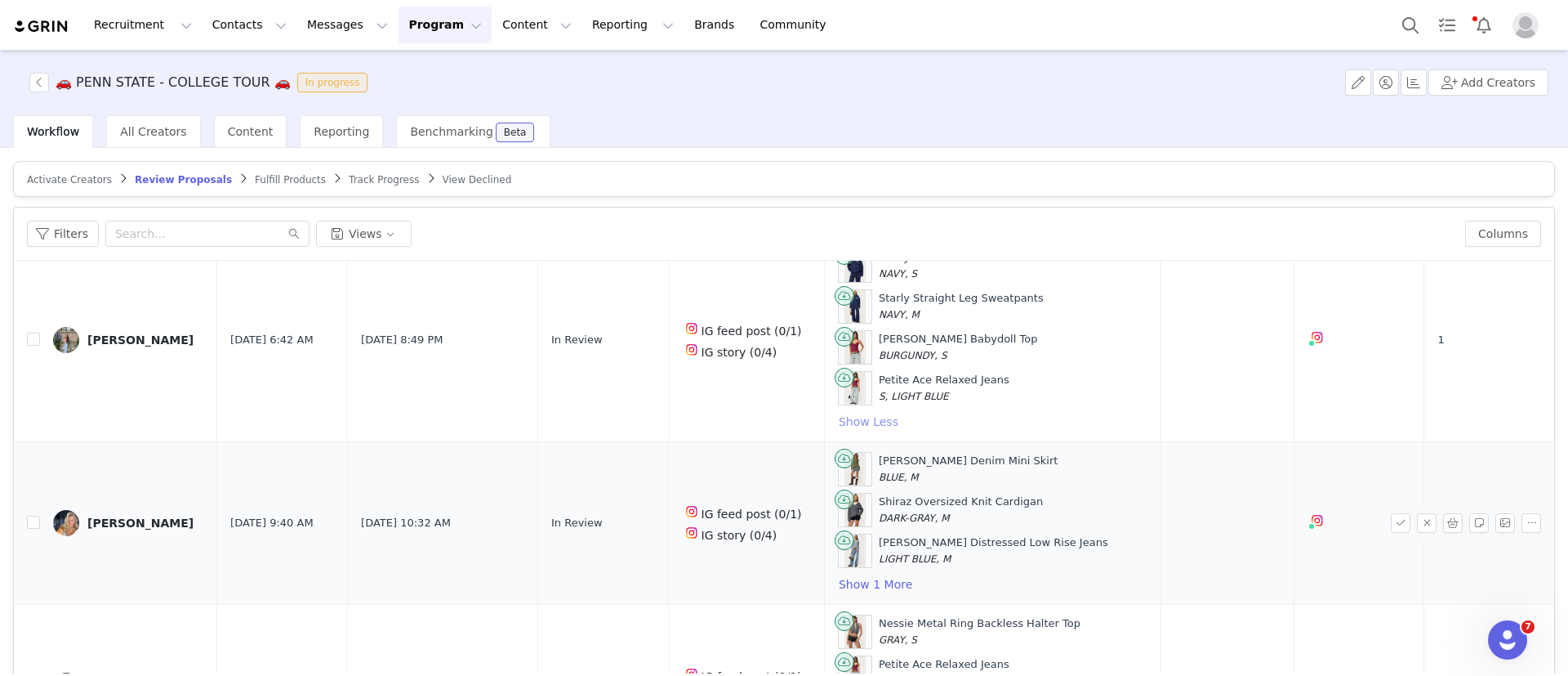
scroll to position [1936, 0]
click at [866, 577] on button "Show 1 More" at bounding box center [876, 582] width 75 height 19
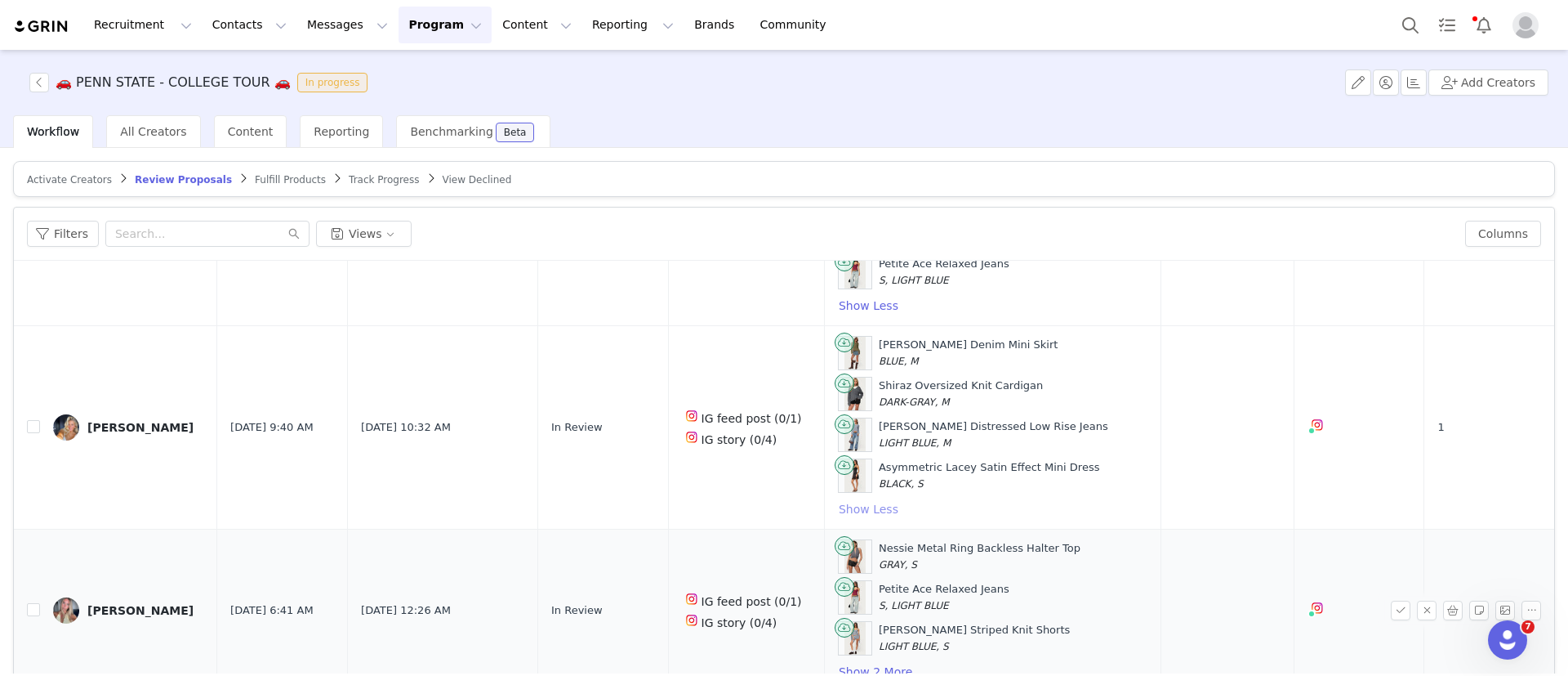
scroll to position [77, 0]
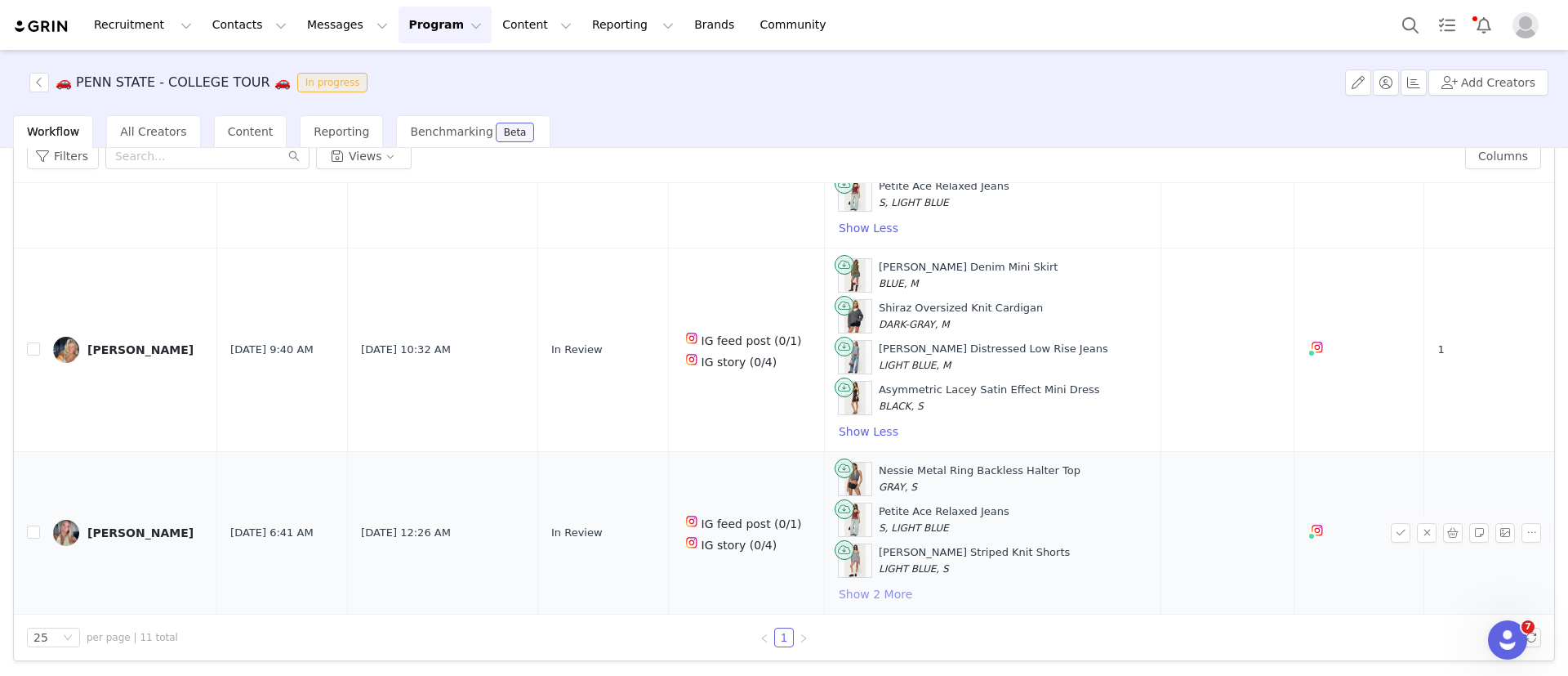
click at [862, 588] on button "Show 2 More" at bounding box center [876, 593] width 75 height 19
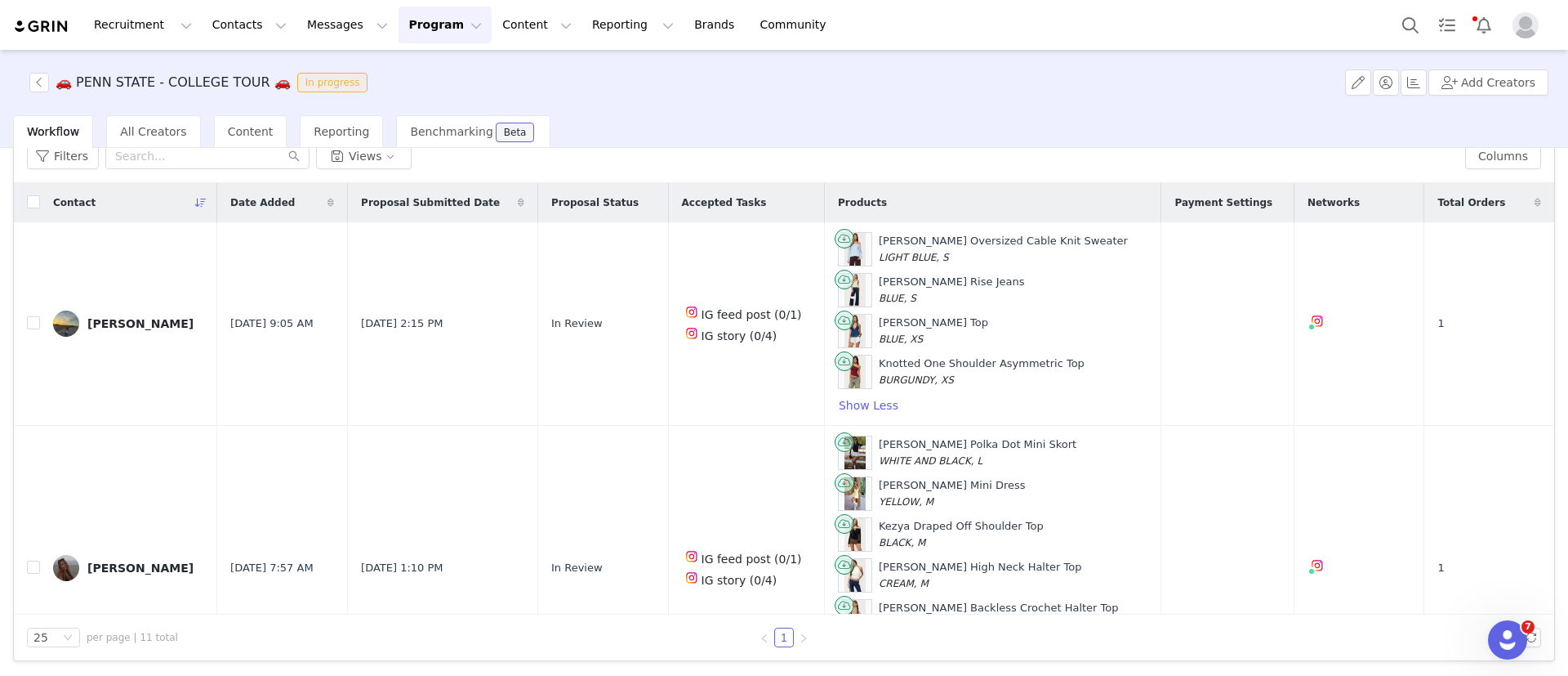
scroll to position [0, 0]
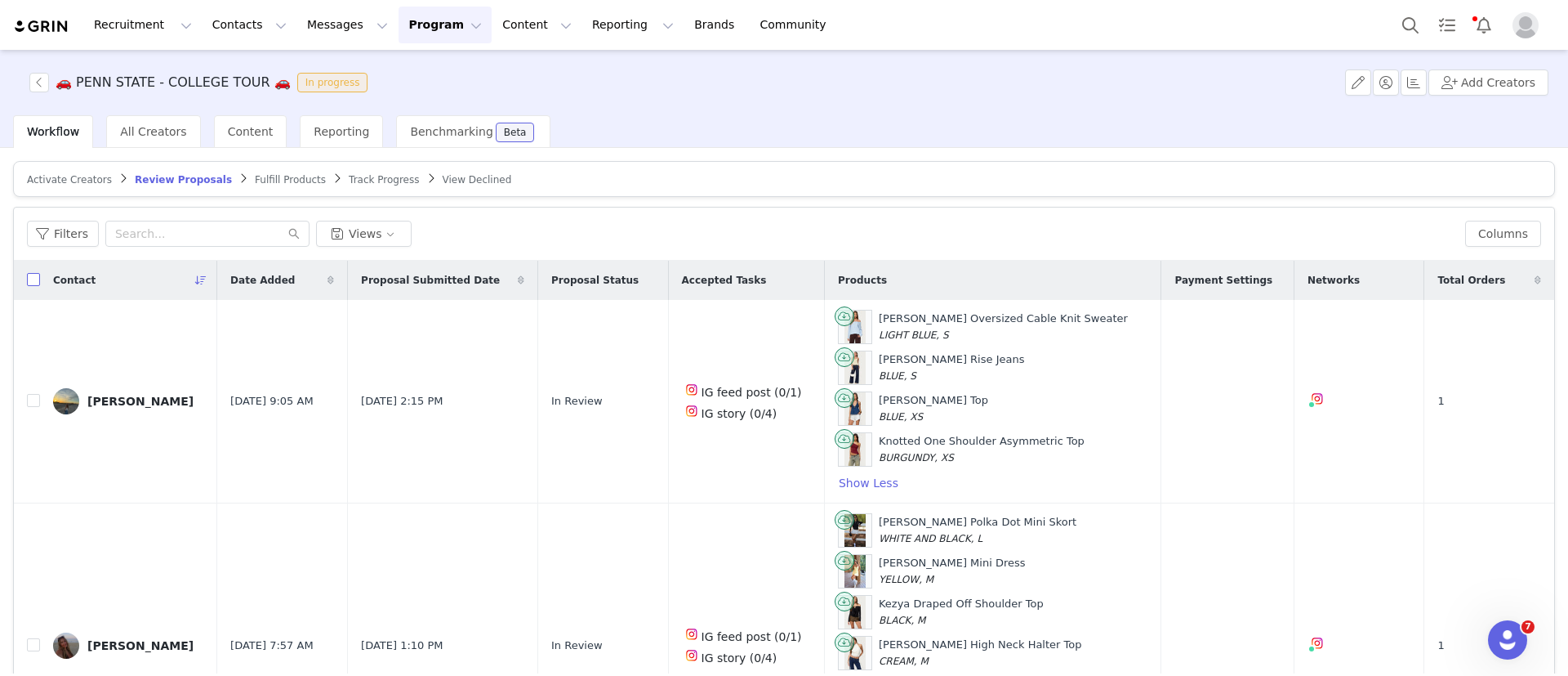
click at [33, 283] on input "checkbox" at bounding box center [33, 280] width 13 height 13
checkbox input "true"
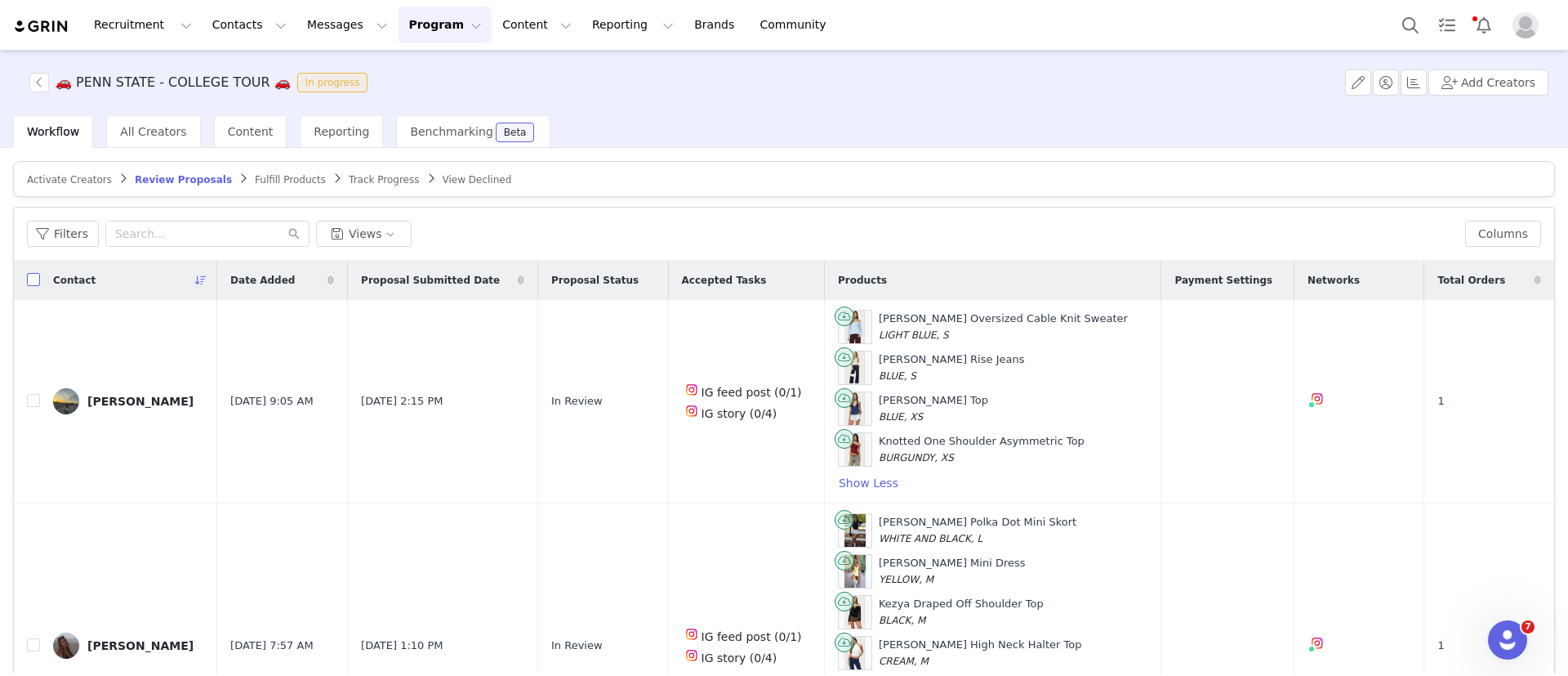
checkbox input "true"
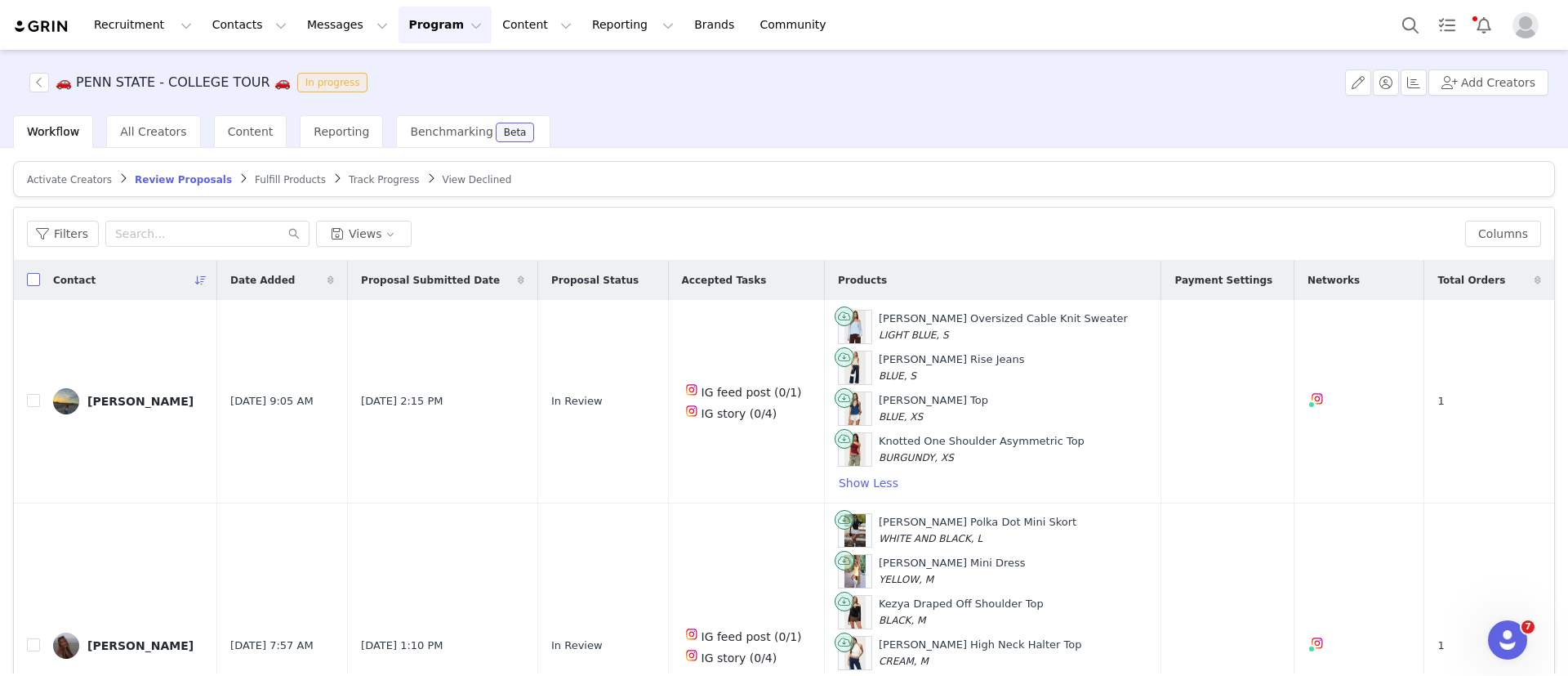
checkbox input "true"
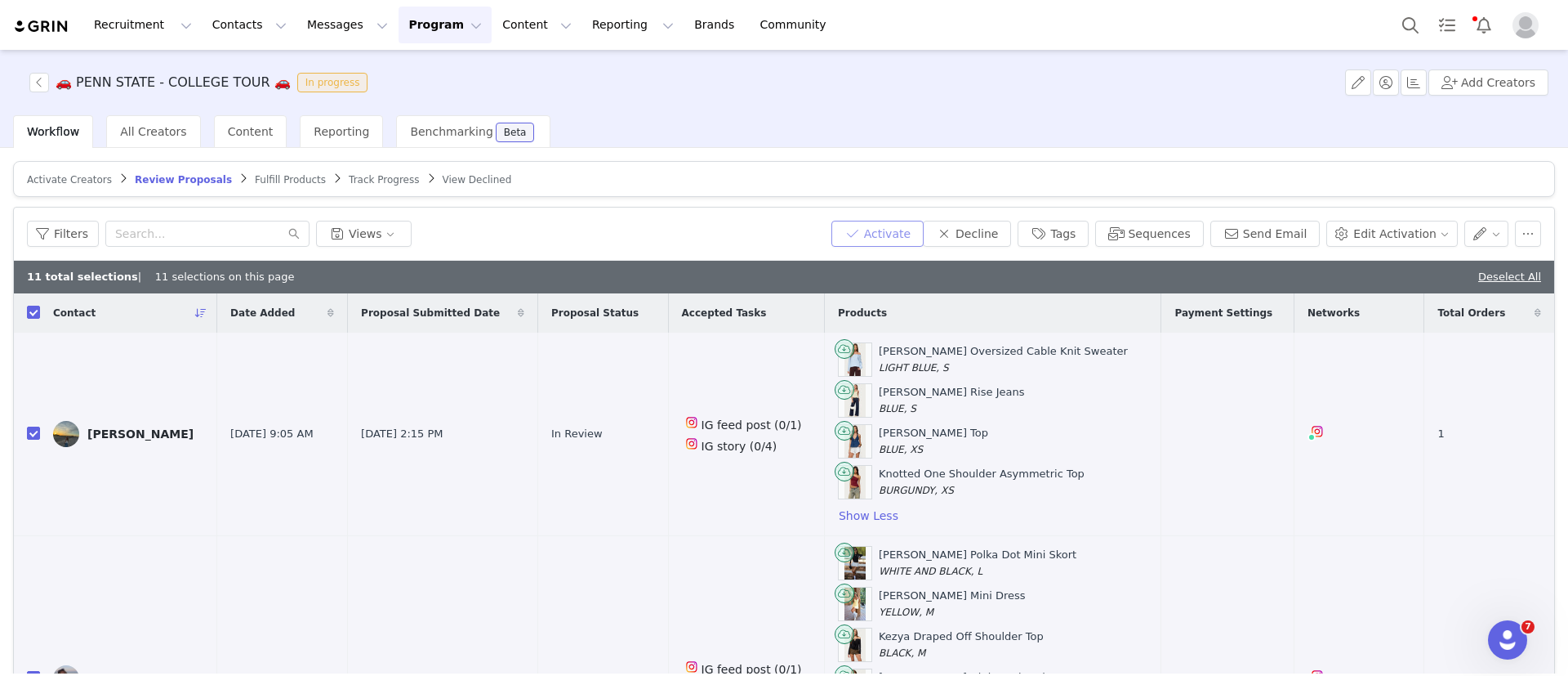
click at [888, 237] on button "Activate" at bounding box center [878, 234] width 92 height 26
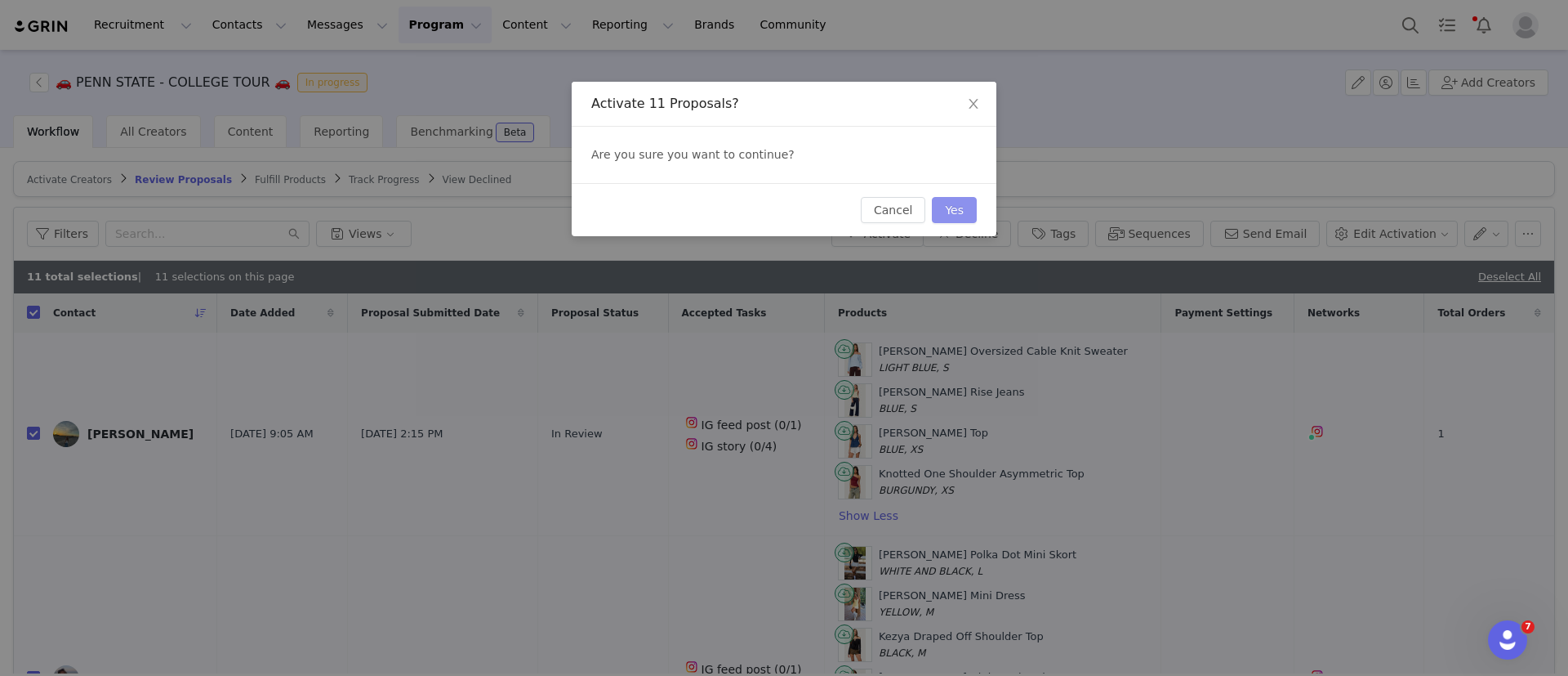
click at [950, 210] on button "Yes" at bounding box center [954, 210] width 45 height 26
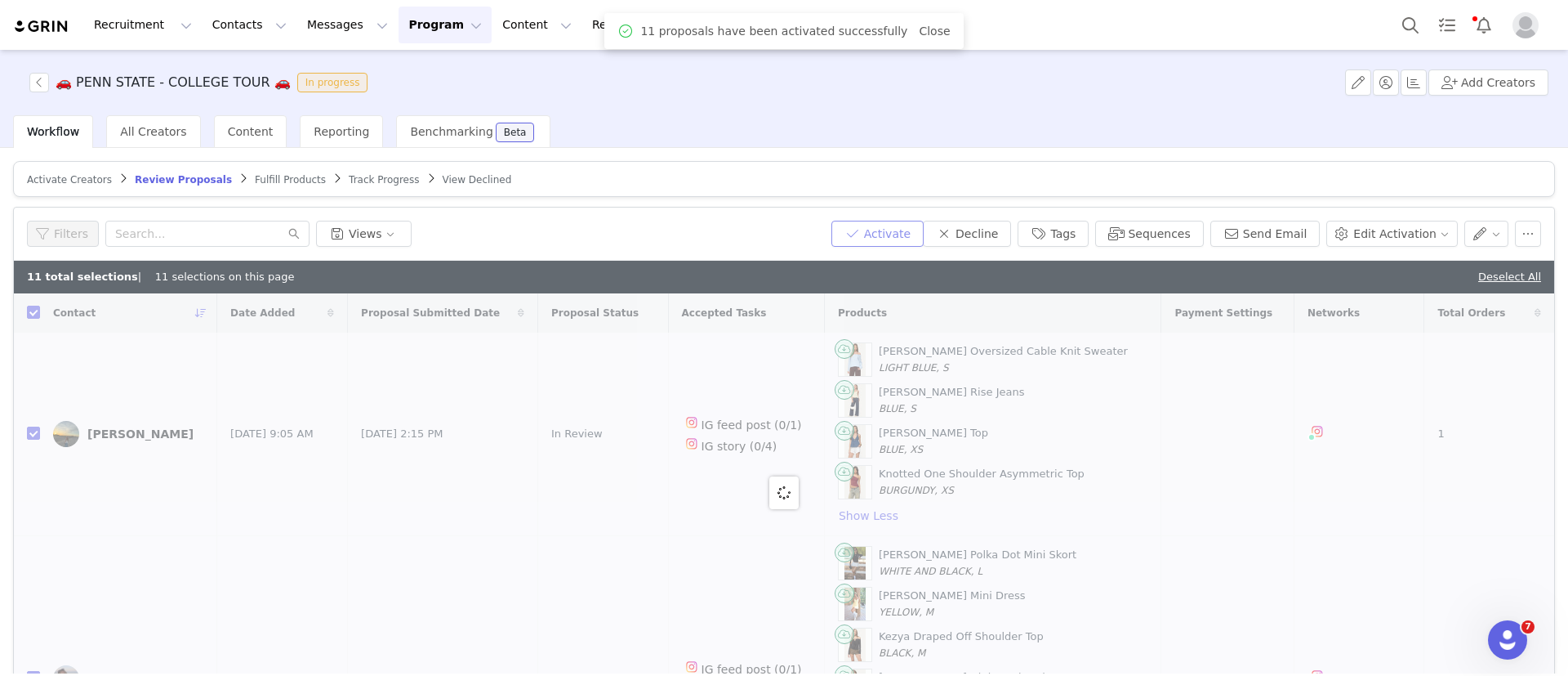
checkbox input "false"
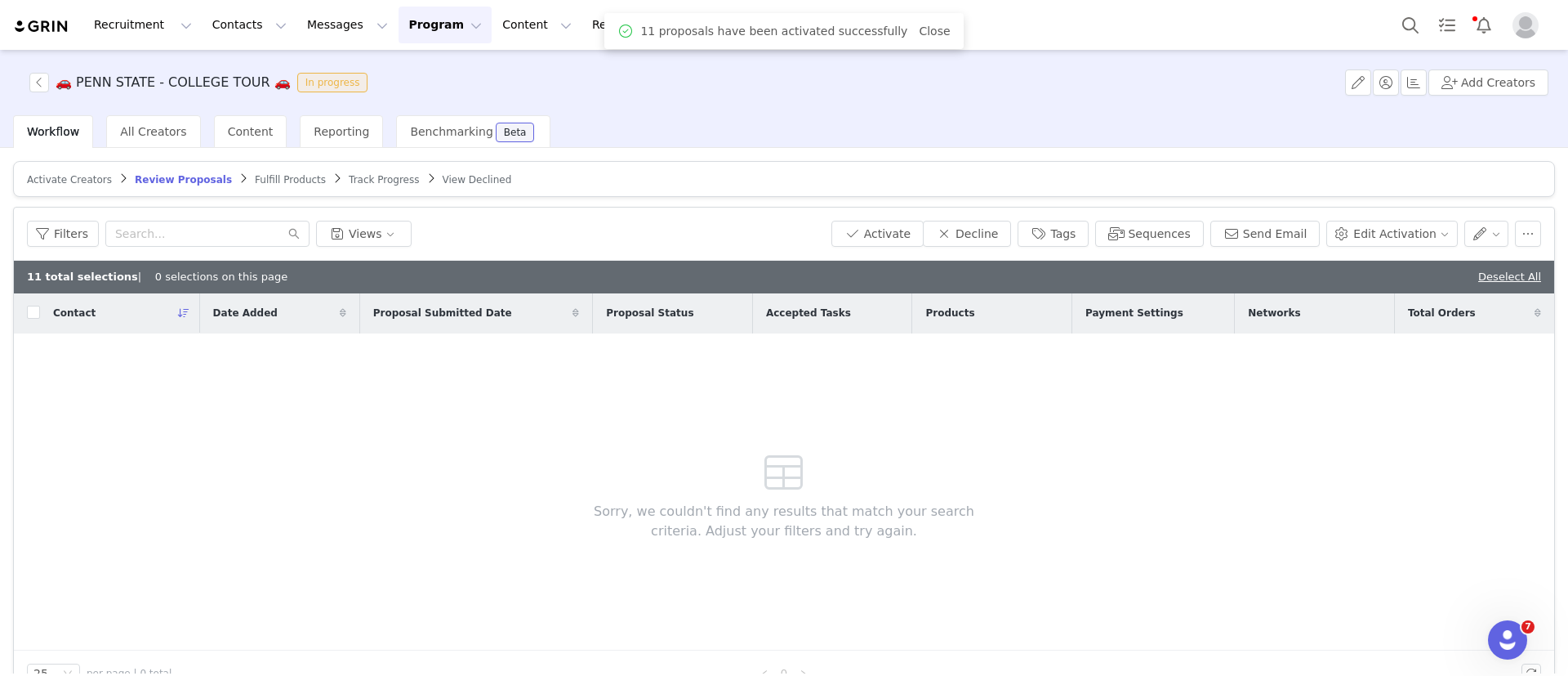
click at [266, 175] on span "Fulfill Products" at bounding box center [290, 179] width 71 height 11
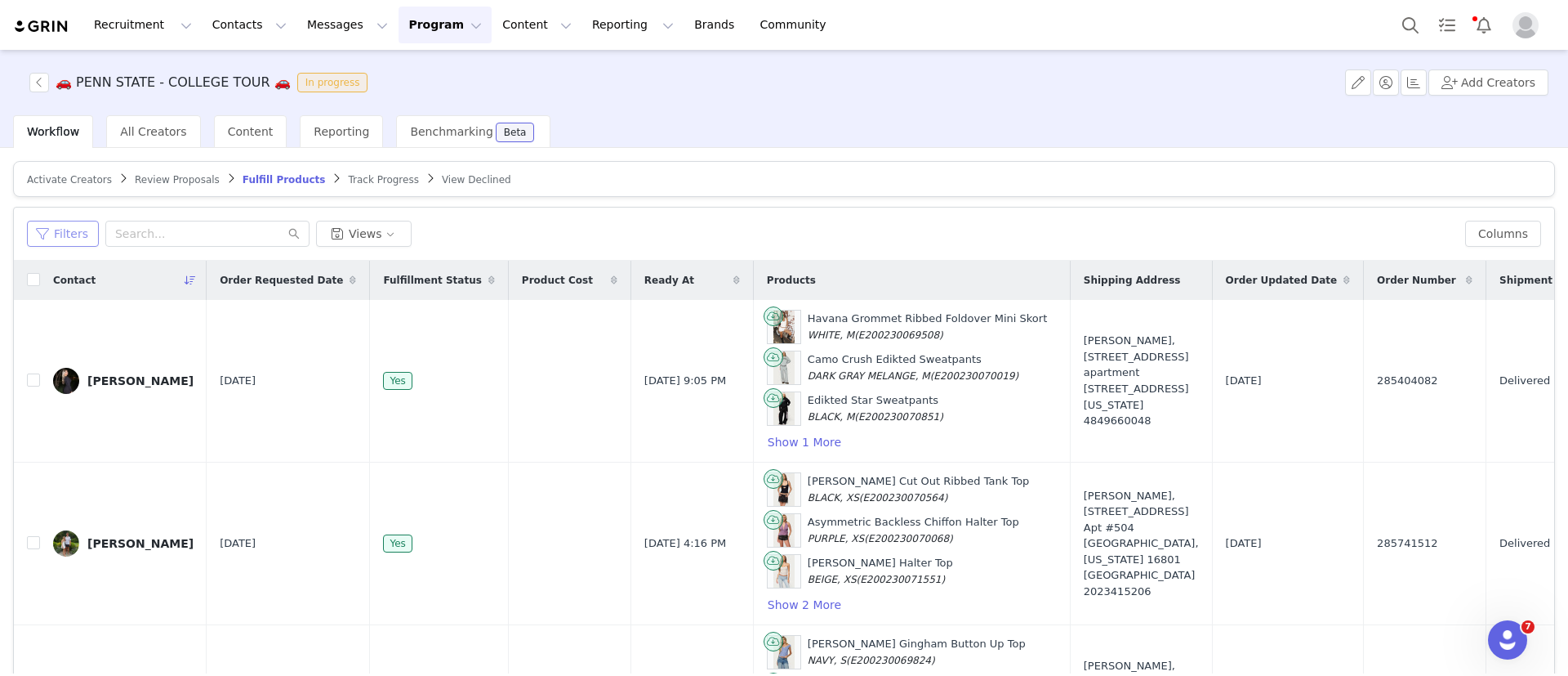
click at [75, 241] on button "Filters" at bounding box center [62, 234] width 72 height 26
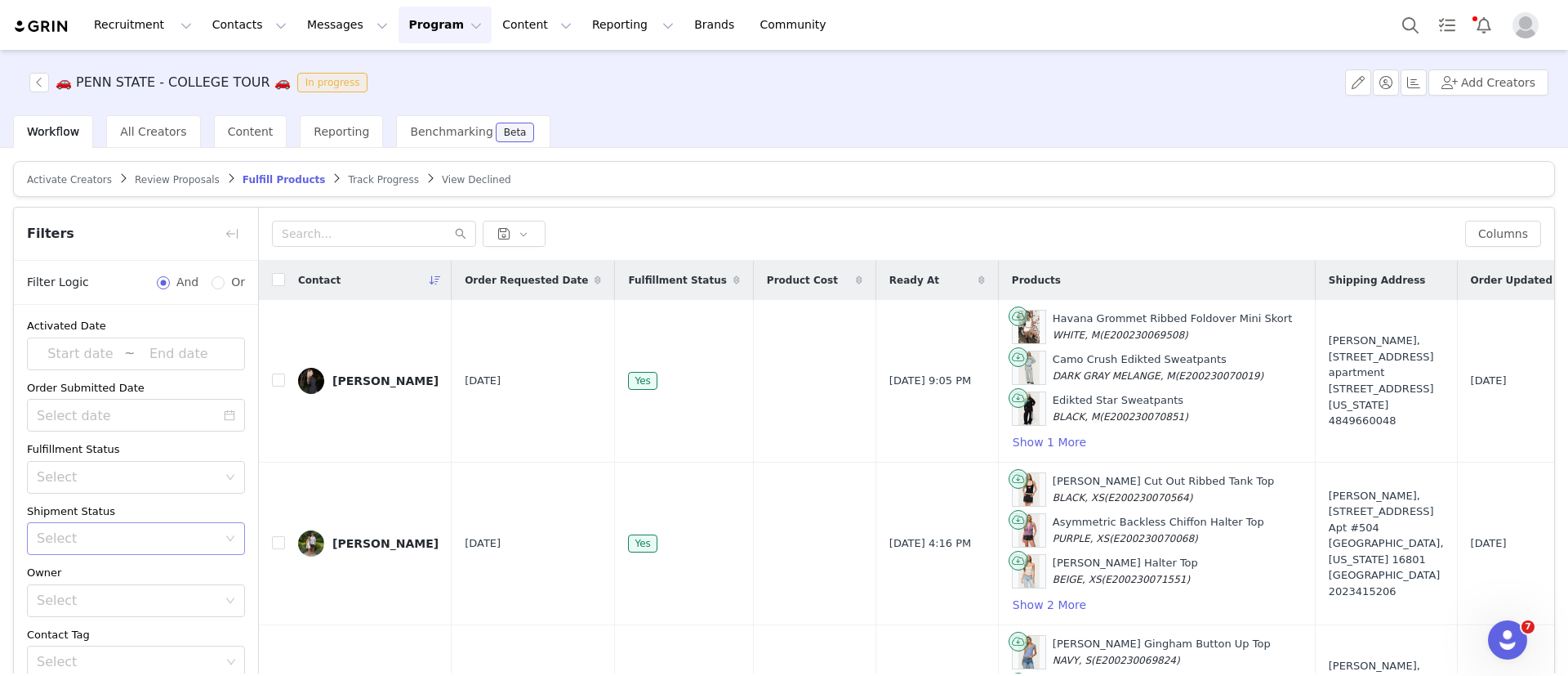
click at [138, 537] on div "Select" at bounding box center [127, 539] width 180 height 17
click at [144, 582] on li "Has No Order" at bounding box center [126, 574] width 199 height 26
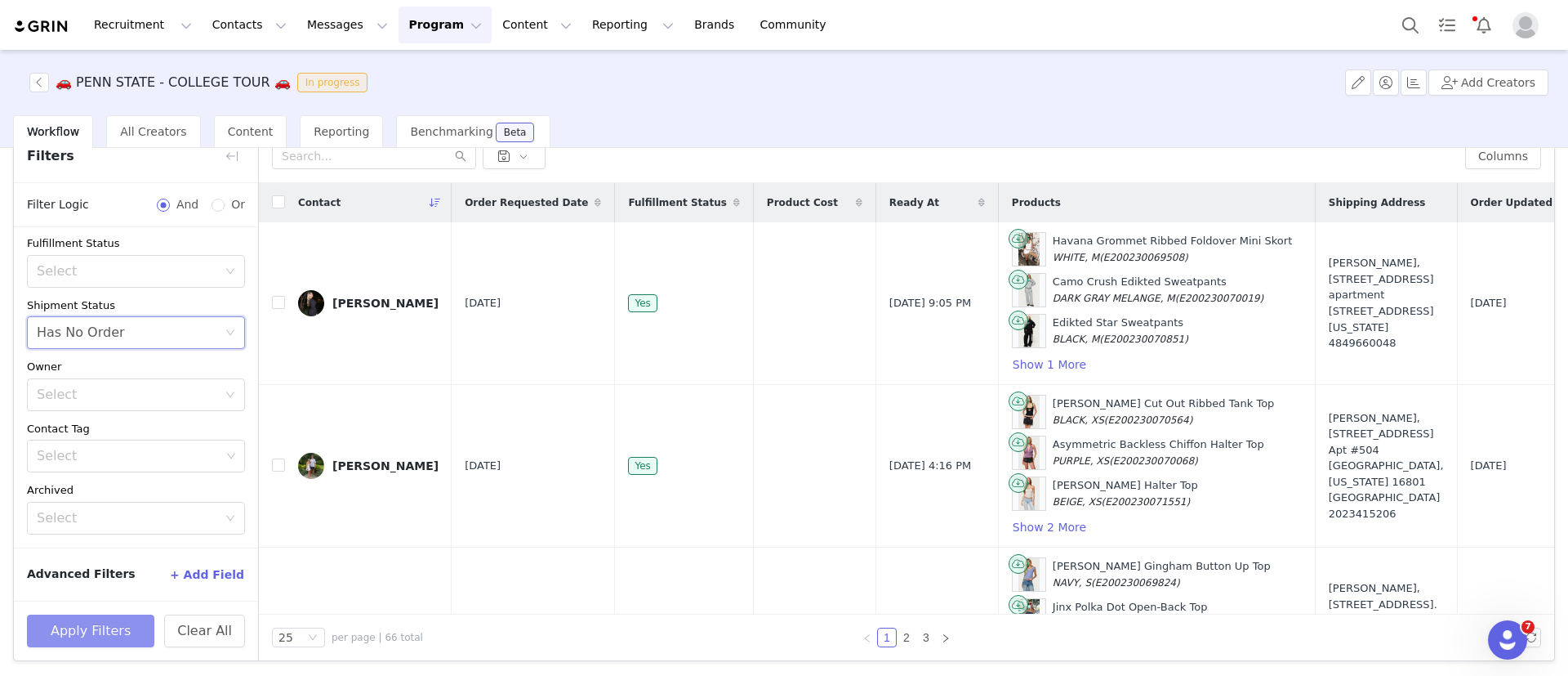
click at [121, 630] on button "Apply Filters" at bounding box center [90, 631] width 128 height 33
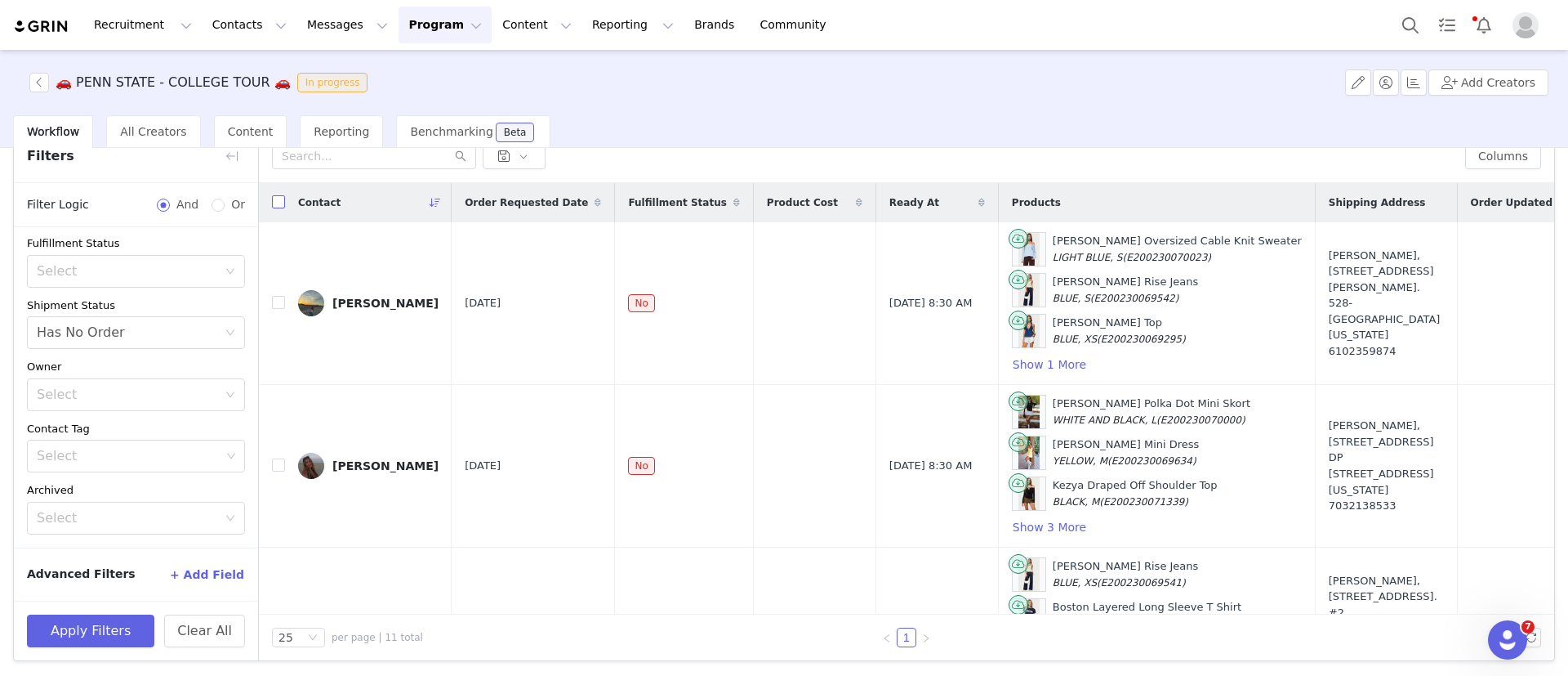
click at [278, 206] on input "checkbox" at bounding box center [278, 201] width 13 height 13
checkbox input "true"
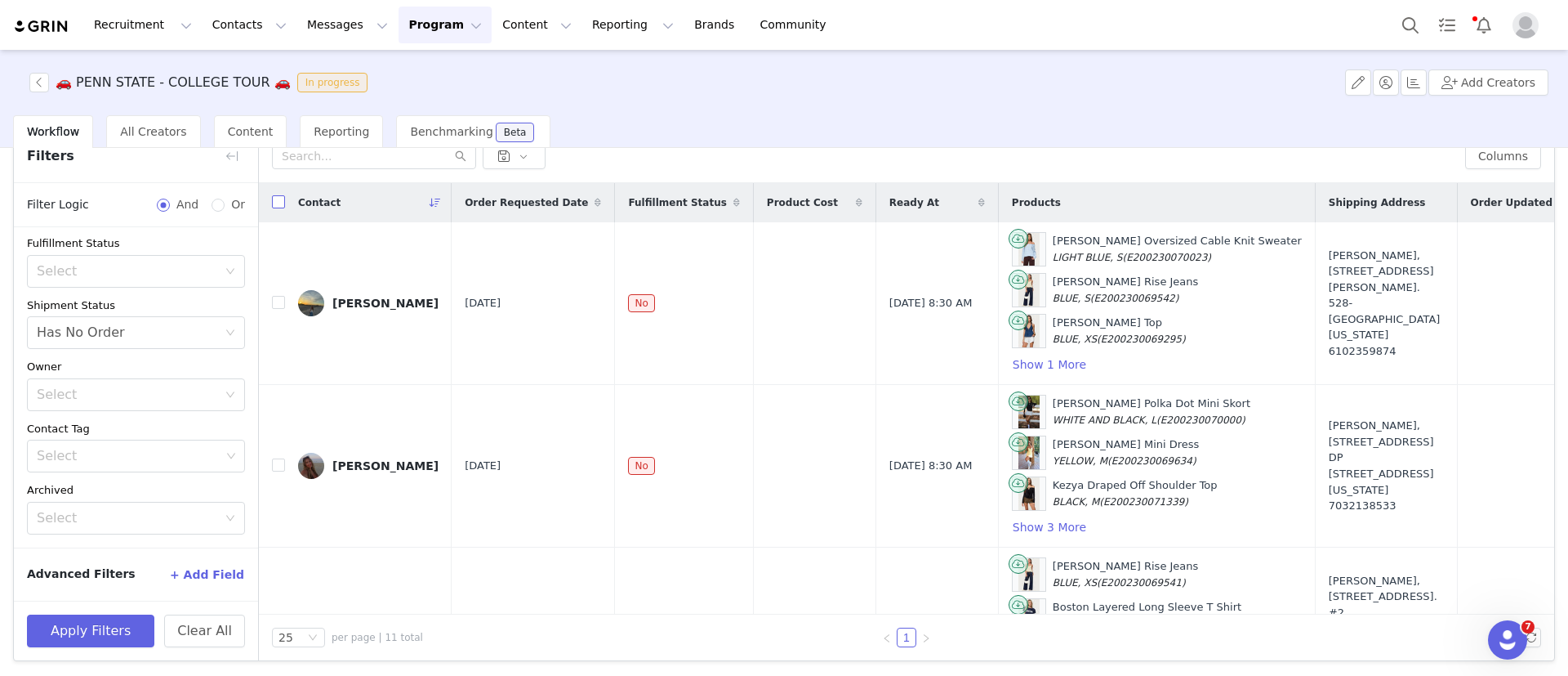
checkbox input "true"
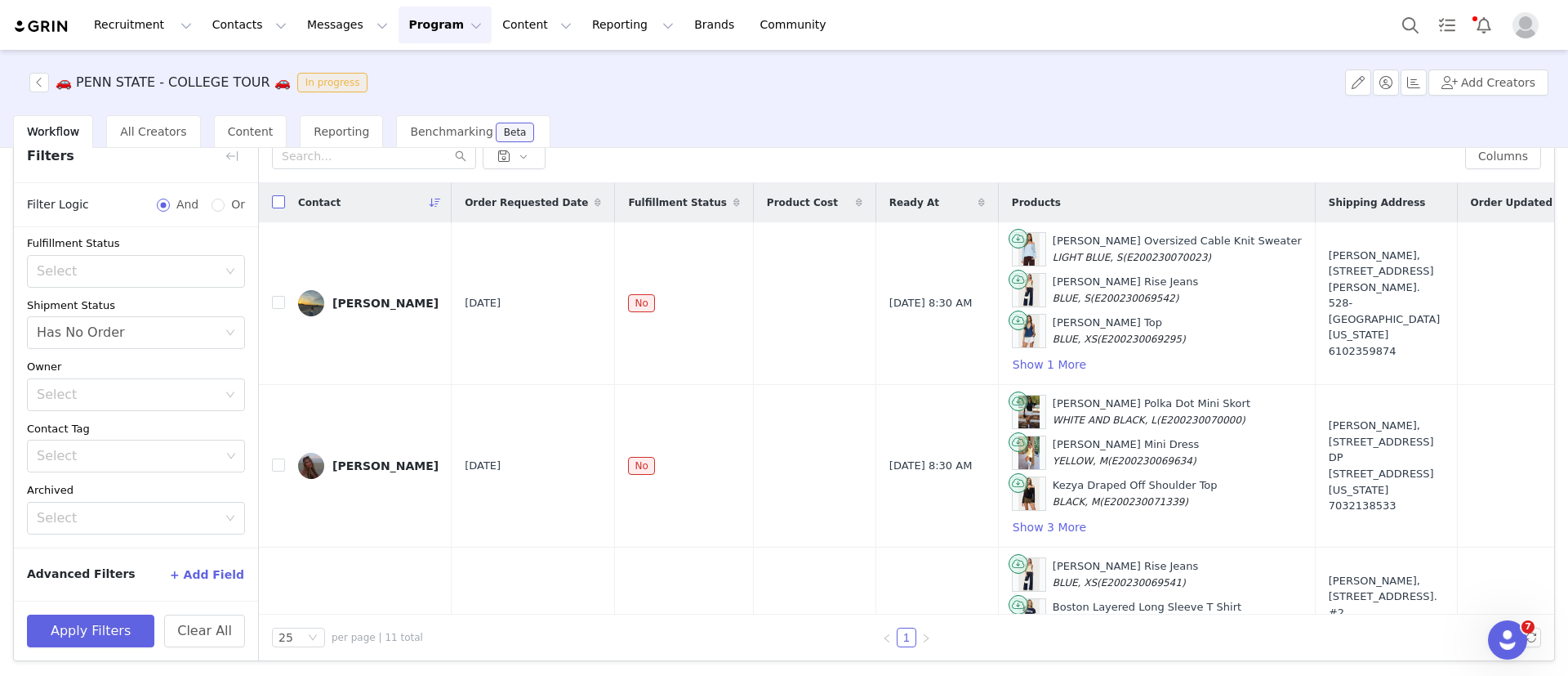
checkbox input "true"
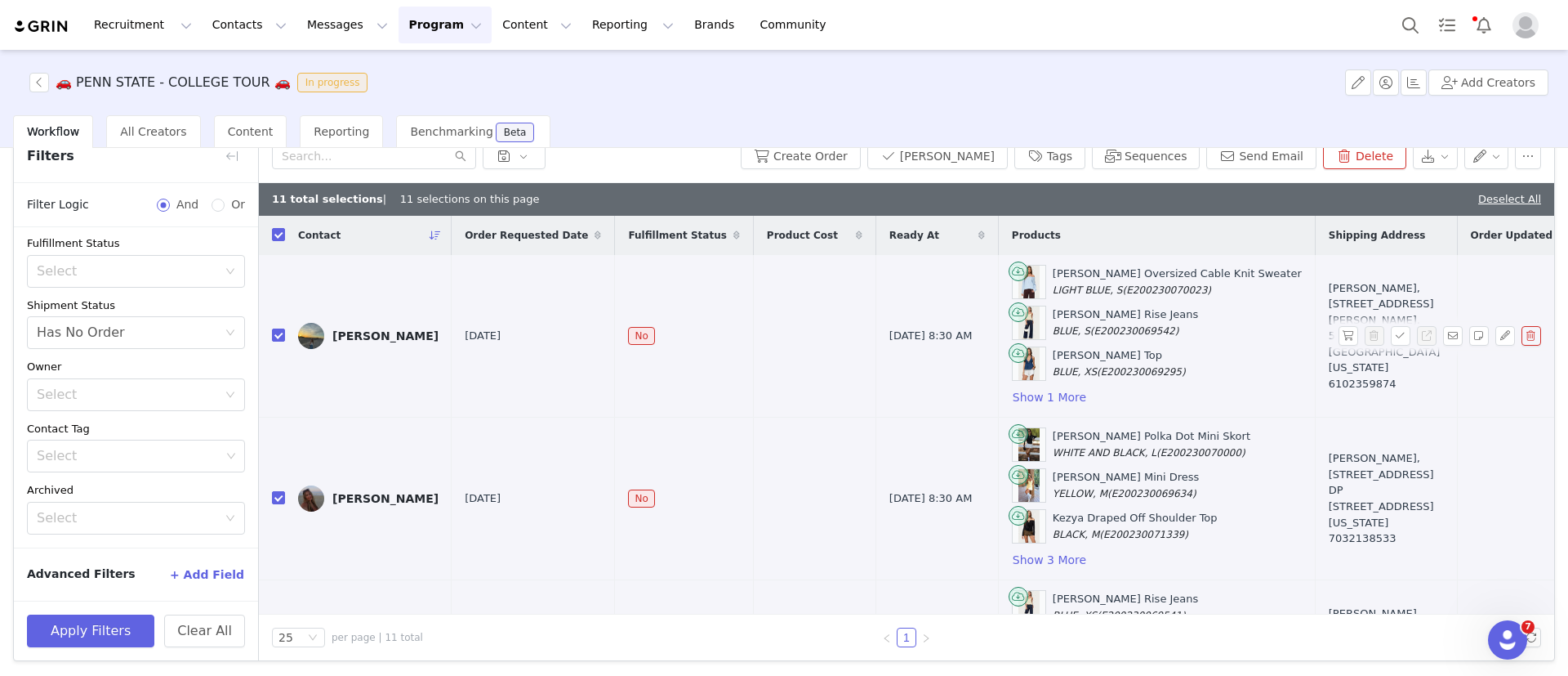
scroll to position [0, 0]
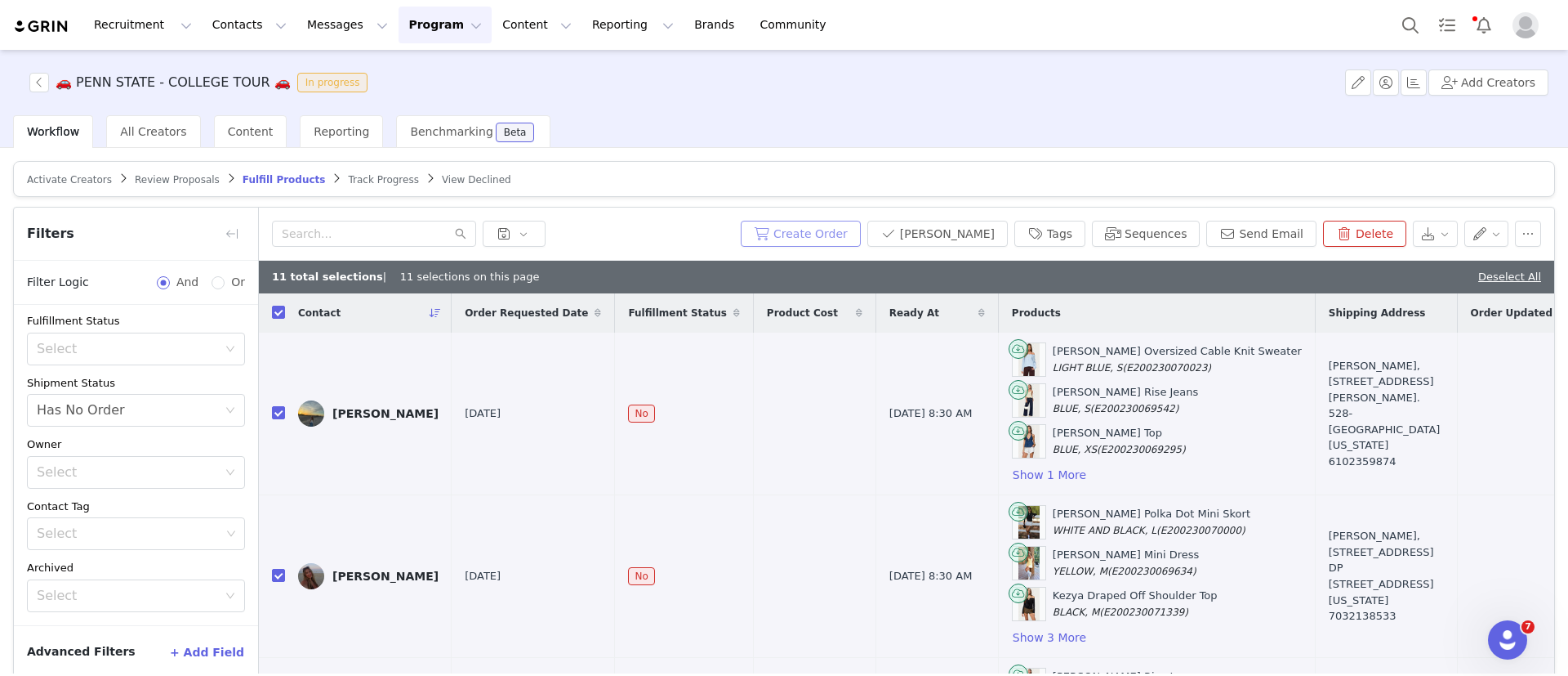
click at [845, 240] on button "Create Order" at bounding box center [801, 234] width 120 height 26
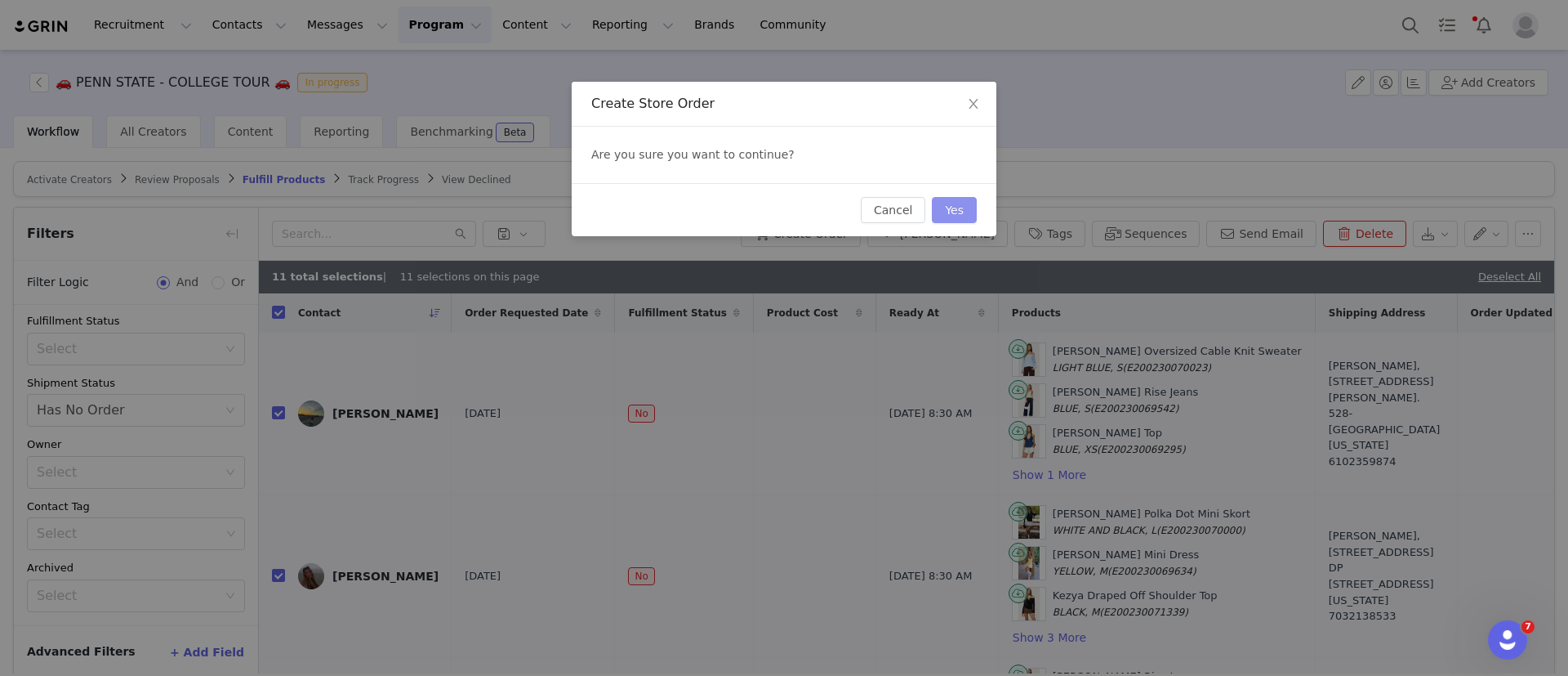
click at [955, 203] on button "Yes" at bounding box center [954, 210] width 45 height 26
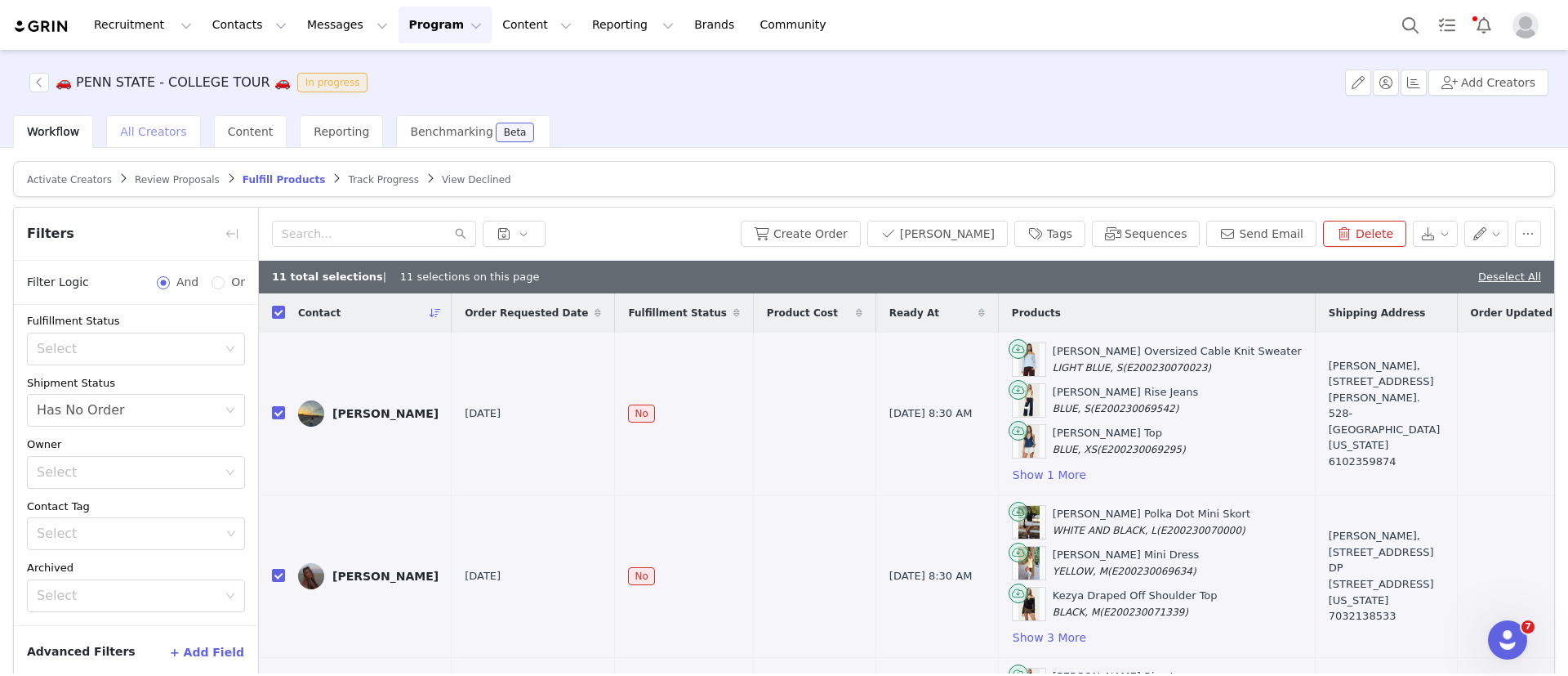
click at [150, 120] on div "All Creators" at bounding box center [153, 132] width 94 height 33
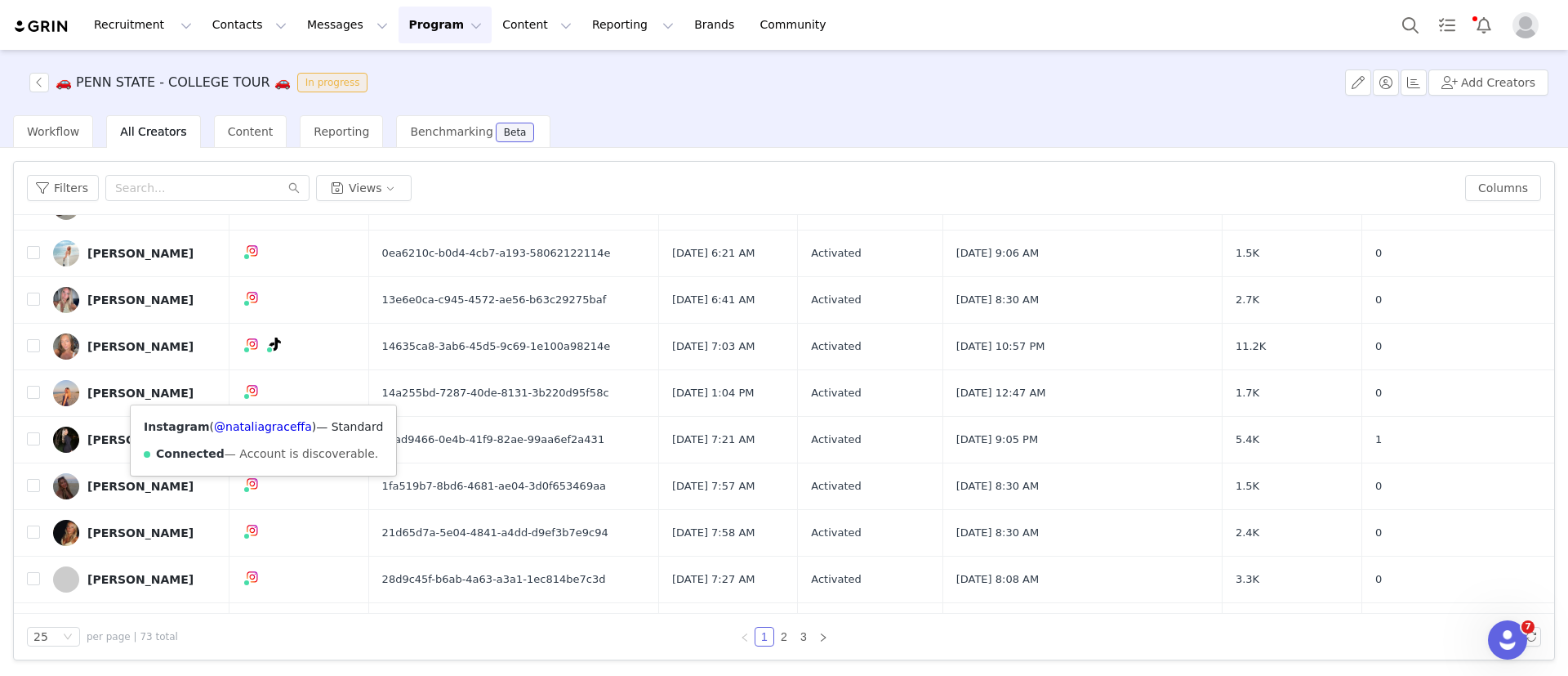
scroll to position [258, 0]
click at [40, 83] on button "button" at bounding box center [39, 82] width 19 height 19
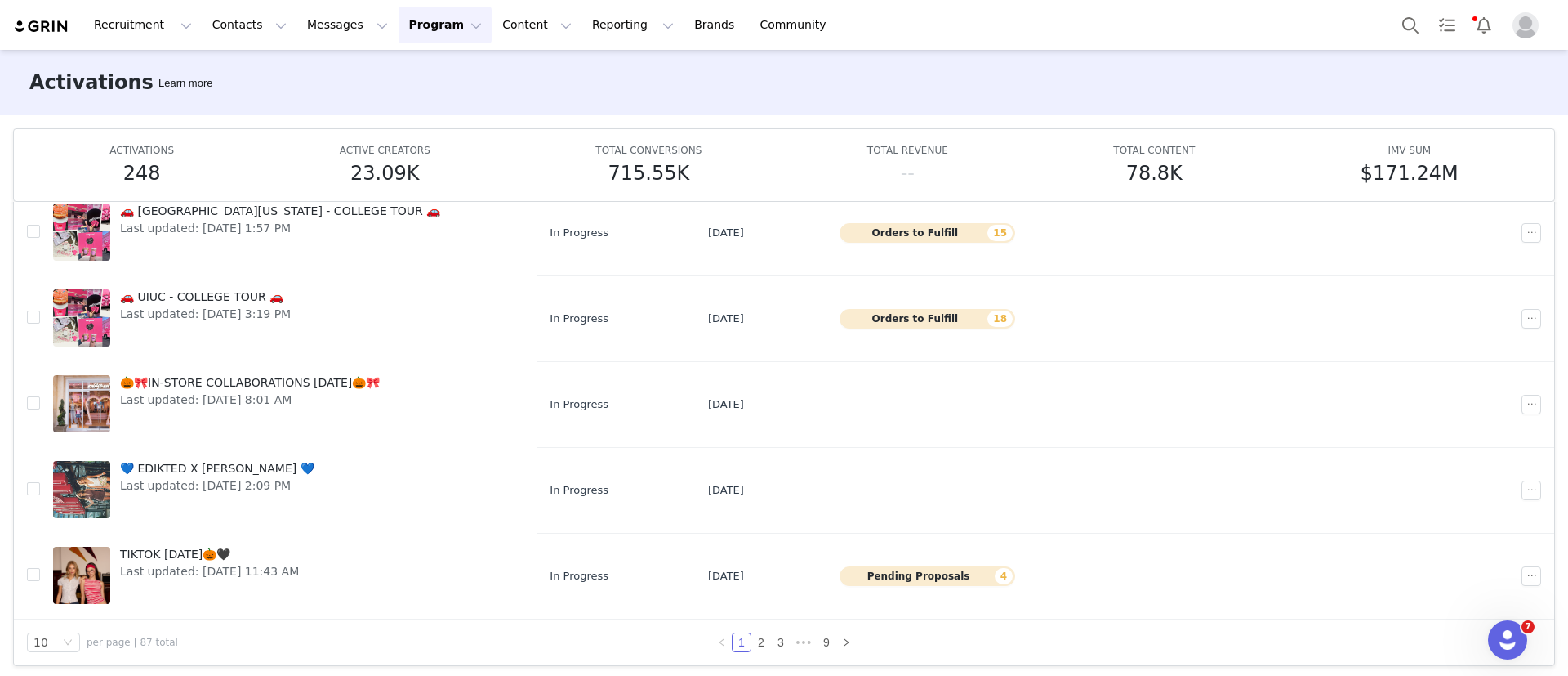
scroll to position [86, 0]
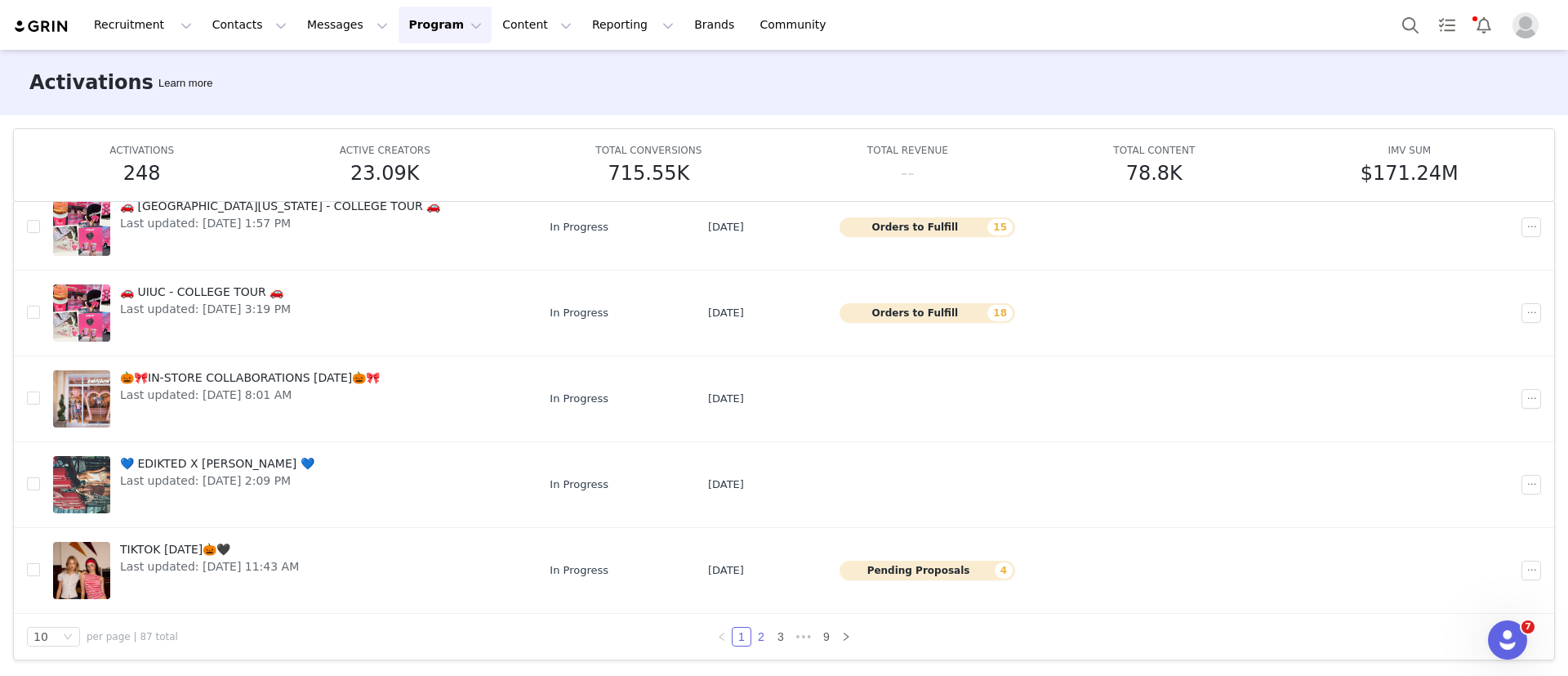
click at [752, 636] on link "2" at bounding box center [761, 637] width 18 height 18
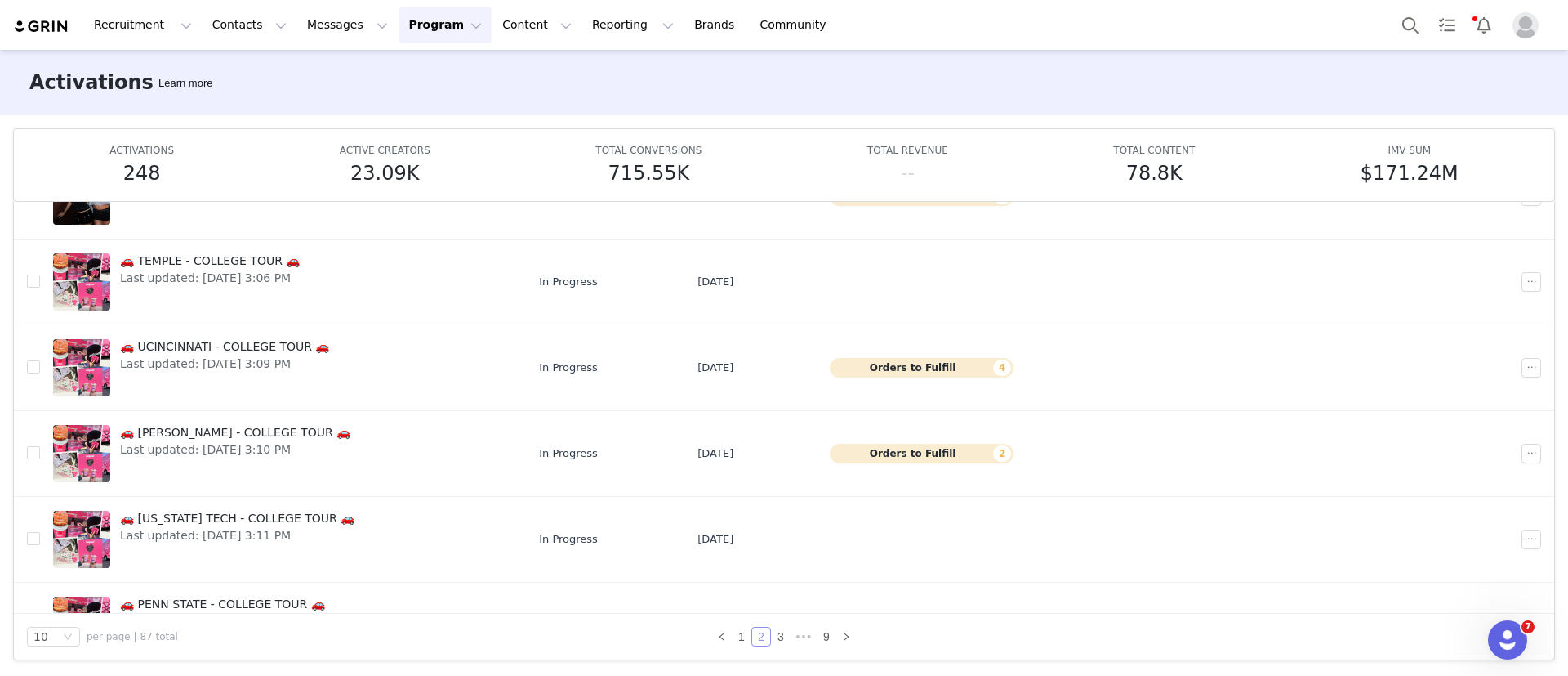
scroll to position [466, 0]
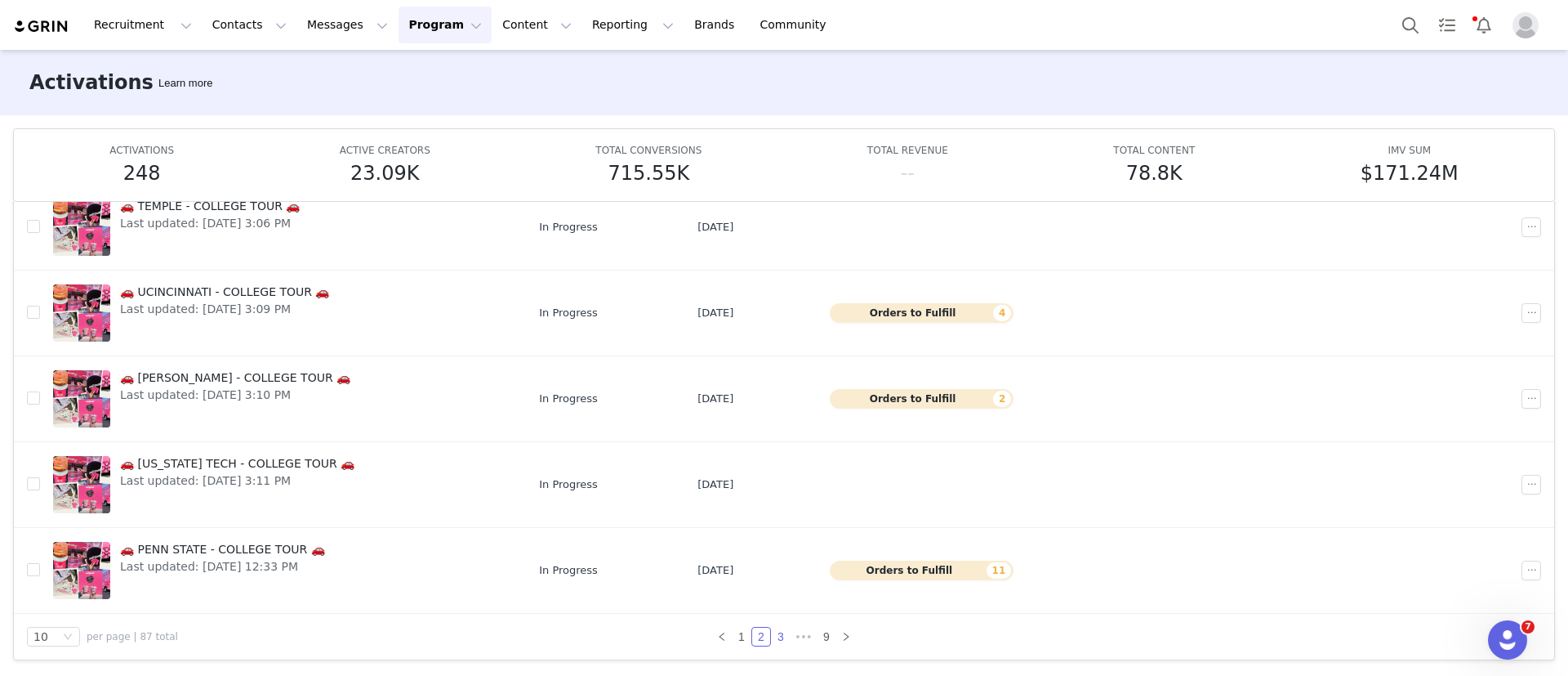
click at [776, 636] on link "3" at bounding box center [781, 637] width 18 height 18
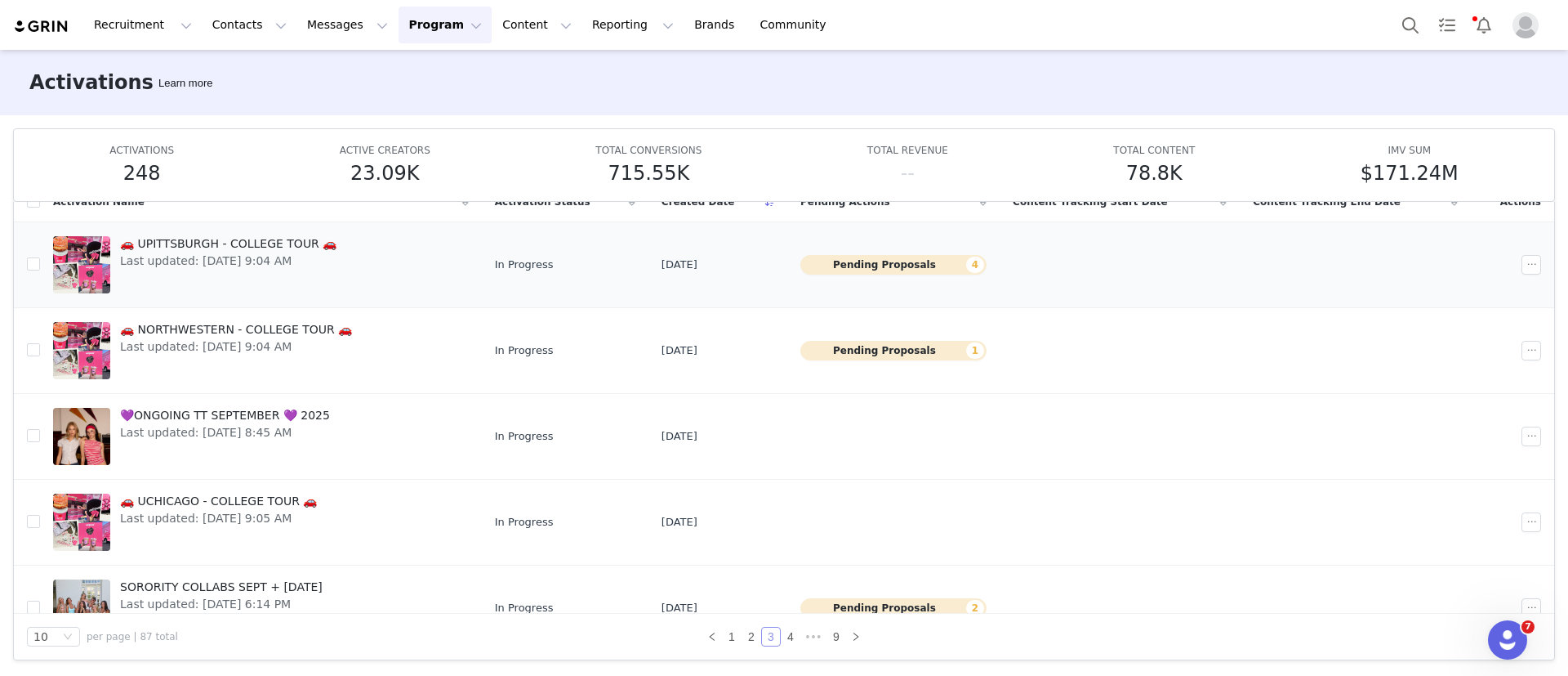
scroll to position [0, 0]
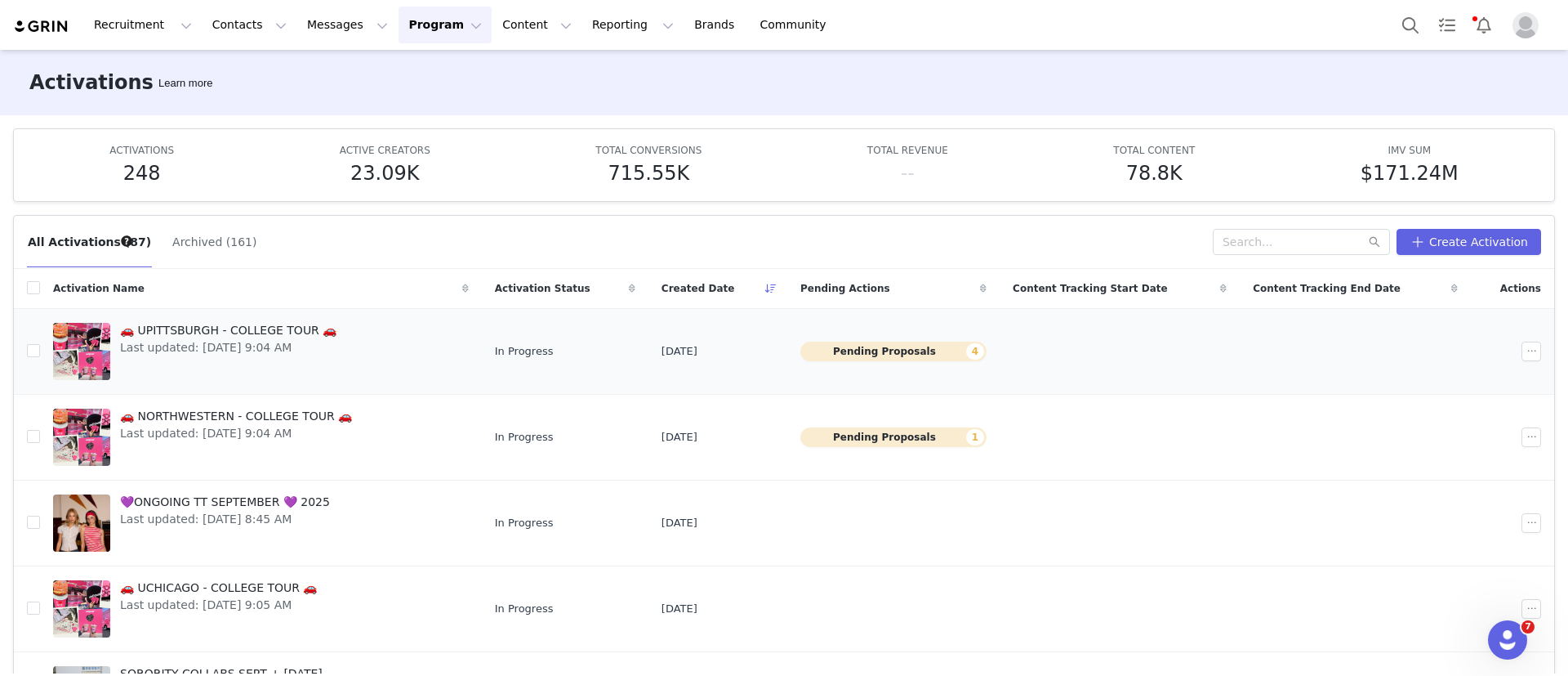
click at [253, 319] on div "🚗 UPITTSBURGH - COLLEGE TOUR 🚗 Last updated: Sep 14, 2025 9:04 AM" at bounding box center [228, 351] width 236 height 65
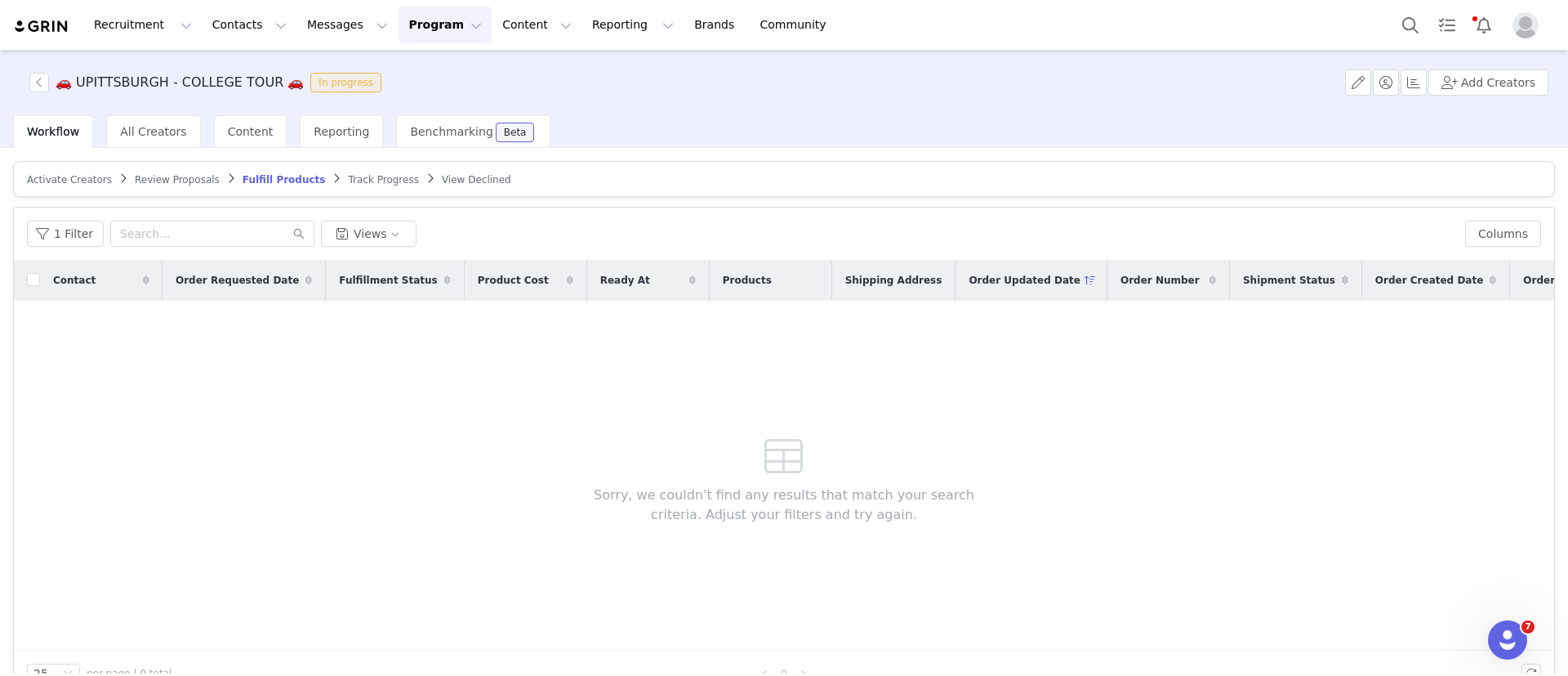
click at [150, 182] on span "Review Proposals" at bounding box center [177, 179] width 85 height 11
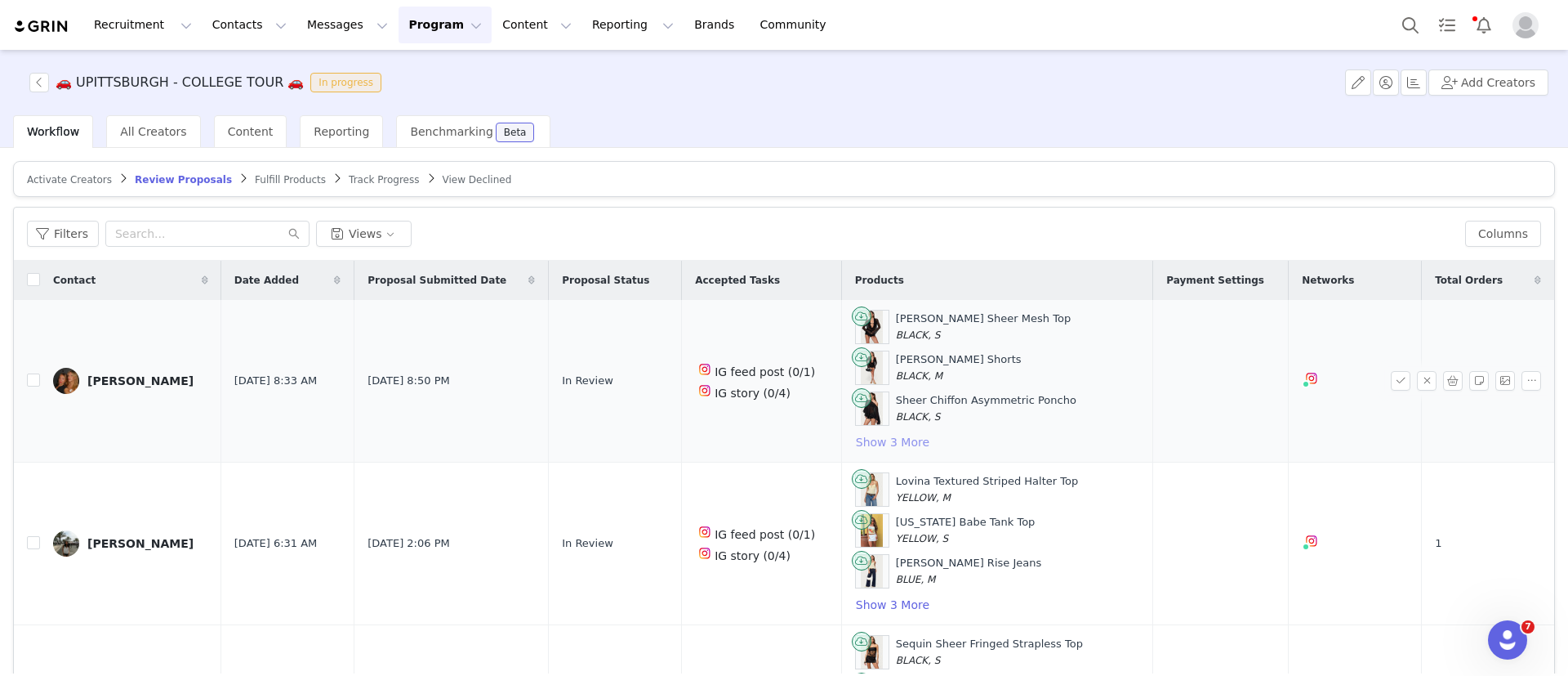
click at [882, 444] on button "Show 3 More" at bounding box center [892, 441] width 75 height 19
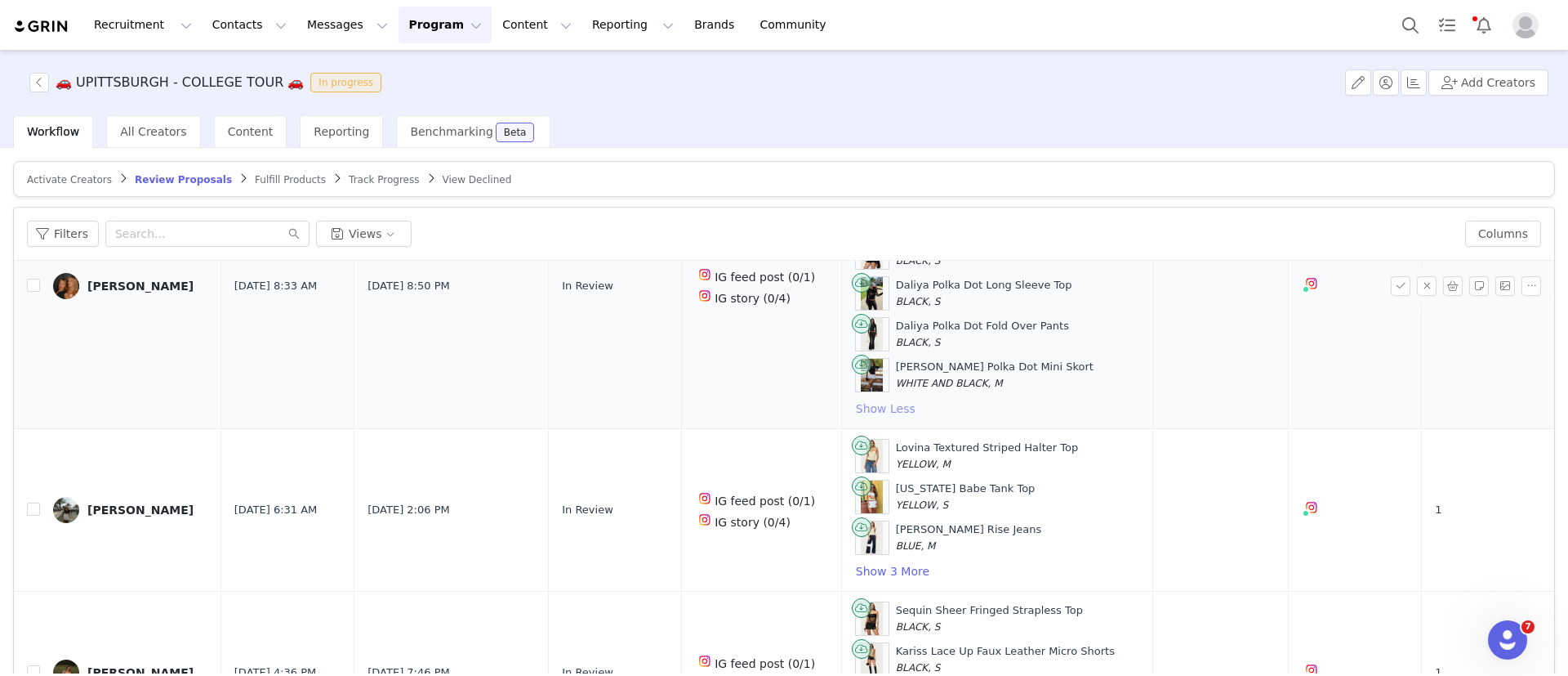
scroll to position [159, 0]
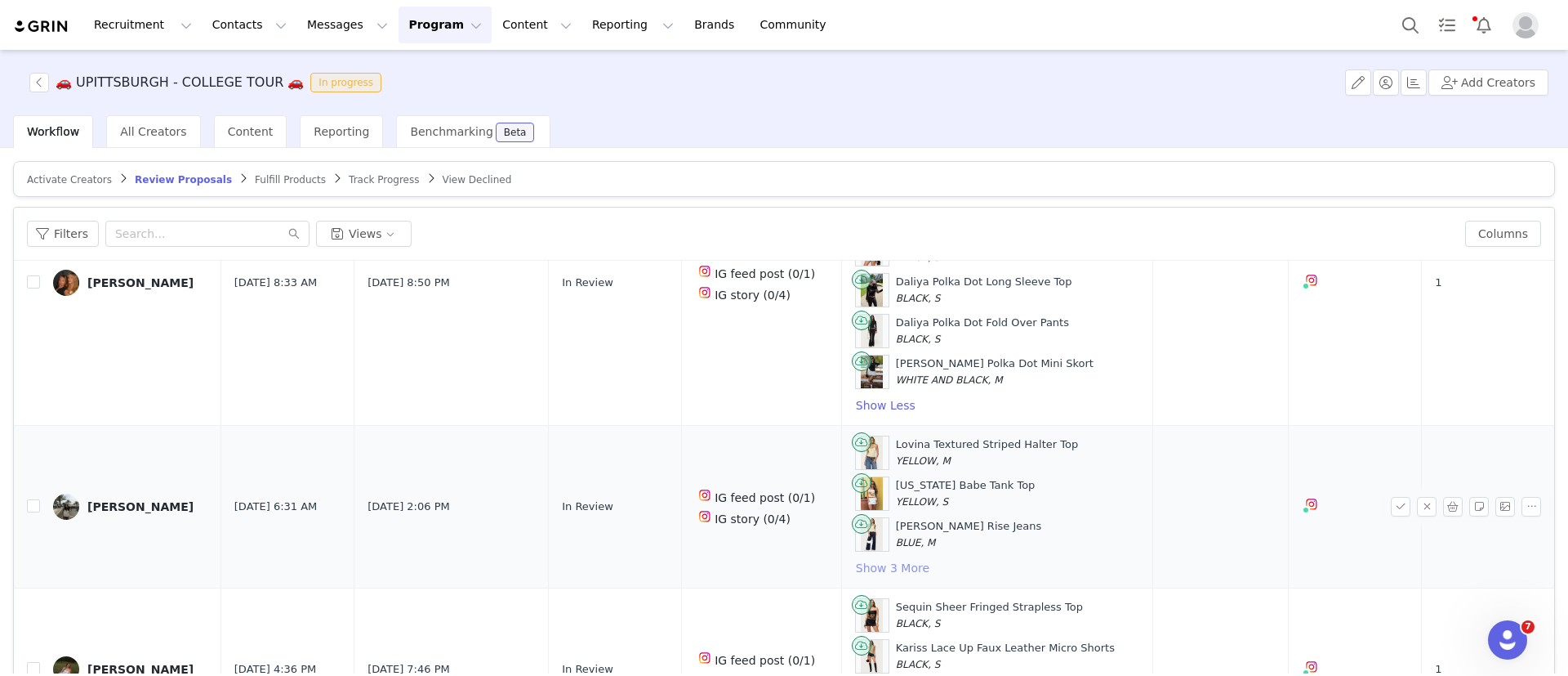
click at [872, 558] on button "Show 3 More" at bounding box center [892, 567] width 75 height 19
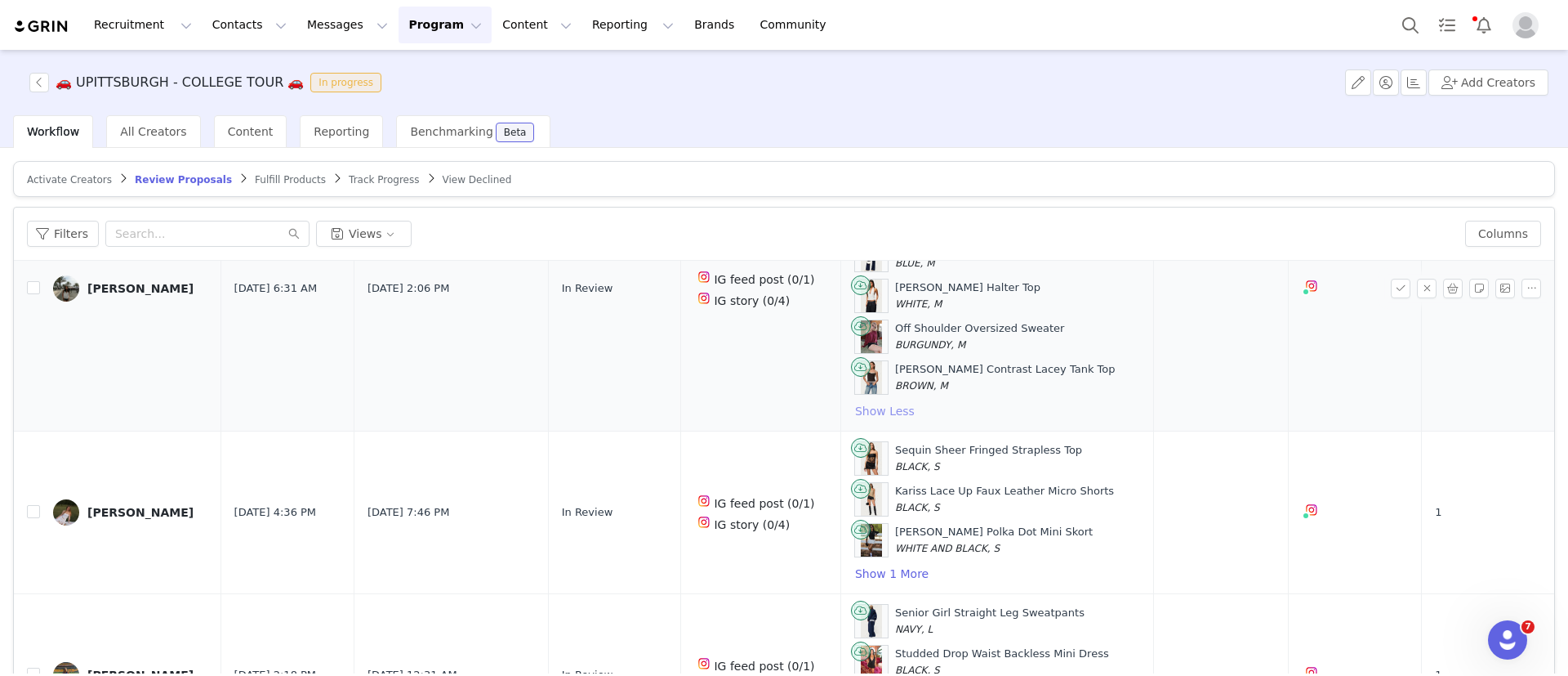
scroll to position [441, 0]
click at [871, 577] on button "Show 1 More" at bounding box center [892, 571] width 75 height 19
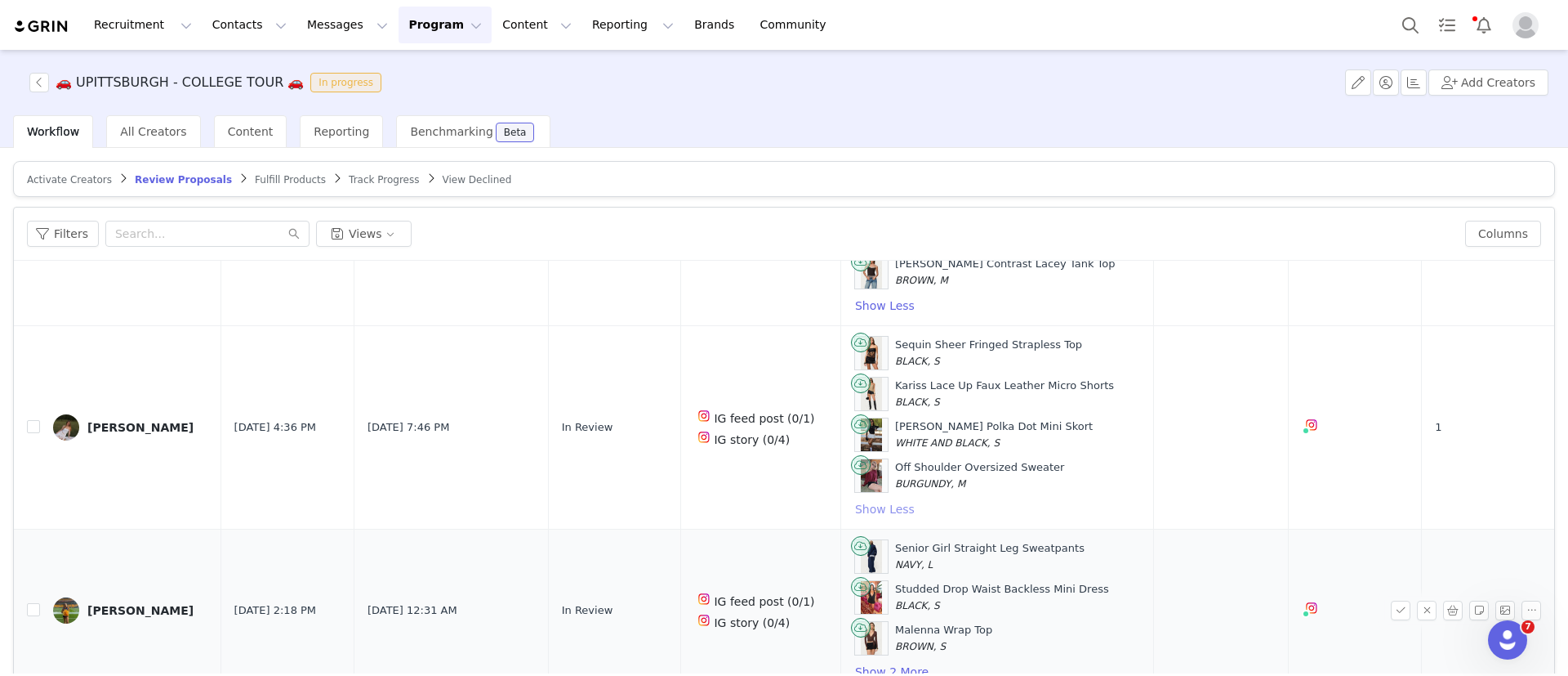
scroll to position [77, 0]
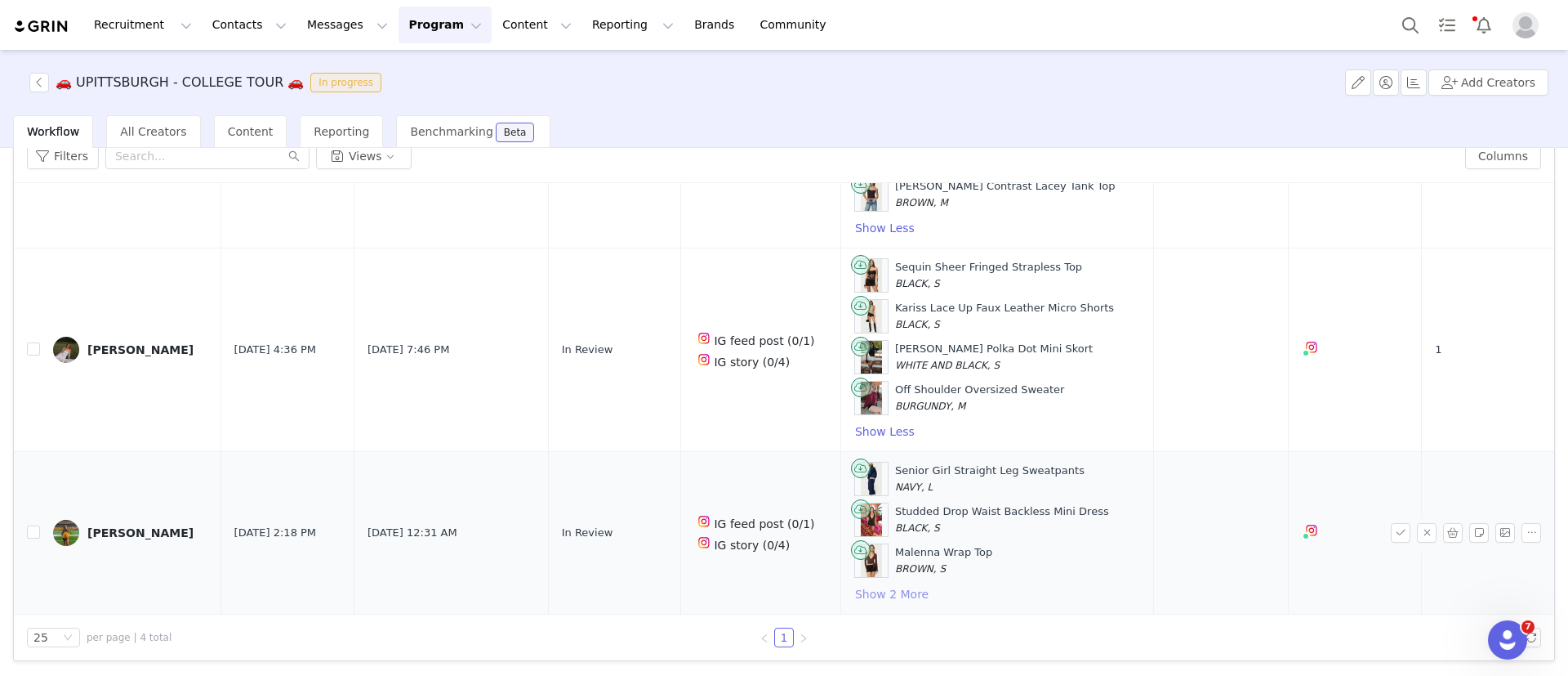
click at [873, 597] on button "Show 2 More" at bounding box center [892, 593] width 75 height 19
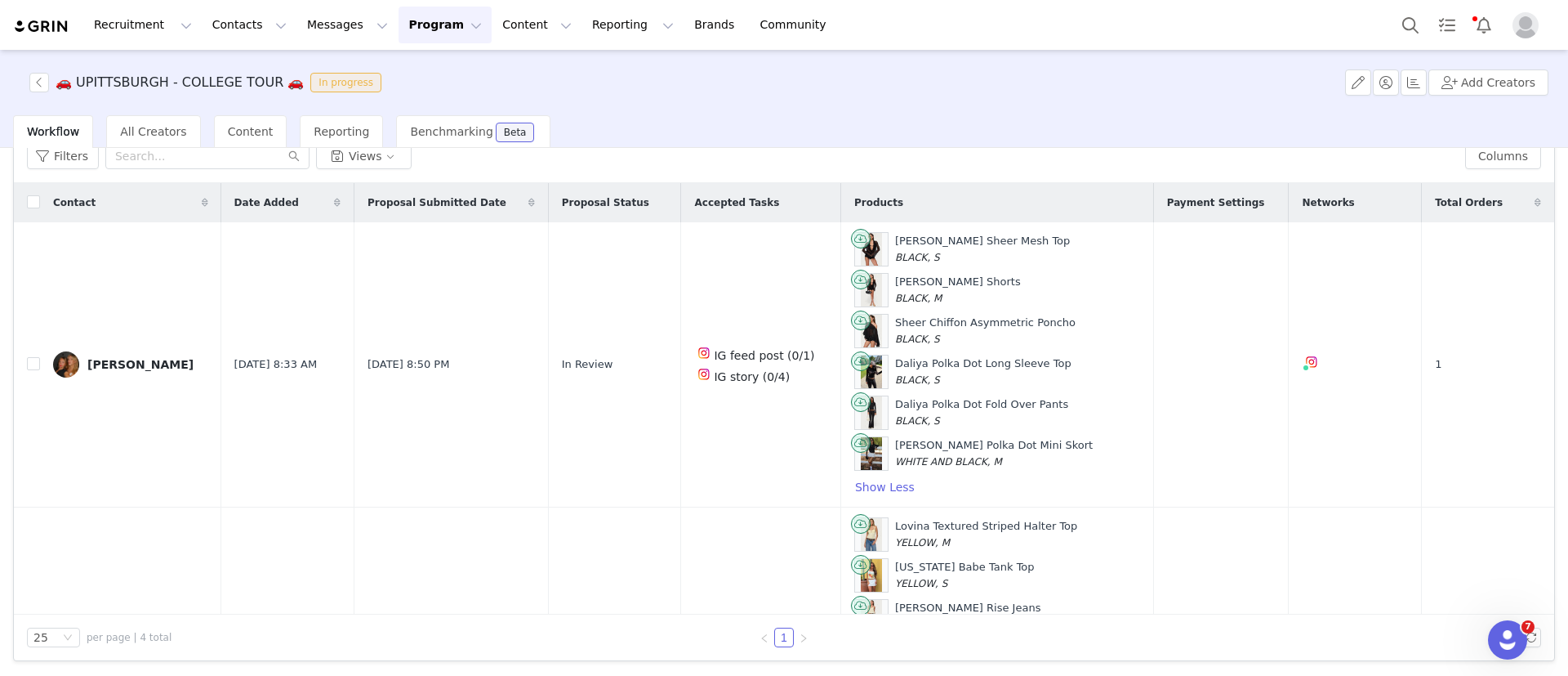
scroll to position [0, 0]
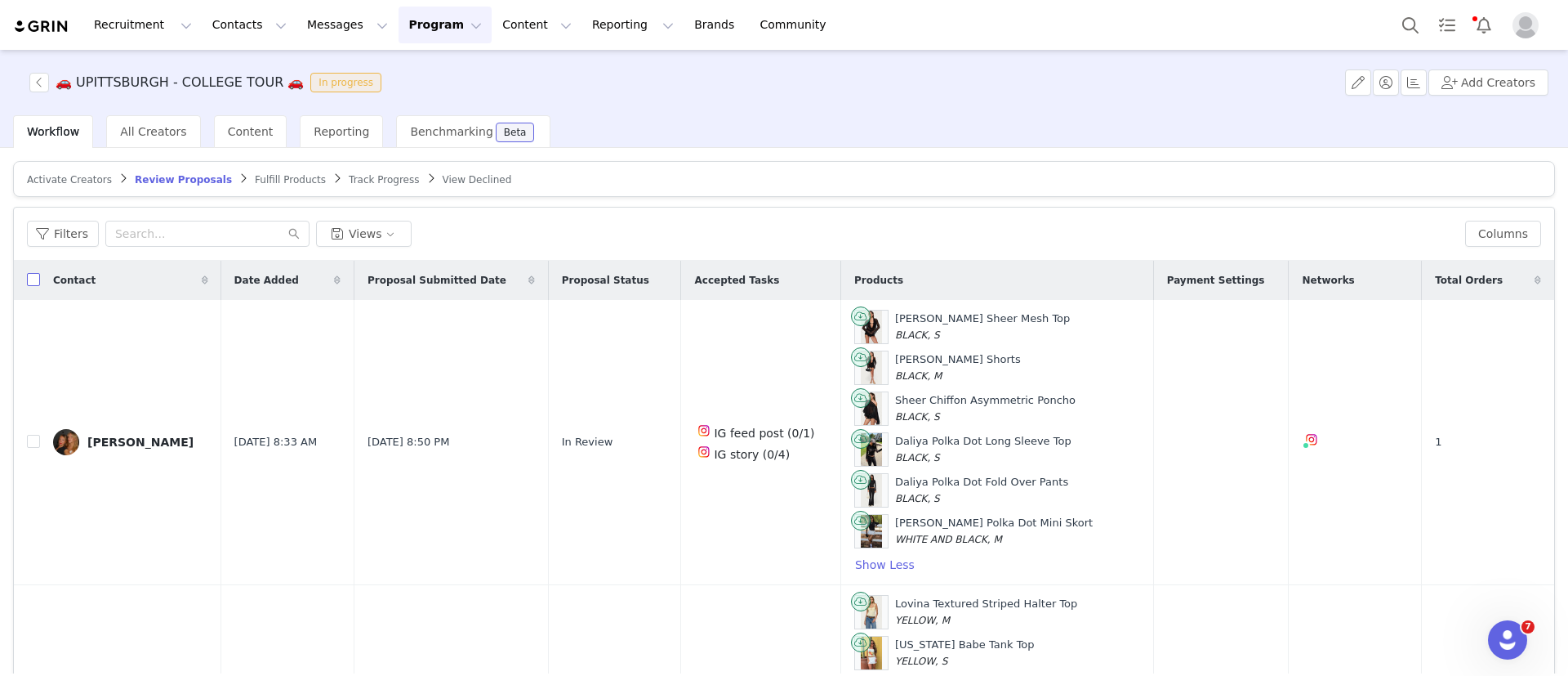
click at [35, 282] on input "checkbox" at bounding box center [33, 280] width 13 height 13
checkbox input "true"
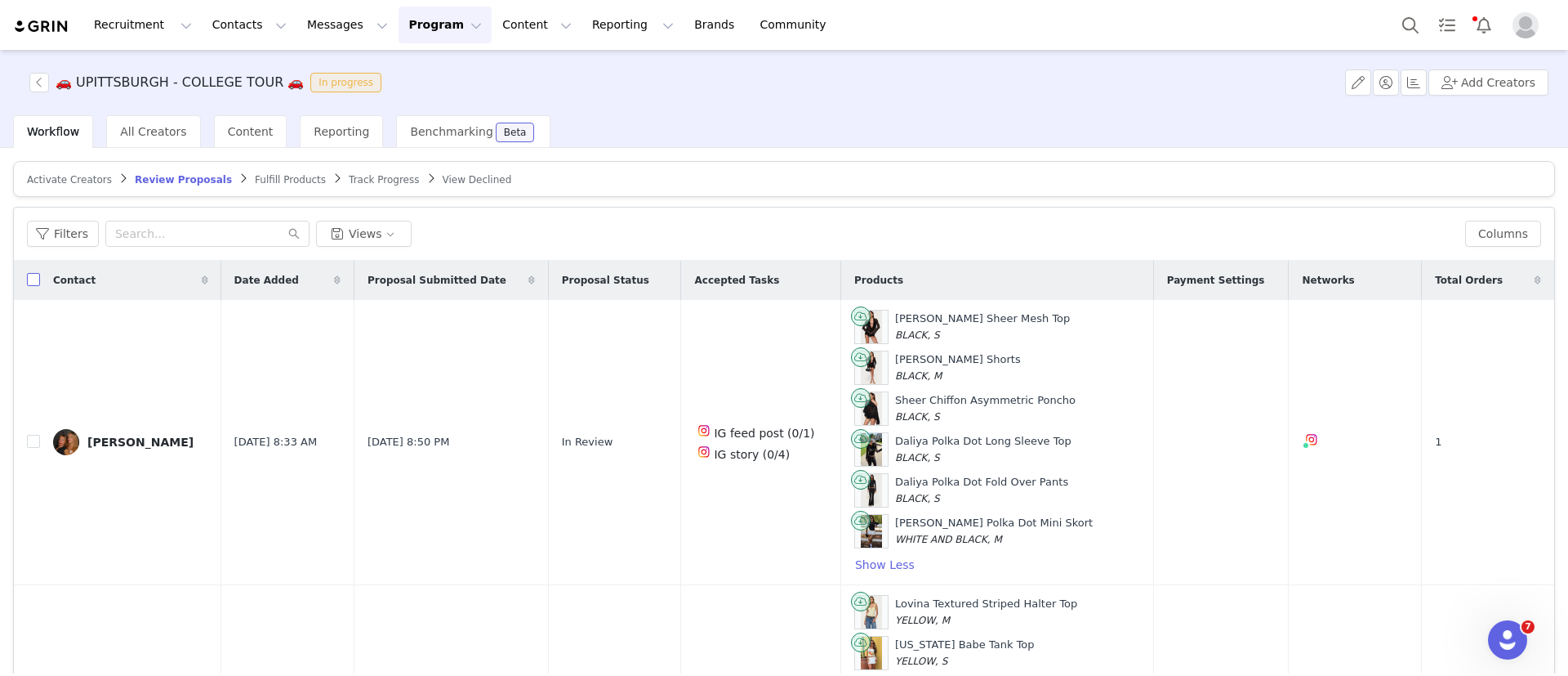
checkbox input "true"
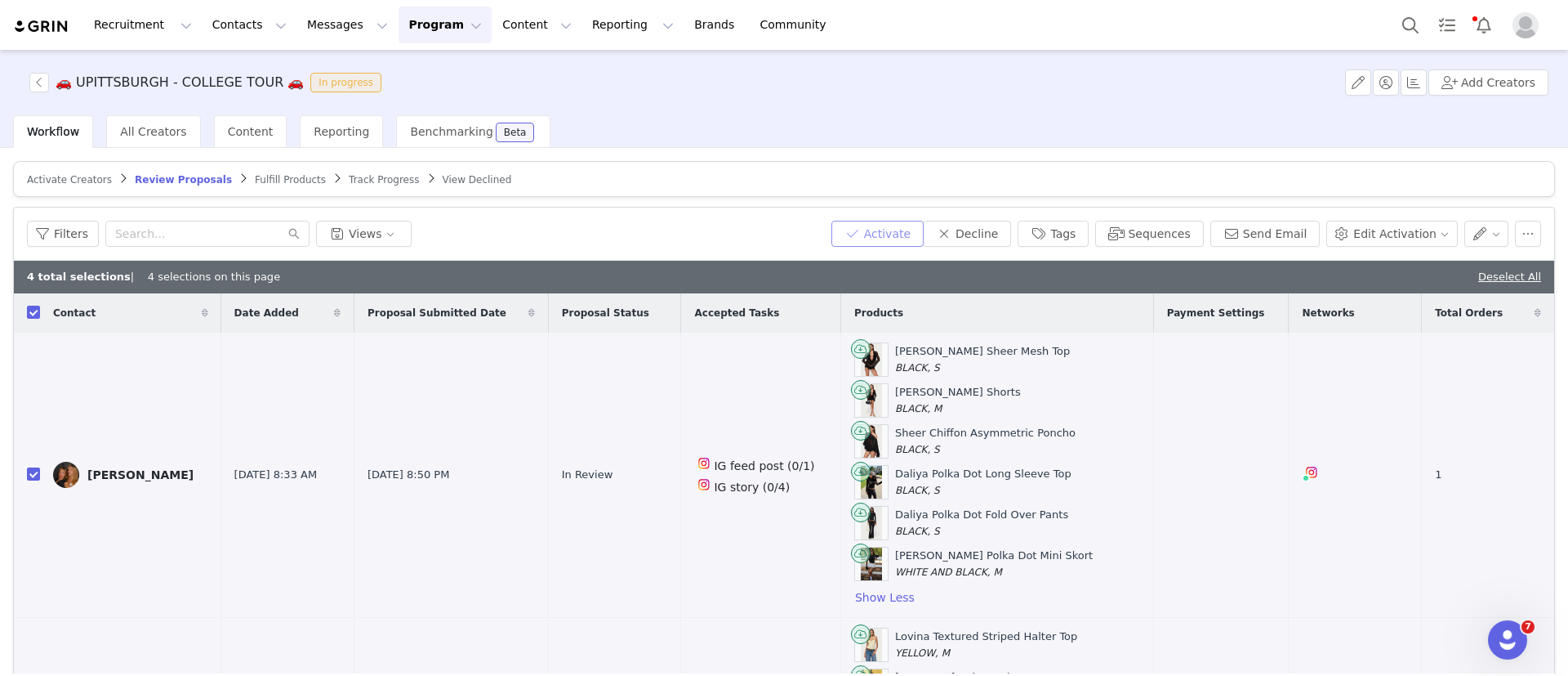
click at [892, 241] on button "Activate" at bounding box center [878, 234] width 92 height 26
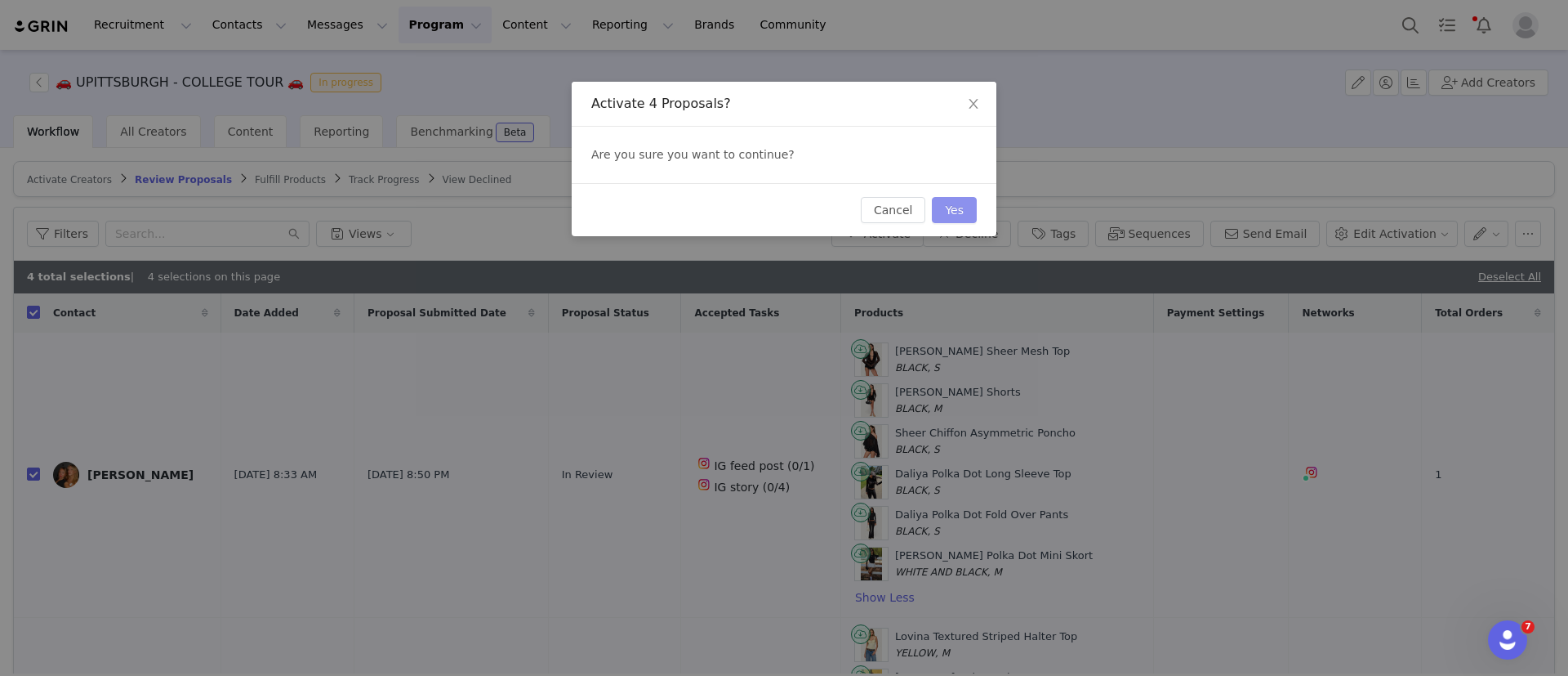
click at [958, 216] on button "Yes" at bounding box center [954, 210] width 45 height 26
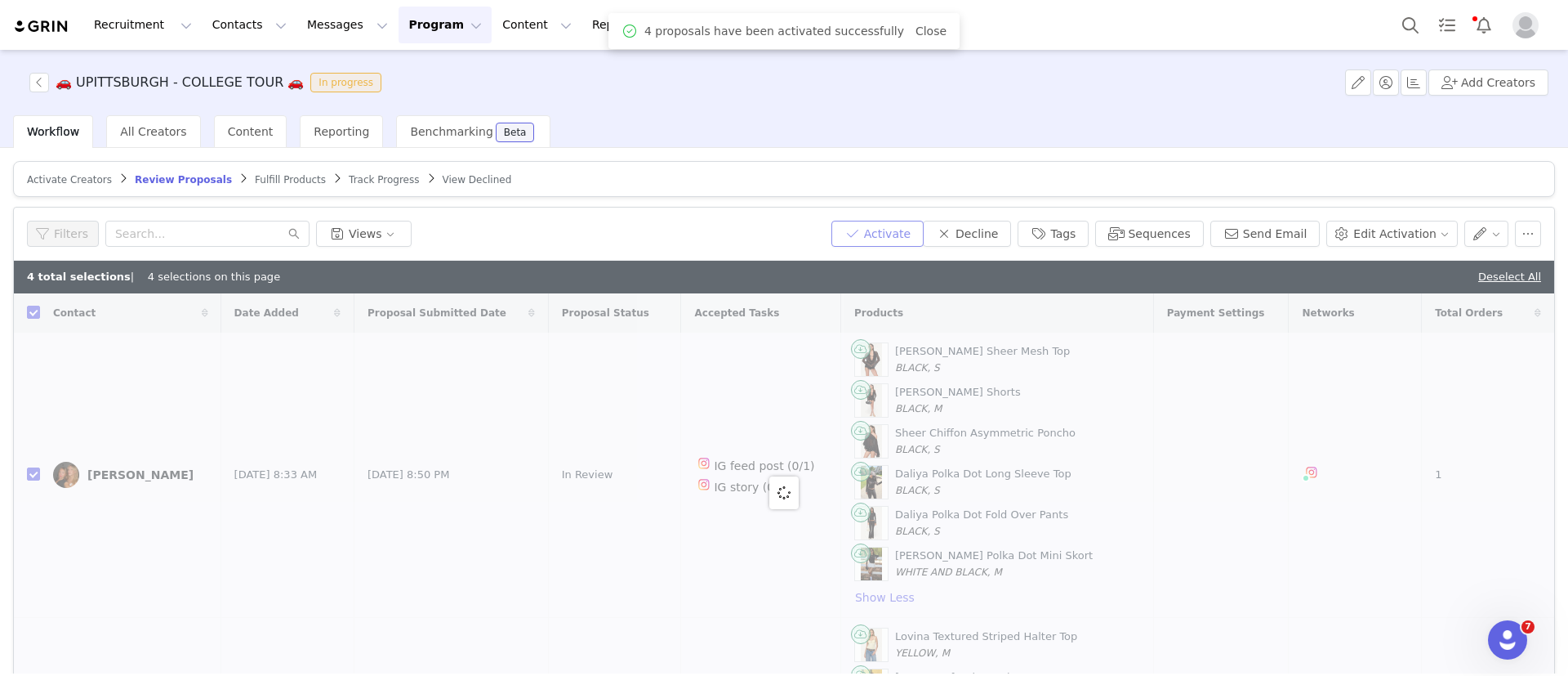
checkbox input "false"
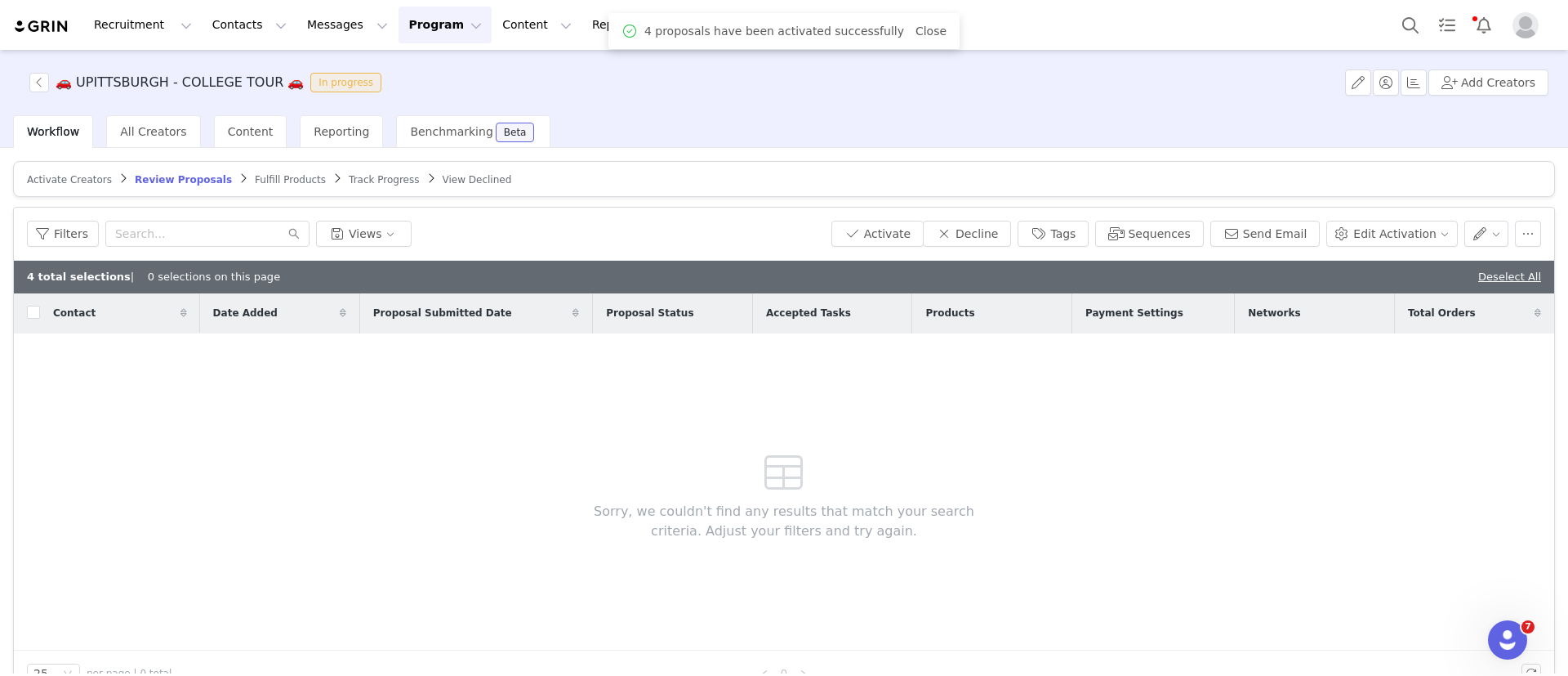
click at [255, 177] on span "Fulfill Products" at bounding box center [290, 179] width 71 height 11
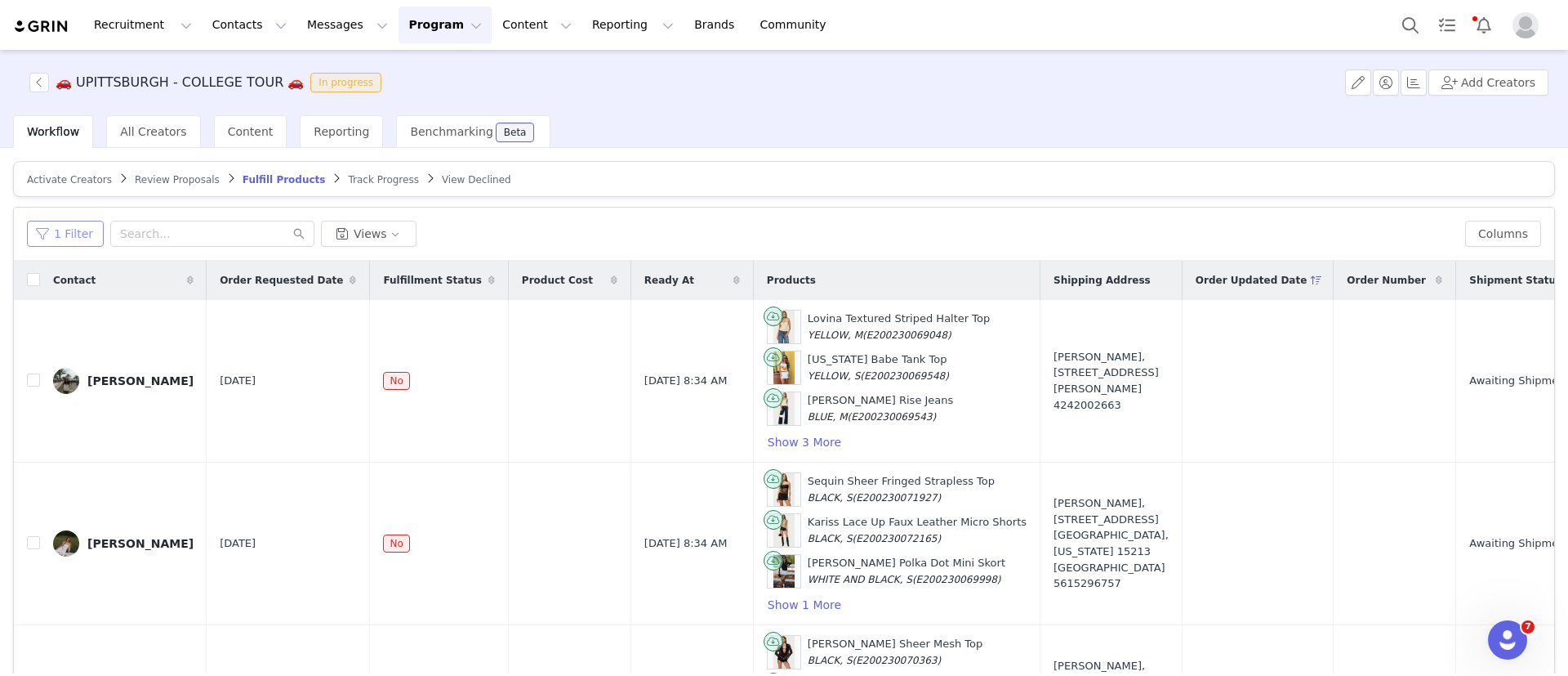
click at [60, 239] on button "1 Filter" at bounding box center [65, 234] width 77 height 26
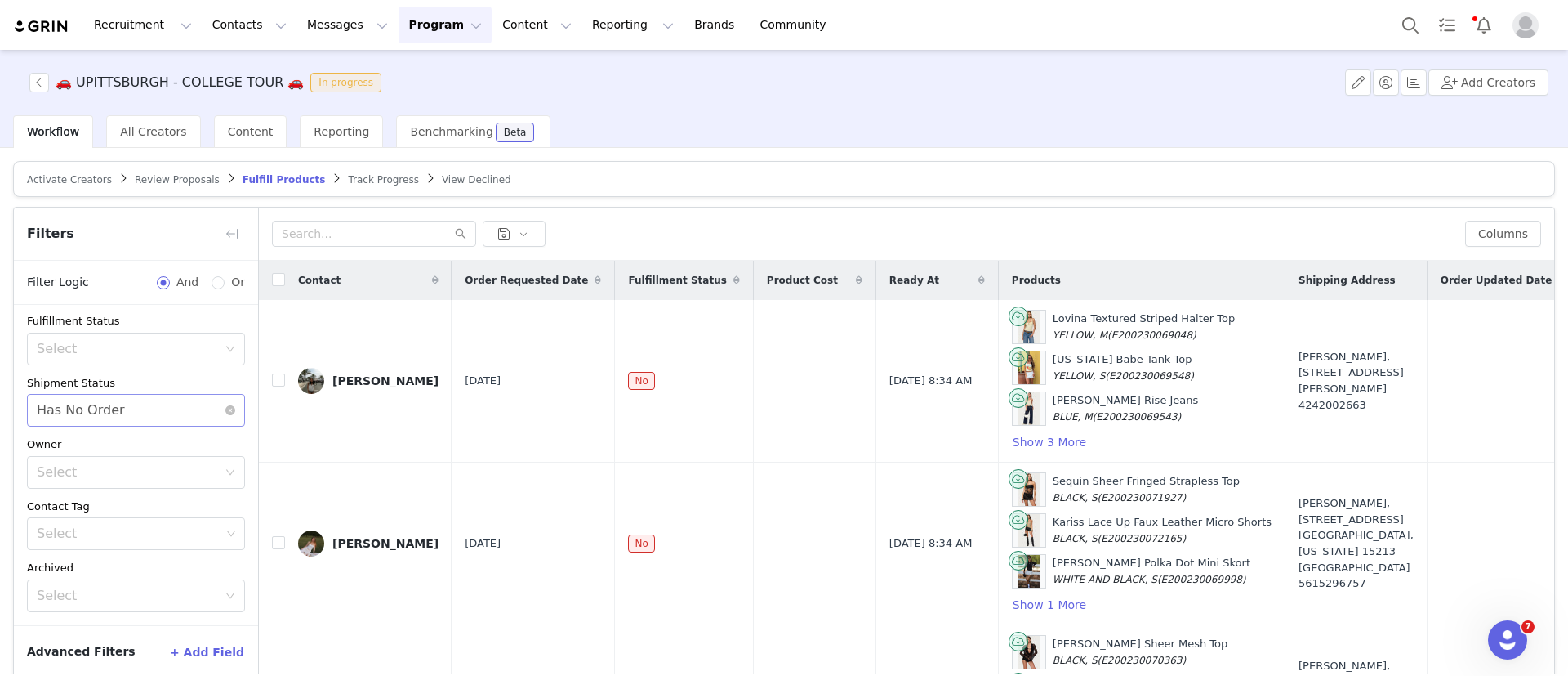
scroll to position [77, 0]
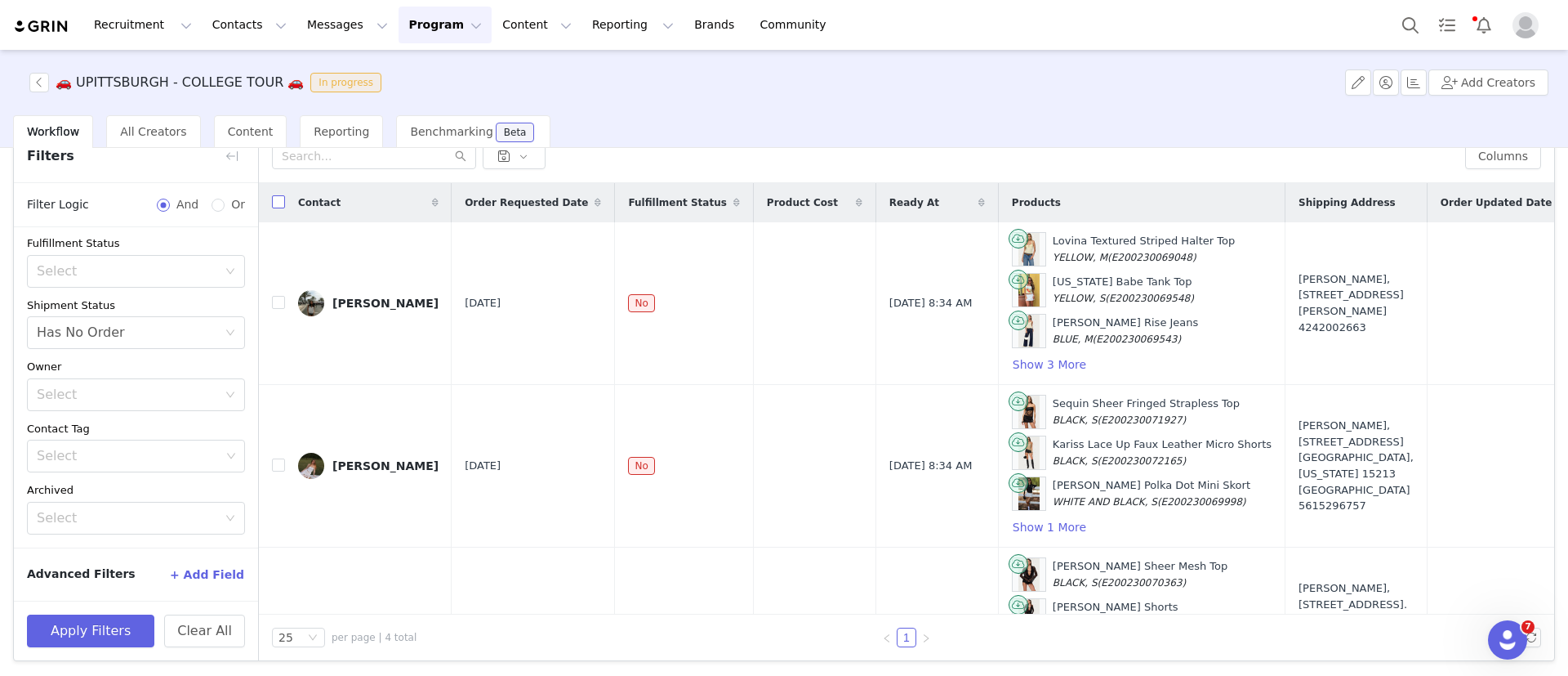
click at [282, 204] on input "checkbox" at bounding box center [278, 201] width 13 height 13
checkbox input "true"
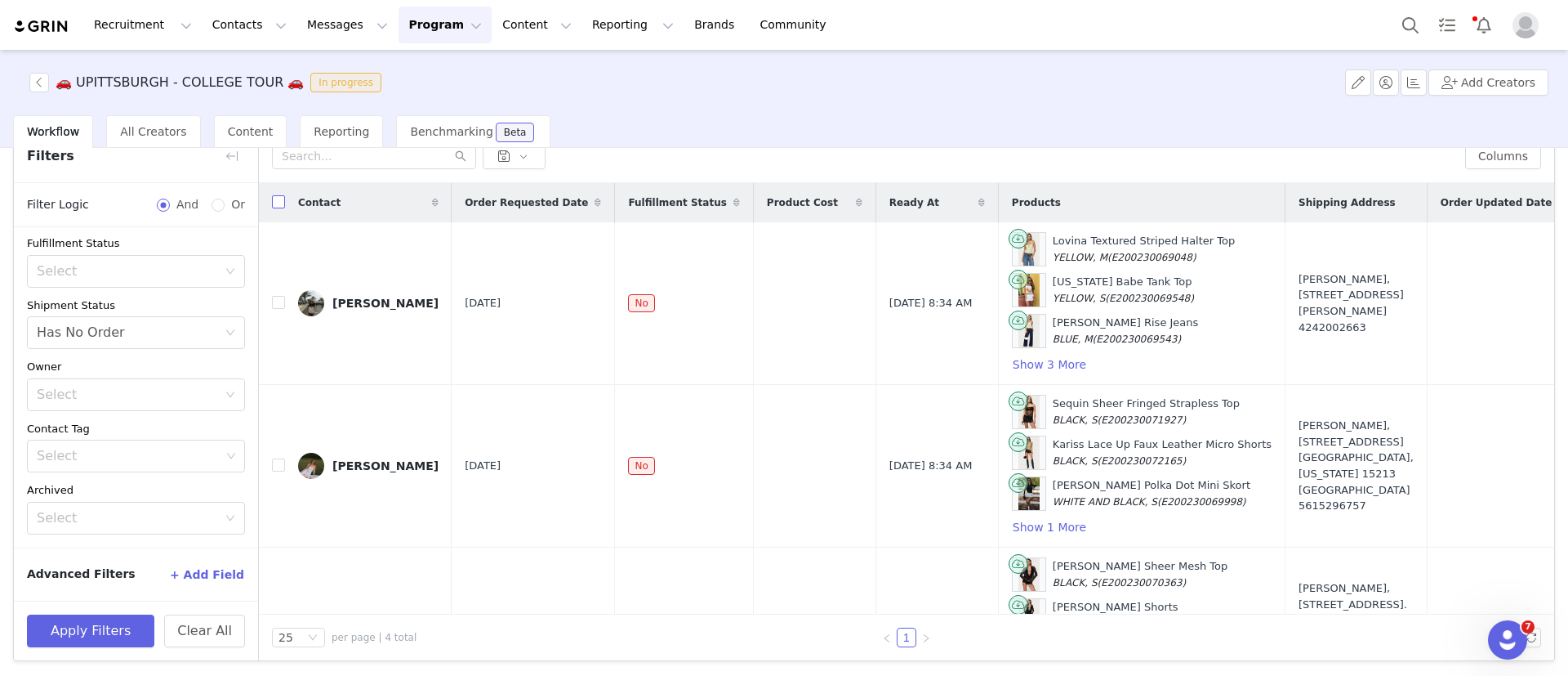
checkbox input "true"
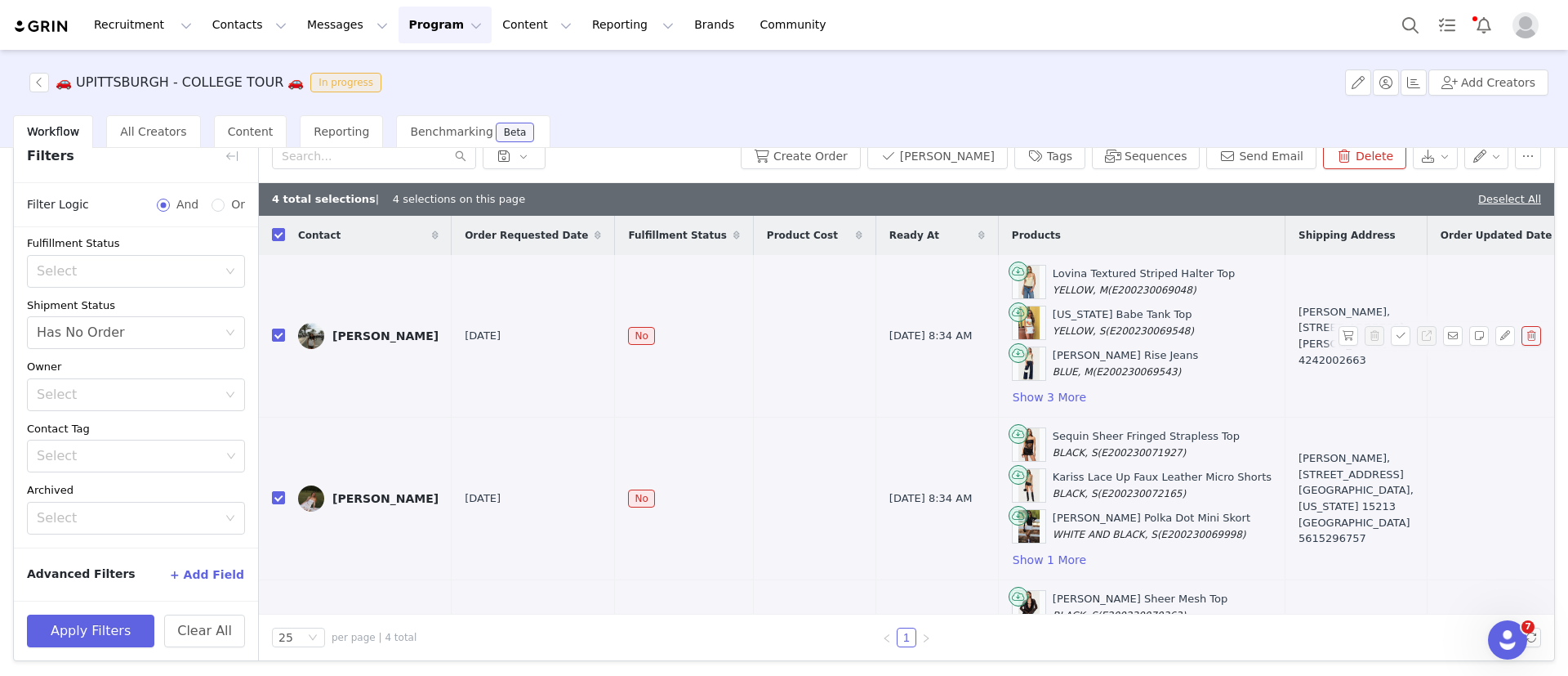
scroll to position [0, 0]
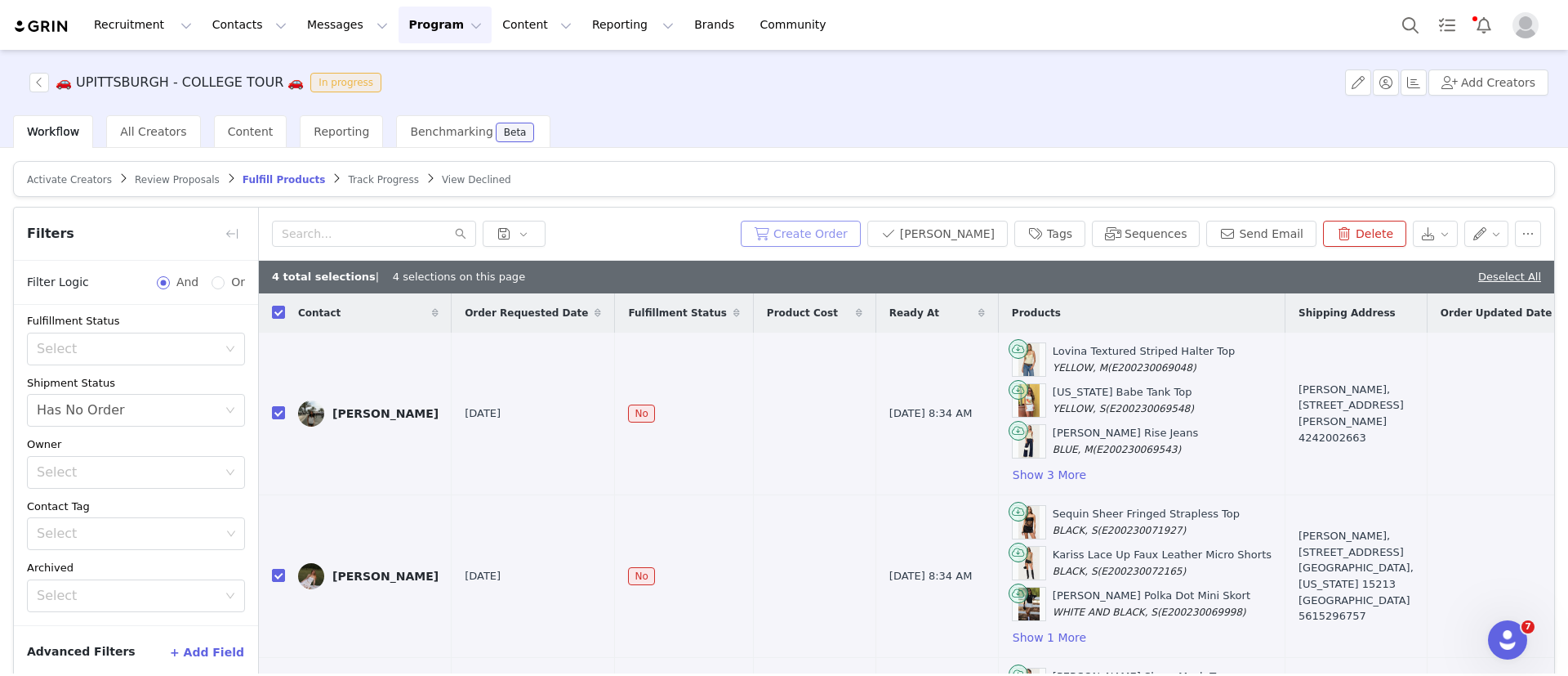
click at [836, 235] on button "Create Order" at bounding box center [801, 234] width 120 height 26
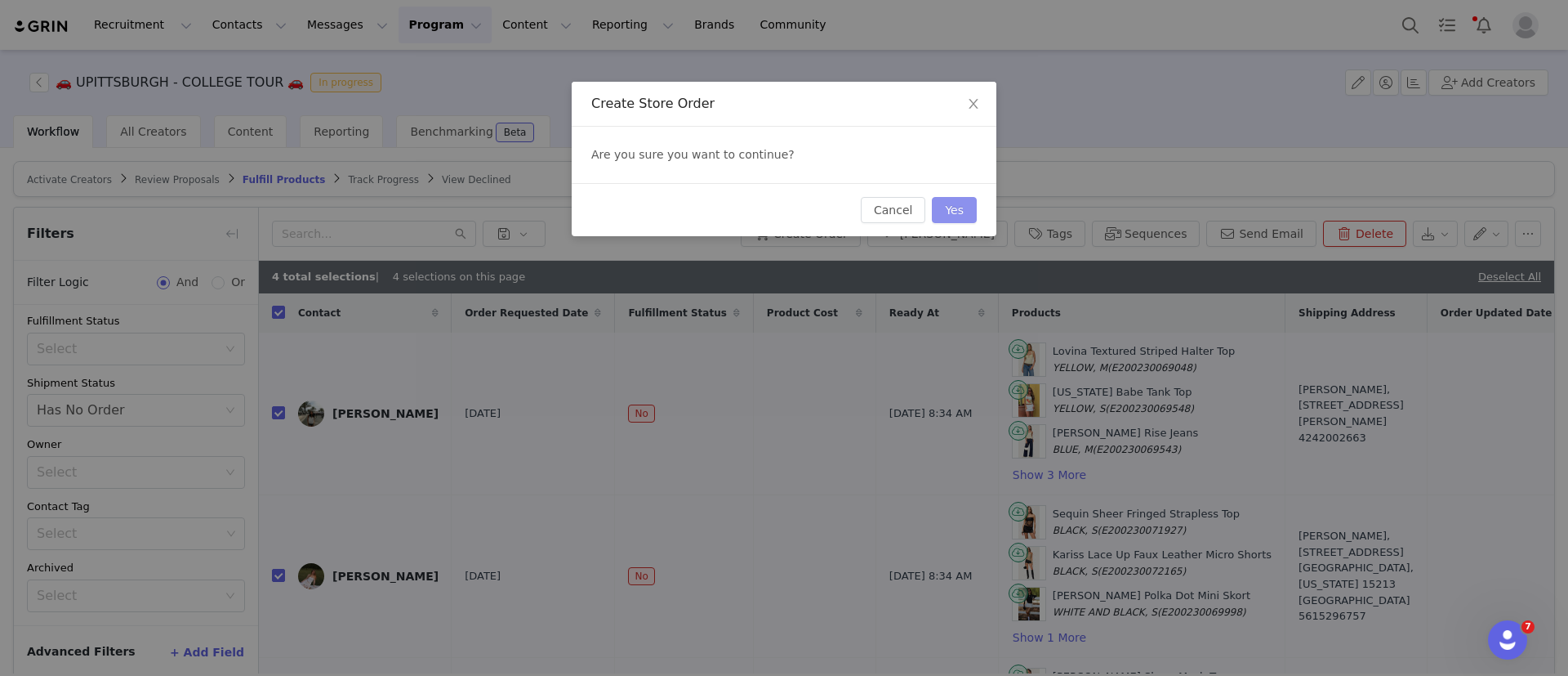
click at [943, 202] on button "Yes" at bounding box center [954, 210] width 45 height 26
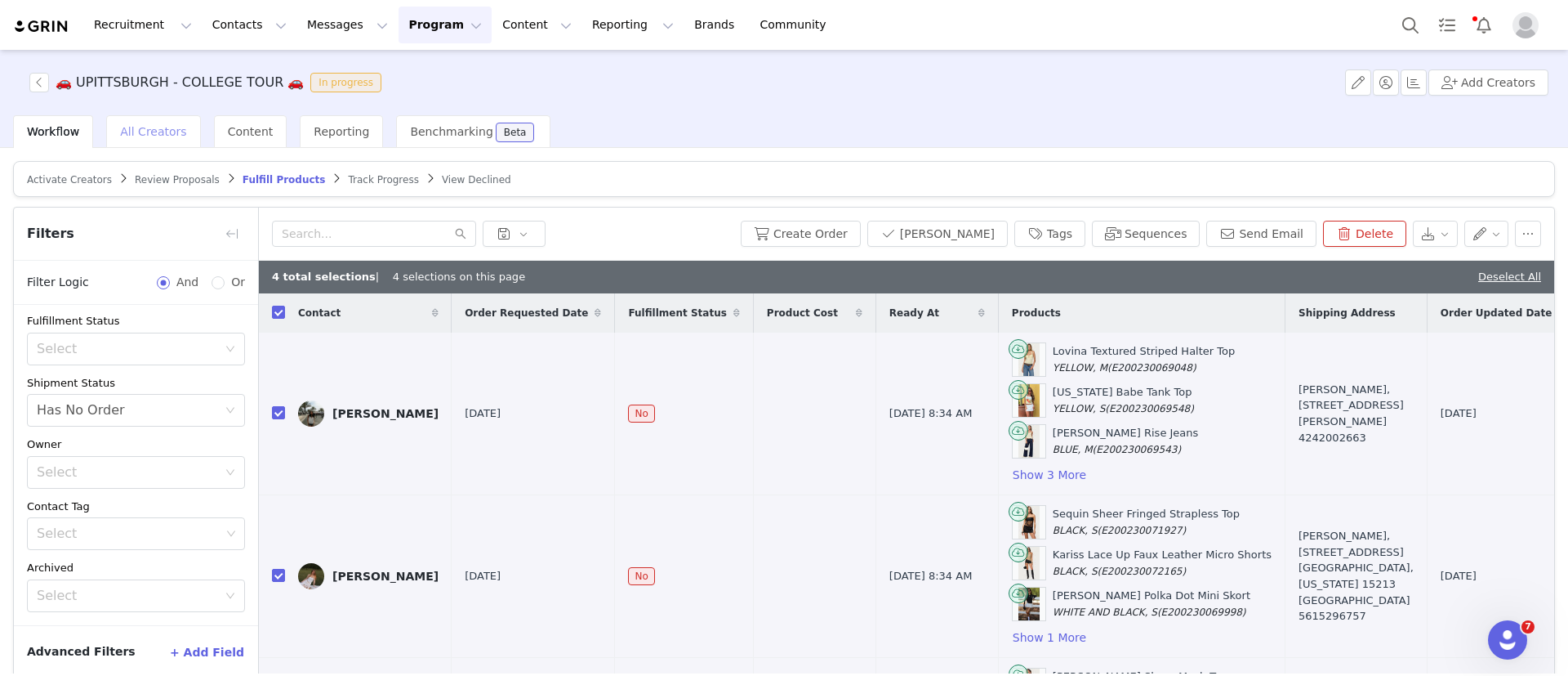
click at [127, 135] on span "All Creators" at bounding box center [153, 132] width 66 height 13
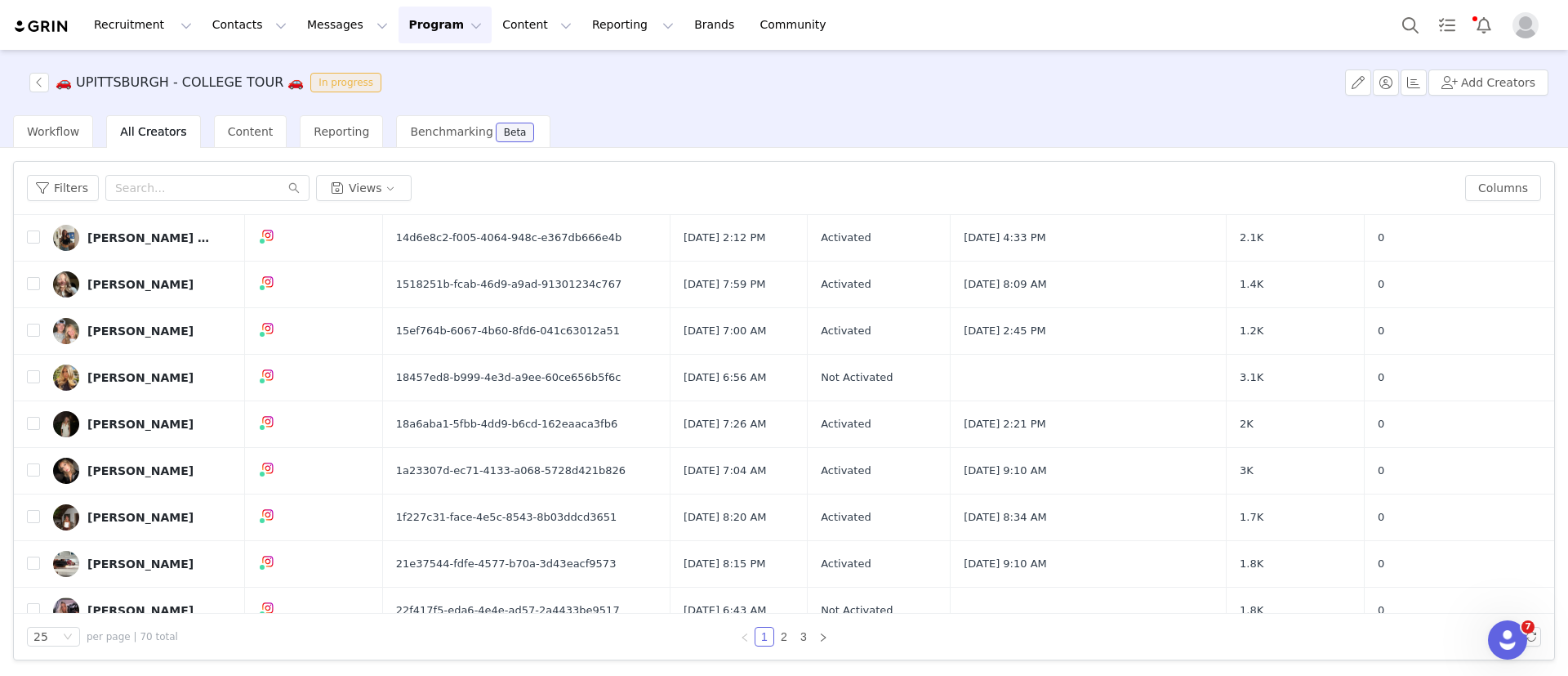
scroll to position [342, 0]
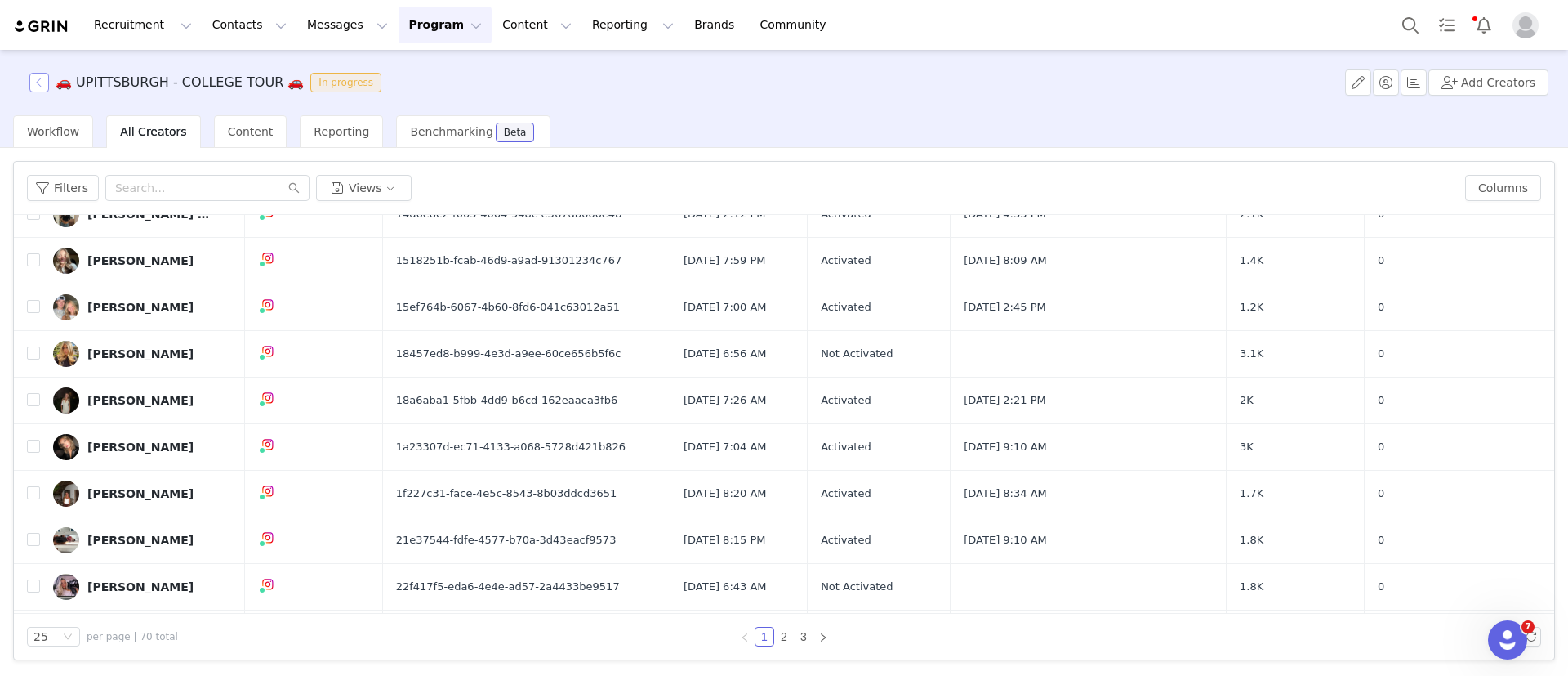
click at [45, 78] on button "button" at bounding box center [39, 82] width 19 height 19
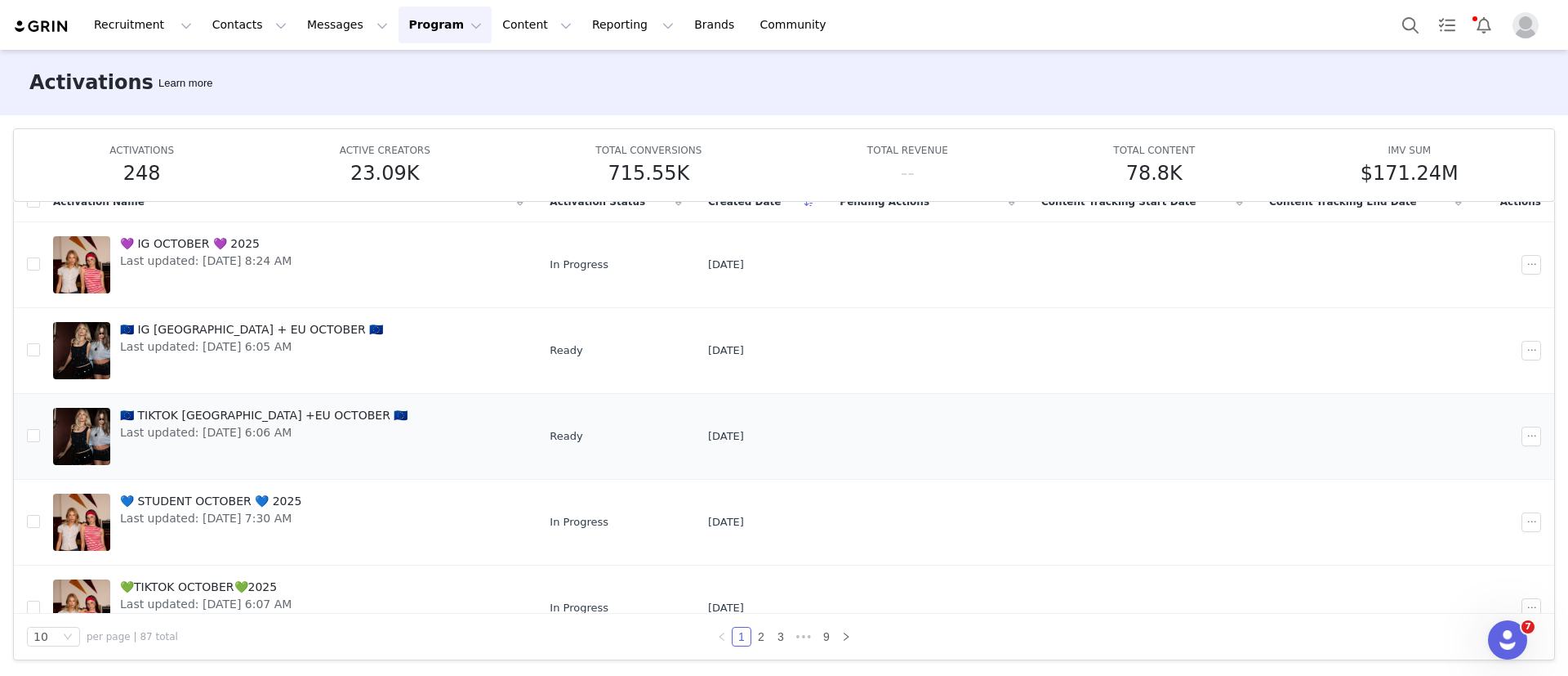
scroll to position [466, 0]
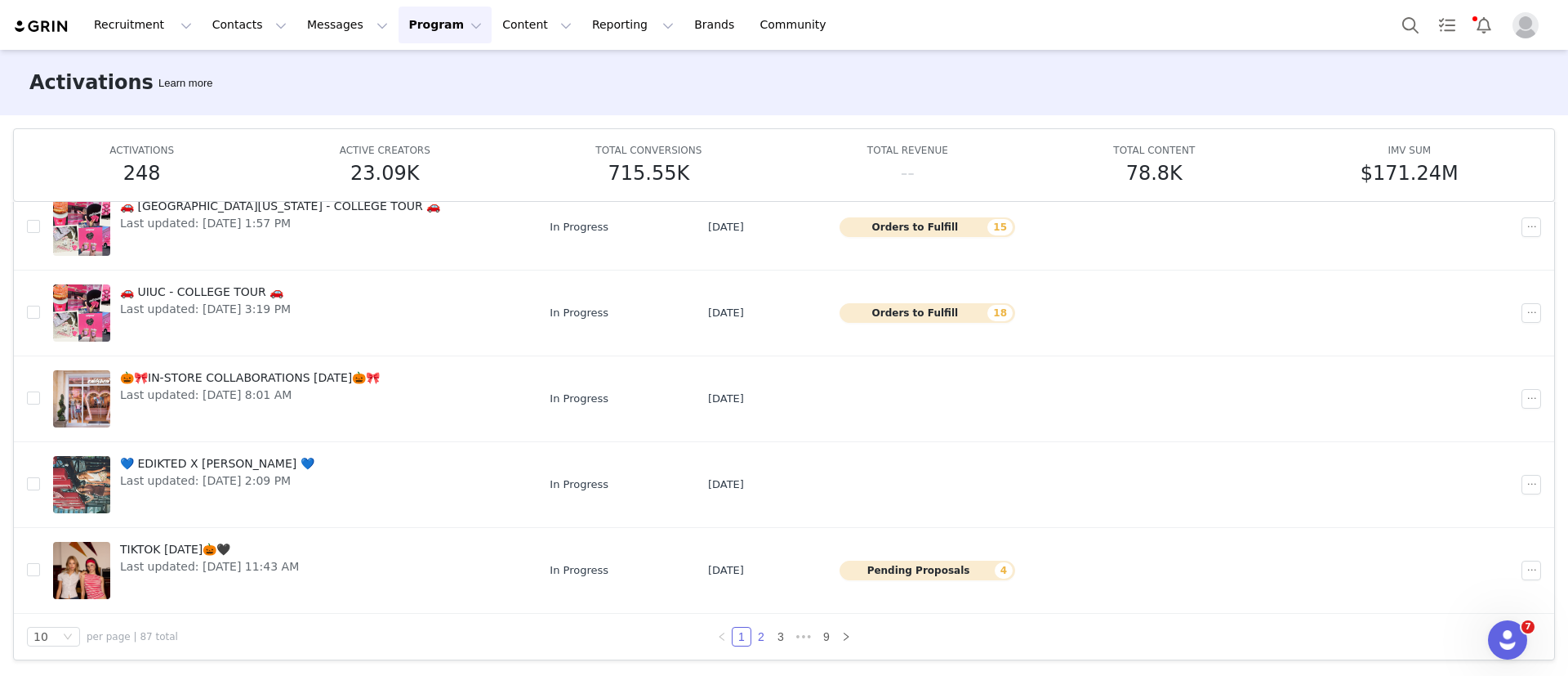
click at [752, 635] on link "2" at bounding box center [761, 637] width 18 height 18
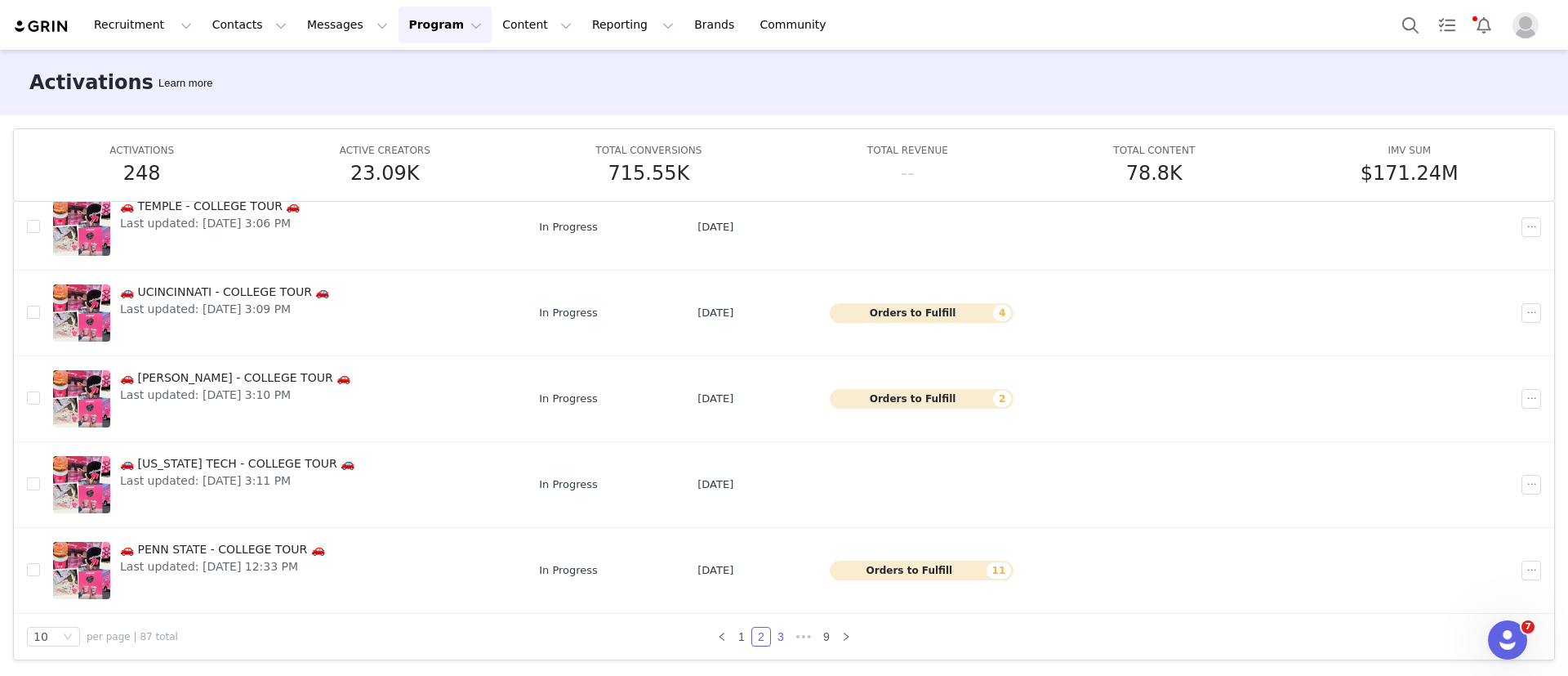
click at [772, 636] on link "3" at bounding box center [781, 637] width 18 height 18
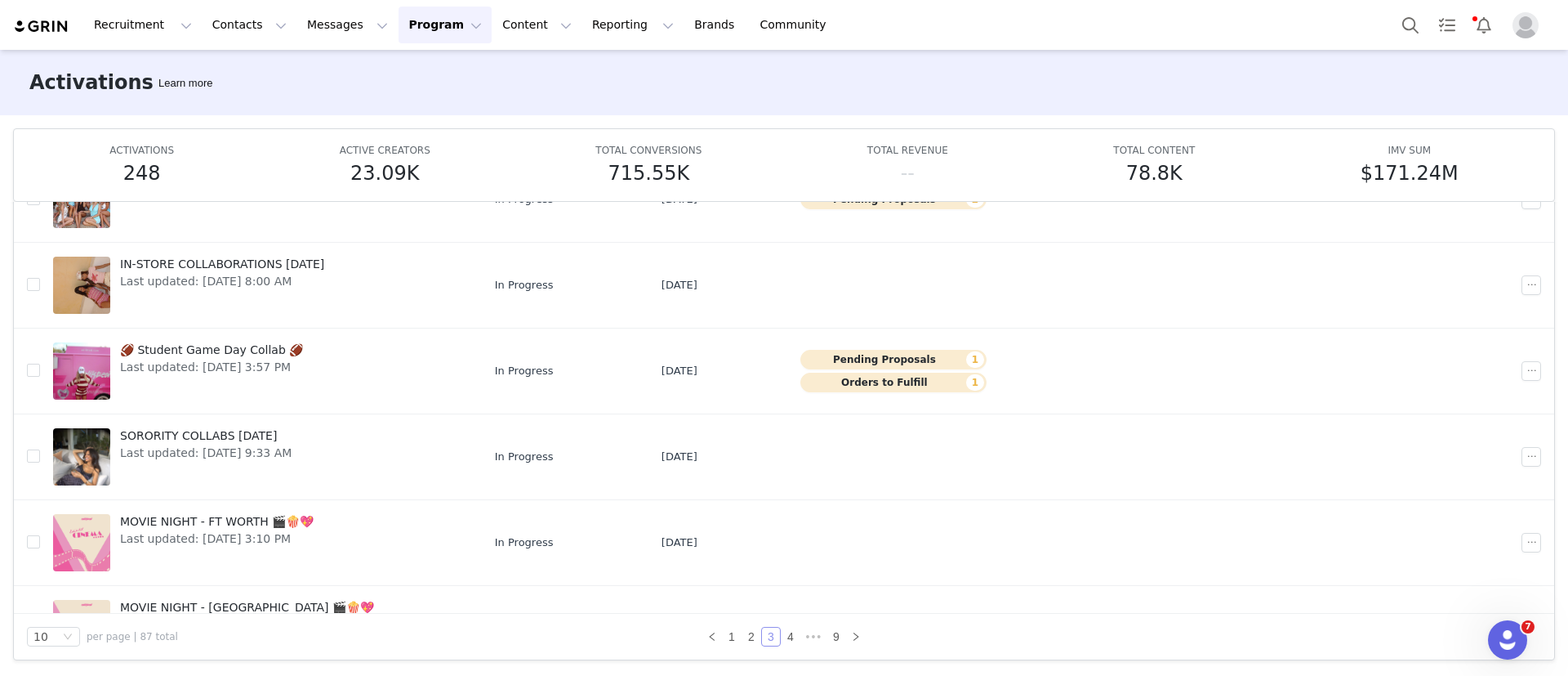
scroll to position [445, 0]
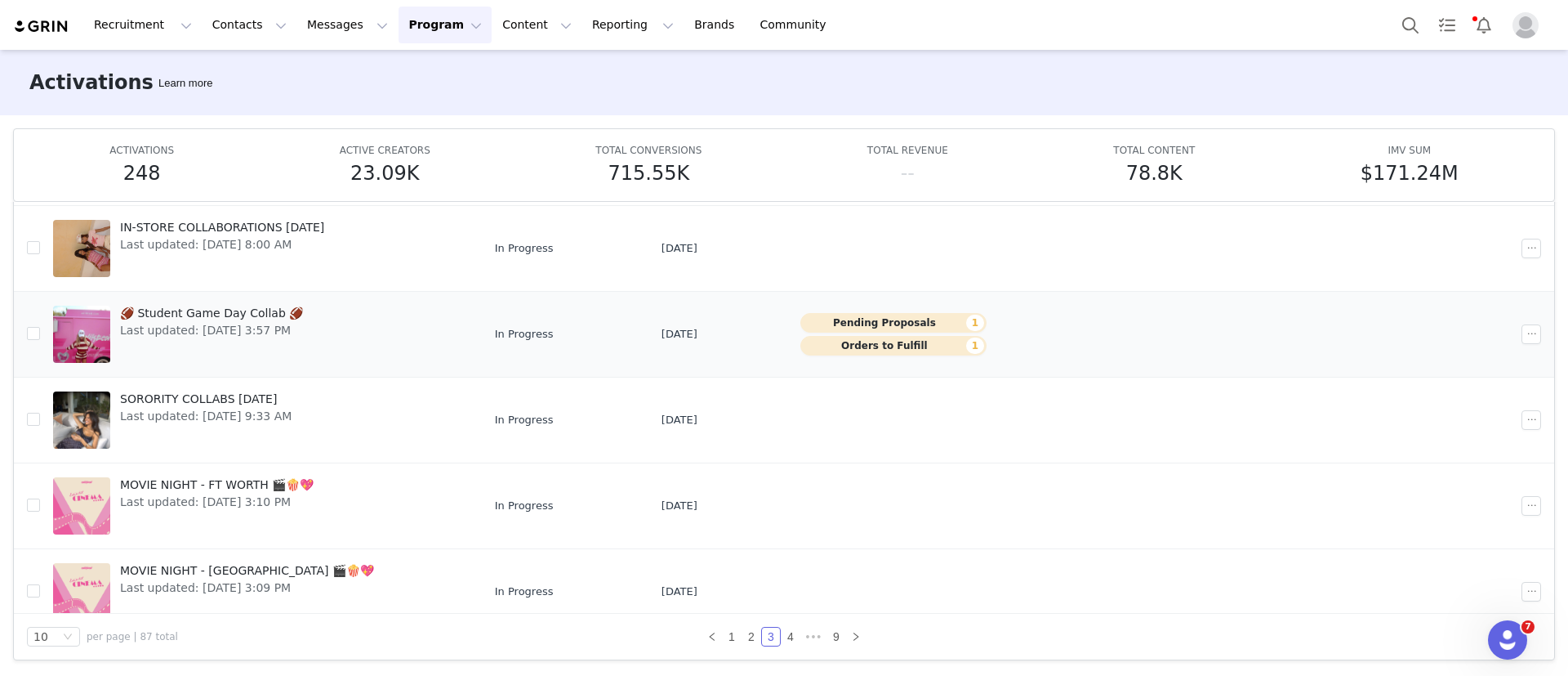
click at [362, 325] on link "🏈 Student Game Day Collab 🏈 Last updated: Aug 31, 2025 3:57 PM" at bounding box center [261, 334] width 415 height 65
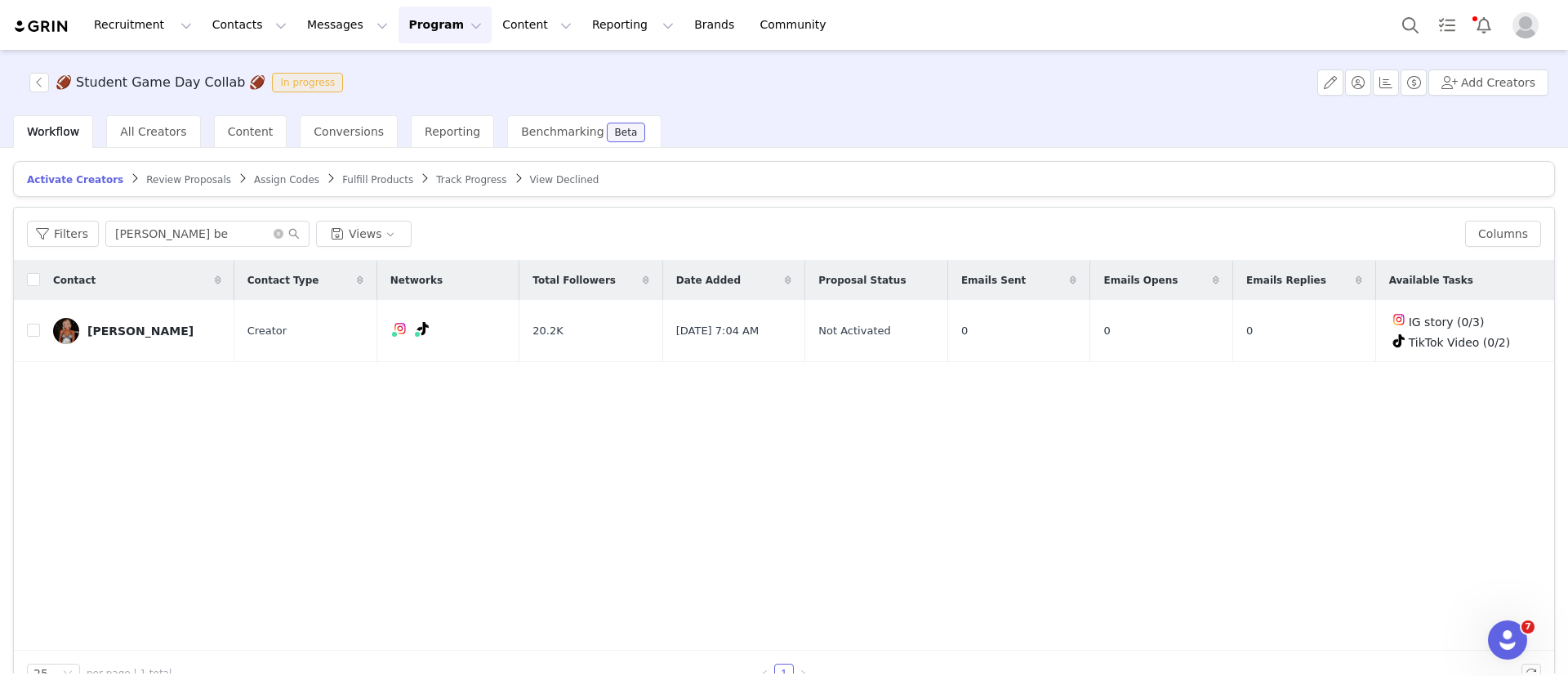
click at [176, 180] on span "Review Proposals" at bounding box center [188, 179] width 85 height 11
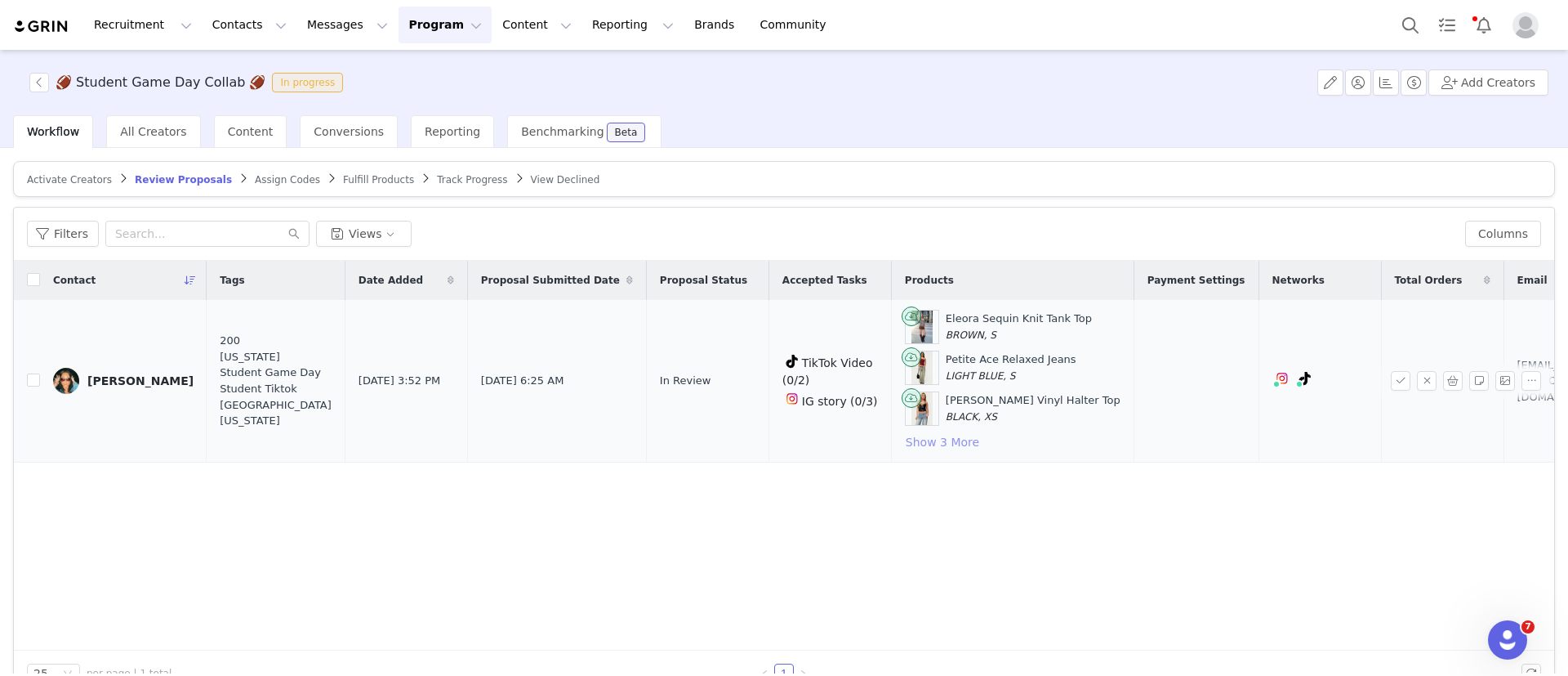
click at [905, 444] on button "Show 3 More" at bounding box center [943, 441] width 75 height 19
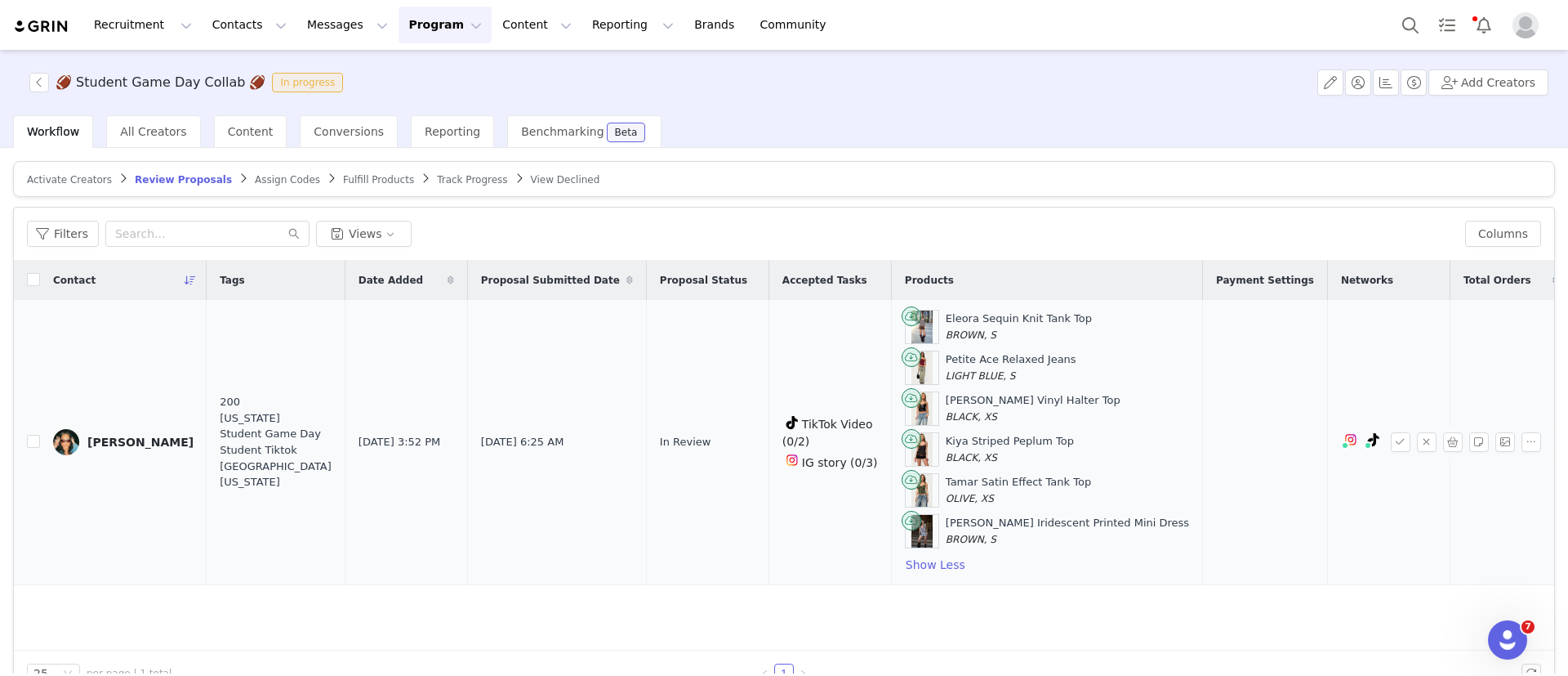
click at [394, 498] on td "Sep 18, 2025 3:52 PM" at bounding box center [405, 442] width 122 height 285
click at [98, 448] on link "[PERSON_NAME]" at bounding box center [123, 442] width 141 height 26
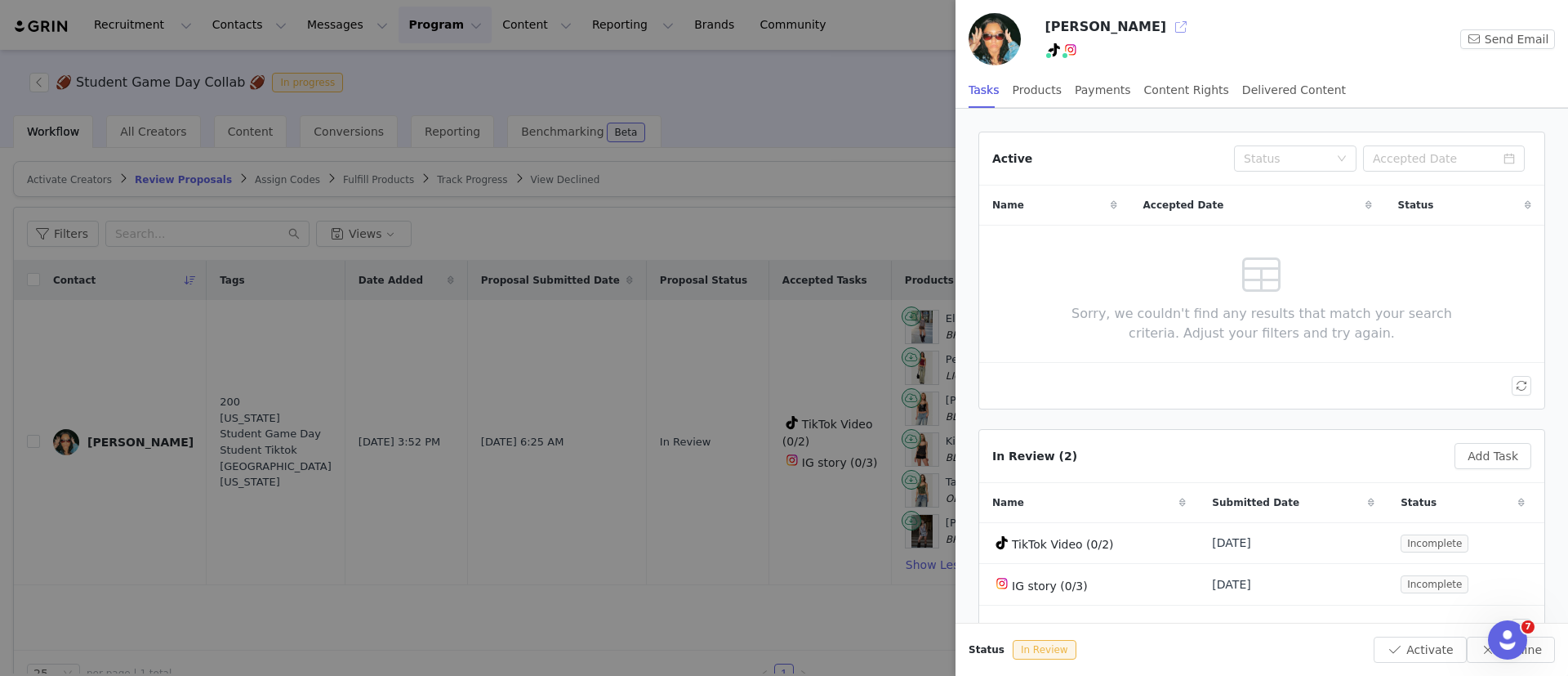
click at [1168, 25] on button "button" at bounding box center [1181, 27] width 26 height 26
click at [696, 189] on div at bounding box center [784, 338] width 1568 height 676
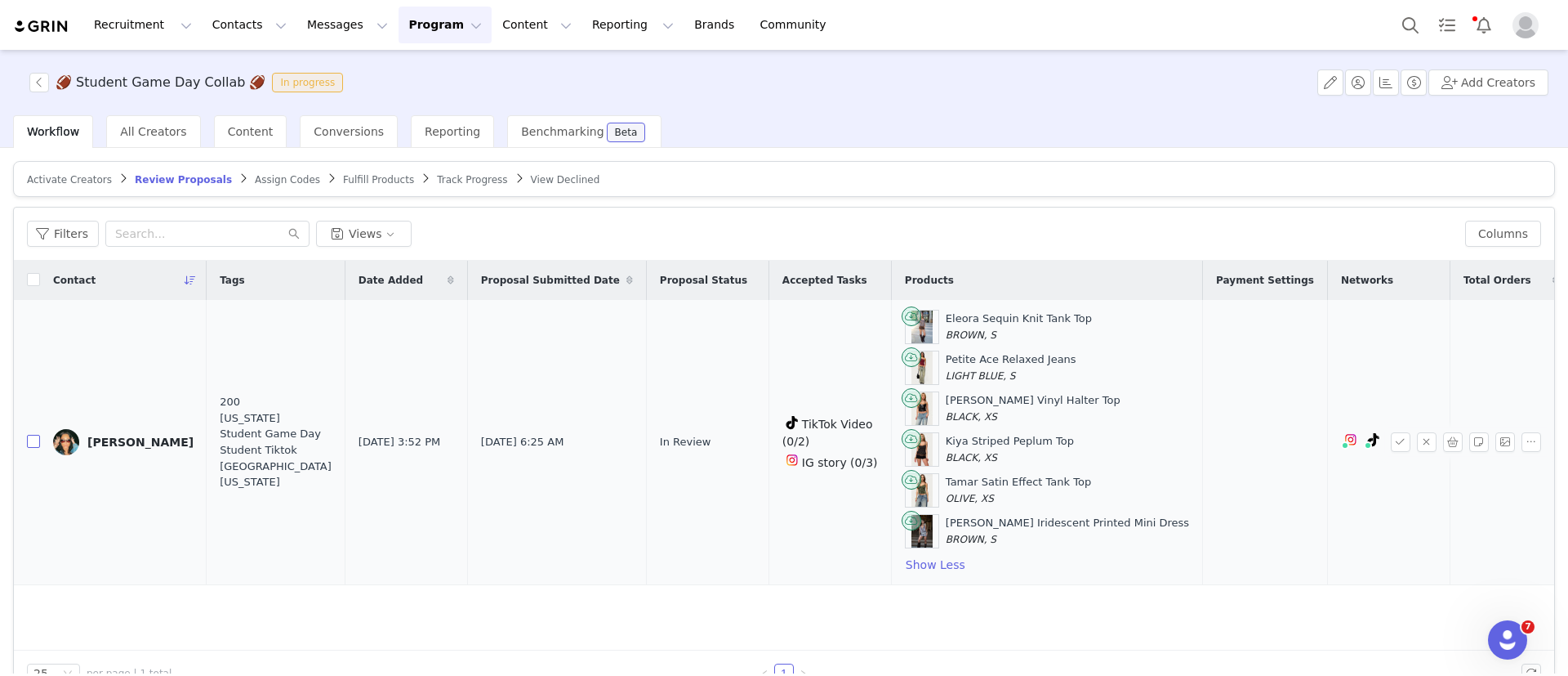
click at [38, 442] on input "checkbox" at bounding box center [33, 441] width 13 height 13
checkbox input "true"
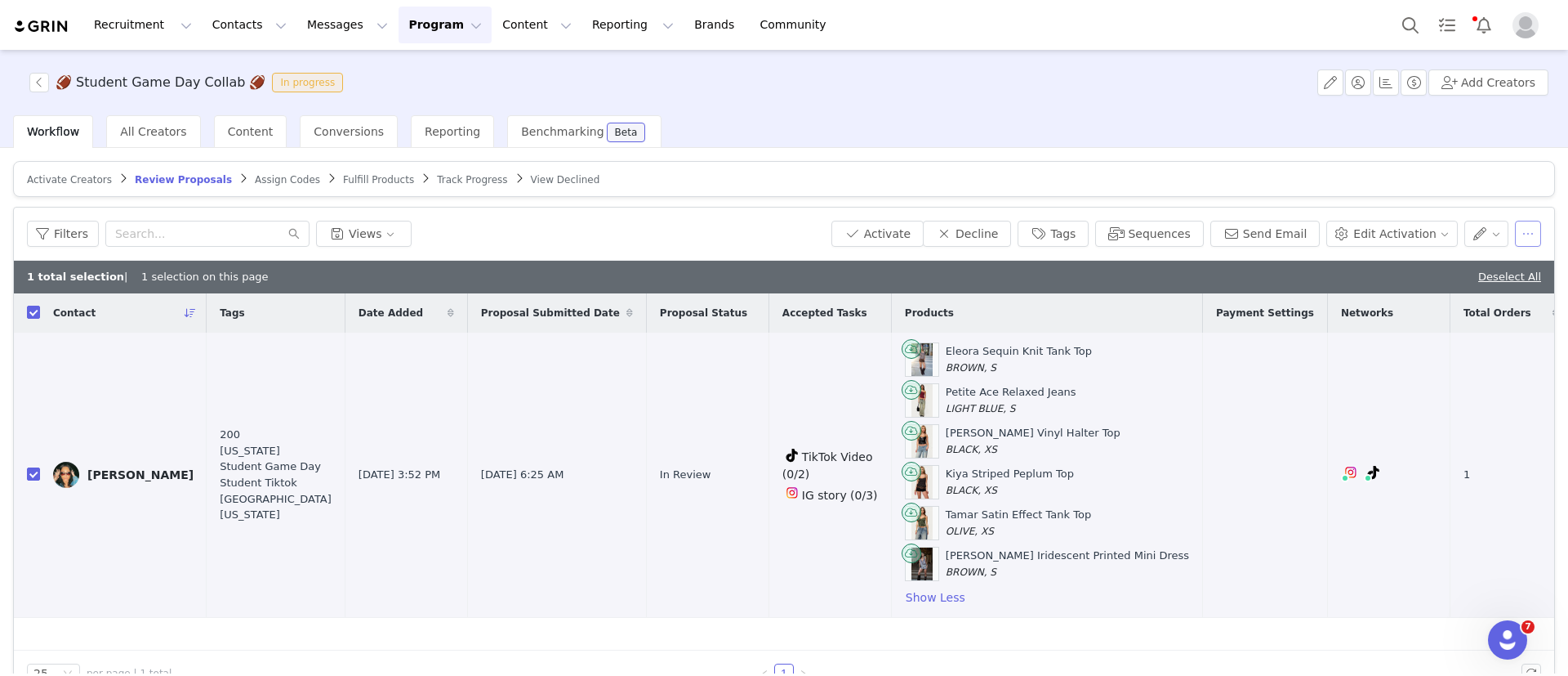
click at [1516, 239] on button "button" at bounding box center [1528, 234] width 26 height 26
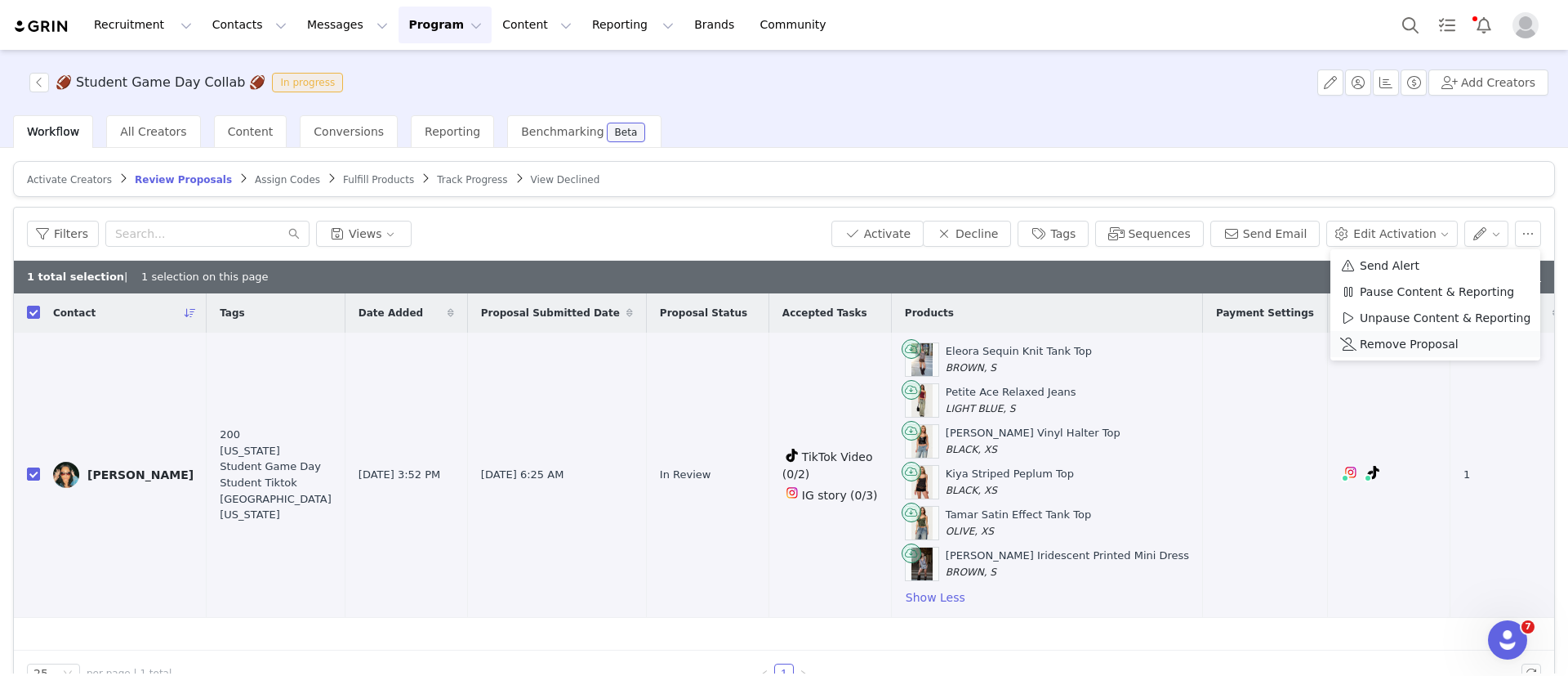
click at [1451, 340] on div "Remove Proposal" at bounding box center [1435, 344] width 190 height 18
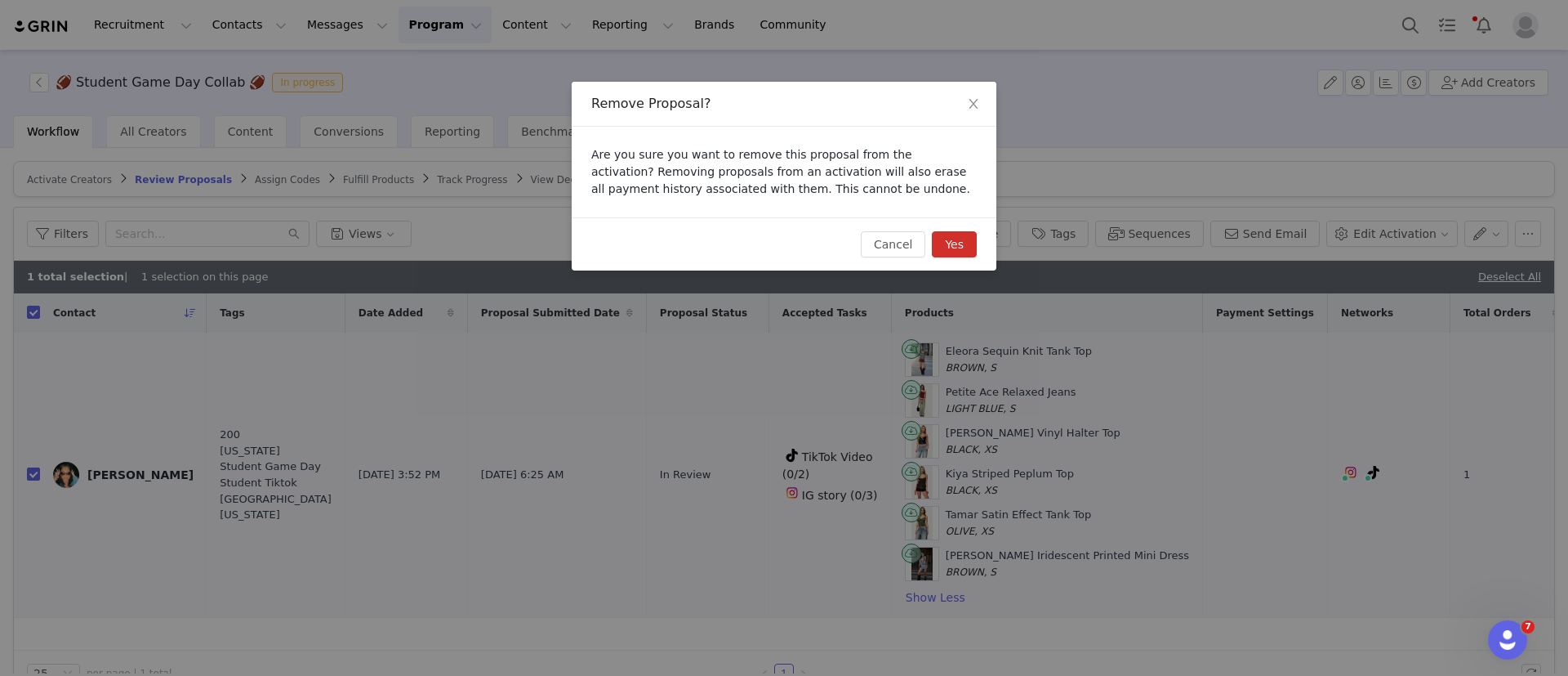
click at [959, 246] on button "Yes" at bounding box center [954, 245] width 45 height 26
checkbox input "false"
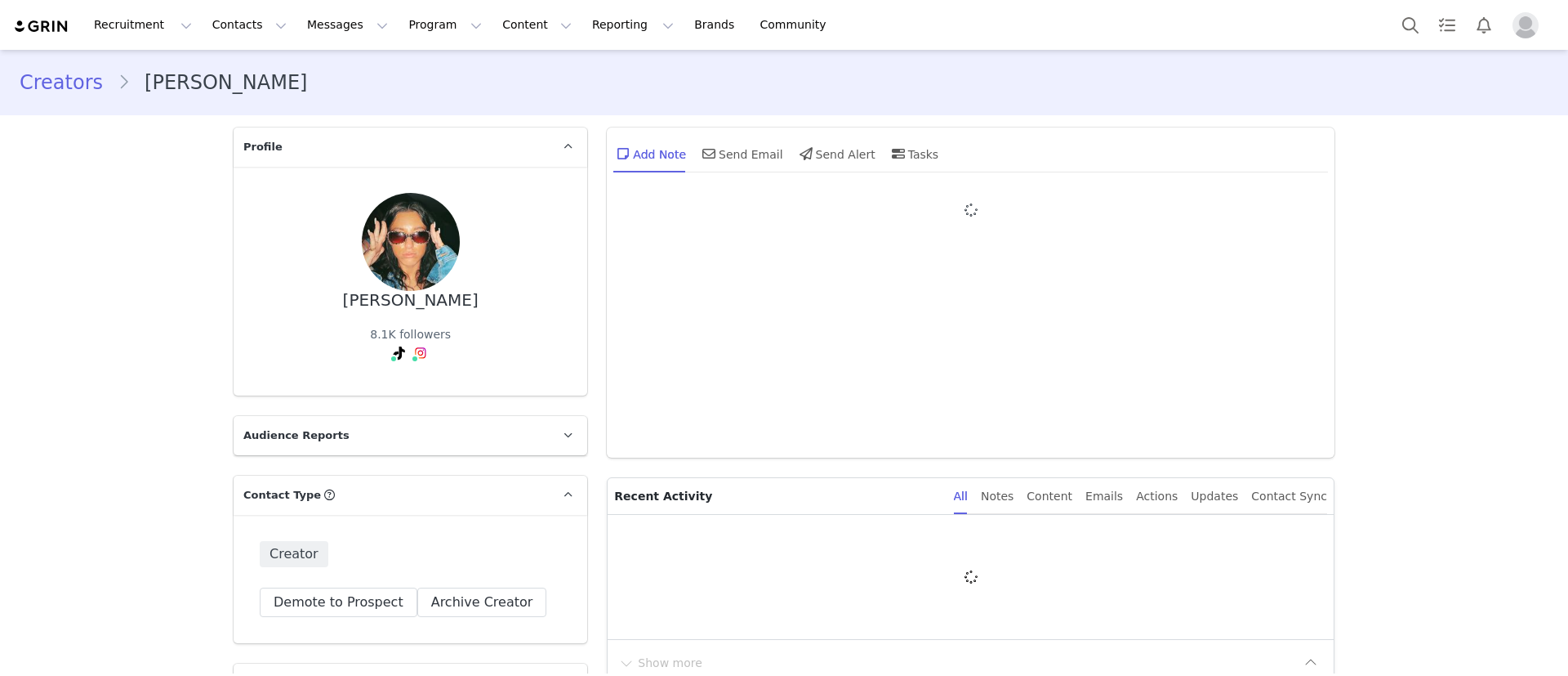
type input "+1 ([GEOGRAPHIC_DATA])"
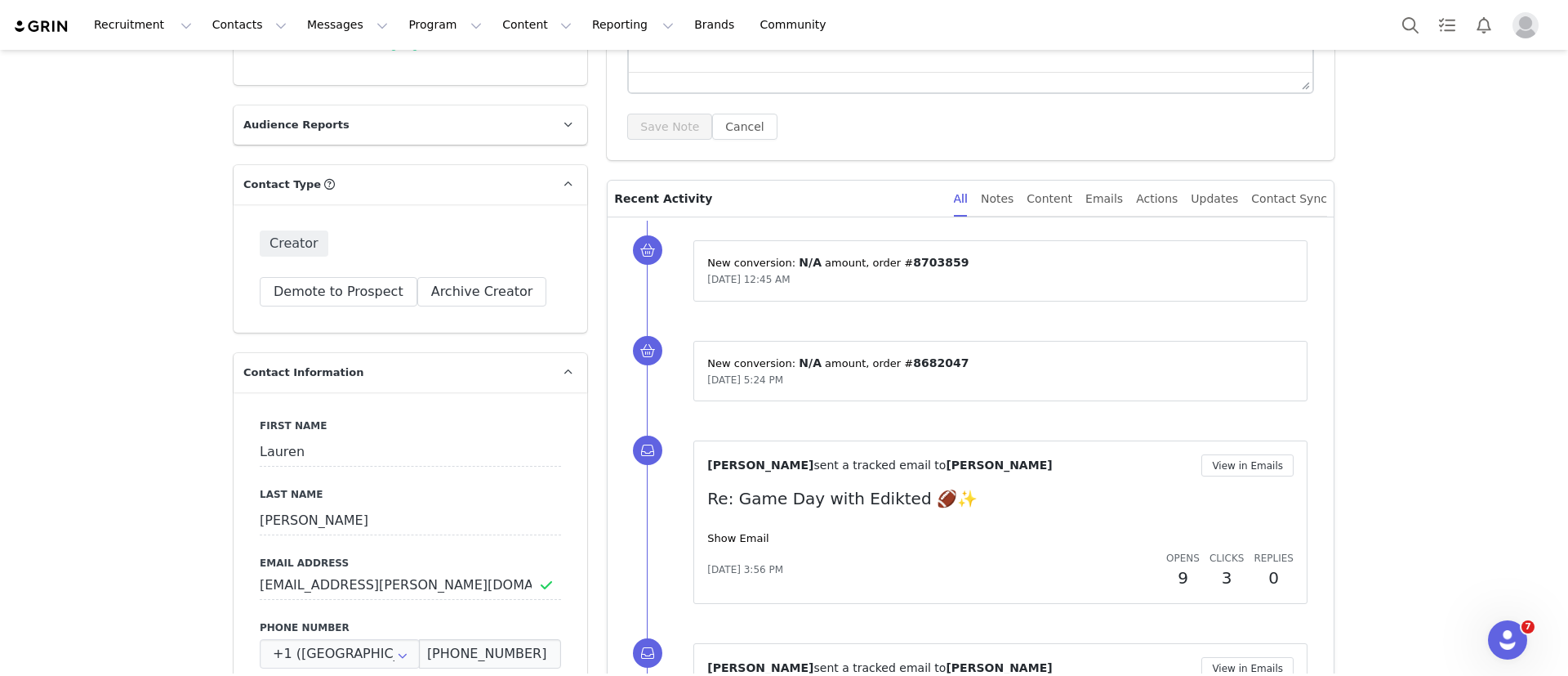
scroll to position [316, 0]
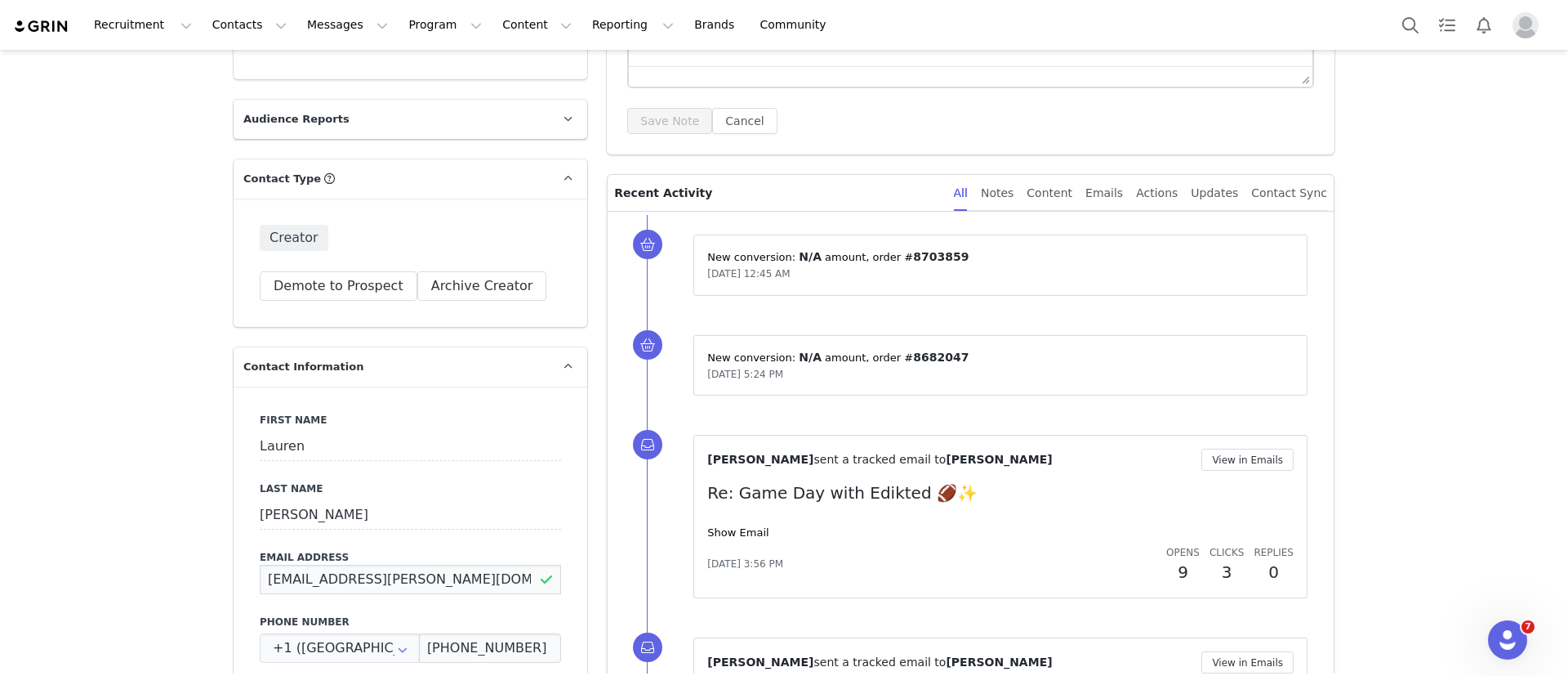
click at [380, 575] on input "[EMAIL_ADDRESS][PERSON_NAME][DOMAIN_NAME]" at bounding box center [411, 579] width 301 height 29
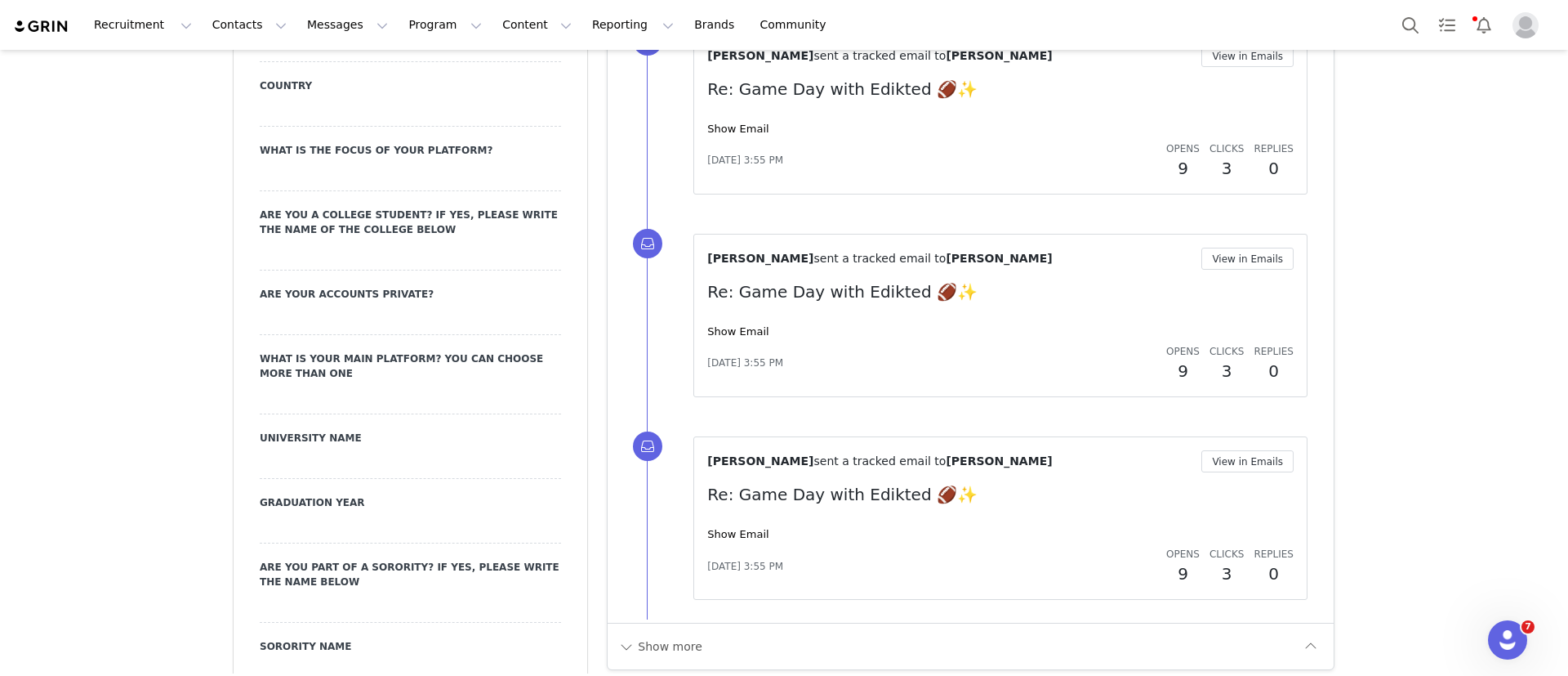
scroll to position [2351, 0]
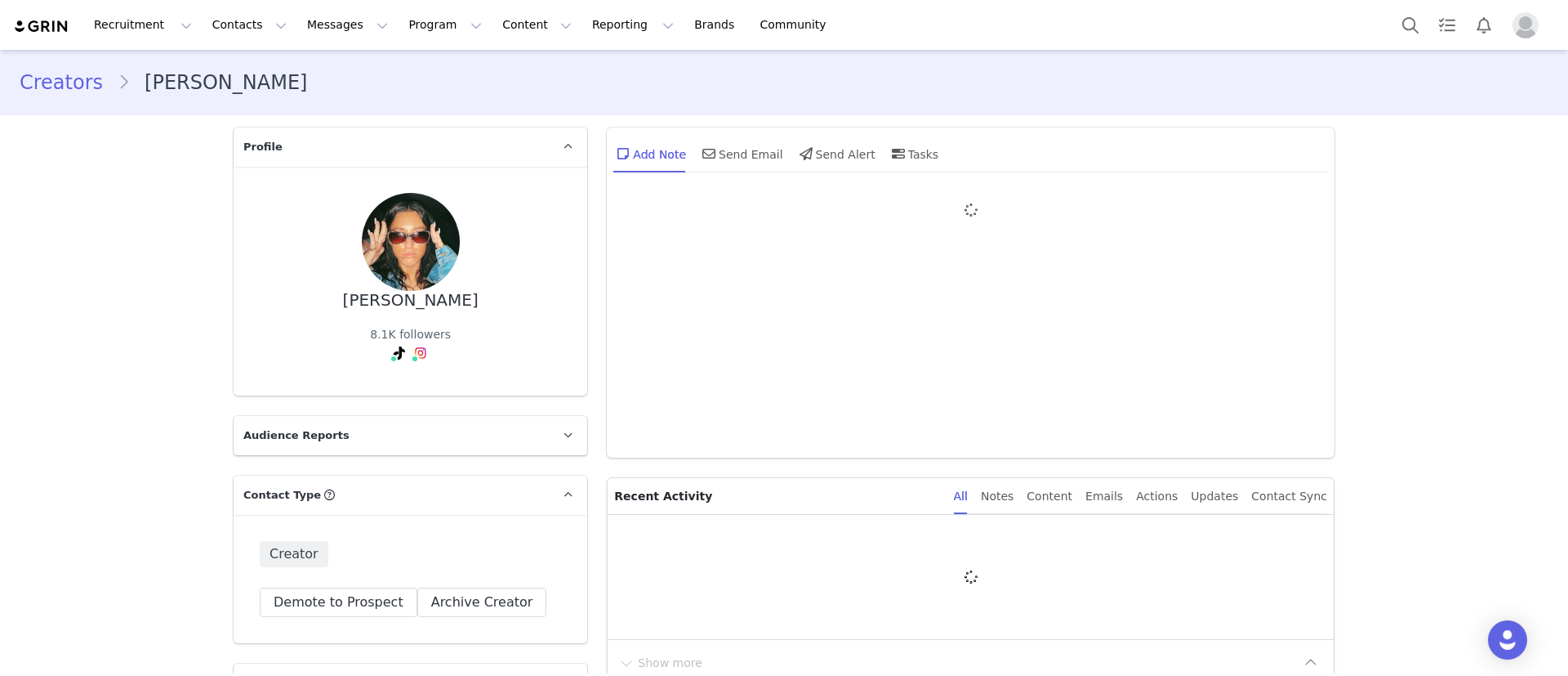
type input "+1 ([GEOGRAPHIC_DATA])"
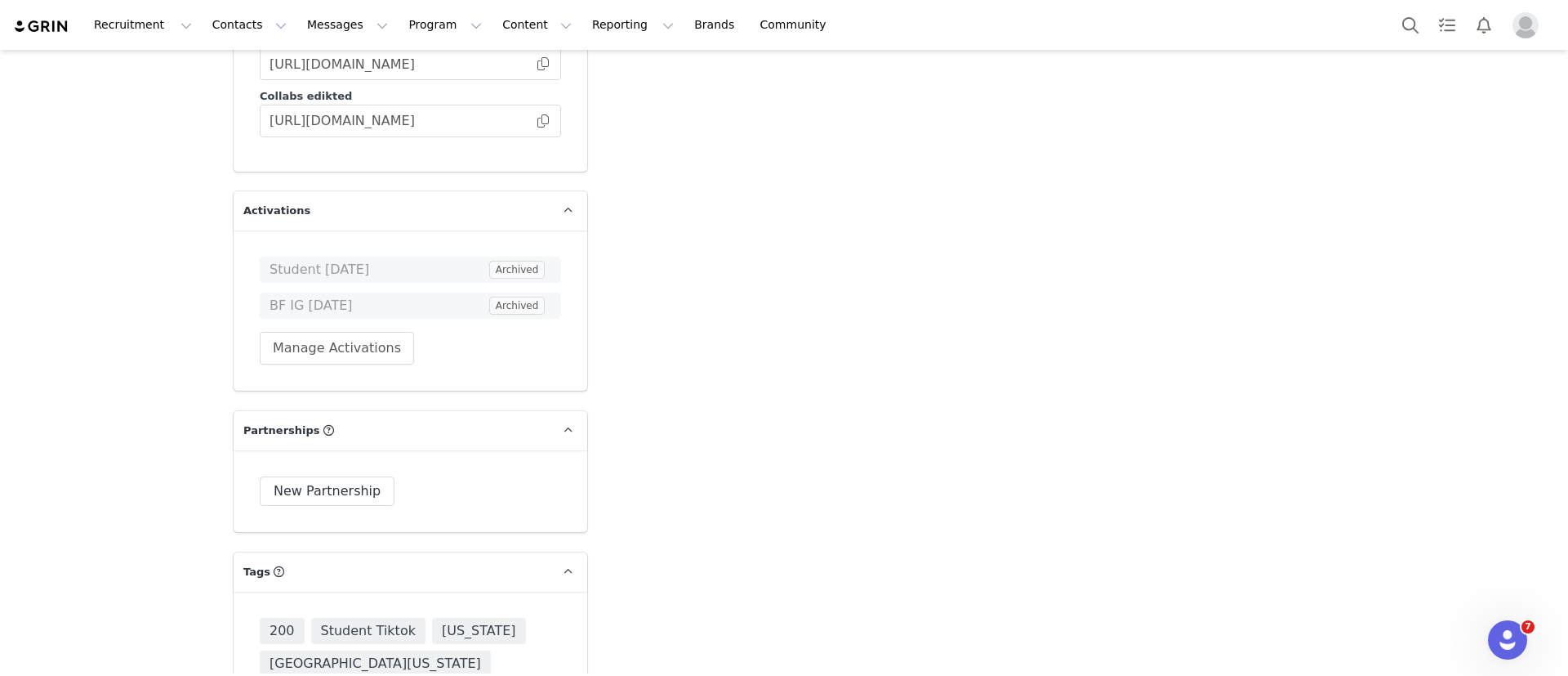
scroll to position [4359, 0]
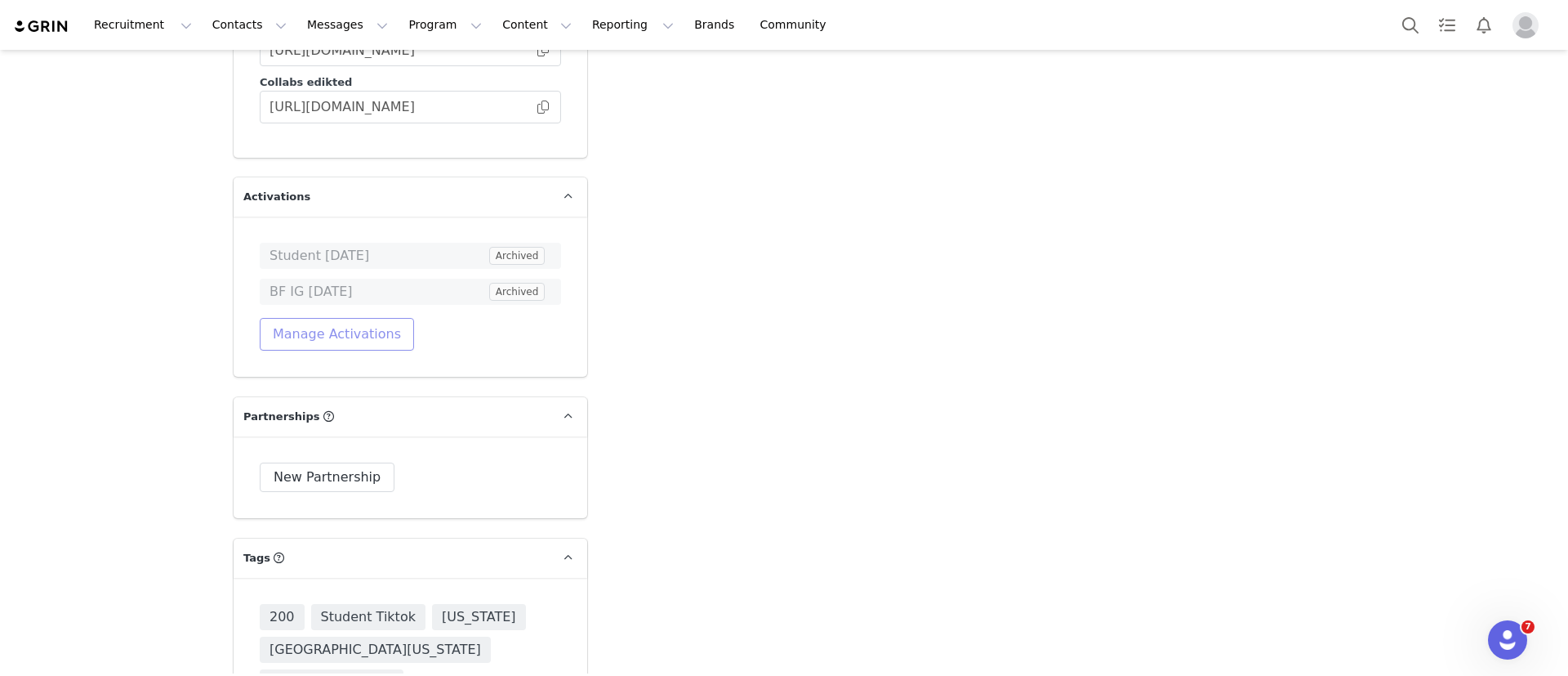
click at [311, 318] on button "Manage Activations" at bounding box center [337, 335] width 154 height 33
click at [319, 346] on div "Select Activation" at bounding box center [282, 352] width 159 height 25
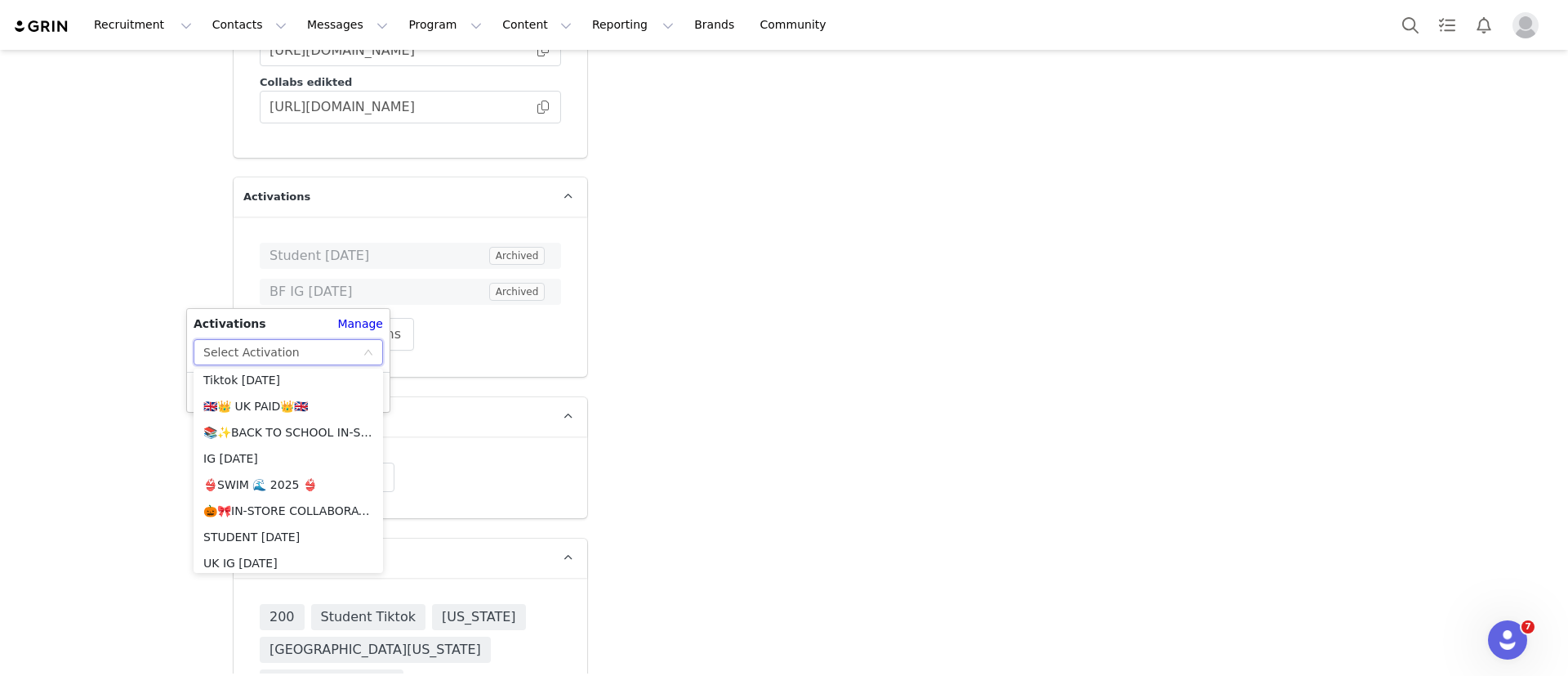
scroll to position [2078, 0]
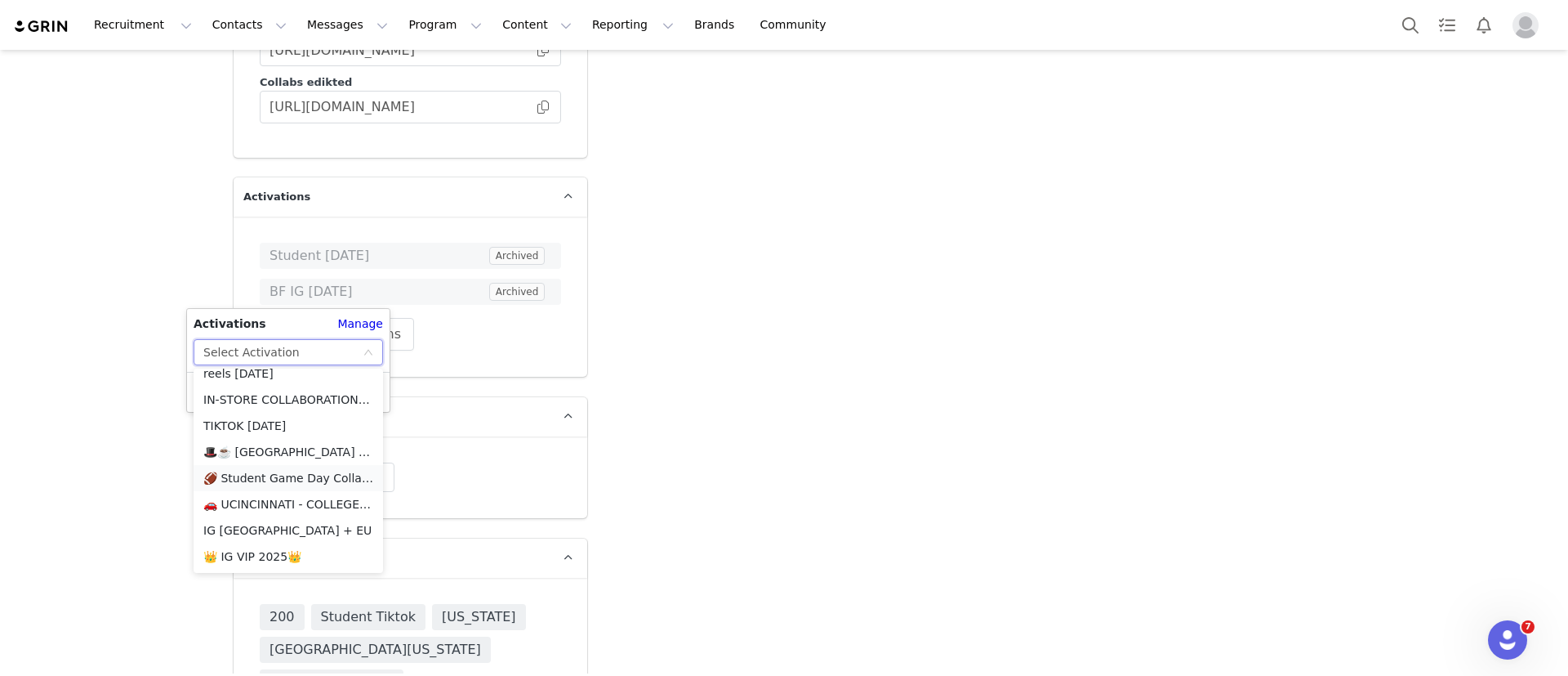
click at [290, 473] on li "🏈 Student Game Day Collab 🏈" at bounding box center [289, 478] width 189 height 26
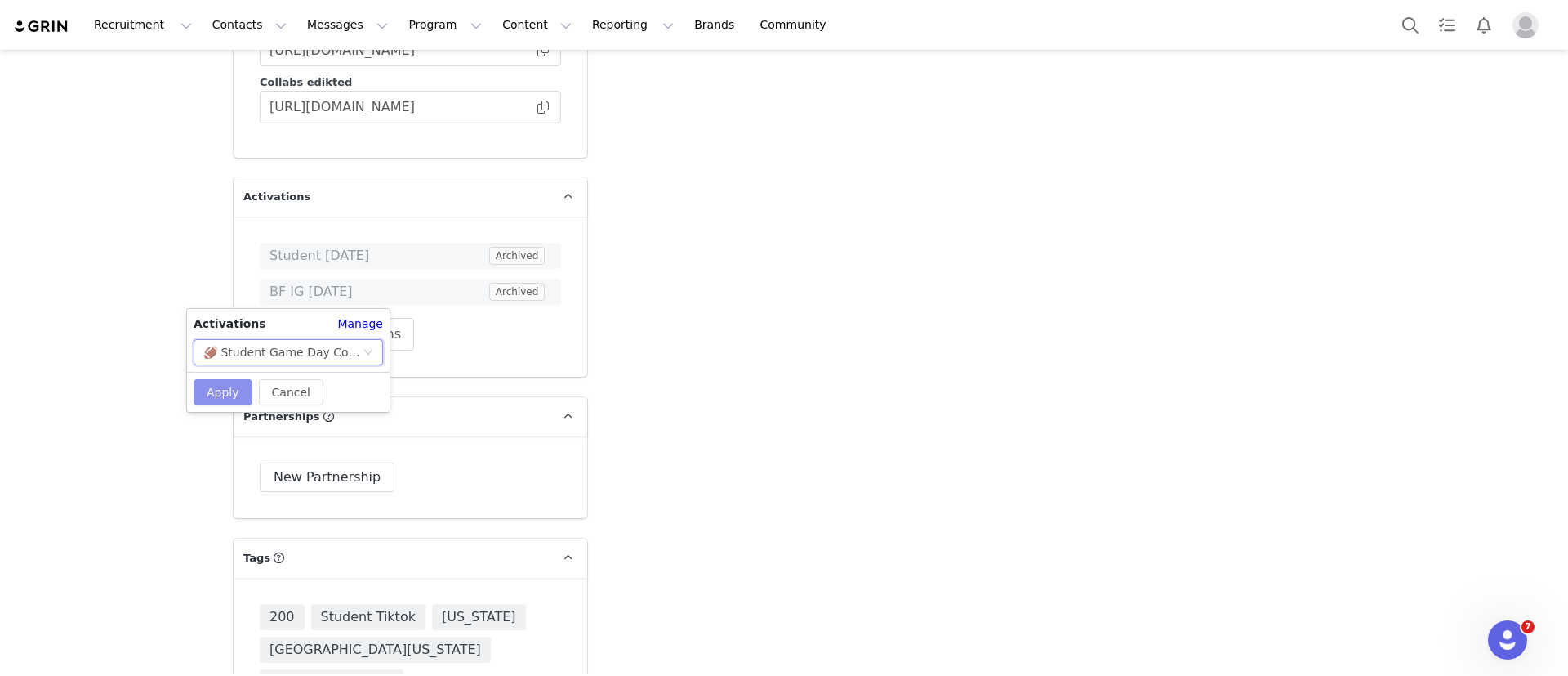
click at [219, 394] on button "Apply" at bounding box center [223, 392] width 59 height 26
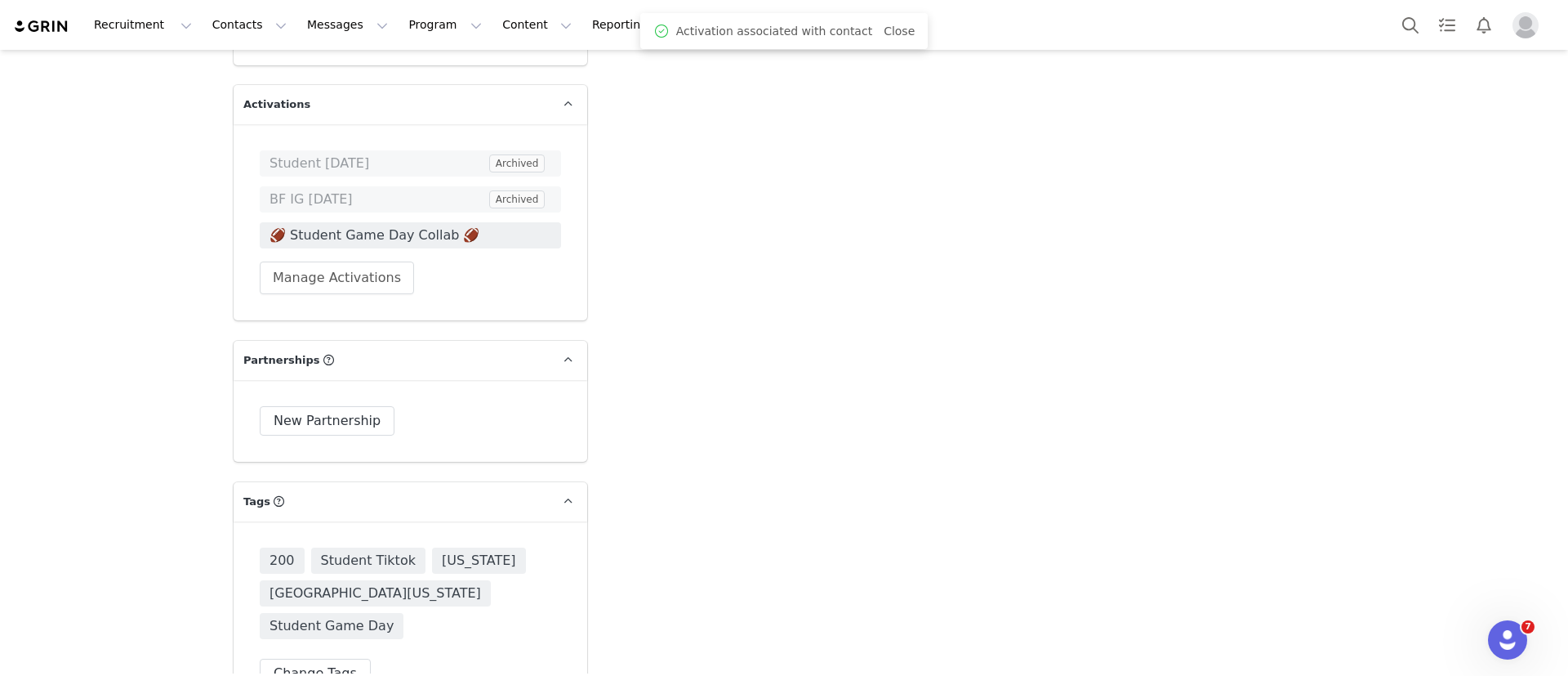
scroll to position [4450, 0]
click at [423, 227] on span "🏈 Student Game Day Collab 🏈" at bounding box center [410, 236] width 282 height 19
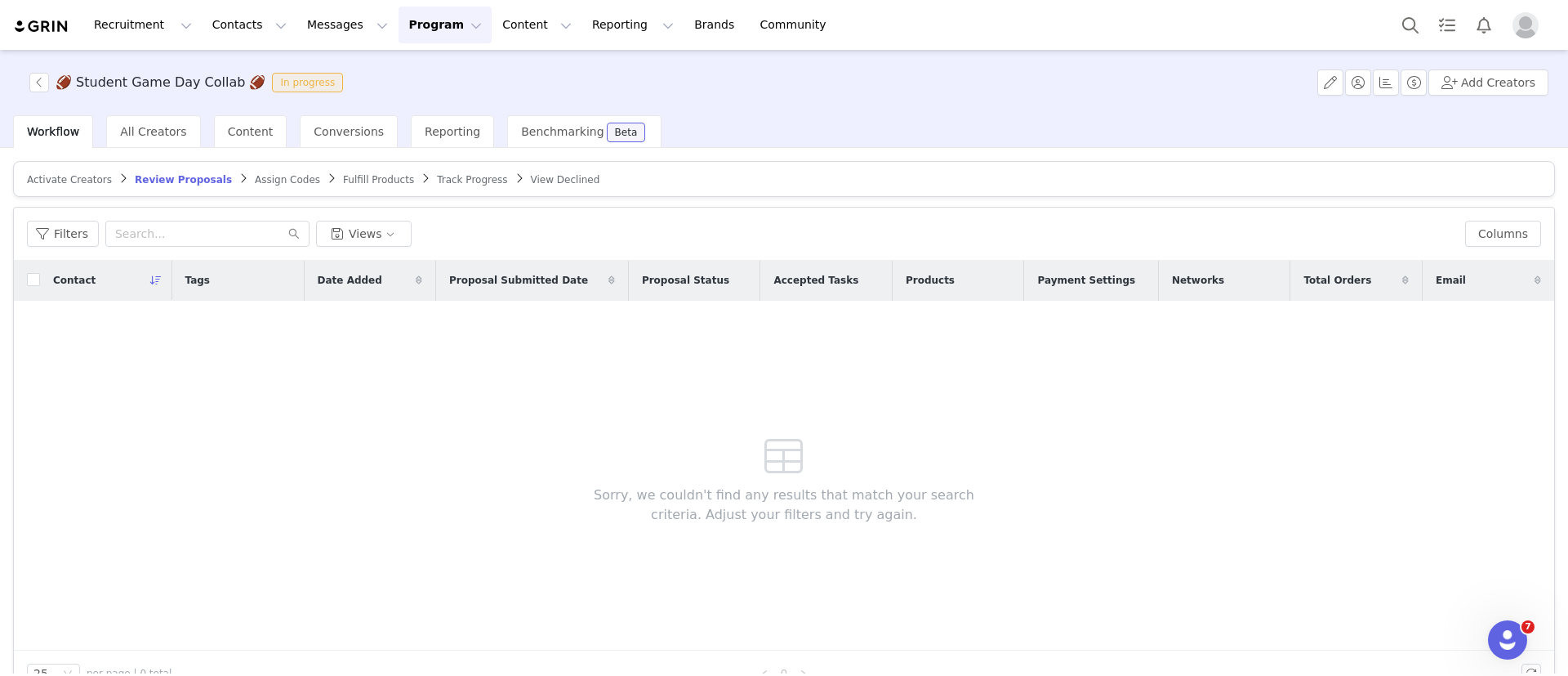
click at [85, 170] on article "Activate Creators Review Proposals Assign Codes Fulfill Products Track Progress…" at bounding box center [784, 178] width 1542 height 36
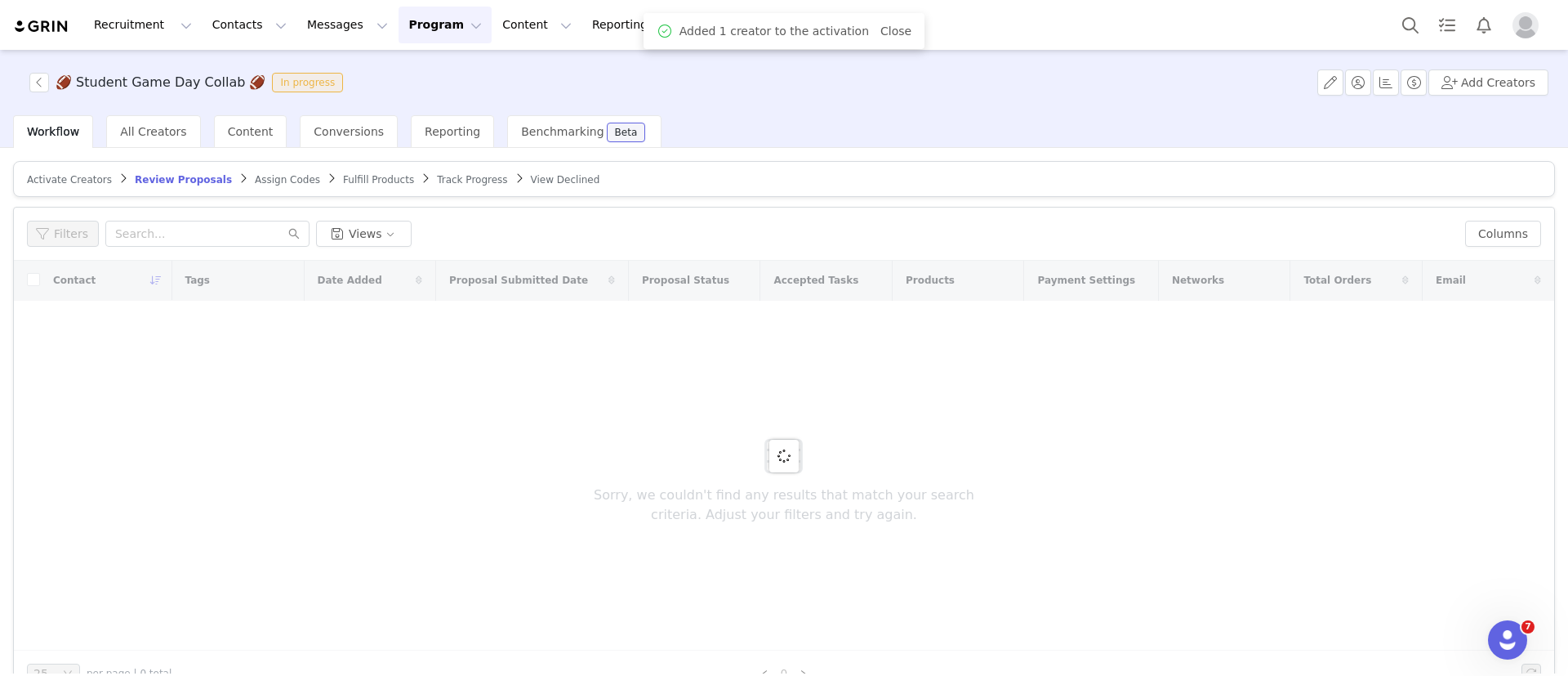
click at [84, 180] on span "Activate Creators" at bounding box center [69, 179] width 85 height 11
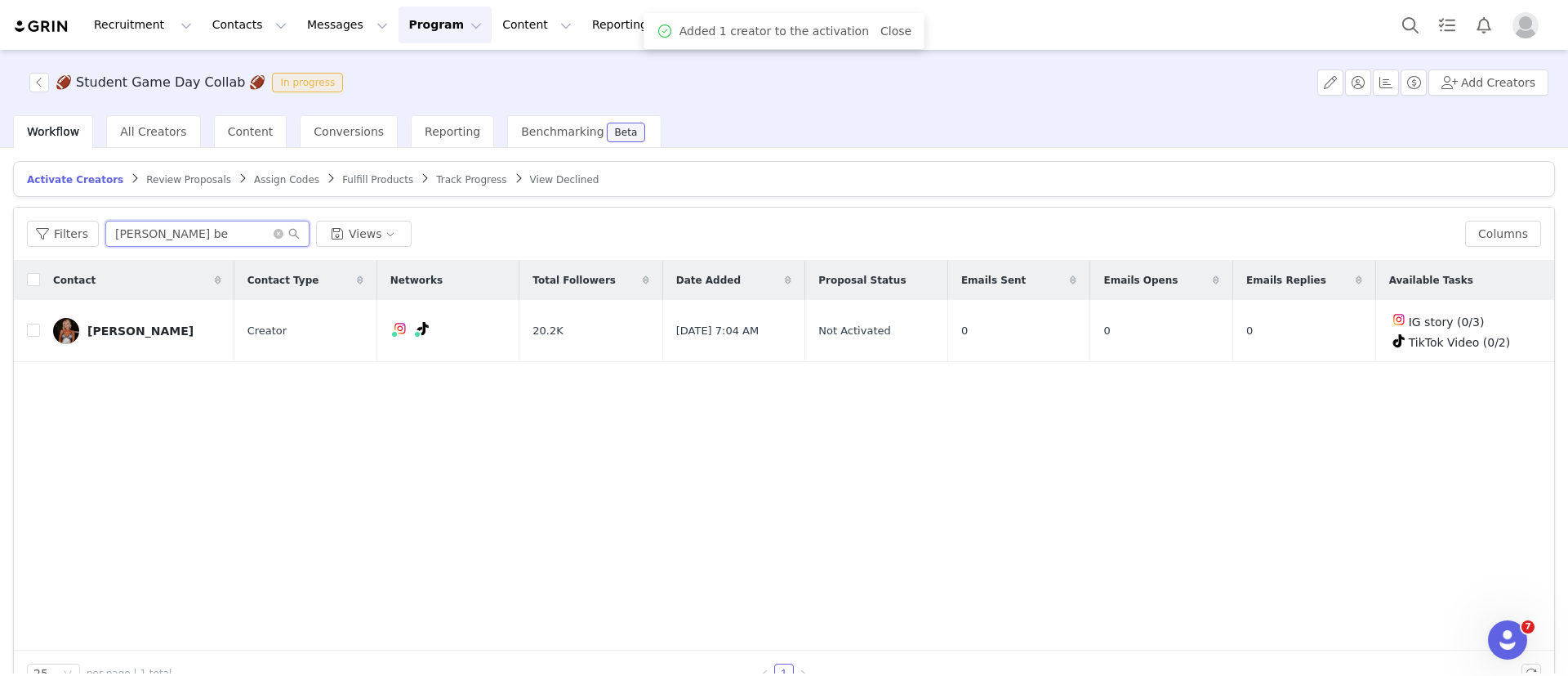
click at [179, 239] on input "[PERSON_NAME] be" at bounding box center [208, 234] width 204 height 26
type input "laure"
click at [30, 330] on input "checkbox" at bounding box center [33, 330] width 13 height 13
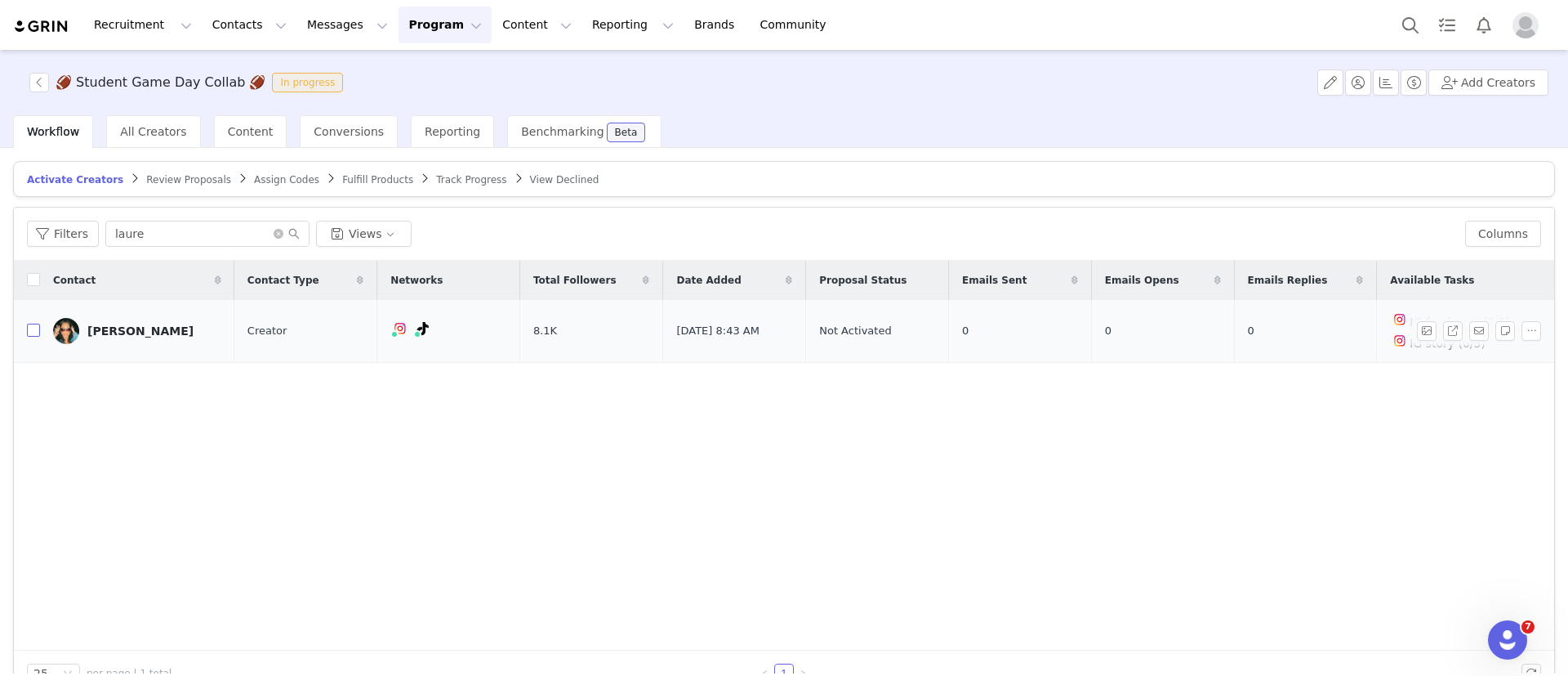
checkbox input "true"
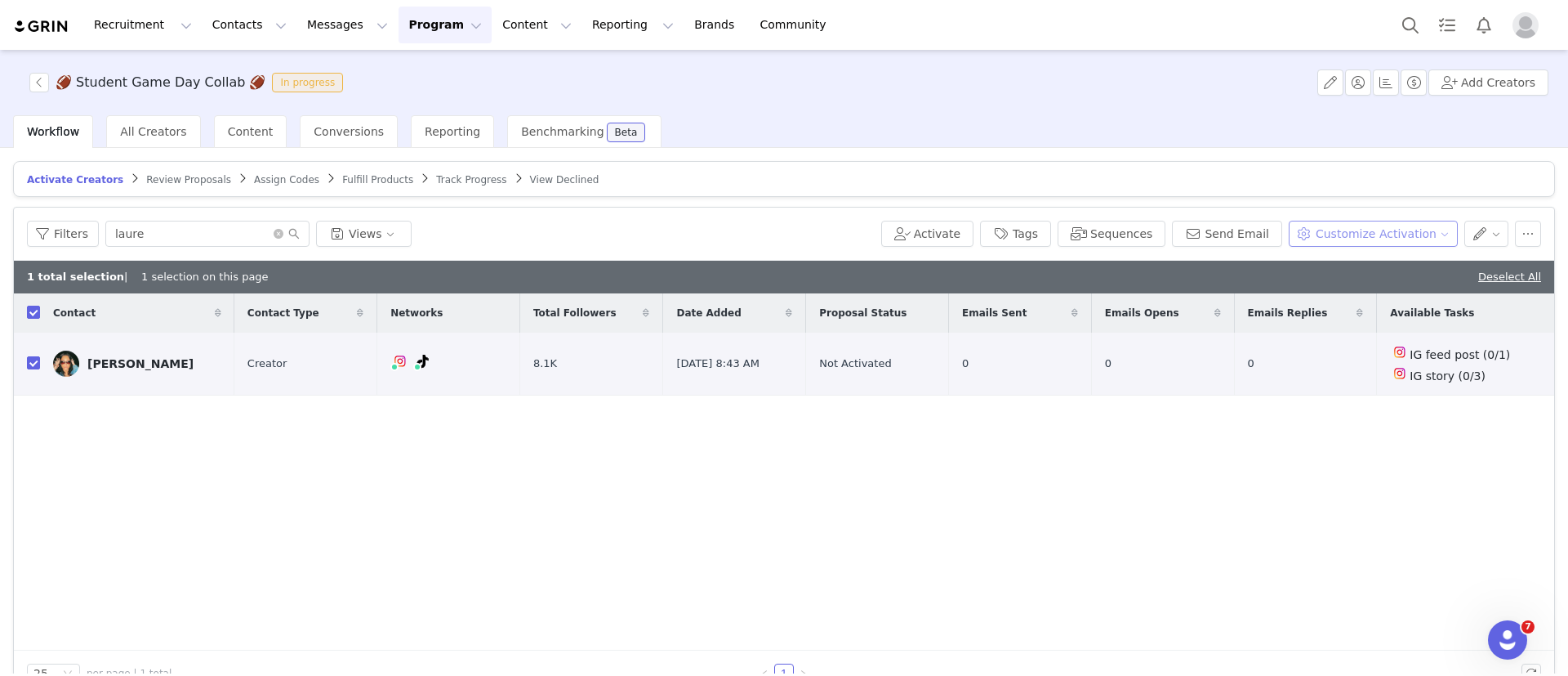
click at [1383, 225] on button "Customize Activation" at bounding box center [1373, 234] width 169 height 26
click at [1358, 258] on span "Edit Product Selection" at bounding box center [1377, 266] width 126 height 18
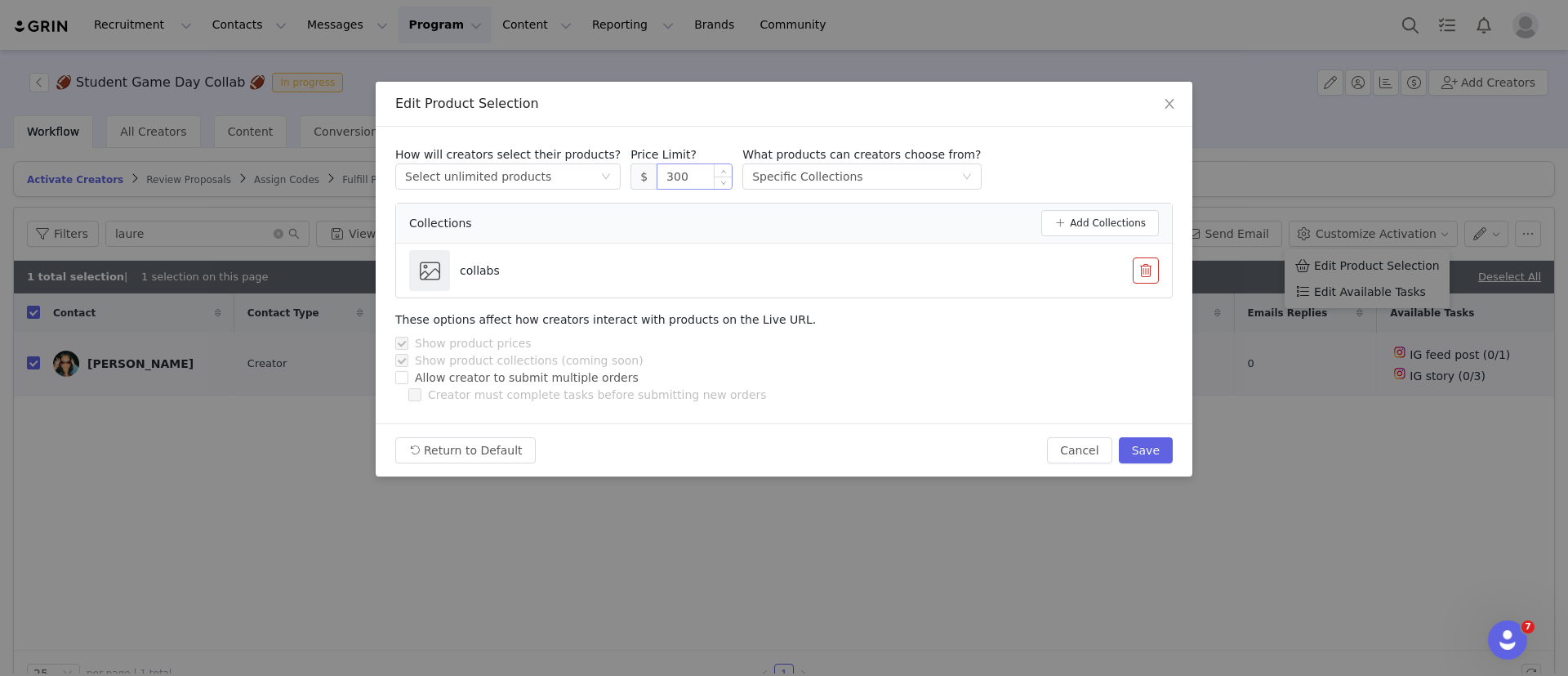
click at [676, 169] on input "300" at bounding box center [694, 177] width 74 height 25
click at [1145, 453] on button "Save" at bounding box center [1146, 450] width 54 height 26
type input "300"
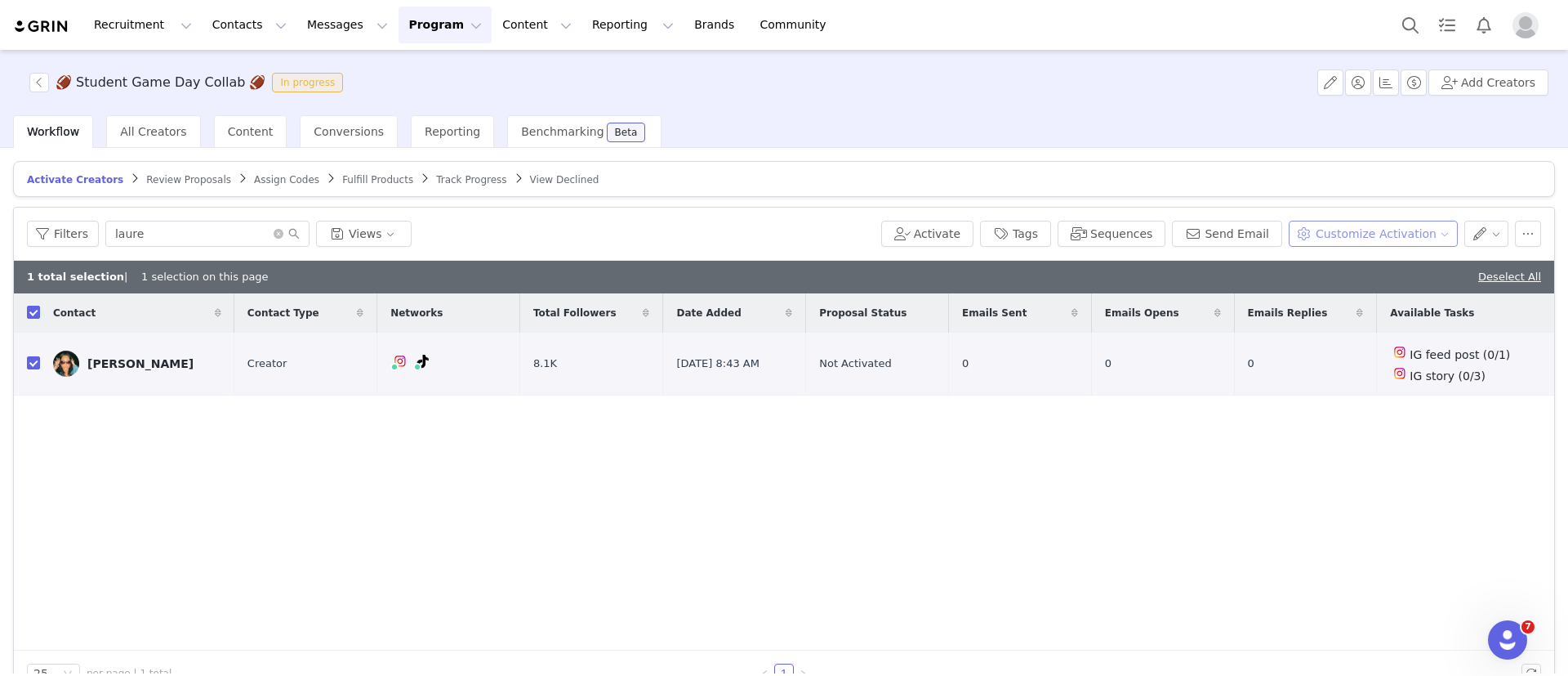
click at [1366, 223] on button "Customize Activation" at bounding box center [1373, 234] width 169 height 26
click at [1373, 294] on span "Edit Available Tasks" at bounding box center [1370, 292] width 112 height 18
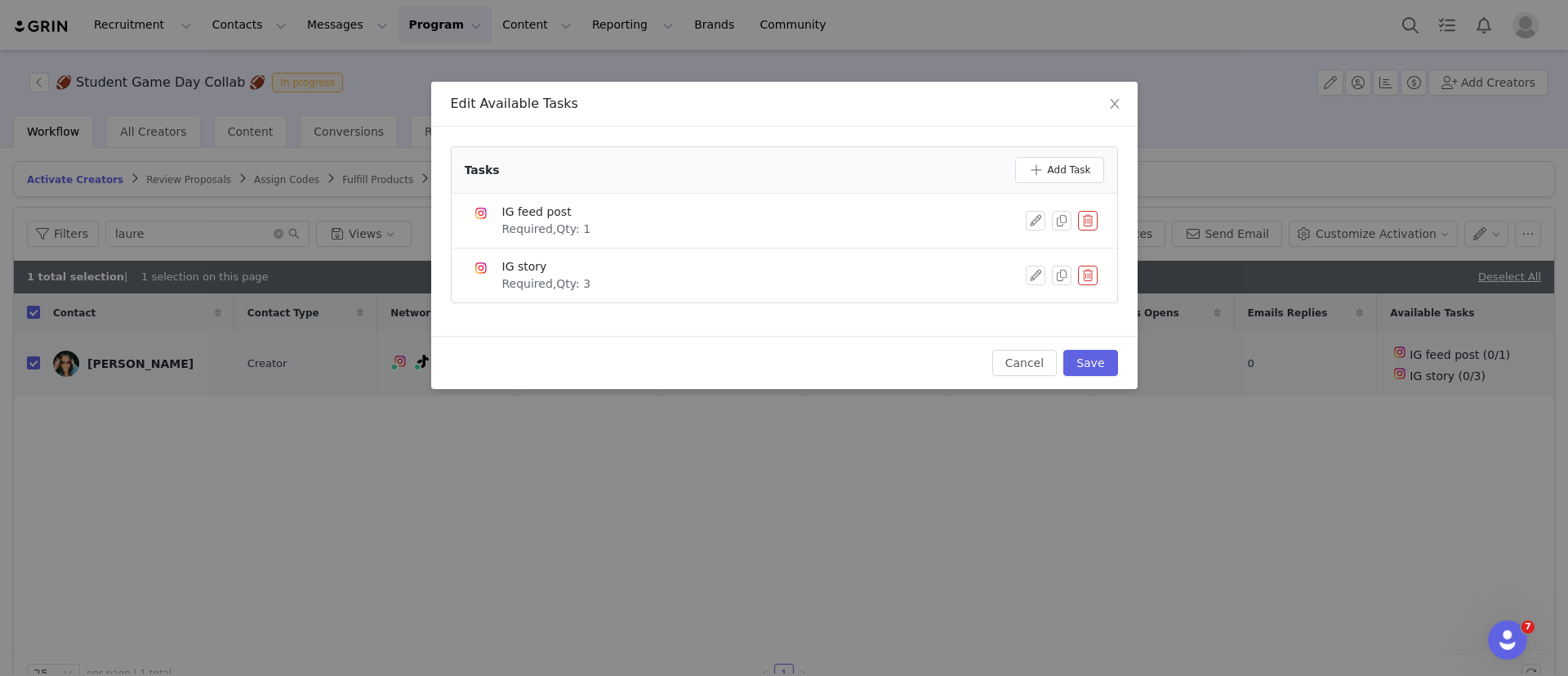
click at [1089, 229] on button "button" at bounding box center [1087, 220] width 19 height 19
click at [1026, 250] on button "Delete" at bounding box center [1028, 248] width 63 height 26
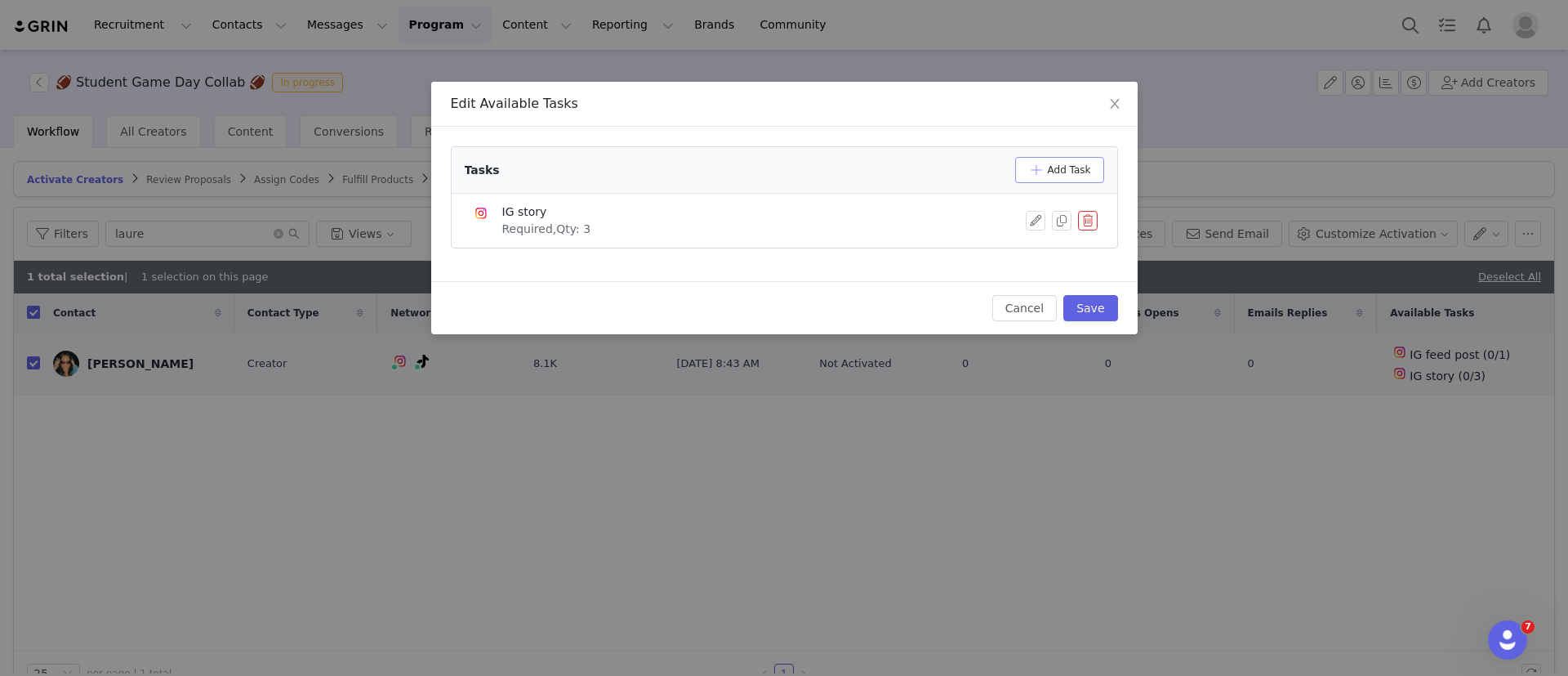
click at [1066, 166] on button "Add Task" at bounding box center [1060, 170] width 89 height 26
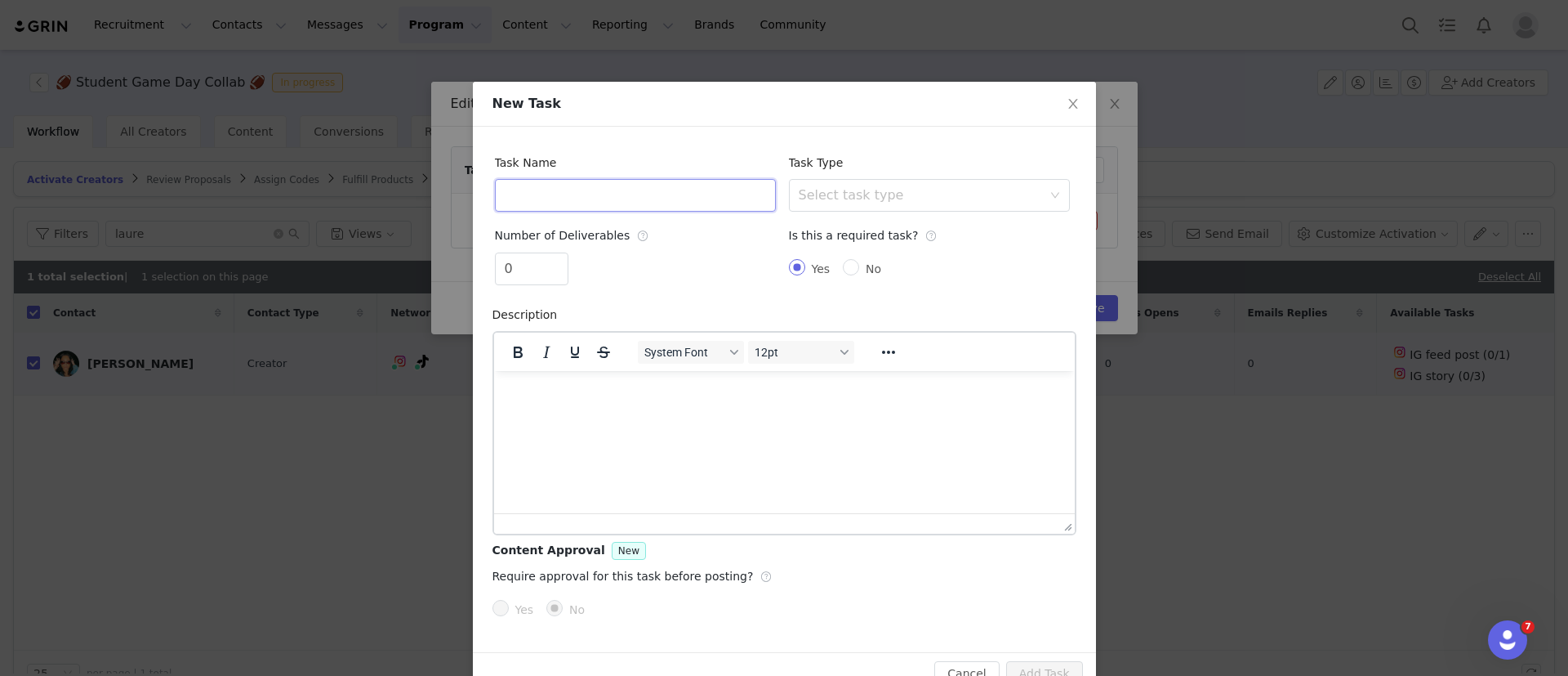
click at [648, 188] on input "text" at bounding box center [636, 196] width 281 height 33
click at [958, 200] on div "Select task type" at bounding box center [920, 196] width 244 height 17
type input "TikTok Video"
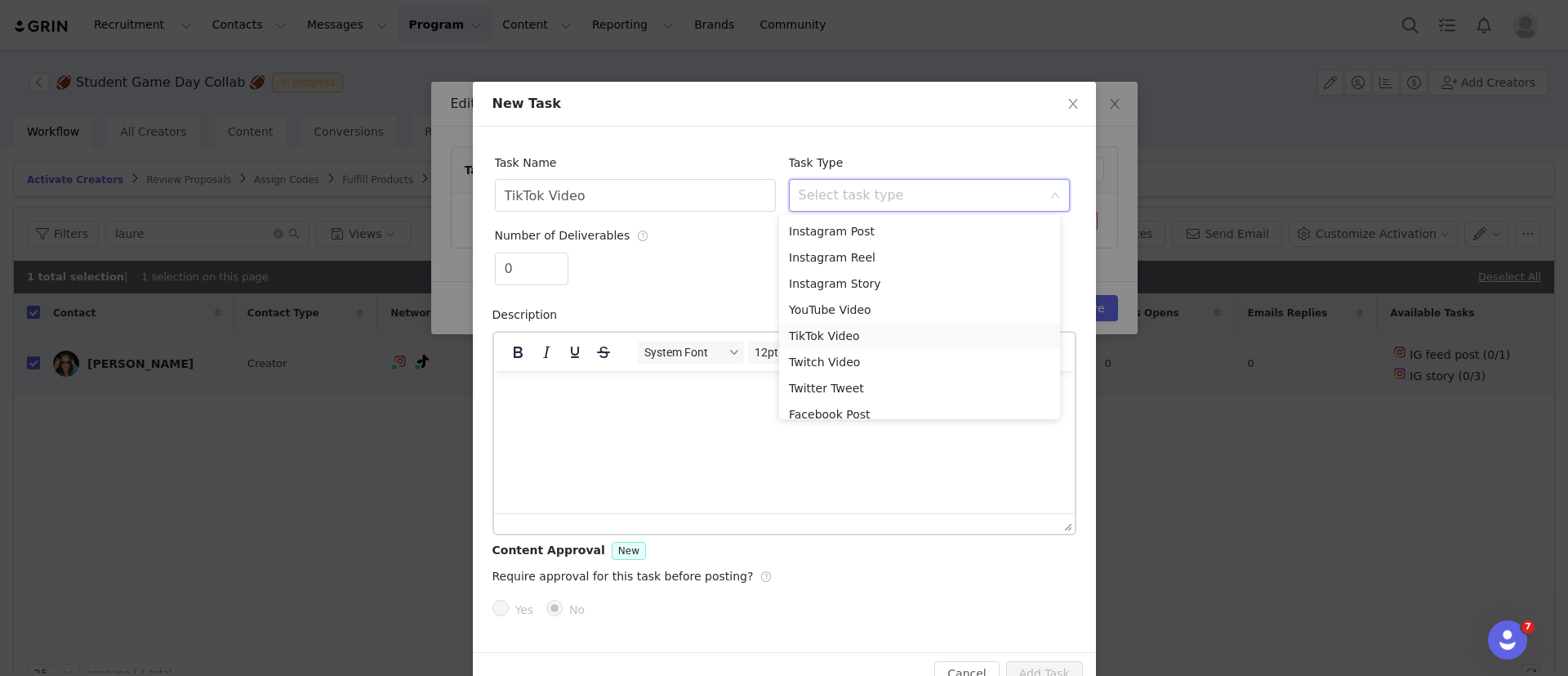
click at [847, 335] on li "TikTok Video" at bounding box center [920, 336] width 281 height 26
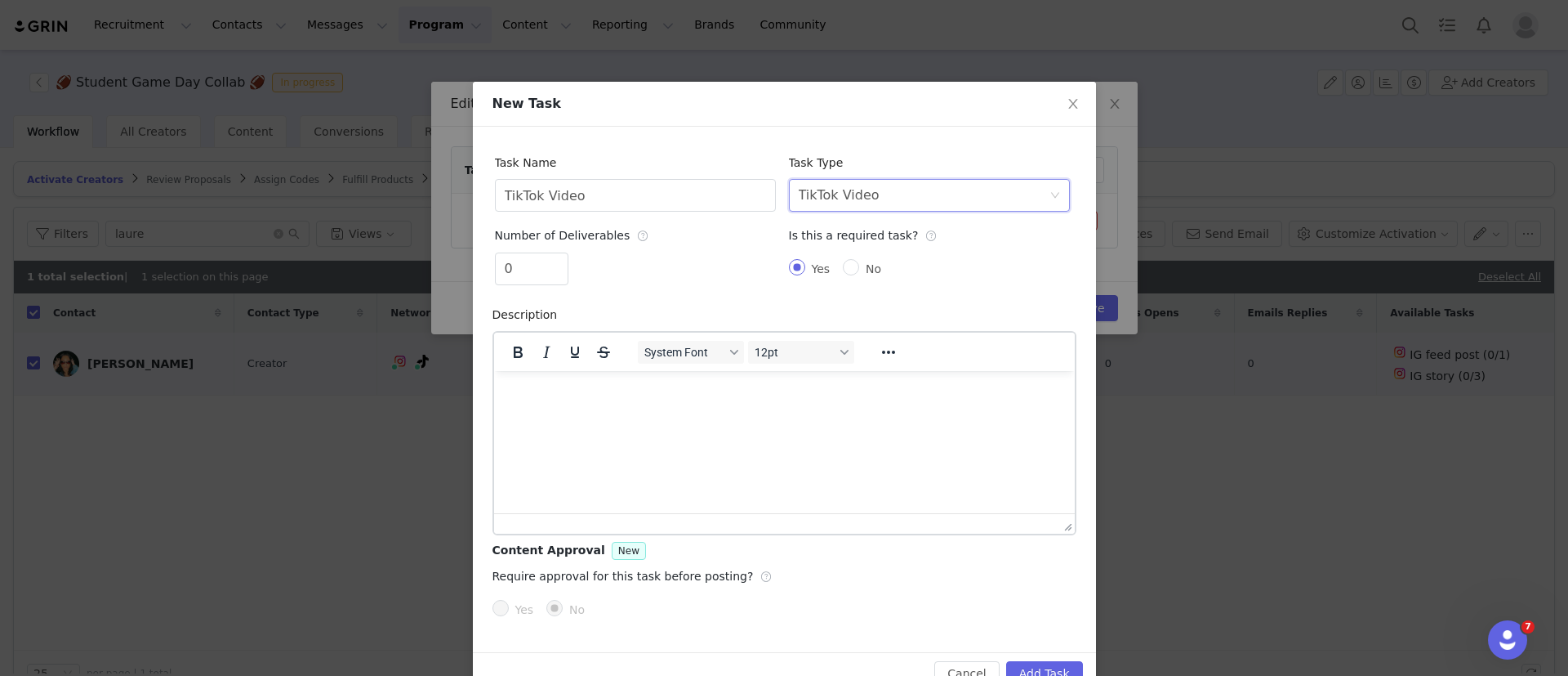
scroll to position [40, 0]
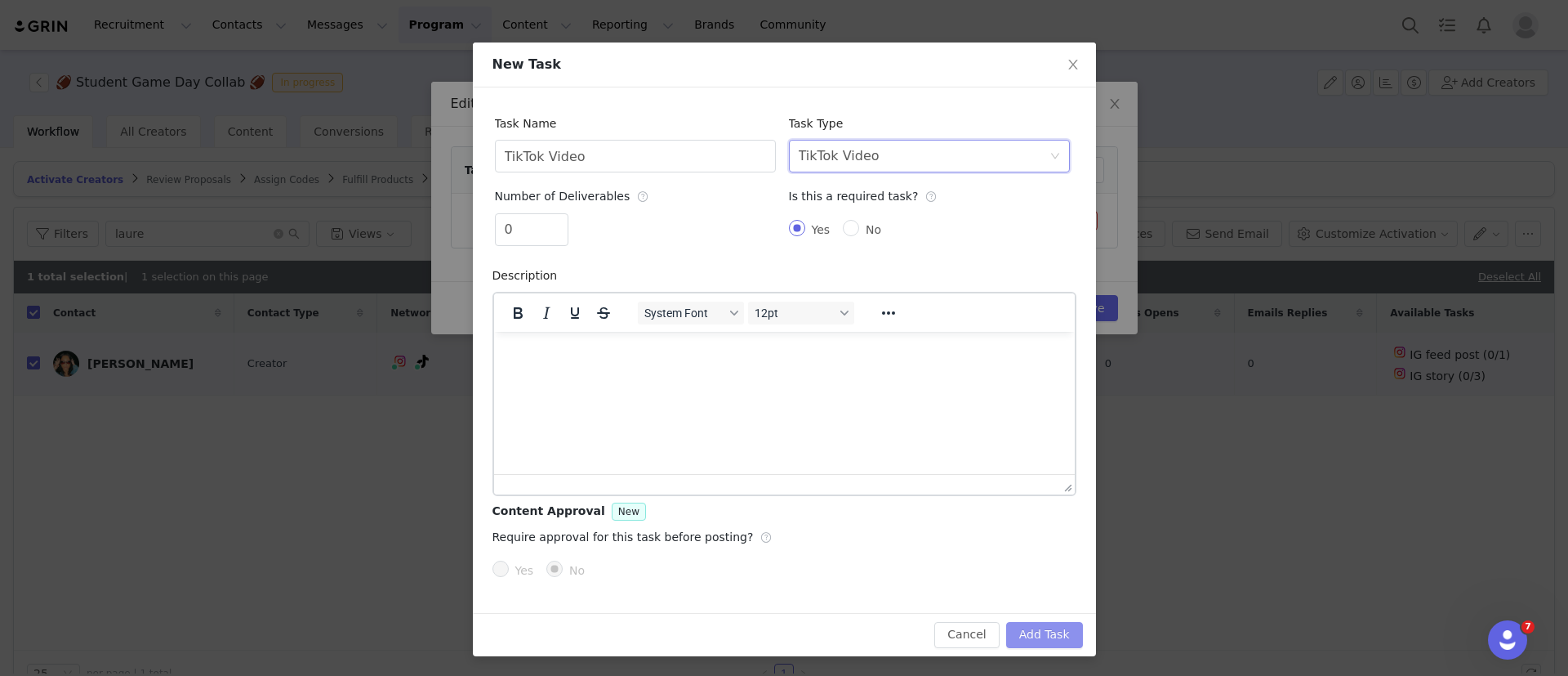
click at [1022, 636] on button "Add Task" at bounding box center [1045, 635] width 77 height 26
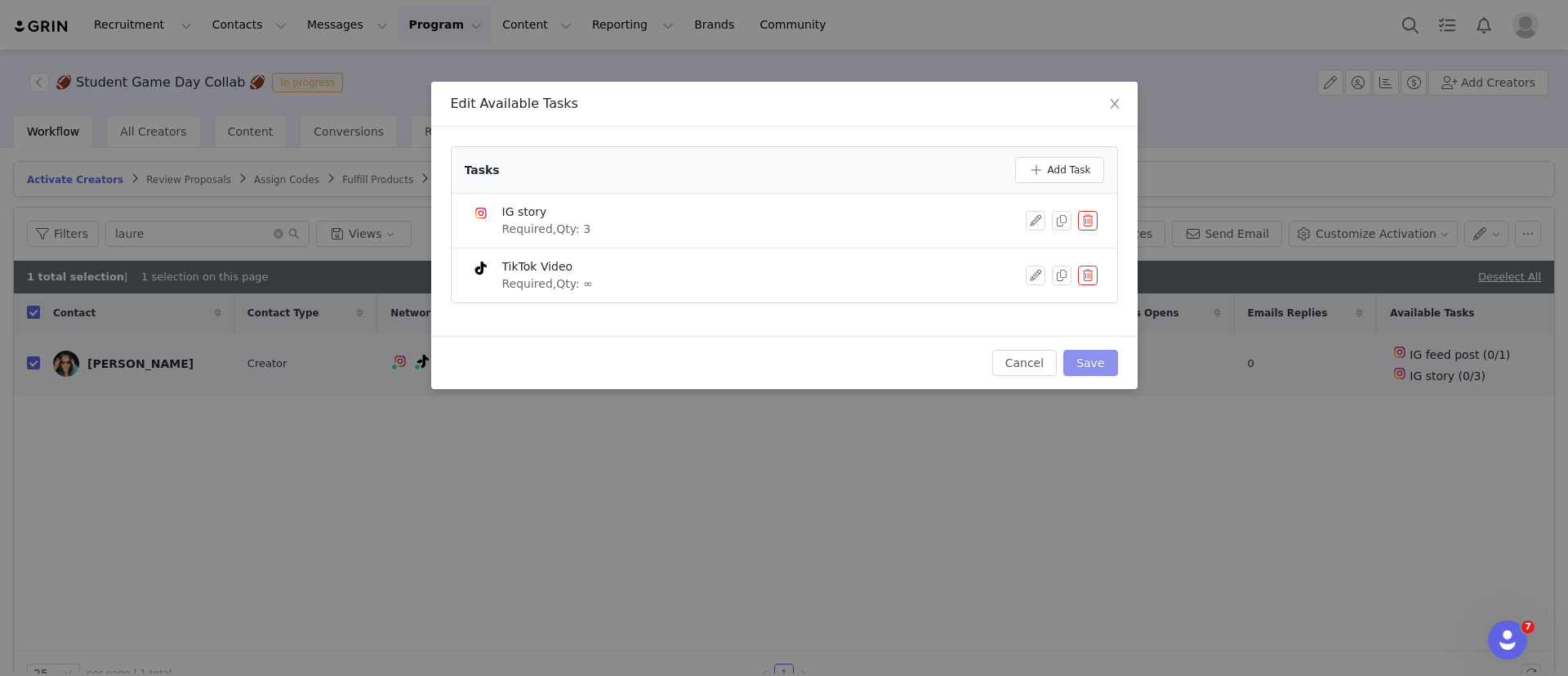
click at [1095, 357] on button "Save" at bounding box center [1090, 362] width 54 height 26
